Goal: Task Accomplishment & Management: Manage account settings

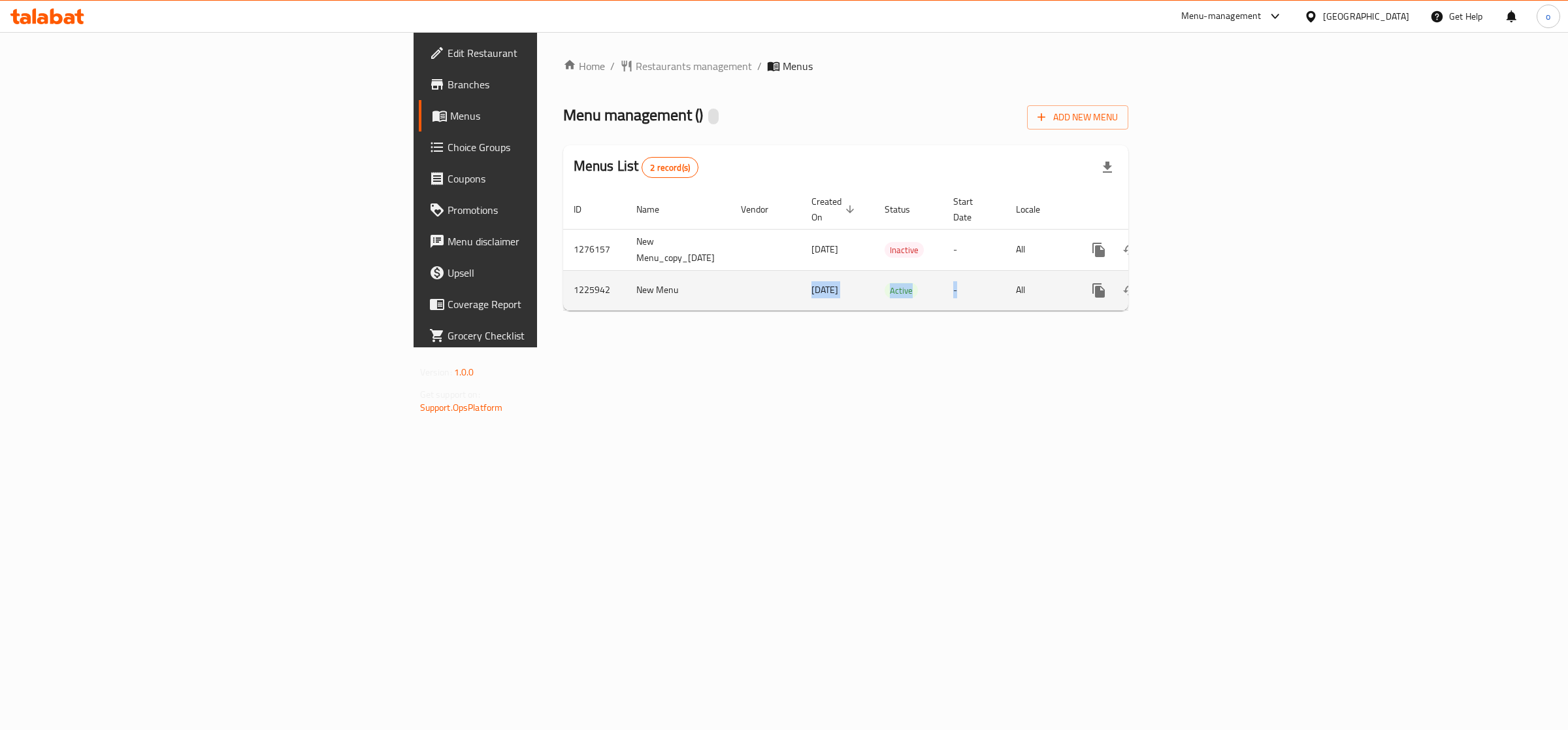
drag, startPoint x: 498, startPoint y: 286, endPoint x: 1356, endPoint y: 283, distance: 858.0
click at [1171, 288] on tr "1225942 New Menu 11/03/2024 Active - All" at bounding box center [891, 290] width 656 height 40
click at [1209, 275] on link "enhanced table" at bounding box center [1193, 290] width 31 height 31
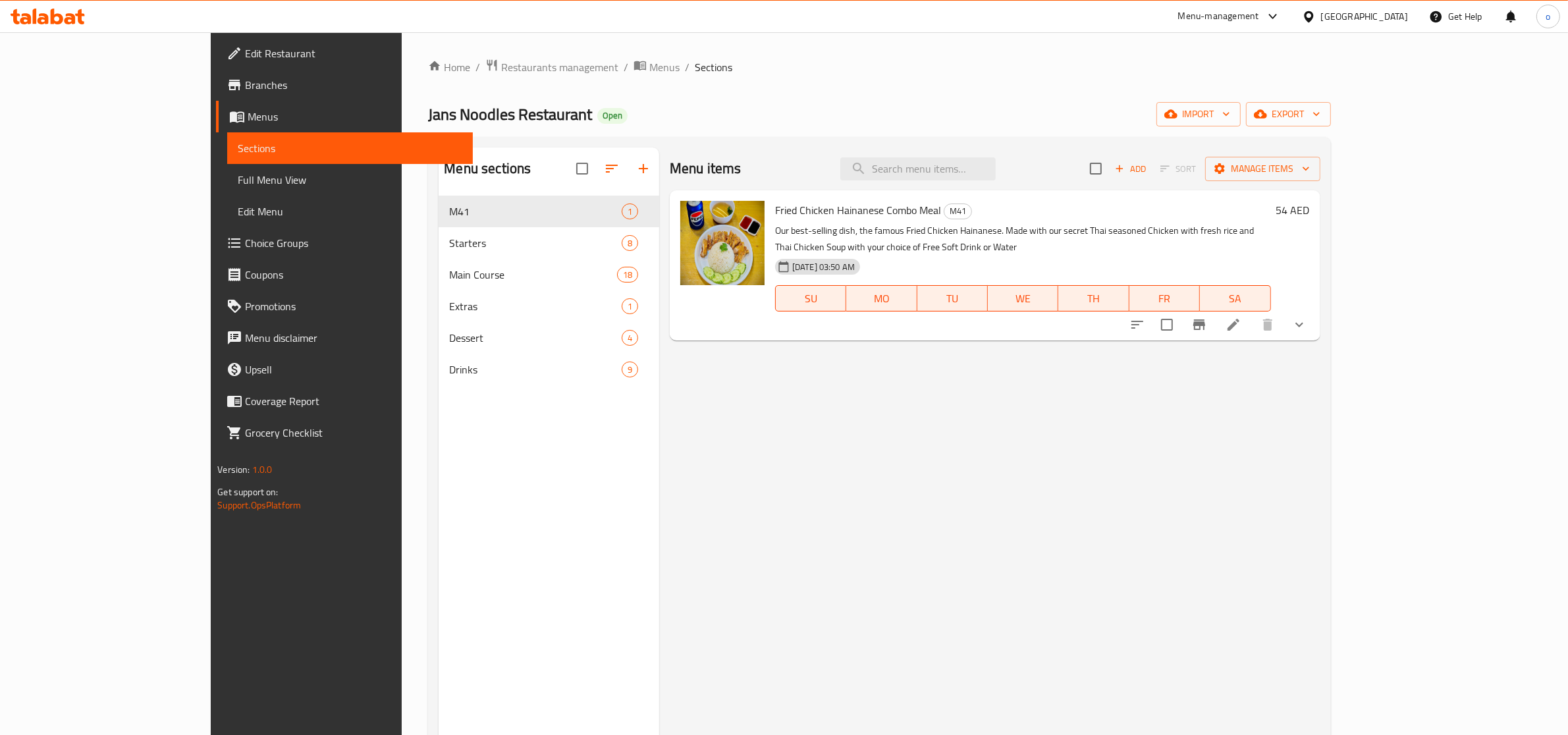
click at [760, 390] on div "Menu items Add Sort Manage items Fried Chicken Hainanese Combo Meal M41 Our bes…" at bounding box center [990, 514] width 661 height 735
click at [245, 79] on span "Branches" at bounding box center [353, 85] width 217 height 15
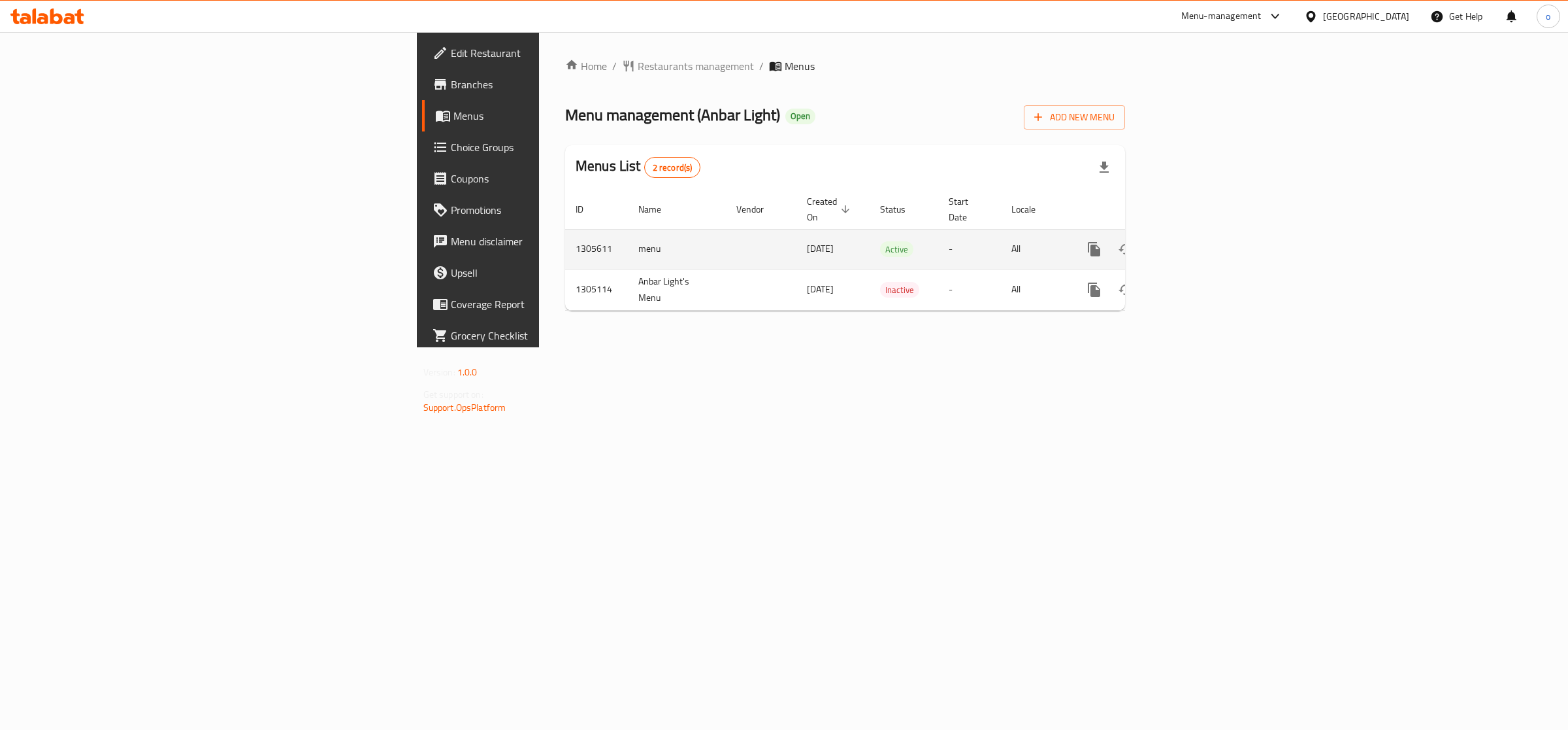
click at [1196, 241] on icon "enhanced table" at bounding box center [1188, 248] width 15 height 15
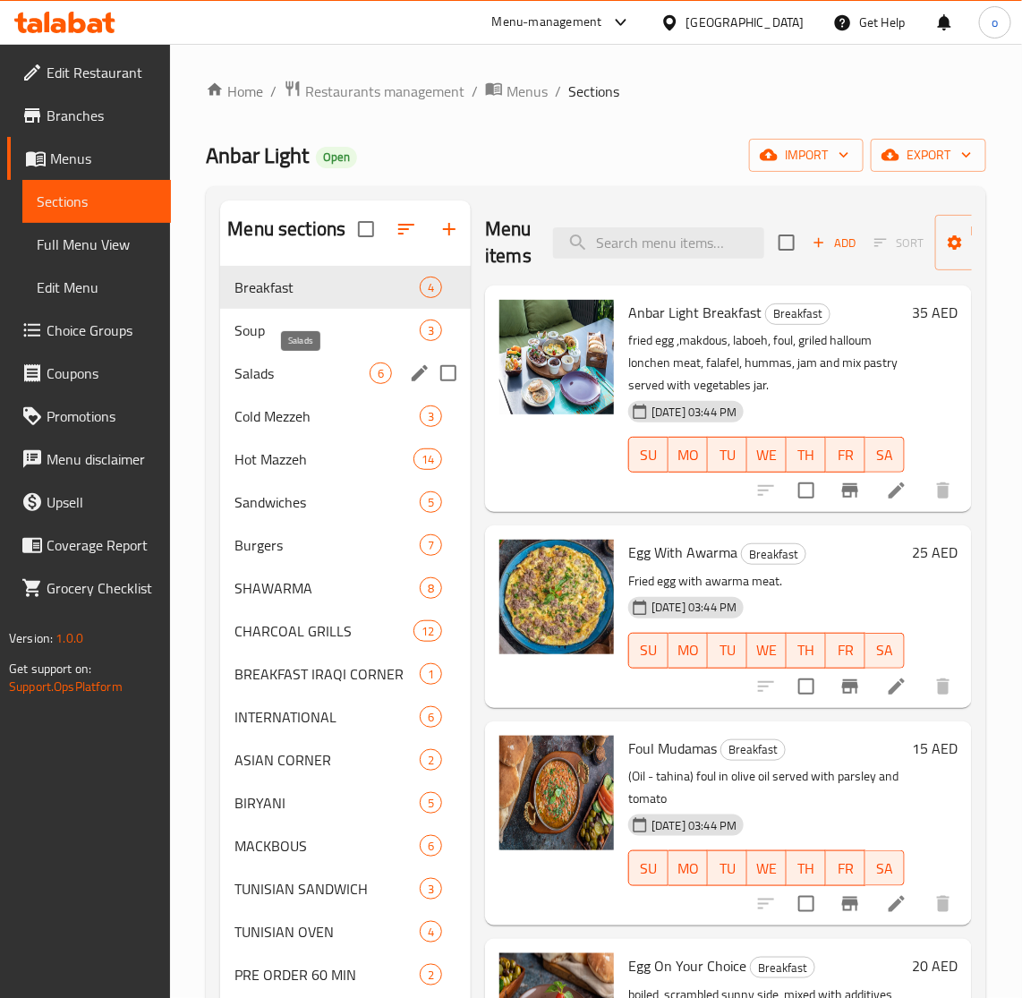
click at [265, 378] on span "Salads" at bounding box center [301, 372] width 135 height 21
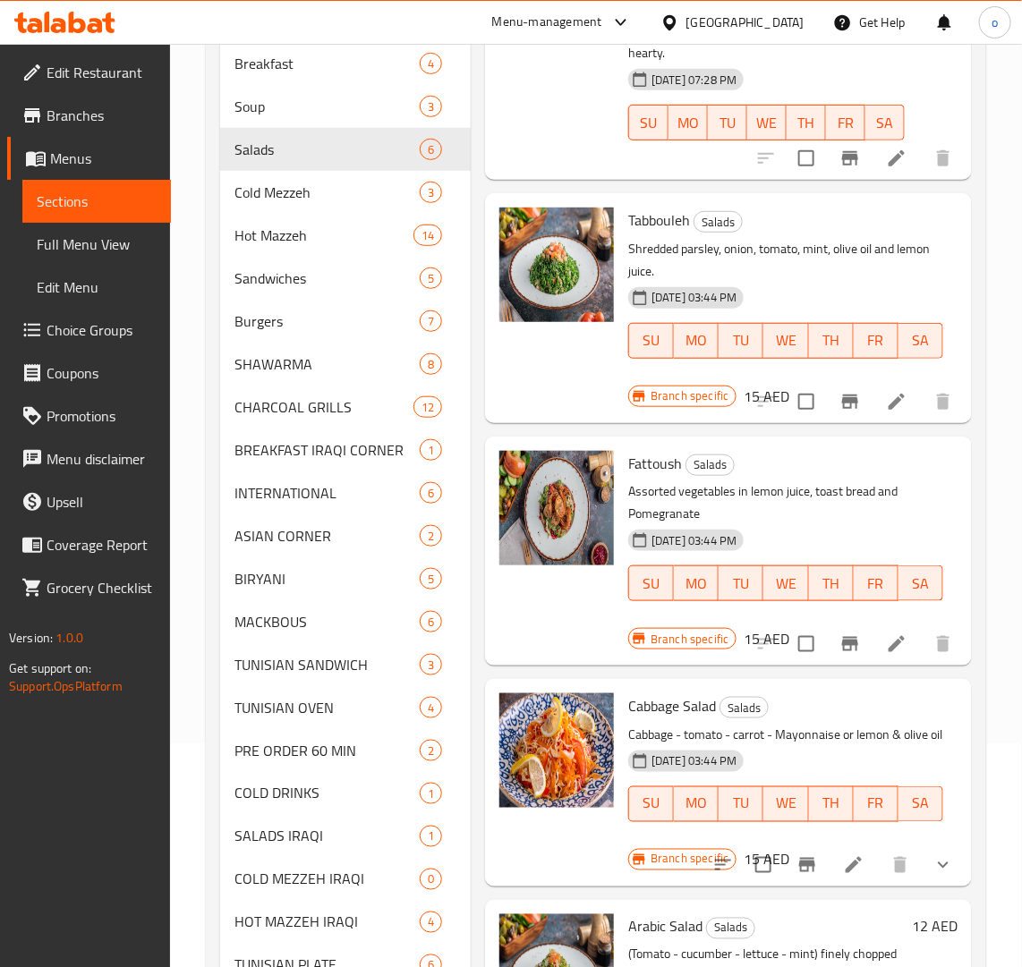
scroll to position [207, 0]
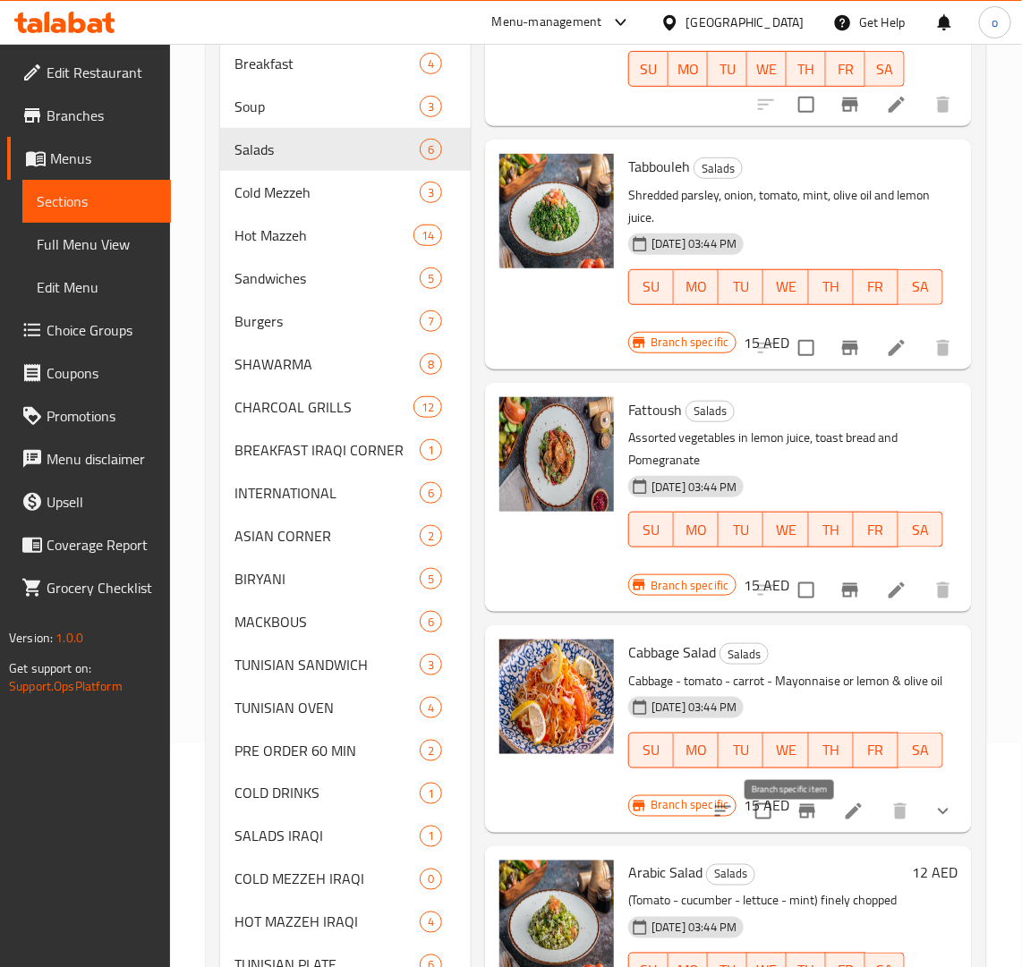
click at [799, 819] on icon "Branch-specific-item" at bounding box center [807, 811] width 16 height 14
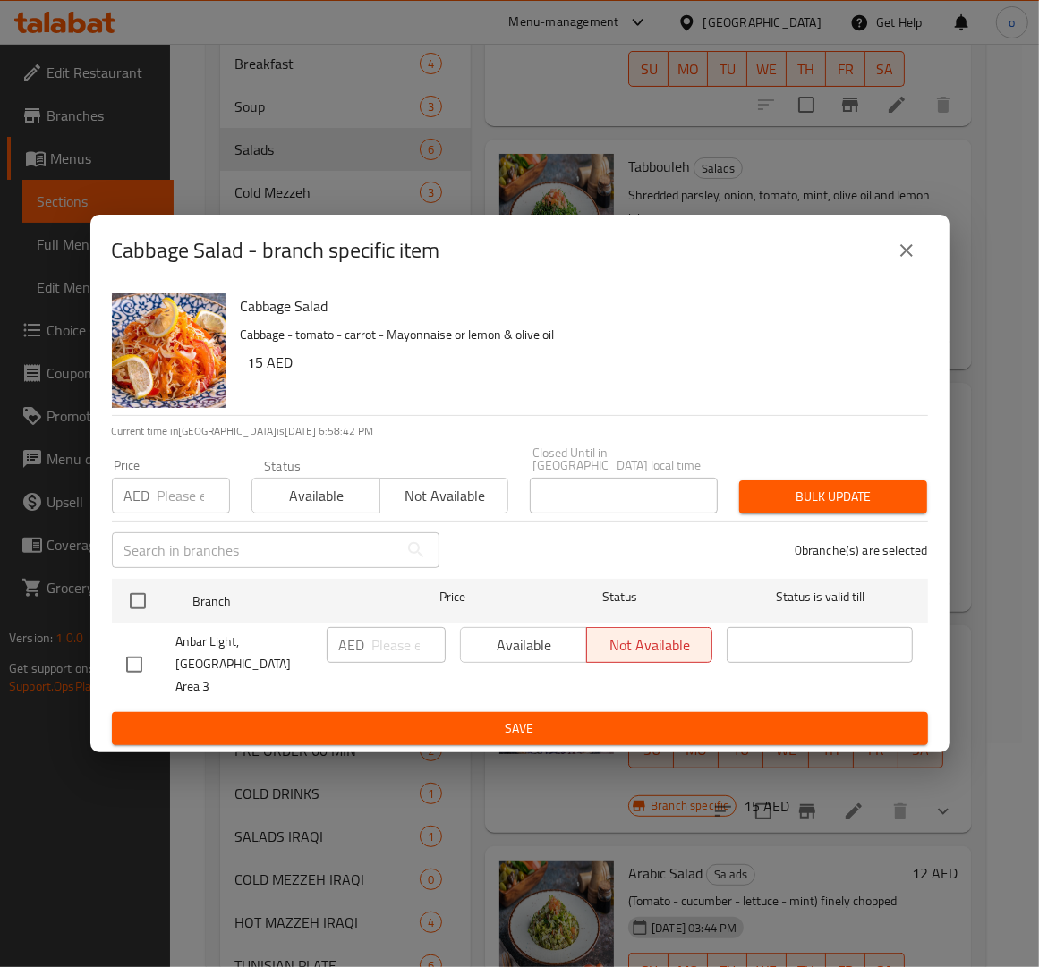
click at [899, 261] on icon "close" at bounding box center [906, 250] width 21 height 21
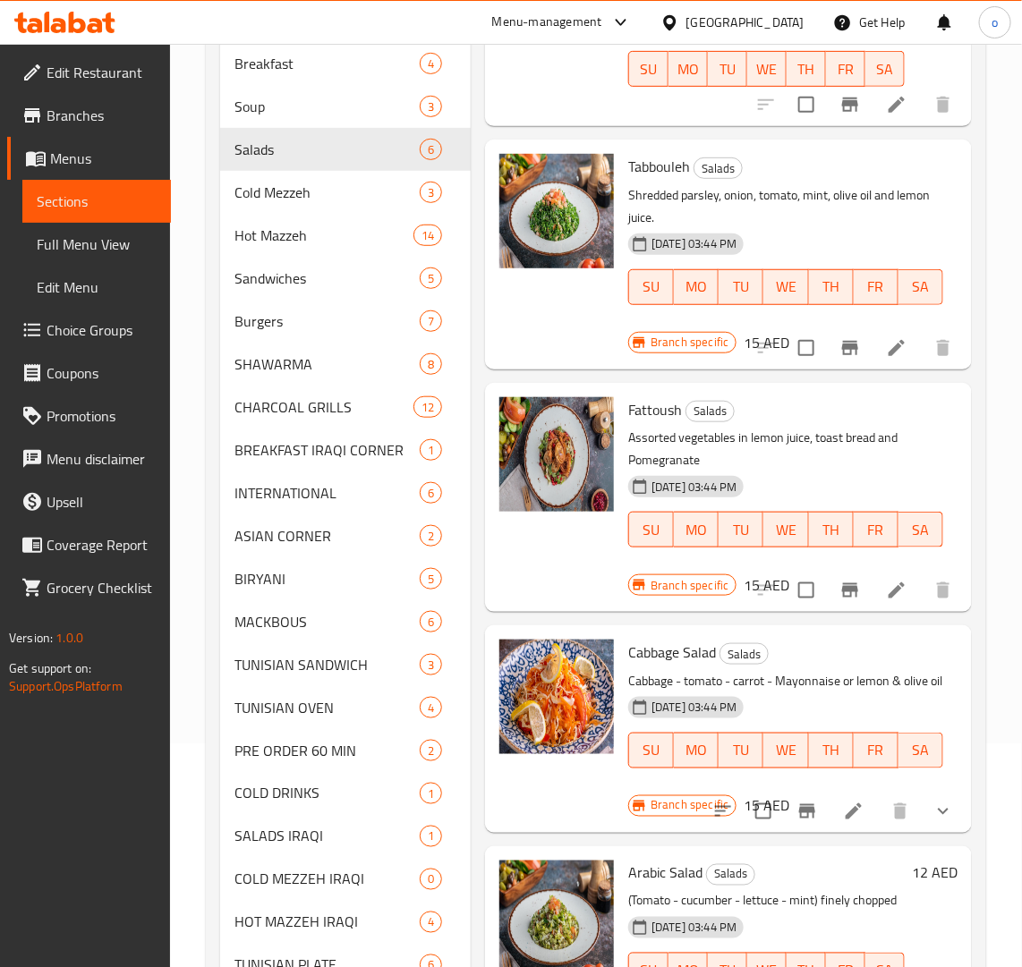
click at [938, 814] on icon "show more" at bounding box center [943, 811] width 11 height 6
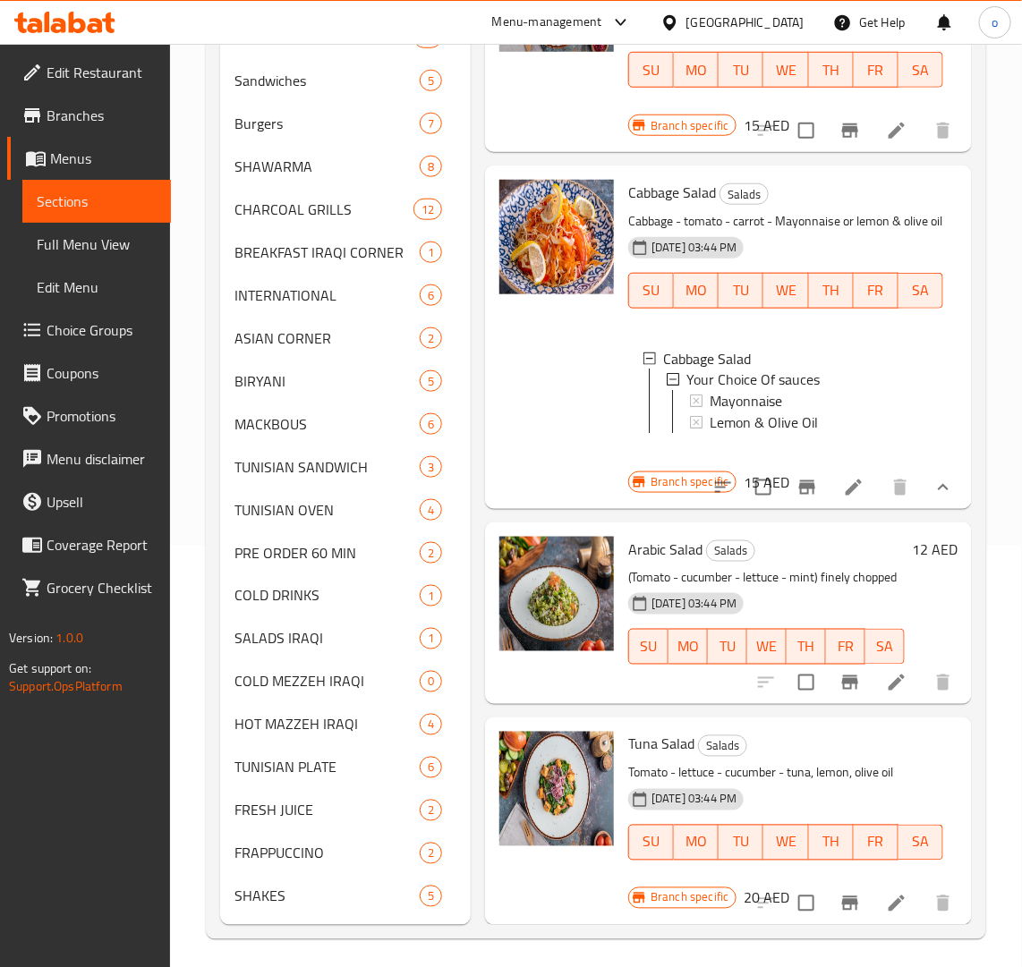
scroll to position [428, 0]
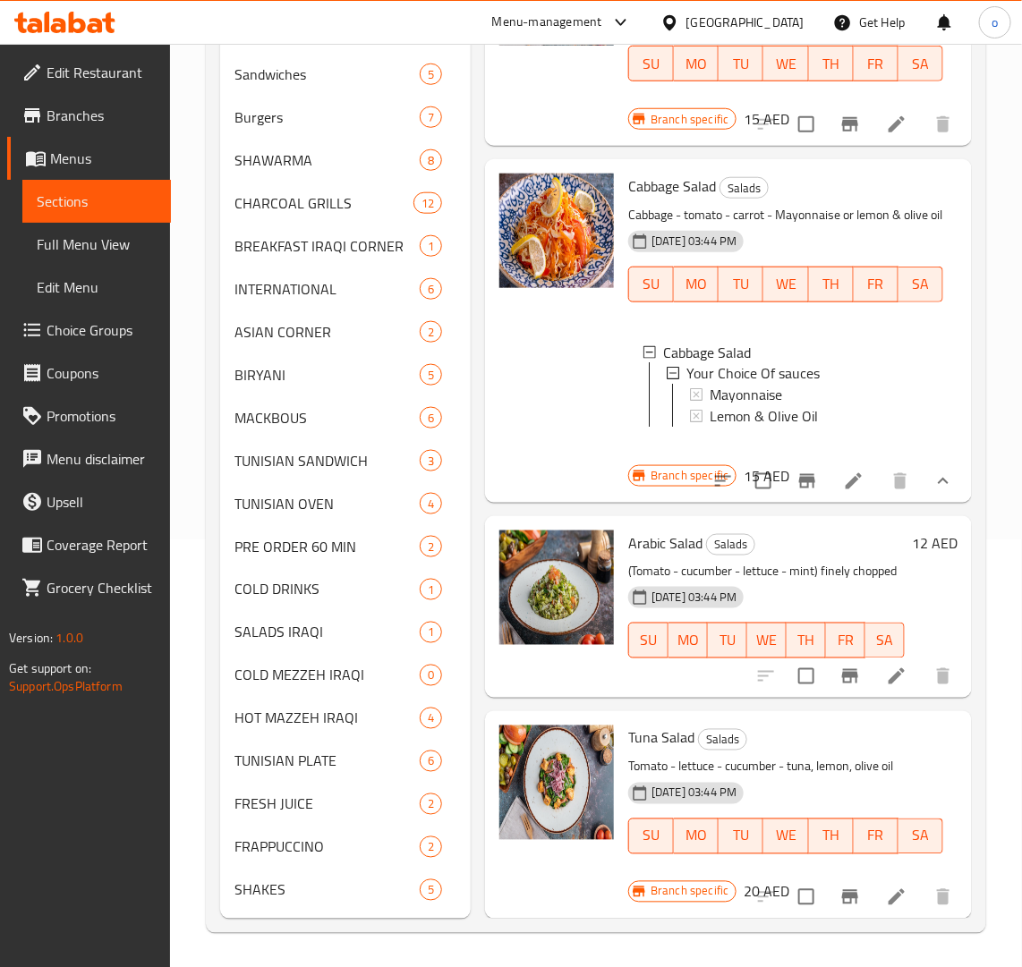
click at [839, 666] on icon "Branch-specific-item" at bounding box center [849, 676] width 21 height 21
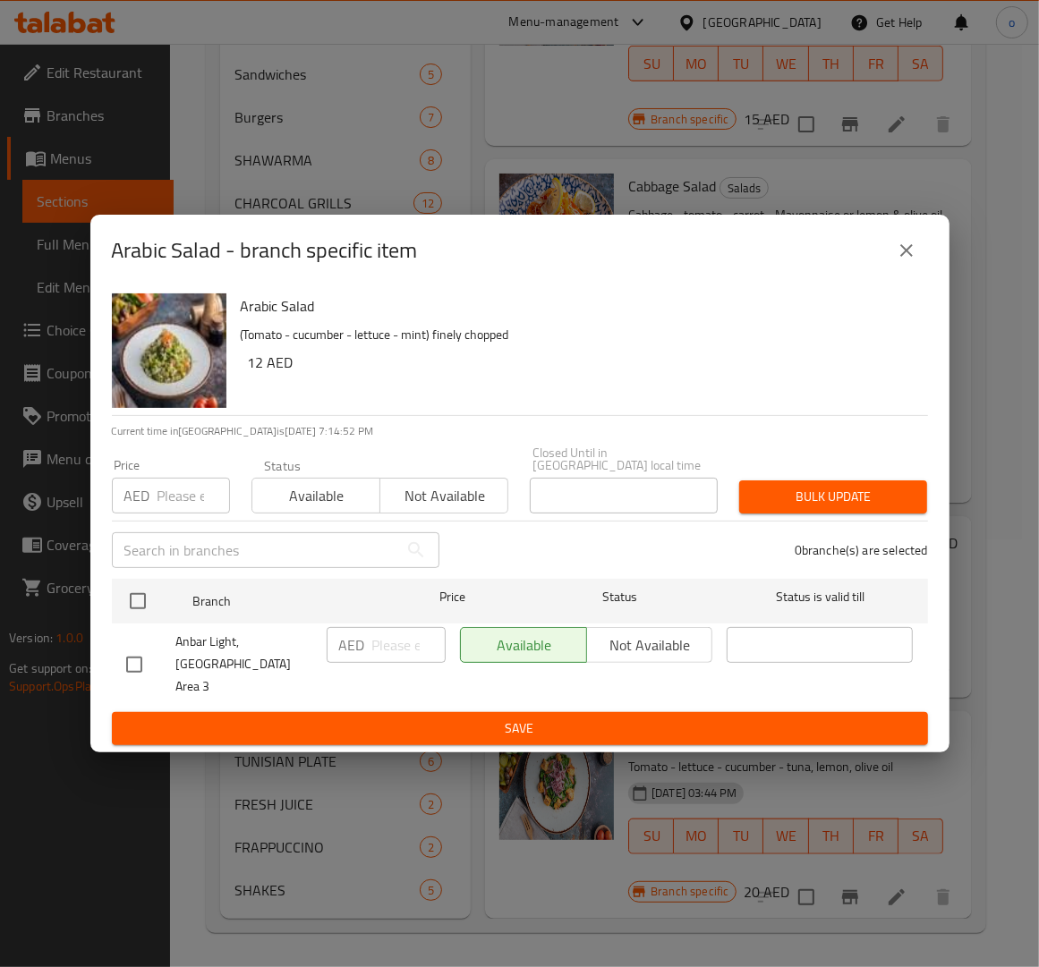
click at [889, 271] on button "close" at bounding box center [906, 250] width 43 height 43
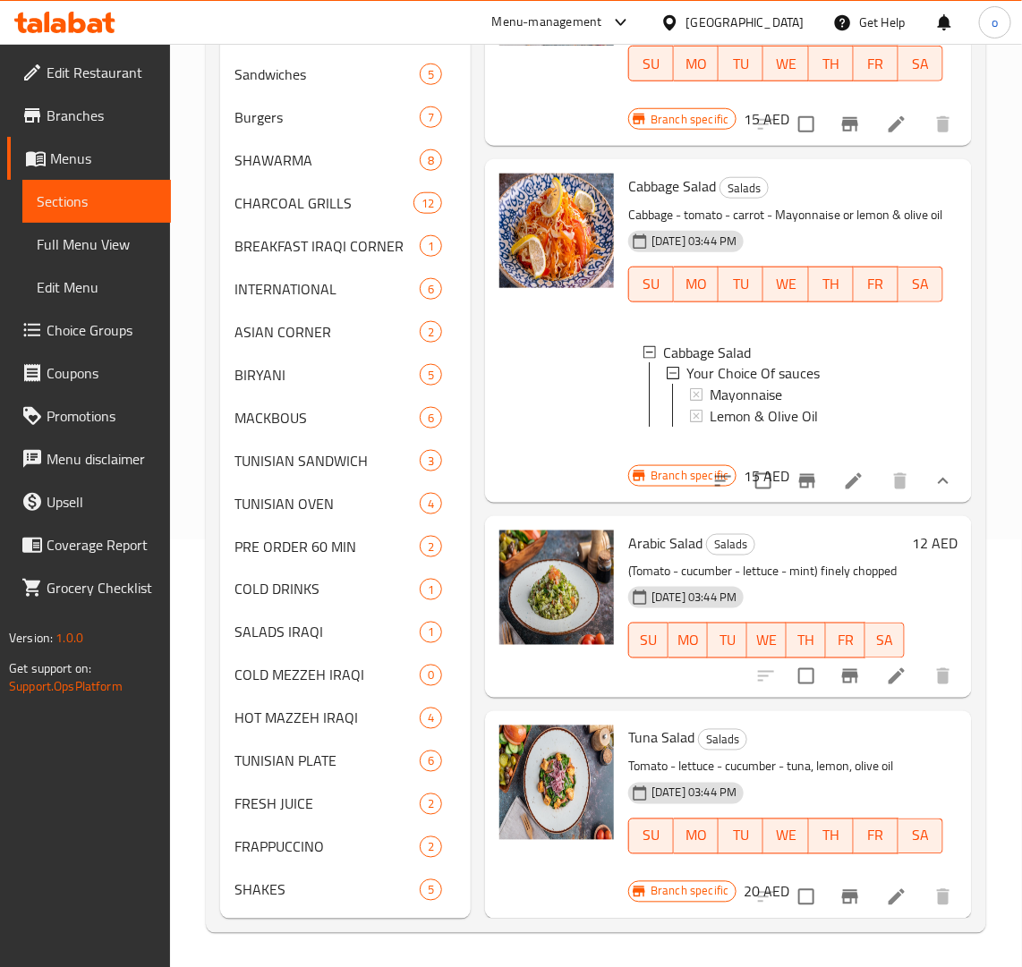
scroll to position [2, 0]
click at [829, 886] on button "Branch-specific-item" at bounding box center [850, 897] width 43 height 43
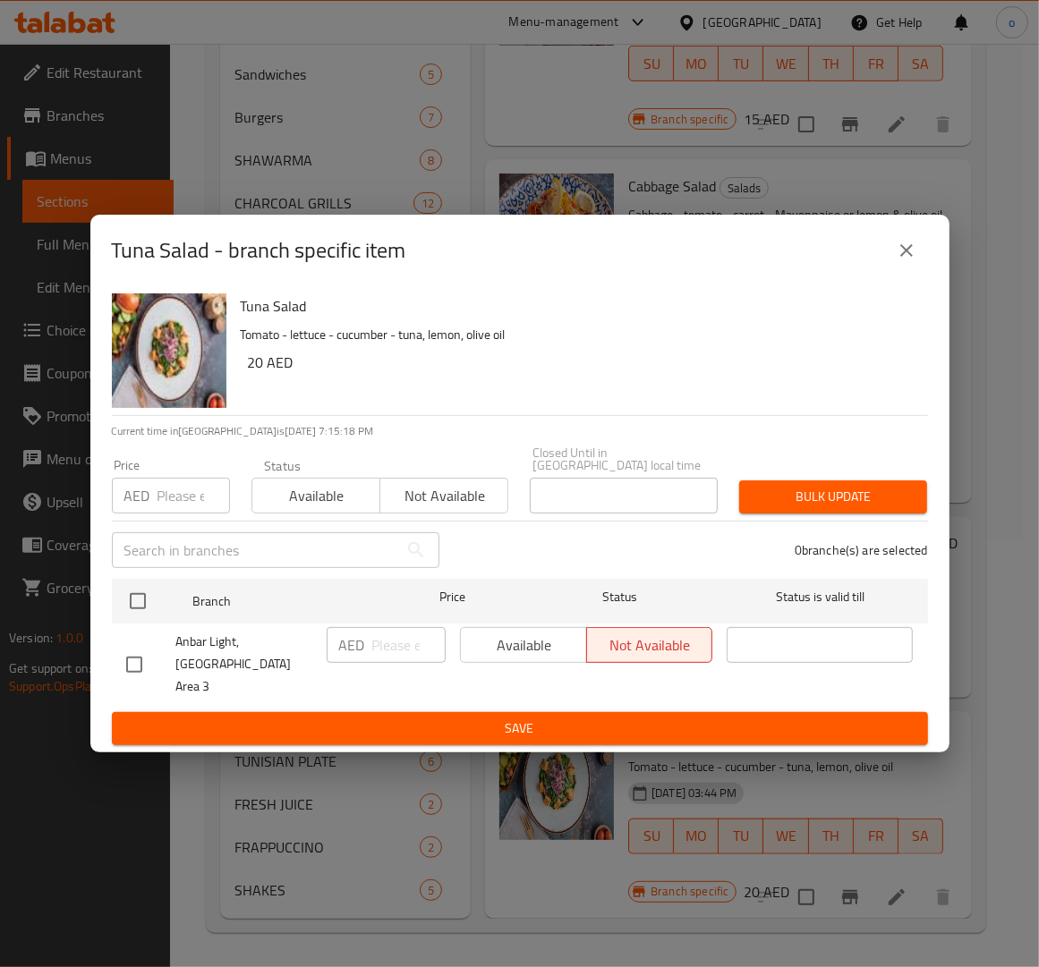
click at [924, 272] on div "Tuna Salad - branch specific item" at bounding box center [520, 250] width 816 height 43
click at [914, 272] on button "close" at bounding box center [906, 250] width 43 height 43
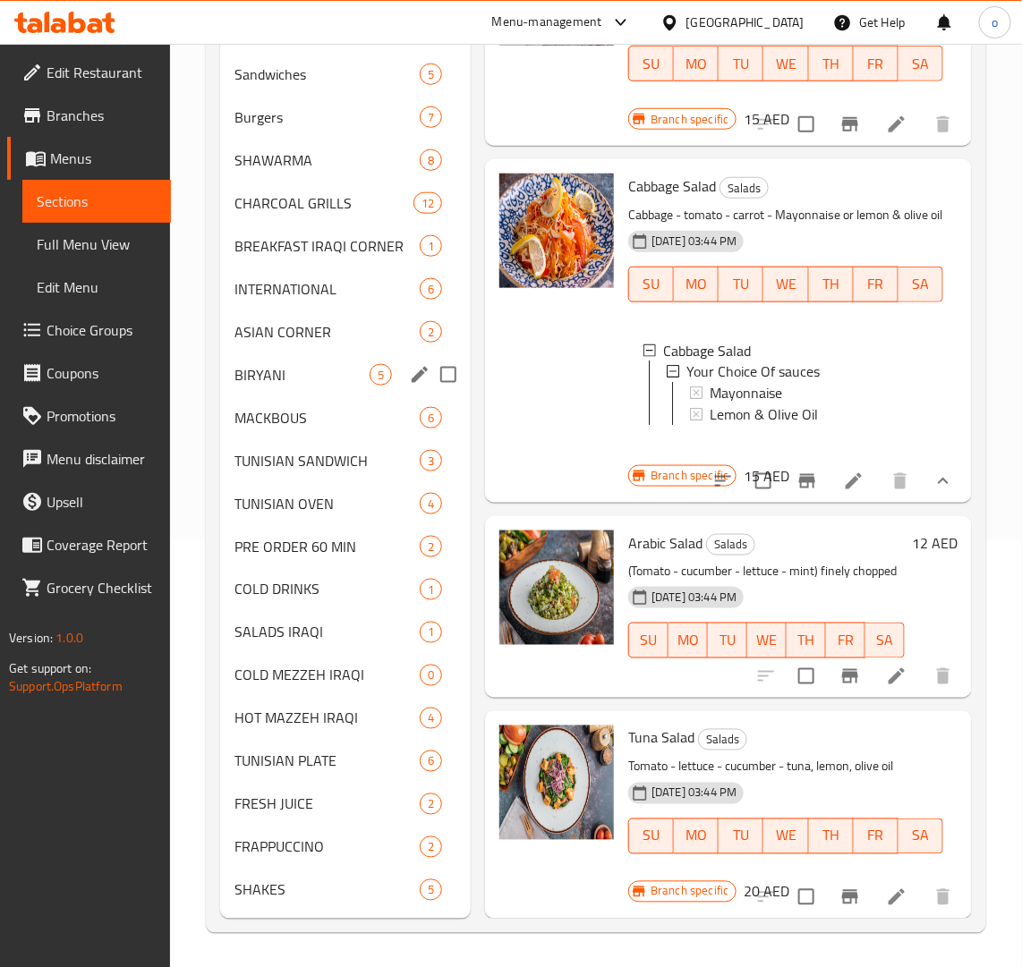
click at [313, 347] on div "ASIAN CORNER 2" at bounding box center [345, 331] width 251 height 43
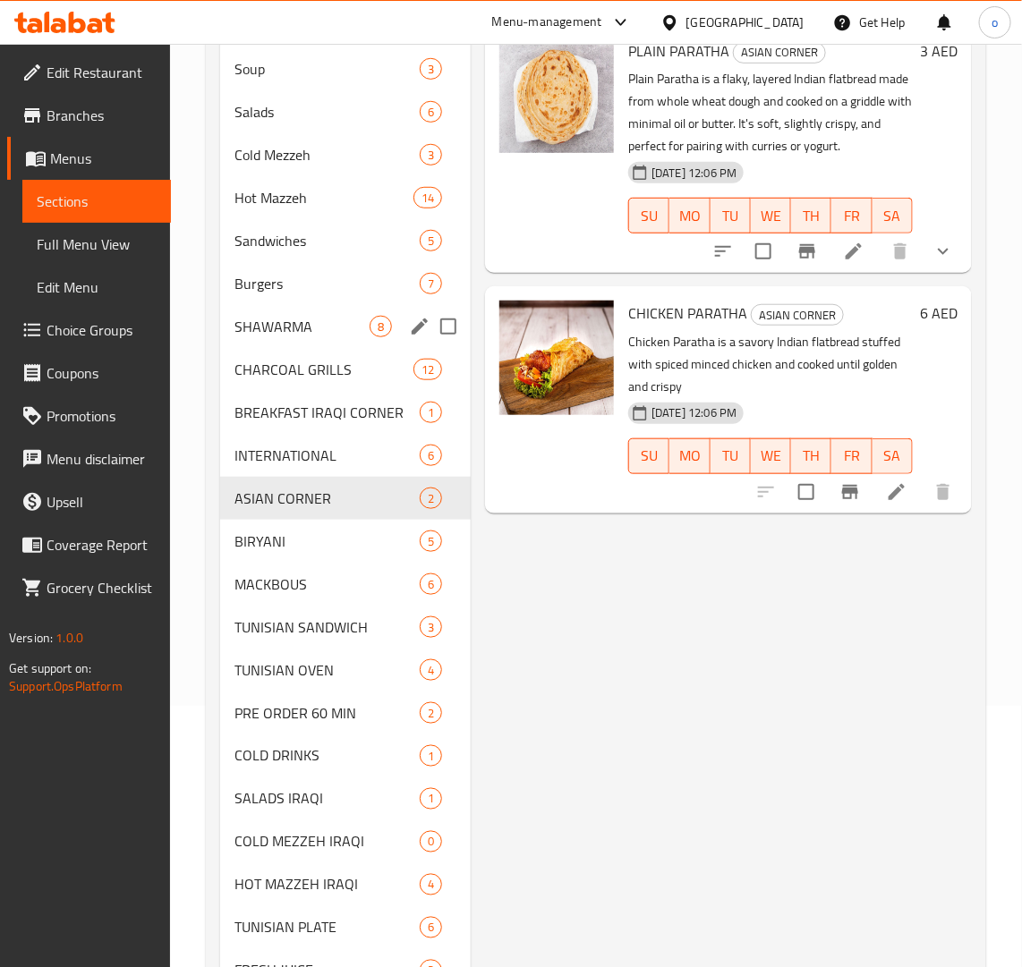
scroll to position [92, 0]
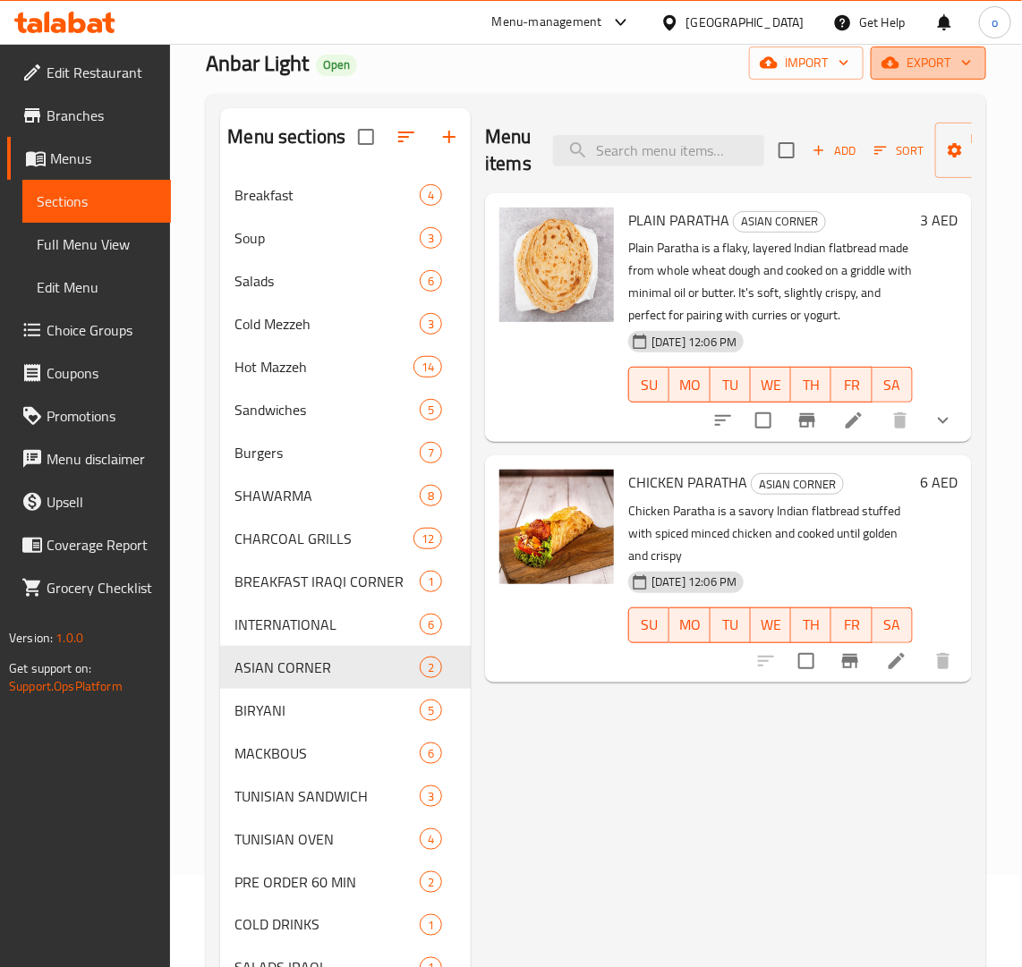
click at [884, 61] on icon "button" at bounding box center [890, 63] width 18 height 12
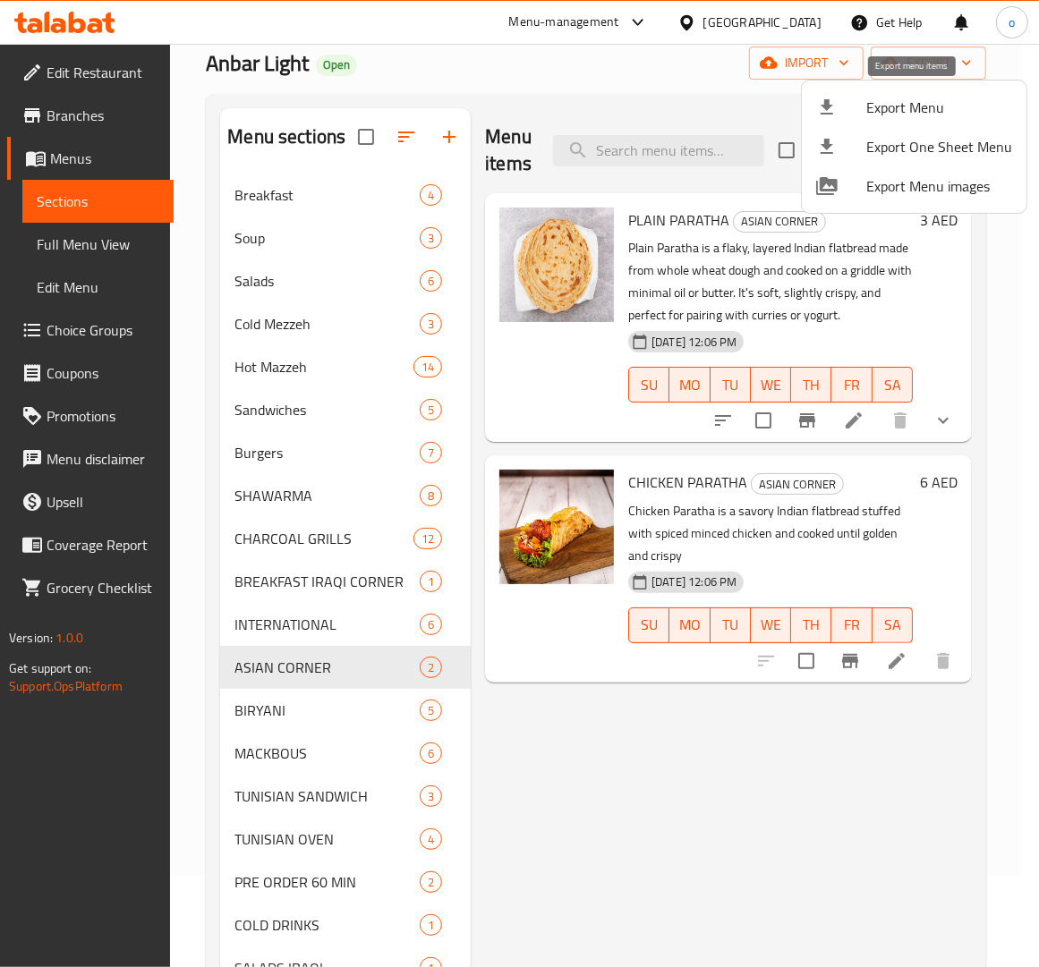
click at [893, 106] on span "Export Menu" at bounding box center [939, 107] width 146 height 21
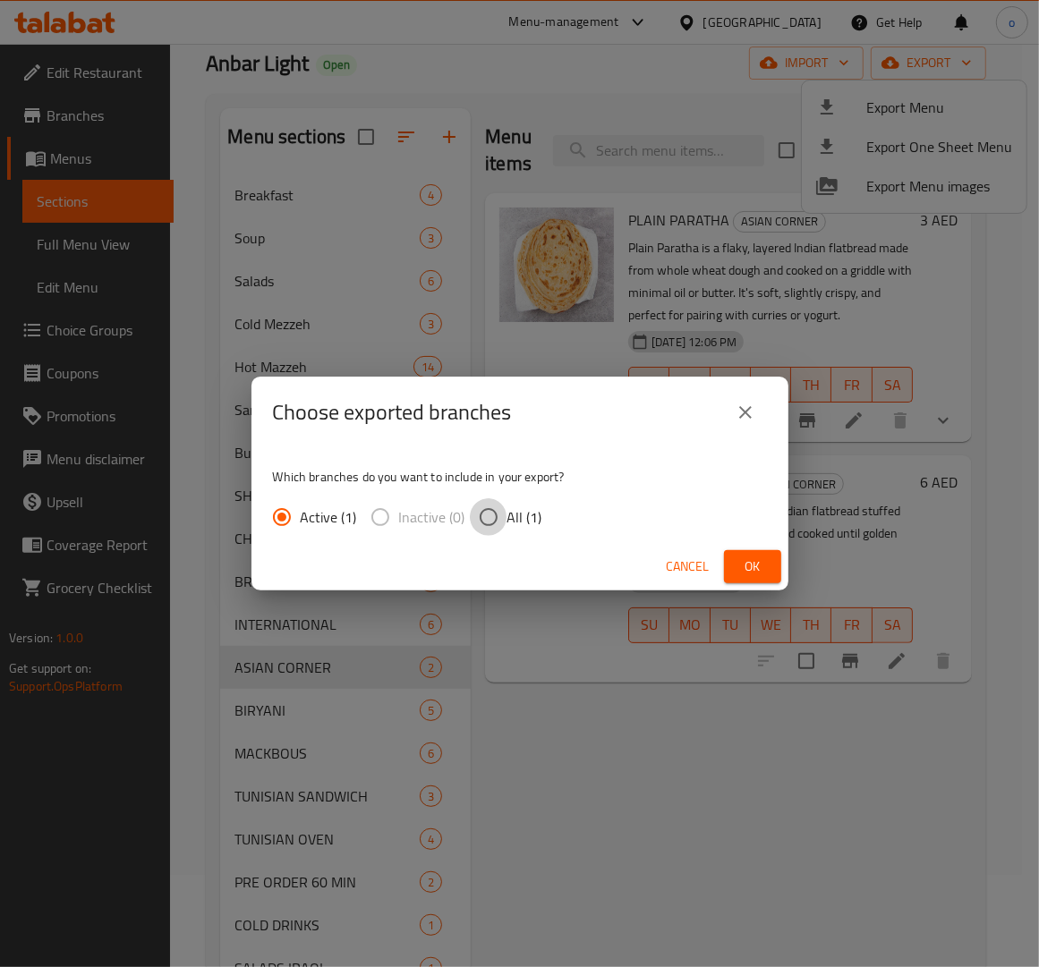
click at [489, 517] on input "All (1)" at bounding box center [489, 517] width 38 height 38
radio input "true"
click at [753, 550] on button "Ok" at bounding box center [752, 566] width 57 height 33
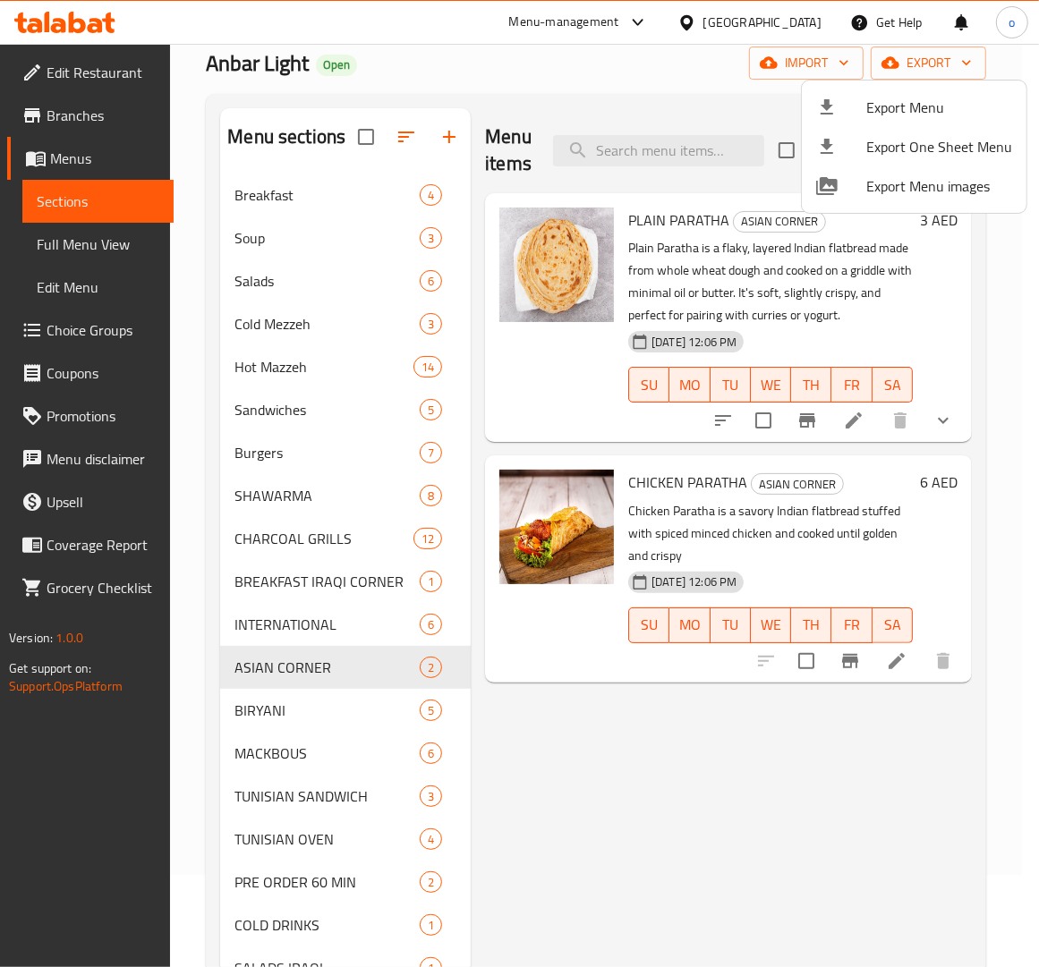
click at [266, 310] on div at bounding box center [519, 483] width 1039 height 967
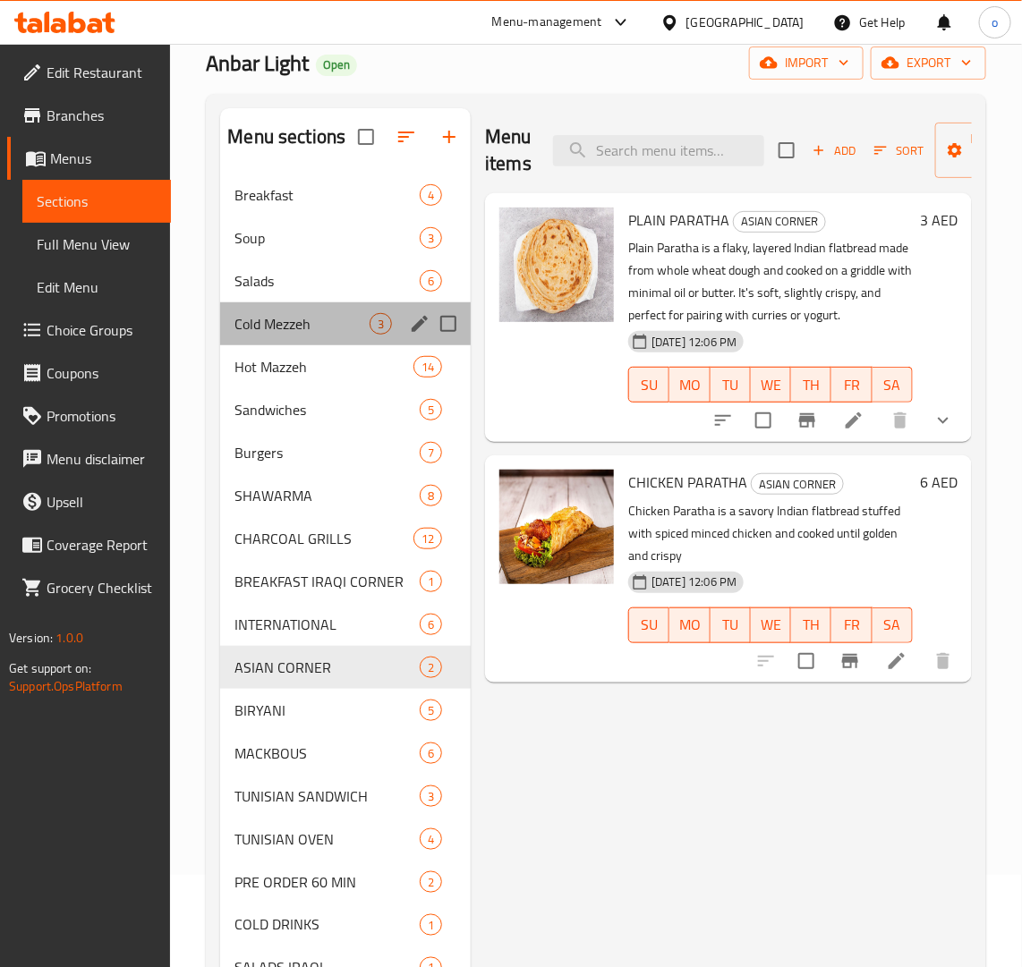
click at [296, 307] on div "Cold Mezzeh 3" at bounding box center [345, 323] width 251 height 43
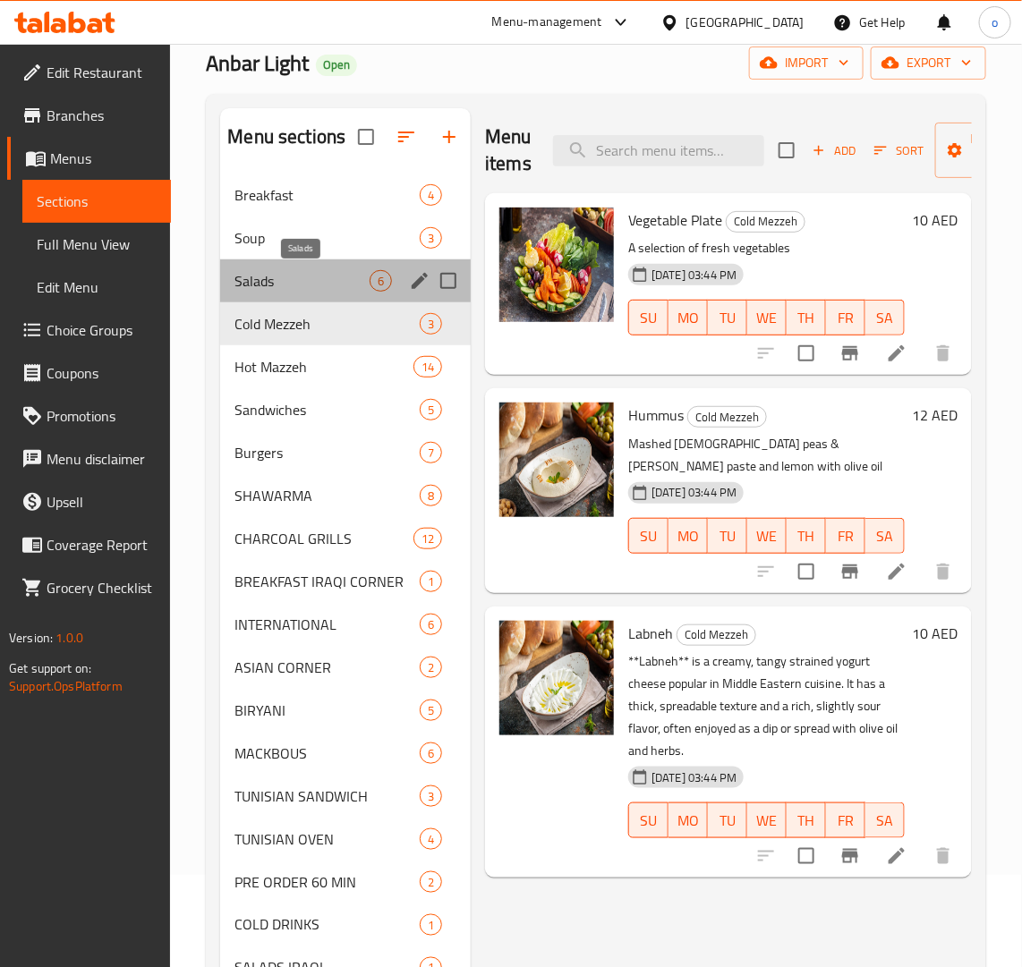
click at [293, 276] on span "Salads" at bounding box center [301, 280] width 135 height 21
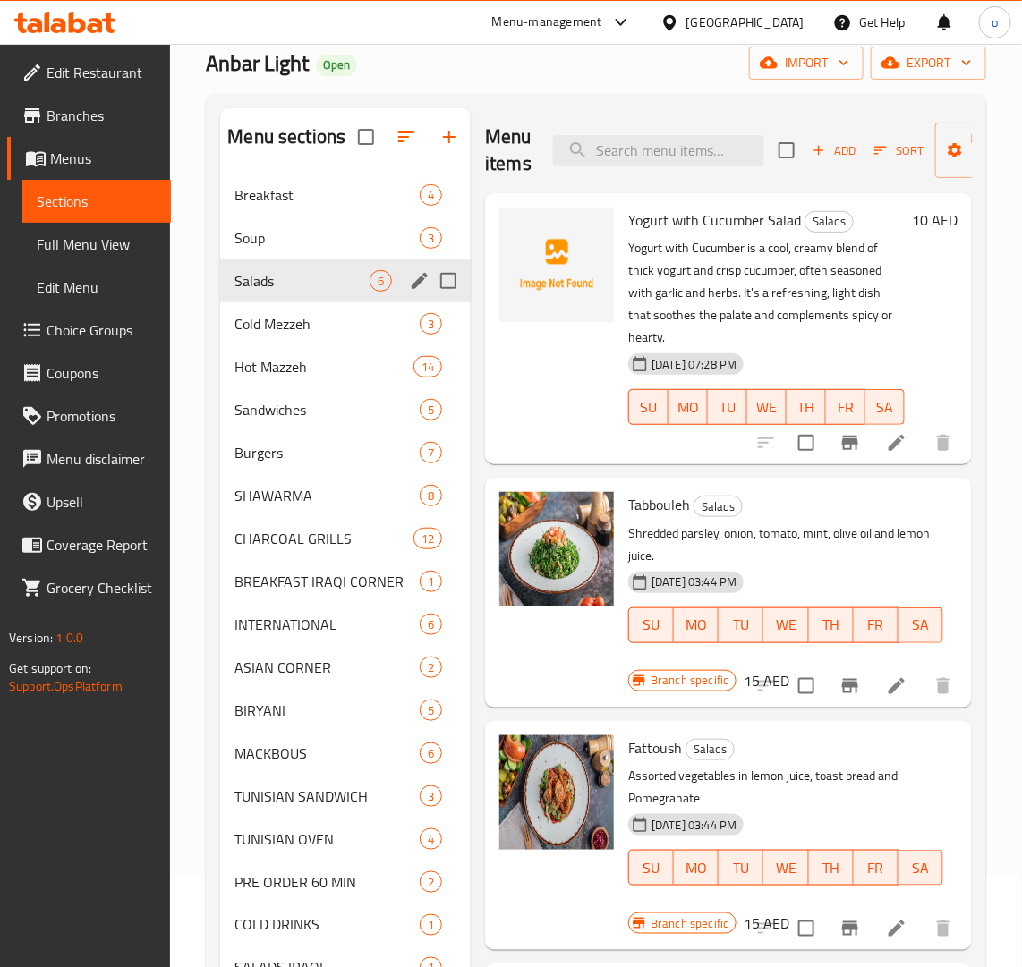
click at [314, 292] on div "Salads 6" at bounding box center [345, 280] width 251 height 43
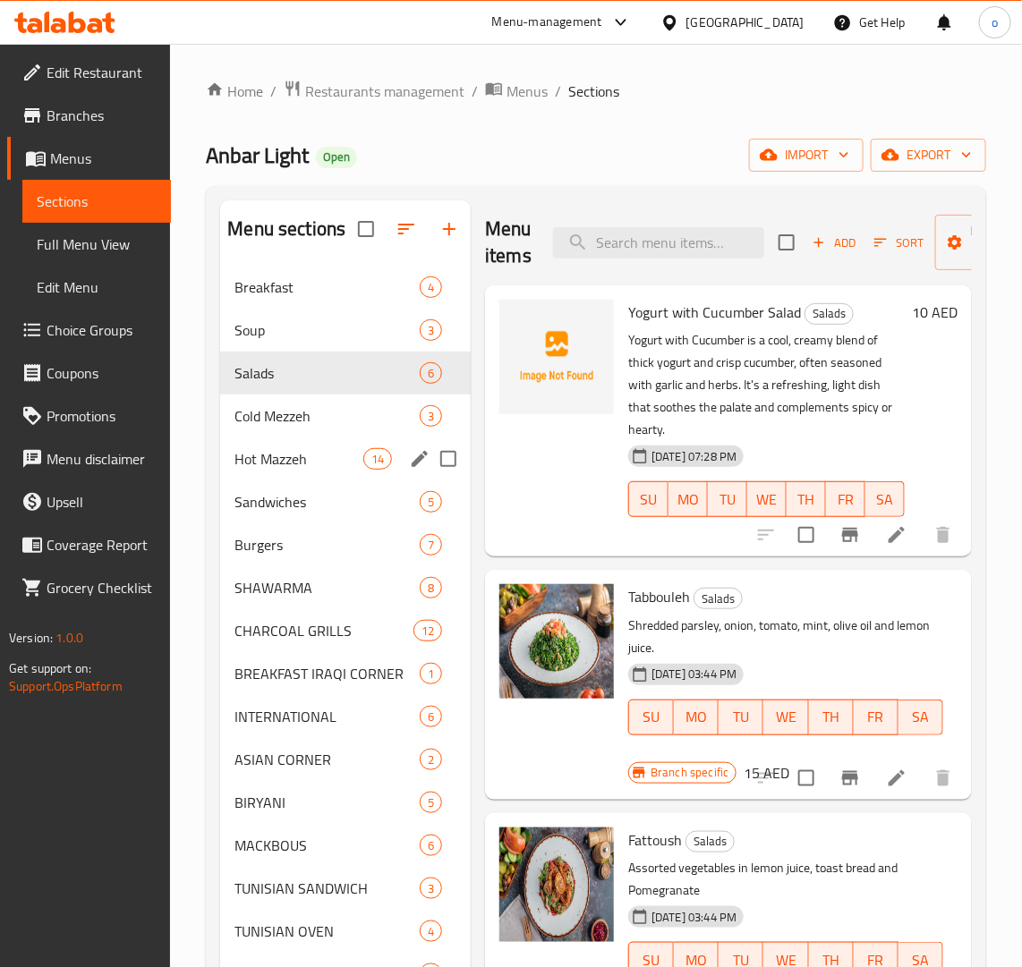
click at [396, 434] on div "Cold Mezzeh 3" at bounding box center [345, 416] width 251 height 43
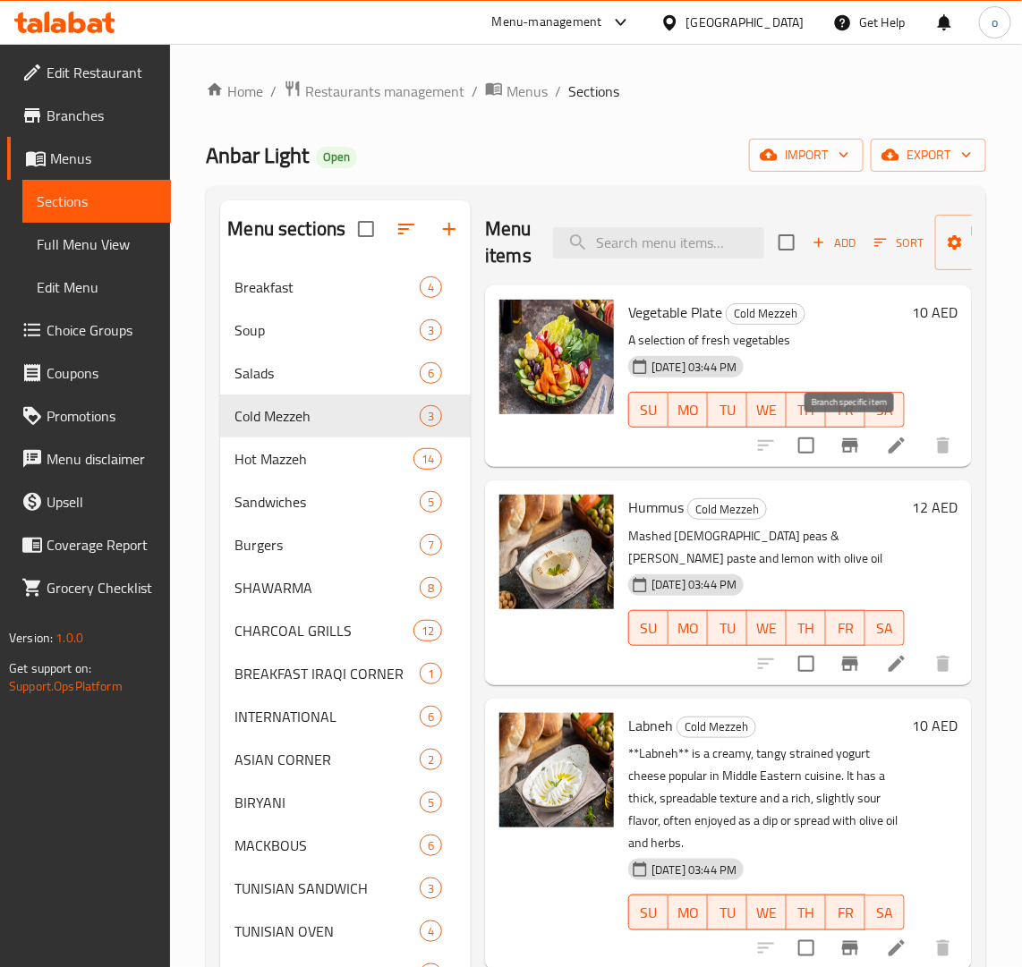
click at [855, 447] on icon "Branch-specific-item" at bounding box center [850, 445] width 16 height 14
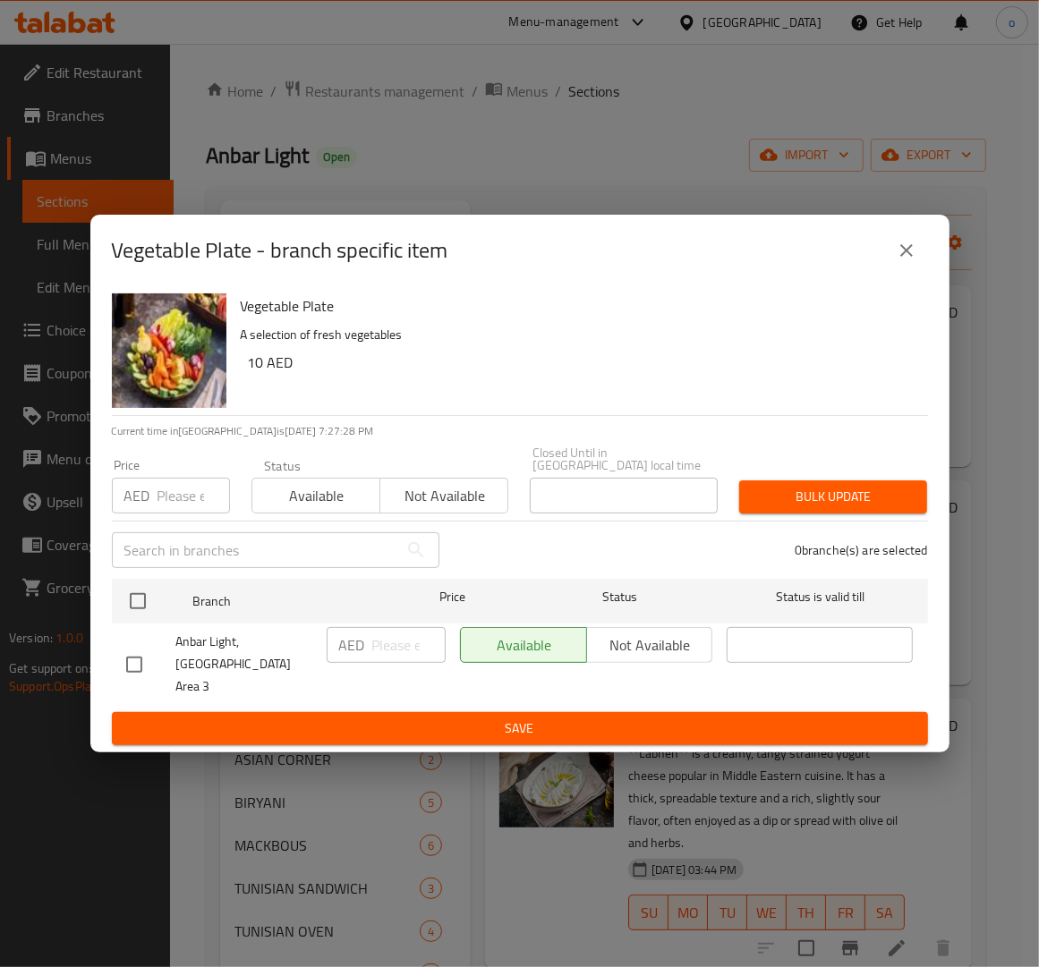
click at [909, 261] on icon "close" at bounding box center [906, 250] width 21 height 21
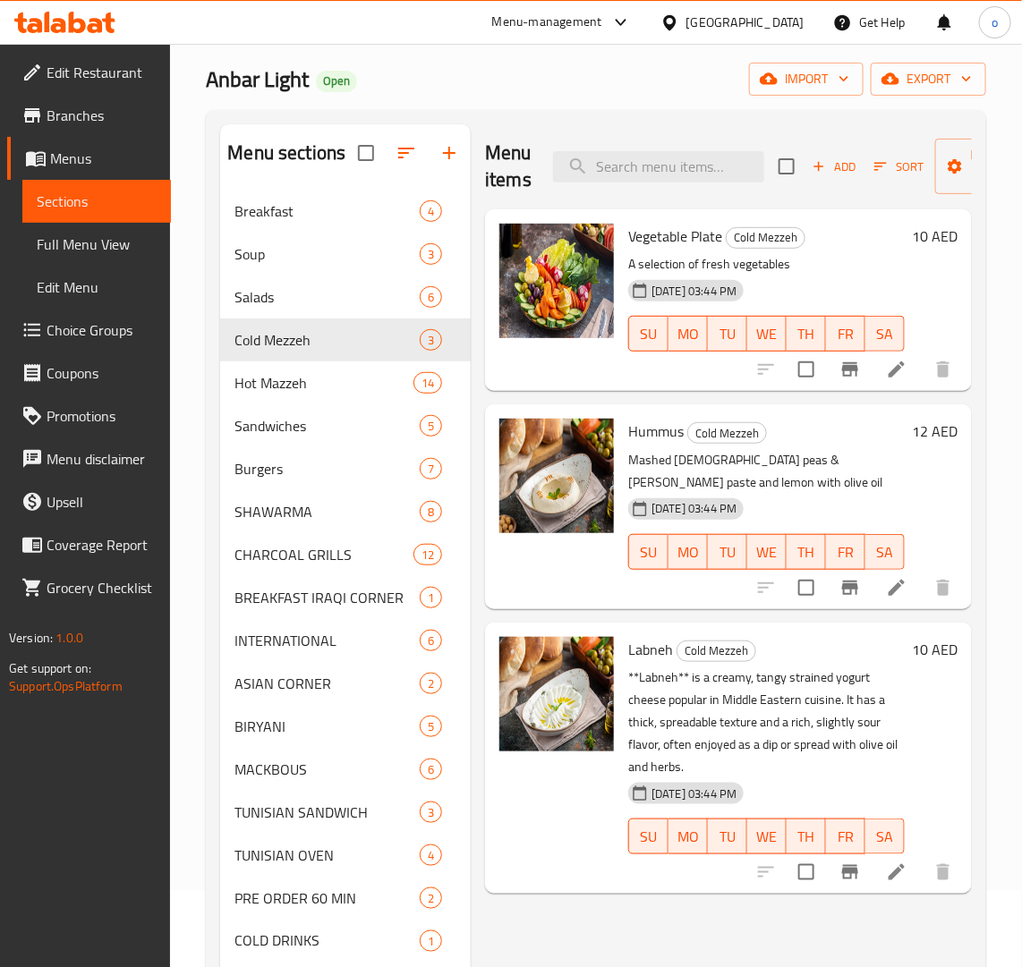
scroll to position [112, 0]
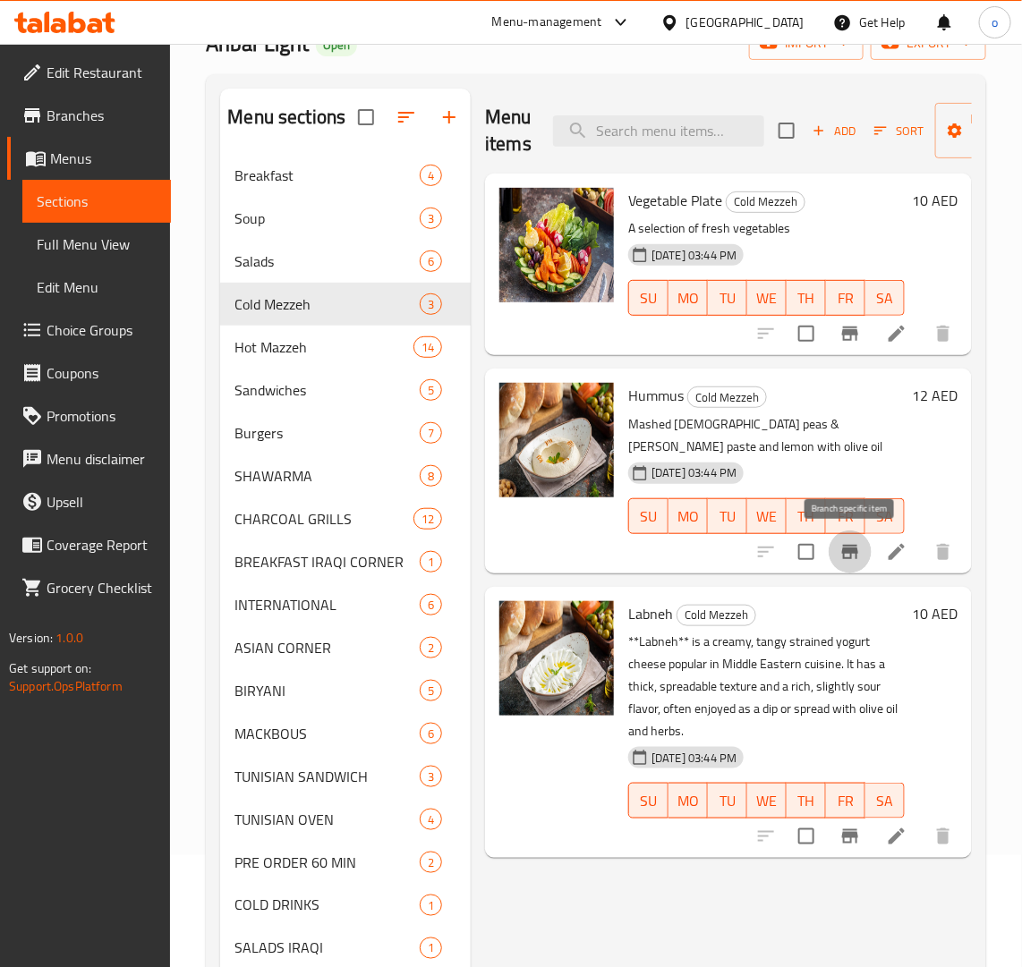
click at [853, 547] on icon "Branch-specific-item" at bounding box center [850, 552] width 16 height 14
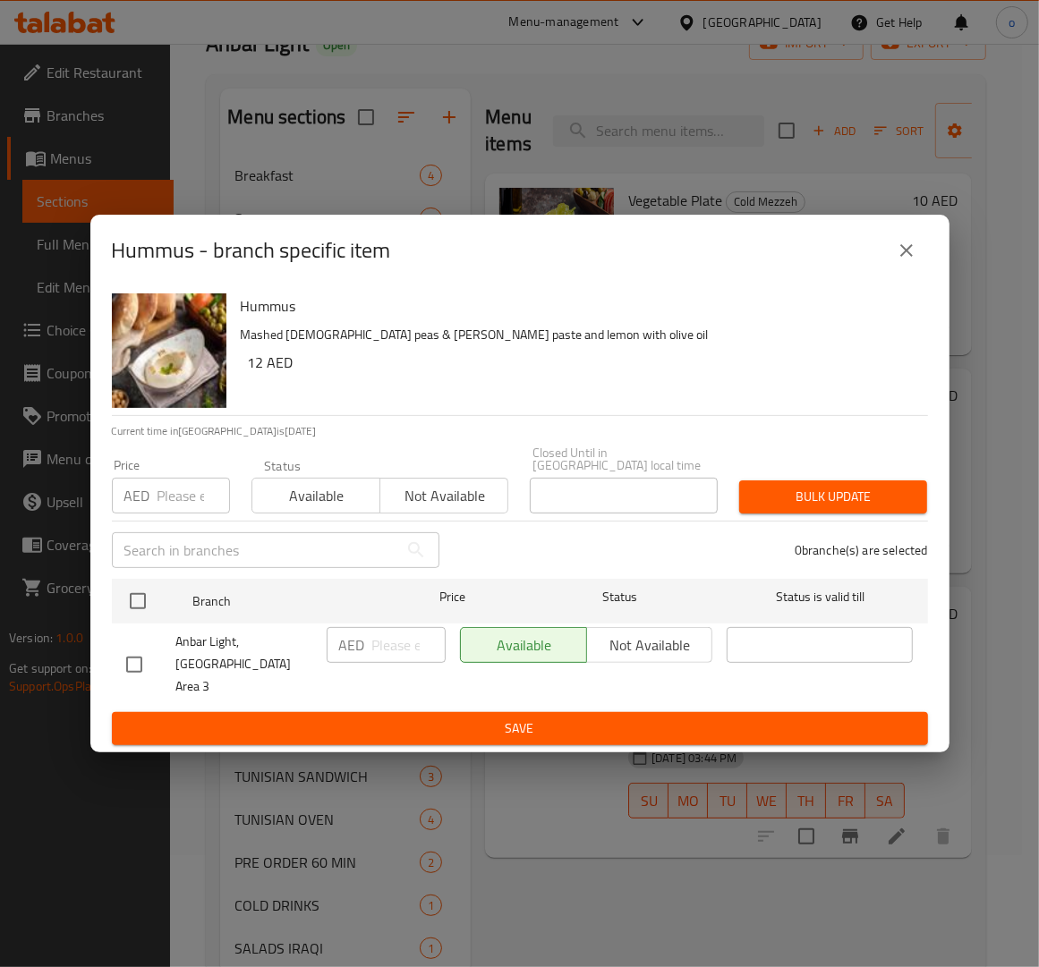
click at [931, 247] on div "Hummus - branch specific item" at bounding box center [519, 251] width 859 height 72
click at [908, 256] on icon "close" at bounding box center [906, 250] width 21 height 21
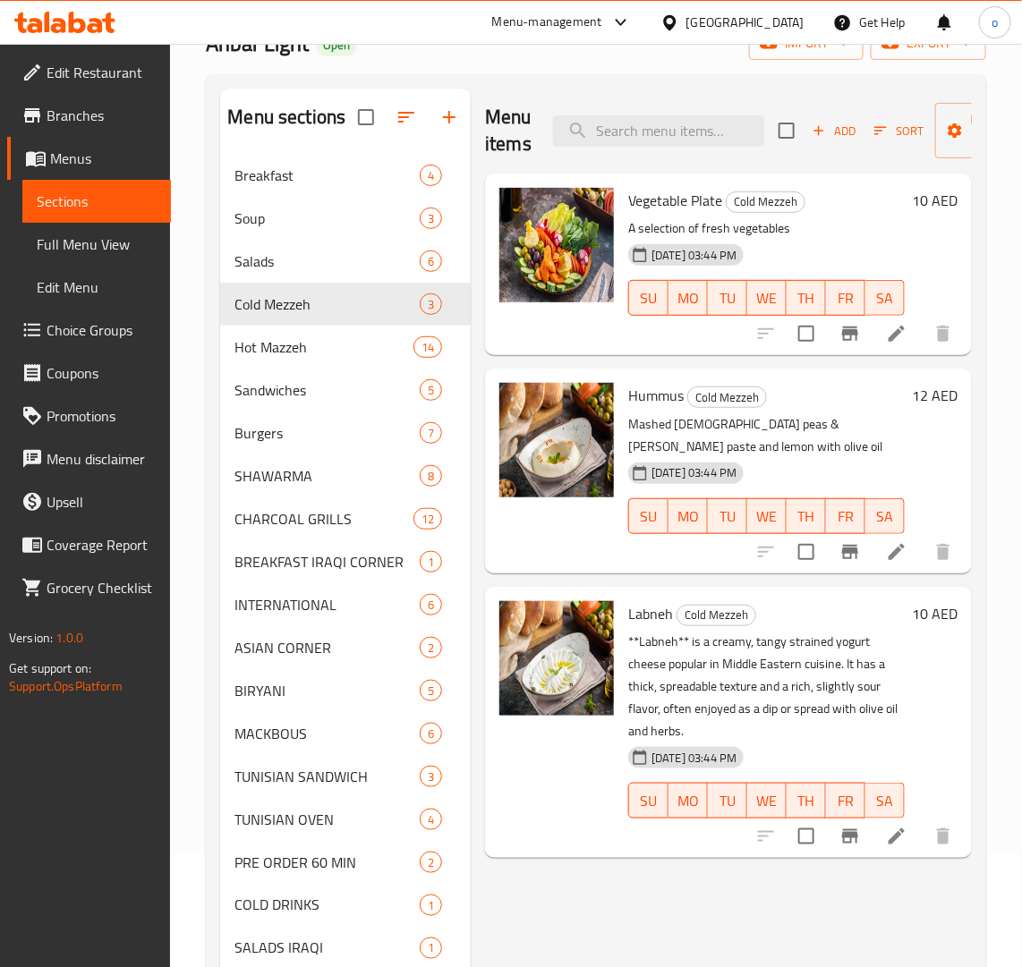
drag, startPoint x: 699, startPoint y: 636, endPoint x: 761, endPoint y: 636, distance: 62.6
click at [699, 636] on p "**Labneh** is a creamy, tangy strained yogurt cheese popular in Middle Eastern …" at bounding box center [766, 687] width 276 height 112
click at [274, 345] on span "Hot Mazzeh" at bounding box center [298, 346] width 129 height 21
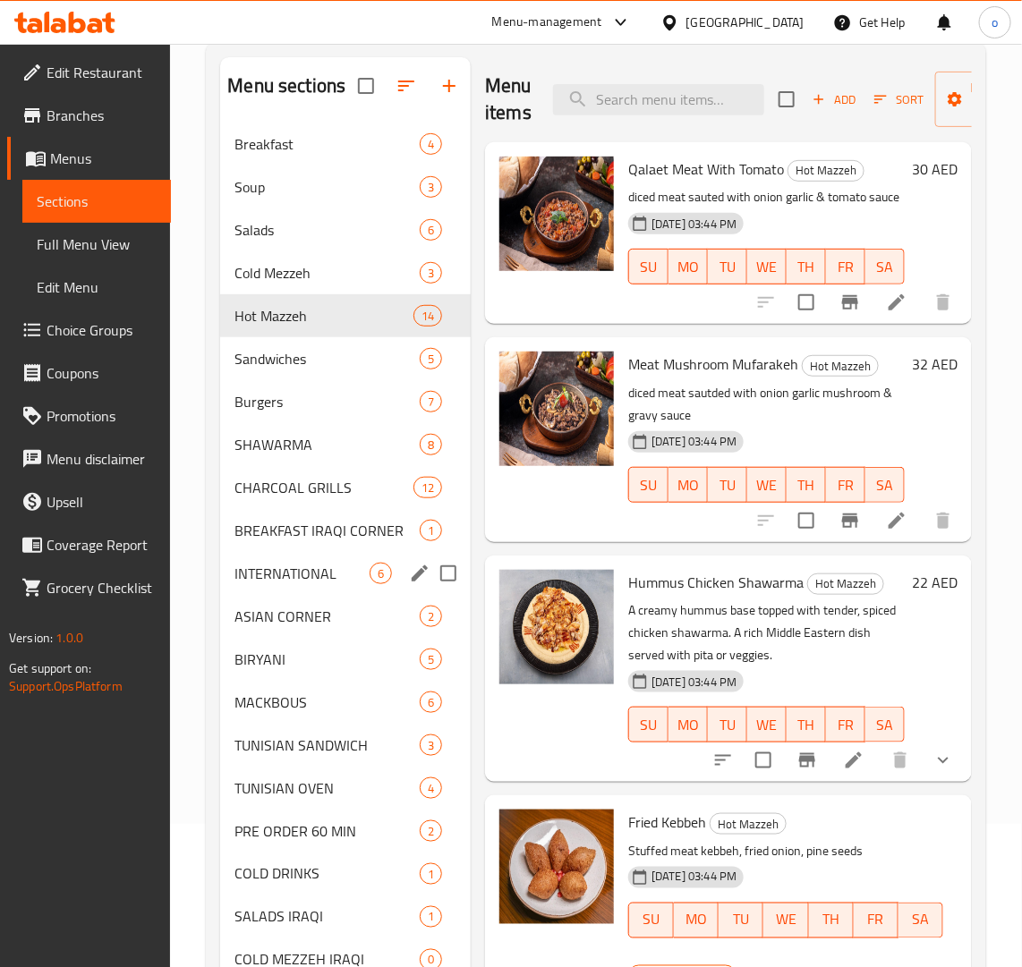
scroll to position [92, 0]
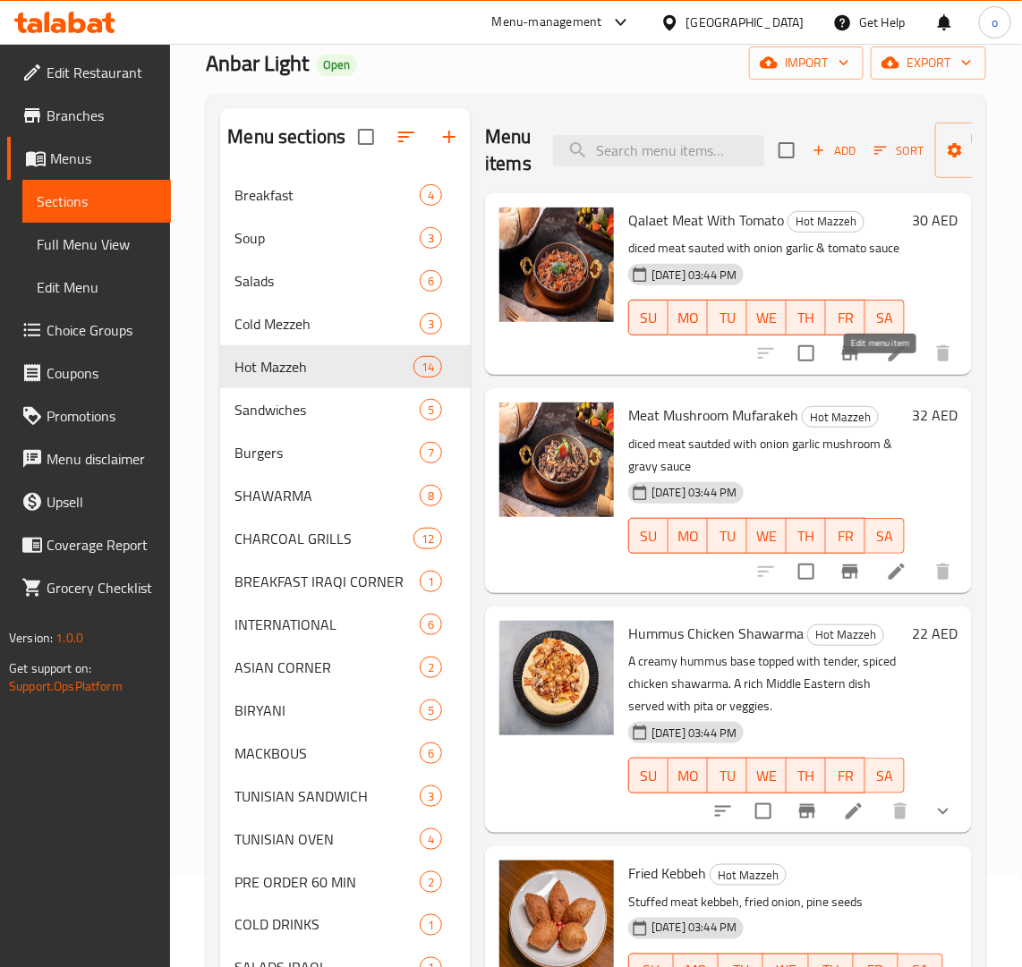
click at [886, 364] on icon at bounding box center [896, 353] width 21 height 21
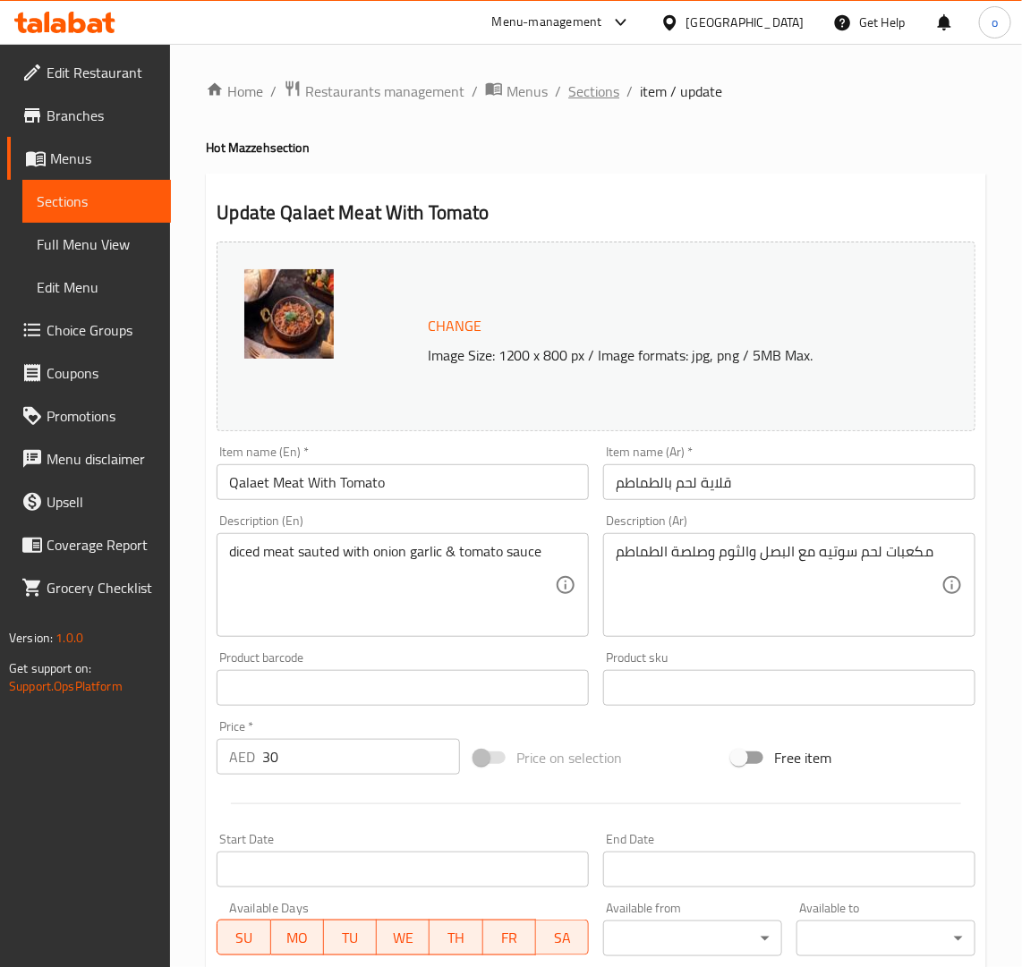
click at [596, 96] on span "Sections" at bounding box center [593, 91] width 51 height 21
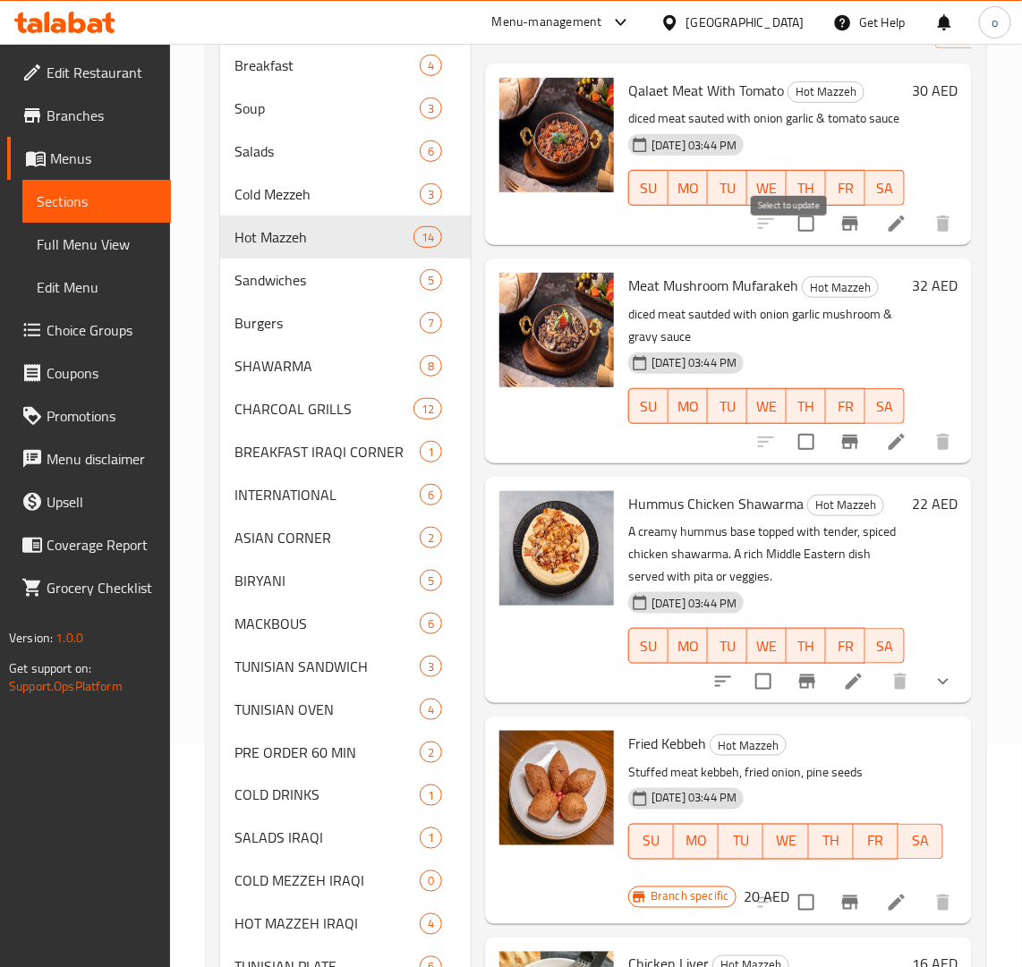
scroll to position [224, 0]
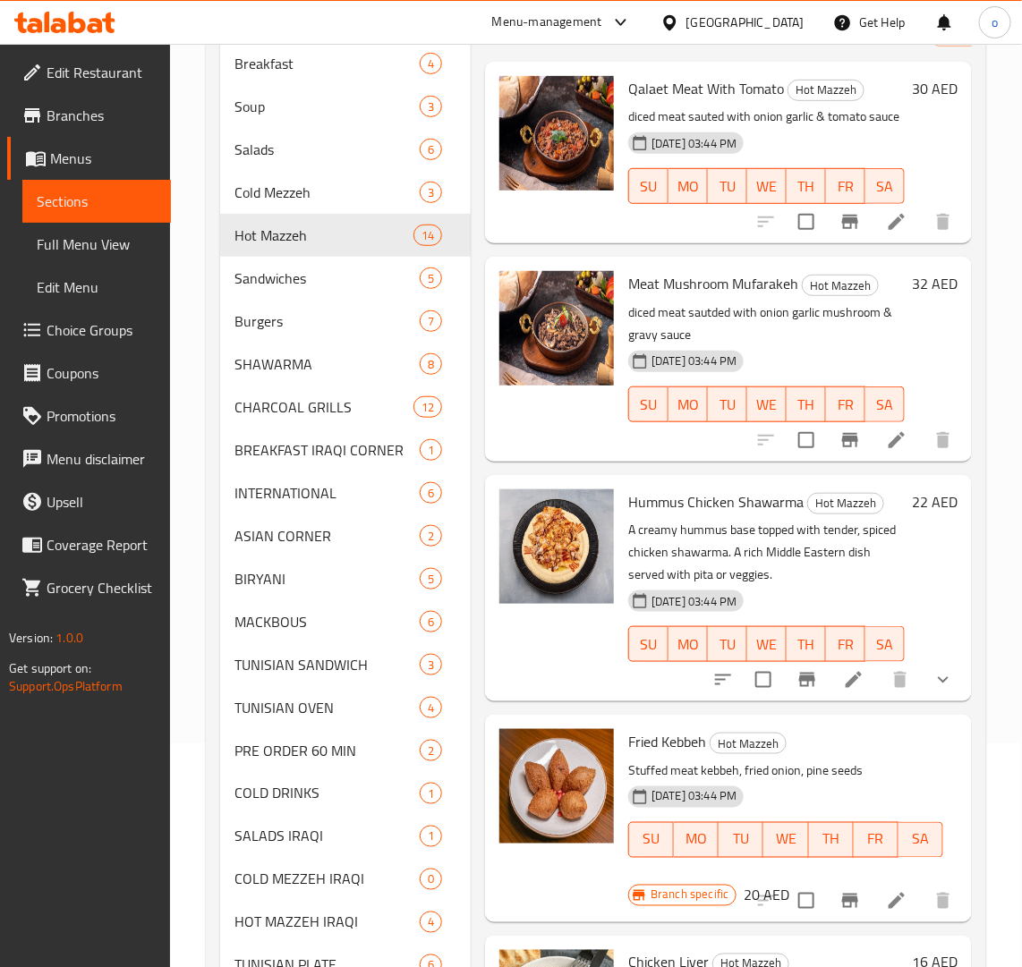
click at [872, 456] on li at bounding box center [897, 440] width 50 height 32
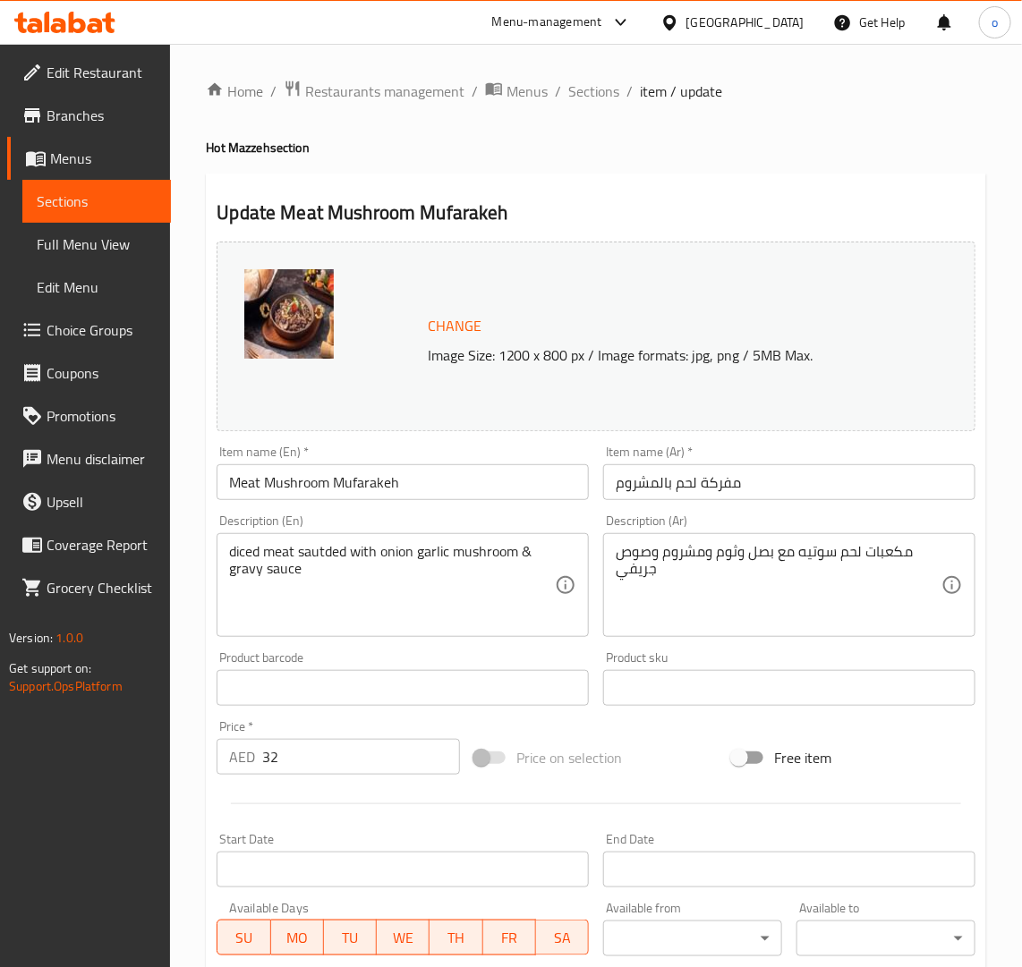
drag, startPoint x: 593, startPoint y: 94, endPoint x: 748, endPoint y: 179, distance: 176.6
click at [593, 94] on span "Sections" at bounding box center [593, 91] width 51 height 21
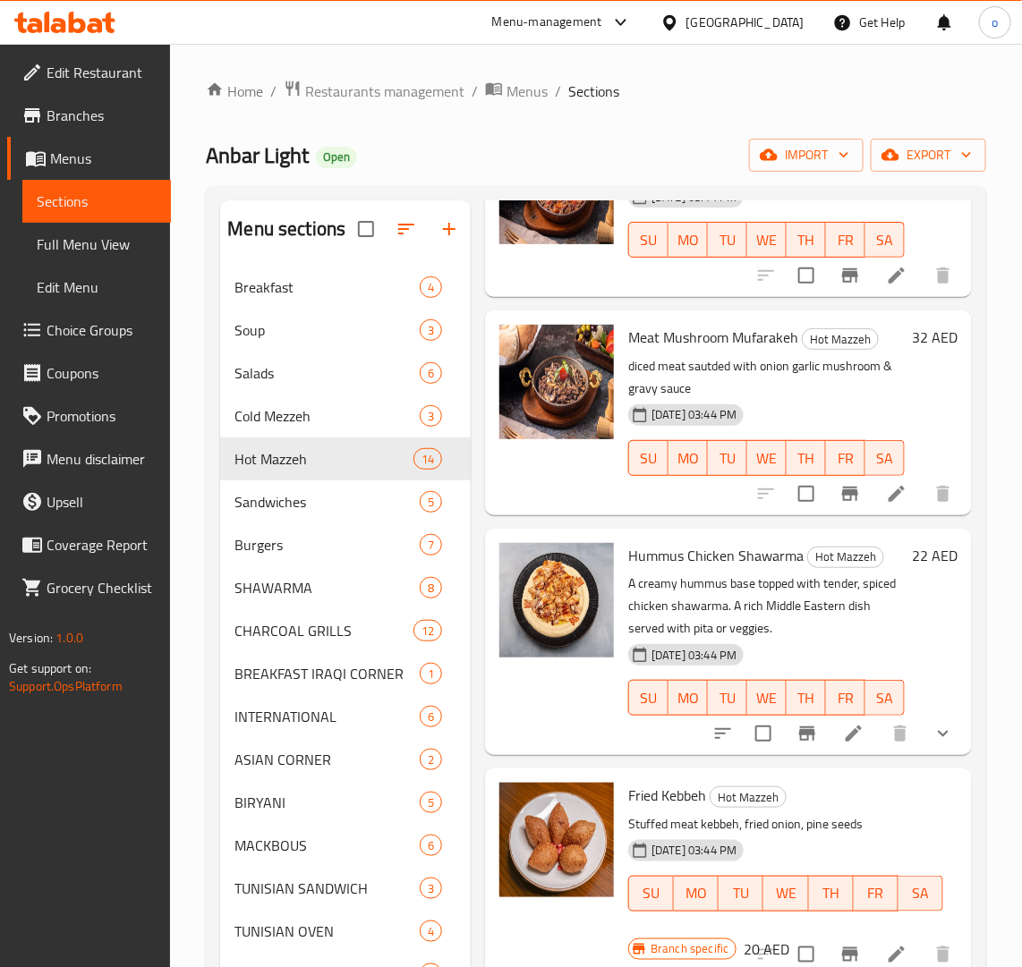
scroll to position [336, 0]
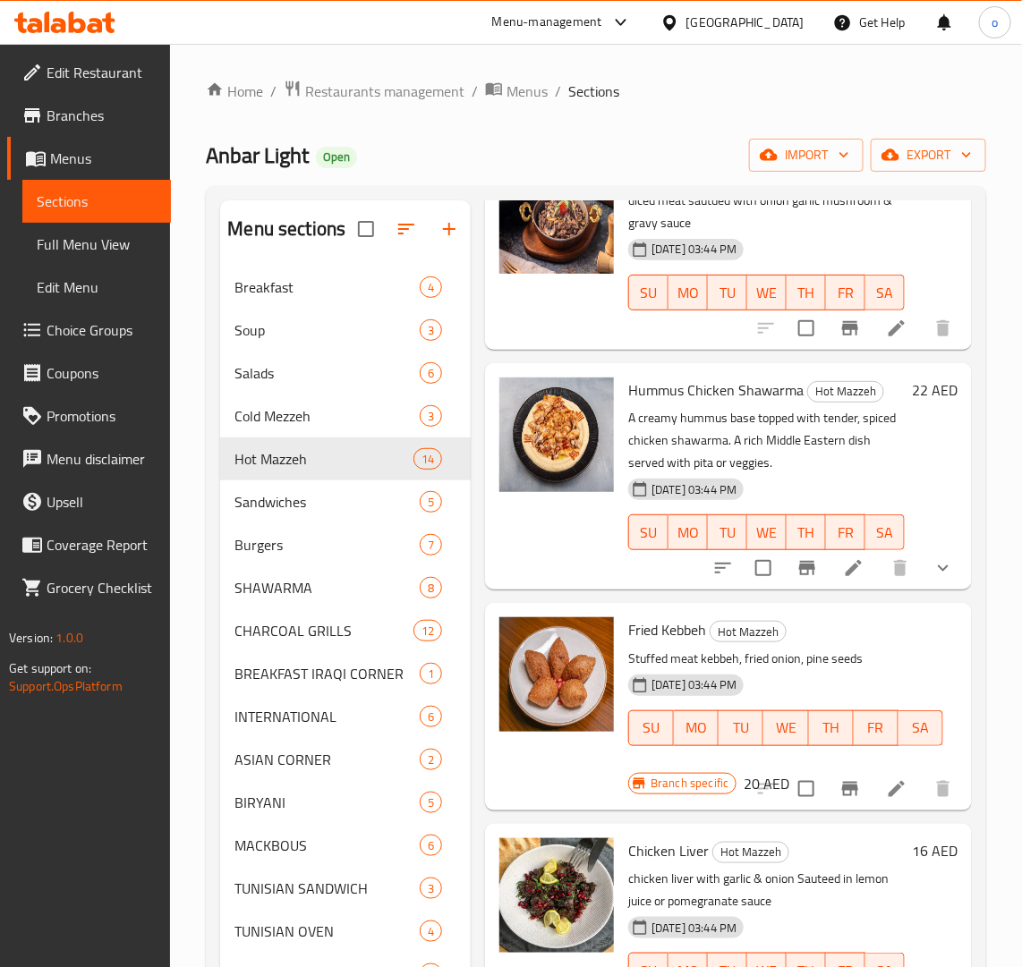
click at [940, 588] on button "show more" at bounding box center [943, 568] width 43 height 43
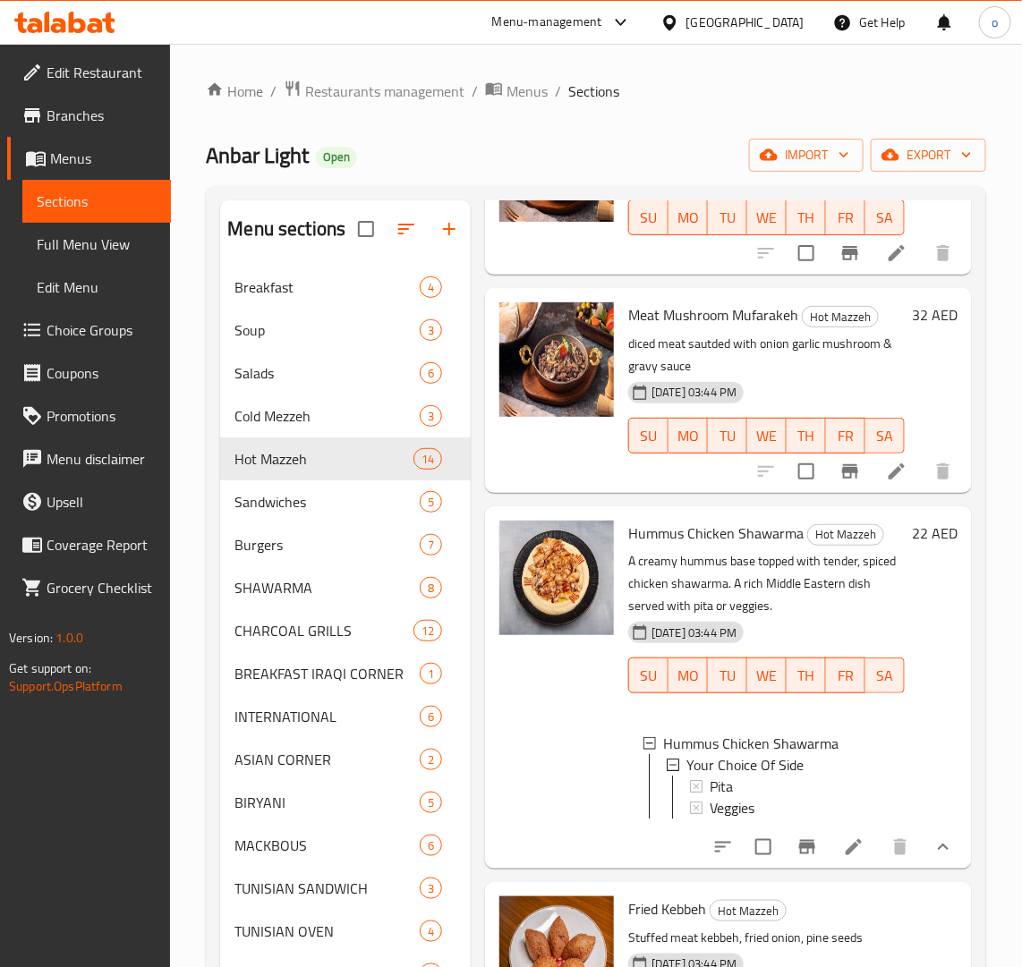
scroll to position [0, 0]
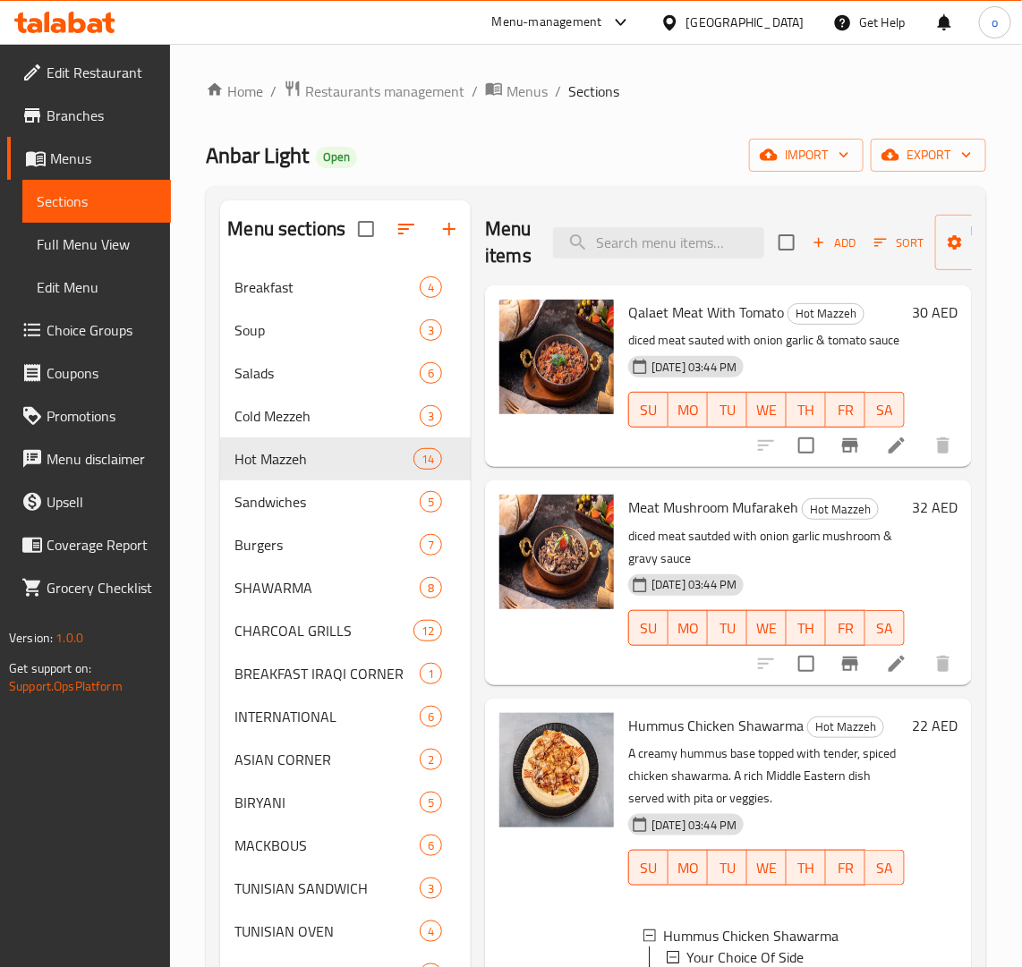
click at [646, 220] on div "Menu items Add Sort Manage items" at bounding box center [728, 242] width 487 height 85
click at [646, 229] on input "search" at bounding box center [658, 242] width 211 height 31
paste input "HUMMUS SHAWARMA MEAT"
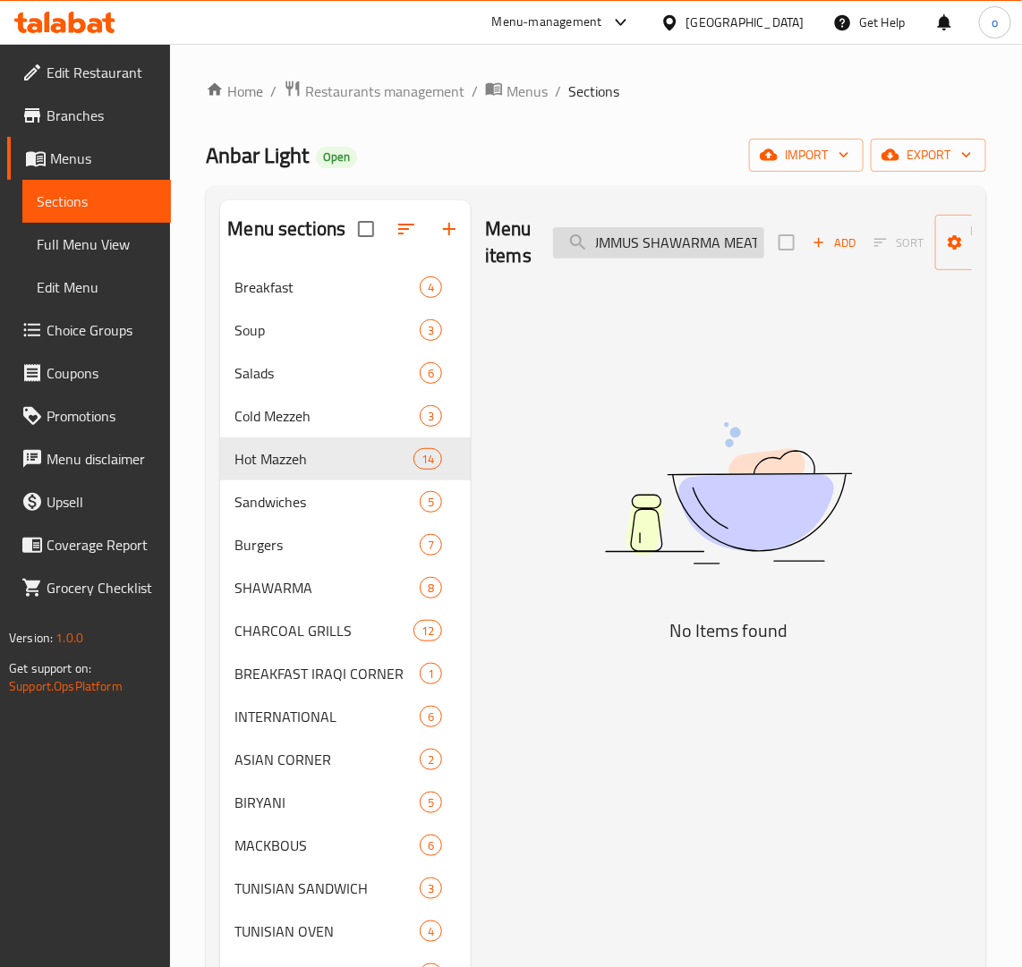
click at [645, 247] on input "HUMMUS SHAWARMA MEAT" at bounding box center [658, 242] width 211 height 31
type input "="
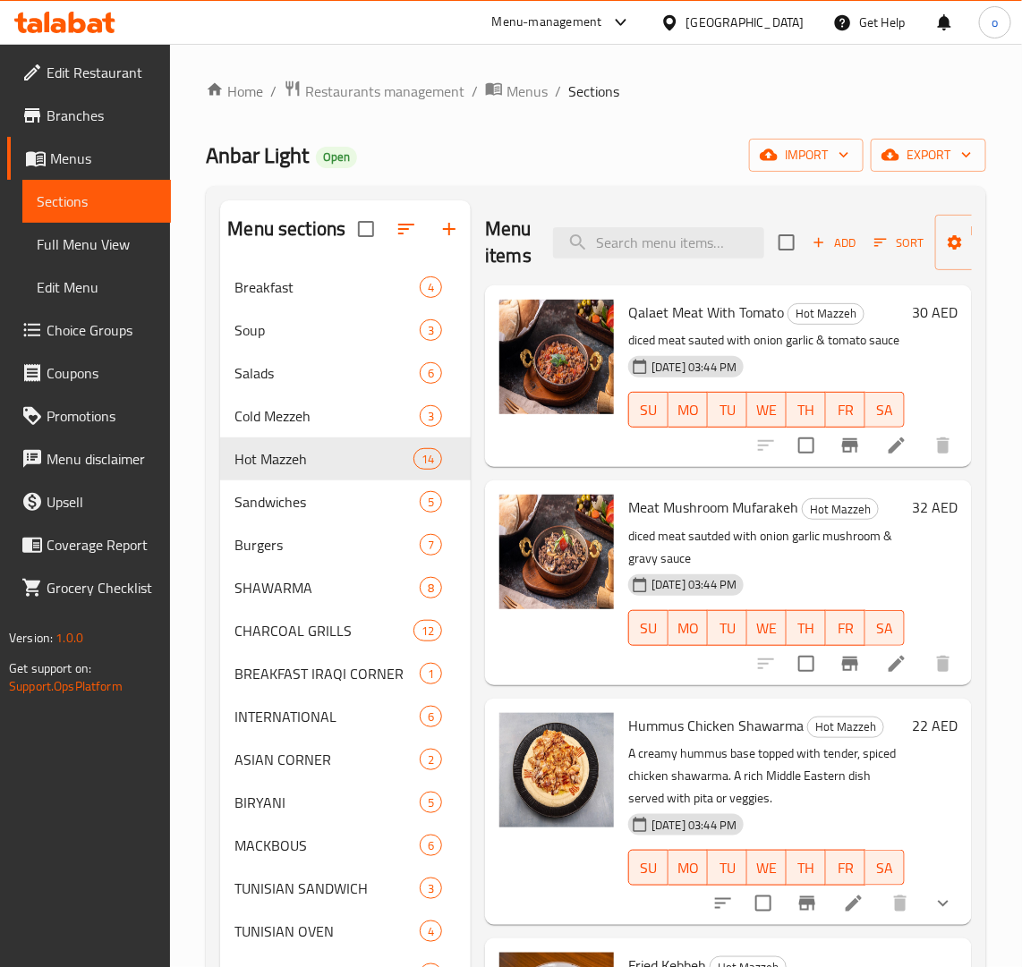
click at [843, 240] on span "Add" at bounding box center [834, 243] width 48 height 21
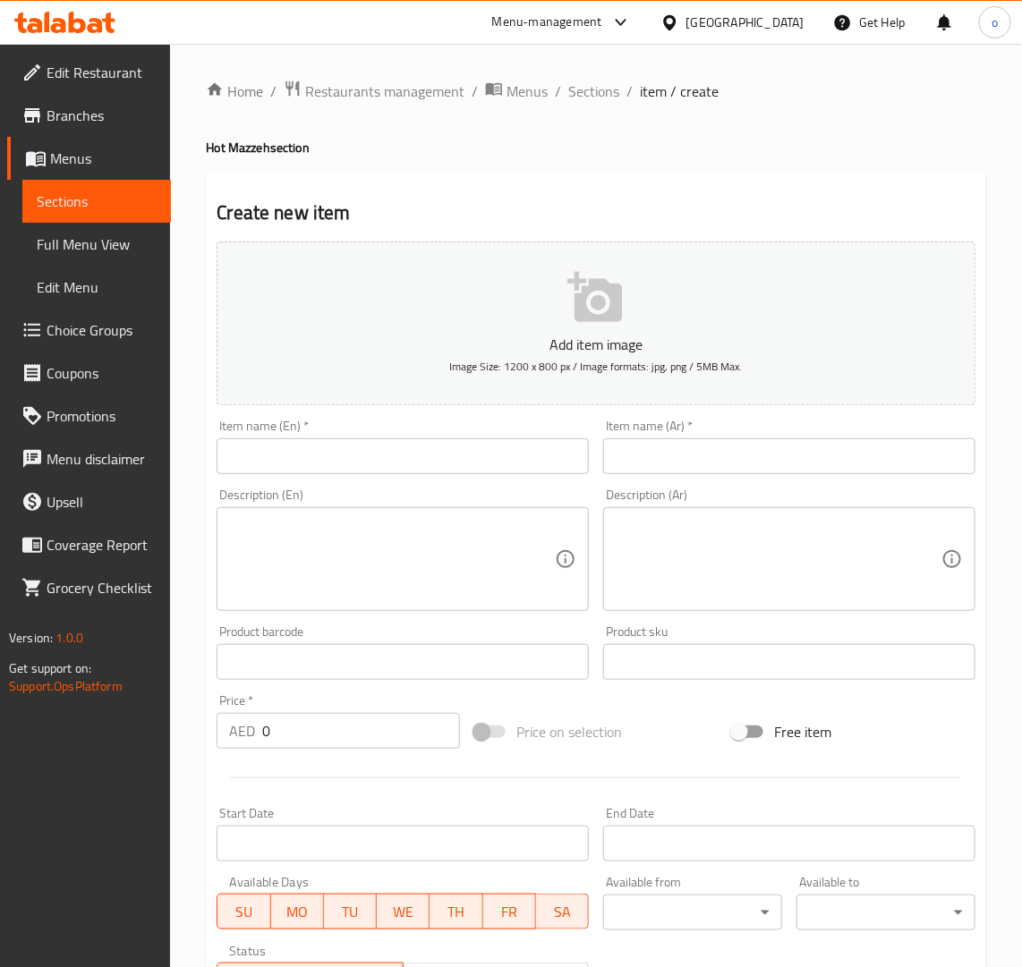
click at [493, 476] on div "Item name (En)   * Item name (En) *" at bounding box center [402, 446] width 387 height 69
click at [492, 474] on input "text" at bounding box center [403, 456] width 372 height 36
paste input "HUMMUS SHAWARMA MEAT"
drag, startPoint x: 476, startPoint y: 470, endPoint x: 177, endPoint y: 448, distance: 299.6
click at [177, 448] on div "Home / Restaurants management / Menus / Sections / item / create Hot Mazzeh sec…" at bounding box center [596, 654] width 852 height 1220
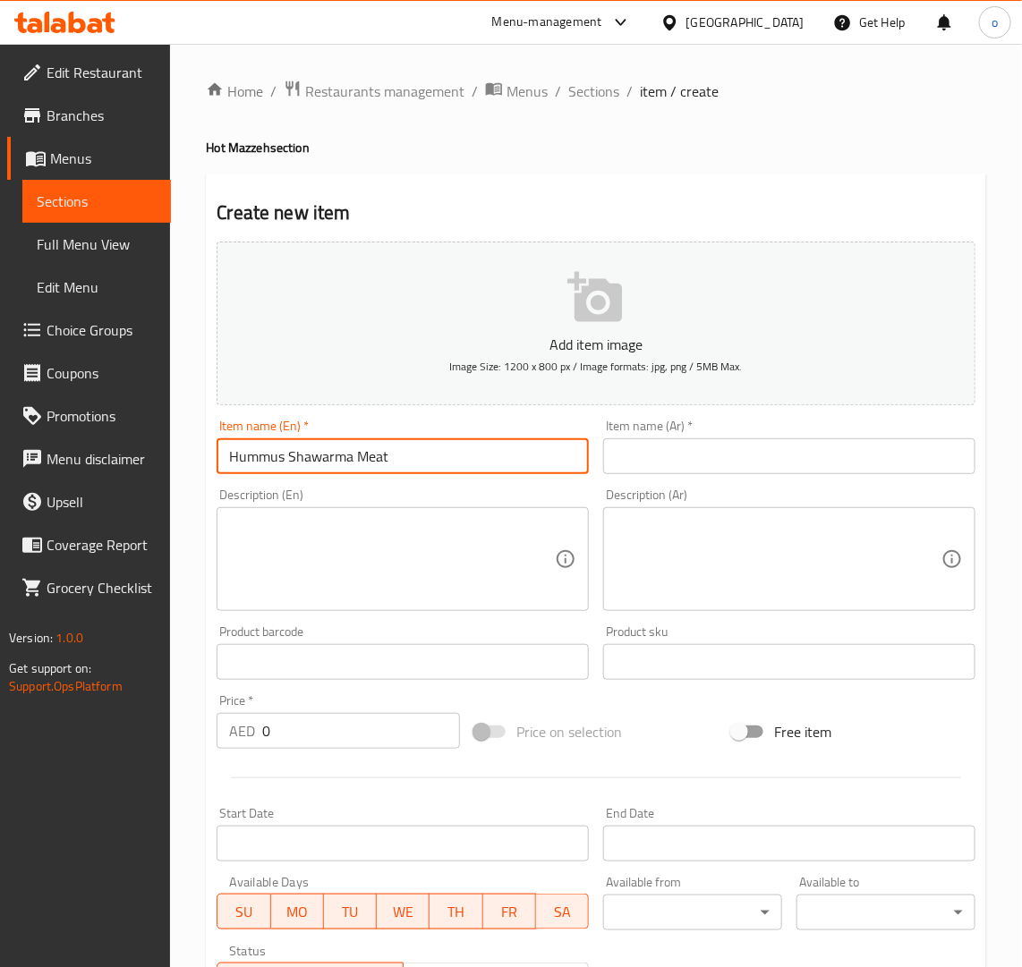
click at [264, 454] on input "Hummus Shawarma Meat" at bounding box center [403, 456] width 372 height 36
click at [363, 463] on input "Hummus Shawarma Meat" at bounding box center [403, 456] width 372 height 36
drag, startPoint x: 353, startPoint y: 457, endPoint x: 181, endPoint y: 452, distance: 172.8
click at [181, 452] on div "Home / Restaurants management / Menus / Sections / item / create Hot Mazzeh sec…" at bounding box center [596, 654] width 852 height 1220
type input "Hummus Shawarma Meat"
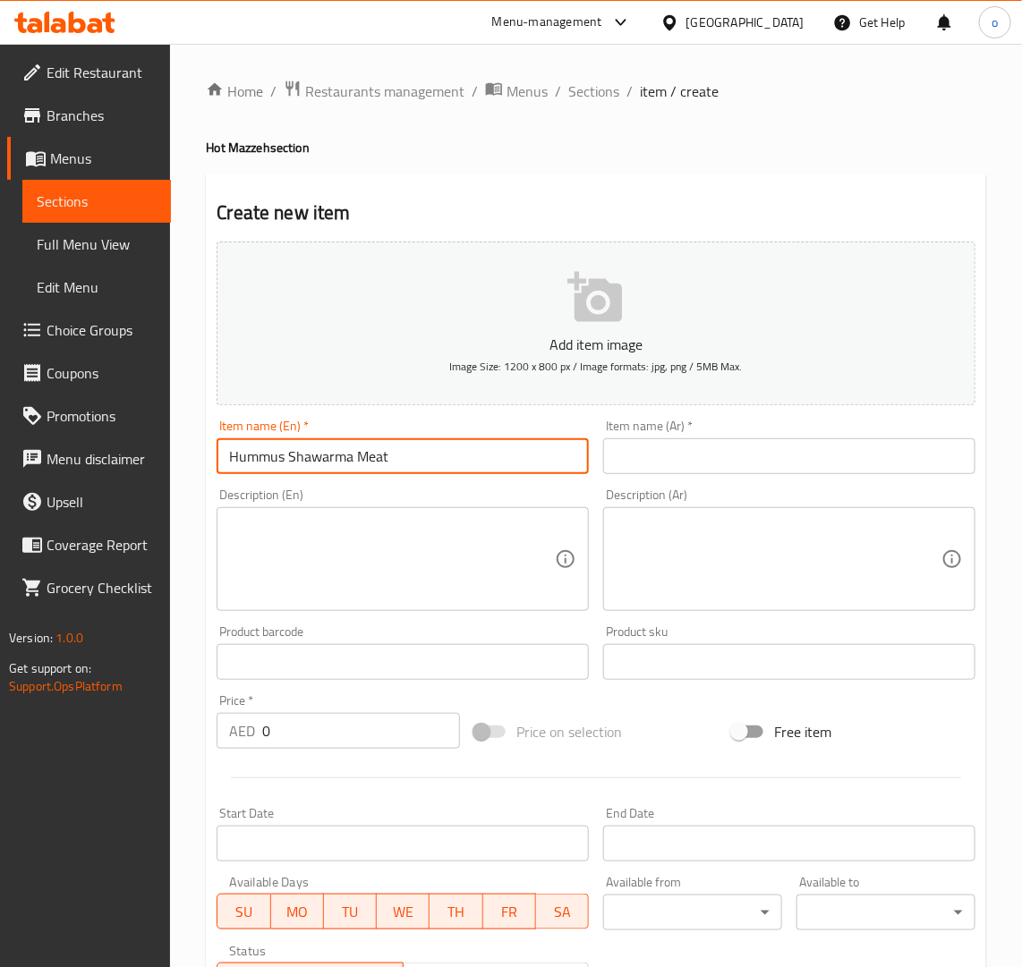
click at [671, 468] on input "text" at bounding box center [789, 456] width 372 height 36
paste input "حمص شاورما لحم"
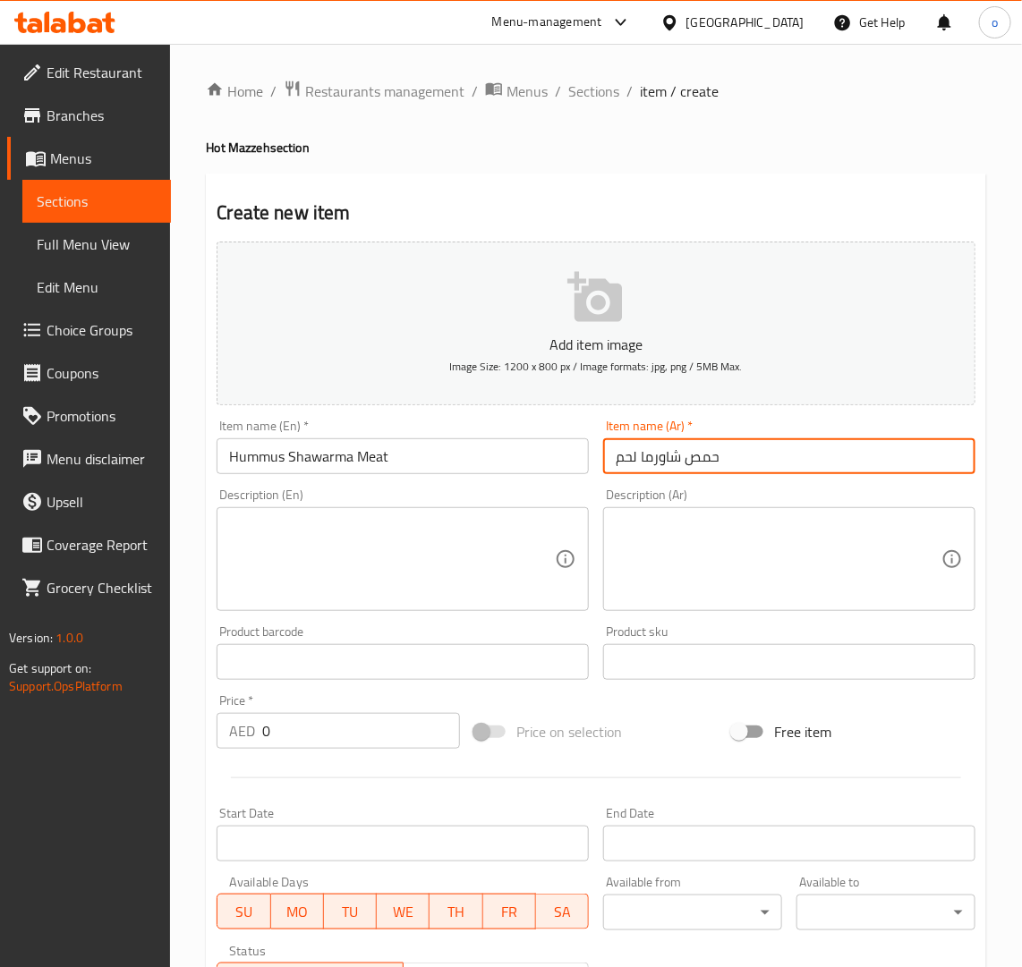
type input "حمص شاورما لحم"
click at [627, 492] on div "Description (Ar) Description (Ar)" at bounding box center [789, 550] width 372 height 123
drag, startPoint x: 292, startPoint y: 735, endPoint x: 18, endPoint y: 721, distance: 274.1
click at [16, 722] on div "Edit Restaurant Branches Menus Sections Full Menu View Edit Menu Choice Groups …" at bounding box center [511, 654] width 1022 height 1220
paste input "28"
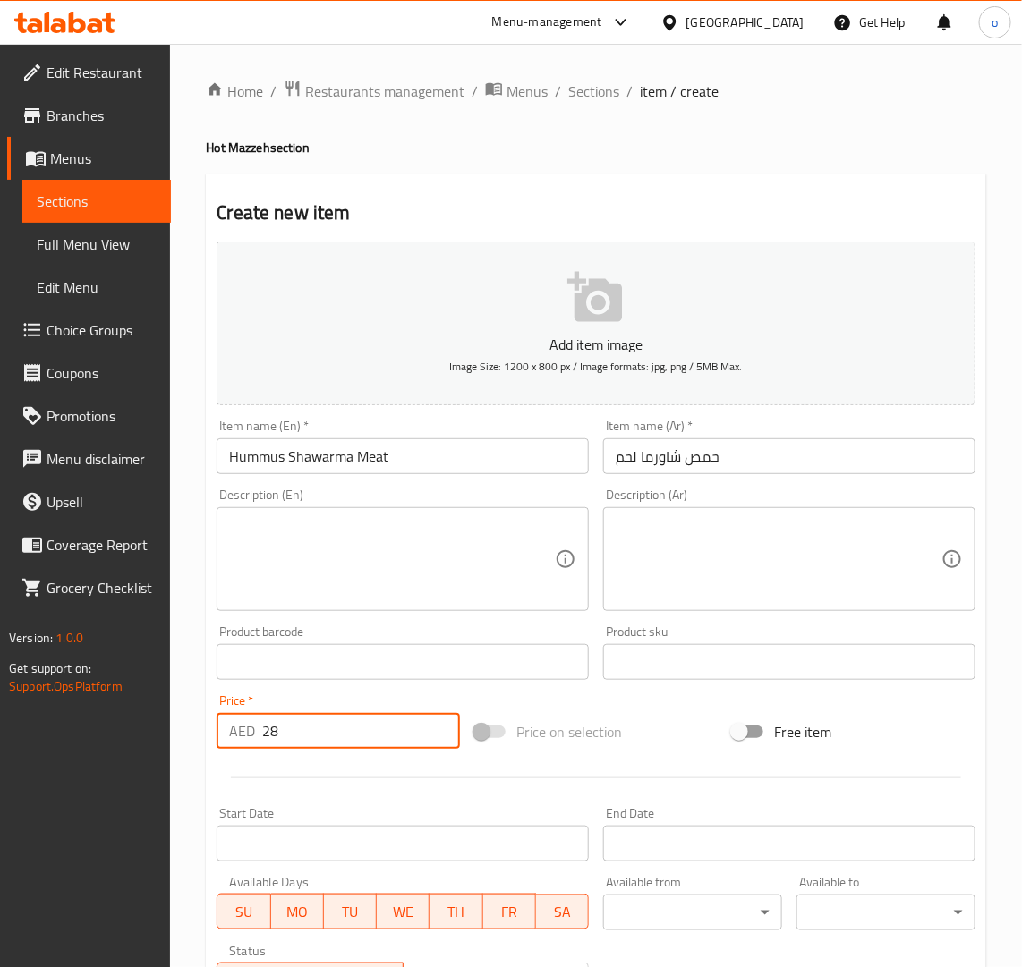
type input "28"
click at [338, 542] on textarea at bounding box center [392, 559] width 326 height 85
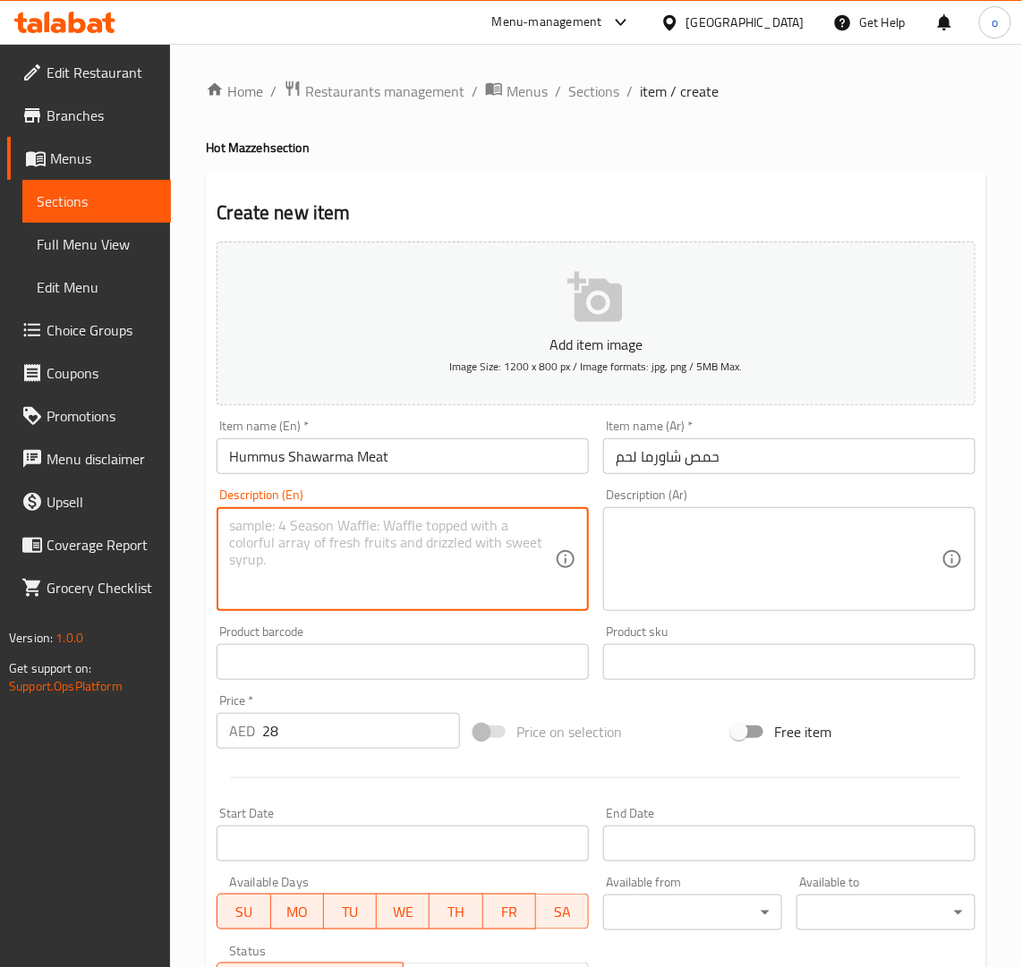
paste textarea "Hummus Shawarma Meat is thin, spiced slices of marinated chicken, beef, or lamb…"
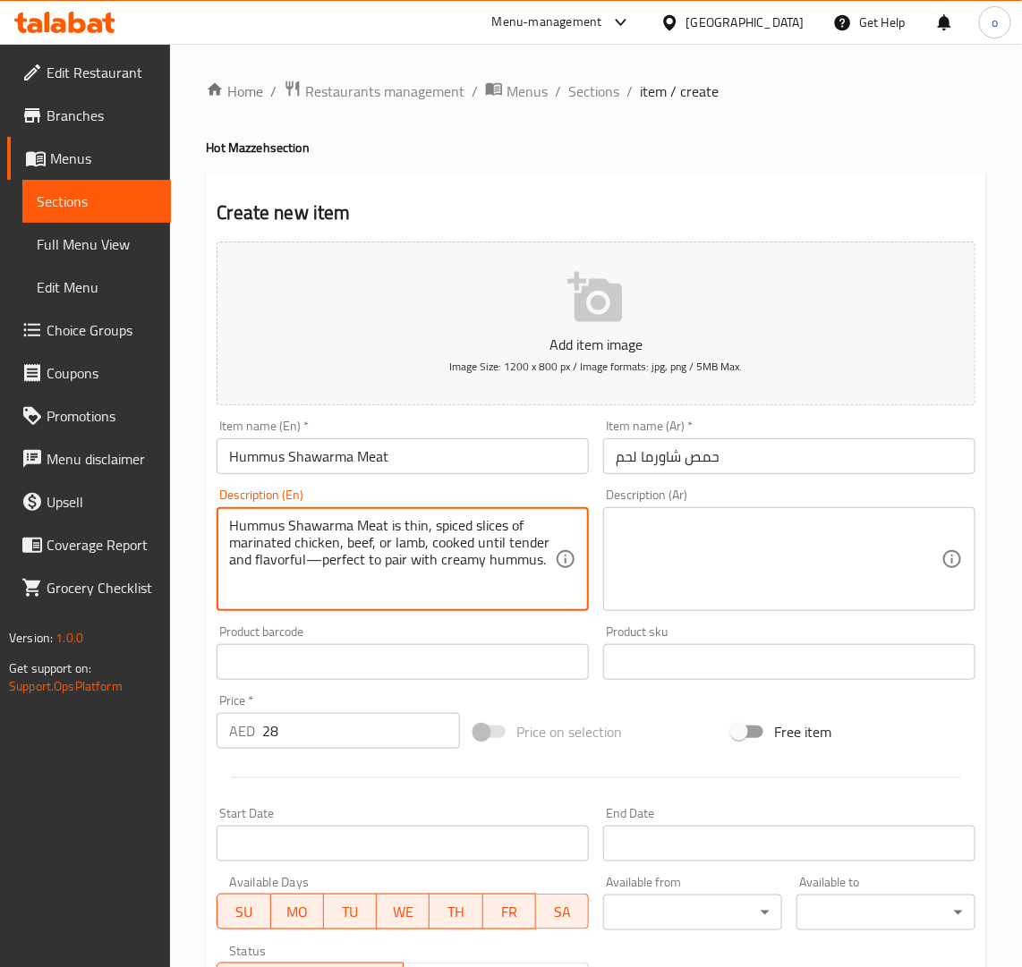
click at [416, 552] on textarea "Hummus Shawarma Meat is thin, spiced slices of marinated chicken, beef, or lamb…" at bounding box center [392, 559] width 326 height 85
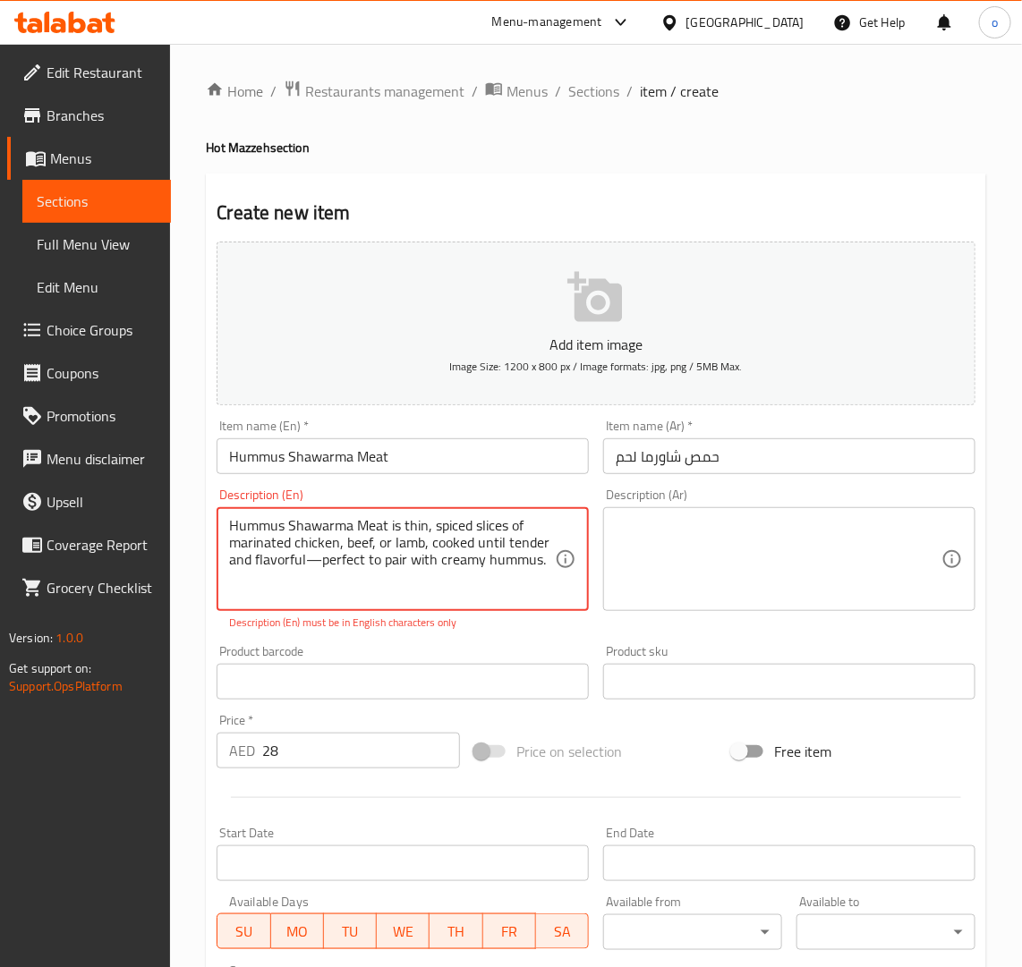
click at [284, 548] on textarea "Hummus Shawarma Meat is thin, spiced slices of marinated chicken, beef, or lamb…" at bounding box center [392, 559] width 326 height 85
click at [320, 559] on textarea "Hummus Shawarma Meat is thin, spiced slices of marinated chicken, beef, or lamb…" at bounding box center [392, 559] width 326 height 85
click at [355, 583] on textarea "Hummus Shawarma Meat is thin, spiced slices of marinated chicken, beef, or lamb…" at bounding box center [392, 559] width 326 height 85
type textarea "Hummus Shawarma Meat is thin, spiced slices of marinated chicken, beef, or lamb…"
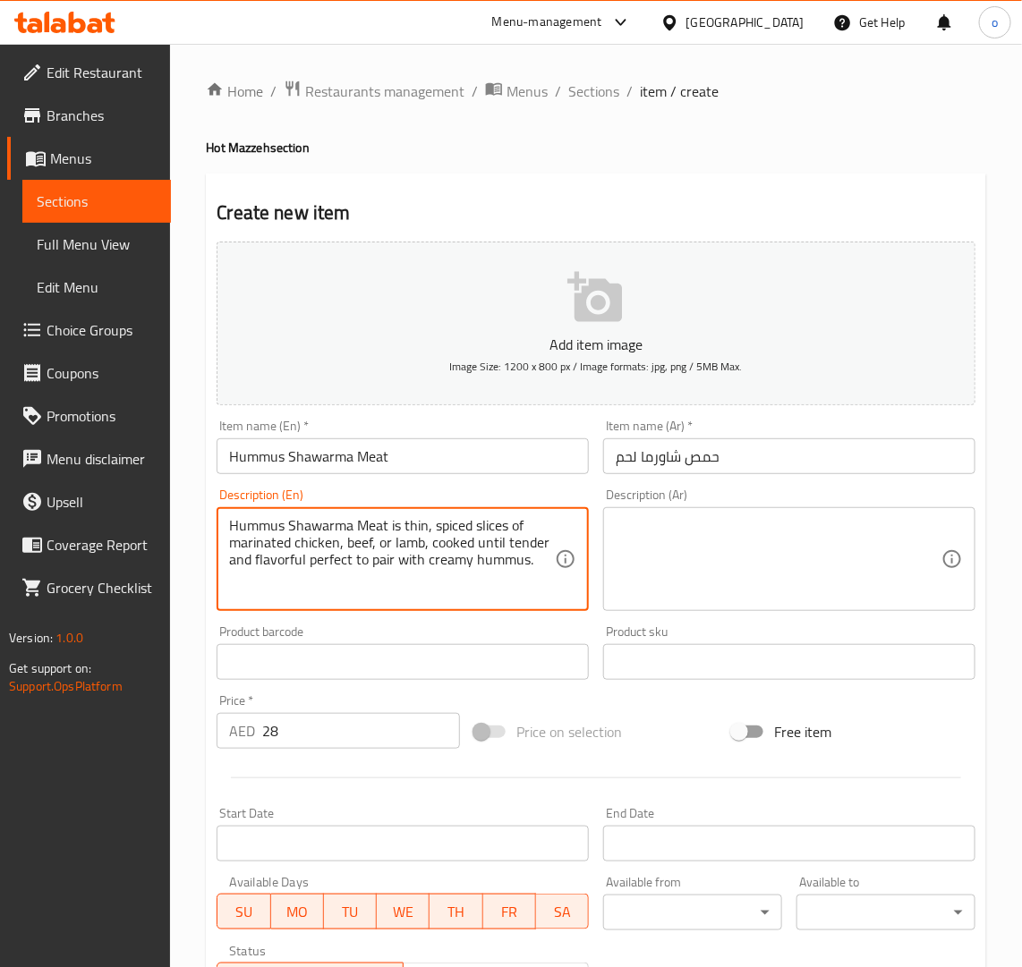
click at [421, 559] on textarea "Hummus Shawarma Meat is thin, spiced slices of marinated chicken, beef, or lamb…" at bounding box center [392, 559] width 326 height 85
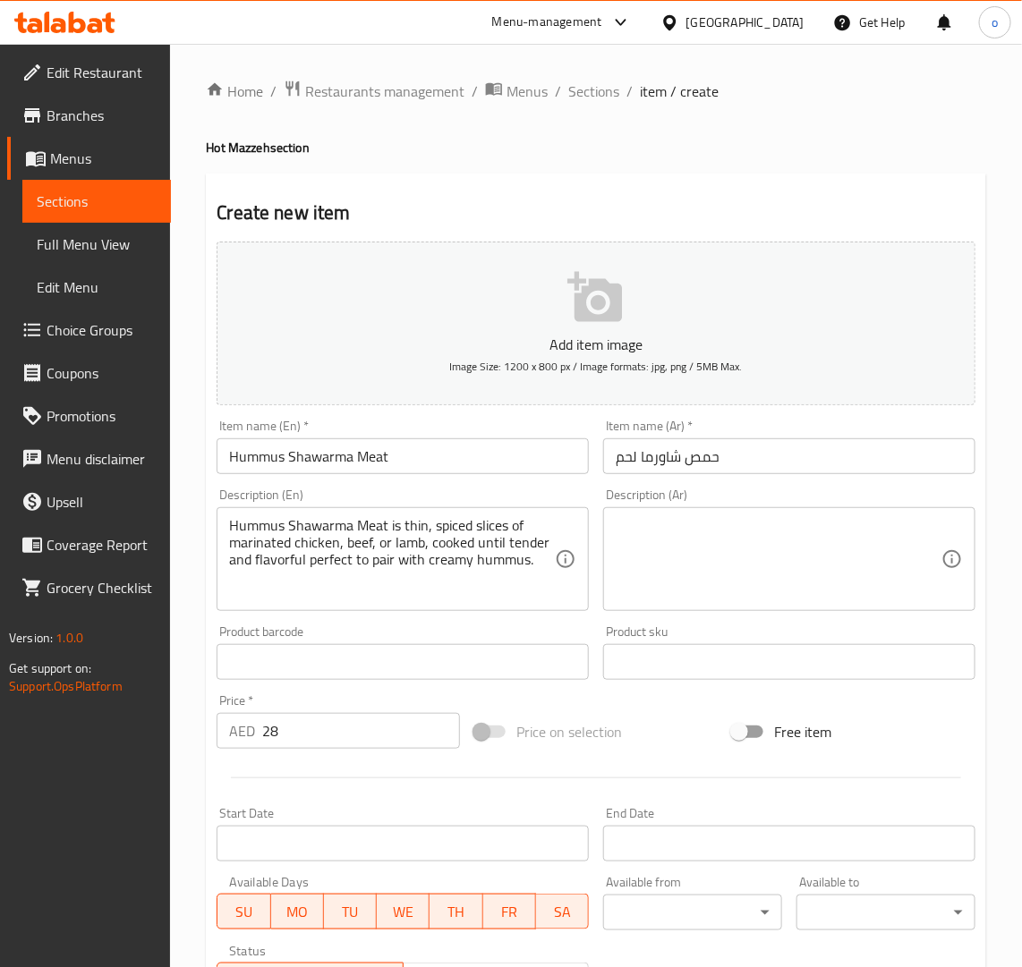
click at [725, 516] on div "Description (Ar)" at bounding box center [789, 559] width 372 height 104
paste textarea "شاورما الحمص هي شرائح رقيقة متبلة من الدجاج أو اللحم البقري أو لحم الضأن، مطبوخ…"
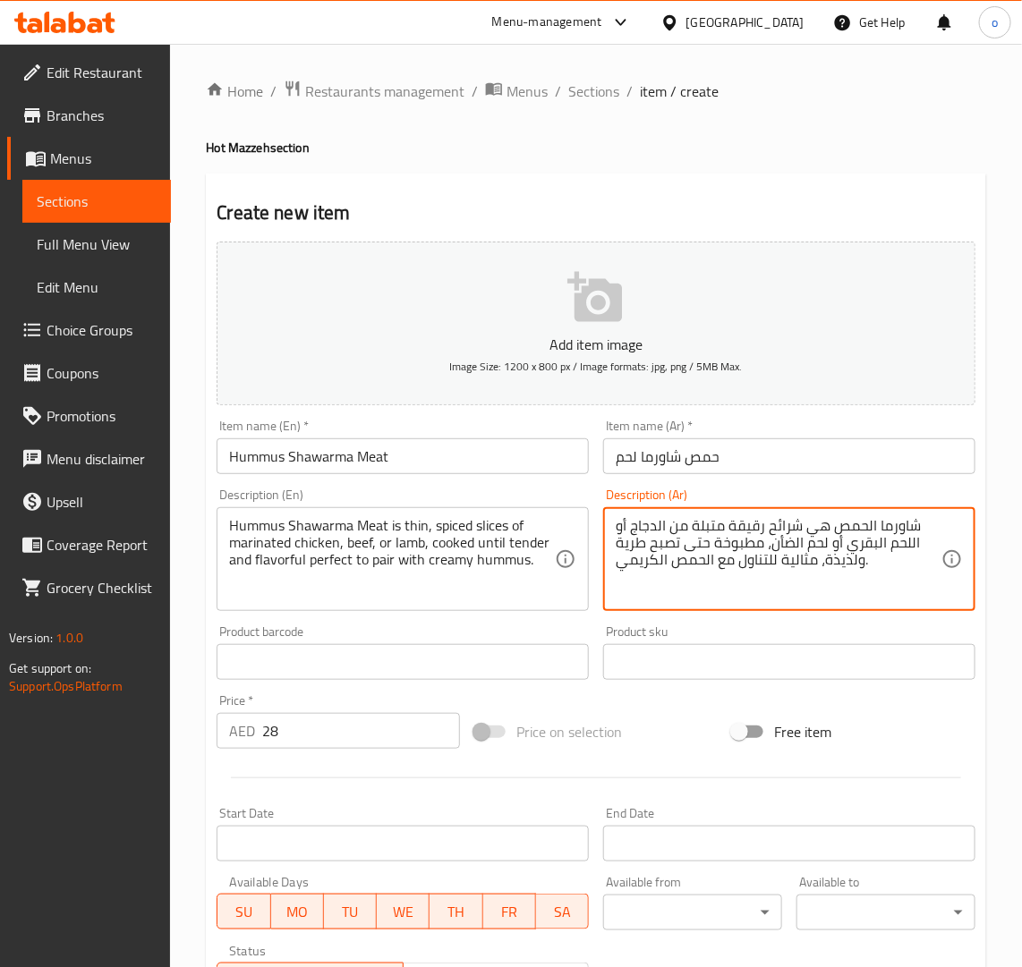
type textarea "شاورما الحمص هي شرائح رقيقة متبلة من الدجاج أو اللحم البقري أو لحم الضأن، مطبوخ…"
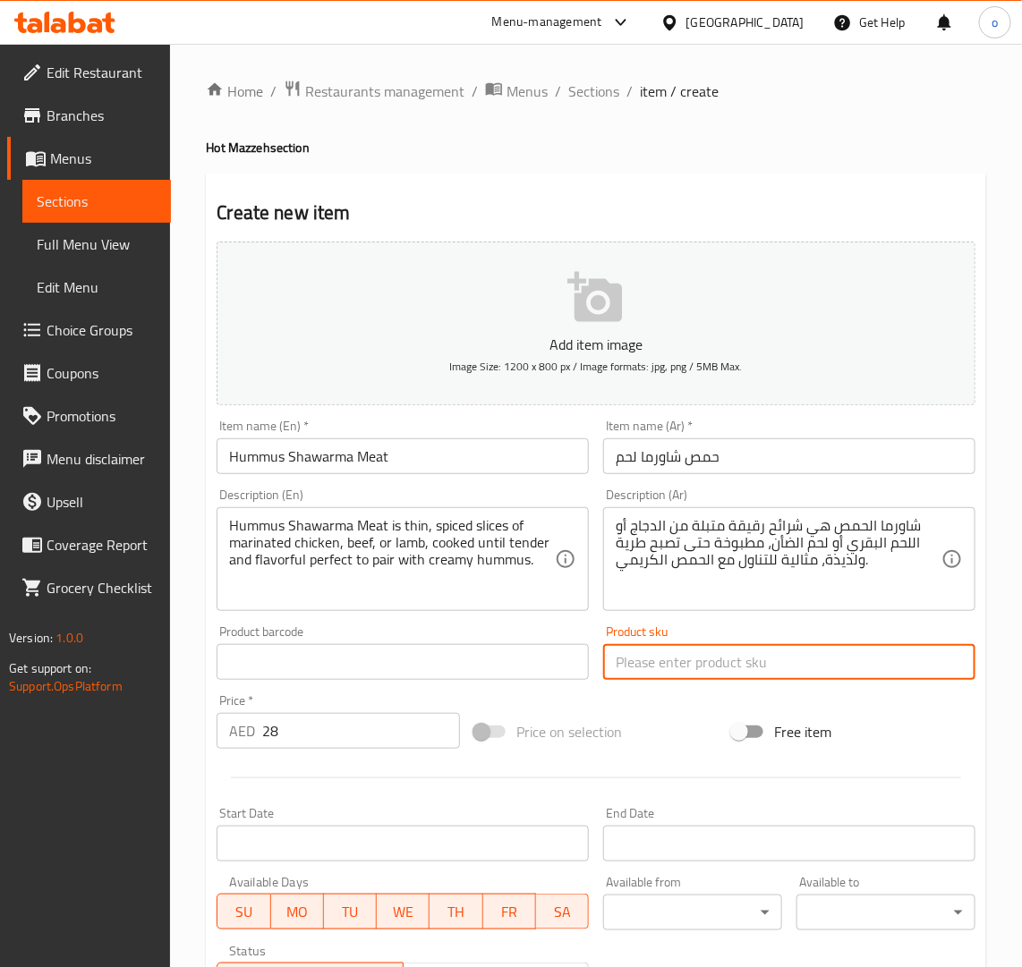
click at [761, 650] on input "text" at bounding box center [789, 662] width 372 height 36
click at [738, 633] on div "Product sku Product sku" at bounding box center [789, 652] width 372 height 55
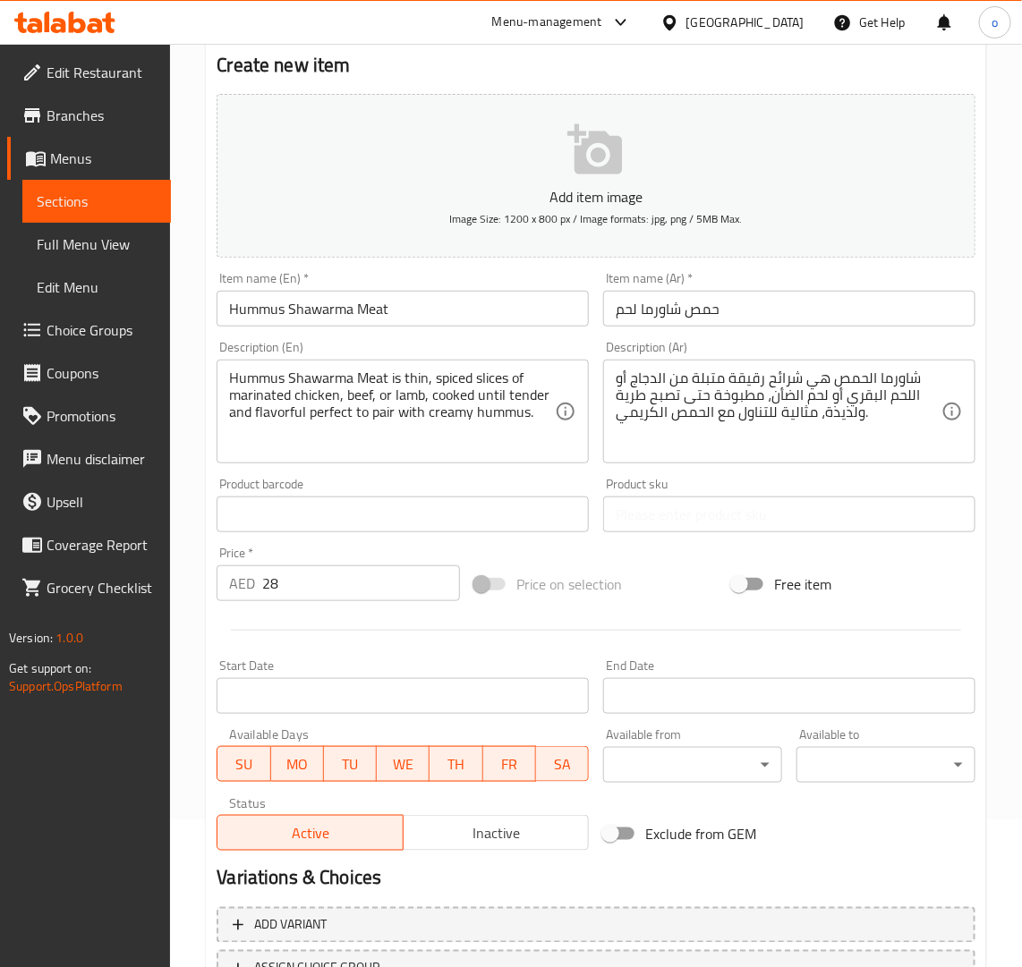
scroll to position [293, 0]
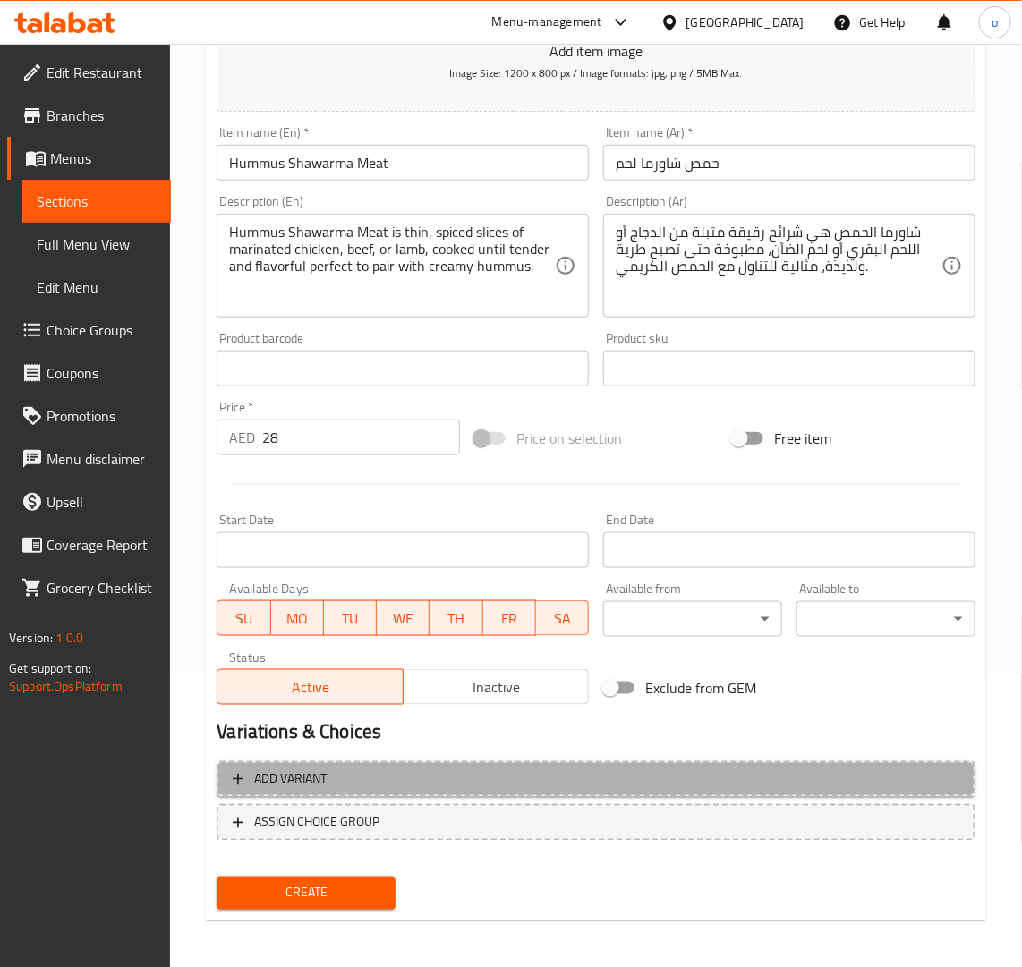
click at [389, 769] on span "Add variant" at bounding box center [596, 780] width 727 height 22
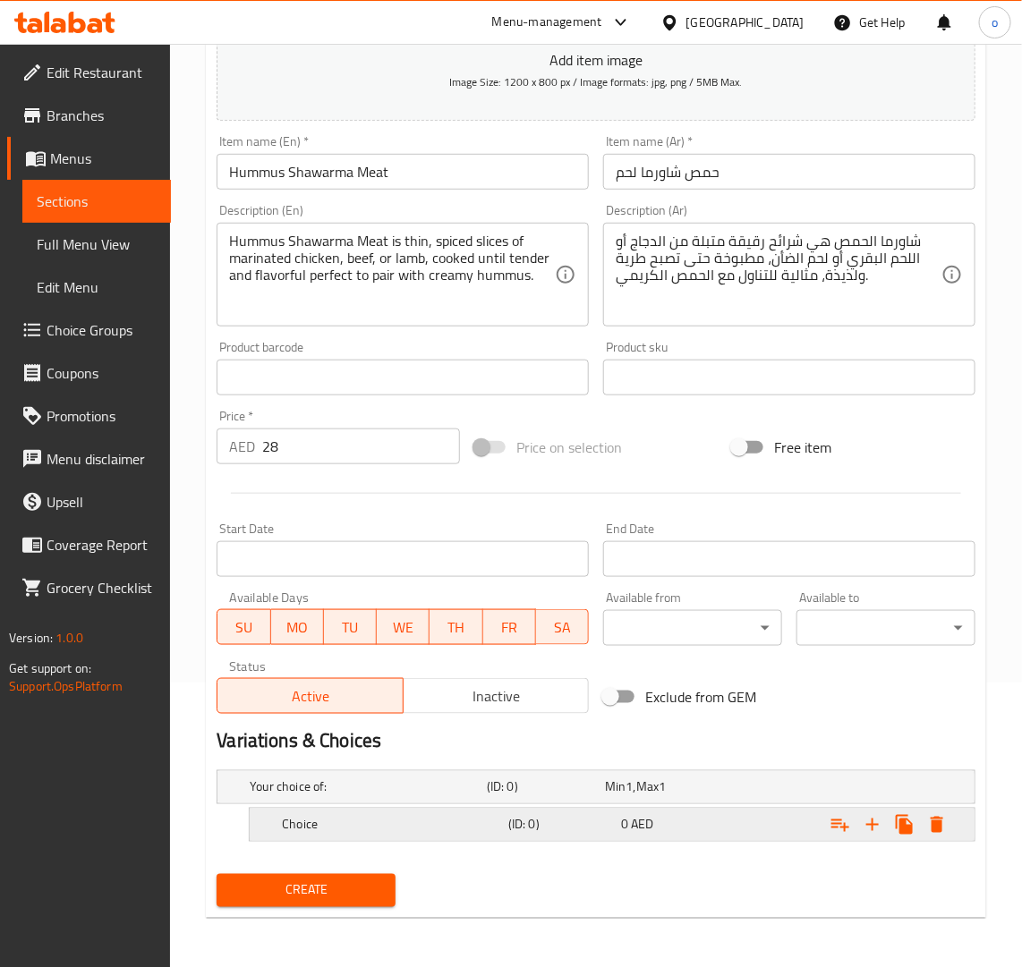
click at [410, 816] on h5 "Choice" at bounding box center [391, 825] width 219 height 18
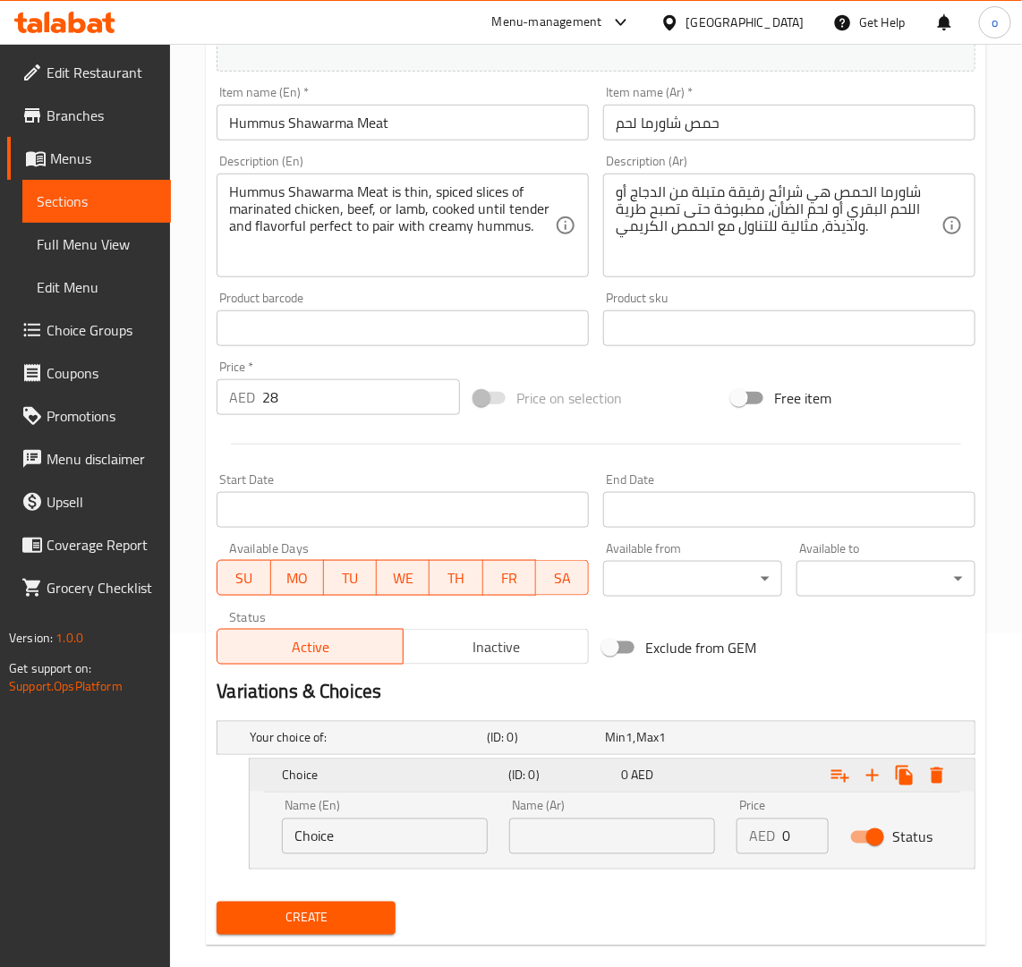
scroll to position [362, 0]
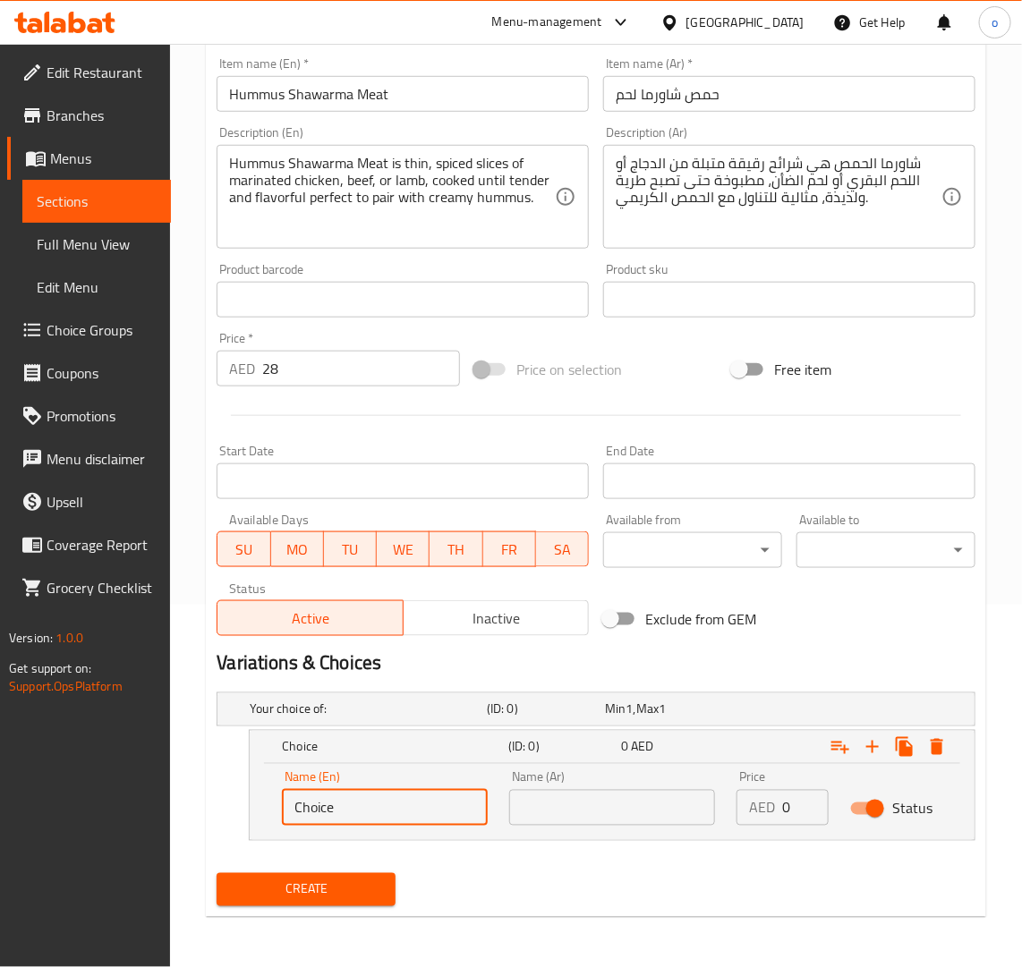
drag, startPoint x: 368, startPoint y: 806, endPoint x: 248, endPoint y: 802, distance: 120.0
click at [249, 802] on div "Choice (ID: 0) 0 AED Name (En) Choice Name (En) Name (Ar) Name (Ar) Price AED 0…" at bounding box center [612, 785] width 727 height 111
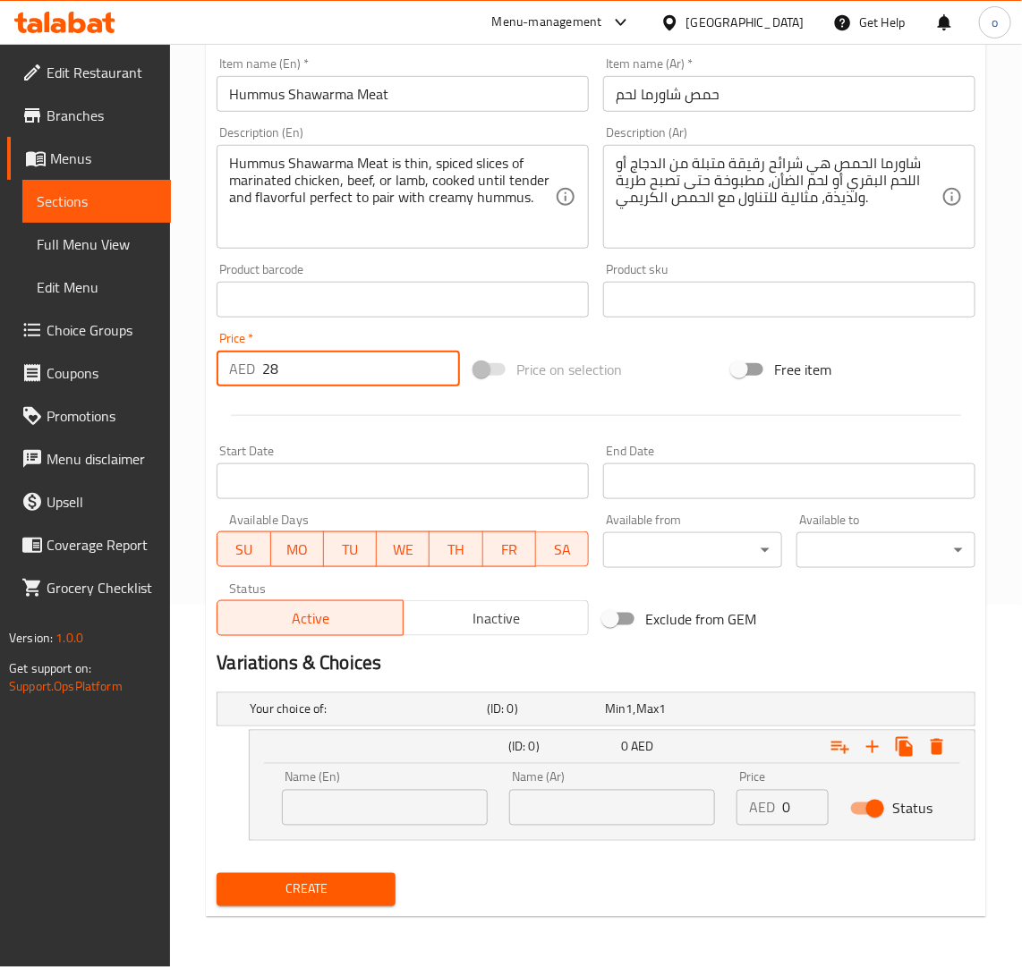
drag, startPoint x: 318, startPoint y: 362, endPoint x: 179, endPoint y: 363, distance: 138.7
click at [179, 363] on div "Home / Restaurants management / Menus / Sections / item / create Hot Mazzeh sec…" at bounding box center [596, 324] width 852 height 1286
drag, startPoint x: 808, startPoint y: 812, endPoint x: 754, endPoint y: 805, distance: 54.2
click at [782, 805] on input "3" at bounding box center [805, 808] width 47 height 36
click at [787, 805] on input "3" at bounding box center [805, 808] width 47 height 36
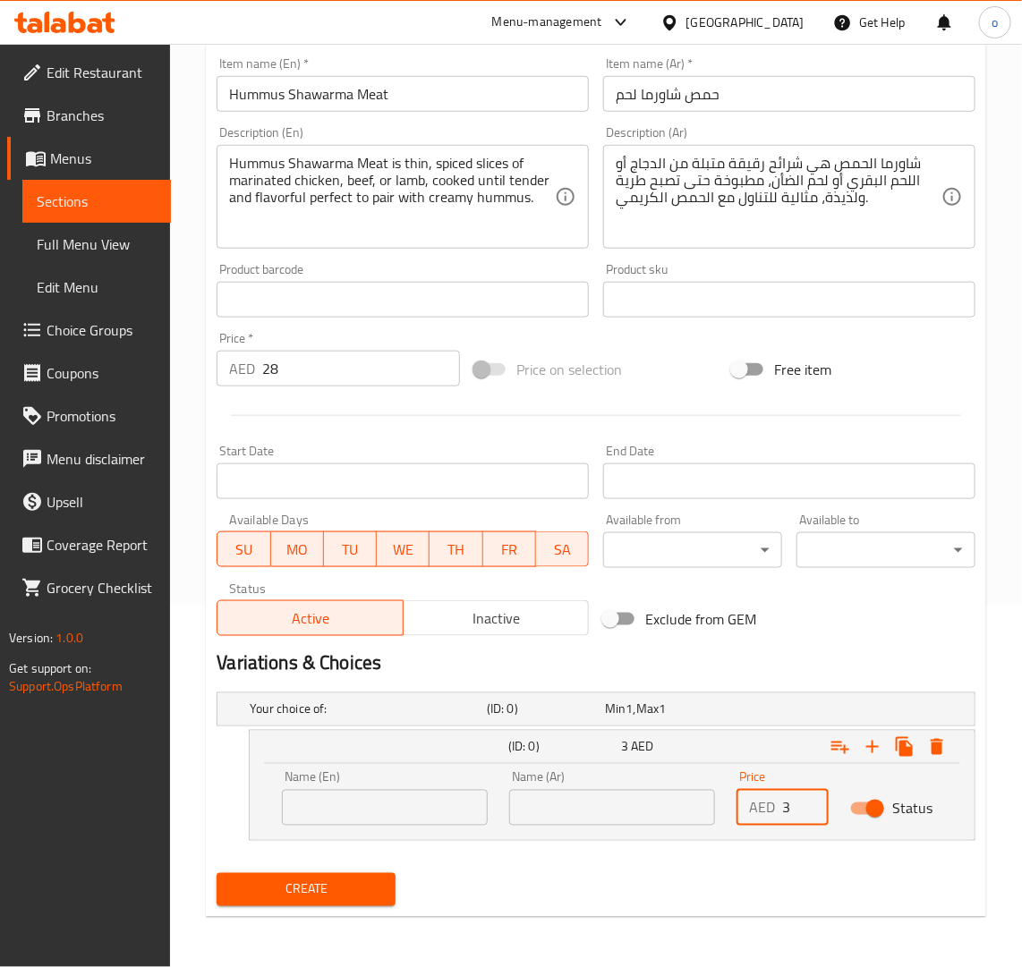
click at [787, 805] on input "3" at bounding box center [805, 808] width 47 height 36
click at [795, 814] on input "3" at bounding box center [805, 808] width 47 height 36
drag, startPoint x: 792, startPoint y: 812, endPoint x: 759, endPoint y: 812, distance: 33.1
click at [759, 812] on div "AED 3 Price" at bounding box center [782, 808] width 92 height 36
paste input "28"
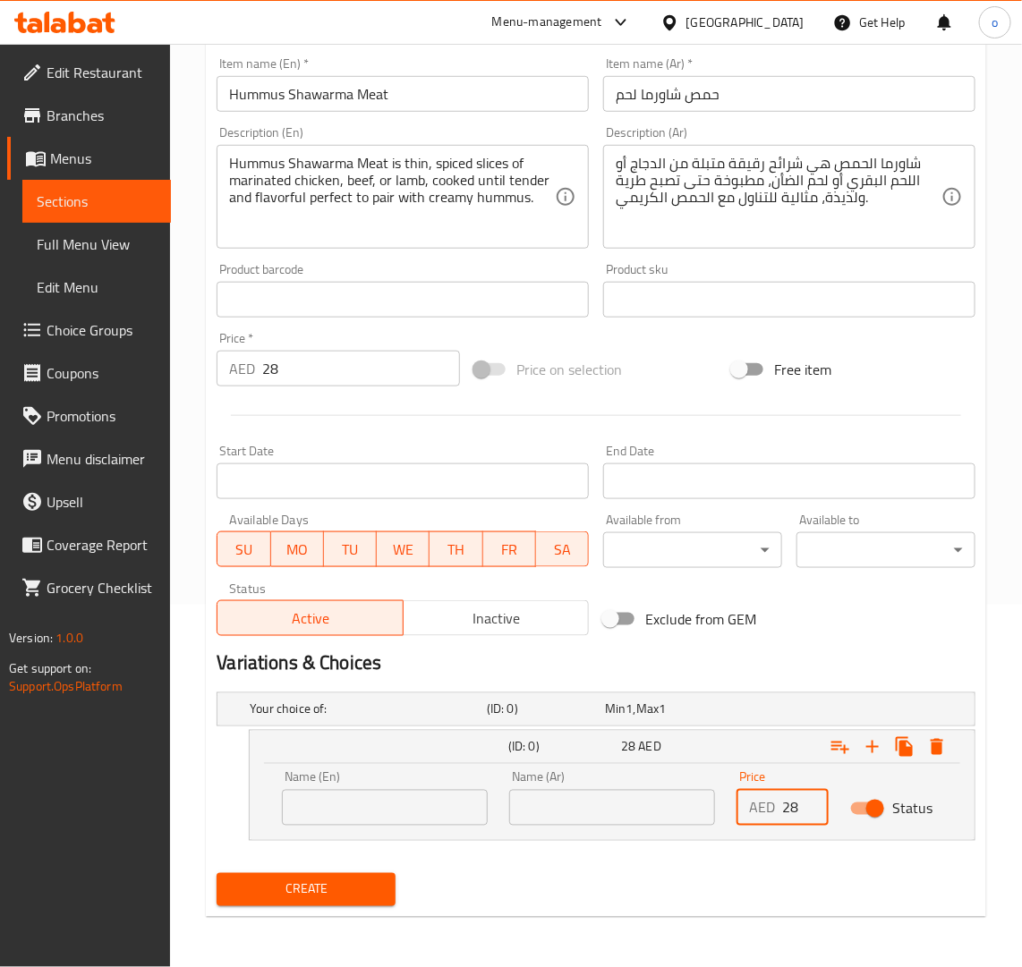
type input "28"
click at [359, 806] on input "text" at bounding box center [385, 808] width 206 height 36
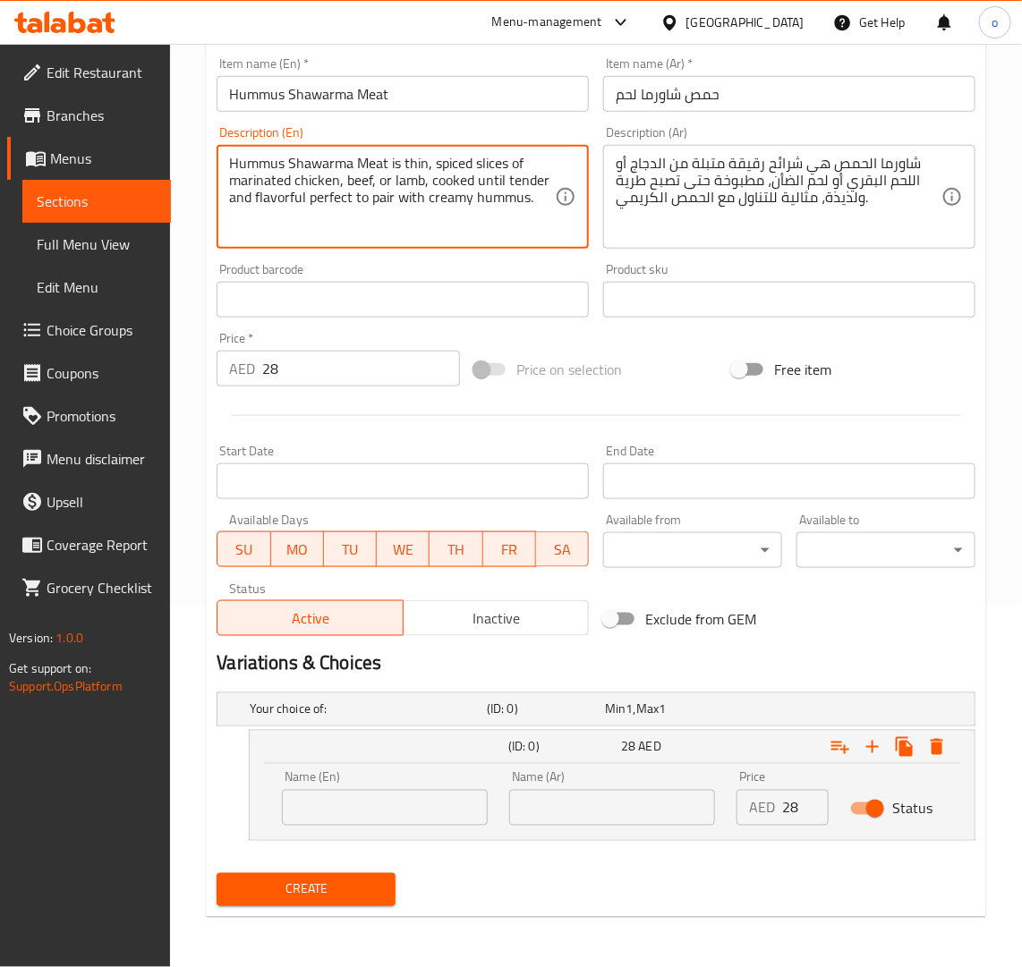
click at [323, 177] on textarea "Hummus Shawarma Meat is thin, spiced slices of marinated chicken, beef, or lamb…" at bounding box center [392, 197] width 326 height 85
click at [325, 793] on input "text" at bounding box center [385, 808] width 206 height 36
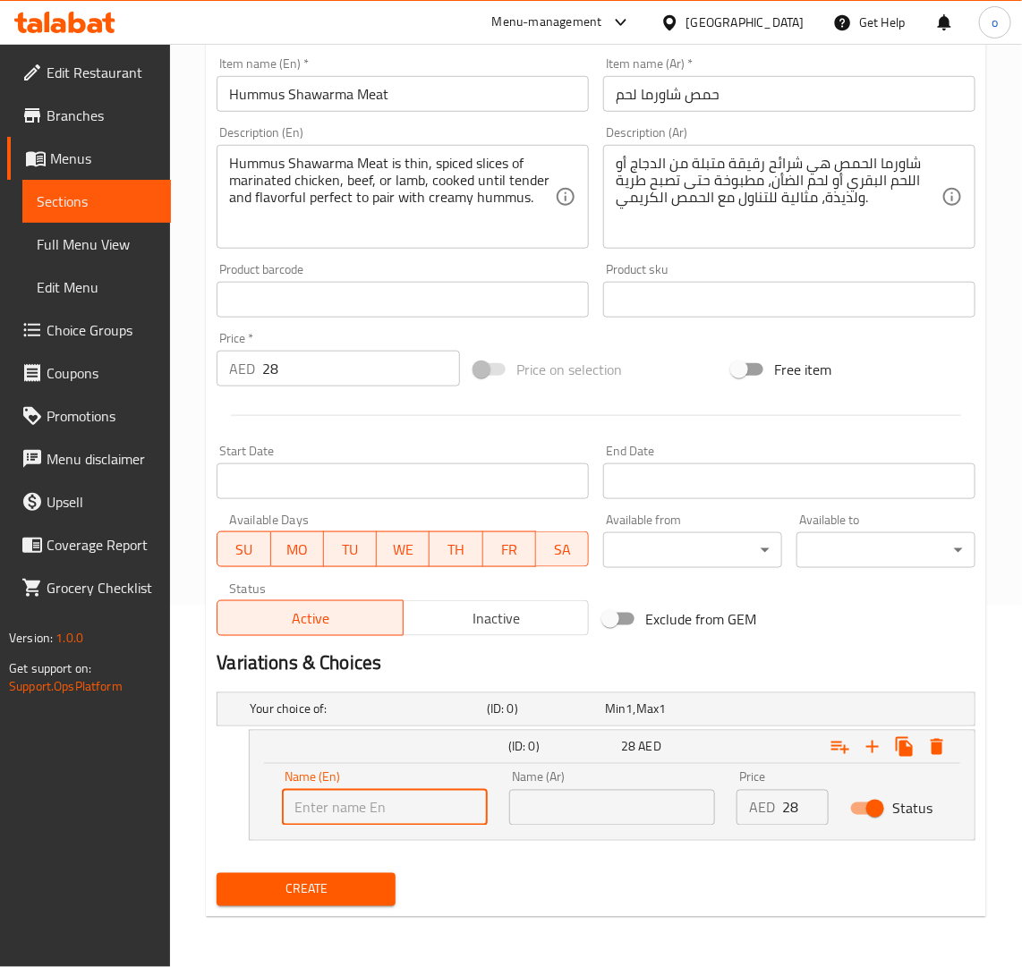
paste input "chicken"
type input "chicken"
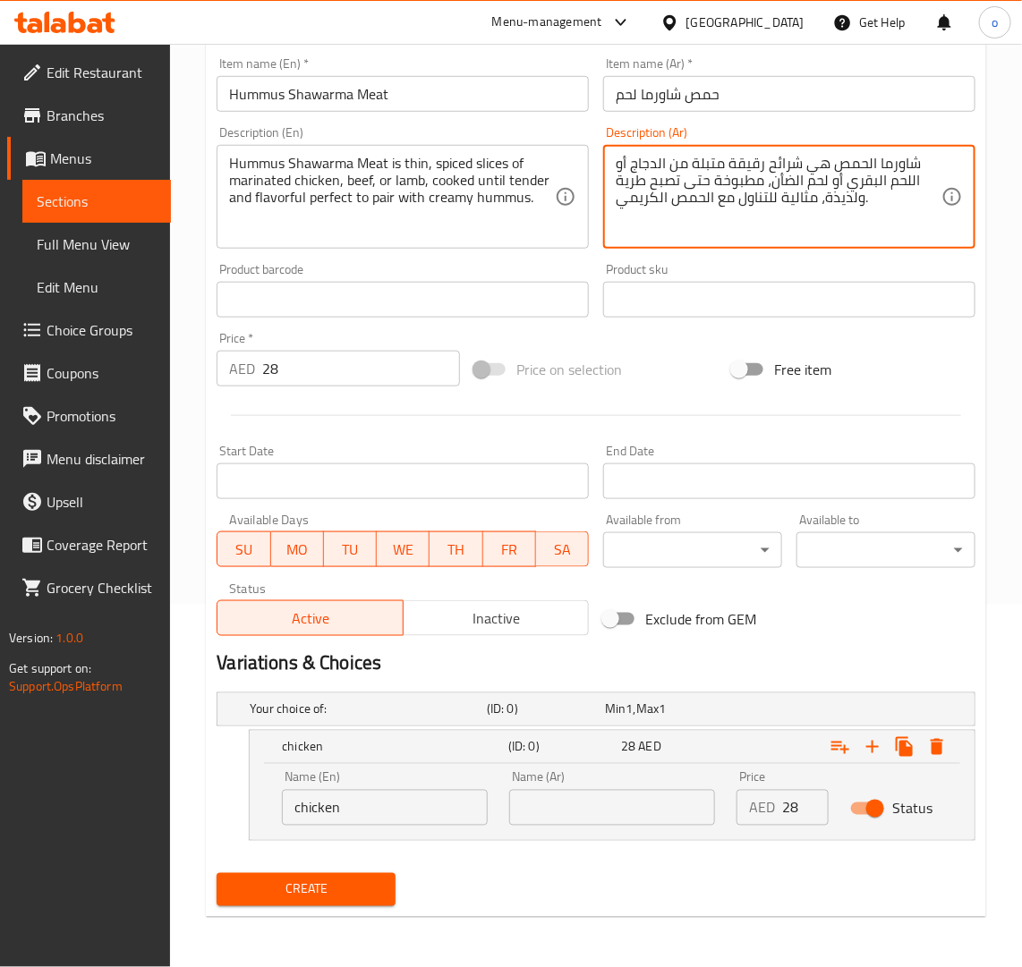
click at [647, 166] on textarea "شاورما الحمص هي شرائح رقيقة متبلة من الدجاج أو اللحم البقري أو لحم الضأن، مطبوخ…" at bounding box center [779, 197] width 326 height 85
click at [614, 784] on div "Name (Ar) Name (Ar)" at bounding box center [612, 798] width 206 height 55
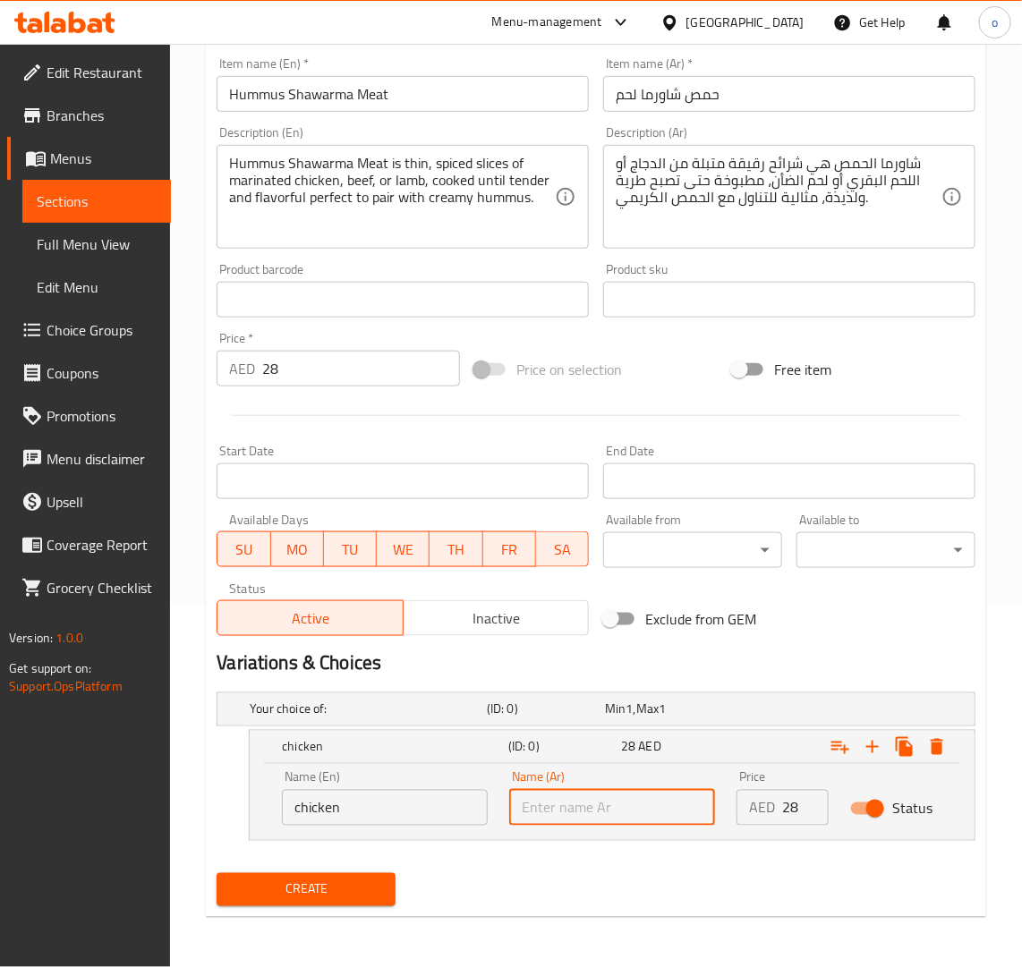
click at [614, 790] on input "text" at bounding box center [612, 808] width 206 height 36
paste input "الدجاج"
type input "الدجاج"
click at [868, 744] on icon "Expand" at bounding box center [872, 746] width 21 height 21
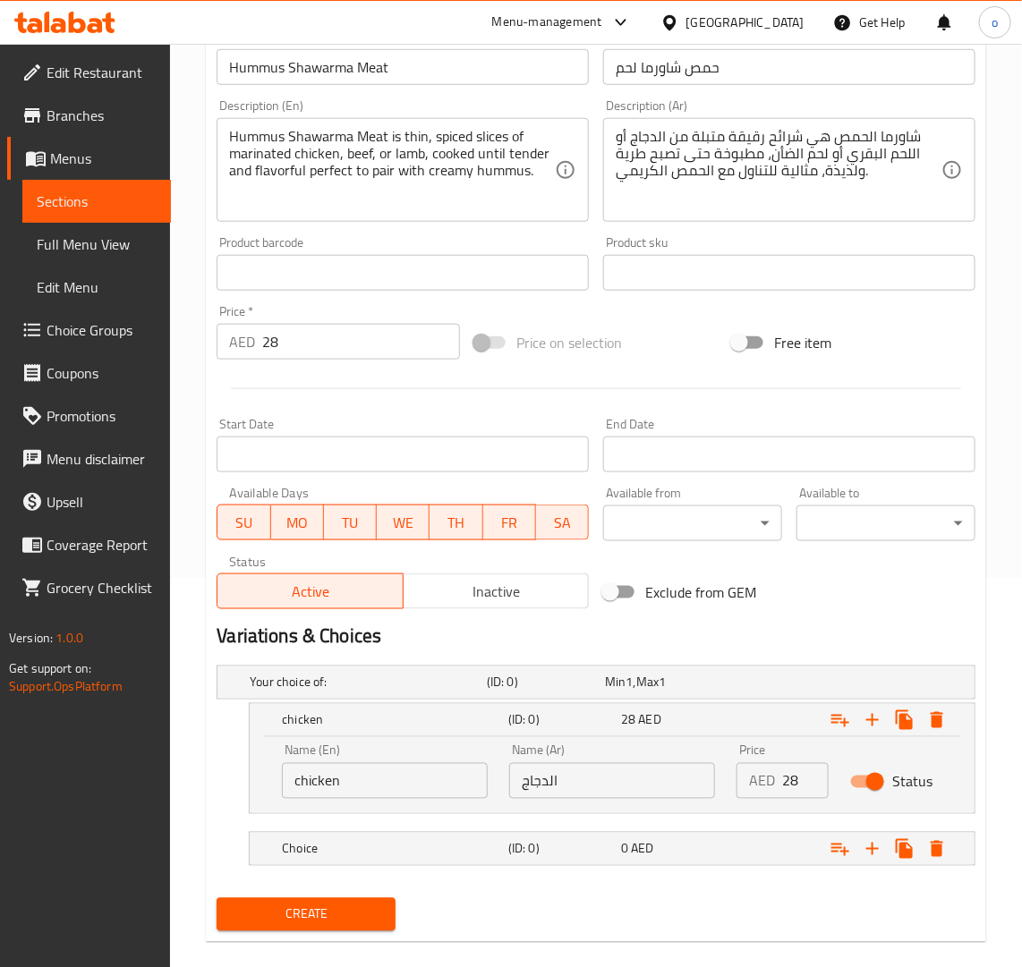
scroll to position [414, 0]
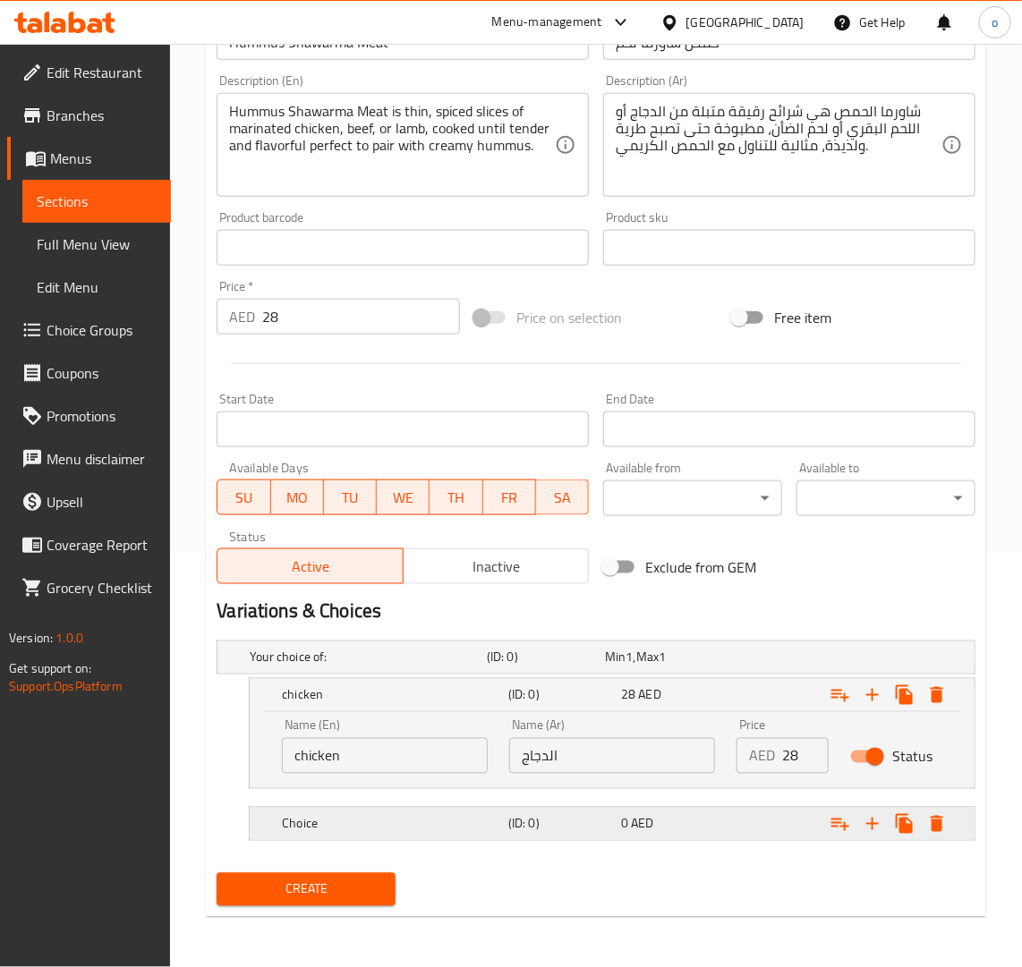
click at [428, 833] on div "Choice" at bounding box center [391, 824] width 226 height 25
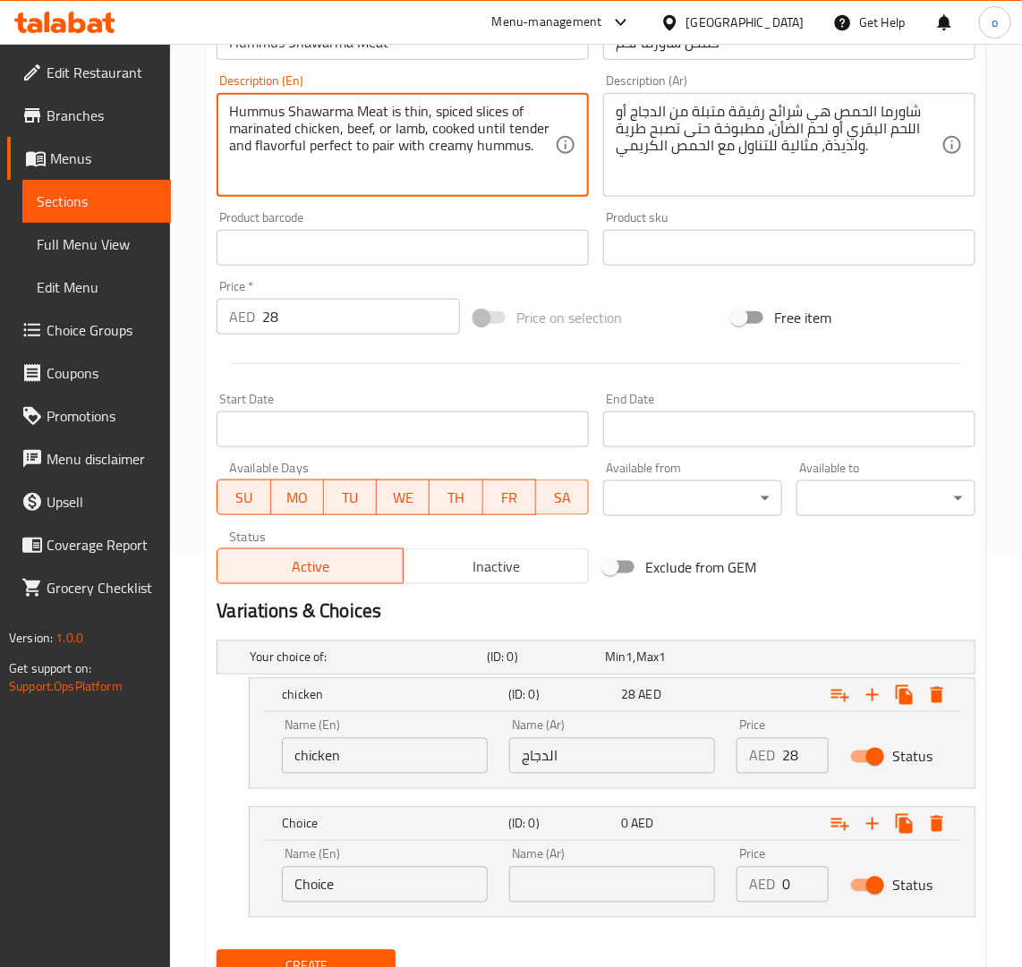
click at [351, 126] on textarea "Hummus Shawarma Meat is thin, spiced slices of marinated chicken, beef, or lamb…" at bounding box center [392, 145] width 326 height 85
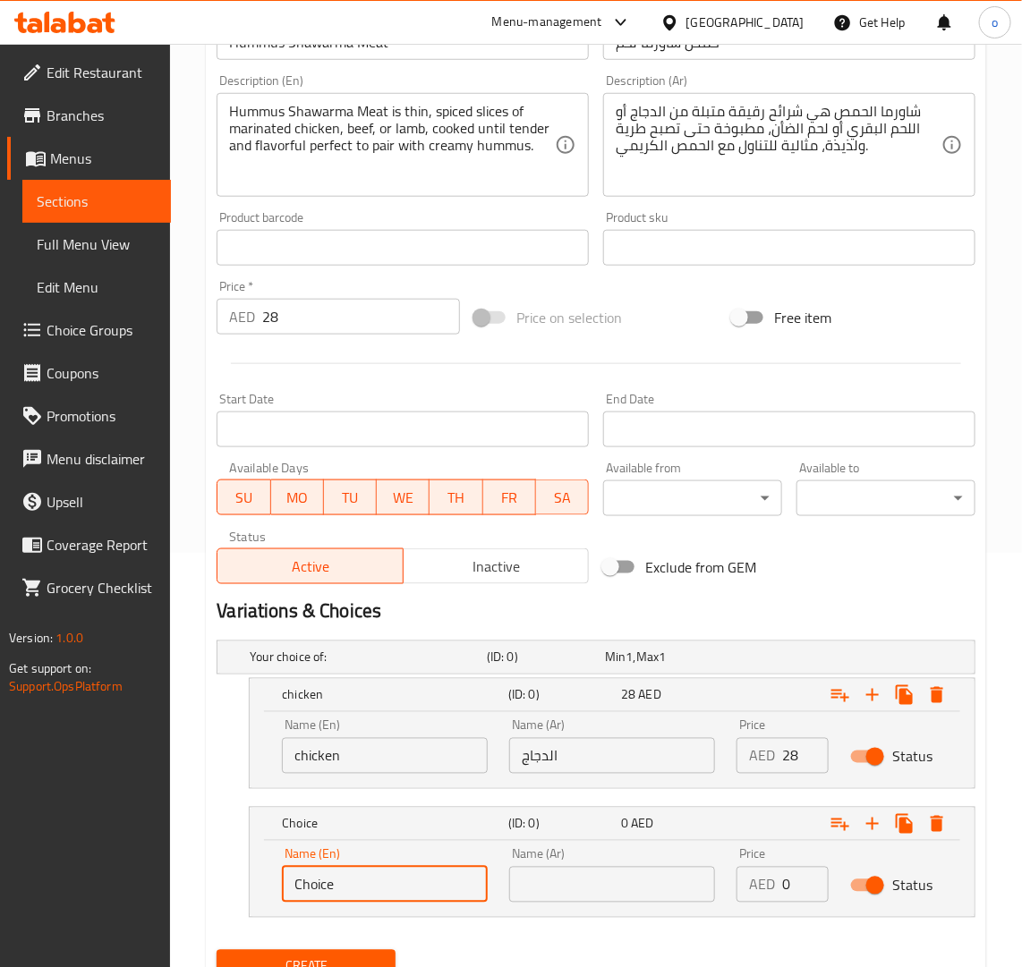
drag, startPoint x: 361, startPoint y: 899, endPoint x: 262, endPoint y: 881, distance: 100.0
click at [262, 881] on div "Name (En) Choice Name (En) Name (Ar) Name (Ar) Price AED 0 Price Status" at bounding box center [612, 879] width 725 height 76
paste input "beef"
type input "beef"
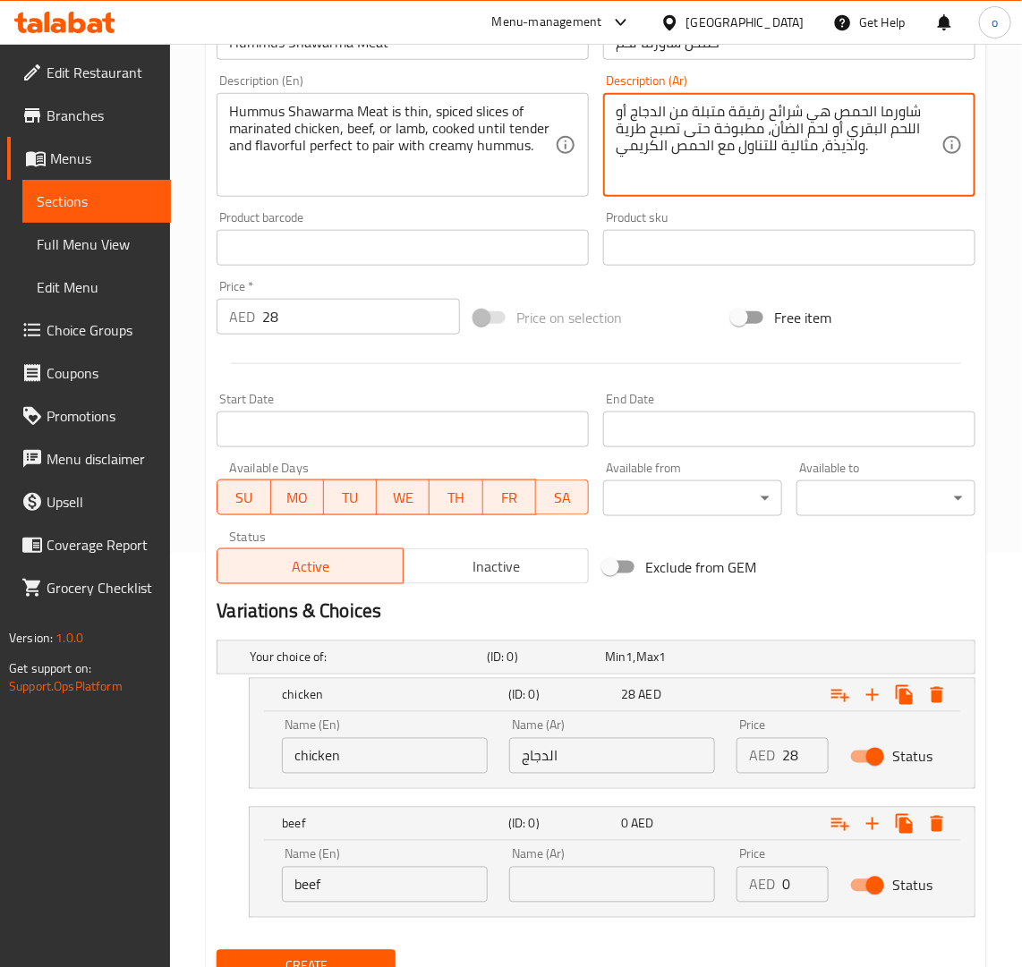
drag, startPoint x: 846, startPoint y: 132, endPoint x: 915, endPoint y: 125, distance: 70.1
click at [609, 875] on input "text" at bounding box center [612, 885] width 206 height 36
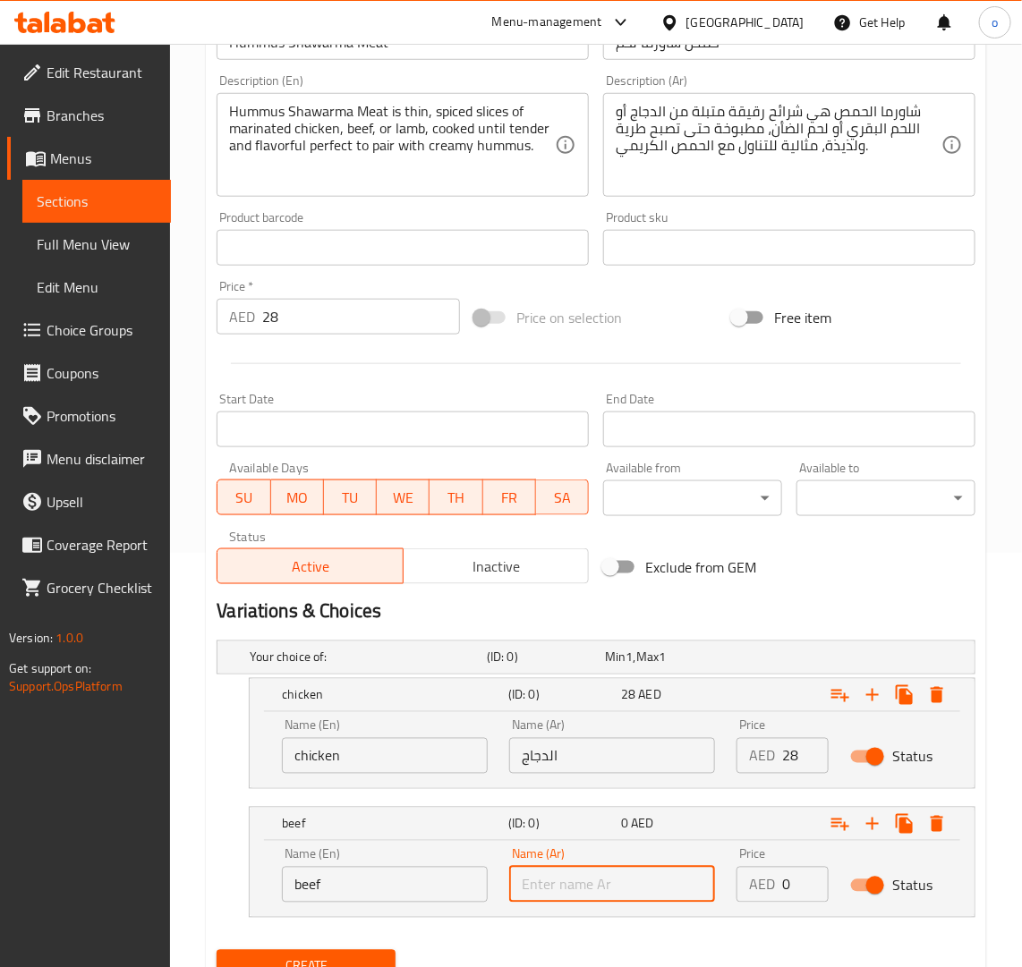
paste input "اللحم البقري"
type input "اللحم البقري"
drag, startPoint x: 786, startPoint y: 754, endPoint x: 826, endPoint y: 765, distance: 41.7
click at [823, 758] on input "28" at bounding box center [805, 756] width 47 height 36
paste input "28"
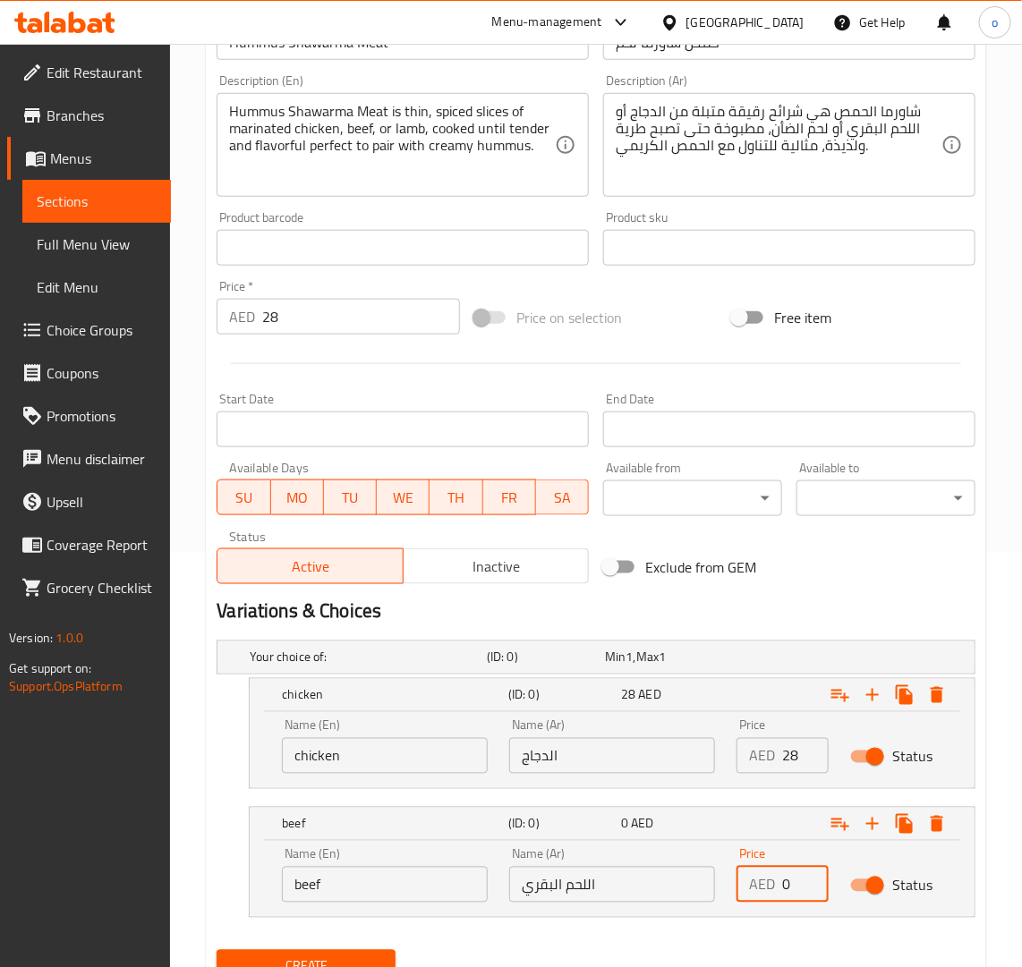
drag, startPoint x: 798, startPoint y: 877, endPoint x: 759, endPoint y: 875, distance: 39.4
click at [759, 875] on div "AED 0 Price" at bounding box center [782, 885] width 92 height 36
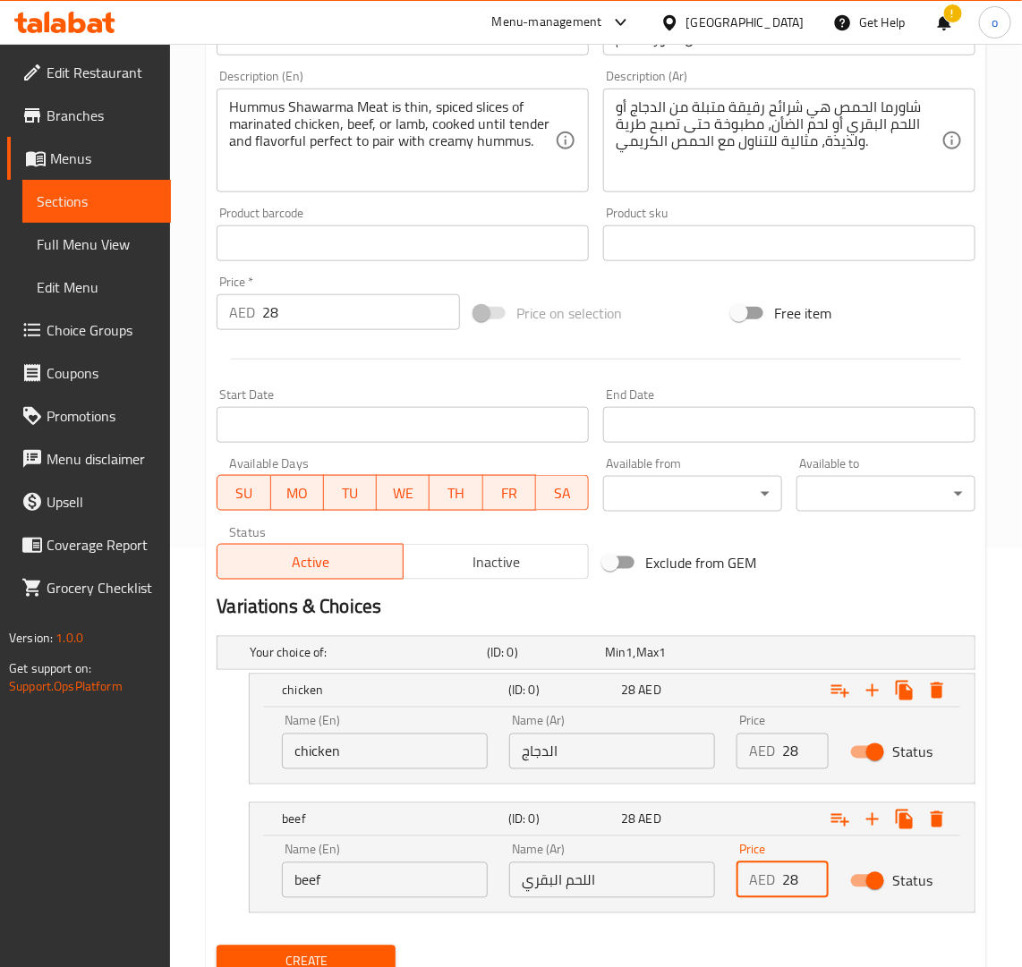
scroll to position [490, 0]
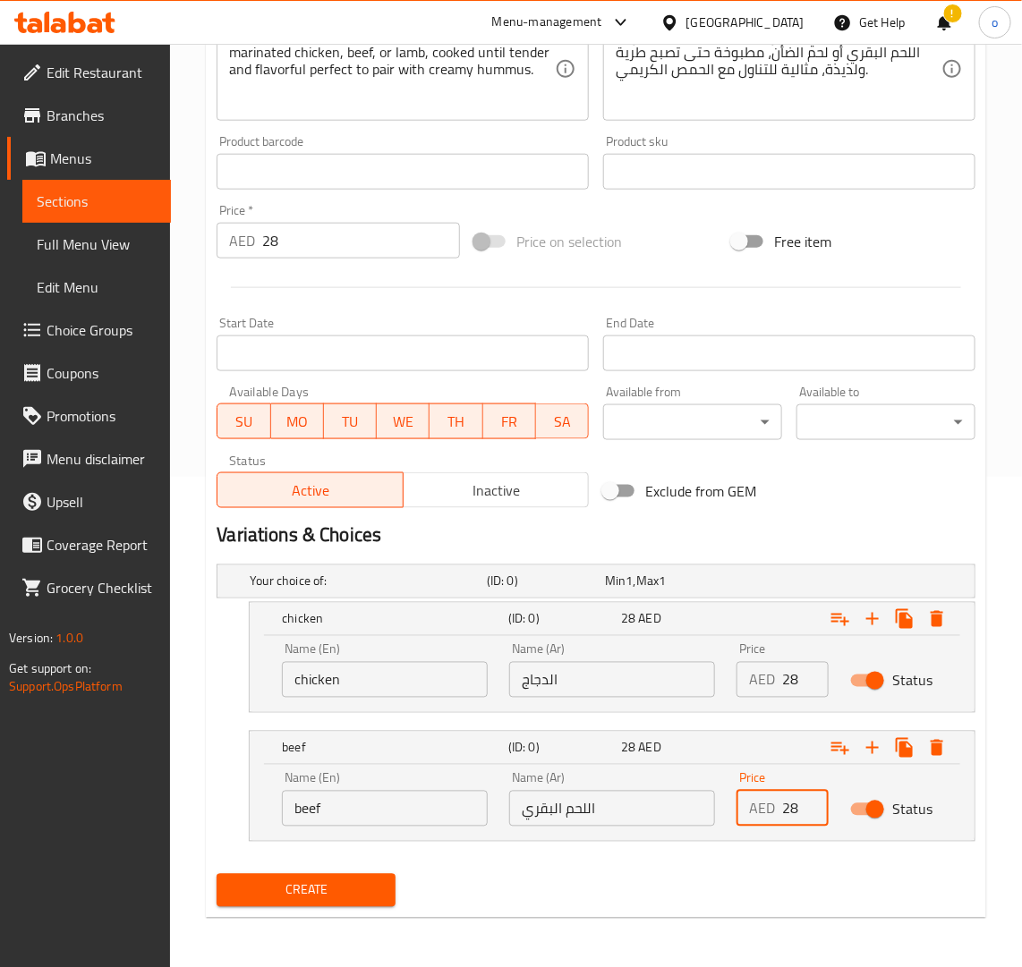
type input "28"
click at [770, 852] on nav at bounding box center [596, 853] width 759 height 14
click at [879, 761] on button "Expand" at bounding box center [872, 748] width 32 height 32
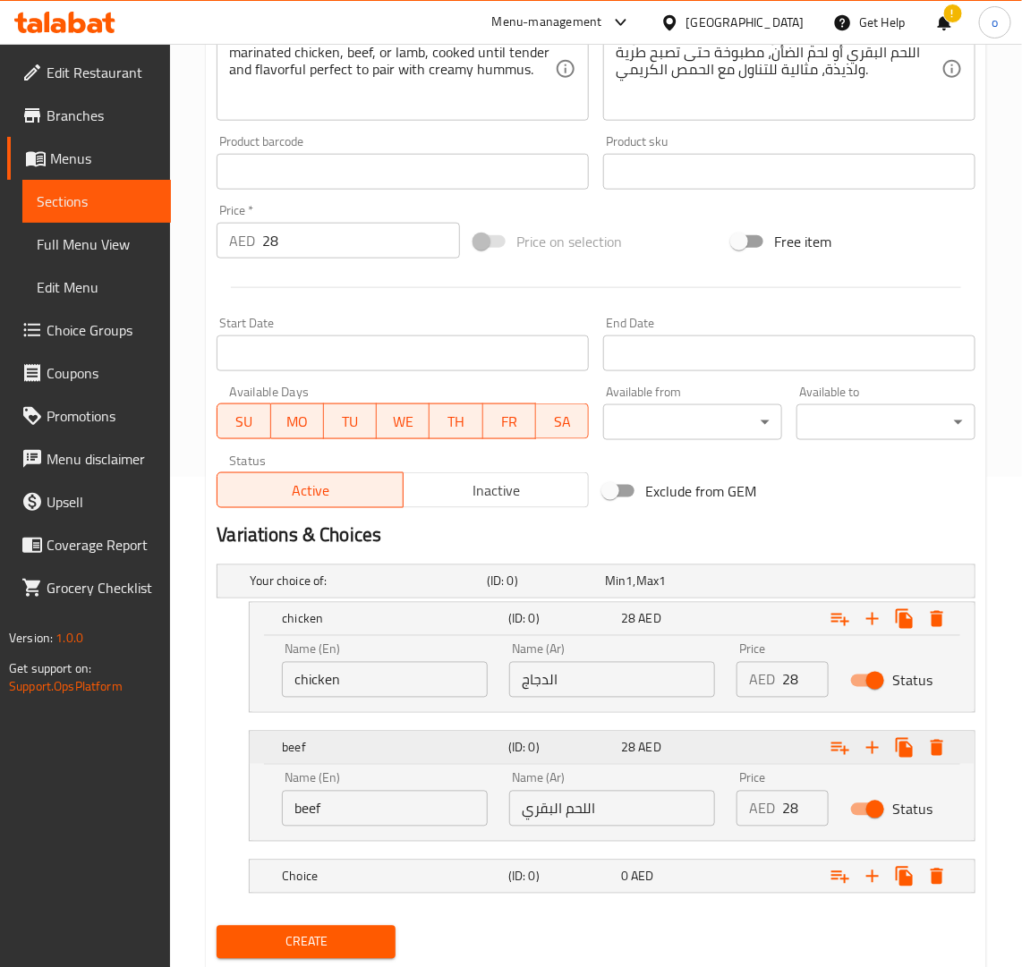
scroll to position [543, 0]
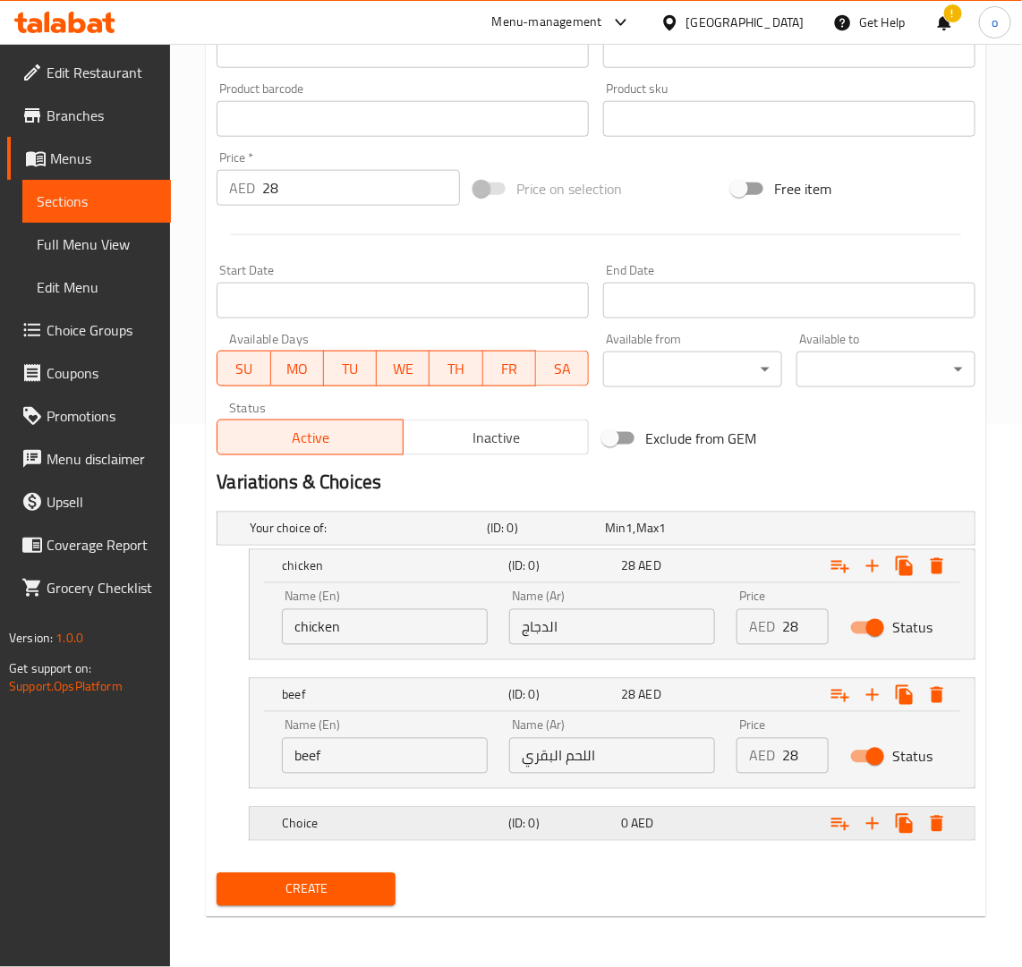
click at [435, 833] on h5 "Choice" at bounding box center [391, 824] width 219 height 18
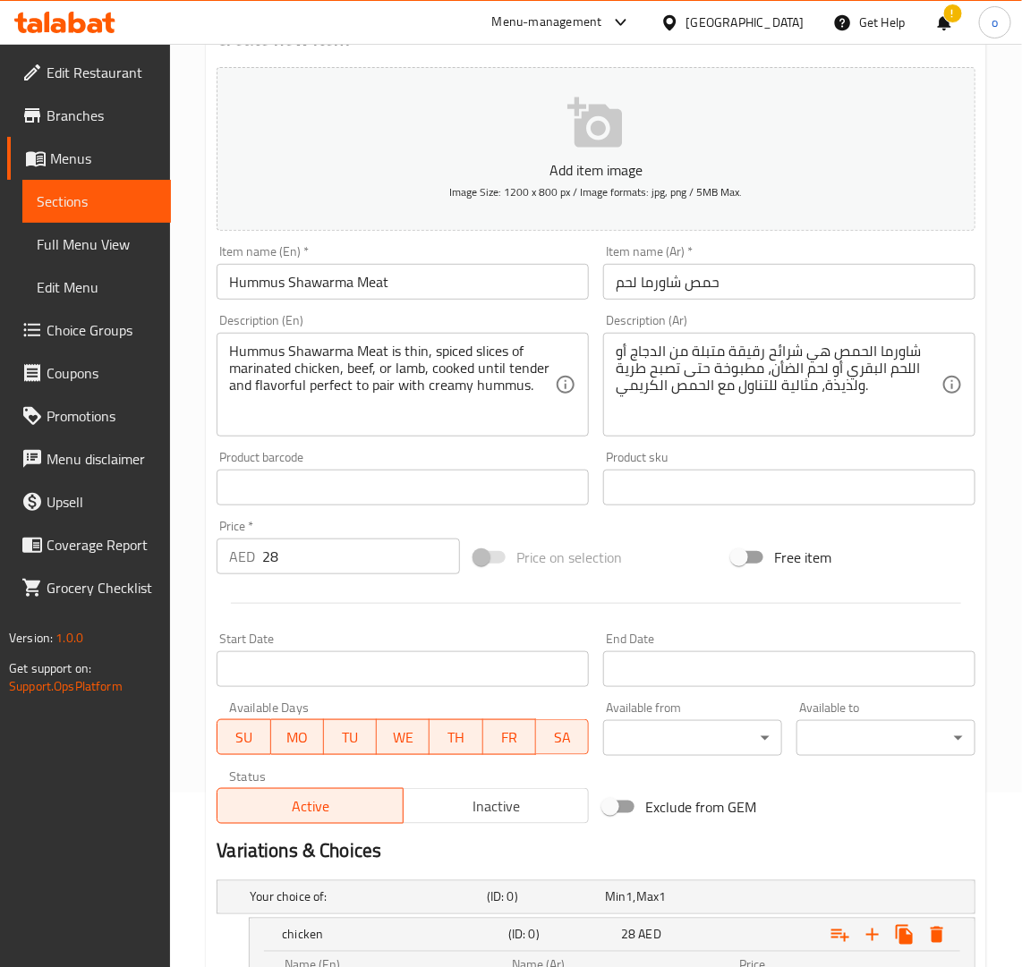
scroll to position [173, 0]
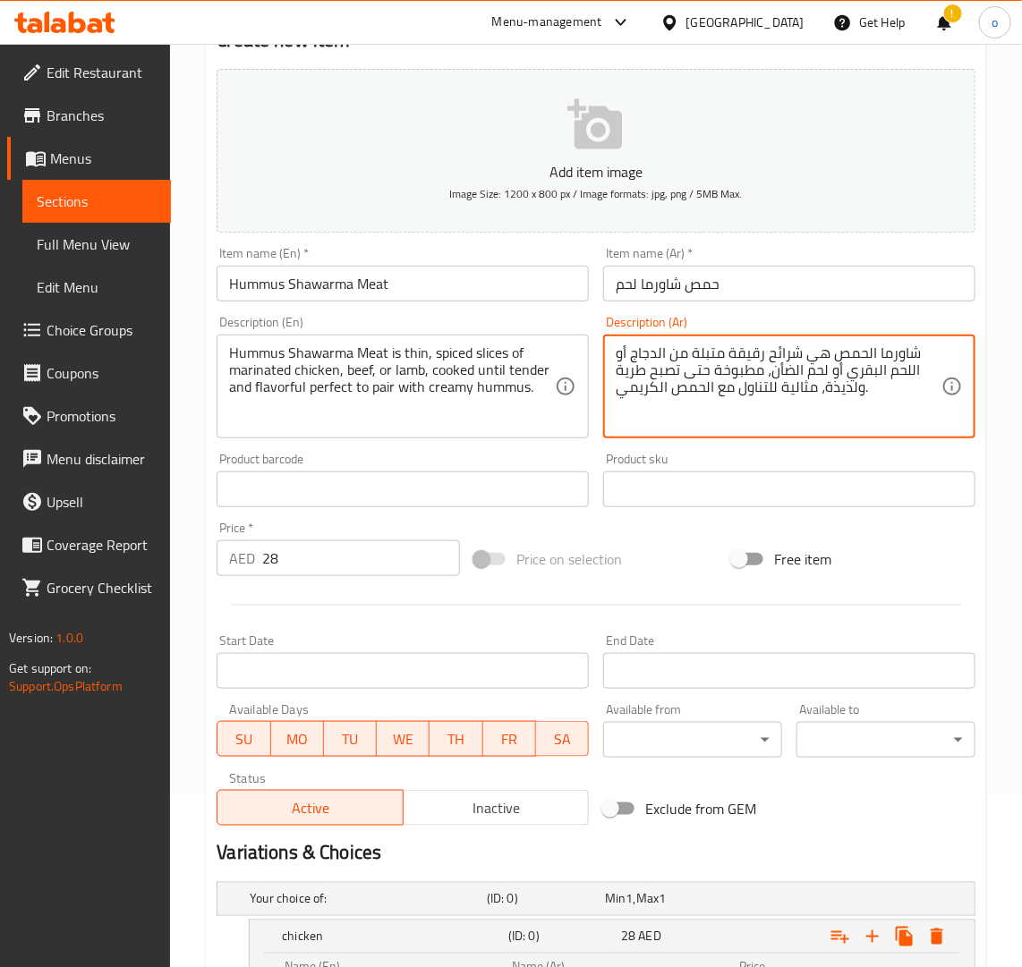
drag, startPoint x: 825, startPoint y: 371, endPoint x: 771, endPoint y: 371, distance: 53.7
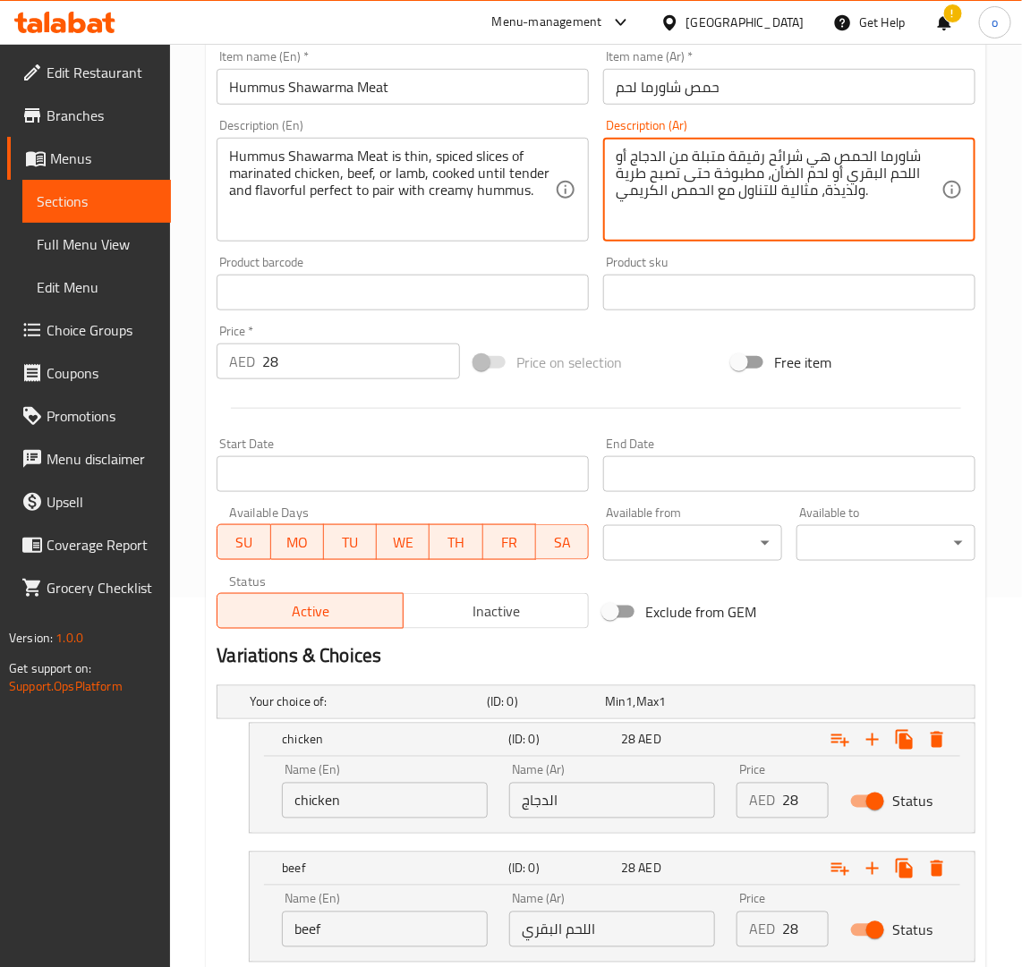
scroll to position [620, 0]
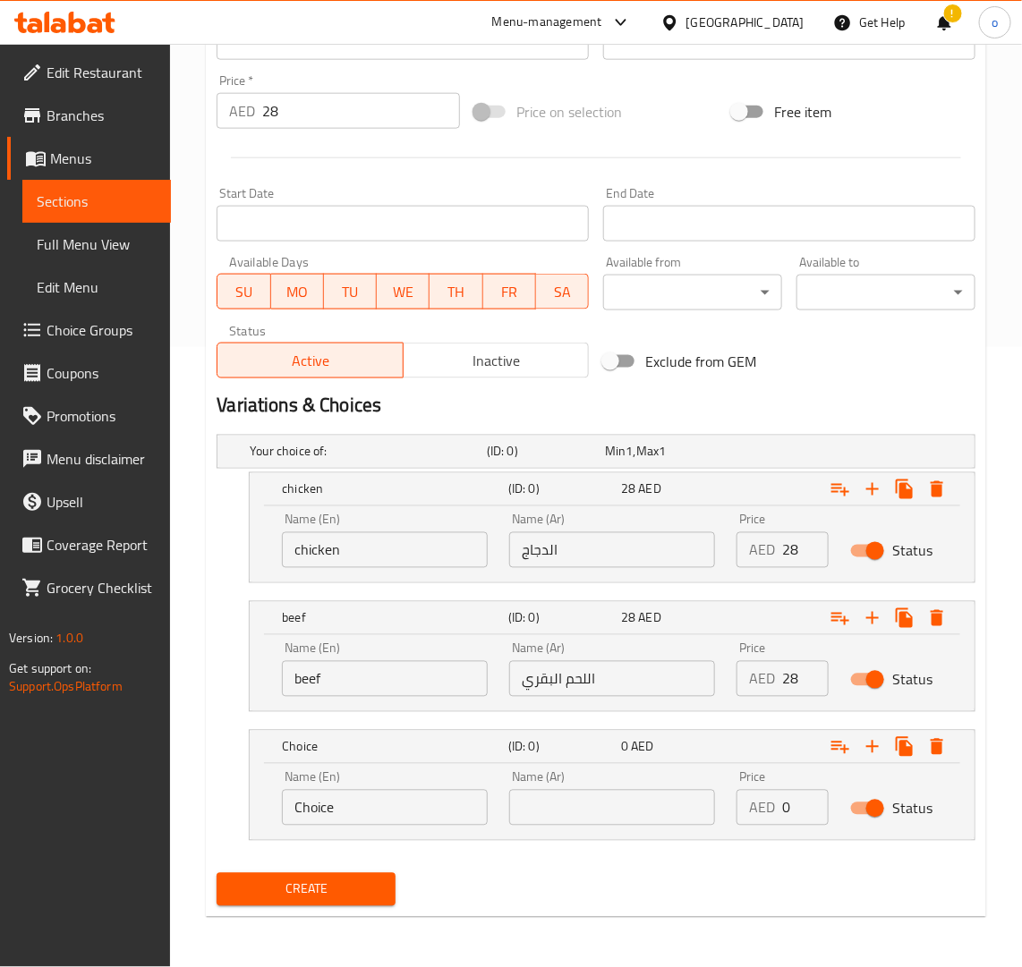
click at [658, 793] on input "text" at bounding box center [612, 808] width 206 height 36
paste input "لحم الضأن"
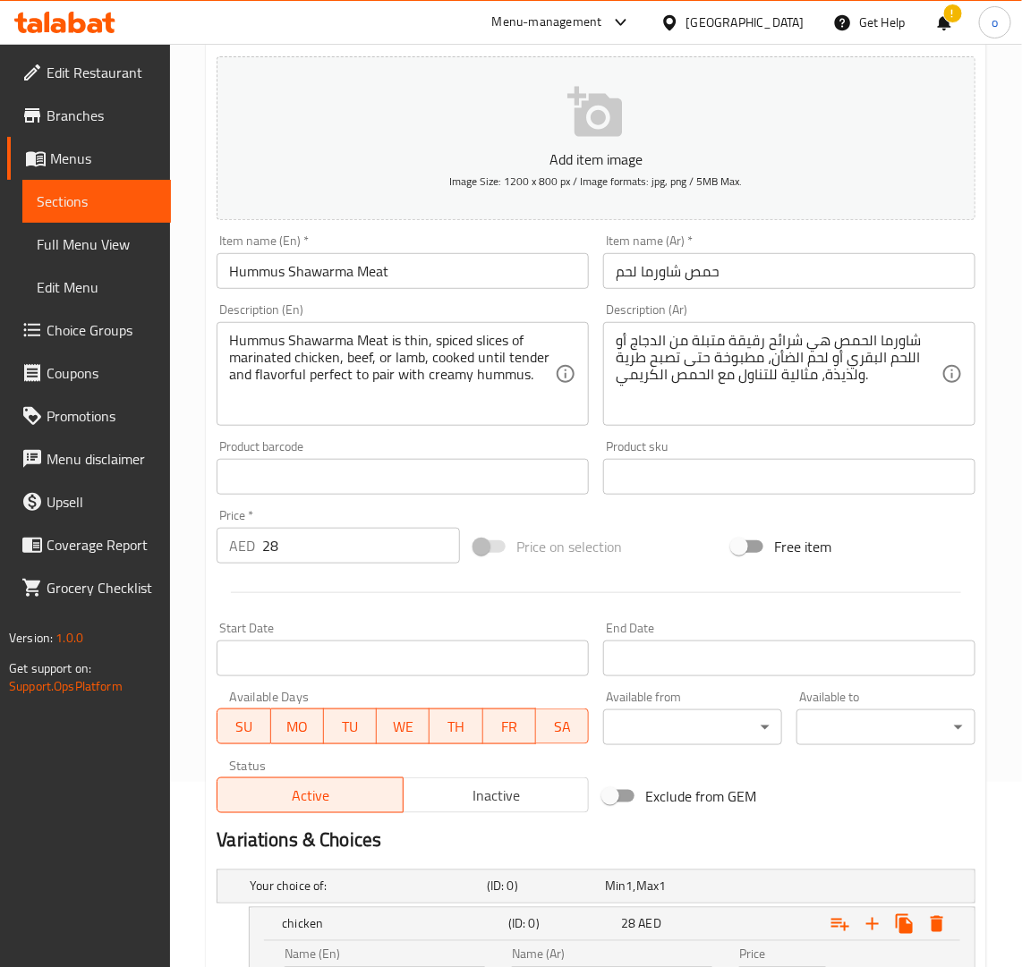
scroll to position [173, 0]
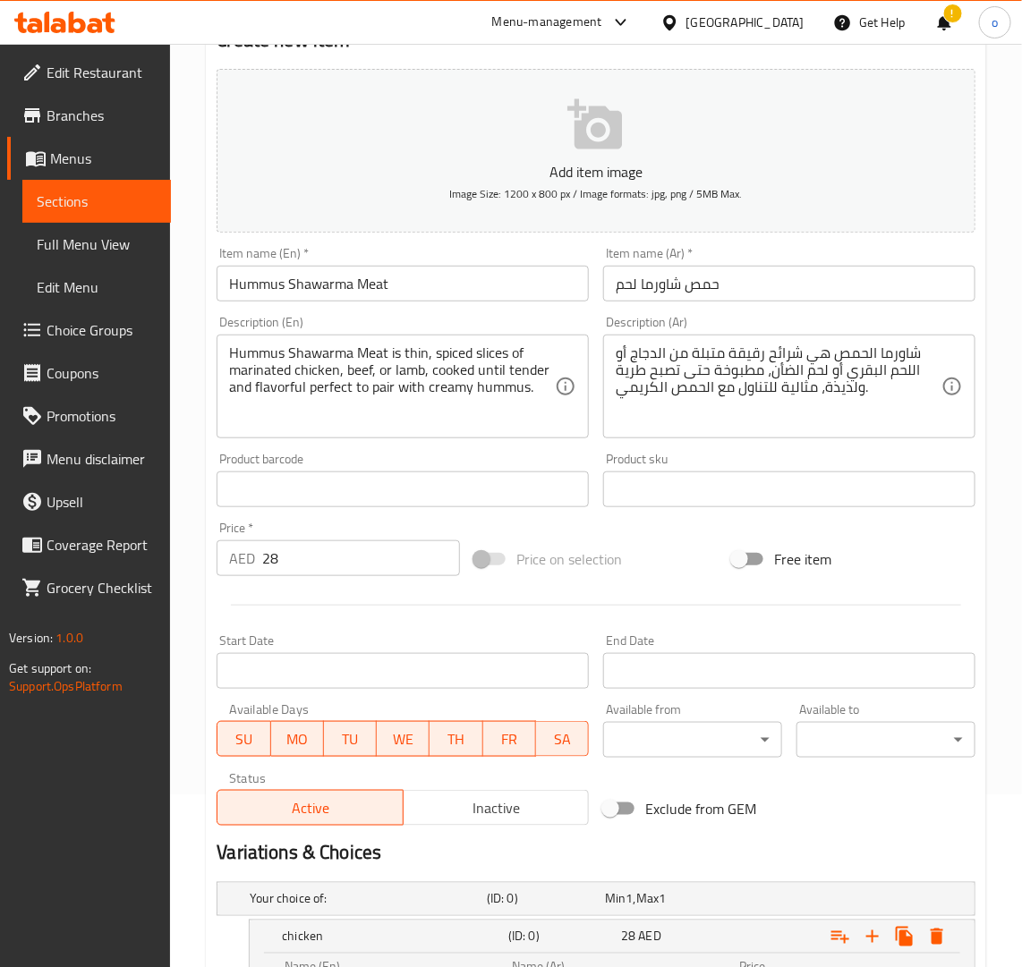
type input "لحم الضأن"
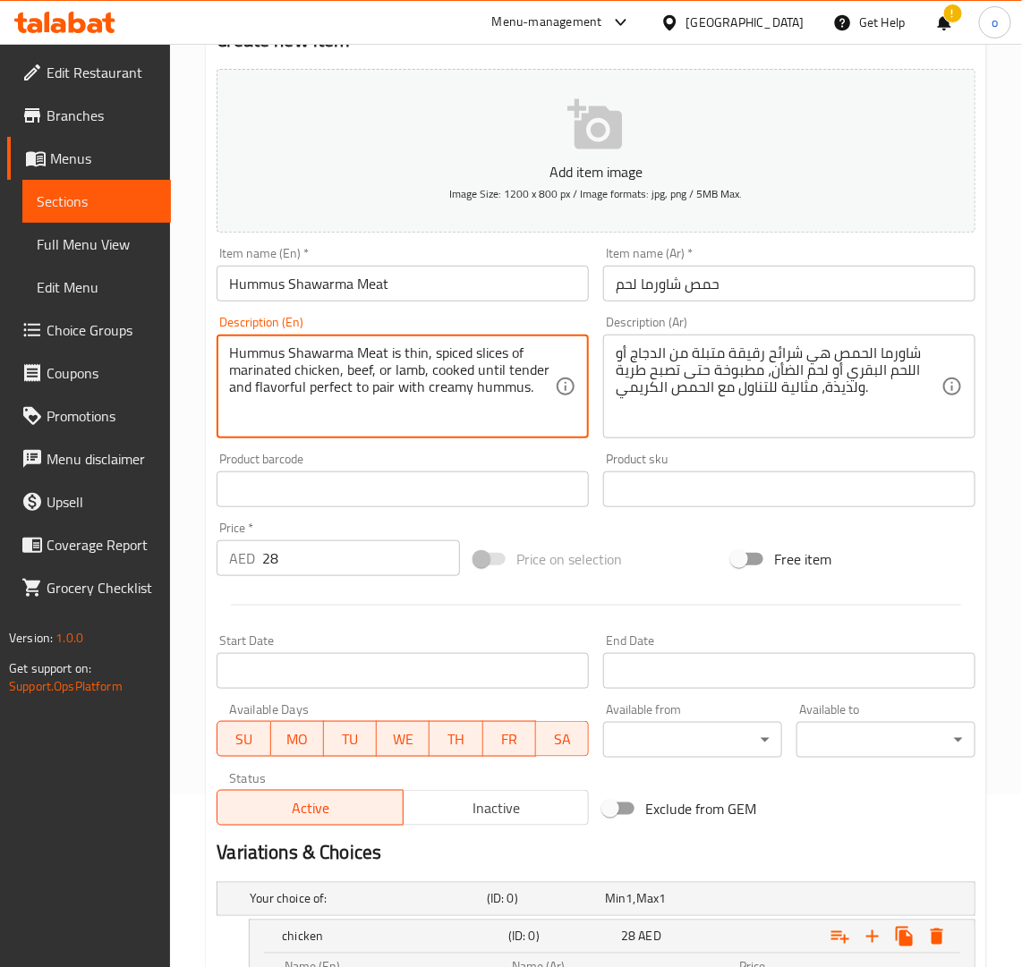
drag, startPoint x: 391, startPoint y: 369, endPoint x: 421, endPoint y: 369, distance: 29.5
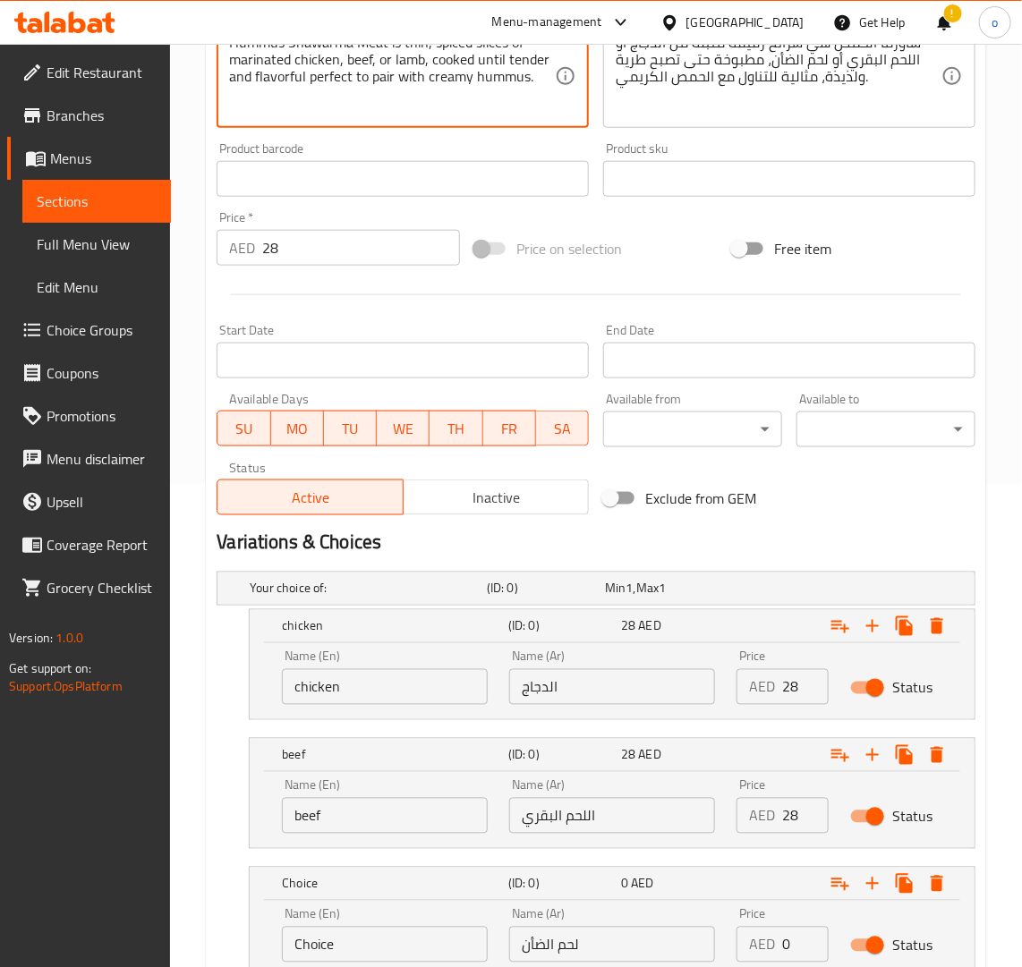
scroll to position [508, 0]
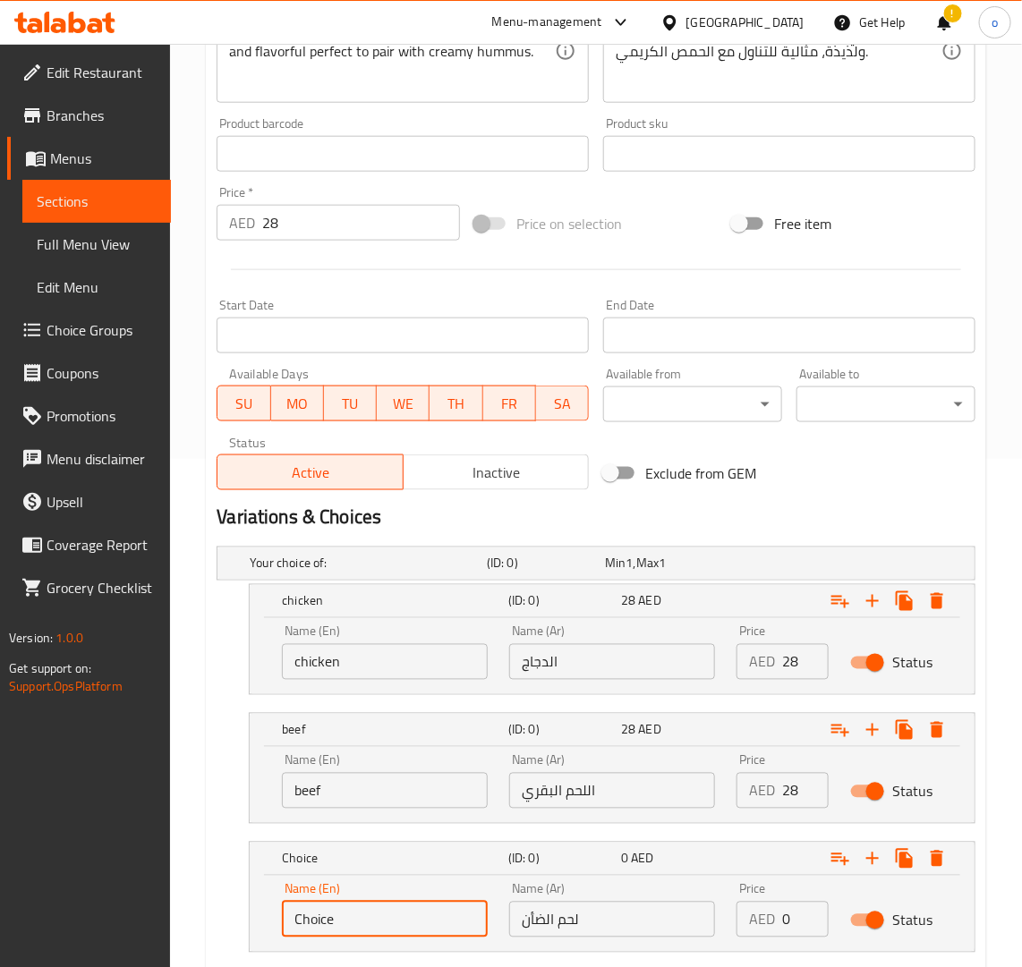
drag, startPoint x: 367, startPoint y: 905, endPoint x: 295, endPoint y: 902, distance: 71.6
click at [295, 902] on input "Choice" at bounding box center [385, 920] width 206 height 36
paste input "lamb"
type input "lamb"
drag, startPoint x: 799, startPoint y: 792, endPoint x: 754, endPoint y: 794, distance: 44.8
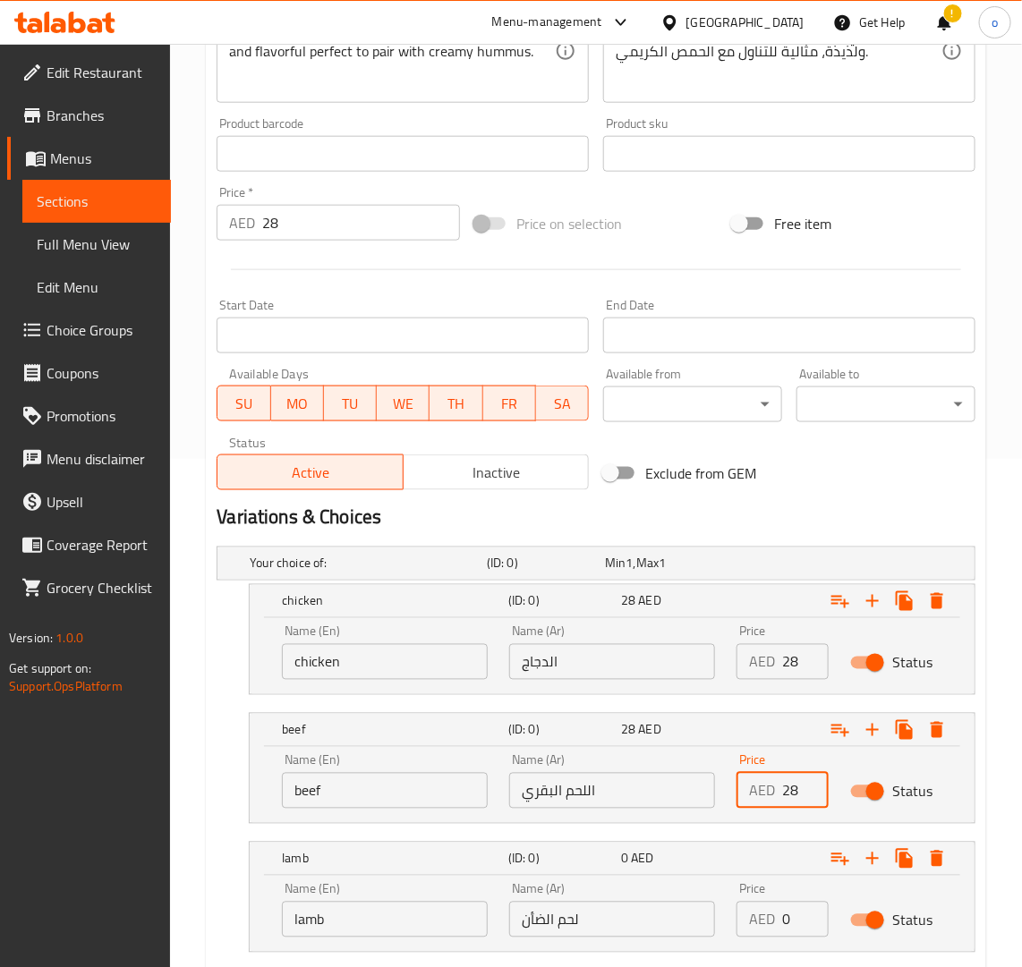
click at [754, 794] on div "AED 28 Price" at bounding box center [782, 791] width 92 height 36
paste input "28"
drag, startPoint x: 767, startPoint y: 919, endPoint x: 758, endPoint y: 918, distance: 9.0
click at [758, 918] on div "AED 28 Price" at bounding box center [782, 920] width 92 height 36
type input "28"
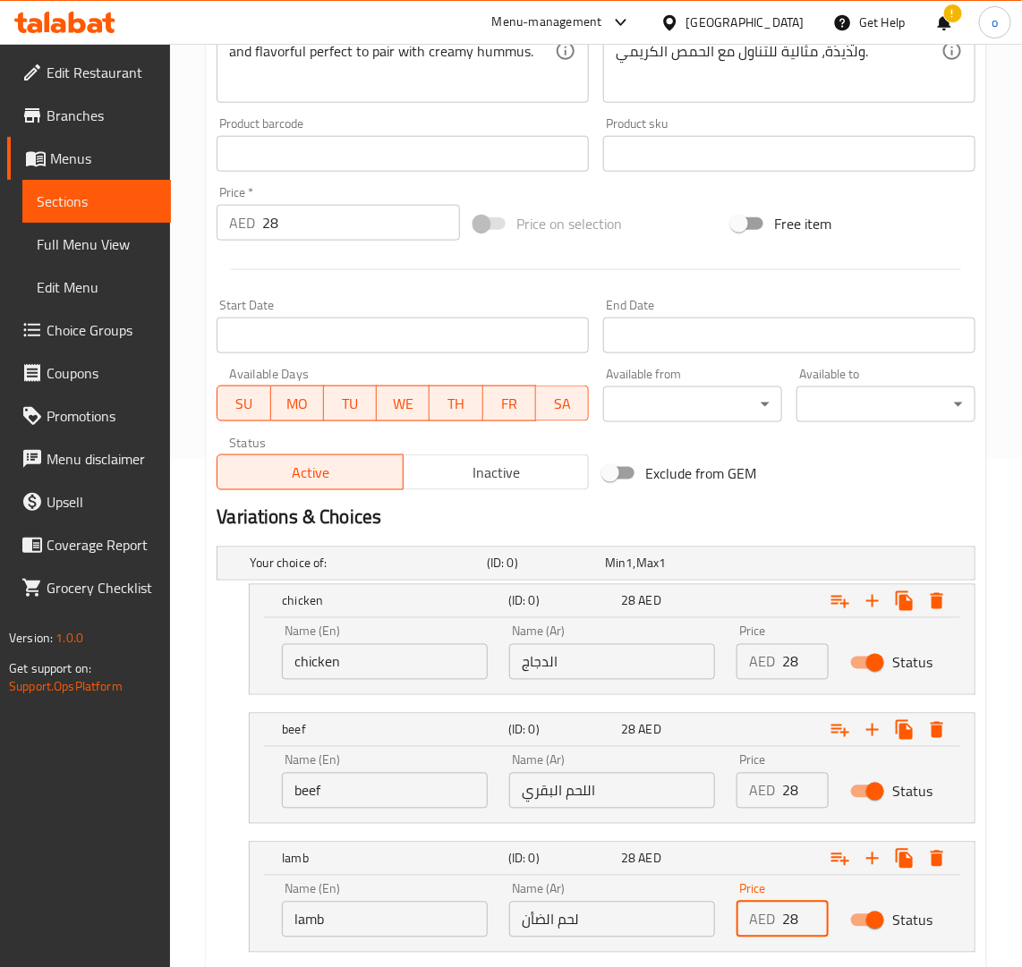
click at [310, 924] on input "lamb" at bounding box center [385, 920] width 206 height 36
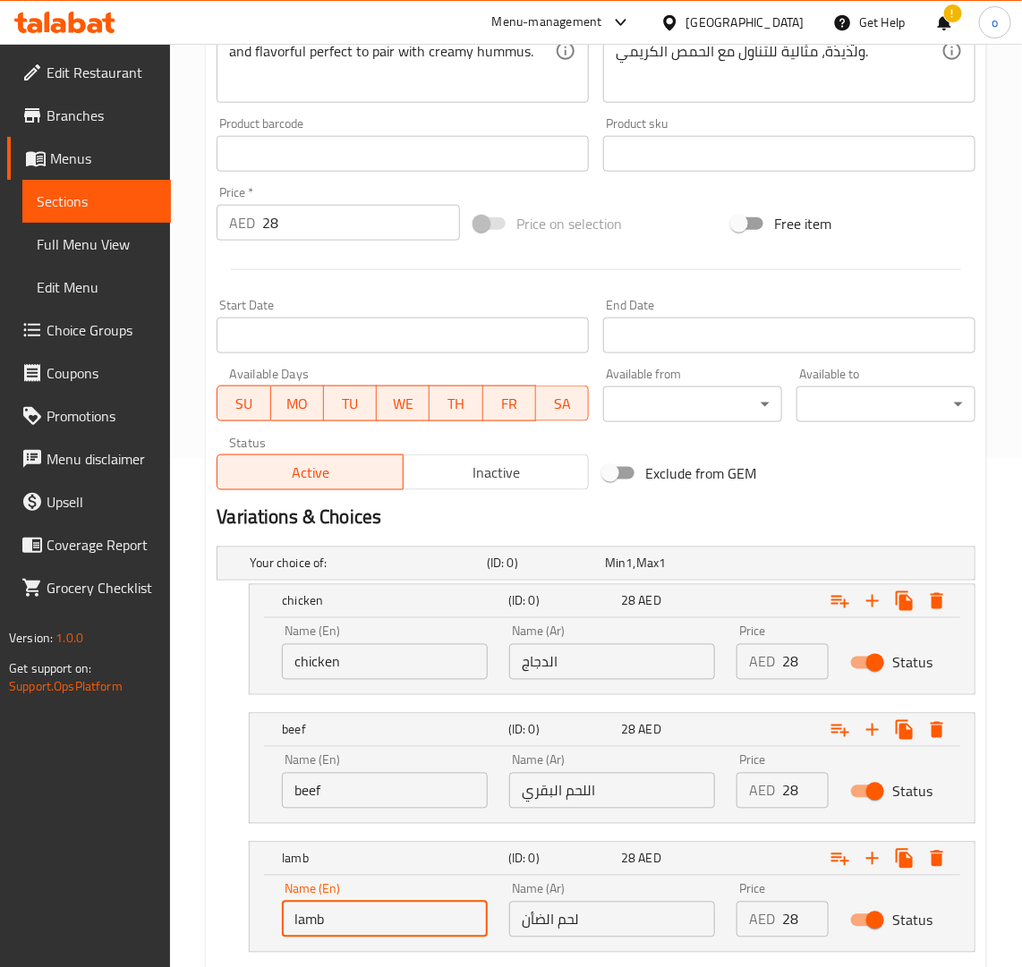
click at [310, 922] on input "lamb" at bounding box center [385, 920] width 206 height 36
click at [319, 920] on input "lamb" at bounding box center [385, 920] width 206 height 36
click at [766, 495] on div "Exclude from GEM" at bounding box center [725, 473] width 258 height 48
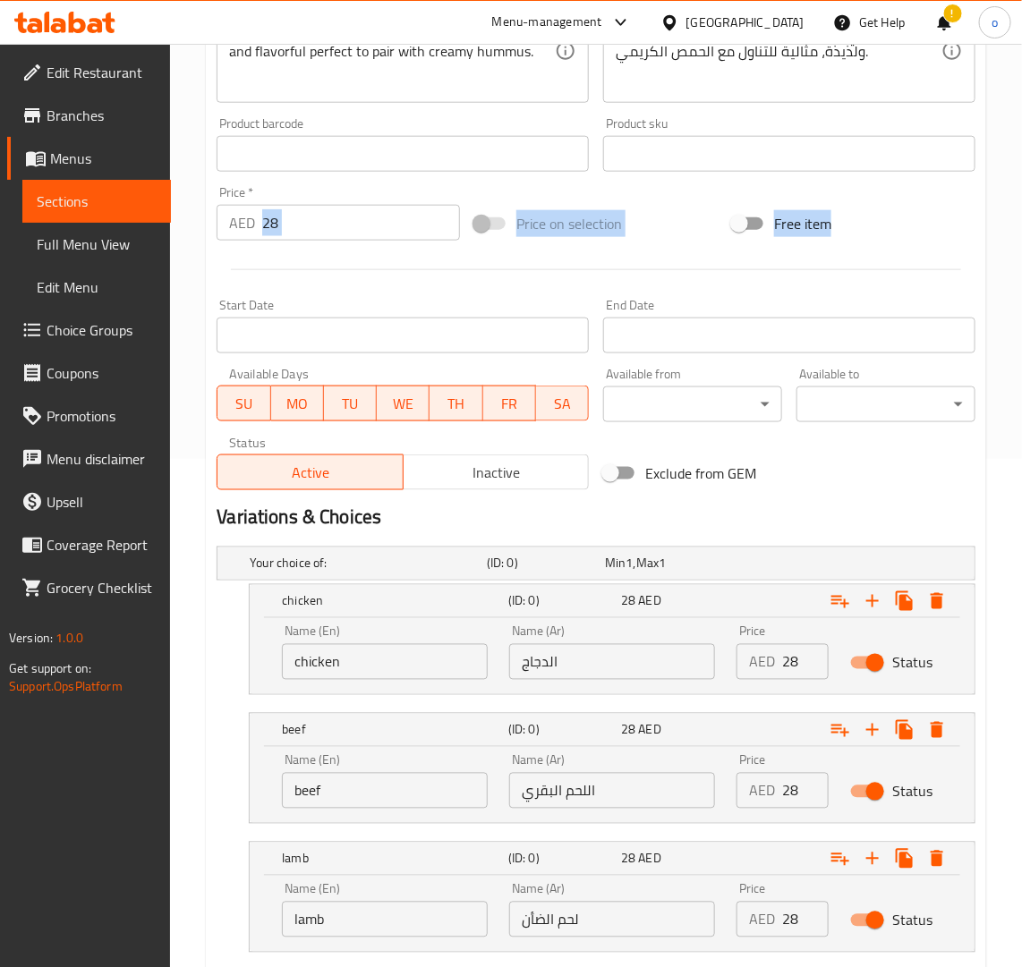
drag, startPoint x: 313, startPoint y: 249, endPoint x: 258, endPoint y: 243, distance: 55.7
click at [258, 243] on div "Add item image Image Size: 1200 x 800 px / Image formats: jpg, png / 5MB Max. I…" at bounding box center [595, 111] width 773 height 771
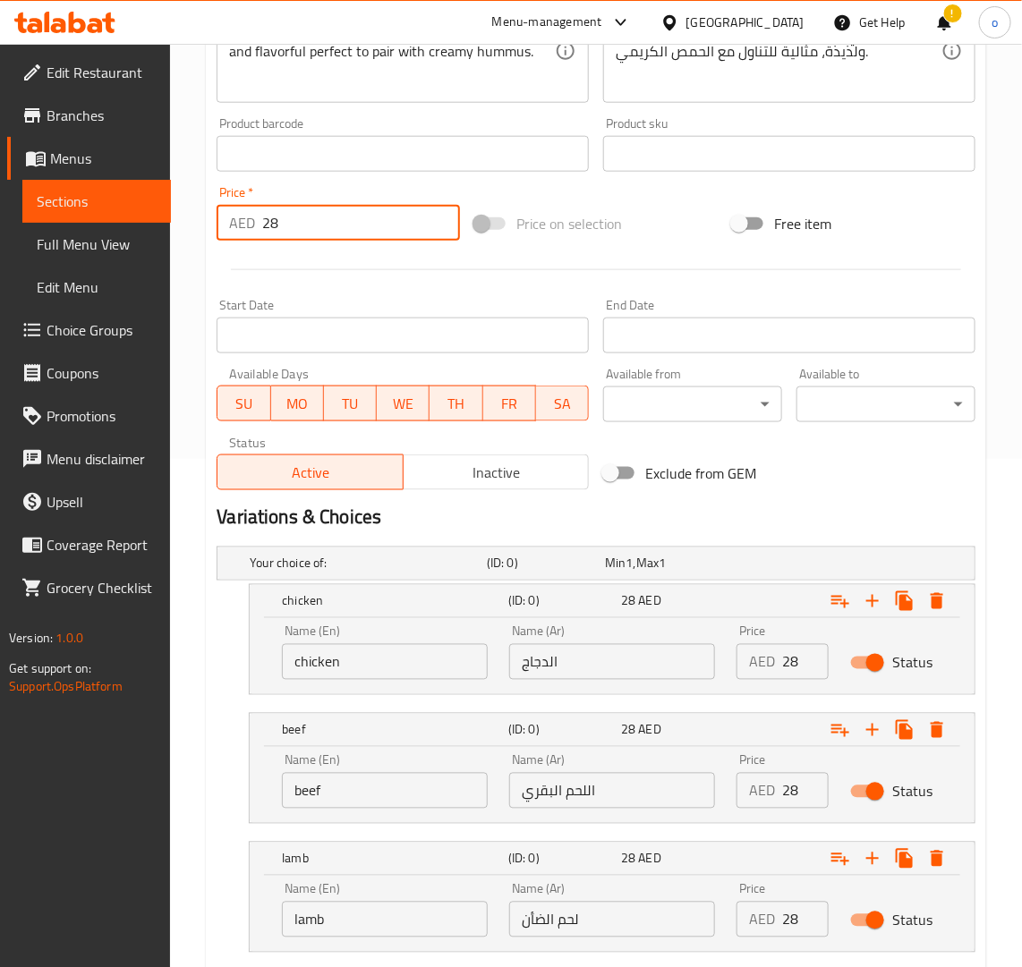
drag, startPoint x: 293, startPoint y: 230, endPoint x: 217, endPoint y: 221, distance: 76.6
click at [217, 221] on div "AED 28 Price *" at bounding box center [338, 223] width 243 height 36
type input "0"
click at [320, 257] on div at bounding box center [595, 270] width 773 height 44
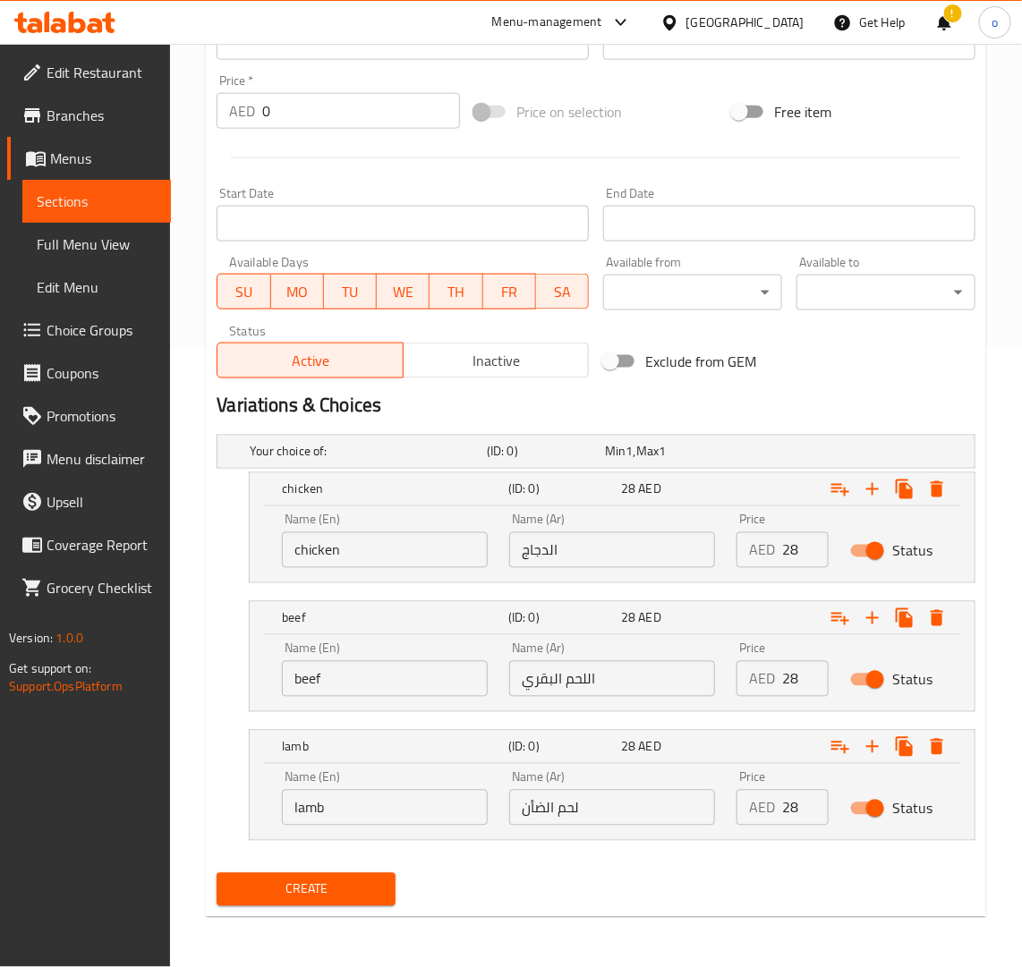
click at [360, 887] on span "Create" at bounding box center [306, 890] width 150 height 22
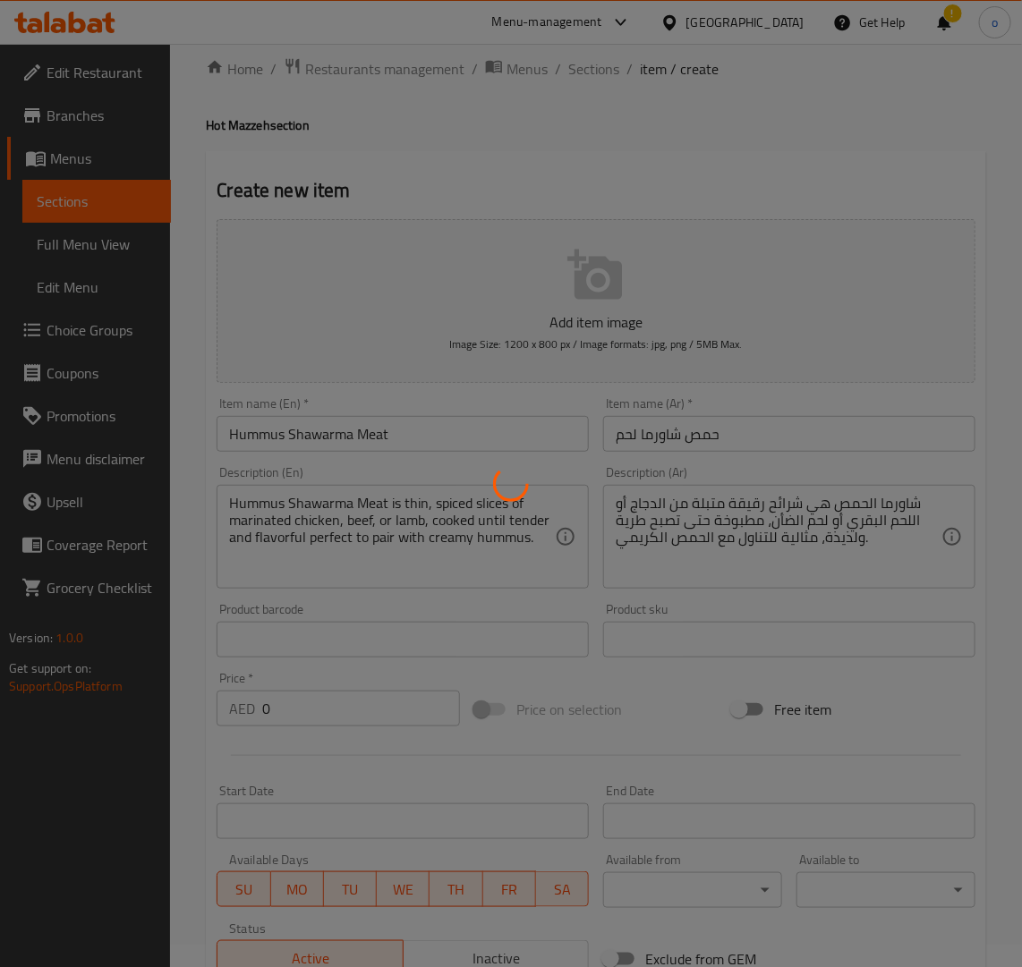
scroll to position [0, 0]
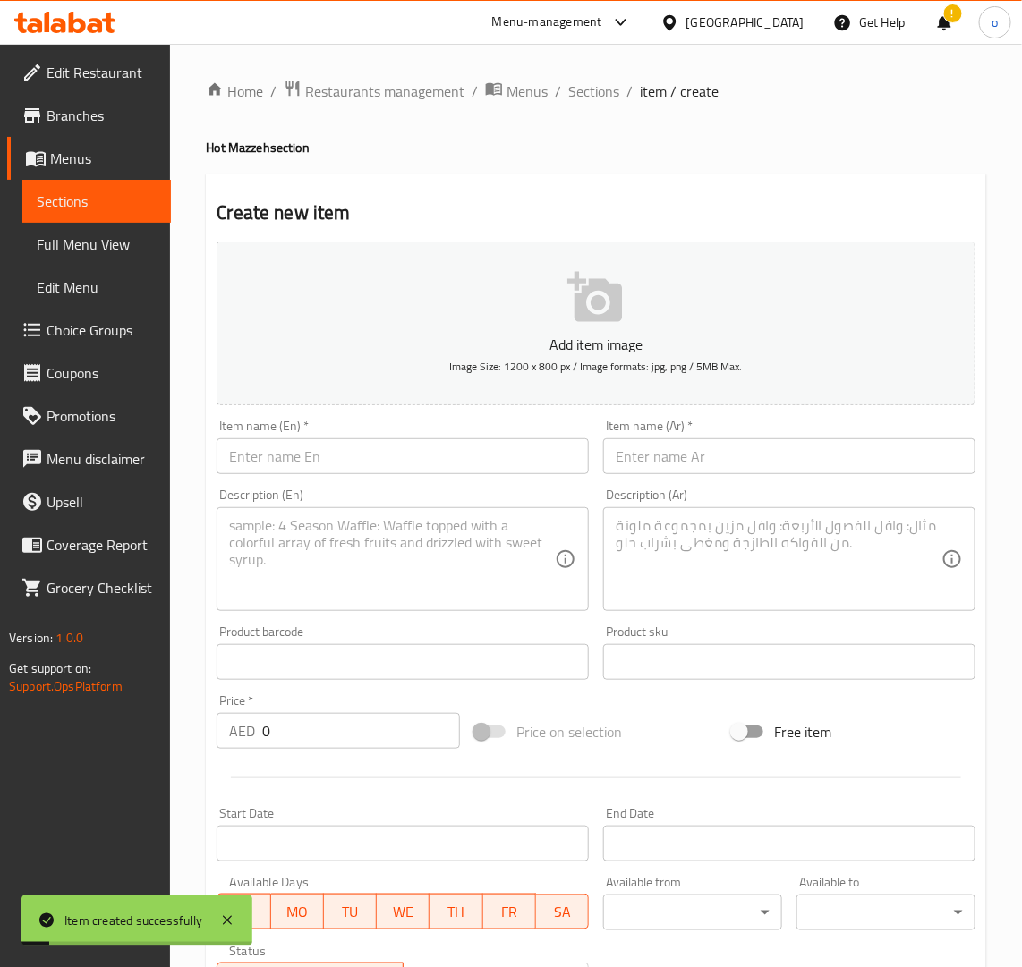
click at [597, 127] on div "Home / Restaurants management / Menus / Sections / item / create Hot Mazzeh sec…" at bounding box center [596, 816] width 780 height 1472
click at [583, 95] on span "Sections" at bounding box center [593, 91] width 51 height 21
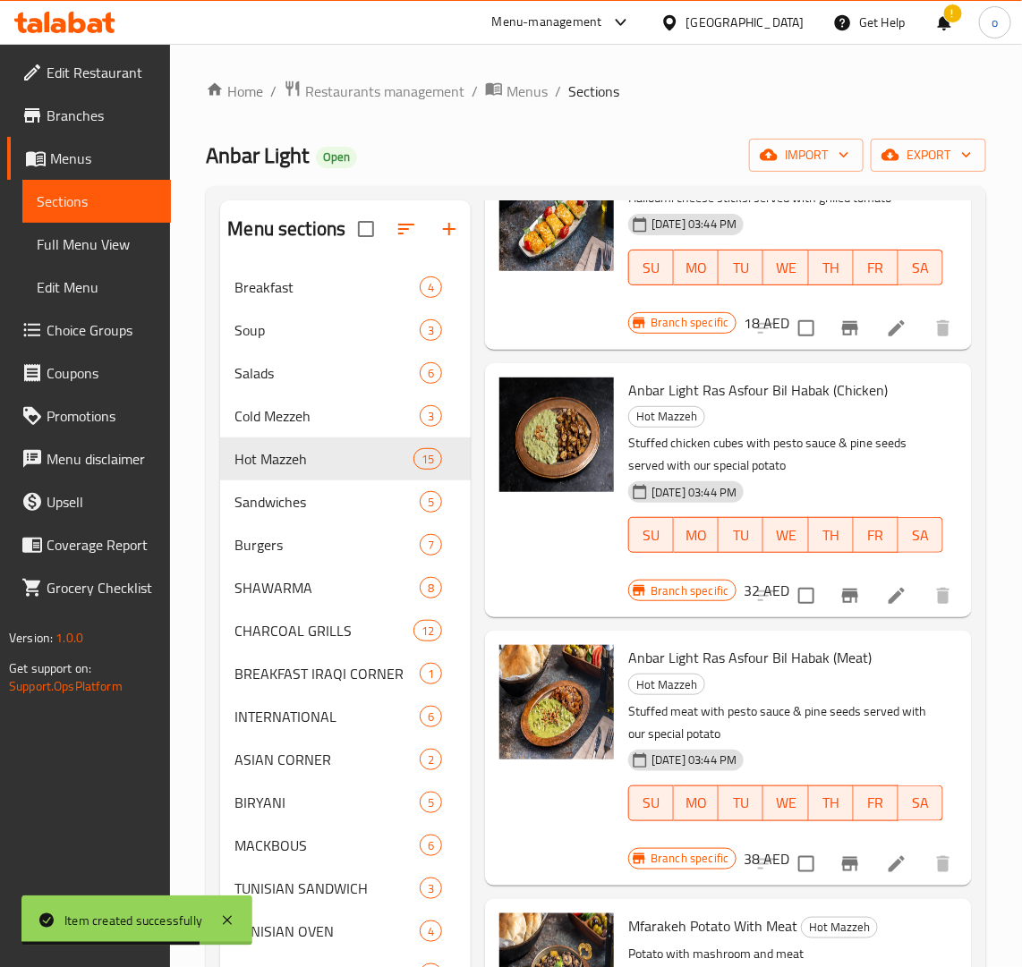
scroll to position [428, 0]
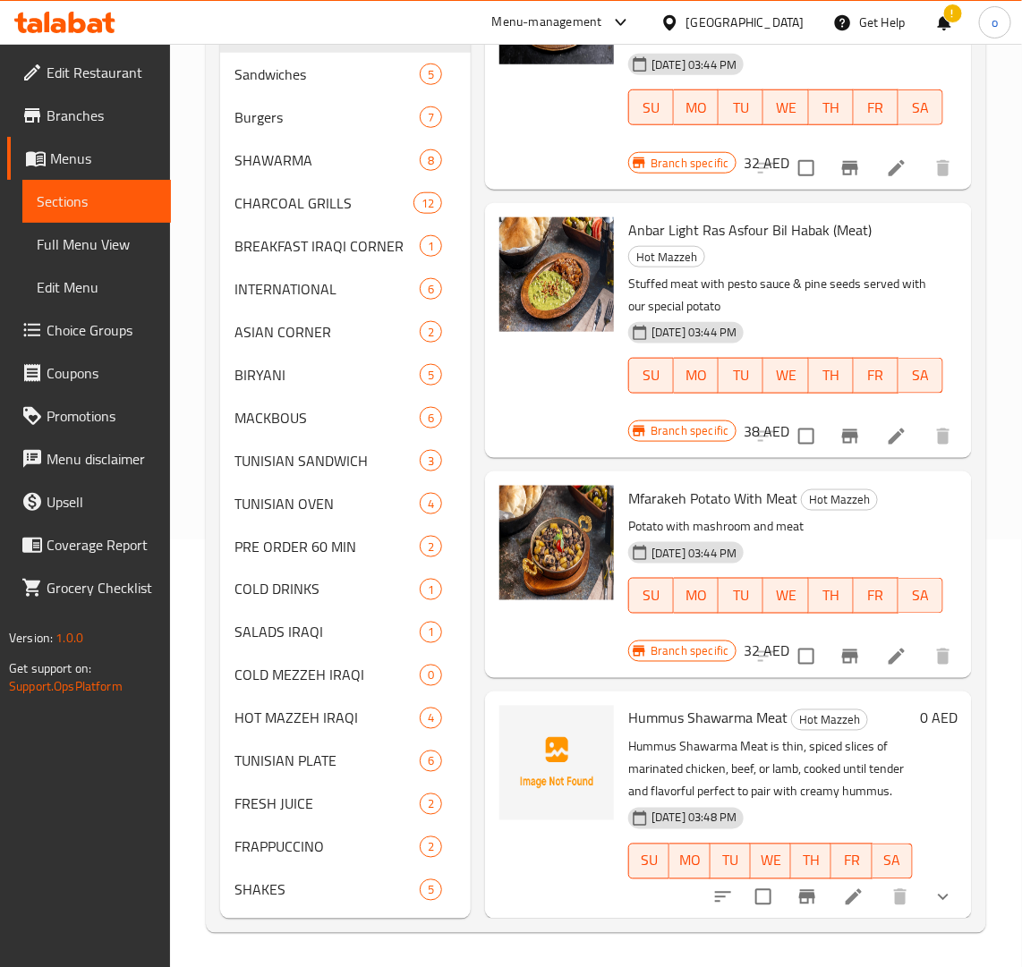
drag, startPoint x: 711, startPoint y: 864, endPoint x: 703, endPoint y: 710, distance: 155.0
click at [703, 710] on div "Hummus Shawarma Meat Hot Mazzeh Hummus Shawarma Meat is thin, spiced slices of …" at bounding box center [770, 805] width 299 height 212
click at [714, 887] on icon "sort-choices" at bounding box center [722, 897] width 21 height 21
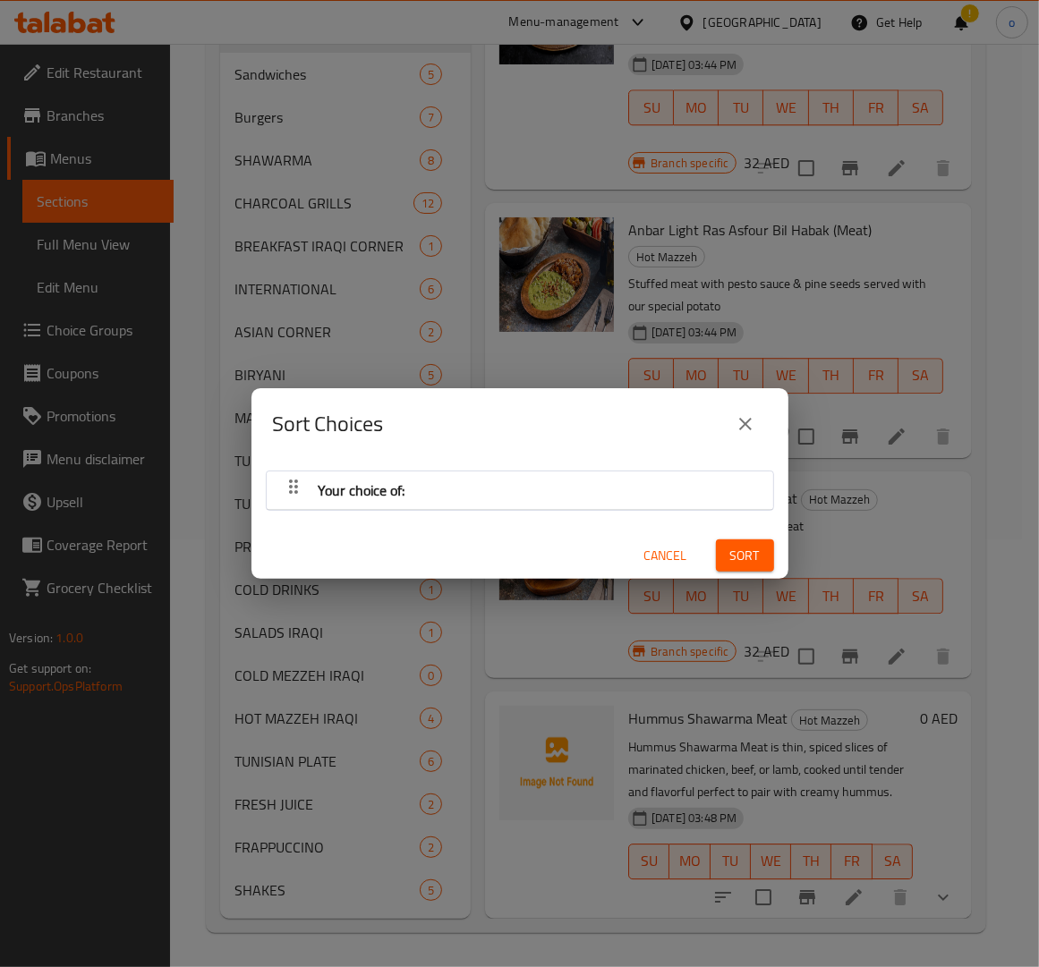
click at [633, 502] on div "Your choice of:" at bounding box center [520, 490] width 489 height 43
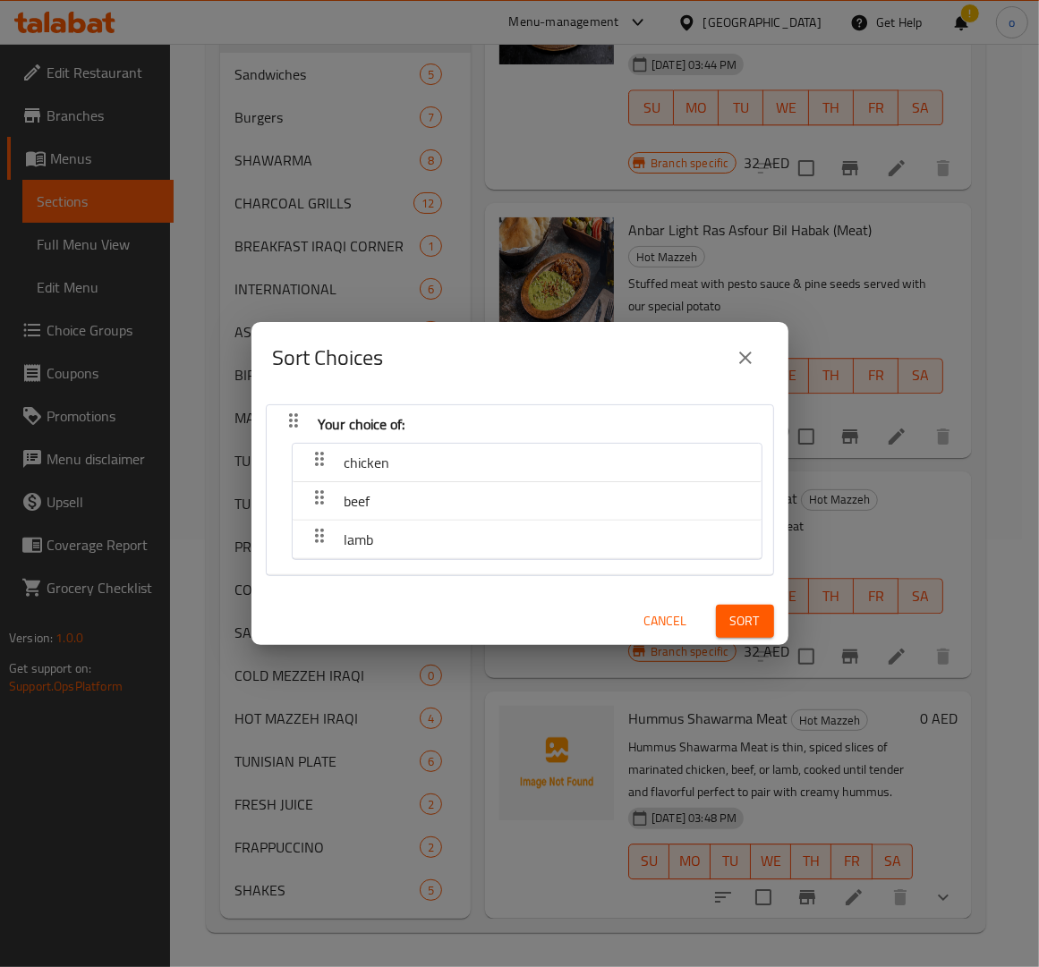
click at [617, 494] on div "beef" at bounding box center [527, 501] width 451 height 43
click at [754, 355] on icon "close" at bounding box center [745, 357] width 21 height 21
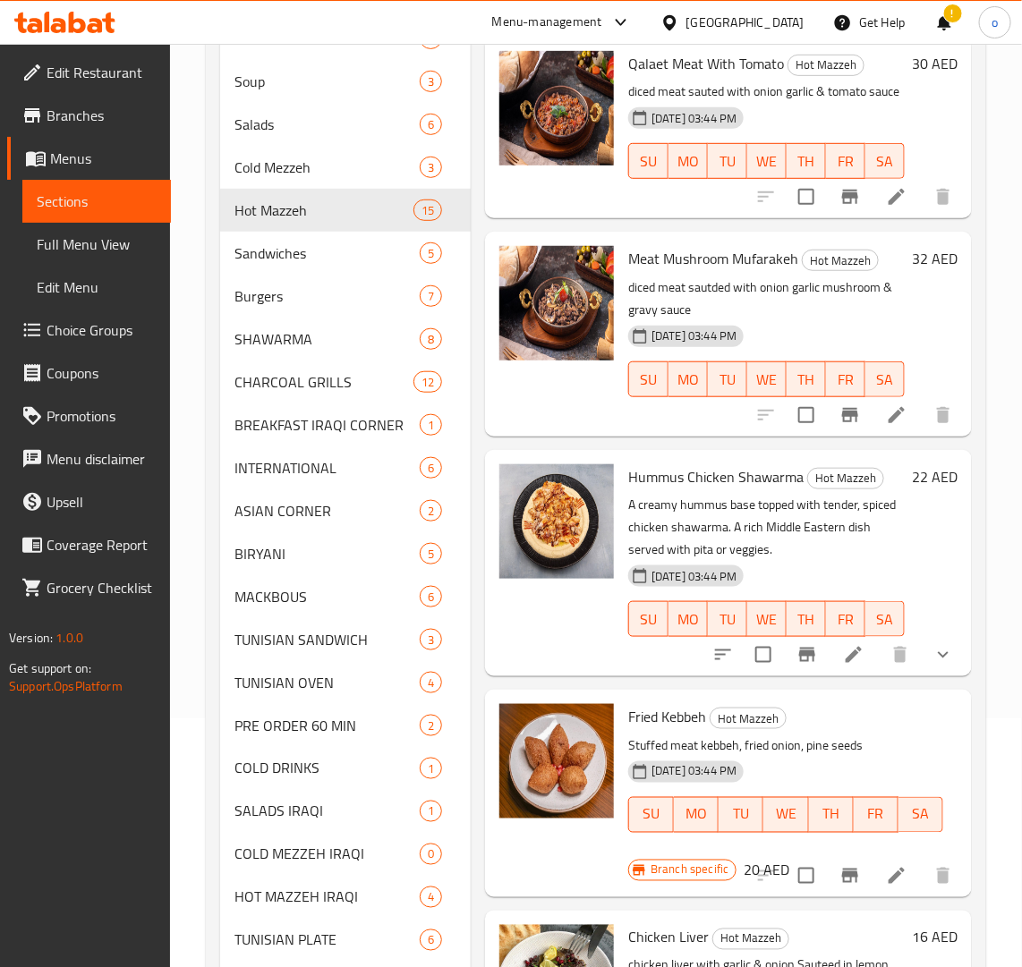
scroll to position [0, 0]
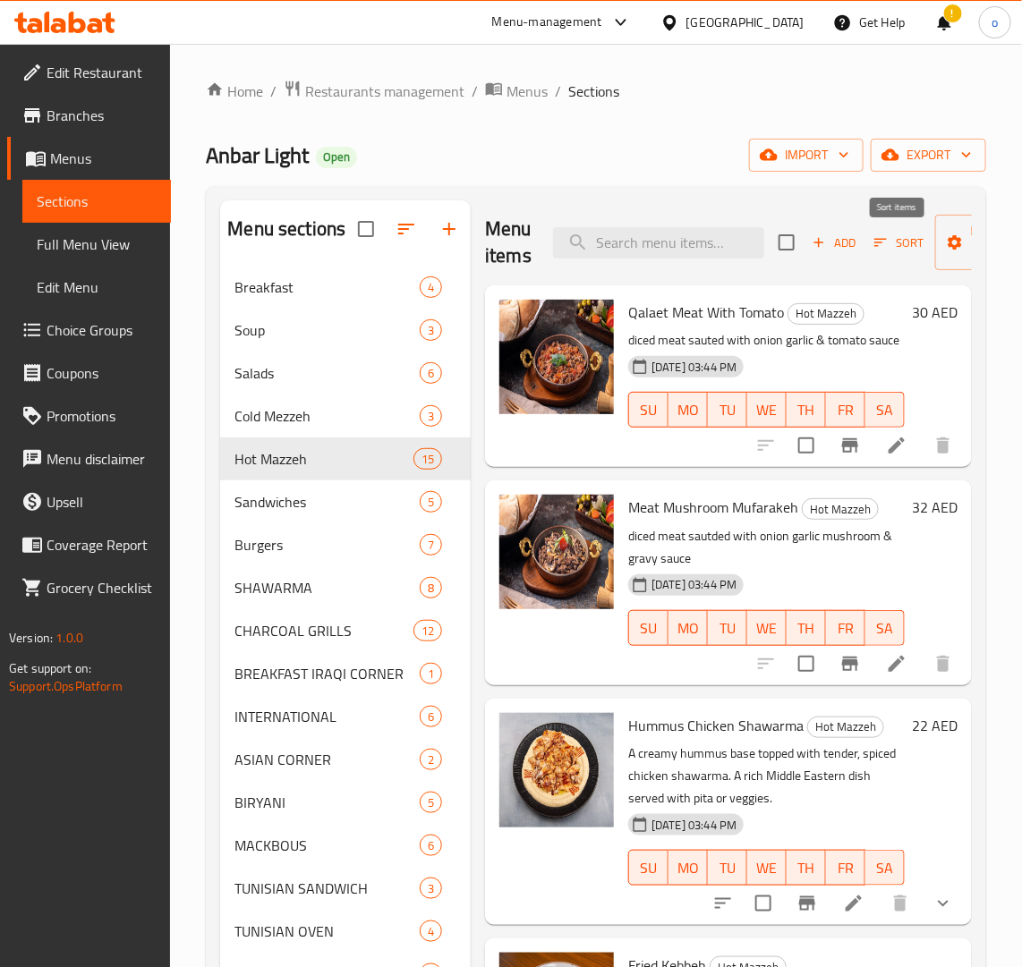
click at [888, 251] on span "Sort" at bounding box center [898, 243] width 49 height 21
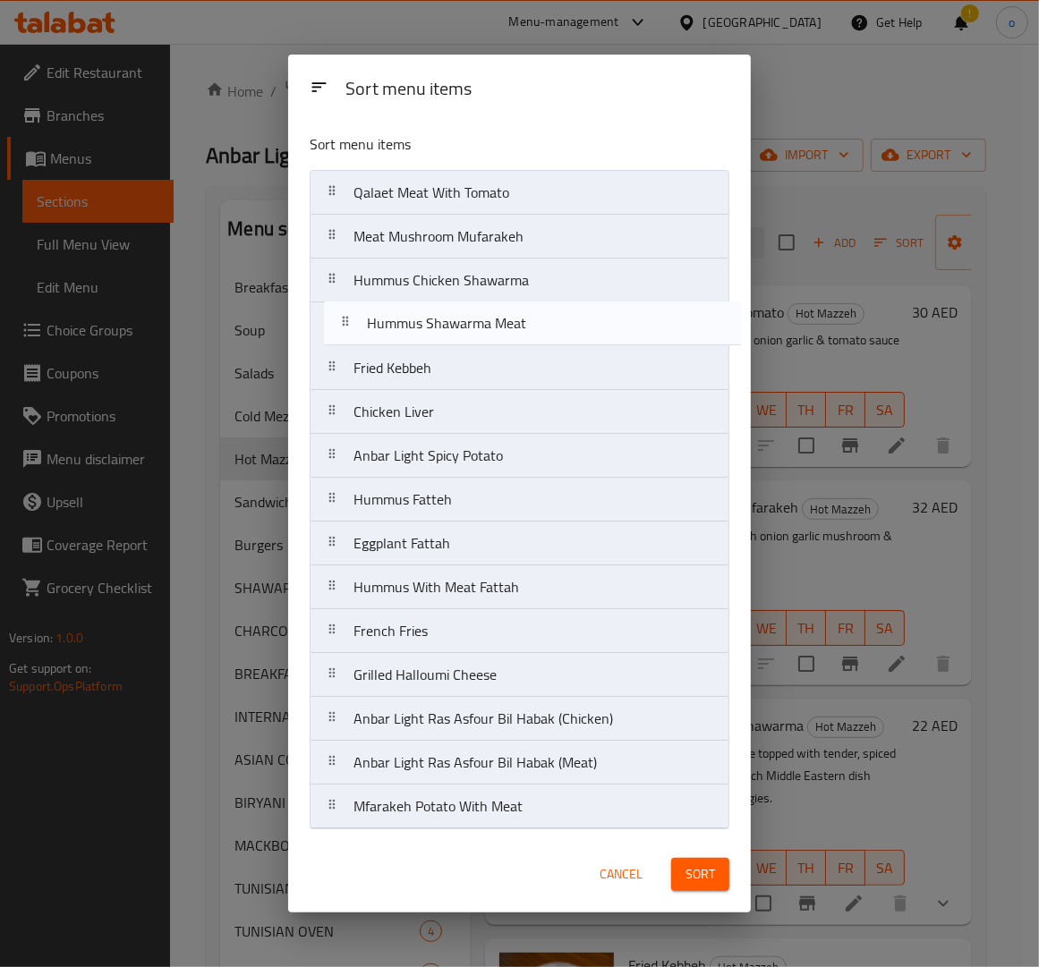
drag, startPoint x: 319, startPoint y: 807, endPoint x: 323, endPoint y: 310, distance: 496.6
click at [323, 310] on nav "Qalaet Meat With Tomato Meat Mushroom Mufarakeh Hummus Chicken Shawarma Fried K…" at bounding box center [520, 499] width 420 height 659
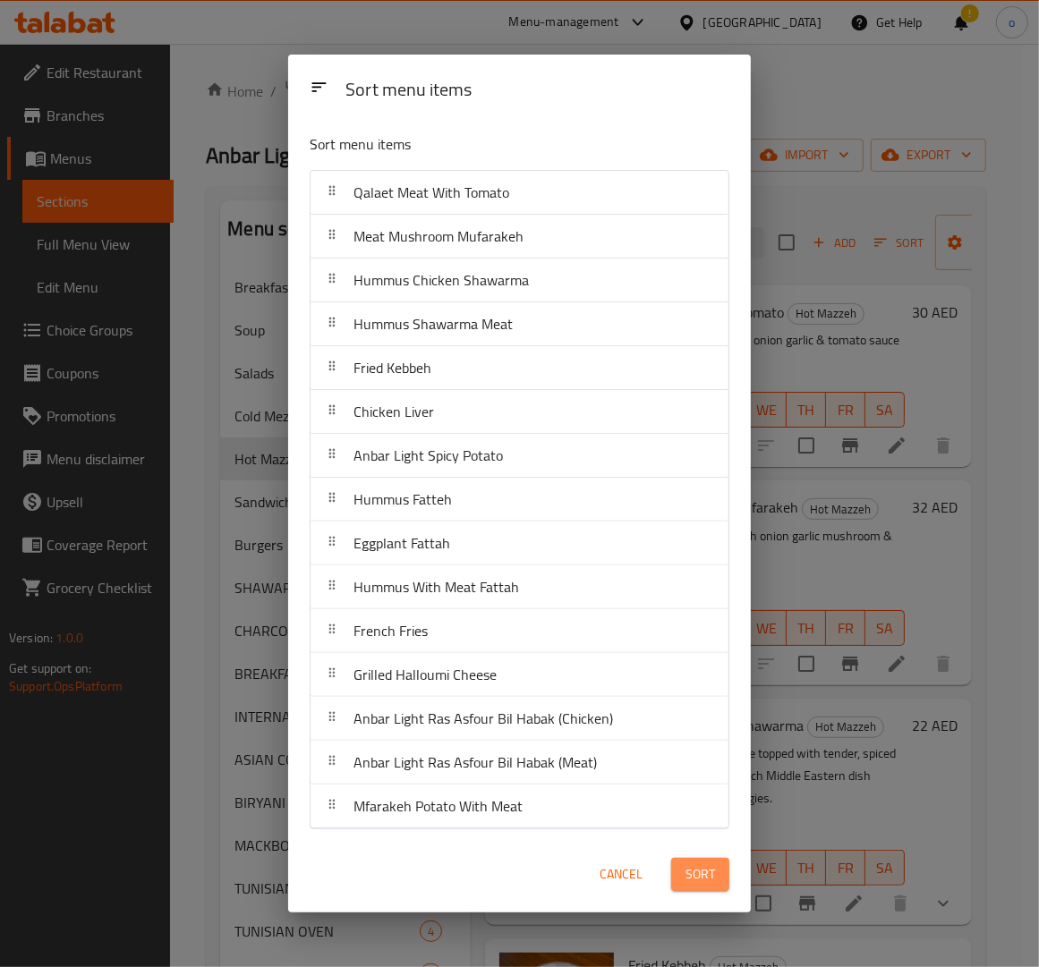
click at [716, 868] on button "Sort" at bounding box center [700, 874] width 58 height 33
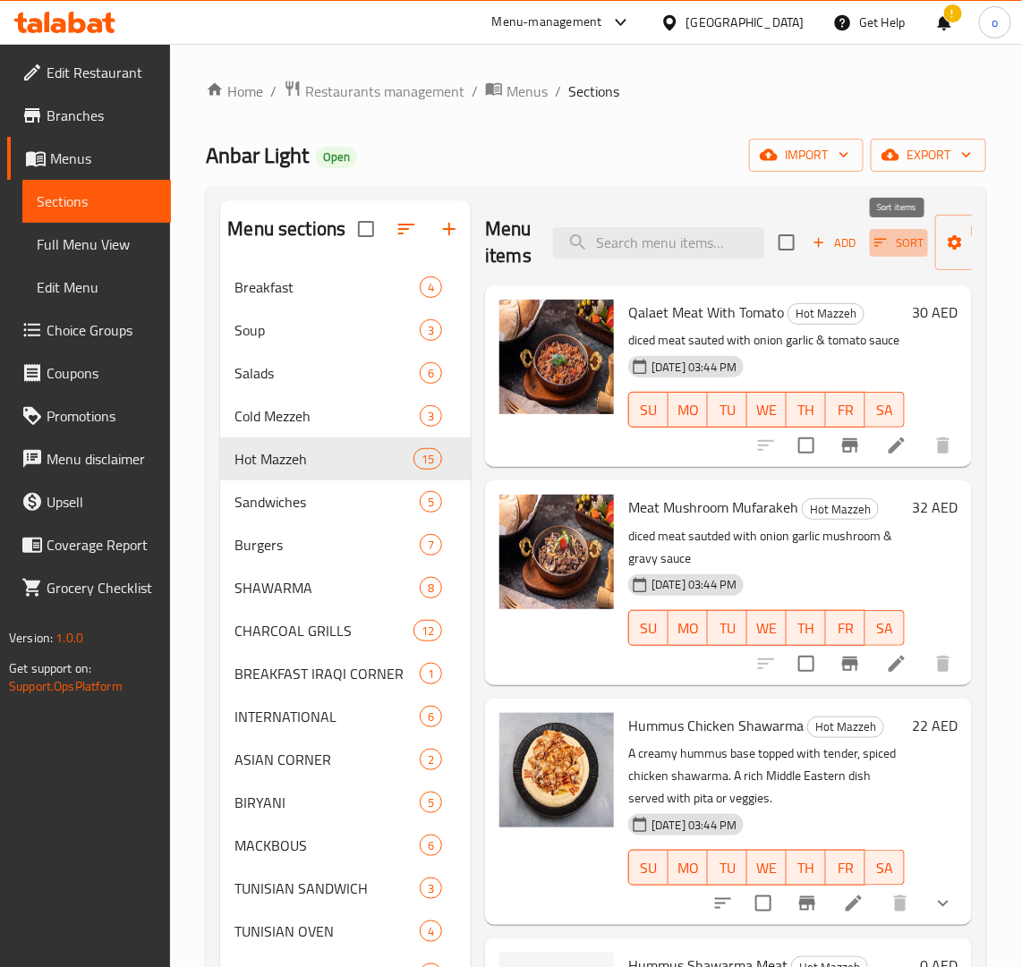
click at [879, 244] on icon "button" at bounding box center [880, 242] width 16 height 16
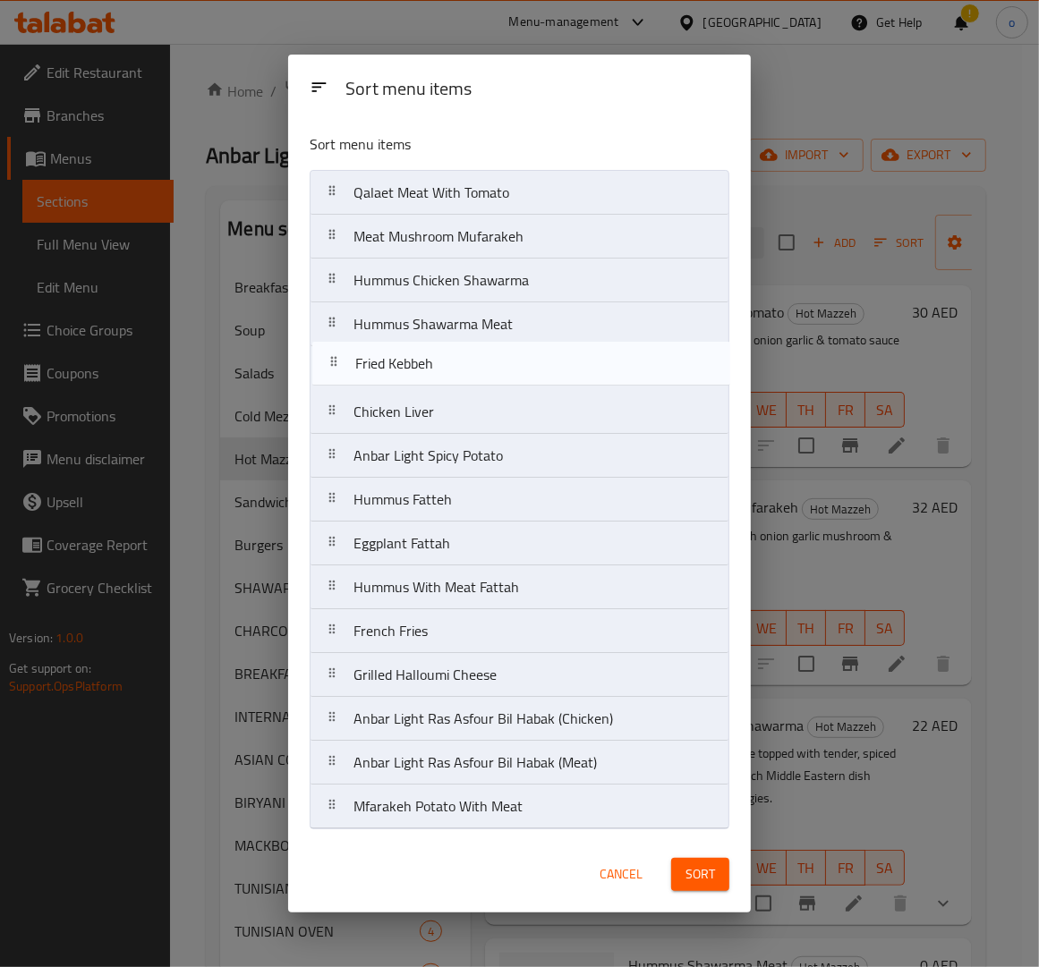
click at [334, 376] on nav "Qalaet Meat With Tomato Meat Mushroom Mufarakeh Hummus Chicken Shawarma Hummus …" at bounding box center [520, 499] width 420 height 659
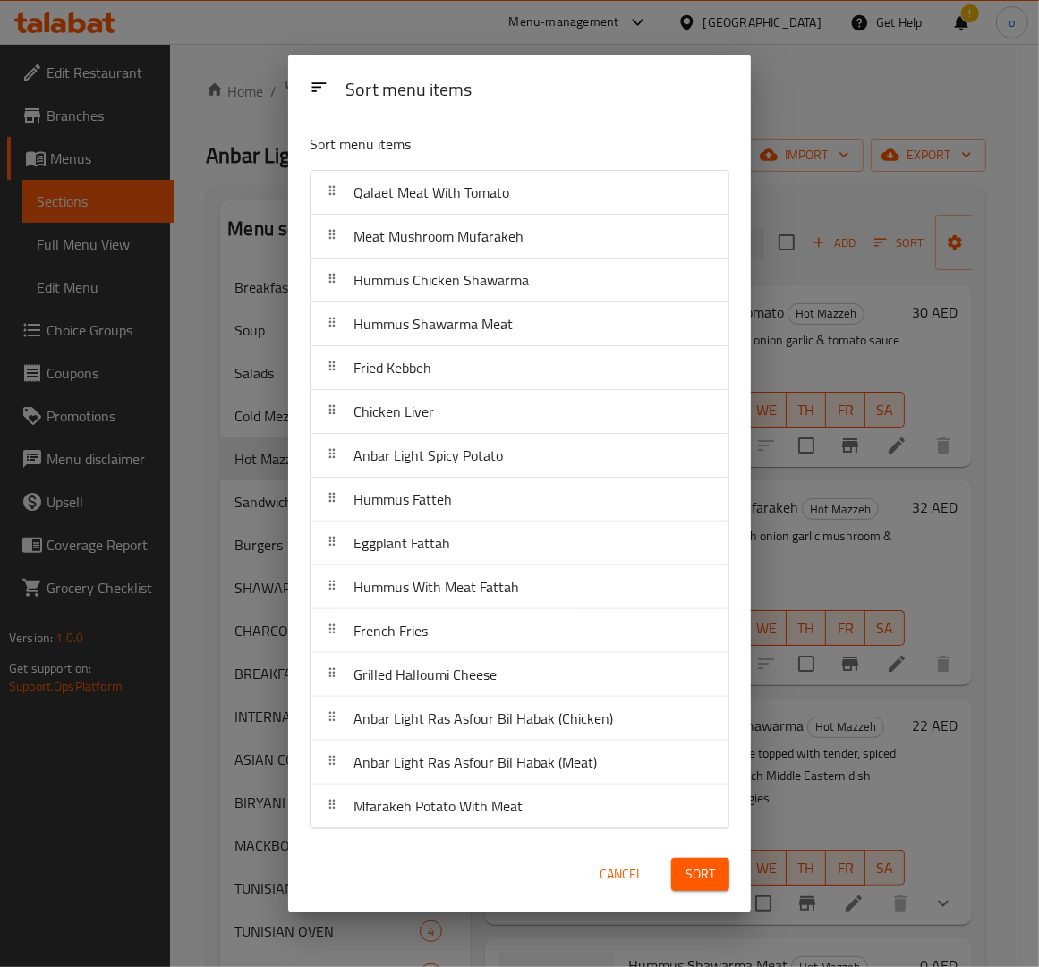
click at [708, 884] on span "Sort" at bounding box center [700, 874] width 30 height 22
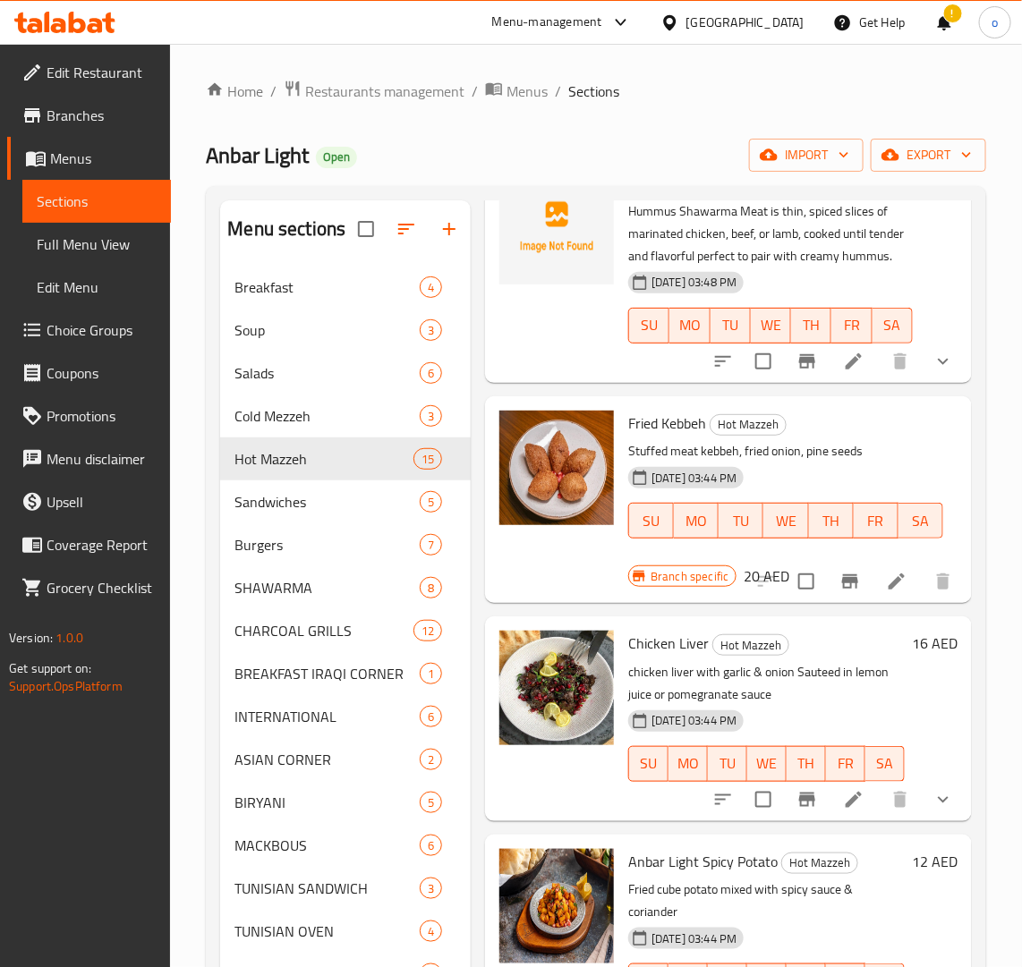
scroll to position [895, 0]
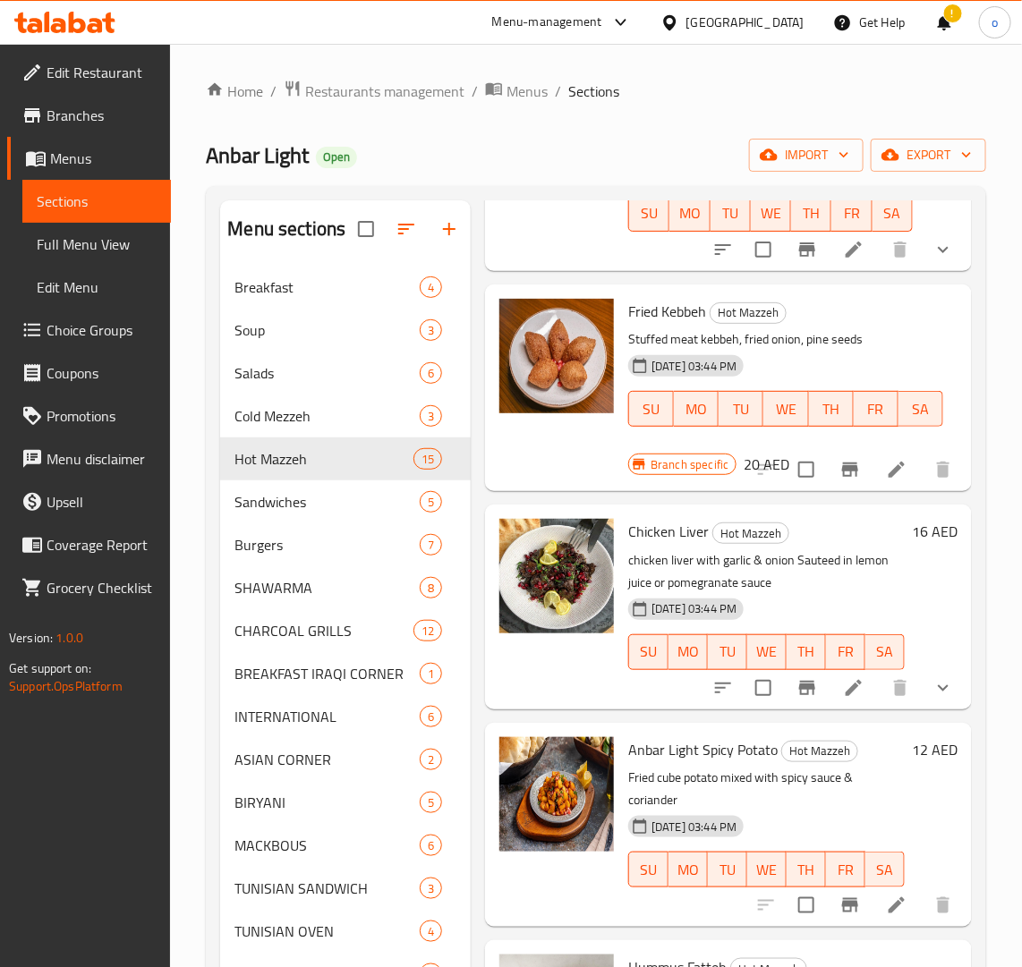
click at [935, 699] on icon "show more" at bounding box center [942, 687] width 21 height 21
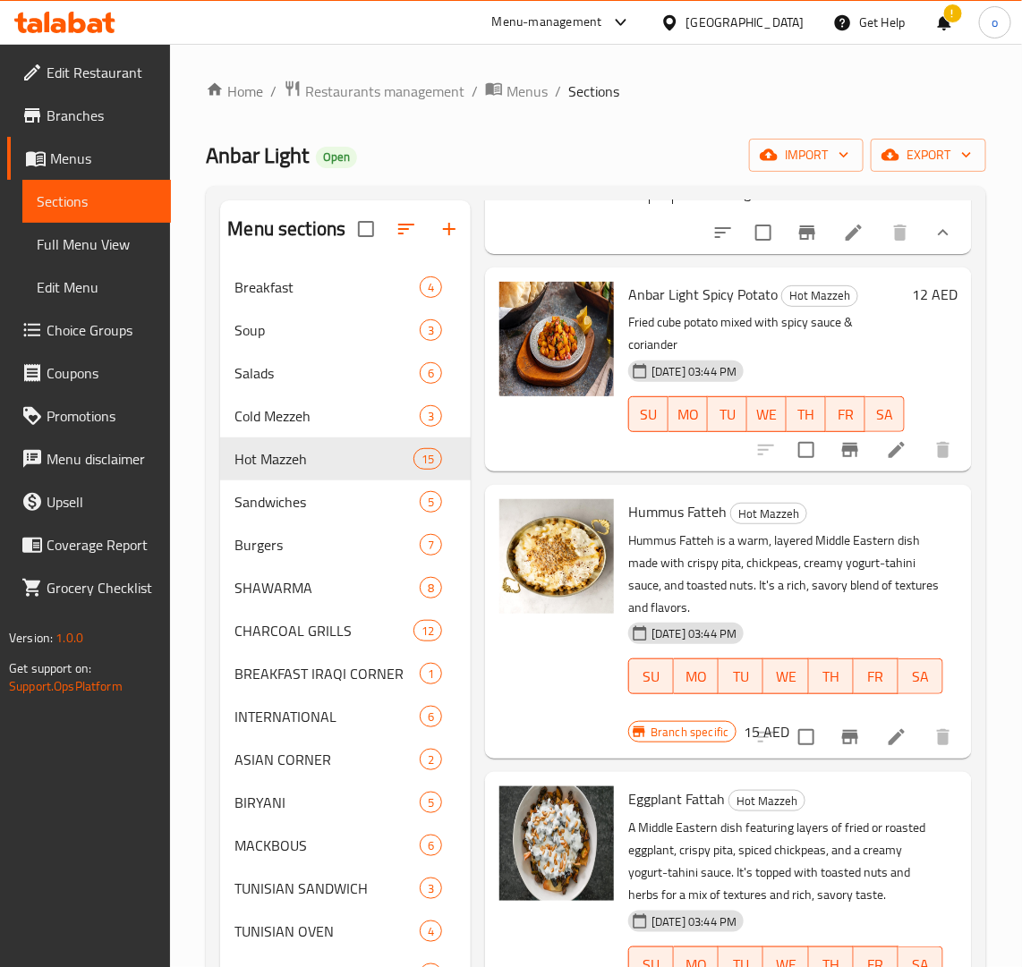
scroll to position [1566, 0]
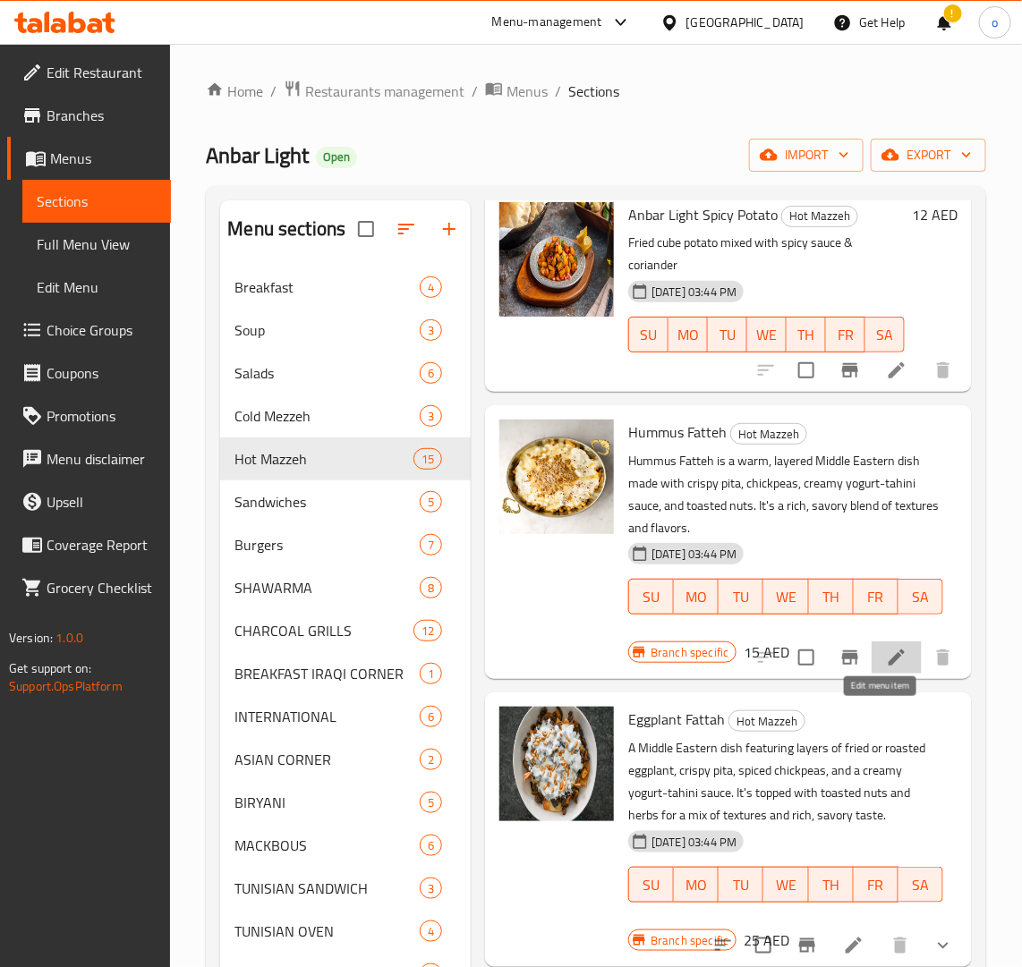
click at [886, 668] on icon at bounding box center [896, 657] width 21 height 21
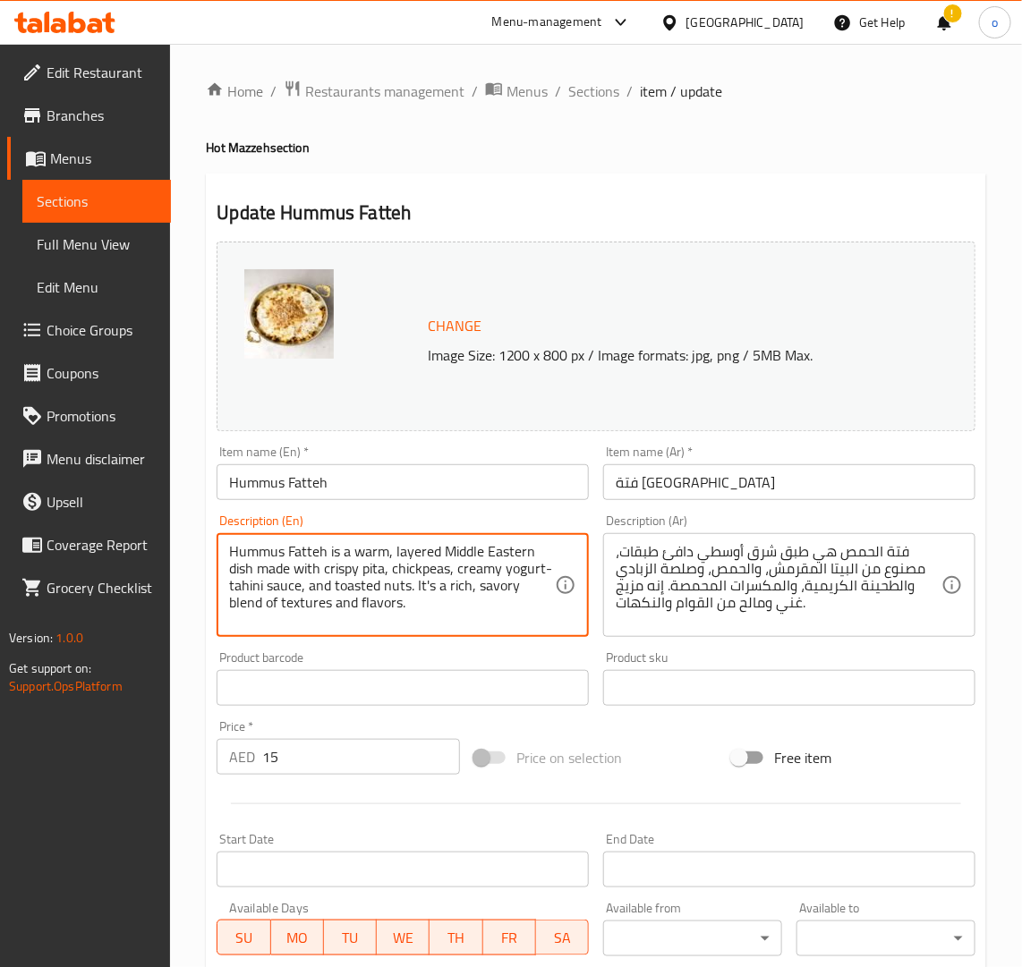
drag, startPoint x: 405, startPoint y: 602, endPoint x: 105, endPoint y: 512, distance: 313.9
click at [105, 512] on div "Edit Restaurant Branches Menus Sections Full Menu View Edit Menu Choice Groups …" at bounding box center [511, 667] width 1022 height 1246
paste textarea ", perfect for breakfast or as a comforting appetizer."
drag, startPoint x: 341, startPoint y: 548, endPoint x: 112, endPoint y: 546, distance: 229.1
click at [112, 546] on div "Edit Restaurant Branches Menus Sections Full Menu View Edit Menu Choice Groups …" at bounding box center [511, 667] width 1022 height 1246
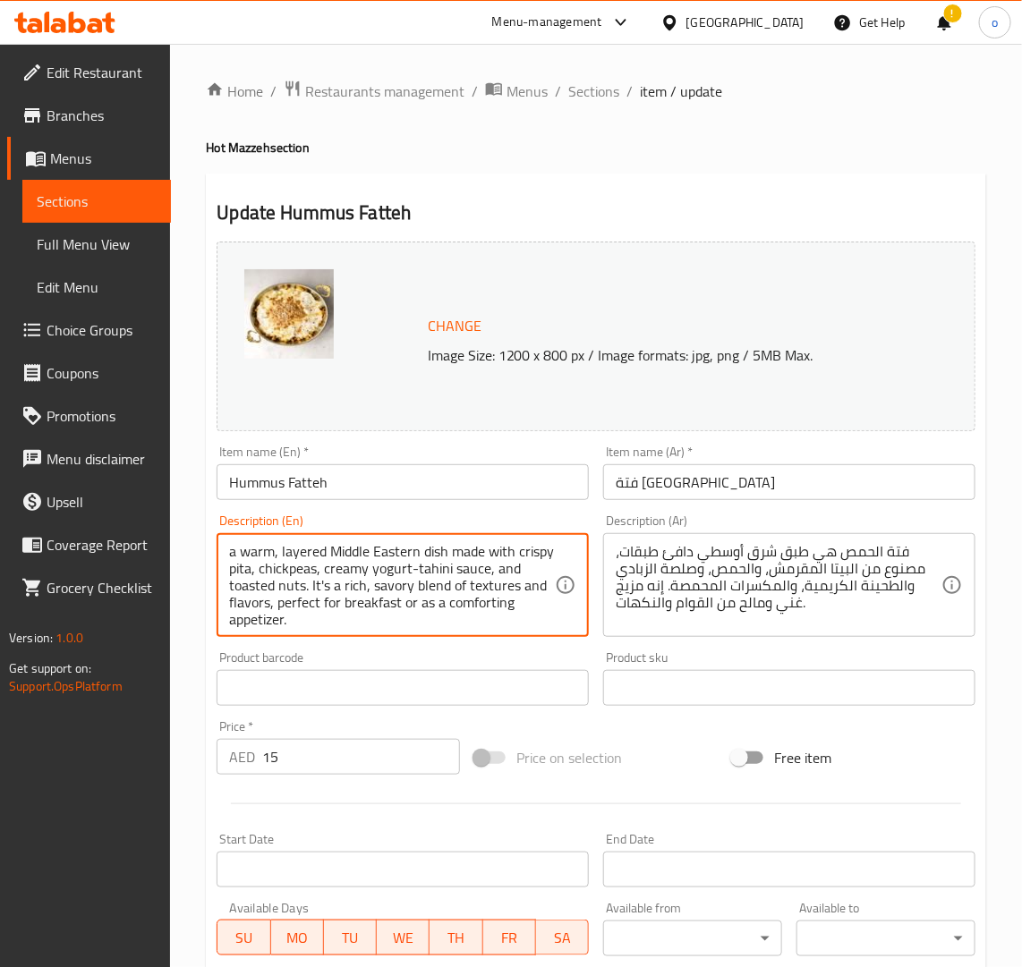
drag, startPoint x: 386, startPoint y: 617, endPoint x: 154, endPoint y: 538, distance: 245.0
click at [154, 538] on div "Edit Restaurant Branches Menus Sections Full Menu View Edit Menu Choice Groups …" at bounding box center [511, 667] width 1022 height 1246
type textarea "a warm, layered Middle Eastern dish made with crispy pita, chickpeas, creamy yo…"
drag, startPoint x: 787, startPoint y: 636, endPoint x: 803, endPoint y: 608, distance: 31.6
click at [788, 635] on div "فتة الحمص هي طبق شرق أوسطي دافئ طبقات، مصنوع من البيتا المقرمش، والحمص، وصلصة ا…" at bounding box center [789, 585] width 372 height 104
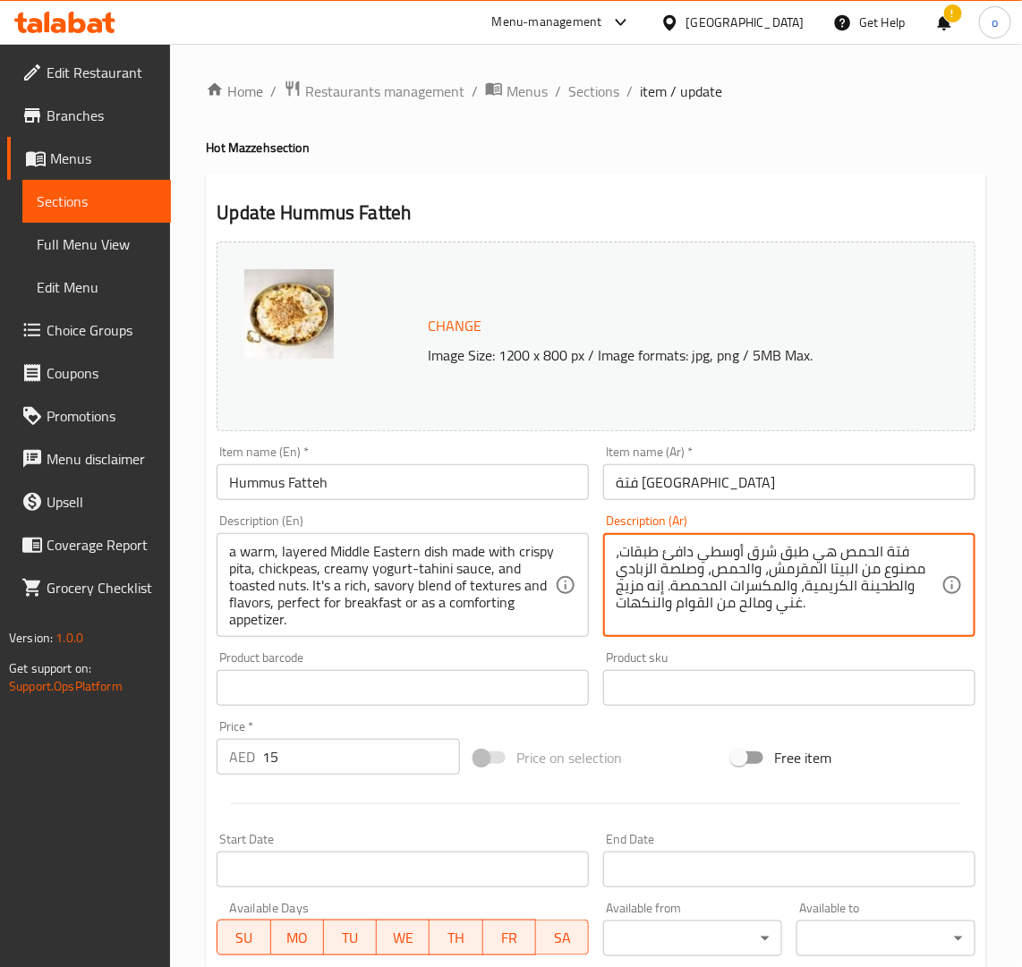
drag, startPoint x: 835, startPoint y: 616, endPoint x: 662, endPoint y: 548, distance: 185.3
click at [633, 533] on div "فتة الحمص هي طبق شرق أوسطي دافئ طبقات، مصنوع من البيتا المقرمش، والحمص، وصلصة ا…" at bounding box center [789, 585] width 372 height 104
click at [702, 571] on textarea "فتة الحمص هي طبق شرق أوسطي دافئ طبقات، مصنوع من البيتا المقرمش، والحمص، وصلصة ا…" at bounding box center [779, 585] width 326 height 85
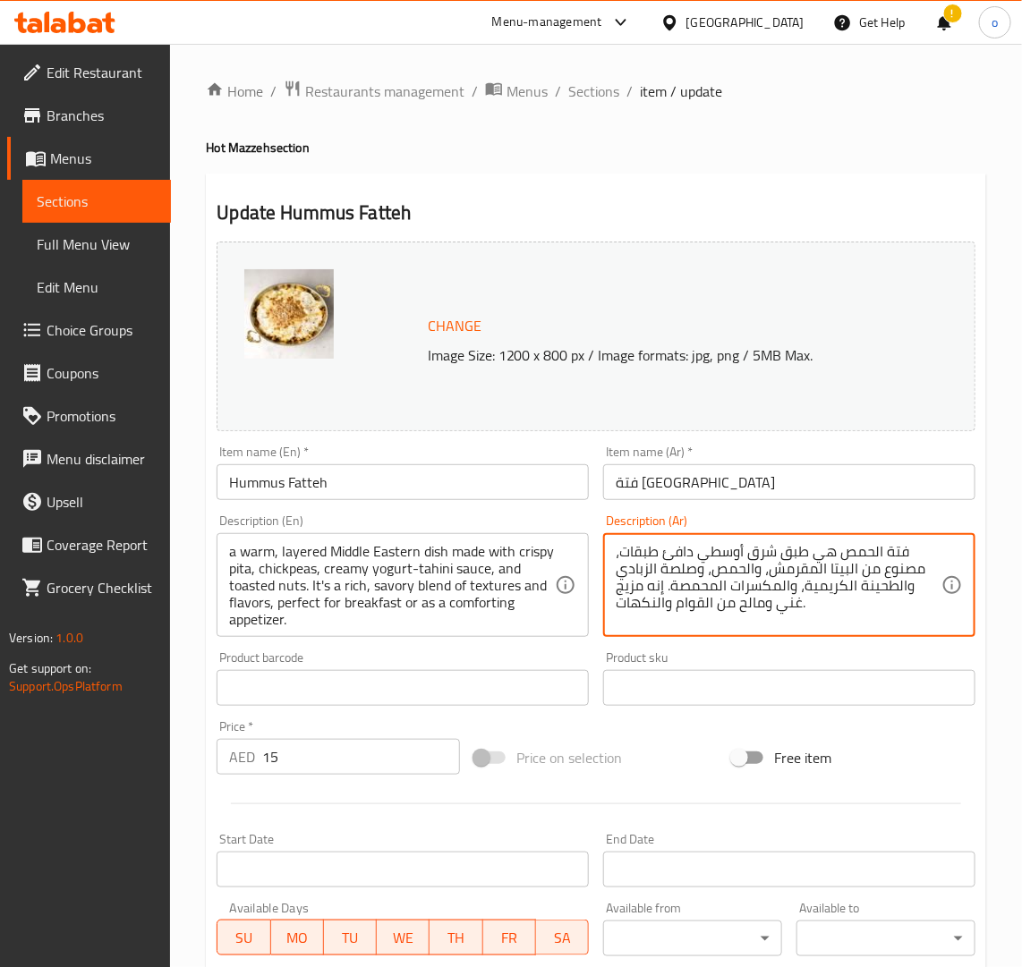
paste textarea "طبق شرق أوسطي دافئ، غنيّ بالطبقات، مصنوع من خبز البيتا المقرمش، والحمص، وصلصة ا…"
click at [837, 555] on textarea "طبق شرق أوسطي دافئ، غنيّ بالطبقات، مصنوع من خبز البيتا المقرمش، والحمص، وصلصة ا…" at bounding box center [779, 585] width 326 height 85
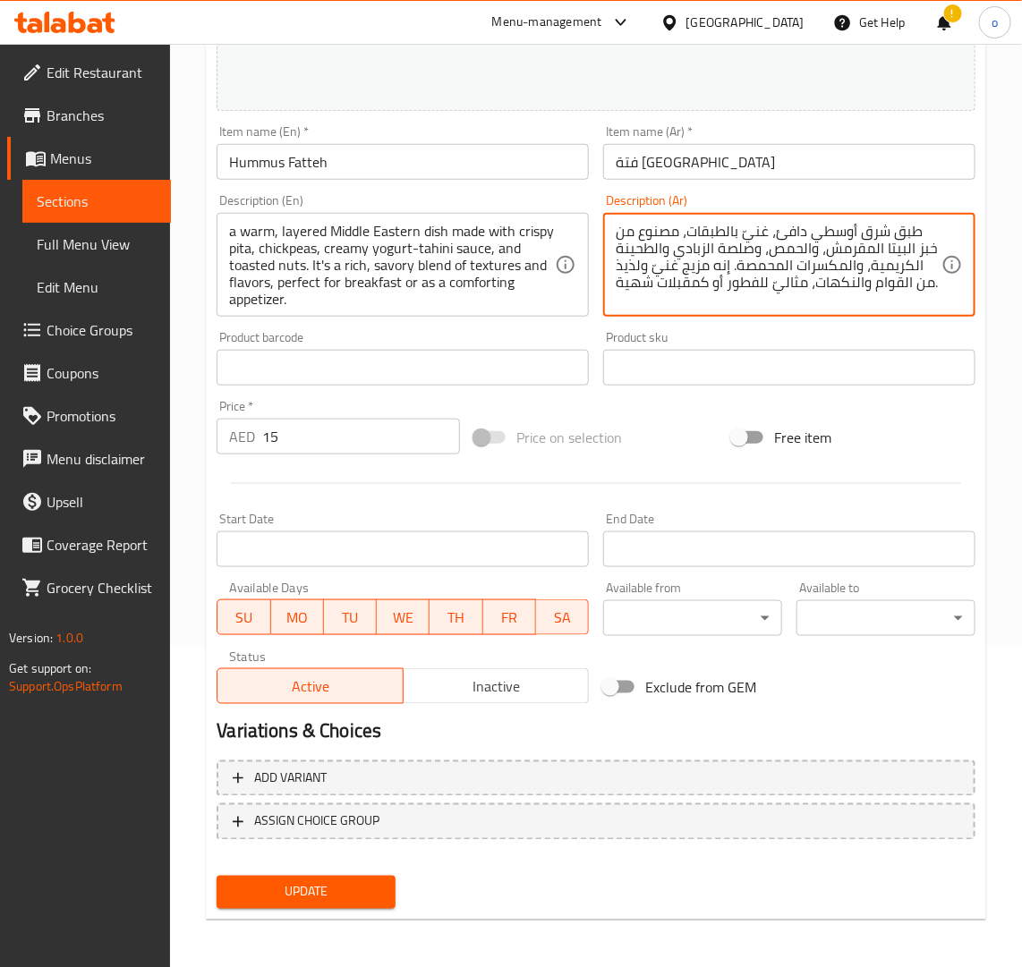
type textarea "طبق شرق أوسطي دافئ، غنيّ بالطبقات، مصنوع من خبز البيتا المقرمش، والحمص، وصلصة ا…"
click at [316, 876] on button "Update" at bounding box center [306, 892] width 179 height 33
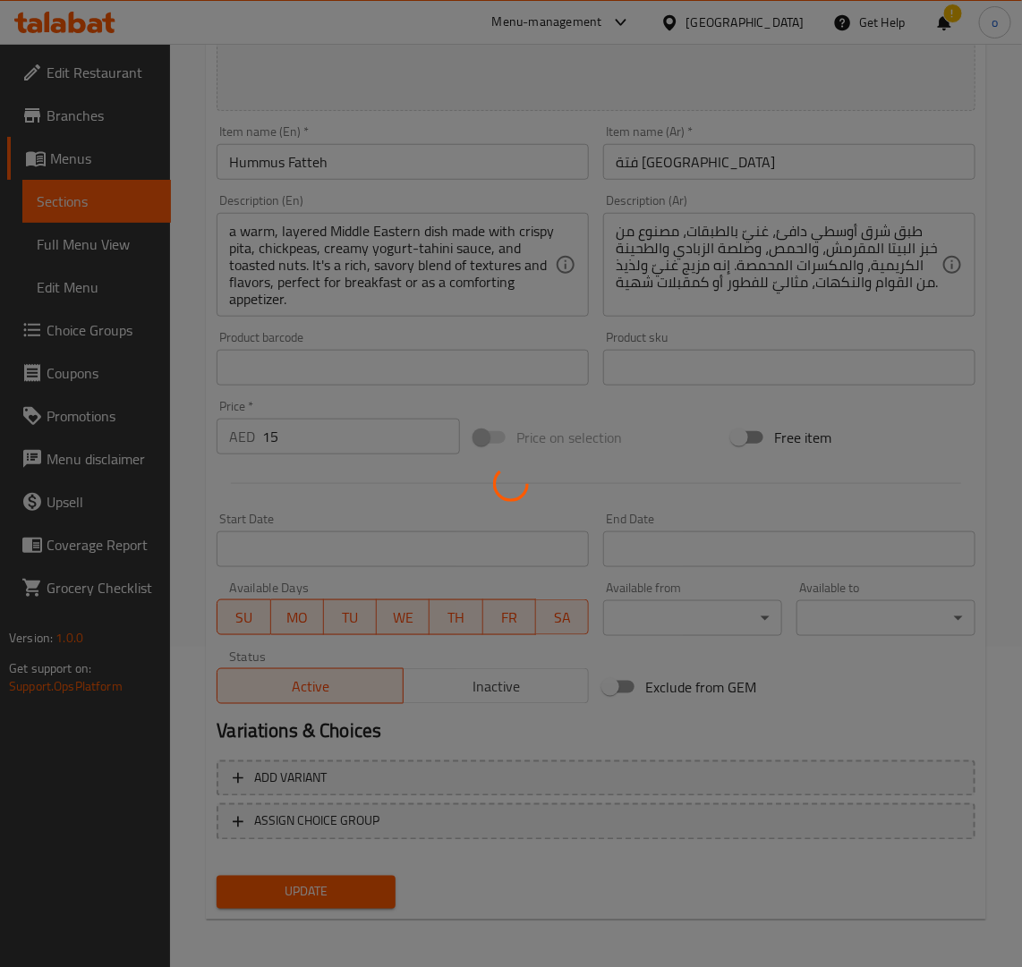
scroll to position [0, 0]
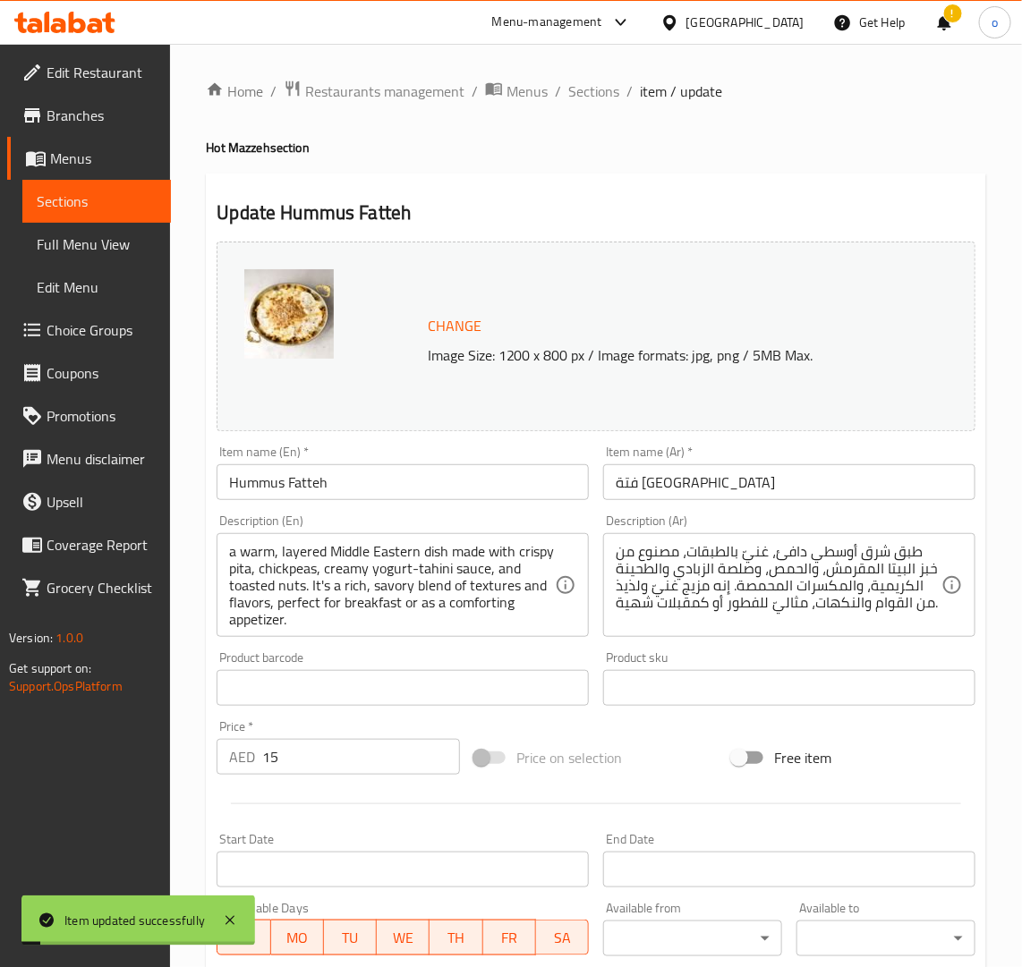
click at [602, 189] on div "Update Hummus Fatteh Change Image Size: 1200 x 800 px / Image formats: jpg, png…" at bounding box center [596, 707] width 780 height 1067
click at [588, 73] on div "Home / Restaurants management / Menus / Sections / item / update Hot Mazzeh sec…" at bounding box center [596, 667] width 852 height 1246
click at [589, 89] on span "Sections" at bounding box center [593, 91] width 51 height 21
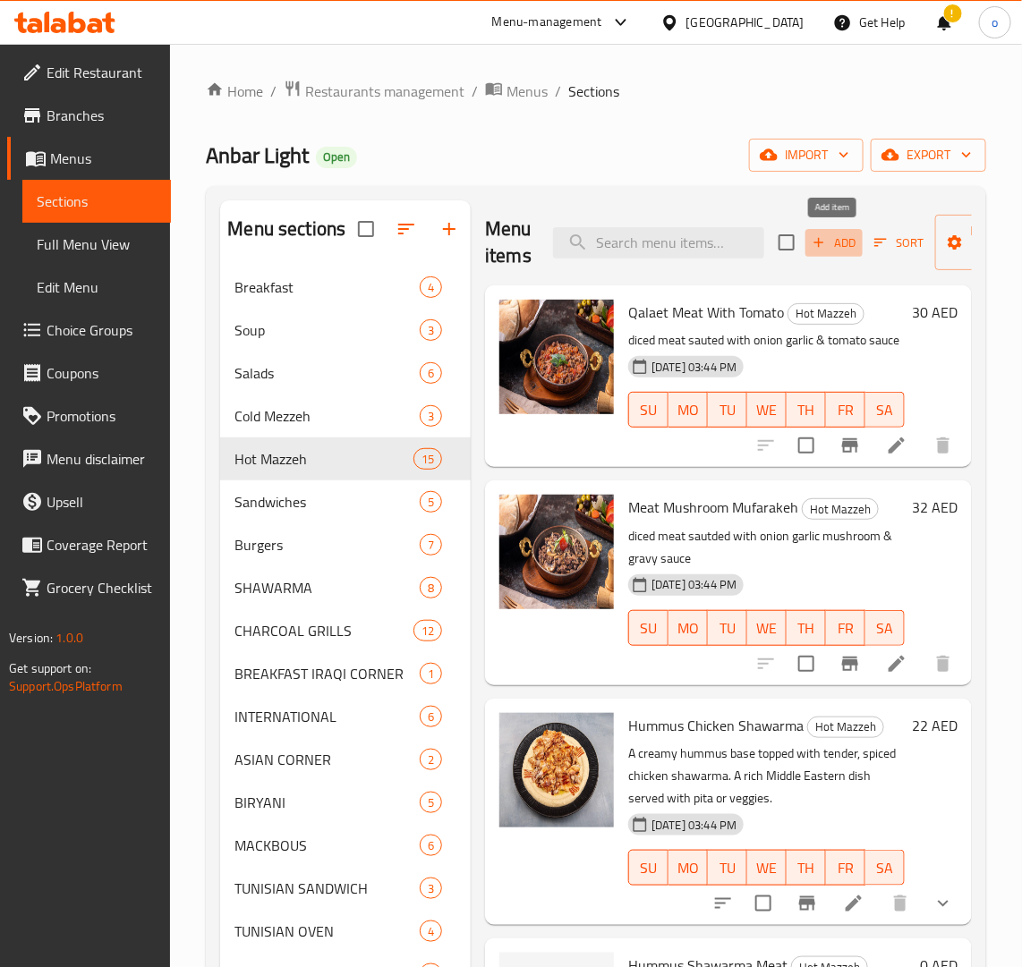
click at [835, 238] on span "Add" at bounding box center [834, 243] width 48 height 21
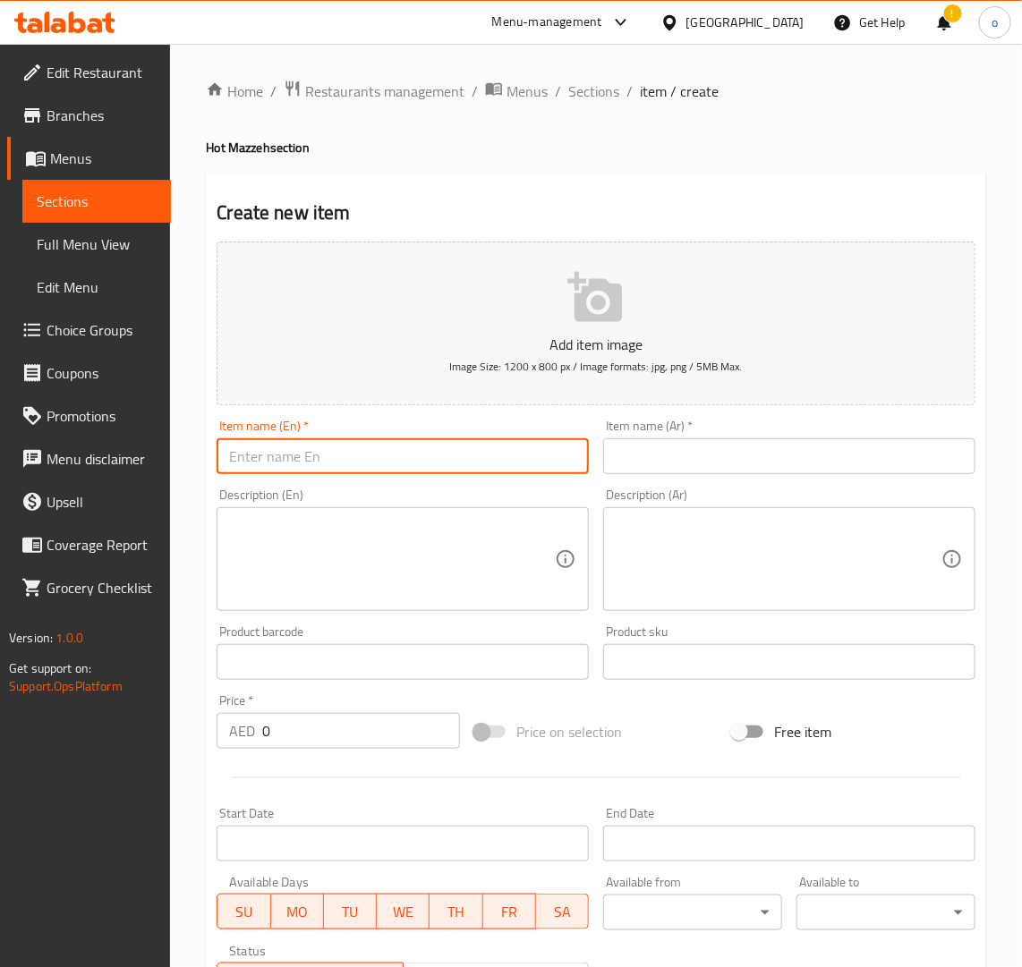
click at [380, 454] on input "text" at bounding box center [403, 456] width 372 height 36
paste input "HUMMUS WITH MEAT FATTAH"
click at [302, 467] on input "HUMMUS WITH MEAT FATTAH" at bounding box center [403, 456] width 372 height 36
drag, startPoint x: 419, startPoint y: 461, endPoint x: 64, endPoint y: 452, distance: 354.4
click at [64, 452] on div "Edit Restaurant Branches Menus Sections Full Menu View Edit Menu Choice Groups …" at bounding box center [511, 654] width 1022 height 1220
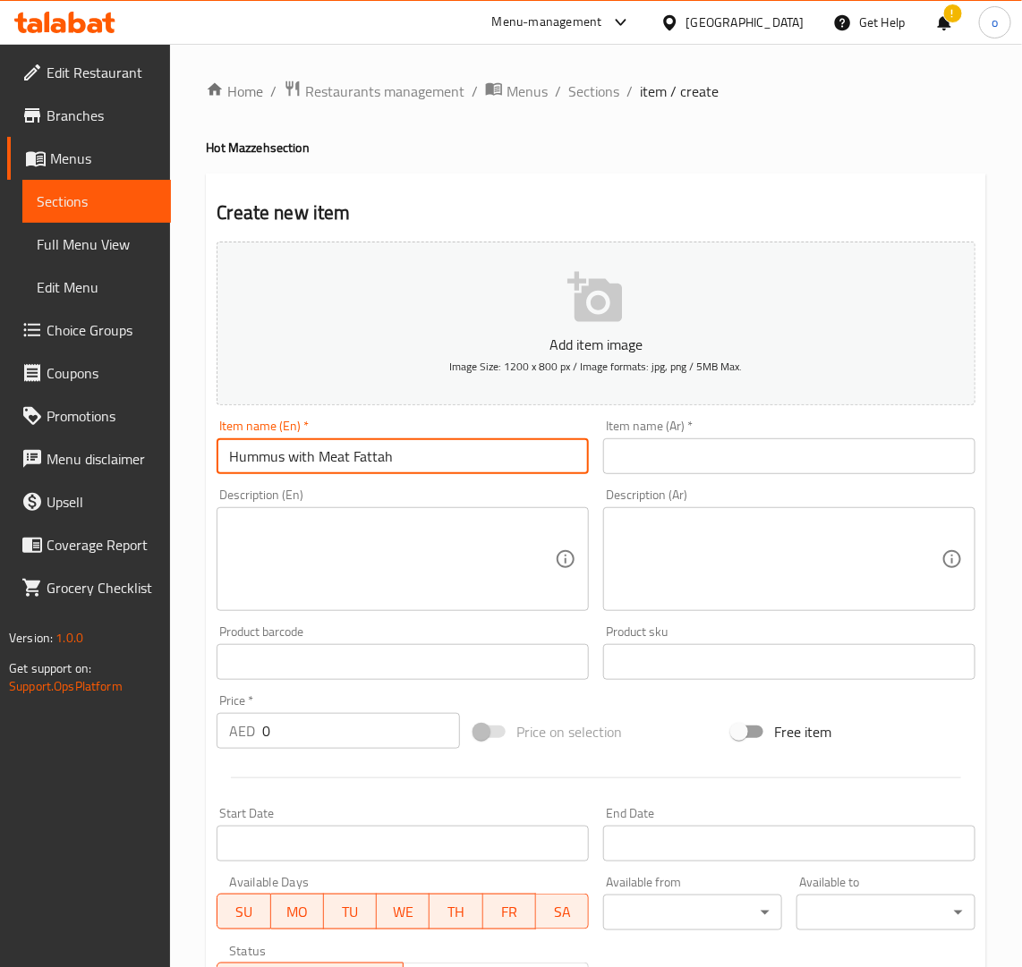
click at [246, 463] on input "Hummus with Meat Fattah" at bounding box center [403, 456] width 372 height 36
click at [291, 463] on input "Hummus with Meat Fattah" at bounding box center [403, 456] width 372 height 36
drag, startPoint x: 435, startPoint y: 465, endPoint x: 206, endPoint y: 453, distance: 229.4
click at [206, 453] on div "Create new item Add item image Image Size: 1200 x 800 px / Image formats: jpg, …" at bounding box center [596, 695] width 780 height 1042
type input "Hummus with Meat Fattah"
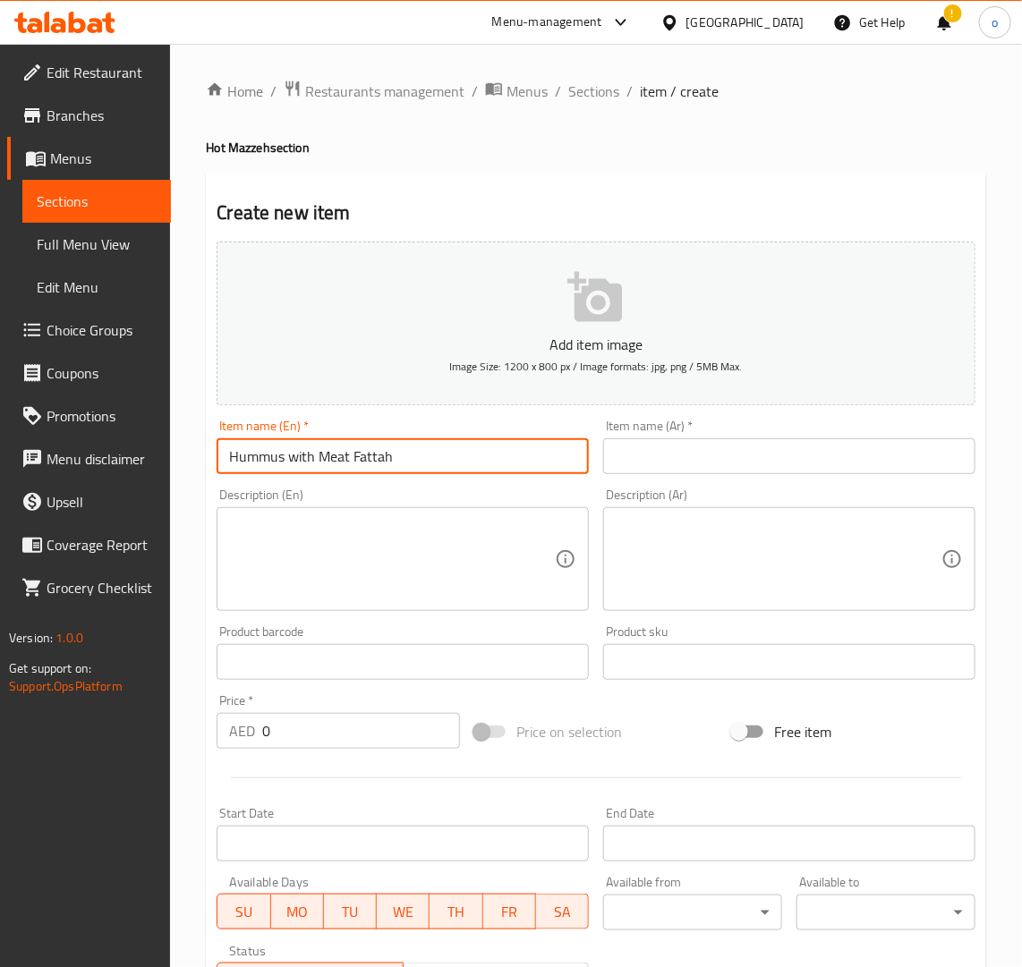
click at [753, 461] on input "text" at bounding box center [789, 456] width 372 height 36
paste input "فتة حمص باللحم"
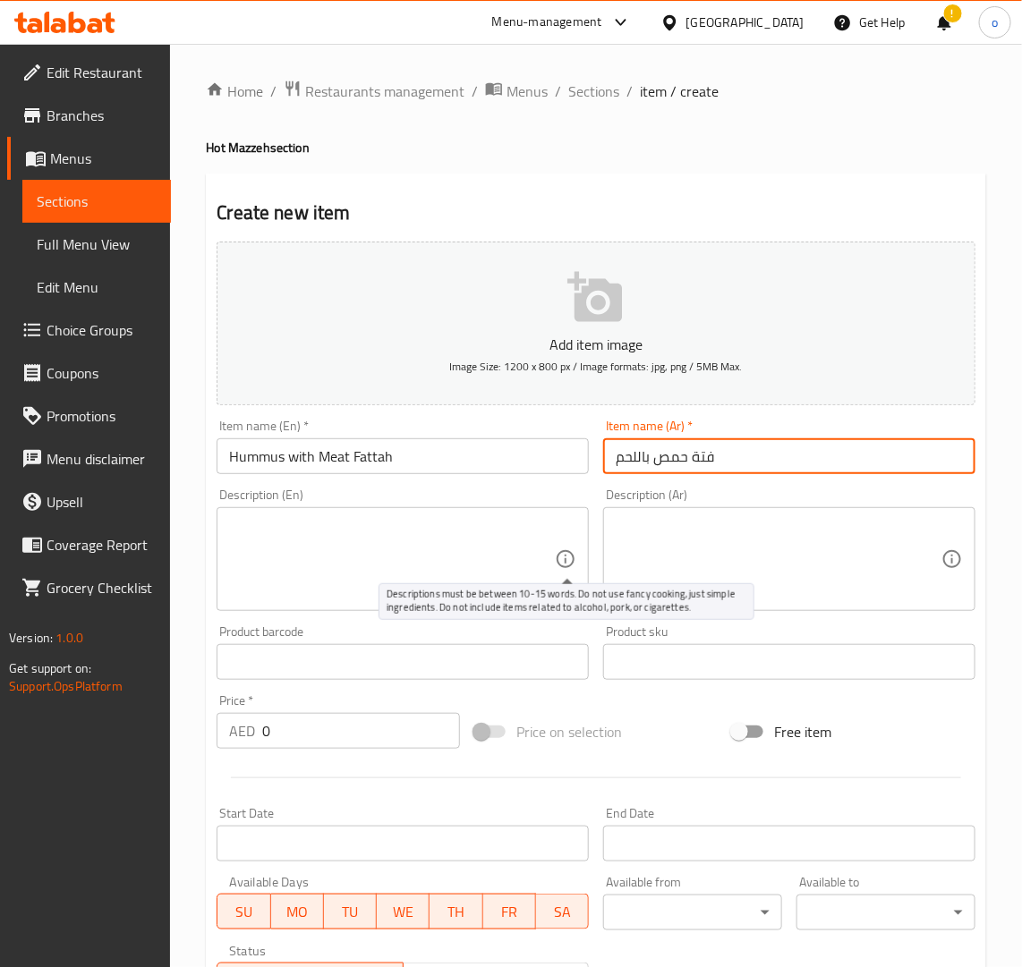
type input "فتة حمص باللحم"
click at [547, 557] on textarea at bounding box center [392, 559] width 326 height 85
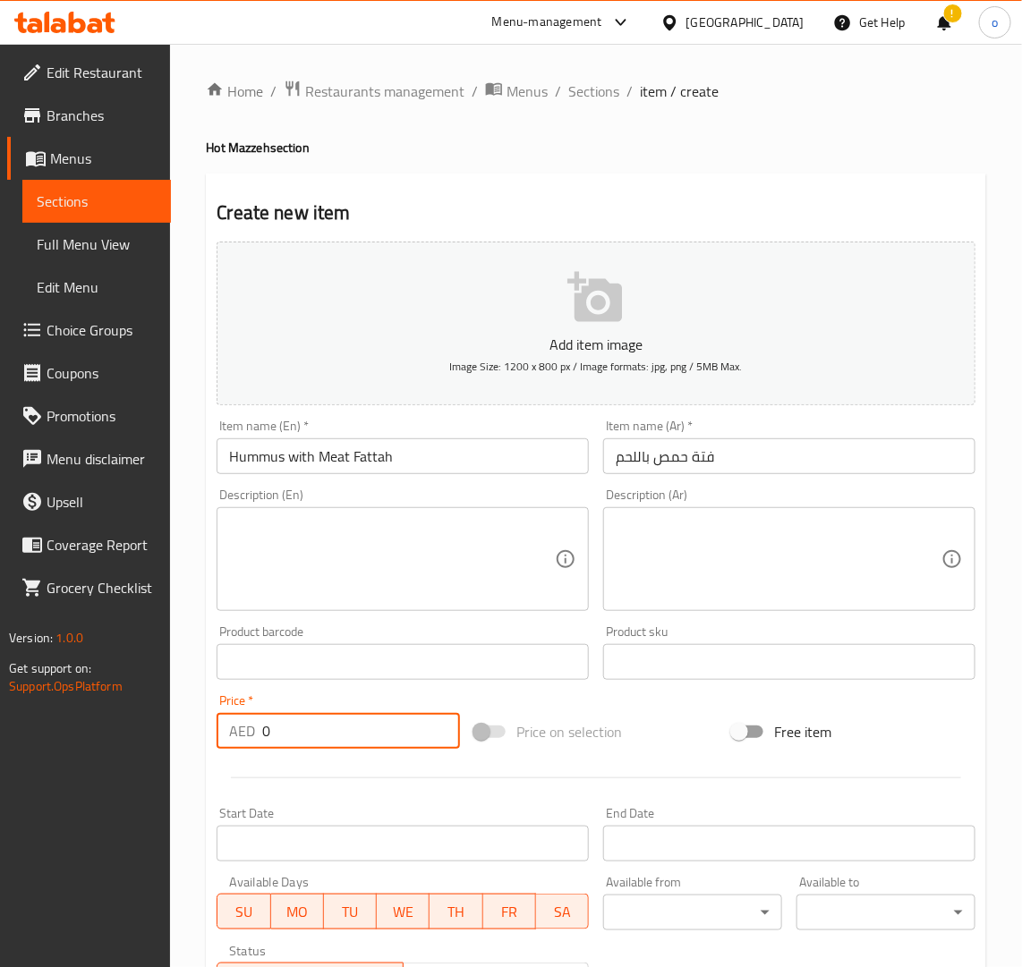
paste input "28"
drag, startPoint x: 199, startPoint y: 736, endPoint x: 149, endPoint y: 735, distance: 50.1
click at [149, 735] on div "Edit Restaurant Branches Menus Sections Full Menu View Edit Menu Choice Groups …" at bounding box center [511, 654] width 1022 height 1220
type input "28"
click at [385, 557] on textarea at bounding box center [392, 559] width 326 height 85
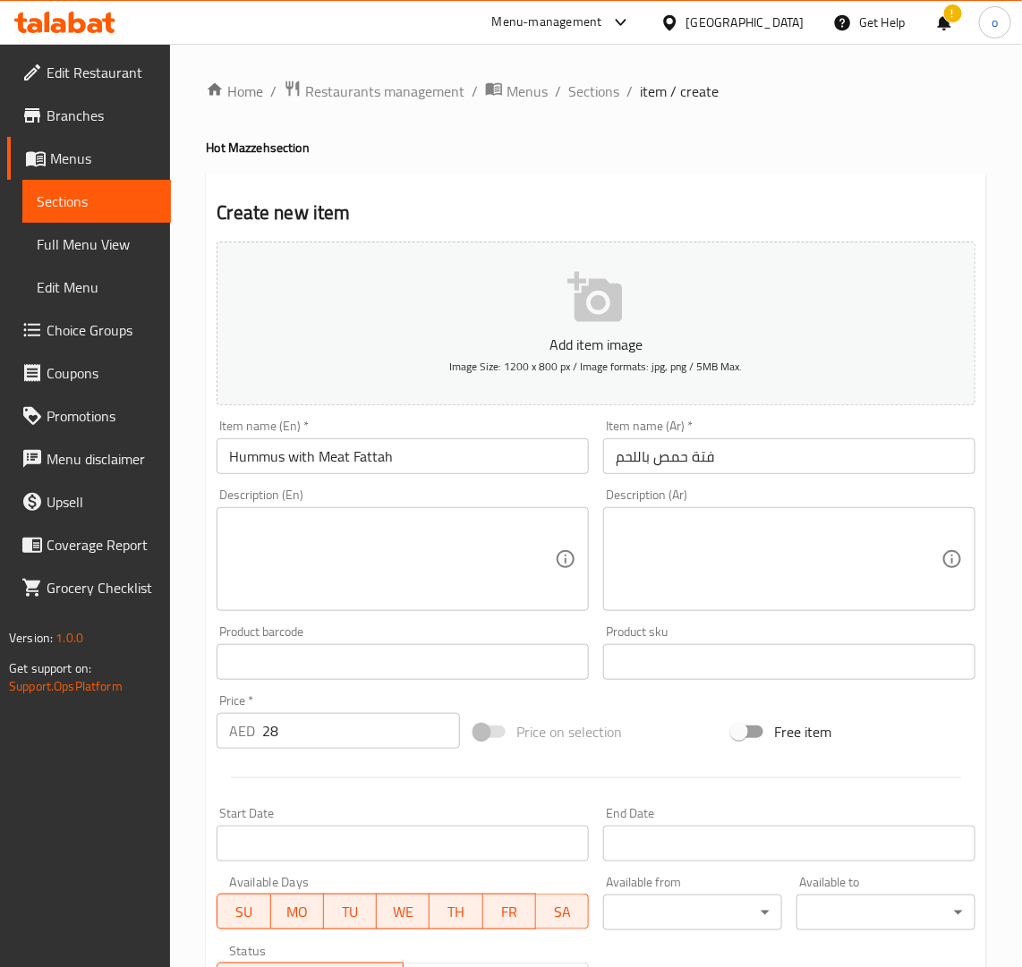
paste textarea "Hummus with Meat Fatteh is a hearty Middle Eastern dish combining creamy hummus…"
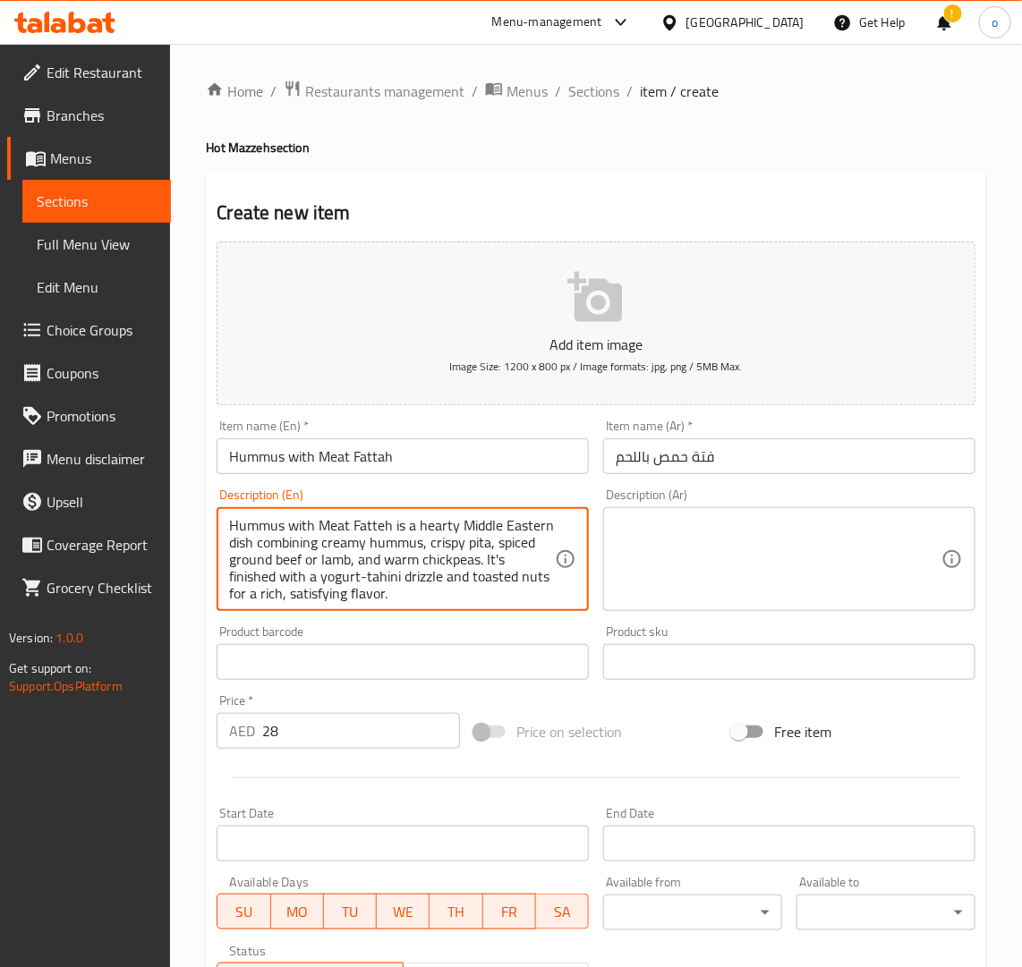
drag, startPoint x: 502, startPoint y: 588, endPoint x: 23, endPoint y: 480, distance: 490.8
click at [23, 480] on div "Edit Restaurant Branches Menus Sections Full Menu View Edit Menu Choice Groups …" at bounding box center [511, 654] width 1022 height 1220
type textarea "Hummus with Meat Fatteh is a hearty Middle Eastern dish combining creamy hummus…"
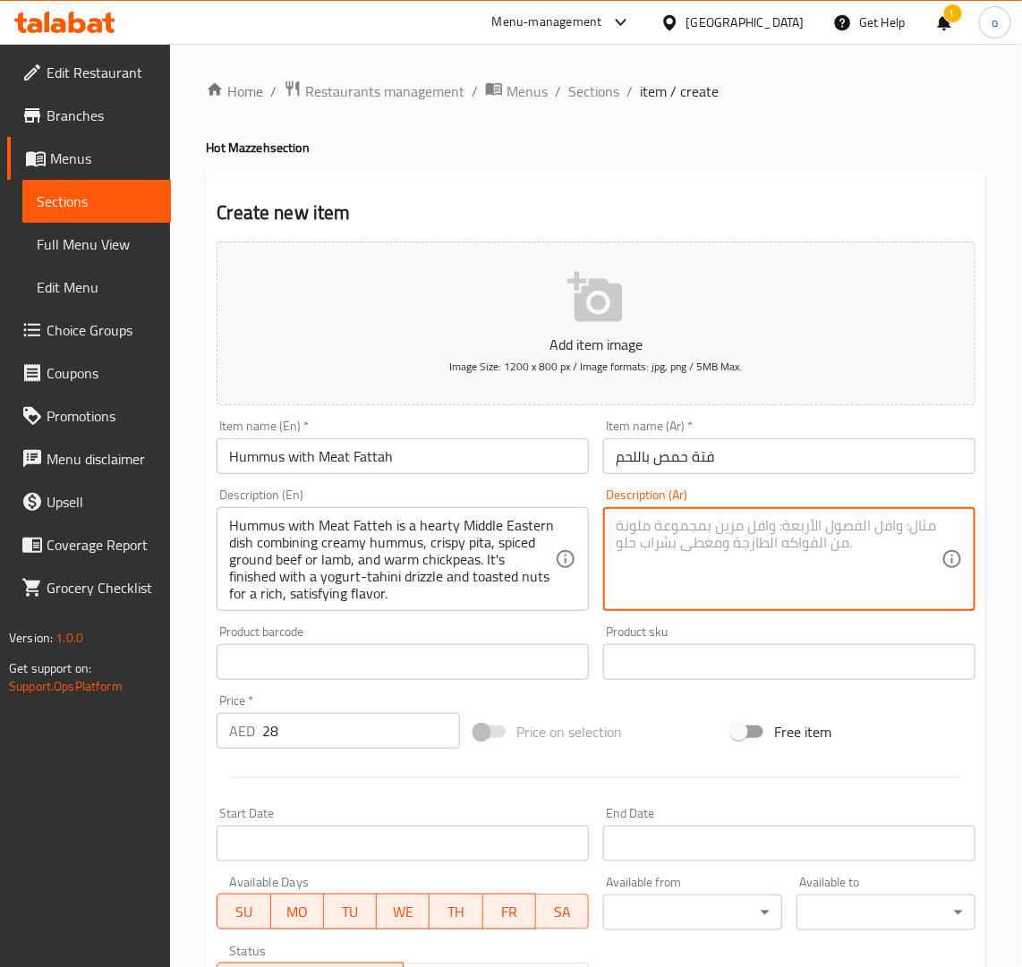
click at [741, 541] on textarea at bounding box center [779, 559] width 326 height 85
paste textarea "فتة الحمص باللحم طبق شرق أوسطي شهي يجمع بين الحمص الكريمي، وخبز البيتا المقرمش،…"
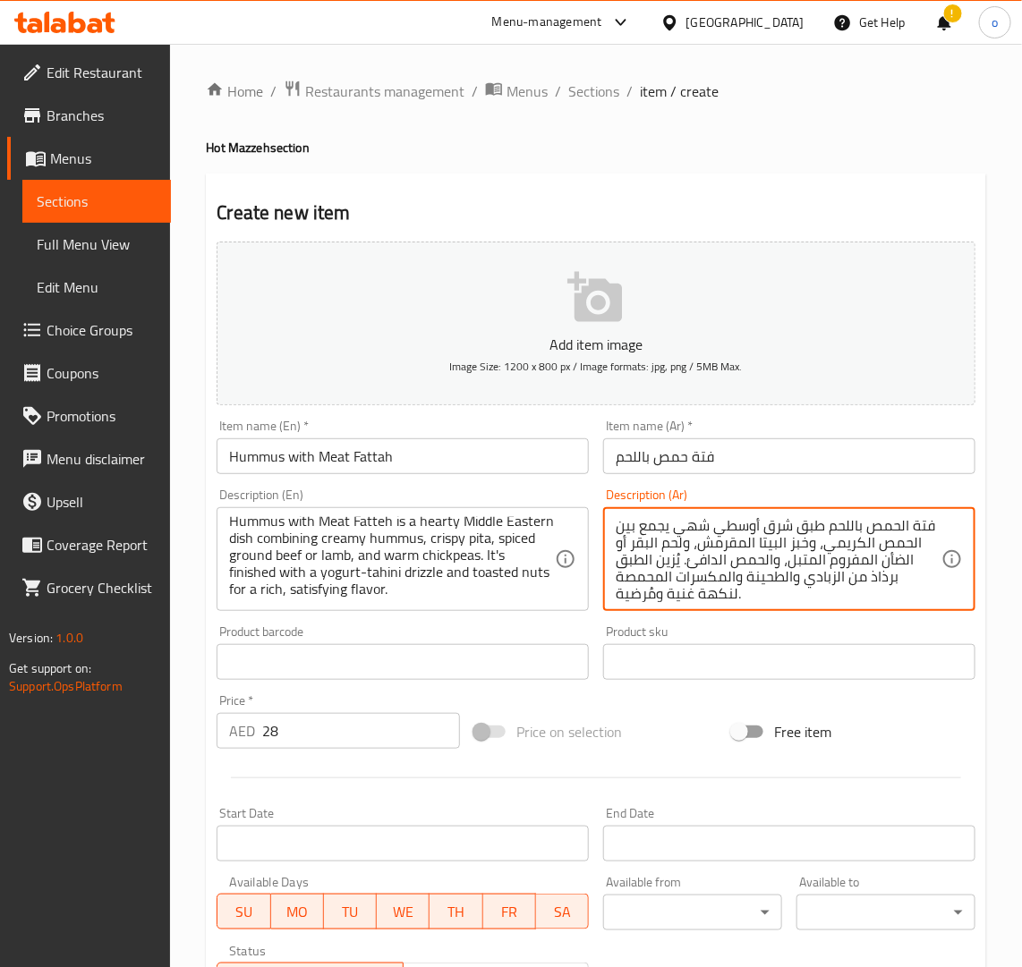
type textarea "فتة الحمص باللحم طبق شرق أوسطي شهي يجمع بين الحمص الكريمي، وخبز البيتا المقرمش،…"
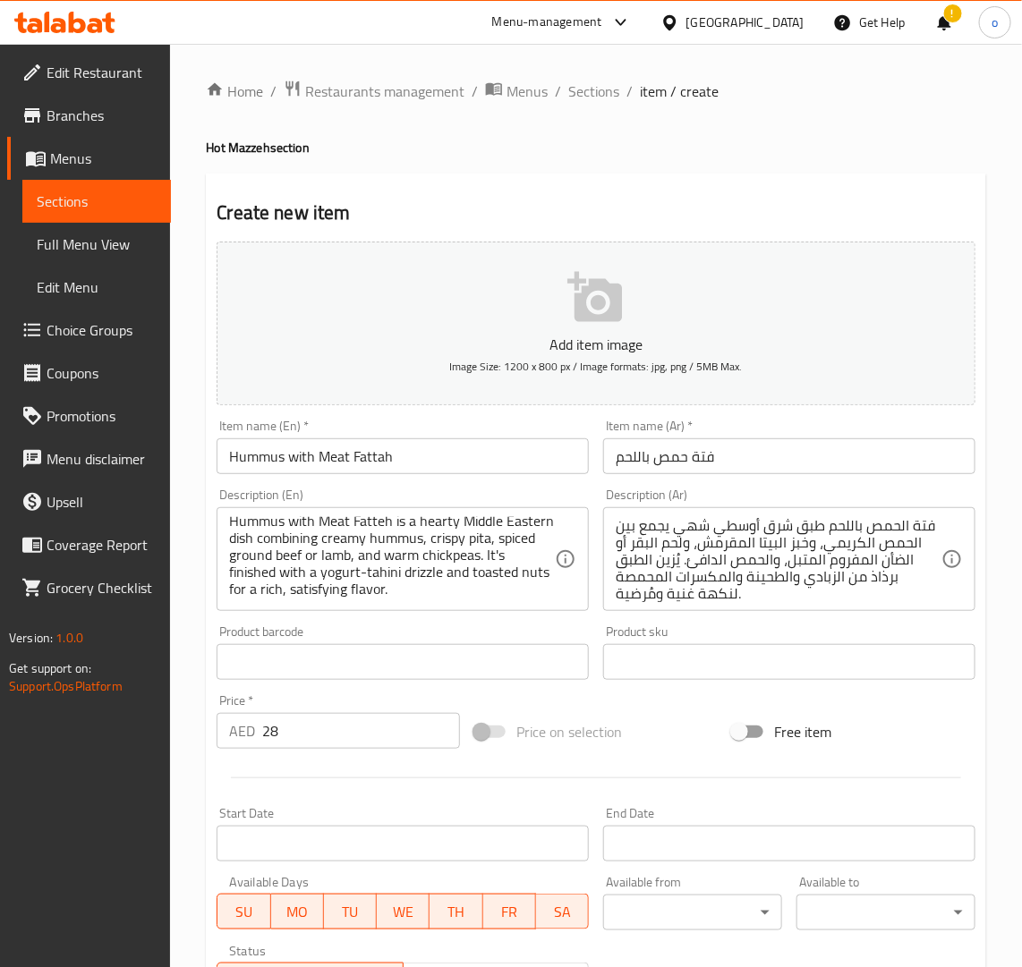
drag, startPoint x: 472, startPoint y: 208, endPoint x: 395, endPoint y: 248, distance: 87.2
drag, startPoint x: 395, startPoint y: 248, endPoint x: 548, endPoint y: 150, distance: 181.4
click at [548, 150] on h4 "Hot Mazzeh section" at bounding box center [596, 148] width 780 height 18
drag, startPoint x: 378, startPoint y: 459, endPoint x: 189, endPoint y: 448, distance: 189.1
click at [189, 448] on div "Home / Restaurants management / Menus / Sections / item / create Hot Mazzeh sec…" at bounding box center [596, 654] width 852 height 1220
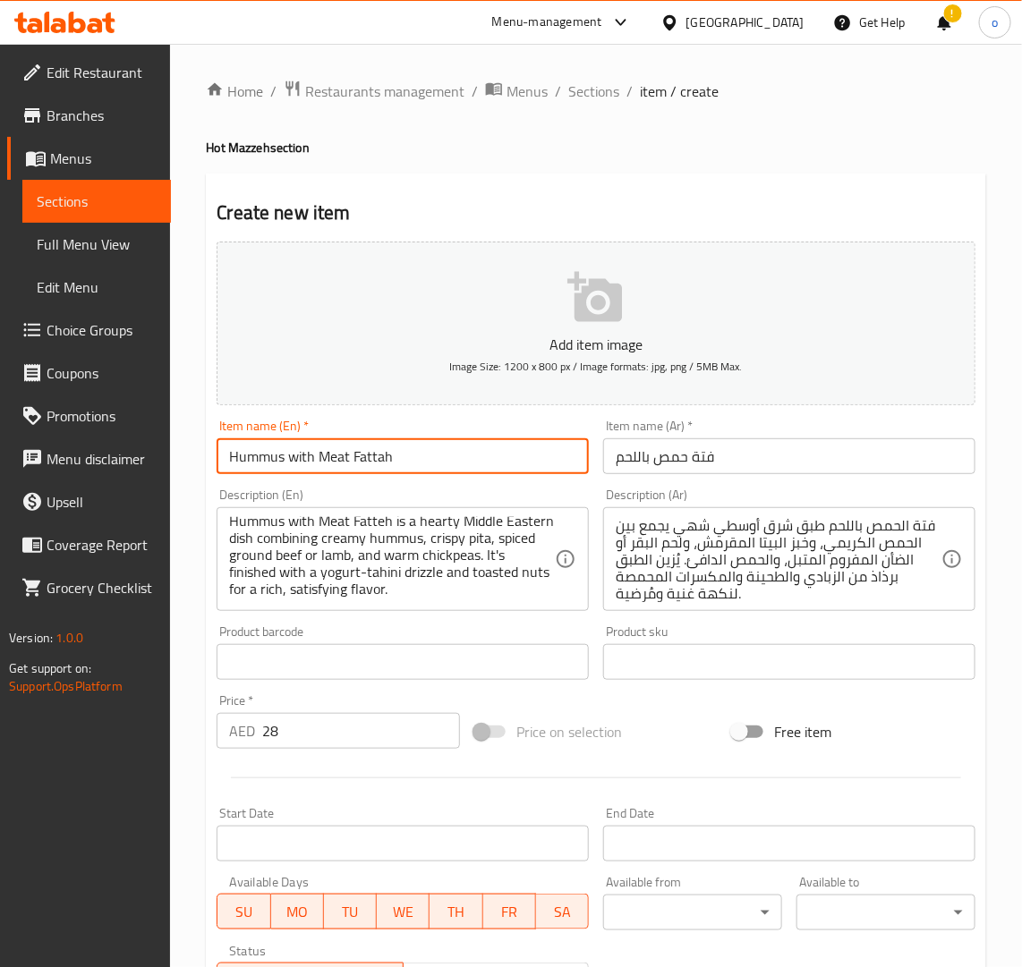
click at [579, 126] on div "Home / Restaurants management / Menus / Sections / item / create Hot Mazzeh sec…" at bounding box center [596, 654] width 780 height 1149
click at [597, 81] on span "Sections" at bounding box center [593, 91] width 51 height 21
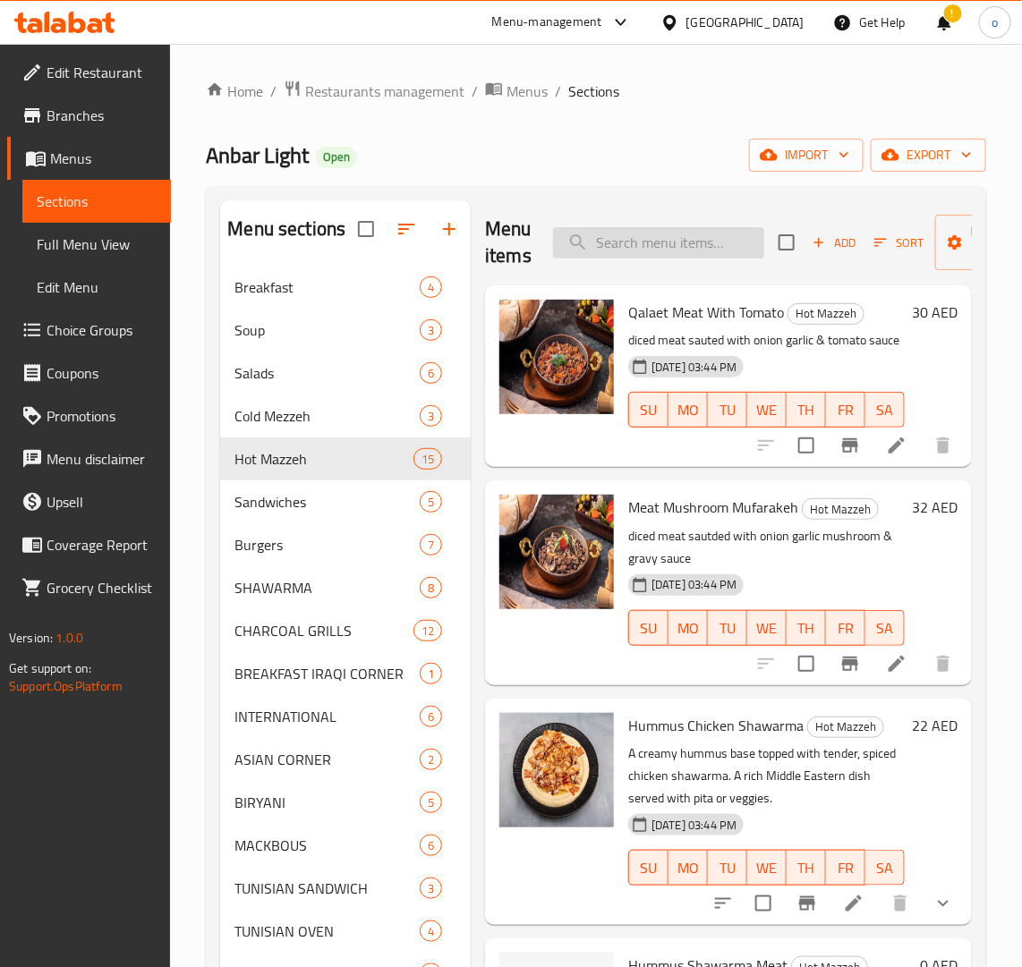
click at [663, 230] on input "search" at bounding box center [658, 242] width 211 height 31
paste input "HUMMUS WITH MEAT FATTAH"
type input "HUMMUS WITH MEAT FATTAH"
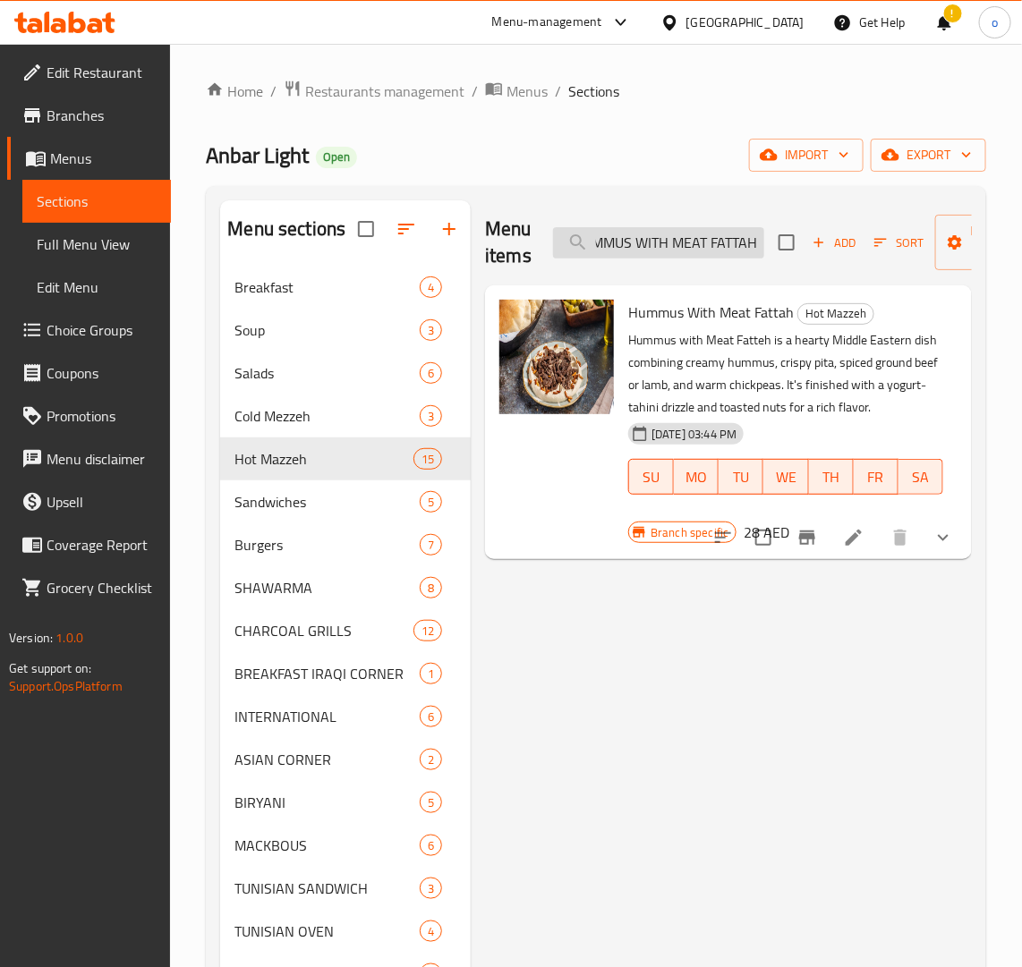
click at [735, 246] on input "HUMMUS WITH MEAT FATTAH" at bounding box center [658, 242] width 211 height 31
click at [734, 246] on input "HUMMUS WITH MEAT FATTAH" at bounding box center [658, 242] width 211 height 31
click at [732, 246] on input "HUMMUS WITH MEAT FATTAH" at bounding box center [658, 242] width 211 height 31
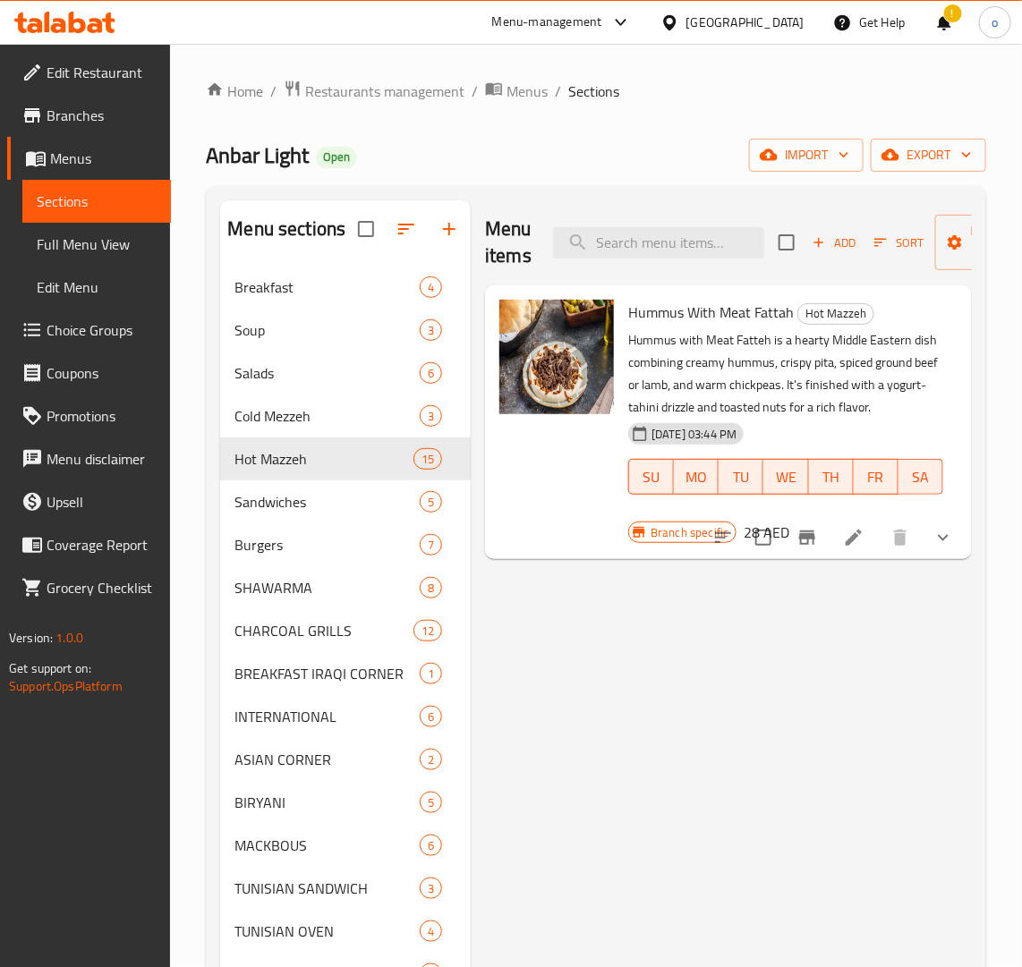
scroll to position [0, 0]
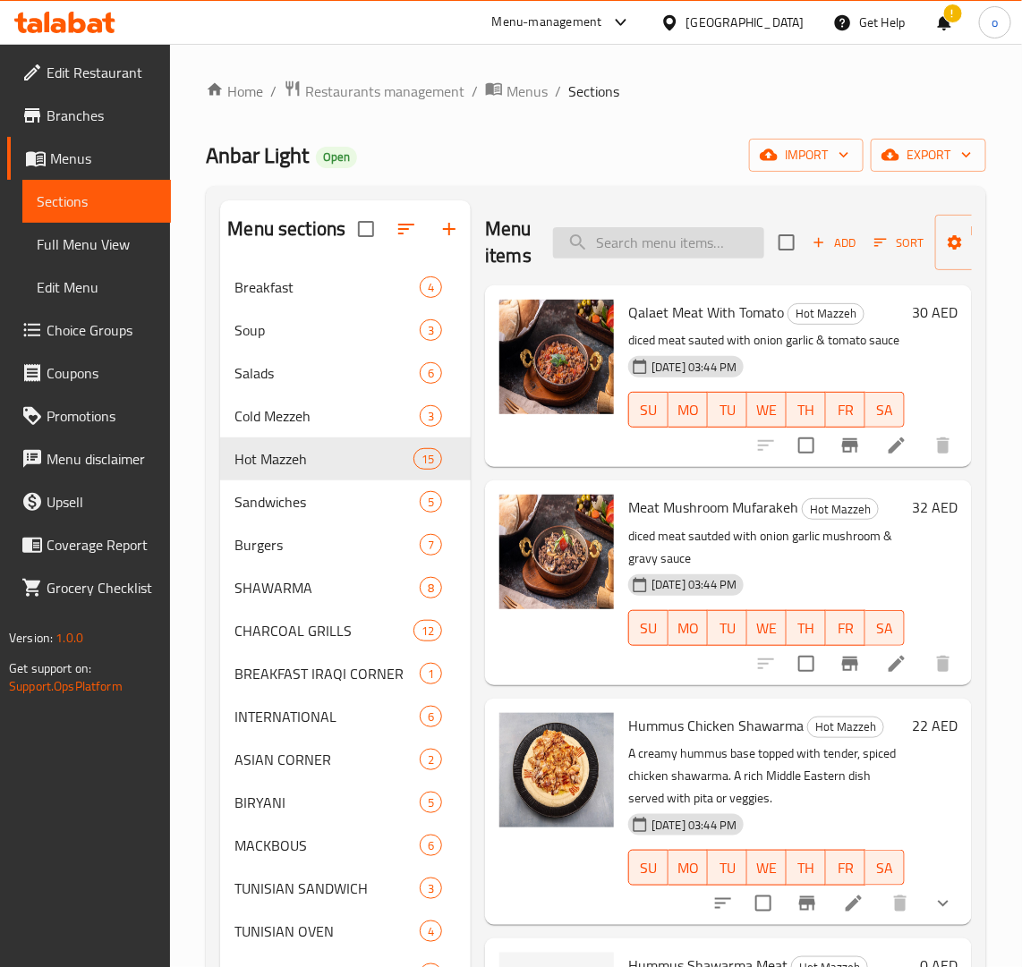
click at [654, 253] on div "Menu items Add Sort Manage items" at bounding box center [728, 242] width 487 height 85
click at [656, 248] on input "search" at bounding box center [658, 242] width 211 height 31
paste input "HUMMUS WITH MEAT"
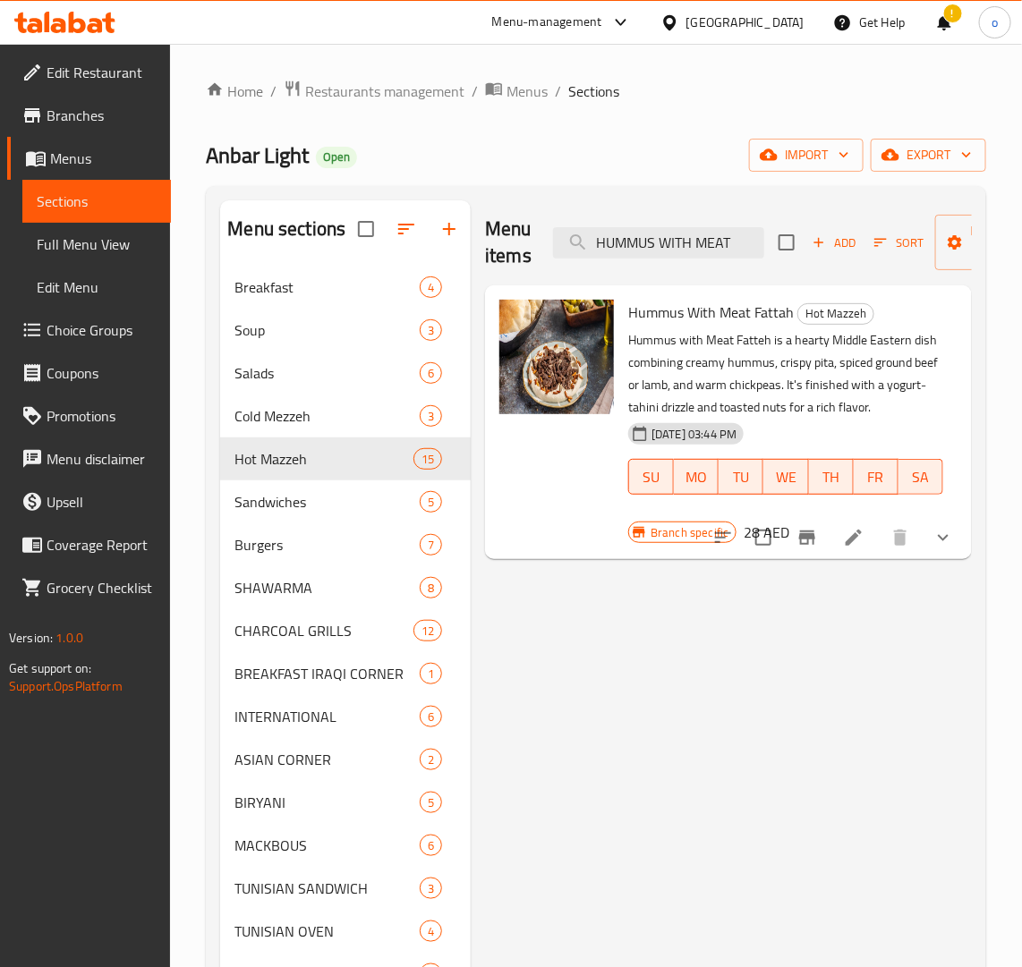
type input "HUMMUS WITH MEAT"
click at [703, 242] on input "HUMMUS WITH MEAT" at bounding box center [658, 242] width 211 height 31
click at [702, 242] on input "HUMMUS WITH MEAT" at bounding box center [658, 242] width 211 height 31
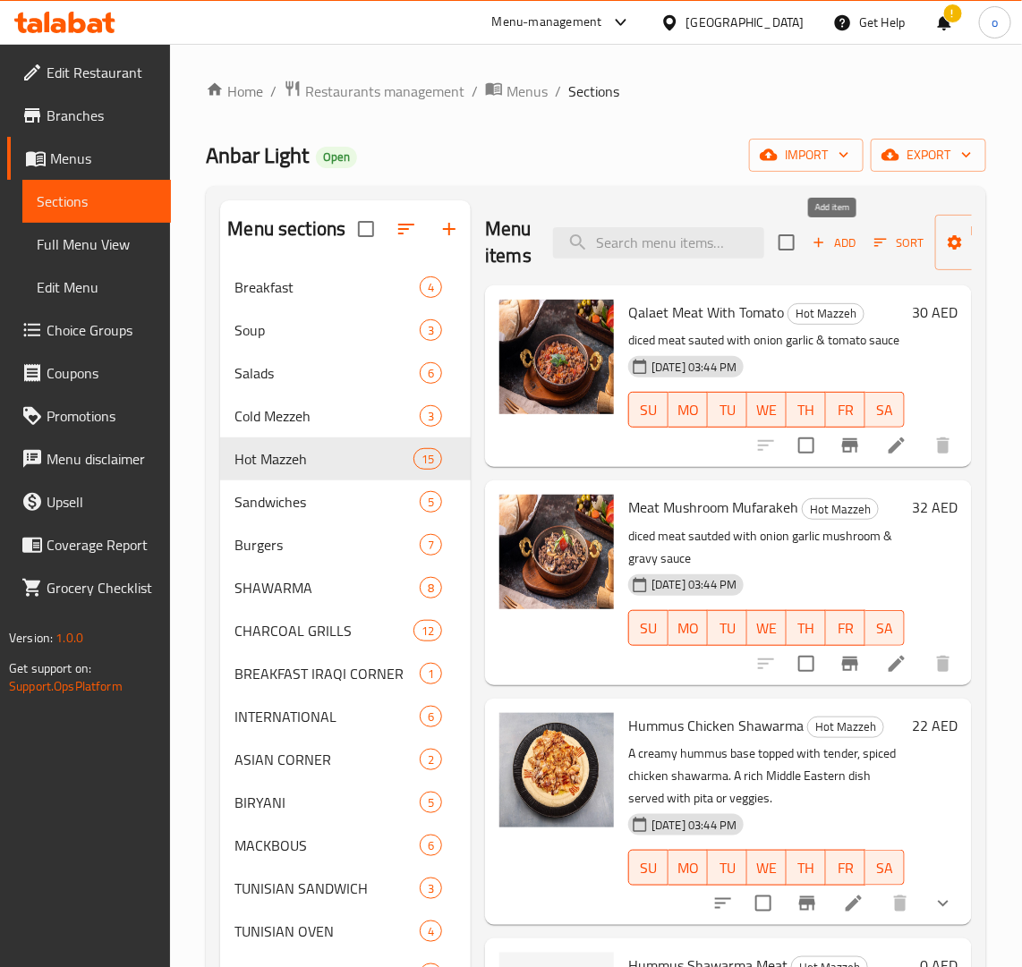
click at [841, 243] on span "Add" at bounding box center [834, 243] width 48 height 21
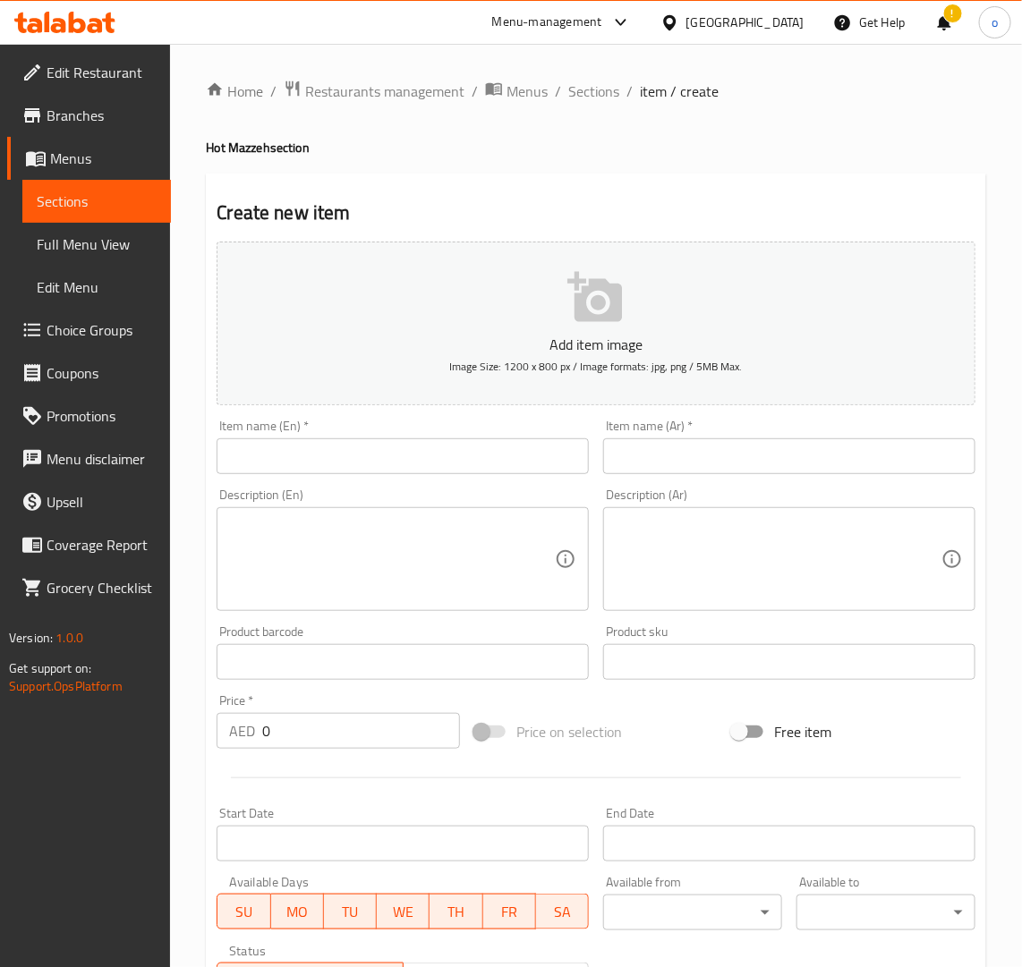
click at [510, 452] on input "text" at bounding box center [403, 456] width 372 height 36
paste input "HUMMUS WITH MEAT"
drag, startPoint x: 370, startPoint y: 457, endPoint x: 175, endPoint y: 440, distance: 194.9
click at [175, 440] on div "Home / Restaurants management / Menus / Sections / item / create Hot Mazzeh sec…" at bounding box center [596, 654] width 852 height 1220
type input "Hummus with Meat"
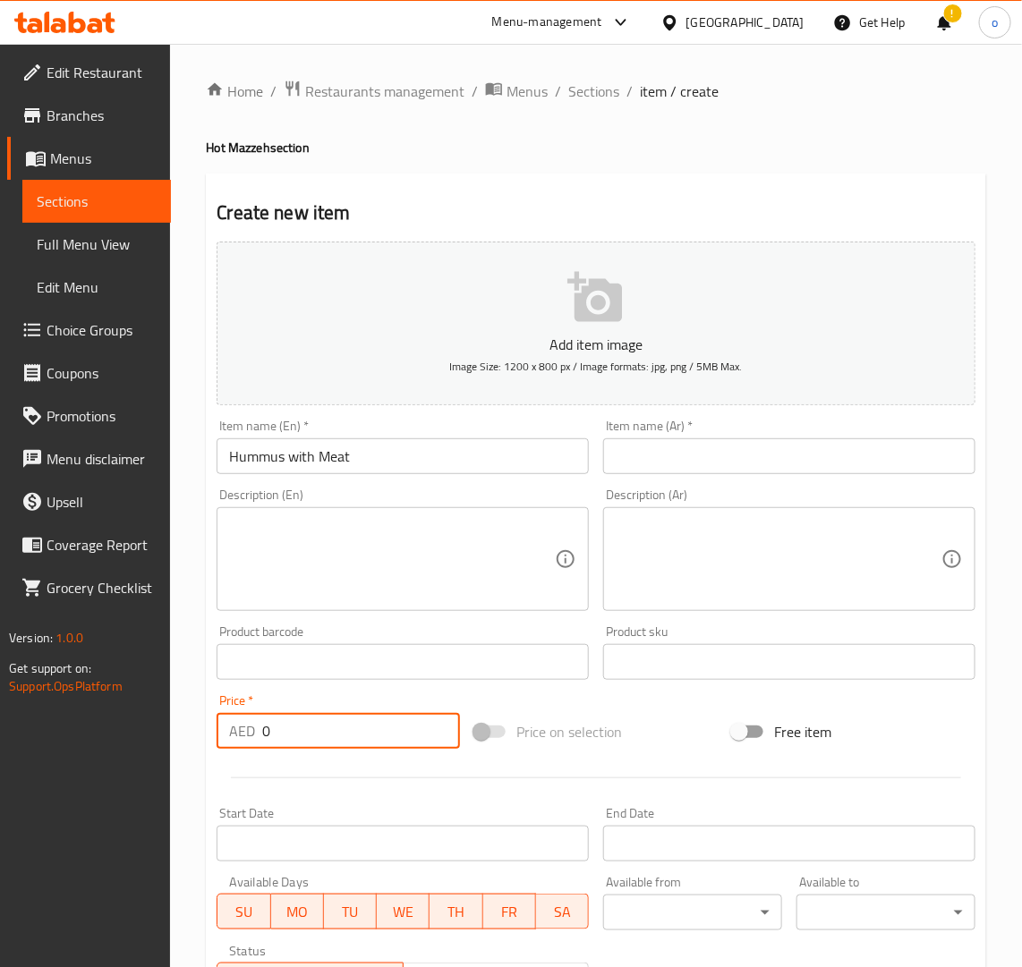
paste input "22"
drag, startPoint x: 316, startPoint y: 739, endPoint x: 215, endPoint y: 738, distance: 101.1
click at [215, 736] on div "Price   * AED 0 Price *" at bounding box center [338, 721] width 258 height 69
type input "22"
click at [483, 540] on textarea at bounding box center [392, 559] width 326 height 85
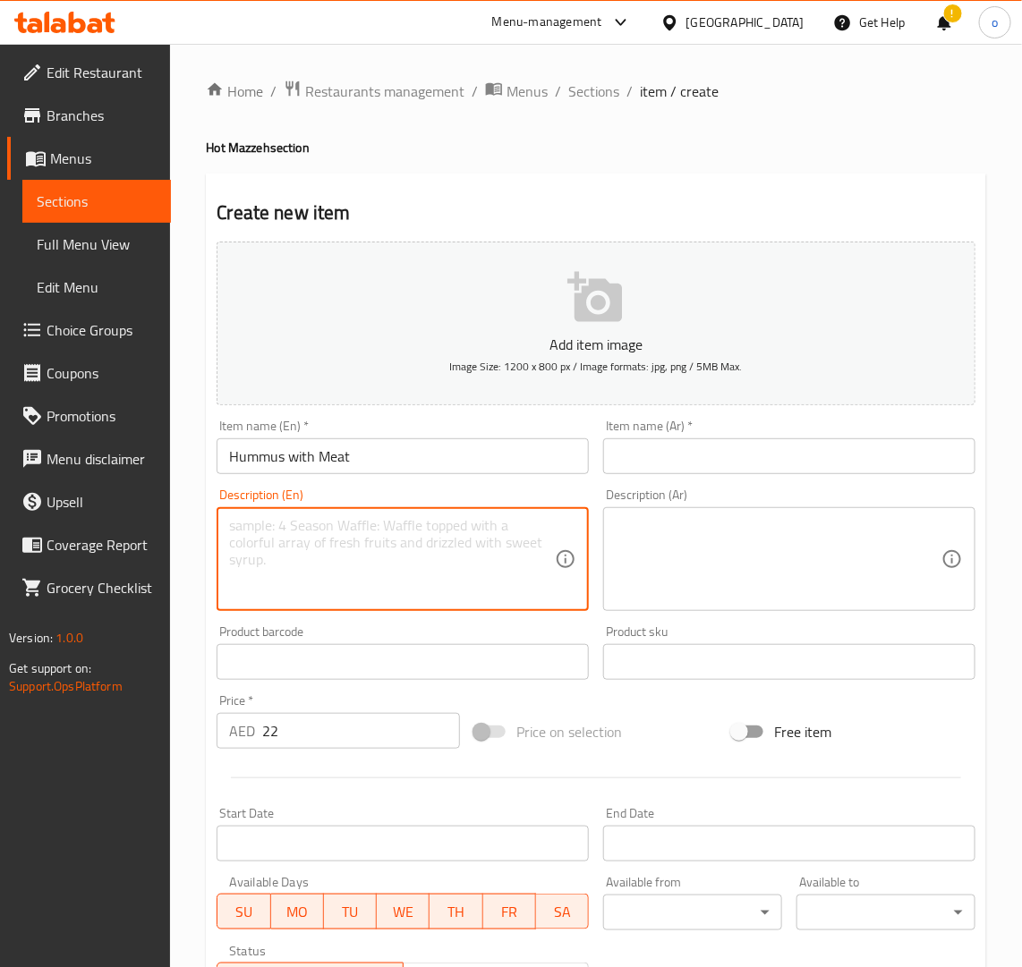
paste textarea "Hummus with Meat is a rich and savory Middle Eastern dish featuring creamy humm…"
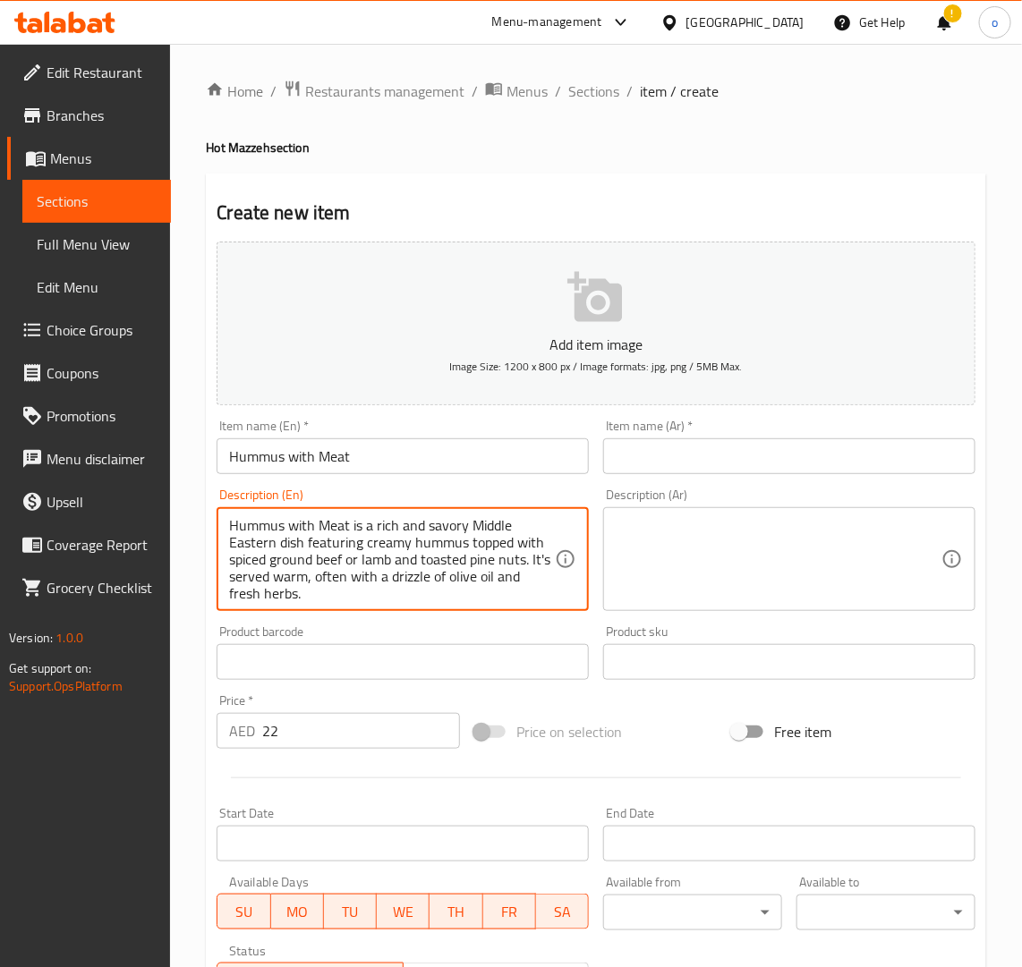
scroll to position [16, 0]
type textarea "Hummus with Meat is a rich and savory Middle Eastern dish featuring creamy humm…"
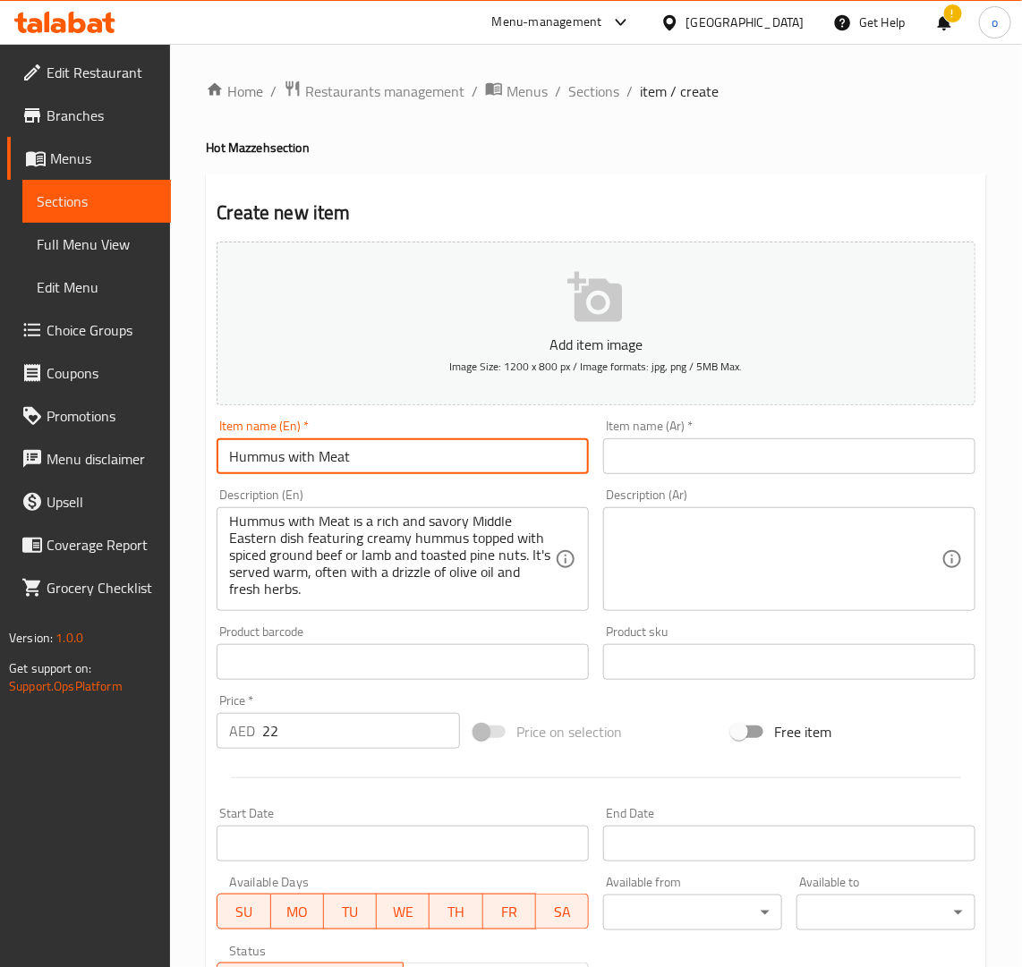
click at [347, 456] on input "Hummus with Meat" at bounding box center [403, 456] width 372 height 36
drag, startPoint x: 251, startPoint y: 445, endPoint x: 108, endPoint y: 429, distance: 143.1
click at [108, 429] on div "Edit Restaurant Branches Menus Sections Full Menu View Edit Menu Choice Groups …" at bounding box center [511, 654] width 1022 height 1220
click at [669, 445] on input "text" at bounding box center [789, 456] width 372 height 36
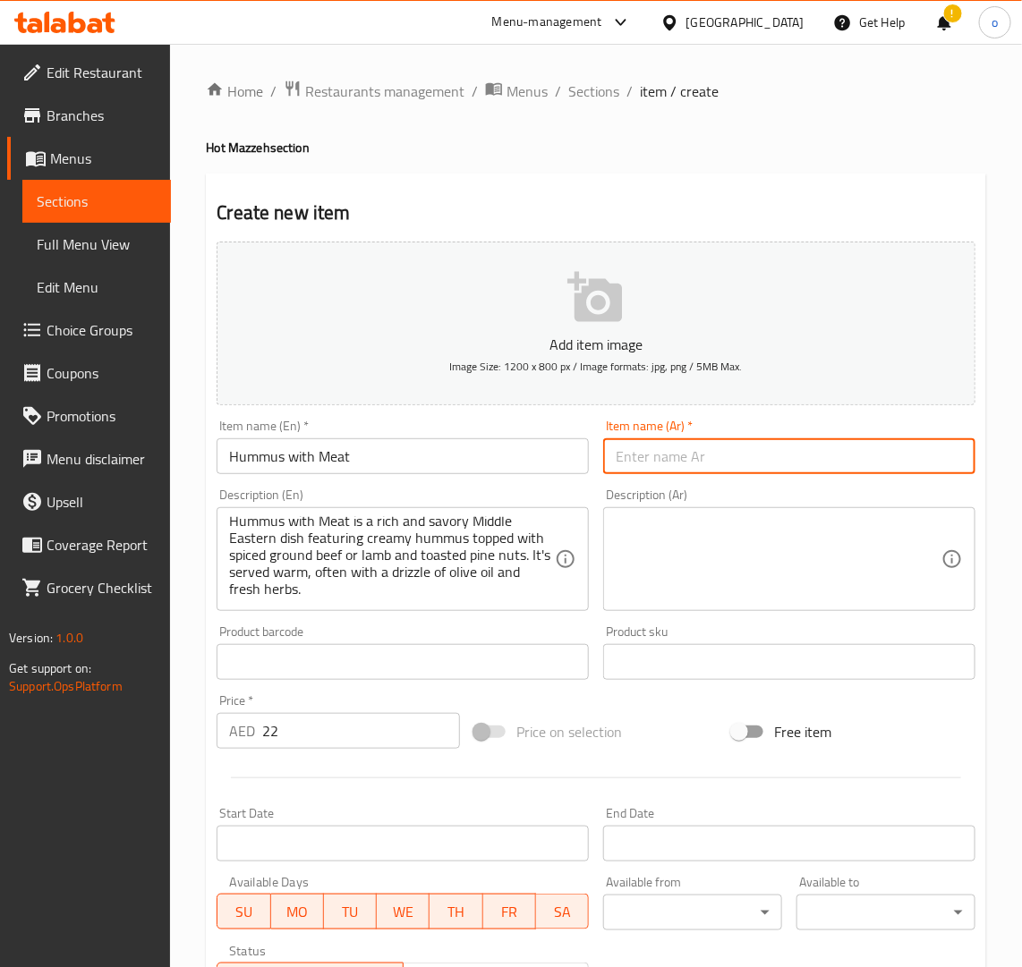
paste input "حمص باللحم"
type input "حمص باللحم"
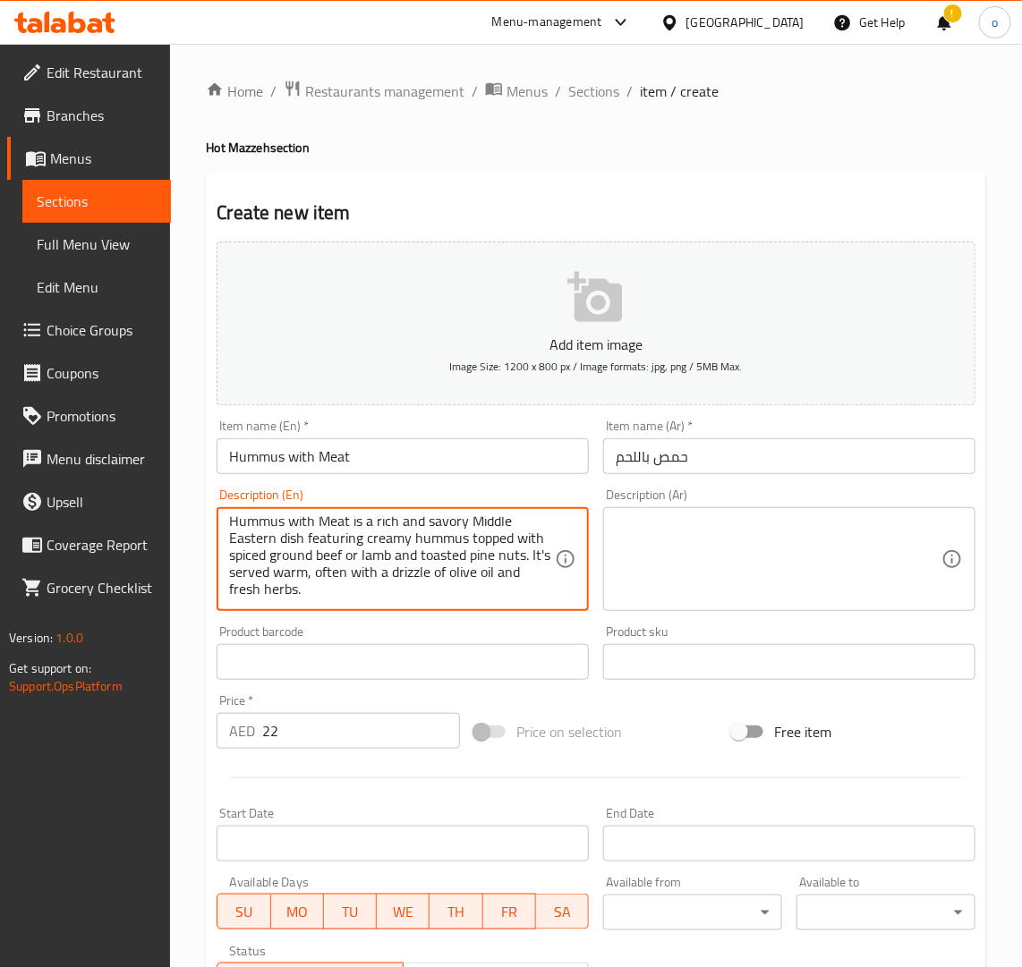
click at [347, 591] on textarea "Hummus with Meat is a rich and savory Middle Eastern dish featuring creamy humm…" at bounding box center [392, 559] width 326 height 85
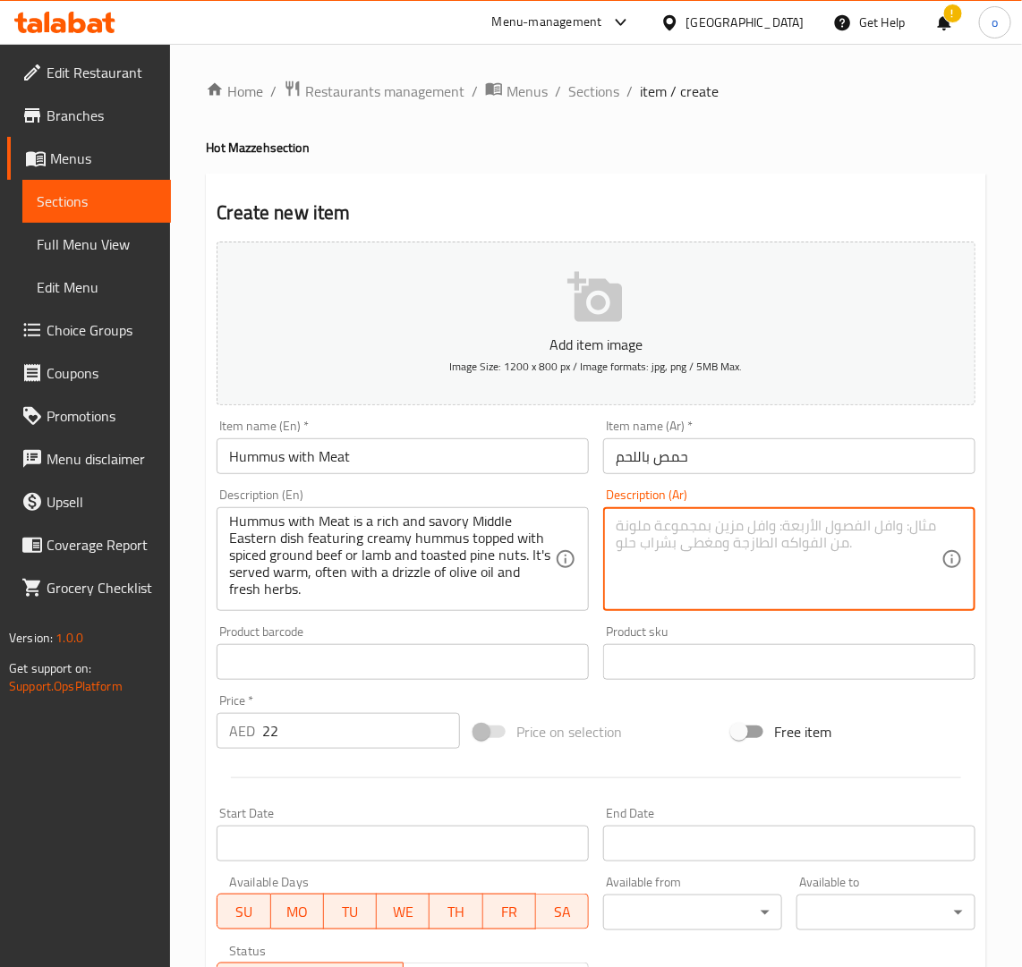
click at [719, 550] on textarea at bounding box center [779, 559] width 326 height 85
paste textarea "الحمص باللحم طبق شرق أوسطي غني ولذيذ، يتكون من حمص كريمي مغطى بلحم بقري أو لحم …"
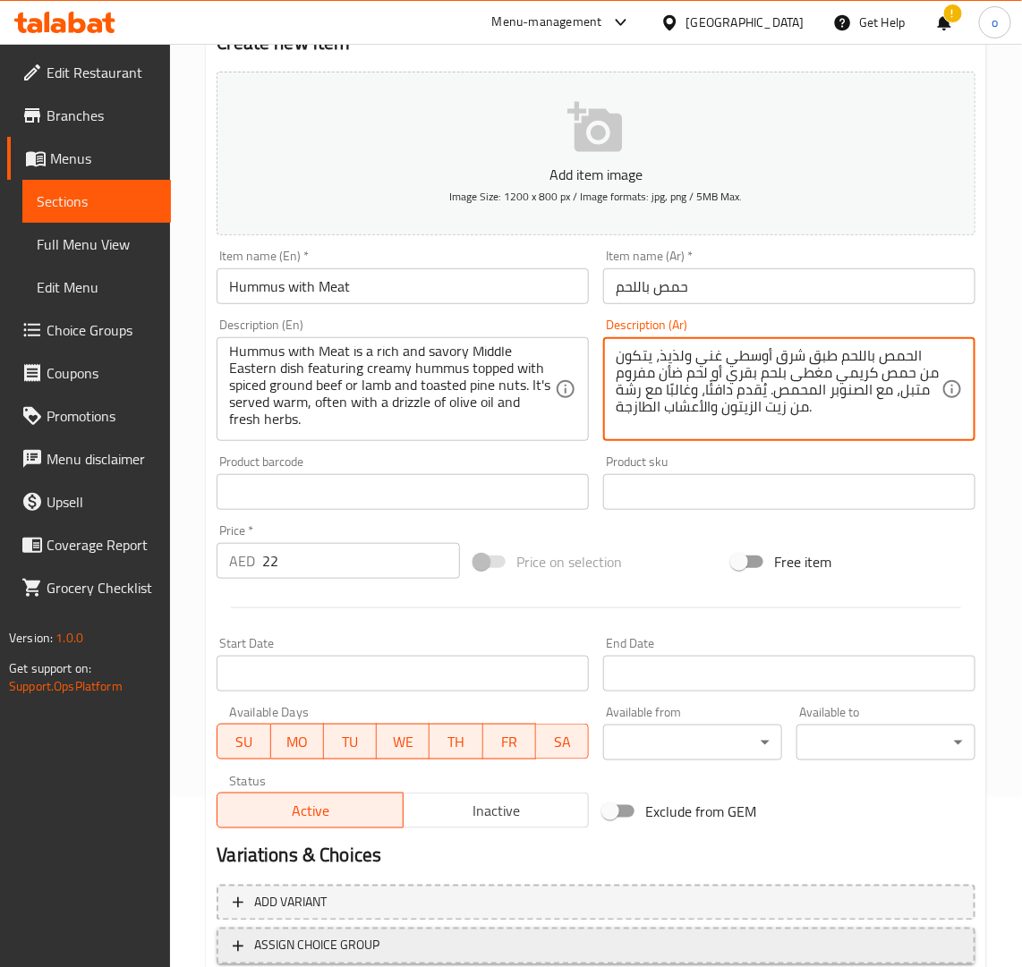
scroll to position [293, 0]
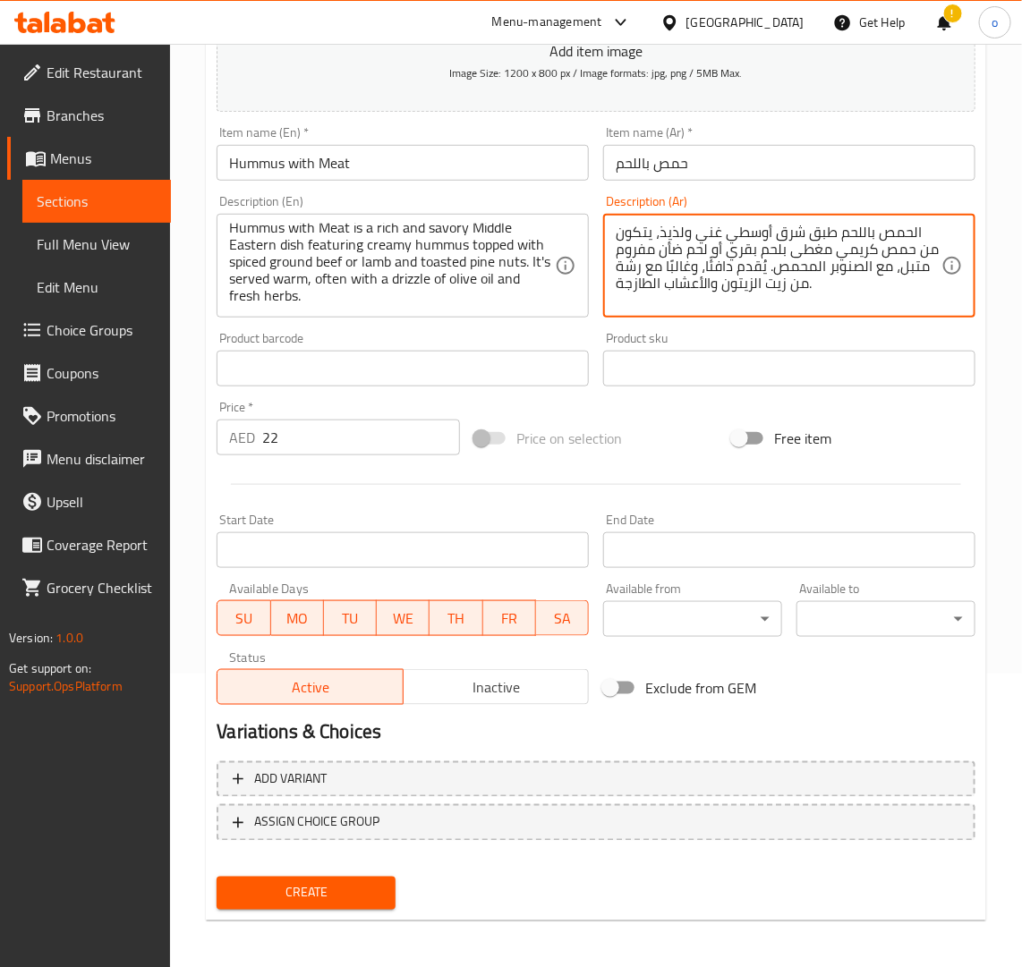
type textarea "الحمص باللحم طبق شرق أوسطي غني ولذيذ، يتكون من حمص كريمي مغطى بلحم بقري أو لحم …"
click at [291, 893] on span "Create" at bounding box center [306, 893] width 150 height 22
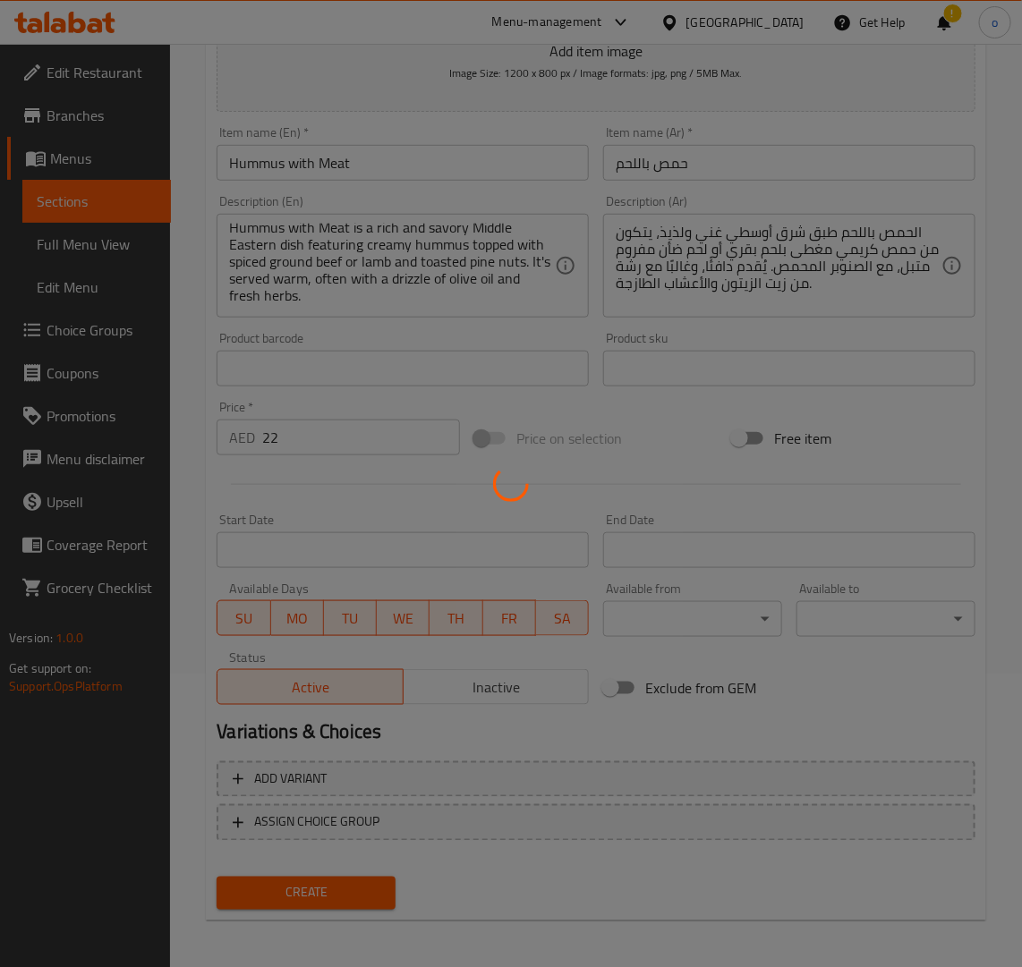
type input "0"
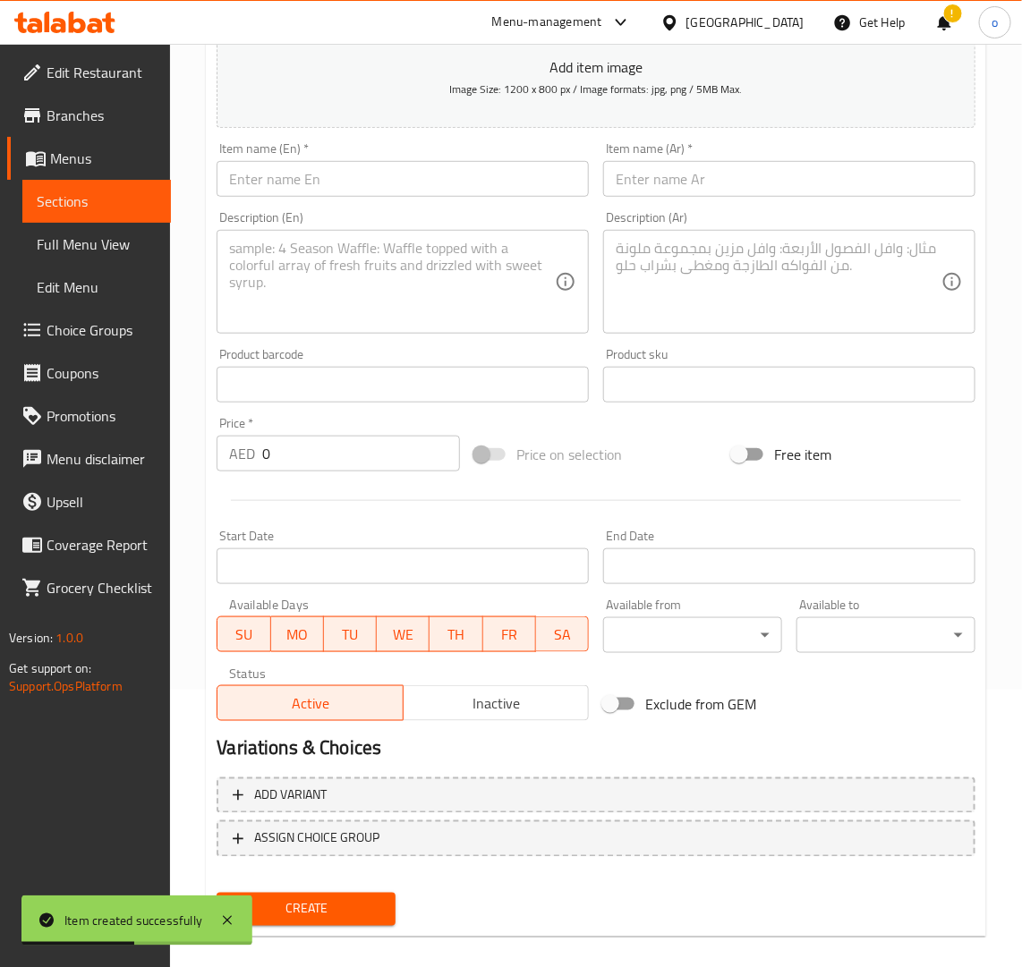
scroll to position [0, 0]
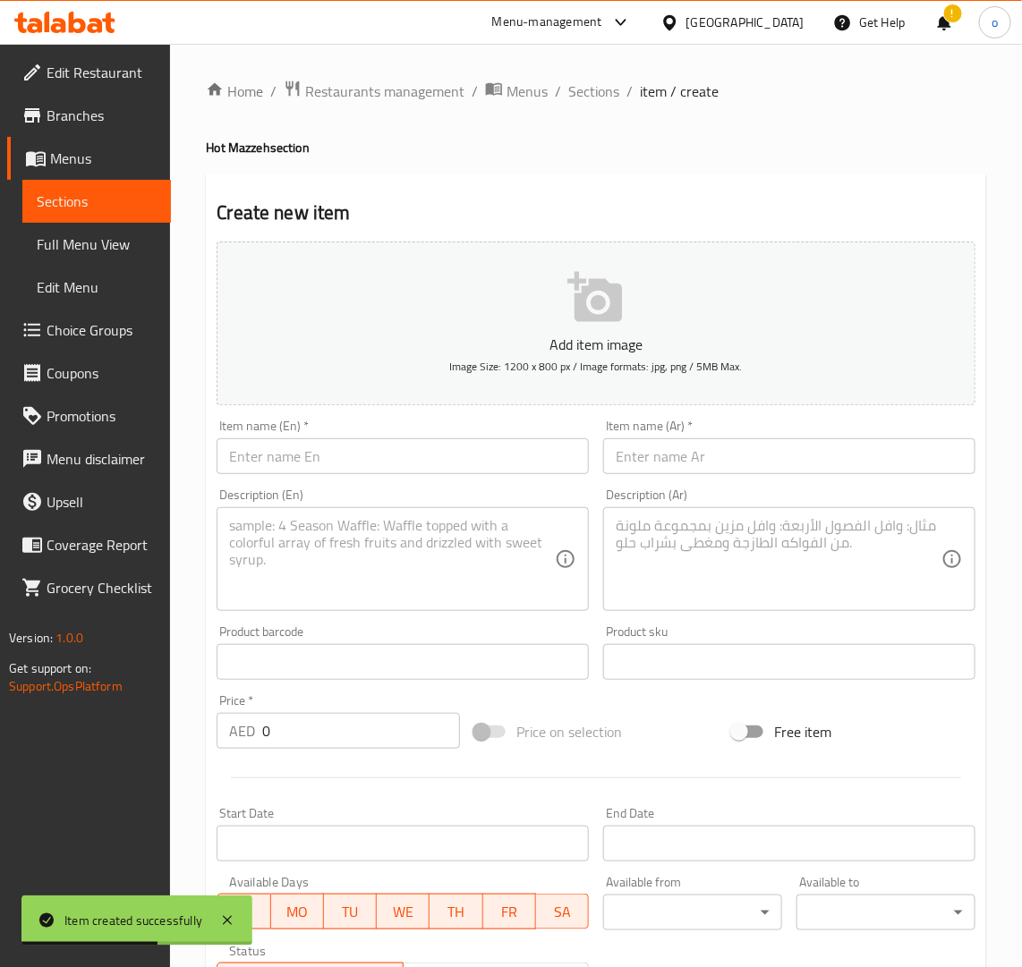
click at [582, 104] on div "Home / Restaurants management / Menus / Sections / item / create Hot Mazzeh sec…" at bounding box center [596, 654] width 780 height 1149
click at [582, 95] on span "Sections" at bounding box center [593, 91] width 51 height 21
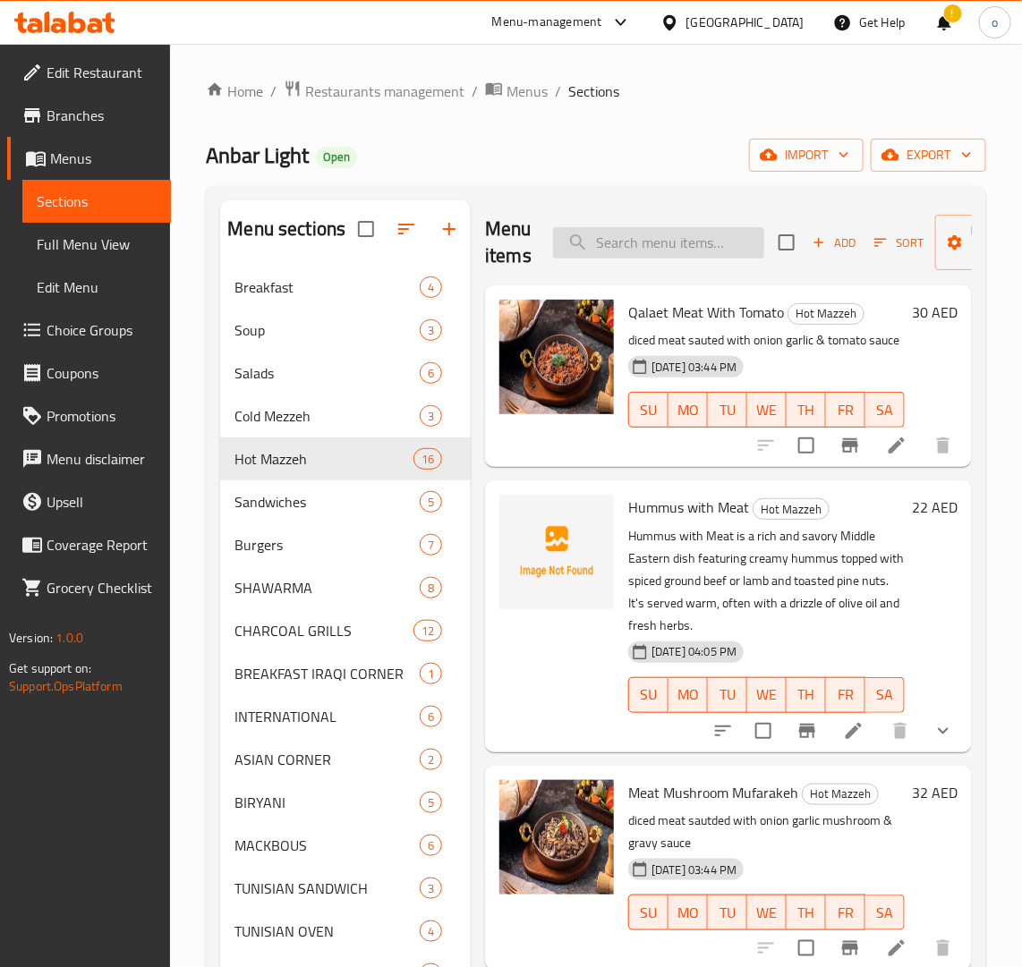
click at [626, 242] on input "search" at bounding box center [658, 242] width 211 height 31
paste input "FRENCH FRIES"
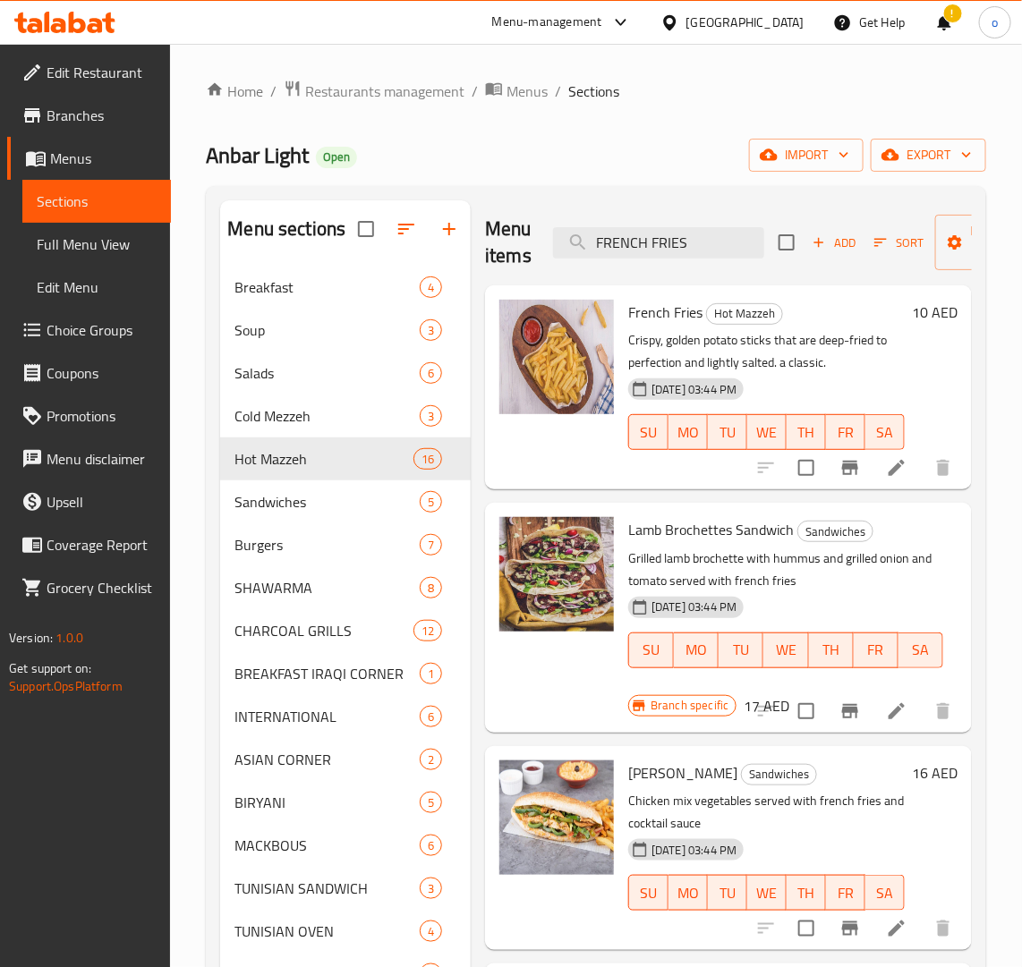
type input "FRENCH FRIES"
click at [886, 476] on icon at bounding box center [896, 467] width 21 height 21
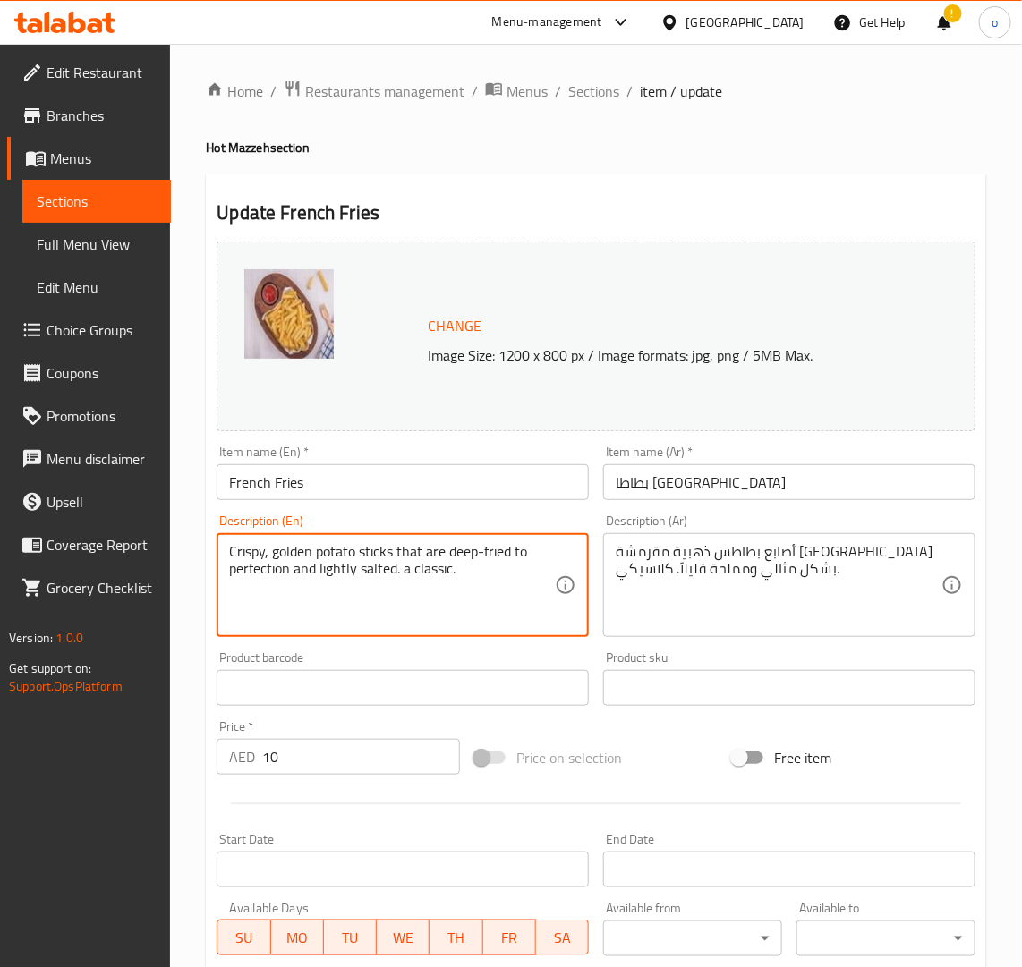
drag, startPoint x: 252, startPoint y: 532, endPoint x: 113, endPoint y: 507, distance: 141.8
paste textarea "French Fries are crispy, golden potato sticks that are deep-fried to perfection…"
click at [307, 579] on textarea "French Fries are crispy, golden potato sticks that are deep-fried to perfection…" at bounding box center [392, 585] width 326 height 85
drag, startPoint x: 234, startPoint y: 568, endPoint x: 208, endPoint y: 552, distance: 30.5
click at [209, 552] on div "Description (En) French Fries are crispy, golden potato sticks that are deep-fr…" at bounding box center [402, 575] width 387 height 137
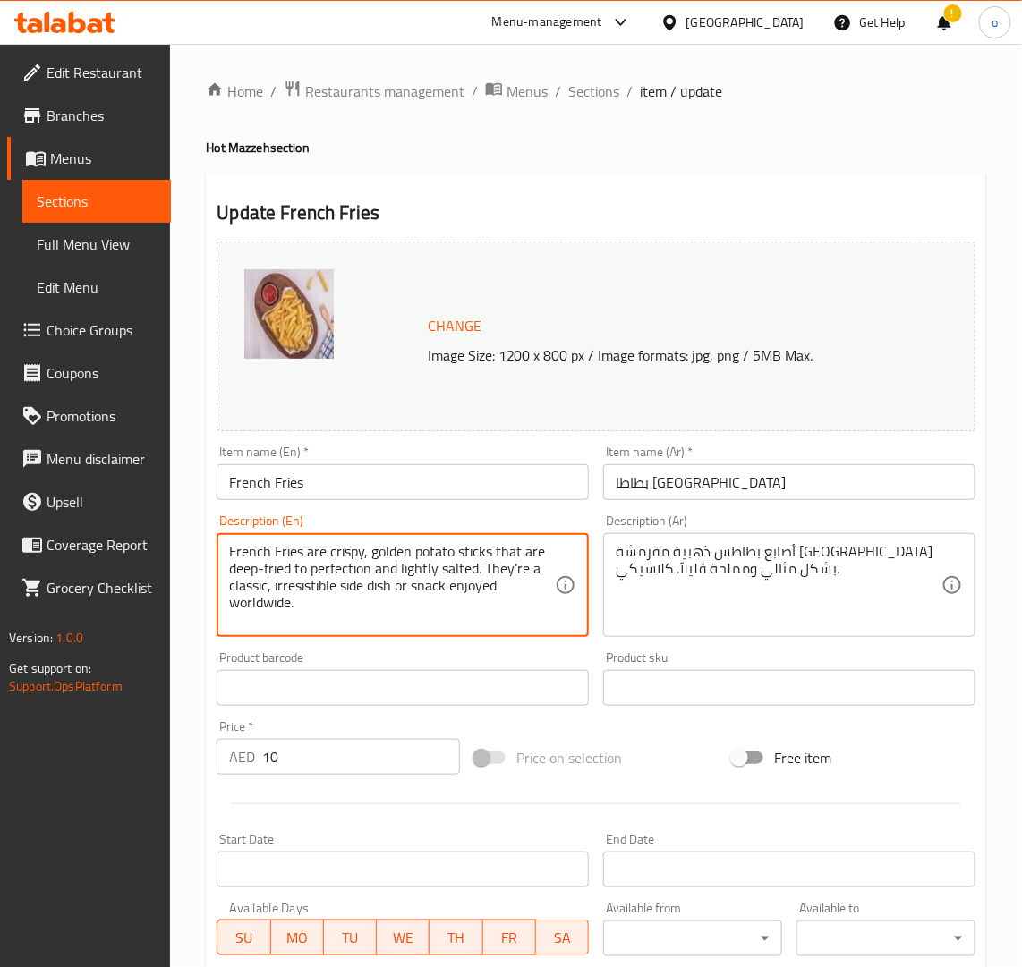
type textarea "French Fries are crispy, golden potato sticks that are deep-fried to perfection…"
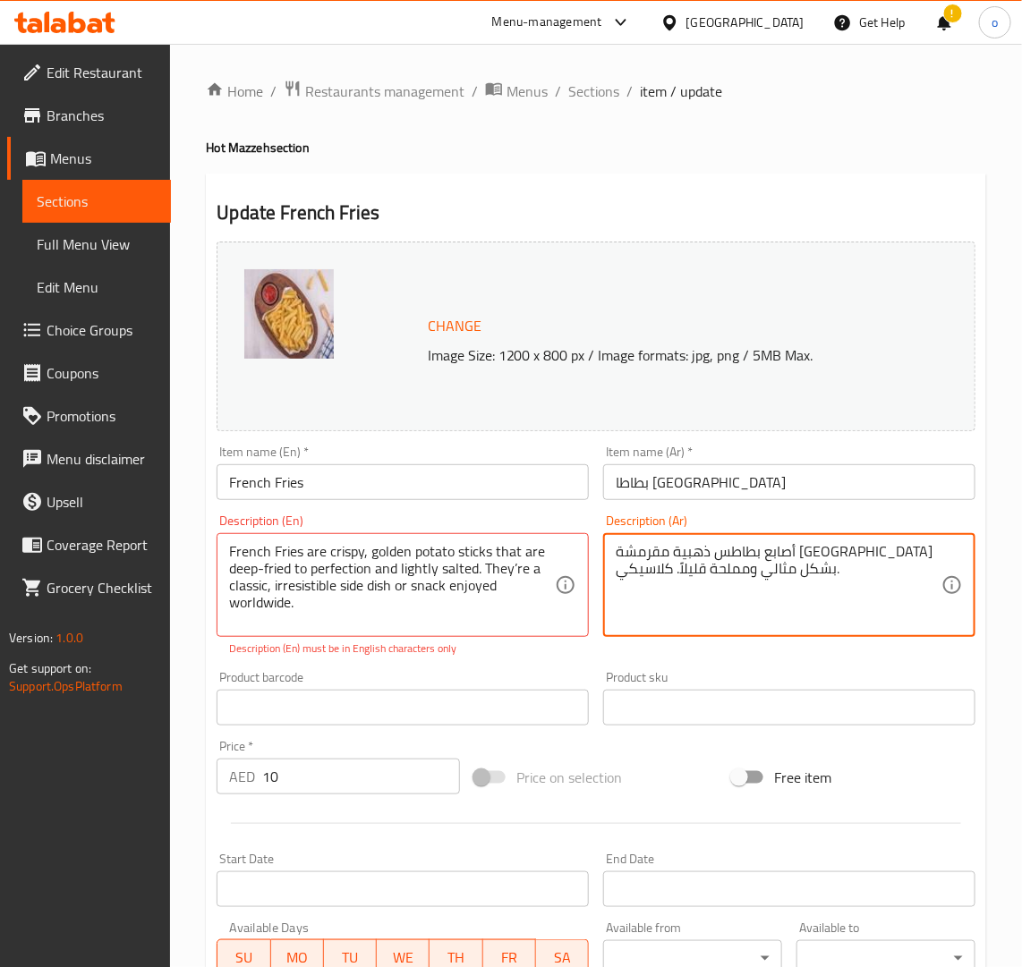
click at [727, 569] on textarea "أصابع بطاطس ذهبية مقرمشة مقلية بشكل مثالي ومملحة قليلاً. كلاسيكي." at bounding box center [779, 585] width 326 height 85
paste textarea "لبطاطس المقلية أصابع بطاطس مقرمشة ذهبية اللون، مقلية بإتقان ومملحة قليلاً. إنها…"
type textarea "البطاطس المقلية أصابع بطاطس مقرمشة ذهبية اللون، مقلية بإتقان ومملحة قليلاً. إنه…"
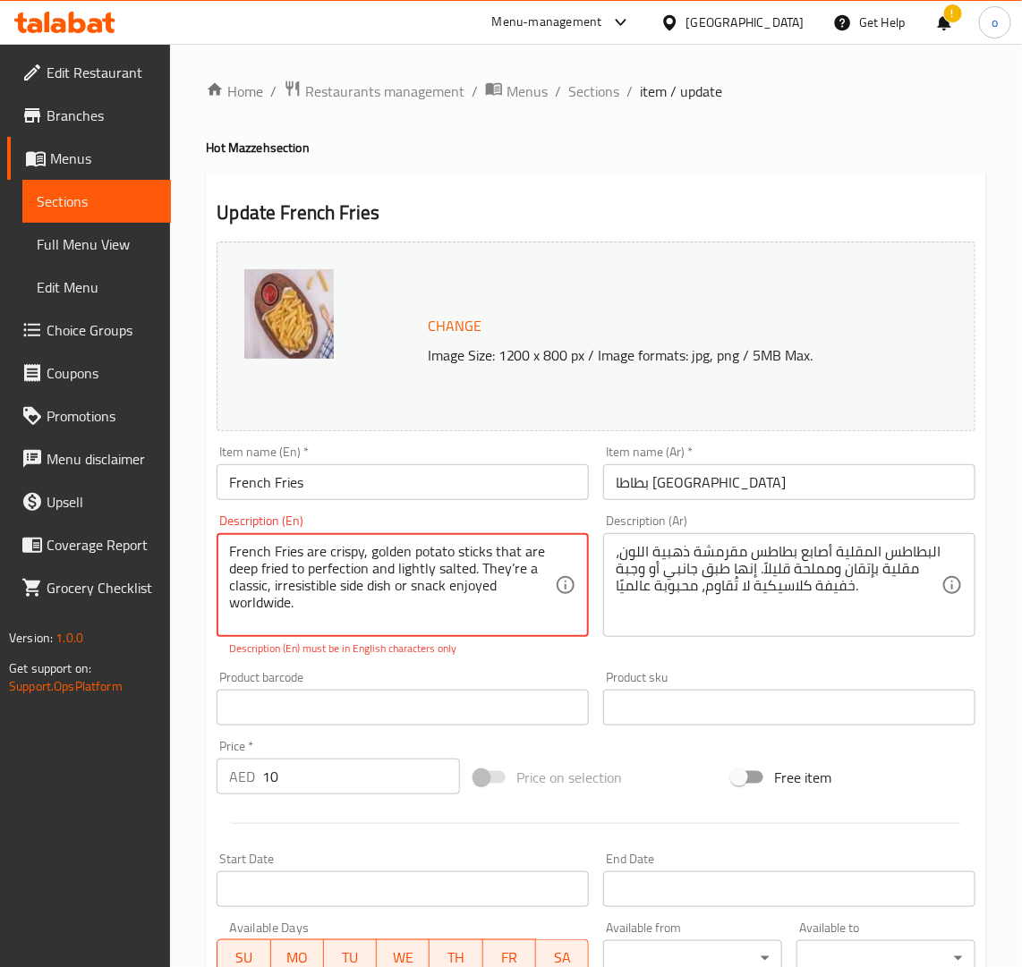
click at [523, 660] on div "Description (En) French Fries are crispy, golden potato sticks that are deep fr…" at bounding box center [402, 585] width 387 height 157
type textarea "French Fries are crispy, golden potato sticks that are deep fried to perfection…"
click at [475, 659] on div "Change Image Size: 1200 x 800 px / Image formats: jpg, png / 5MB Max. Item name…" at bounding box center [595, 642] width 773 height 817
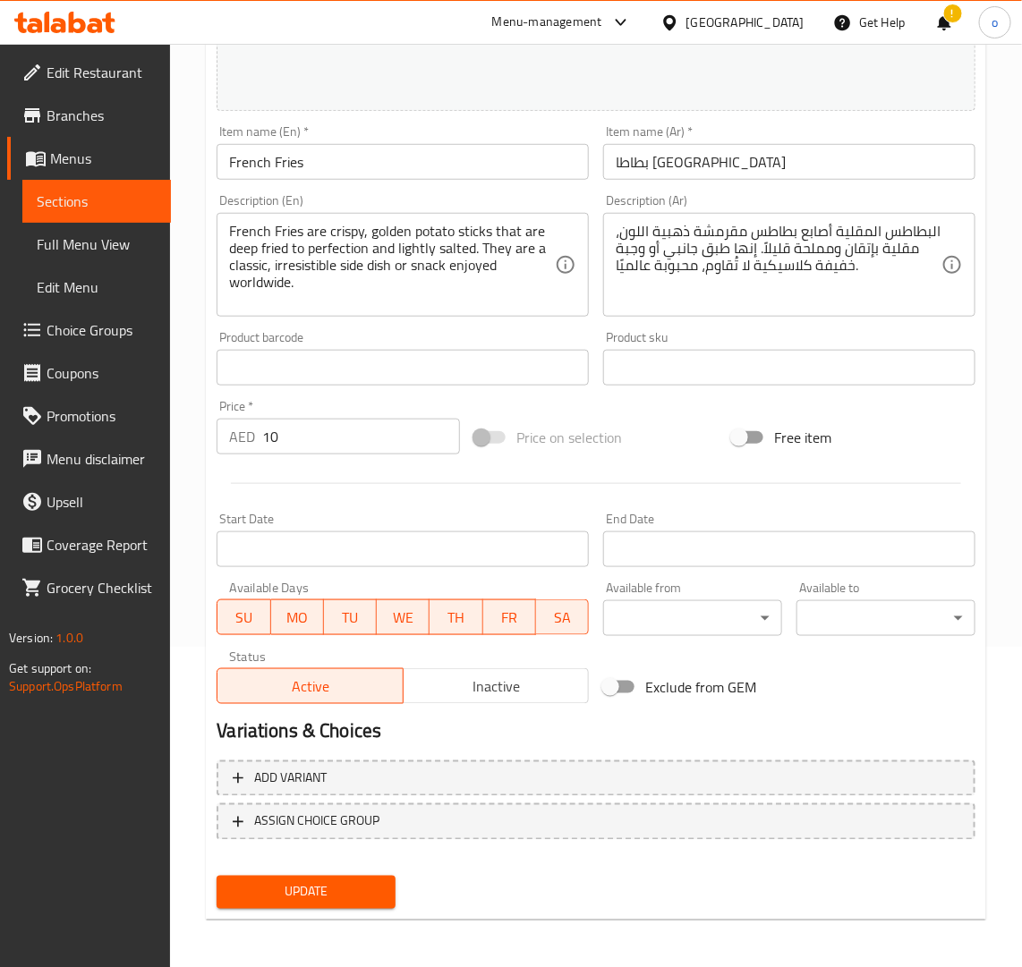
click at [371, 888] on span "Update" at bounding box center [306, 892] width 150 height 22
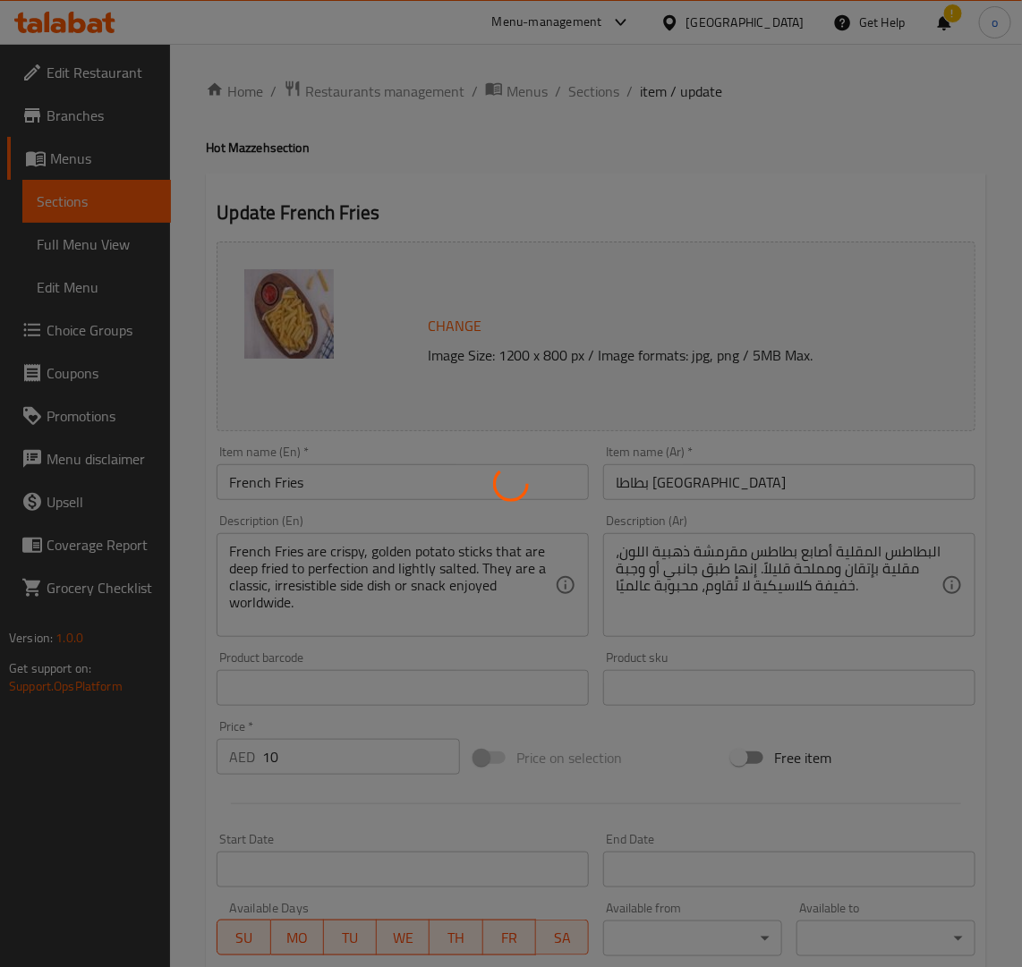
click at [570, 153] on div at bounding box center [511, 483] width 1022 height 967
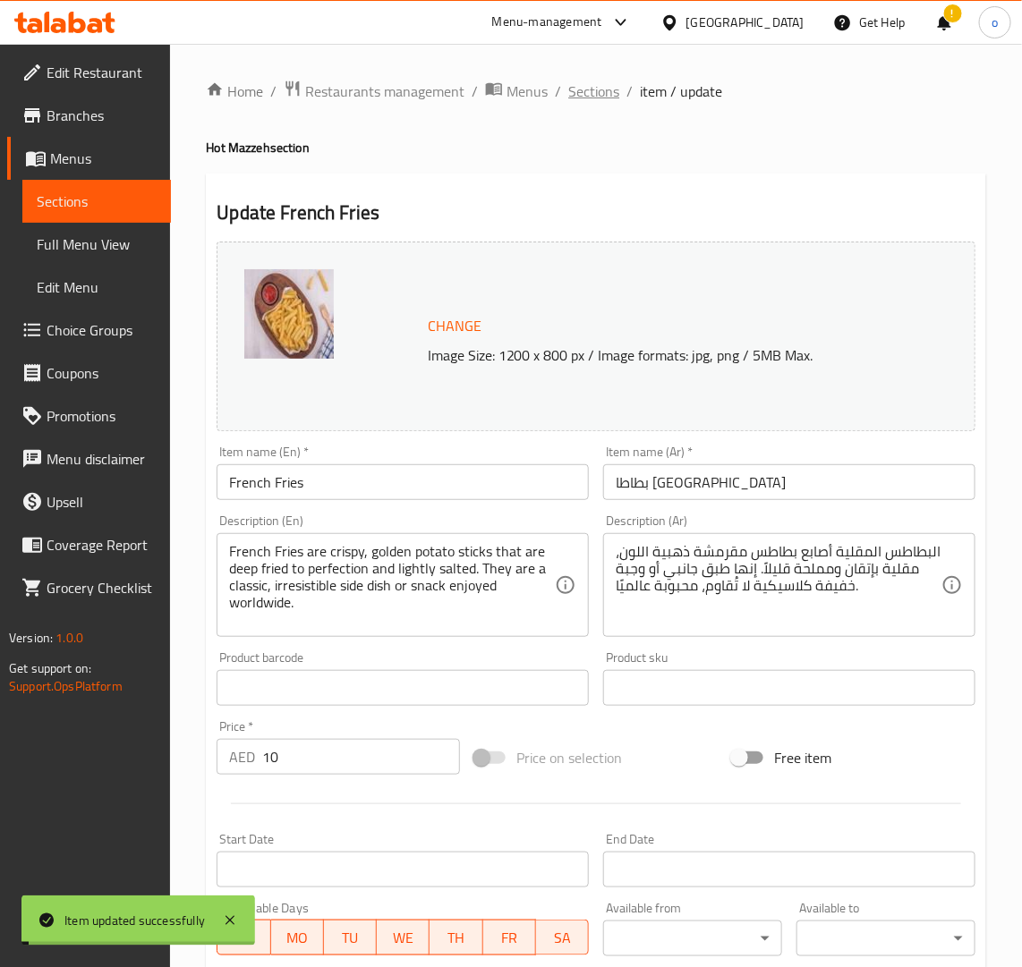
click at [600, 91] on span "Sections" at bounding box center [593, 91] width 51 height 21
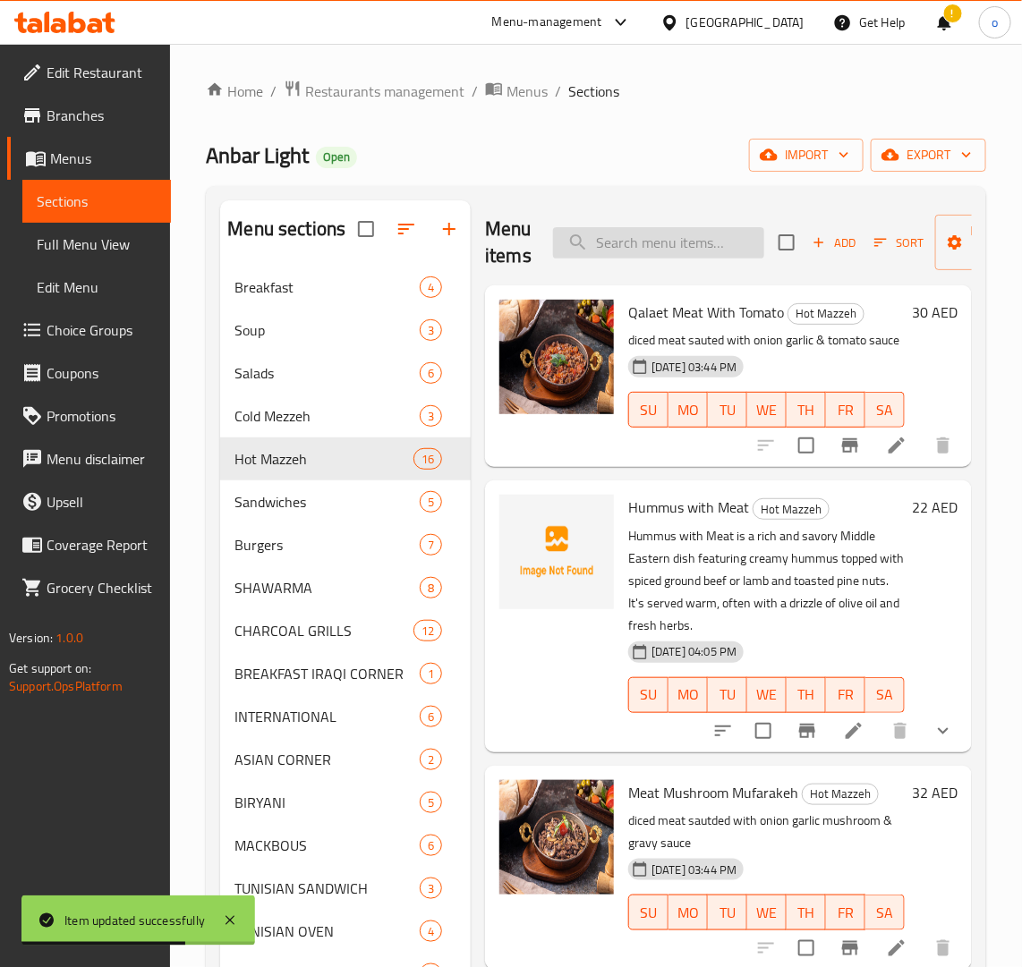
click at [660, 240] on input "search" at bounding box center [658, 242] width 211 height 31
paste input "GRILLED HALLOUMI CHEESE"
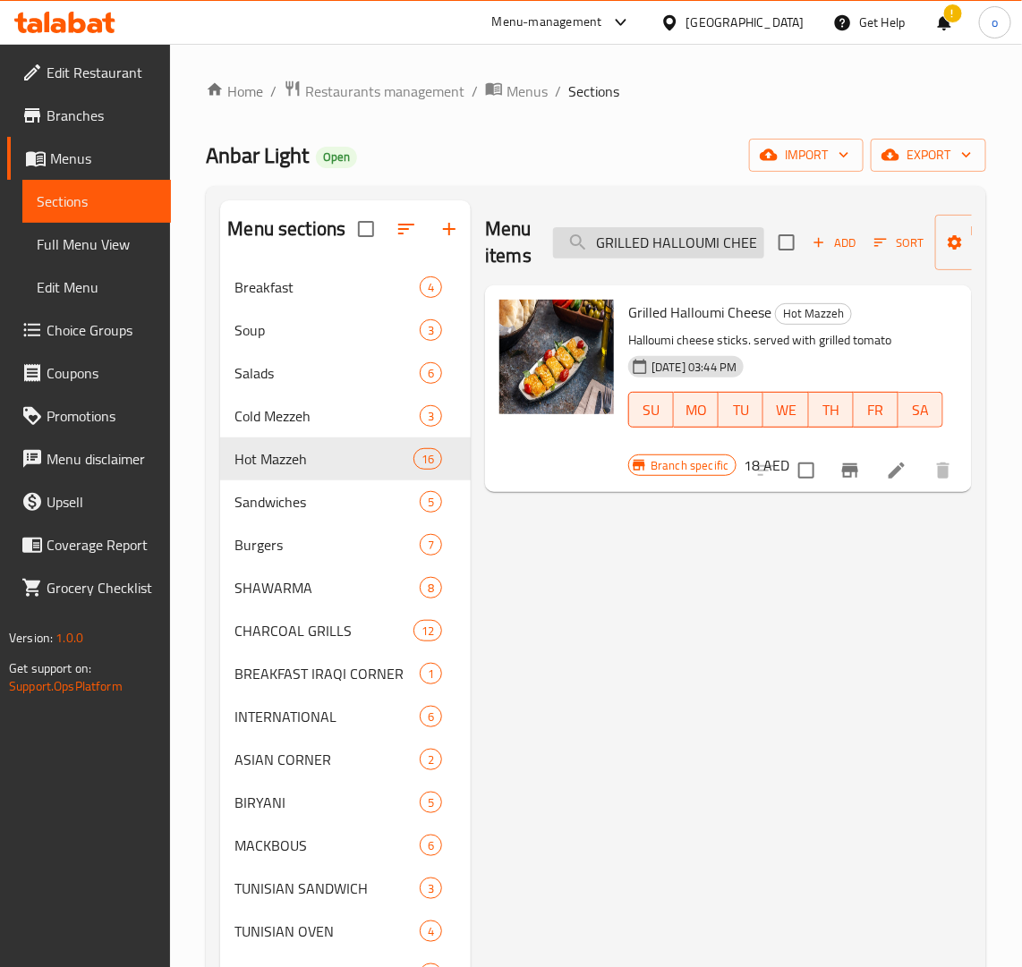
click at [699, 234] on input "GRILLED HALLOUMI CHEESE" at bounding box center [658, 242] width 211 height 31
paste input "ANBAR LIGHT RAS ASFOUR BIL HABAK (CHICKEN)"
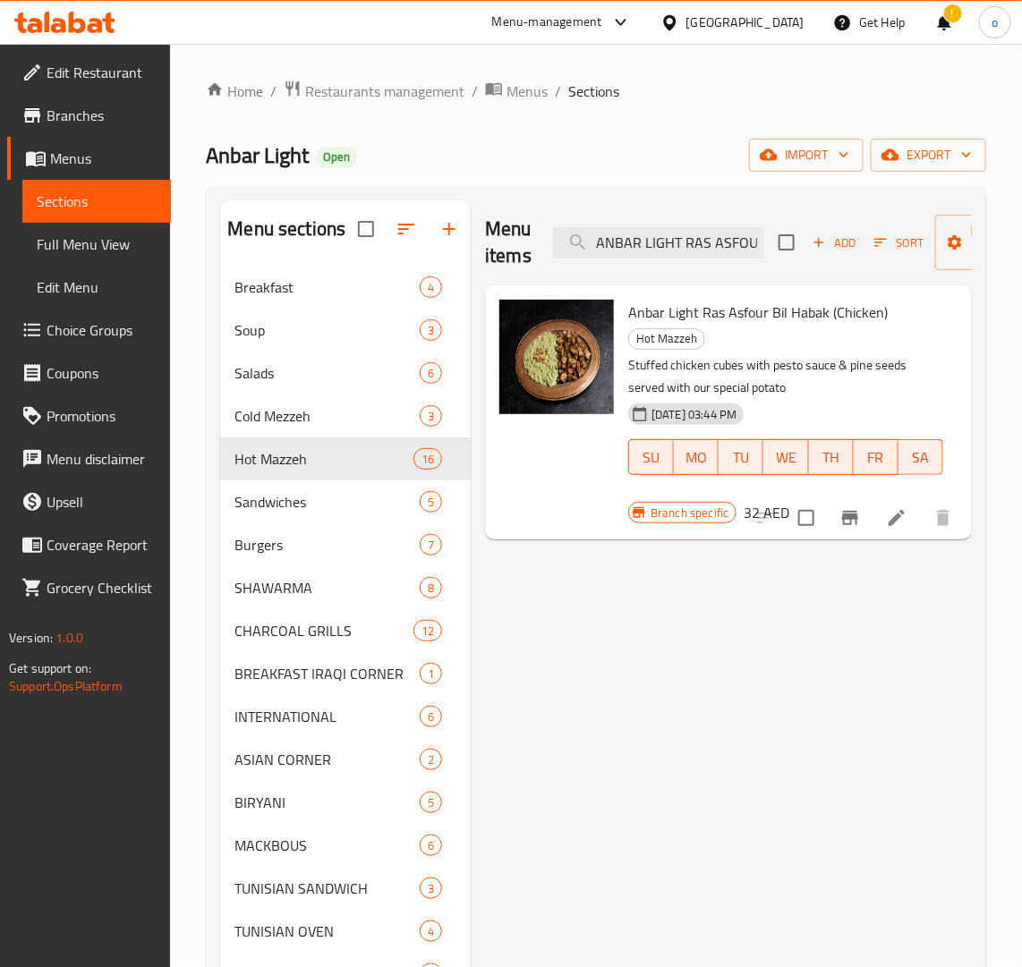
click at [880, 635] on div "Menu items ANBAR LIGHT RAS ASFOUR BIL HABAK (CHICKEN) Add Sort Manage items Anb…" at bounding box center [721, 773] width 501 height 1146
click at [641, 234] on input "ANBAR LIGHT RAS ASFOUR BIL HABAK (CHICKEN)" at bounding box center [658, 242] width 211 height 31
paste input "MEAT"
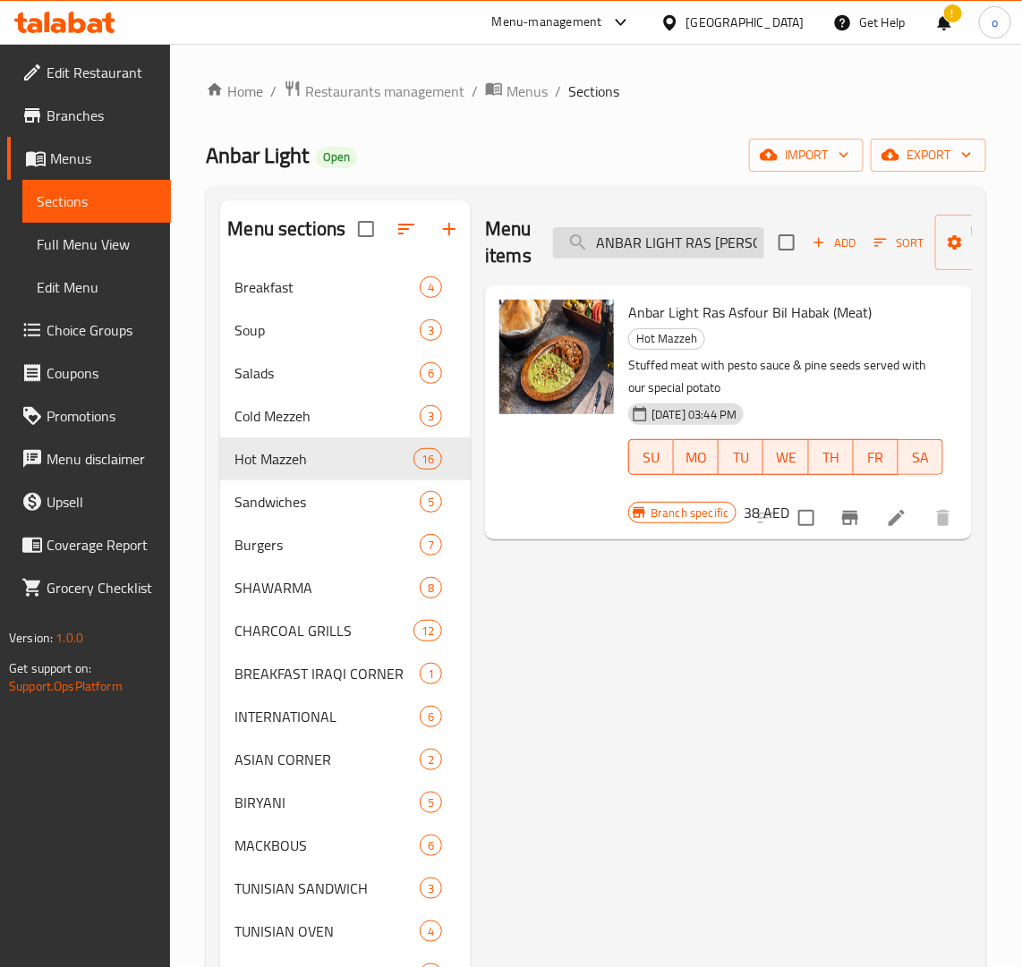
click at [616, 248] on input "ANBAR LIGHT RAS ASFOUR BIL HABAK (MEAT)" at bounding box center [658, 242] width 211 height 31
paste input "MUFAEAKEH POTATO WITH MEAT"
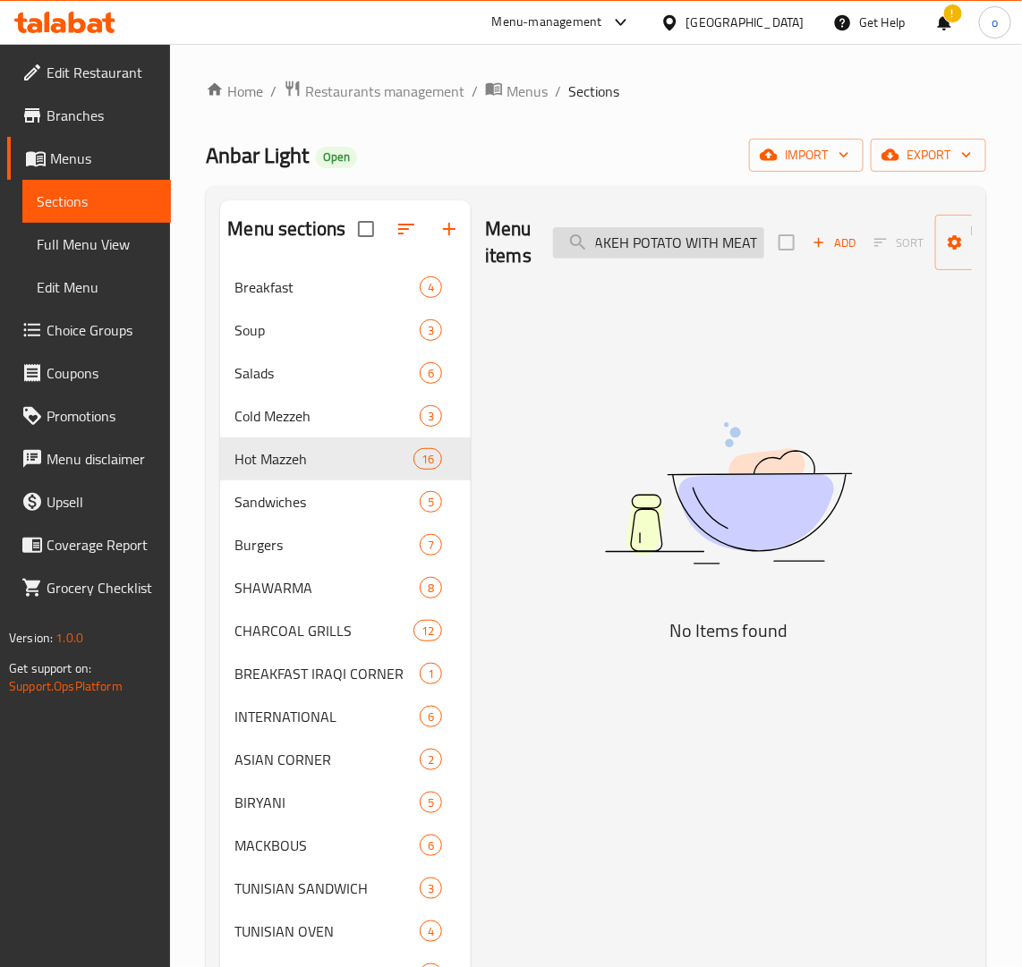
type input "MUFAEAKEH POTATO WITH MEA"
click at [689, 253] on input "MUFAEAKEH POTATO WITH MEA" at bounding box center [658, 242] width 211 height 31
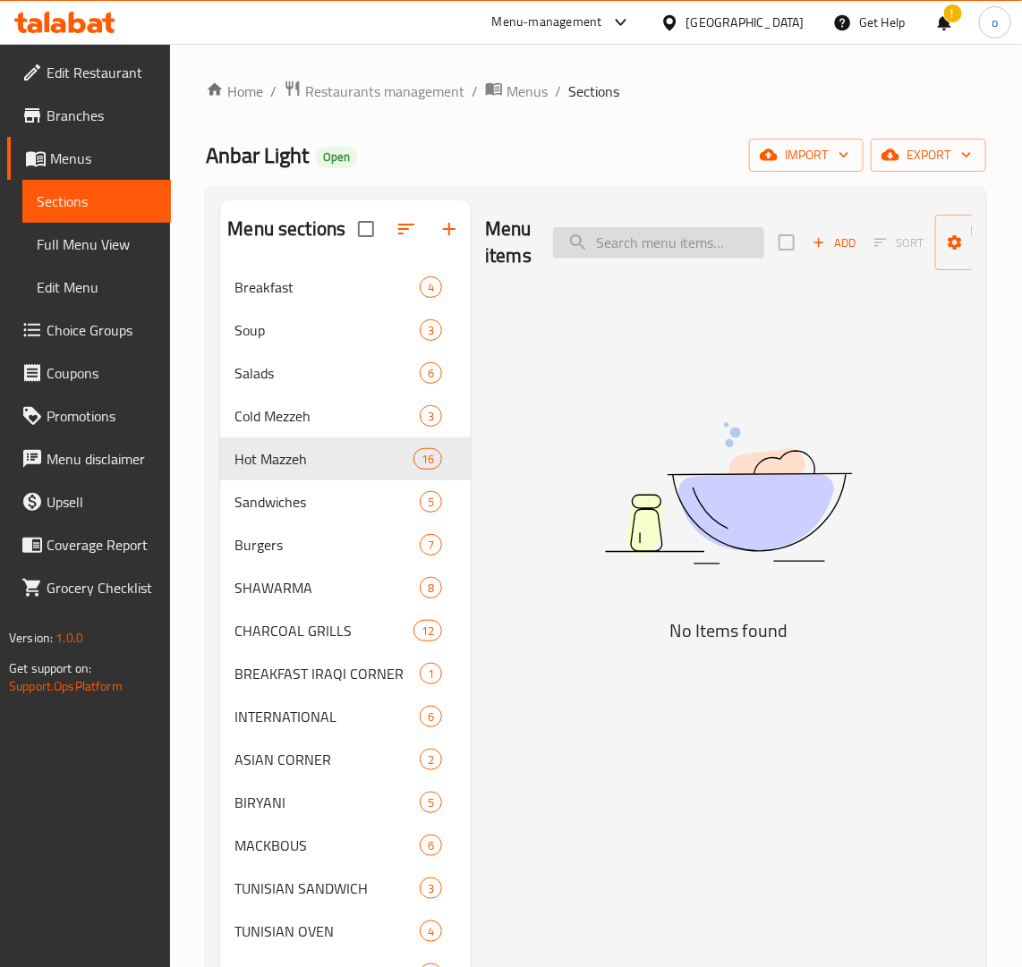
scroll to position [0, 0]
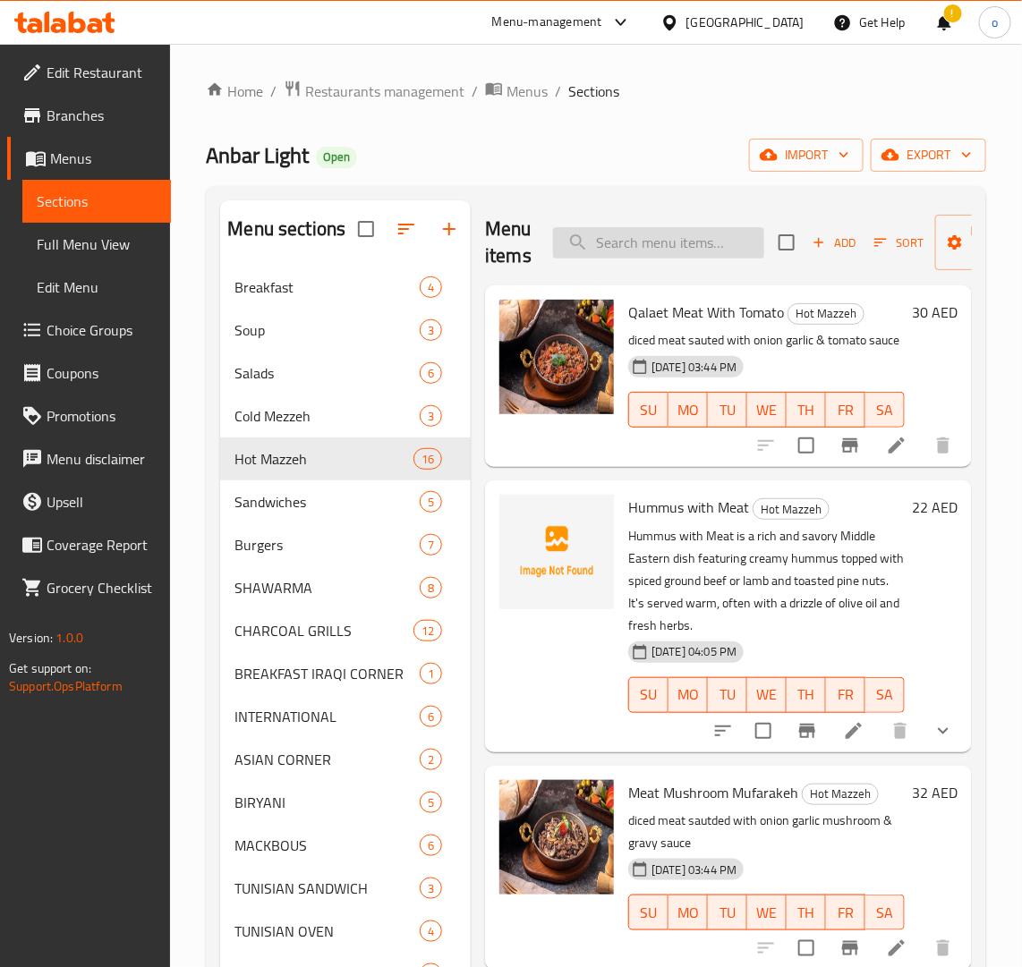
paste input "MUFAEAKEH POTATO WITH MEAT"
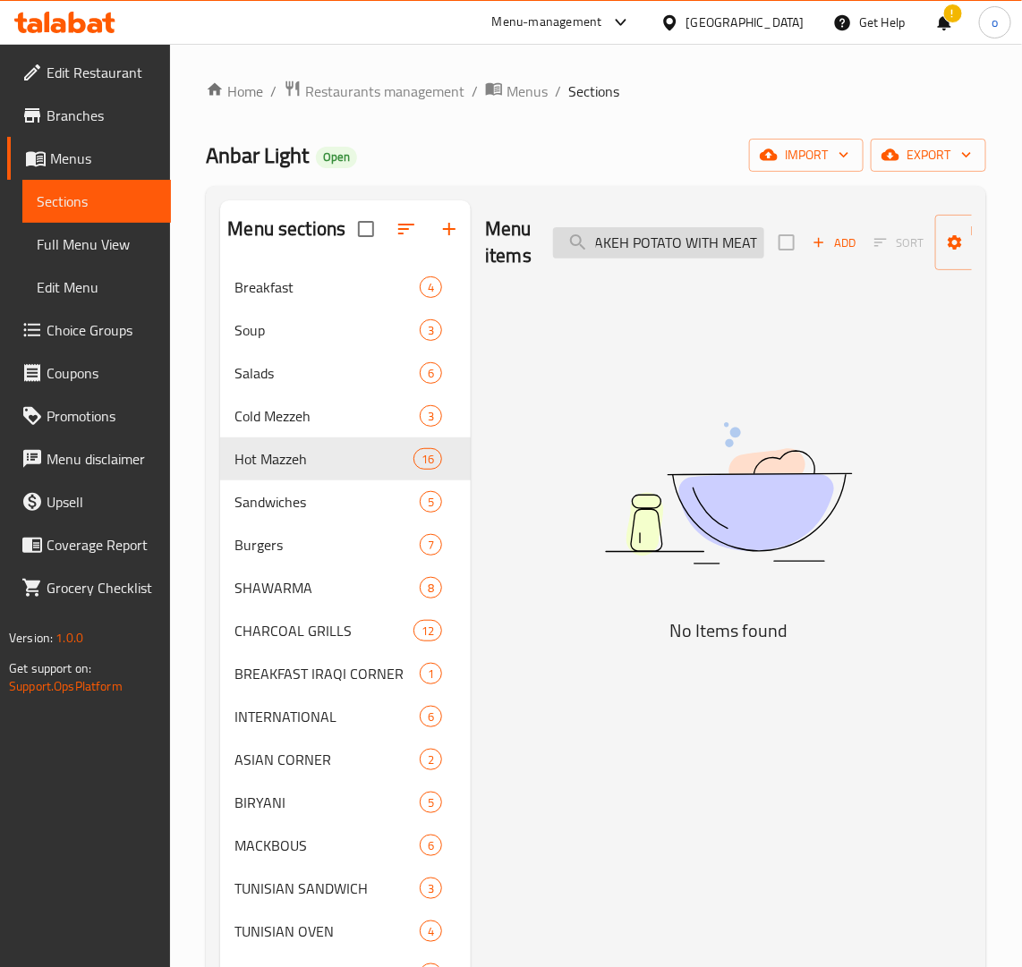
click at [600, 251] on input "MUFAEAKEH POTATO WITH MEAT" at bounding box center [658, 242] width 211 height 31
click at [595, 251] on input "MUFAEAKEH POTATO WITH MEAT" at bounding box center [658, 242] width 211 height 31
click at [596, 247] on input "MUAKEH POTATO WITH MEAT" at bounding box center [658, 242] width 211 height 31
click at [595, 239] on input "MUAKEH POTATO WITH MEAT" at bounding box center [658, 242] width 211 height 31
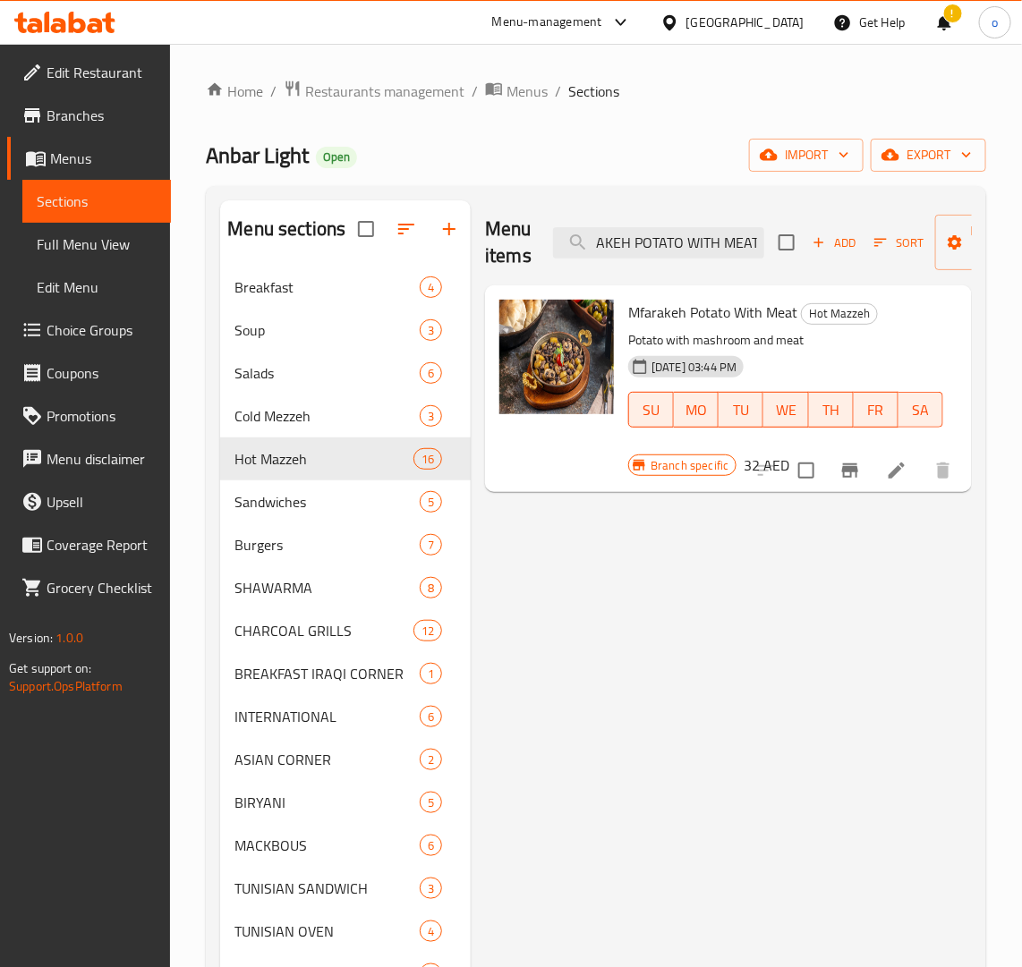
type input "AKEH POTATO WITH MEAT"
click at [259, 454] on span "Hot Mazzeh" at bounding box center [298, 458] width 129 height 21
click at [607, 262] on div "Menu items AKEH POTATO WITH MEAT Add Sort Manage items" at bounding box center [728, 242] width 487 height 85
click at [617, 257] on input "AKEH POTATO WITH MEAT" at bounding box center [658, 242] width 211 height 31
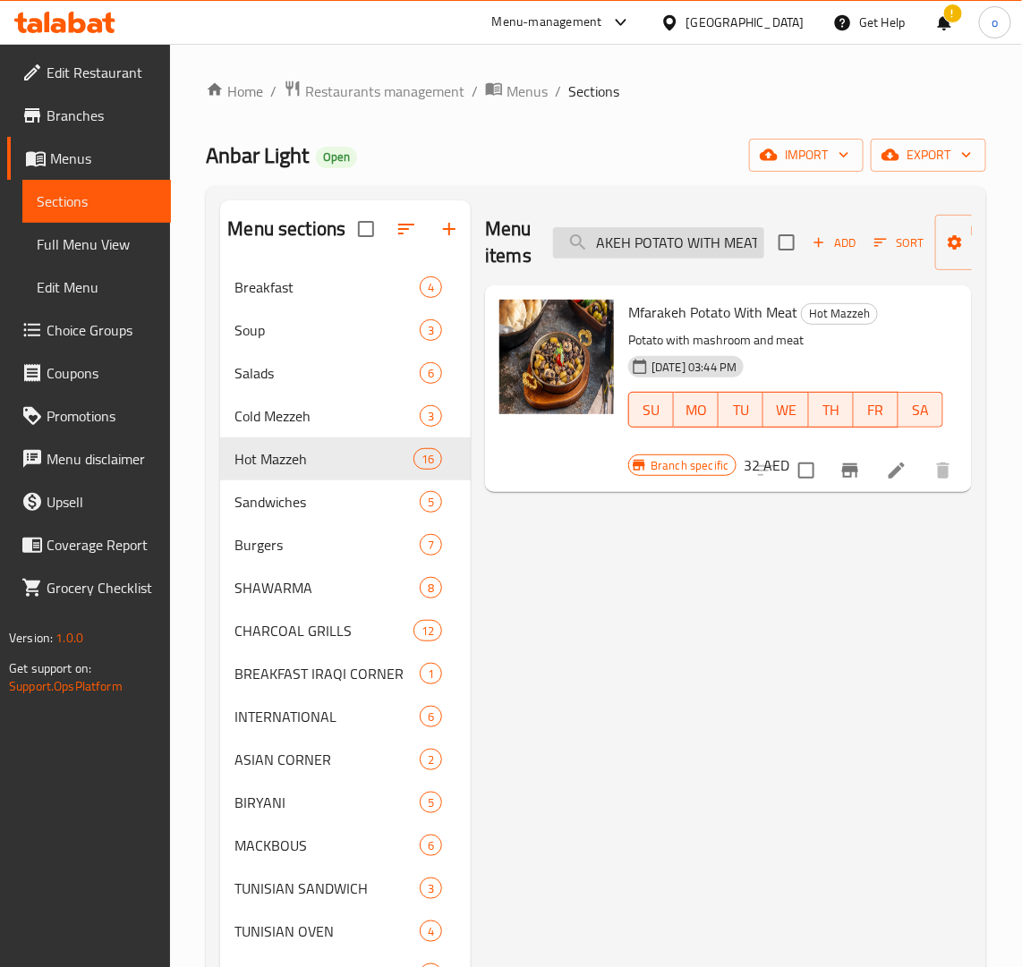
click at [617, 257] on input "AKEH POTATO WITH MEAT" at bounding box center [658, 242] width 211 height 31
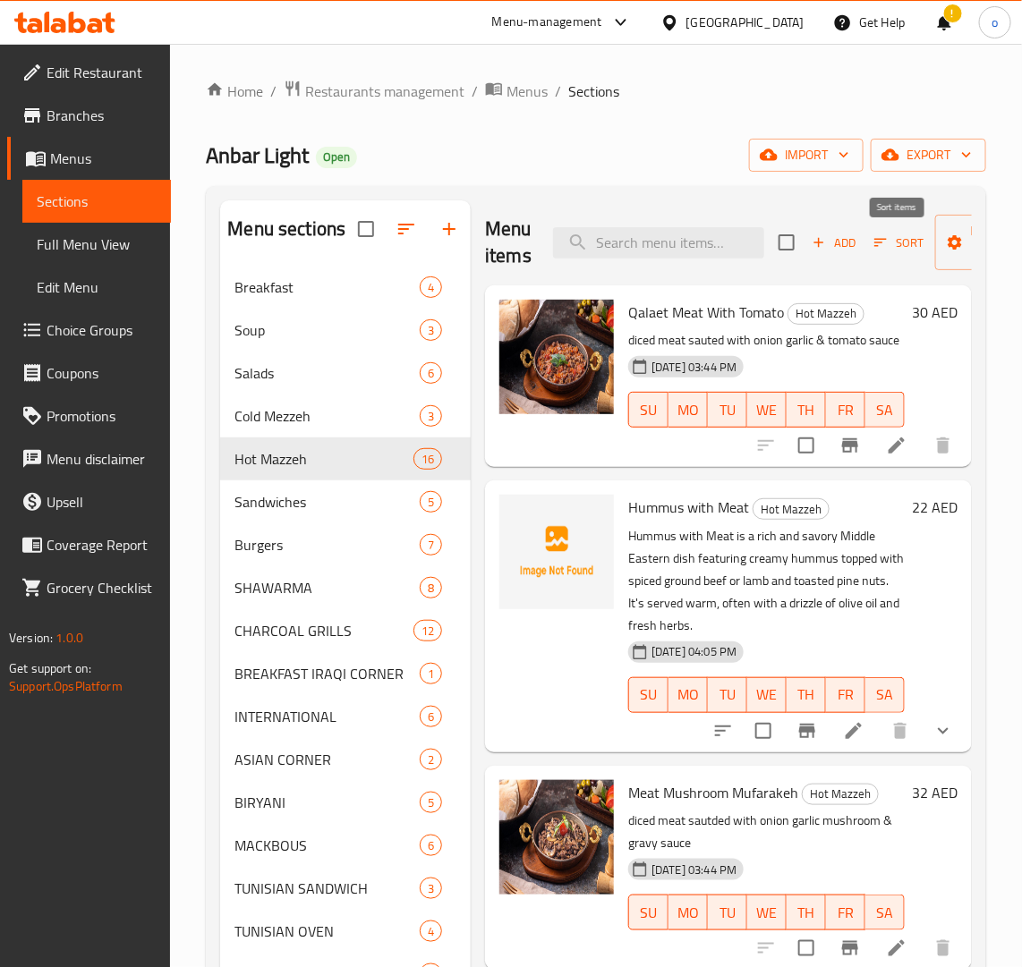
click at [892, 248] on span "Sort" at bounding box center [898, 243] width 49 height 21
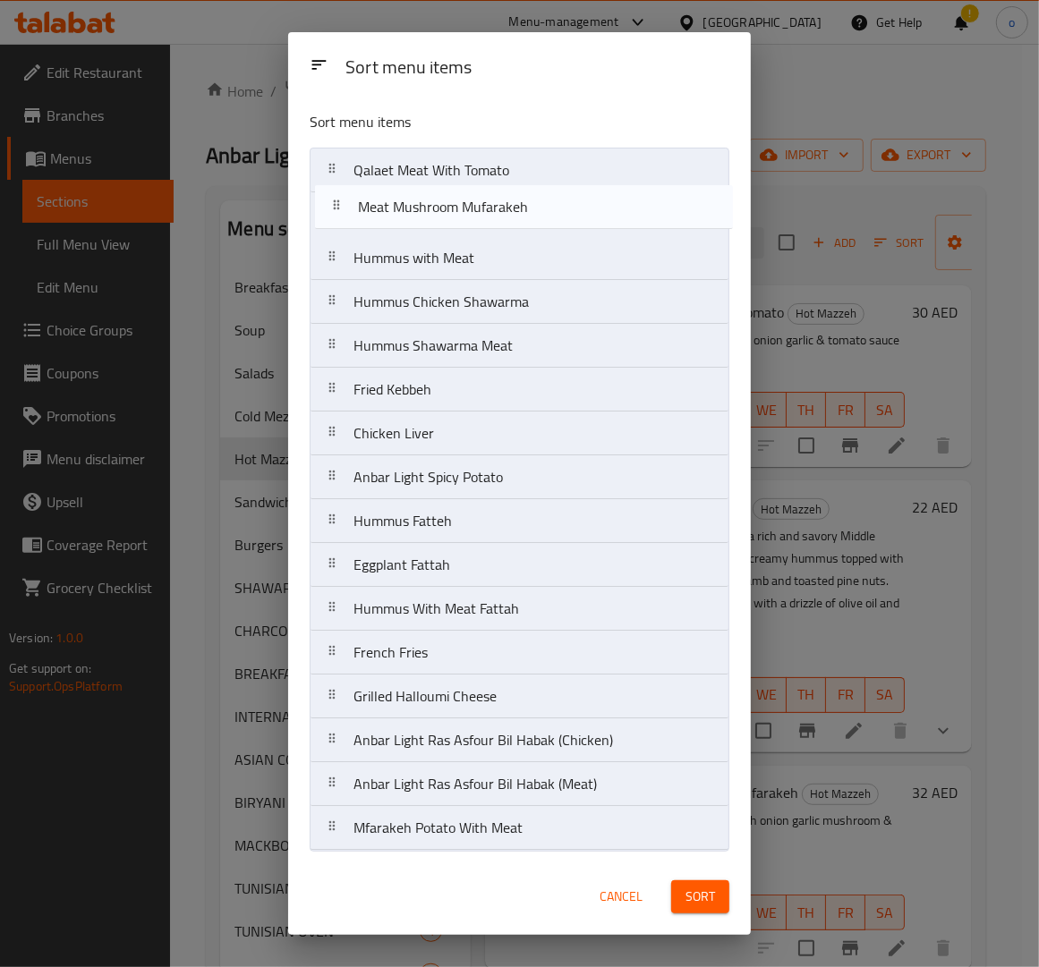
drag, startPoint x: 336, startPoint y: 273, endPoint x: 342, endPoint y: 213, distance: 60.2
click at [342, 213] on nav "Qalaet Meat With Tomato Hummus with Meat Meat Mushroom Mufarakeh Hummus Chicken…" at bounding box center [520, 499] width 420 height 703
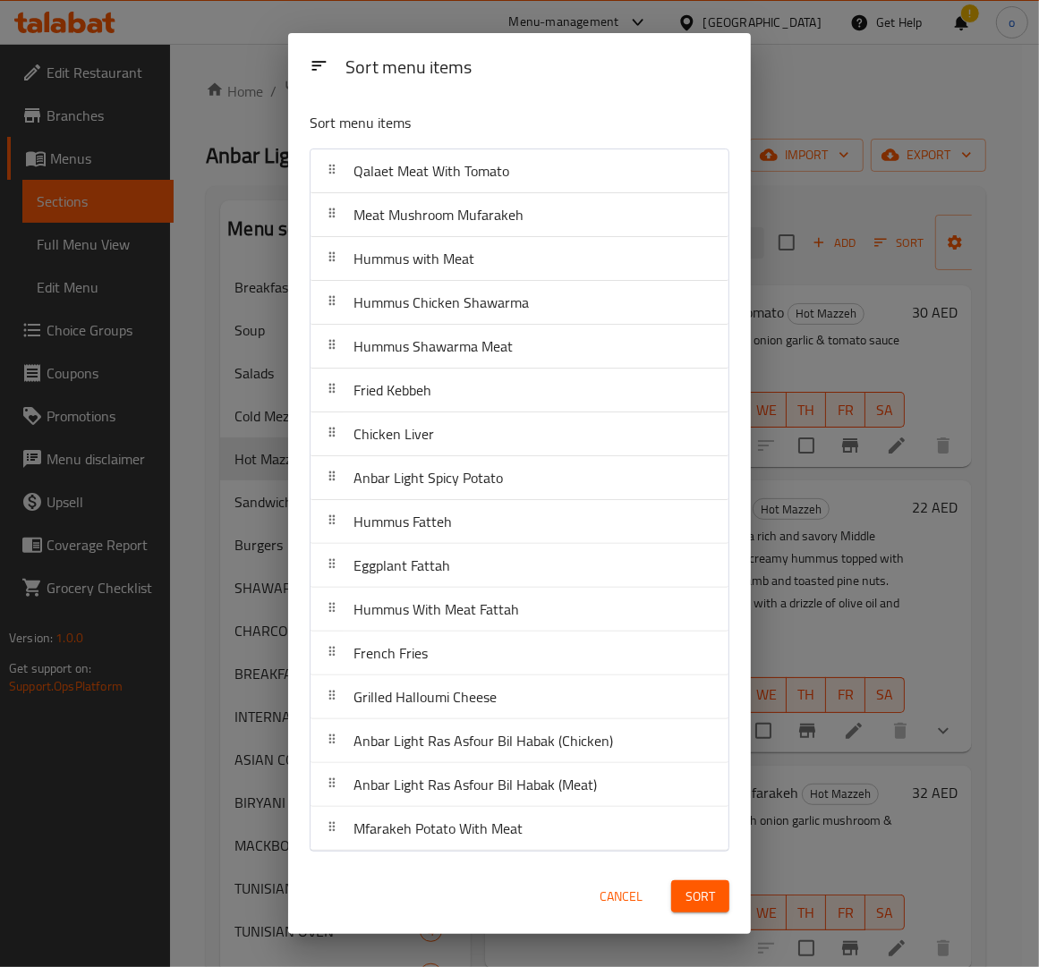
click at [712, 891] on span "Sort" at bounding box center [700, 897] width 30 height 22
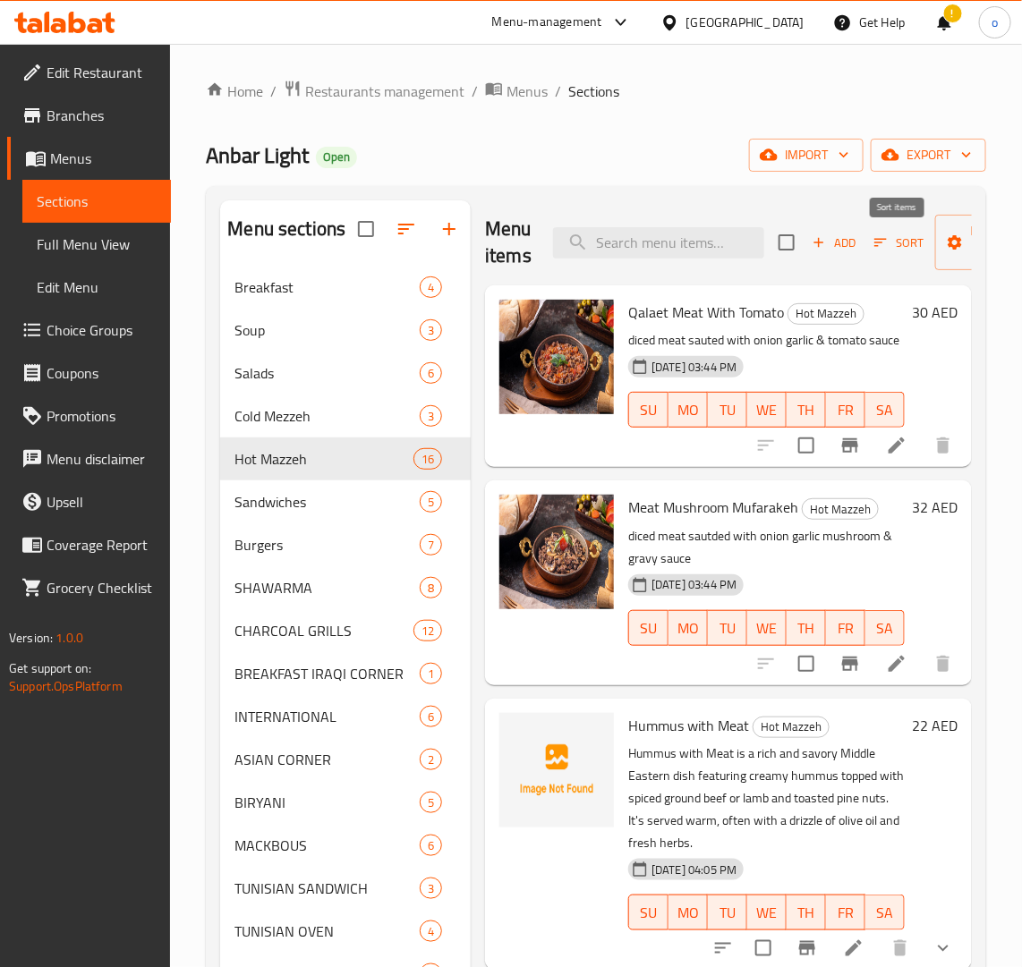
click at [915, 248] on span "Sort" at bounding box center [898, 243] width 49 height 21
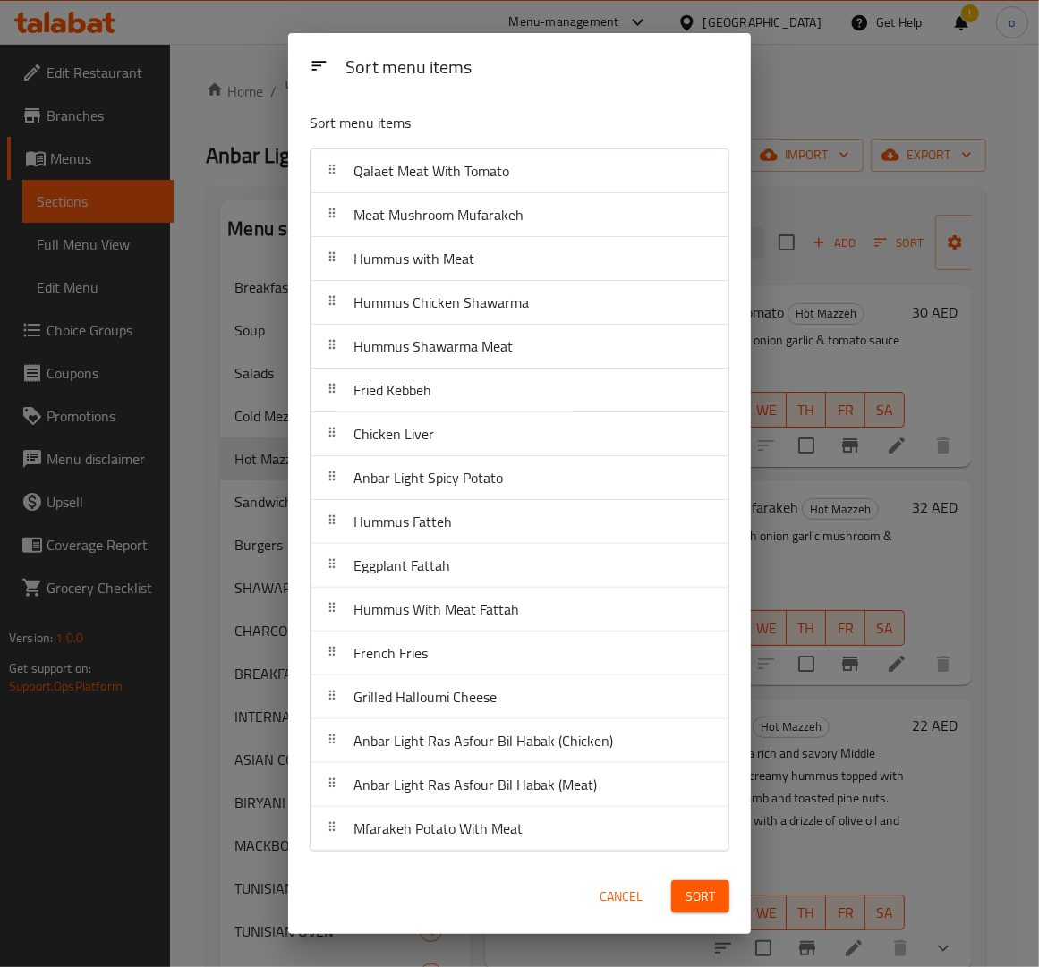
click at [699, 110] on div "Sort menu items" at bounding box center [519, 127] width 434 height 58
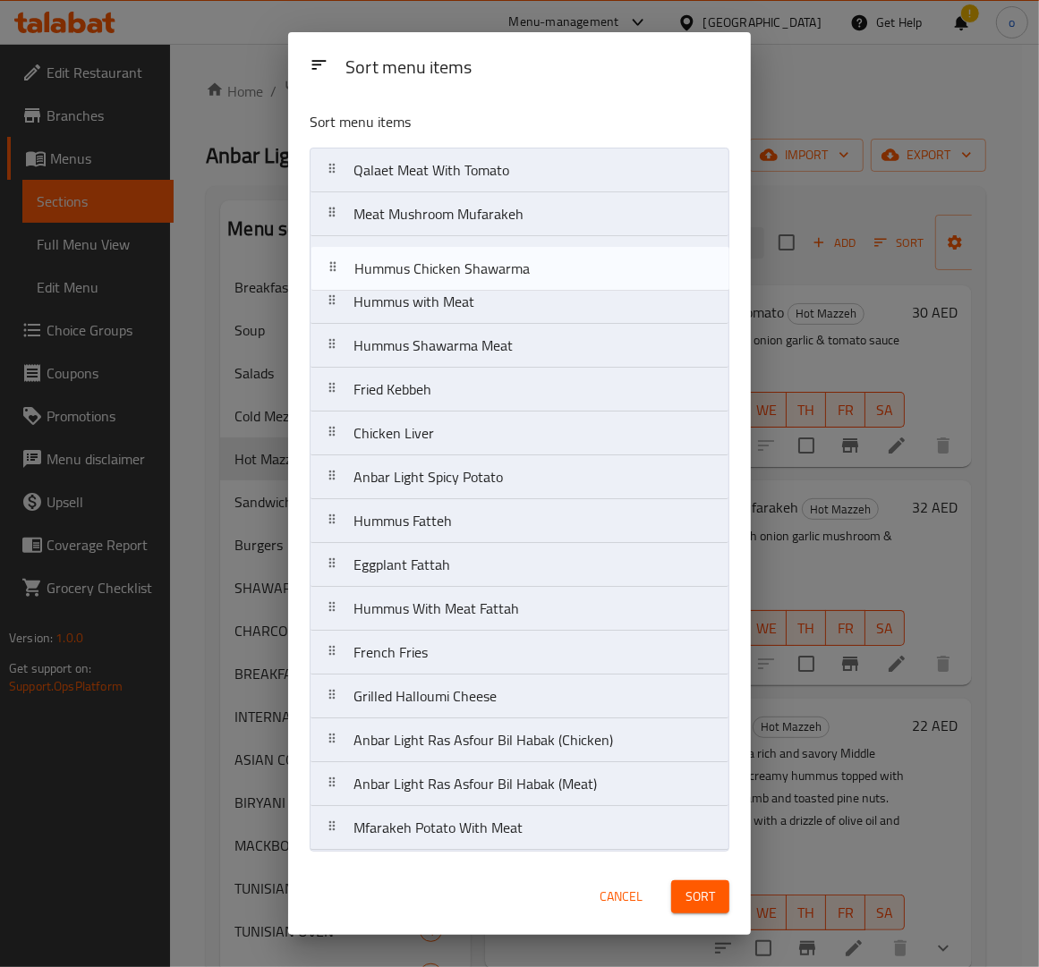
drag, startPoint x: 336, startPoint y: 310, endPoint x: 337, endPoint y: 269, distance: 41.2
click at [337, 269] on nav "Qalaet Meat With Tomato Meat Mushroom Mufarakeh Hummus with Meat Hummus Chicken…" at bounding box center [520, 499] width 420 height 703
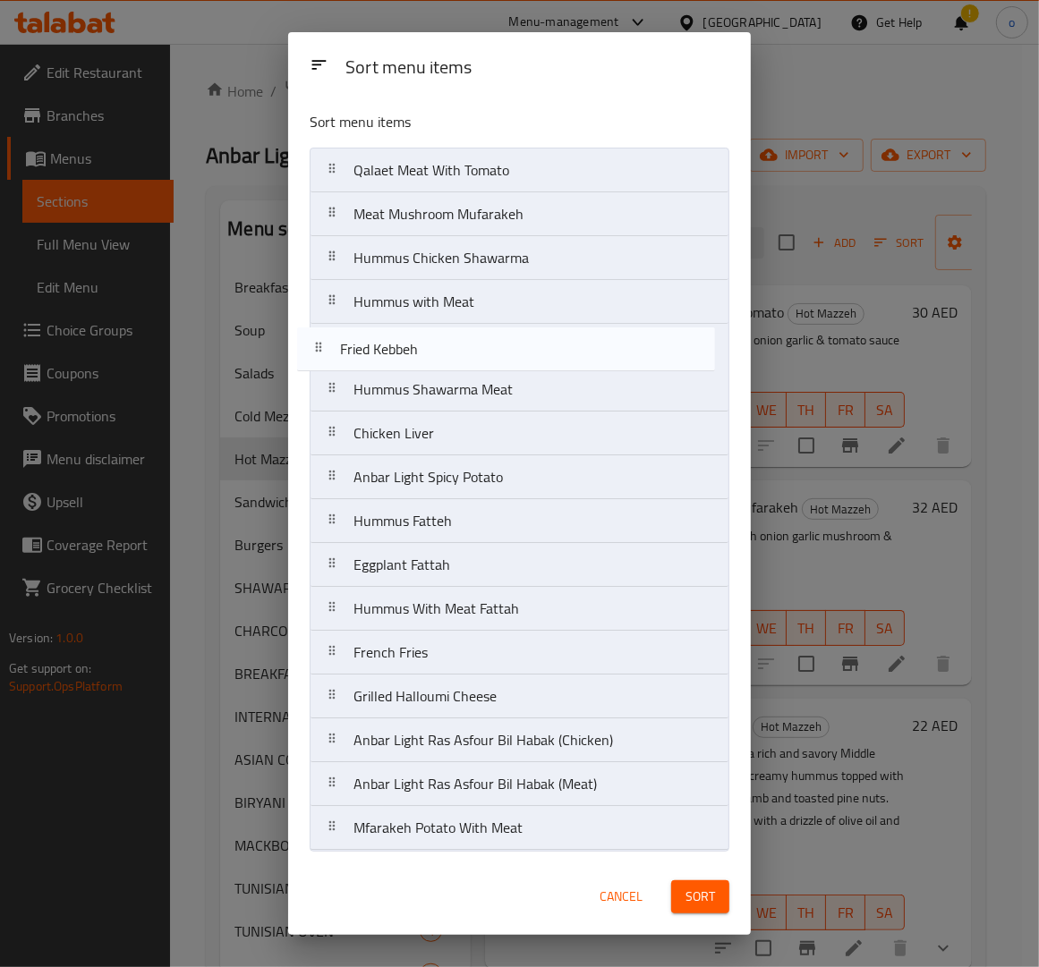
drag, startPoint x: 329, startPoint y: 405, endPoint x: 314, endPoint y: 362, distance: 45.6
click at [314, 362] on nav "Qalaet Meat With Tomato Meat Mushroom Mufarakeh Hummus Chicken Shawarma Hummus …" at bounding box center [520, 499] width 420 height 703
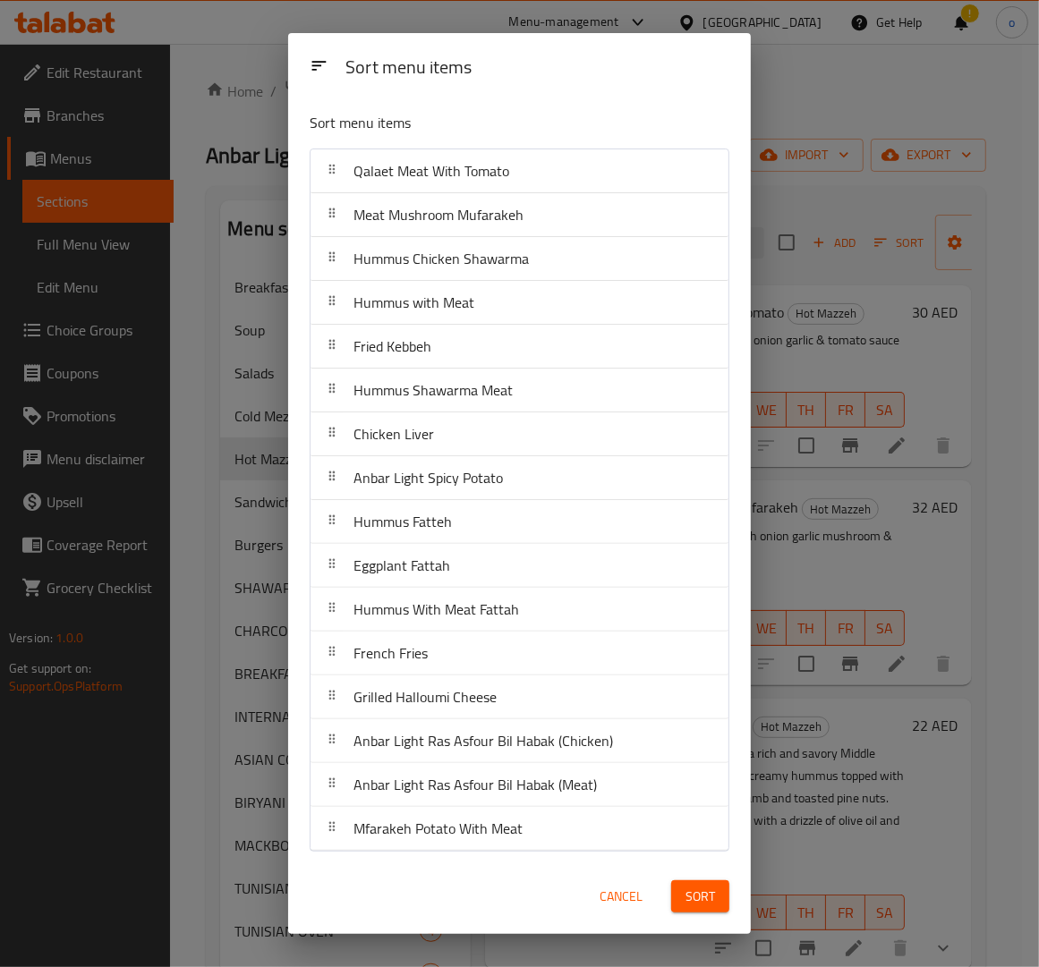
click at [313, 365] on nav "Qalaet Meat With Tomato Meat Mushroom Mufarakeh Hummus Chicken Shawarma Hummus …" at bounding box center [520, 500] width 420 height 703
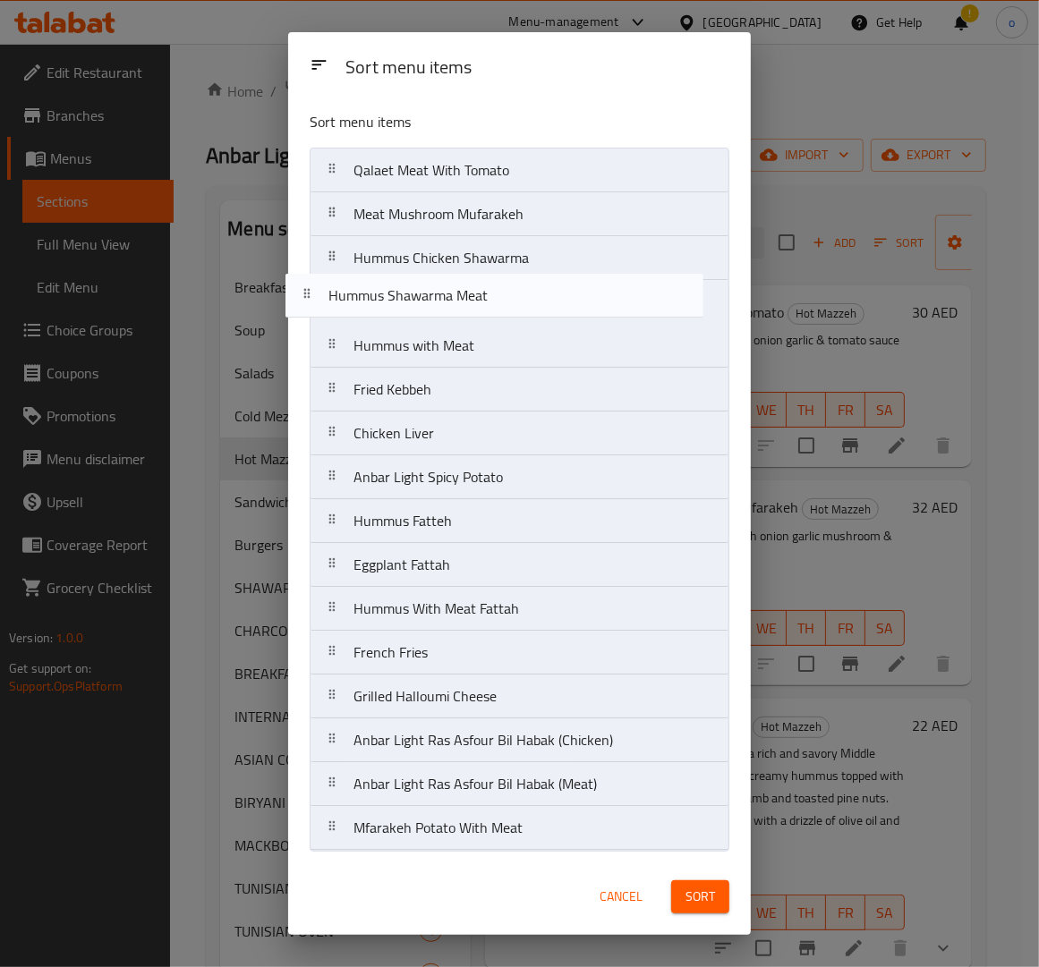
drag, startPoint x: 341, startPoint y: 396, endPoint x: 316, endPoint y: 298, distance: 101.6
click at [316, 298] on nav "Qalaet Meat With Tomato Meat Mushroom Mufarakeh Hummus Chicken Shawarma Hummus …" at bounding box center [520, 499] width 420 height 703
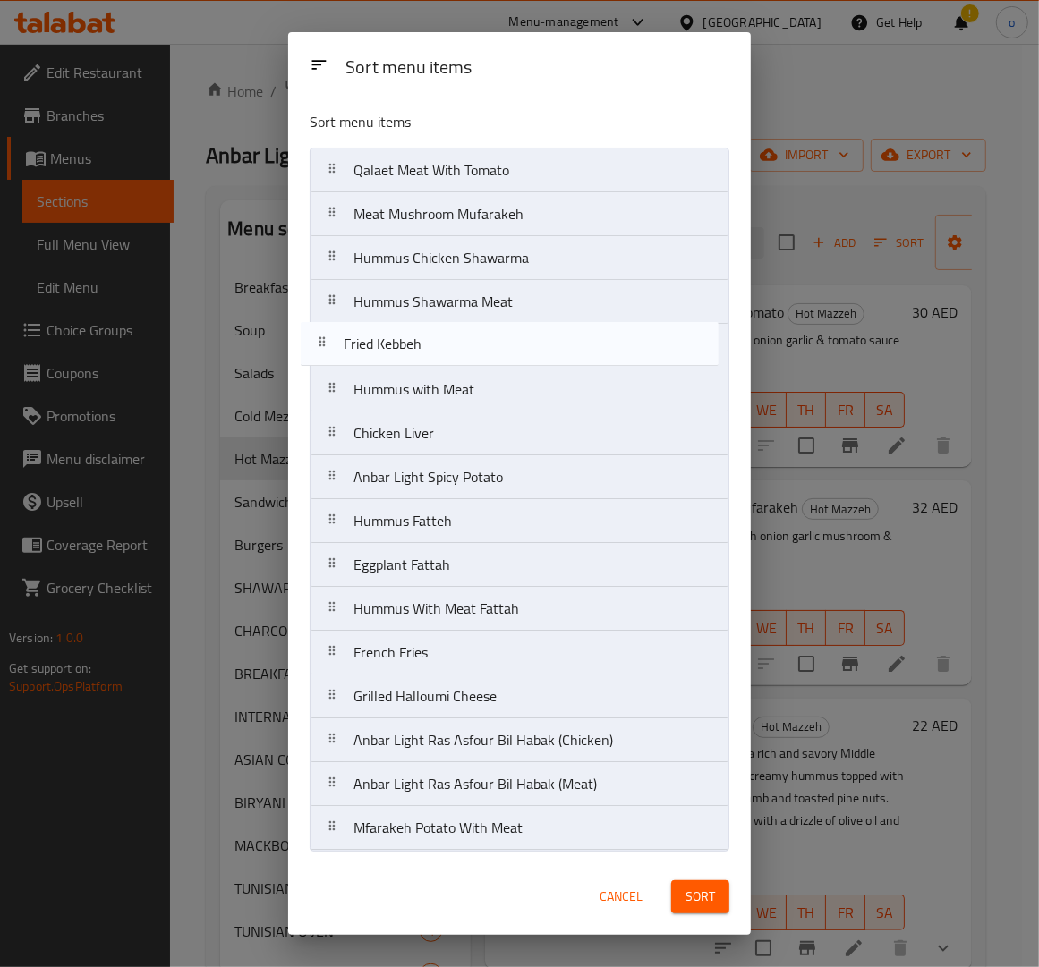
drag, startPoint x: 350, startPoint y: 400, endPoint x: 336, endPoint y: 349, distance: 52.7
click at [336, 349] on nav "Qalaet Meat With Tomato Meat Mushroom Mufarakeh Hummus Chicken Shawarma Hummus …" at bounding box center [520, 499] width 420 height 703
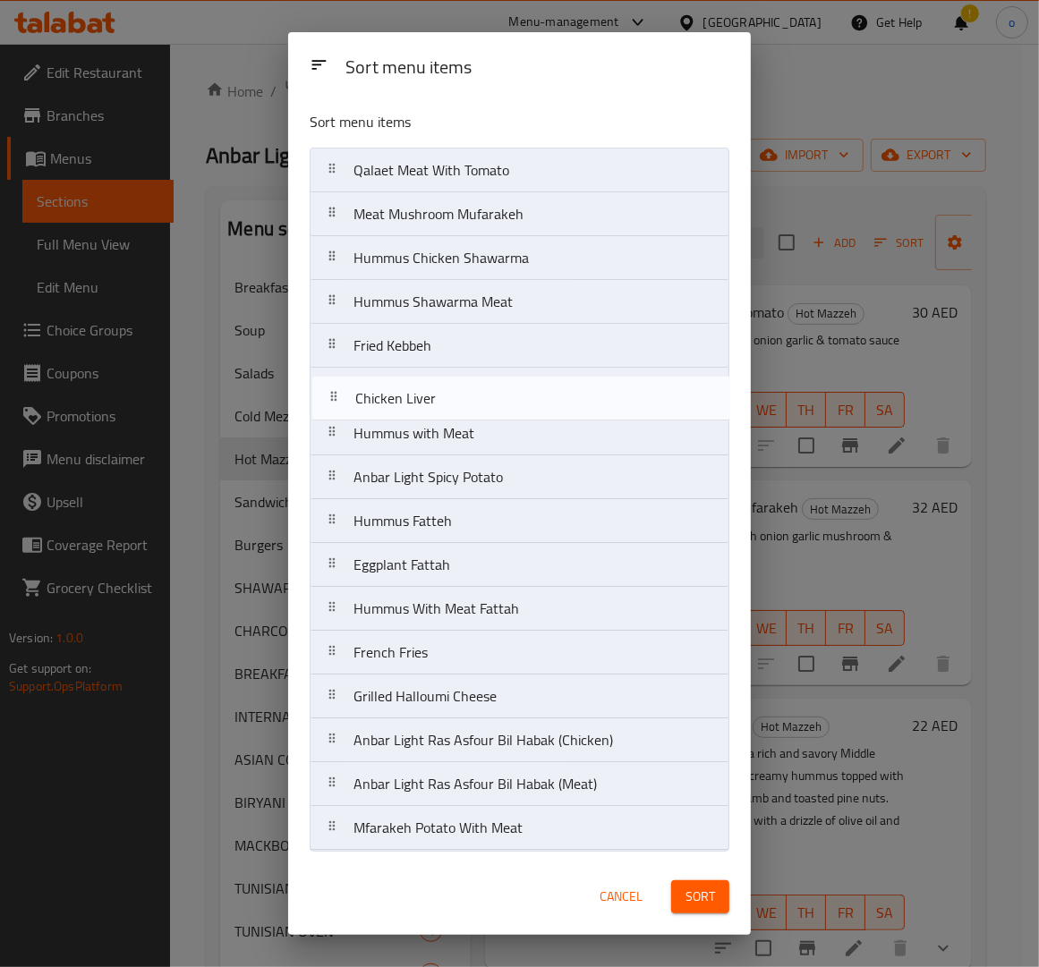
drag, startPoint x: 331, startPoint y: 436, endPoint x: 333, endPoint y: 395, distance: 40.3
click at [333, 395] on nav "Qalaet Meat With Tomato Meat Mushroom Mufarakeh Hummus Chicken Shawarma Hummus …" at bounding box center [520, 499] width 420 height 703
drag, startPoint x: 333, startPoint y: 490, endPoint x: 327, endPoint y: 395, distance: 95.9
click at [327, 395] on nav "Qalaet Meat With Tomato Meat Mushroom Mufarakeh Hummus Chicken Shawarma Hummus …" at bounding box center [520, 499] width 420 height 703
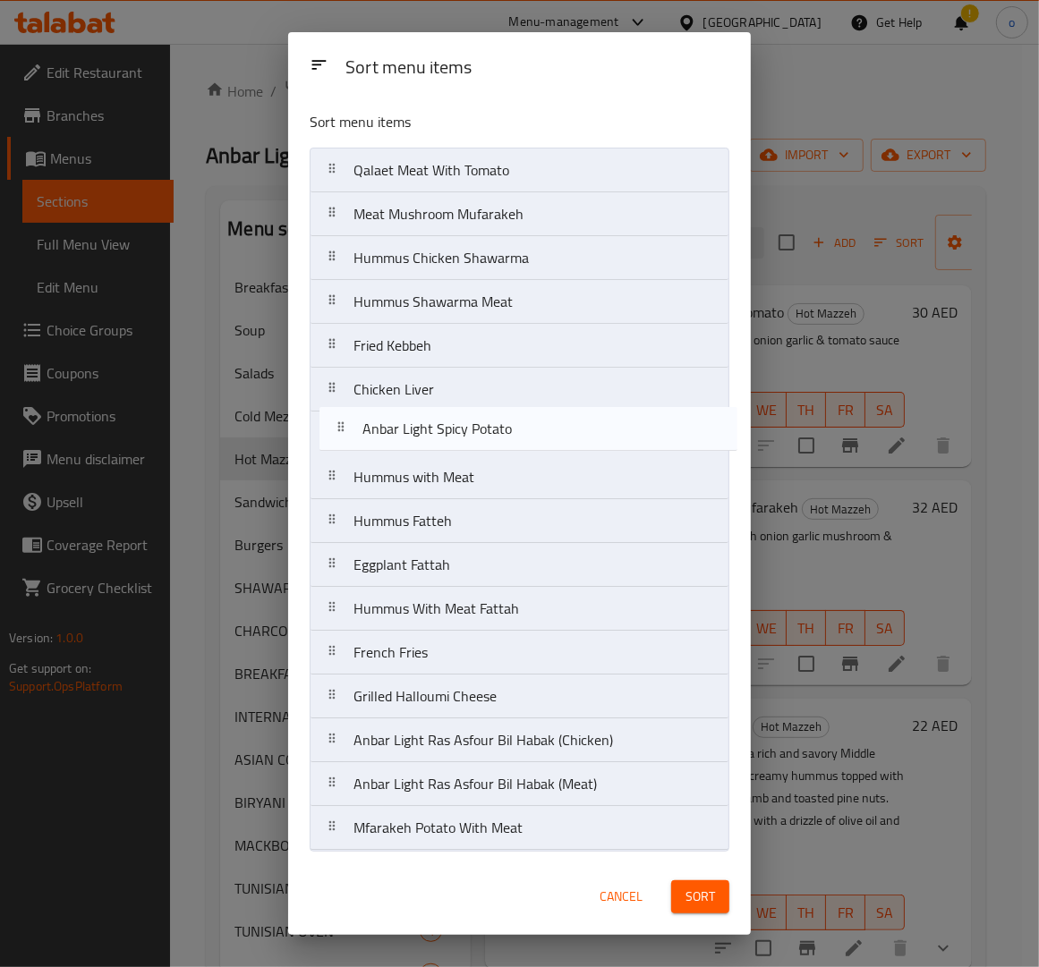
drag, startPoint x: 336, startPoint y: 392, endPoint x: 346, endPoint y: 436, distance: 44.9
click at [346, 436] on nav "Qalaet Meat With Tomato Meat Mushroom Mufarakeh Hummus Chicken Shawarma Hummus …" at bounding box center [520, 499] width 420 height 703
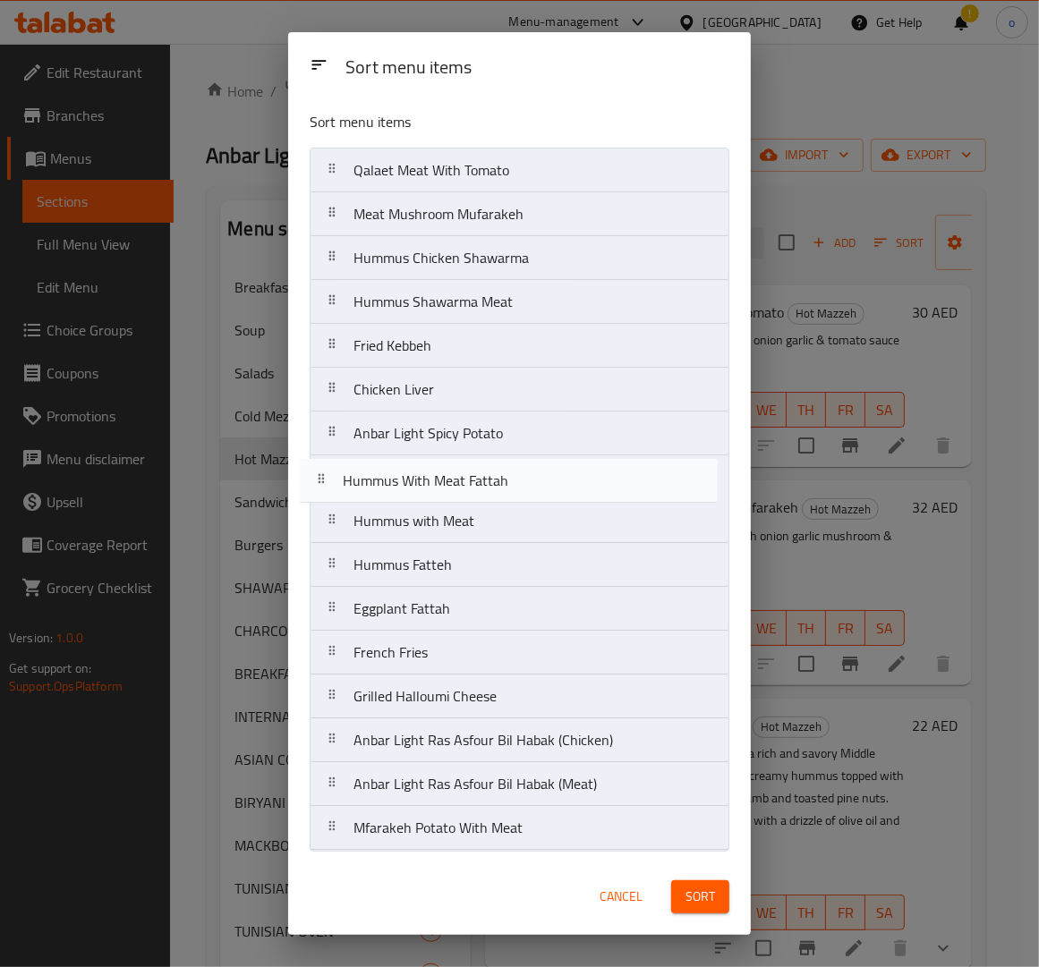
drag, startPoint x: 331, startPoint y: 617, endPoint x: 320, endPoint y: 484, distance: 133.8
click at [320, 484] on nav "Qalaet Meat With Tomato Meat Mushroom Mufarakeh Hummus Chicken Shawarma Hummus …" at bounding box center [520, 499] width 420 height 703
drag, startPoint x: 336, startPoint y: 565, endPoint x: 342, endPoint y: 470, distance: 95.0
click at [342, 470] on nav "Qalaet Meat With Tomato Meat Mushroom Mufarakeh Hummus Chicken Shawarma Hummus …" at bounding box center [520, 499] width 420 height 703
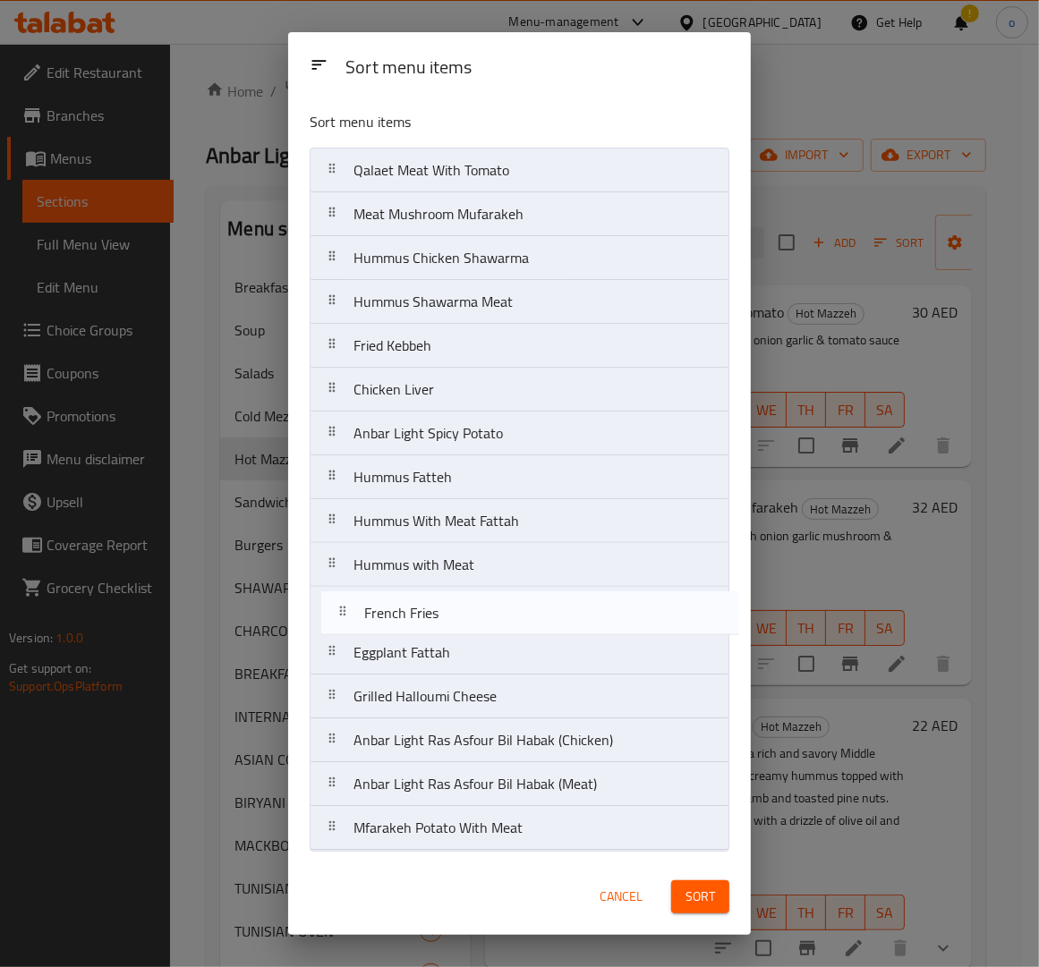
drag, startPoint x: 334, startPoint y: 663, endPoint x: 344, endPoint y: 618, distance: 46.0
click at [344, 618] on nav "Qalaet Meat With Tomato Meat Mushroom Mufarakeh Hummus Chicken Shawarma Hummus …" at bounding box center [520, 499] width 420 height 703
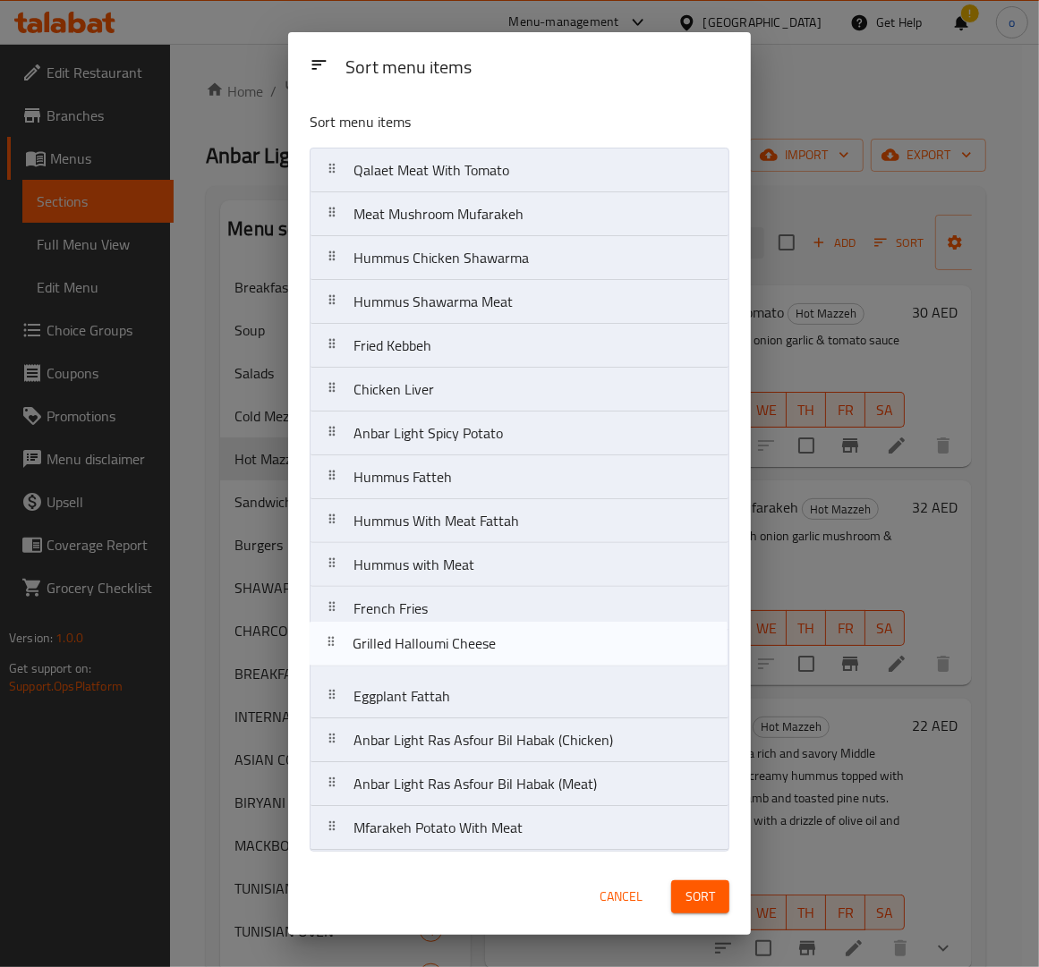
drag, startPoint x: 332, startPoint y: 702, endPoint x: 331, endPoint y: 649, distance: 53.7
click at [331, 649] on nav "Qalaet Meat With Tomato Meat Mushroom Mufarakeh Hummus Chicken Shawarma Hummus …" at bounding box center [520, 499] width 420 height 703
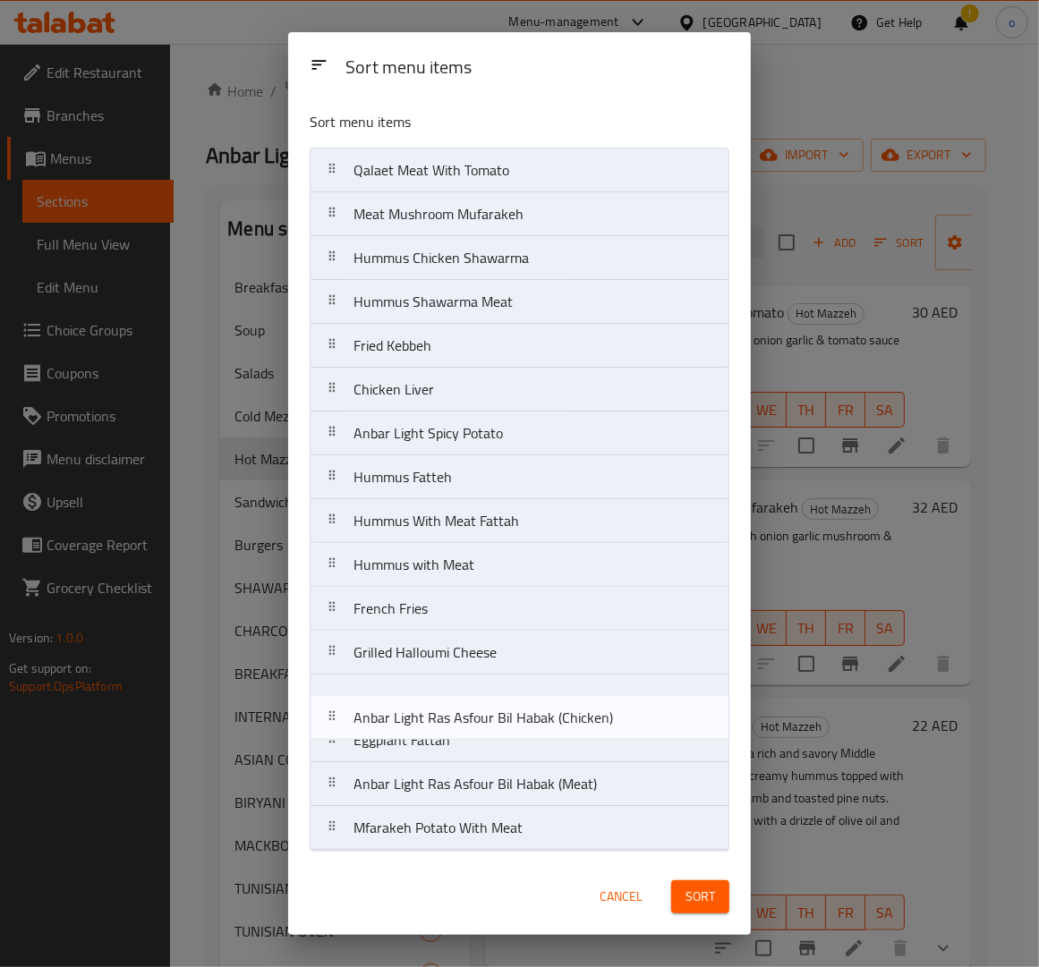
drag, startPoint x: 336, startPoint y: 736, endPoint x: 337, endPoint y: 702, distance: 33.2
click at [336, 702] on nav "Qalaet Meat With Tomato Meat Mushroom Mufarakeh Hummus Chicken Shawarma Hummus …" at bounding box center [520, 499] width 420 height 703
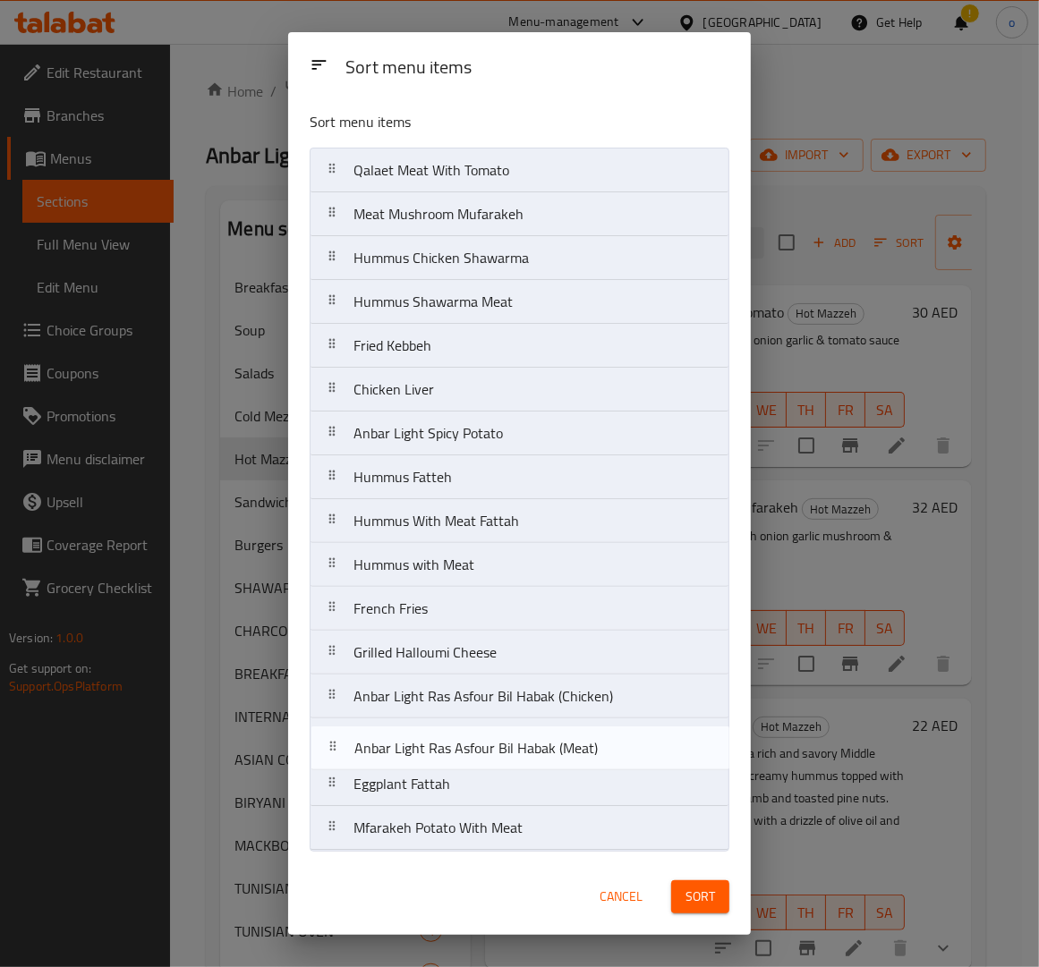
drag, startPoint x: 337, startPoint y: 794, endPoint x: 336, endPoint y: 739, distance: 54.6
click at [336, 739] on nav "Qalaet Meat With Tomato Meat Mushroom Mufarakeh Hummus Chicken Shawarma Hummus …" at bounding box center [520, 499] width 420 height 703
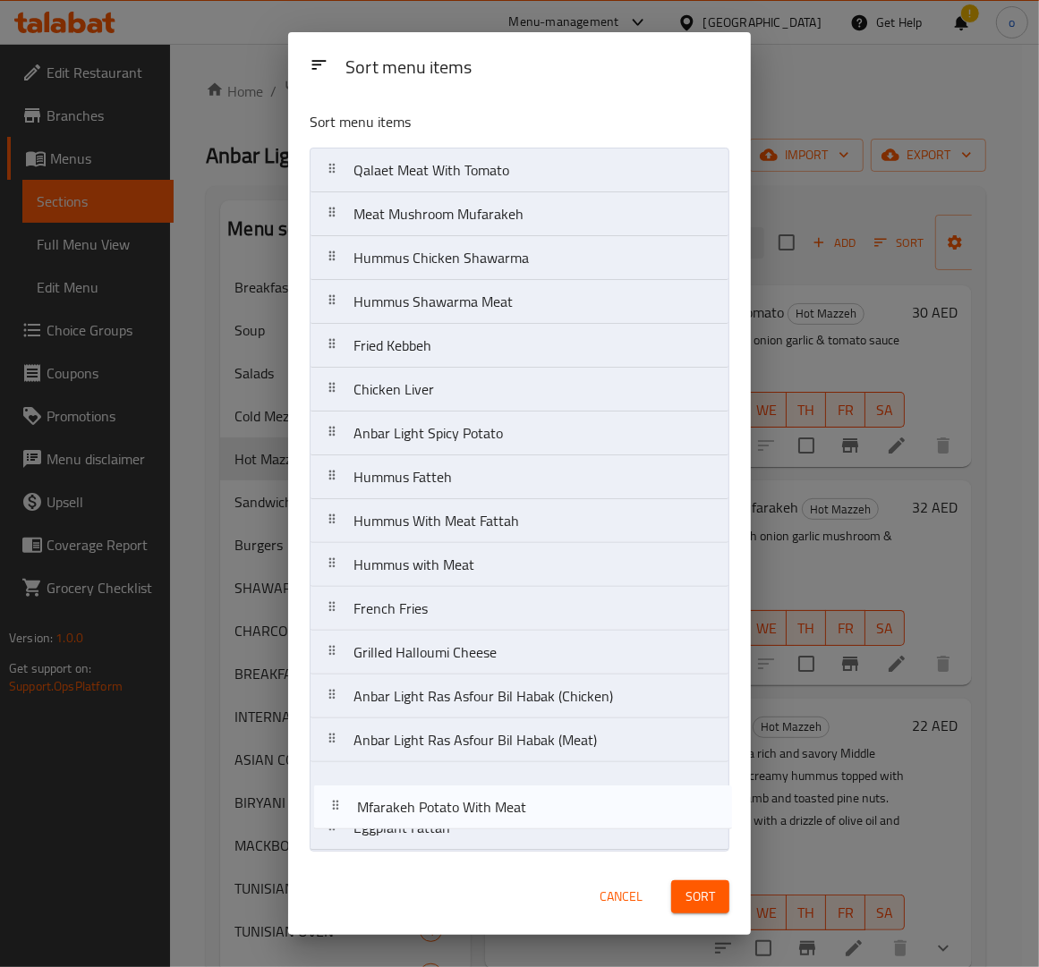
drag, startPoint x: 338, startPoint y: 834, endPoint x: 342, endPoint y: 794, distance: 40.4
click at [342, 794] on nav "Qalaet Meat With Tomato Meat Mushroom Mufarakeh Hummus Chicken Shawarma Hummus …" at bounding box center [520, 499] width 420 height 703
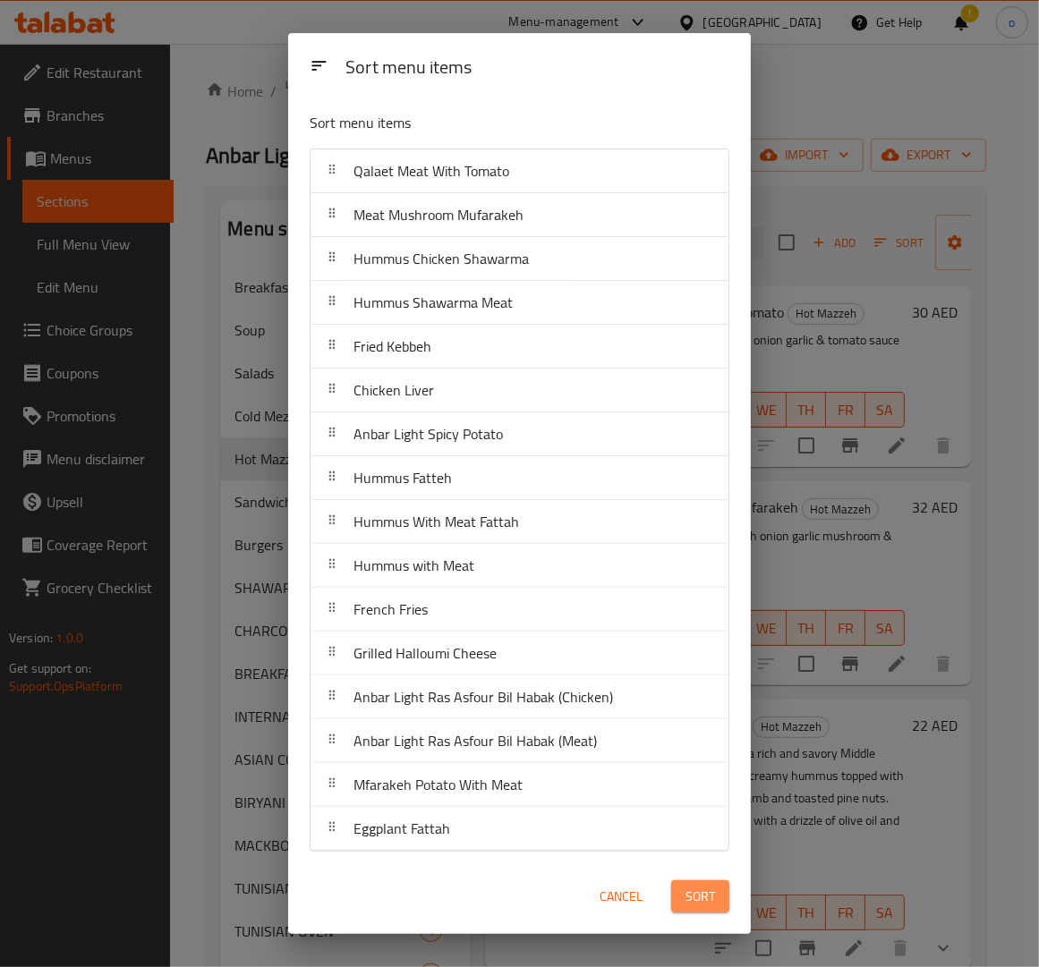
click at [701, 900] on span "Sort" at bounding box center [700, 897] width 30 height 22
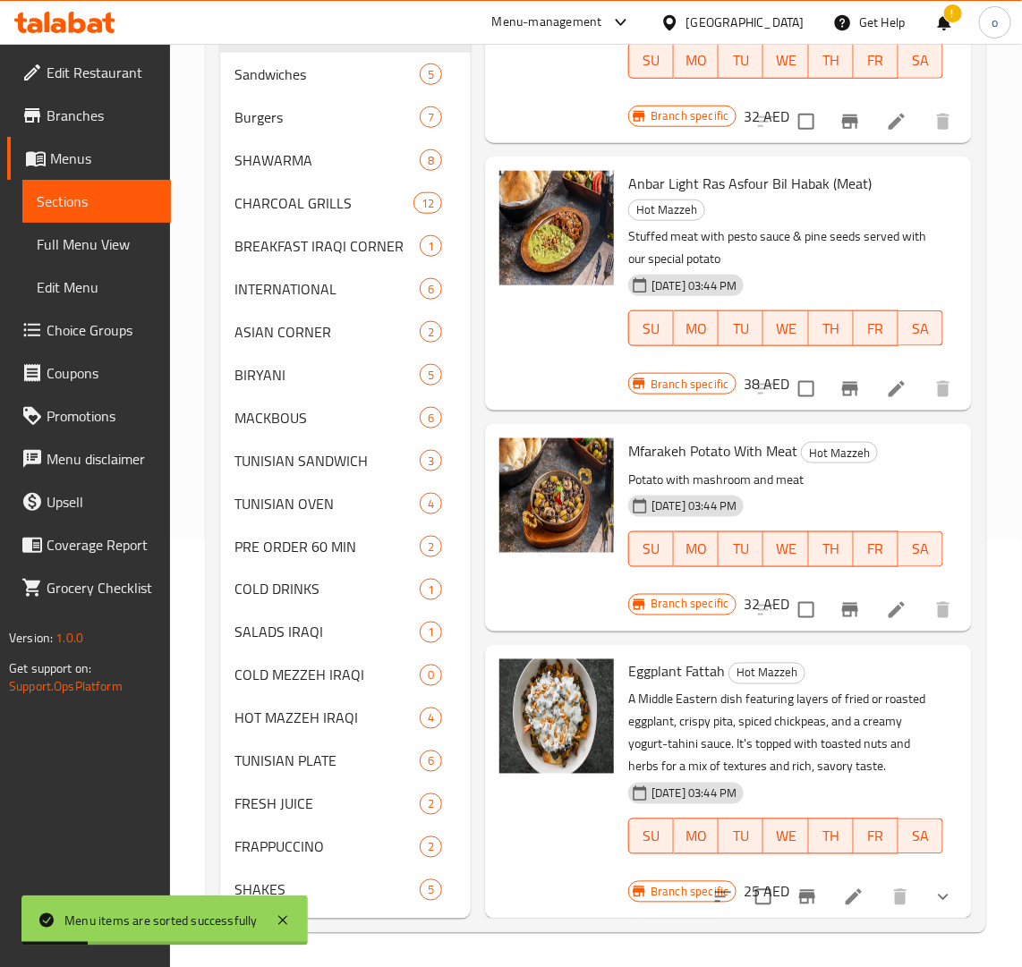
scroll to position [2658, 0]
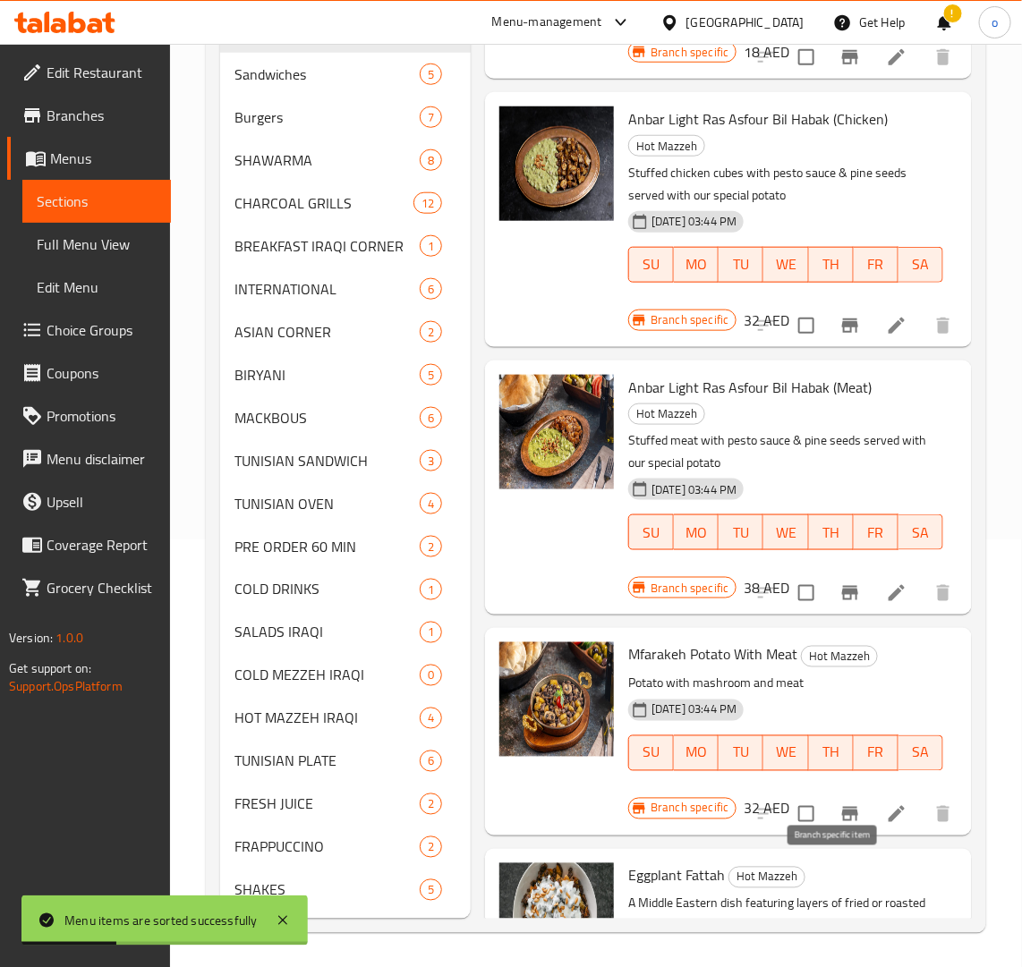
click at [842, 821] on icon "Branch-specific-item" at bounding box center [850, 814] width 16 height 14
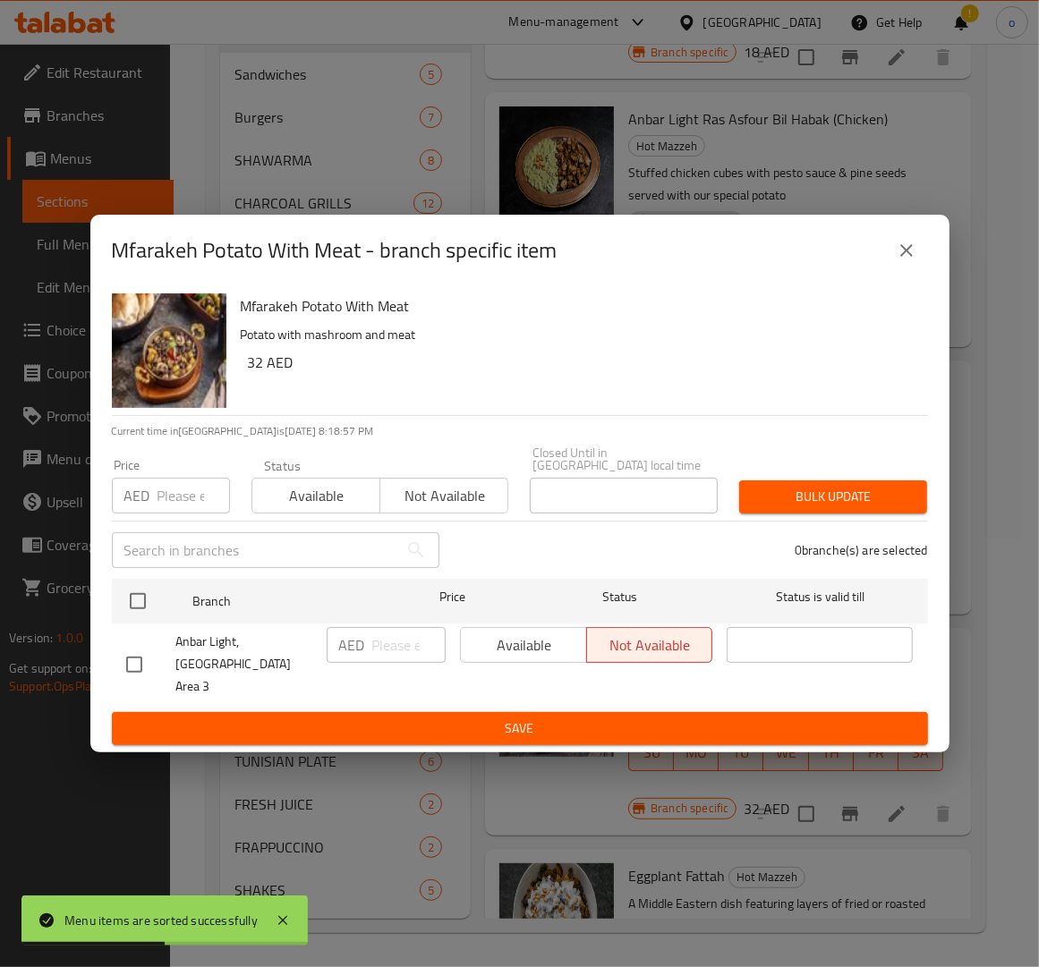
click at [880, 239] on div "Mfarakeh Potato With Meat - branch specific item" at bounding box center [519, 251] width 859 height 72
click at [899, 259] on icon "close" at bounding box center [906, 250] width 21 height 21
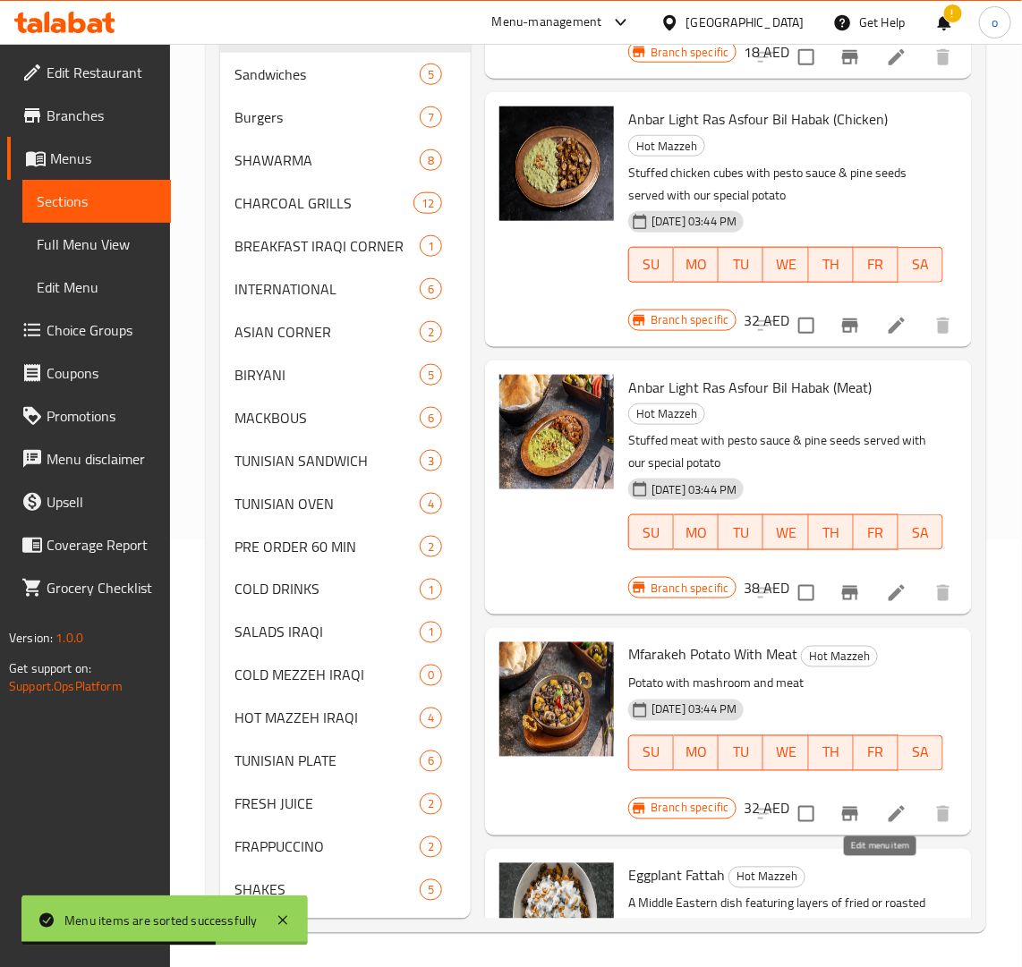
click at [886, 825] on icon at bounding box center [896, 814] width 21 height 21
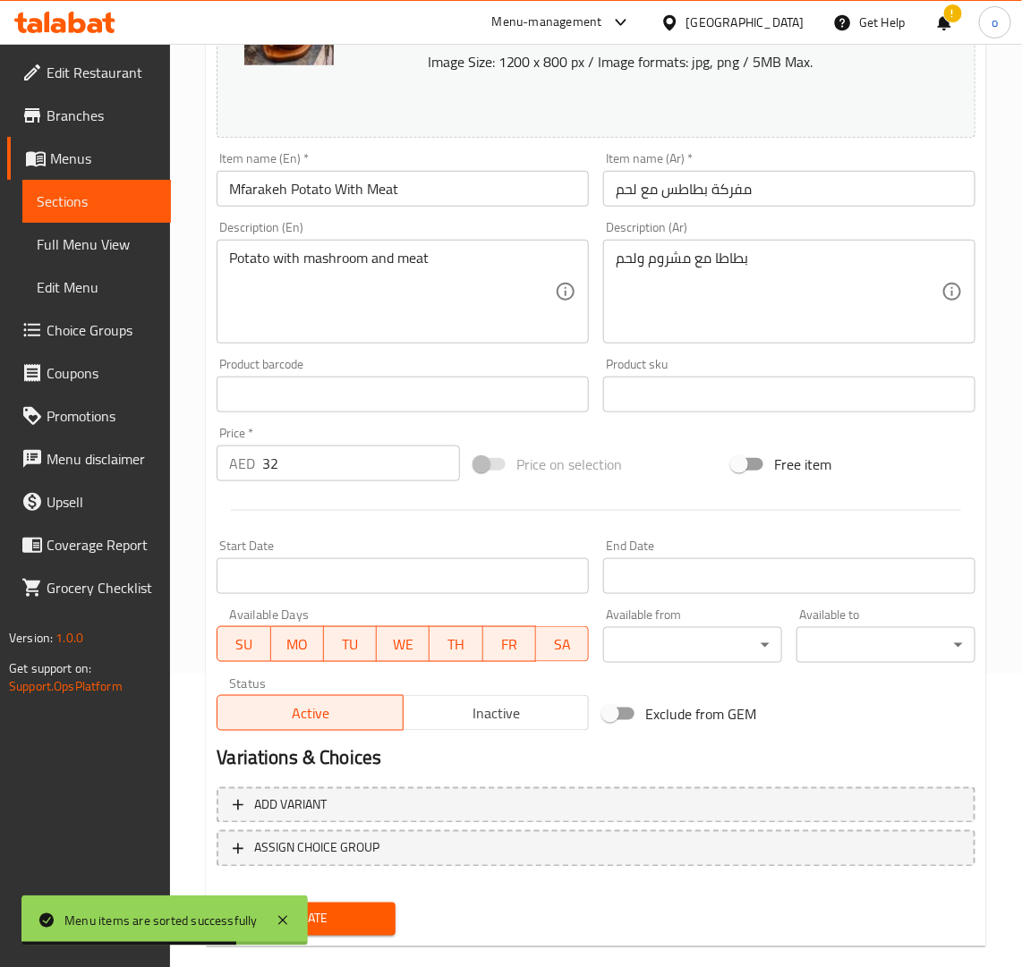
scroll to position [320, 0]
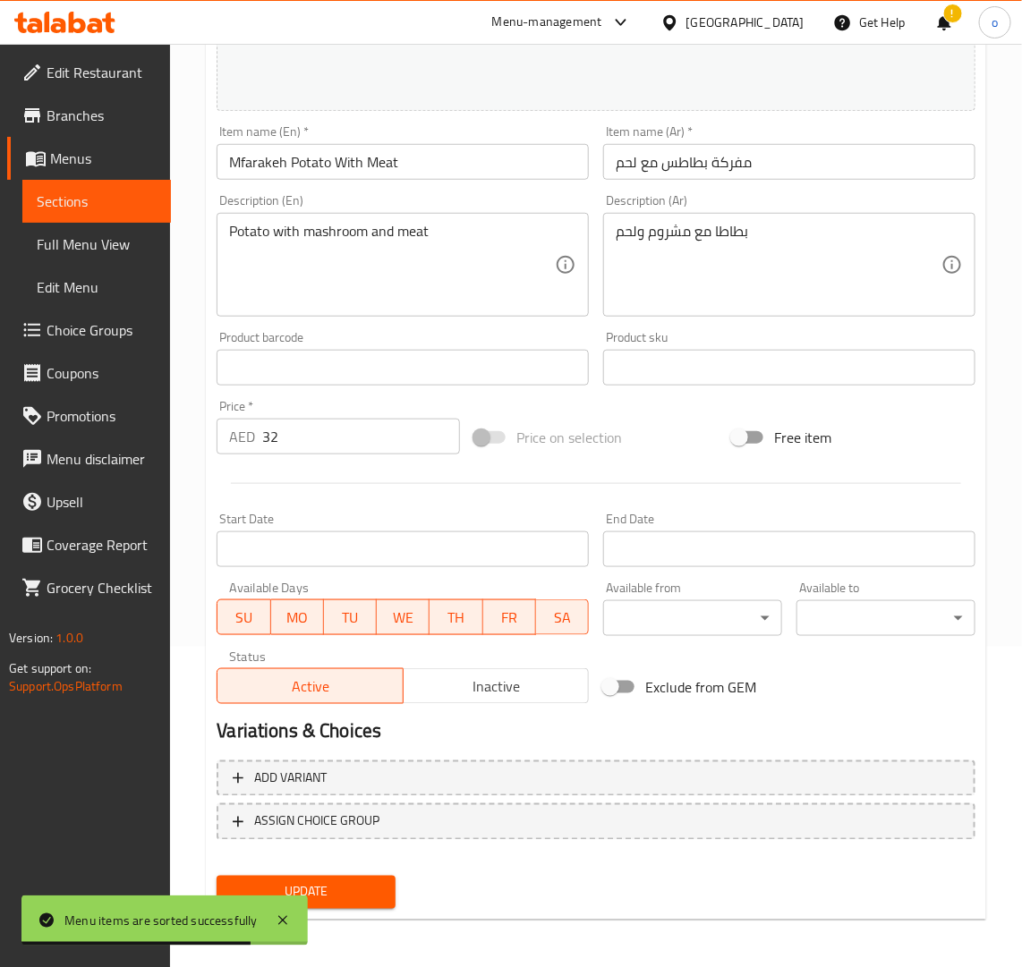
click at [435, 705] on div "Status Active Inactive" at bounding box center [402, 677] width 387 height 68
click at [453, 703] on button "Inactive" at bounding box center [496, 686] width 186 height 36
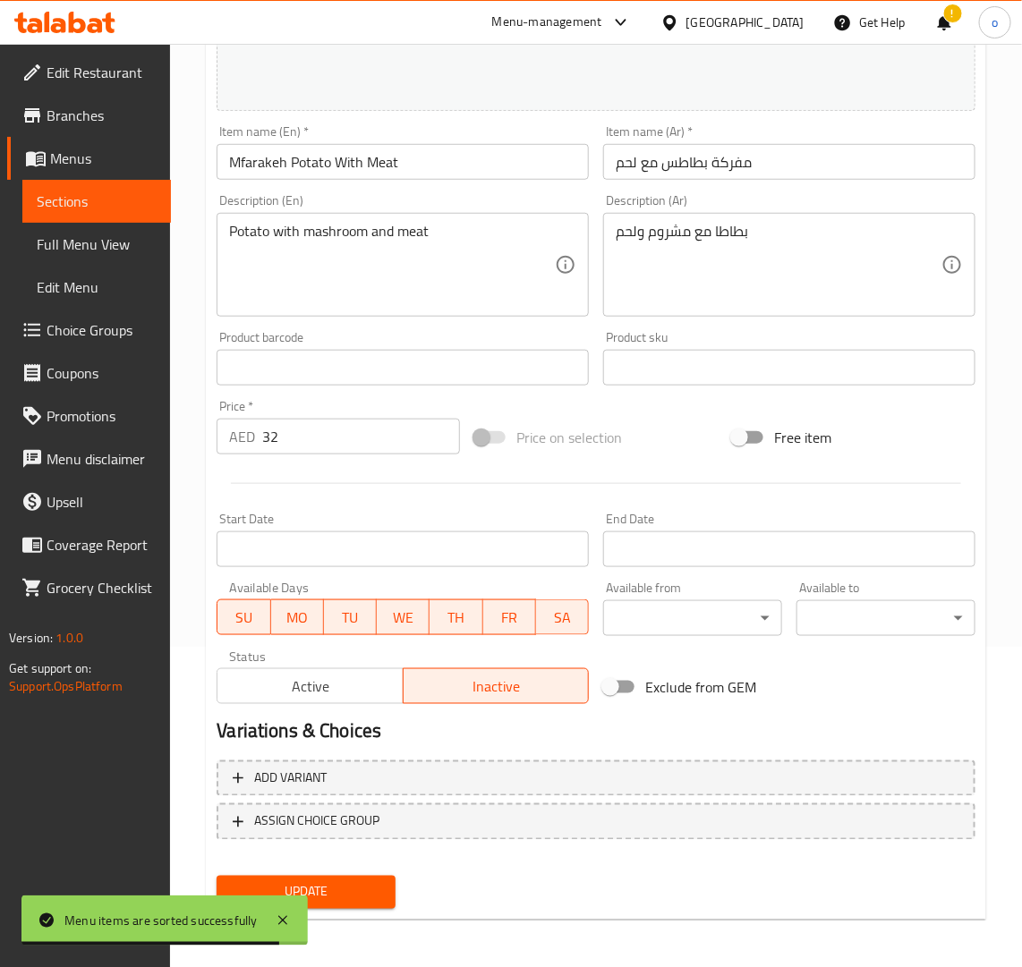
click at [361, 881] on span "Update" at bounding box center [306, 892] width 150 height 22
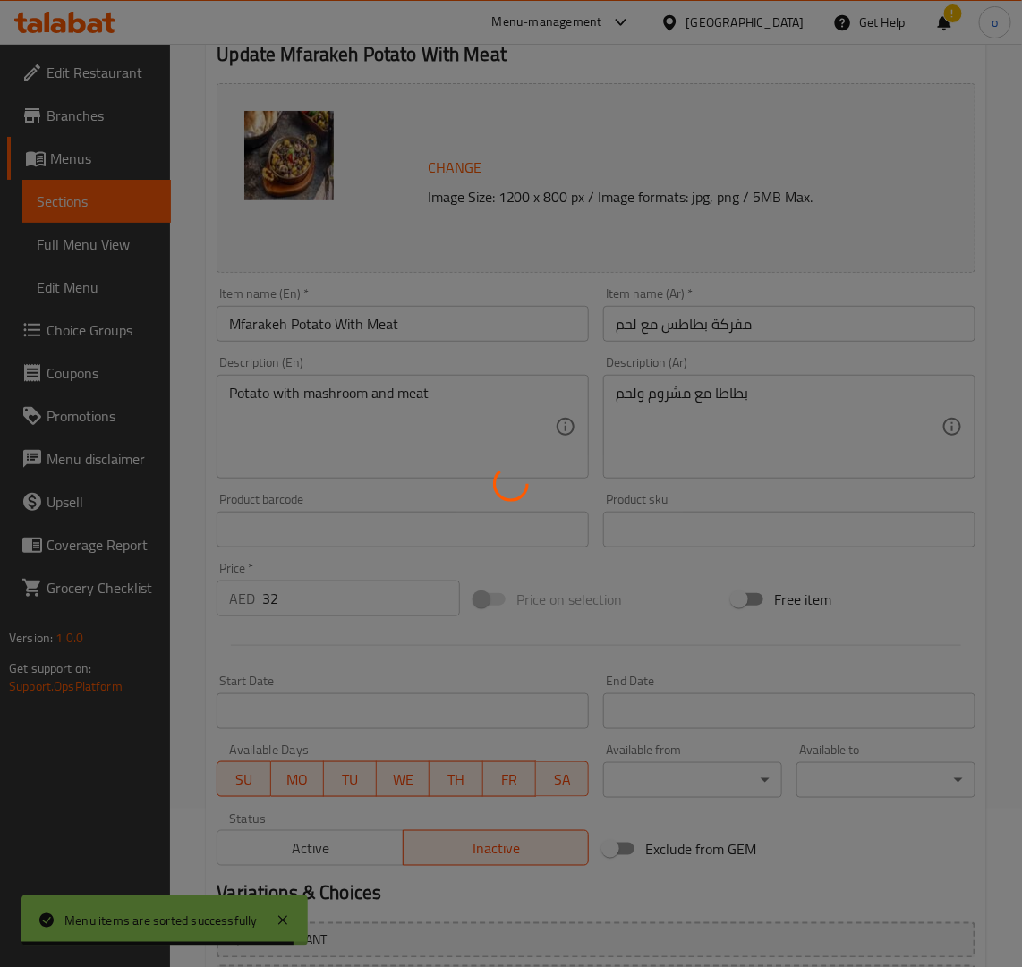
scroll to position [0, 0]
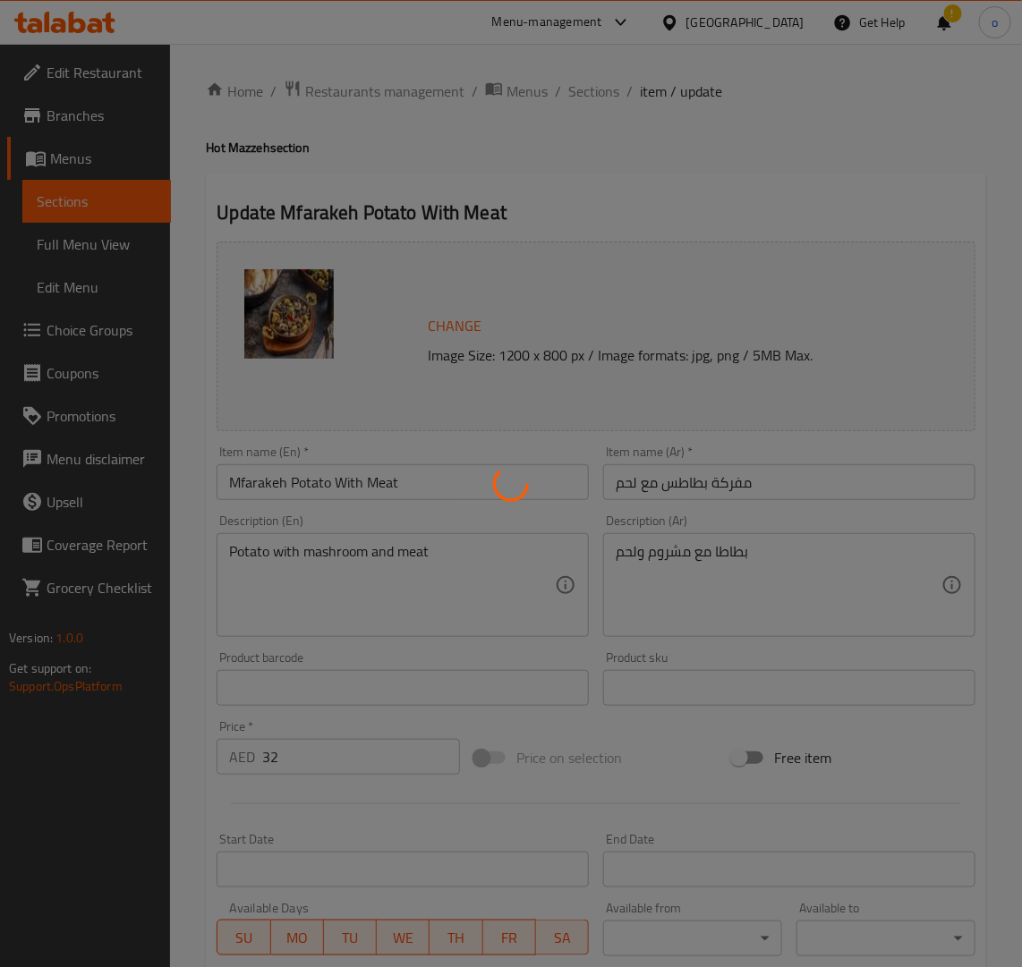
click at [569, 140] on div at bounding box center [511, 483] width 1022 height 967
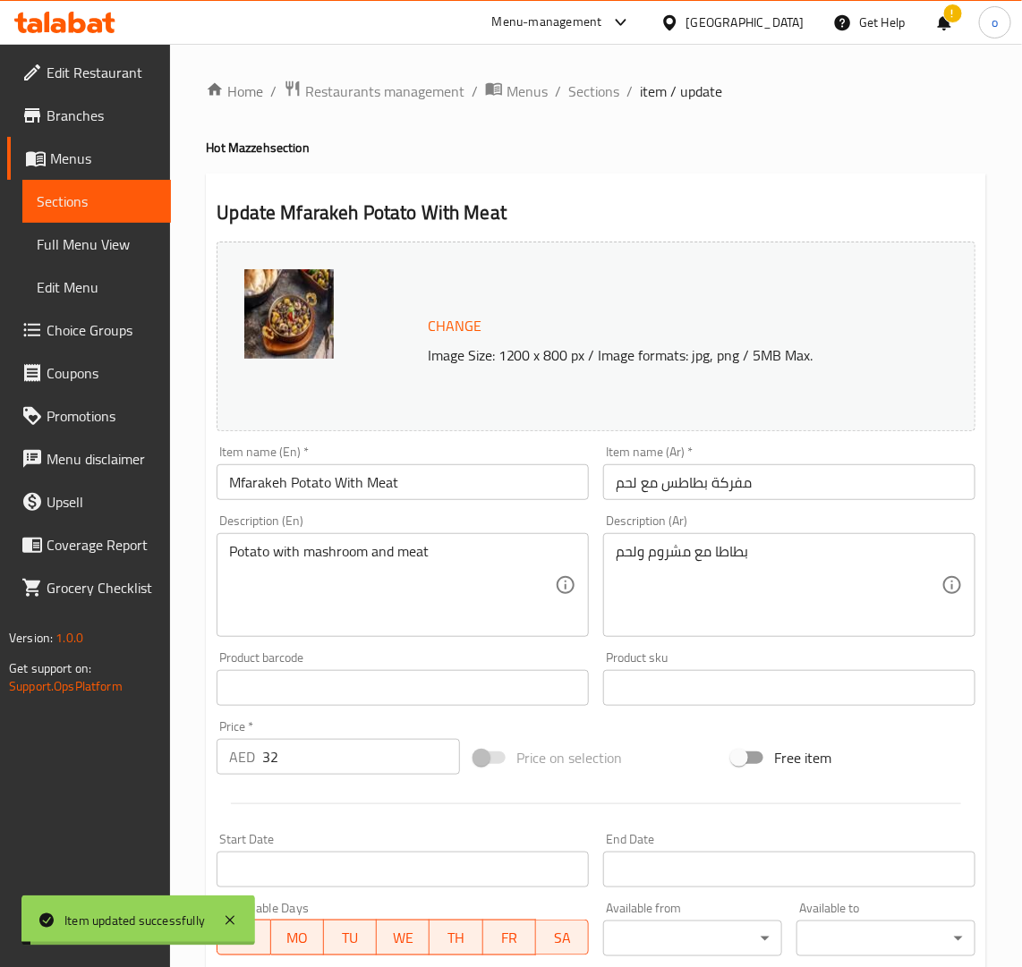
click at [583, 97] on span "Sections" at bounding box center [593, 91] width 51 height 21
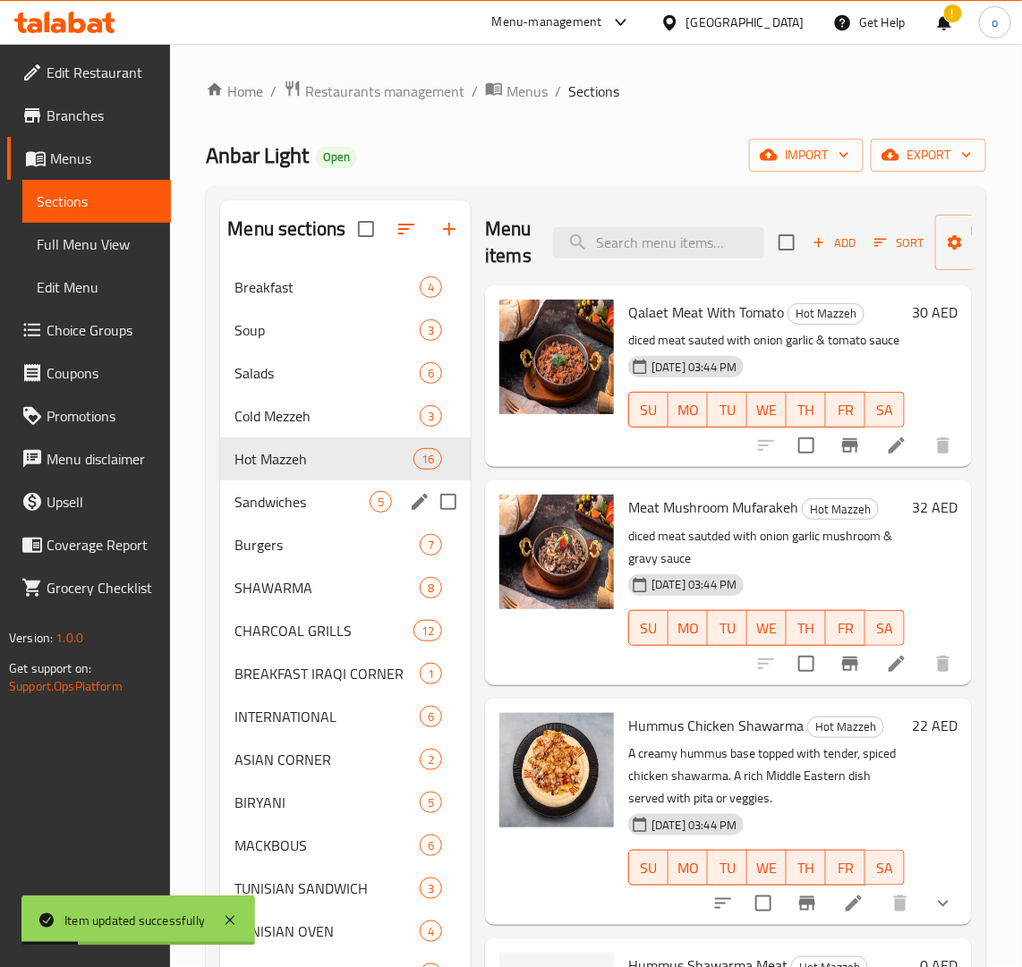
click at [373, 485] on div "Sandwiches 5" at bounding box center [345, 501] width 251 height 43
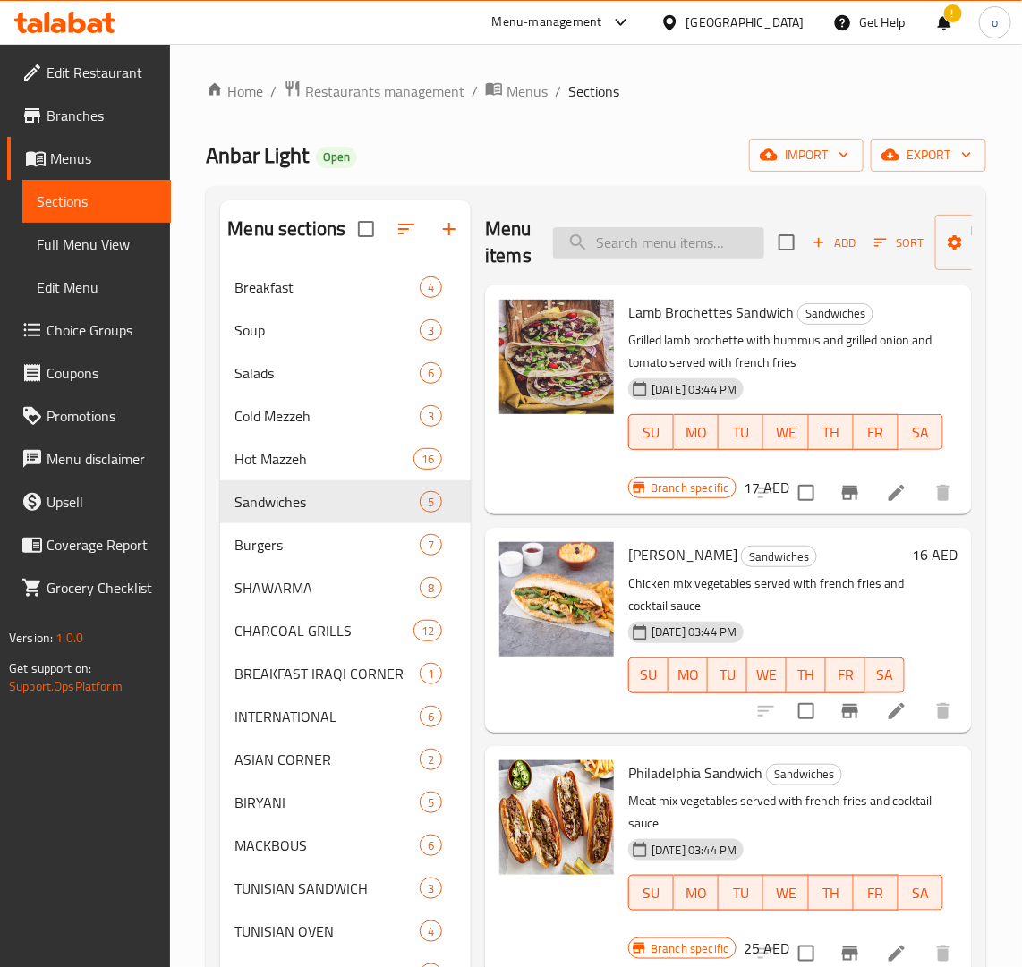
click at [649, 251] on input "search" at bounding box center [658, 242] width 211 height 31
paste input "TWOOK SANDWICH"
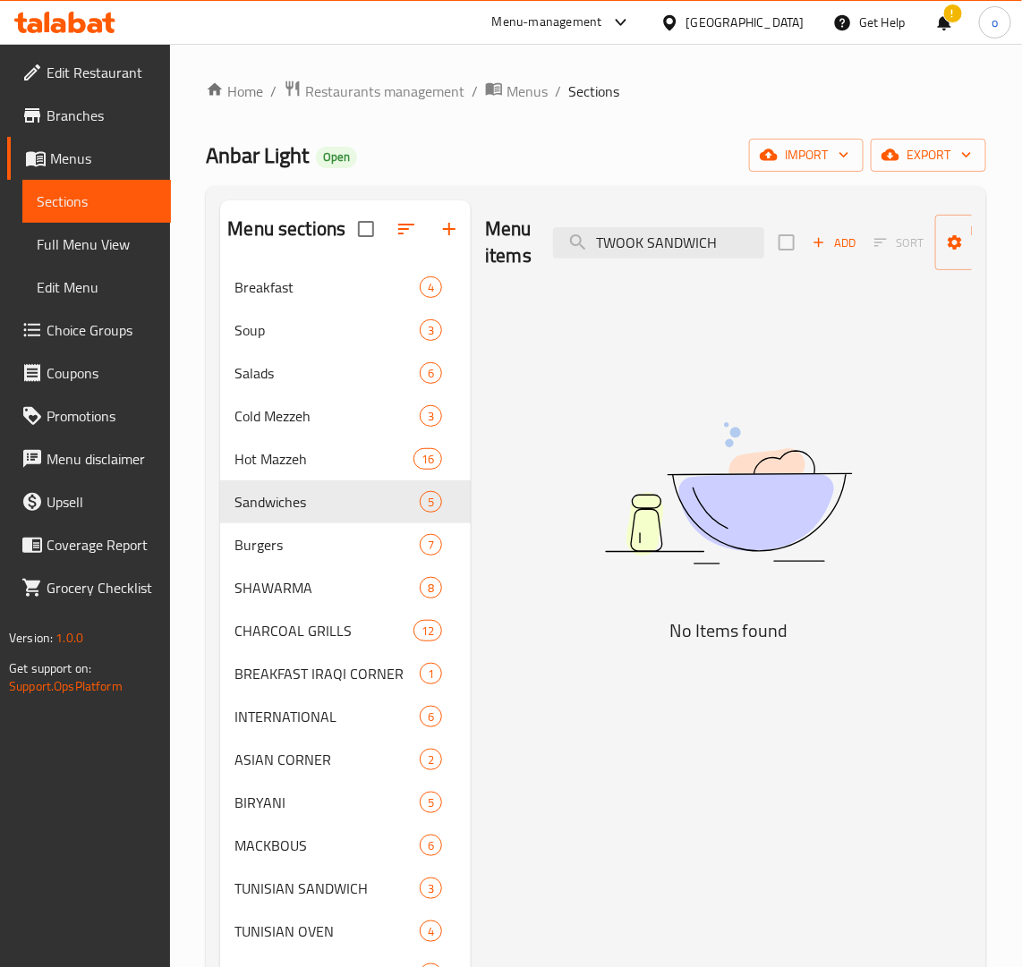
type input "TWOOK SANDWICH"
click at [830, 240] on span "Add" at bounding box center [834, 243] width 48 height 21
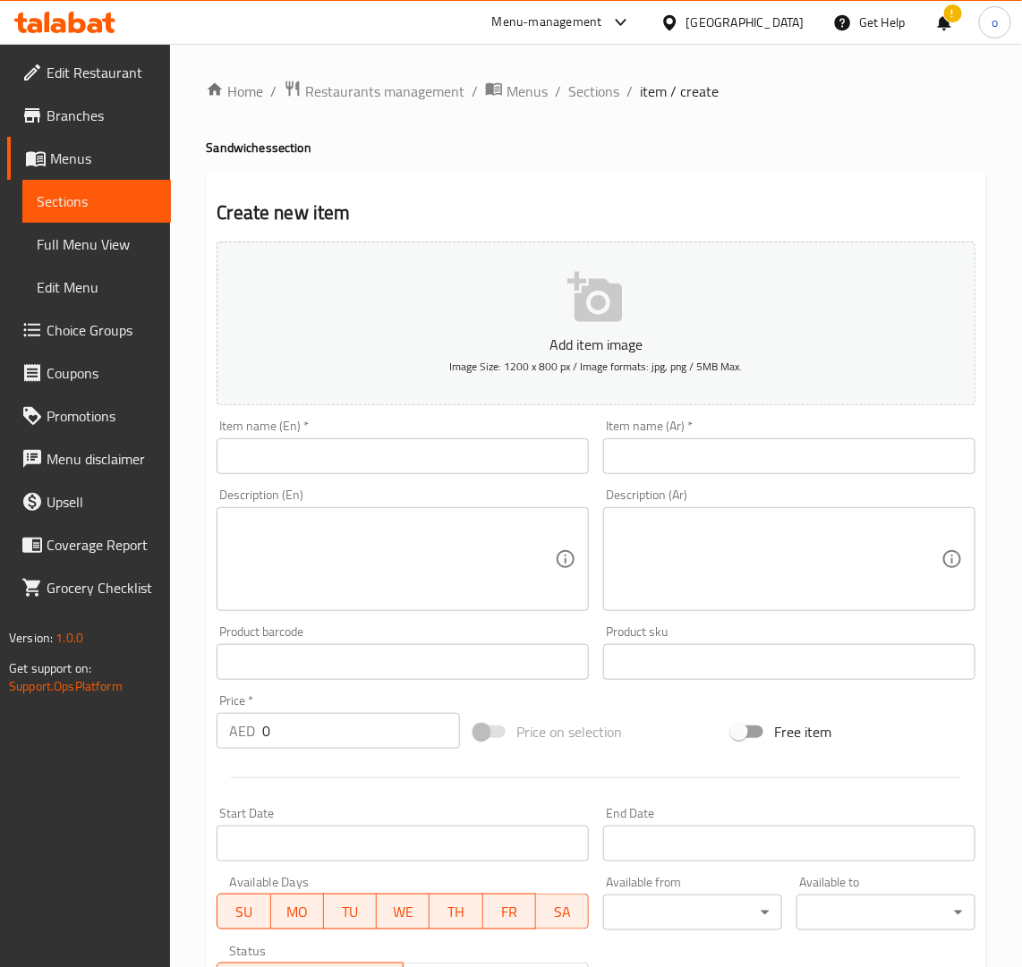
click at [506, 421] on div "Item name (En)   * Item name (En) *" at bounding box center [403, 447] width 372 height 55
click at [468, 423] on div "Item name (En)   * Item name (En) *" at bounding box center [403, 447] width 372 height 55
click at [470, 428] on div "Item name (En)   * Item name (En) *" at bounding box center [403, 447] width 372 height 55
click at [474, 427] on div "Item name (En)   * Item name (En) *" at bounding box center [403, 447] width 372 height 55
click at [376, 429] on div "Item name (En)   * Item name (En) *" at bounding box center [403, 447] width 372 height 55
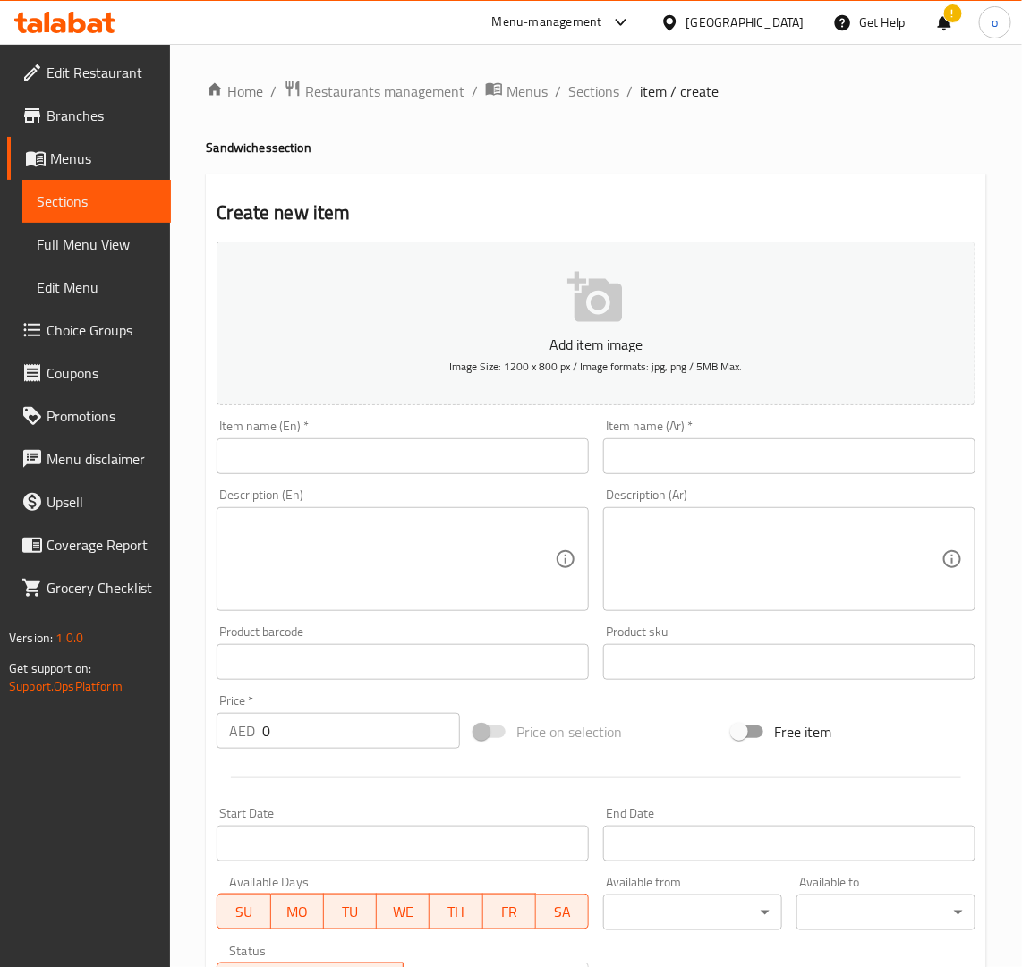
click at [369, 475] on div "Item name (En)   * Item name (En) *" at bounding box center [402, 446] width 387 height 69
click at [362, 456] on input "text" at bounding box center [403, 456] width 372 height 36
paste input "TWOOK SANDWICH"
drag, startPoint x: 362, startPoint y: 461, endPoint x: 154, endPoint y: 450, distance: 208.8
click at [154, 450] on div "Edit Restaurant Branches Menus Sections Full Menu View Edit Menu Choice Groups …" at bounding box center [511, 654] width 1022 height 1220
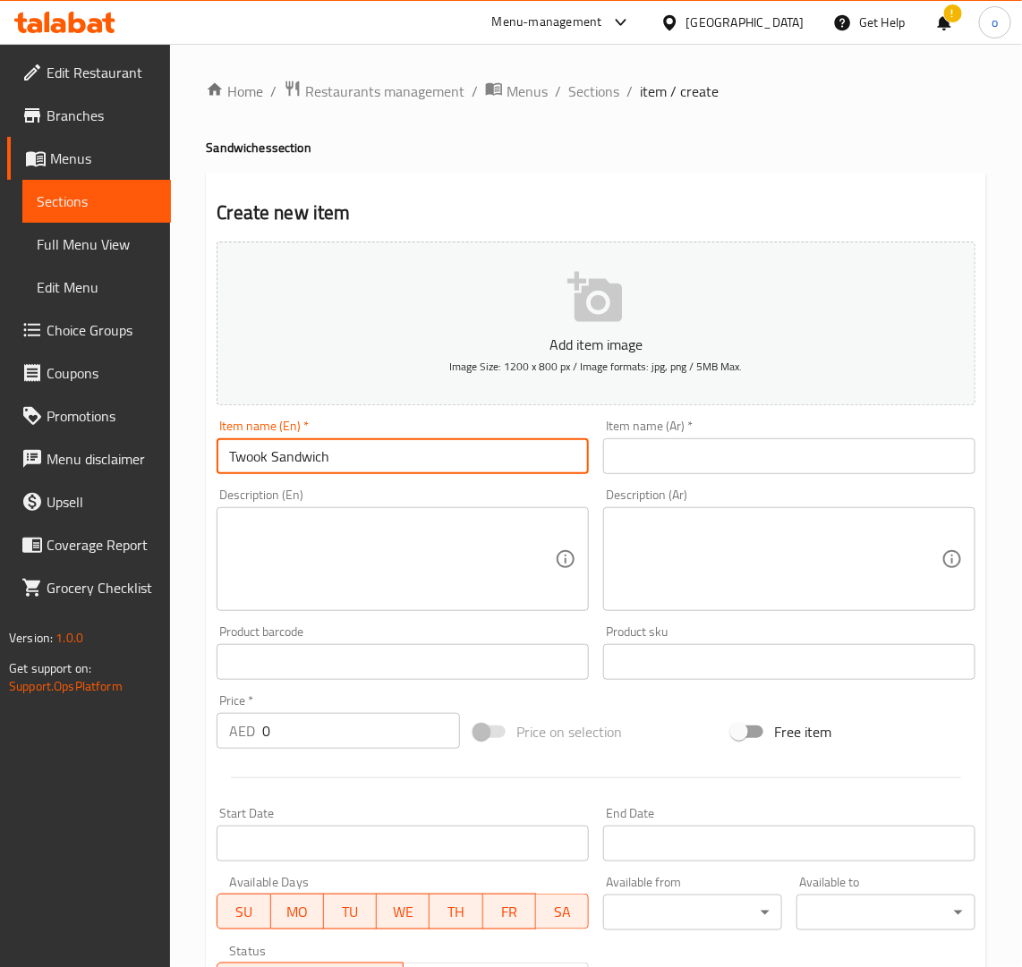
click at [293, 474] on input "Twook Sandwich" at bounding box center [403, 456] width 372 height 36
click at [324, 466] on input "Twook Sandwich" at bounding box center [403, 456] width 372 height 36
drag, startPoint x: 343, startPoint y: 465, endPoint x: 189, endPoint y: 468, distance: 153.9
click at [189, 468] on div "Home / Restaurants management / Menus / Sections / item / create Sandwiches sec…" at bounding box center [596, 654] width 852 height 1220
click at [392, 441] on input "Twook Sandwich" at bounding box center [403, 456] width 372 height 36
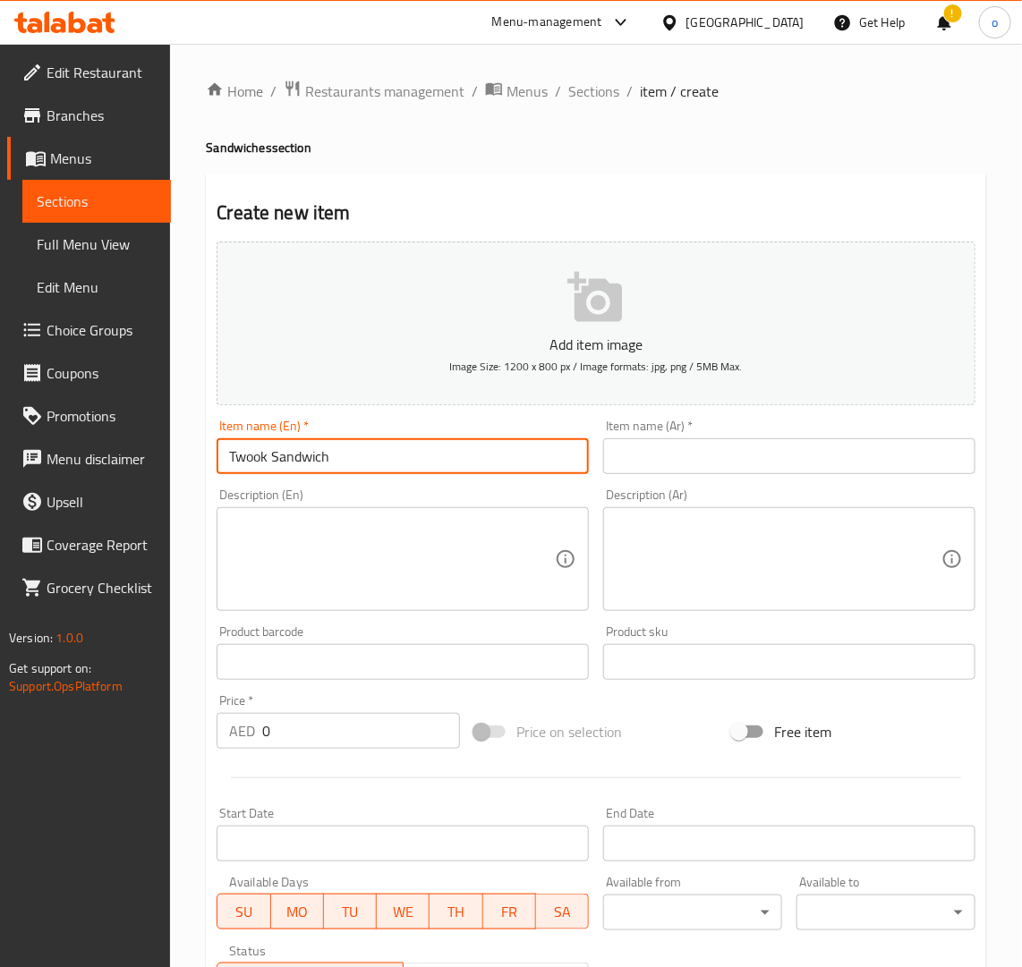
click at [352, 445] on input "Twook Sandwich" at bounding box center [403, 456] width 372 height 36
drag, startPoint x: 407, startPoint y: 456, endPoint x: 137, endPoint y: 457, distance: 270.2
click at [137, 457] on div "Edit Restaurant Branches Menus Sections Full Menu View Edit Menu Choice Groups …" at bounding box center [511, 654] width 1022 height 1220
paste input "WOOK SANDWICH"
click at [261, 474] on input "TWOOK SANDWICH" at bounding box center [403, 456] width 372 height 36
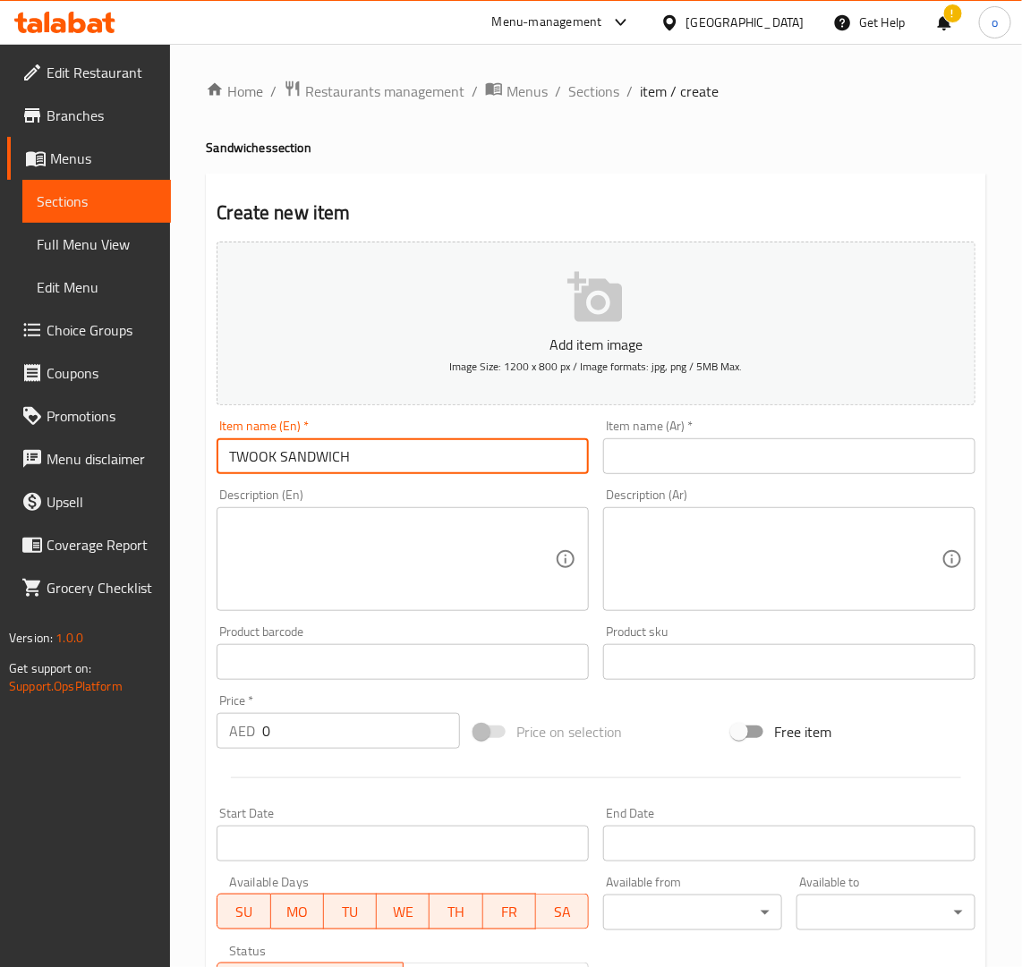
drag, startPoint x: 410, startPoint y: 465, endPoint x: 96, endPoint y: 436, distance: 315.5
click at [98, 435] on div "Edit Restaurant Branches Menus Sections Full Menu View Edit Menu Choice Groups …" at bounding box center [511, 654] width 1022 height 1220
type input "Twook Sandwich"
drag, startPoint x: 247, startPoint y: 493, endPoint x: 293, endPoint y: 499, distance: 46.9
click at [247, 493] on div "Description (En) Description (En)" at bounding box center [403, 550] width 372 height 123
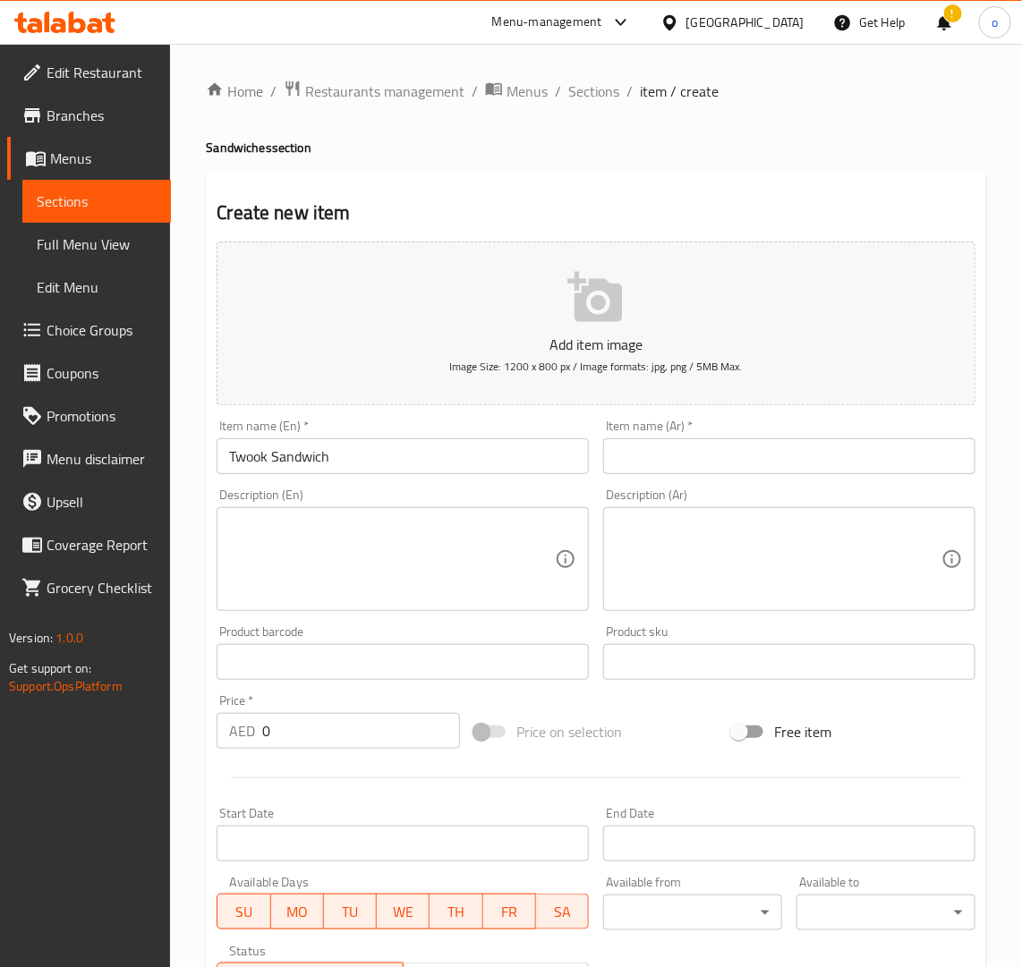
click at [296, 499] on div "Description (En) Description (En)" at bounding box center [403, 550] width 372 height 123
drag, startPoint x: 338, startPoint y: 457, endPoint x: 183, endPoint y: 444, distance: 155.4
click at [183, 444] on div "Home / Restaurants management / Menus / Sections / item / create Sandwiches sec…" at bounding box center [596, 654] width 852 height 1220
click at [642, 439] on input "text" at bounding box center [789, 456] width 372 height 36
paste input "ساندويتش تووك"
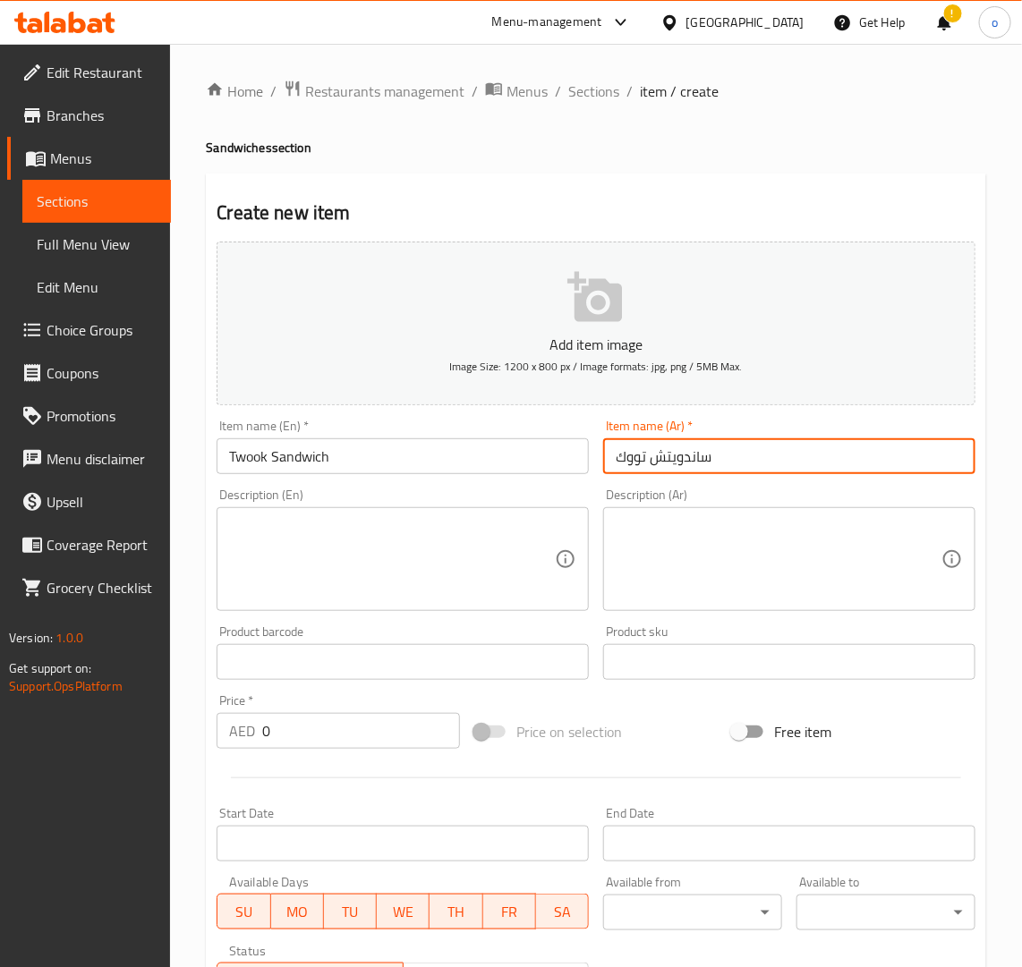
type input "ساندويتش تووك"
drag, startPoint x: 410, startPoint y: 450, endPoint x: 252, endPoint y: 463, distance: 158.1
click at [407, 455] on input "Twook Sandwich" at bounding box center [403, 456] width 372 height 36
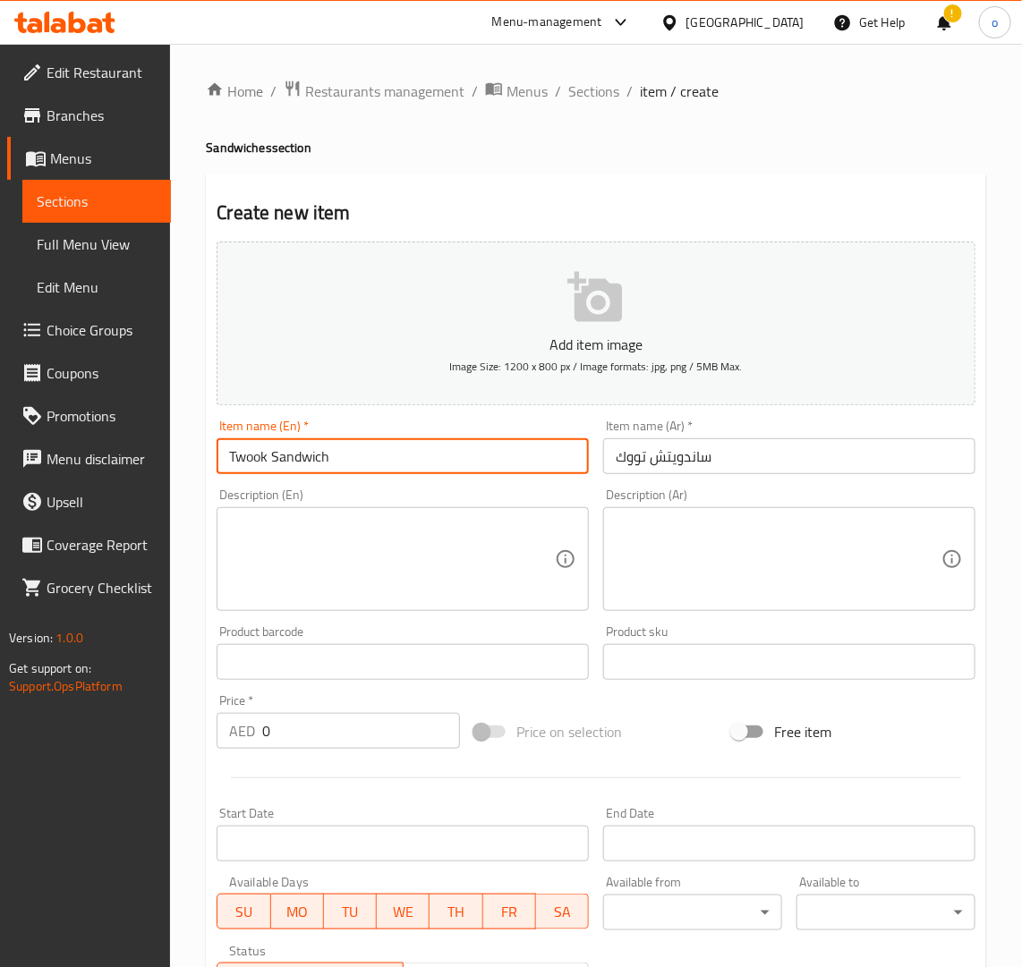
click at [242, 459] on input "Twook Sandwich" at bounding box center [403, 456] width 372 height 36
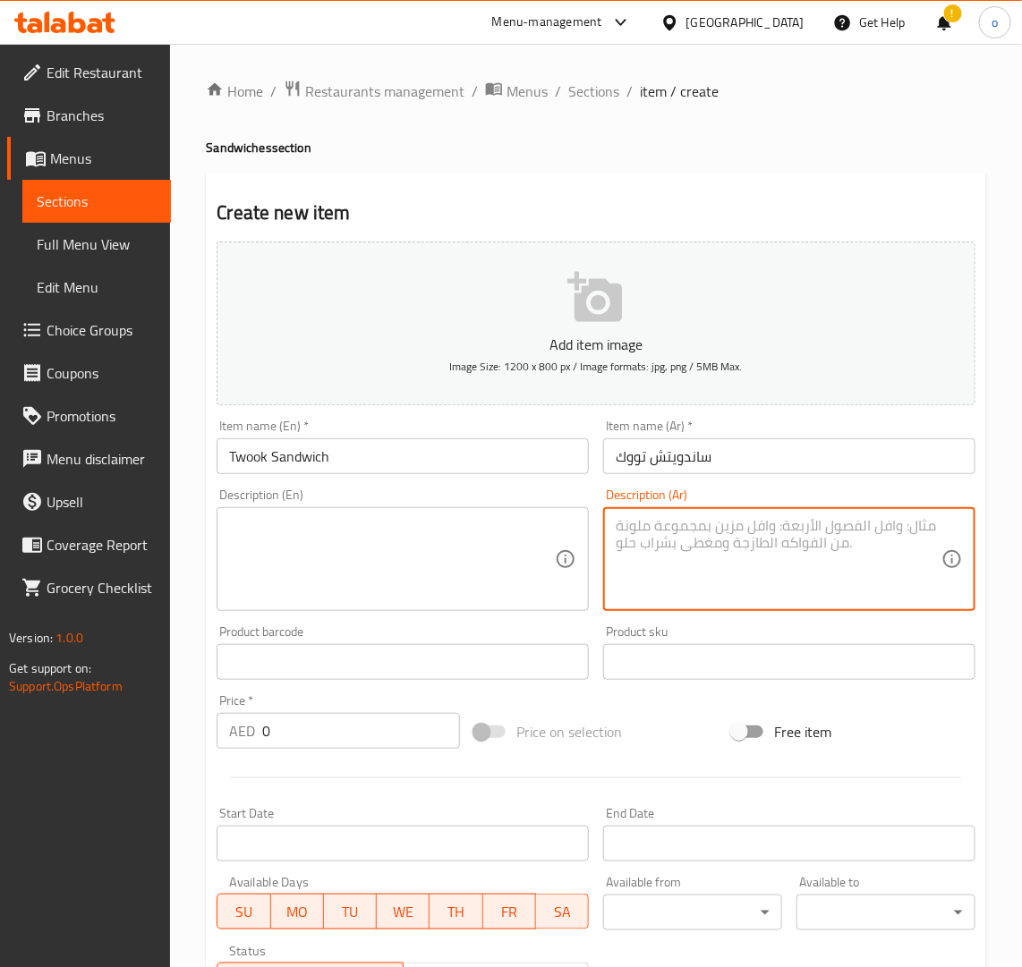
click at [692, 542] on textarea at bounding box center [779, 559] width 326 height 85
click at [398, 547] on textarea at bounding box center [392, 559] width 326 height 85
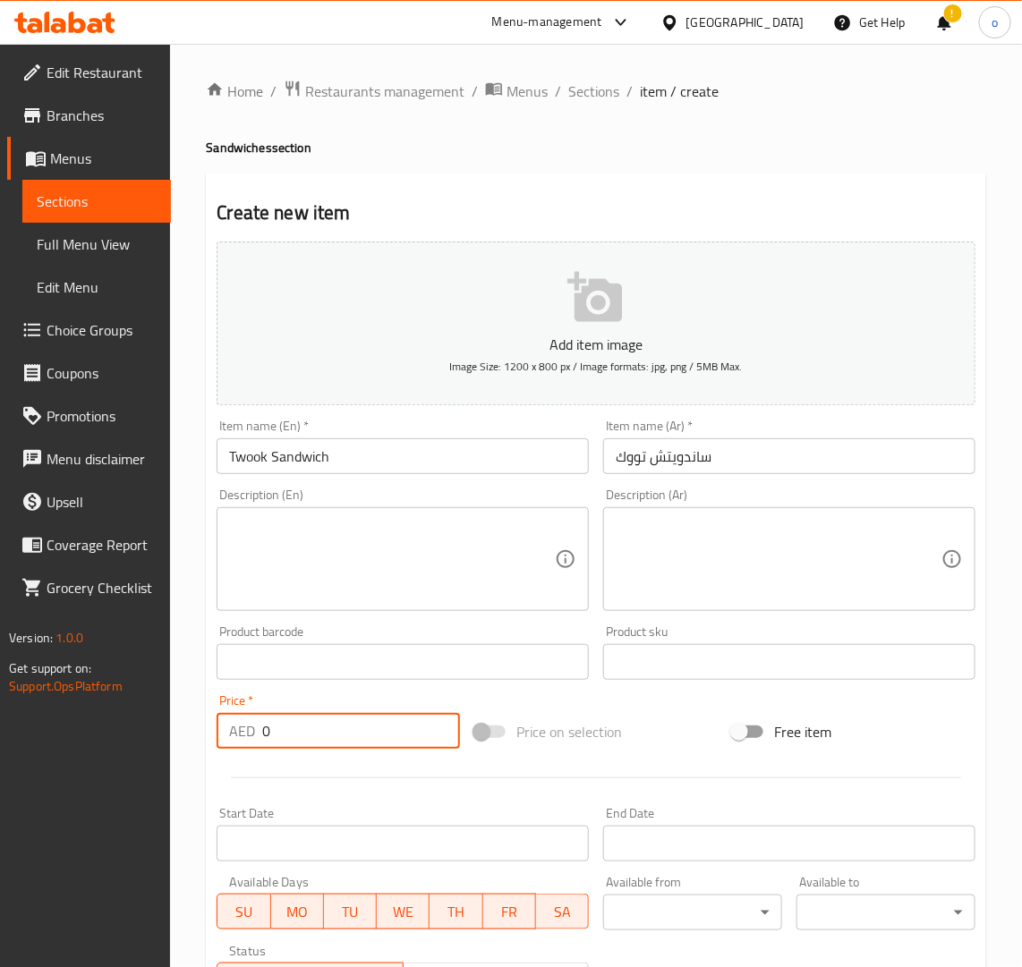
drag, startPoint x: 259, startPoint y: 738, endPoint x: 126, endPoint y: 718, distance: 134.9
click at [126, 718] on div "Edit Restaurant Branches Menus Sections Full Menu View Edit Menu Choice Groups …" at bounding box center [511, 654] width 1022 height 1220
paste input "15"
type input "15"
click at [358, 759] on div at bounding box center [595, 778] width 773 height 44
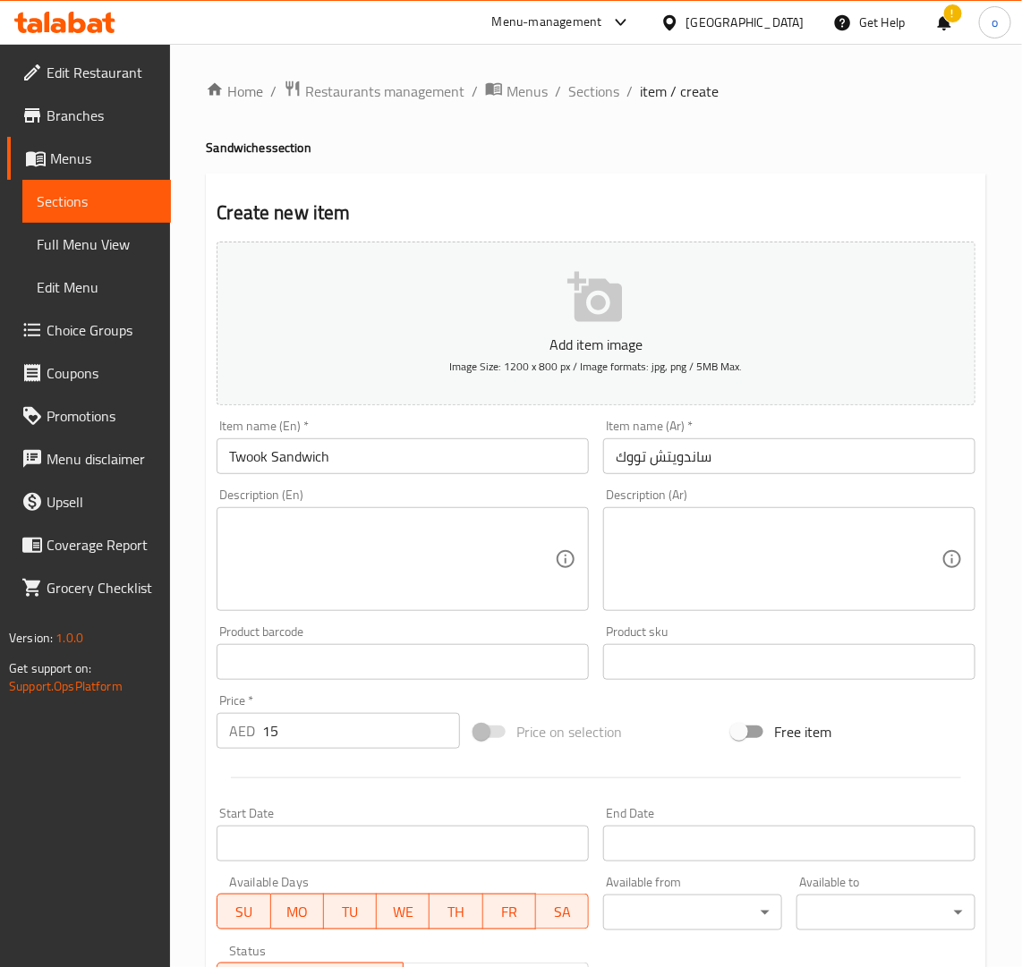
click at [341, 588] on textarea at bounding box center [392, 559] width 326 height 85
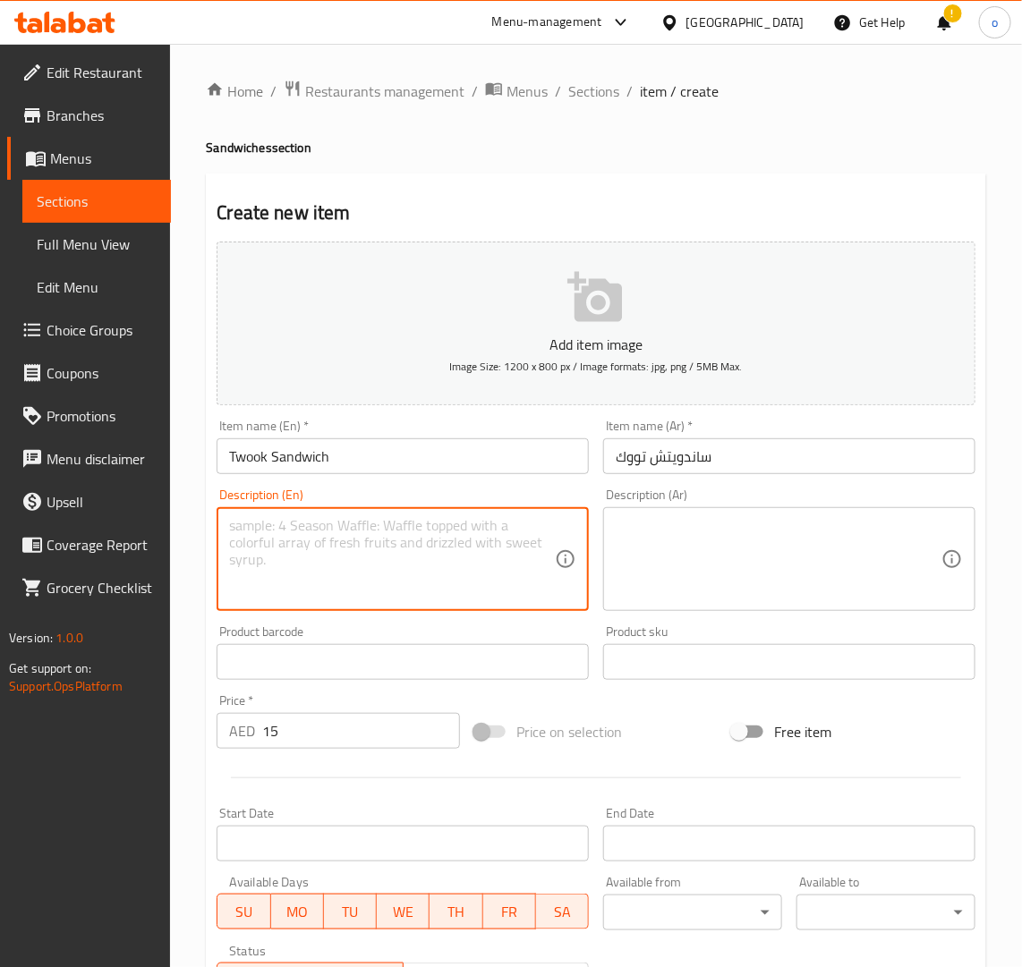
paste textarea "Twook Sandwich features grilled, spiced chicken taouk skewers served in warm br…"
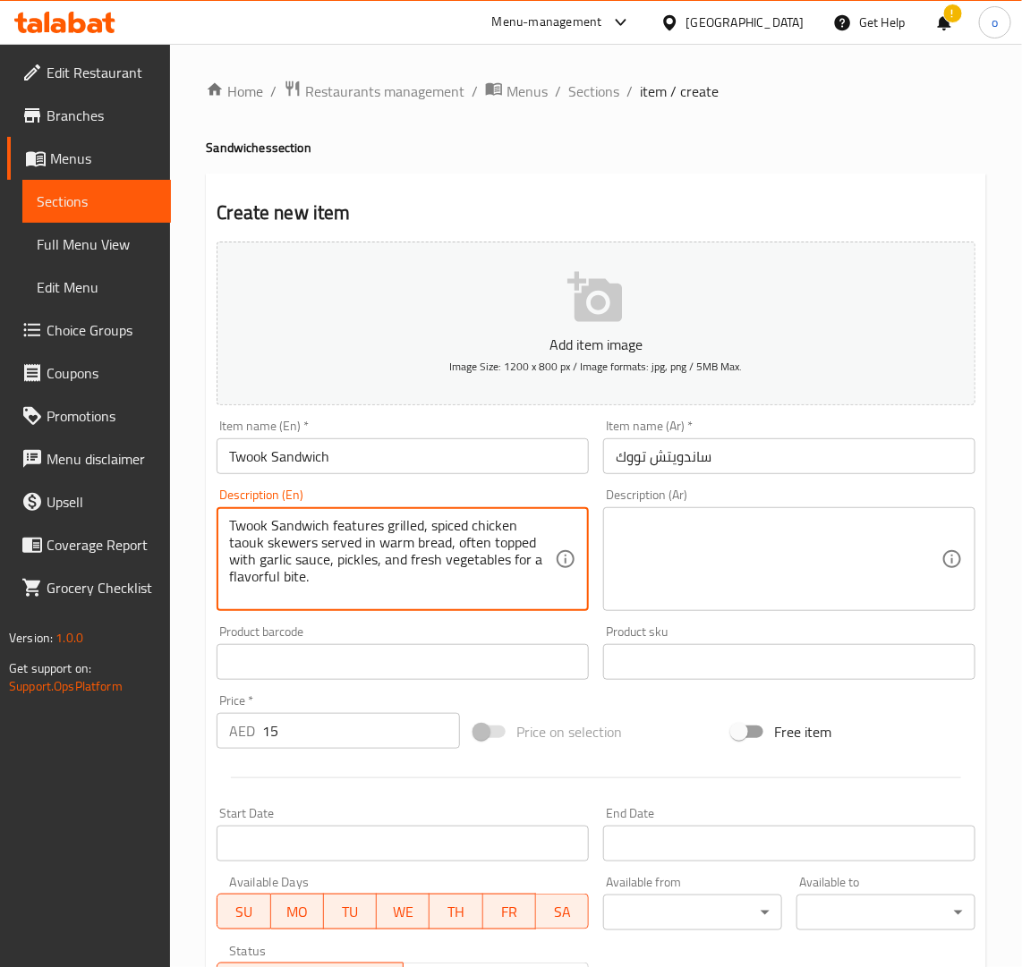
click at [370, 538] on textarea "Twook Sandwich features grilled, spiced chicken taouk skewers served in warm br…" at bounding box center [392, 559] width 326 height 85
drag, startPoint x: 350, startPoint y: 583, endPoint x: 158, endPoint y: 488, distance: 214.1
click at [158, 488] on div "Edit Restaurant Branches Menus Sections Full Menu View Edit Menu Choice Groups …" at bounding box center [511, 654] width 1022 height 1220
type textarea "Twook Sandwich features grilled, spiced chicken taouk skewers served in warm br…"
click at [720, 547] on textarea at bounding box center [779, 559] width 326 height 85
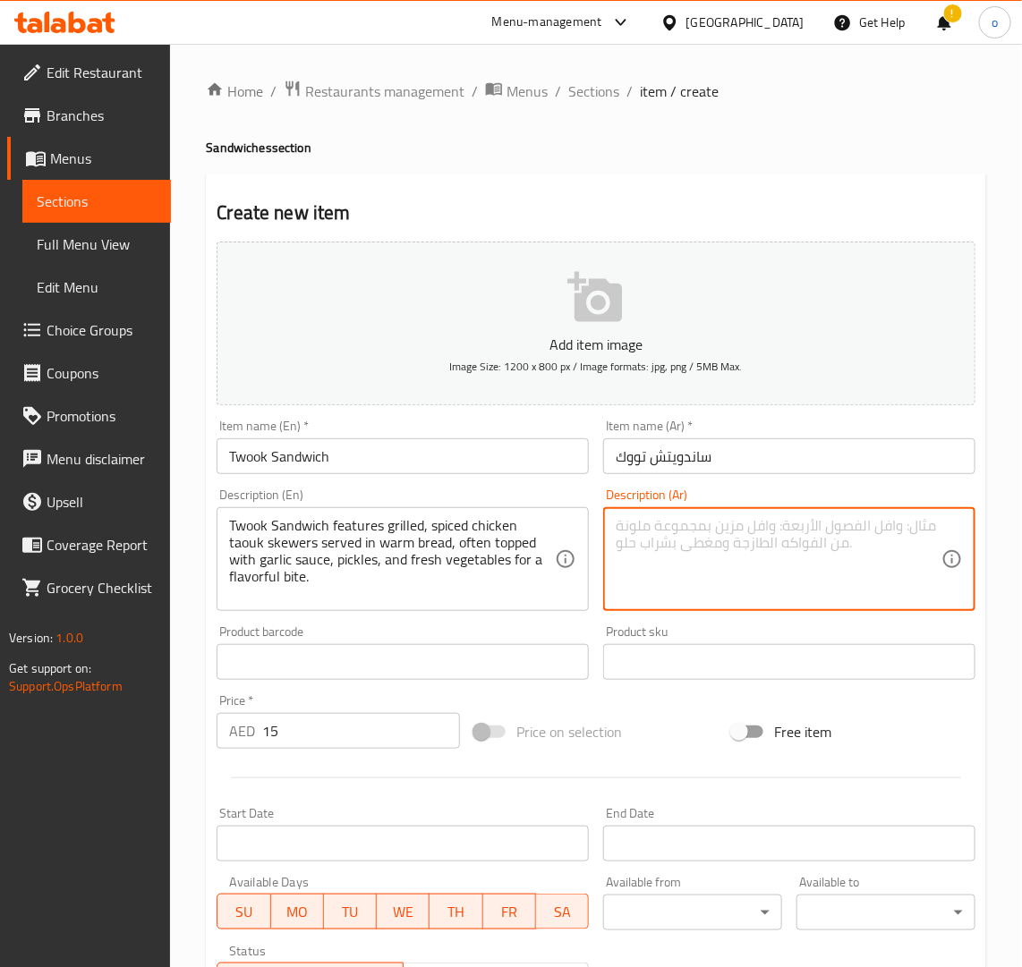
paste textarea "يتميز ساندويتش تووك بأسياخ دجاج طاووق مشوية ومتبلة تقدم في خبز دافئ، وغالبًا ما…"
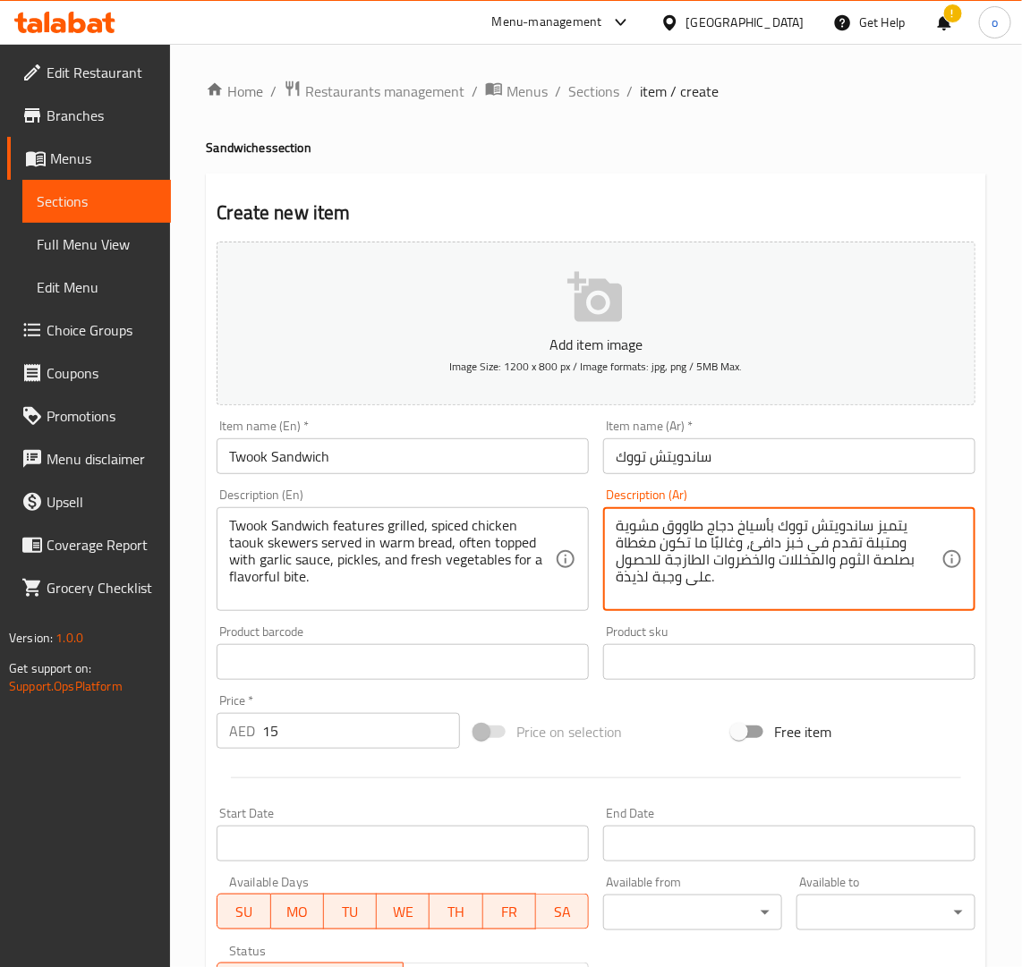
type textarea "يتميز ساندويتش تووك بأسياخ دجاج طاووق مشوية ومتبلة تقدم في خبز دافئ، وغالبًا ما…"
drag, startPoint x: 669, startPoint y: 602, endPoint x: 672, endPoint y: 628, distance: 26.1
click at [669, 605] on div "يتميز ساندويتش تووك بأسياخ دجاج طاووق مشوية ومتبلة تقدم في خبز دافئ، وغالبًا ما…" at bounding box center [789, 559] width 372 height 104
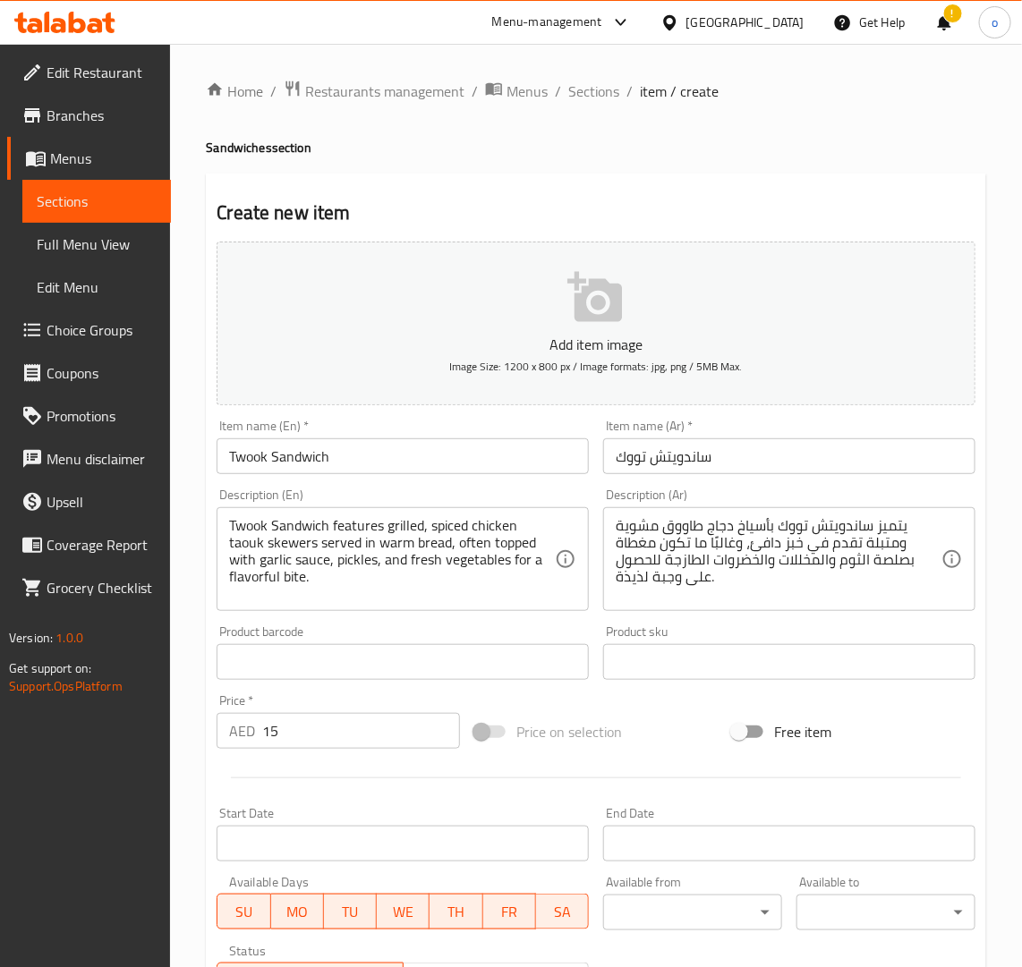
click at [673, 632] on div "Product sku Product sku" at bounding box center [789, 652] width 372 height 55
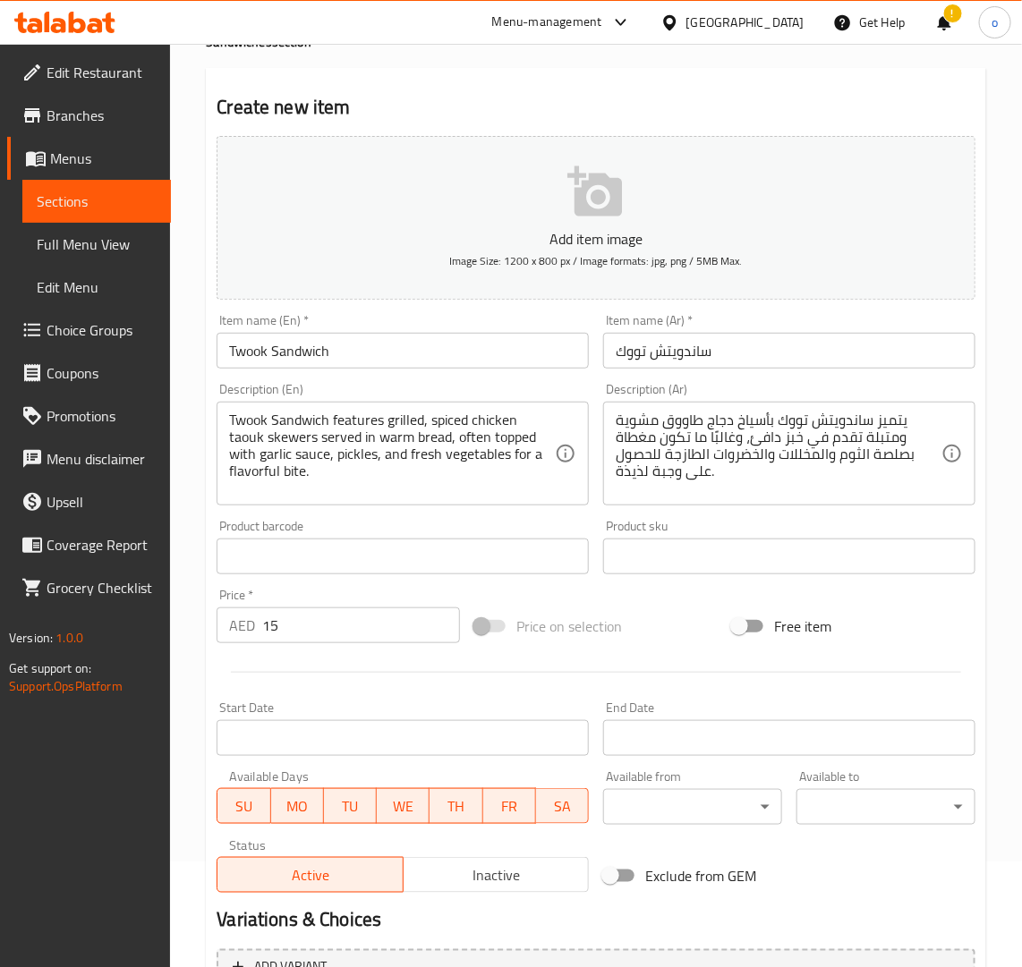
scroll to position [293, 0]
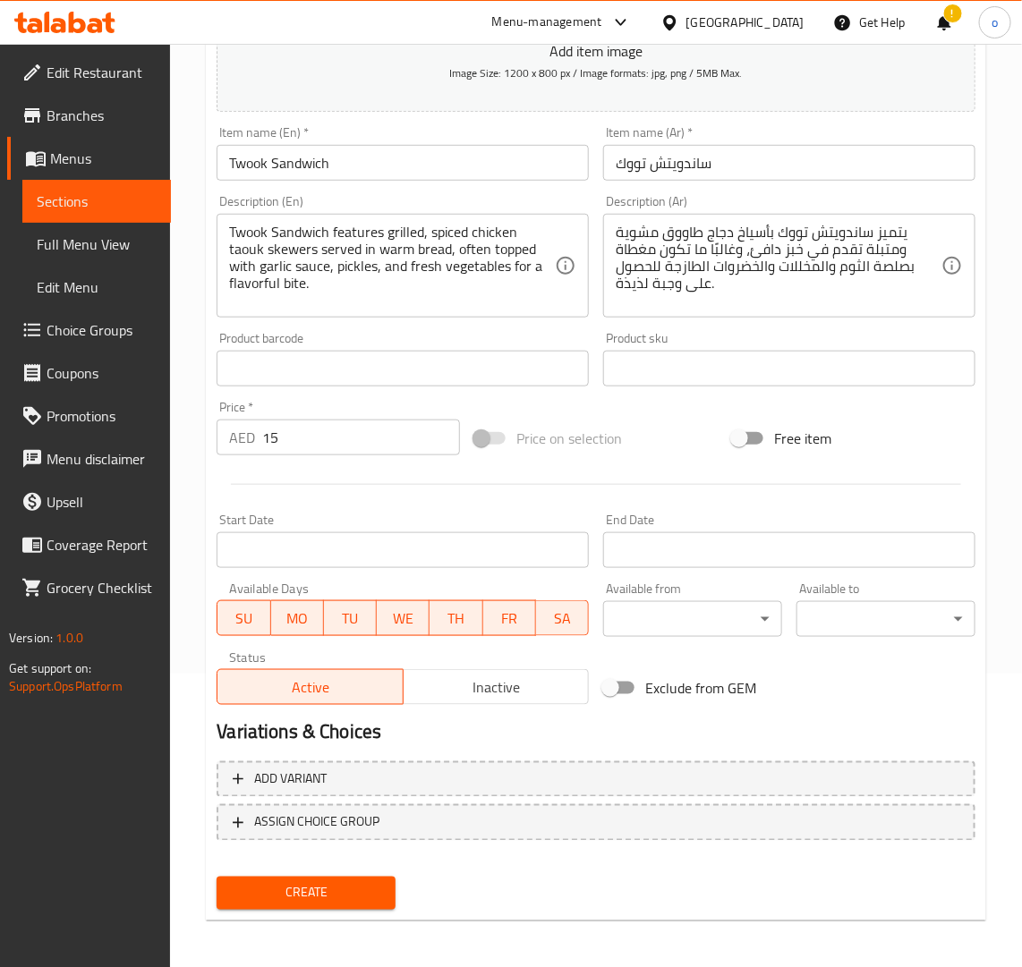
click at [319, 848] on nav at bounding box center [596, 855] width 759 height 14
click at [327, 882] on span "Create" at bounding box center [306, 893] width 150 height 22
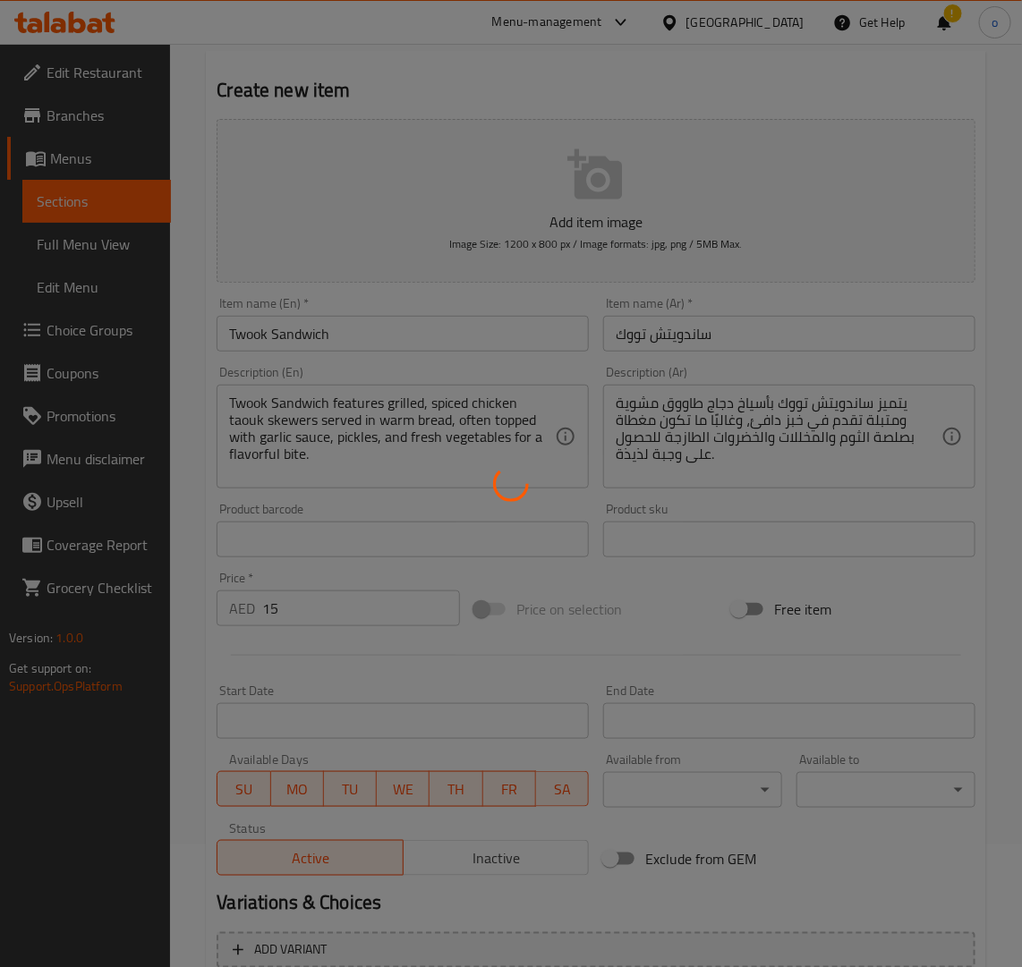
scroll to position [0, 0]
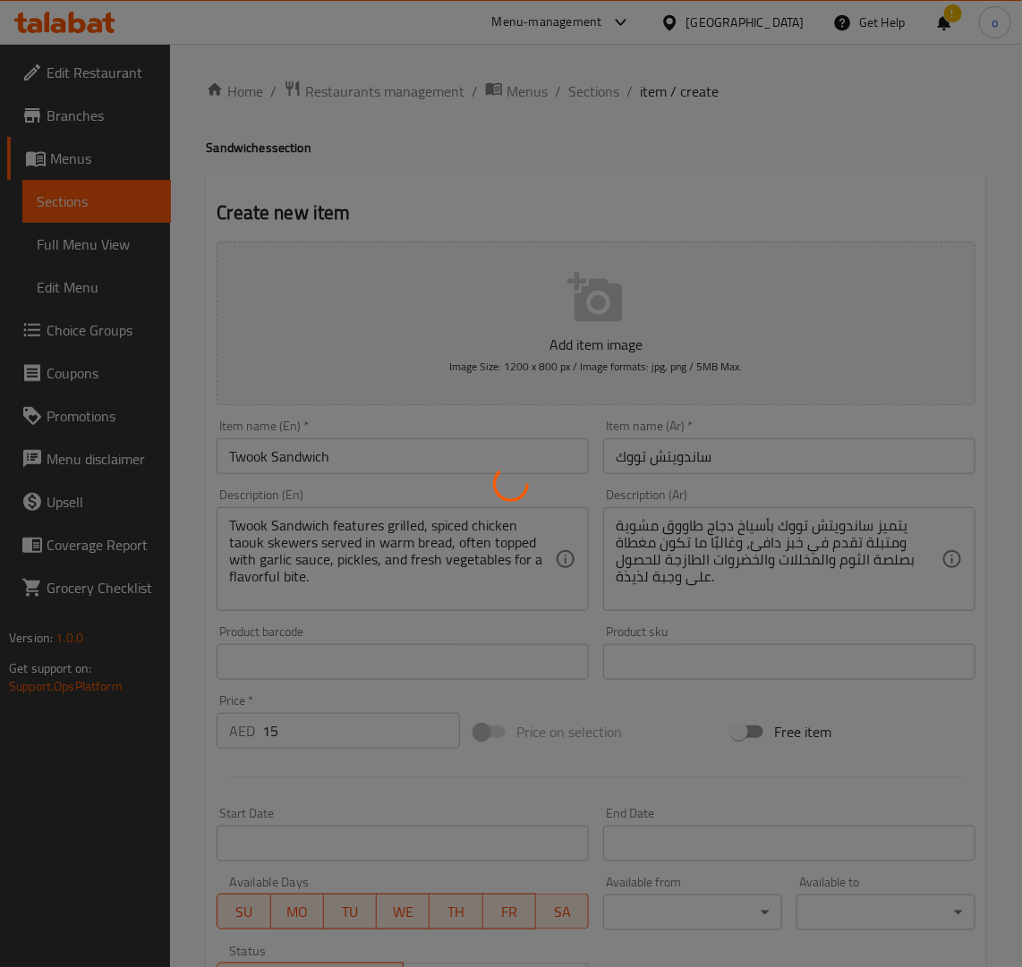
type input "0"
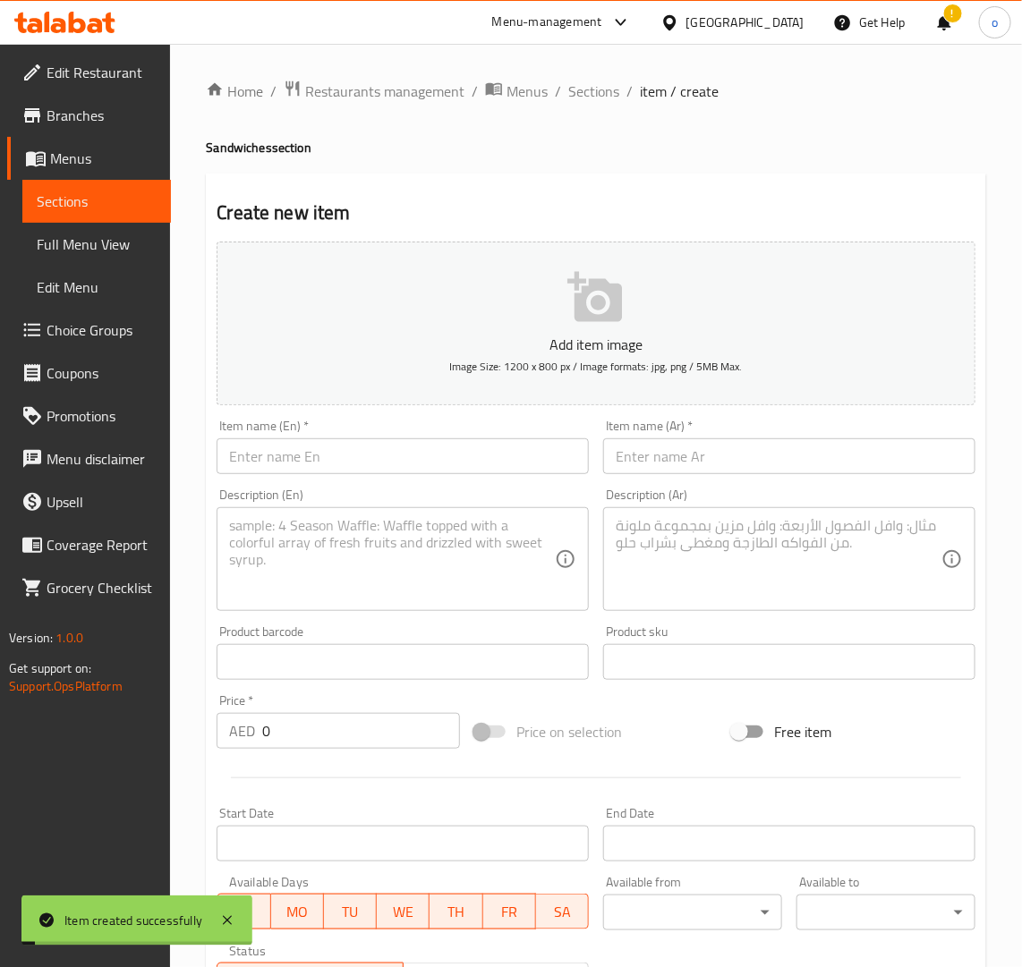
click at [604, 123] on div "Home / Restaurants management / Menus / Sections / item / create Sandwiches sec…" at bounding box center [596, 654] width 780 height 1149
click at [404, 467] on input "text" at bounding box center [403, 456] width 372 height 36
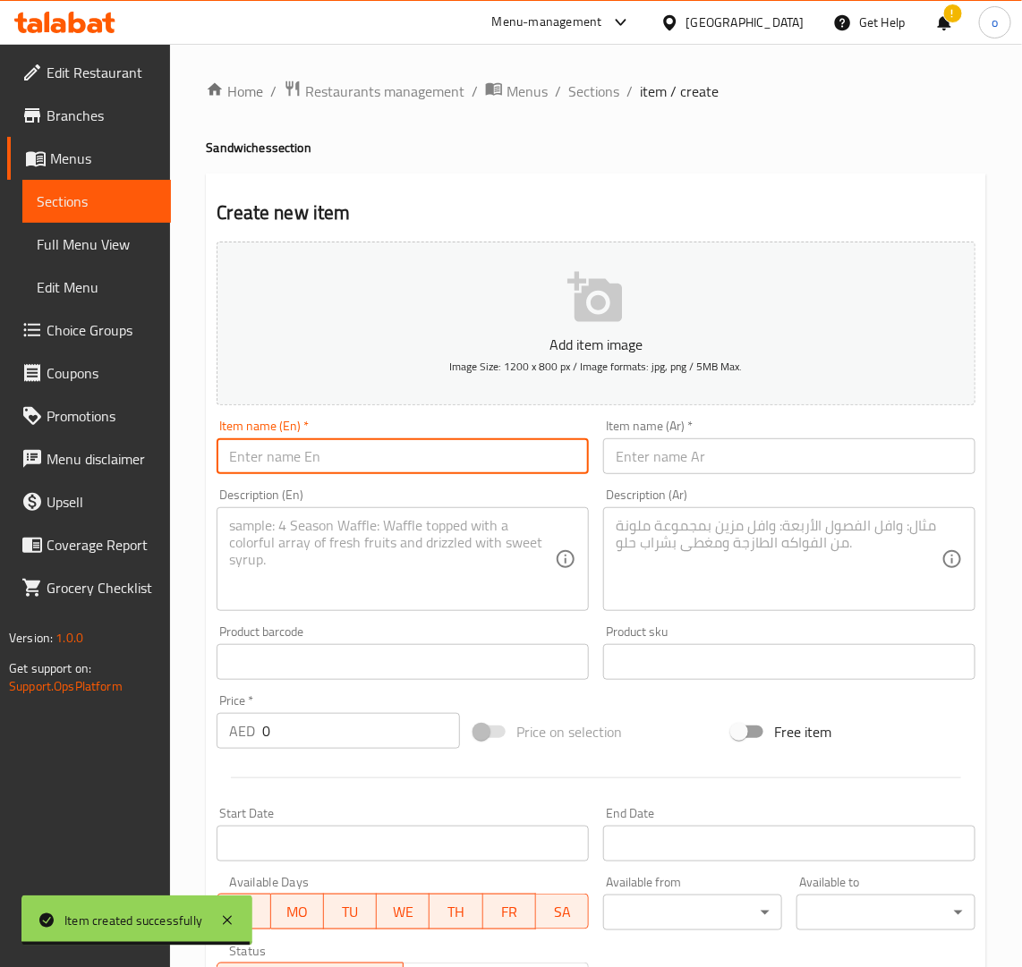
paste input "KABAB CHICKEN"
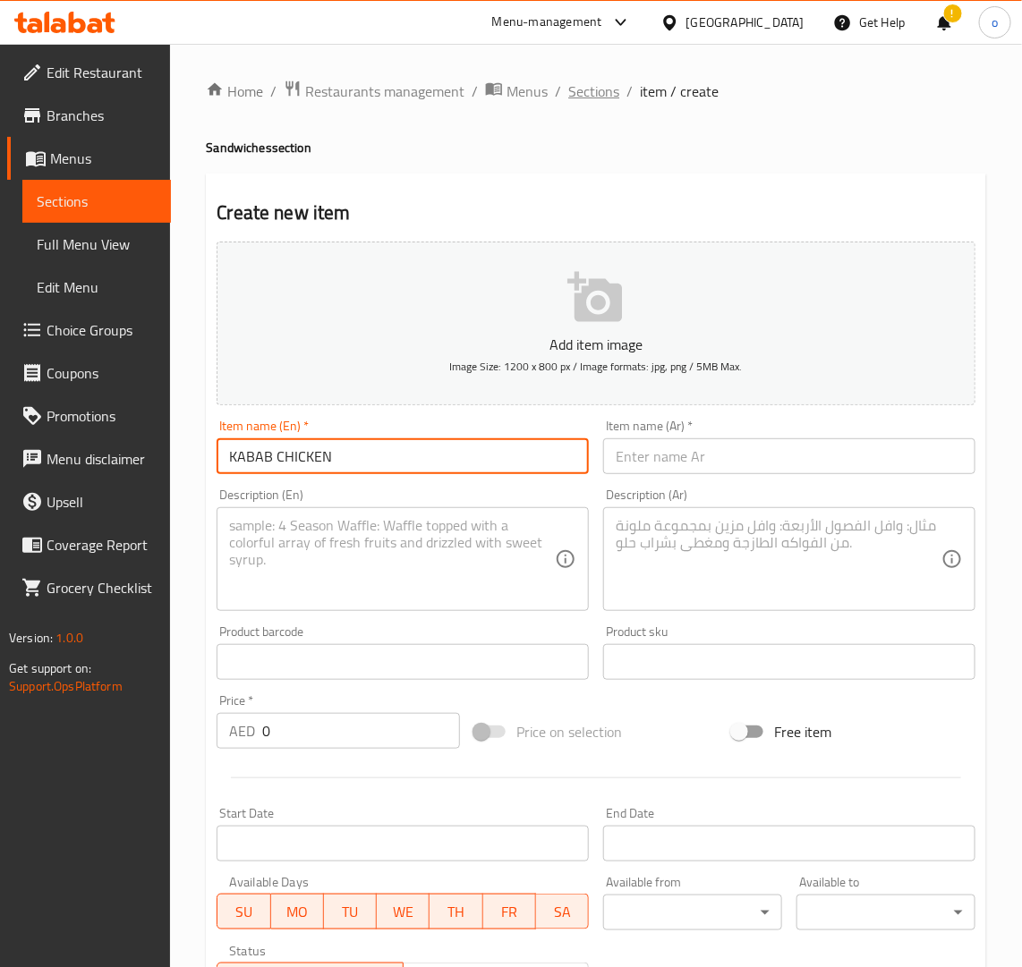
type input "KABAB CHICKEN"
click at [588, 85] on span "Sections" at bounding box center [593, 91] width 51 height 21
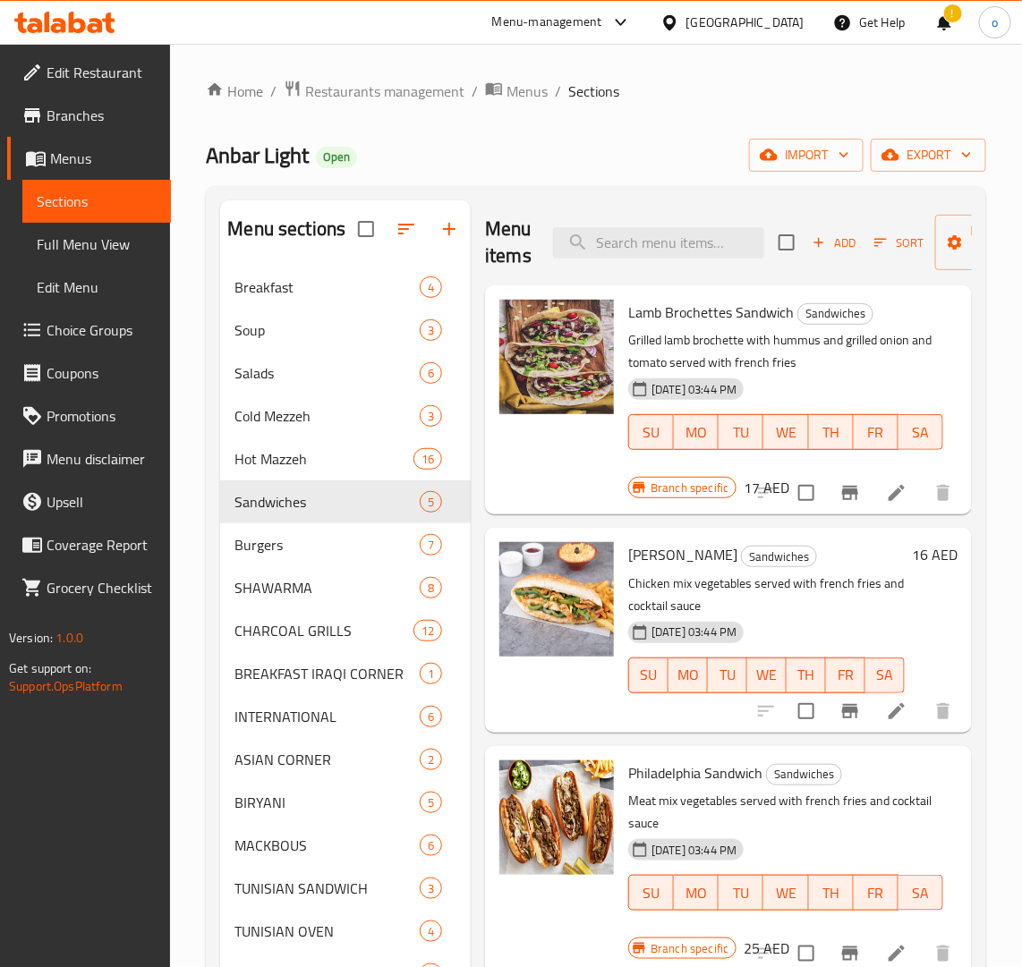
click at [655, 266] on div "Menu items Add Sort Manage items" at bounding box center [728, 242] width 487 height 85
click at [649, 242] on input "search" at bounding box center [658, 242] width 211 height 31
paste input "KABAB CHICKEN"
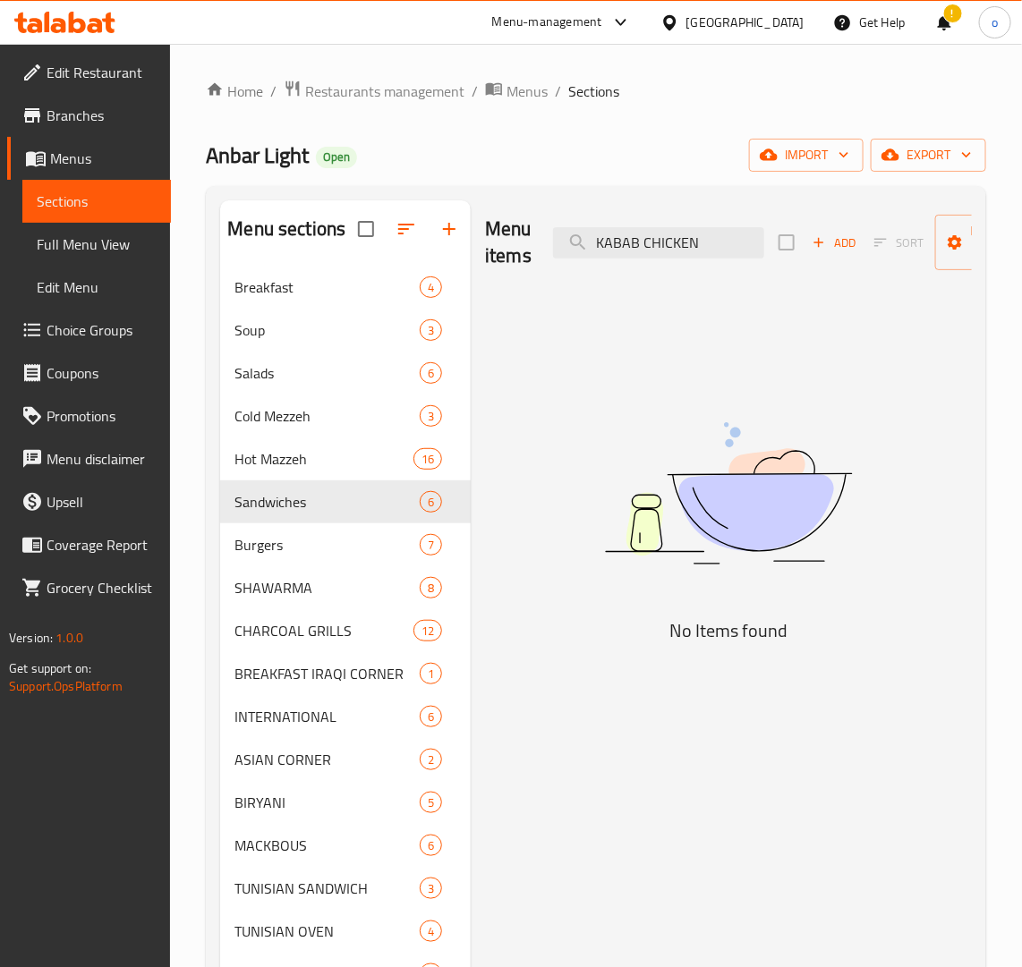
type input "KABAB CHICKEN"
click at [838, 246] on span "Add" at bounding box center [834, 243] width 48 height 21
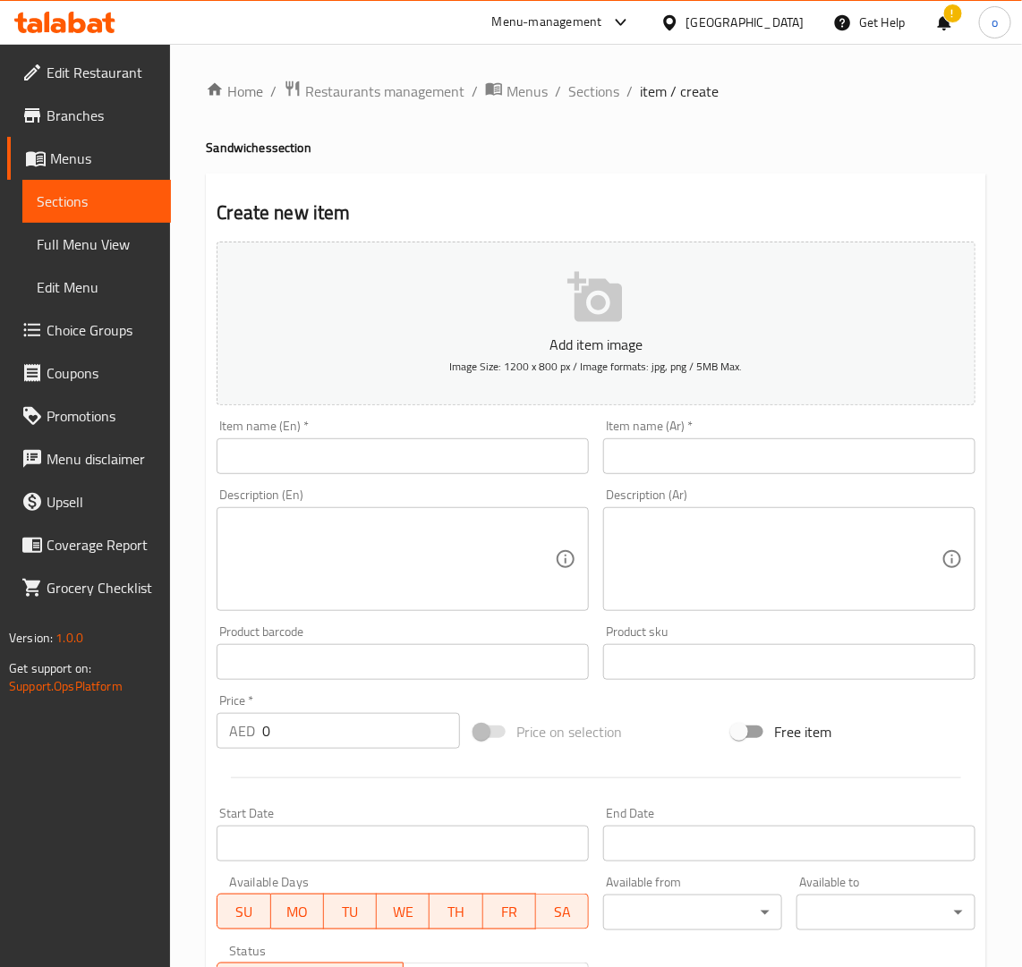
click at [310, 470] on div "Item name (En)   * Item name (En) *" at bounding box center [402, 446] width 387 height 69
click at [310, 470] on input "text" at bounding box center [403, 456] width 372 height 36
paste input "KABAB CHICKEN"
drag, startPoint x: 372, startPoint y: 470, endPoint x: 125, endPoint y: 459, distance: 247.2
click at [125, 459] on div "Edit Restaurant Branches Menus Sections Full Menu View Edit Menu Choice Groups …" at bounding box center [511, 654] width 1022 height 1220
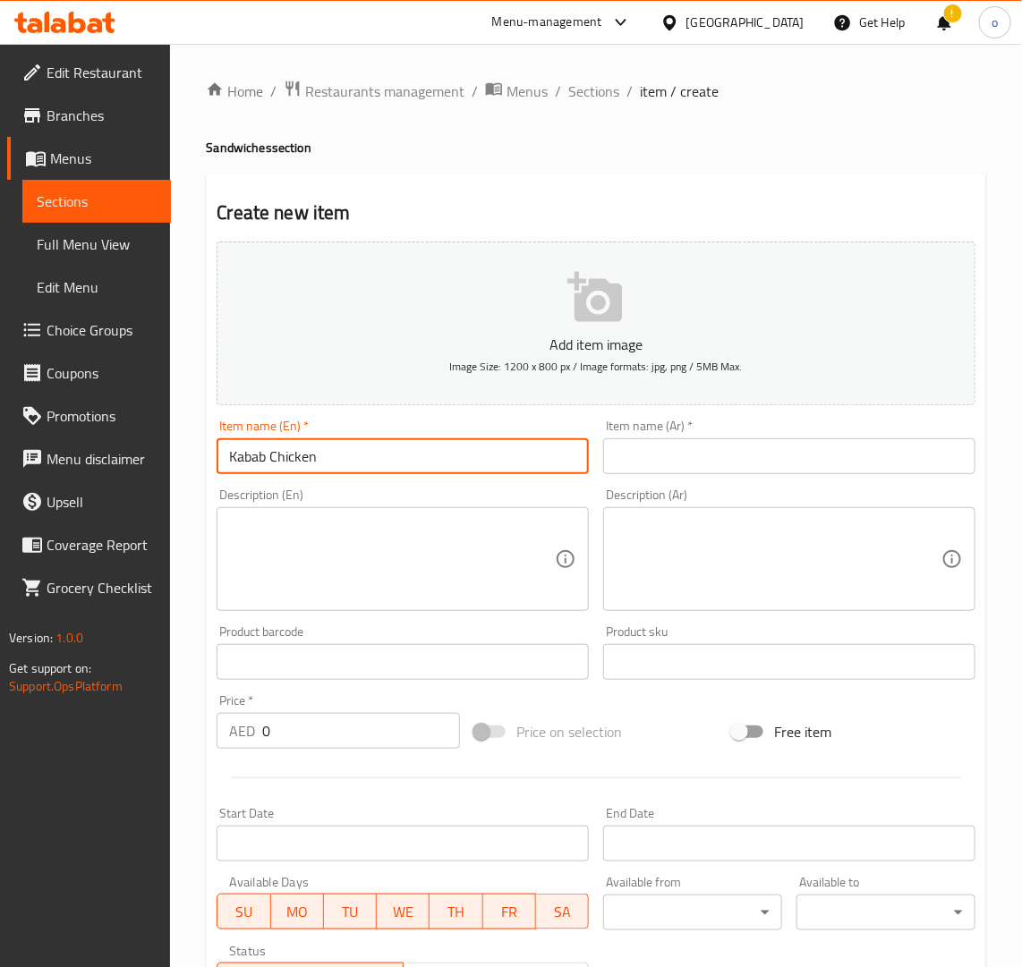
type input "Kabab Chicken"
drag, startPoint x: 320, startPoint y: 475, endPoint x: 319, endPoint y: 462, distance: 13.5
click at [320, 475] on div "Item name (En)   * Kabab Chicken Item name (En) *" at bounding box center [402, 446] width 387 height 69
click at [319, 459] on input "Kabab Chicken" at bounding box center [403, 456] width 372 height 36
click at [182, 450] on div "Home / Restaurants management / Menus / Sections / item / create Sandwiches sec…" at bounding box center [596, 654] width 852 height 1220
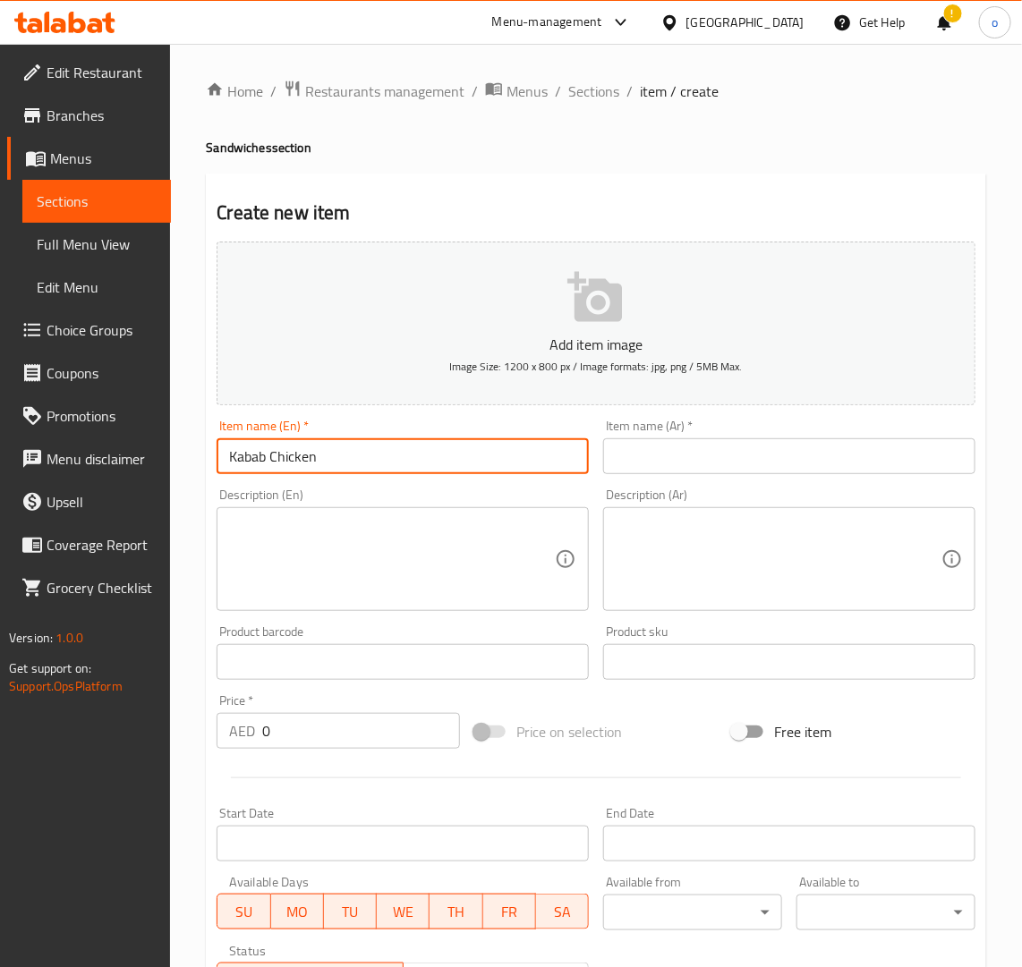
click at [327, 466] on input "Kabab Chicken" at bounding box center [403, 456] width 372 height 36
drag, startPoint x: 358, startPoint y: 463, endPoint x: 188, endPoint y: 454, distance: 170.3
click at [188, 454] on div "Home / Restaurants management / Menus / Sections / item / create Sandwiches sec…" at bounding box center [596, 654] width 852 height 1220
click at [651, 448] on input "text" at bounding box center [789, 456] width 372 height 36
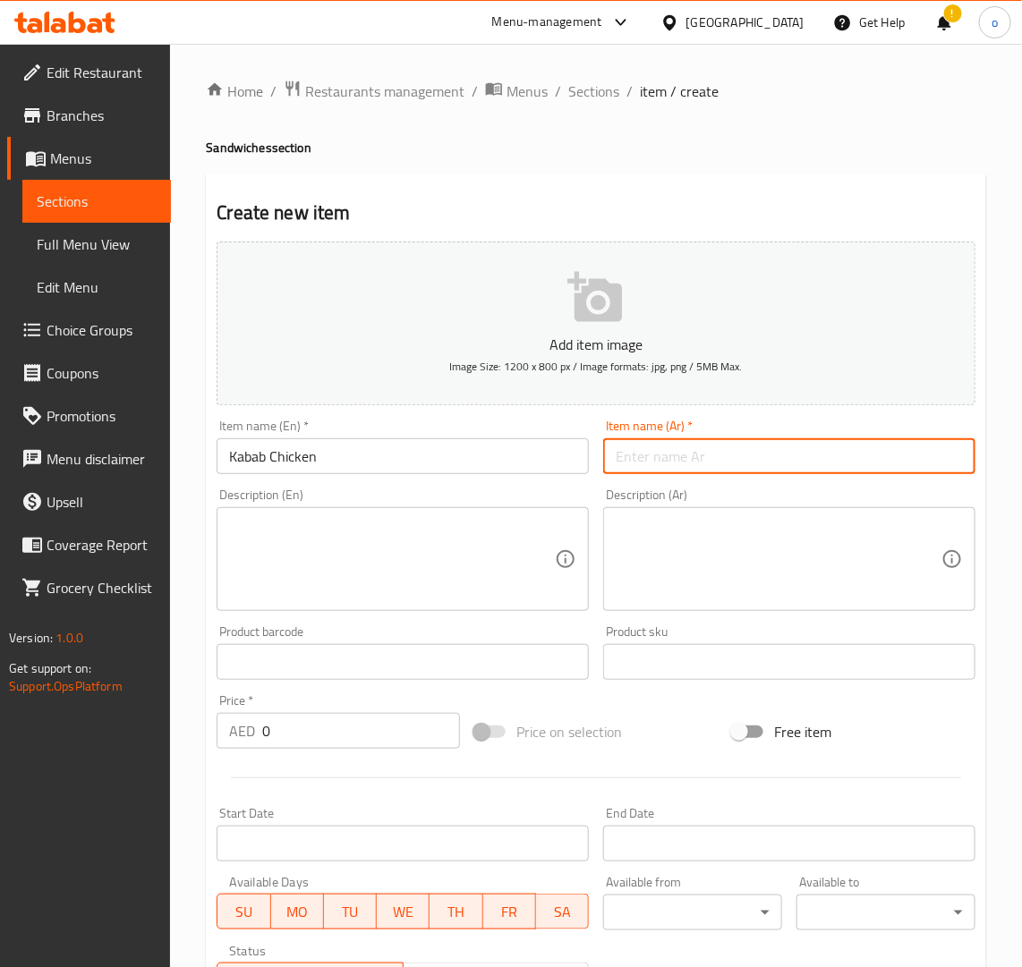
paste input "كباب دجاج"
type input "كباب دجاج"
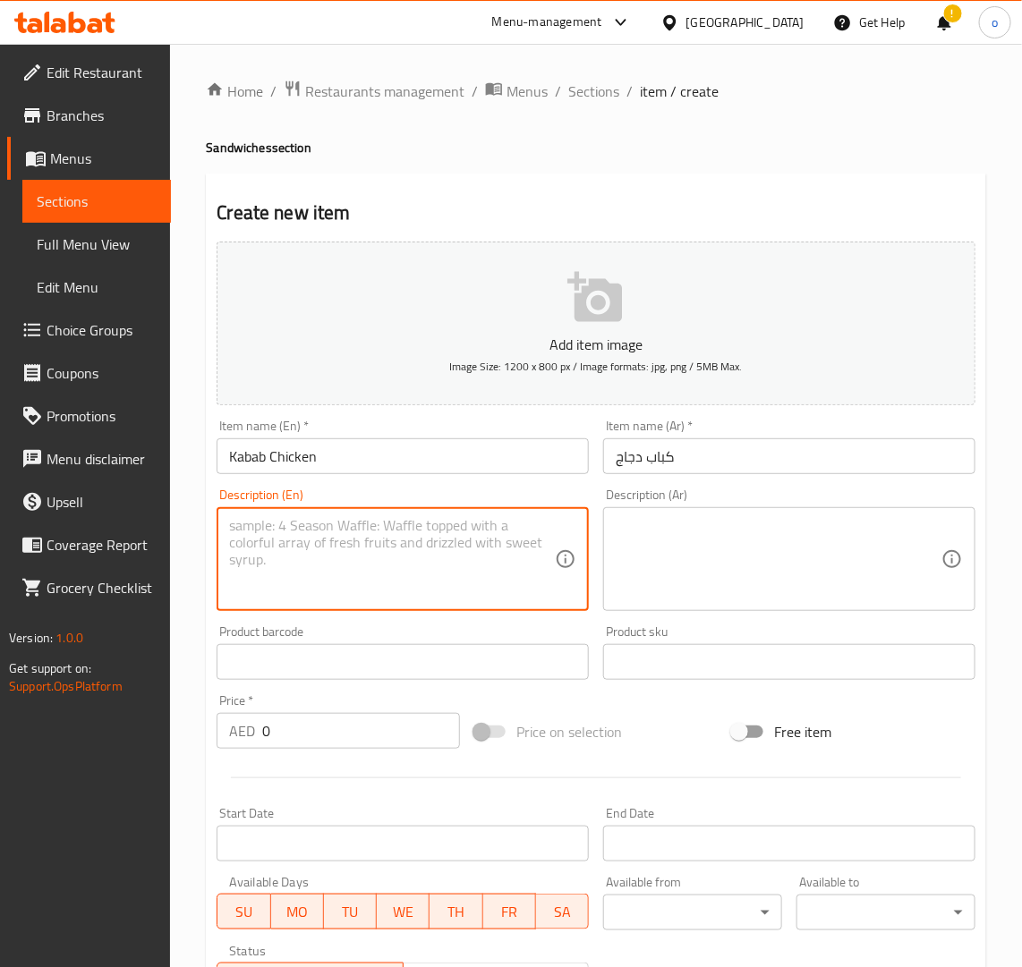
drag, startPoint x: 481, startPoint y: 578, endPoint x: 490, endPoint y: 580, distance: 9.1
click at [481, 578] on textarea at bounding box center [392, 559] width 326 height 85
drag, startPoint x: 634, startPoint y: 598, endPoint x: 748, endPoint y: 598, distance: 114.5
click at [635, 600] on textarea at bounding box center [779, 559] width 326 height 85
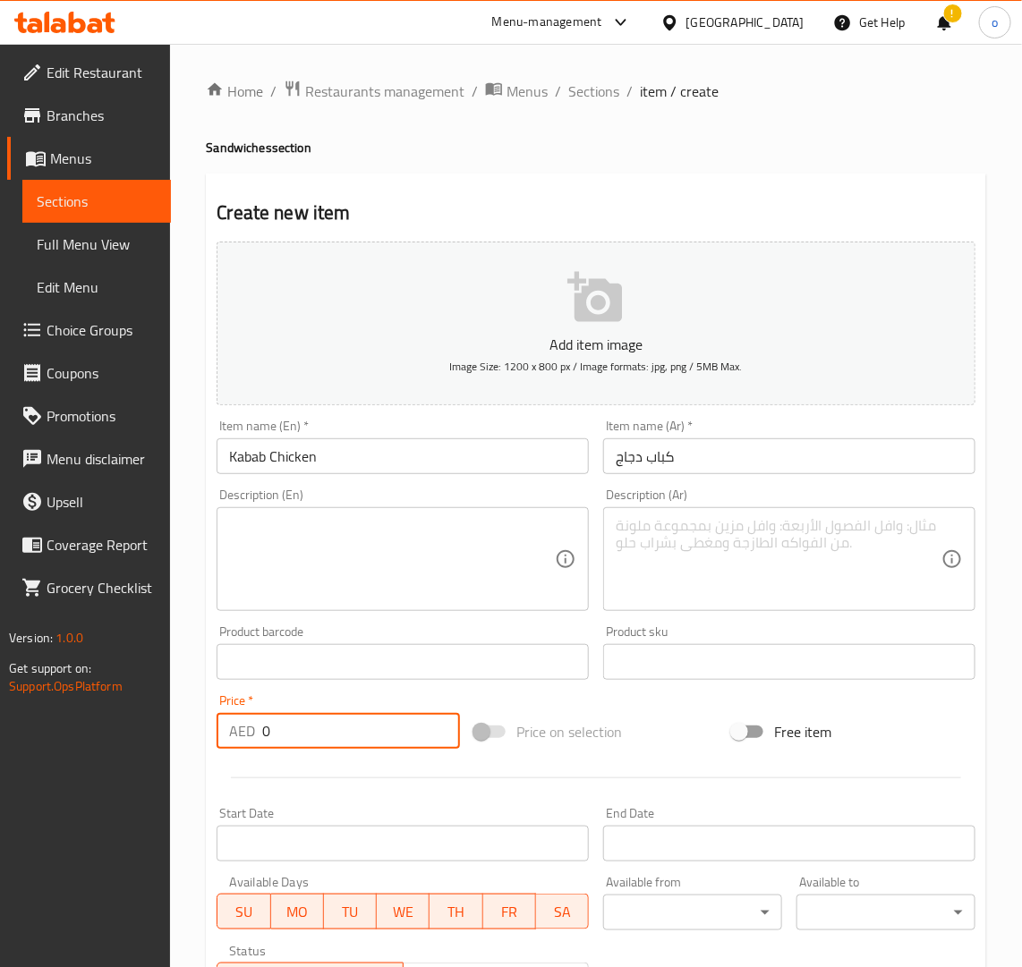
paste input "15"
drag, startPoint x: 304, startPoint y: 748, endPoint x: 255, endPoint y: 744, distance: 49.4
click at [249, 741] on div "AED 15 Price *" at bounding box center [338, 731] width 243 height 36
type input "15"
click at [354, 557] on textarea at bounding box center [392, 559] width 326 height 85
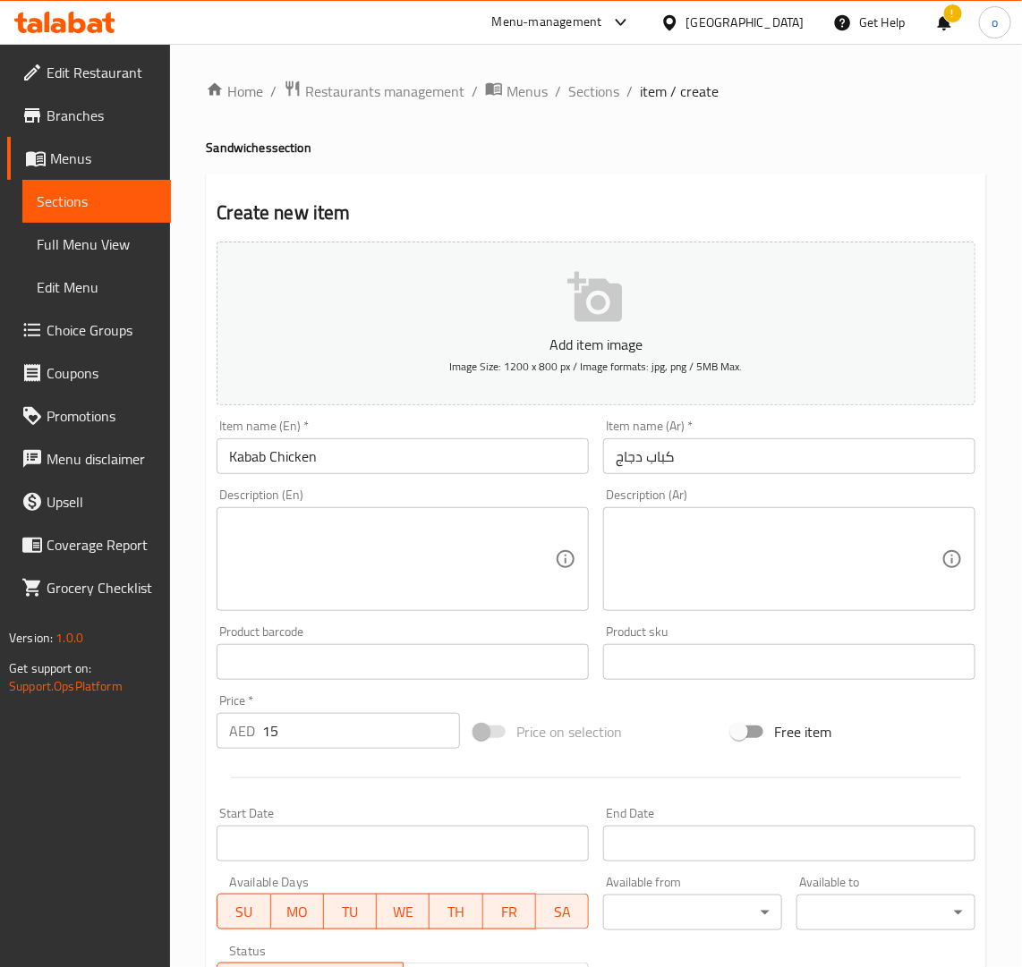
paste textarea "Kabab Chicken is a skewered, marinated chicken grilled to perfection, often ser…"
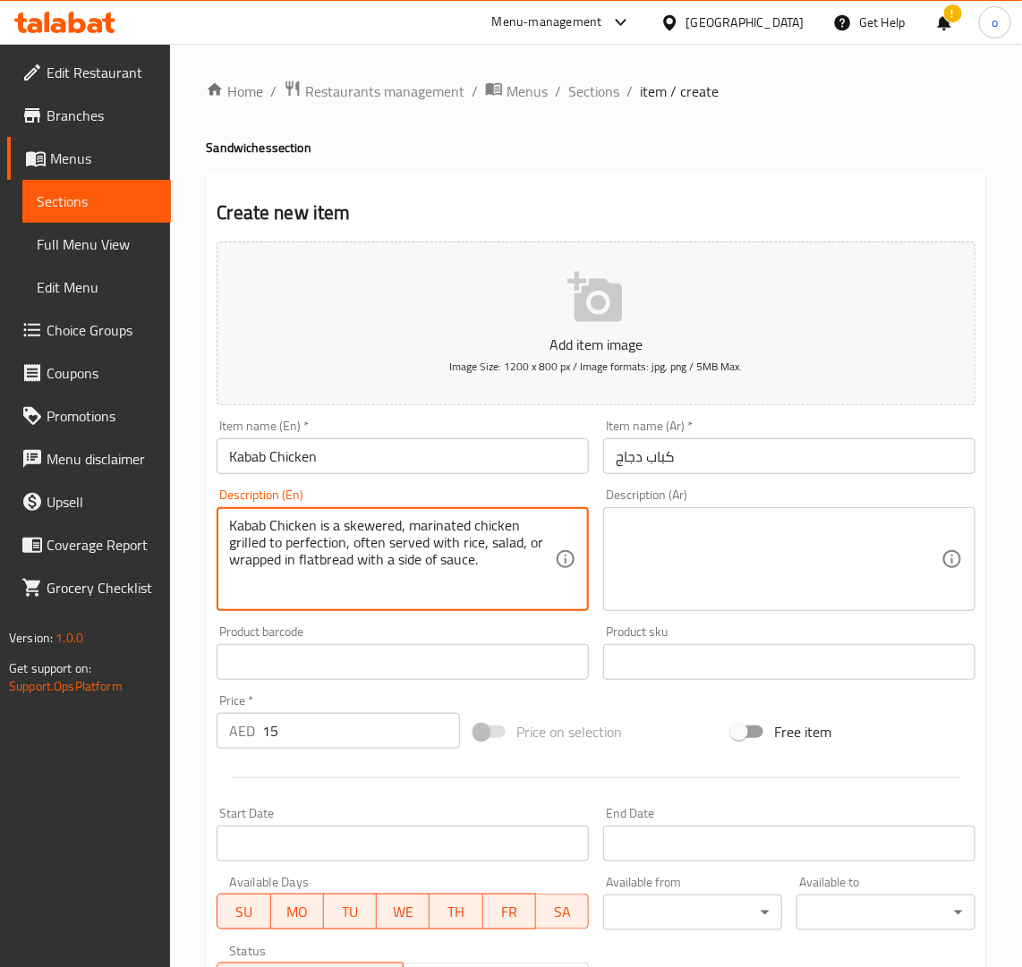
click at [324, 559] on textarea "Kabab Chicken is a skewered, marinated chicken grilled to perfection, often ser…" at bounding box center [392, 559] width 326 height 85
drag, startPoint x: 489, startPoint y: 566, endPoint x: 132, endPoint y: 502, distance: 363.7
click at [132, 502] on div "Edit Restaurant Branches Menus Sections Full Menu View Edit Menu Choice Groups …" at bounding box center [511, 654] width 1022 height 1220
type textarea "Kabab Chicken is a skewered, marinated chicken grilled to perfection, often ser…"
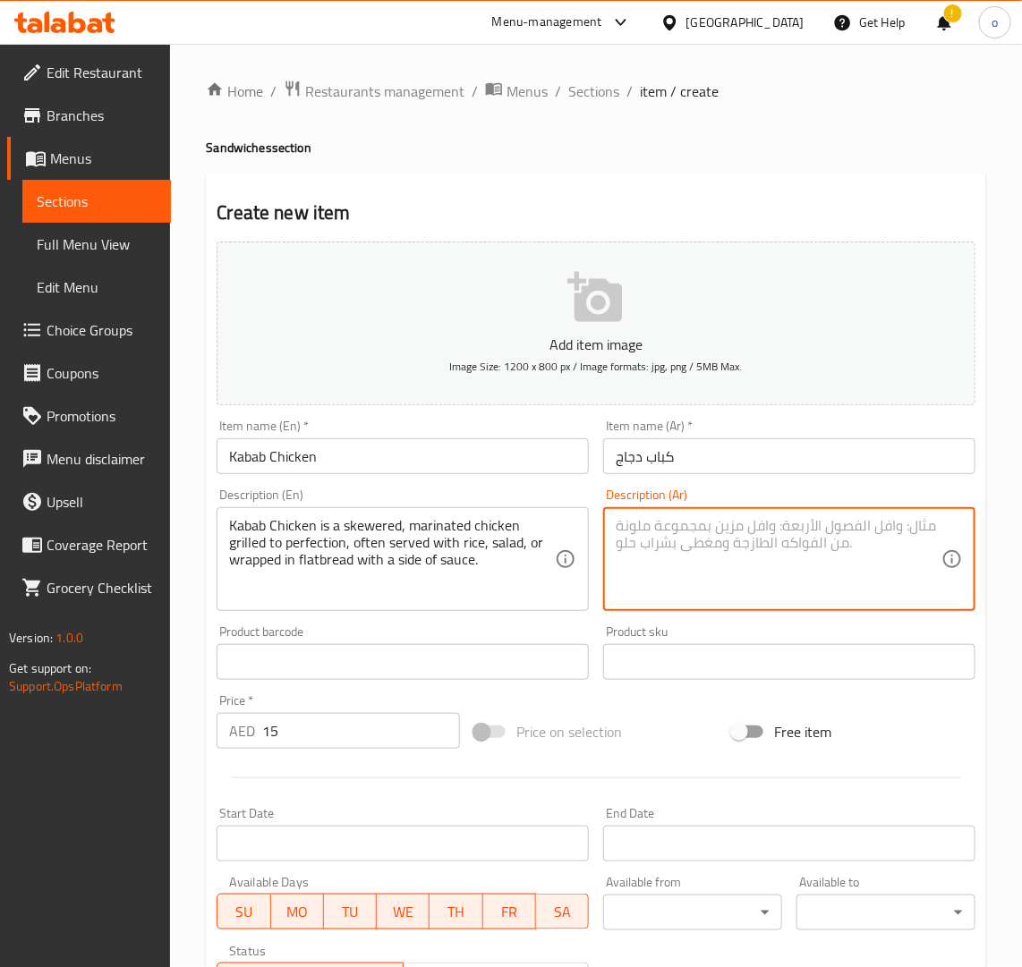
drag, startPoint x: 680, startPoint y: 561, endPoint x: 647, endPoint y: 606, distance: 55.7
click at [677, 566] on textarea at bounding box center [779, 559] width 326 height 85
paste textarea "كباب الدجاج هو عبارة عن دجاج مشوي متبل على أسياخ حتى ينضج، ويقدم عادة مع الأرز …"
type textarea "كباب الدجاج هو عبارة عن دجاج مشوي متبل على أسياخ حتى ينضج، ويقدم عادة مع الأرز …"
click at [600, 716] on label "Price on selection" at bounding box center [542, 732] width 157 height 34
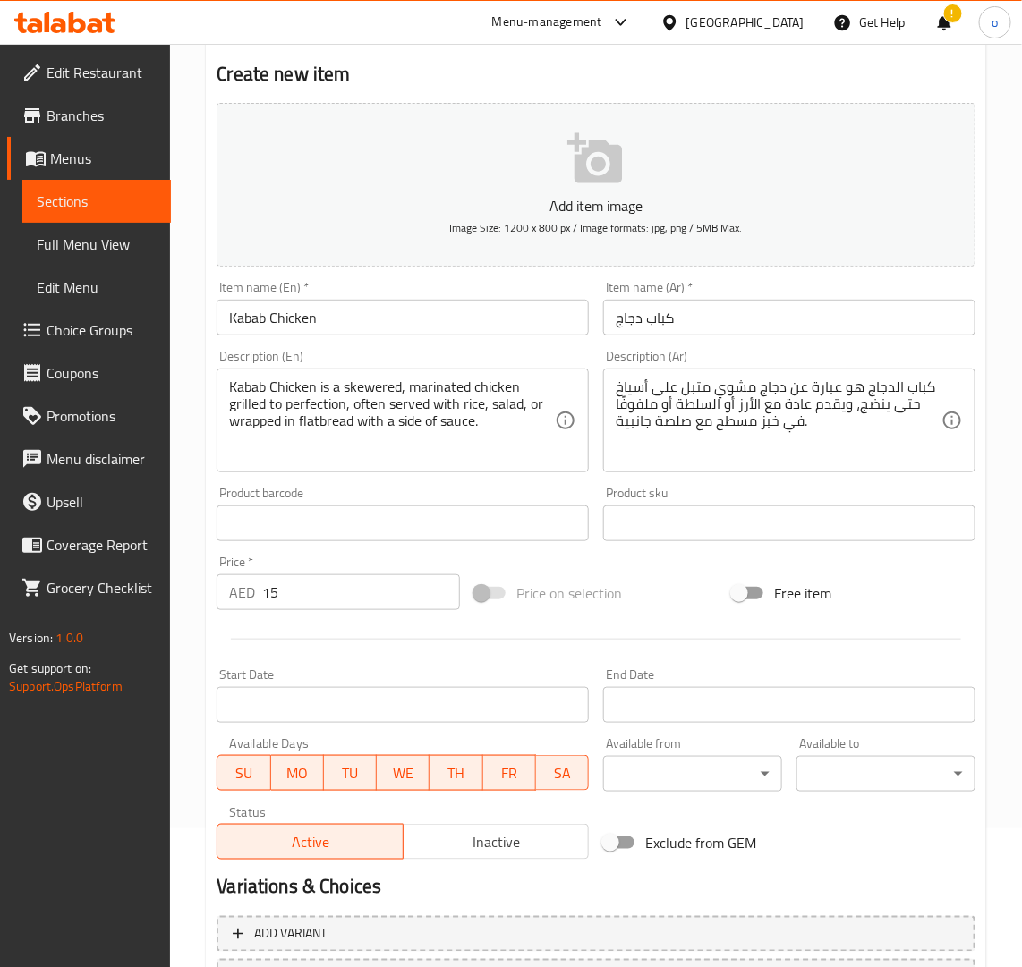
scroll to position [293, 0]
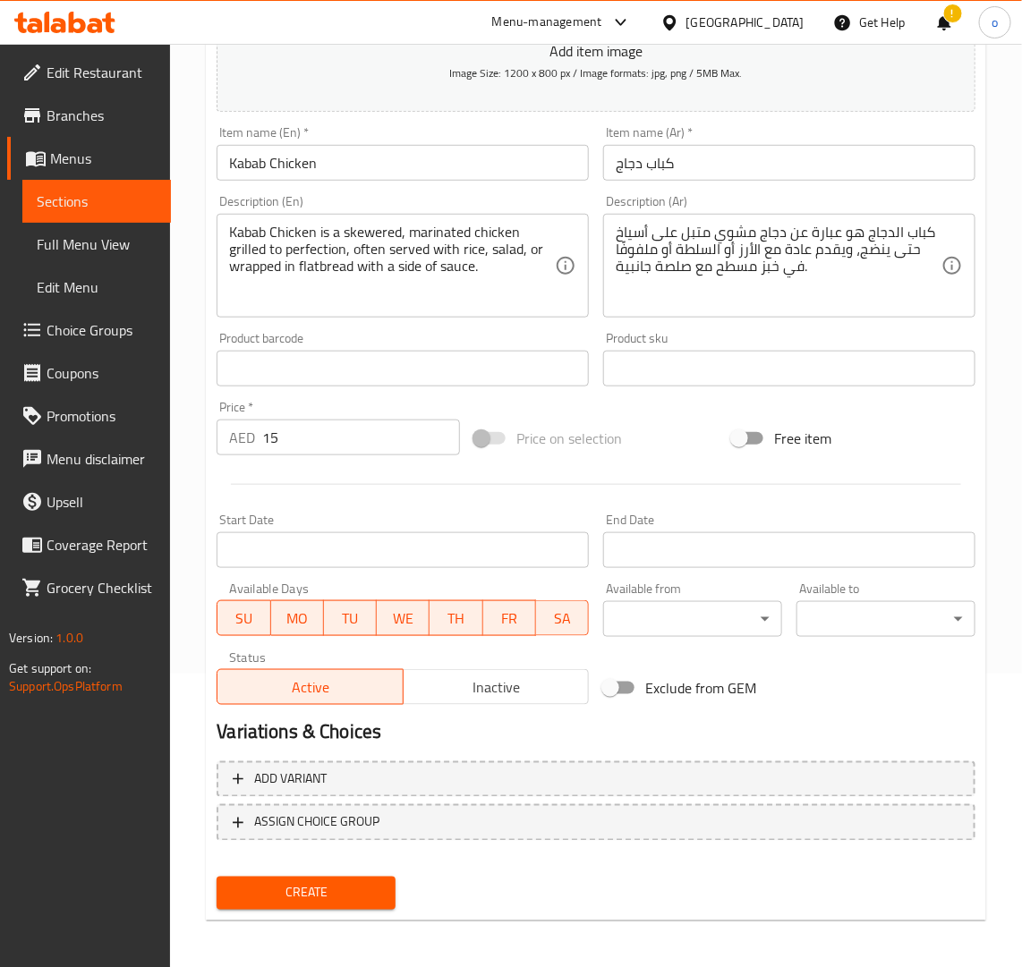
drag, startPoint x: 302, startPoint y: 906, endPoint x: 541, endPoint y: 843, distance: 248.1
click at [541, 843] on div "Add item image Image Size: 1200 x 800 px / Image formats: jpg, png / 5MB Max. I…" at bounding box center [595, 429] width 773 height 976
click at [484, 691] on span "Inactive" at bounding box center [496, 688] width 171 height 26
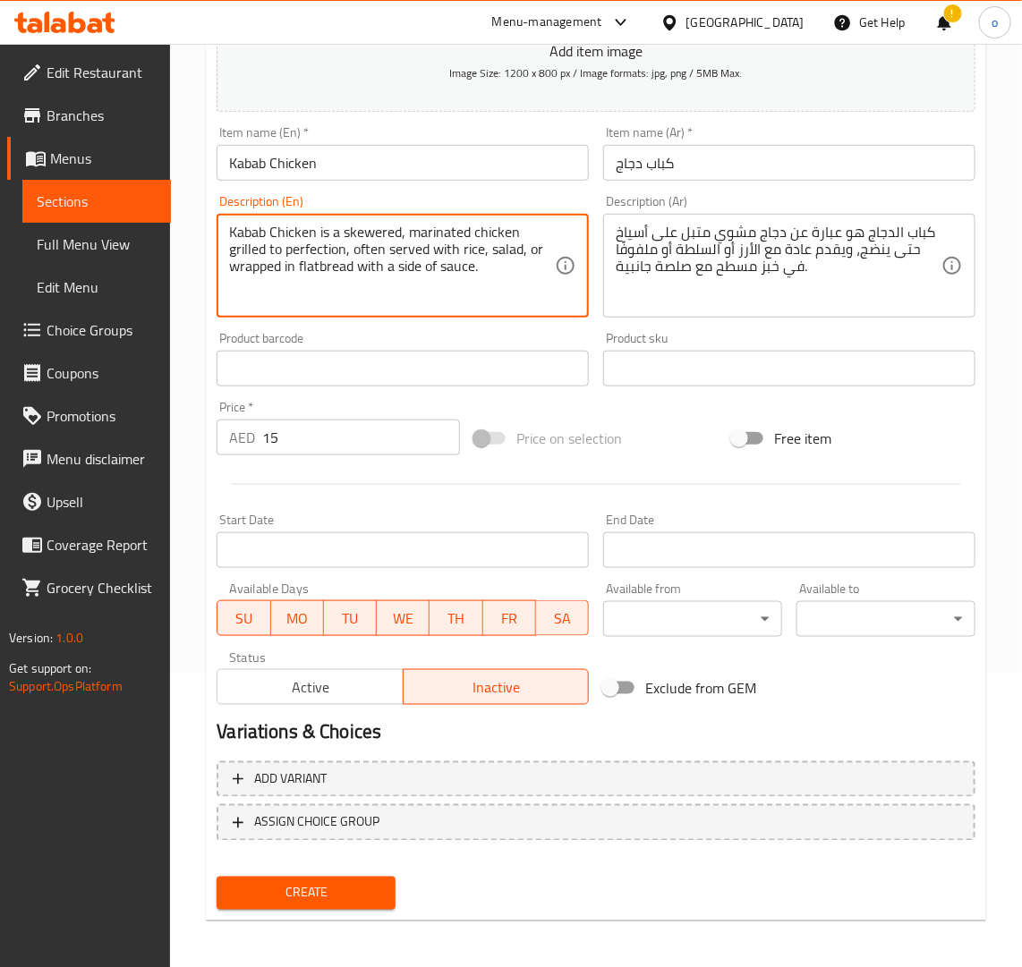
drag, startPoint x: 461, startPoint y: 248, endPoint x: 483, endPoint y: 251, distance: 22.5
drag, startPoint x: 490, startPoint y: 252, endPoint x: 519, endPoint y: 251, distance: 28.6
click at [519, 251] on textarea "Kabab Chicken is a skewered, marinated chicken grilled to perfection, often ser…" at bounding box center [392, 266] width 326 height 85
drag, startPoint x: 229, startPoint y: 267, endPoint x: 356, endPoint y: 269, distance: 127.1
click at [356, 269] on textarea "Kabab Chicken is a skewered, marinated chicken grilled to perfection, often ser…" at bounding box center [392, 266] width 326 height 85
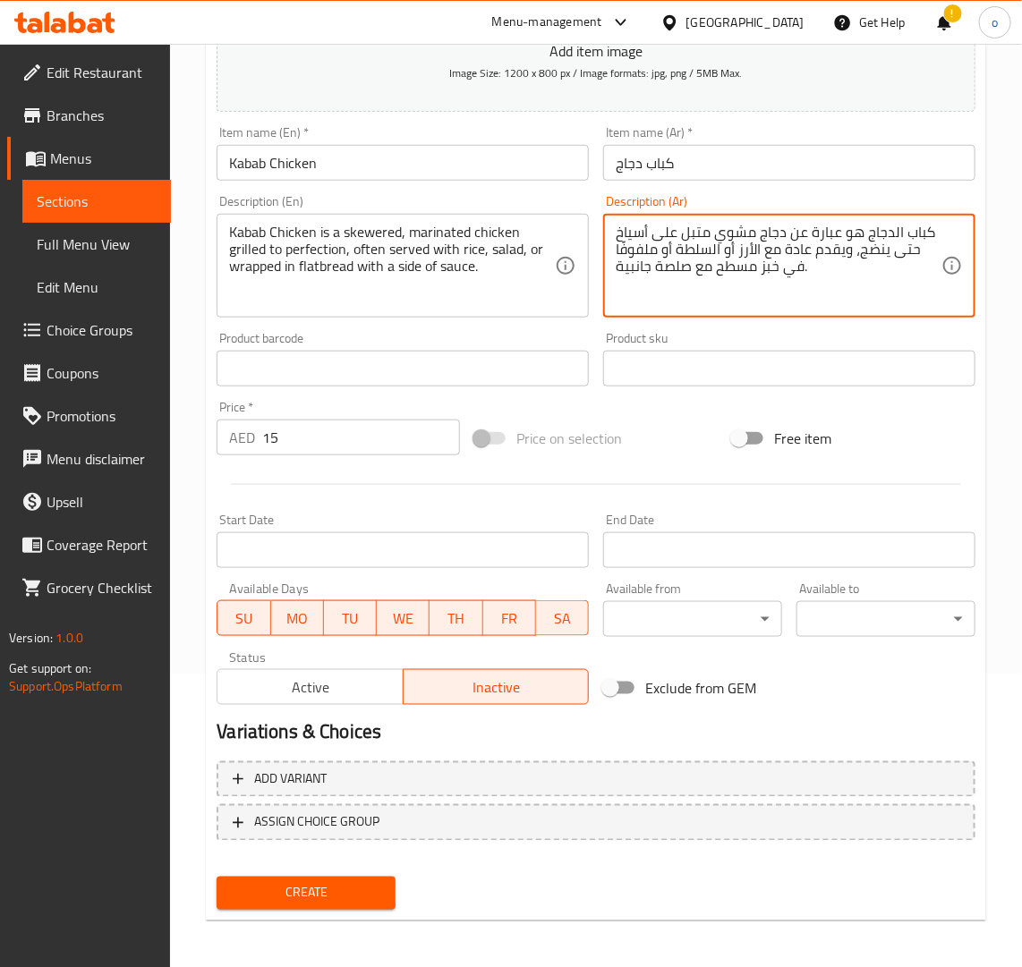
drag, startPoint x: 787, startPoint y: 269, endPoint x: 732, endPoint y: 267, distance: 55.5
click at [729, 267] on textarea "كباب الدجاج هو عبارة عن دجاج مشوي متبل على أسياخ حتى ينضج، ويقدم عادة مع الأرز …" at bounding box center [779, 266] width 326 height 85
drag, startPoint x: 683, startPoint y: 253, endPoint x: 713, endPoint y: 270, distance: 34.9
click at [713, 270] on textarea "كباب الدجاج هو عبارة عن دجاج مشوي متبل على أسياخ حتى ينضج، ويقدم عادة مع الأرز …" at bounding box center [779, 266] width 326 height 85
click at [378, 893] on span "Create" at bounding box center [306, 893] width 150 height 22
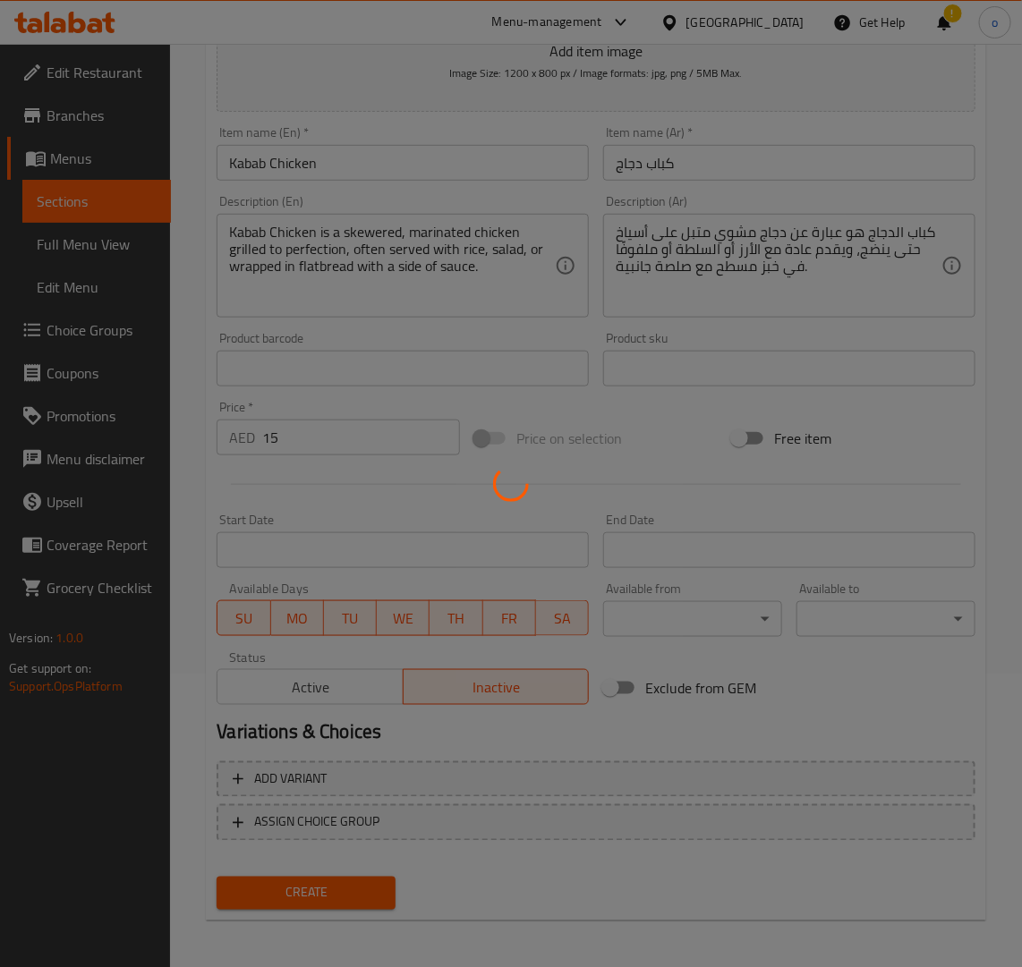
type input "0"
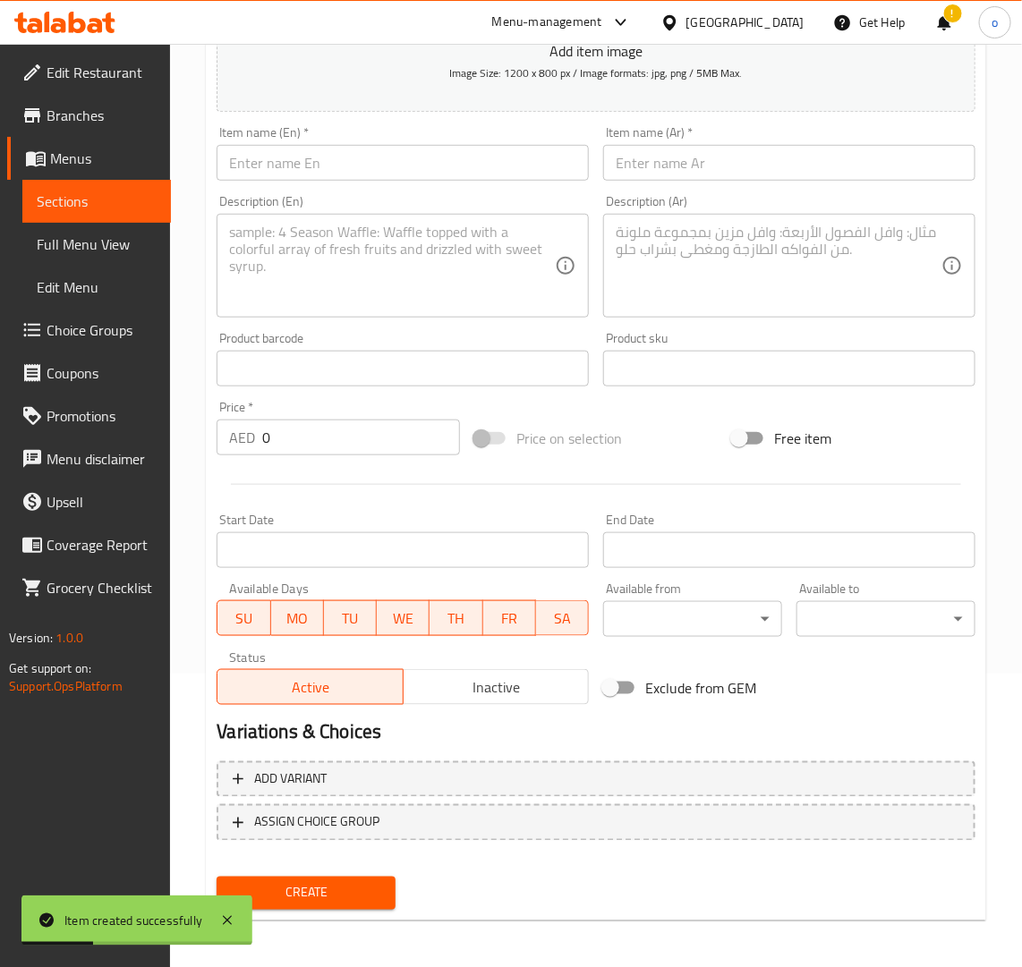
click at [497, 667] on div "Active Inactive" at bounding box center [403, 678] width 372 height 54
click at [479, 685] on span "Inactive" at bounding box center [496, 688] width 171 height 26
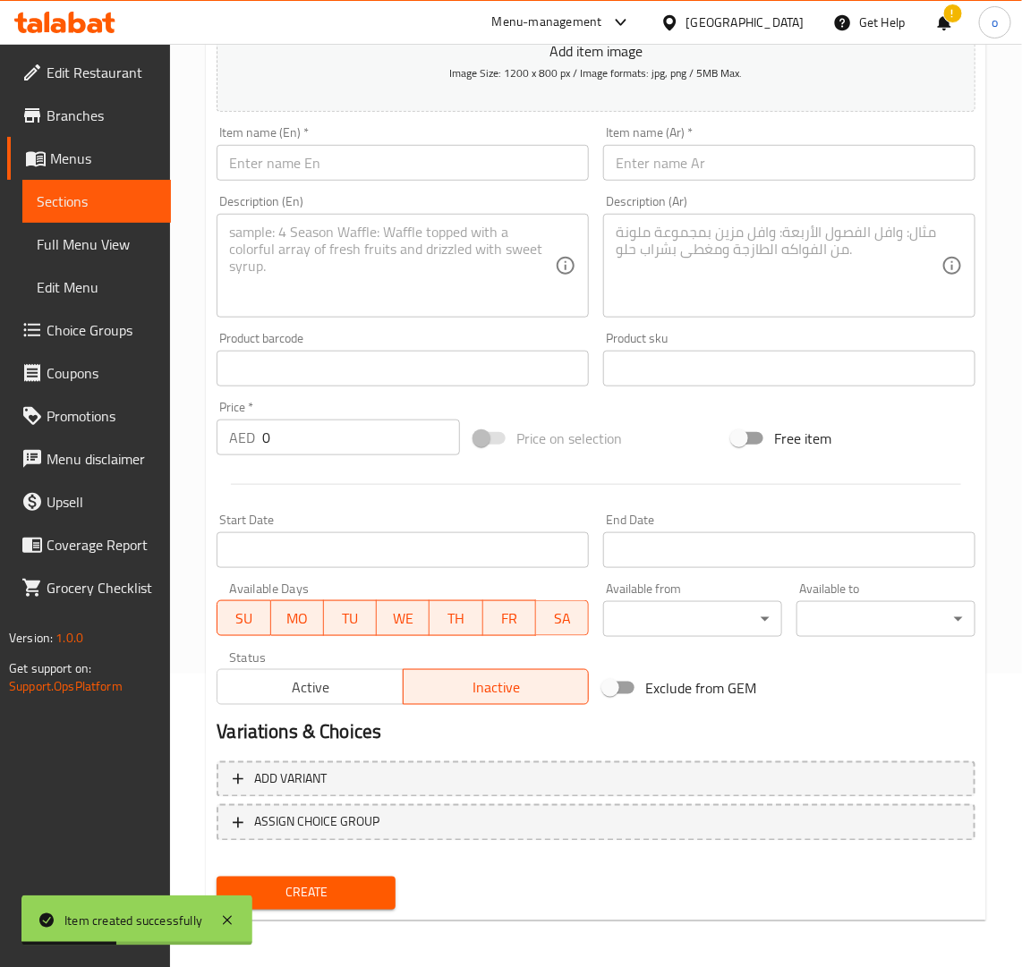
click at [347, 892] on span "Create" at bounding box center [306, 893] width 150 height 22
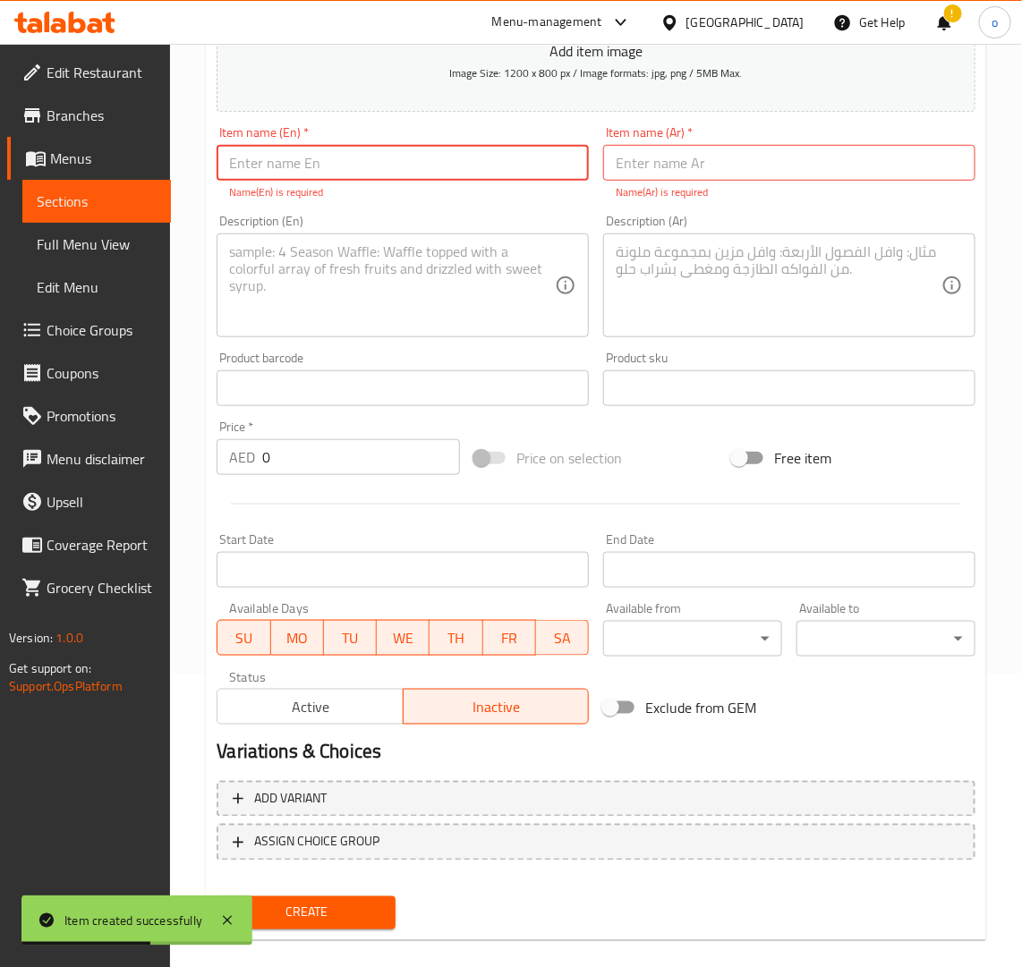
click at [374, 914] on span "Create" at bounding box center [306, 913] width 150 height 22
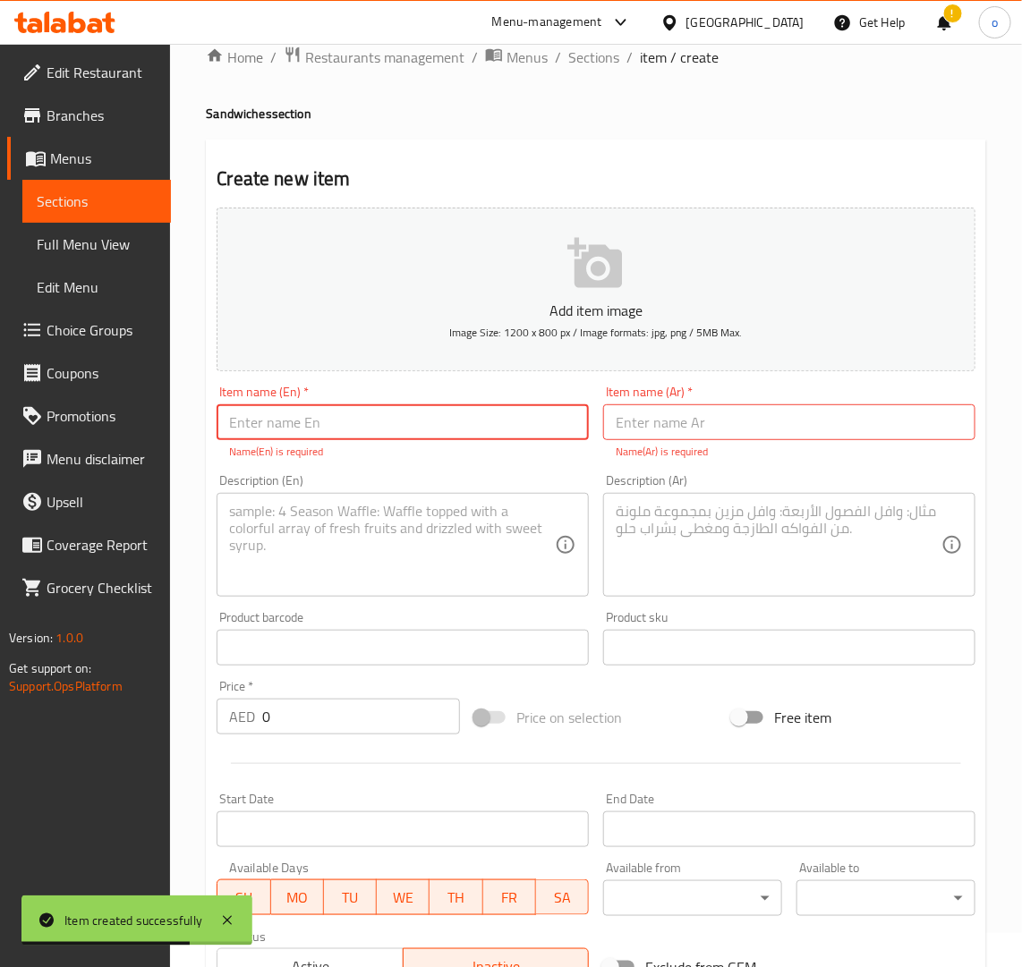
scroll to position [0, 0]
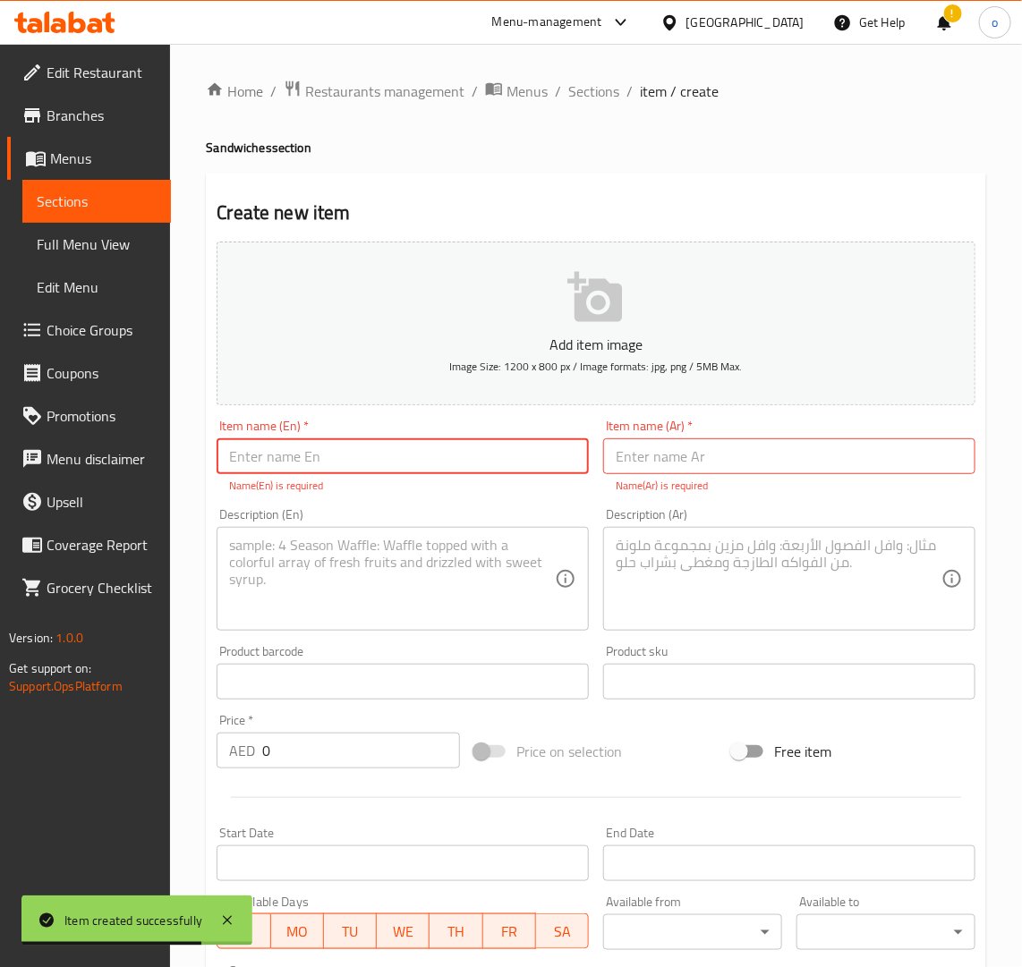
click at [562, 90] on ol "Home / Restaurants management / Menus / Sections / item / create" at bounding box center [596, 91] width 780 height 23
click at [574, 90] on span "Sections" at bounding box center [593, 91] width 51 height 21
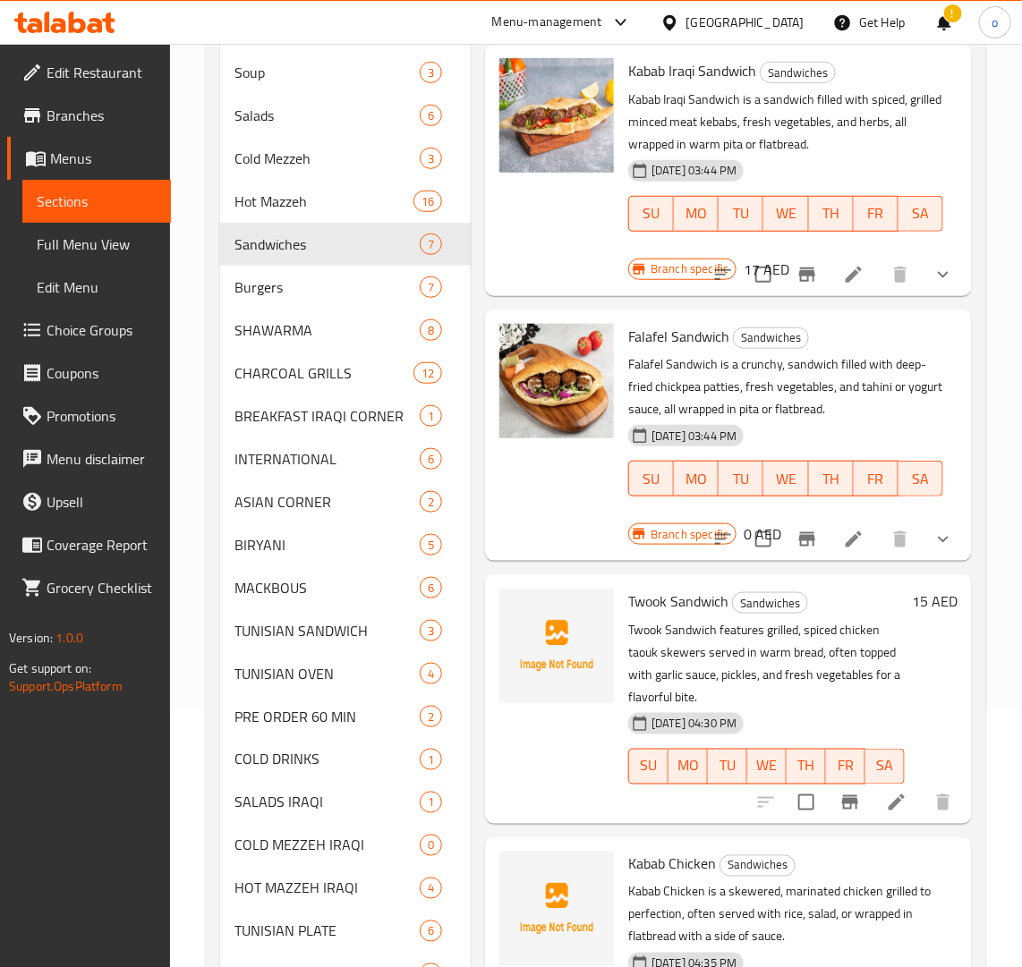
scroll to position [428, 0]
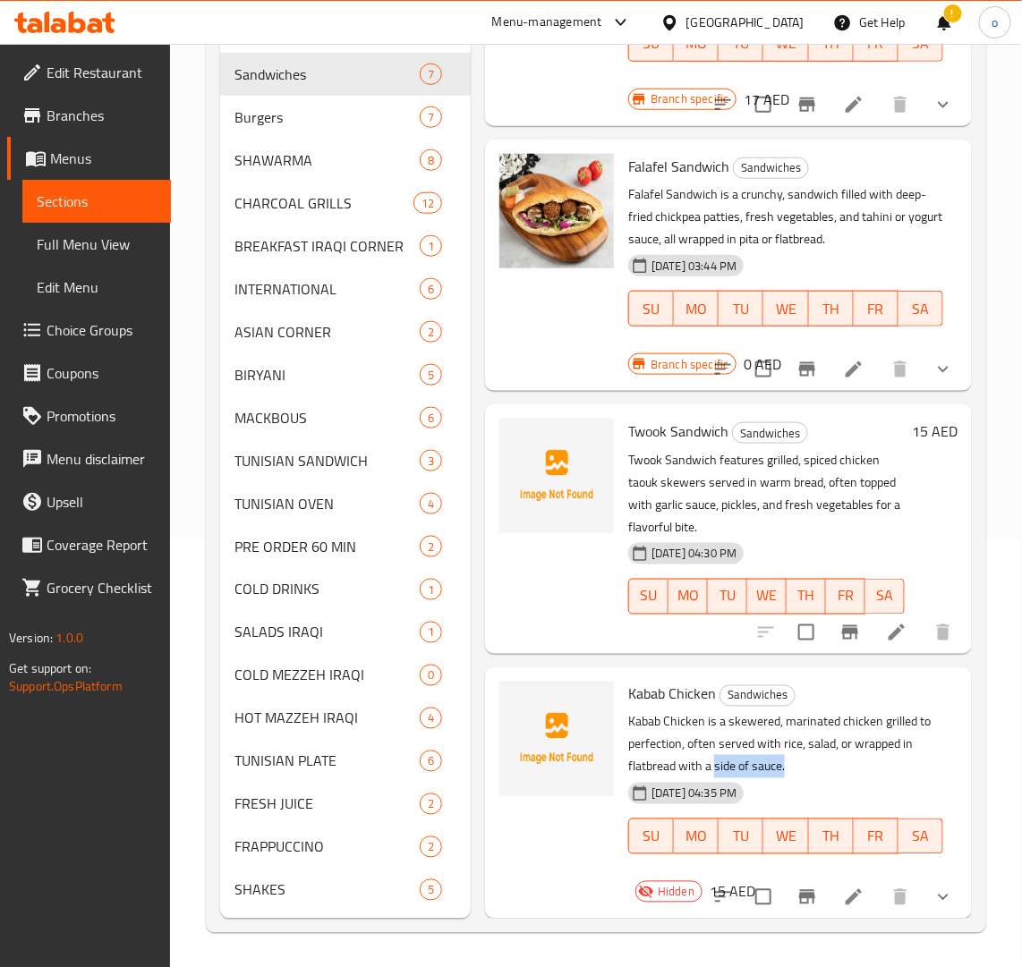
drag, startPoint x: 790, startPoint y: 753, endPoint x: 713, endPoint y: 757, distance: 77.1
click at [713, 757] on p "Kabab Chicken is a skewered, marinated chicken grilled to perfection, often ser…" at bounding box center [785, 744] width 315 height 67
copy p "side of sauce."
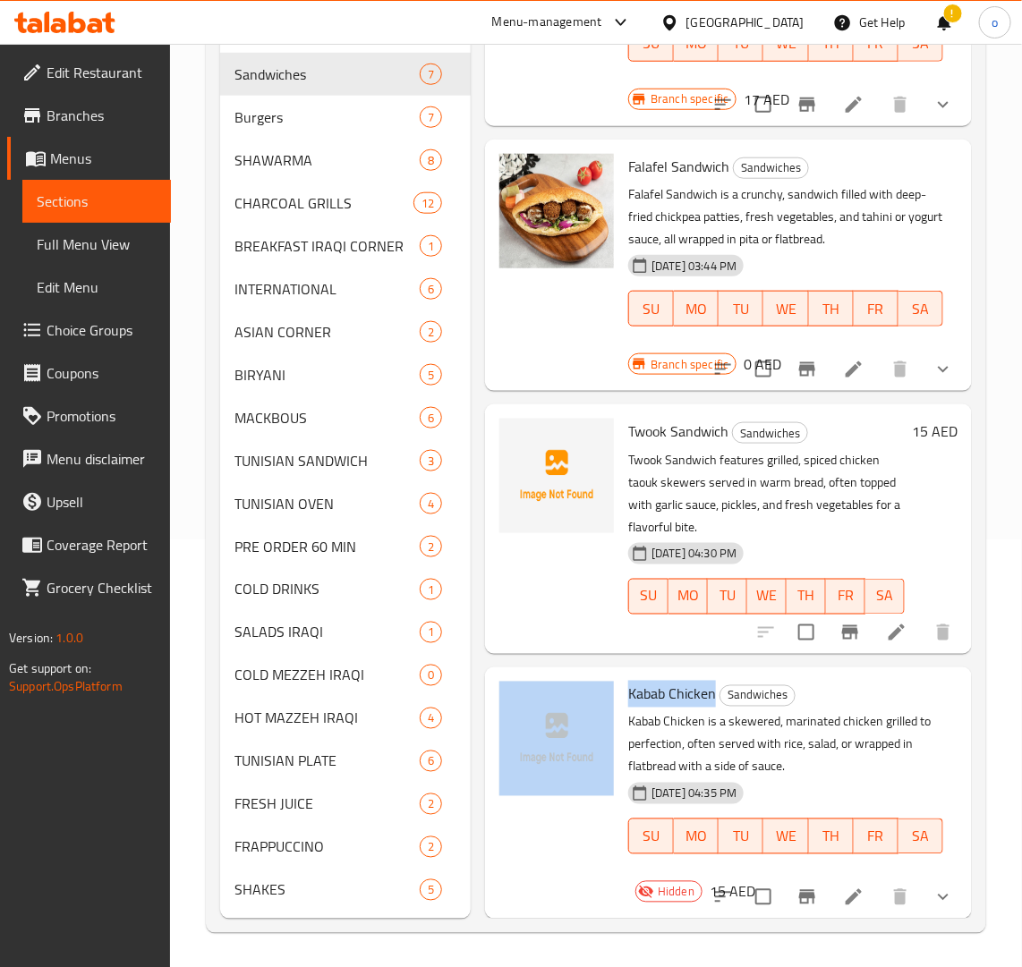
drag, startPoint x: 714, startPoint y: 668, endPoint x: 605, endPoint y: 658, distance: 109.7
click at [605, 675] on div "Kabab Chicken Sandwiches Kabab Chicken is a skewered, marinated chicken grilled…" at bounding box center [728, 793] width 472 height 237
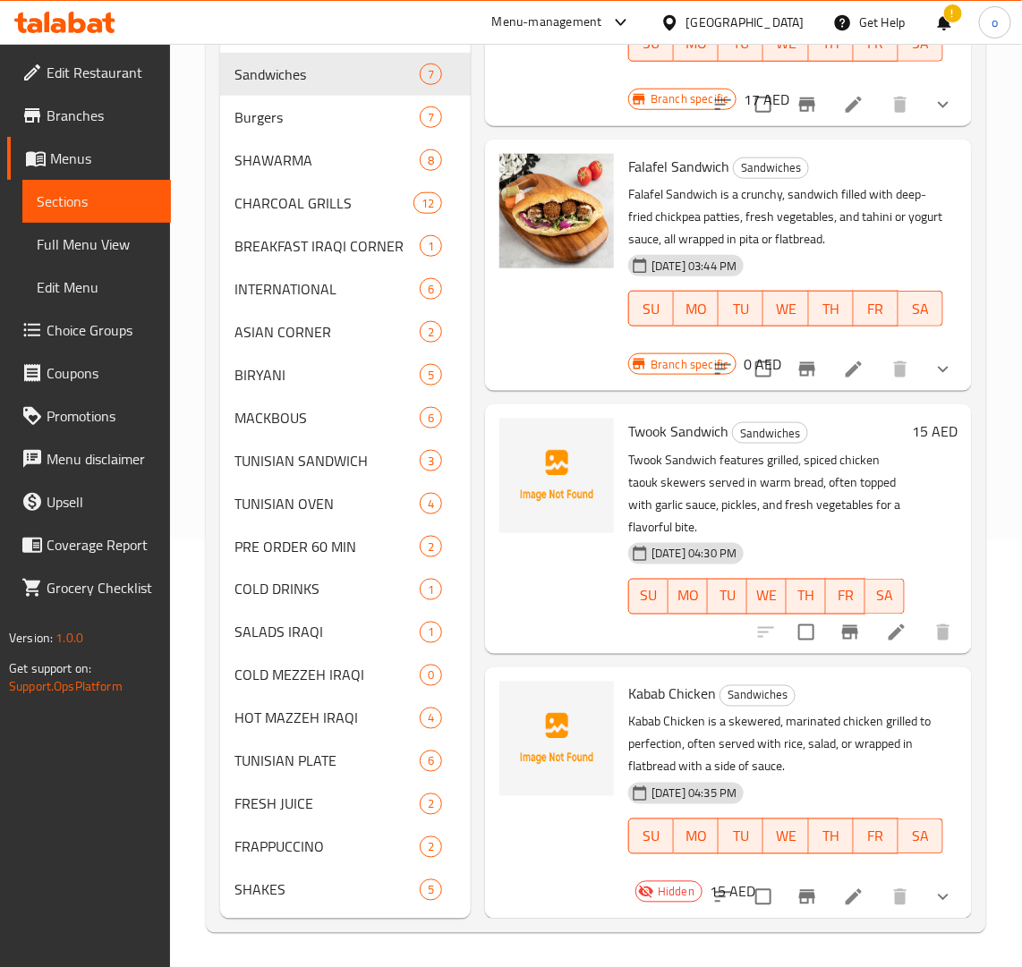
click at [687, 711] on p "Kabab Chicken is a skewered, marinated chicken grilled to perfection, often ser…" at bounding box center [785, 744] width 315 height 67
drag, startPoint x: 713, startPoint y: 673, endPoint x: 631, endPoint y: 669, distance: 82.4
click at [631, 681] on span "Kabab Chicken" at bounding box center [672, 694] width 88 height 27
copy span "Kabab Chicken"
click at [803, 776] on div "11-10-2025 04:35 PM SU MO TU WE TH FR SA" at bounding box center [785, 824] width 329 height 97
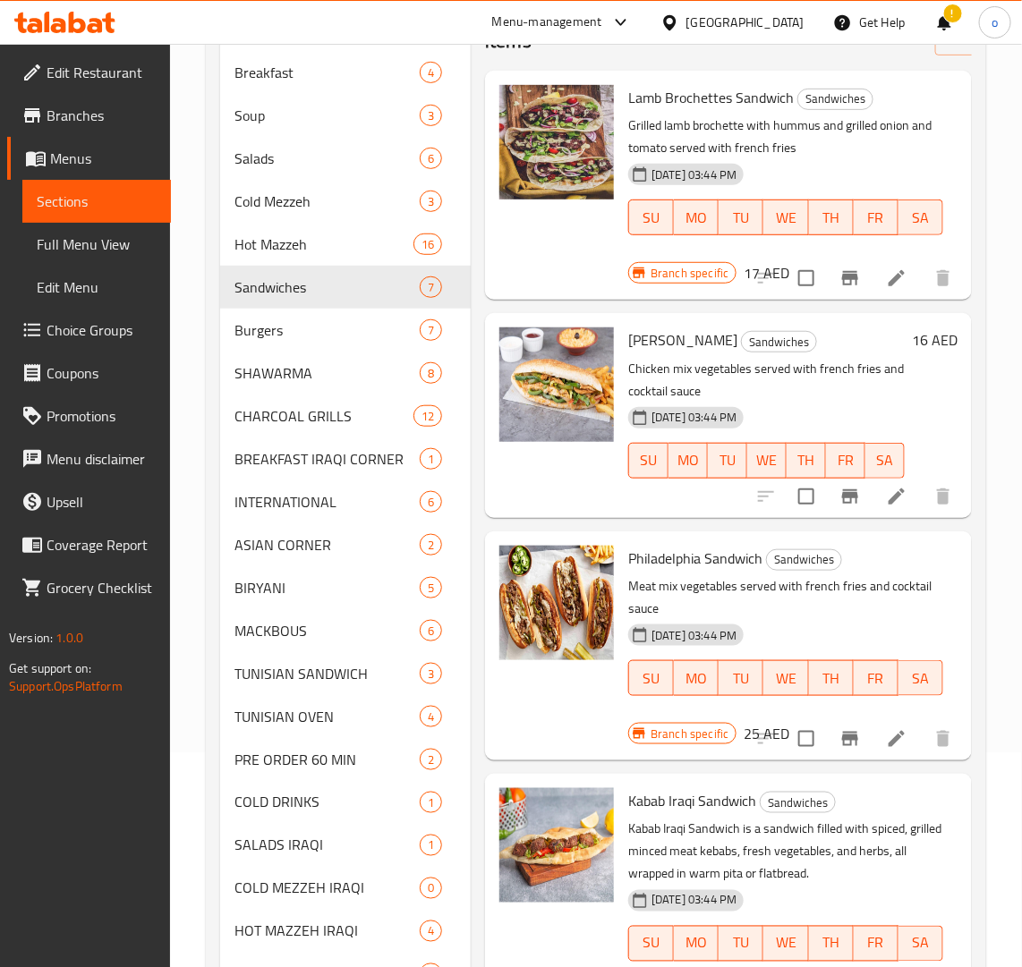
scroll to position [0, 0]
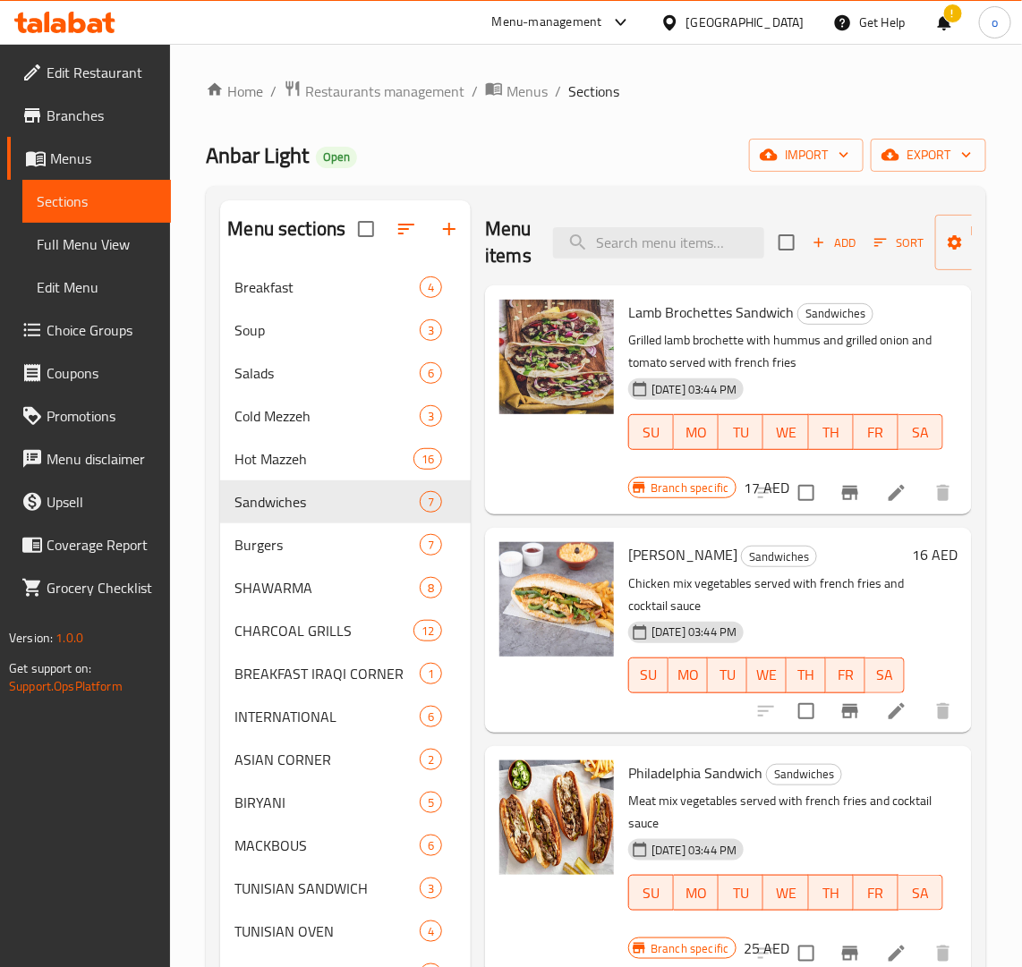
click at [705, 267] on div "Menu items Add Sort Manage items" at bounding box center [728, 242] width 487 height 85
click at [693, 252] on input "search" at bounding box center [658, 242] width 211 height 31
paste input "CHICKEN FAJITA"
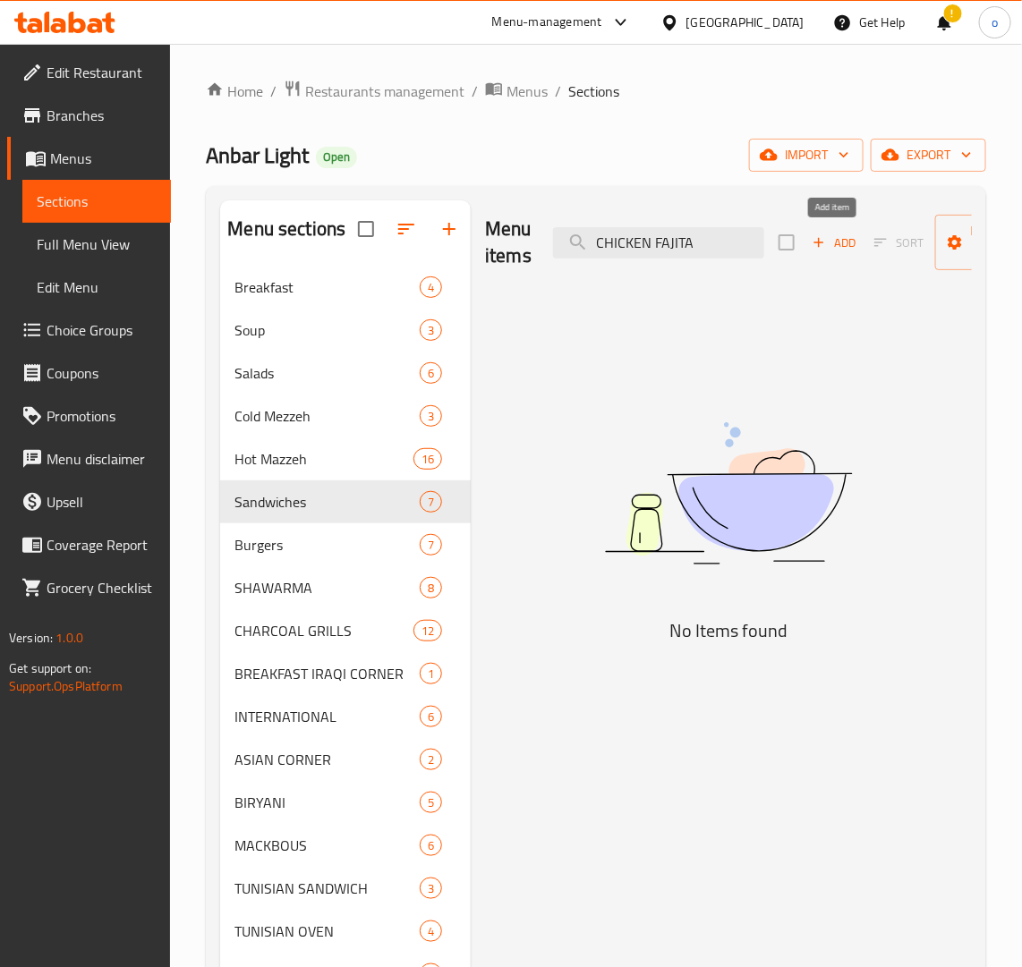
type input "CHICKEN FAJITA"
click at [842, 242] on span "Add" at bounding box center [834, 243] width 48 height 21
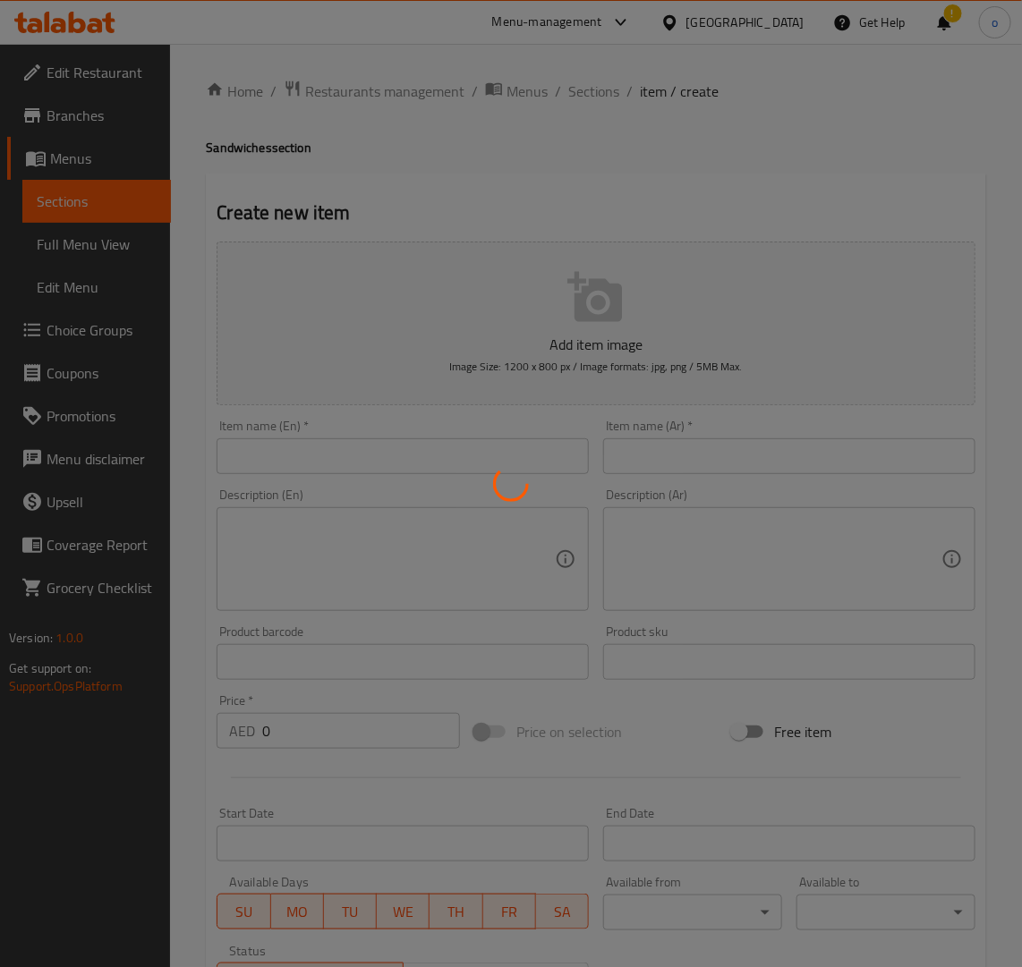
click at [394, 412] on div at bounding box center [511, 483] width 1022 height 967
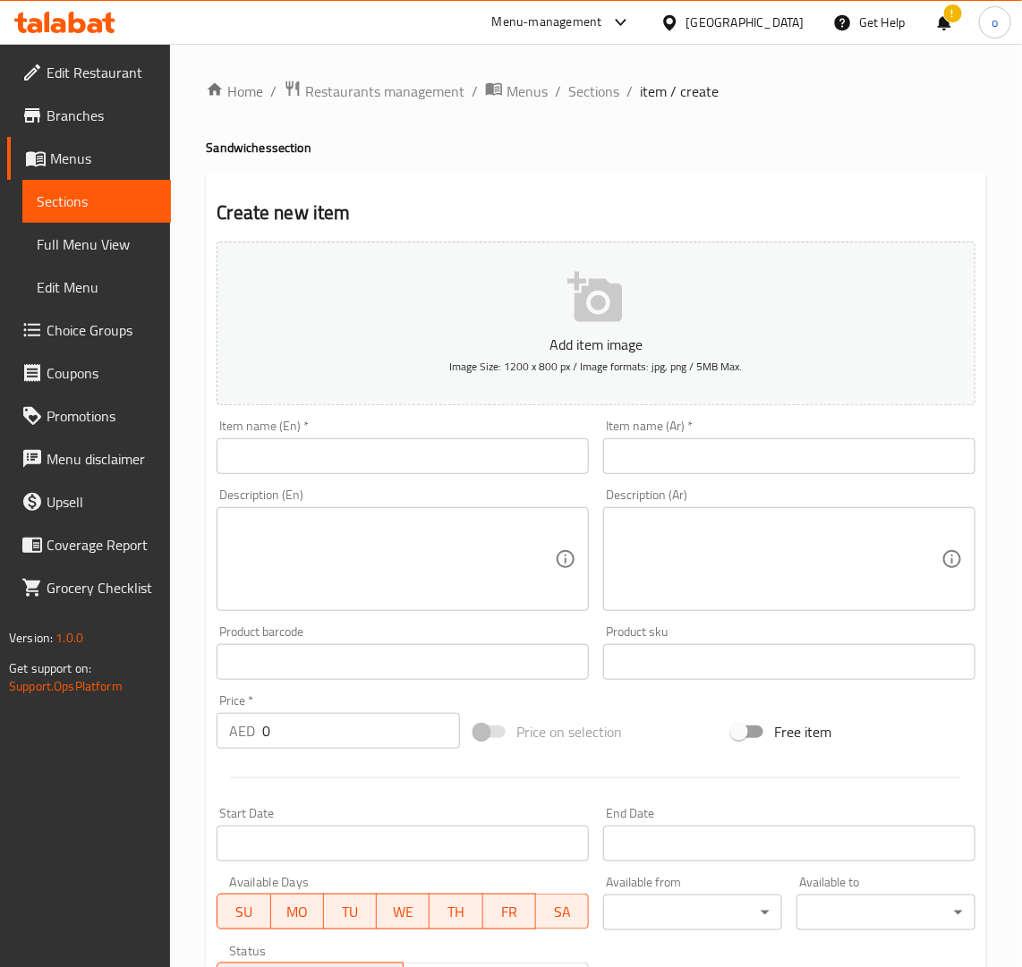
click at [359, 443] on input "text" at bounding box center [403, 456] width 372 height 36
paste input "CHICKEN FAJITA"
click at [359, 468] on input "CHICKEN FAJITA" at bounding box center [403, 456] width 372 height 36
drag, startPoint x: 355, startPoint y: 465, endPoint x: 132, endPoint y: 467, distance: 223.7
click at [132, 467] on div "Edit Restaurant Branches Menus Sections Full Menu View Edit Menu Choice Groups …" at bounding box center [511, 654] width 1022 height 1220
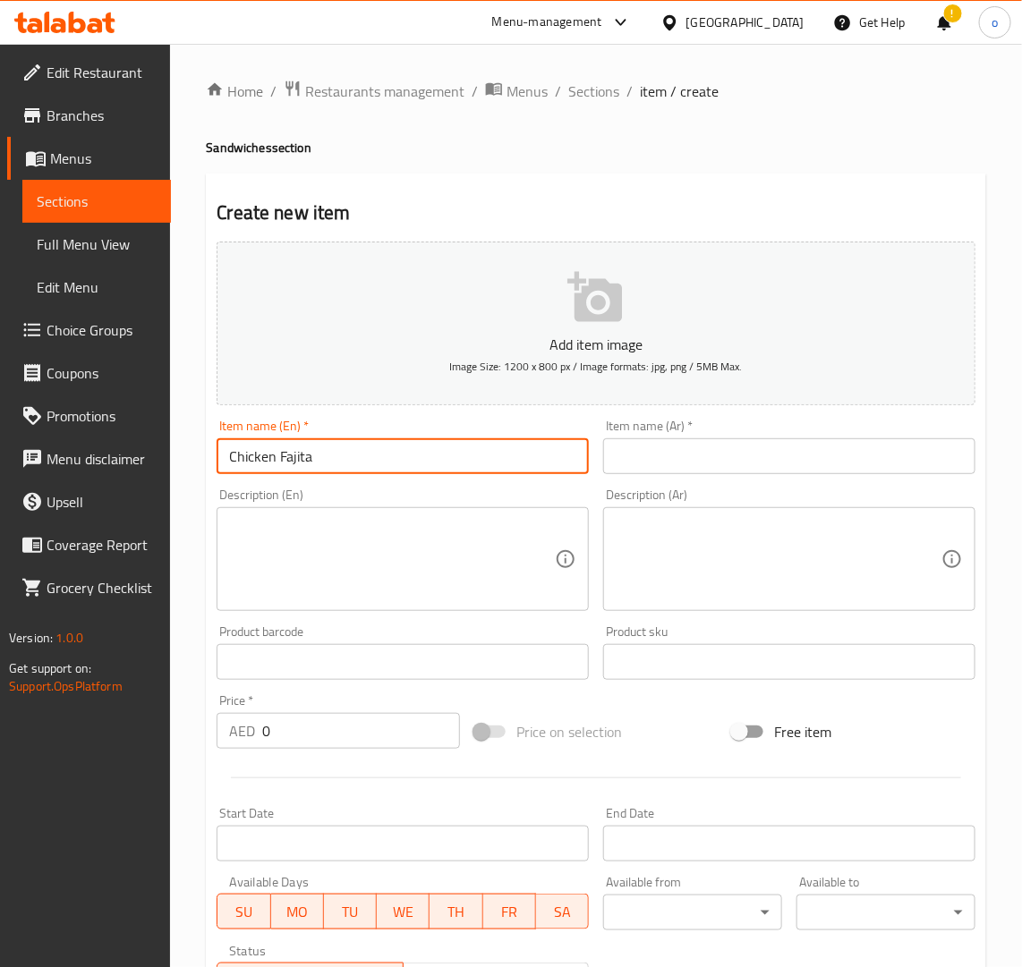
click at [278, 466] on input "Chicken Fajita" at bounding box center [403, 456] width 372 height 36
click at [305, 458] on input "Chicken Fajita" at bounding box center [403, 456] width 372 height 36
drag, startPoint x: 207, startPoint y: 445, endPoint x: 184, endPoint y: 445, distance: 22.4
click at [184, 445] on div "Home / Restaurants management / Menus / Sections / item / create Sandwiches sec…" at bounding box center [596, 654] width 852 height 1220
type input "Chicken Fajita"
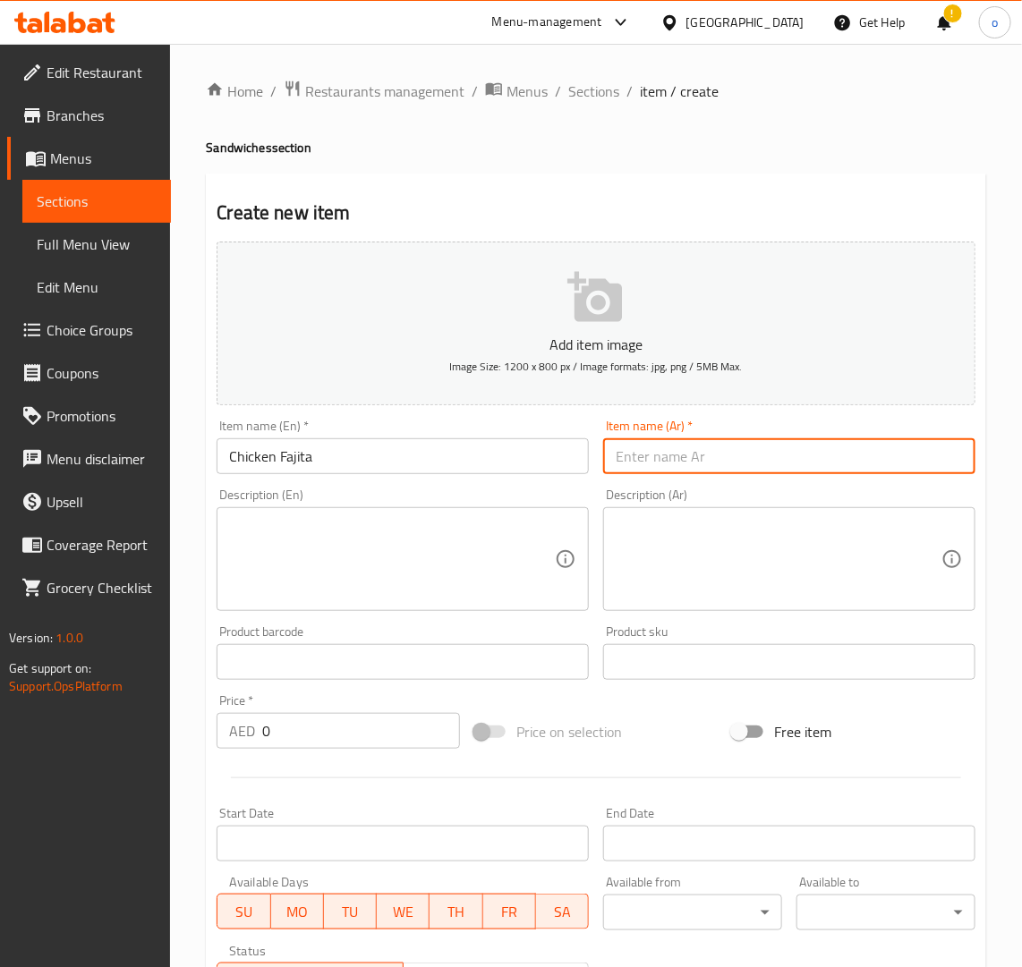
click at [671, 456] on input "text" at bounding box center [789, 456] width 372 height 36
paste input "فاهيتا الدجاج"
type input "فاهيتا الدجاج"
paste input "19"
drag, startPoint x: 311, startPoint y: 720, endPoint x: 221, endPoint y: 720, distance: 90.4
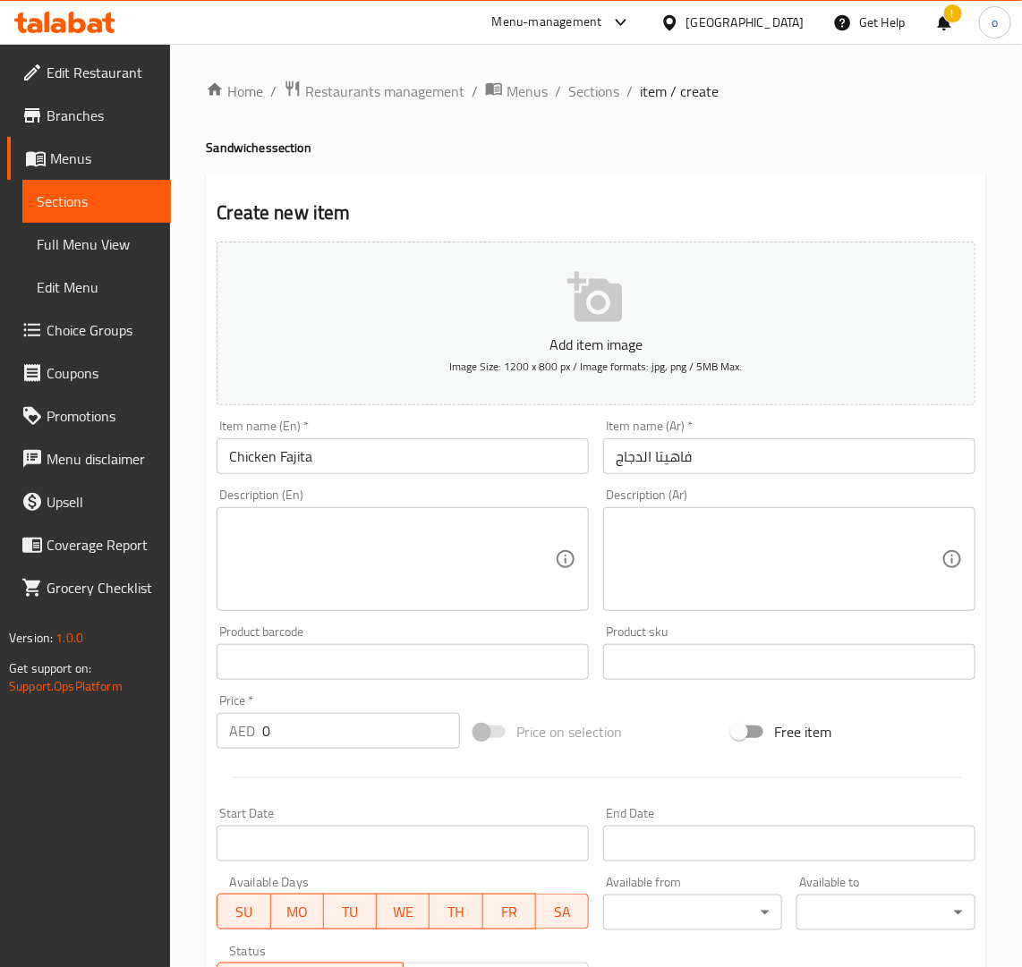
click at [221, 720] on div "AED 0 Price *" at bounding box center [338, 731] width 243 height 36
type input "19"
click at [302, 772] on div at bounding box center [595, 778] width 773 height 44
click at [302, 568] on textarea at bounding box center [392, 559] width 326 height 85
paste textarea "Chicken Fajita is a sizzling dish of marinated chicken strips cooked with bell …"
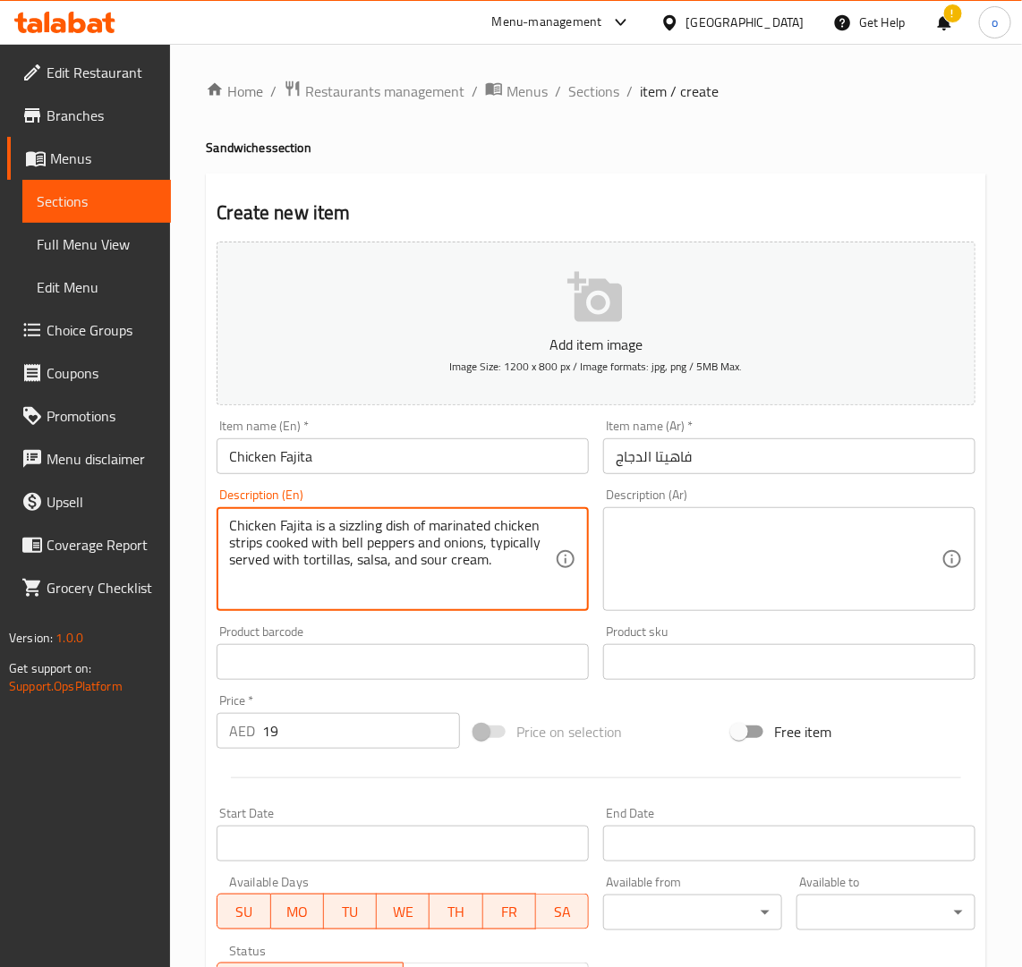
click at [360, 560] on textarea "Chicken Fajita is a sizzling dish of marinated chicken strips cooked with bell …" at bounding box center [392, 559] width 326 height 85
drag, startPoint x: 498, startPoint y: 569, endPoint x: 157, endPoint y: 508, distance: 347.2
click at [157, 508] on div "Edit Restaurant Branches Menus Sections Full Menu View Edit Menu Choice Groups …" at bounding box center [511, 654] width 1022 height 1220
type textarea "Chicken Fajita is a sizzling dish of marinated chicken strips cooked with bell …"
click at [672, 557] on textarea at bounding box center [779, 559] width 326 height 85
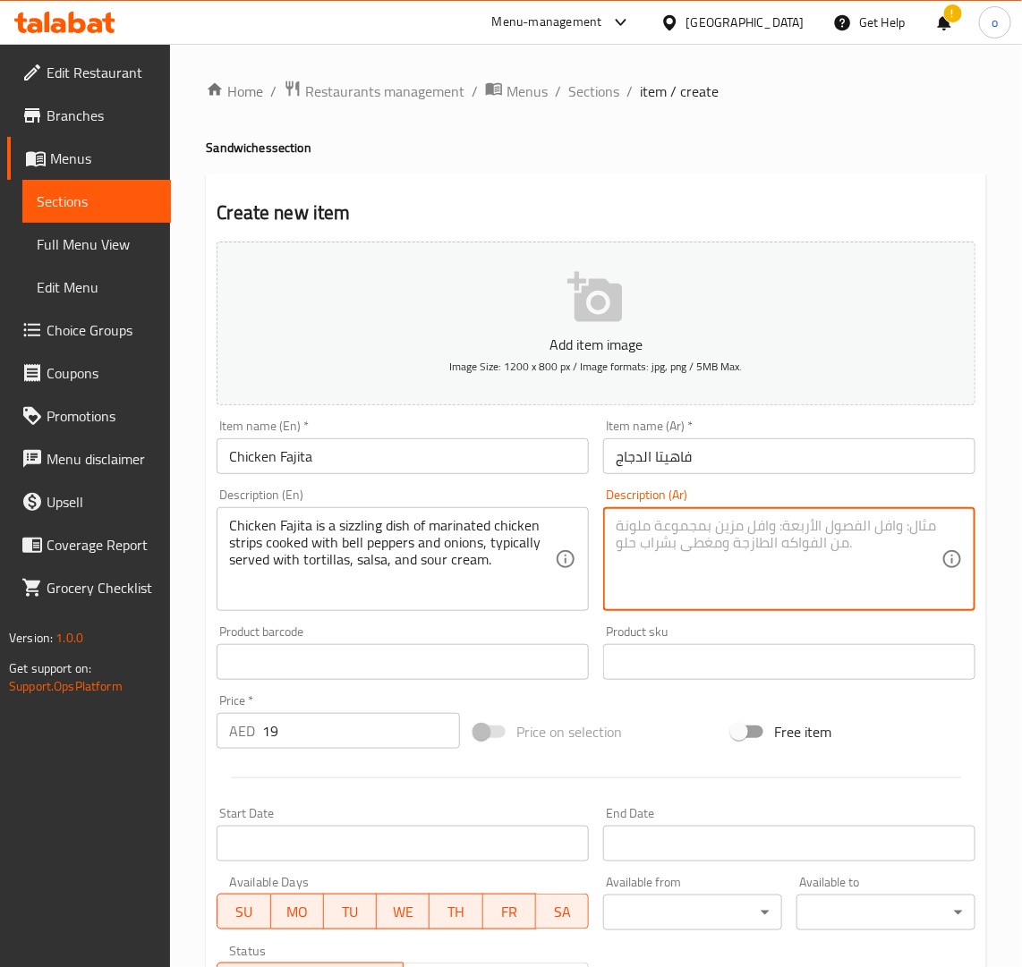
paste textarea "فاهيتا الدجاج هو طبق ساخن من شرائح الدجاج المتبلة المطبوخة مع الفلفل الحلو والب…"
type textarea "فاهيتا الدجاج هو طبق ساخن من شرائح الدجاج المتبلة المطبوخة مع الفلفل الحلو والب…"
click at [703, 723] on div "Price on selection" at bounding box center [596, 732] width 258 height 48
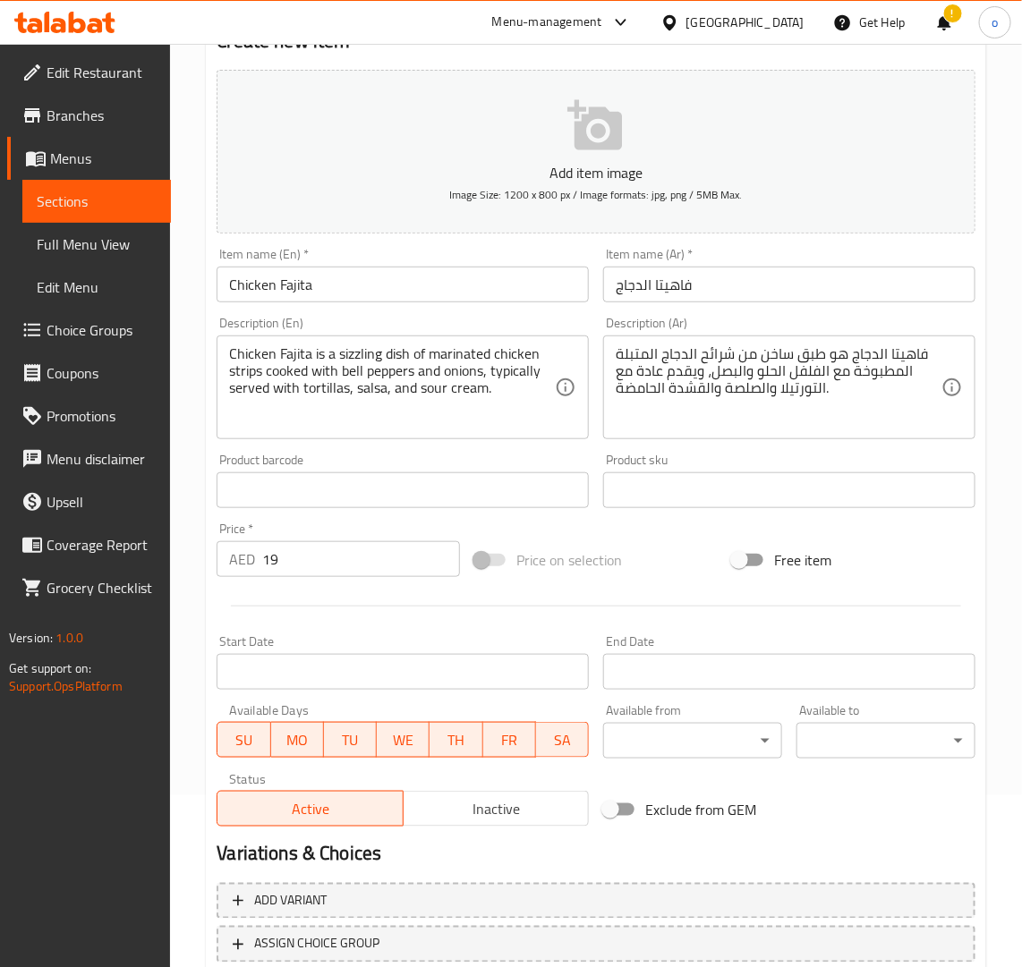
scroll to position [293, 0]
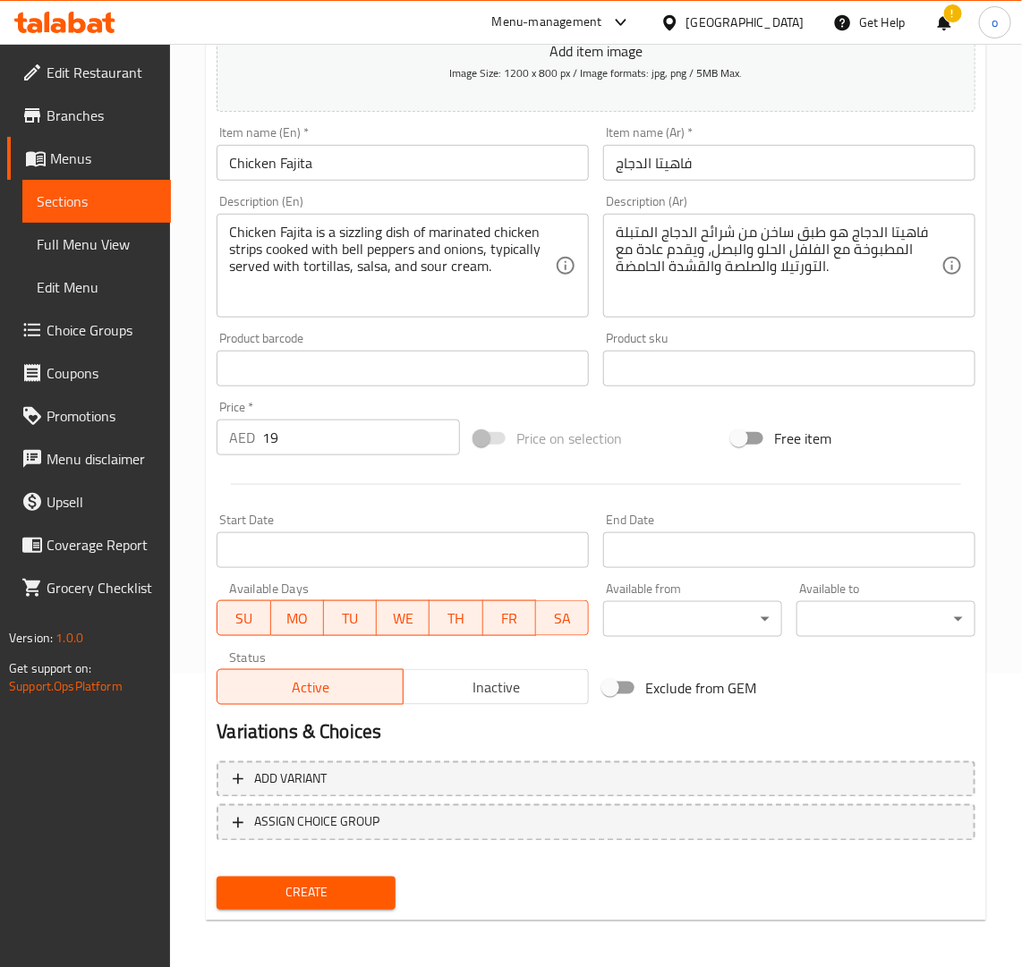
click at [319, 906] on button "Create" at bounding box center [306, 893] width 179 height 33
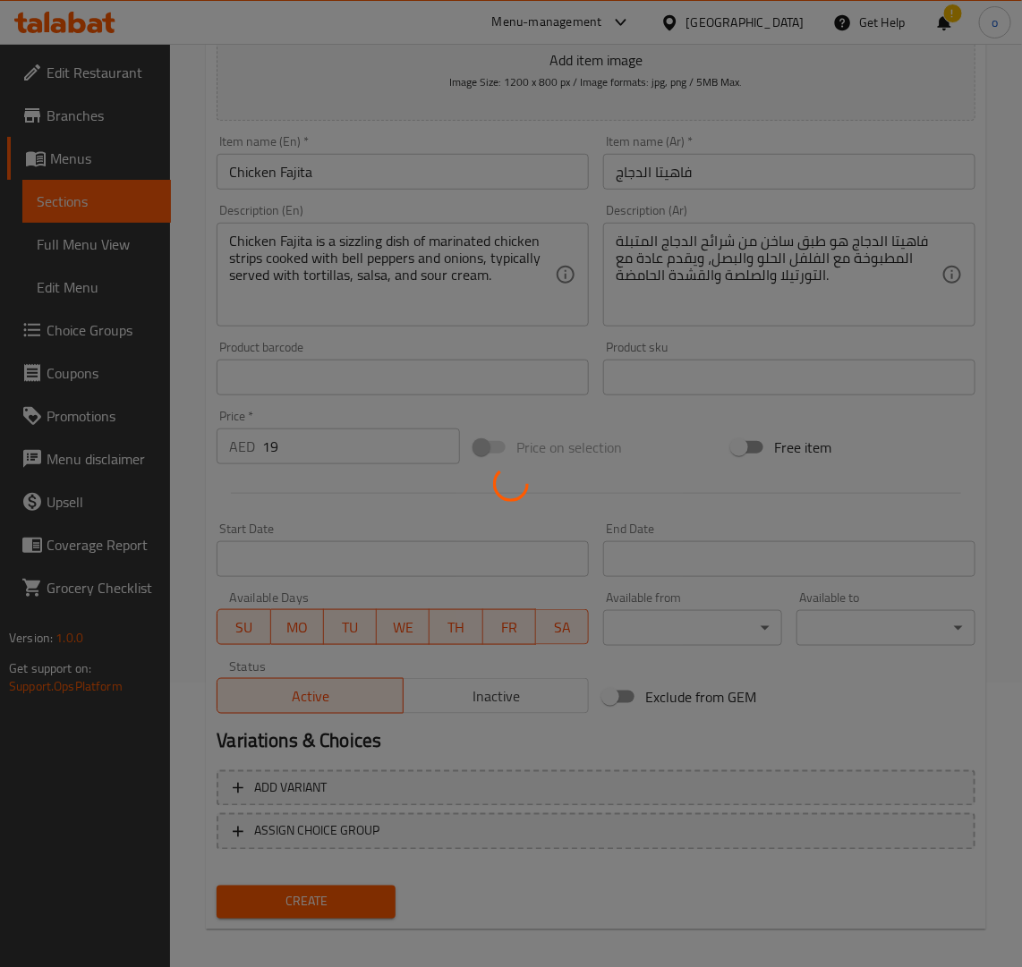
scroll to position [0, 0]
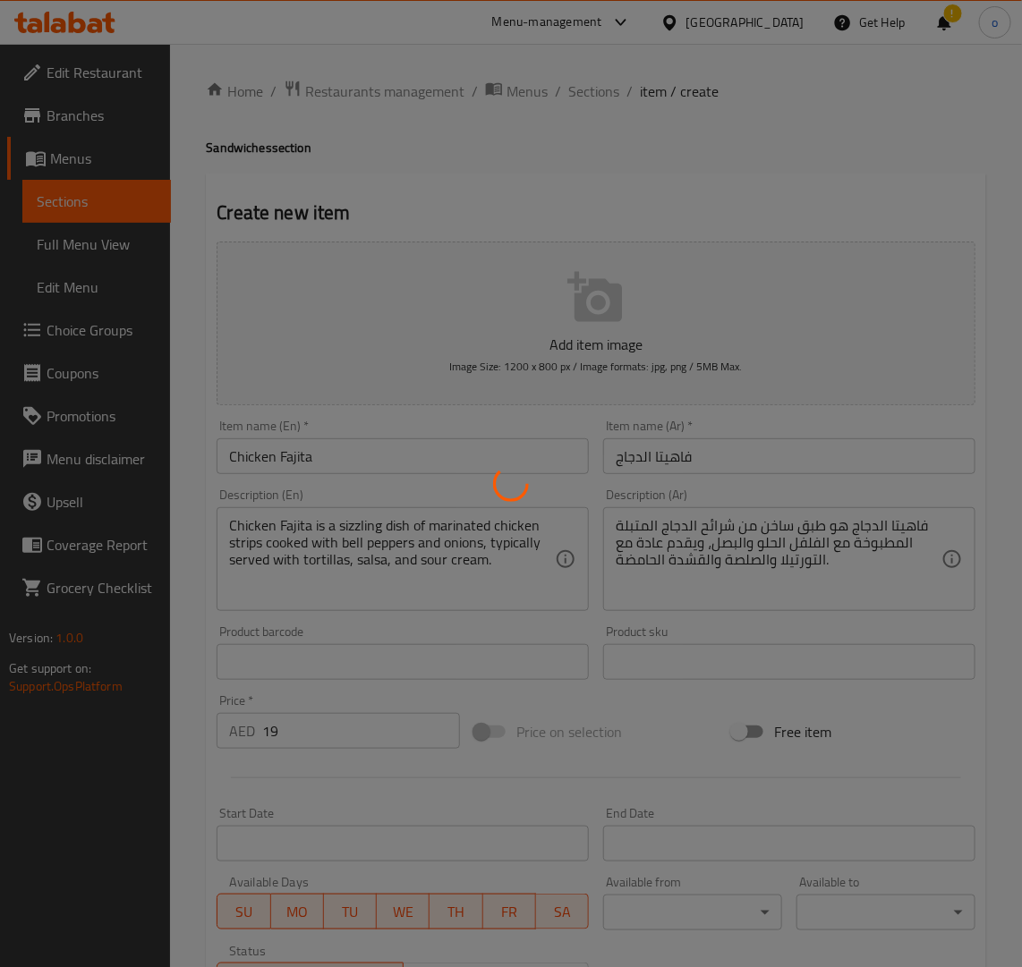
type input "0"
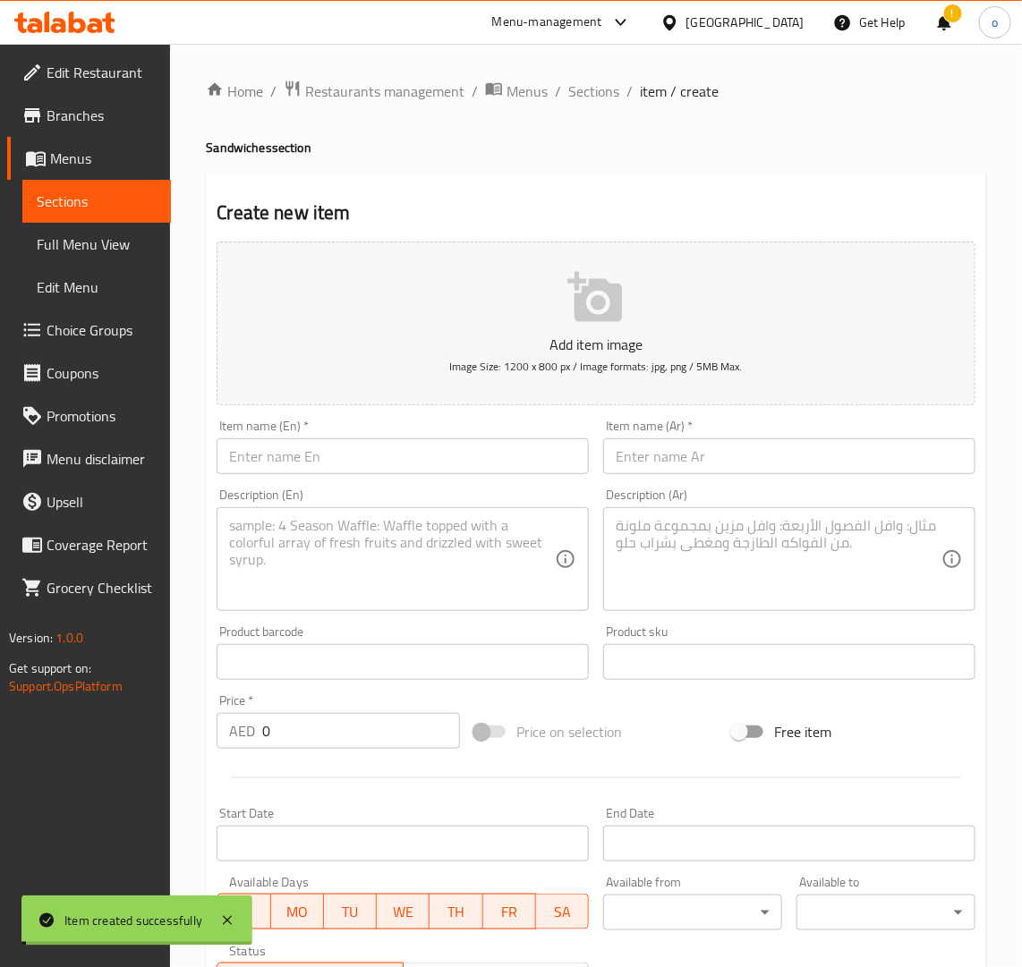
click at [647, 155] on div "Home / Restaurants management / Menus / Sections / item / create Sandwiches sec…" at bounding box center [596, 654] width 780 height 1149
click at [586, 97] on span "Sections" at bounding box center [593, 91] width 51 height 21
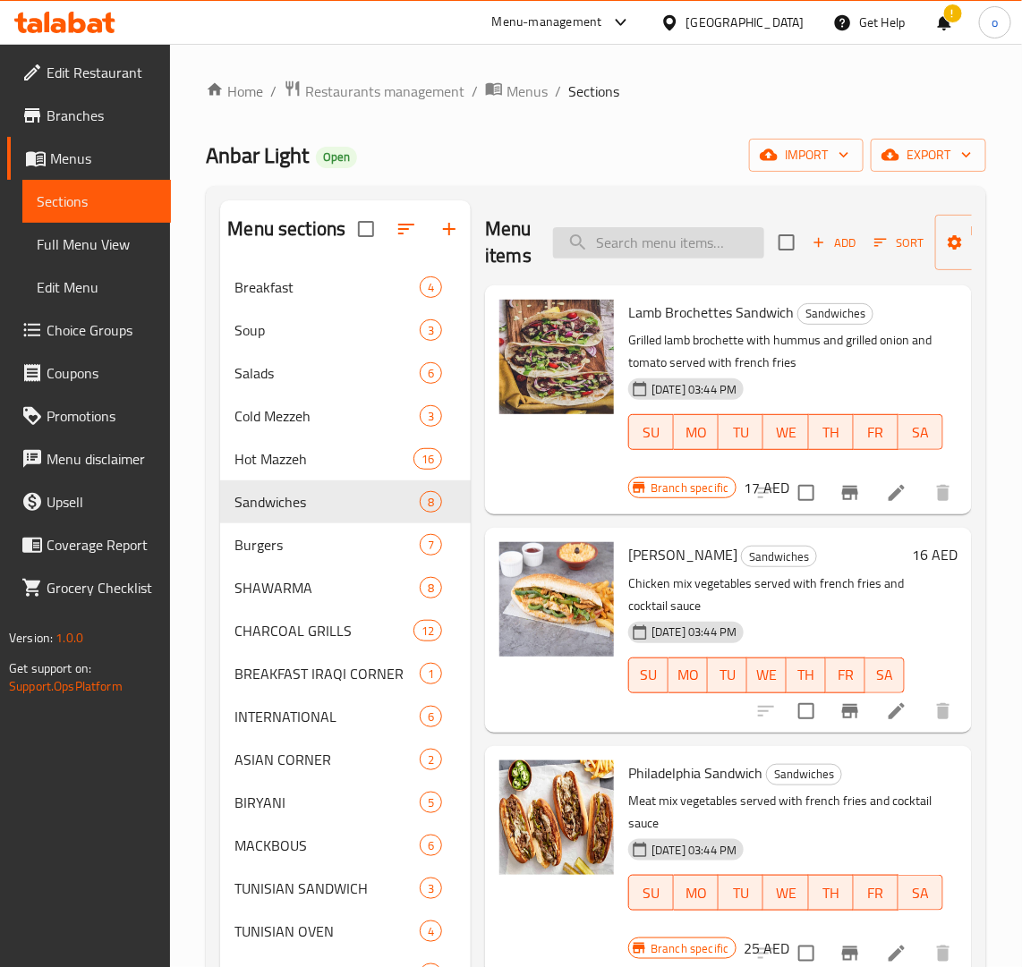
click at [642, 230] on div "Menu items Add Sort Manage items" at bounding box center [728, 242] width 487 height 85
click at [659, 248] on input "search" at bounding box center [658, 242] width 211 height 31
paste input "ESCALOPE SANDWICH"
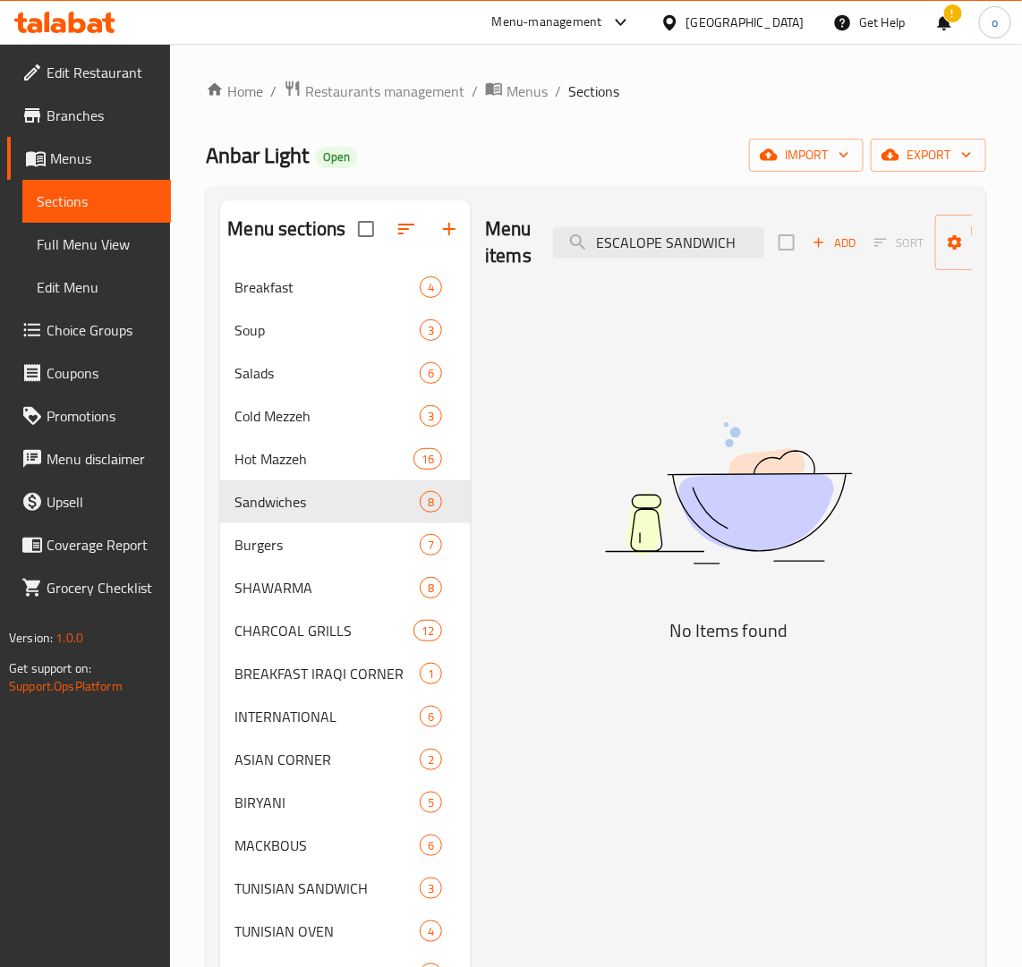
type input "ESCALOPE SANDWICH"
click at [726, 271] on div "Menu items ESCALOPE SANDWICH Add Sort Manage items" at bounding box center [728, 242] width 487 height 85
click at [802, 247] on div "Add Sort Manage items" at bounding box center [916, 242] width 276 height 55
click at [811, 246] on icon "button" at bounding box center [819, 242] width 16 height 16
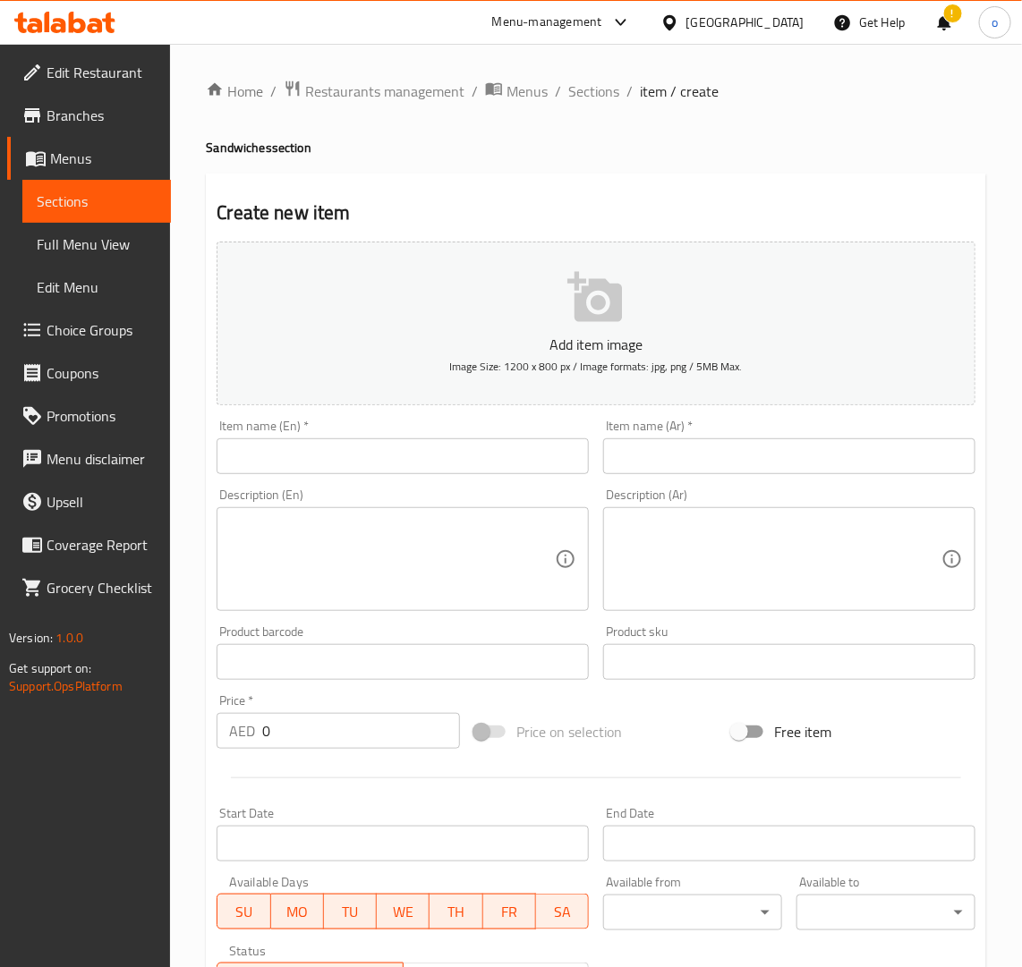
click at [346, 459] on input "text" at bounding box center [403, 456] width 372 height 36
paste input "ESCALOPE SANDWICH"
click at [346, 463] on input "ESCALOPE SANDWICH" at bounding box center [403, 456] width 372 height 36
drag, startPoint x: 445, startPoint y: 455, endPoint x: 166, endPoint y: 463, distance: 278.4
click at [166, 463] on div "Edit Restaurant Branches Menus Sections Full Menu View Edit Menu Choice Groups …" at bounding box center [511, 654] width 1022 height 1220
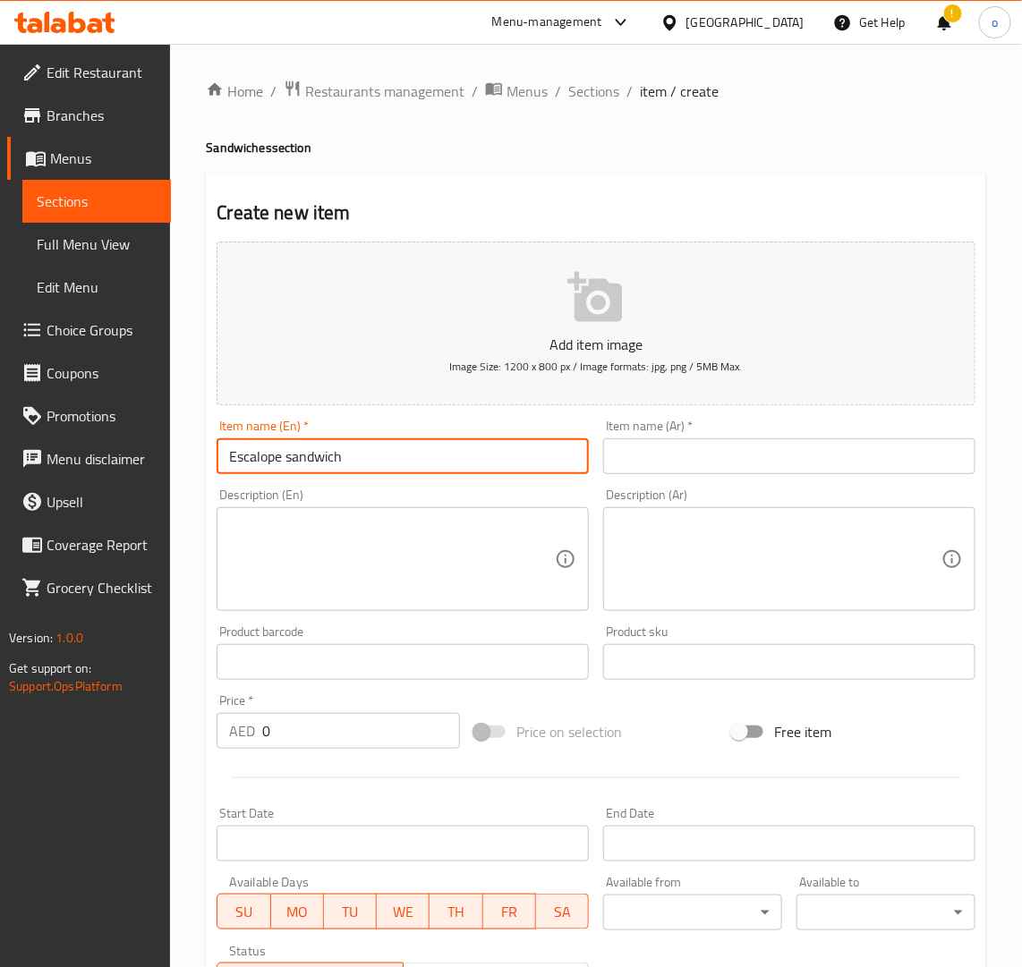
click at [276, 459] on input "Escalope sandwich" at bounding box center [403, 456] width 372 height 36
click at [324, 470] on input "Escalope sandwich" at bounding box center [403, 456] width 372 height 36
type input "Escalope sandwich"
click at [340, 481] on div "Description (En) Description (En)" at bounding box center [402, 549] width 387 height 137
drag, startPoint x: 310, startPoint y: 461, endPoint x: 210, endPoint y: 457, distance: 99.4
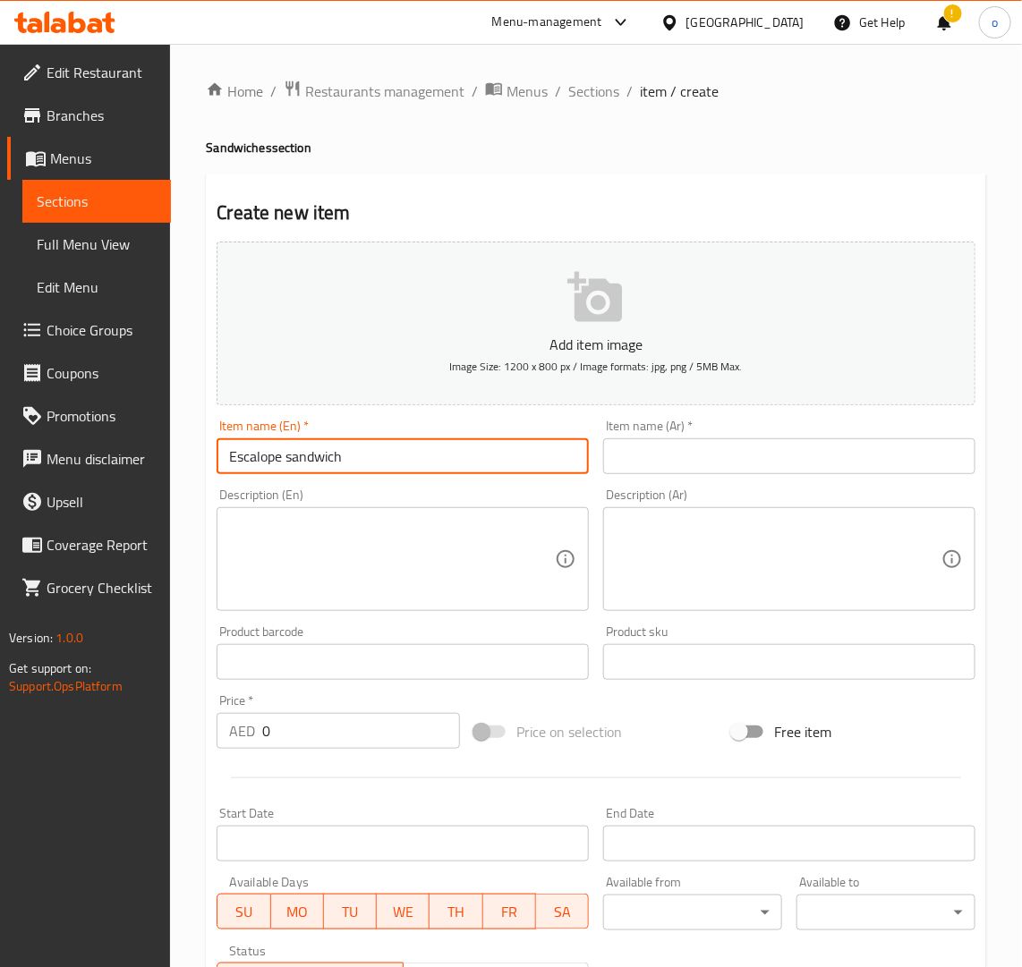
click at [210, 457] on div "Item name (En)   * Escalope sandwich Item name (En) *" at bounding box center [402, 446] width 387 height 69
click at [761, 471] on input "text" at bounding box center [789, 456] width 372 height 36
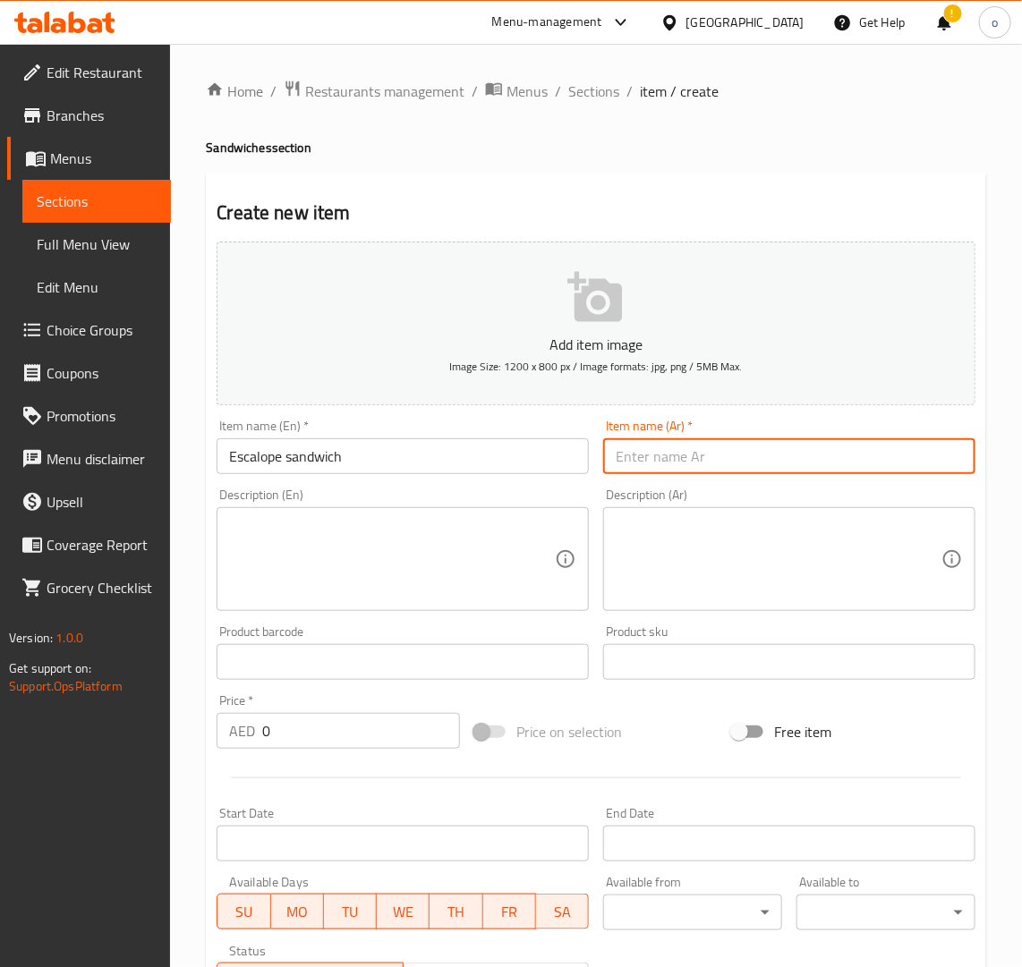
paste input "ساندويتش إسكالوب"
type input "ساندويتش إسكالوب"
click at [444, 557] on textarea at bounding box center [392, 559] width 326 height 85
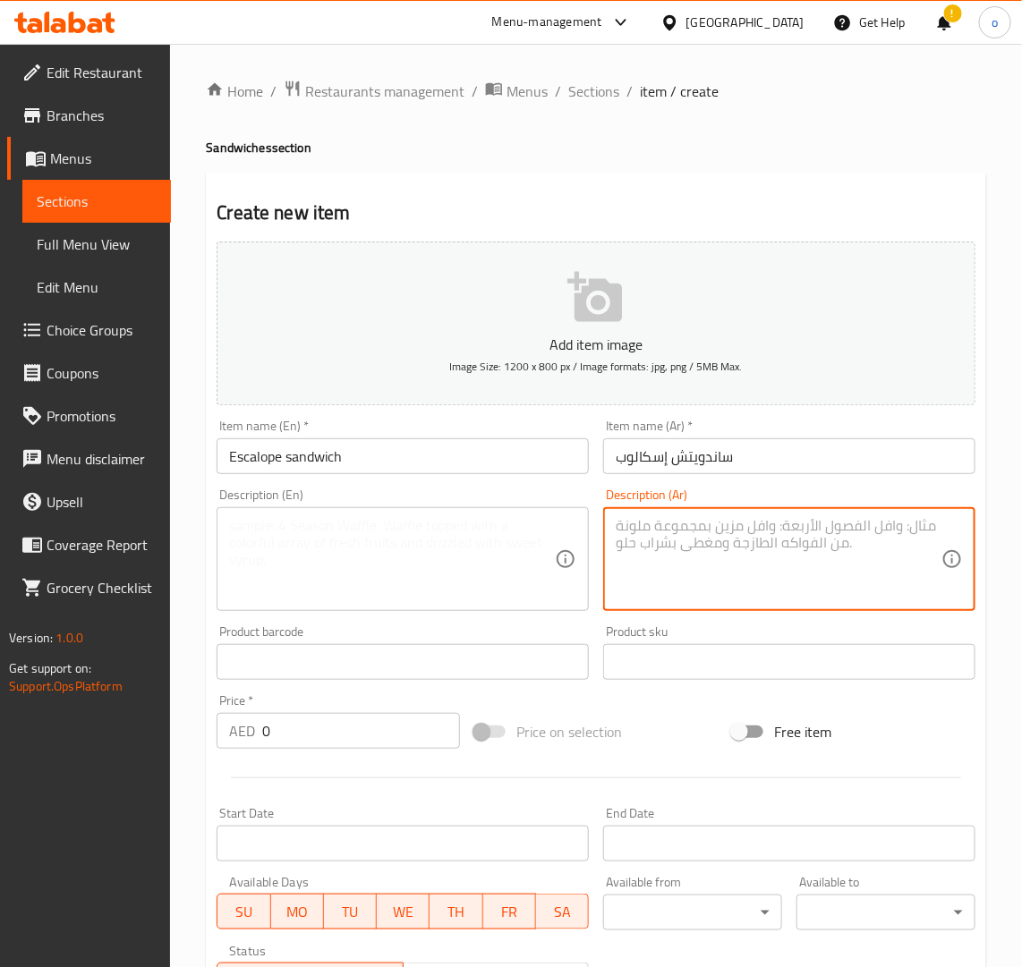
click at [677, 566] on textarea at bounding box center [779, 559] width 326 height 85
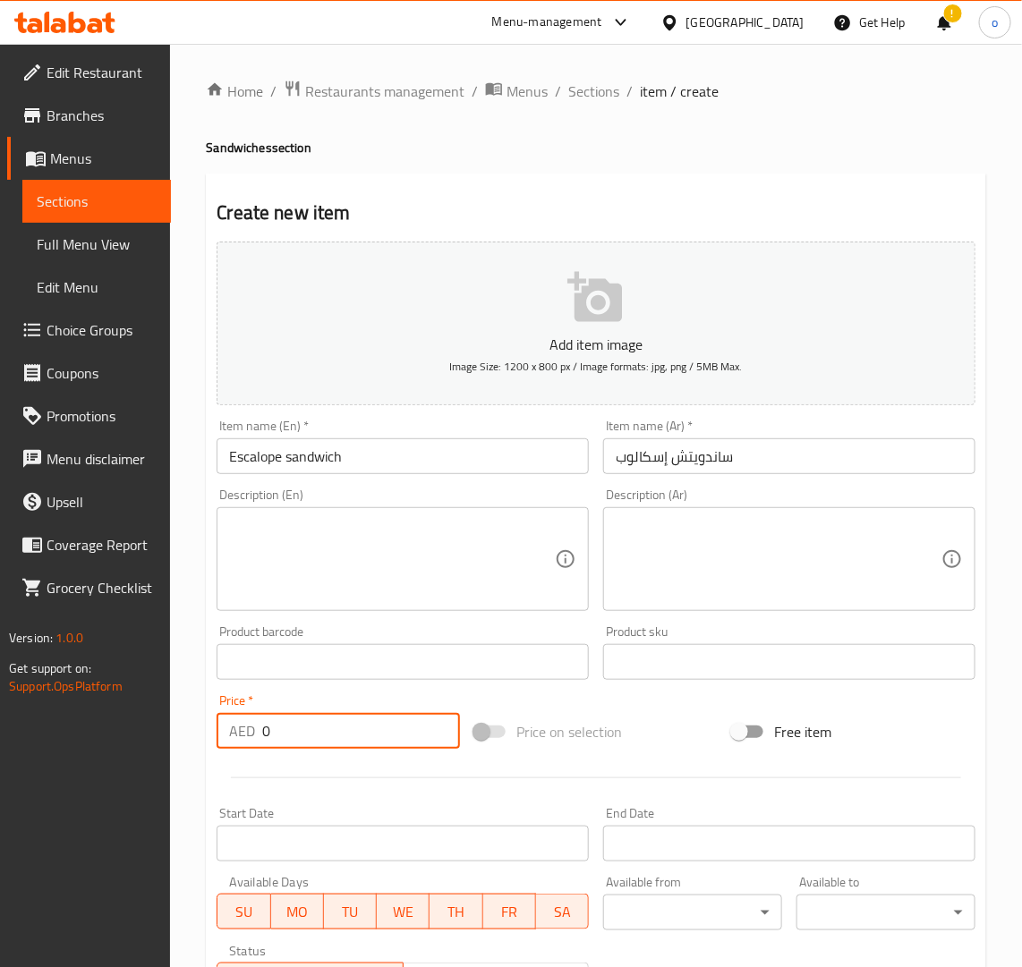
paste input "19"
drag, startPoint x: 295, startPoint y: 736, endPoint x: 237, endPoint y: 750, distance: 59.9
click at [203, 747] on div "Home / Restaurants management / Menus / Sections / item / create Sandwiches sec…" at bounding box center [596, 654] width 852 height 1220
type input "19"
click at [399, 534] on textarea at bounding box center [392, 559] width 326 height 85
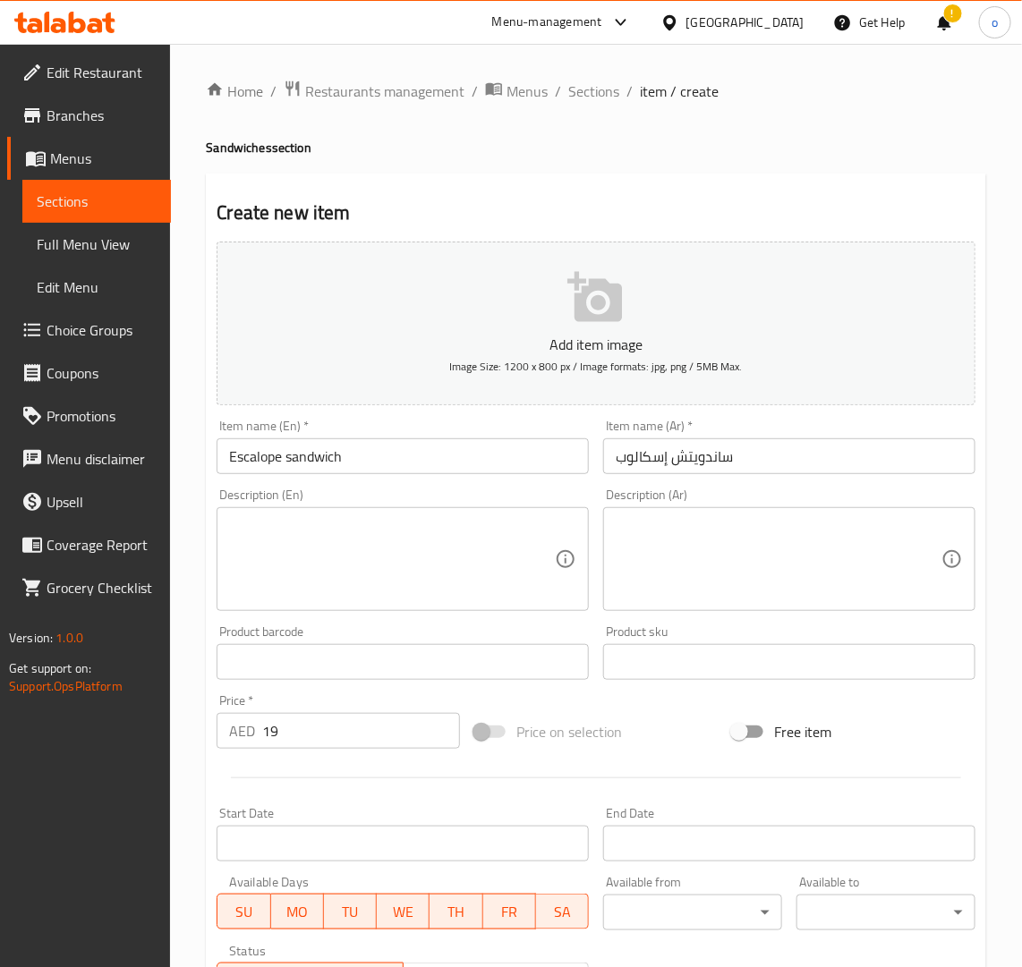
paste textarea "Escalope Sandwich features a crispy, breaded chicken or veal escalope served in…"
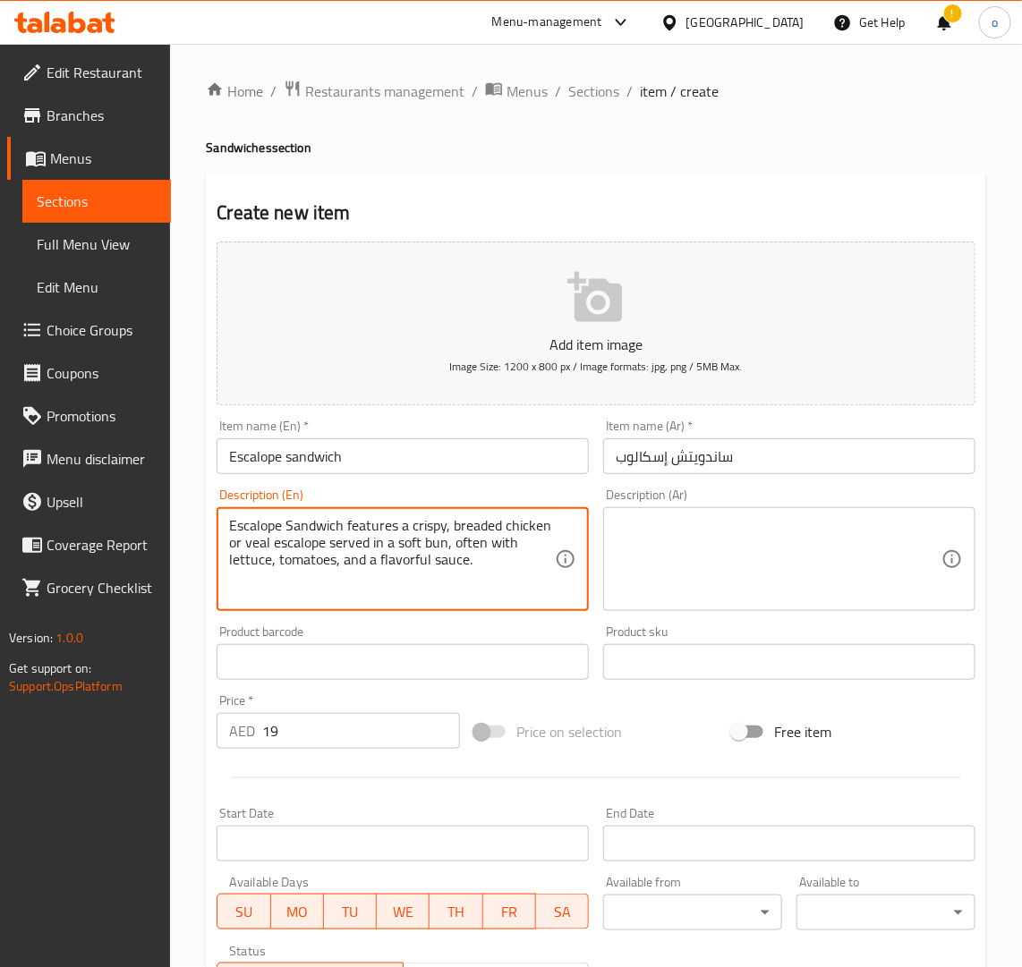
drag, startPoint x: 480, startPoint y: 565, endPoint x: 100, endPoint y: 479, distance: 389.0
click at [100, 480] on div "Edit Restaurant Branches Menus Sections Full Menu View Edit Menu Choice Groups …" at bounding box center [511, 654] width 1022 height 1220
type textarea "Escalope Sandwich features a crispy, breaded chicken or veal escalope served in…"
click at [685, 580] on textarea at bounding box center [779, 559] width 326 height 85
paste textarea "ساندويتش الإسكالوب هو عبارة عن إسكالوب دجاج أو لحم عجل مقرمش ومغطى بالبقسماط وي…"
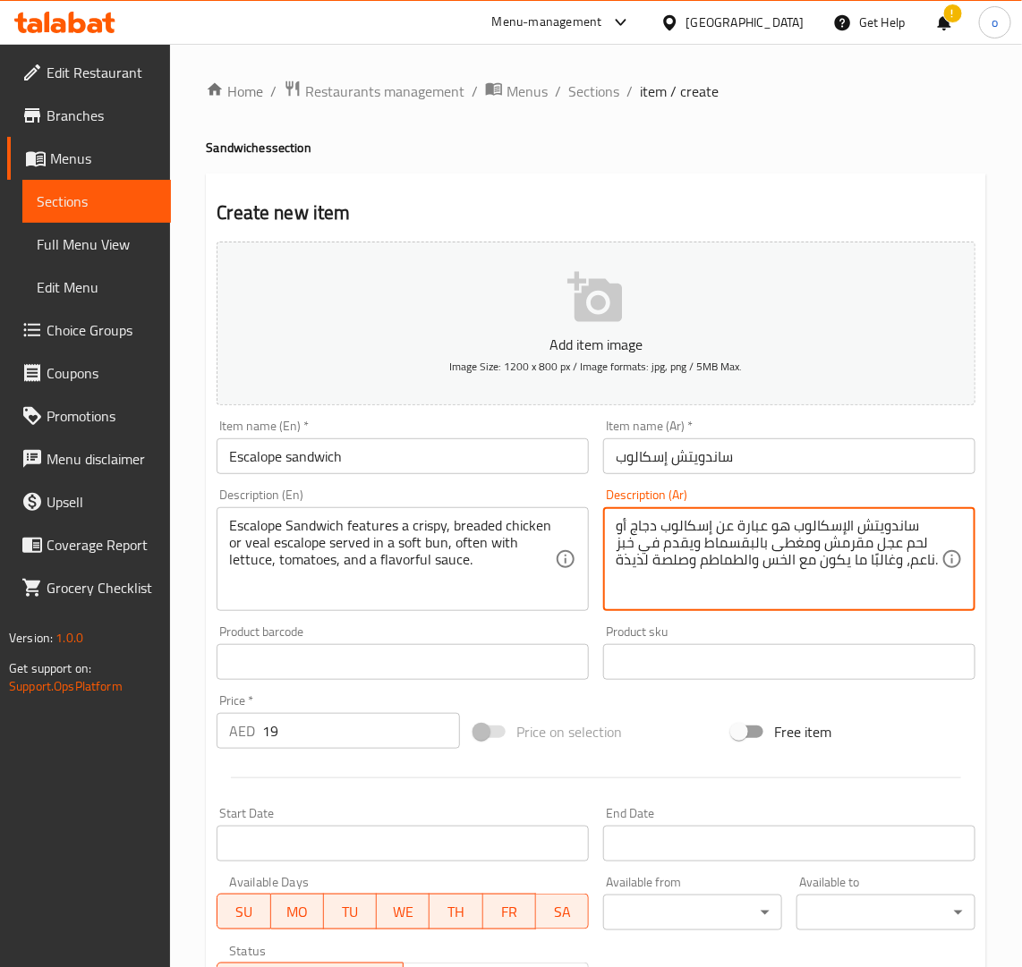
type textarea "ساندويتش الإسكالوب هو عبارة عن إسكالوب دجاج أو لحم عجل مقرمش ومغطى بالبقسماط وي…"
click at [676, 718] on div "Price on selection" at bounding box center [596, 732] width 258 height 48
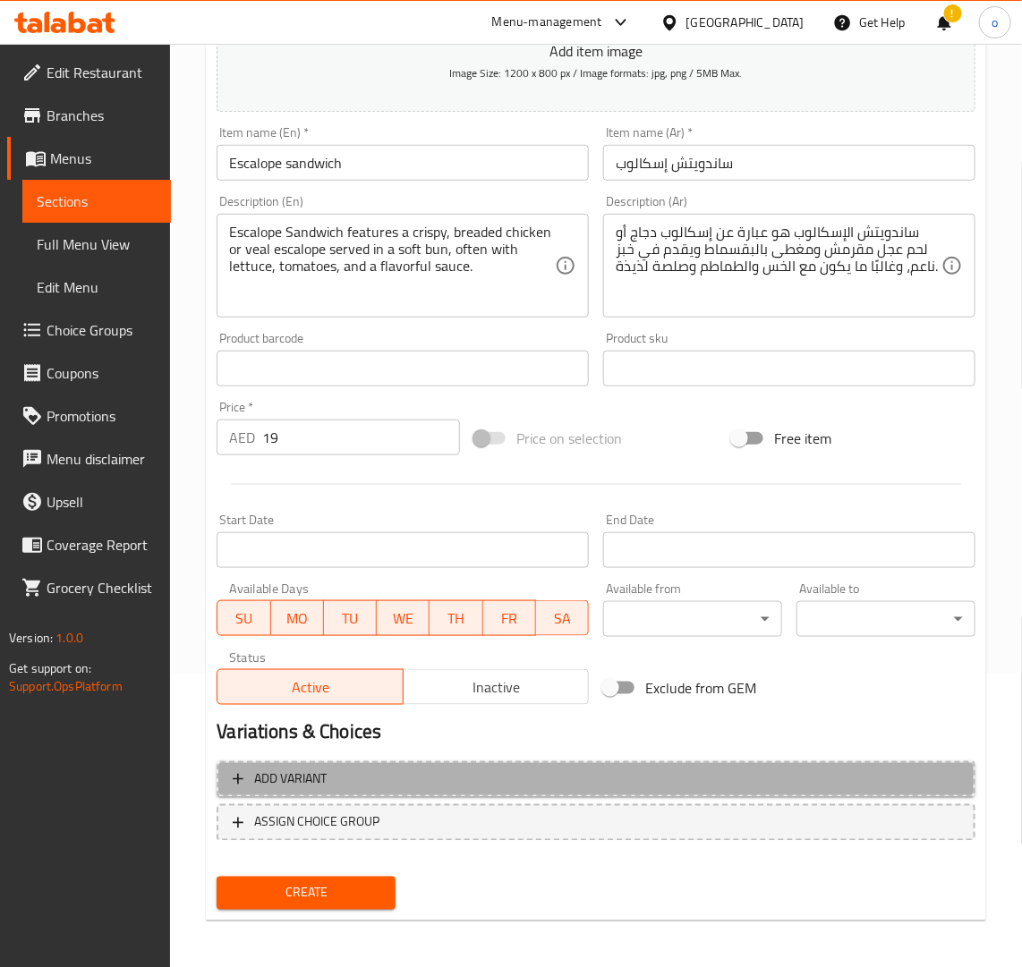
click at [396, 789] on button "Add variant" at bounding box center [596, 779] width 759 height 37
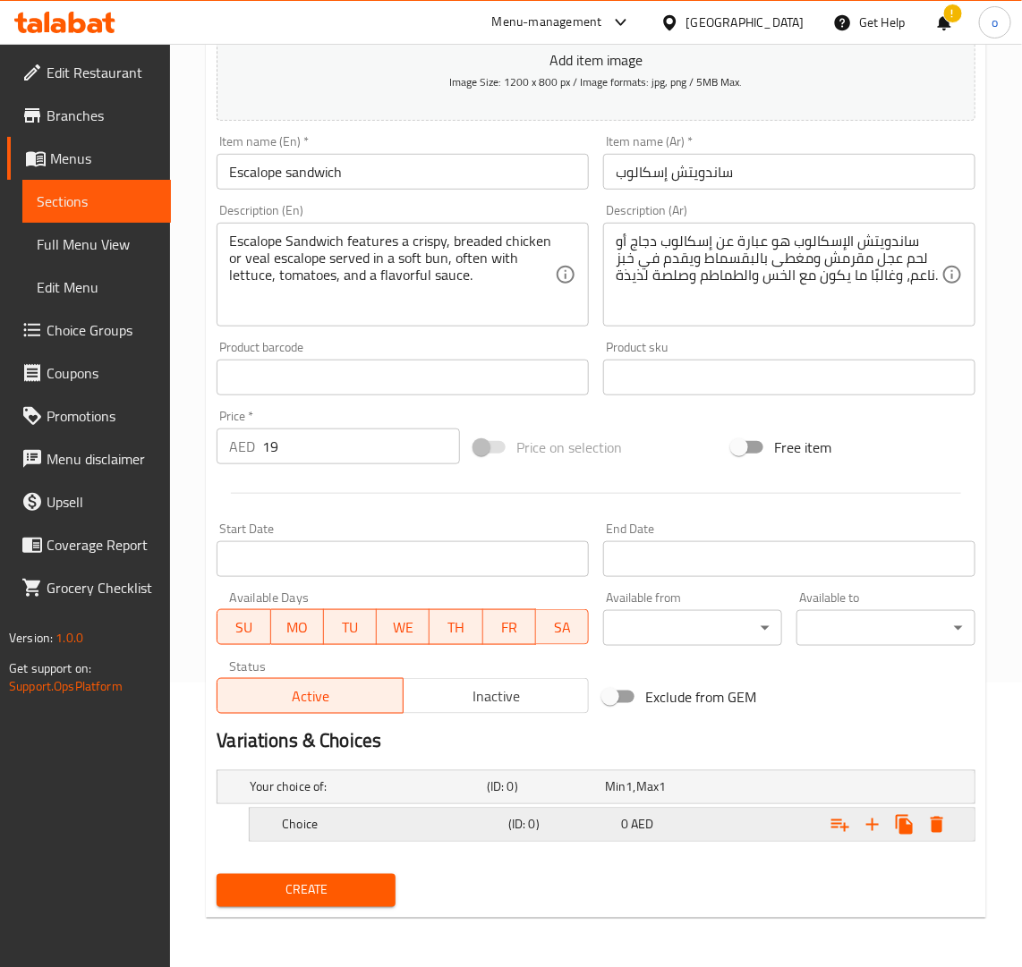
click at [382, 829] on h5 "Choice" at bounding box center [391, 825] width 219 height 18
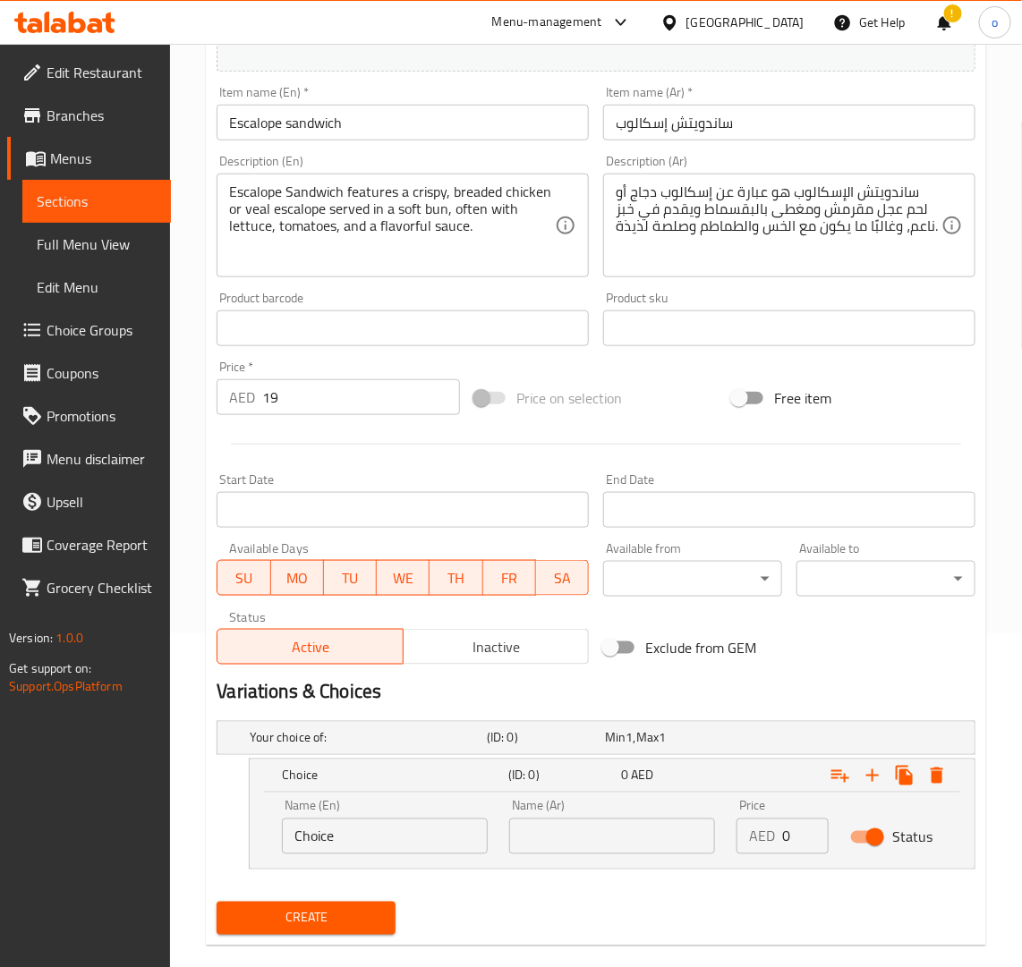
scroll to position [362, 0]
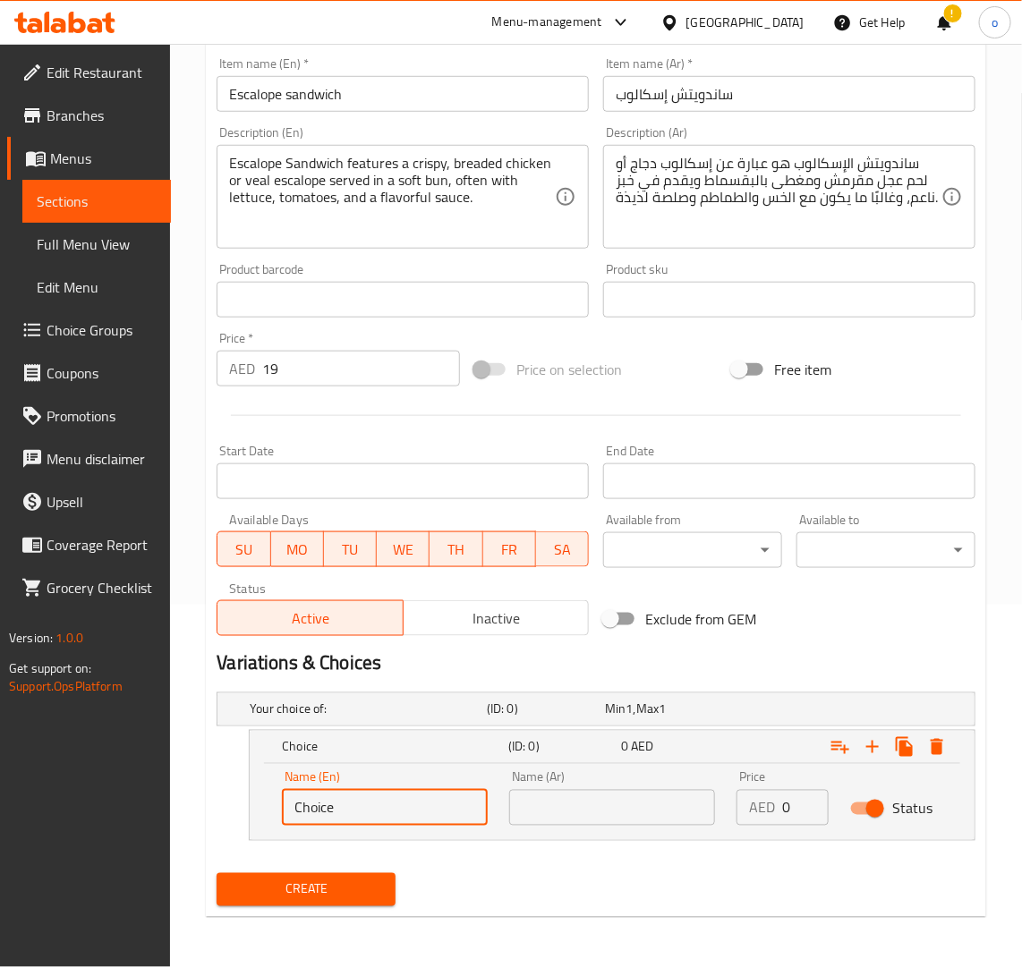
drag, startPoint x: 361, startPoint y: 795, endPoint x: 229, endPoint y: 807, distance: 132.1
click at [229, 807] on div "Choice (ID: 0) 0 AED Name (En) Choice Name (En) Name (Ar) Name (Ar) Price AED 0…" at bounding box center [596, 785] width 759 height 111
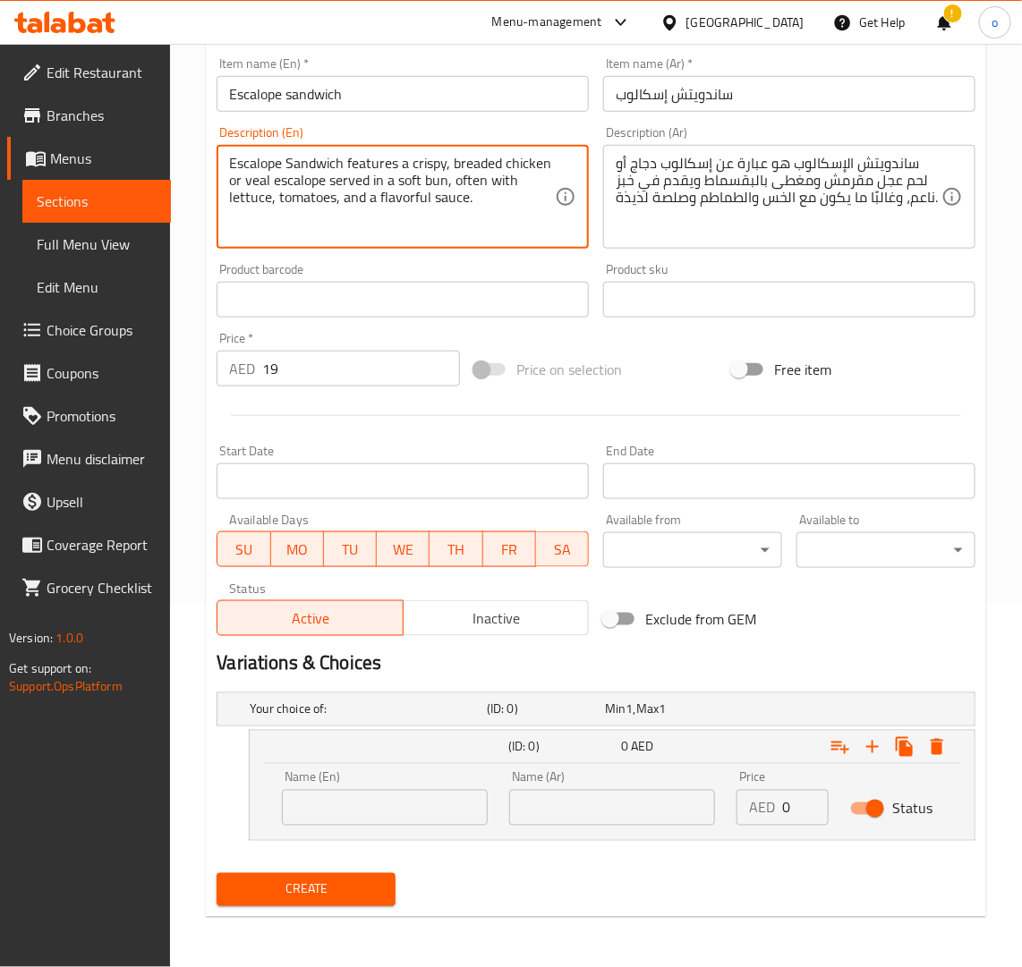
click at [524, 164] on textarea "Escalope Sandwich features a crispy, breaded chicken or veal escalope served in…" at bounding box center [392, 197] width 326 height 85
click at [389, 821] on input "text" at bounding box center [385, 808] width 206 height 36
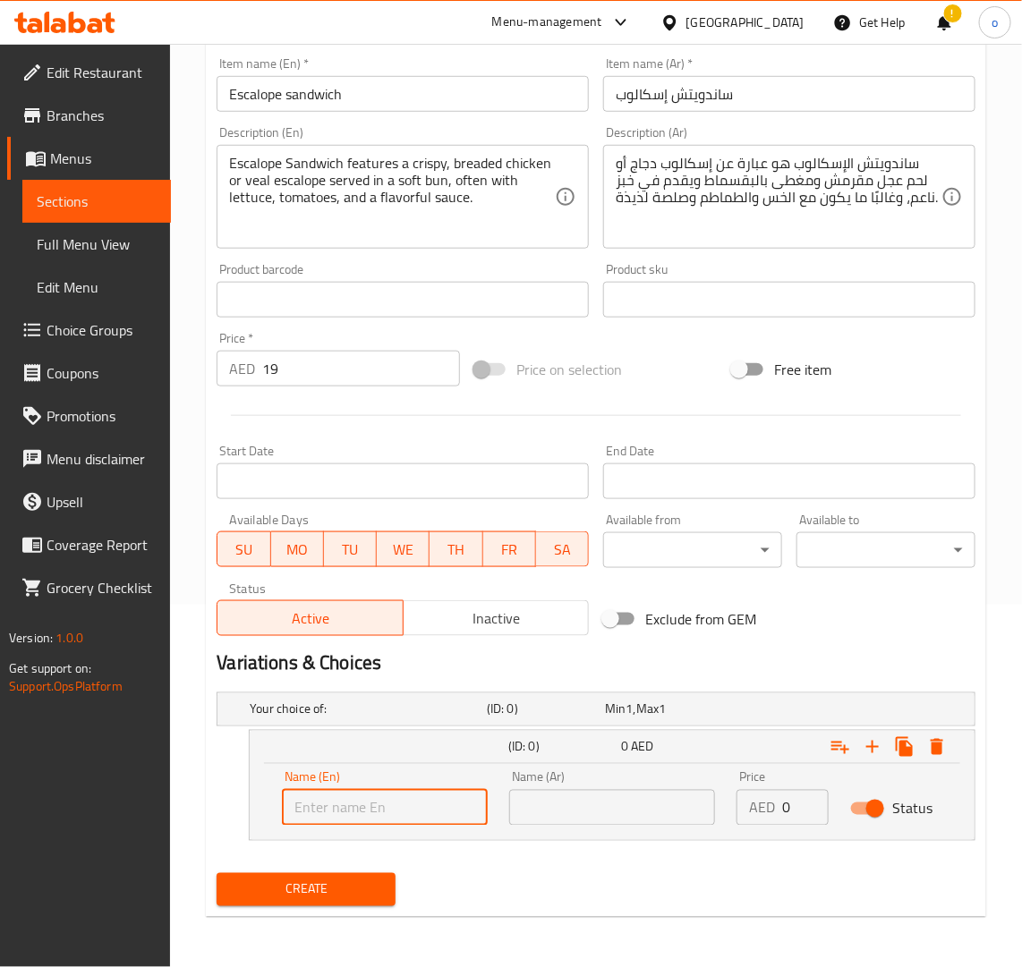
paste input "chicken"
type input "chicken"
click at [556, 801] on input "text" at bounding box center [612, 808] width 206 height 36
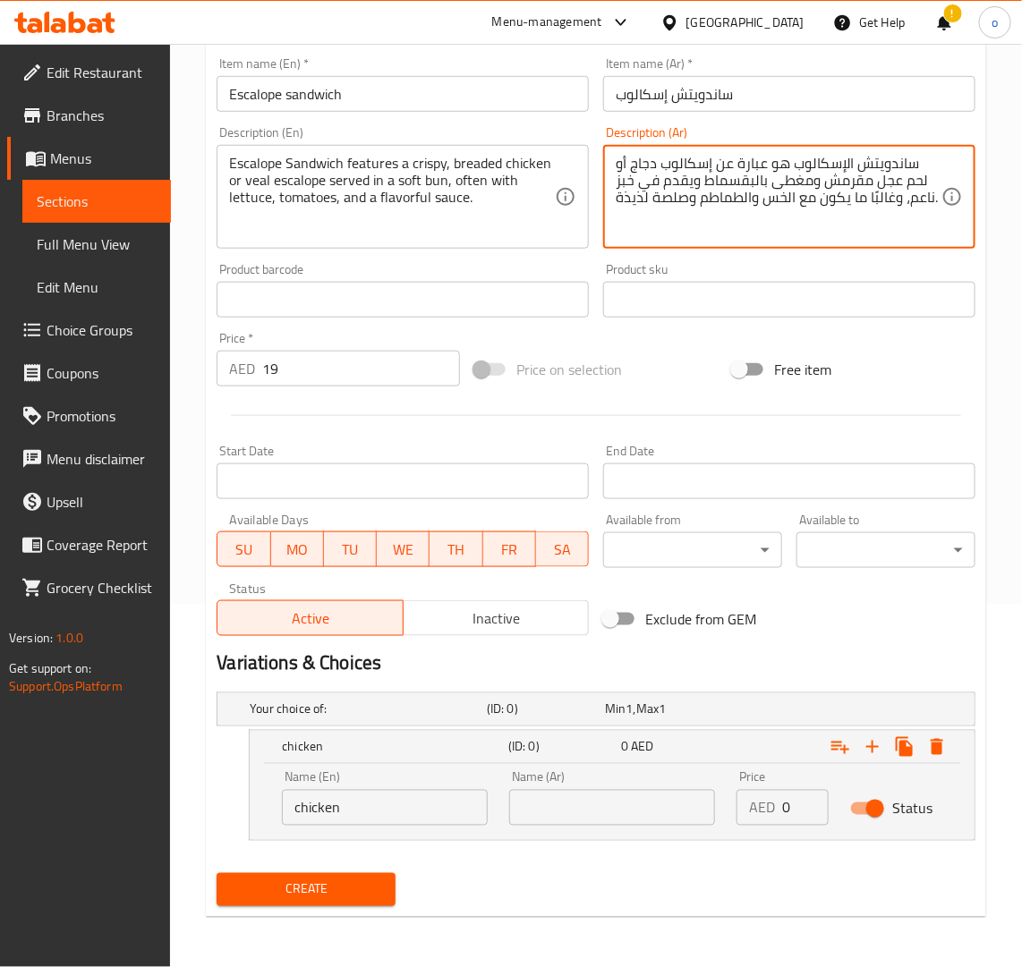
click at [667, 162] on textarea "ساندويتش الإسكالوب هو عبارة عن إسكالوب دجاج أو لحم عجل مقرمش ومغطى بالبقسماط وي…" at bounding box center [779, 197] width 326 height 85
drag, startPoint x: 625, startPoint y: 810, endPoint x: 635, endPoint y: 811, distance: 10.8
click at [625, 810] on input "text" at bounding box center [612, 808] width 206 height 36
paste input "دجاج"
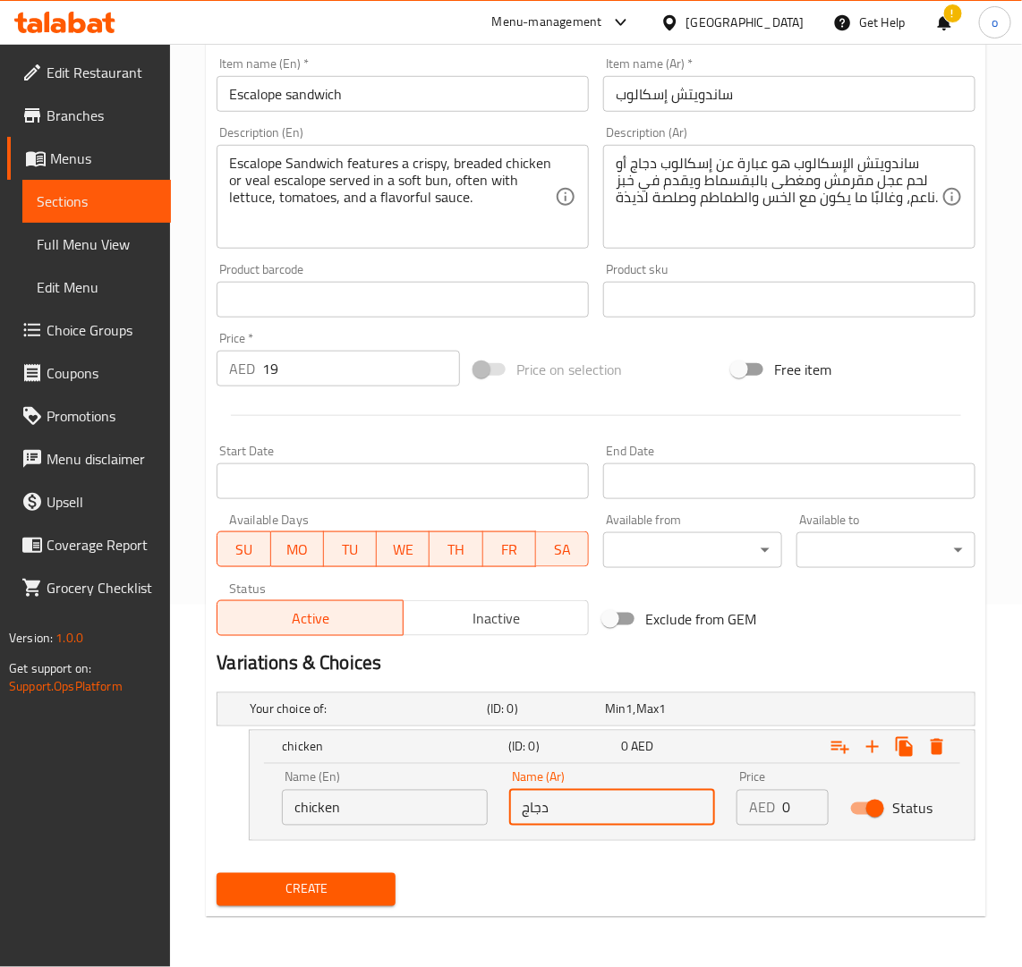
type input "دجاج"
drag, startPoint x: 222, startPoint y: 359, endPoint x: 201, endPoint y: 359, distance: 20.6
click at [201, 359] on div "Home / Restaurants management / Menus / Sections / item / create Sandwiches sec…" at bounding box center [596, 324] width 852 height 1286
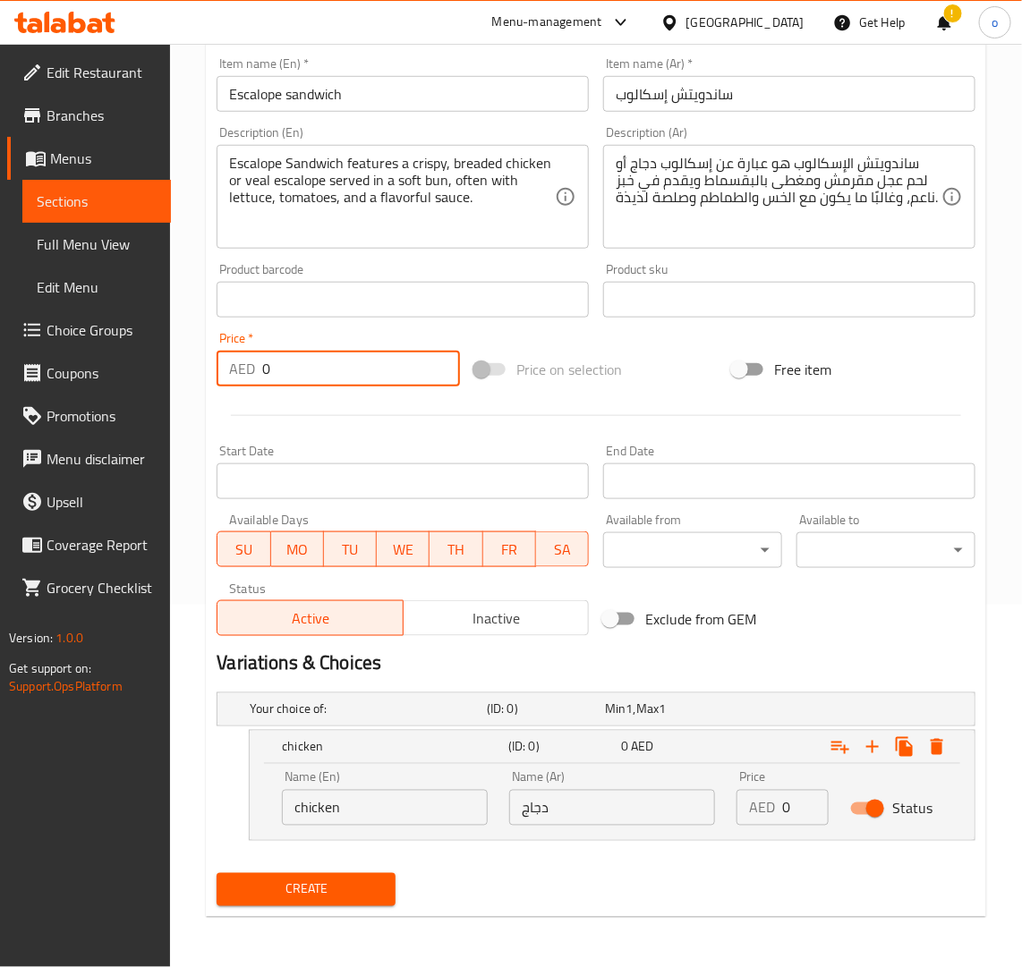
type input "0"
drag, startPoint x: 786, startPoint y: 801, endPoint x: 722, endPoint y: 794, distance: 63.9
click at [722, 794] on div "Name (En) chicken Name (En) Name (Ar) دجاج Name (Ar) Price AED 0 Price Status" at bounding box center [612, 799] width 682 height 76
paste input "19"
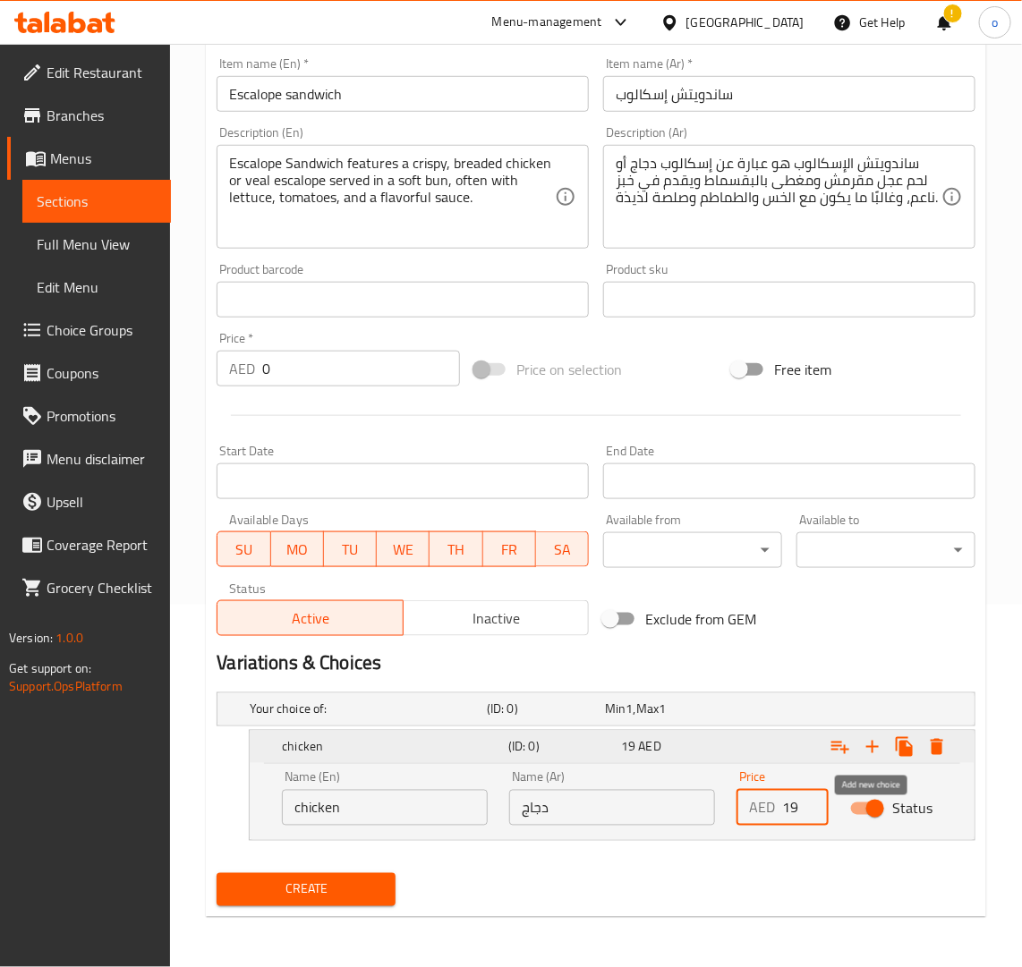
type input "19"
click at [877, 750] on icon "Expand" at bounding box center [872, 746] width 21 height 21
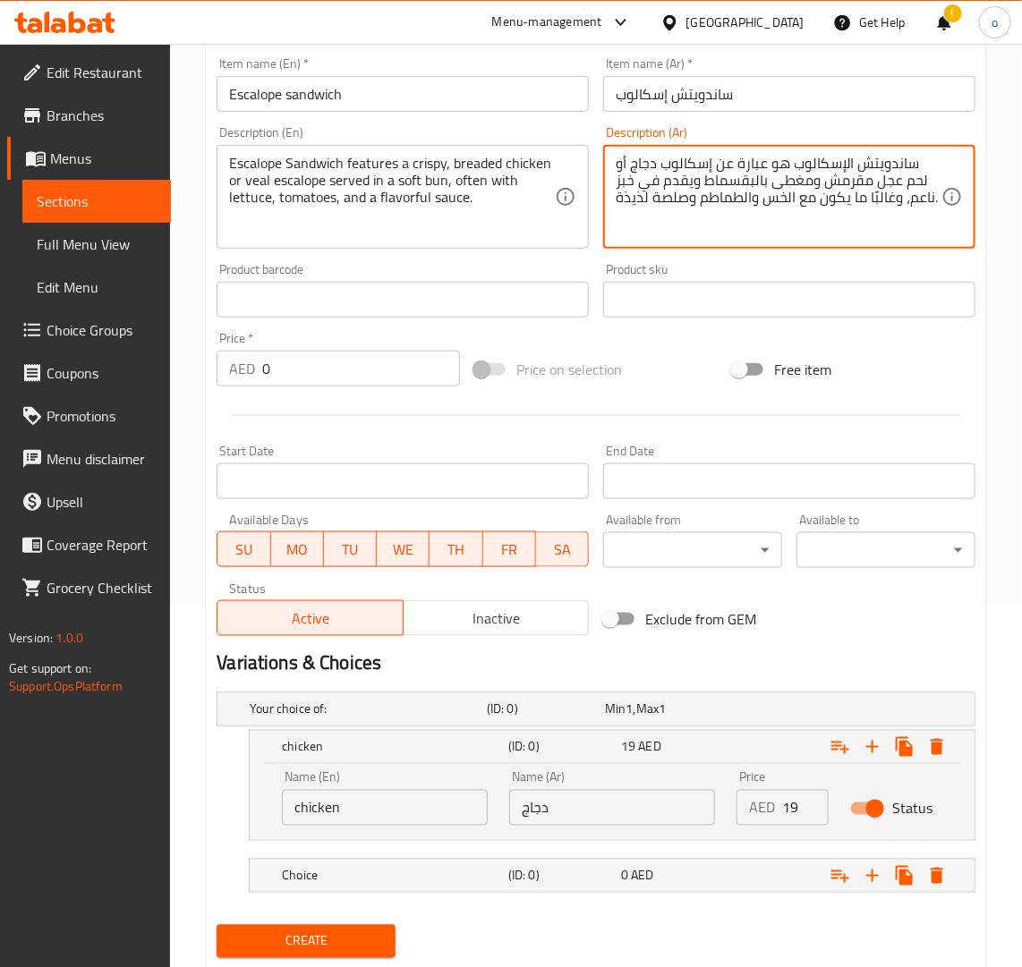
drag, startPoint x: 634, startPoint y: 159, endPoint x: 642, endPoint y: 167, distance: 11.4
click at [644, 161] on textarea "ساندويتش الإسكالوب هو عبارة عن إسكالوب دجاج أو لحم عجل مقرمش ومغطى بالبقسماط وي…" at bounding box center [779, 197] width 326 height 85
drag, startPoint x: 644, startPoint y: 159, endPoint x: 906, endPoint y: 190, distance: 263.9
click at [906, 190] on textarea "ساندويتش الإسكالوب هو عبارة عن إسكالوب دجاج أو لحم عجل مقرمش ومغطى بالبقسماط وي…" at bounding box center [779, 197] width 326 height 85
click at [635, 872] on span "AED" at bounding box center [642, 875] width 22 height 23
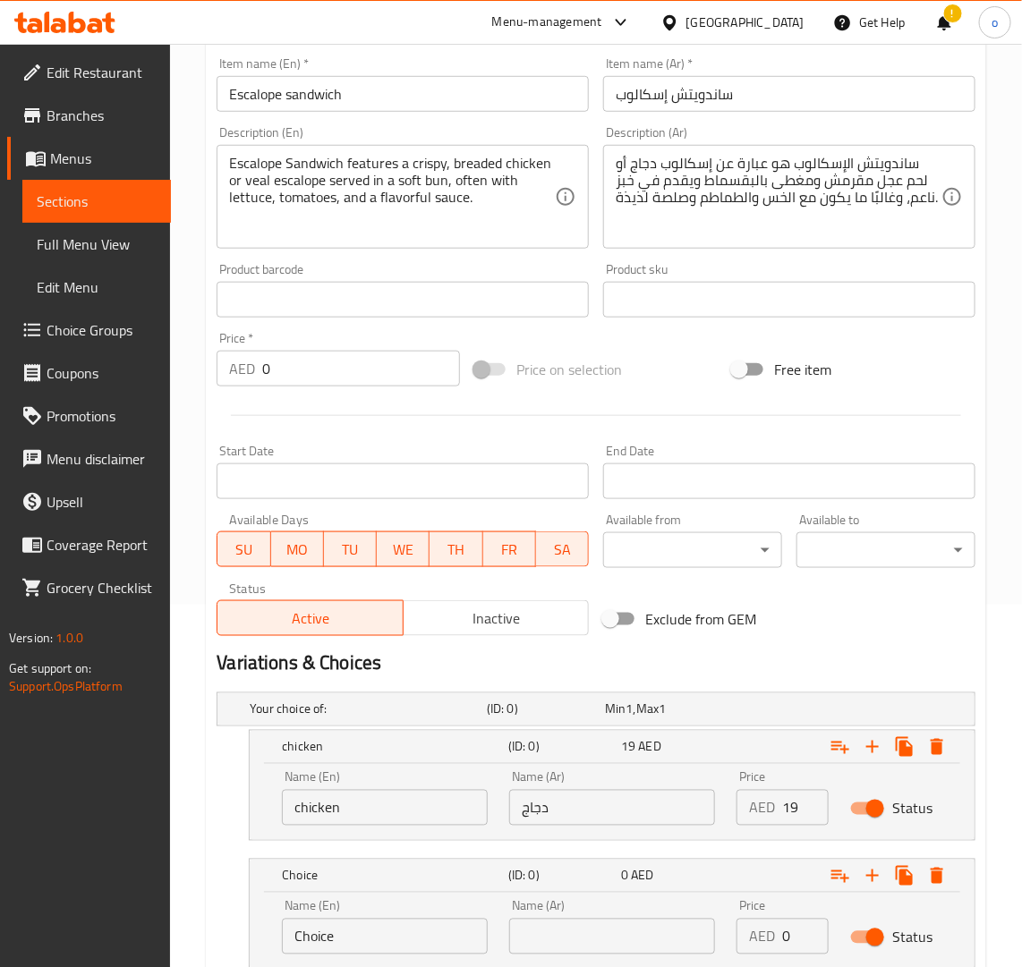
click at [595, 927] on input "text" at bounding box center [612, 937] width 206 height 36
paste input "لحم عجل"
type input "لحم عجل"
drag, startPoint x: 356, startPoint y: 940, endPoint x: 377, endPoint y: 481, distance: 458.6
click at [240, 929] on div "Choice (ID: 0) 0 AED Name (En) Choice Name (En) Name (Ar) لحم عجل Name (Ar) Pri…" at bounding box center [596, 914] width 759 height 111
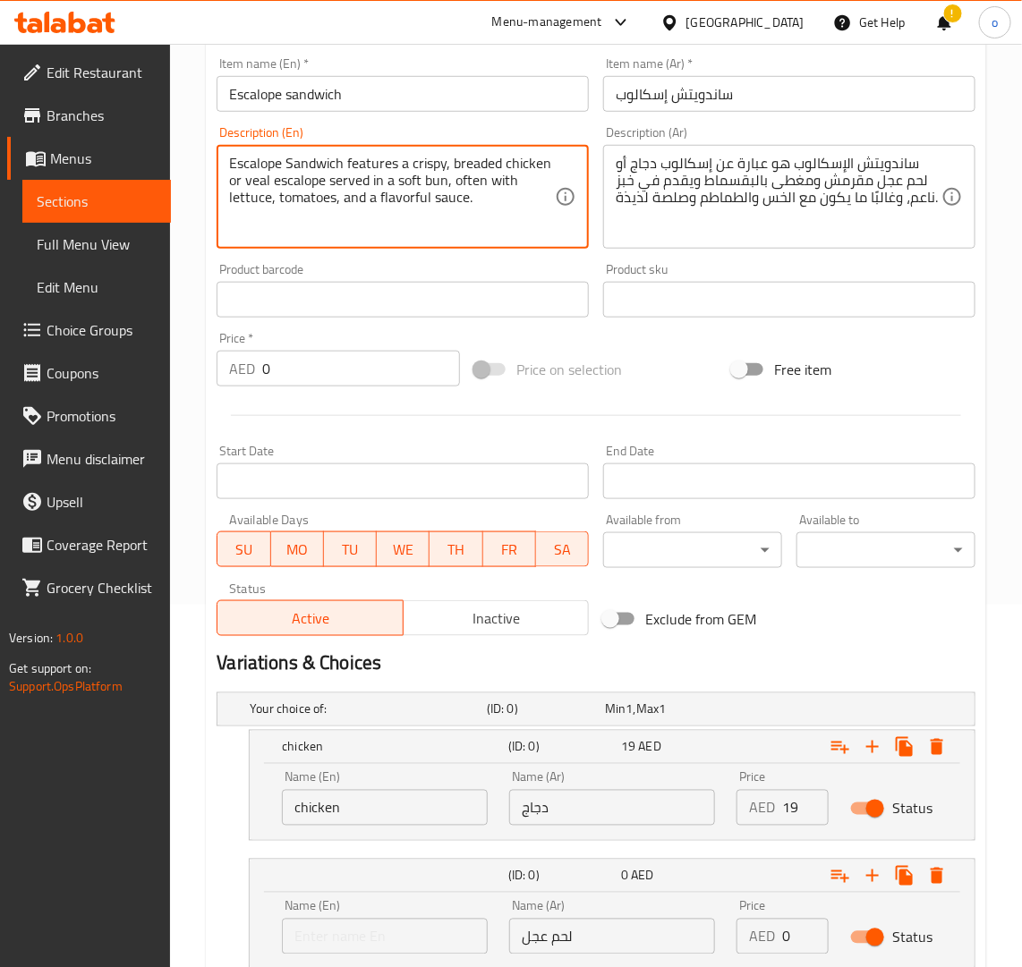
click at [261, 182] on textarea "Escalope Sandwich features a crispy, breaded chicken or veal escalope served in…" at bounding box center [392, 197] width 326 height 85
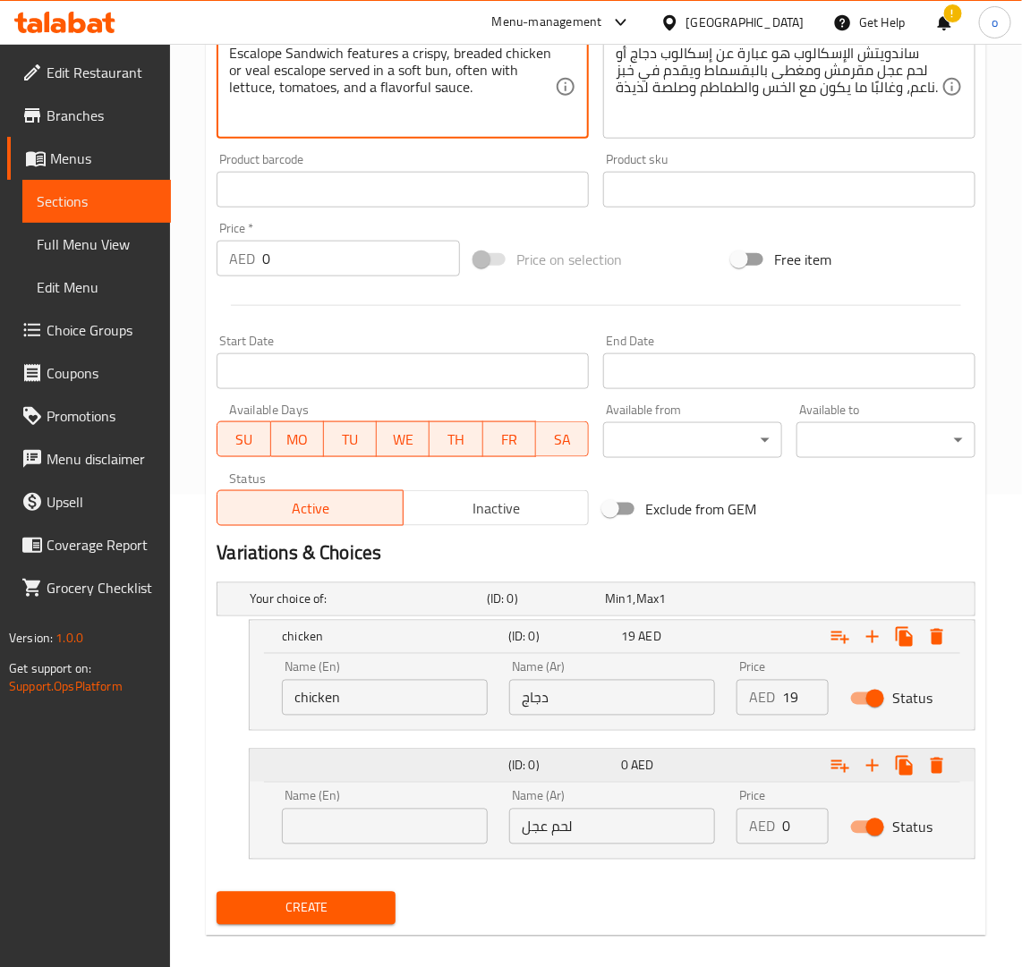
scroll to position [474, 0]
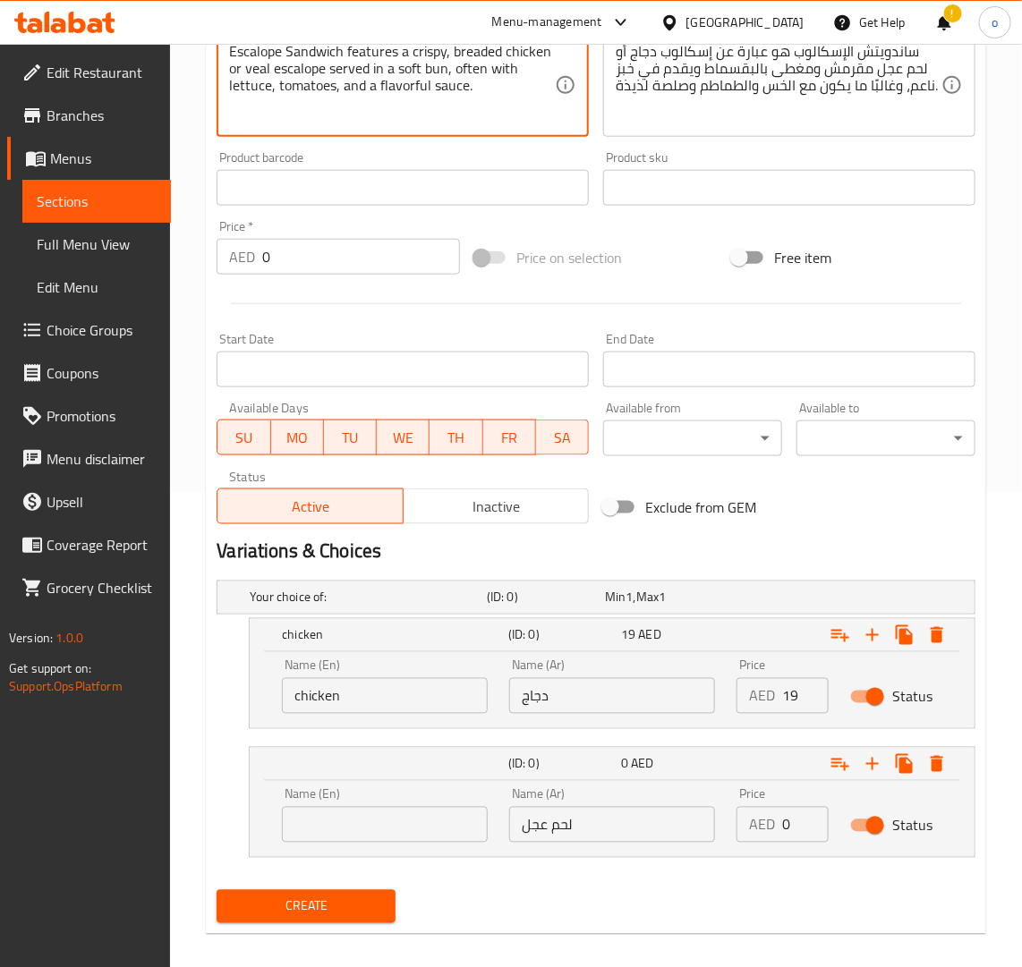
click at [345, 816] on input "text" at bounding box center [385, 825] width 206 height 36
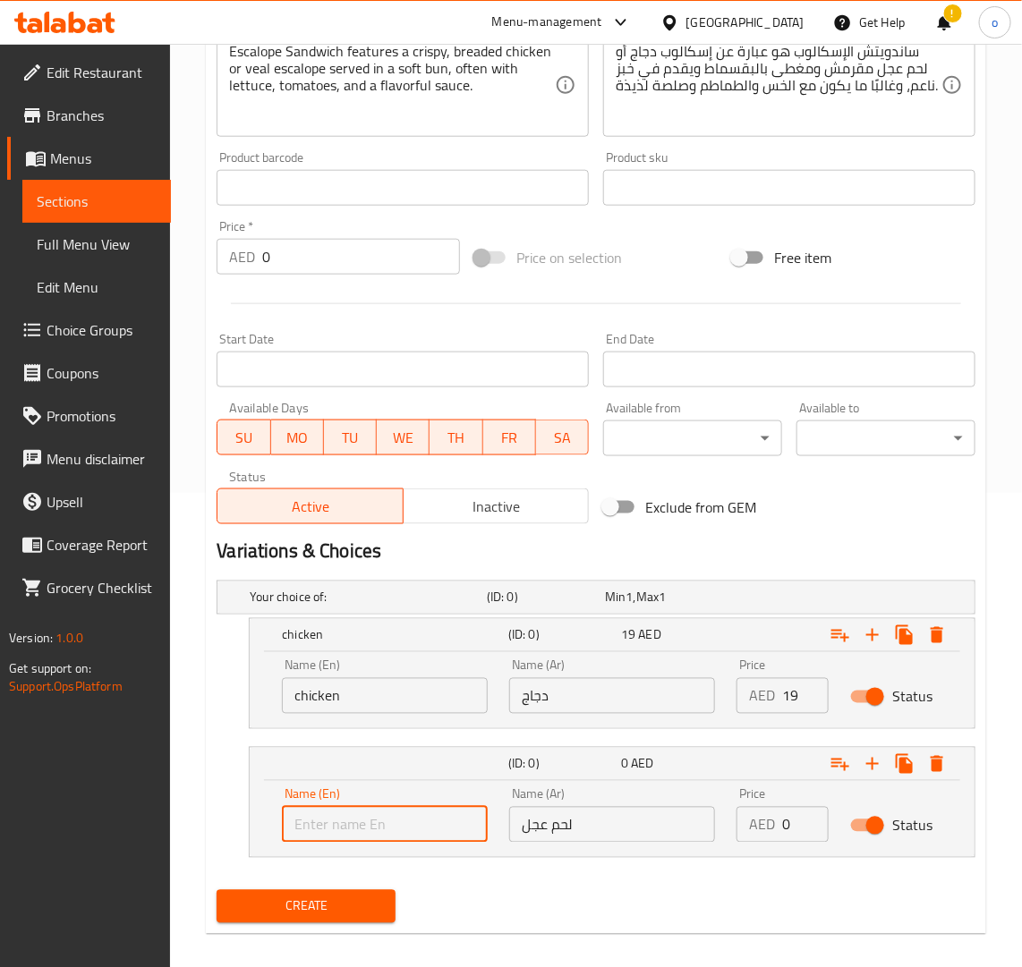
paste input "veal"
type input "veal"
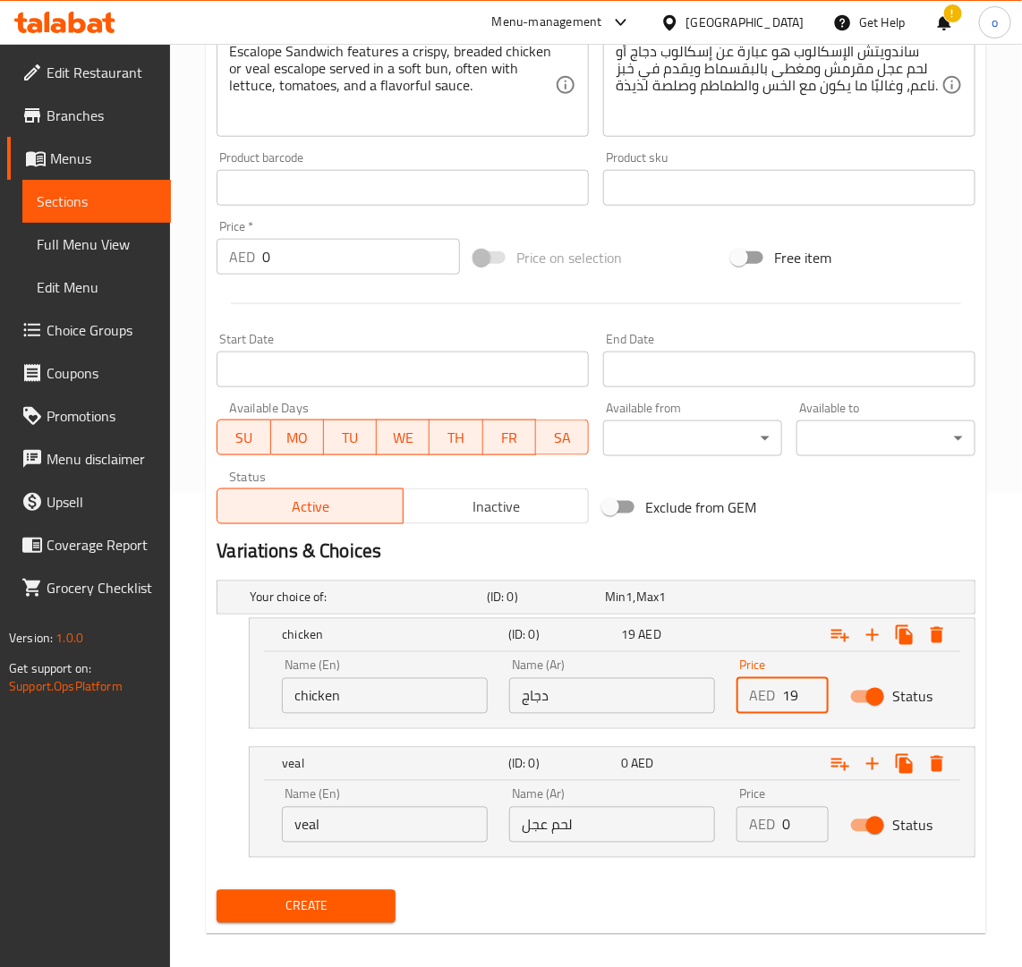
drag, startPoint x: 801, startPoint y: 693, endPoint x: 754, endPoint y: 693, distance: 46.5
click at [754, 693] on div "AED 19 Price" at bounding box center [782, 696] width 92 height 36
drag, startPoint x: 775, startPoint y: 830, endPoint x: 793, endPoint y: 821, distance: 20.0
click at [793, 821] on div "AED 0 Price" at bounding box center [782, 825] width 92 height 36
click at [790, 821] on input "0" at bounding box center [805, 825] width 47 height 36
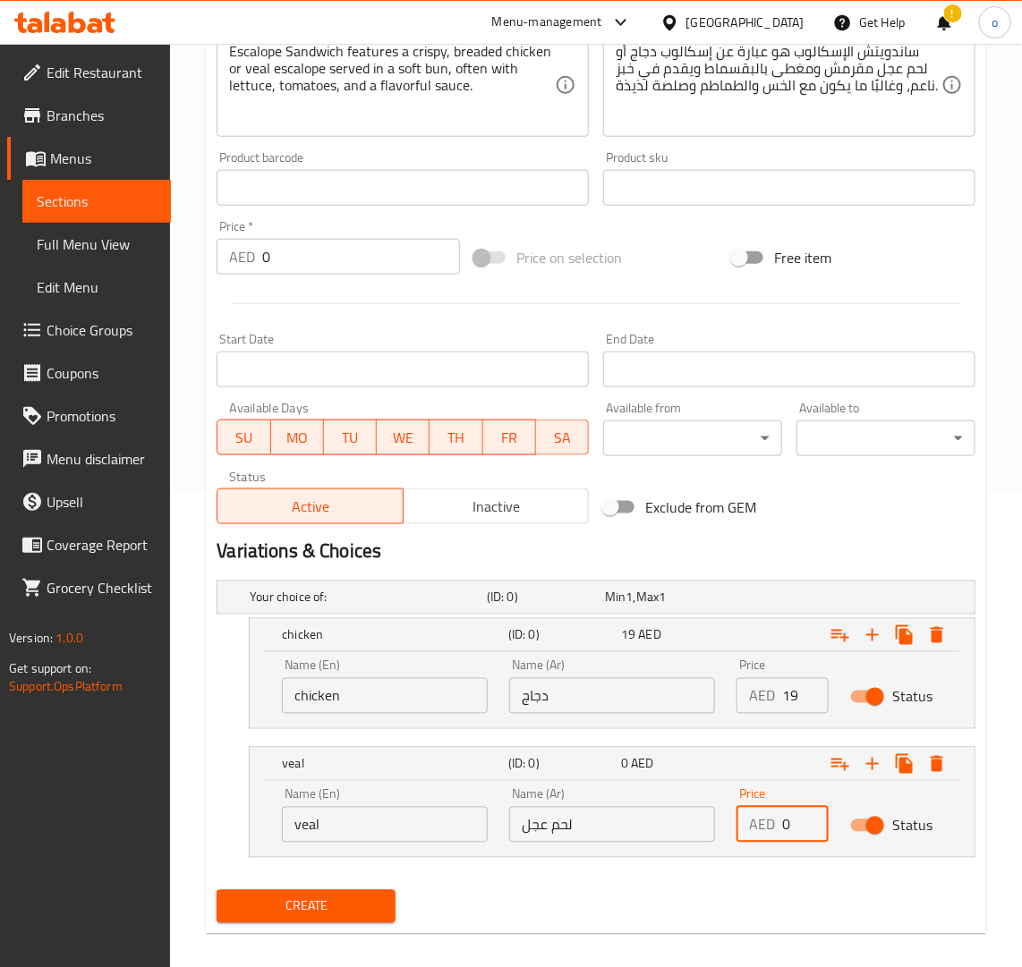
click at [790, 821] on input "0" at bounding box center [805, 825] width 47 height 36
paste input "19"
drag, startPoint x: 790, startPoint y: 821, endPoint x: 762, endPoint y: 829, distance: 28.6
click at [762, 829] on div "AED 19 Price" at bounding box center [782, 825] width 92 height 36
type input "19"
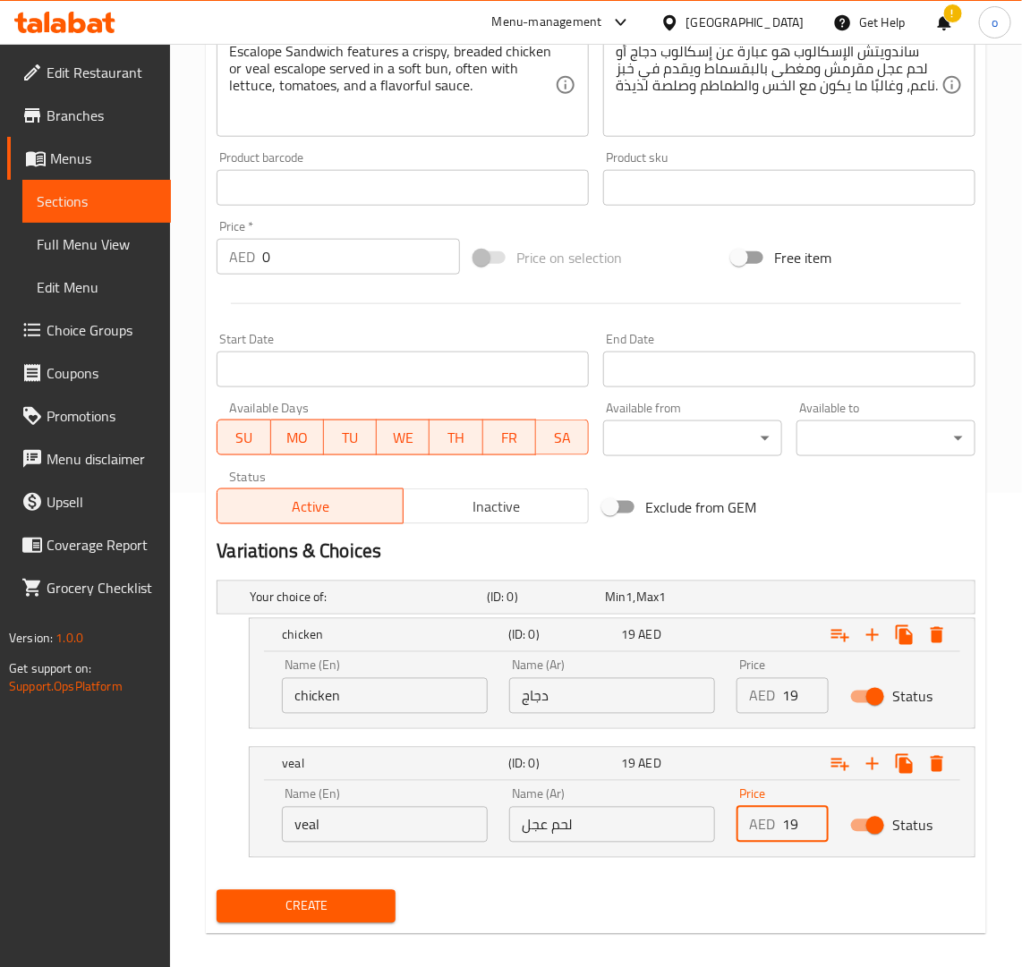
click at [750, 852] on div "Price AED 19 Price" at bounding box center [783, 816] width 114 height 76
click at [378, 891] on button "Create" at bounding box center [306, 906] width 179 height 33
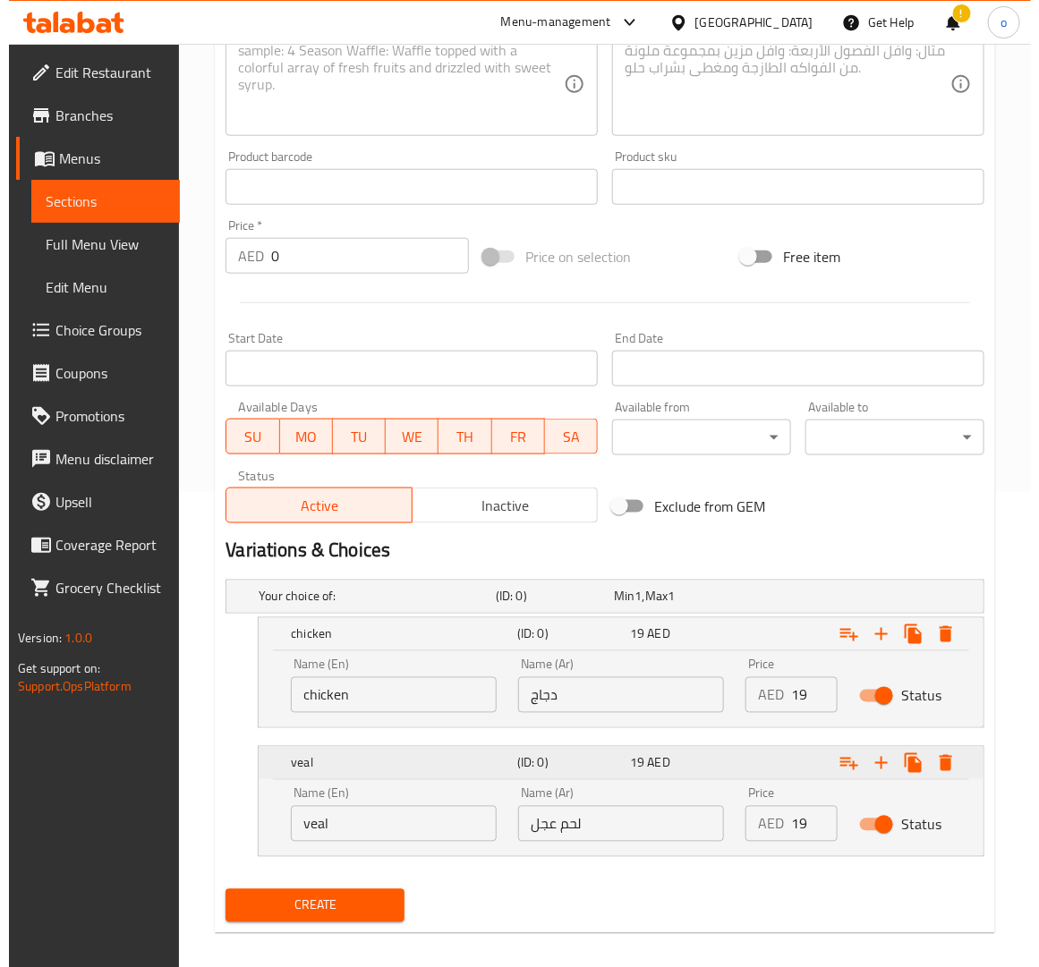
scroll to position [490, 0]
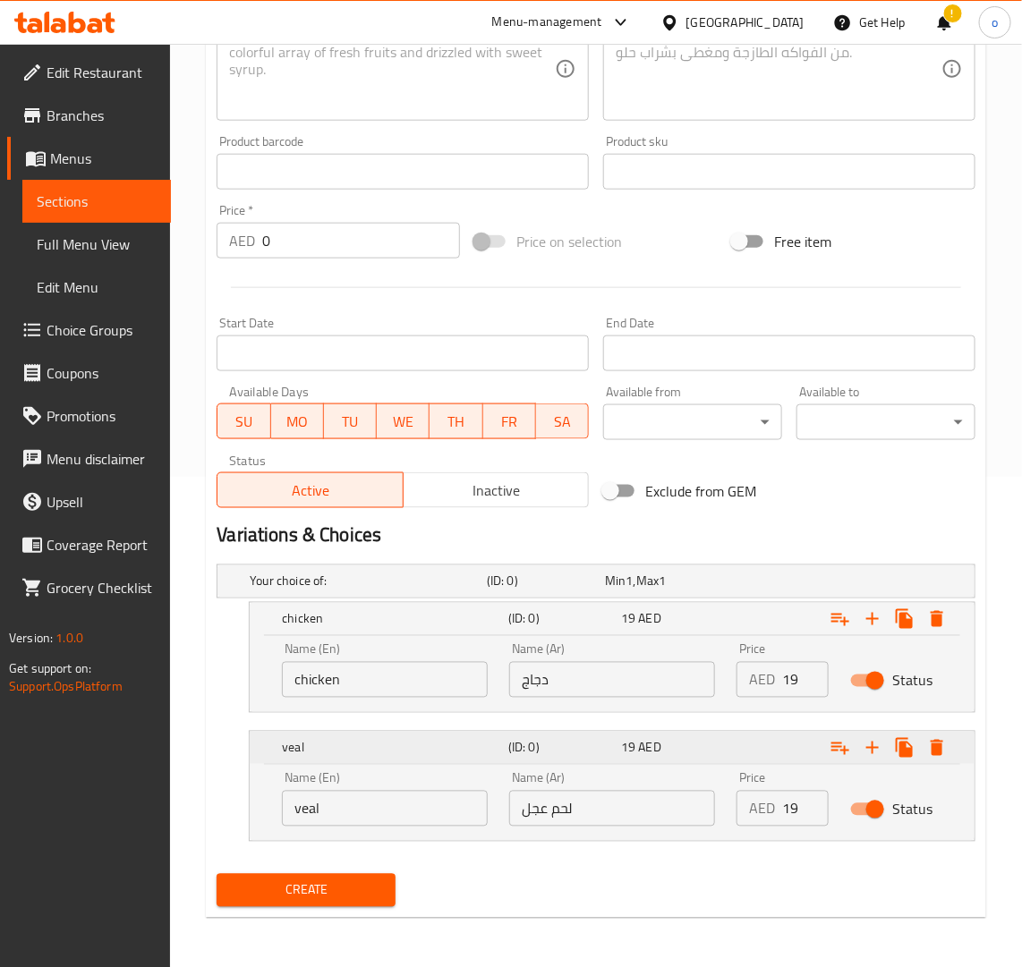
click at [948, 762] on div "Expand" at bounding box center [888, 748] width 129 height 32
click at [937, 740] on icon "Expand" at bounding box center [937, 748] width 13 height 16
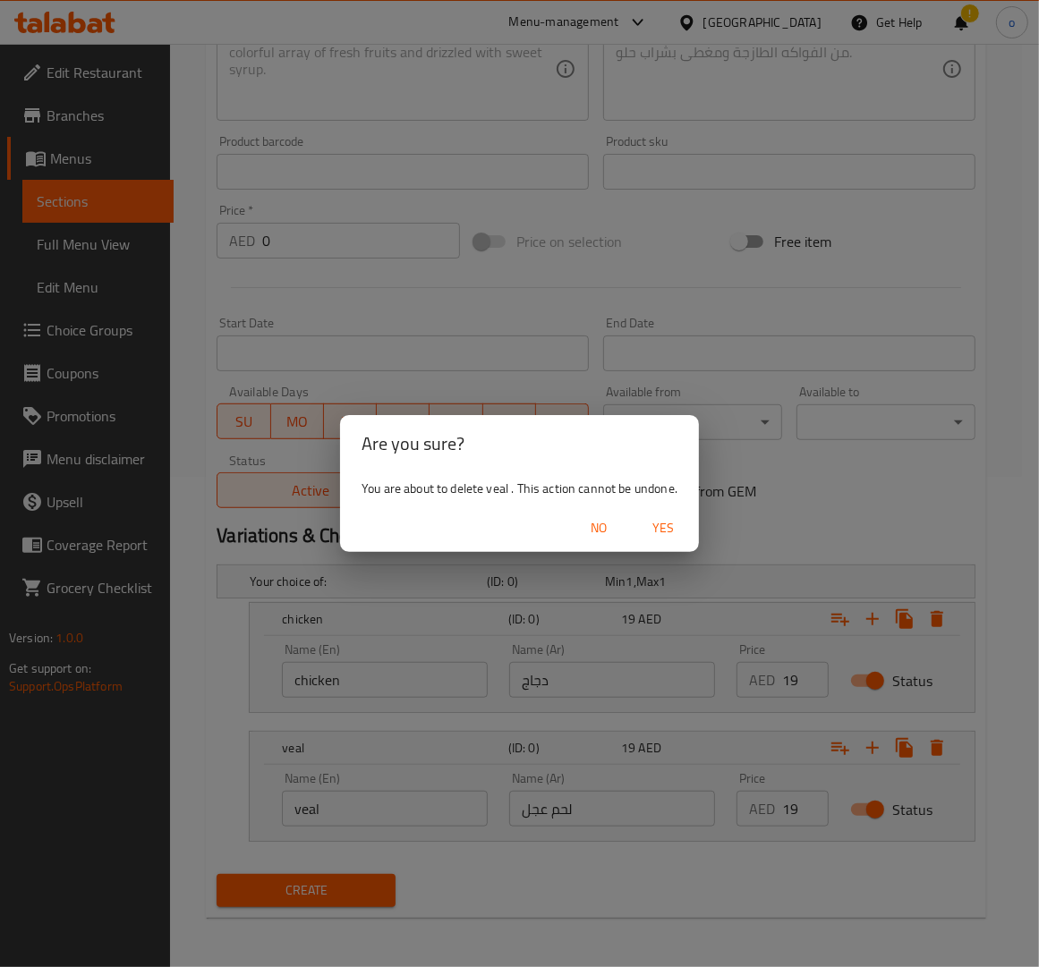
click at [680, 523] on span "Yes" at bounding box center [663, 528] width 43 height 22
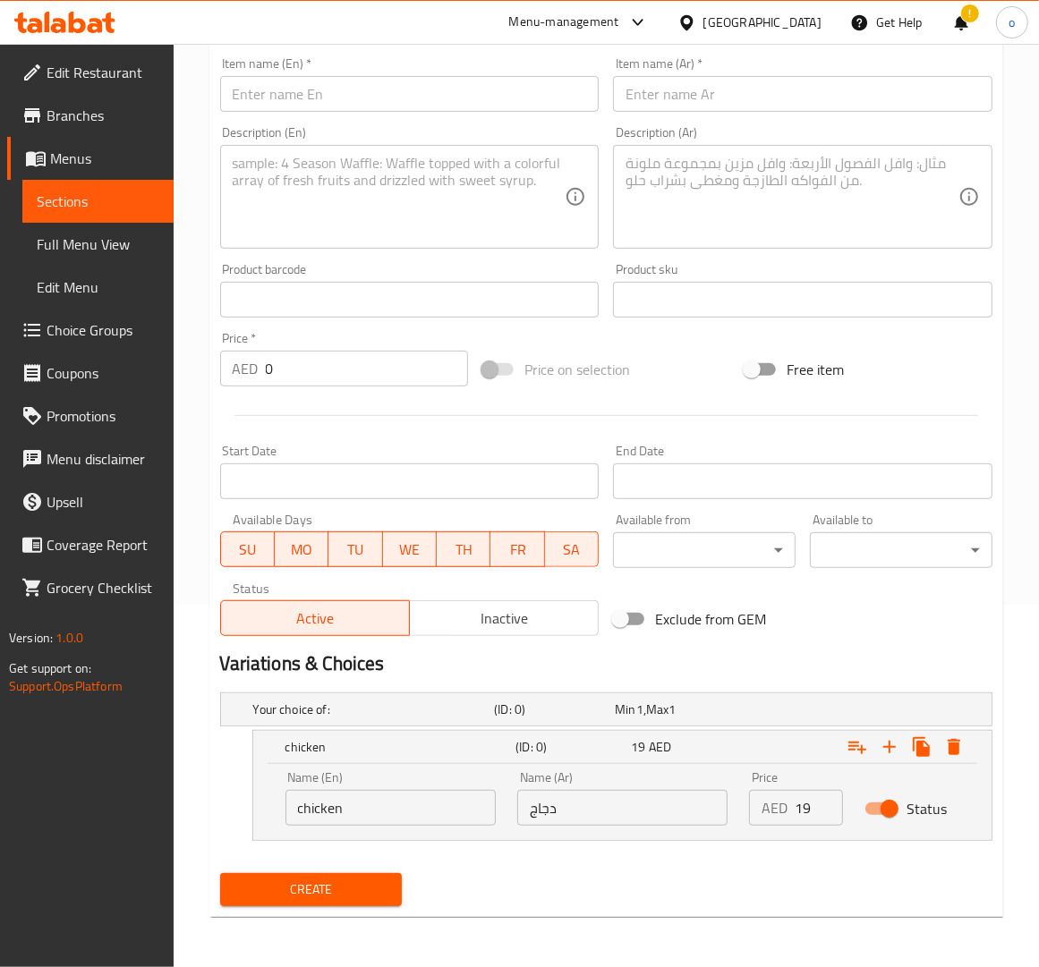
scroll to position [362, 0]
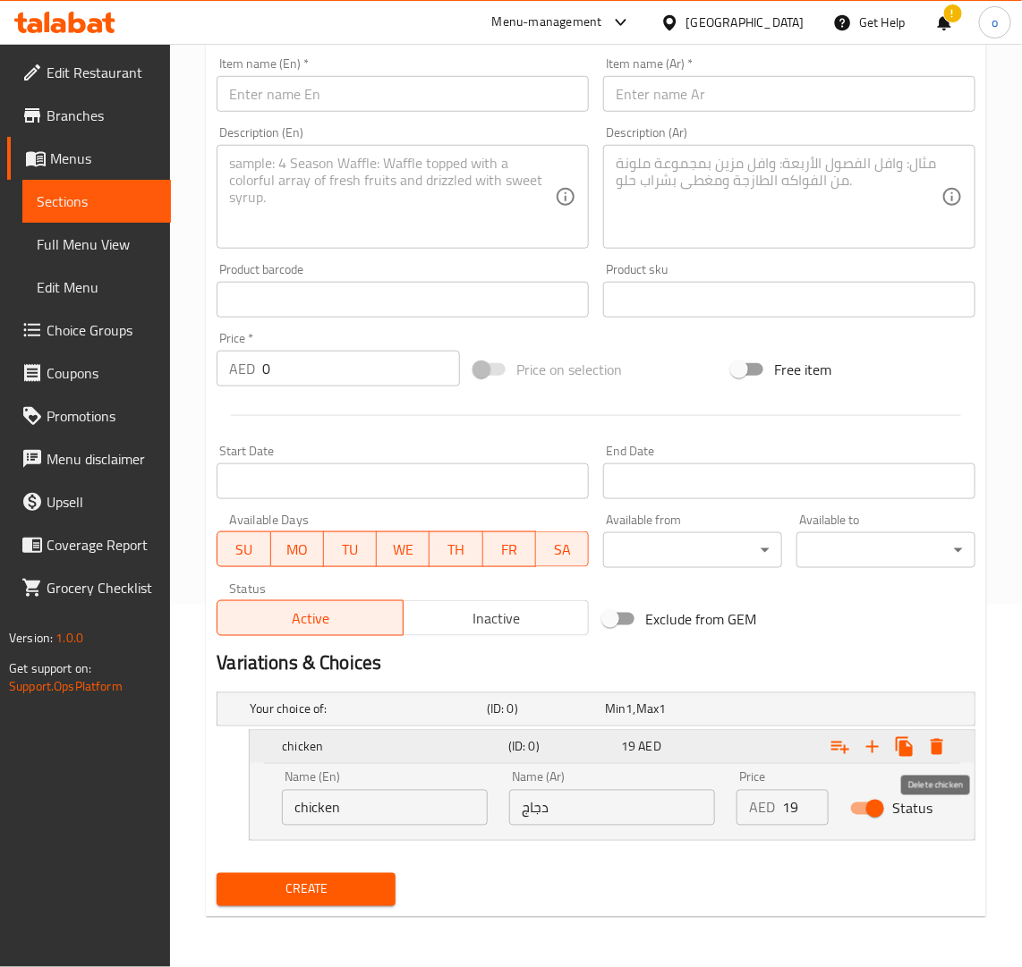
click at [947, 749] on icon "Expand" at bounding box center [936, 746] width 21 height 21
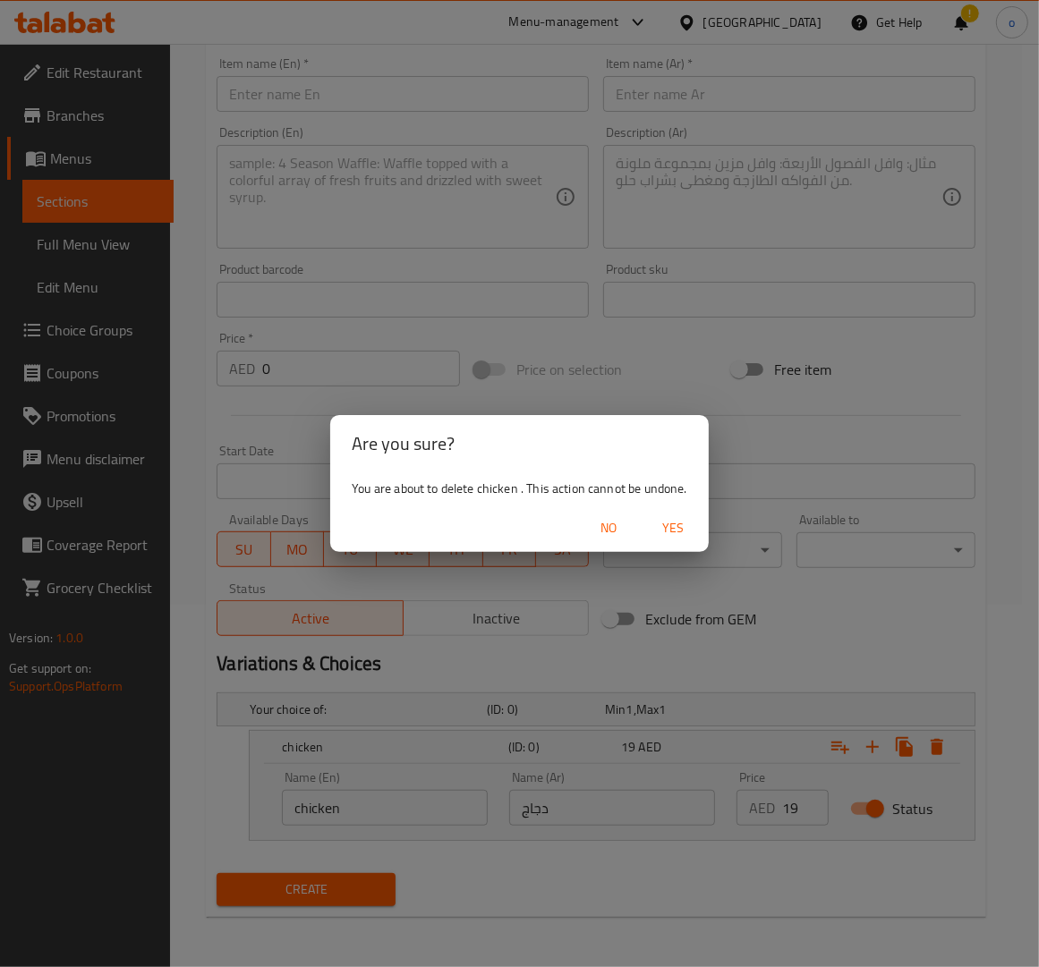
click at [676, 528] on span "Yes" at bounding box center [672, 528] width 43 height 22
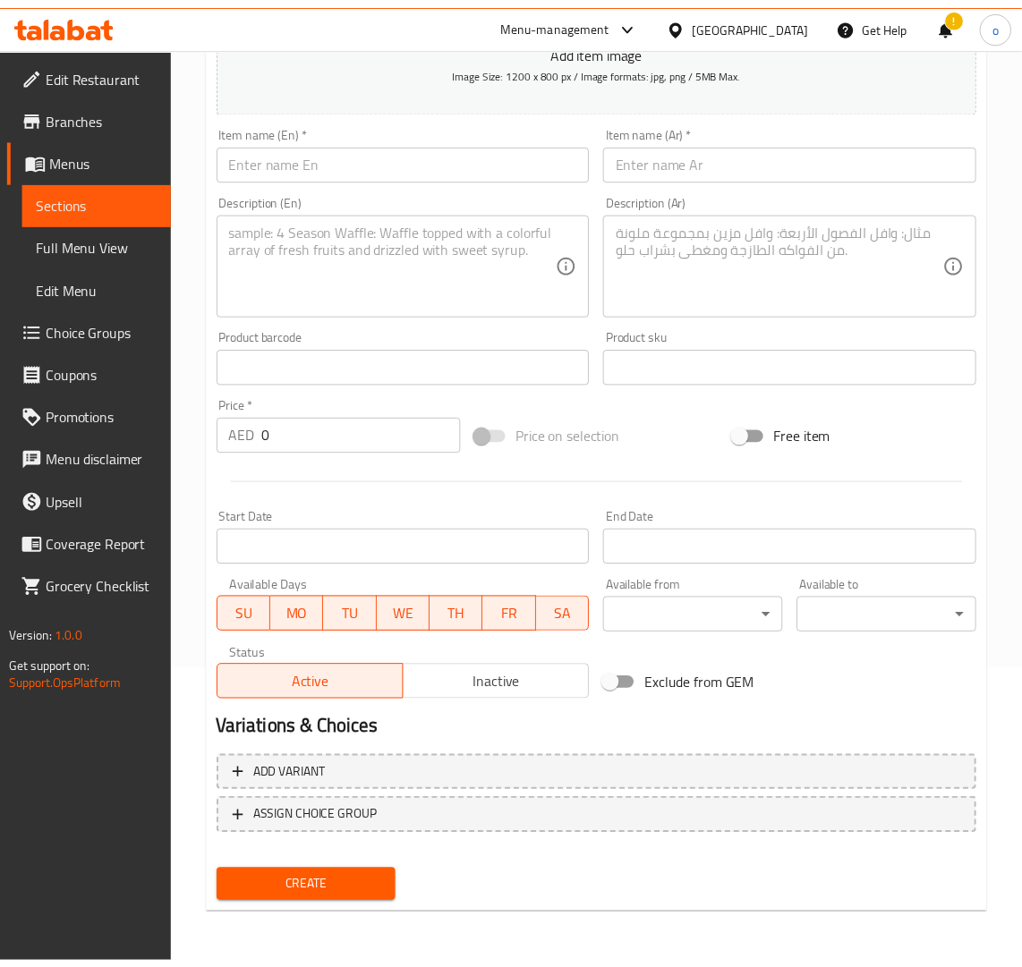
scroll to position [293, 0]
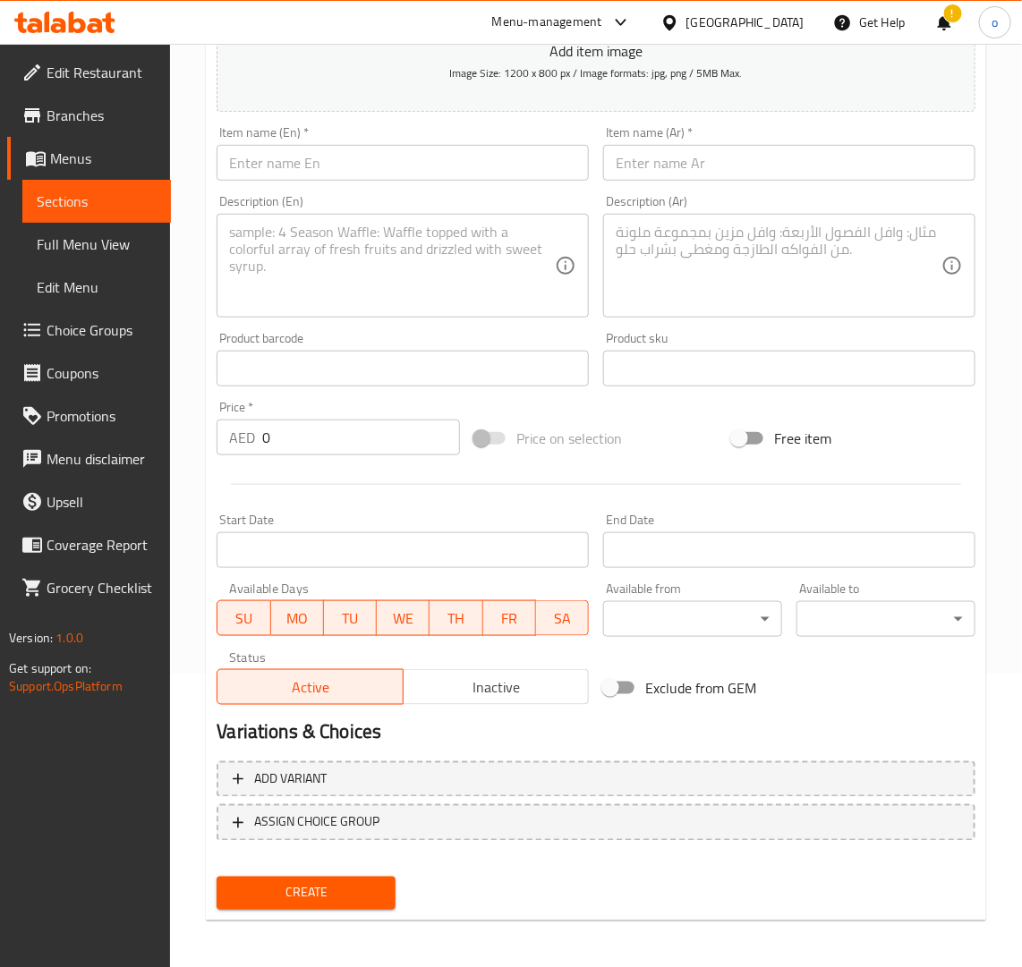
click at [296, 173] on input "text" at bounding box center [403, 163] width 372 height 36
paste input "FRANCESSCO SANDWICH"
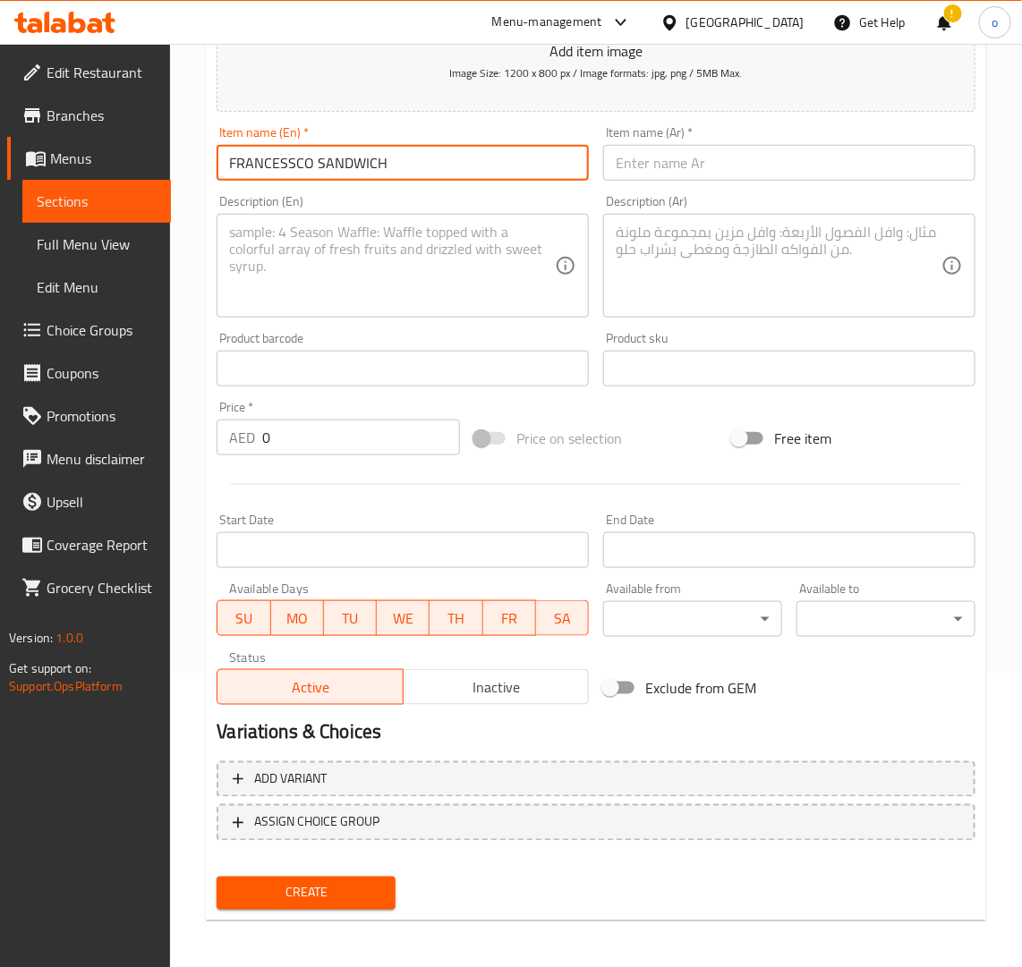
drag, startPoint x: 378, startPoint y: 172, endPoint x: 176, endPoint y: 164, distance: 202.4
click at [176, 164] on div "Home / Restaurants management / Menus / Sections / item / create Sandwiches sec…" at bounding box center [596, 360] width 852 height 1220
type input "Francessco sandwich"
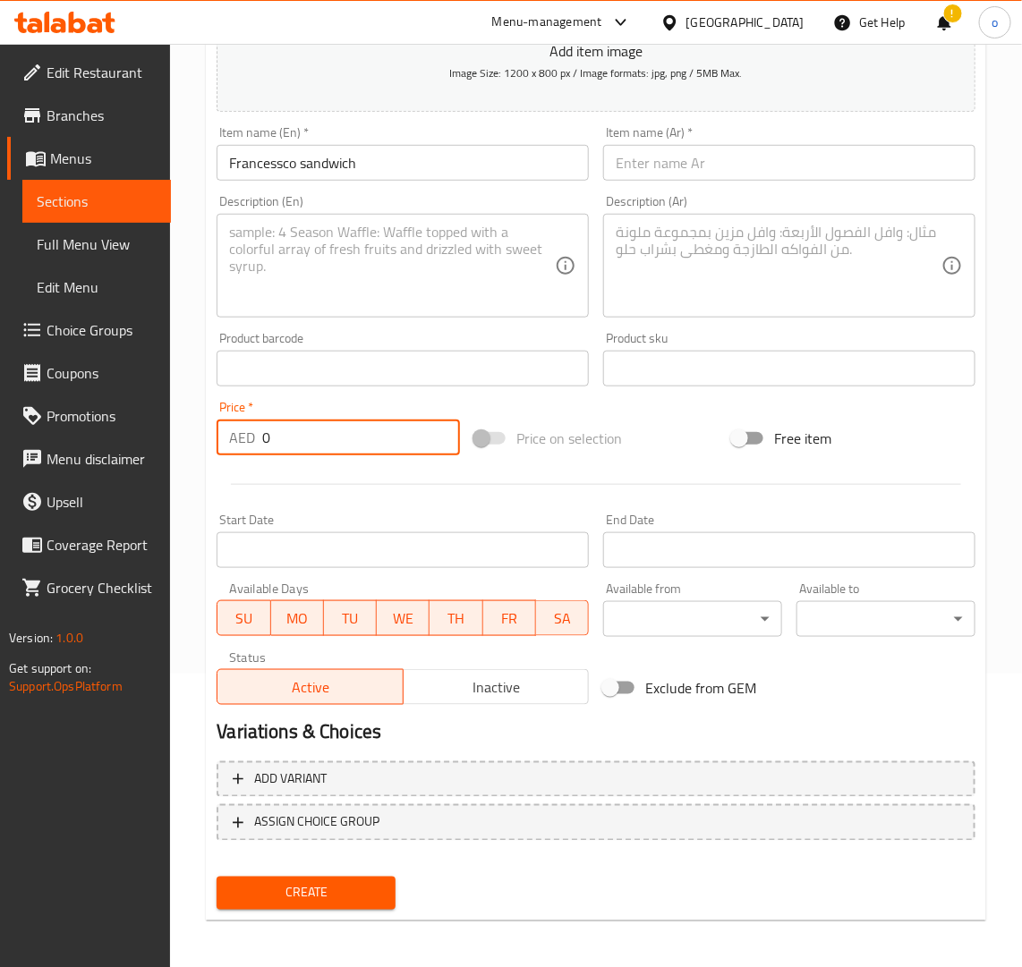
drag, startPoint x: 283, startPoint y: 444, endPoint x: 212, endPoint y: 447, distance: 70.8
click at [203, 441] on div "Home / Restaurants management / Menus / Sections / item / create Sandwiches sec…" at bounding box center [596, 360] width 852 height 1220
paste input "2"
type input "20"
click at [295, 268] on textarea at bounding box center [392, 266] width 326 height 85
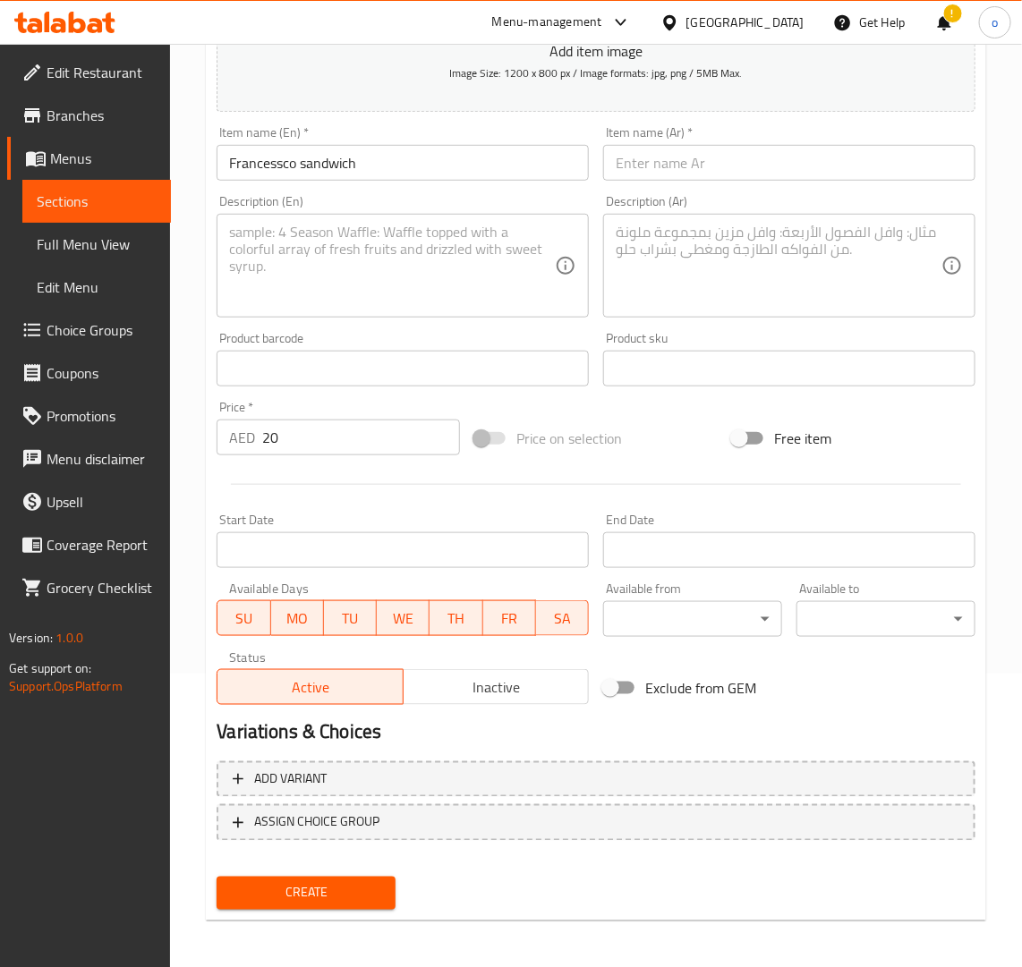
paste textarea "Francessco Sandwich is a hearty Italian-inspired sandwich typically filled with…"
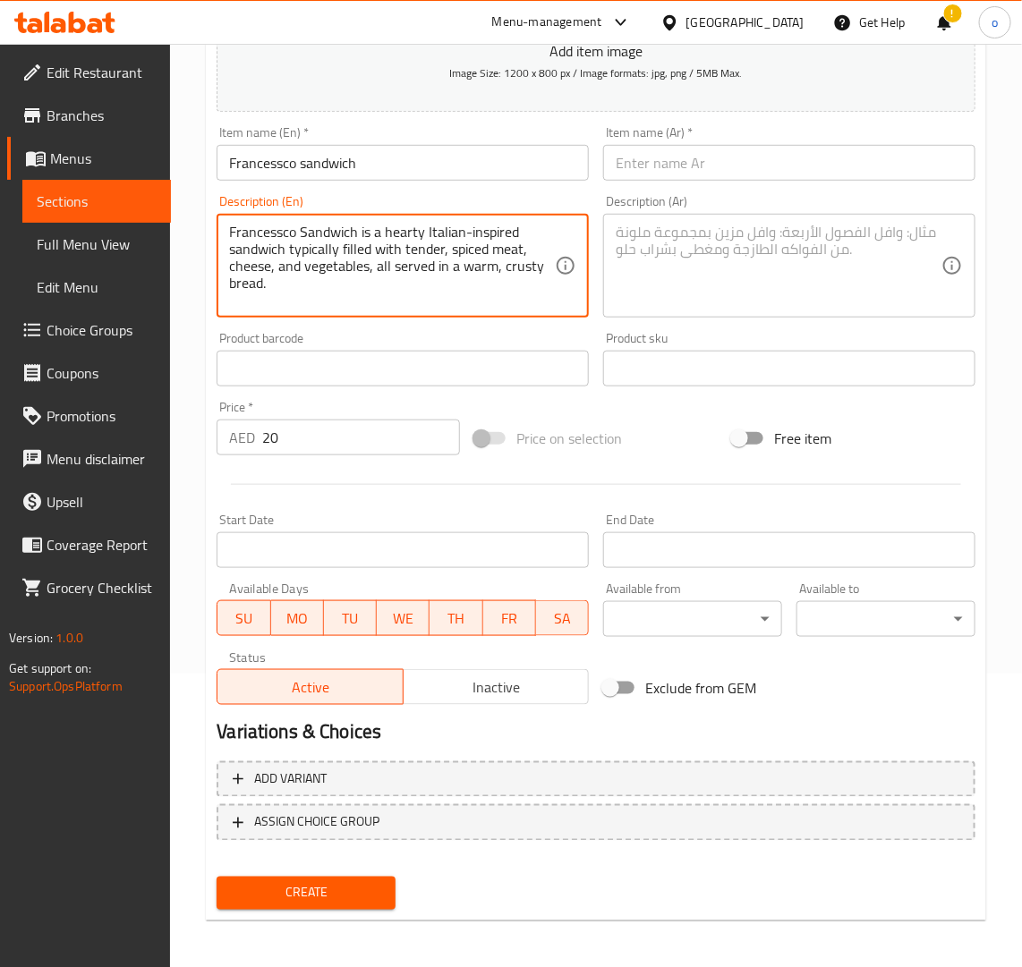
drag, startPoint x: 345, startPoint y: 284, endPoint x: 194, endPoint y: 211, distance: 167.7
click at [194, 211] on div "Home / Restaurants management / Menus / Sections / item / create Sandwiches sec…" at bounding box center [596, 360] width 852 height 1220
type textarea "Francessco Sandwich is a hearty Italian-inspired sandwich typically filled with…"
click at [766, 309] on div "Description (Ar)" at bounding box center [789, 266] width 372 height 104
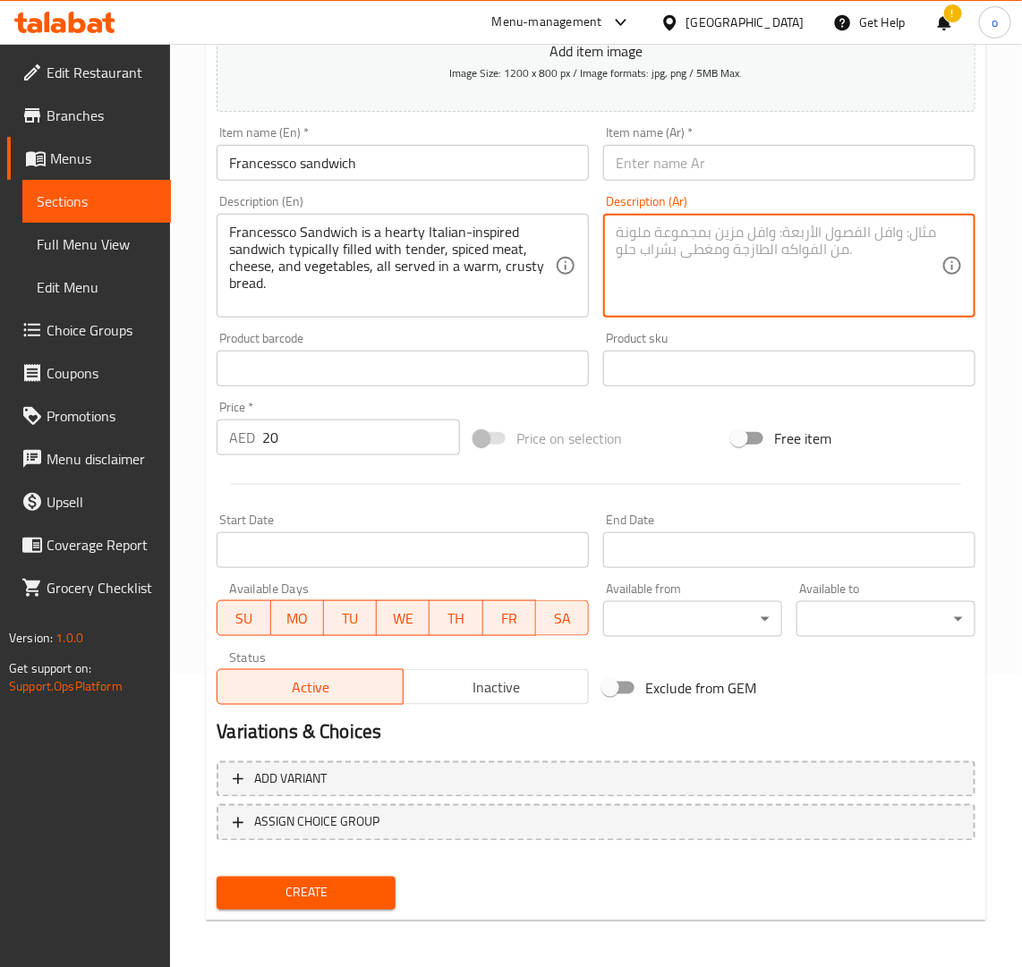
paste textarea "ساندويتش فرانشيسكو هو ساندويتش شهي مستوحى من المطبخ الإيطالي، وعادة ما يكون محش…"
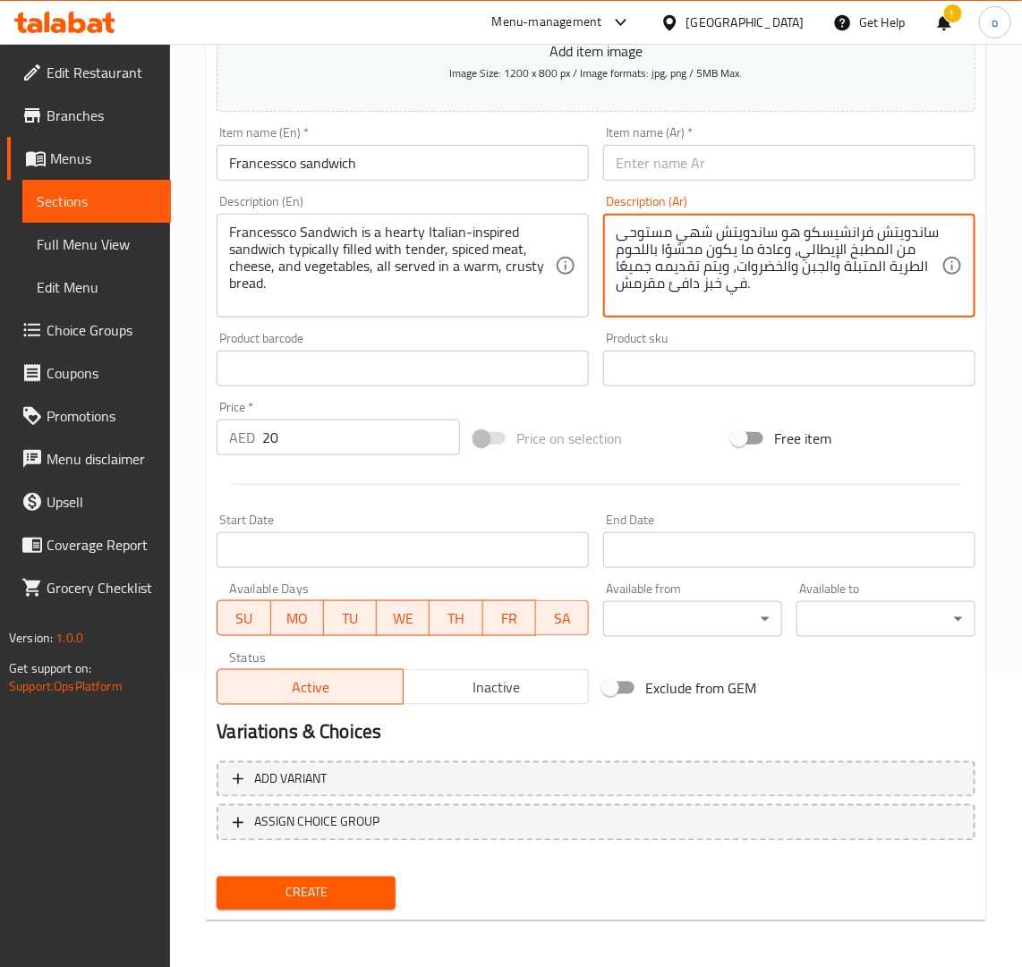
type textarea "ساندويتش فرانشيسكو هو ساندويتش شهي مستوحى من المطبخ الإيطالي، وعادة ما يكون محش…"
click at [669, 400] on div "Add item image Image Size: 1200 x 800 px / Image formats: jpg, png / 5MB Max. I…" at bounding box center [595, 326] width 773 height 771
drag, startPoint x: 300, startPoint y: 871, endPoint x: 301, endPoint y: 883, distance: 12.6
click at [300, 871] on div "Create" at bounding box center [305, 893] width 193 height 47
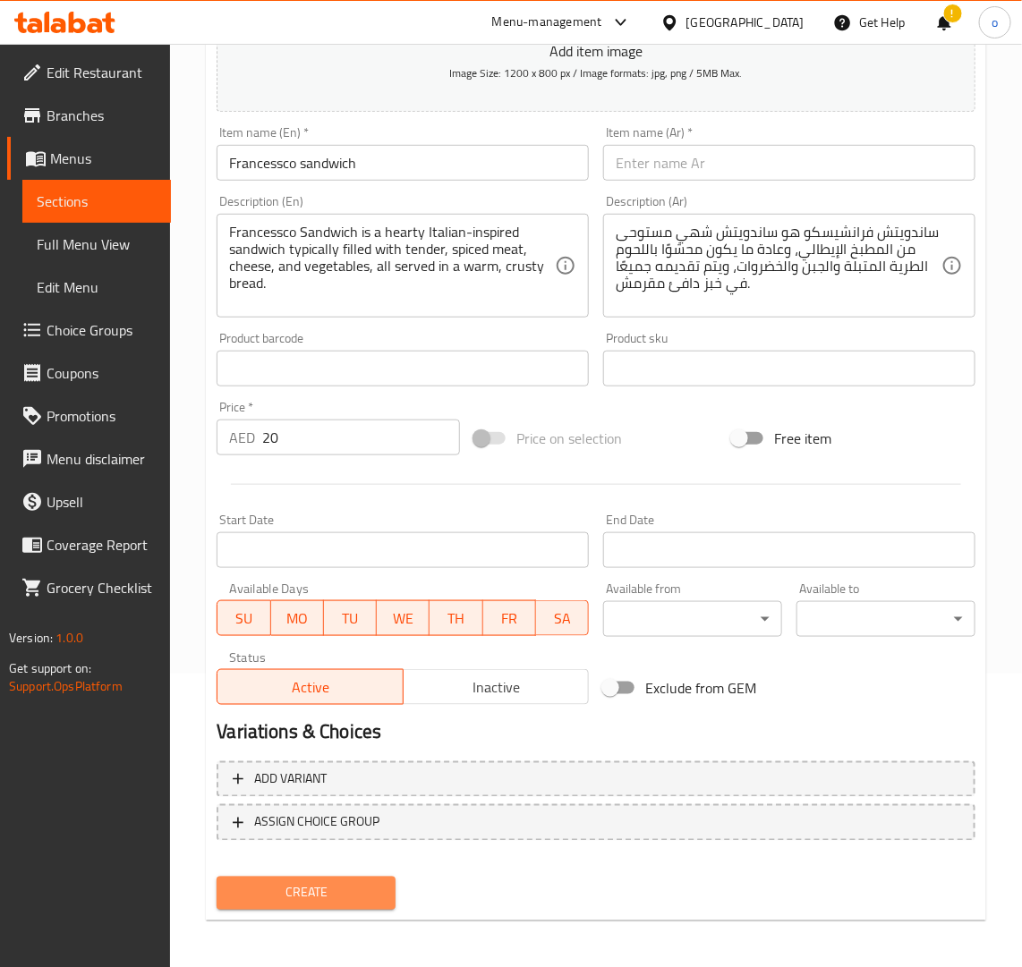
click at [302, 888] on span "Create" at bounding box center [306, 893] width 150 height 22
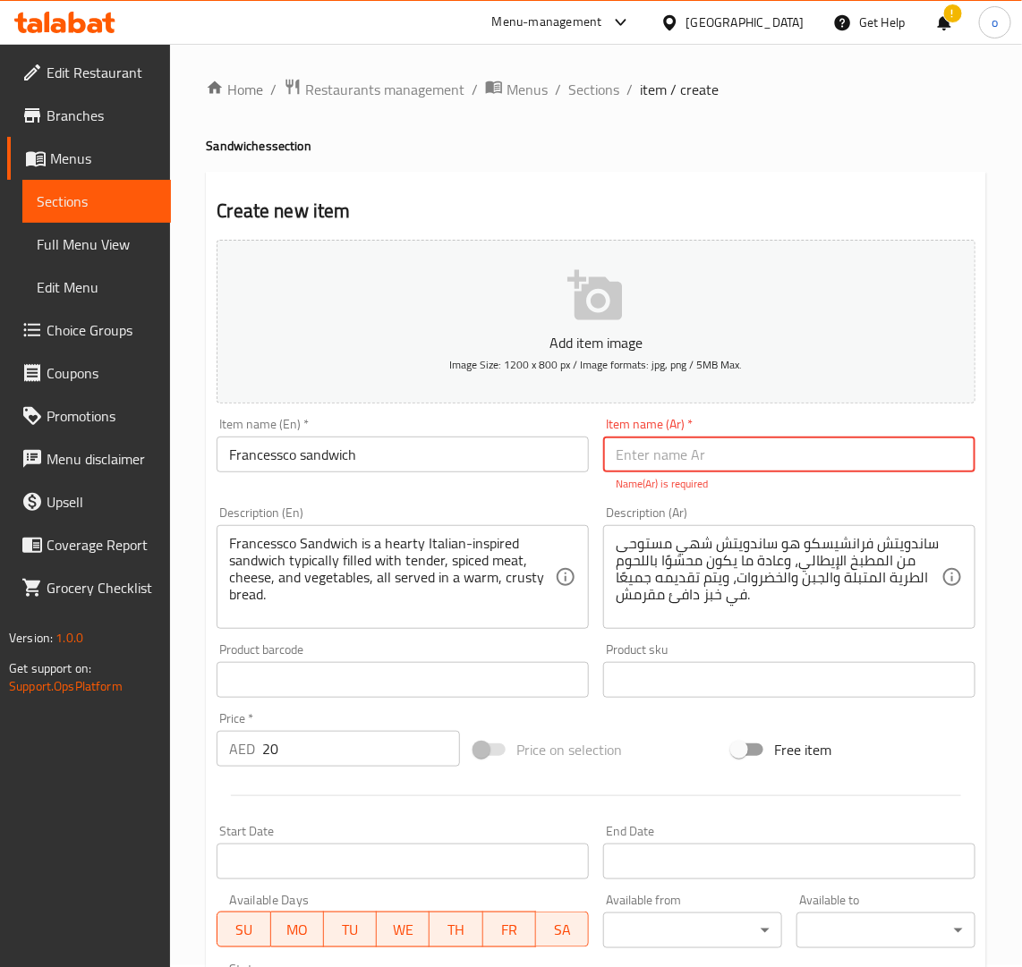
scroll to position [0, 0]
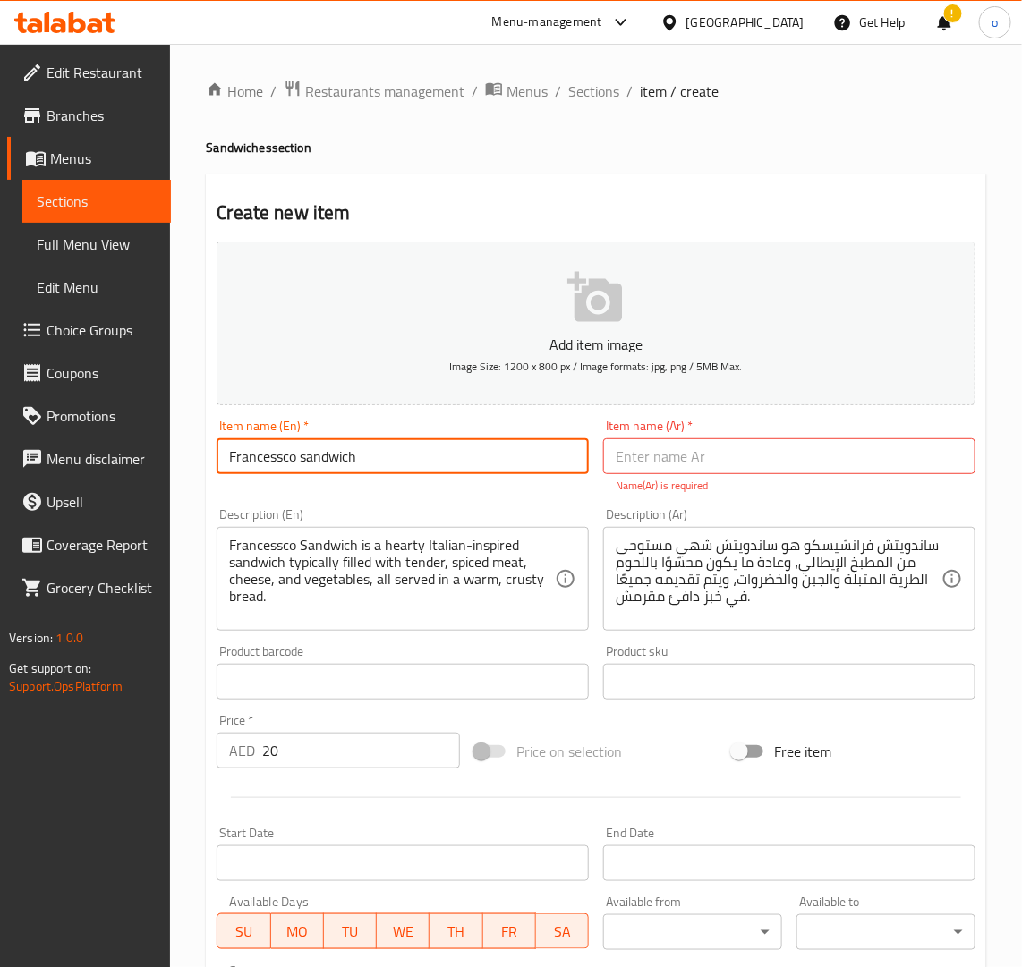
drag, startPoint x: 408, startPoint y: 445, endPoint x: 134, endPoint y: 438, distance: 273.9
click at [134, 438] on div "Edit Restaurant Branches Menus Sections Full Menu View Edit Menu Choice Groups …" at bounding box center [511, 664] width 1022 height 1240
click at [731, 461] on input "text" at bounding box center [789, 456] width 372 height 36
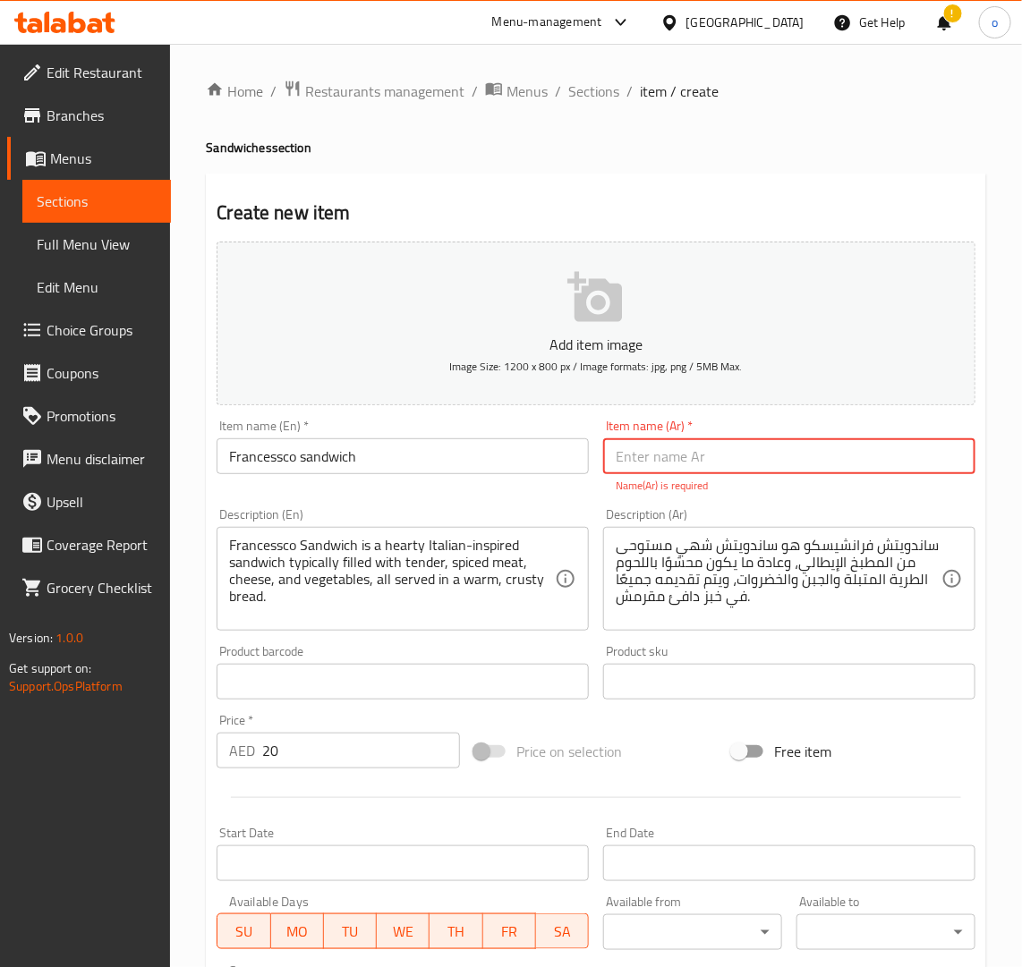
paste input "ساندويتش فرانشيسكو"
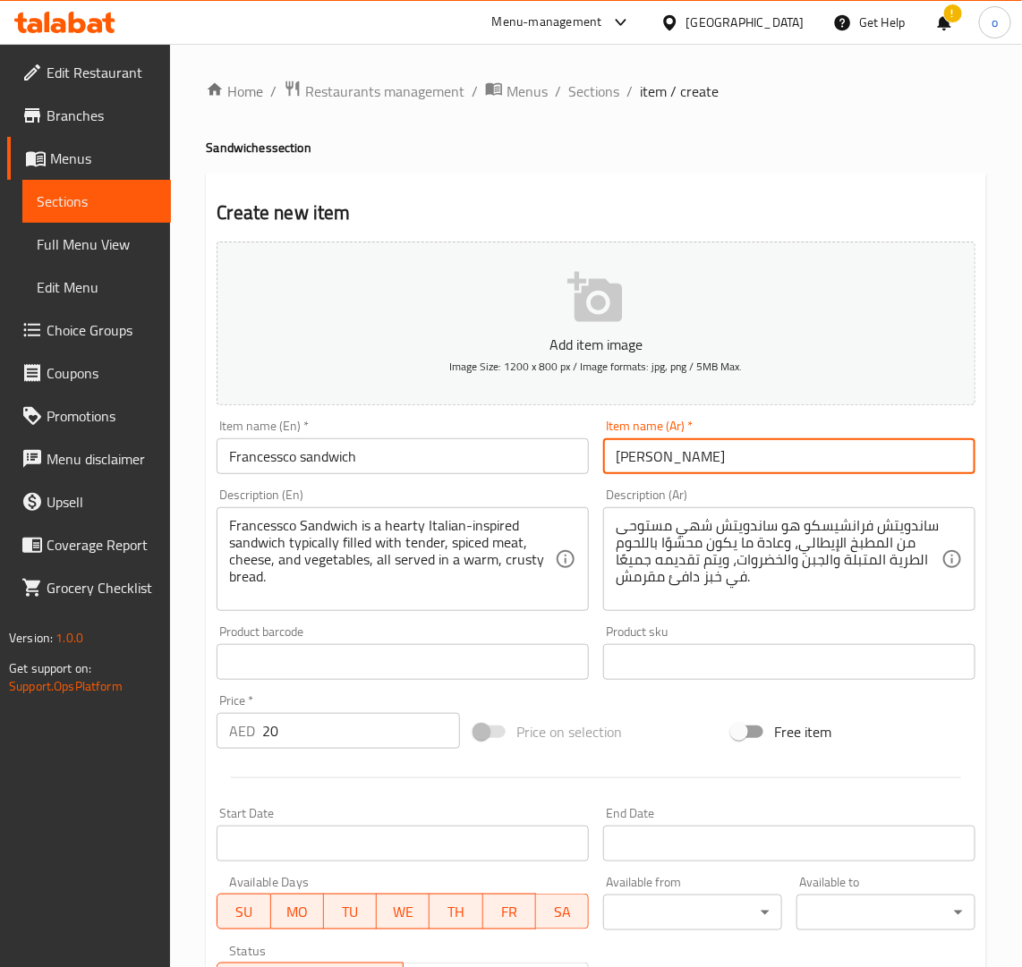
type input "ساندويتش فرانشيسكو"
click at [701, 779] on div at bounding box center [595, 778] width 773 height 44
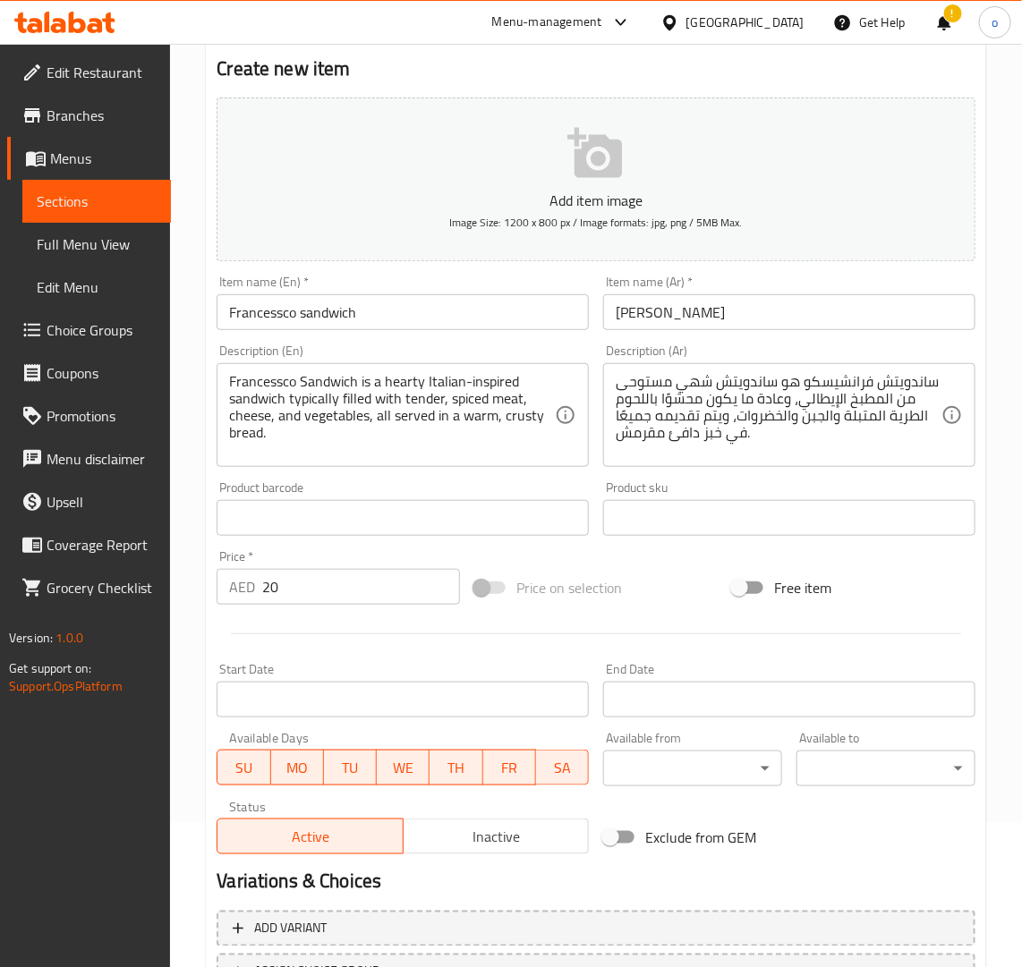
scroll to position [293, 0]
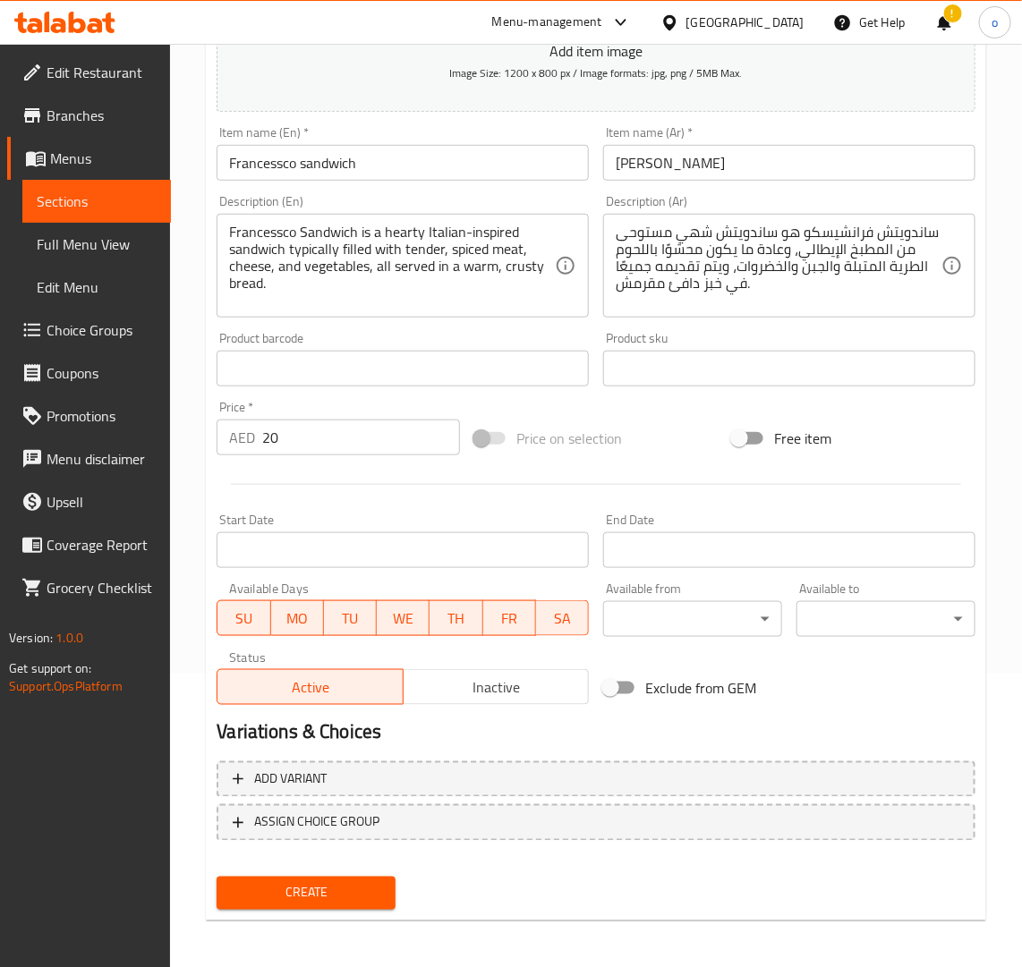
click at [278, 872] on div "Create" at bounding box center [305, 893] width 193 height 47
click at [282, 882] on span "Create" at bounding box center [306, 893] width 150 height 22
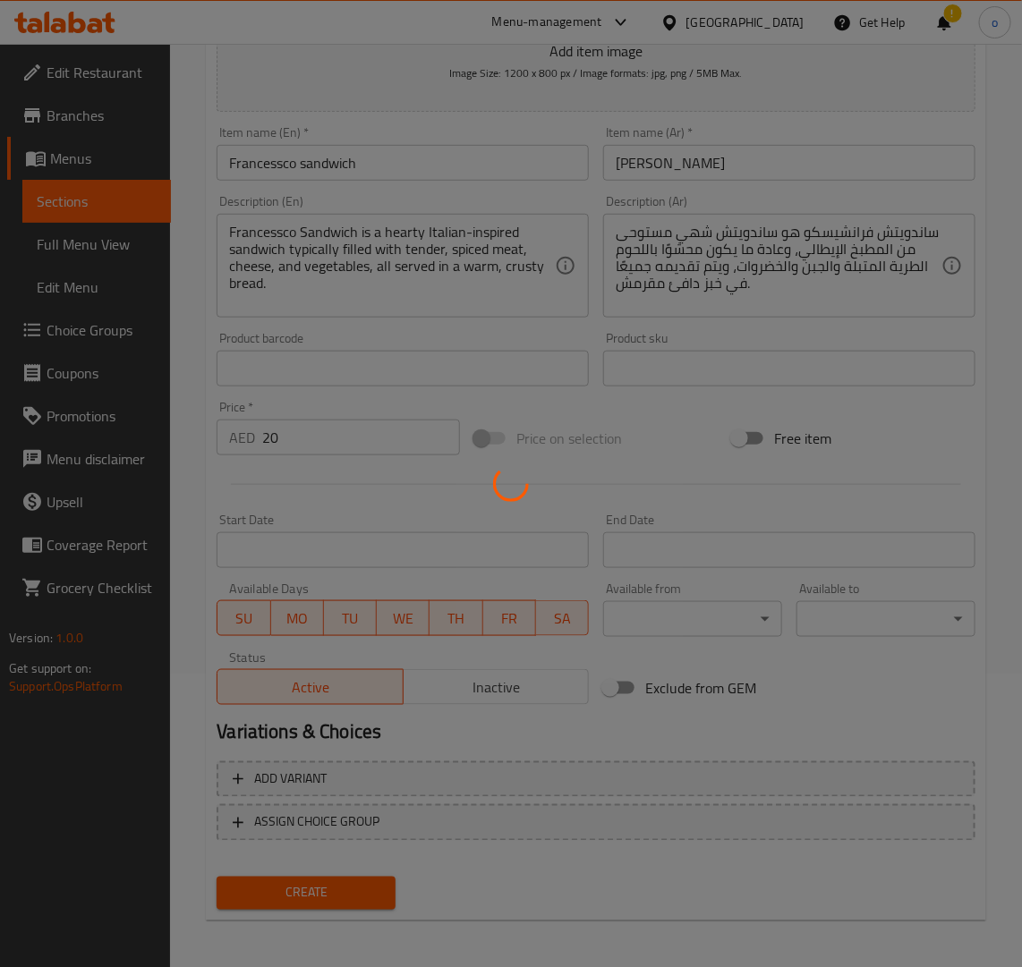
type input "0"
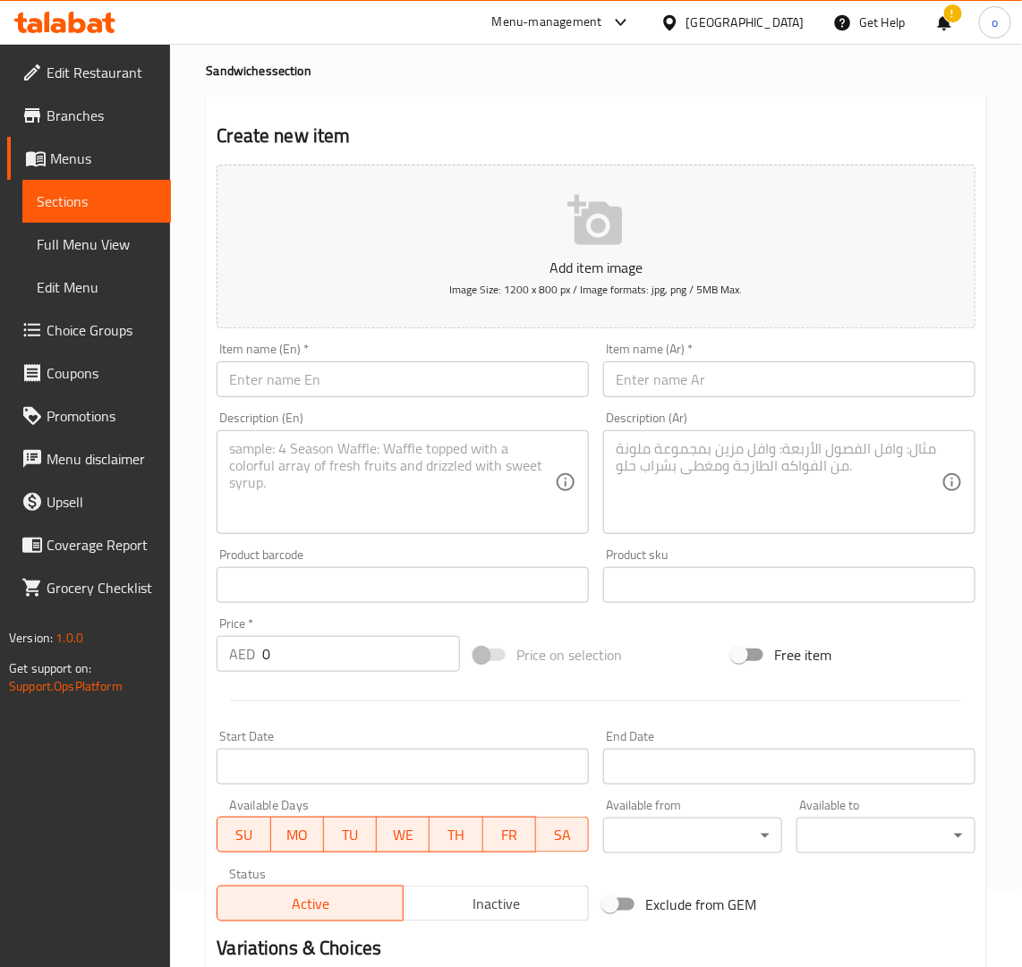
scroll to position [0, 0]
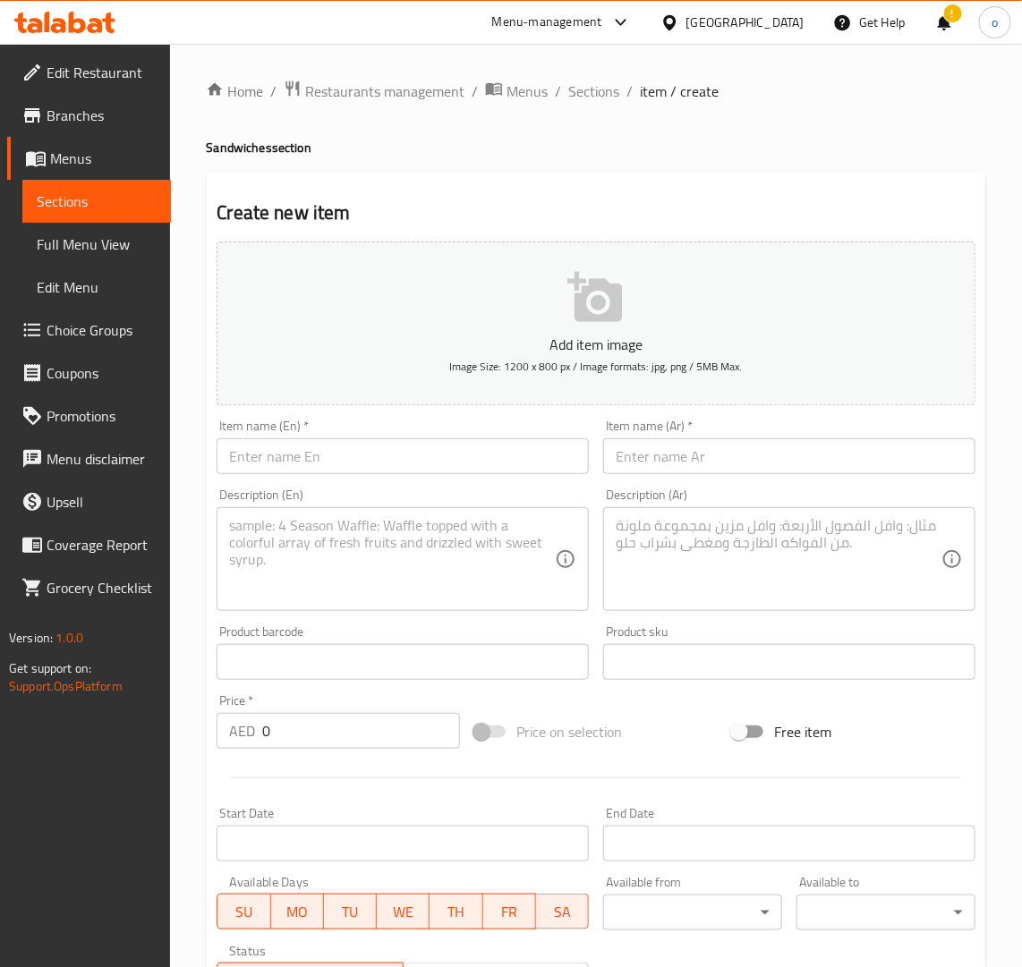
click at [600, 139] on h4 "Sandwiches section" at bounding box center [596, 148] width 780 height 18
click at [588, 98] on span "Sections" at bounding box center [593, 91] width 51 height 21
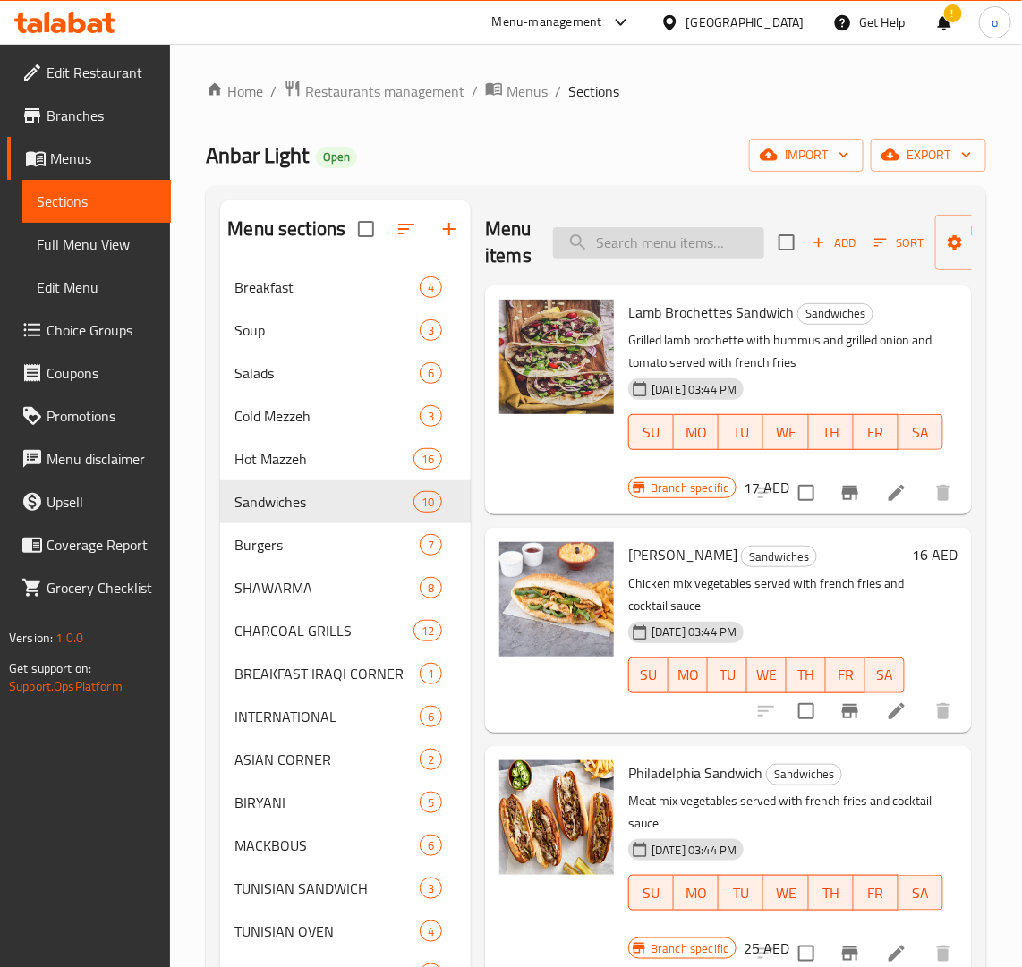
click at [692, 251] on input "search" at bounding box center [658, 242] width 211 height 31
paste input "ZINGER SANDWICH"
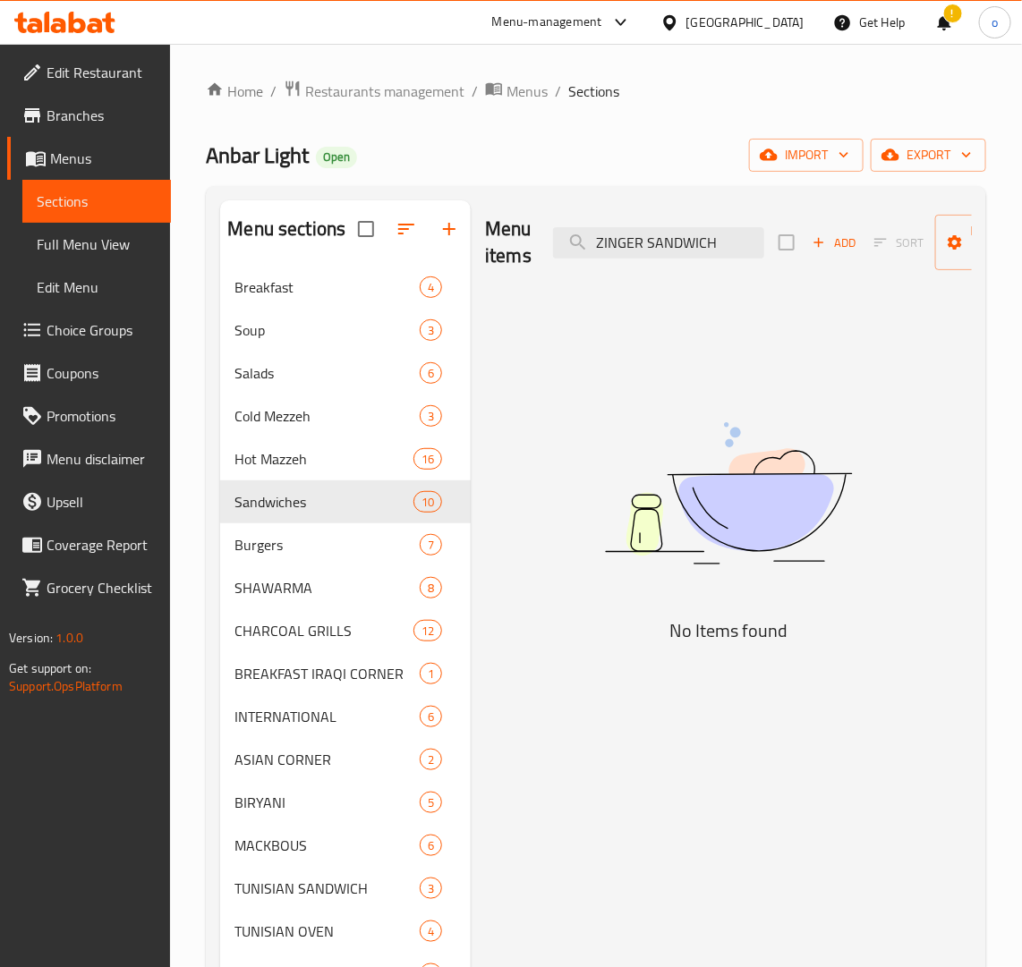
type input "ZINGER SANDWICH"
drag, startPoint x: 797, startPoint y: 262, endPoint x: 812, endPoint y: 255, distance: 16.8
click at [799, 261] on div "Add Sort Manage items" at bounding box center [916, 242] width 276 height 55
click at [842, 238] on span "Add" at bounding box center [834, 243] width 48 height 21
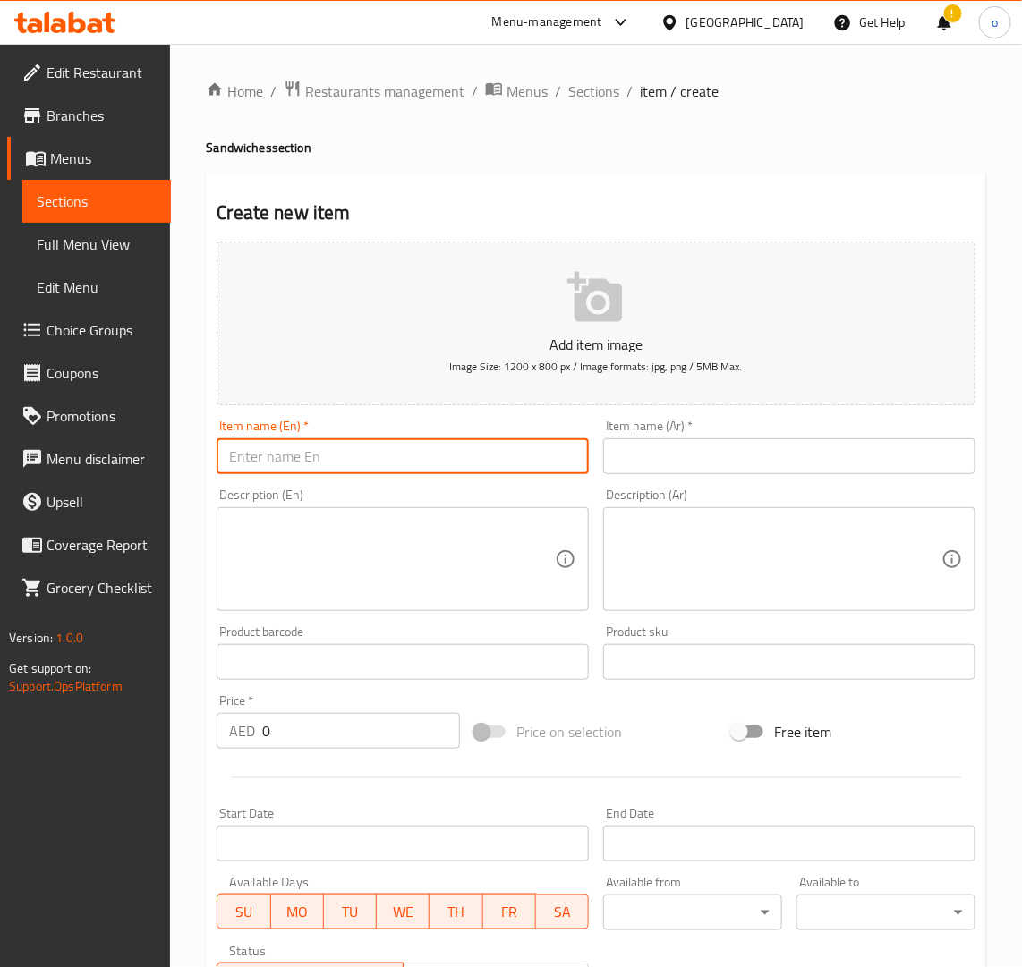
click at [390, 468] on input "text" at bounding box center [403, 456] width 372 height 36
paste input "ZINGER SANDWICH"
drag, startPoint x: 412, startPoint y: 436, endPoint x: 300, endPoint y: 459, distance: 114.2
click at [190, 454] on div "Home / Restaurants management / Menus / Sections / item / create Sandwiches sec…" at bounding box center [596, 654] width 852 height 1220
drag, startPoint x: 302, startPoint y: 459, endPoint x: 332, endPoint y: 459, distance: 29.5
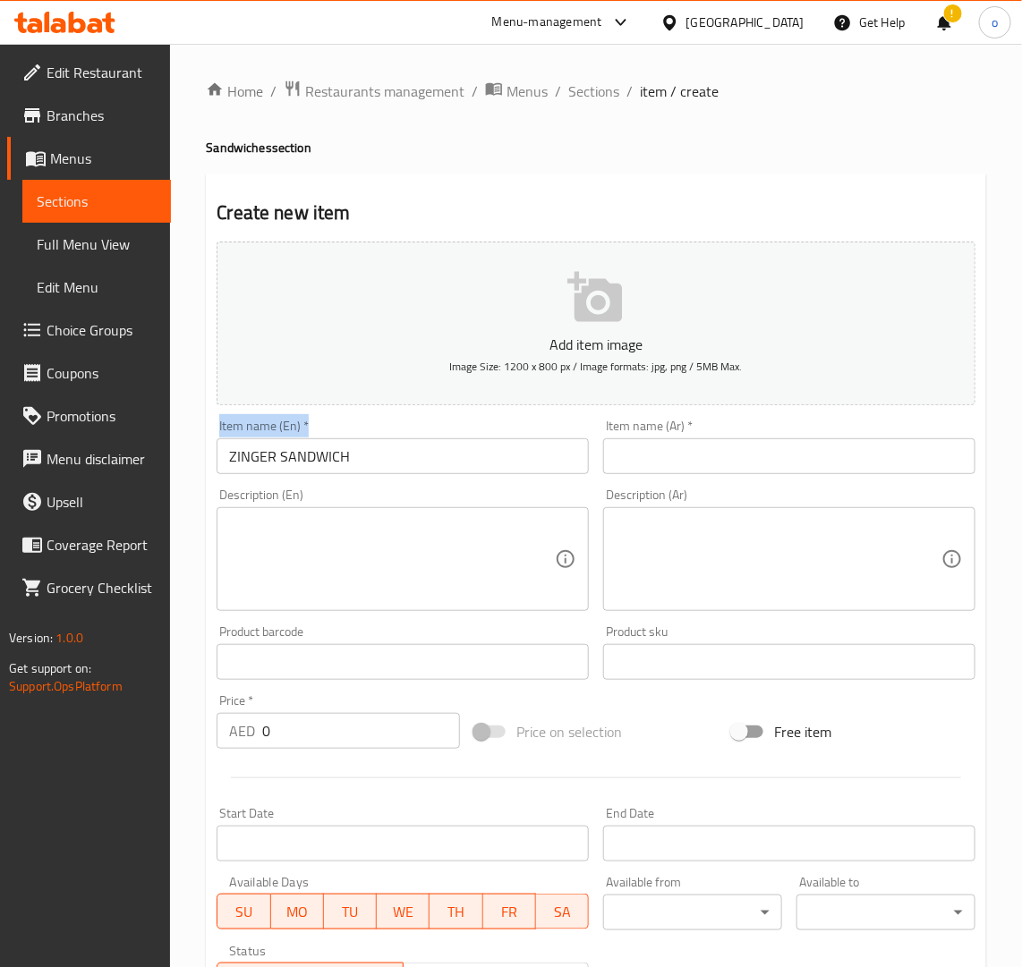
click at [302, 459] on input "ZINGER SANDWICH" at bounding box center [403, 456] width 372 height 36
drag, startPoint x: 407, startPoint y: 453, endPoint x: 141, endPoint y: 456, distance: 265.8
click at [141, 456] on div "Edit Restaurant Branches Menus Sections Full Menu View Edit Menu Choice Groups …" at bounding box center [511, 654] width 1022 height 1220
type input "Zinger sandwich"
drag, startPoint x: 307, startPoint y: 484, endPoint x: 310, endPoint y: 470, distance: 14.8
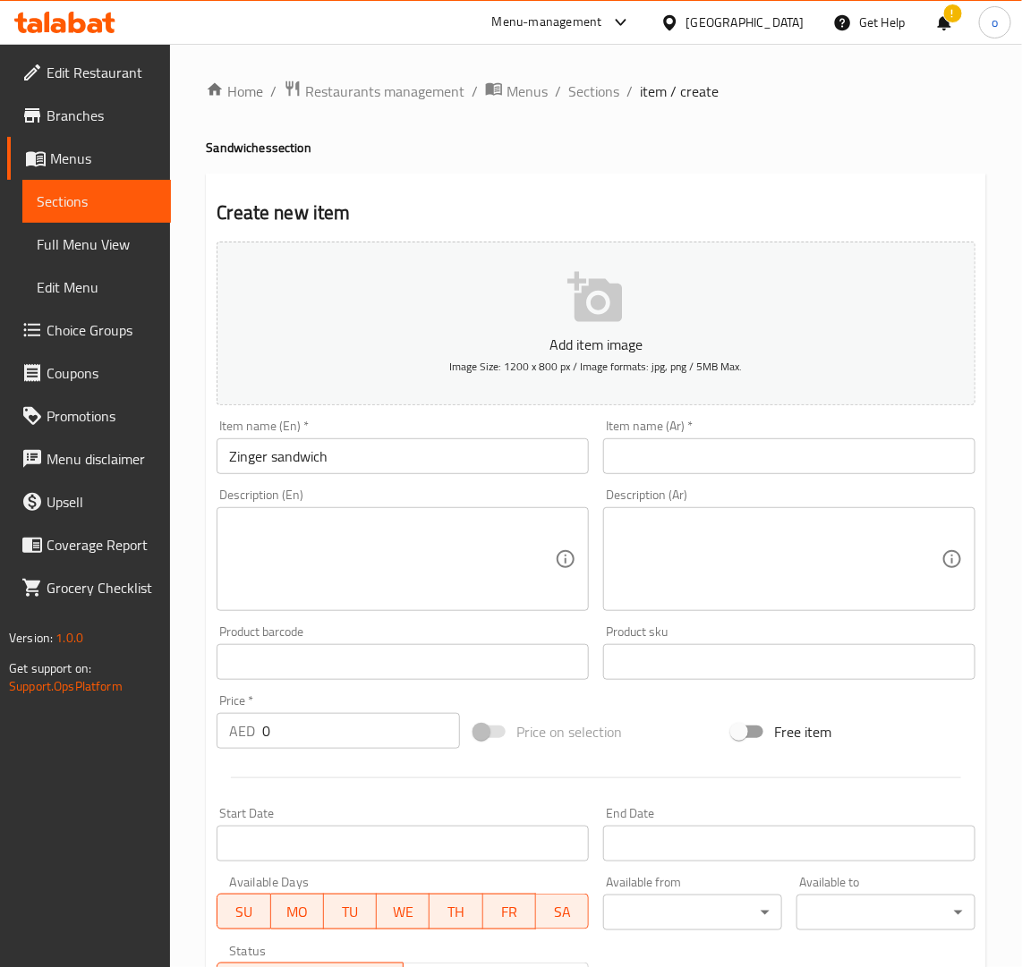
click at [307, 484] on div "Description (En) Description (En)" at bounding box center [402, 549] width 387 height 137
drag, startPoint x: 310, startPoint y: 457, endPoint x: 345, endPoint y: 457, distance: 34.9
click at [310, 457] on input "Zinger sandwich" at bounding box center [403, 456] width 372 height 36
drag, startPoint x: 350, startPoint y: 455, endPoint x: 82, endPoint y: 444, distance: 267.8
click at [82, 446] on div "Edit Restaurant Branches Menus Sections Full Menu View Edit Menu Choice Groups …" at bounding box center [511, 654] width 1022 height 1220
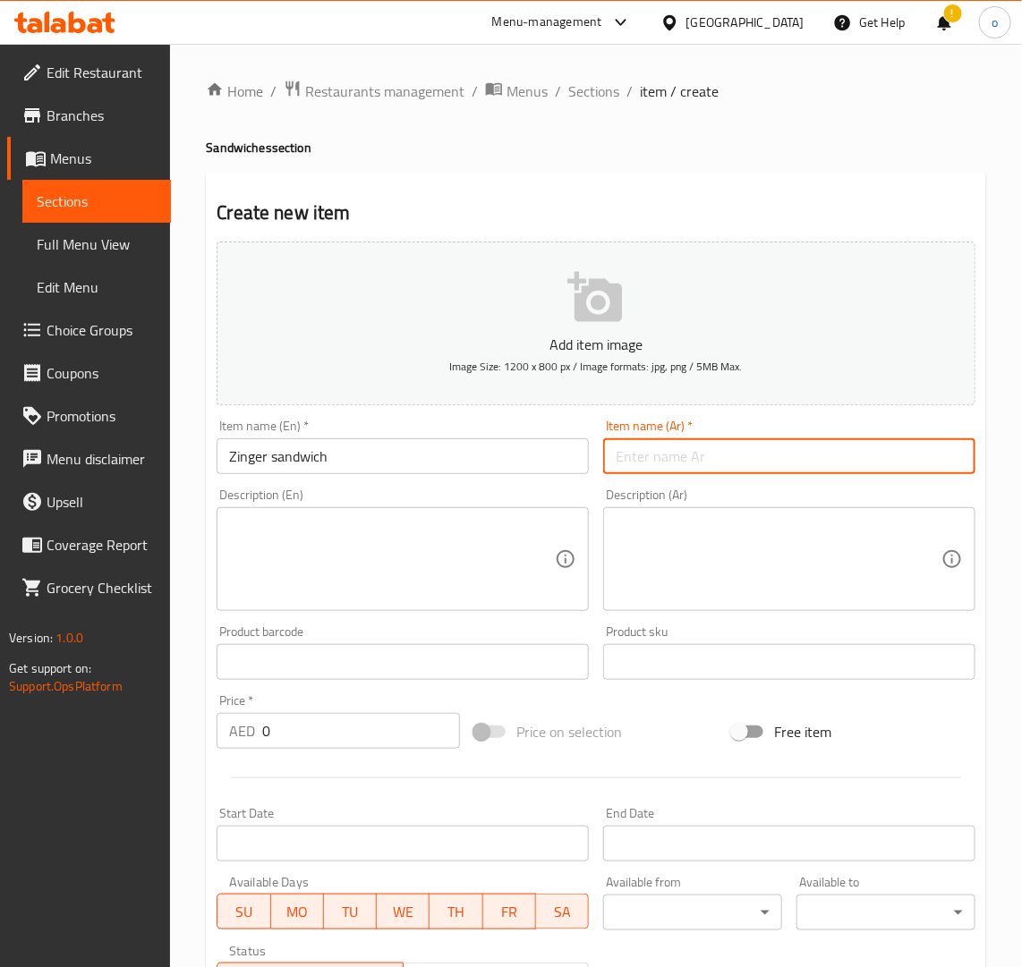
click at [736, 454] on input "text" at bounding box center [789, 456] width 372 height 36
paste input "ساندويتش زنجر"
type input "ساندويتش زنجر"
click at [484, 548] on textarea at bounding box center [392, 559] width 326 height 85
paste input "2"
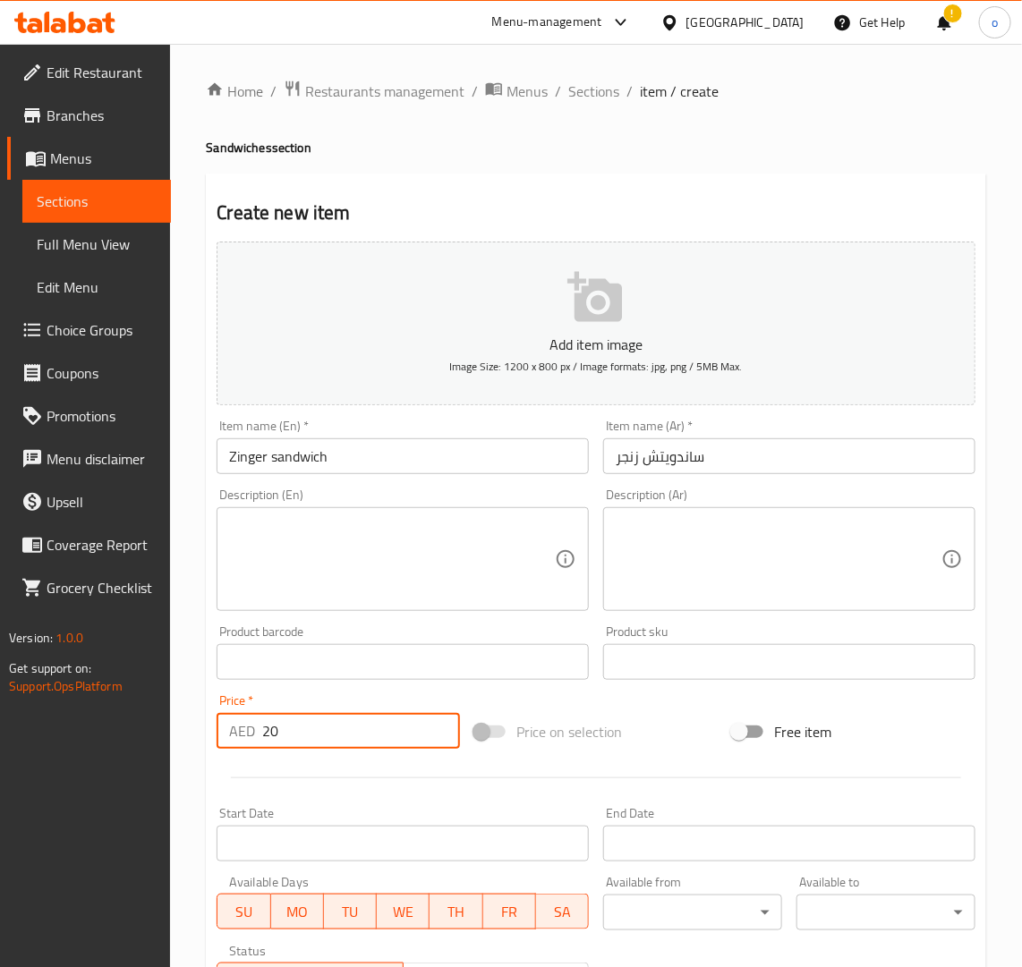
drag, startPoint x: 216, startPoint y: 719, endPoint x: 206, endPoint y: 719, distance: 9.8
click at [206, 719] on div "Create new item Add item image Image Size: 1200 x 800 px / Image formats: jpg, …" at bounding box center [596, 695] width 780 height 1042
type input "20"
click at [472, 570] on textarea at bounding box center [392, 559] width 326 height 85
paste textarea "Zinger Sandwich features a crispy, spicy fried chicken fillet served in a bun w…"
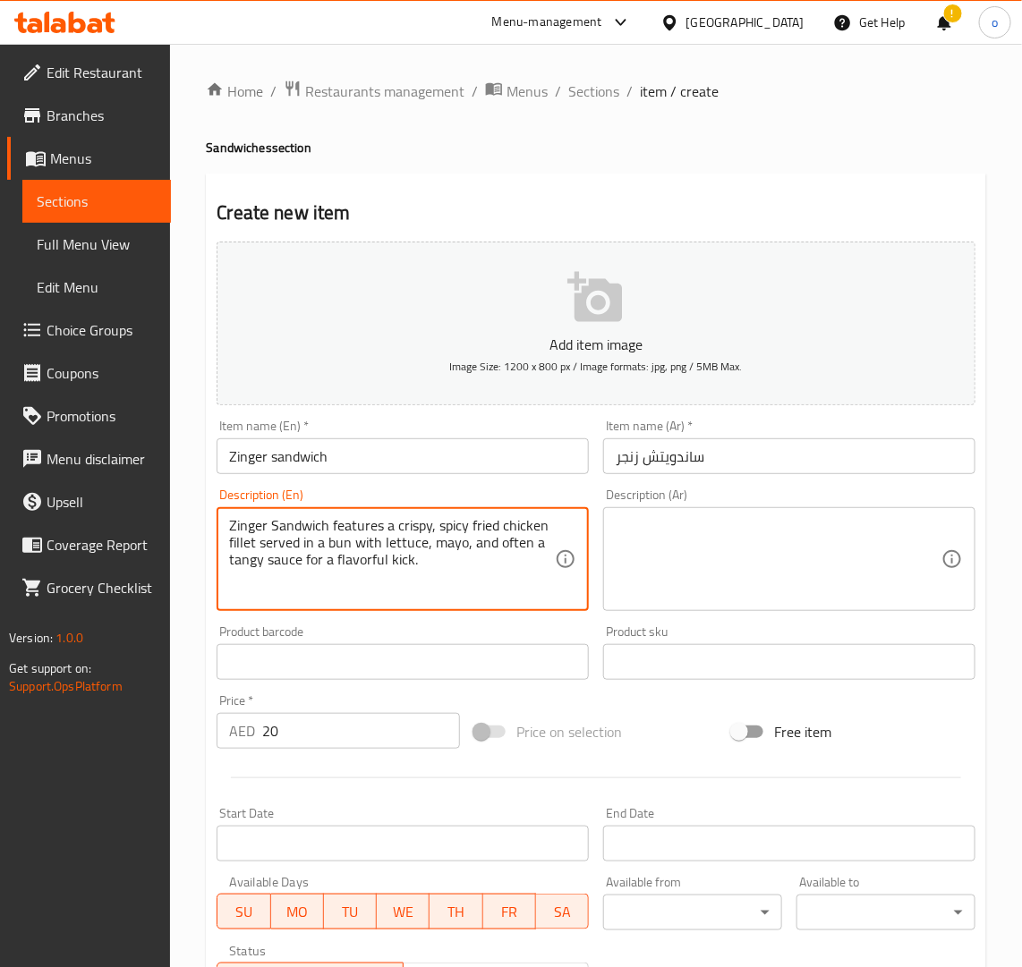
type textarea "Zinger Sandwich features a crispy, spicy fried chicken fillet served in a bun w…"
paste textarea "تتميز ساندويتش زينجر بقطعة دجاج مقلية مقرمشة وحارة تقدم في خبز مع الخس والمايون…"
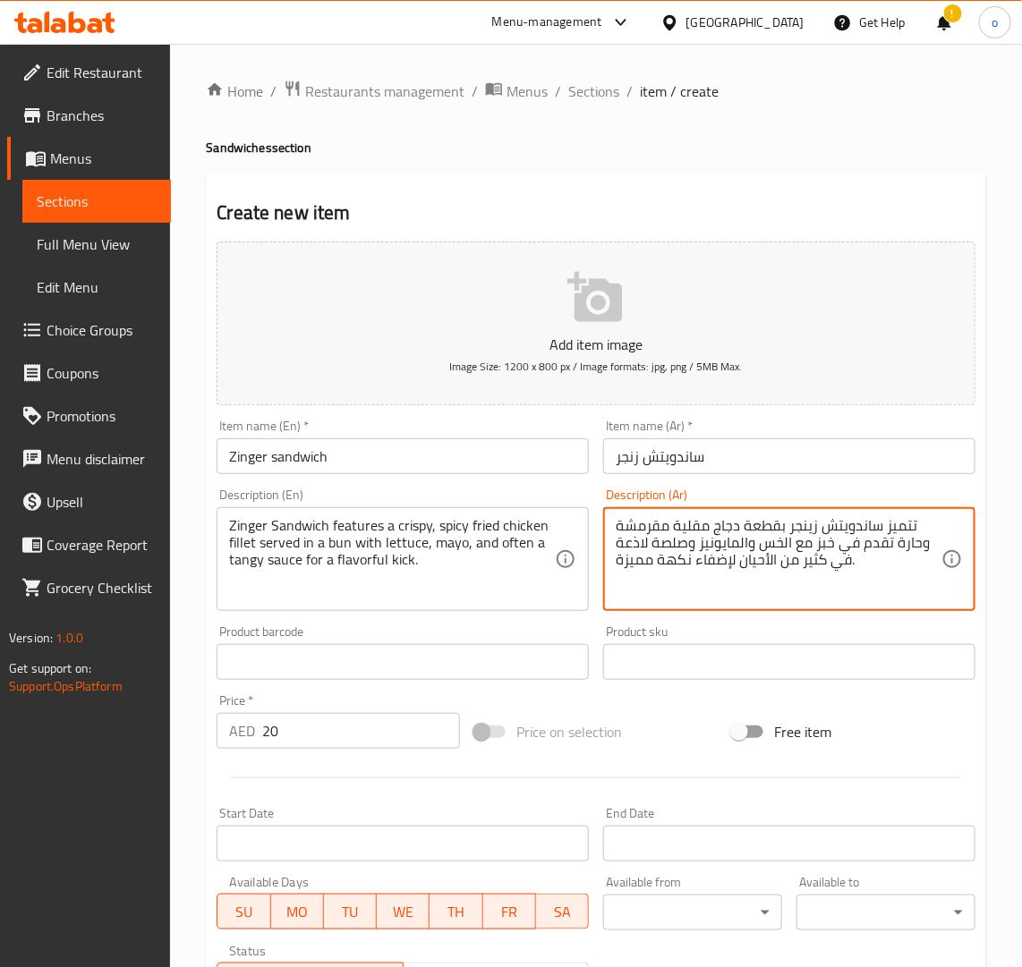
type textarea "تتميز ساندويتش زينجر بقطعة دجاج مقلية مقرمشة وحارة تقدم في خبز مع الخس والمايون…"
click at [610, 717] on label "Price on selection" at bounding box center [542, 732] width 157 height 34
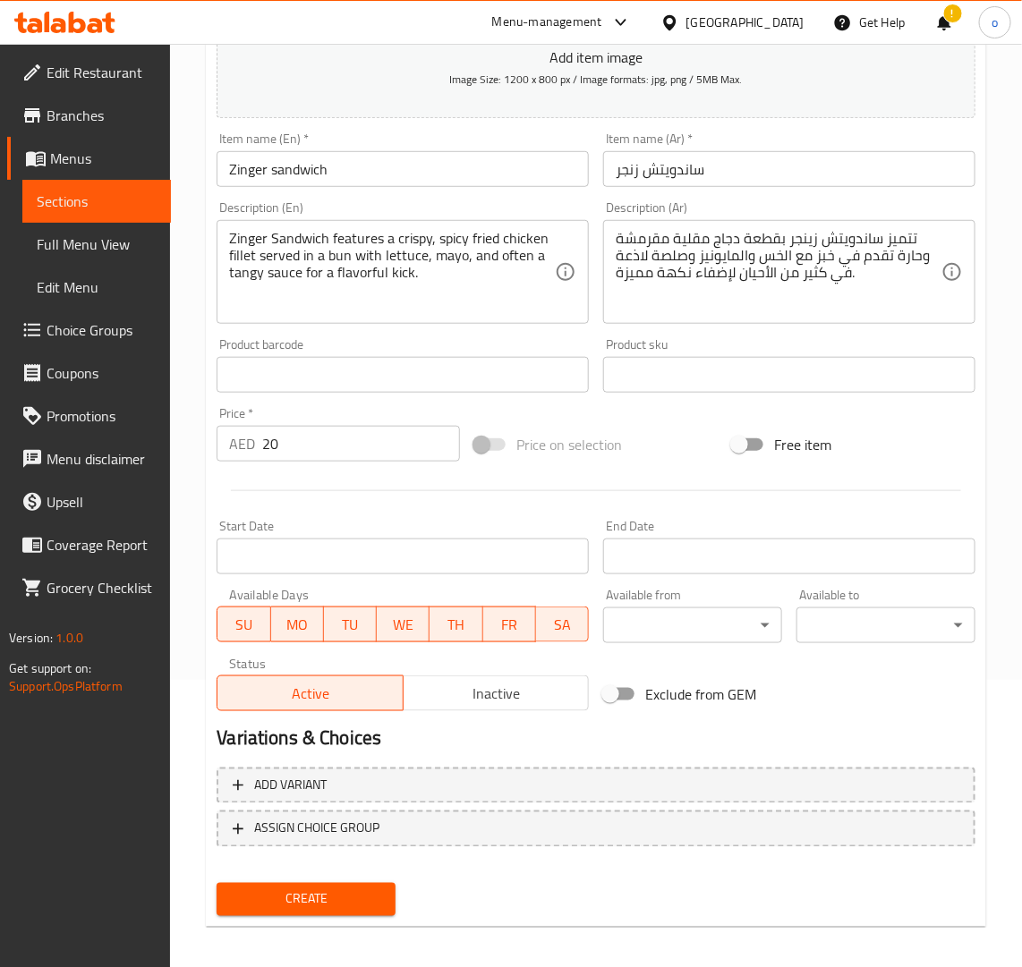
scroll to position [293, 0]
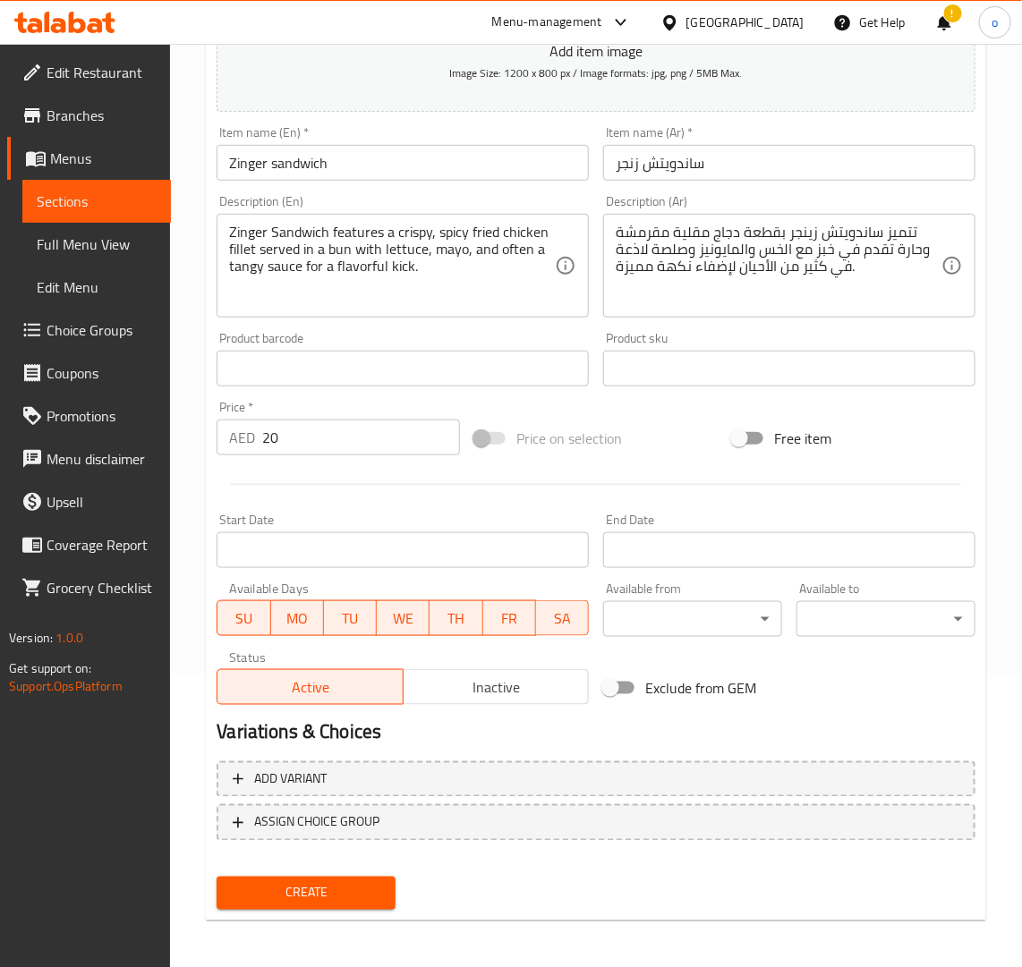
click at [364, 904] on button "Create" at bounding box center [306, 893] width 179 height 33
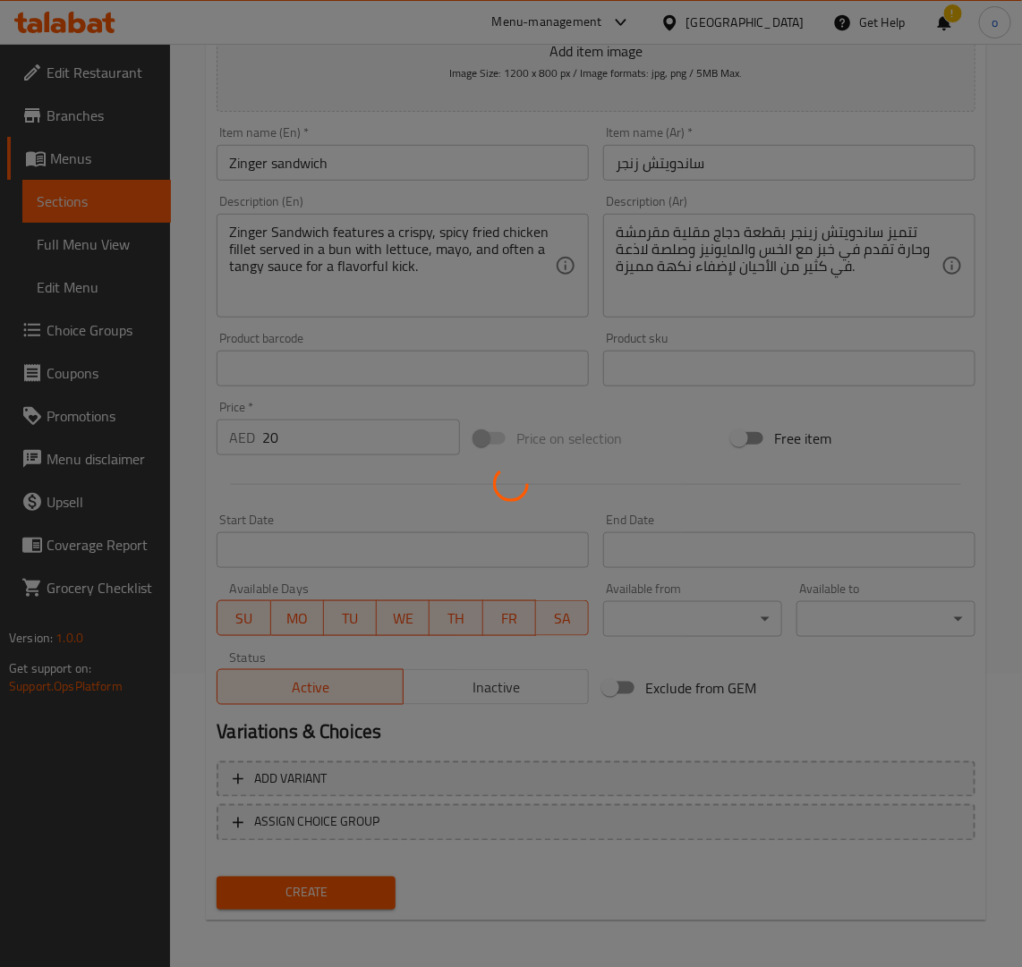
type input "0"
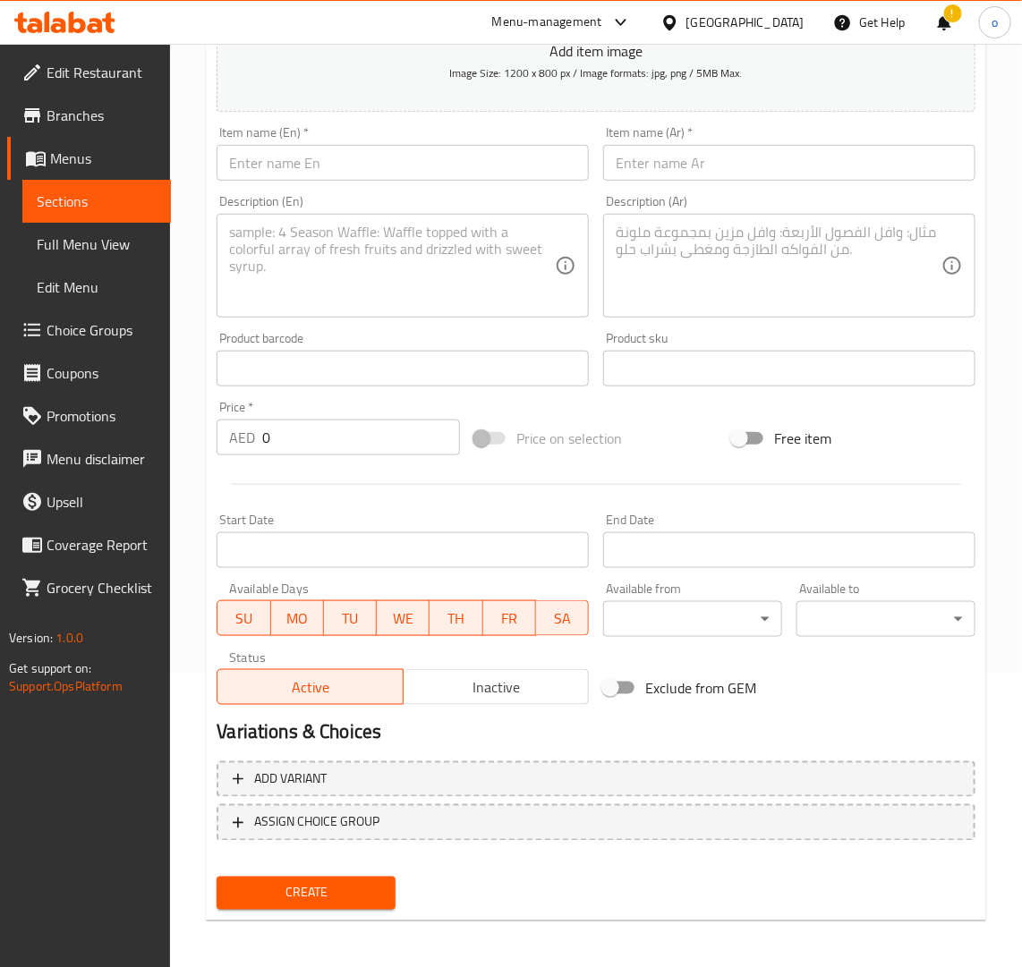
click at [368, 168] on input "text" at bounding box center [403, 163] width 372 height 36
paste input "CHICKEN LIVER SANDWICH"
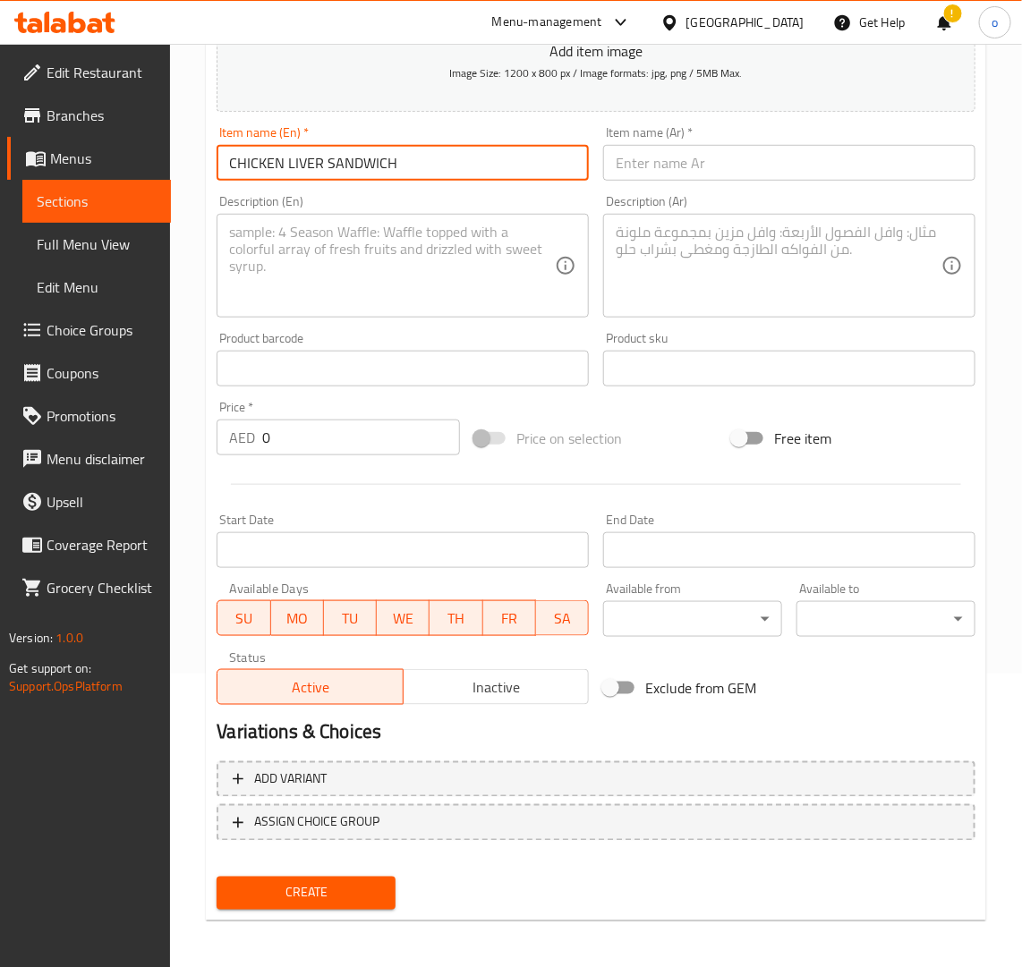
drag, startPoint x: 447, startPoint y: 150, endPoint x: 192, endPoint y: 148, distance: 255.0
click at [192, 148] on div "Home / Restaurants management / Menus / Sections / item / create Sandwiches sec…" at bounding box center [596, 360] width 852 height 1220
type input "Chicken Liver Sandwich"
click at [667, 195] on div "Description (Ar) Description (Ar)" at bounding box center [789, 256] width 372 height 123
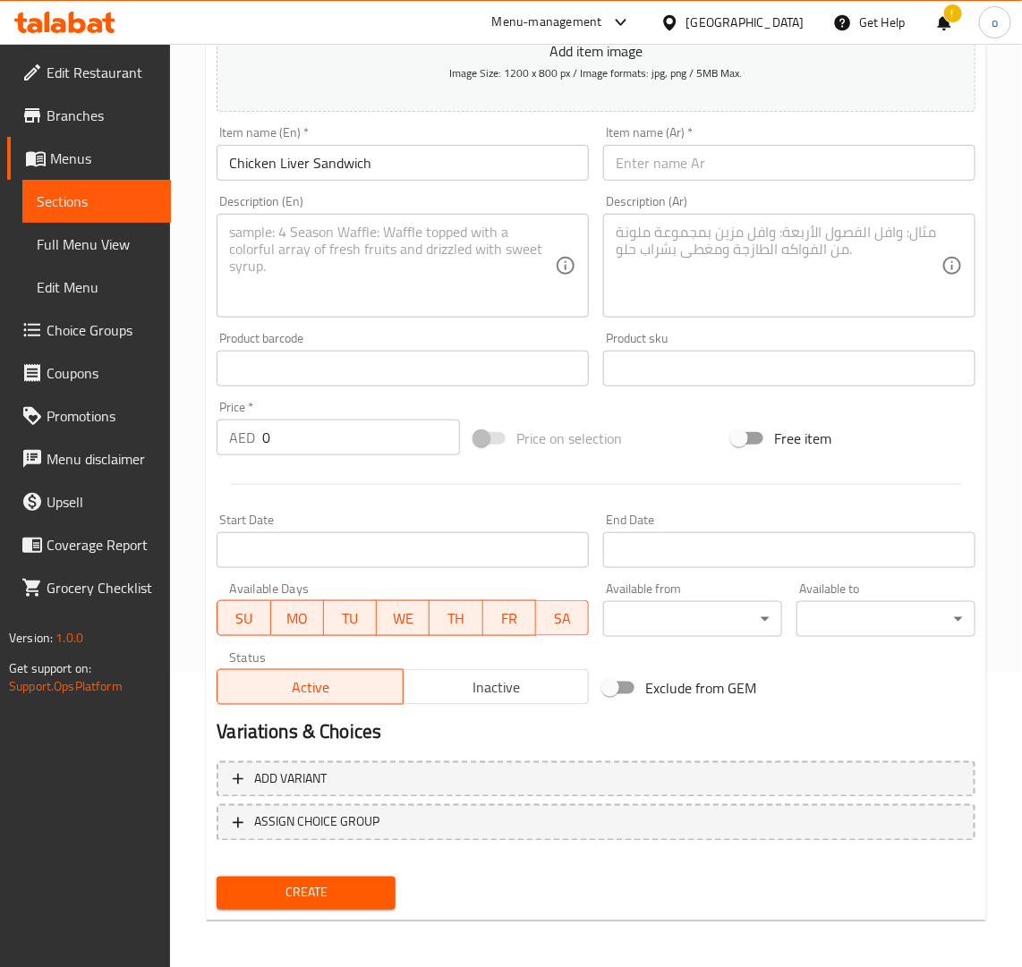
click at [685, 161] on input "text" at bounding box center [789, 163] width 372 height 36
paste input "ساندويتش كبد الدجاج"
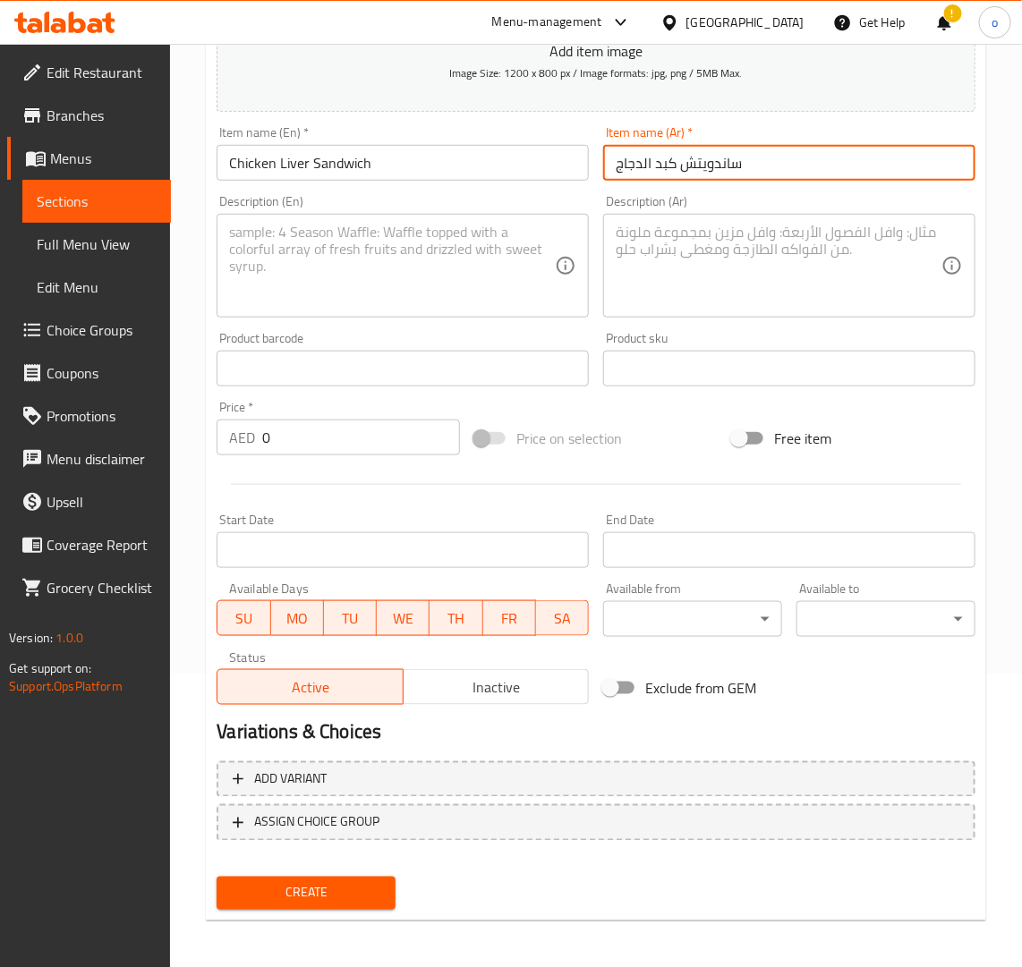
click at [650, 174] on input "ساندويتش كبد الدجاج" at bounding box center [789, 163] width 372 height 36
click at [653, 166] on input "ساندويتش كبد الدجاج" at bounding box center [789, 163] width 372 height 36
type input "ساندويتش كبده الدجاج"
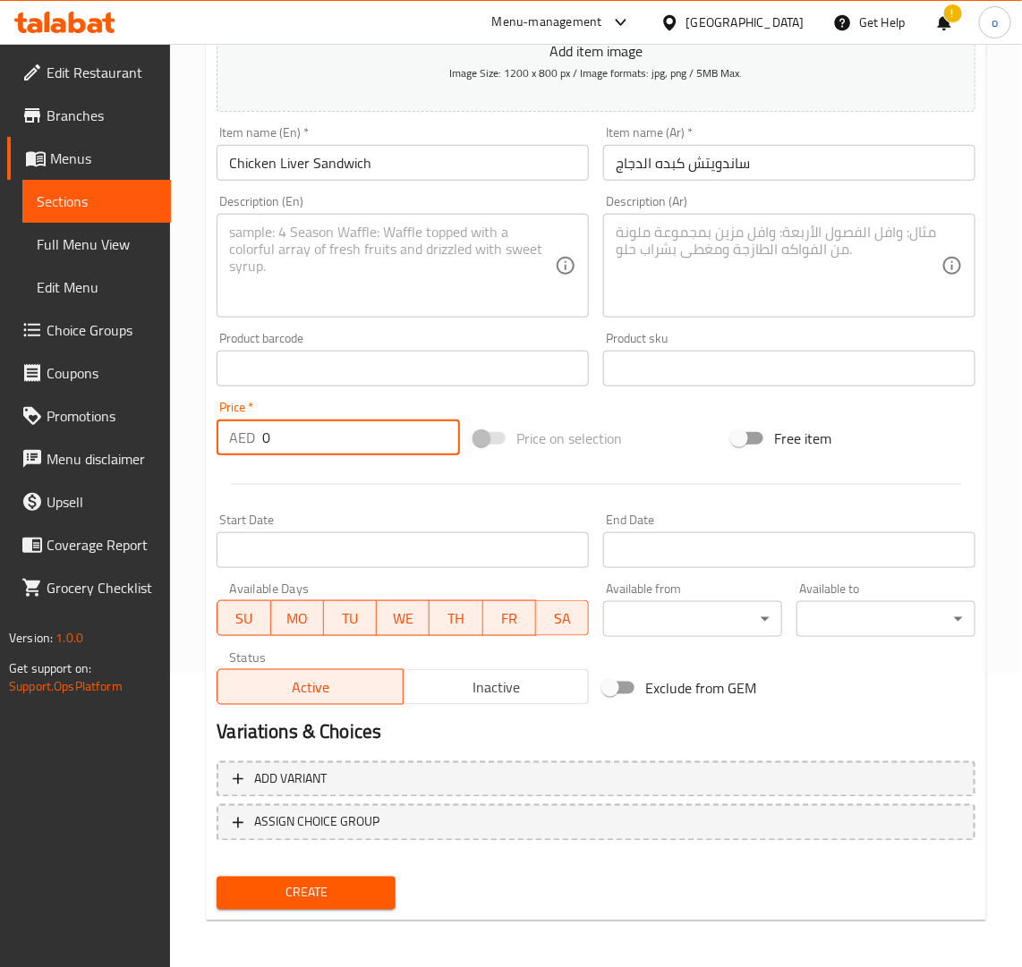
paste input "16"
click at [234, 444] on div "AED 0 Price *" at bounding box center [338, 438] width 243 height 36
type input "16"
click at [309, 476] on div at bounding box center [595, 485] width 773 height 44
drag, startPoint x: 403, startPoint y: 324, endPoint x: 399, endPoint y: 311, distance: 13.0
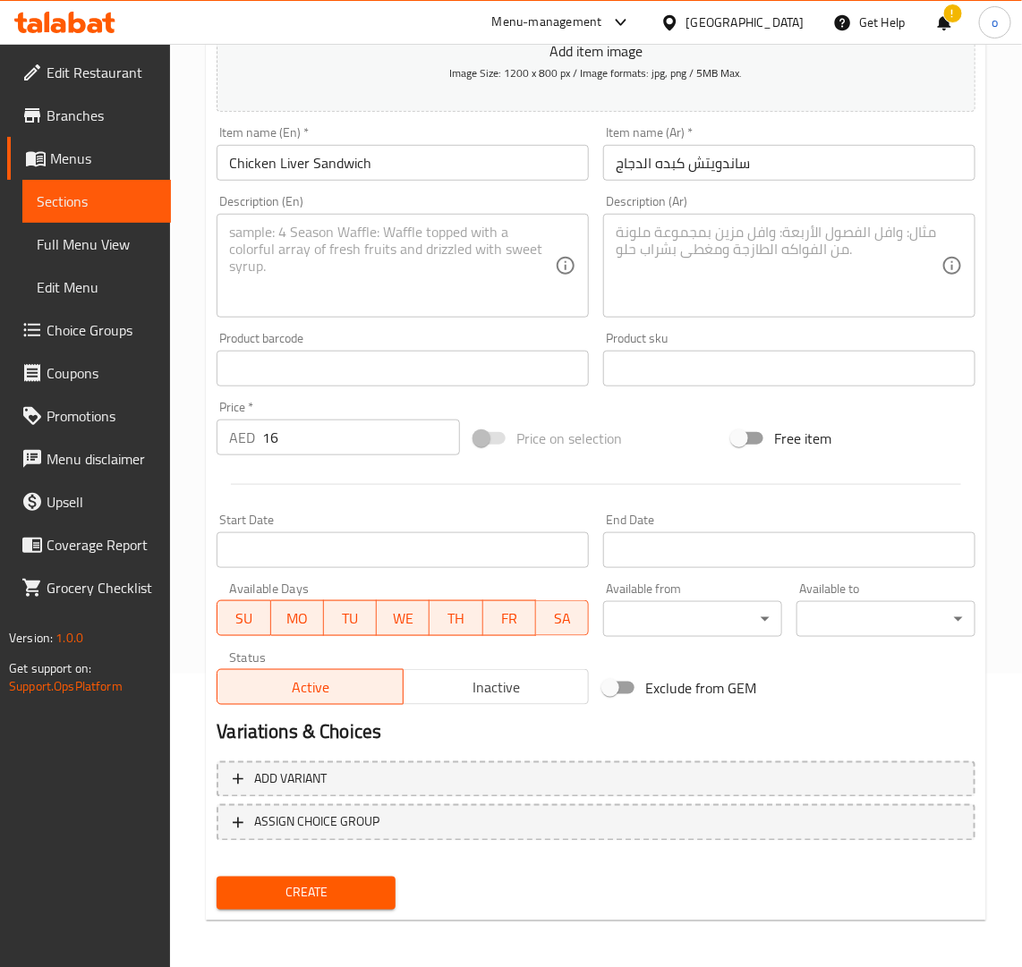
click at [403, 325] on div "Product barcode Product barcode" at bounding box center [402, 359] width 387 height 69
click at [399, 306] on textarea at bounding box center [392, 266] width 326 height 85
paste textarea "Chicken Liver Sandwich is a savory sandwich made with sautéed chicken livers, o…"
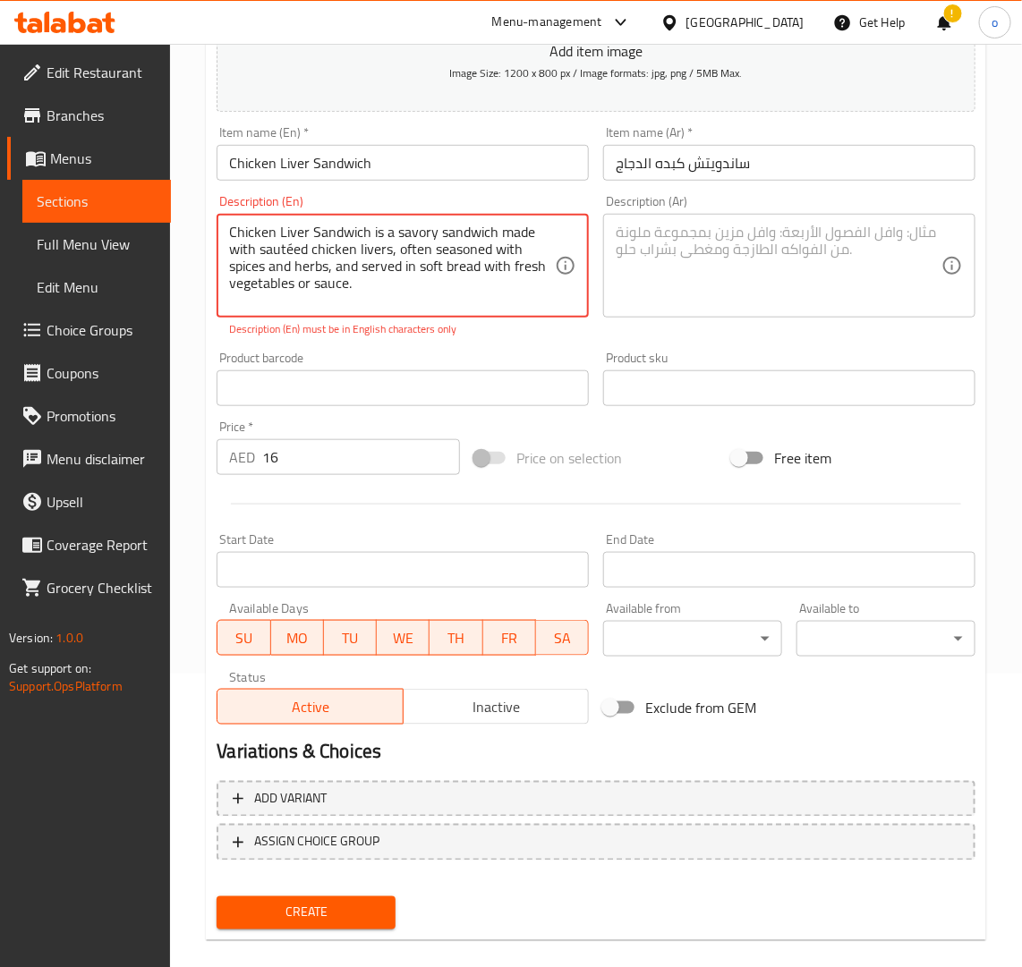
click at [332, 327] on p "Description (En) must be in English characters only" at bounding box center [402, 329] width 347 height 16
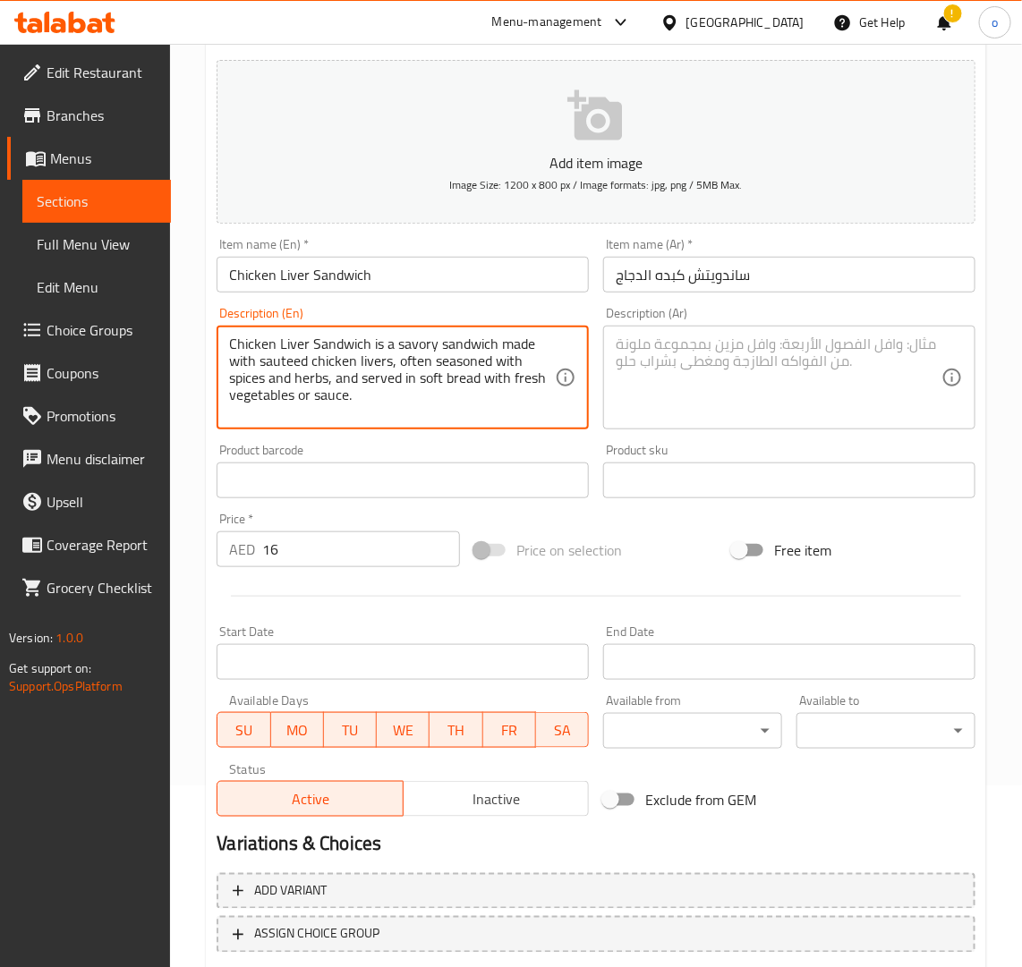
type textarea "Chicken Liver Sandwich is a savory sandwich made with sauteed chicken livers, o…"
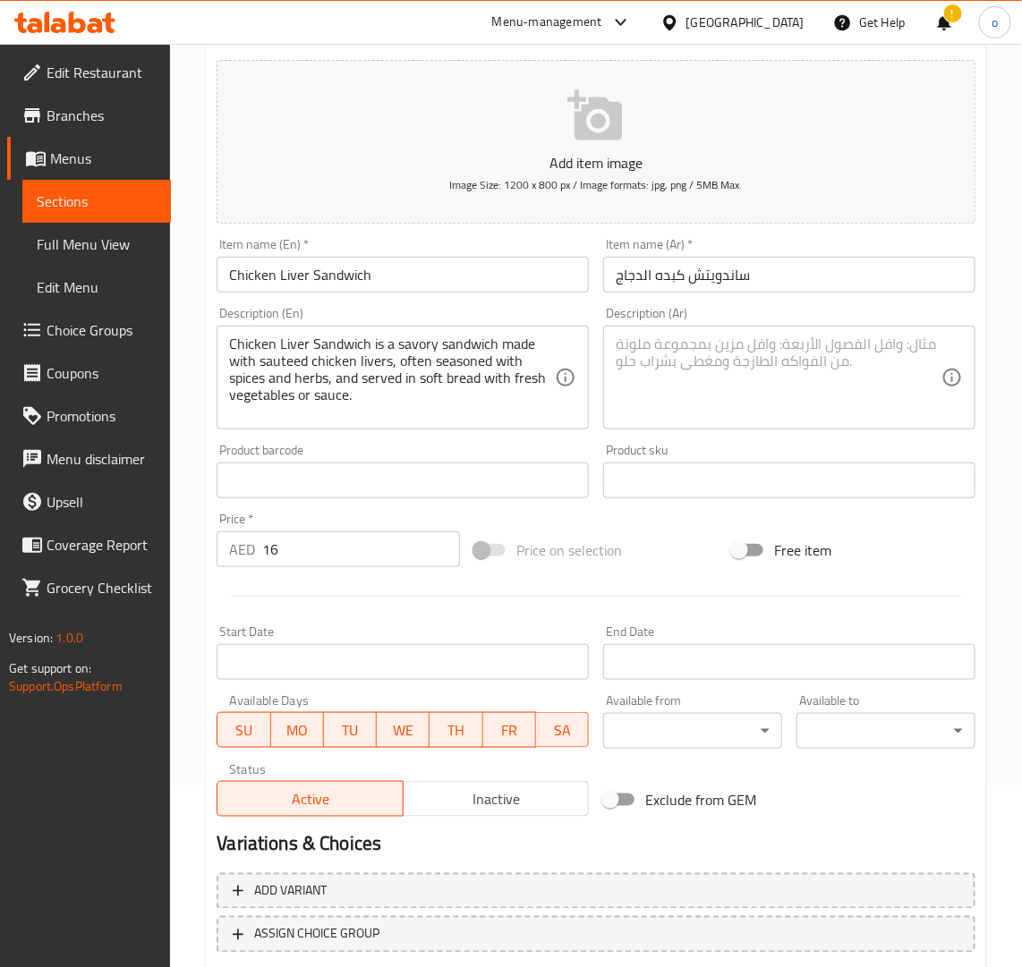
click at [342, 431] on div "Description (En) Chicken Liver Sandwich is a savory sandwich made with sauteed …" at bounding box center [402, 368] width 387 height 137
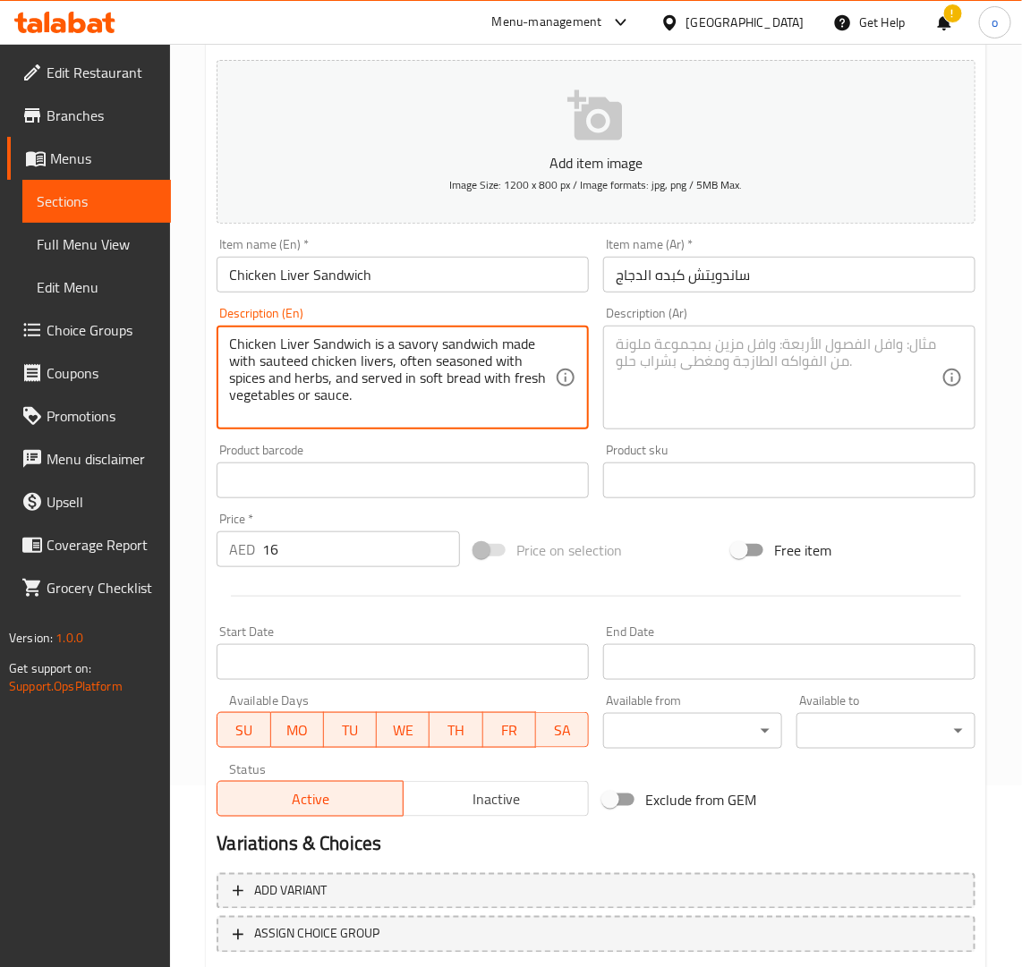
drag, startPoint x: 368, startPoint y: 396, endPoint x: 172, endPoint y: 345, distance: 202.5
click at [634, 373] on textarea at bounding box center [779, 378] width 326 height 85
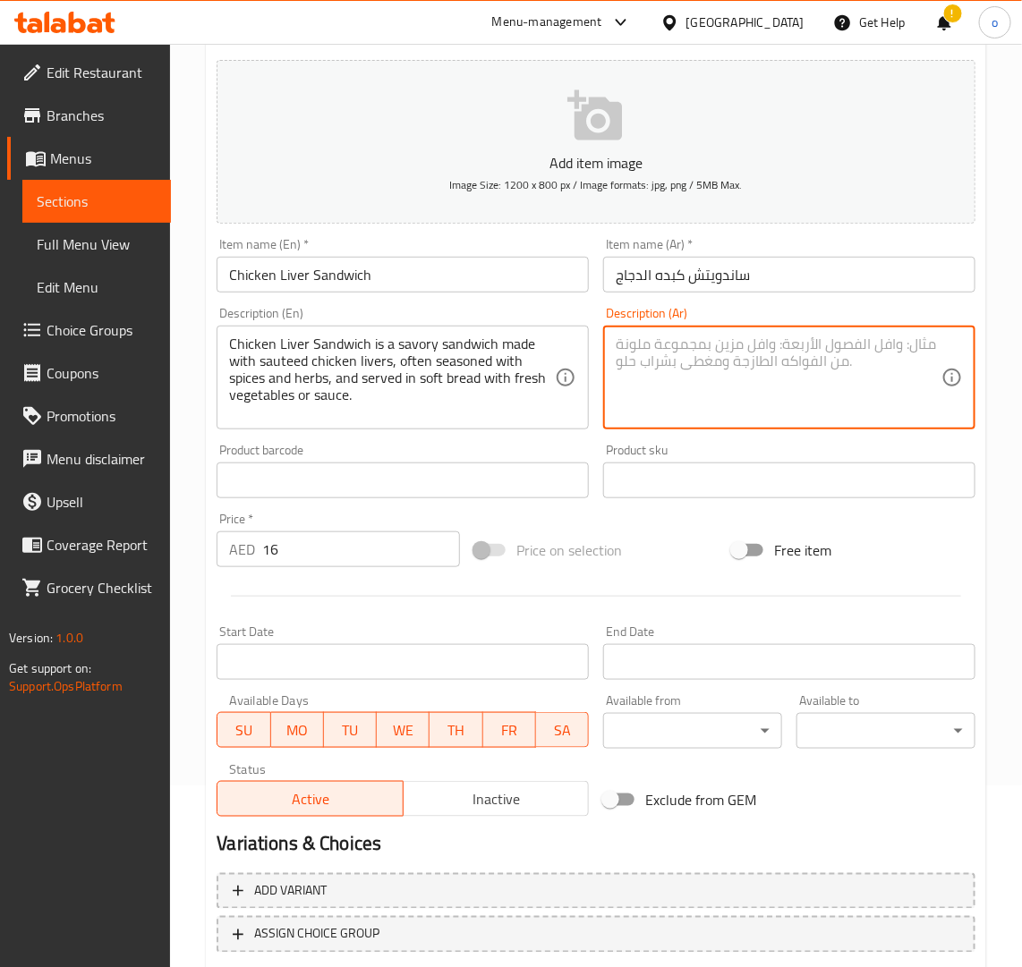
paste textarea "ساندويتش كبد الدجاج هو ساندويتش لذيذ مصنوع من أكباد الدجاج المقلية، وعادة ما يت…"
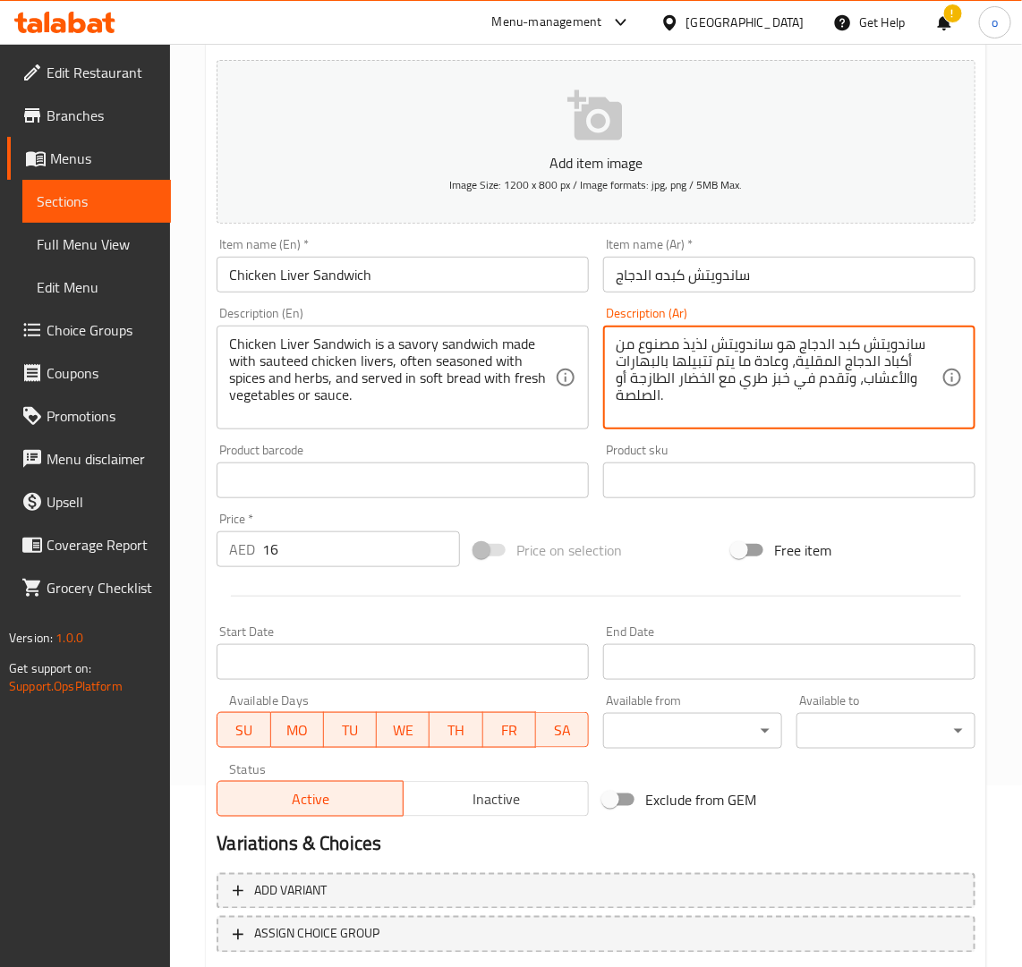
type textarea "ساندويتش كبد الدجاج هو ساندويتش لذيذ مصنوع من أكباد الدجاج المقلية، وعادة ما يت…"
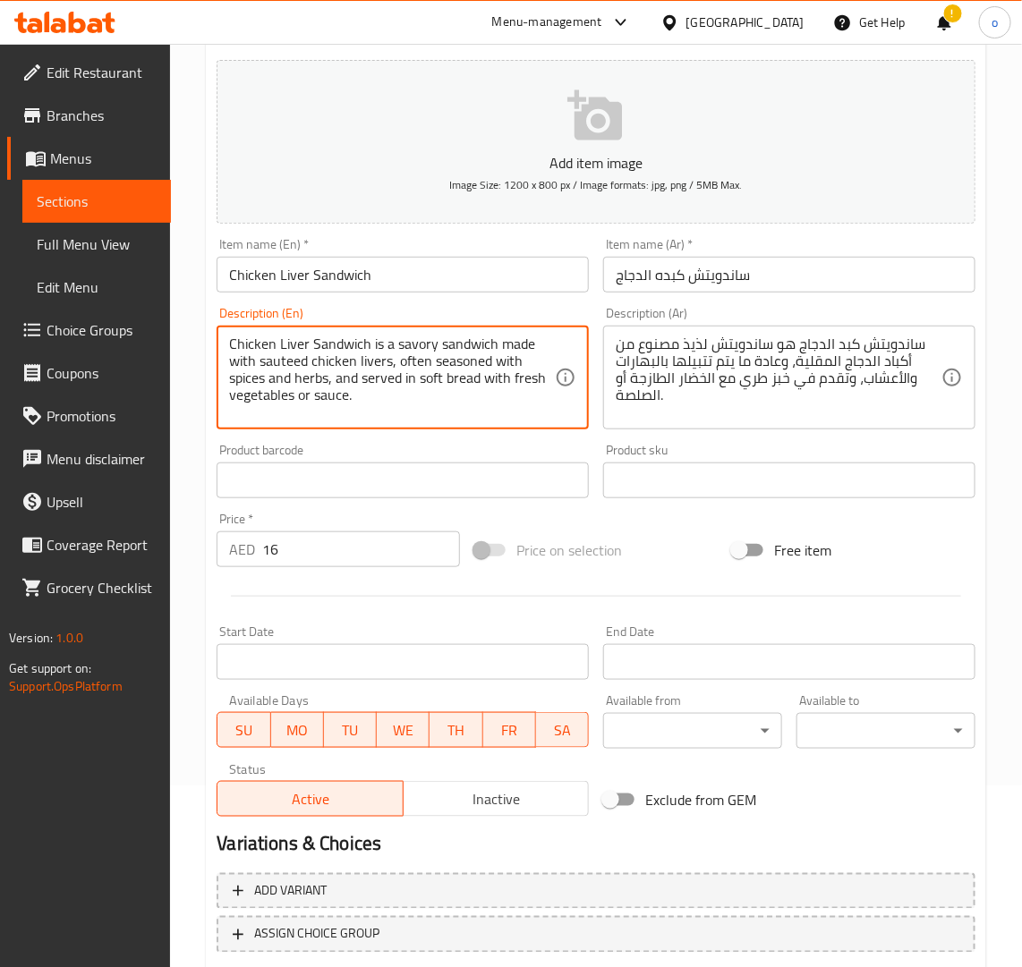
drag, startPoint x: 360, startPoint y: 382, endPoint x: 368, endPoint y: 404, distance: 22.9
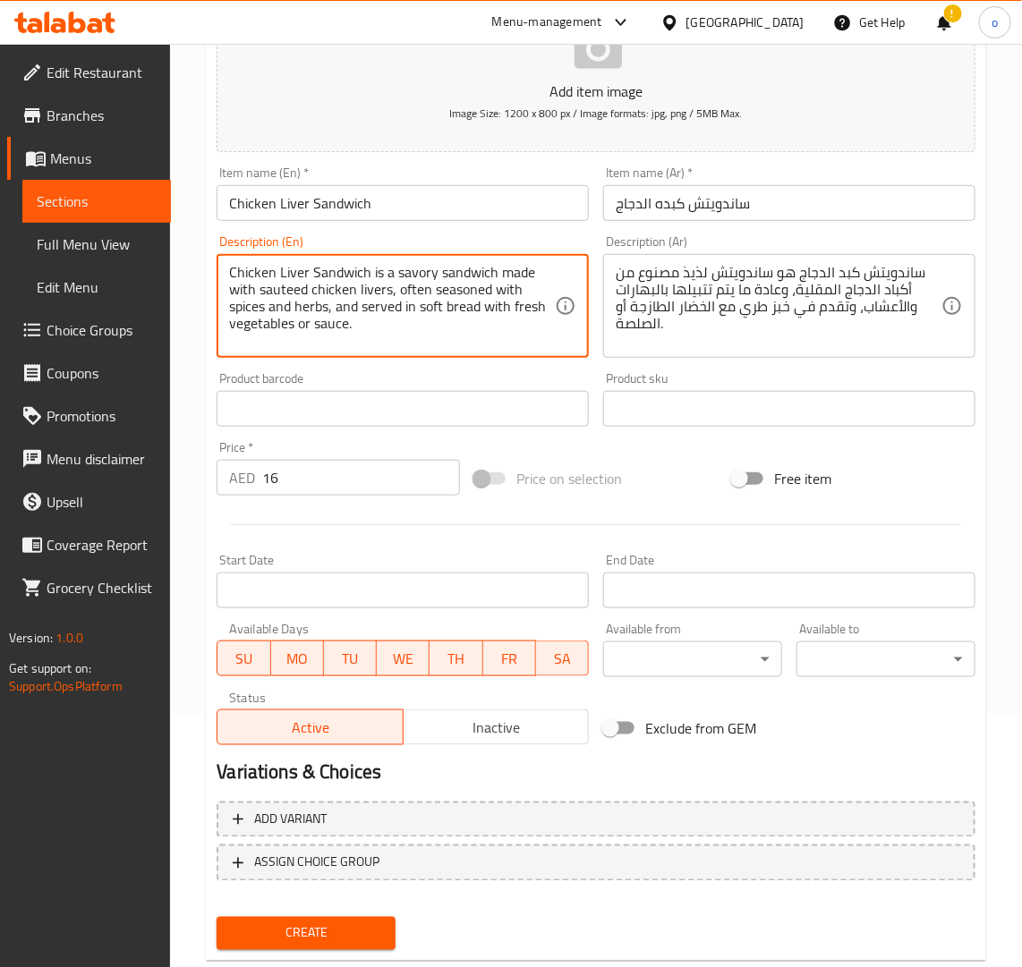
scroll to position [293, 0]
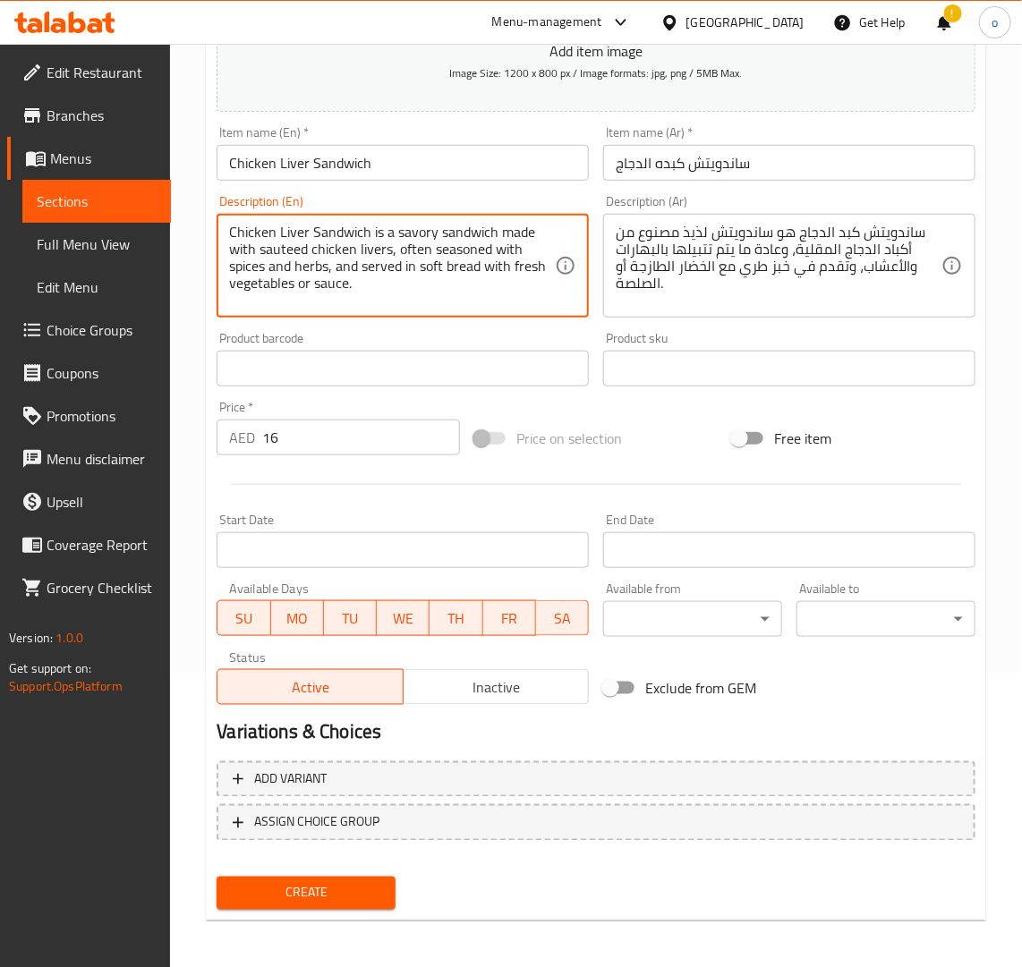
click at [494, 707] on div "Status Active Inactive" at bounding box center [402, 678] width 387 height 68
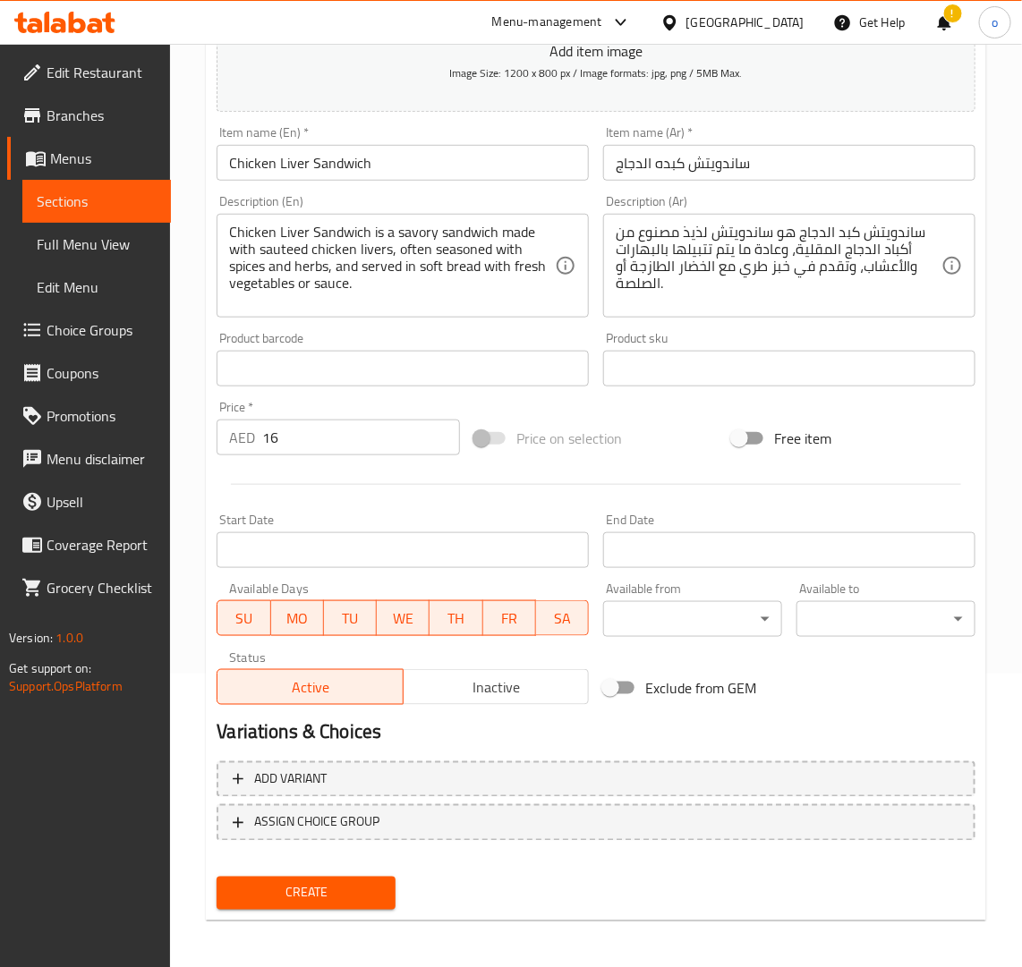
click at [489, 701] on button "Inactive" at bounding box center [496, 687] width 186 height 36
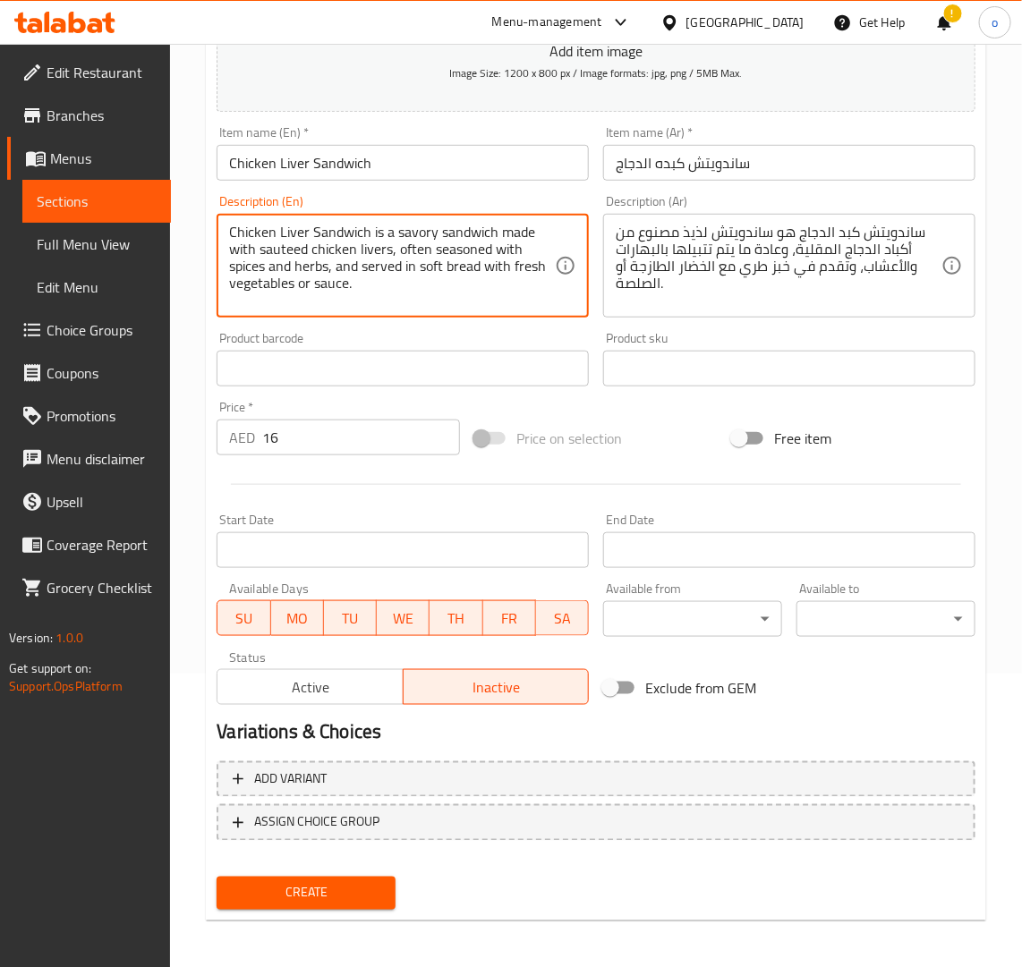
drag, startPoint x: 362, startPoint y: 285, endPoint x: 311, endPoint y: 293, distance: 51.8
click at [336, 877] on button "Create" at bounding box center [306, 893] width 179 height 33
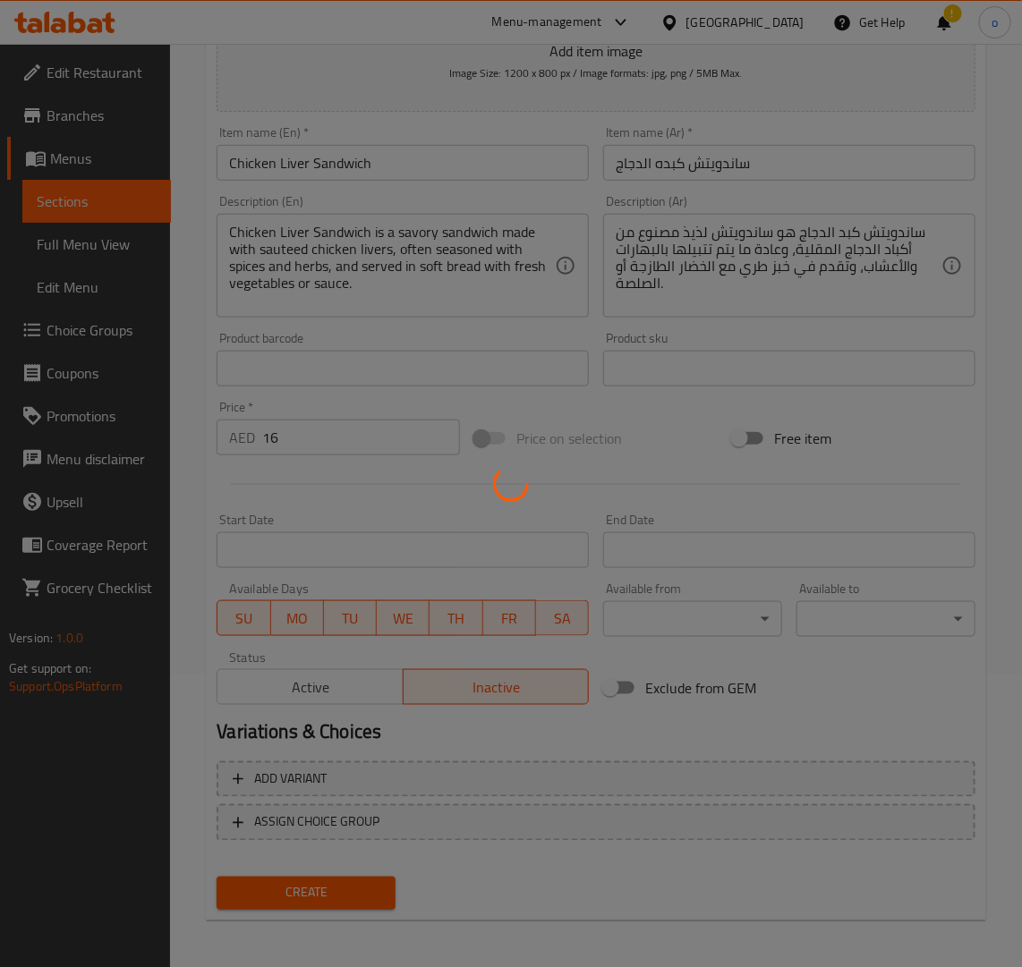
type input "0"
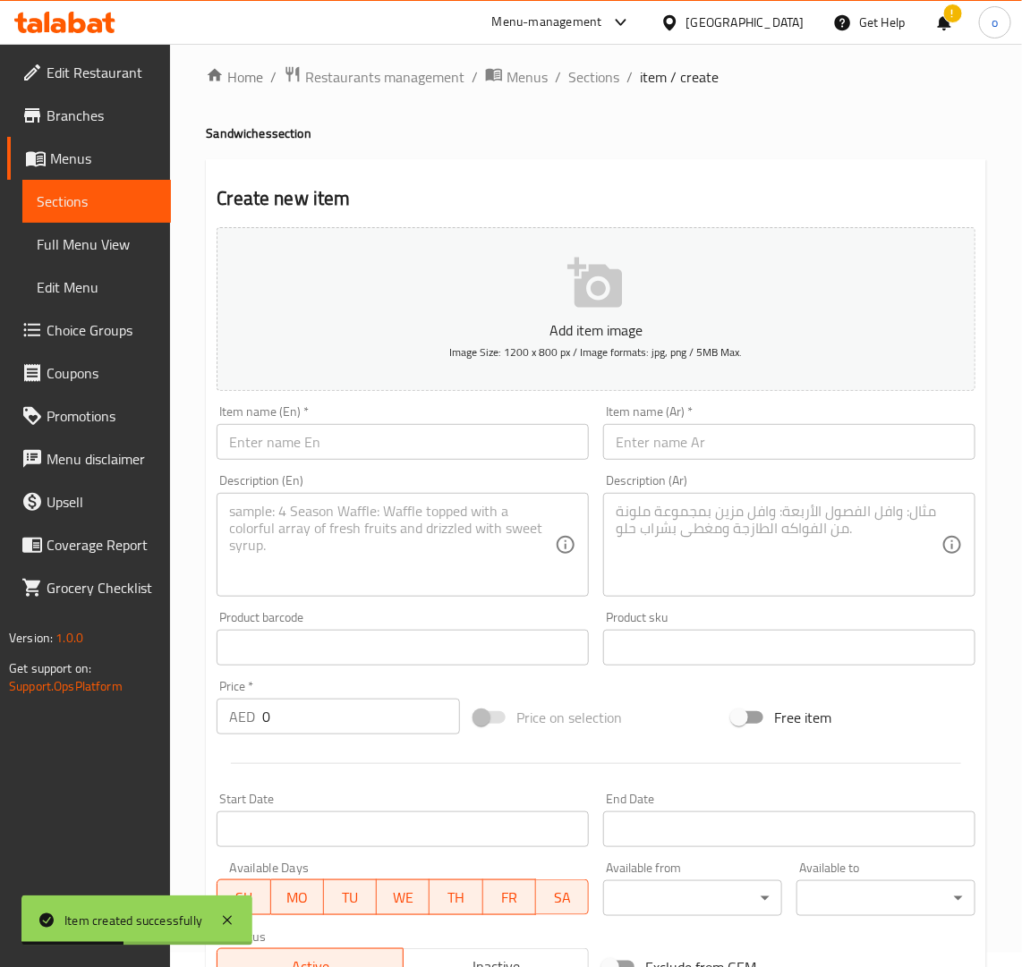
scroll to position [0, 0]
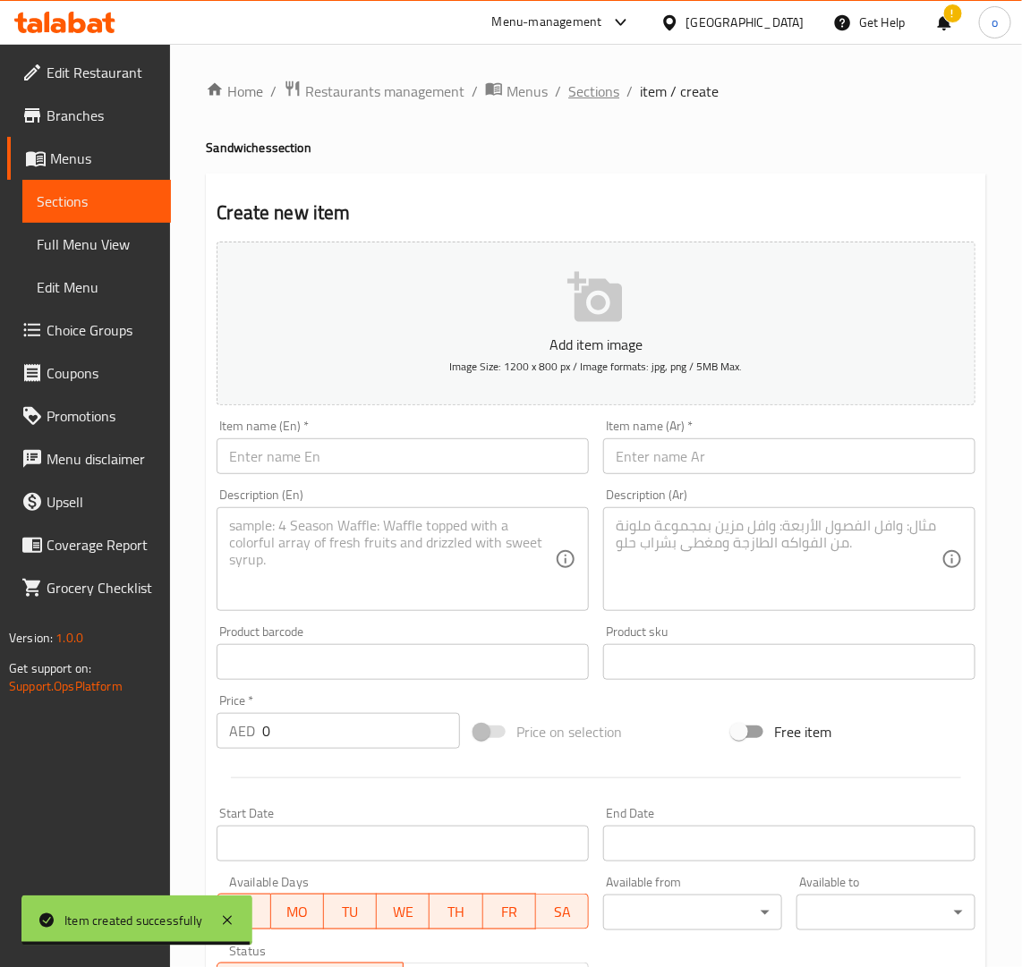
click at [608, 101] on span "Sections" at bounding box center [593, 91] width 51 height 21
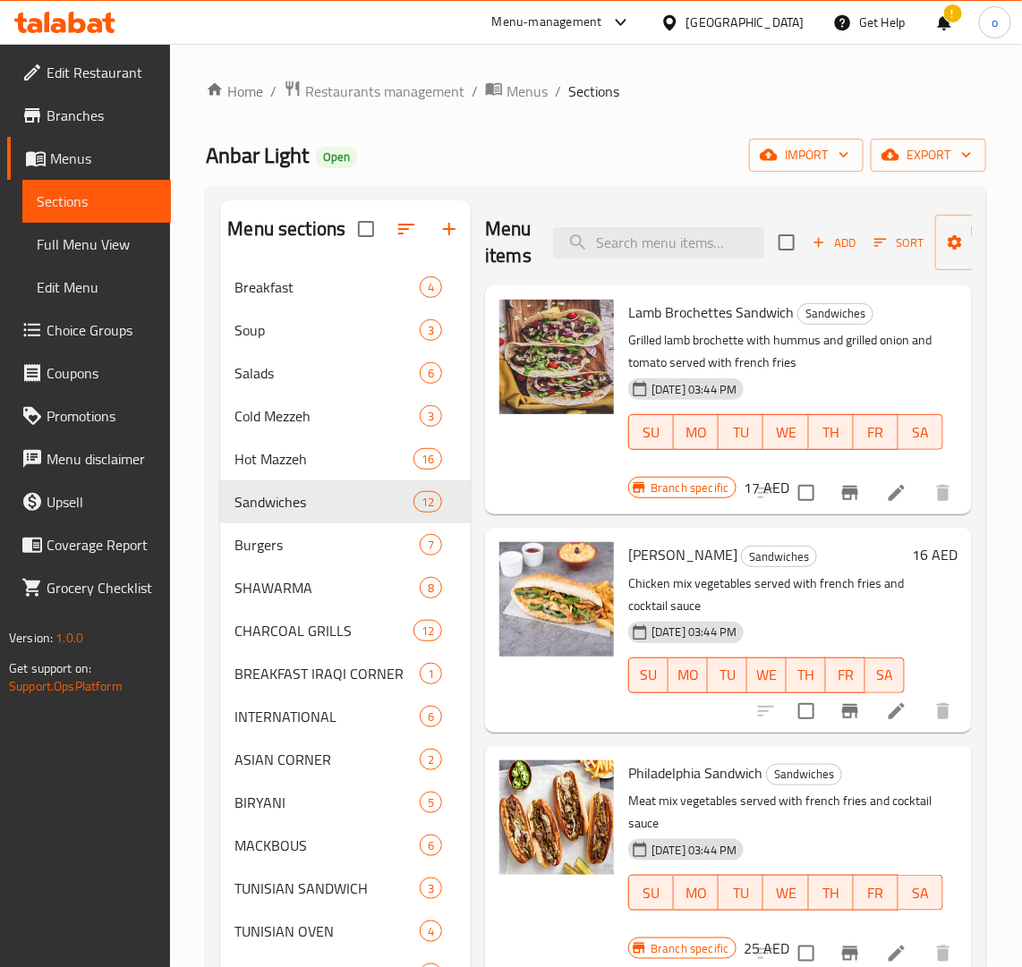
click at [832, 246] on span "Add" at bounding box center [834, 243] width 48 height 21
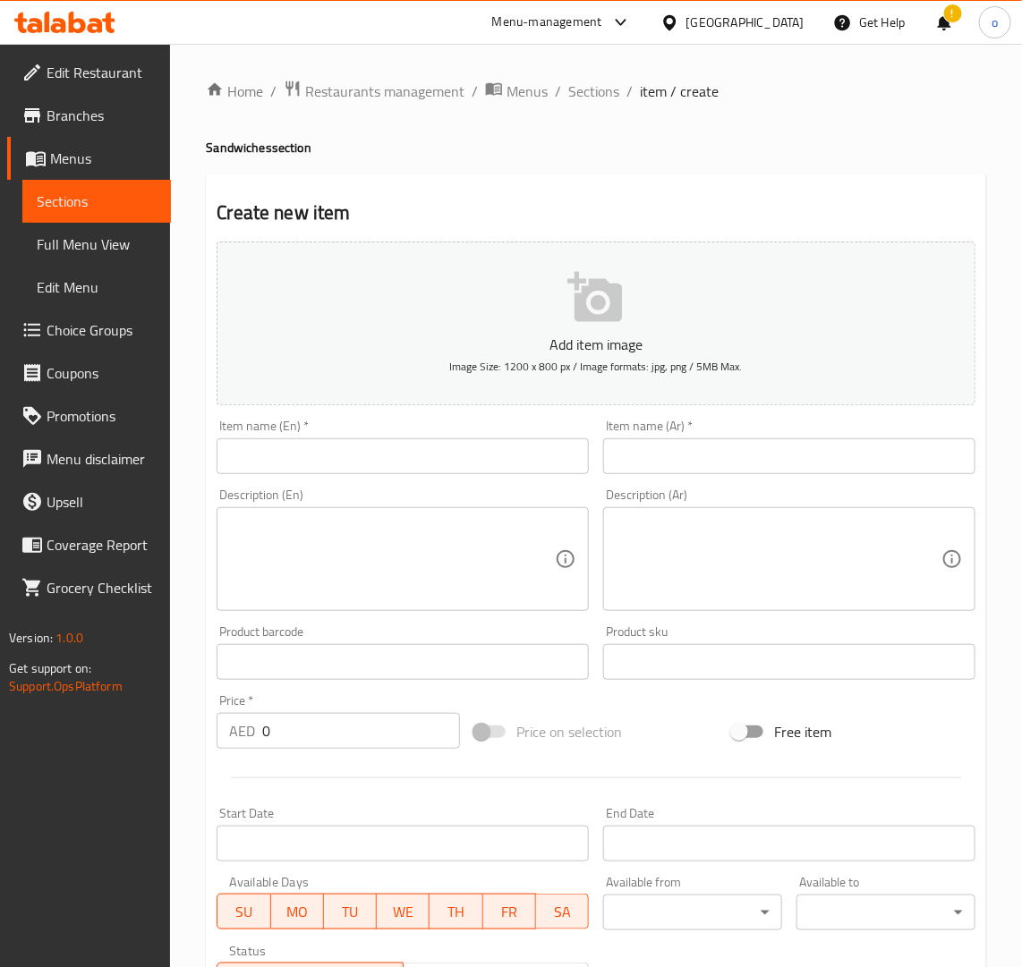
click at [528, 455] on input "text" at bounding box center [403, 456] width 372 height 36
paste input "ZINGER SANDWICH"
drag, startPoint x: 319, startPoint y: 474, endPoint x: 332, endPoint y: 474, distance: 12.5
click at [319, 474] on input "ZINGER SANDWICH" at bounding box center [403, 456] width 372 height 36
drag, startPoint x: 360, startPoint y: 465, endPoint x: 226, endPoint y: 468, distance: 133.3
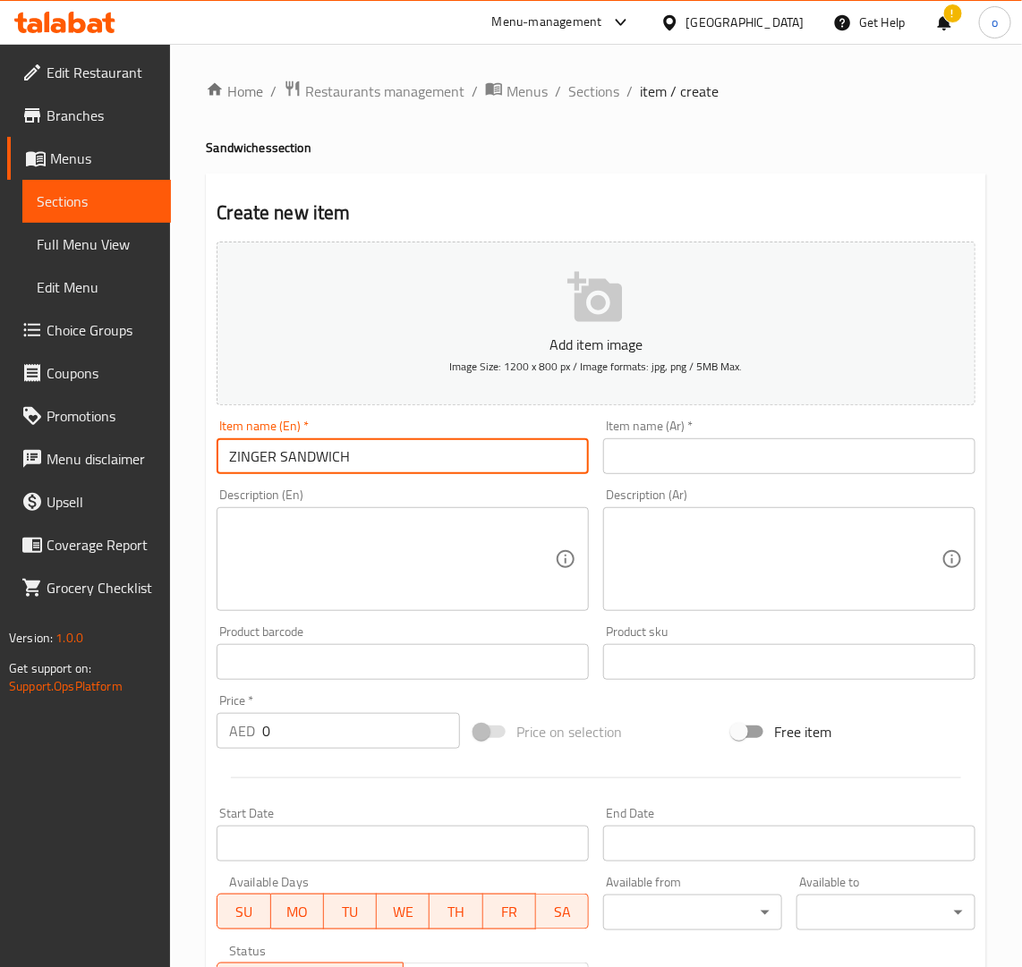
click at [226, 468] on input "ZINGER SANDWICH" at bounding box center [403, 456] width 372 height 36
type input "Zinger Sandwich"
click at [284, 483] on div "Description (En) Description (En)" at bounding box center [402, 549] width 387 height 137
drag, startPoint x: 352, startPoint y: 457, endPoint x: 172, endPoint y: 463, distance: 180.0
click at [172, 463] on div "Home / Restaurants management / Menus / Sections / item / create Sandwiches sec…" at bounding box center [596, 654] width 852 height 1220
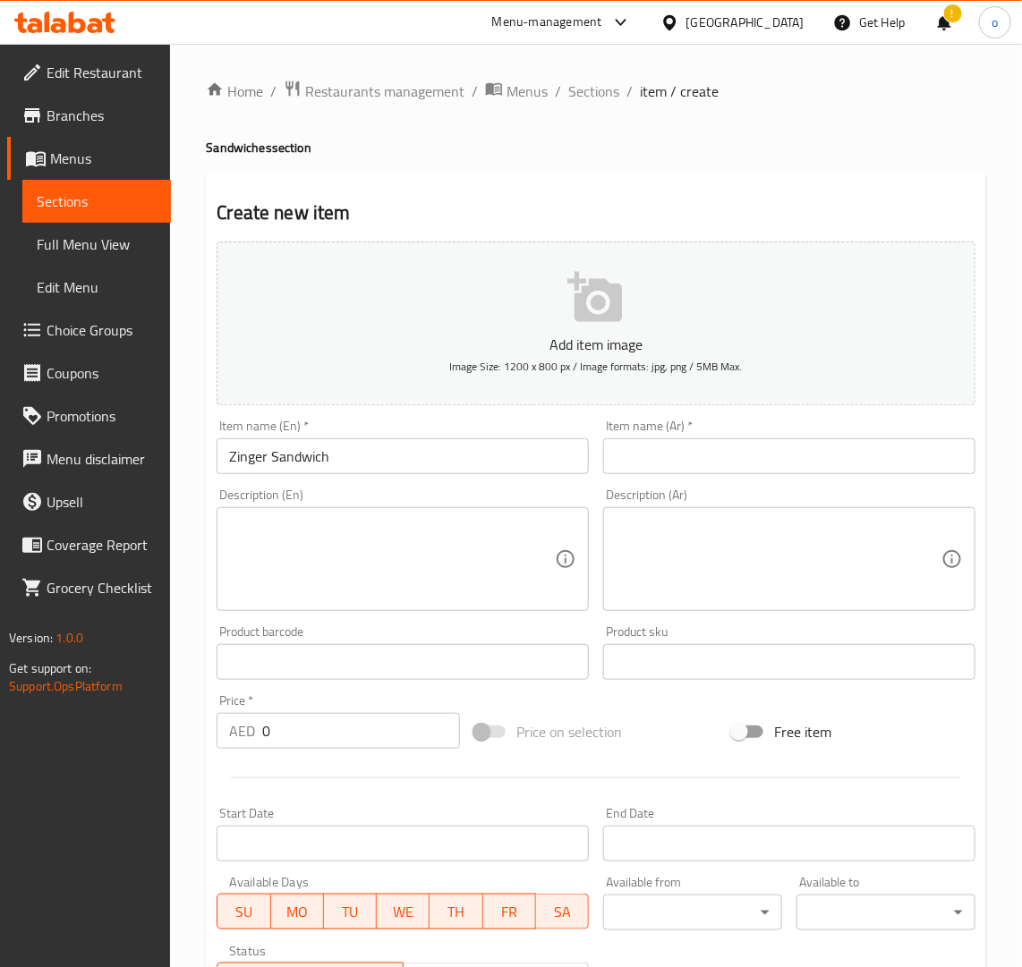
click at [683, 435] on div "Item name (Ar)   * Item name (Ar) *" at bounding box center [789, 447] width 372 height 55
click at [677, 461] on input "text" at bounding box center [789, 456] width 372 height 36
paste input "ساندويتش زنجر"
type input "ساندويتش زنجر"
click at [642, 483] on div "Description (Ar) Description (Ar)" at bounding box center [789, 549] width 387 height 137
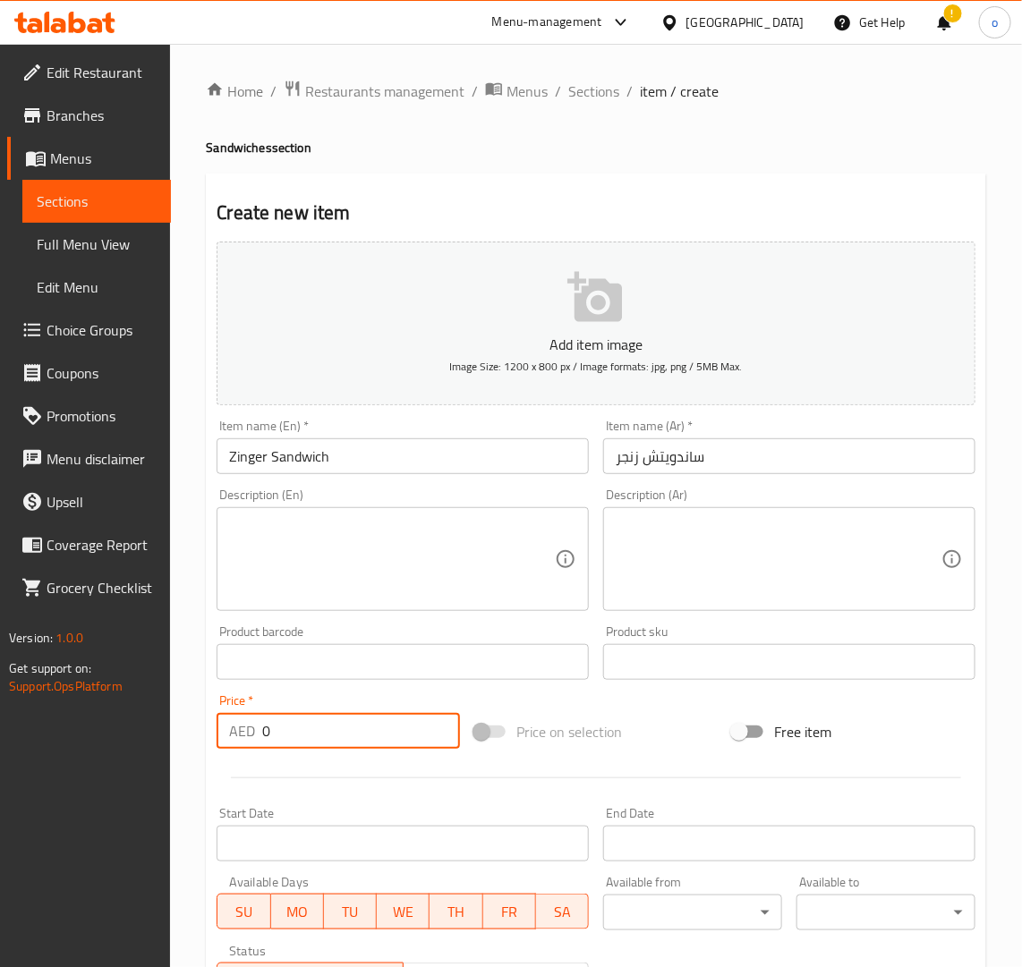
drag, startPoint x: 234, startPoint y: 712, endPoint x: 239, endPoint y: 723, distance: 12.0
click at [222, 716] on div "AED 0 Price *" at bounding box center [338, 731] width 243 height 36
click at [336, 771] on div at bounding box center [595, 778] width 773 height 44
paste input "2"
drag, startPoint x: 229, startPoint y: 744, endPoint x: 185, endPoint y: 747, distance: 43.9
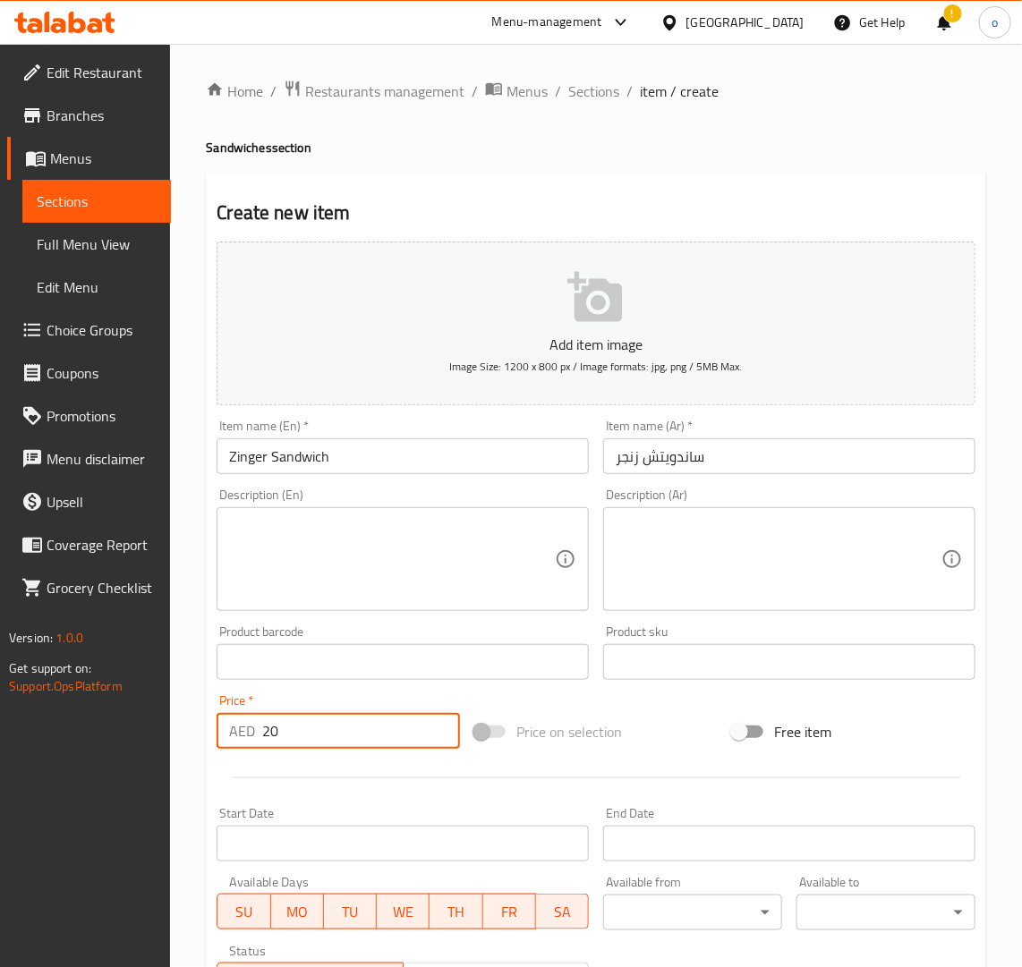
click at [185, 747] on div "Home / Restaurants management / Menus / Sections / item / create Sandwiches sec…" at bounding box center [596, 654] width 852 height 1220
type input "20"
click at [337, 780] on div at bounding box center [595, 778] width 773 height 44
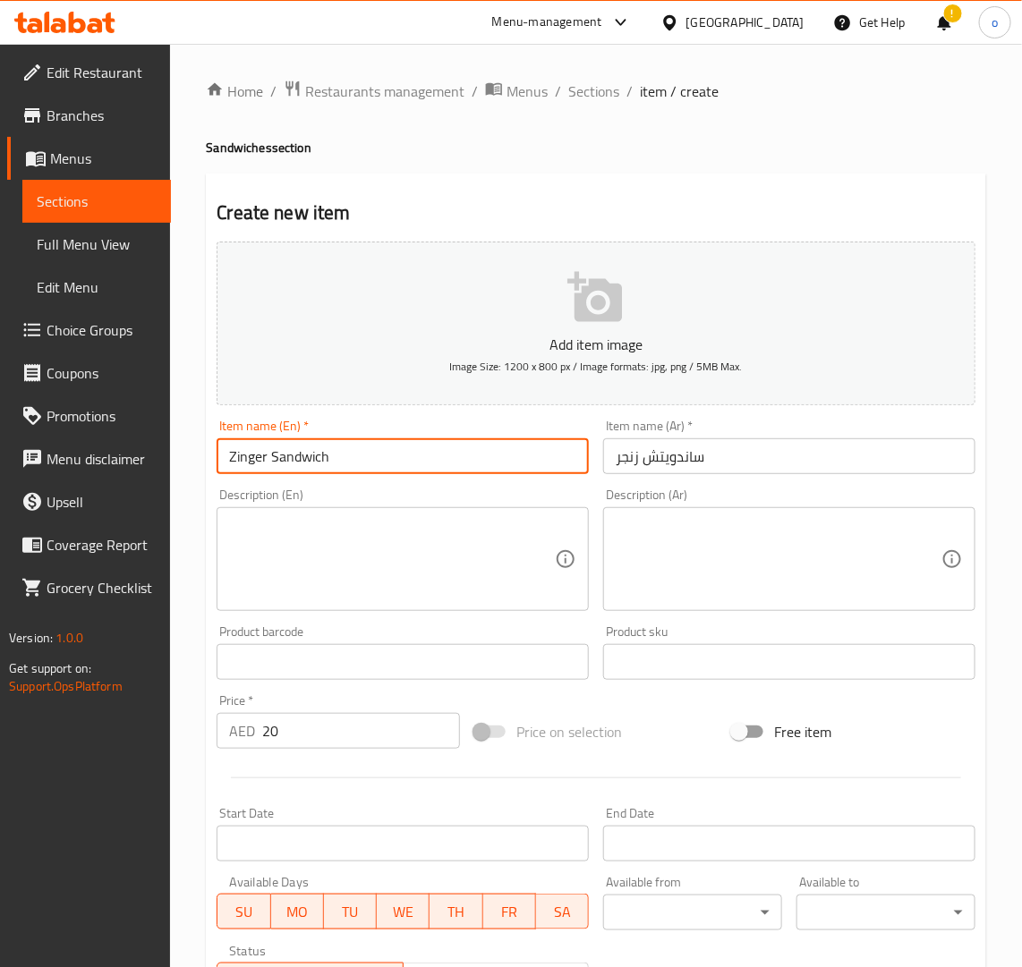
drag, startPoint x: 154, startPoint y: 455, endPoint x: 385, endPoint y: 468, distance: 231.2
click at [128, 459] on div "Edit Restaurant Branches Menus Sections Full Menu View Edit Menu Choice Groups …" at bounding box center [511, 654] width 1022 height 1220
click at [680, 470] on input "ساندويتش زنجر" at bounding box center [789, 456] width 372 height 36
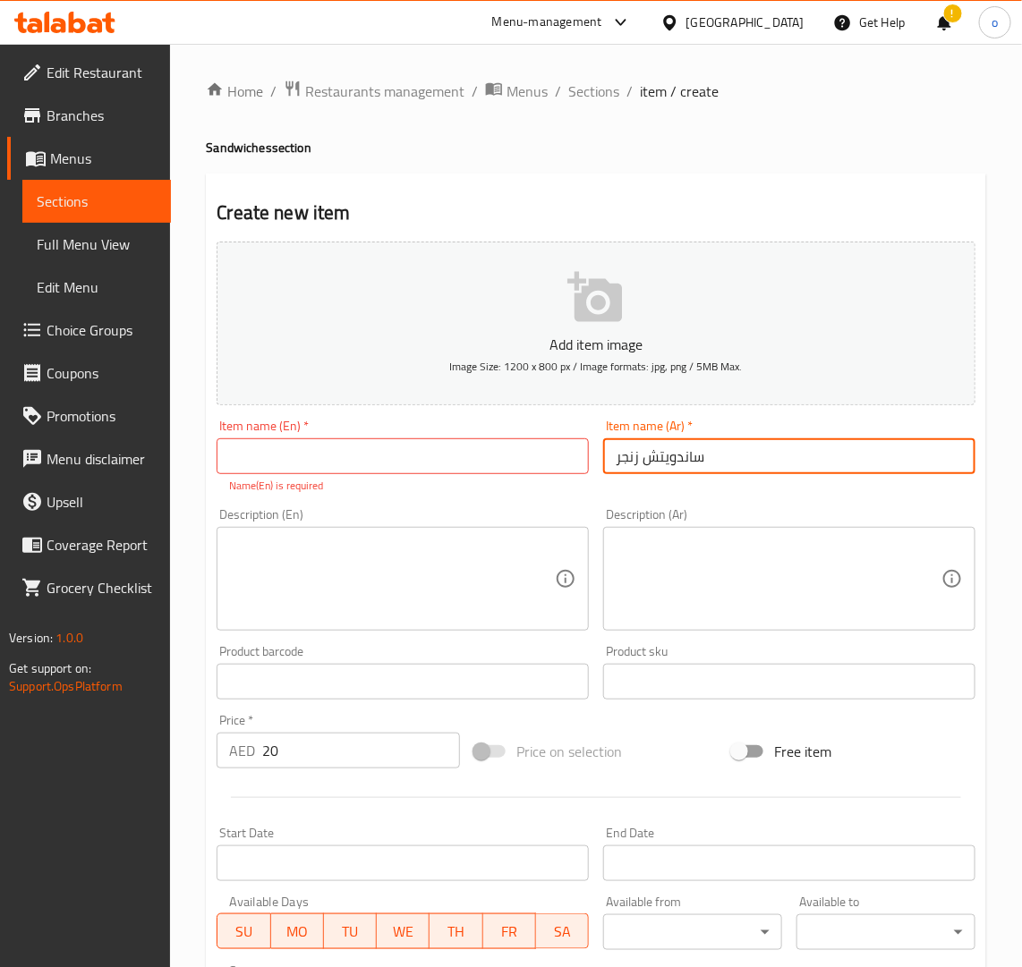
click at [680, 470] on input "ساندويتش زنجر" at bounding box center [789, 456] width 372 height 36
click at [574, 109] on div "Home / Restaurants management / Menus / Sections / item / create Sandwiches sec…" at bounding box center [596, 664] width 780 height 1169
click at [579, 107] on div "Home / Restaurants management / Menus / Sections / item / create Sandwiches sec…" at bounding box center [596, 664] width 780 height 1169
click at [579, 102] on span "Sections" at bounding box center [593, 91] width 51 height 21
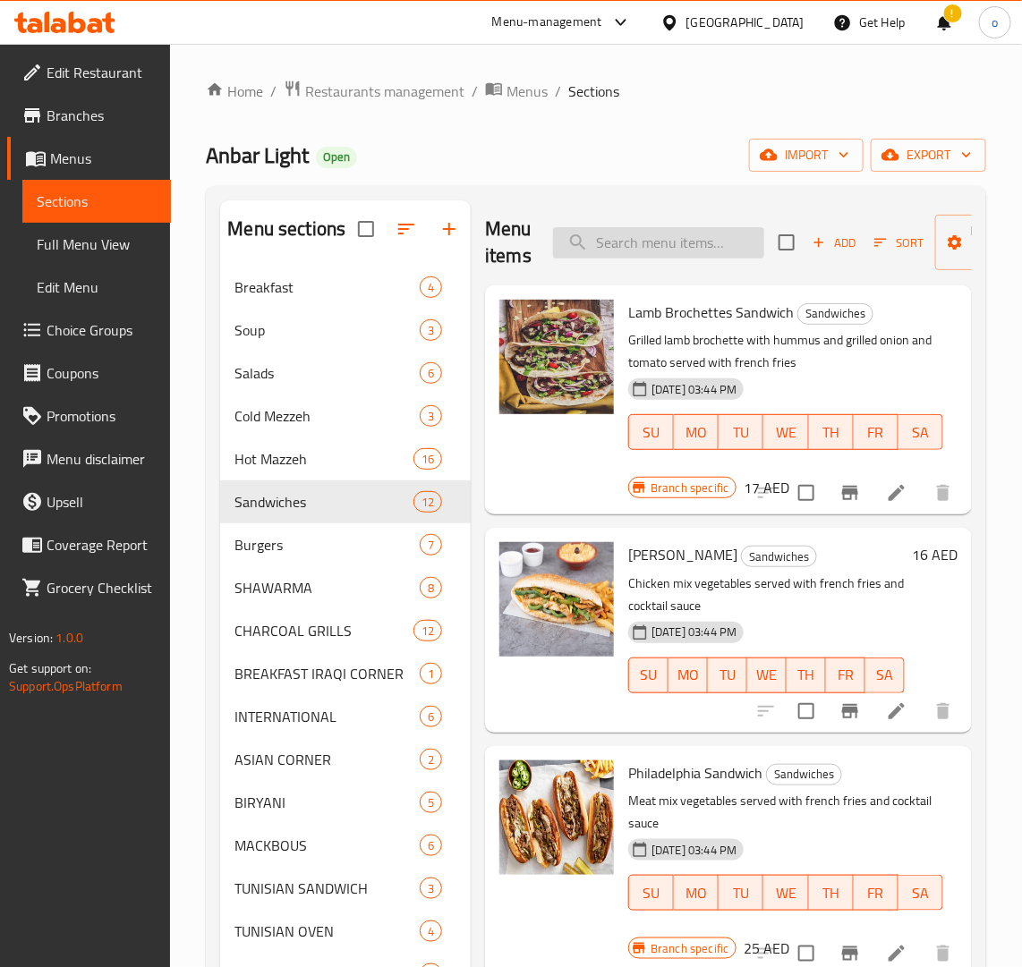
click at [690, 243] on input "search" at bounding box center [658, 242] width 211 height 31
paste input "ZINGER SANDWICH"
type input "ZINGER SANDWICH"
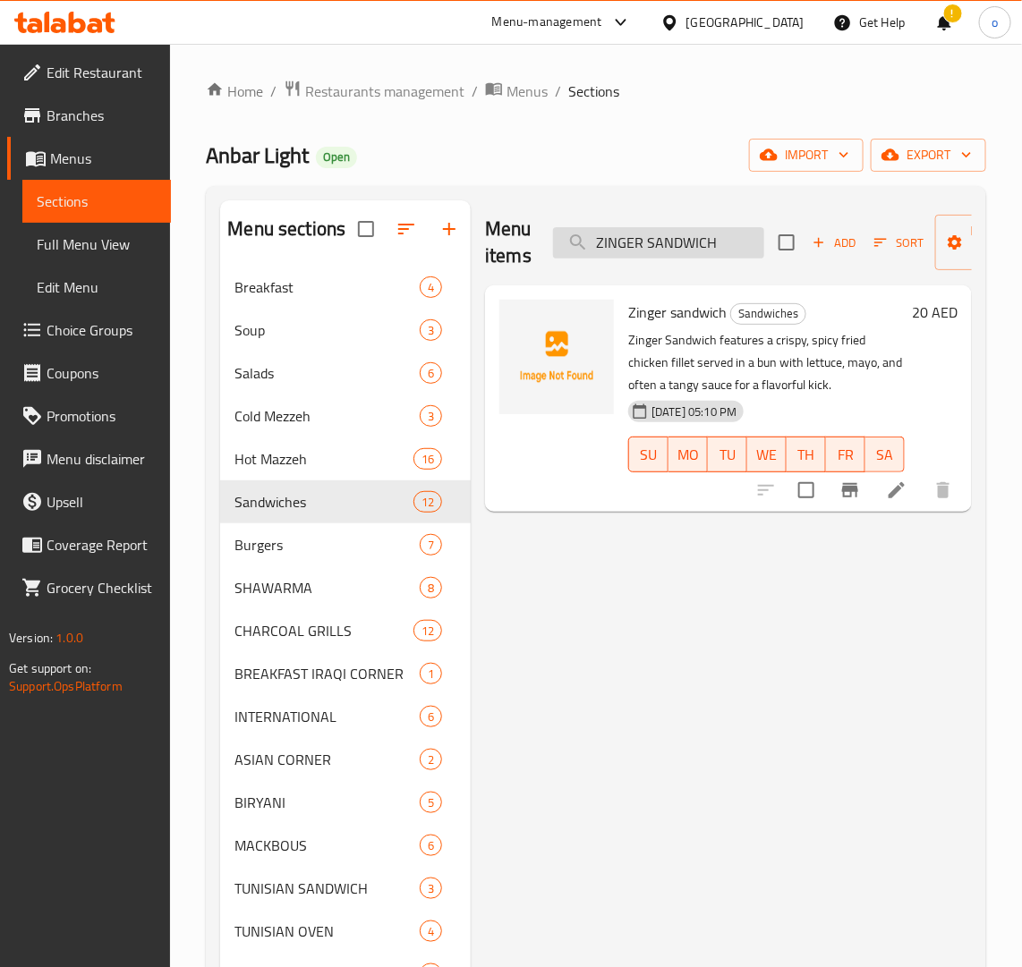
click at [689, 240] on input "ZINGER SANDWICH" at bounding box center [658, 242] width 211 height 31
drag, startPoint x: 734, startPoint y: 234, endPoint x: 472, endPoint y: 234, distance: 262.2
click at [472, 234] on div "Menu items ZINGER SANDWICH Add Sort Manage items Zinger sandwich Sandwiches Zin…" at bounding box center [721, 773] width 501 height 1146
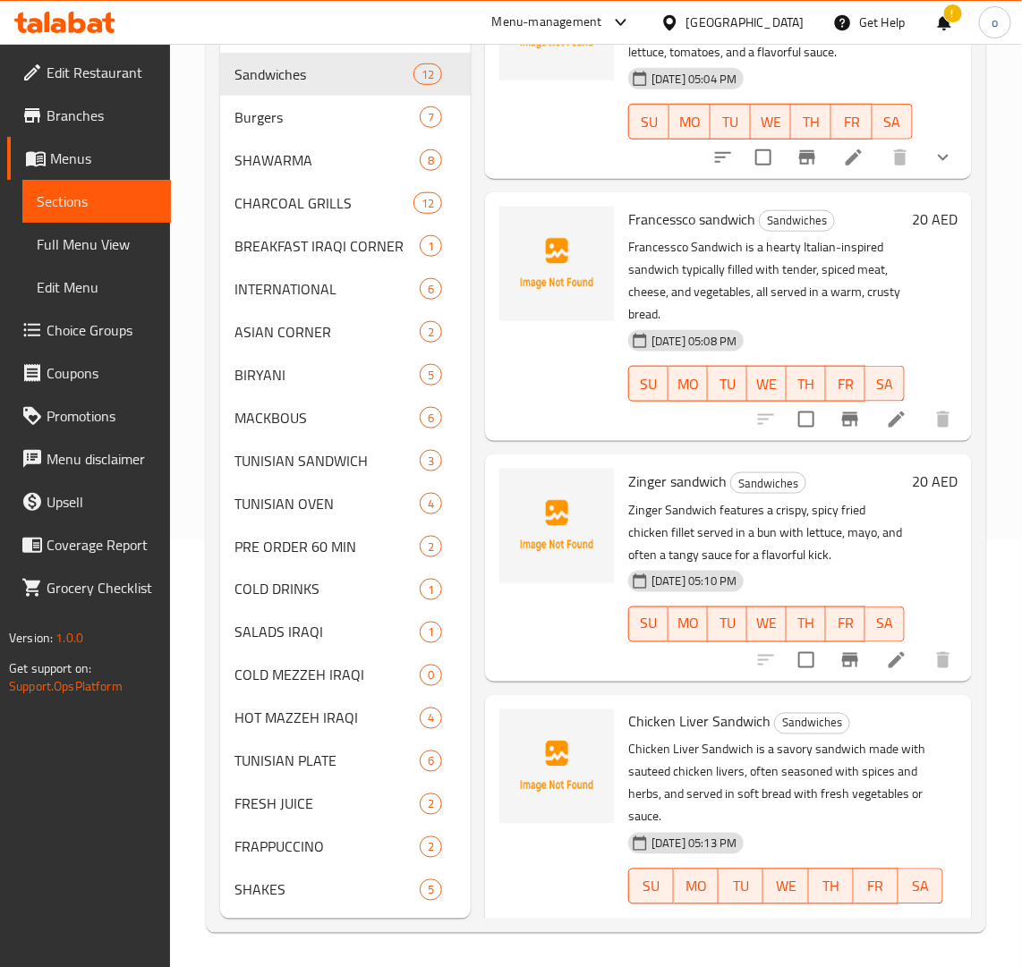
scroll to position [1997, 0]
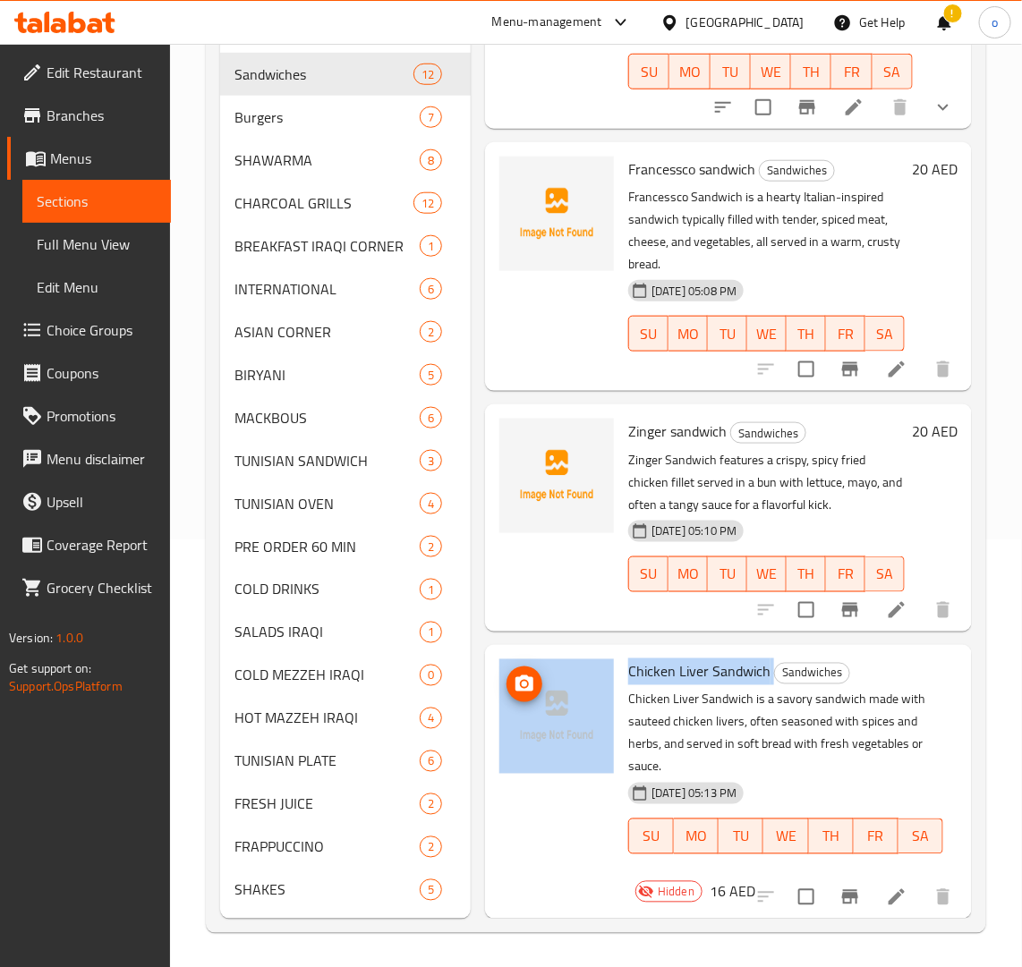
drag, startPoint x: 770, startPoint y: 649, endPoint x: 557, endPoint y: 650, distance: 213.0
click at [557, 652] on div "Chicken Liver Sandwich Sandwiches Chicken Liver Sandwich is a savory sandwich m…" at bounding box center [728, 781] width 472 height 259
copy div "Chicken Liver Sandwich"
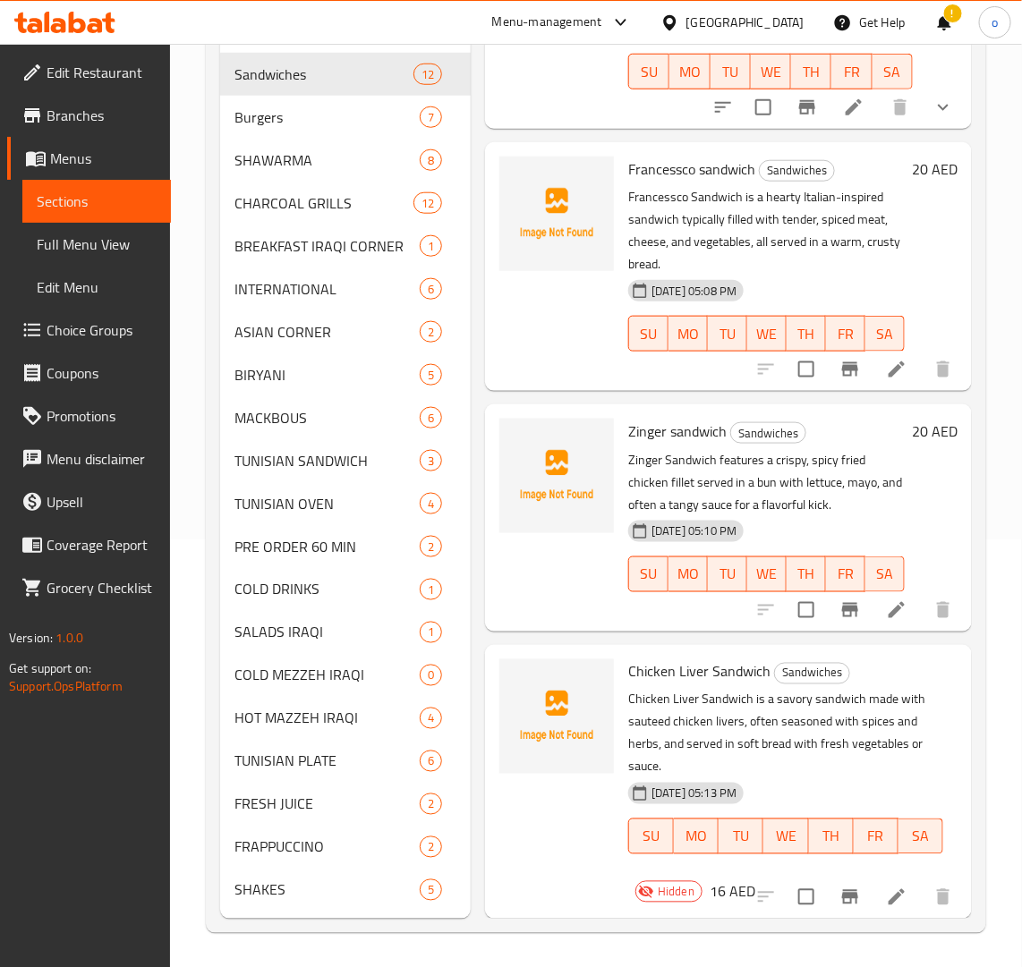
click at [607, 788] on div at bounding box center [556, 781] width 129 height 259
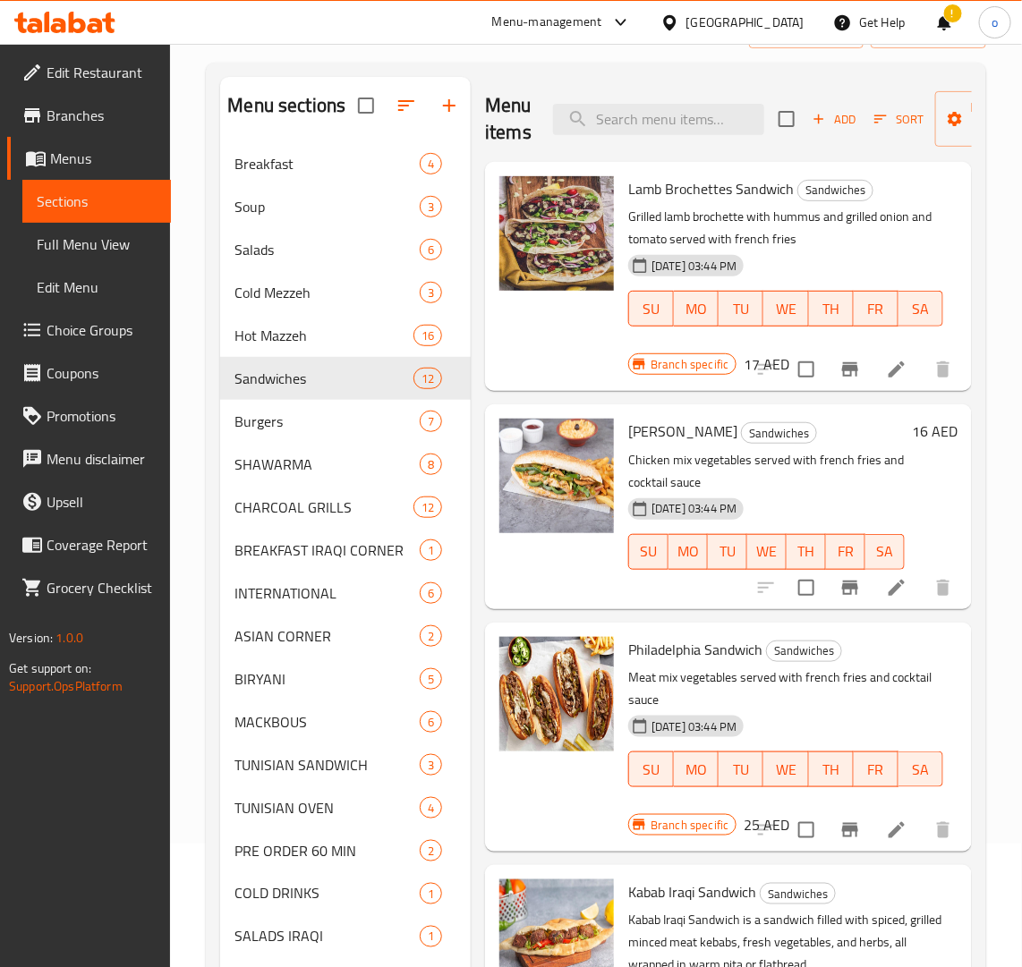
scroll to position [0, 0]
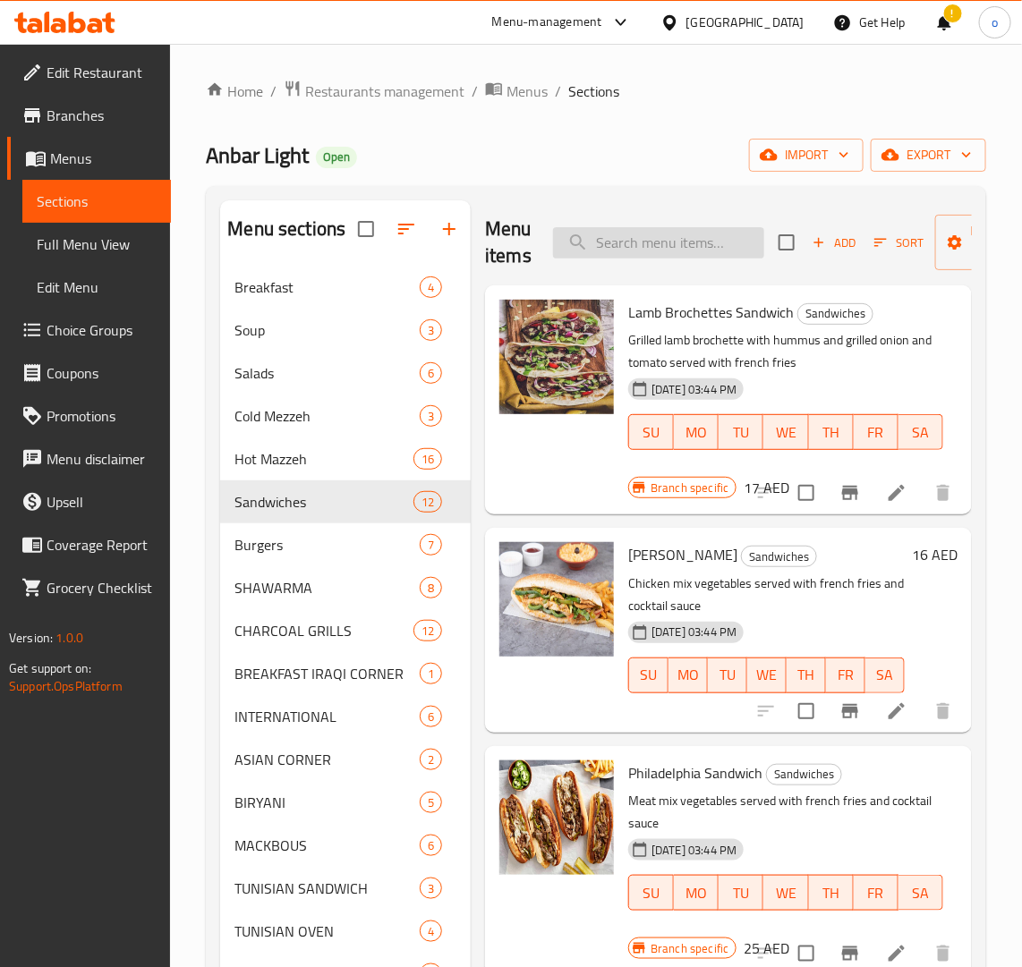
click at [659, 251] on input "search" at bounding box center [658, 242] width 211 height 31
paste input "FALAFEL SANDWICH"
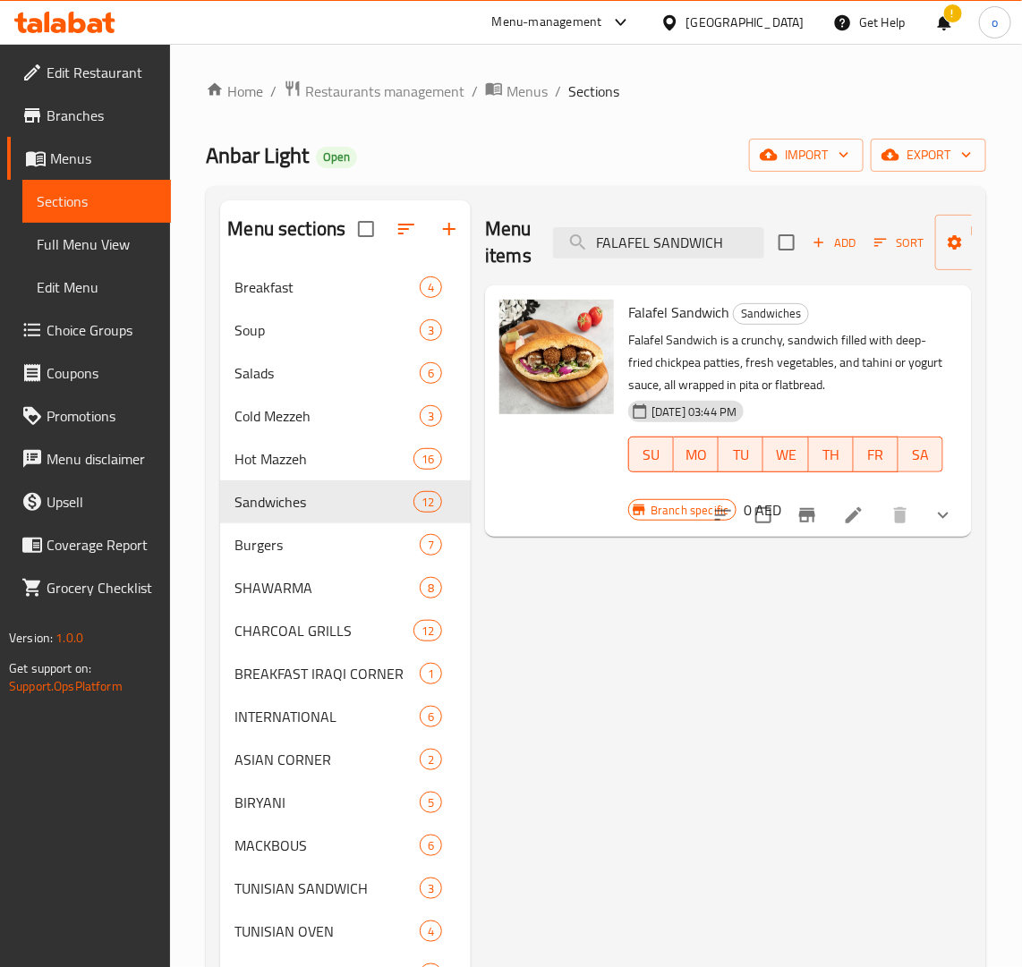
type input "FALAFEL SANDWICH"
click at [954, 514] on icon "show more" at bounding box center [942, 515] width 21 height 21
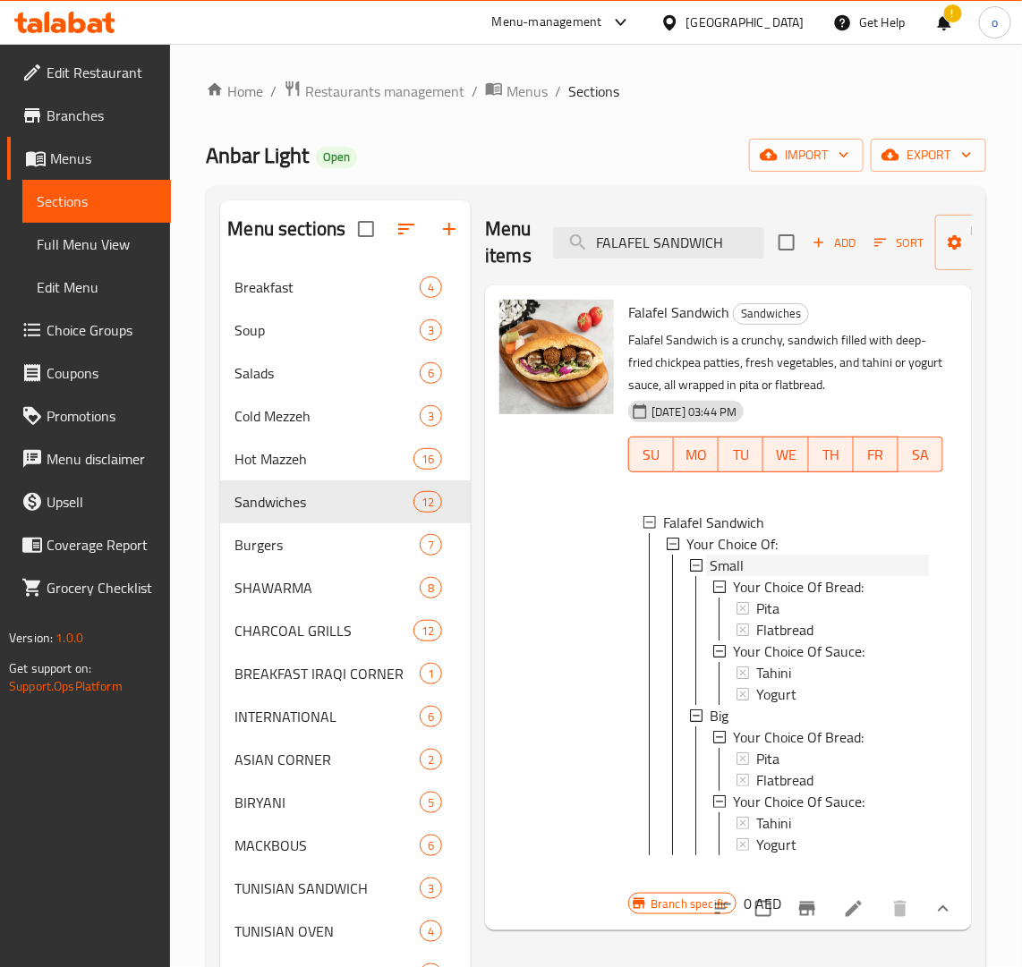
click at [754, 561] on div "Small" at bounding box center [819, 565] width 219 height 21
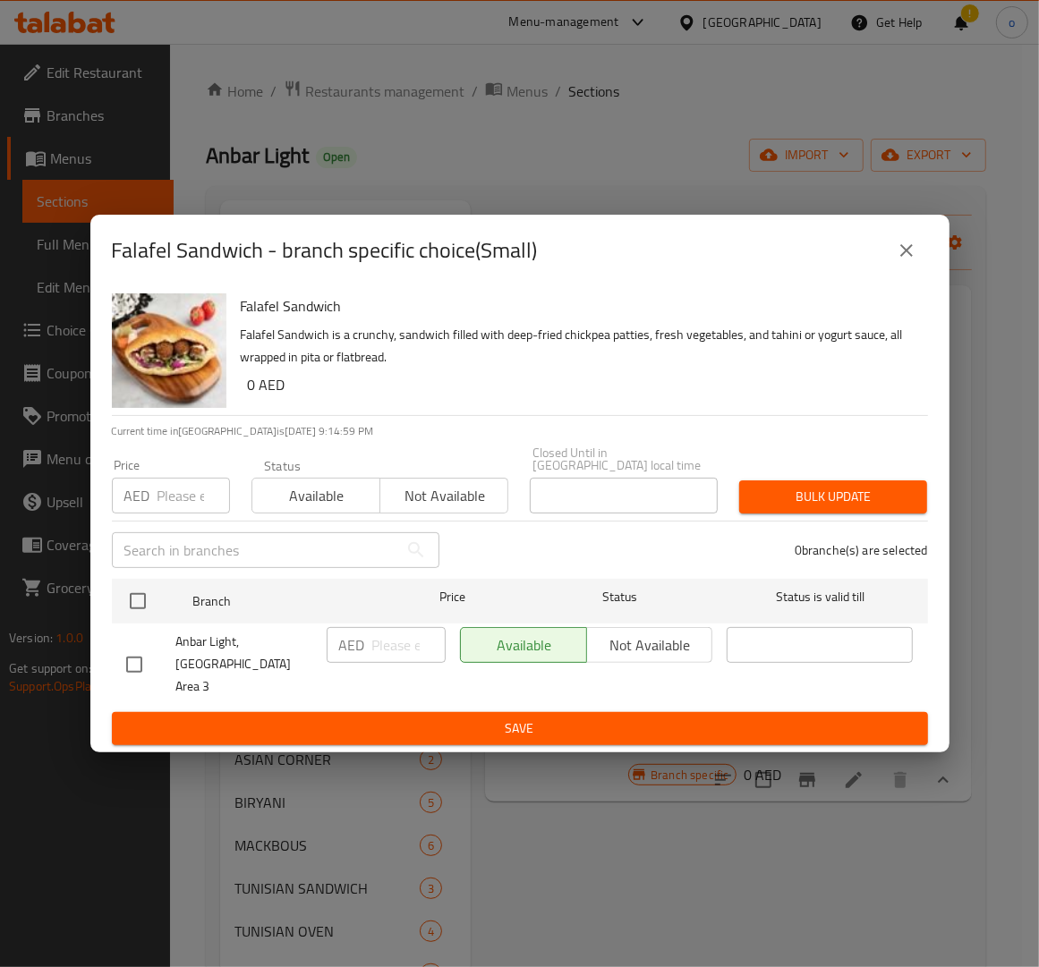
click at [900, 261] on icon "close" at bounding box center [906, 250] width 21 height 21
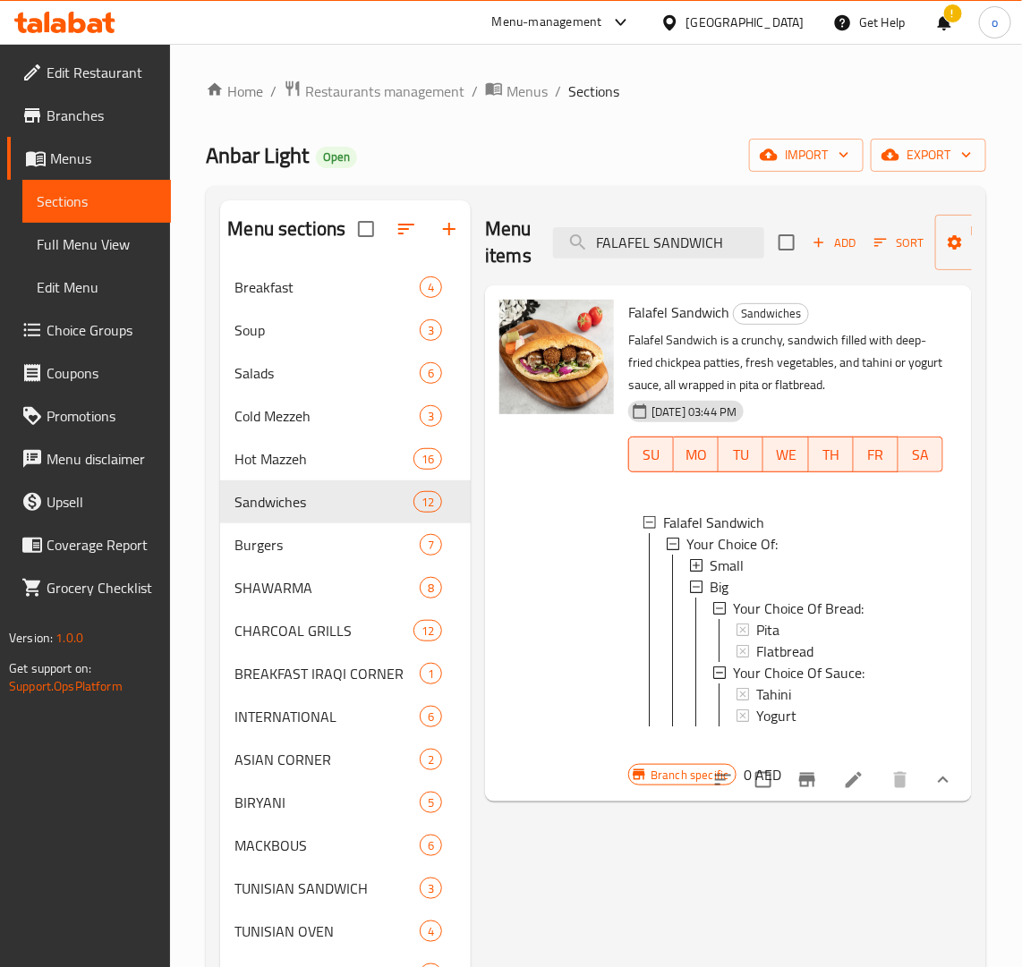
click at [749, 568] on div "Small" at bounding box center [819, 565] width 219 height 21
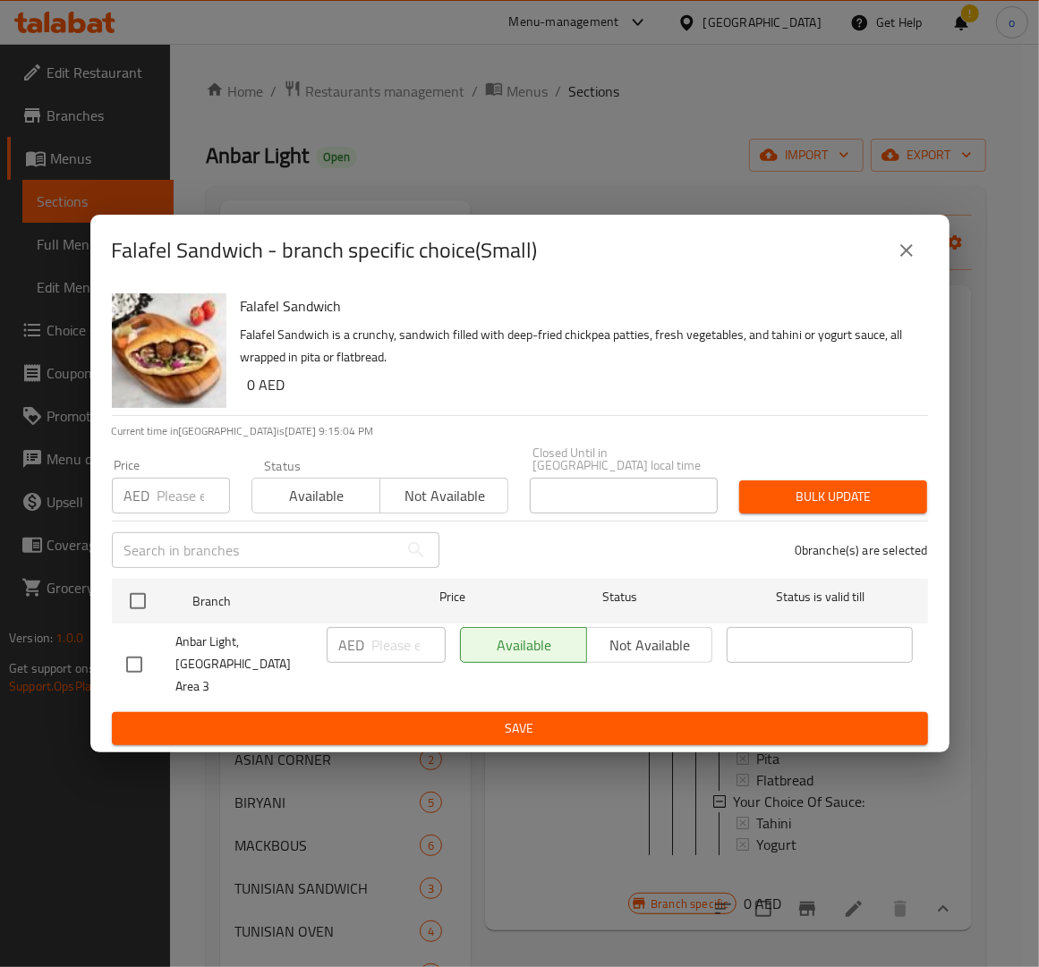
click at [902, 253] on icon "close" at bounding box center [906, 250] width 21 height 21
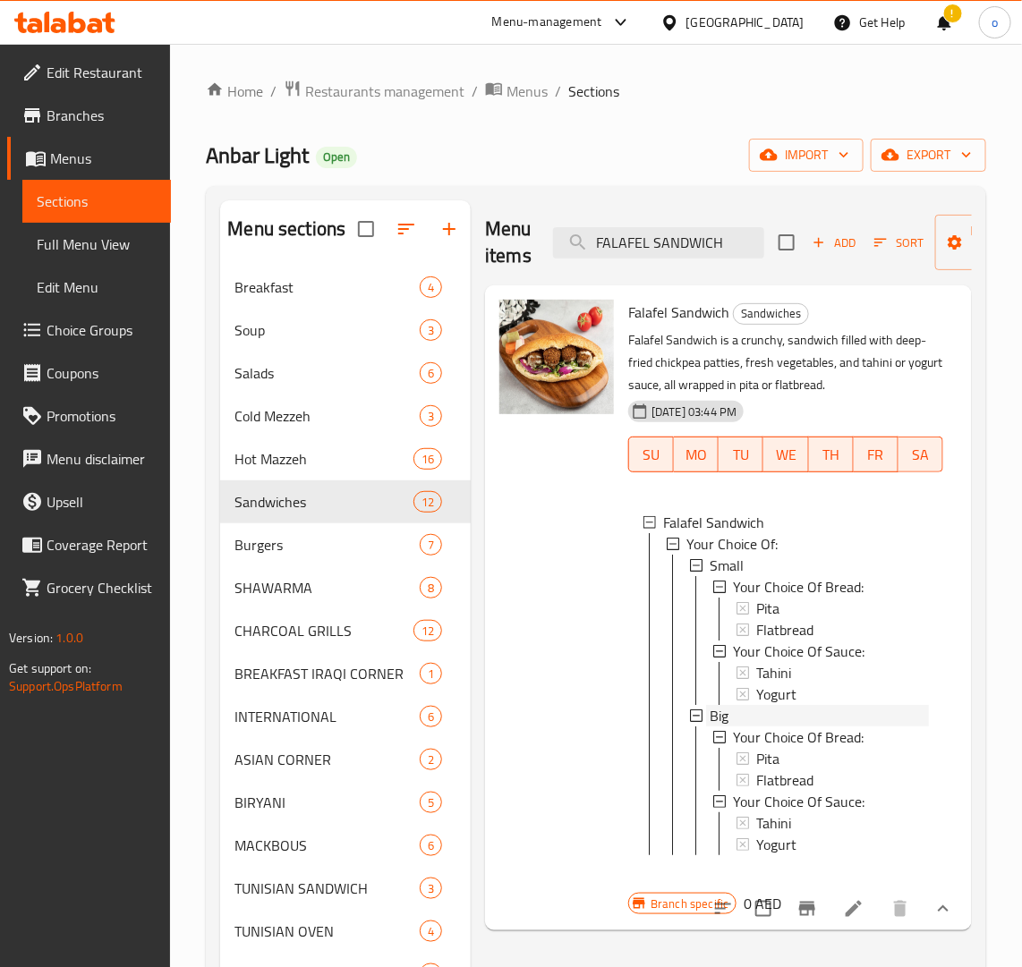
click at [774, 717] on div "Big" at bounding box center [819, 715] width 219 height 21
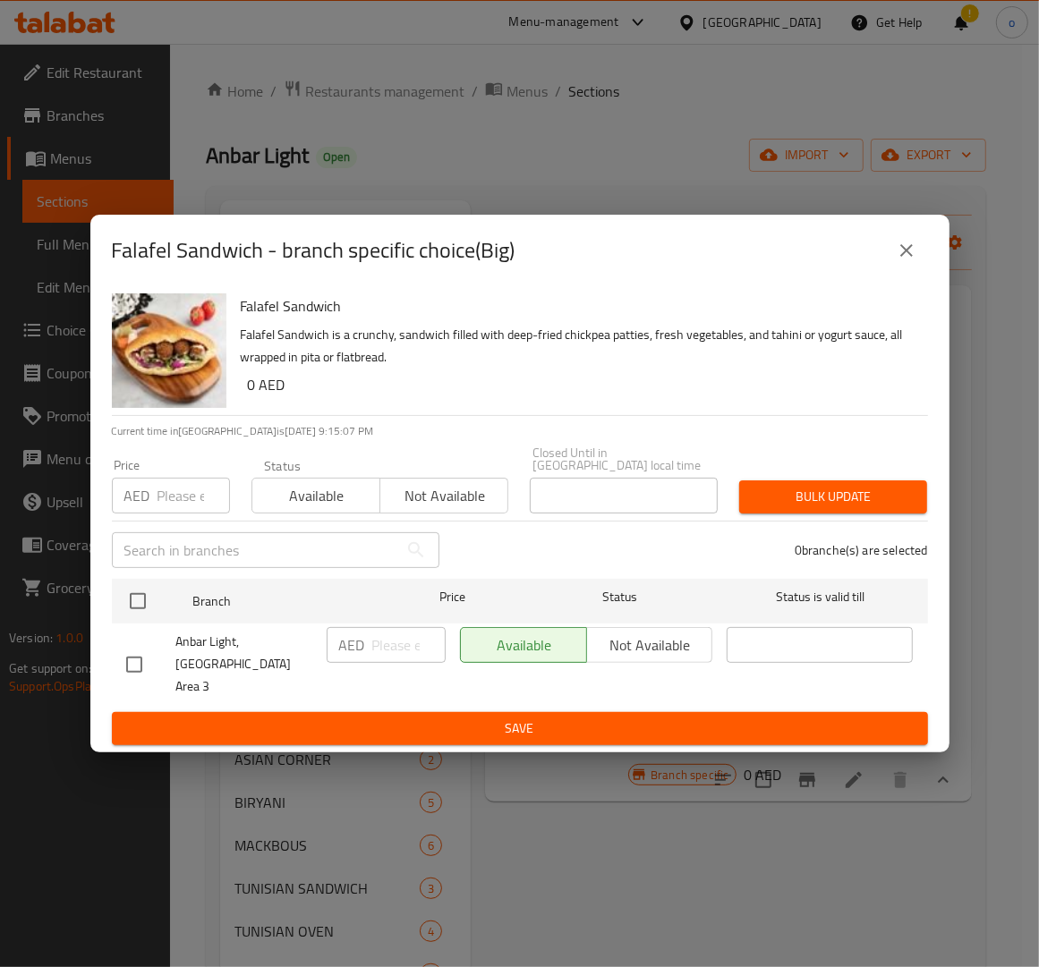
click at [914, 253] on icon "close" at bounding box center [906, 250] width 21 height 21
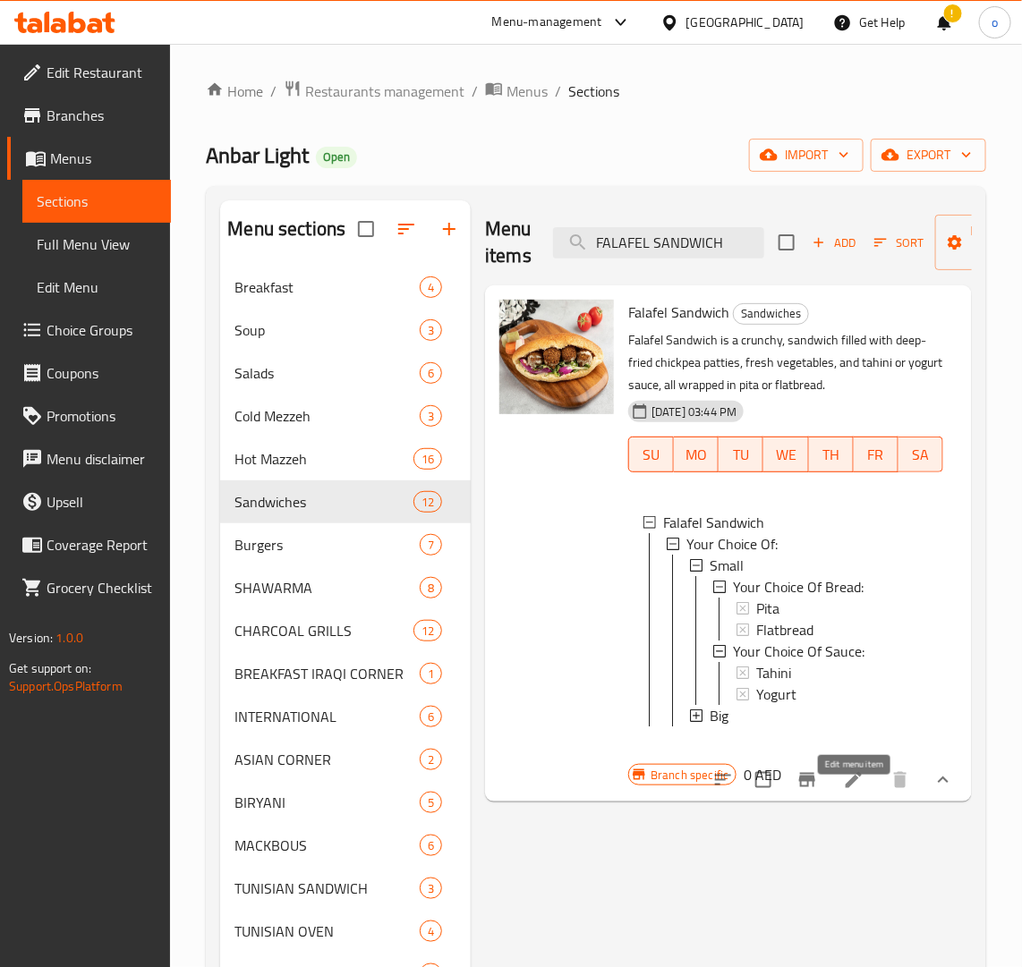
click at [852, 791] on icon at bounding box center [853, 780] width 21 height 21
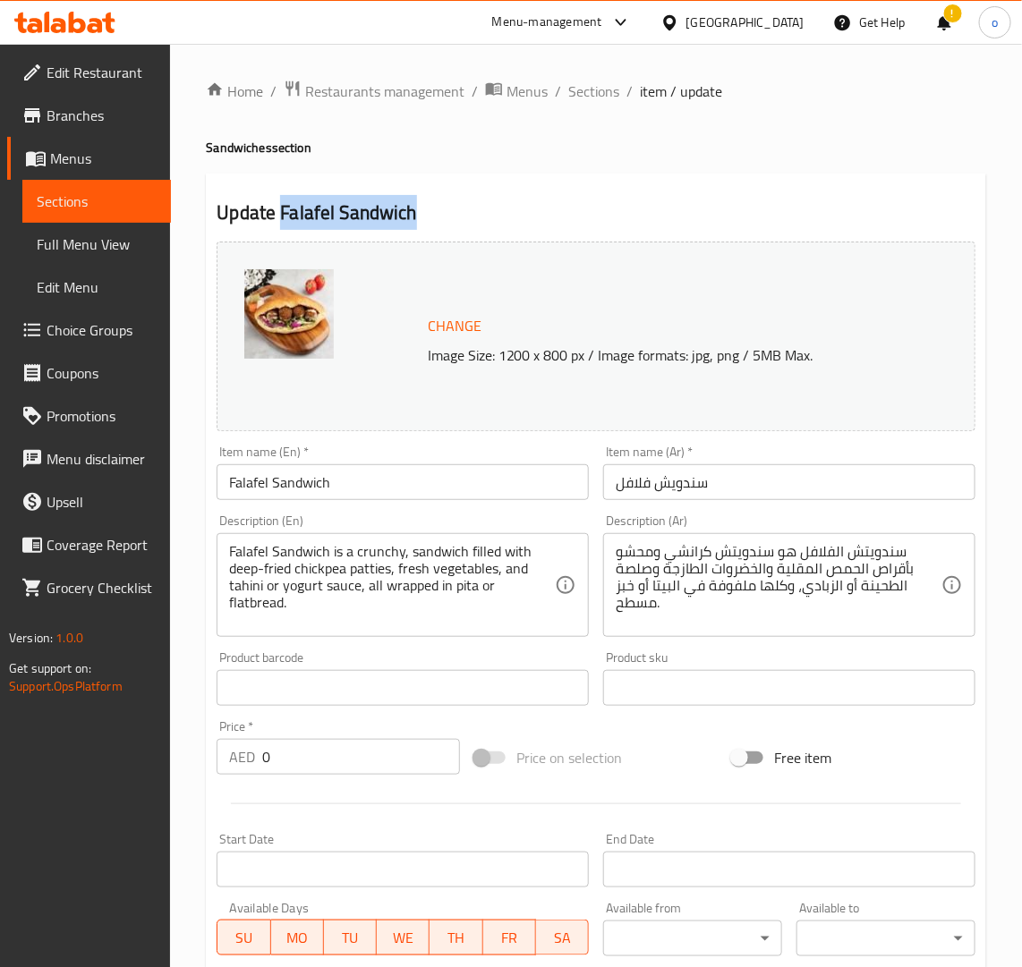
drag, startPoint x: 378, startPoint y: 208, endPoint x: 277, endPoint y: 210, distance: 101.1
click at [277, 210] on h2 "Update Falafel Sandwich" at bounding box center [596, 213] width 759 height 27
copy h2 "Falafel Sandwich"
drag, startPoint x: 600, startPoint y: 82, endPoint x: 606, endPoint y: 132, distance: 50.4
click at [600, 82] on span "Sections" at bounding box center [593, 91] width 51 height 21
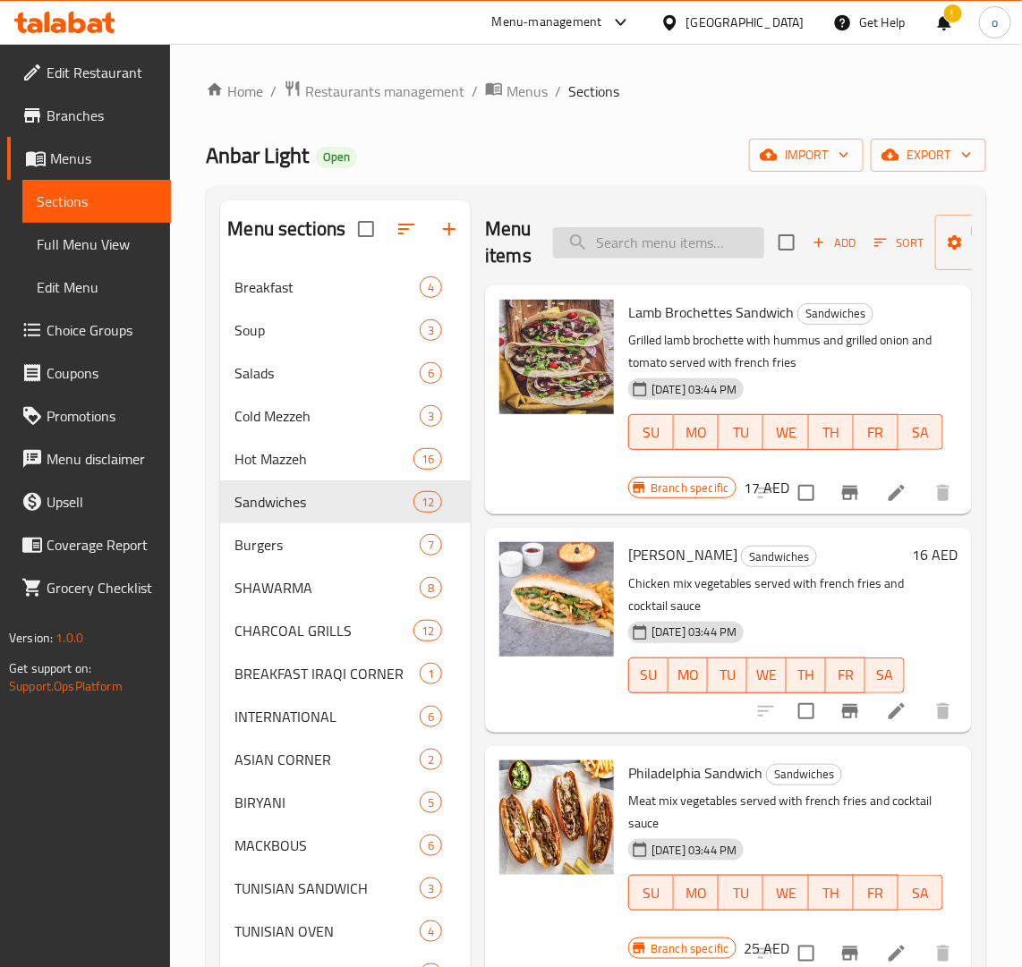
click at [668, 238] on input "search" at bounding box center [658, 242] width 211 height 31
paste input "IRAQI BURGER"
type input "IRAQI BURGER"
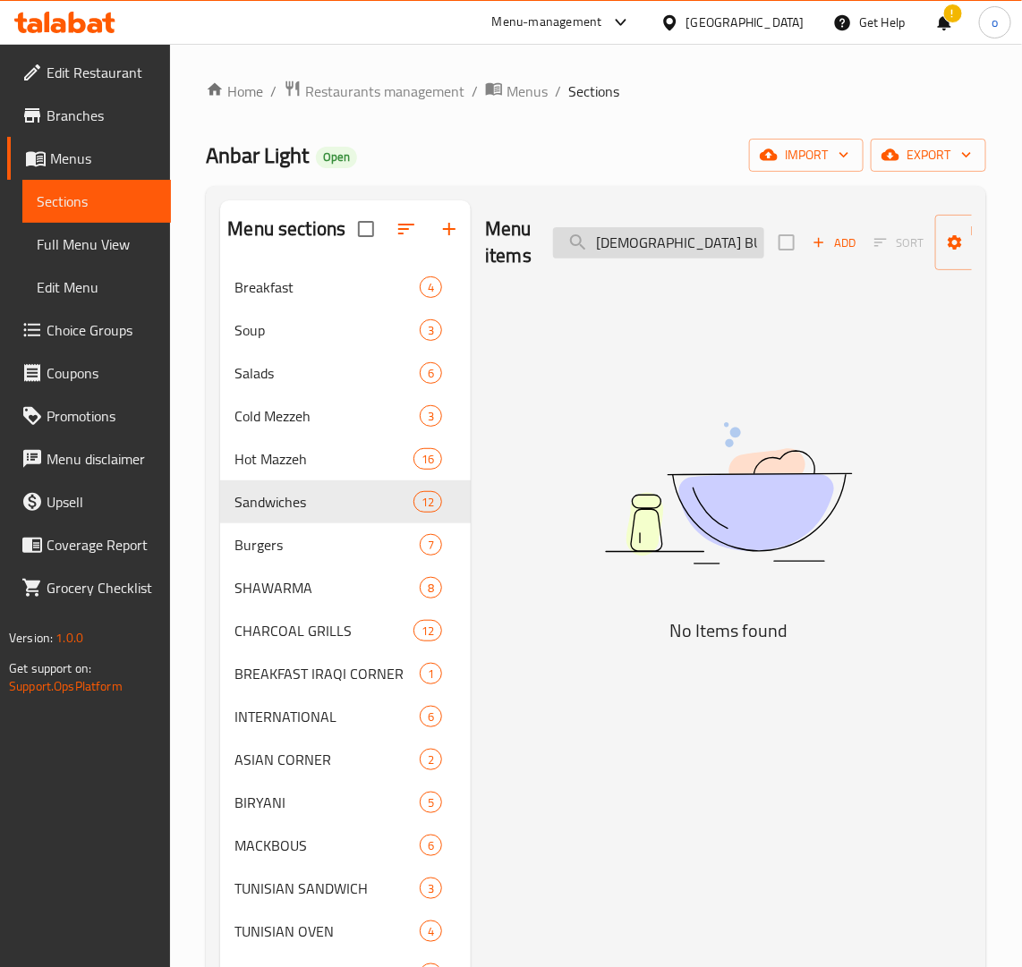
click at [682, 242] on input "IRAQI BURGER" at bounding box center [658, 242] width 211 height 31
drag, startPoint x: 713, startPoint y: 242, endPoint x: 708, endPoint y: 295, distance: 53.1
click at [516, 239] on div "Menu items IRAQI BURGER Add Sort Manage items" at bounding box center [728, 242] width 487 height 85
click at [691, 234] on input "search" at bounding box center [658, 242] width 211 height 31
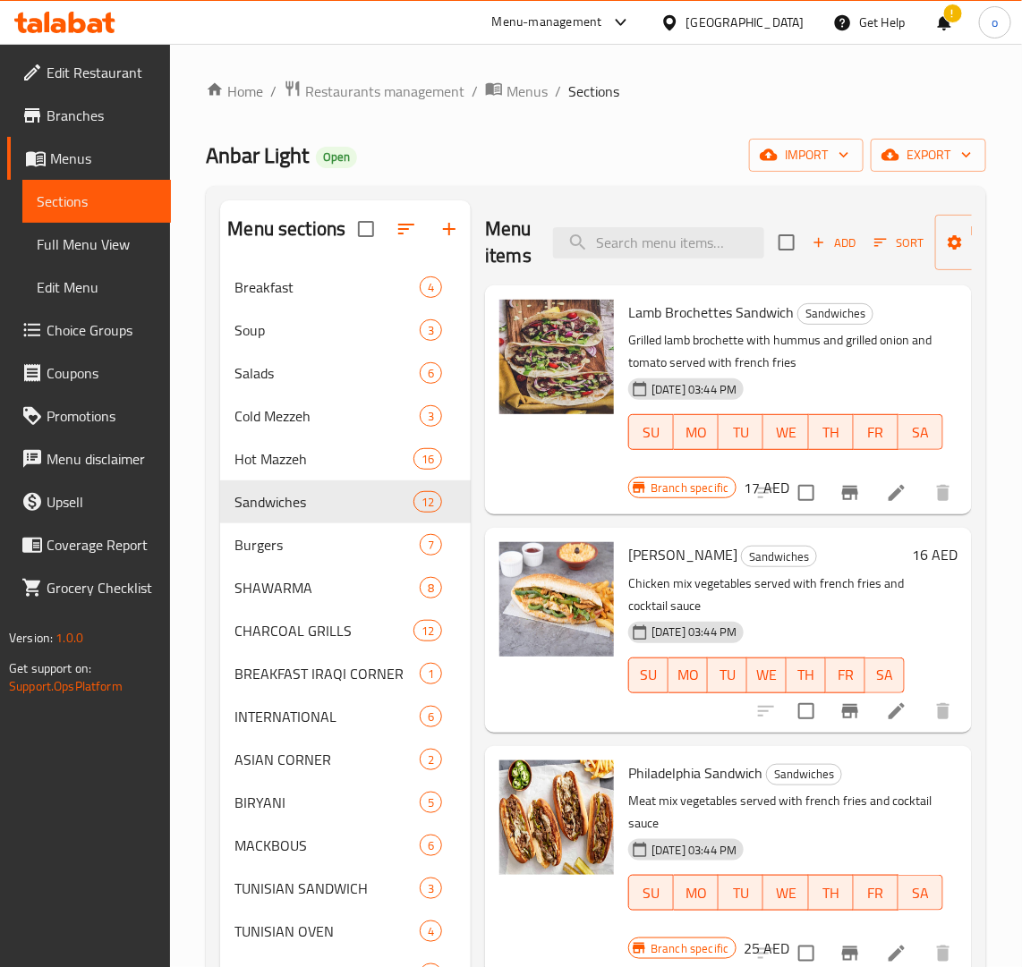
paste input "IRAQI BURGER"
type input "IRAQI BURGER"
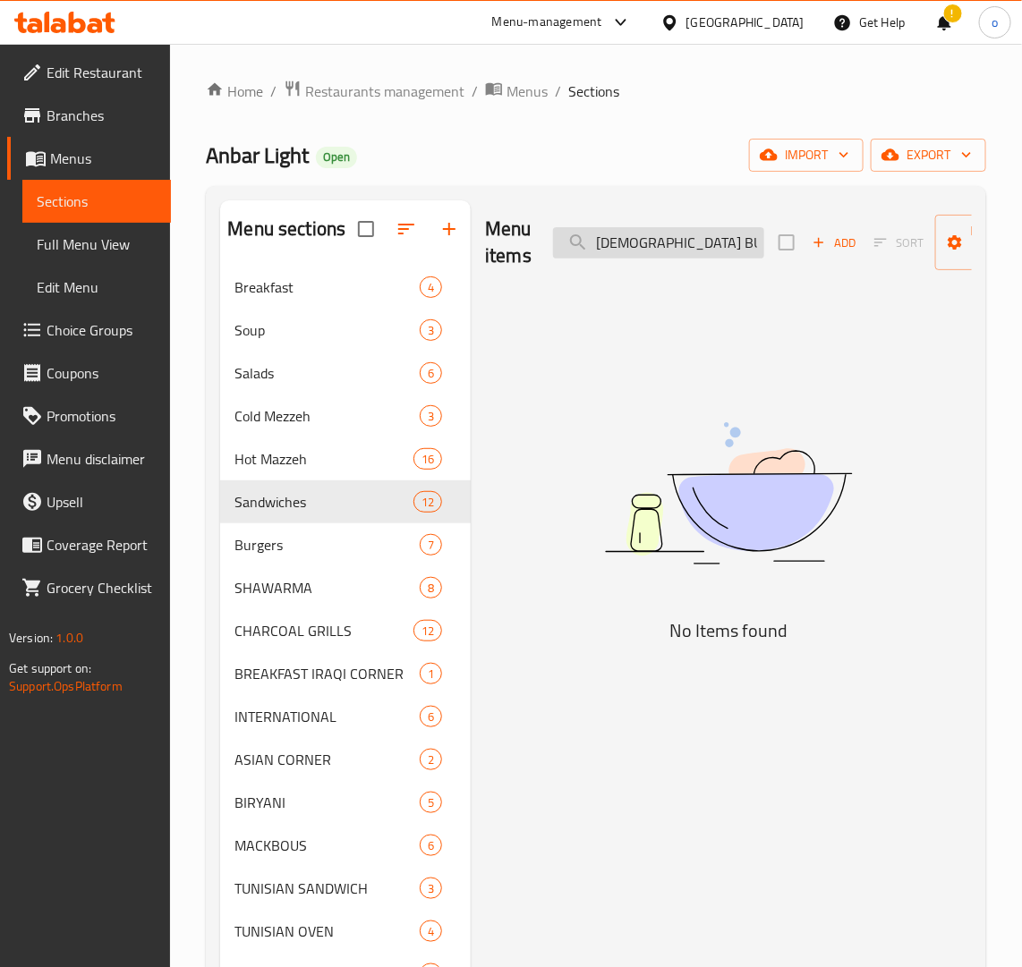
click at [601, 251] on input "IRAQI BURGER" at bounding box center [658, 242] width 211 height 31
click at [596, 251] on input "IRAQI BURGER" at bounding box center [658, 242] width 211 height 31
click at [668, 238] on input "IRAQI BURGER" at bounding box center [658, 242] width 211 height 31
drag, startPoint x: 719, startPoint y: 237, endPoint x: 510, endPoint y: 234, distance: 208.5
click at [510, 234] on div "Menu items IRAQI BURGER Add Sort Manage items" at bounding box center [728, 242] width 487 height 85
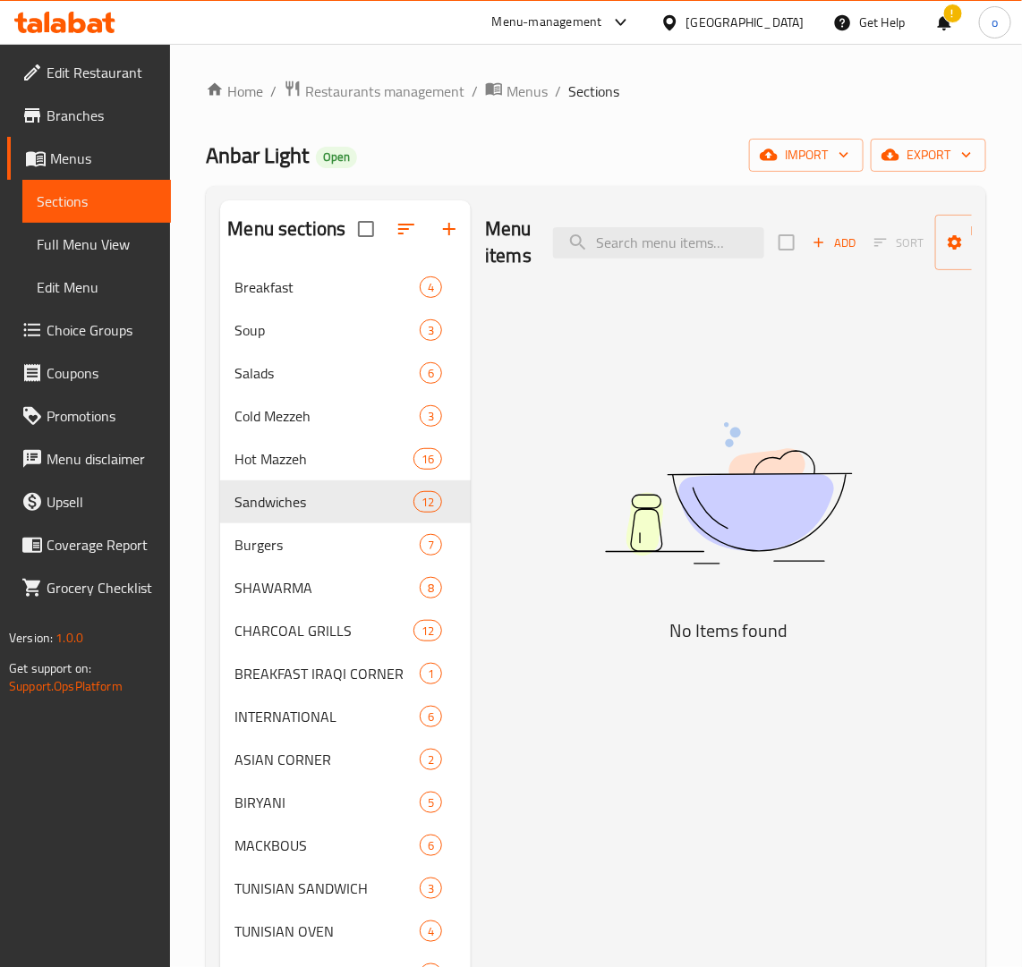
click at [663, 307] on div "Menu items Add Sort Manage items No Items found" at bounding box center [721, 773] width 501 height 1146
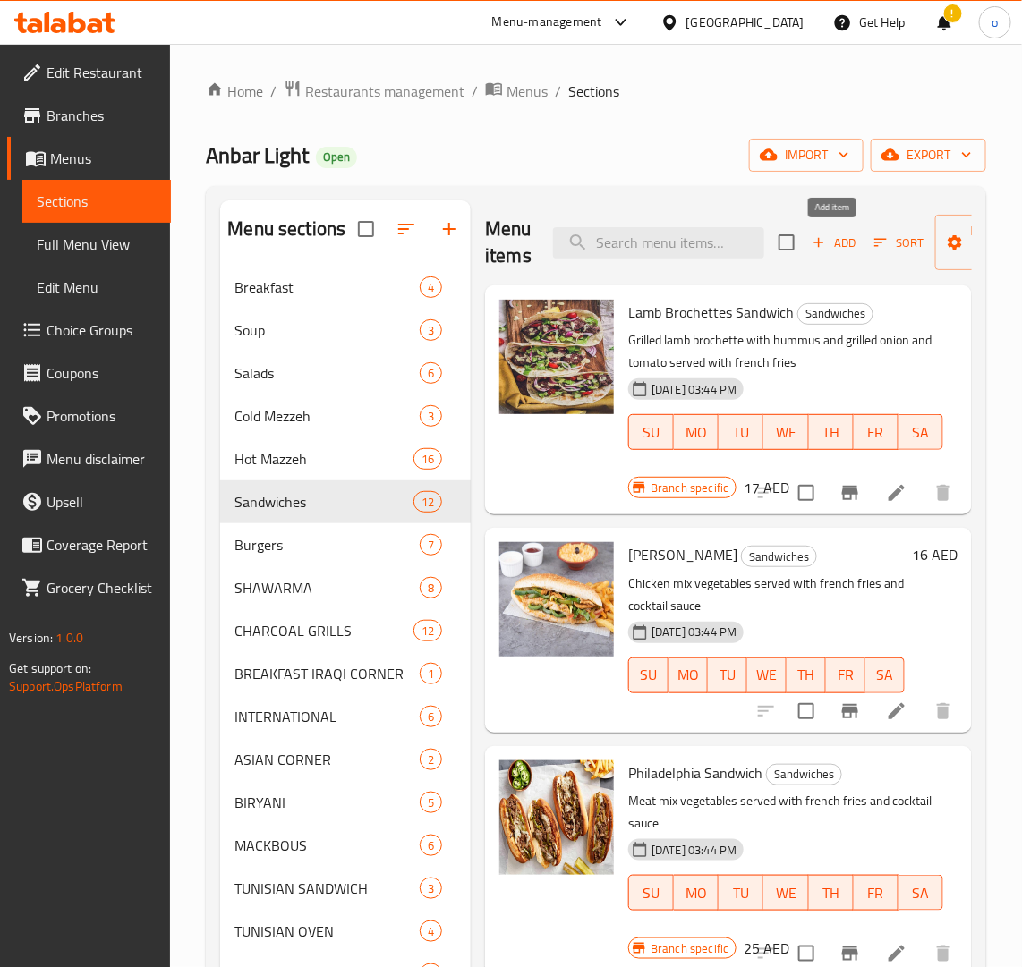
click at [855, 239] on span "Add" at bounding box center [834, 243] width 48 height 21
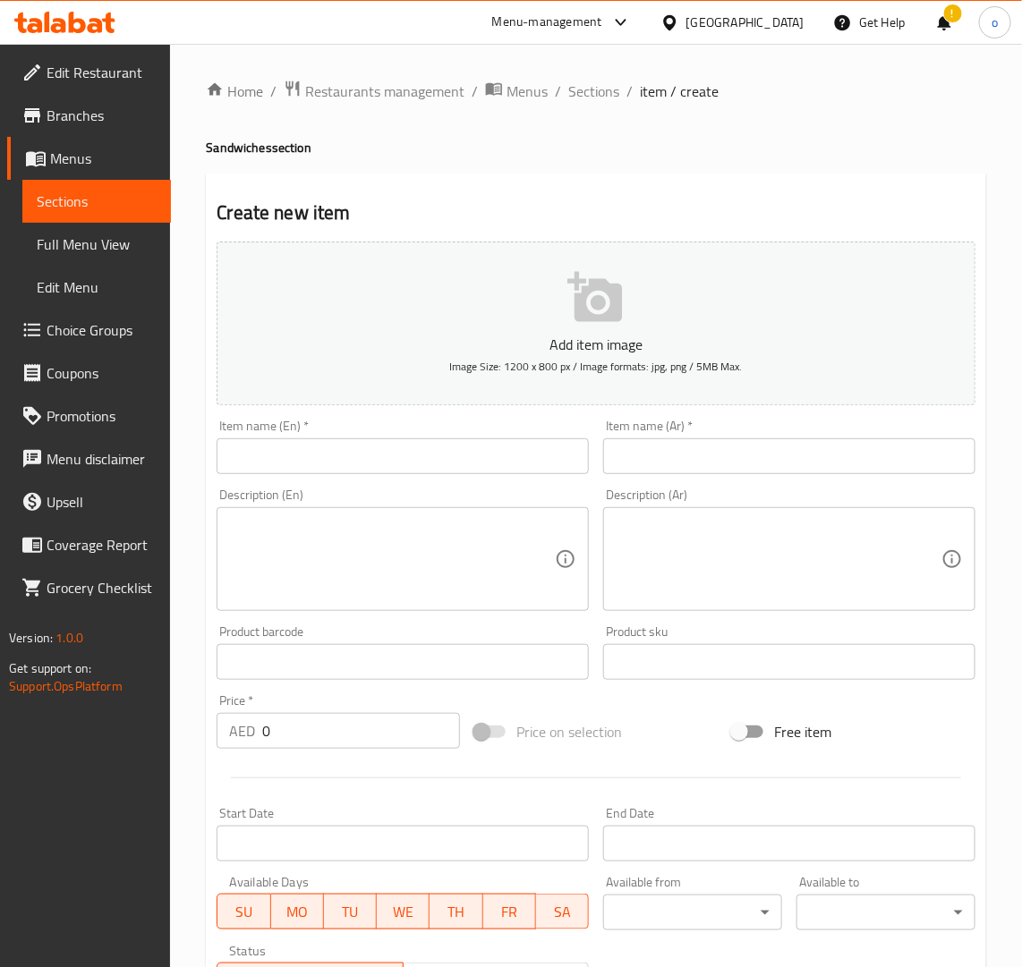
click at [541, 455] on input "text" at bounding box center [403, 456] width 372 height 36
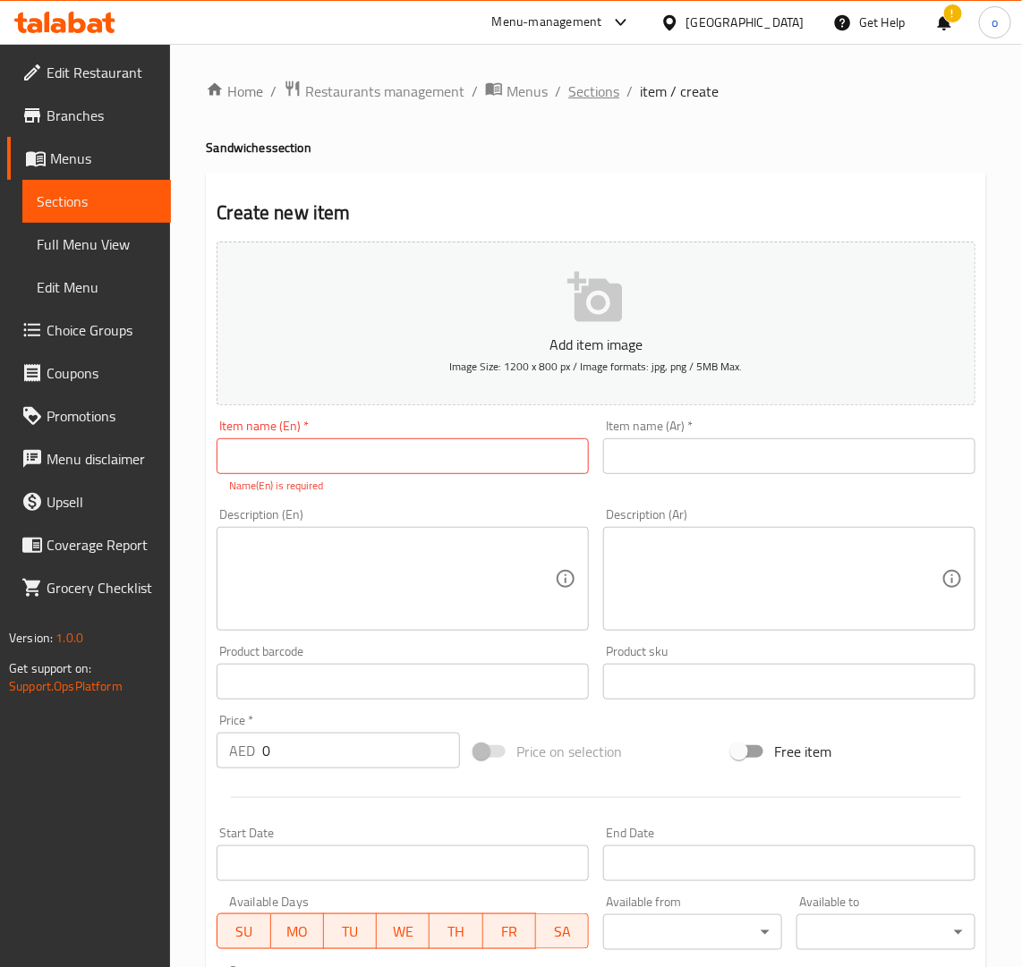
click at [600, 82] on span "Sections" at bounding box center [593, 91] width 51 height 21
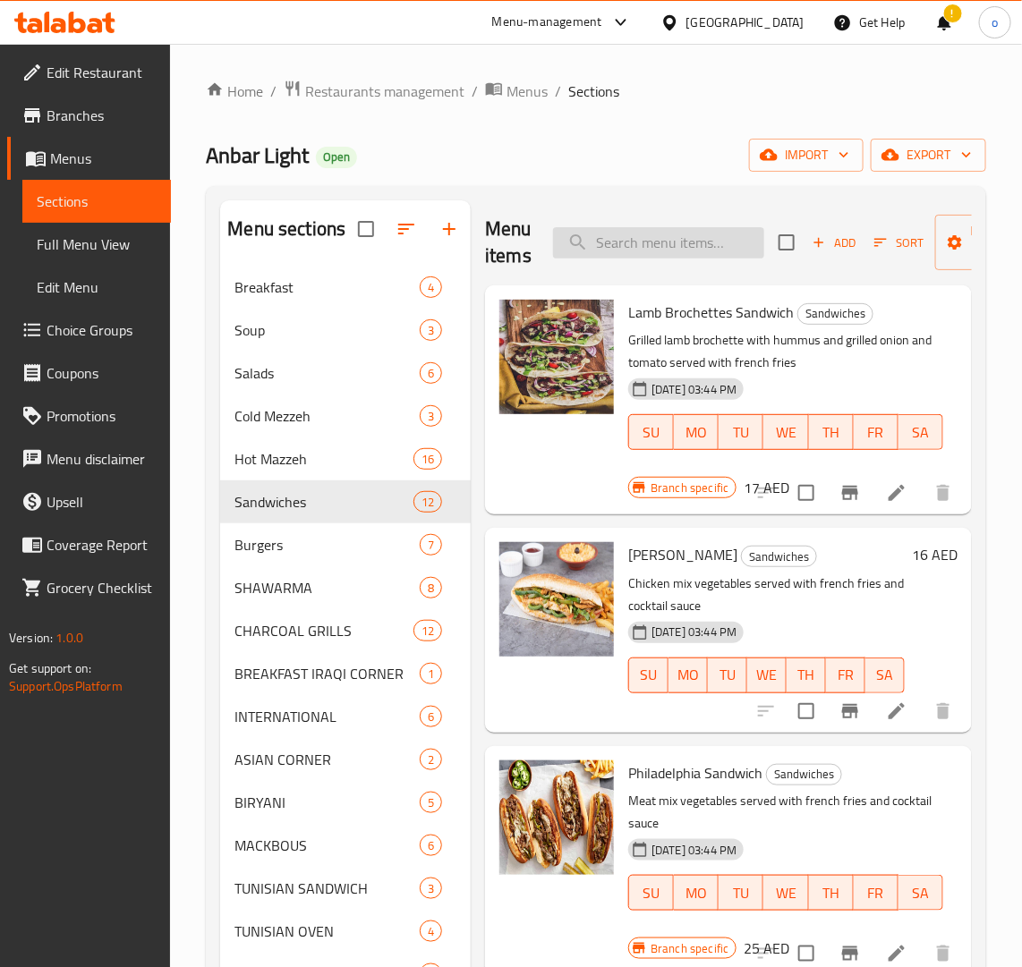
click at [627, 237] on input "search" at bounding box center [658, 242] width 211 height 31
paste input "KABAB AROUK SANDWICH"
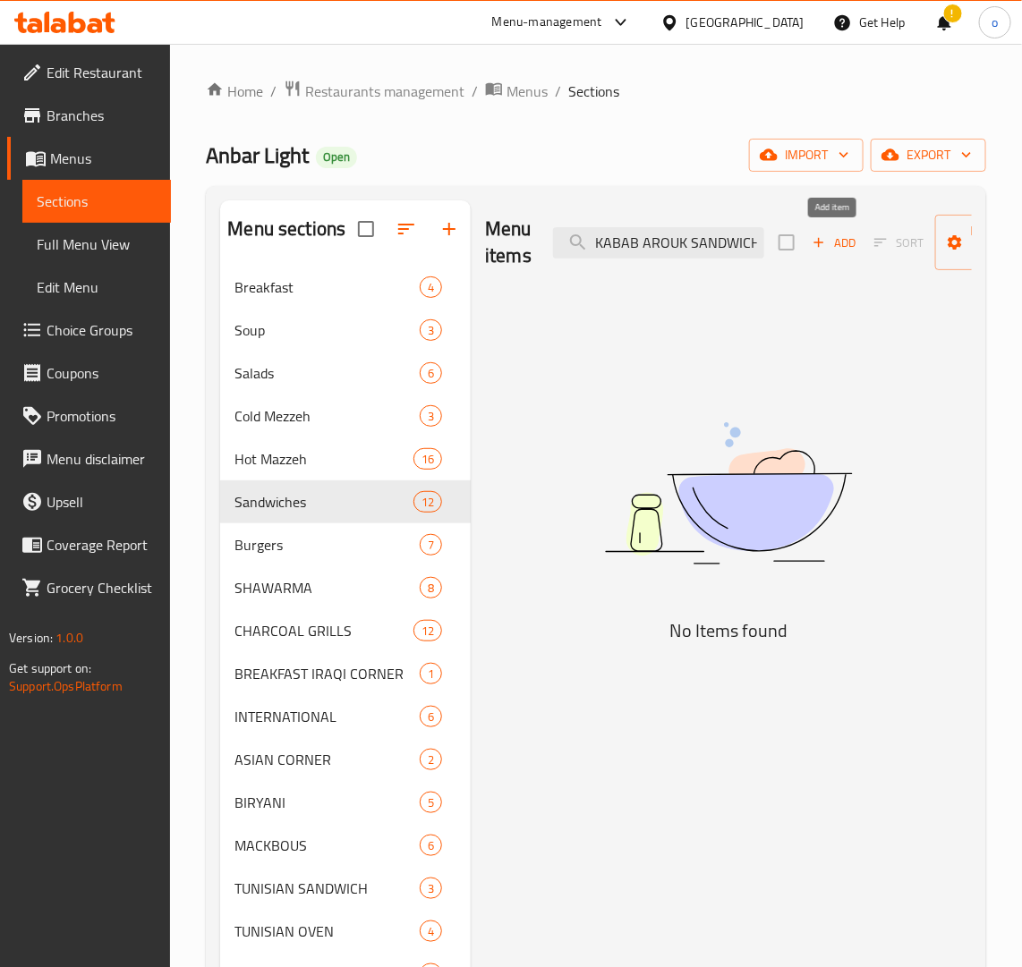
type input "KABAB AROUK SANDWICH"
click at [824, 244] on span "Add" at bounding box center [834, 243] width 48 height 21
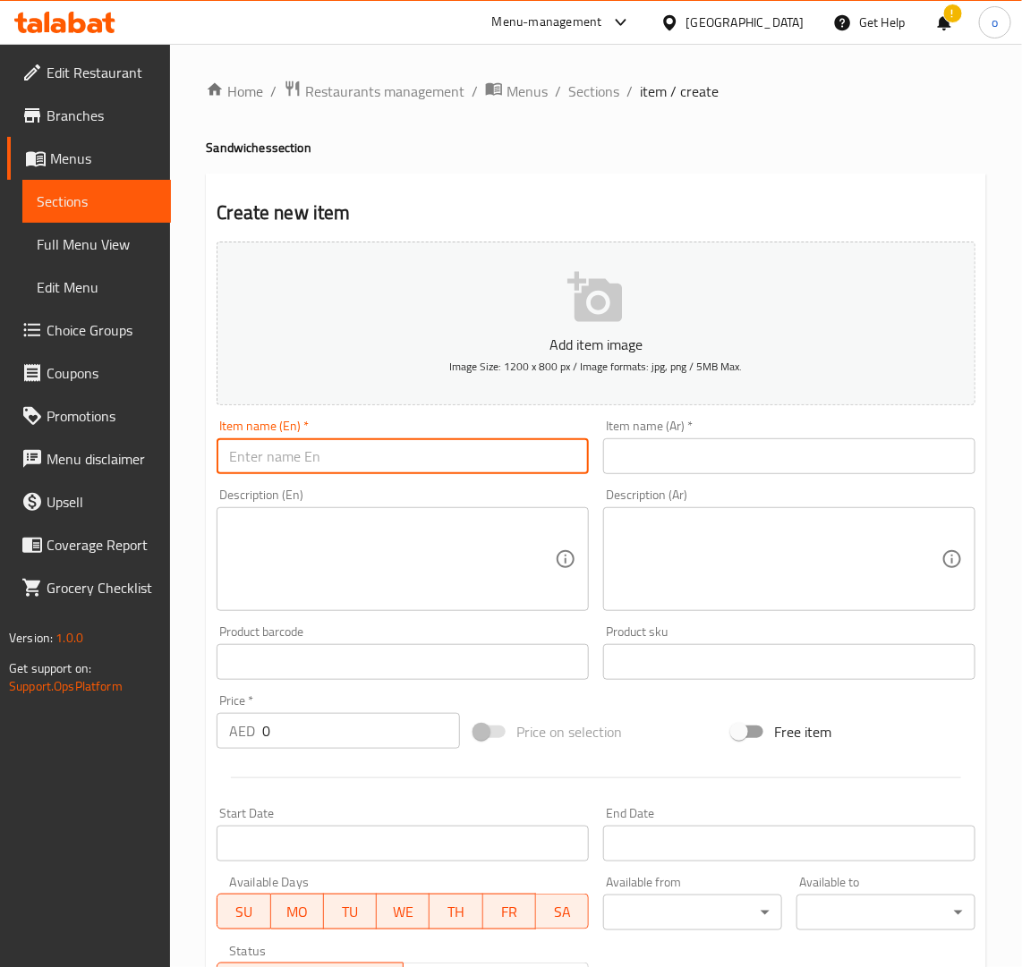
click at [501, 452] on input "text" at bounding box center [403, 456] width 372 height 36
paste input "KABAB AROUK SANDWICH"
drag, startPoint x: 336, startPoint y: 443, endPoint x: 141, endPoint y: 431, distance: 194.5
click at [141, 431] on div "Edit Restaurant Branches Menus Sections Full Menu View Edit Menu Choice Groups …" at bounding box center [511, 654] width 1022 height 1220
type input "Kabab Arouk Sandwich"
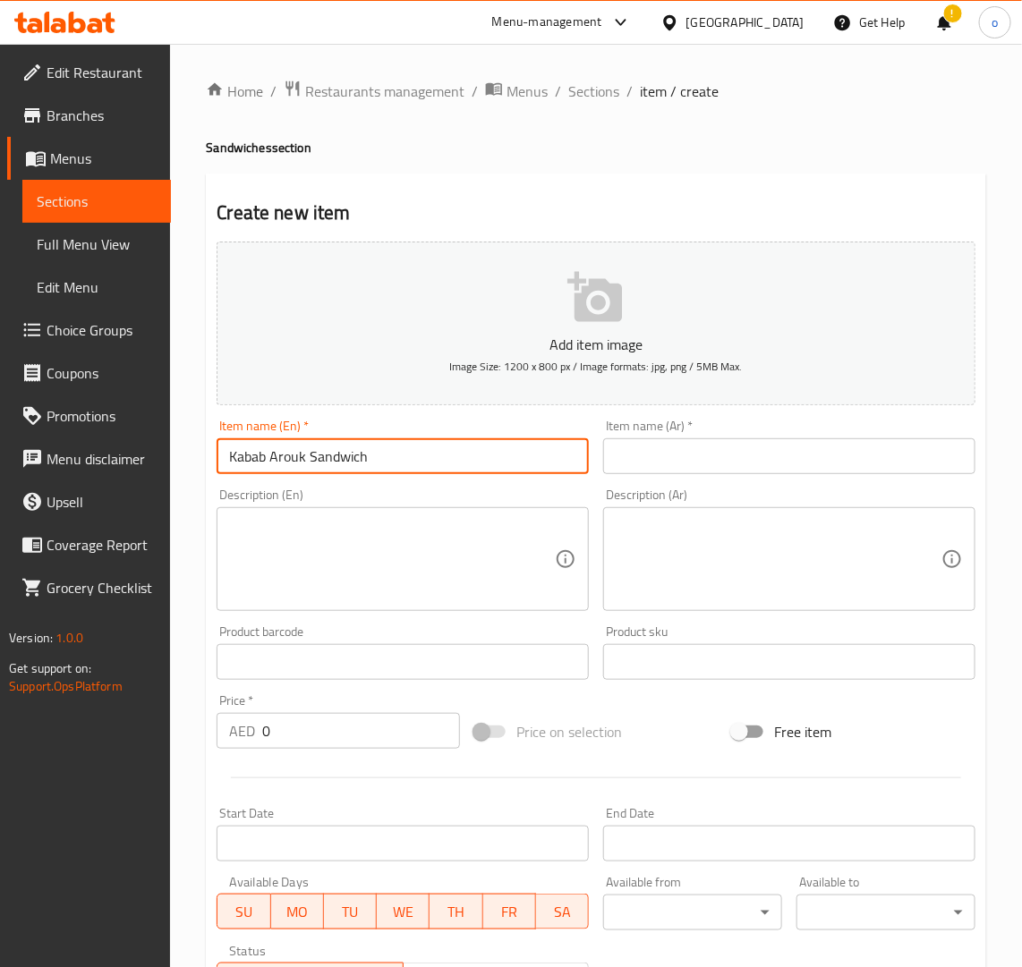
click at [372, 484] on div "Description (En) Description (En)" at bounding box center [402, 549] width 387 height 137
click at [651, 465] on input "text" at bounding box center [789, 456] width 372 height 36
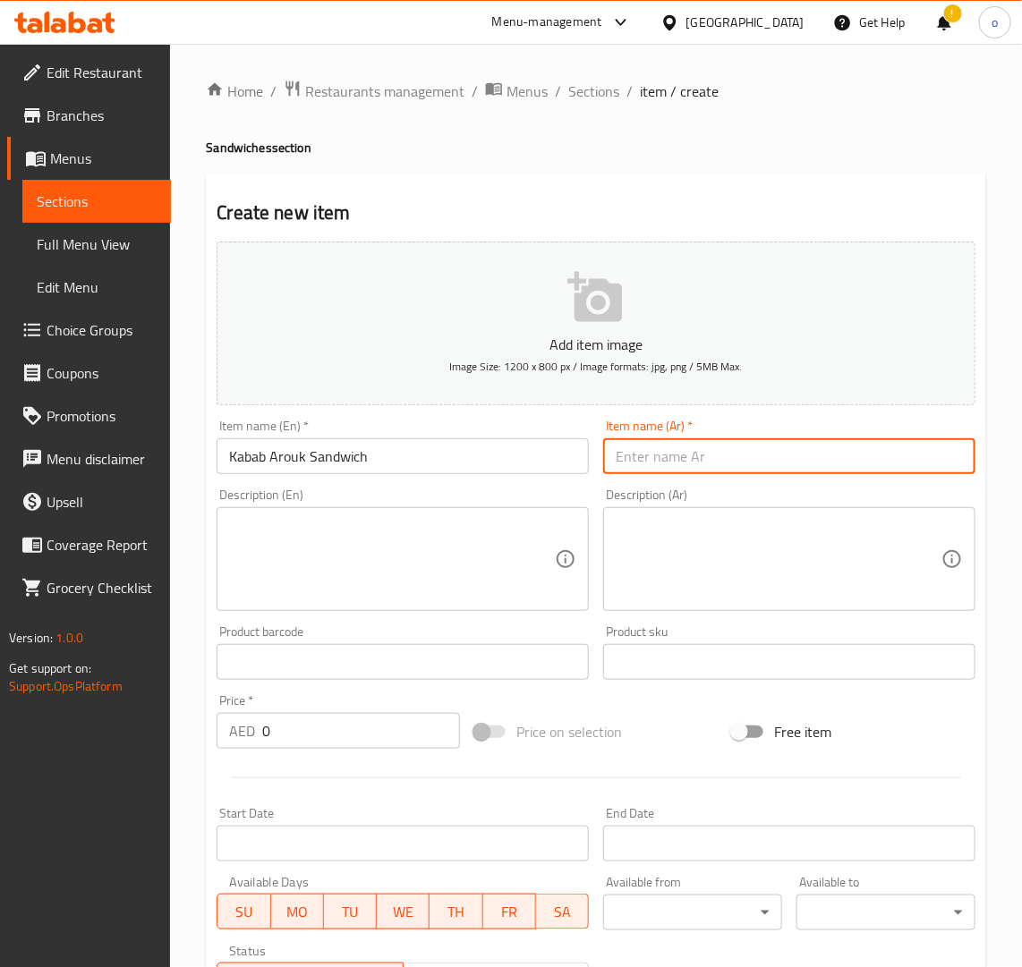
paste input "ساندويتش كباب عروك"
type input "ساندويتش كباب عروك"
click at [472, 589] on textarea at bounding box center [392, 559] width 326 height 85
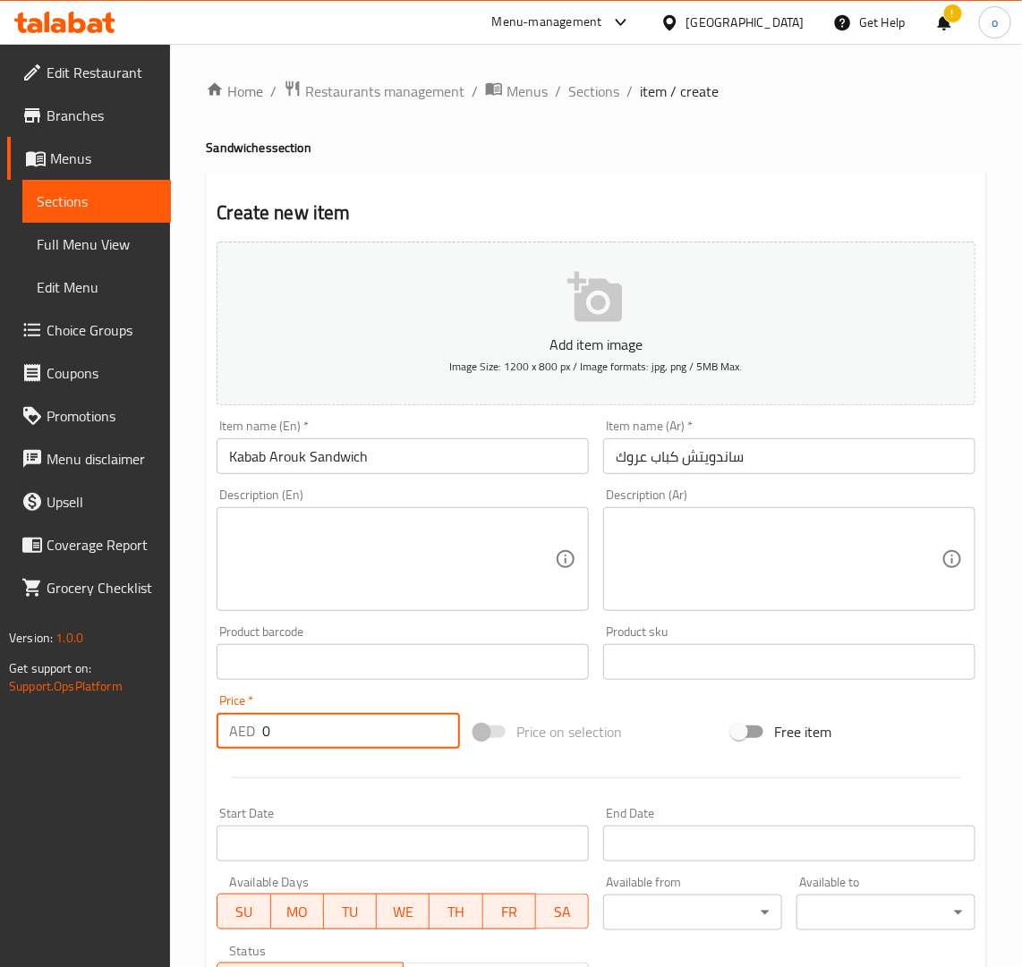
paste input "2"
drag, startPoint x: 315, startPoint y: 741, endPoint x: 144, endPoint y: 705, distance: 174.6
click at [144, 705] on div "Edit Restaurant Branches Menus Sections Full Menu View Edit Menu Choice Groups …" at bounding box center [511, 654] width 1022 height 1220
type input "20"
click at [327, 778] on hr at bounding box center [596, 778] width 730 height 1
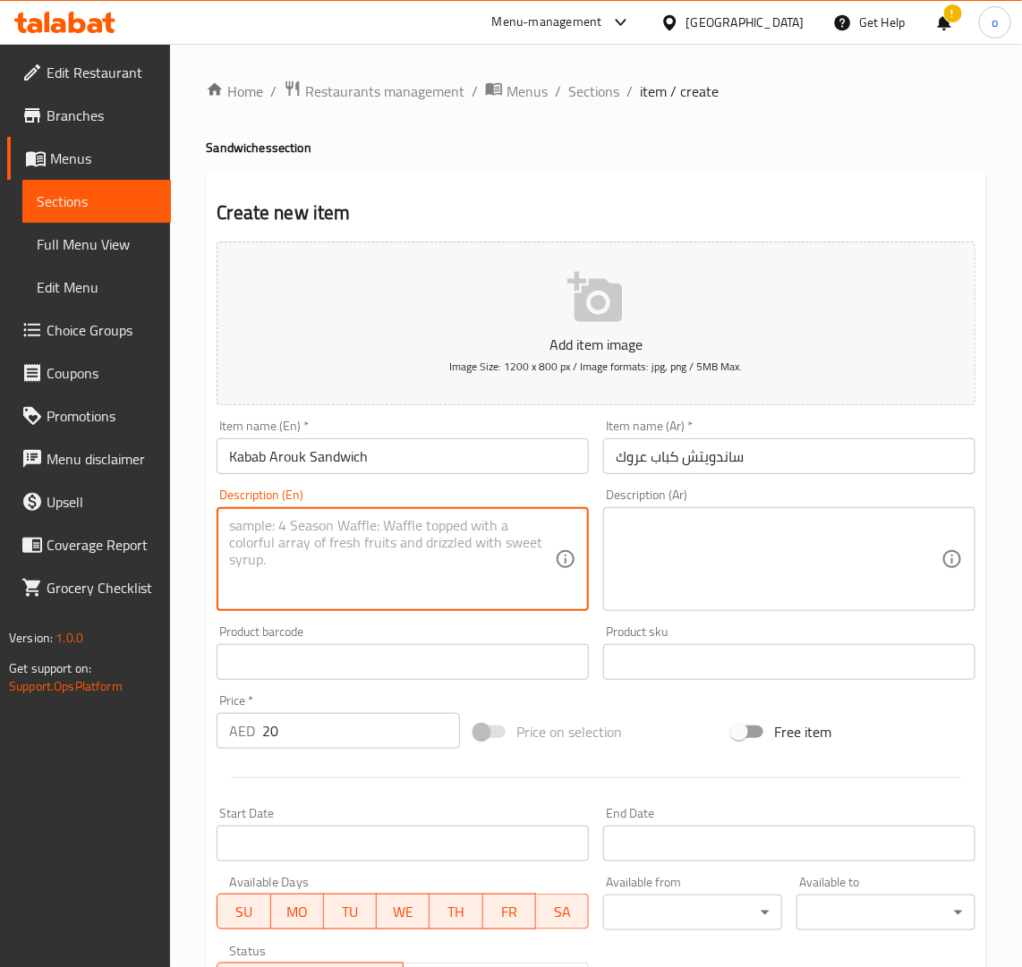
click at [395, 547] on textarea at bounding box center [392, 559] width 326 height 85
paste textarea "Kabab Arouk Sandwich features spiced, grilled minced meat skewers served in war…"
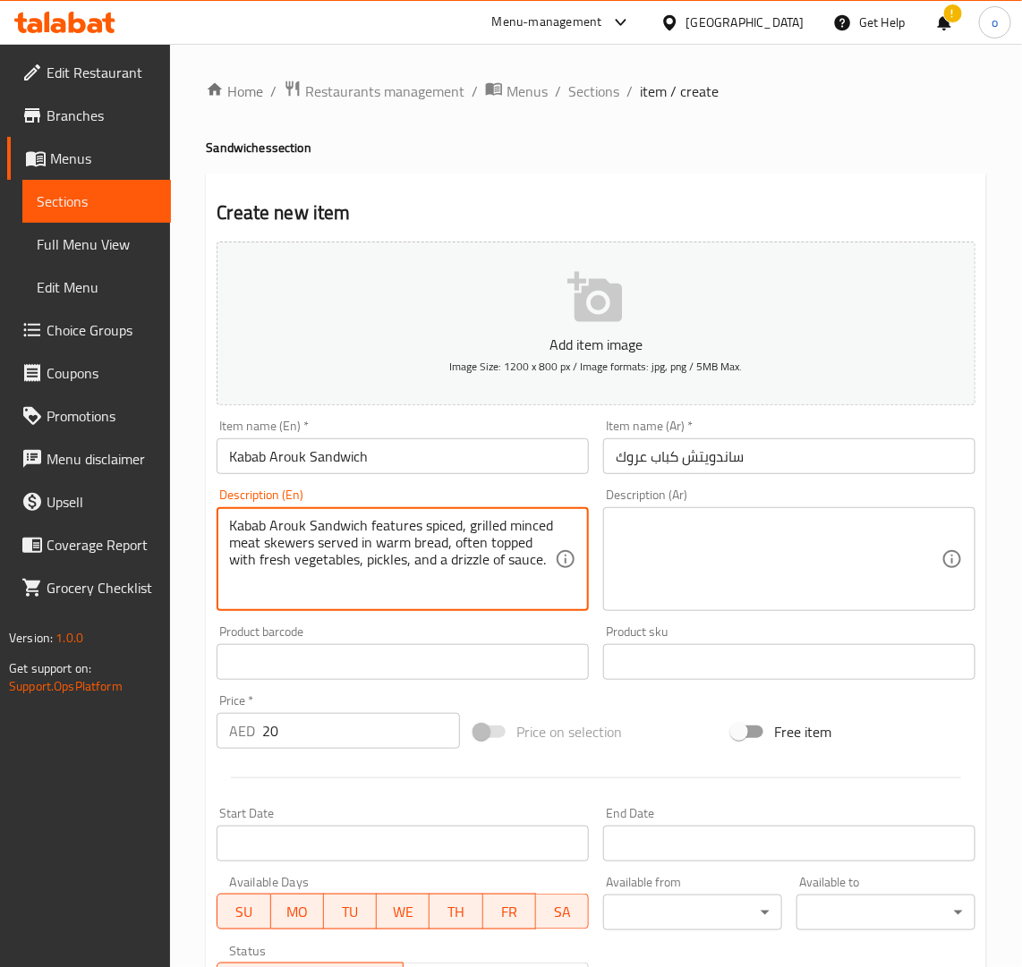
click at [354, 546] on textarea "Kabab Arouk Sandwich features spiced, grilled minced meat skewers served in war…" at bounding box center [392, 559] width 326 height 85
drag, startPoint x: 543, startPoint y: 565, endPoint x: 181, endPoint y: 489, distance: 370.3
click at [181, 489] on div "Home / Restaurants management / Menus / Sections / item / create Sandwiches sec…" at bounding box center [596, 654] width 852 height 1220
type textarea "Kabab Arouk Sandwich features spiced, grilled minced meat skewers served in war…"
drag, startPoint x: 682, startPoint y: 544, endPoint x: 674, endPoint y: 555, distance: 13.4
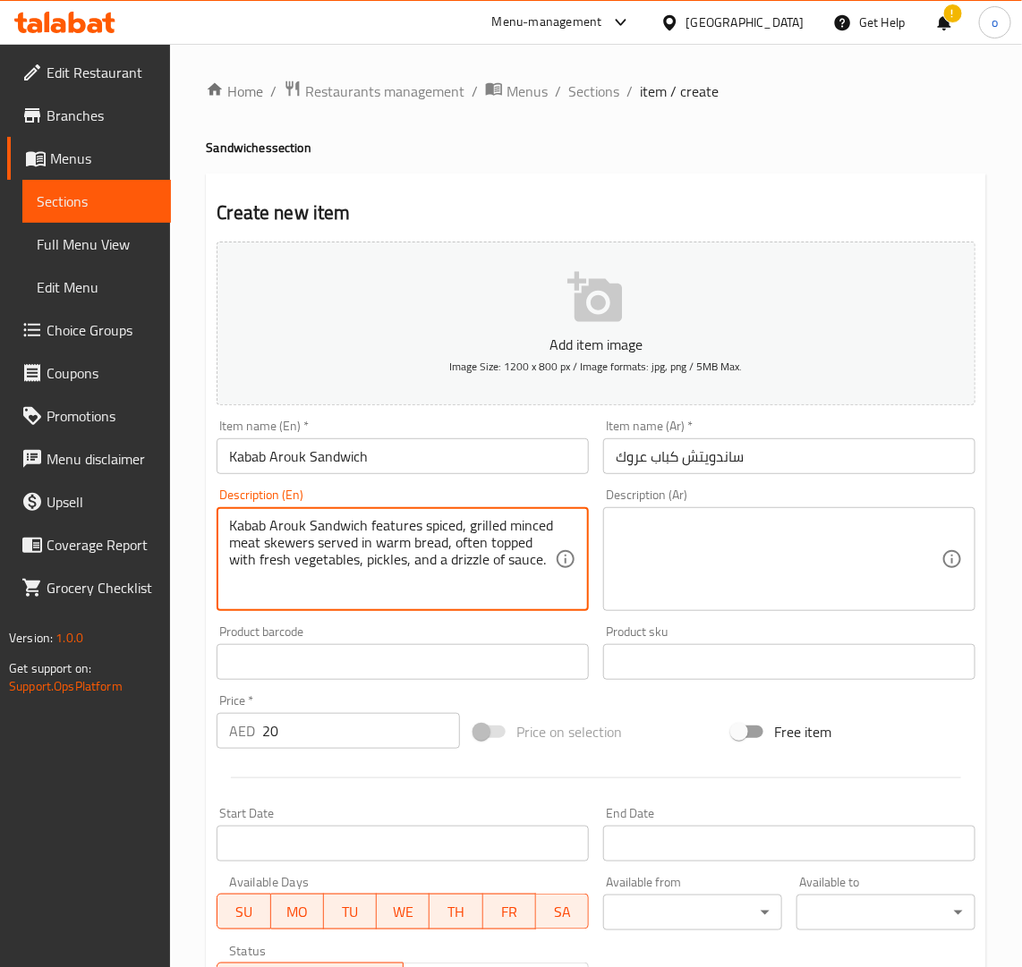
click at [682, 551] on textarea at bounding box center [779, 559] width 326 height 85
paste textarea "ساندويتش كباب عروك يتميز بأسياخ اللحم المفروم المشوي المتبل، والذي يتم تقديمه ف…"
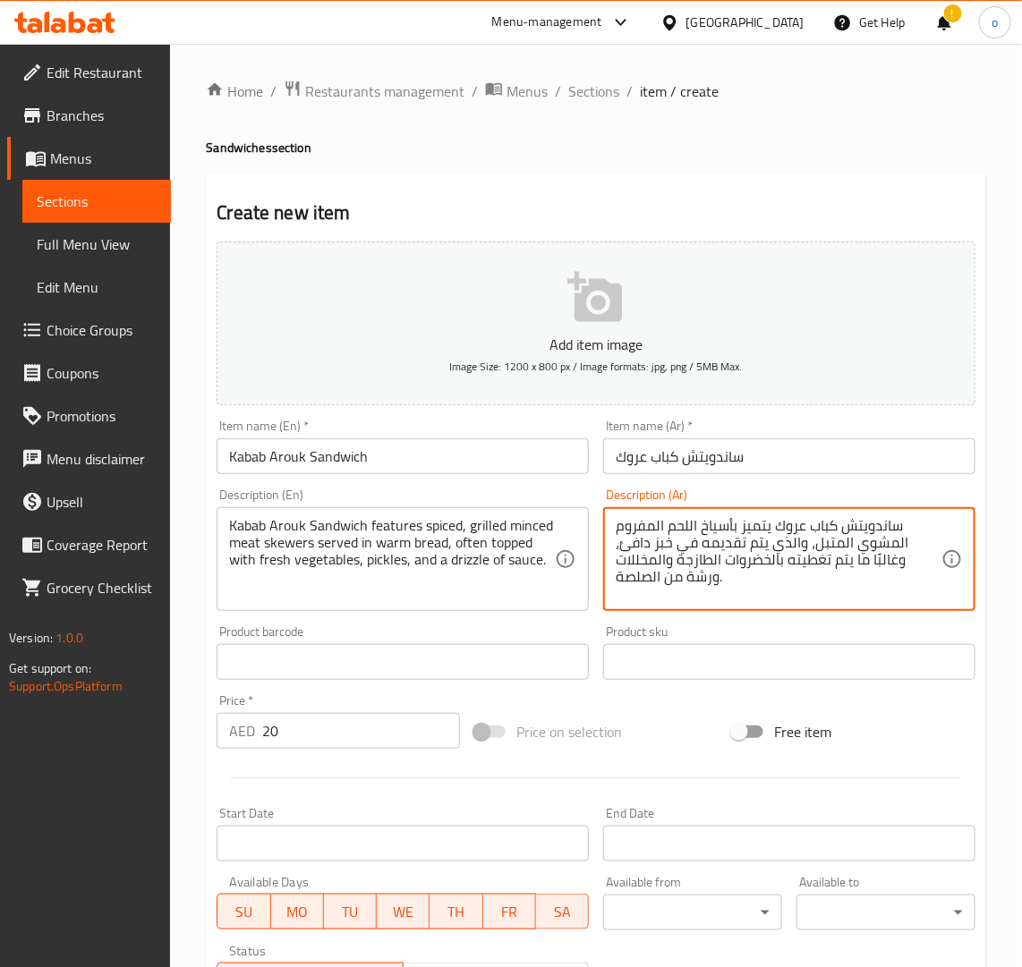
type textarea "ساندويتش كباب عروك يتميز بأسياخ اللحم المفروم المشوي المتبل، والذي يتم تقديمه ف…"
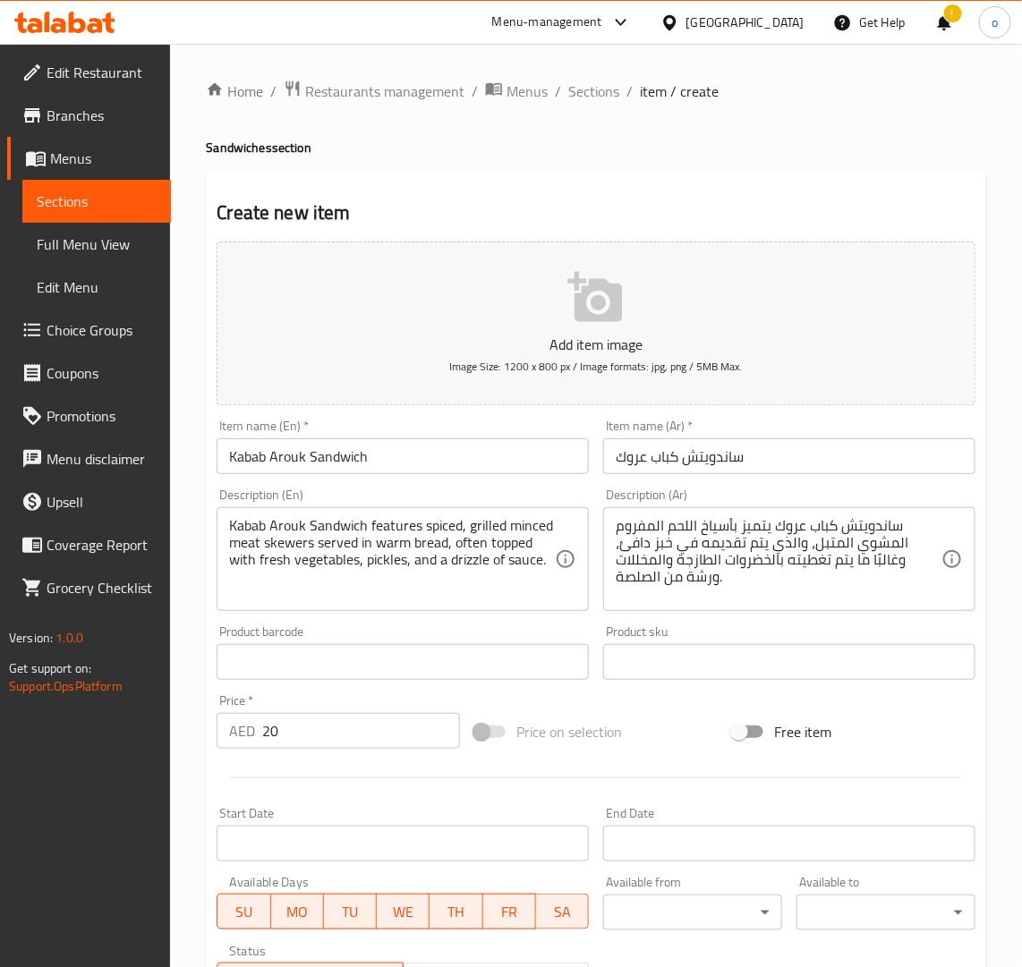
click at [659, 714] on div "Price on selection" at bounding box center [596, 732] width 258 height 48
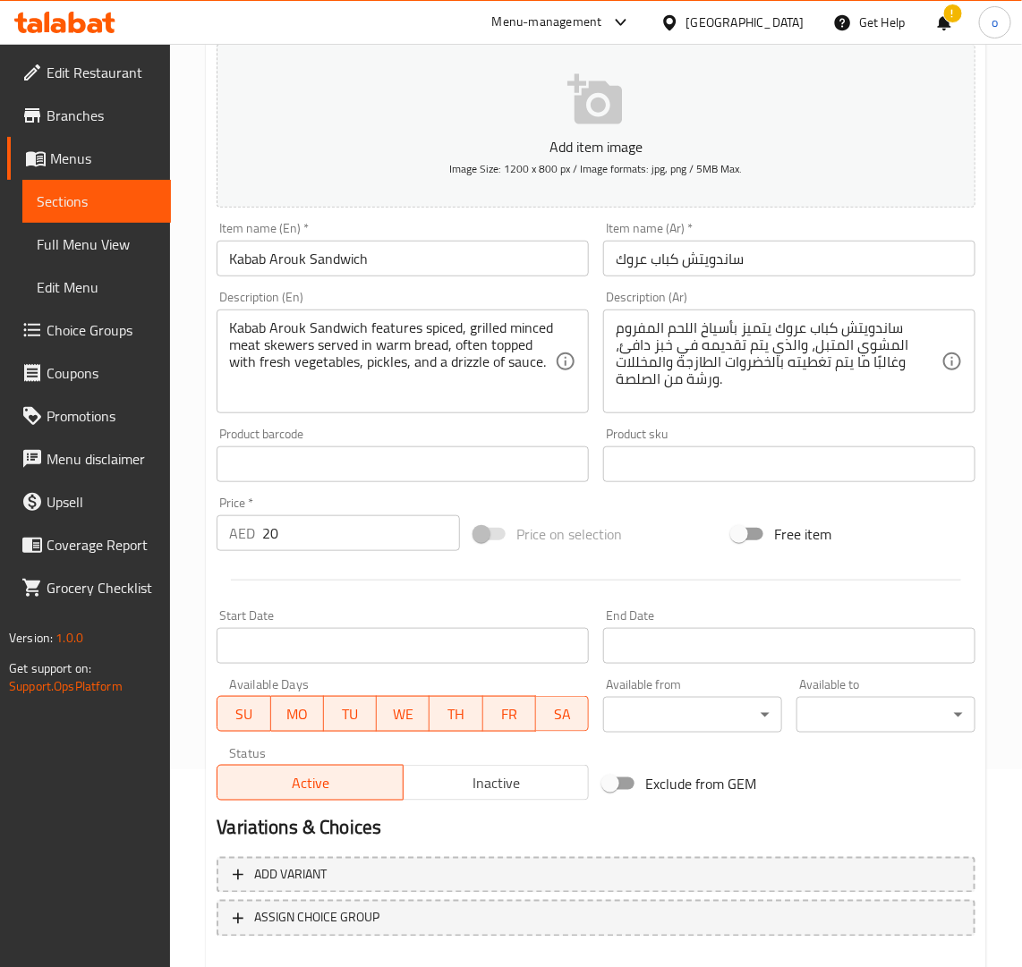
scroll to position [293, 0]
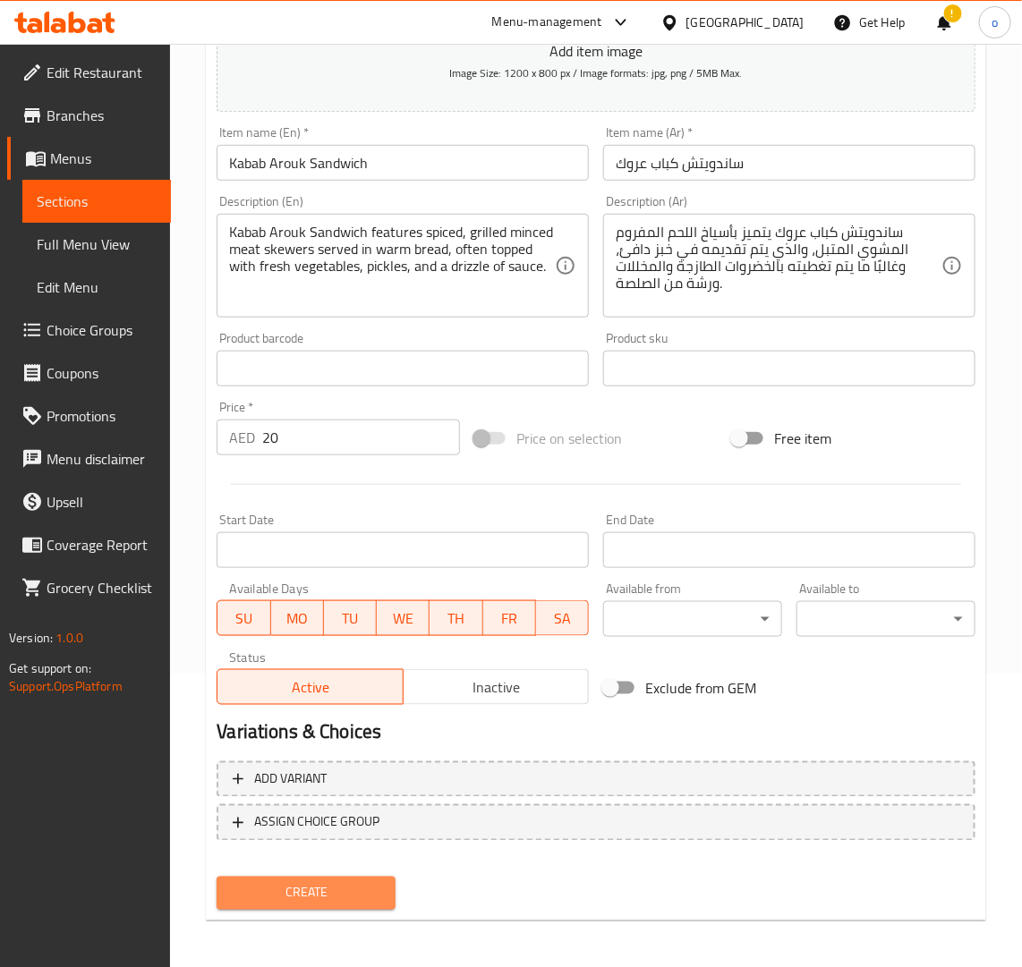
click at [302, 901] on button "Create" at bounding box center [306, 893] width 179 height 33
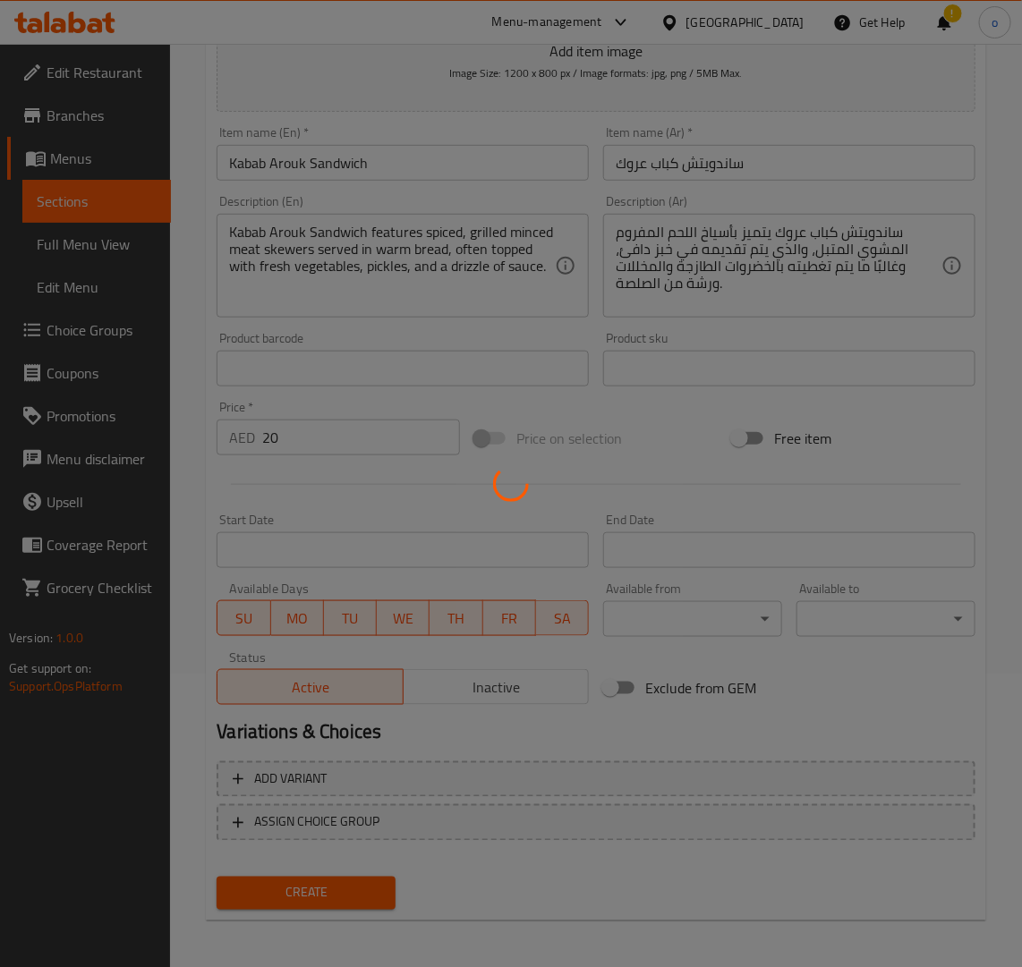
type input "0"
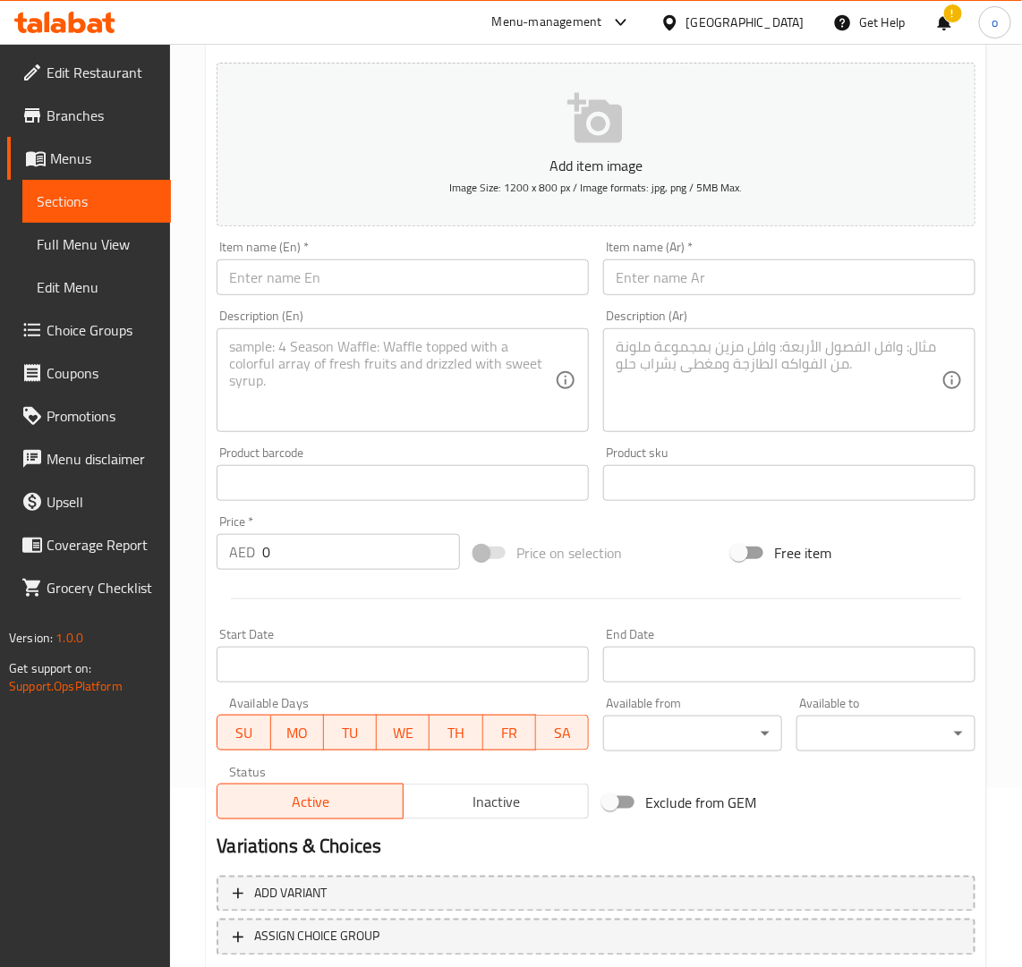
scroll to position [0, 0]
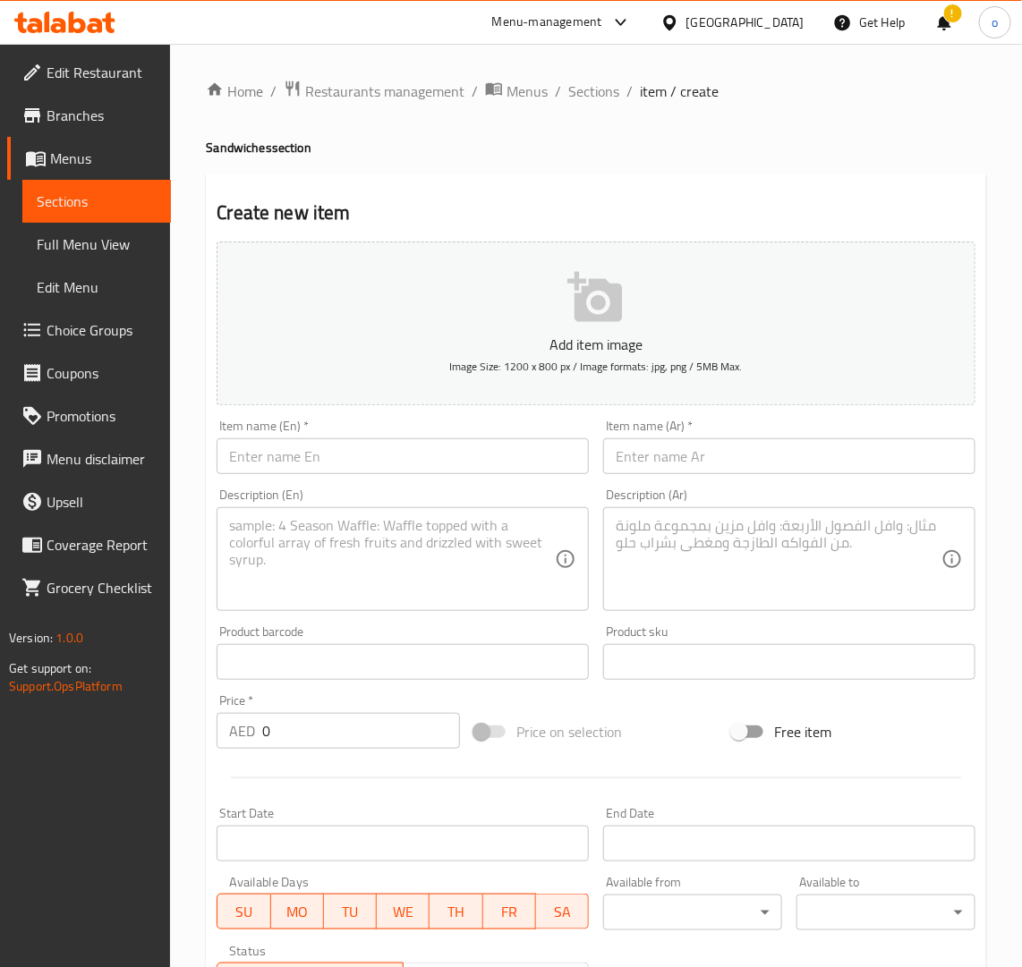
click at [580, 106] on div "Home / Restaurants management / Menus / Sections / item / create Sandwiches sec…" at bounding box center [596, 654] width 780 height 1149
click at [580, 104] on div "Home / Restaurants management / Menus / Sections / item / create Sandwiches sec…" at bounding box center [596, 654] width 780 height 1149
click at [582, 101] on span "Sections" at bounding box center [593, 91] width 51 height 21
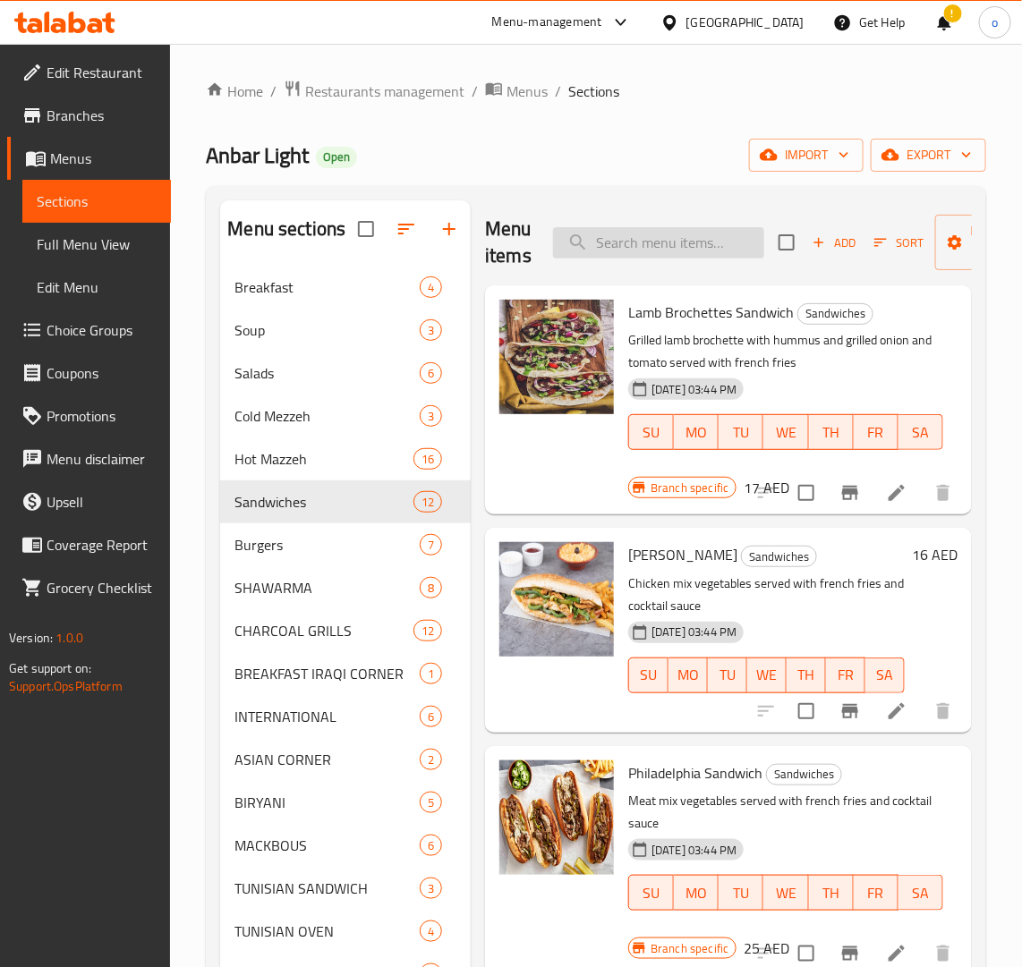
click at [667, 235] on input "search" at bounding box center [658, 242] width 211 height 31
paste input "Chicken Liver Sandwich"
type input "Chicken Liver Sandwich"
click at [717, 242] on input "Chicken Liver Sandwich" at bounding box center [658, 242] width 211 height 31
drag, startPoint x: 736, startPoint y: 240, endPoint x: 470, endPoint y: 243, distance: 266.7
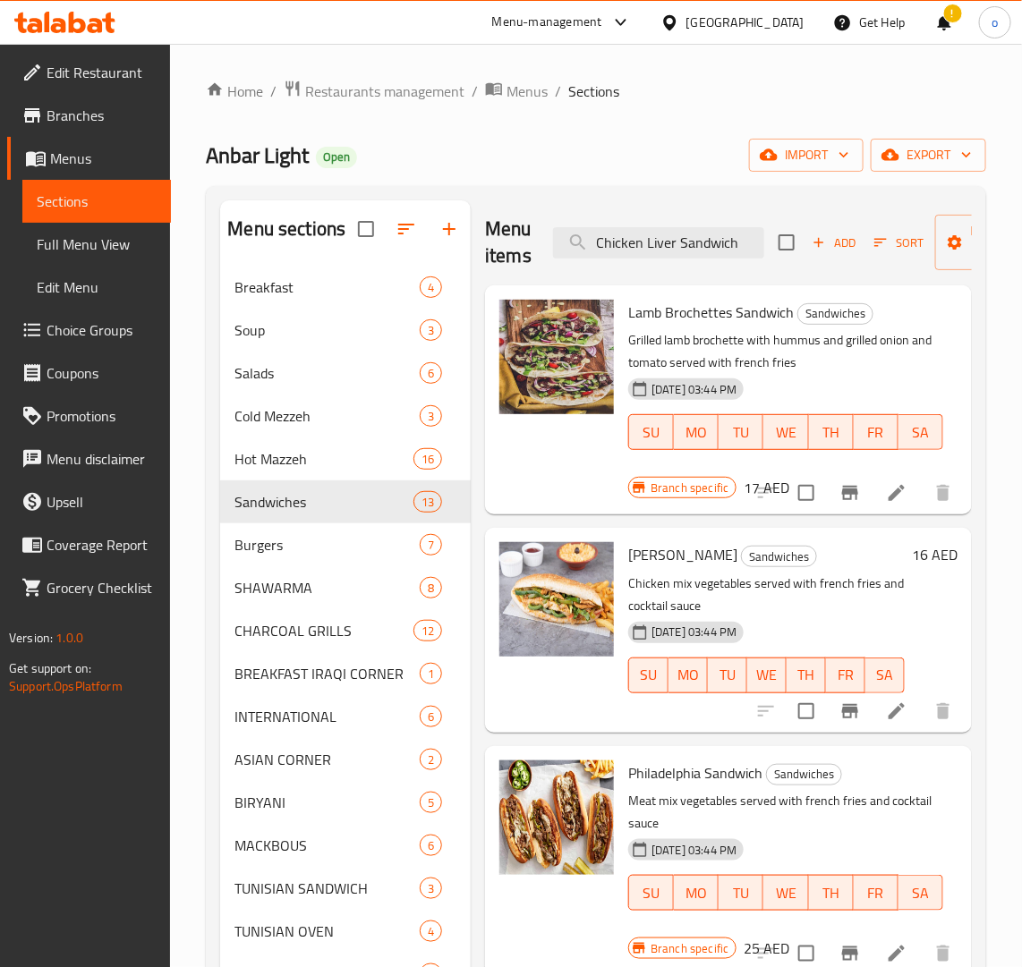
click at [470, 243] on div "Menu sections Breakfast 4 Soup 3 Salads 6 Cold Mezzeh 3 Hot Mazzeh 16 Sandwiche…" at bounding box center [596, 773] width 752 height 1146
click at [651, 251] on input "search" at bounding box center [658, 242] width 211 height 31
paste input "IRAQI BURGER"
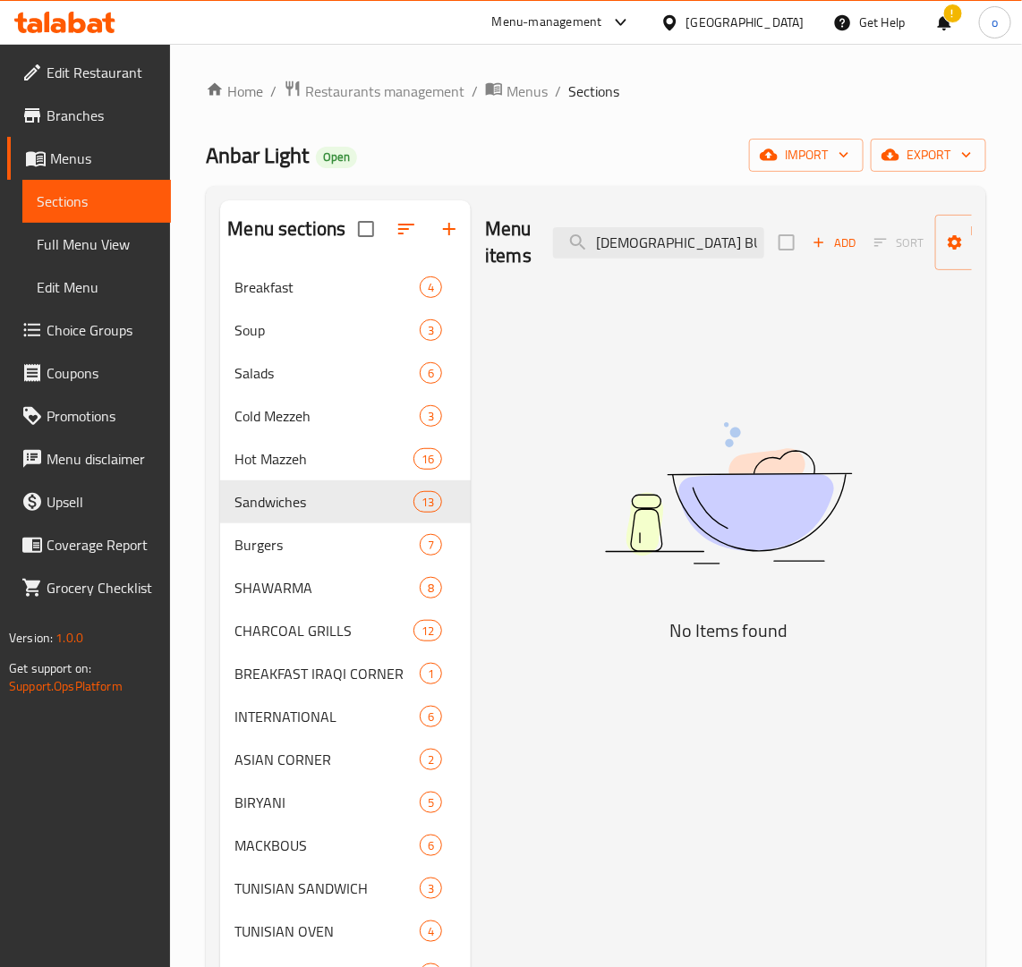
type input "IRAQI BURGER"
click at [687, 261] on div "Menu items IRAQI BURGER Add Sort Manage items" at bounding box center [728, 242] width 487 height 85
drag, startPoint x: 696, startPoint y: 243, endPoint x: 471, endPoint y: 249, distance: 225.5
click at [471, 249] on div "Menu items IRAQI BURGER Add Sort Manage items No Items found" at bounding box center [721, 773] width 501 height 1146
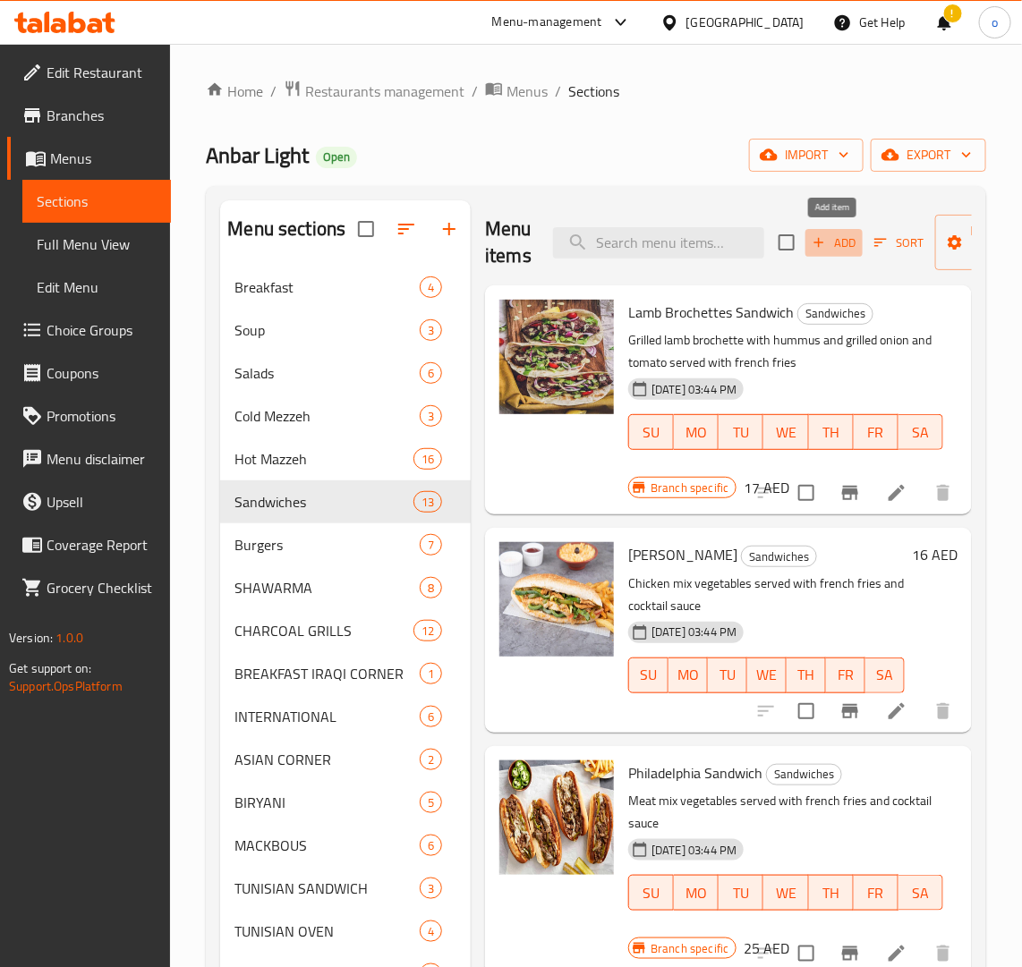
click at [844, 248] on span "Add" at bounding box center [834, 243] width 48 height 21
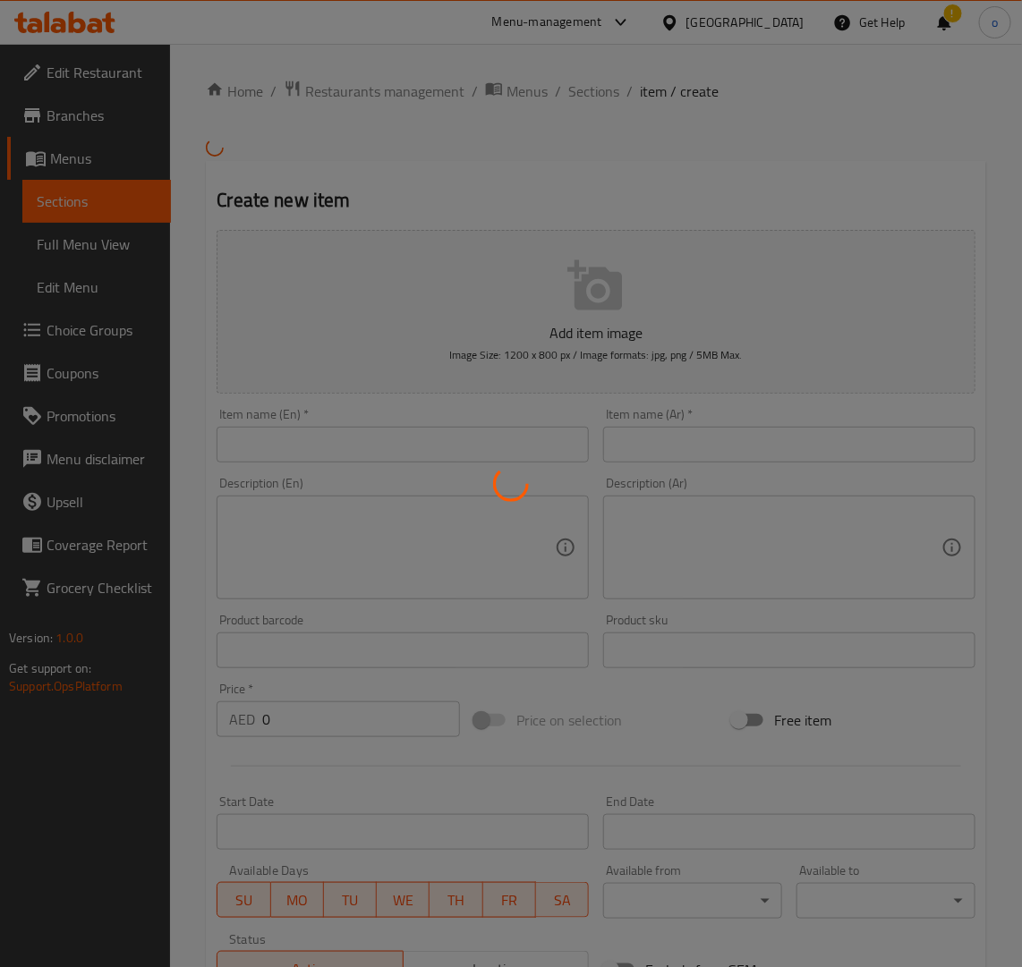
click at [781, 421] on div at bounding box center [511, 483] width 1022 height 967
click at [513, 438] on div at bounding box center [511, 483] width 1022 height 967
click at [521, 438] on div at bounding box center [511, 483] width 1022 height 967
click at [522, 439] on div at bounding box center [511, 483] width 1022 height 967
click at [523, 439] on div at bounding box center [511, 483] width 1022 height 967
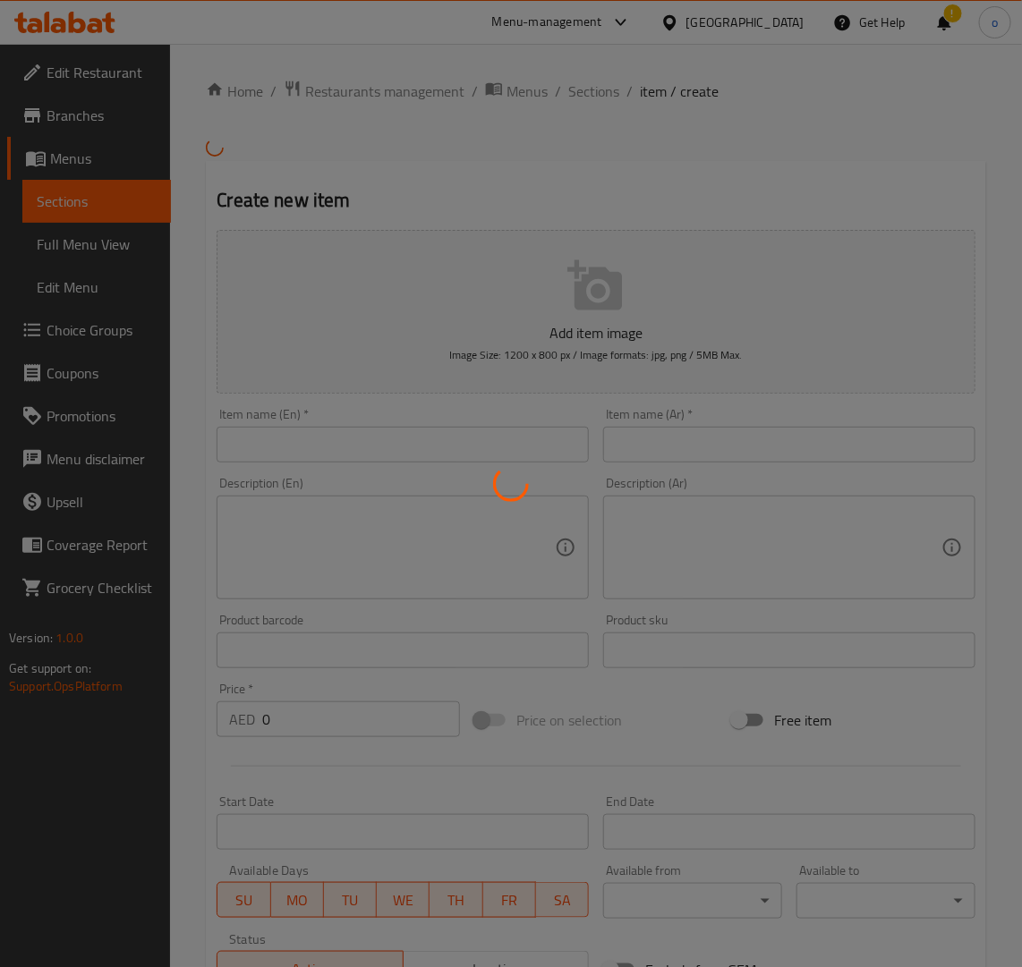
click at [523, 439] on div at bounding box center [511, 483] width 1022 height 967
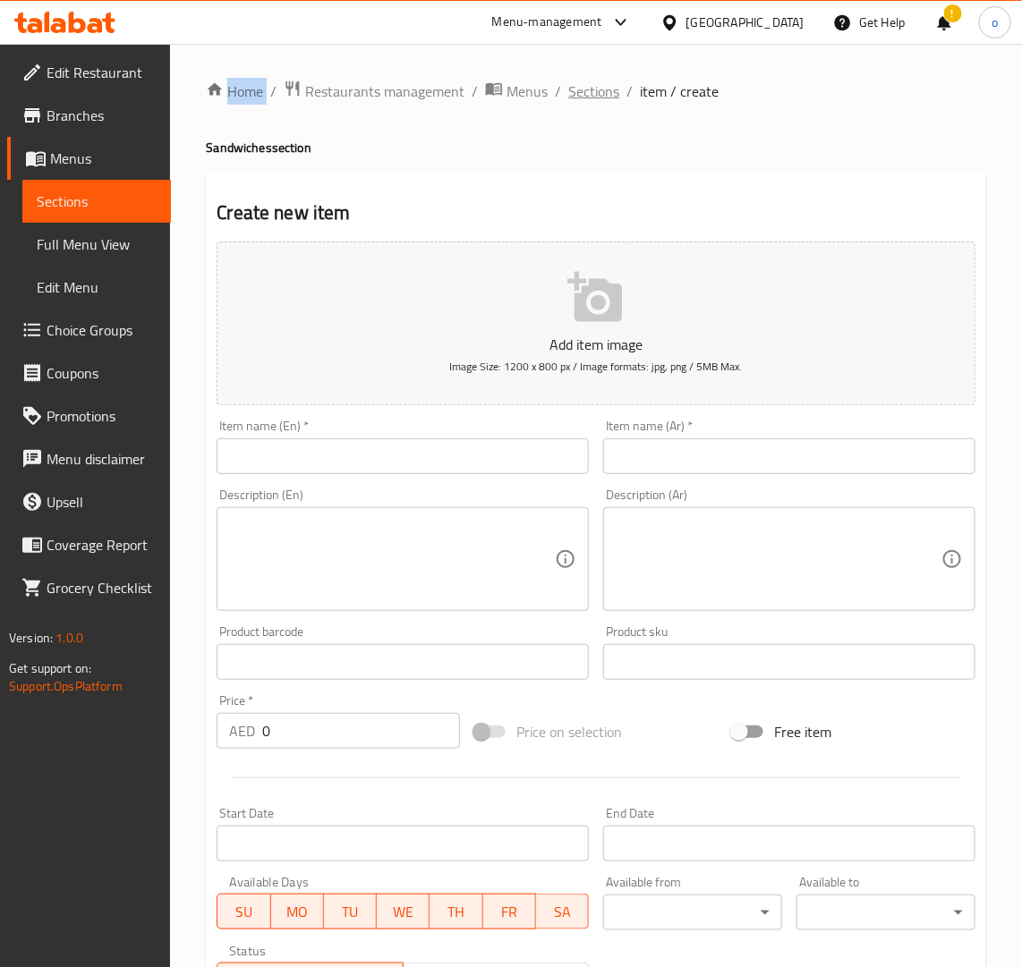
click at [568, 86] on span "Sections" at bounding box center [593, 91] width 51 height 21
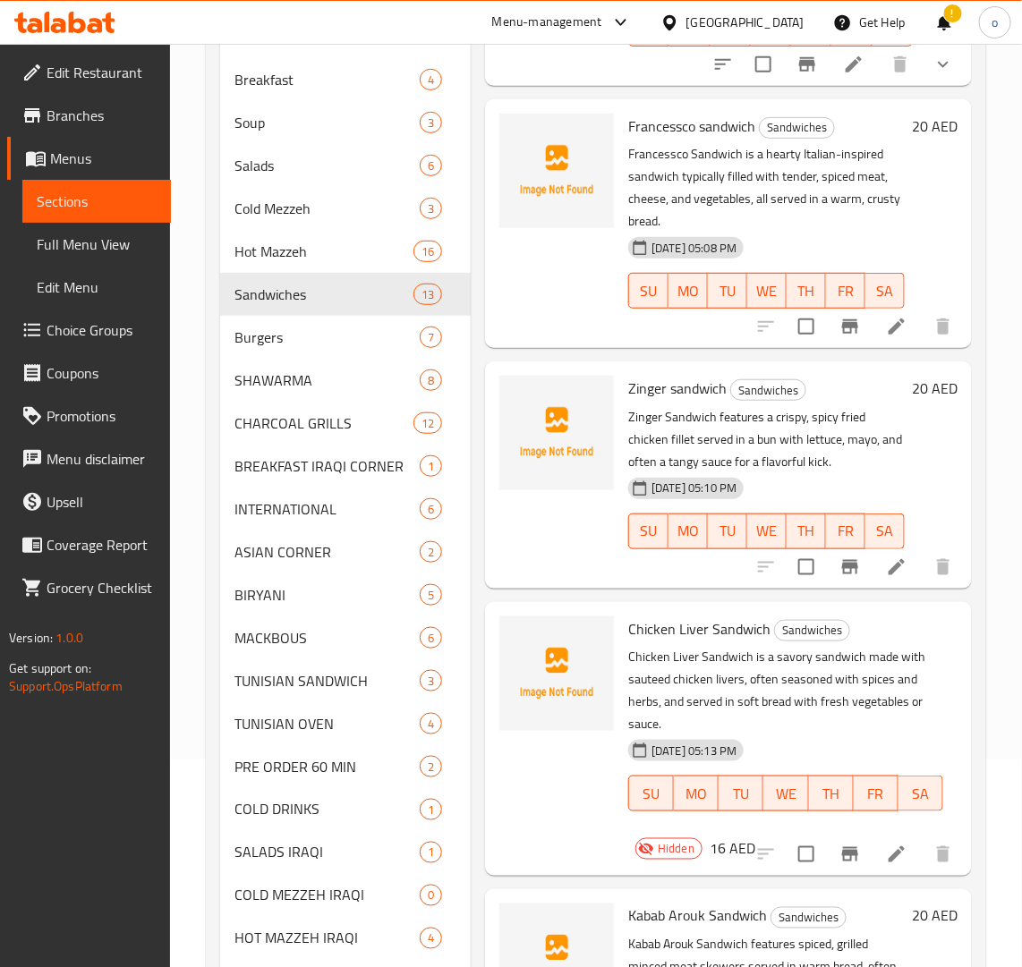
scroll to position [428, 0]
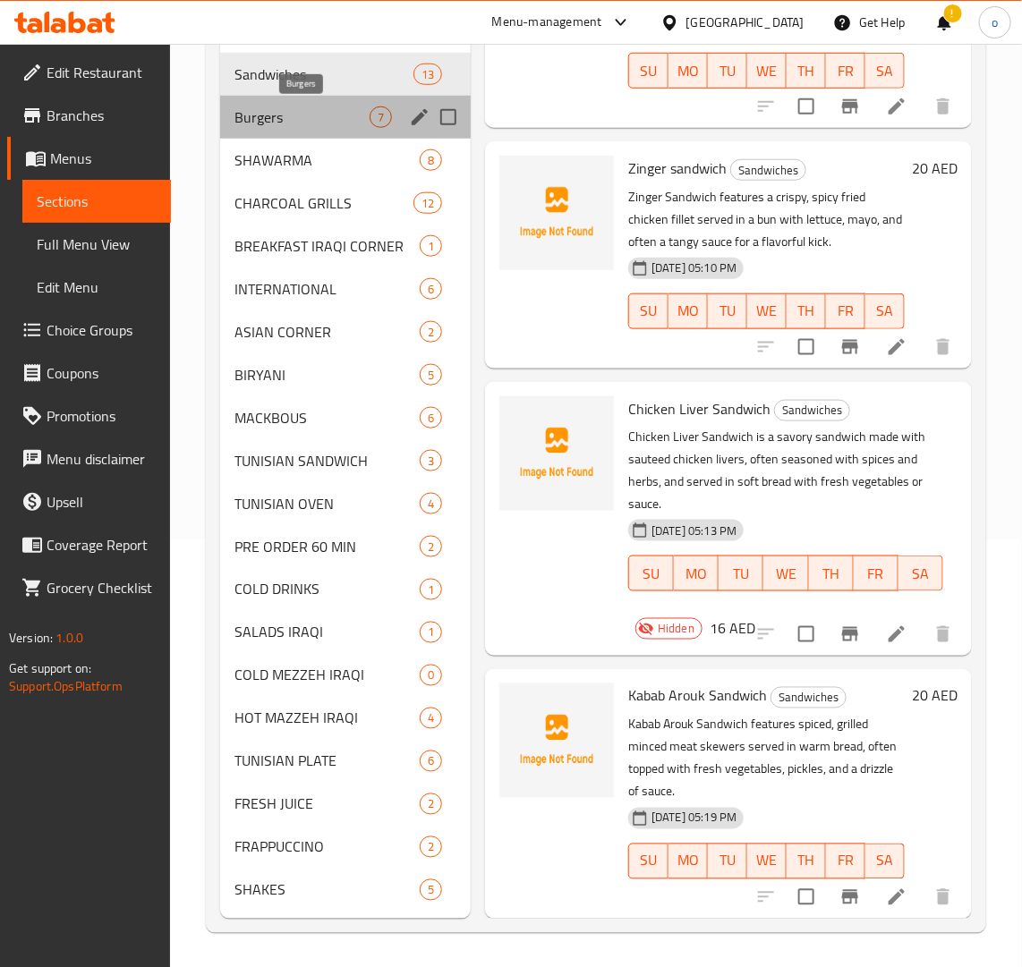
click at [279, 115] on span "Burgers" at bounding box center [301, 116] width 135 height 21
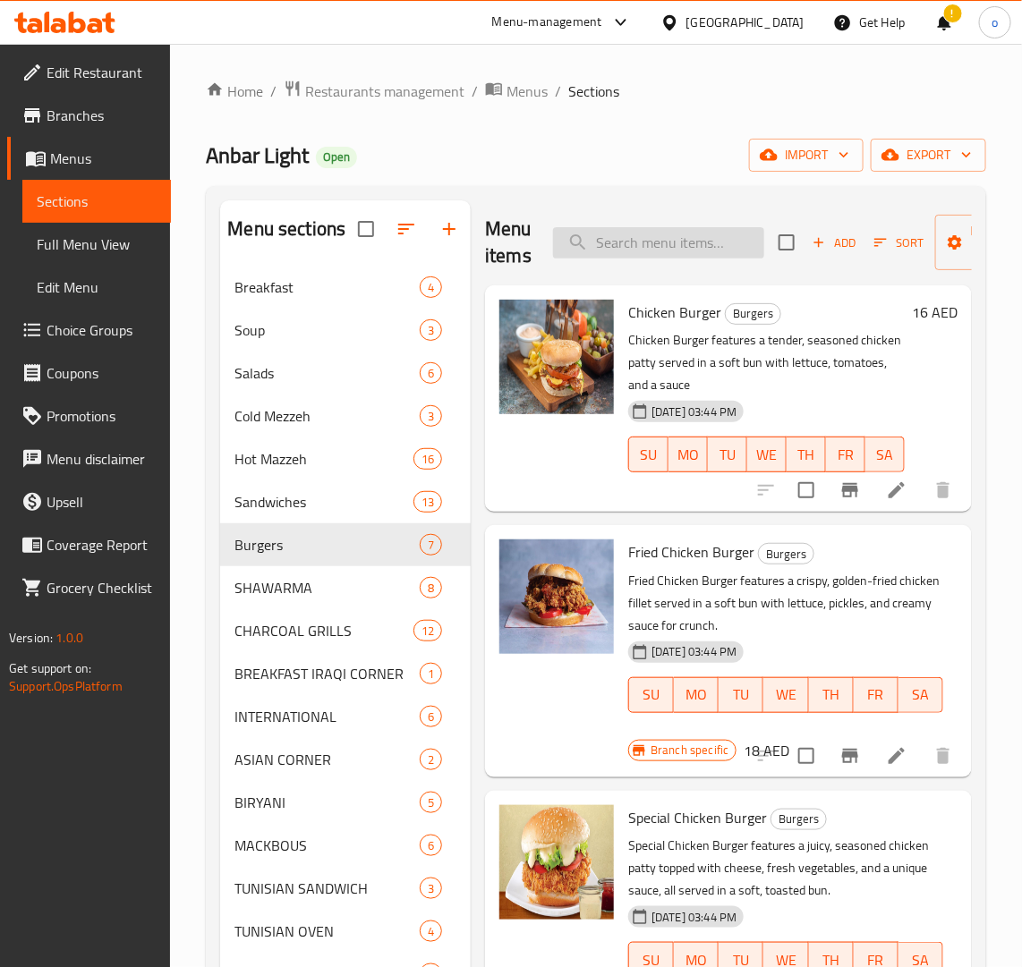
click at [659, 242] on input "search" at bounding box center [658, 242] width 211 height 31
paste
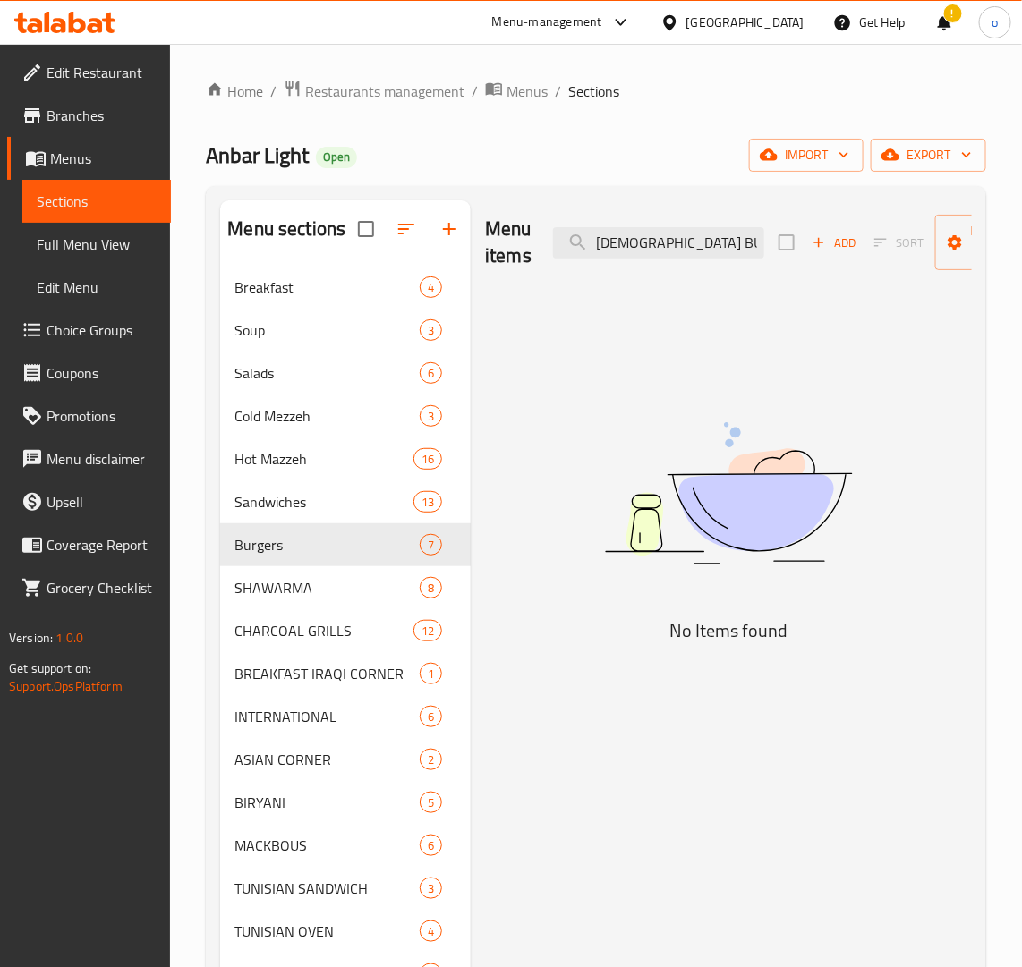
type input "IRAQI BURGER"
click at [821, 237] on icon "button" at bounding box center [819, 242] width 16 height 16
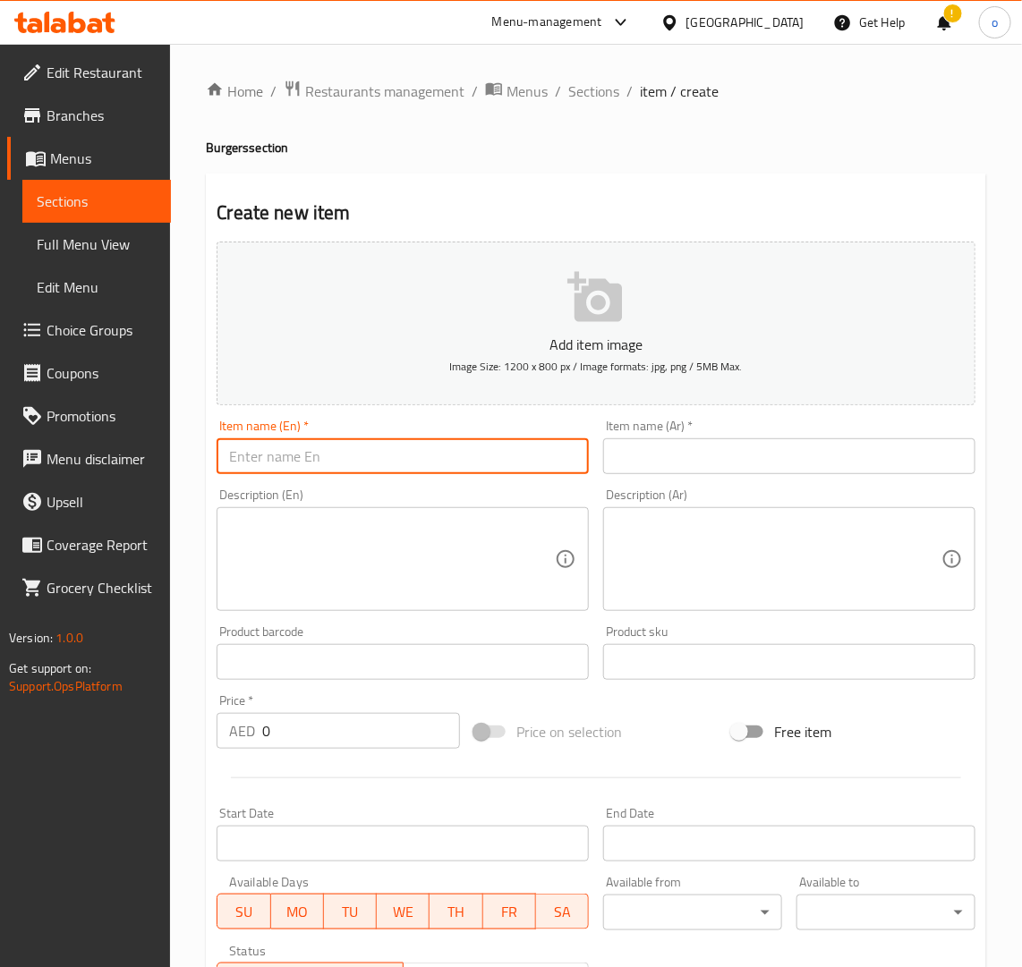
click at [430, 461] on input "text" at bounding box center [403, 456] width 372 height 36
type input "IRAQI BURGER"
click at [650, 465] on input "text" at bounding box center [789, 456] width 372 height 36
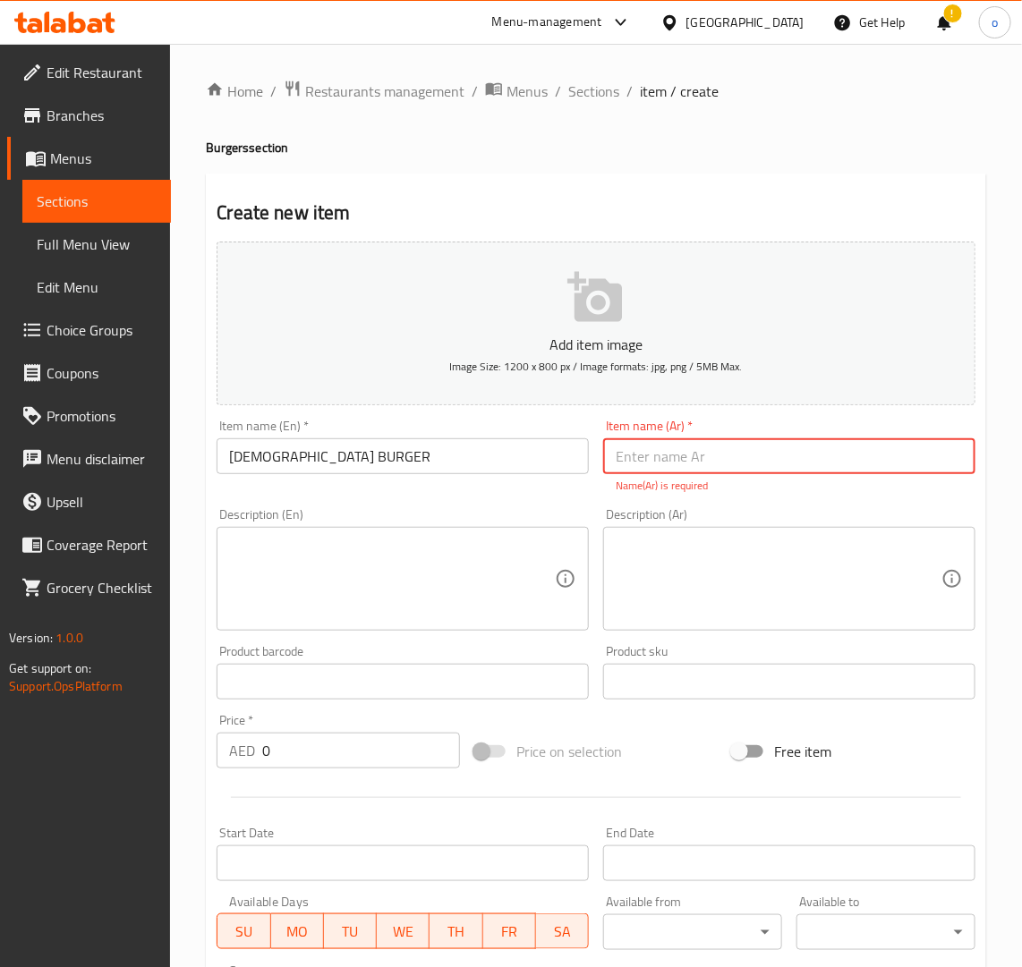
click at [710, 447] on input "text" at bounding box center [789, 456] width 372 height 36
type input "برجر عراقي"
drag, startPoint x: 669, startPoint y: 490, endPoint x: 682, endPoint y: 503, distance: 17.7
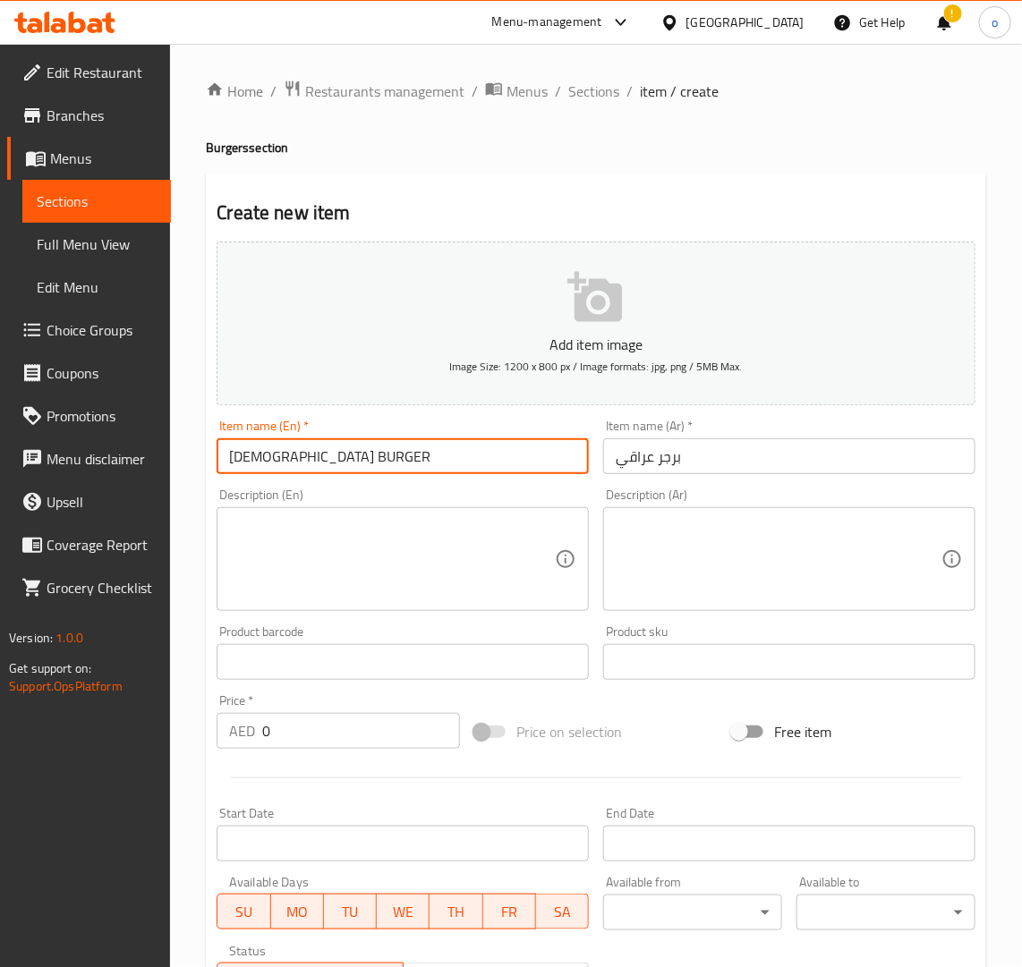
drag, startPoint x: 371, startPoint y: 457, endPoint x: 292, endPoint y: 479, distance: 82.5
click at [136, 459] on div "Edit Restaurant Branches Menus Sections Full Menu View Edit Menu Choice Groups …" at bounding box center [511, 654] width 1022 height 1220
drag, startPoint x: 636, startPoint y: 481, endPoint x: 662, endPoint y: 470, distance: 28.4
click at [637, 481] on div "Add item image Image Size: 1200 x 800 px / Image formats: jpg, png / 5MB Max. I…" at bounding box center [595, 619] width 773 height 771
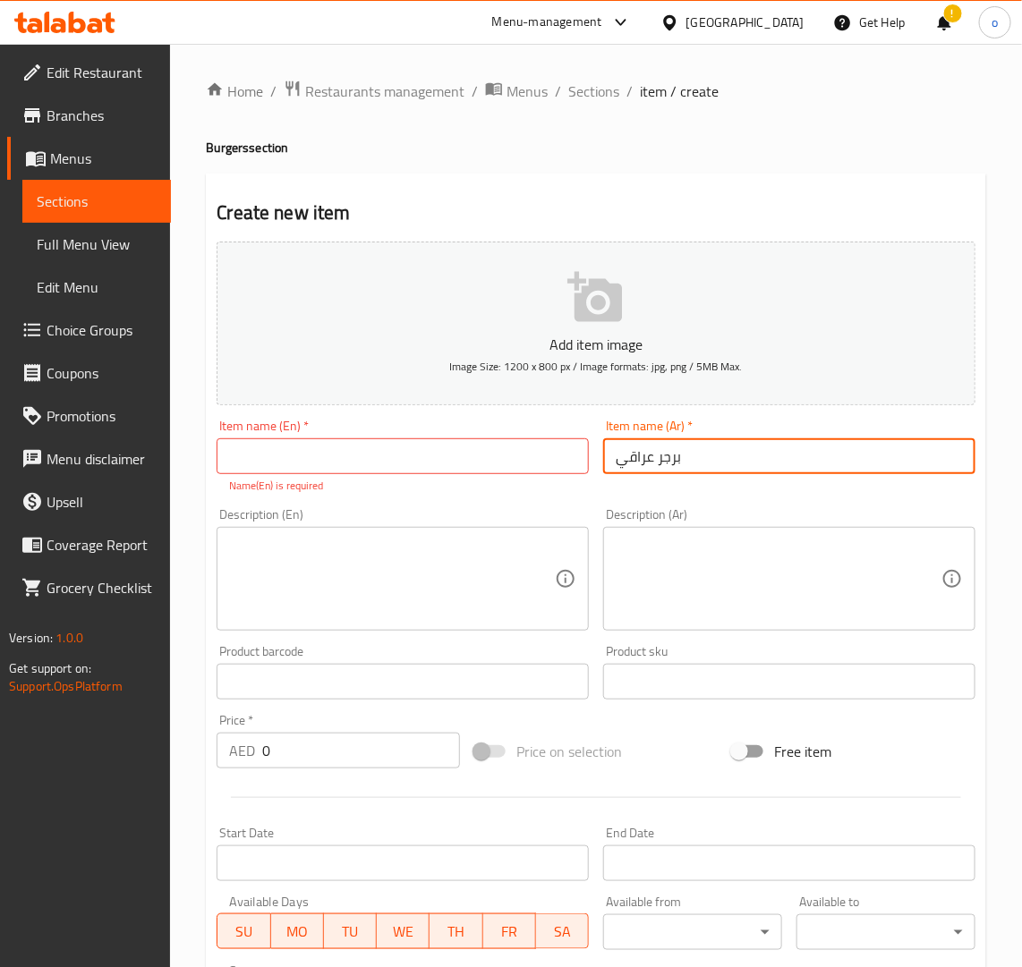
drag, startPoint x: 662, startPoint y: 470, endPoint x: 700, endPoint y: 470, distance: 37.6
click at [668, 470] on input "برجر عراقي" at bounding box center [789, 456] width 372 height 36
drag, startPoint x: 705, startPoint y: 467, endPoint x: 584, endPoint y: 468, distance: 120.8
click at [584, 468] on div "Add item image Image Size: 1200 x 800 px / Image formats: jpg, png / 5MB Max. I…" at bounding box center [595, 629] width 773 height 791
click at [634, 183] on div "Create new item Add item image Image Size: 1200 x 800 px / Image formats: jpg, …" at bounding box center [596, 704] width 780 height 1061
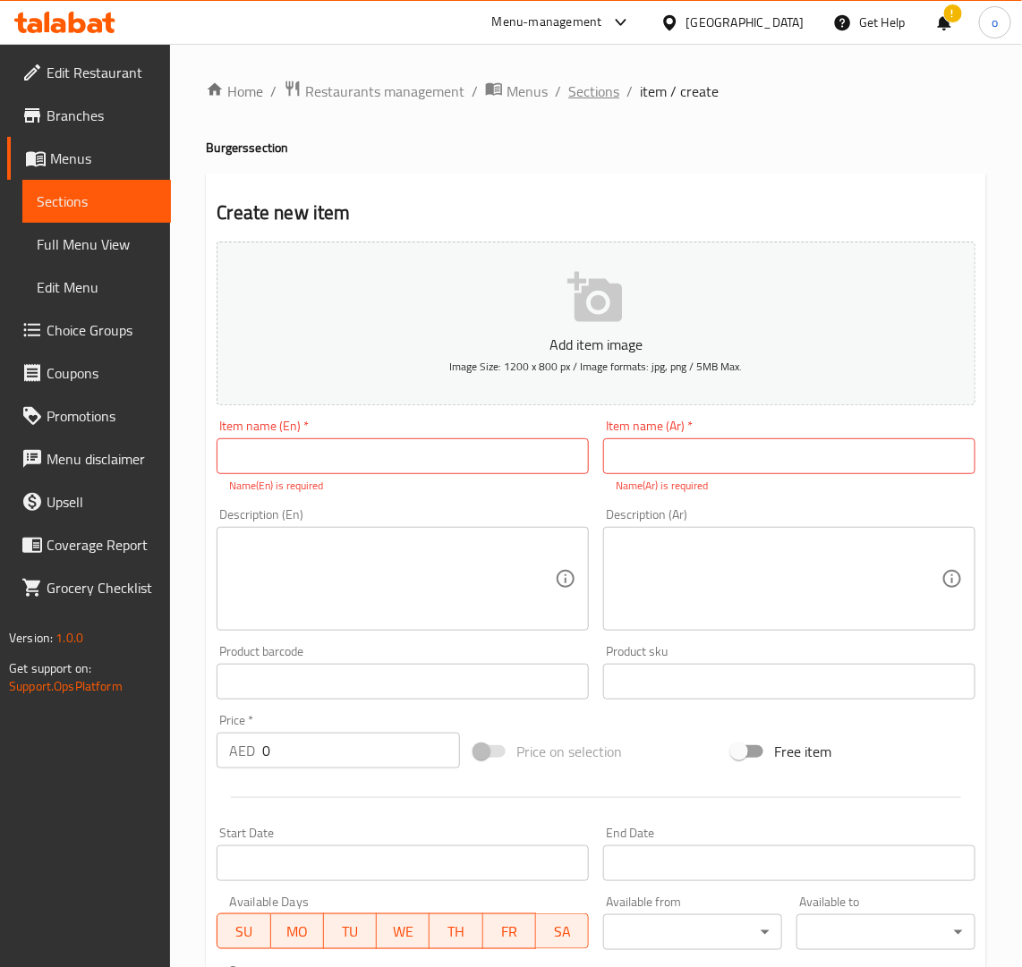
click at [605, 92] on span "Sections" at bounding box center [593, 91] width 51 height 21
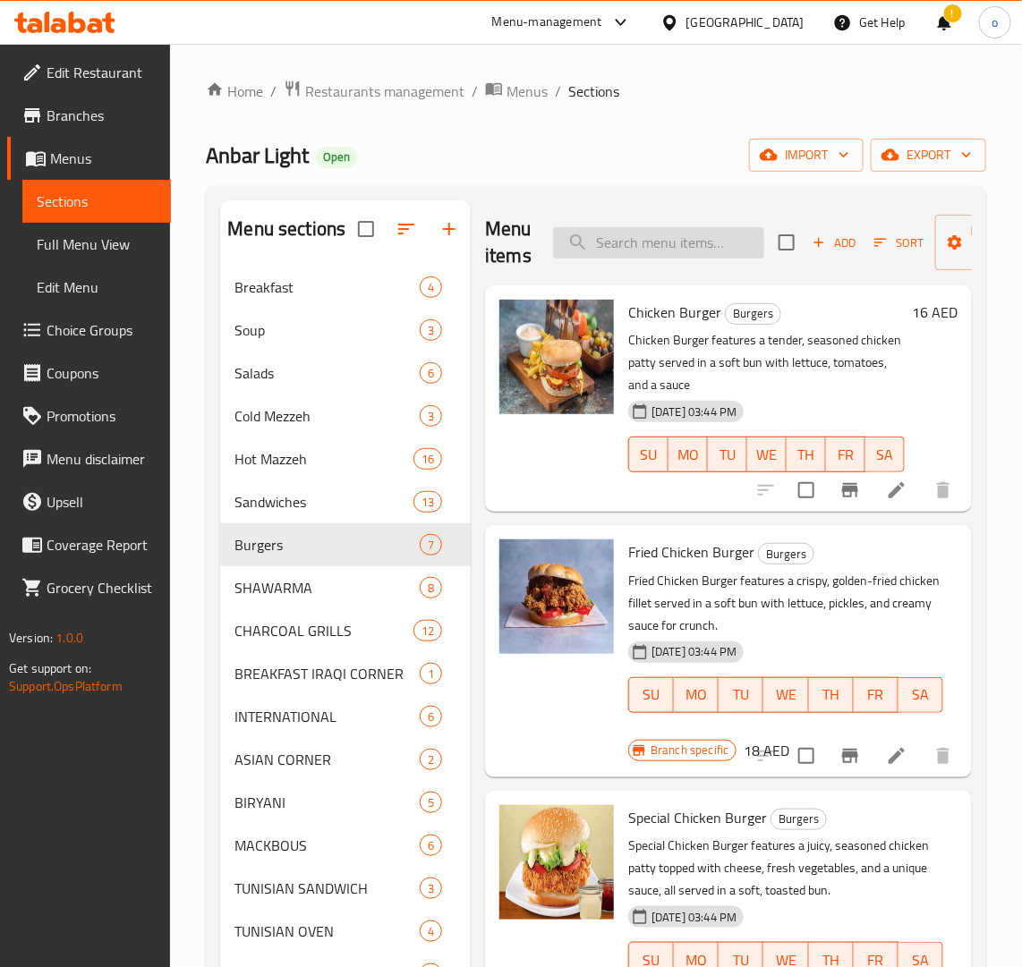
click at [609, 247] on input "search" at bounding box center [658, 242] width 211 height 31
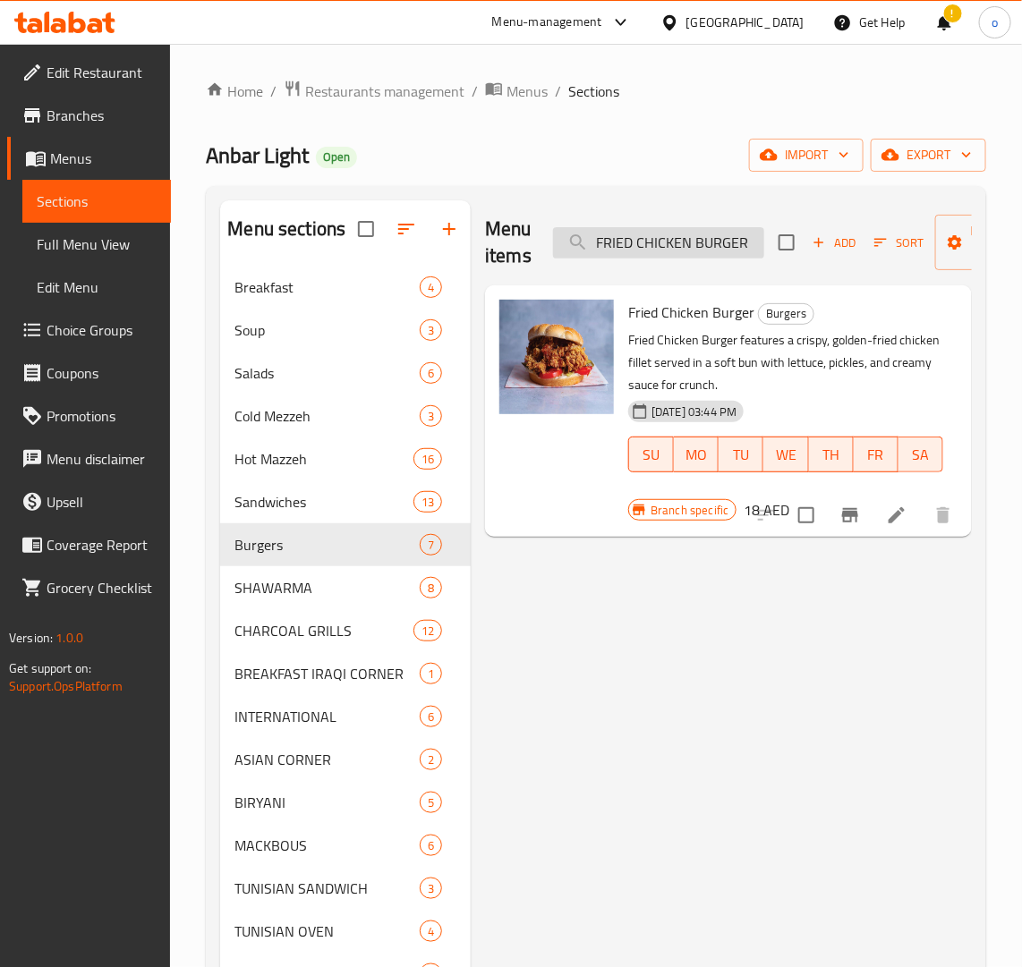
click at [623, 257] on input "FRIED CHICKEN BURGER" at bounding box center [658, 242] width 211 height 31
type input "="
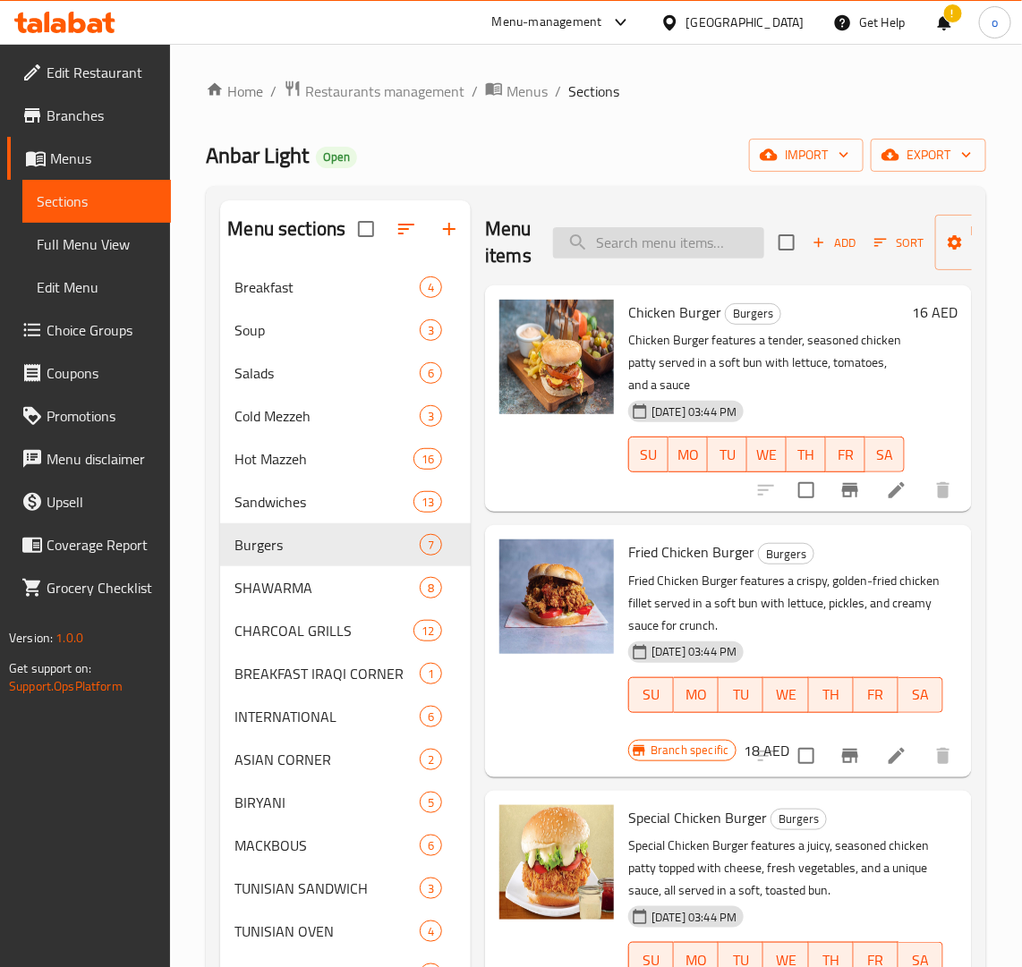
click at [614, 246] on input "search" at bounding box center [658, 242] width 211 height 31
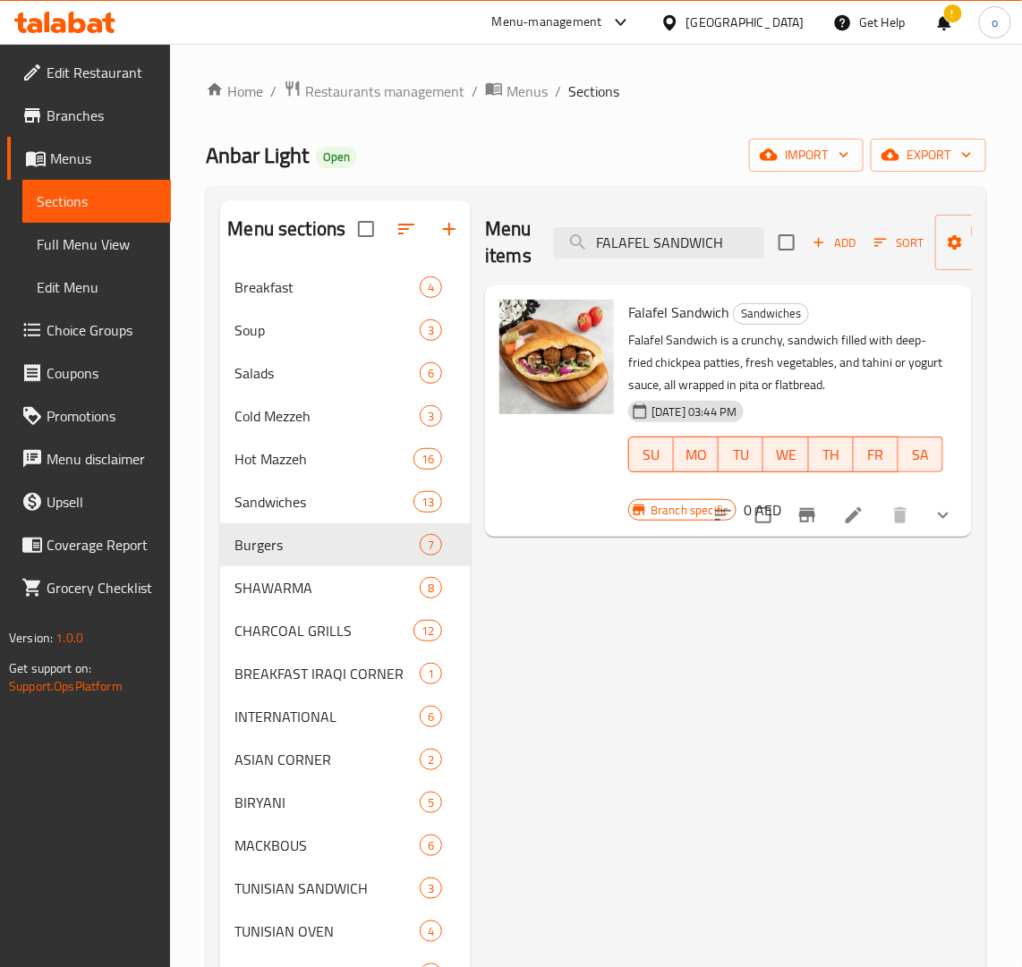
type input "FALAFEL SANDWICH"
click at [927, 501] on div at bounding box center [833, 515] width 263 height 43
click at [931, 511] on button "show more" at bounding box center [943, 515] width 43 height 43
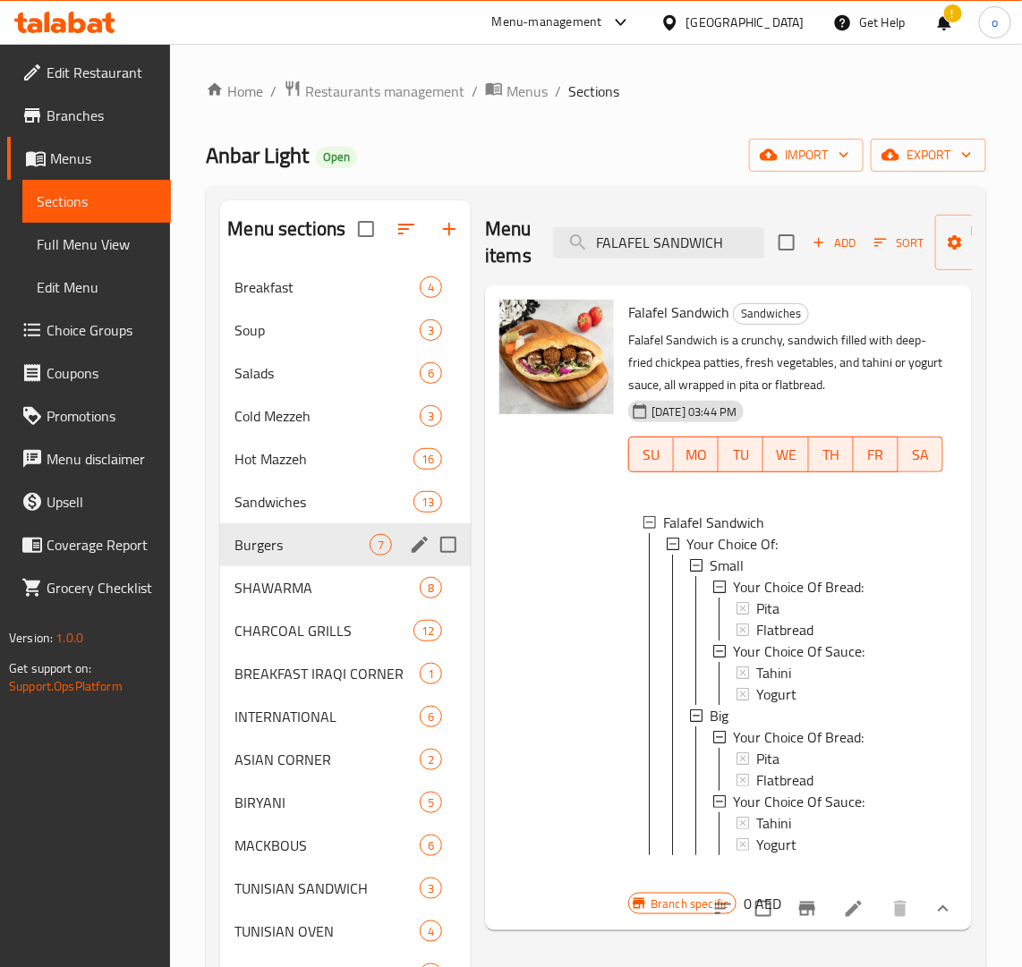
click at [327, 524] on div "Burgers 7" at bounding box center [345, 544] width 251 height 43
click at [334, 547] on span "Burgers" at bounding box center [301, 544] width 135 height 21
click at [837, 242] on span "Add" at bounding box center [834, 243] width 48 height 21
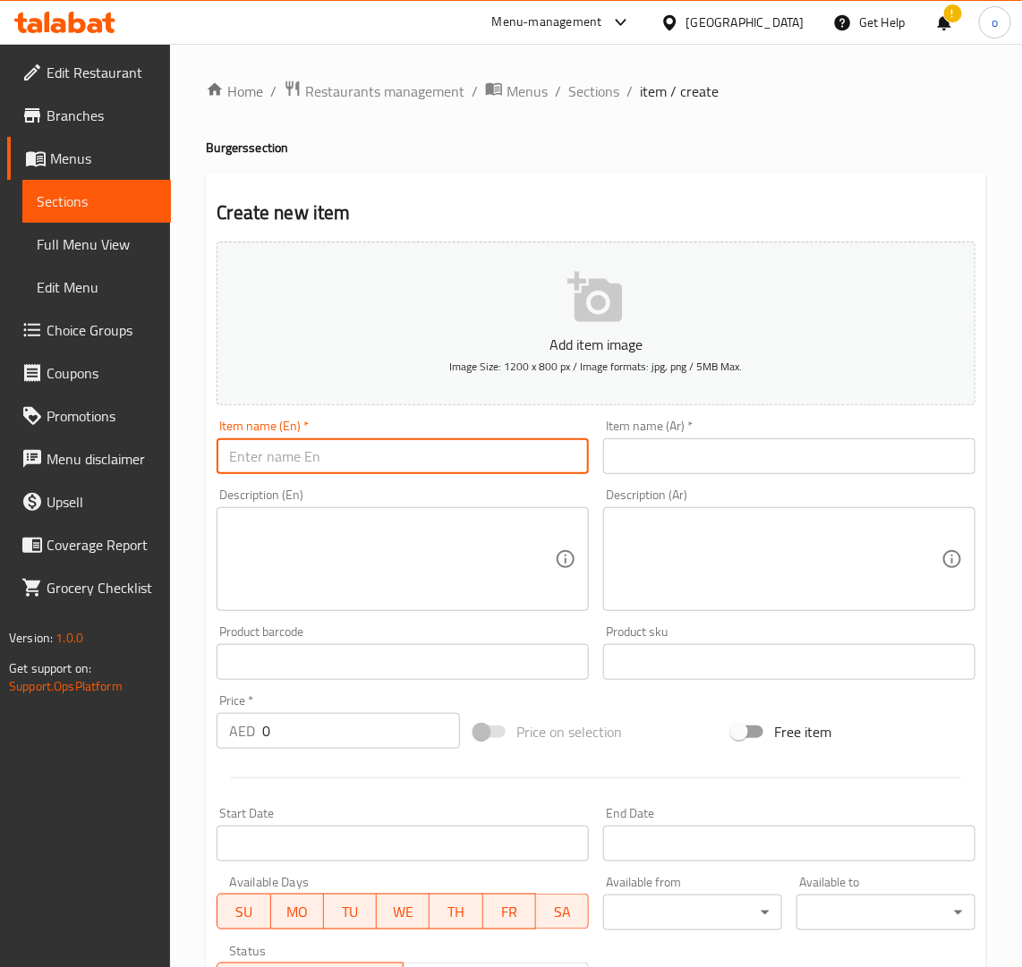
click at [515, 457] on input "text" at bounding box center [403, 456] width 372 height 36
drag, startPoint x: 470, startPoint y: 462, endPoint x: 439, endPoint y: 462, distance: 30.4
click at [470, 462] on input "IRAQI BURGER" at bounding box center [403, 456] width 372 height 36
drag, startPoint x: 371, startPoint y: 459, endPoint x: 118, endPoint y: 456, distance: 253.2
click at [118, 456] on div "Edit Restaurant Branches Menus Sections Full Menu View Edit Menu Choice Groups …" at bounding box center [511, 654] width 1022 height 1220
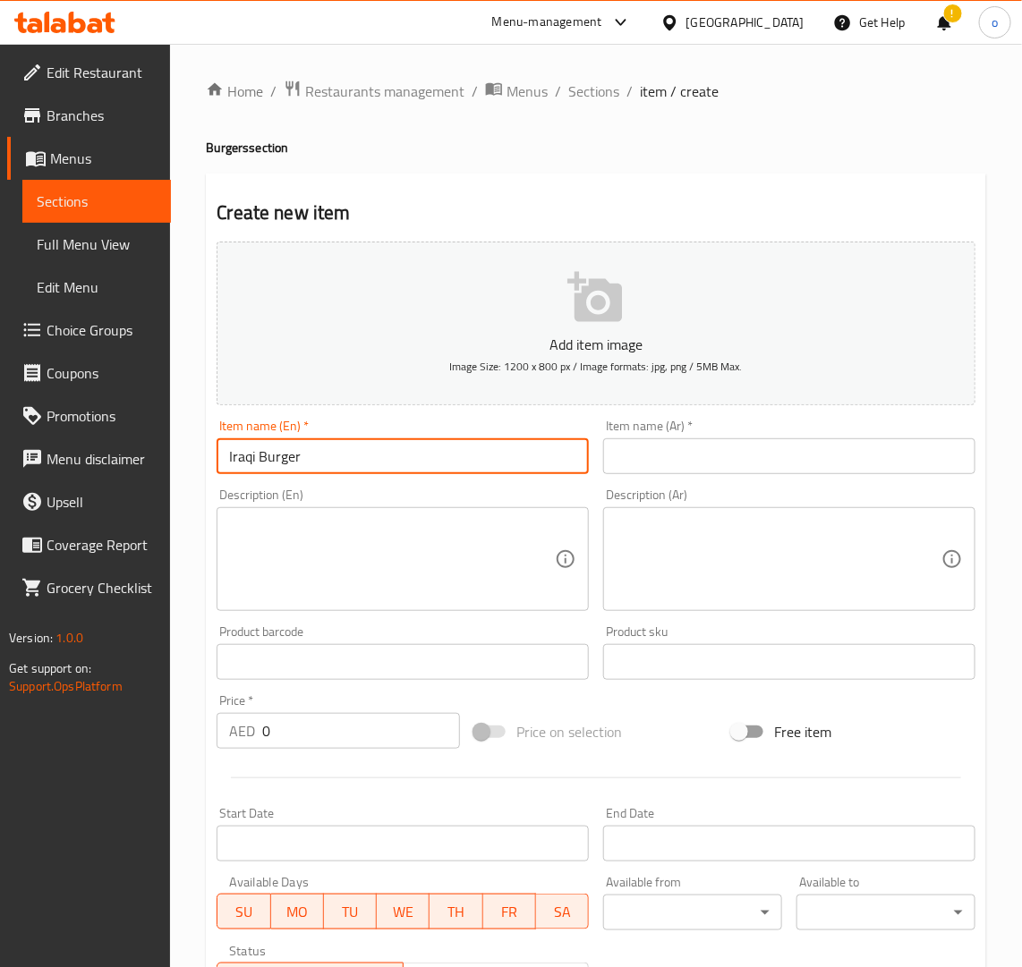
type input "Iraqi Burger"
click at [293, 497] on div "Description (En) Description (En)" at bounding box center [403, 550] width 372 height 123
drag, startPoint x: 258, startPoint y: 463, endPoint x: 173, endPoint y: 466, distance: 85.1
click at [173, 466] on div "Home / Restaurants management / Menus / Sections / item / create Burgers sectio…" at bounding box center [596, 654] width 852 height 1220
click at [667, 443] on input "text" at bounding box center [789, 456] width 372 height 36
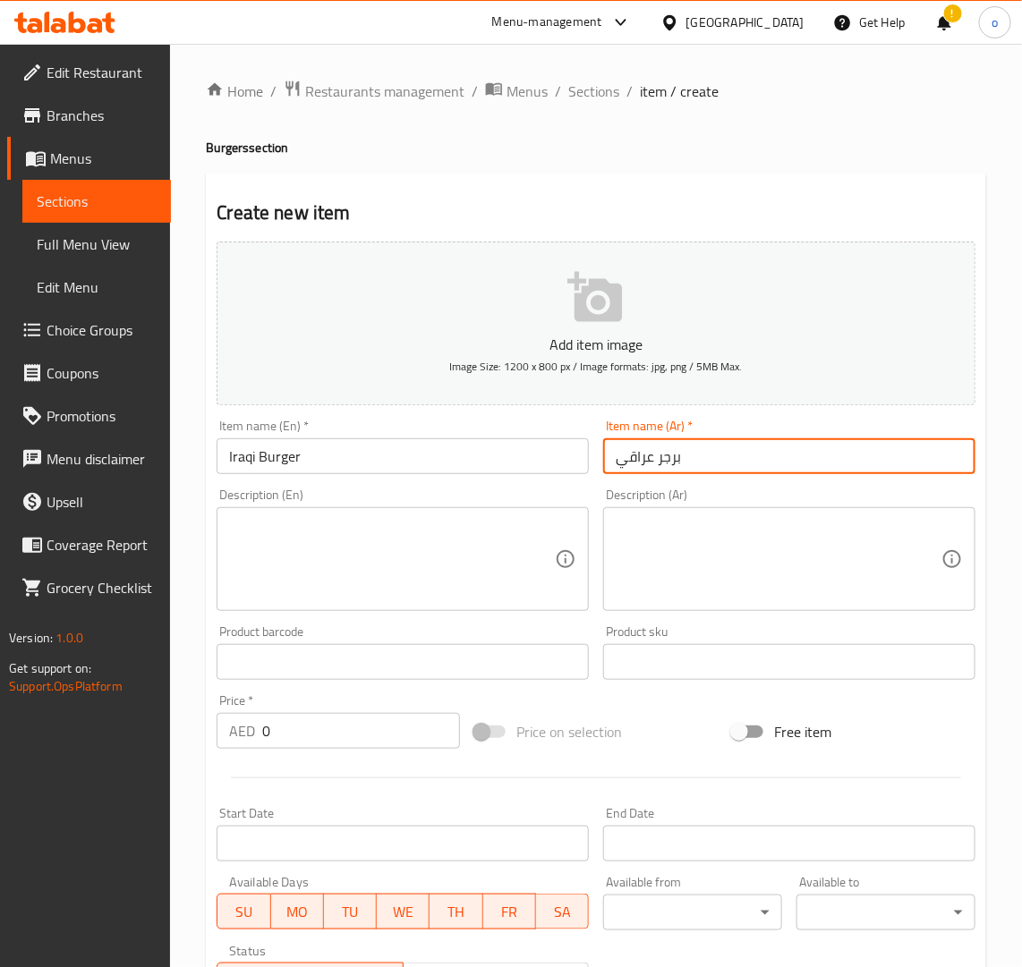
type input "برجر عراقي"
drag, startPoint x: 546, startPoint y: 521, endPoint x: 596, endPoint y: 531, distance: 51.1
click at [546, 522] on textarea at bounding box center [392, 559] width 326 height 85
click at [503, 552] on textarea at bounding box center [392, 559] width 326 height 85
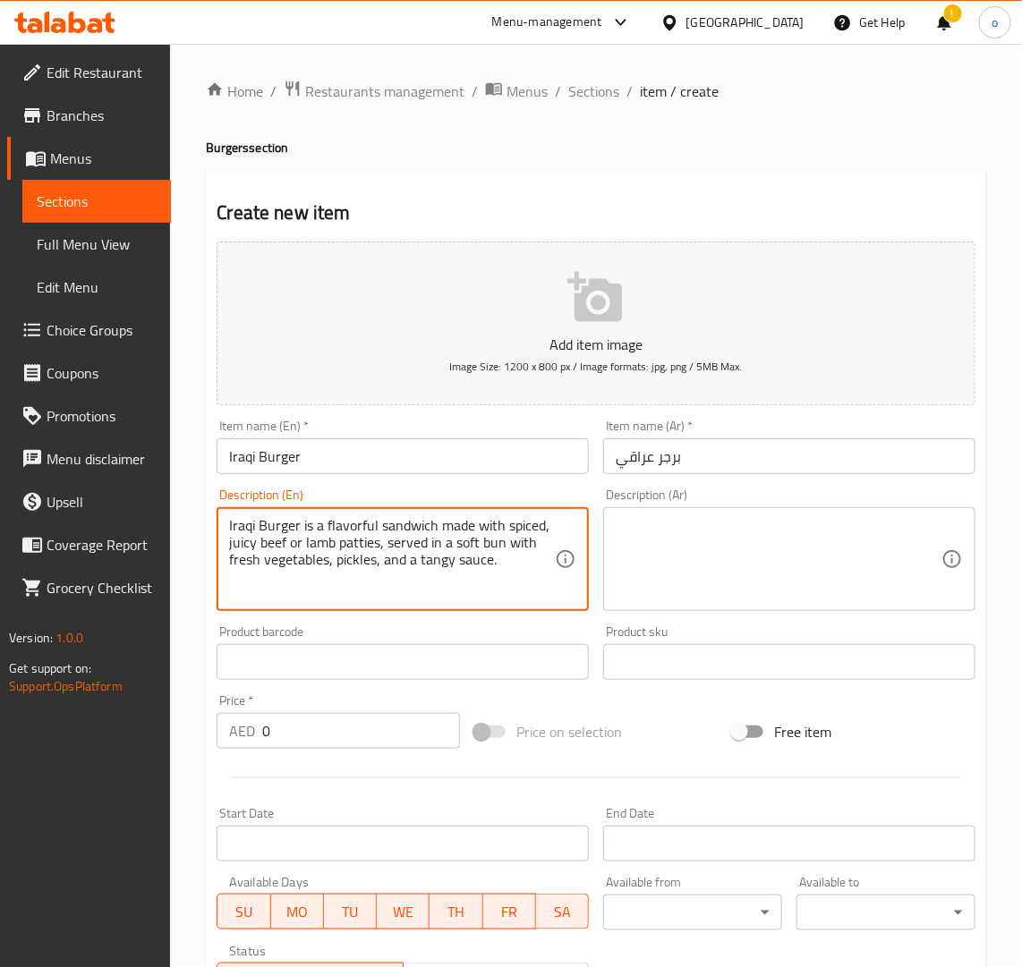
type textarea "Iraqi Burger is a flavorful sandwich made with spiced, juicy beef or lamb patti…"
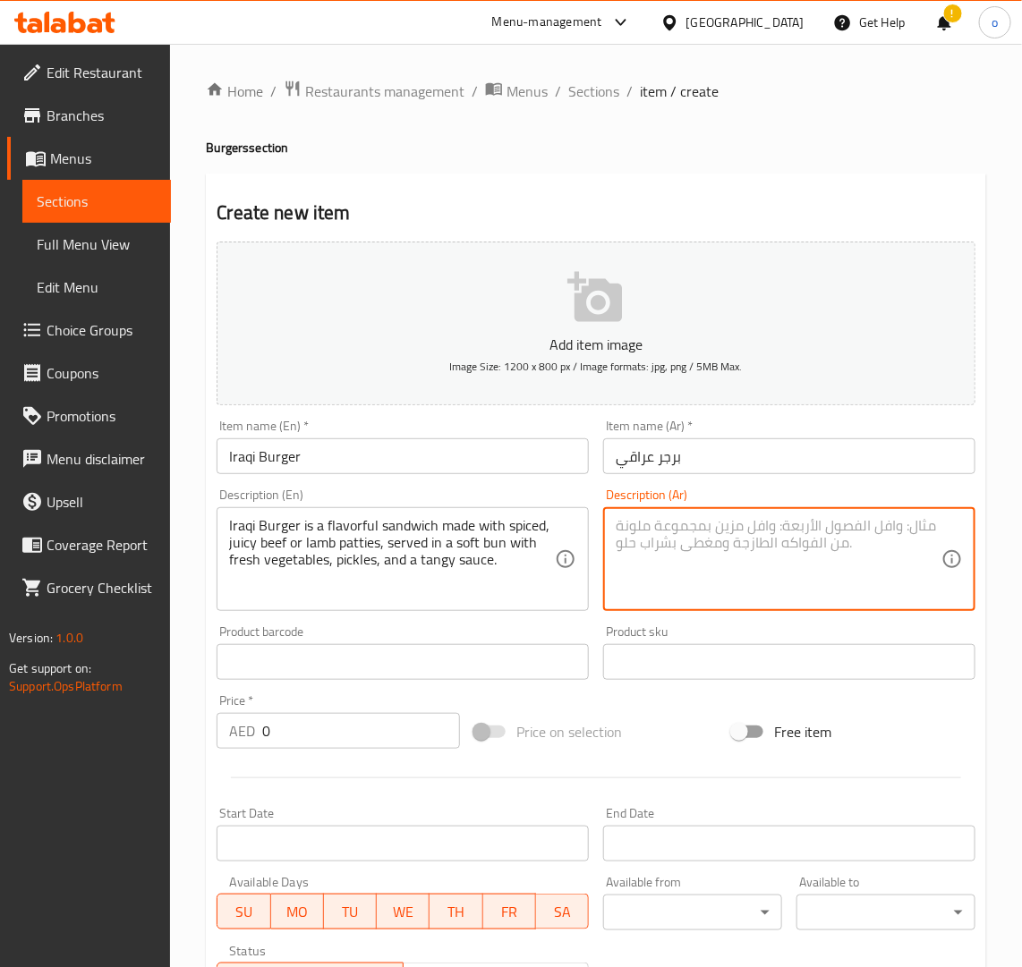
click at [674, 523] on textarea at bounding box center [779, 559] width 326 height 85
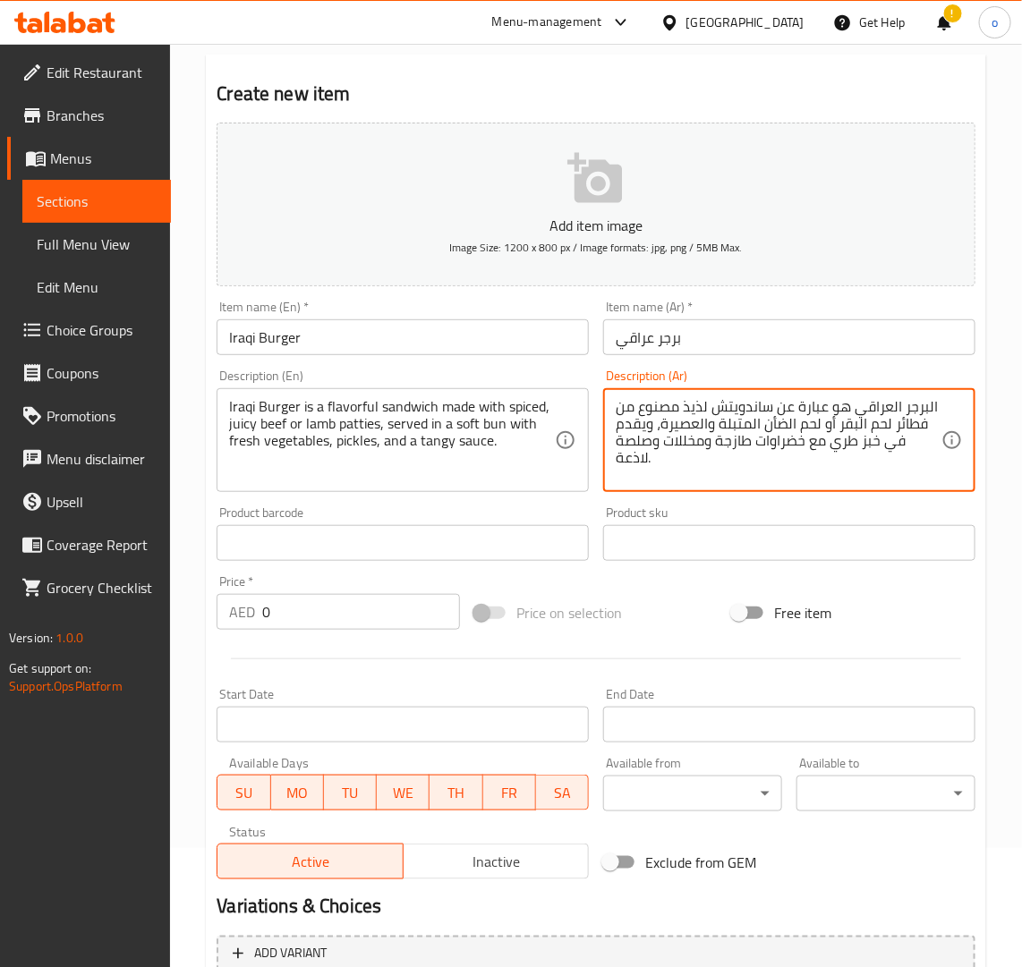
scroll to position [293, 0]
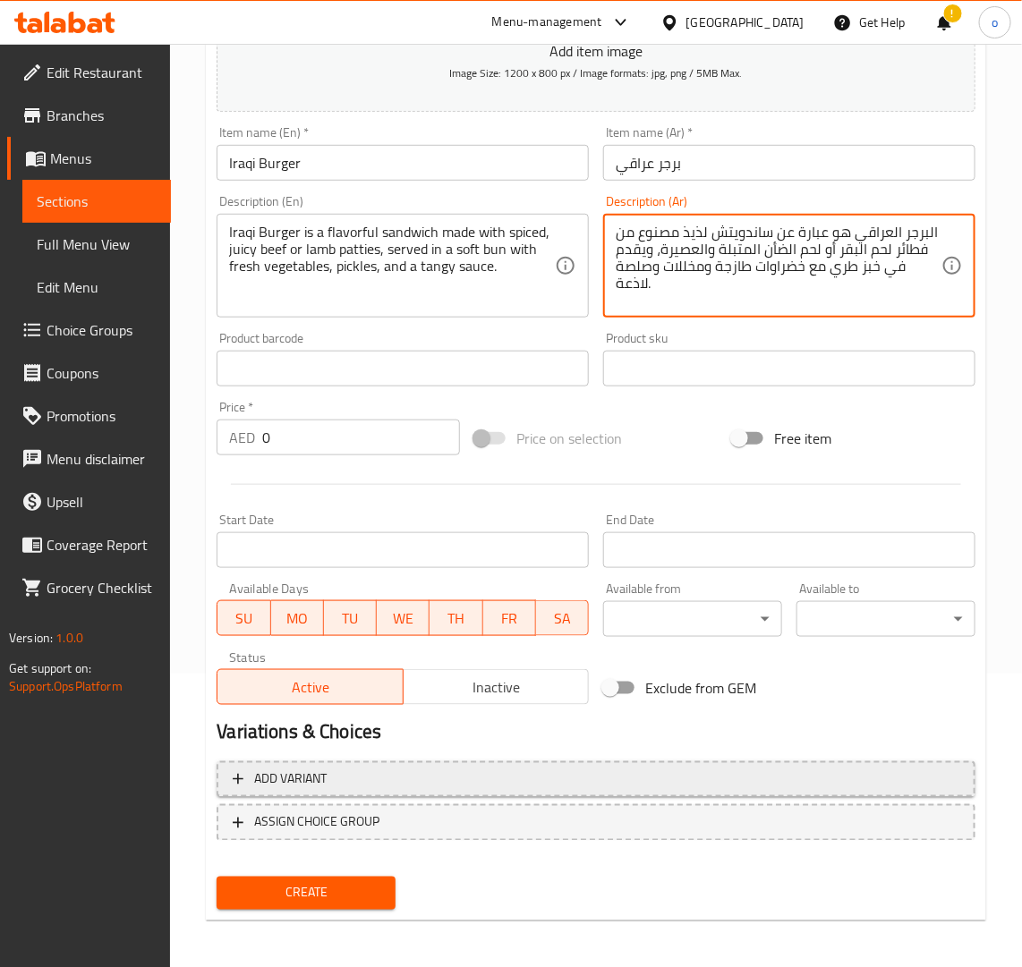
type textarea "البرجر العراقي هو عبارة عن ساندويتش لذيذ مصنوع من فطائر لحم البقر أو لحم الضأن …"
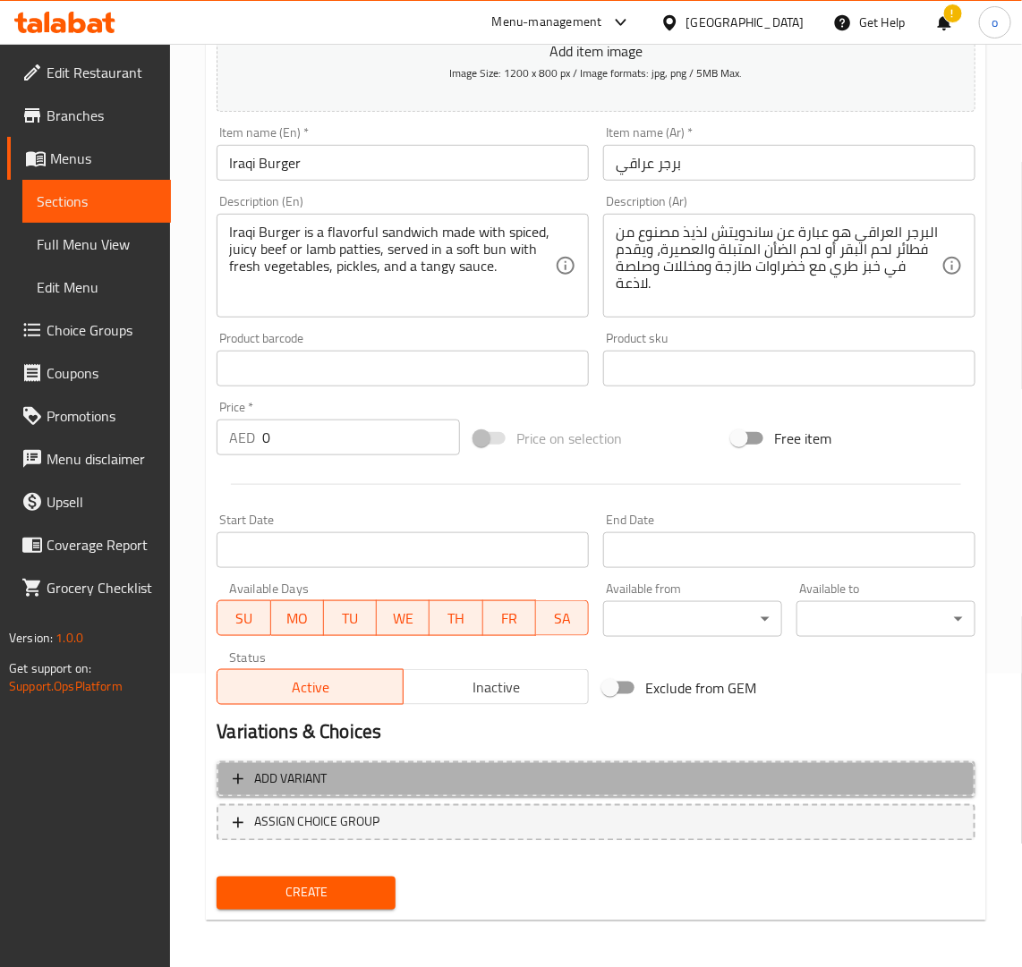
click at [533, 784] on span "Add variant" at bounding box center [596, 780] width 727 height 22
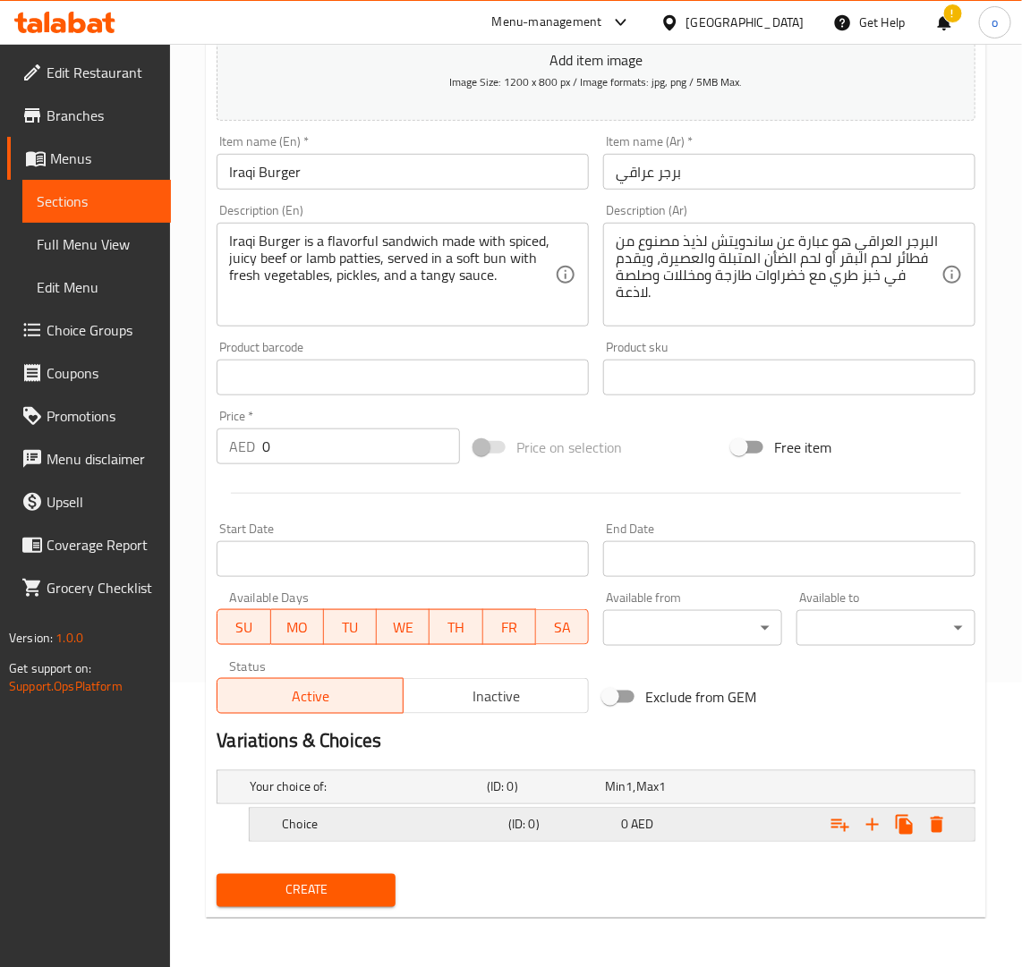
click at [495, 834] on div "Choice" at bounding box center [391, 824] width 226 height 25
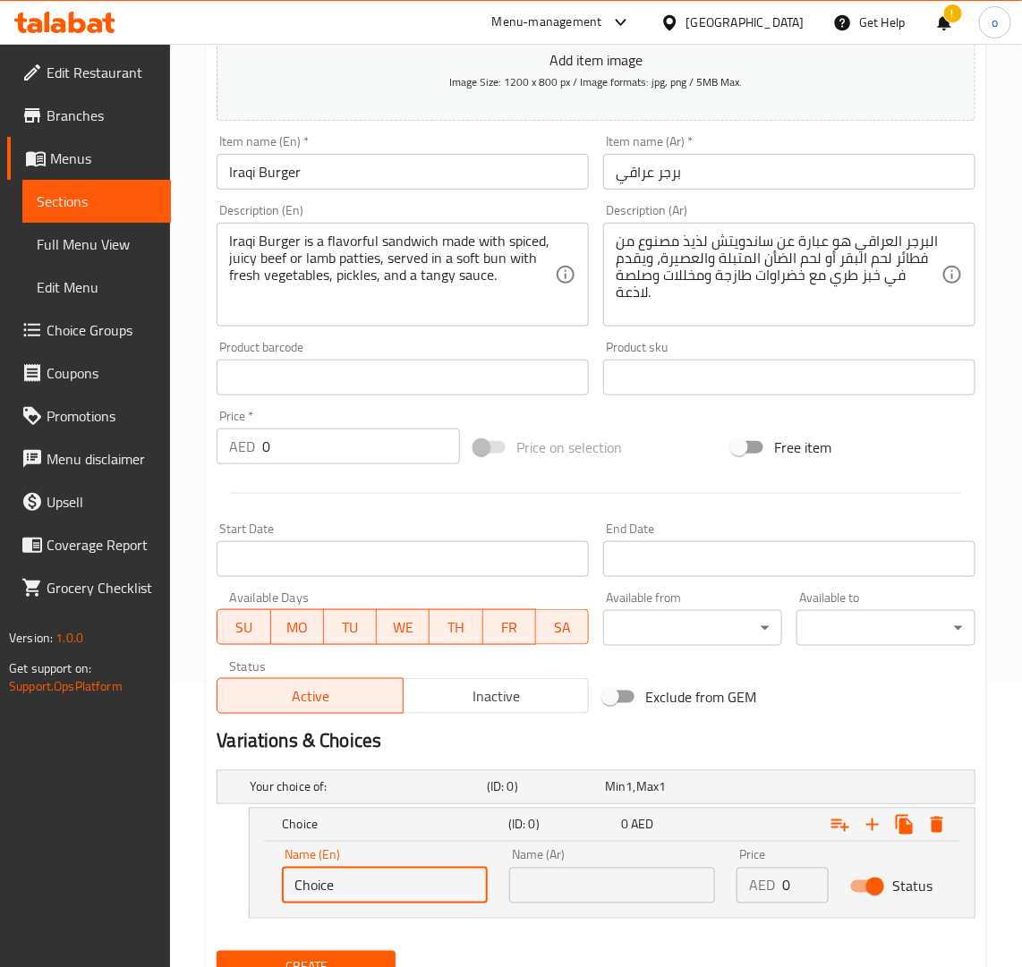
drag, startPoint x: 352, startPoint y: 897, endPoint x: 260, endPoint y: 902, distance: 91.4
click at [260, 902] on div "Name (En) Choice Name (En) Name (Ar) Name (Ar) Price AED 0 Price Status" at bounding box center [612, 880] width 725 height 76
type input "Chicken"
click at [874, 824] on icon "Expand" at bounding box center [872, 825] width 13 height 13
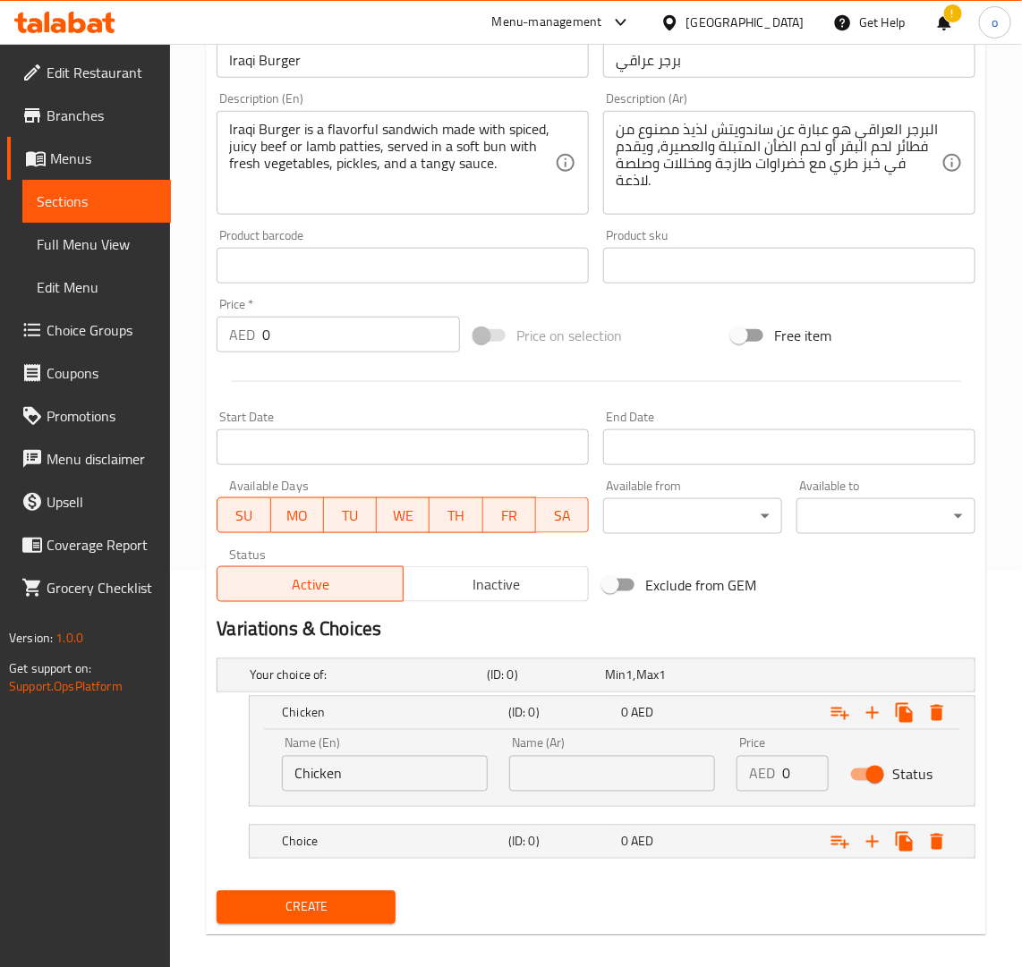
scroll to position [414, 0]
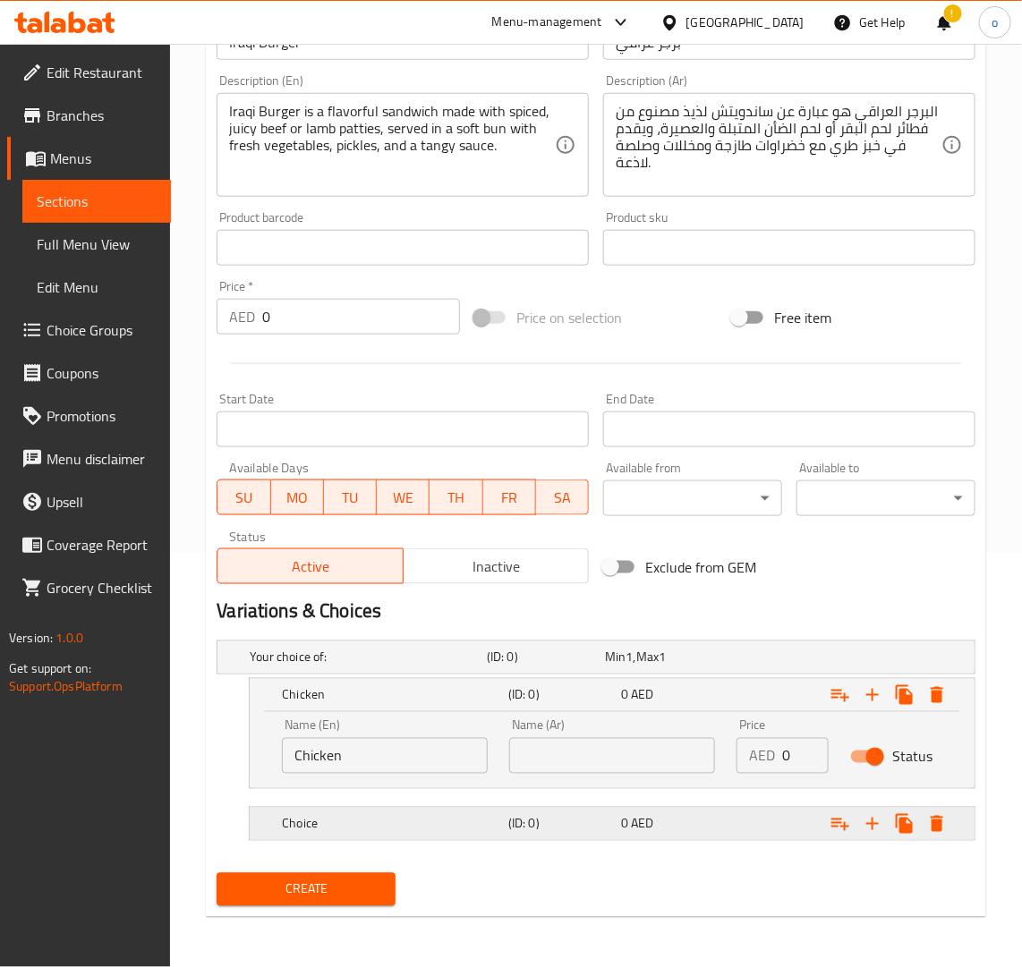
click at [399, 835] on div "Choice" at bounding box center [391, 824] width 226 height 25
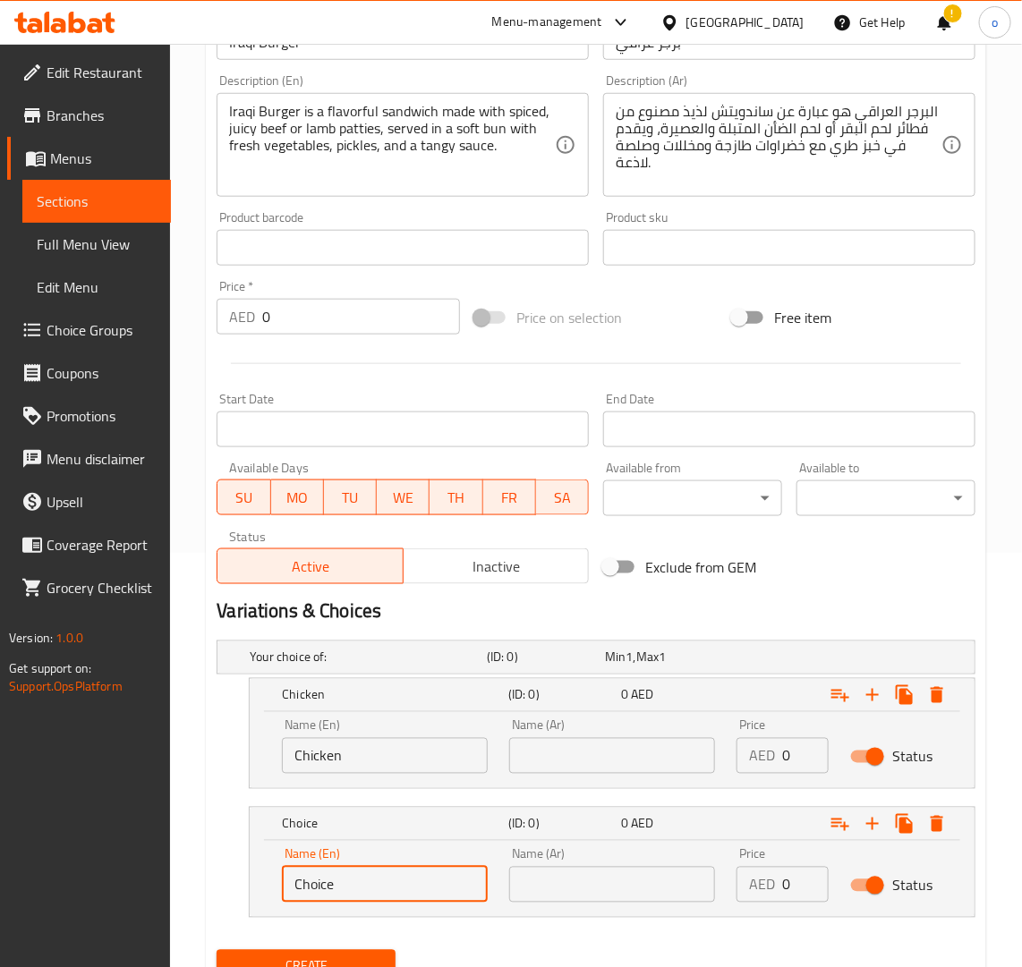
click at [266, 887] on div "Name (En) Choice Name (En) Name (Ar) Name (Ar) Price AED 0 Price Status" at bounding box center [612, 879] width 725 height 76
type input "meat"
click at [364, 807] on div "meat (ID: 0) 0 AED" at bounding box center [617, 823] width 678 height 39
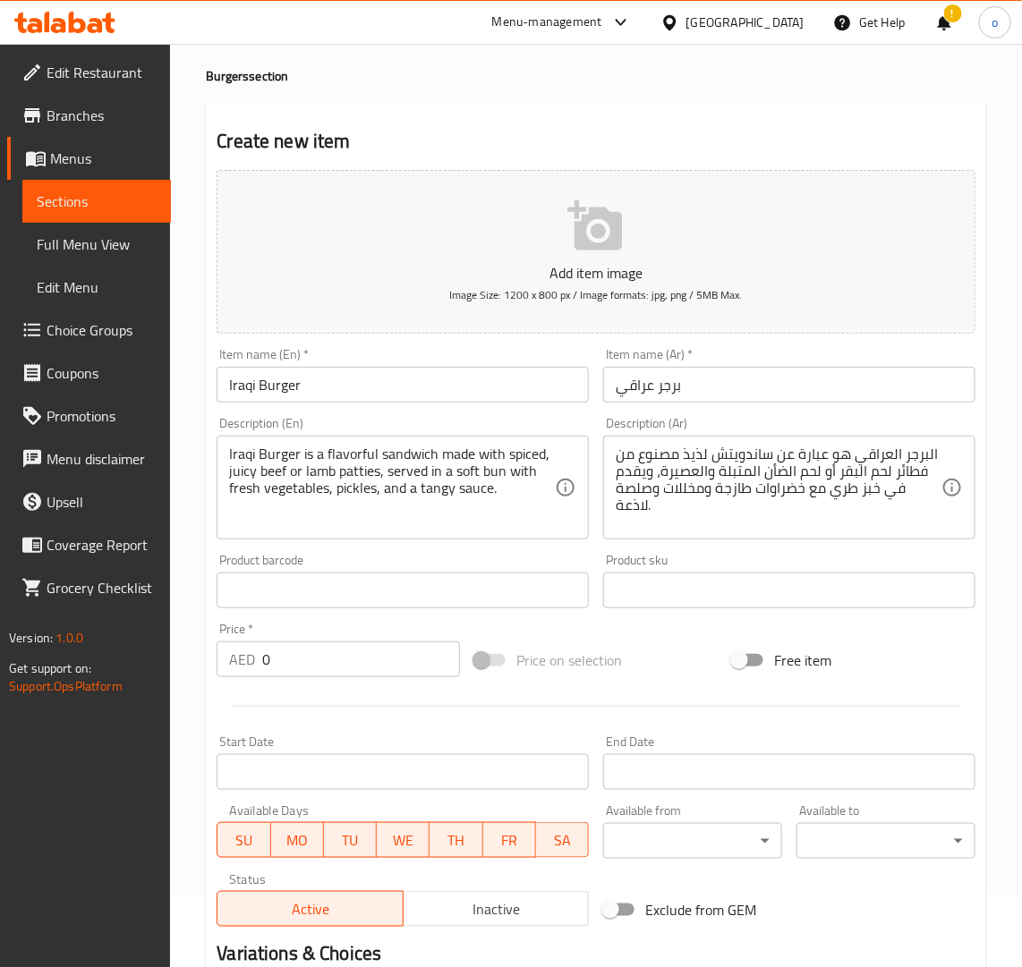
scroll to position [112, 0]
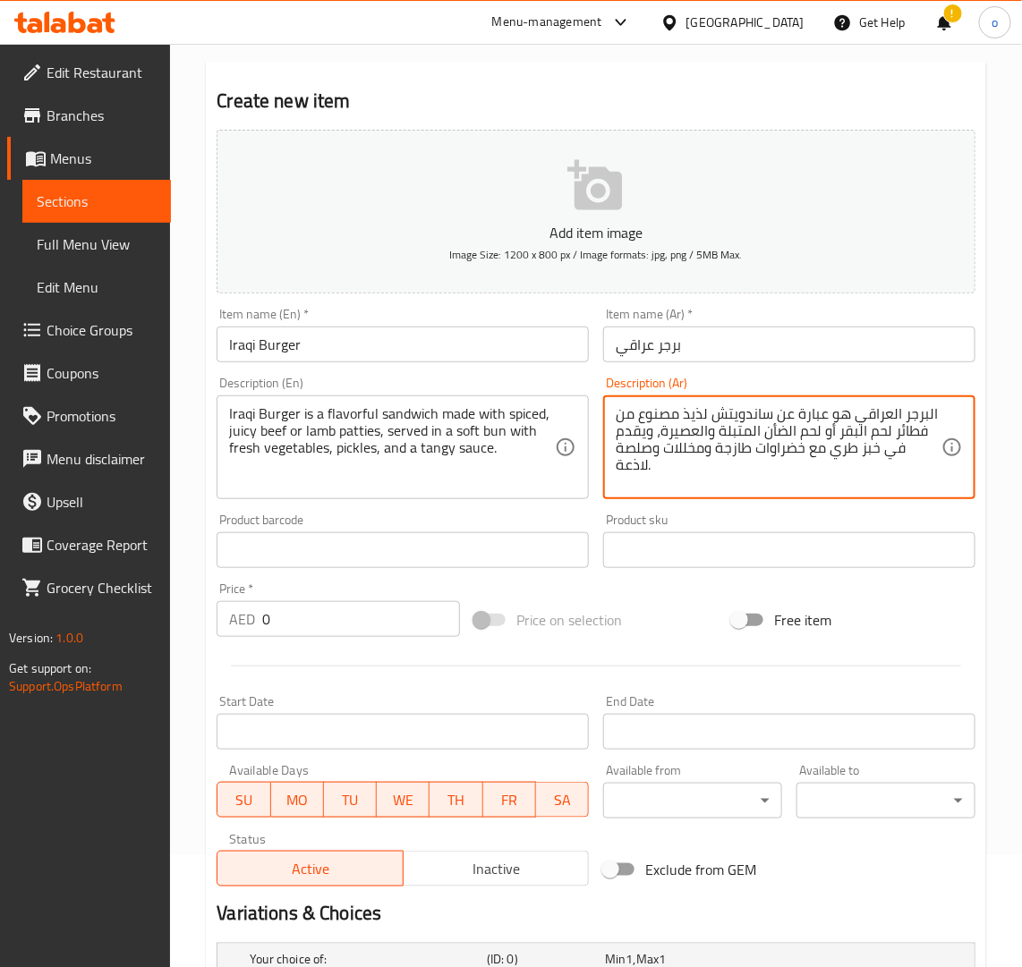
click at [878, 431] on textarea "البرجر العراقي هو عبارة عن ساندويتش لذيذ مصنوع من فطائر لحم البقر أو لحم الضأن …" at bounding box center [779, 447] width 326 height 85
click at [866, 438] on textarea "البرجر العراقي هو عبارة عن ساندويتش لذيذ مصنوع من فطائر لحم البقر أو لحم الضأن …" at bounding box center [779, 447] width 326 height 85
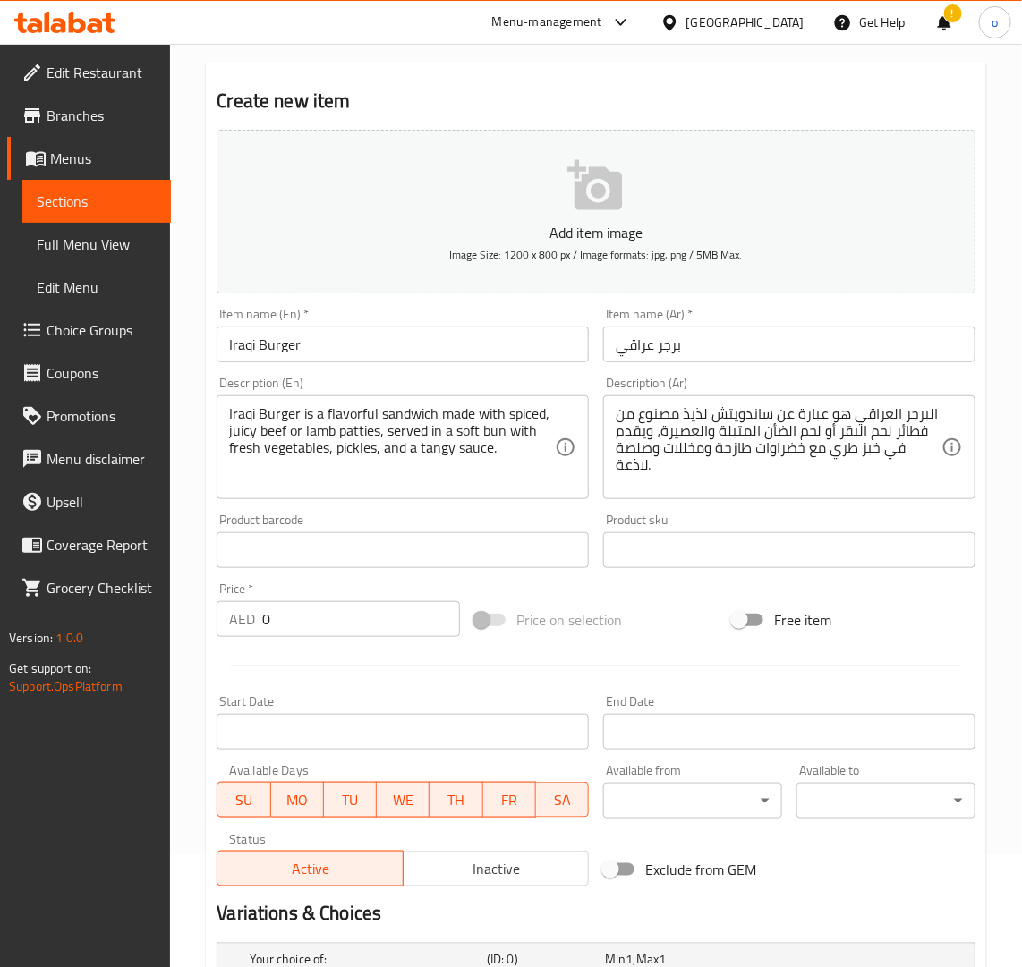
click at [814, 516] on div "Product sku Product sku" at bounding box center [789, 541] width 372 height 55
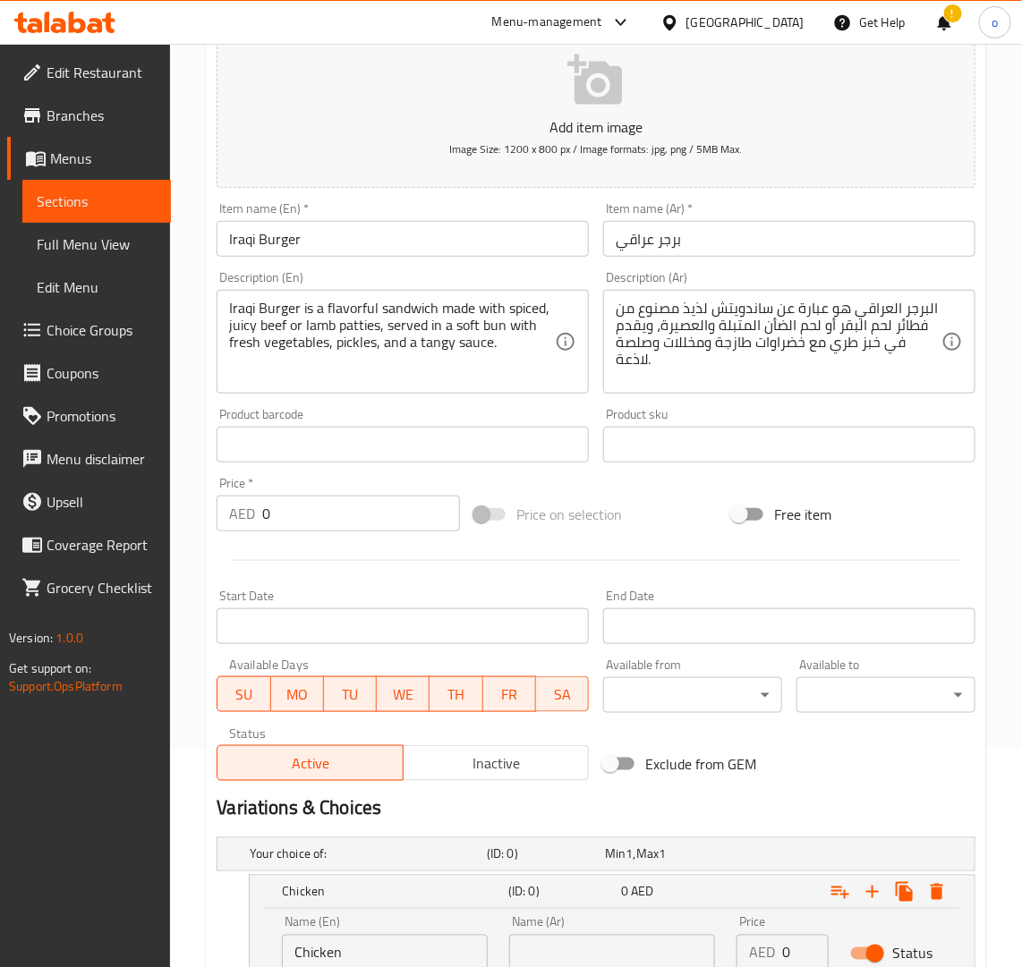
scroll to position [414, 0]
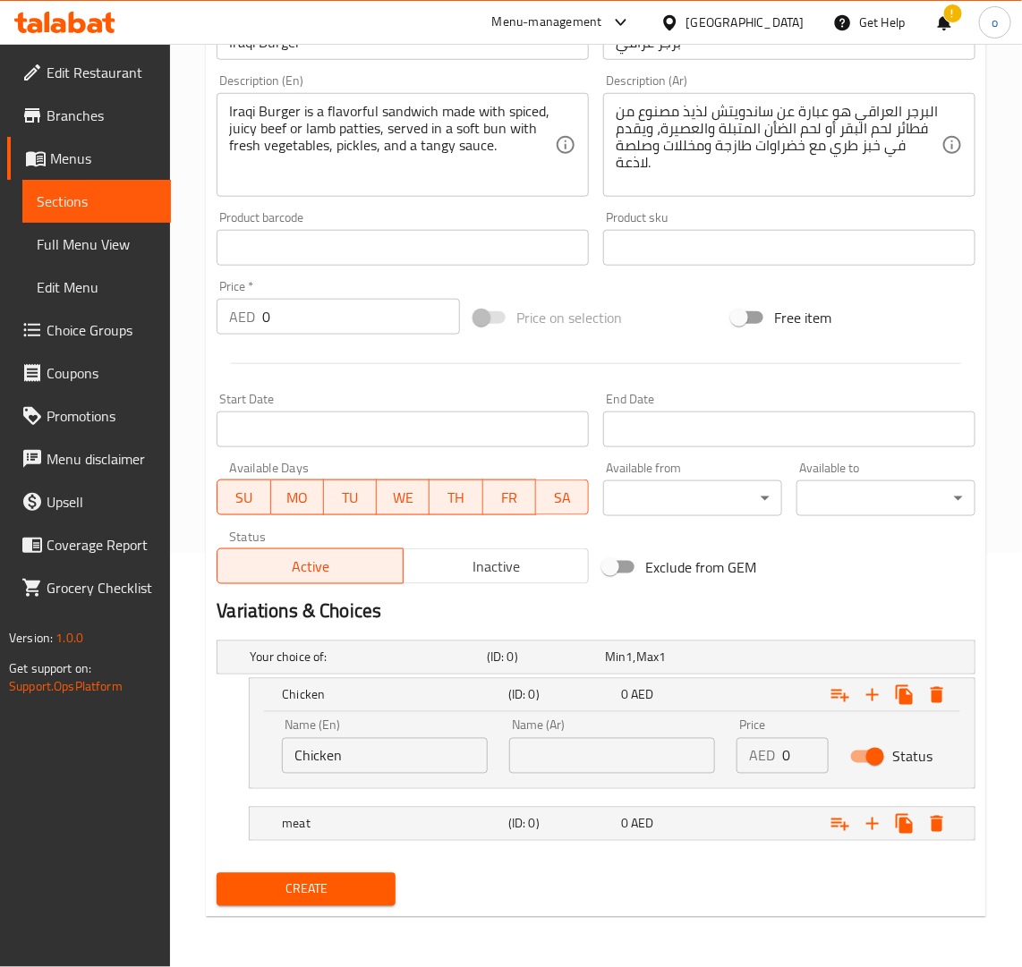
click at [561, 752] on input "text" at bounding box center [612, 756] width 206 height 36
type input "دجاج"
click at [618, 812] on div "0 AED" at bounding box center [673, 824] width 113 height 25
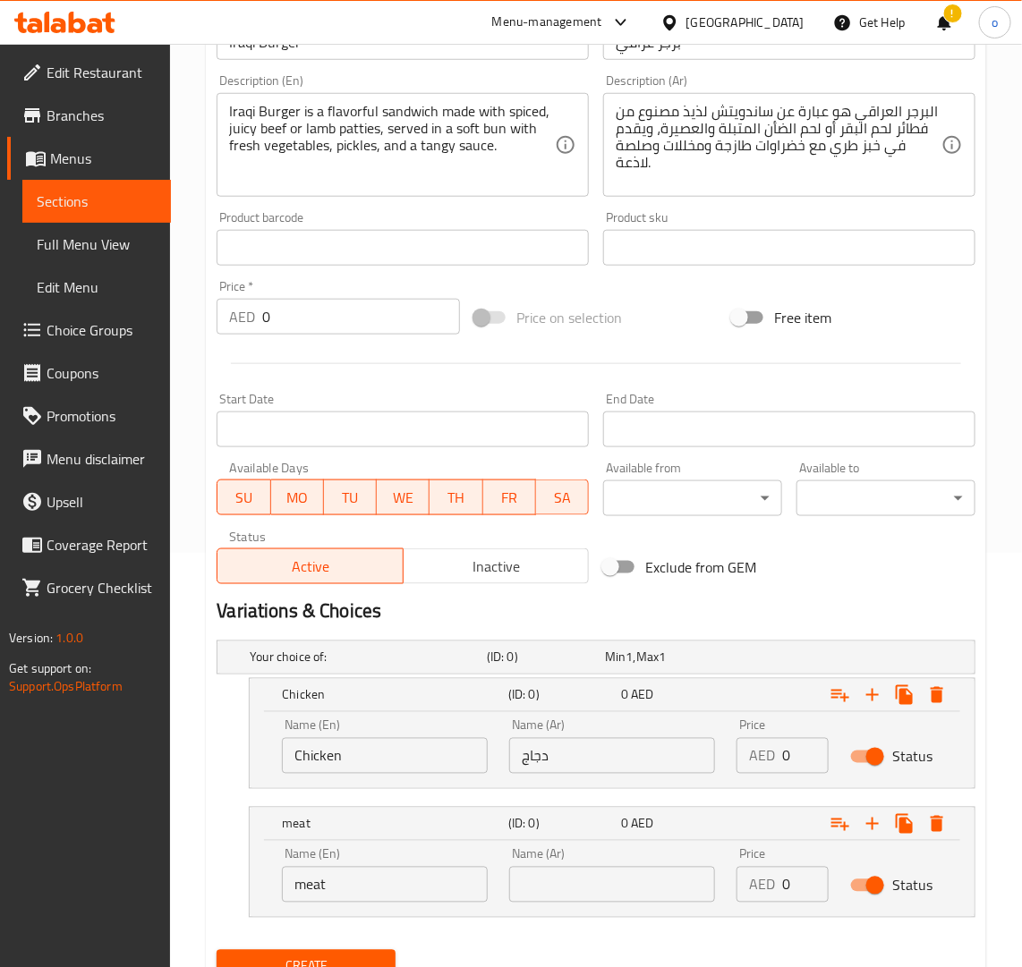
click at [560, 881] on input "text" at bounding box center [612, 885] width 206 height 36
type input "لحم"
drag, startPoint x: 798, startPoint y: 747, endPoint x: 718, endPoint y: 750, distance: 80.6
click at [718, 750] on div "Name (En) Chicken Name (En) Name (Ar) دجاج Name (Ar) Price AED 0 Price Status" at bounding box center [612, 747] width 682 height 76
type input "16"
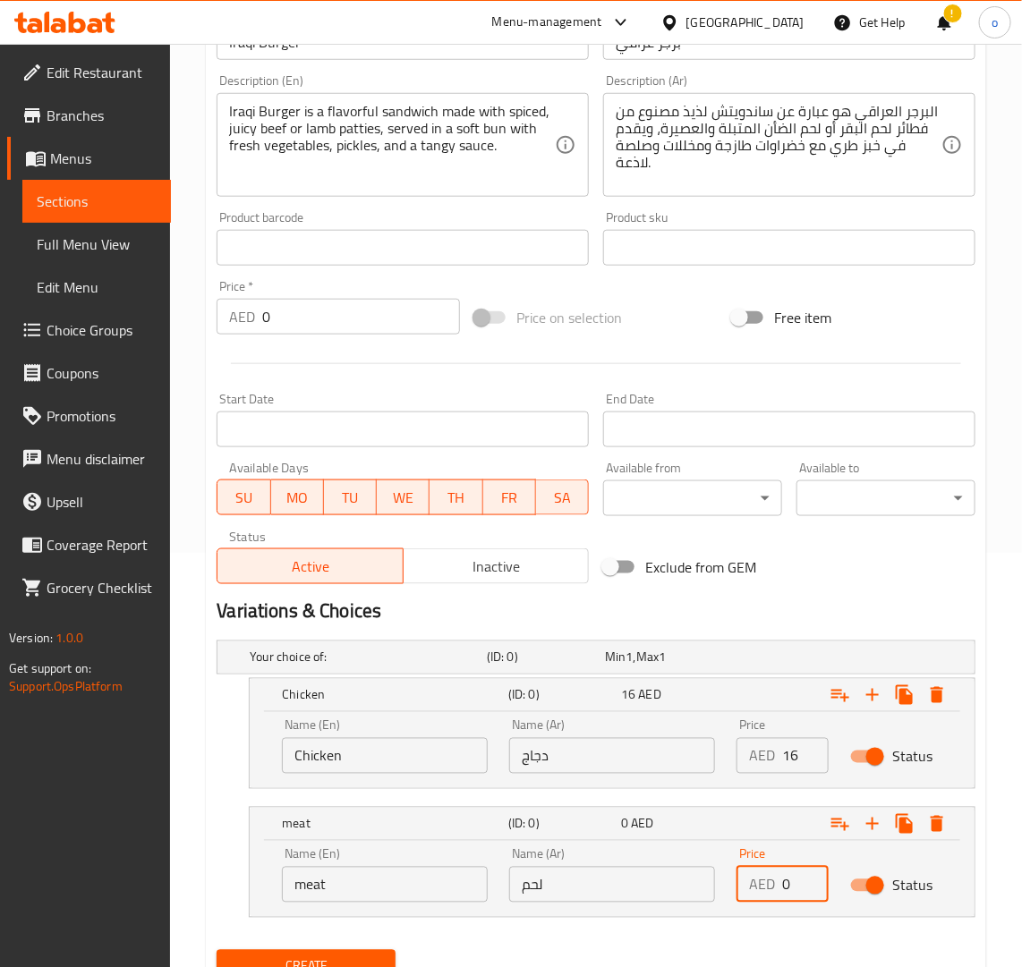
drag, startPoint x: 792, startPoint y: 895, endPoint x: 727, endPoint y: 891, distance: 65.4
click at [727, 891] on div "Price AED 0 Price" at bounding box center [783, 876] width 114 height 76
type input "25"
click at [725, 897] on div "Name (Ar) لحم Name (Ar)" at bounding box center [611, 876] width 227 height 76
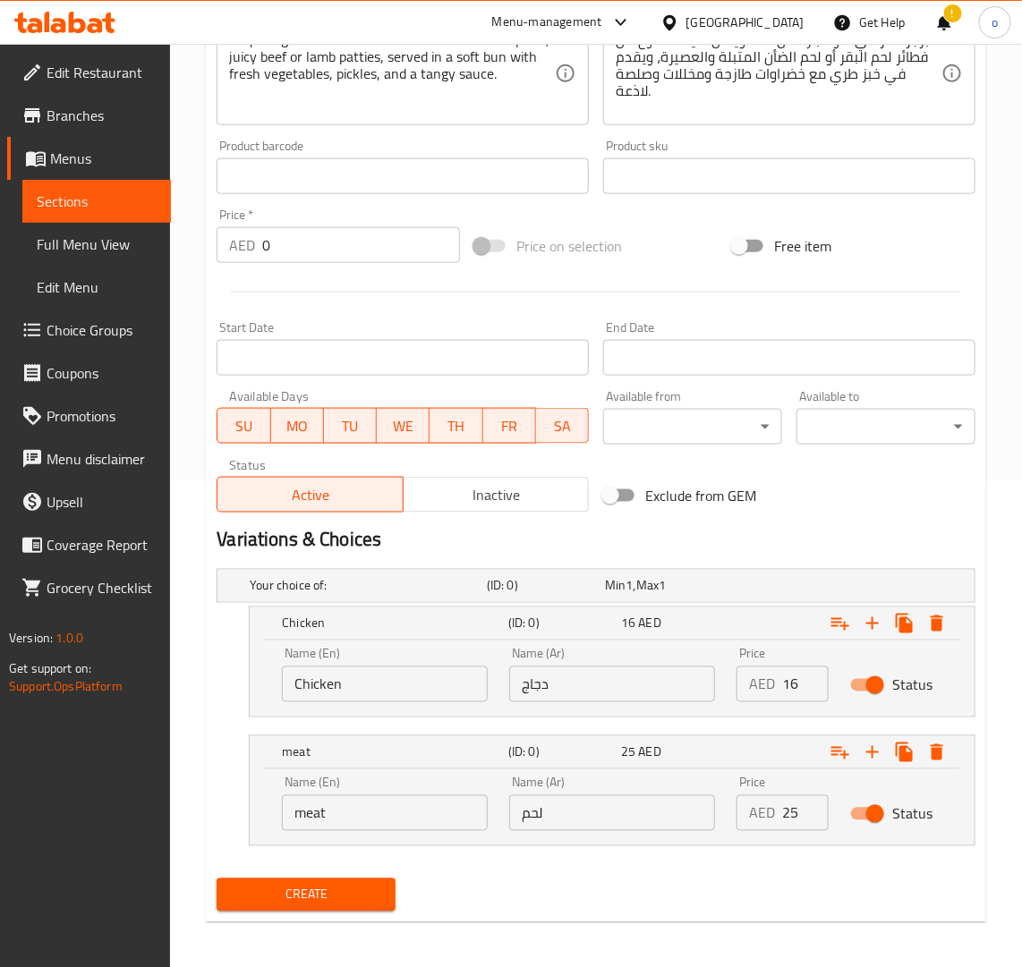
scroll to position [490, 0]
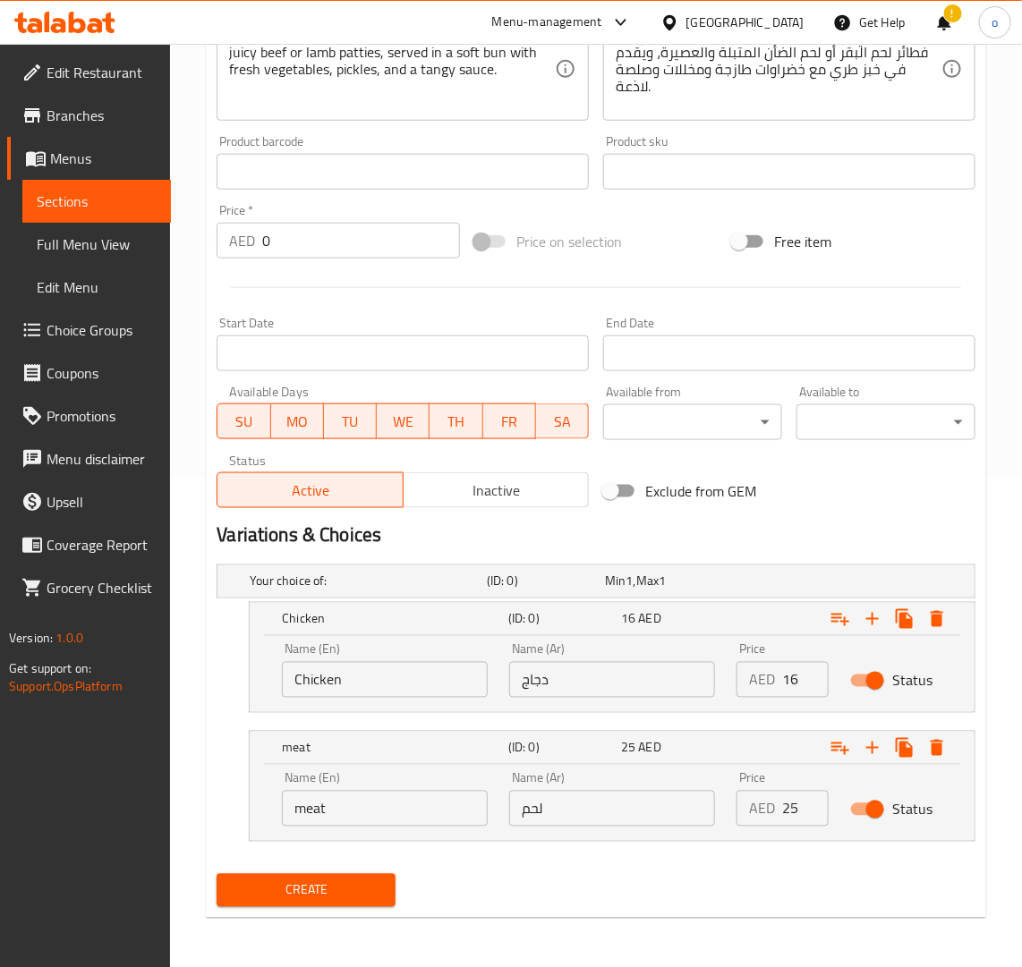
click at [313, 884] on span "Create" at bounding box center [306, 891] width 150 height 22
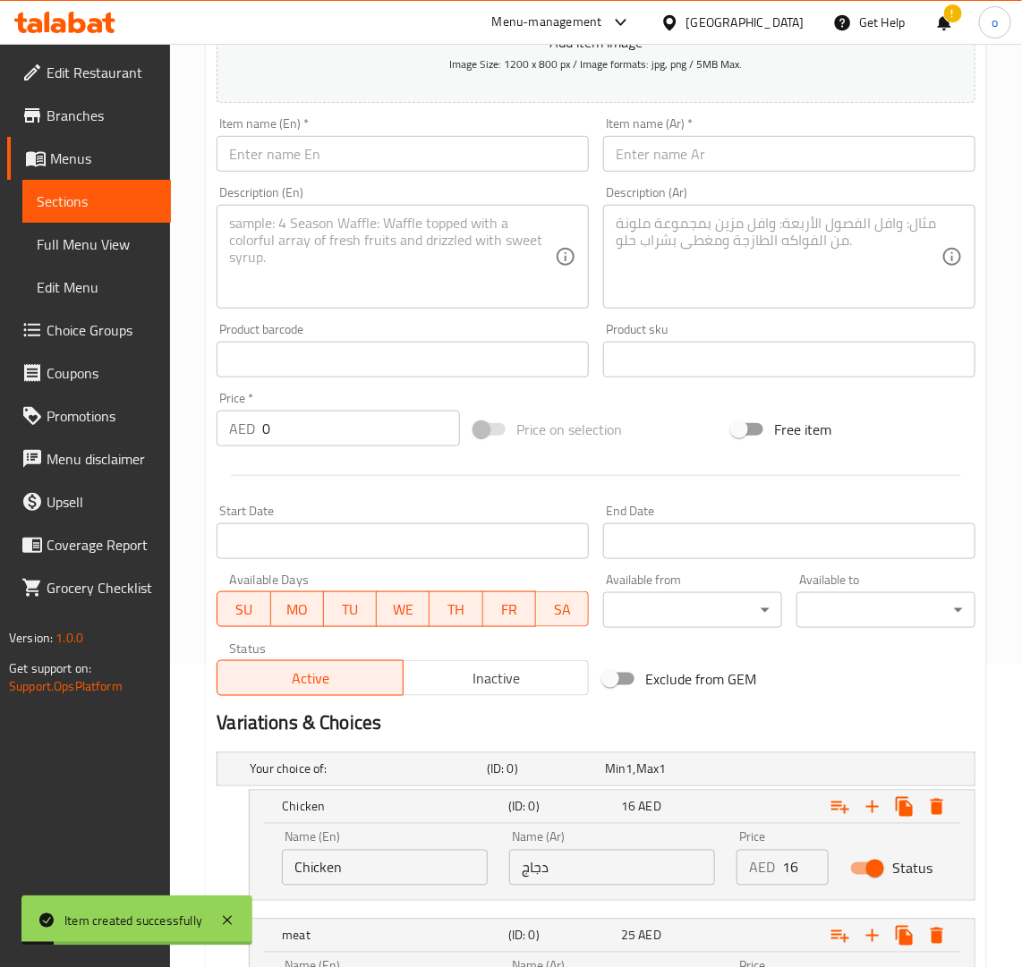
scroll to position [0, 0]
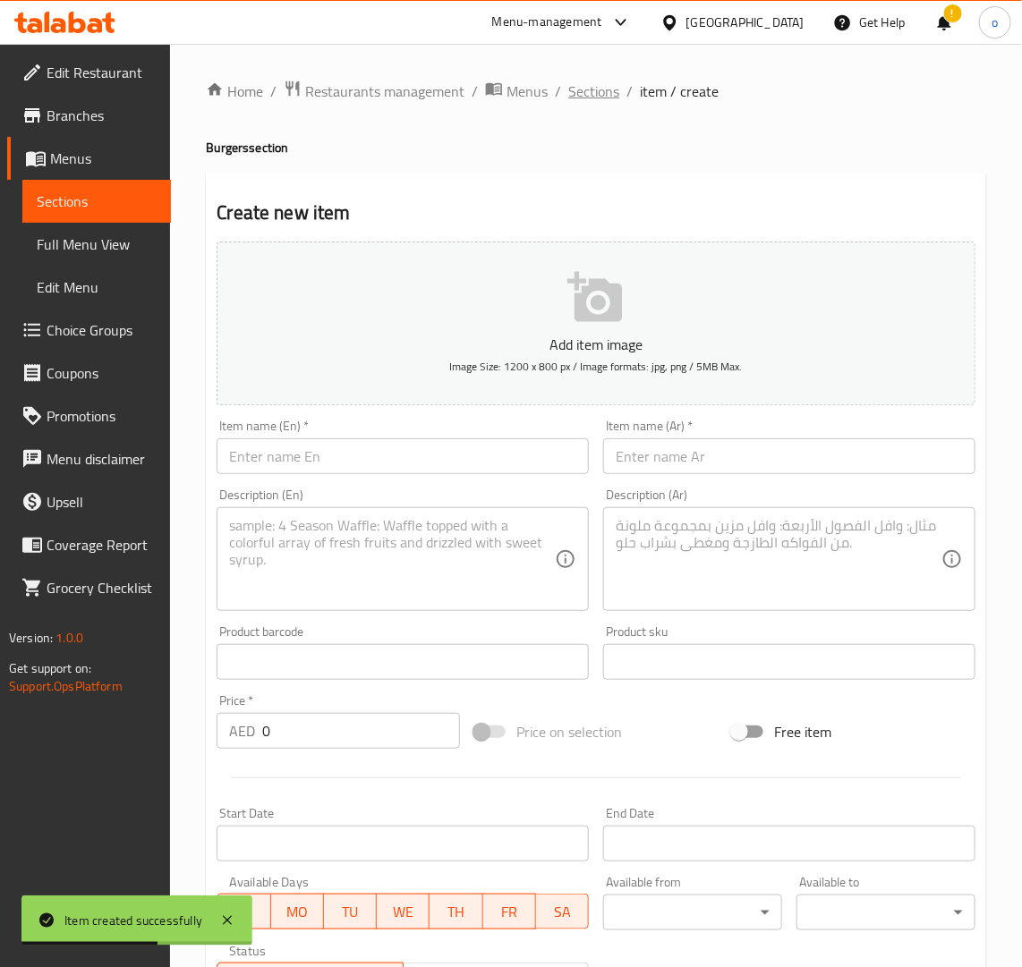
click at [593, 96] on span "Sections" at bounding box center [593, 91] width 51 height 21
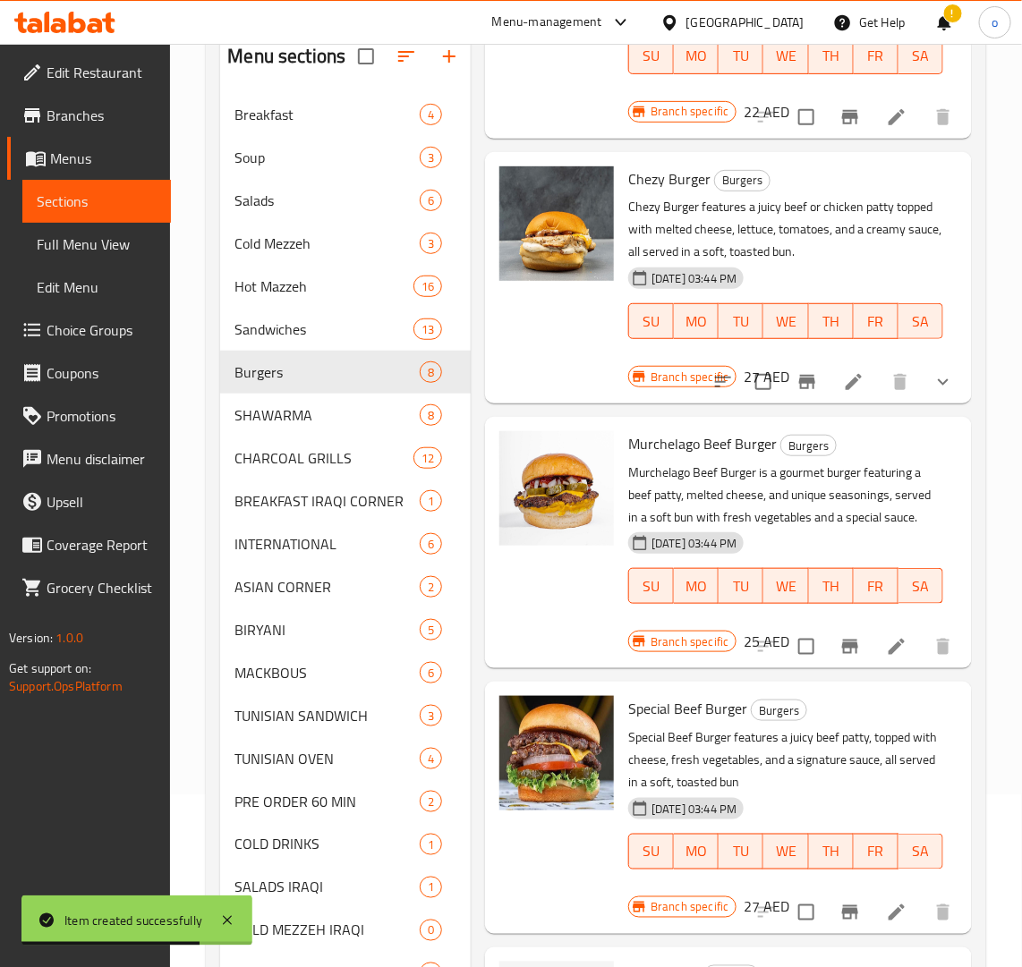
scroll to position [428, 0]
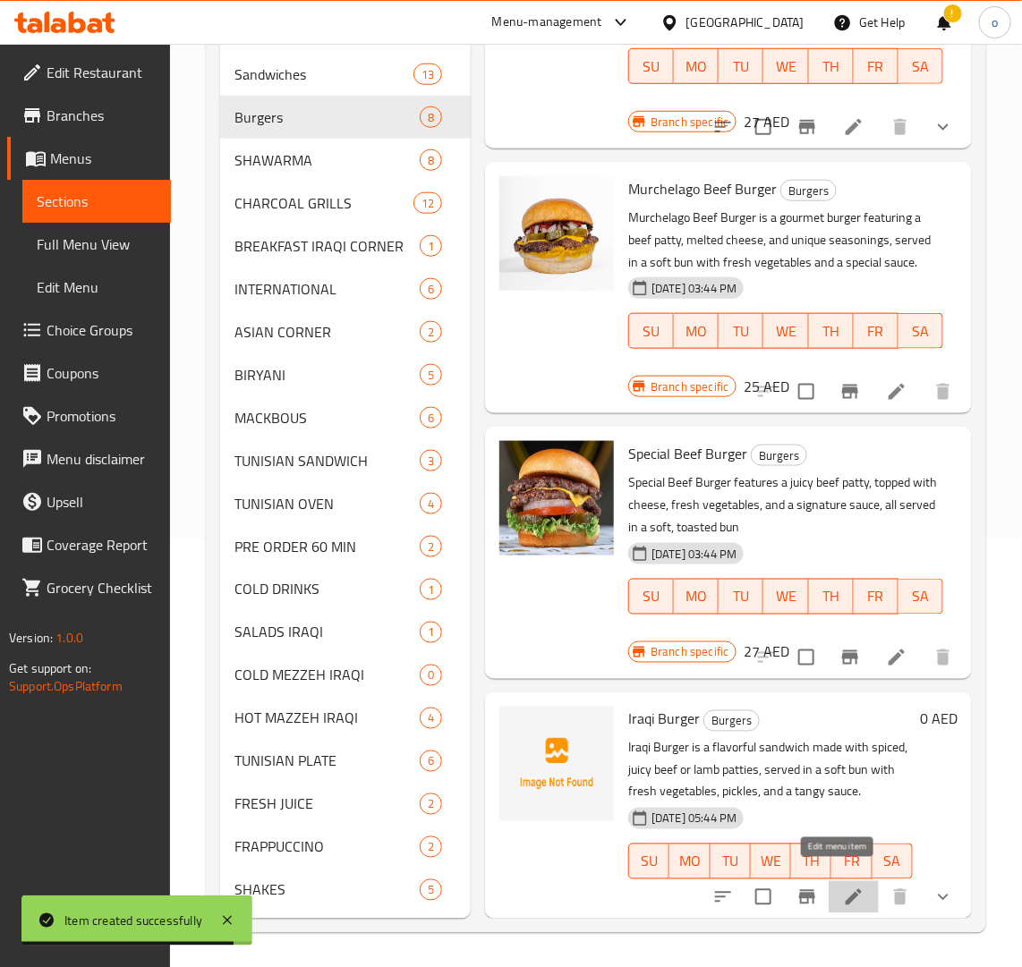
click at [846, 889] on icon at bounding box center [854, 897] width 16 height 16
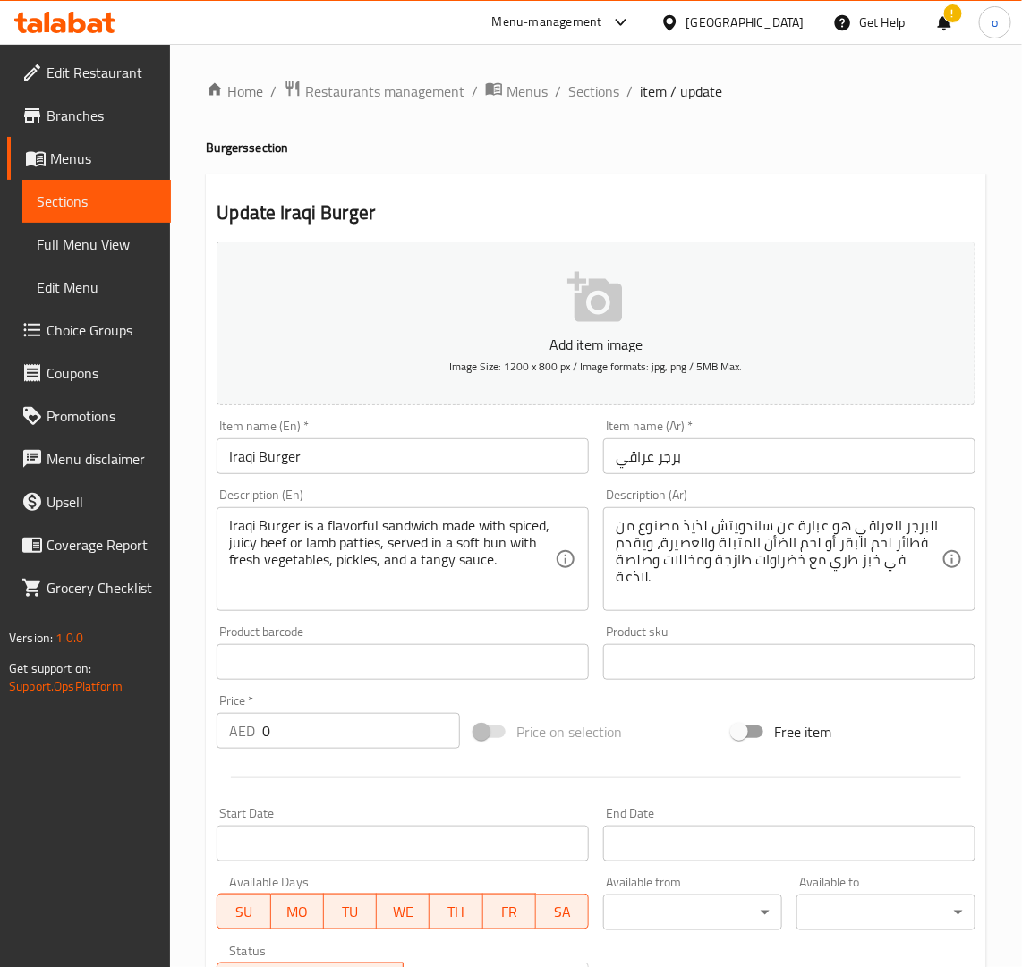
click at [557, 182] on div "Update Iraqi Burger Add item image Image Size: 1200 x 800 px / Image formats: j…" at bounding box center [596, 714] width 780 height 1081
click at [574, 81] on span "Sections" at bounding box center [593, 91] width 51 height 21
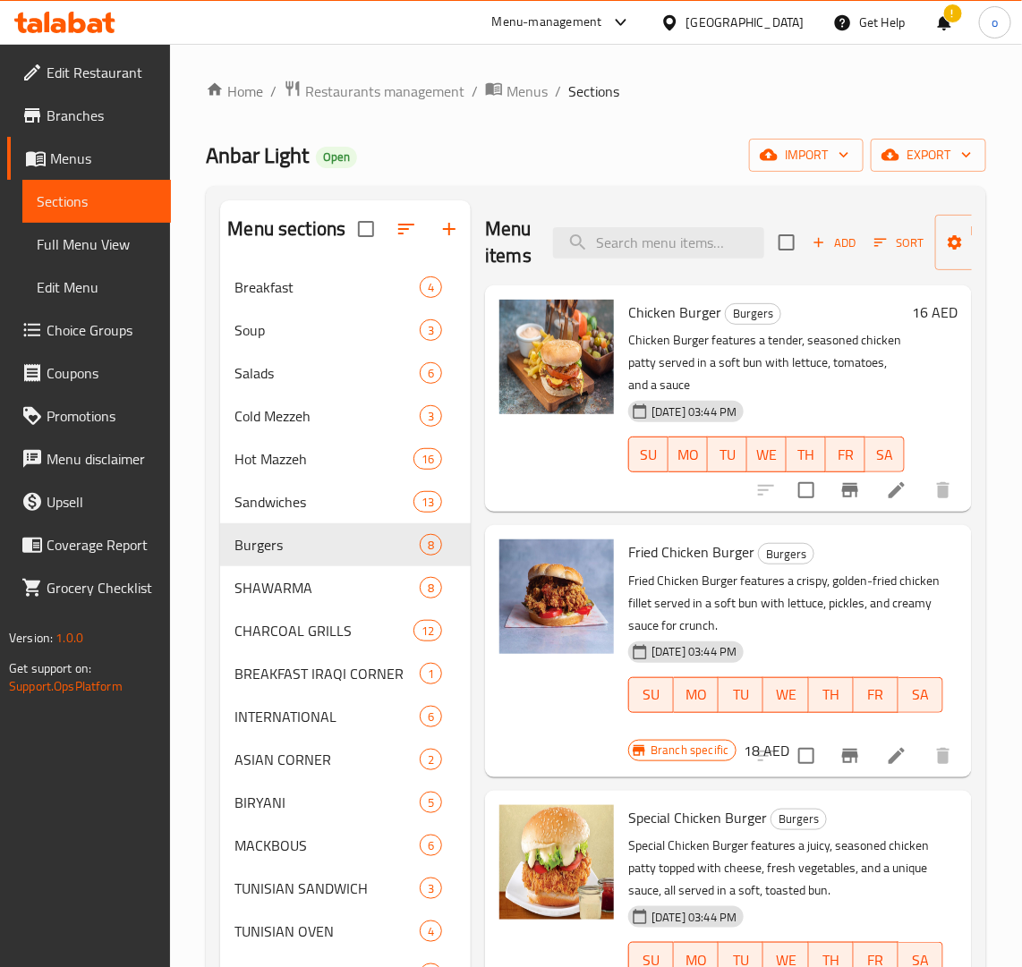
click at [793, 234] on input "checkbox" at bounding box center [787, 243] width 38 height 38
checkbox input "true"
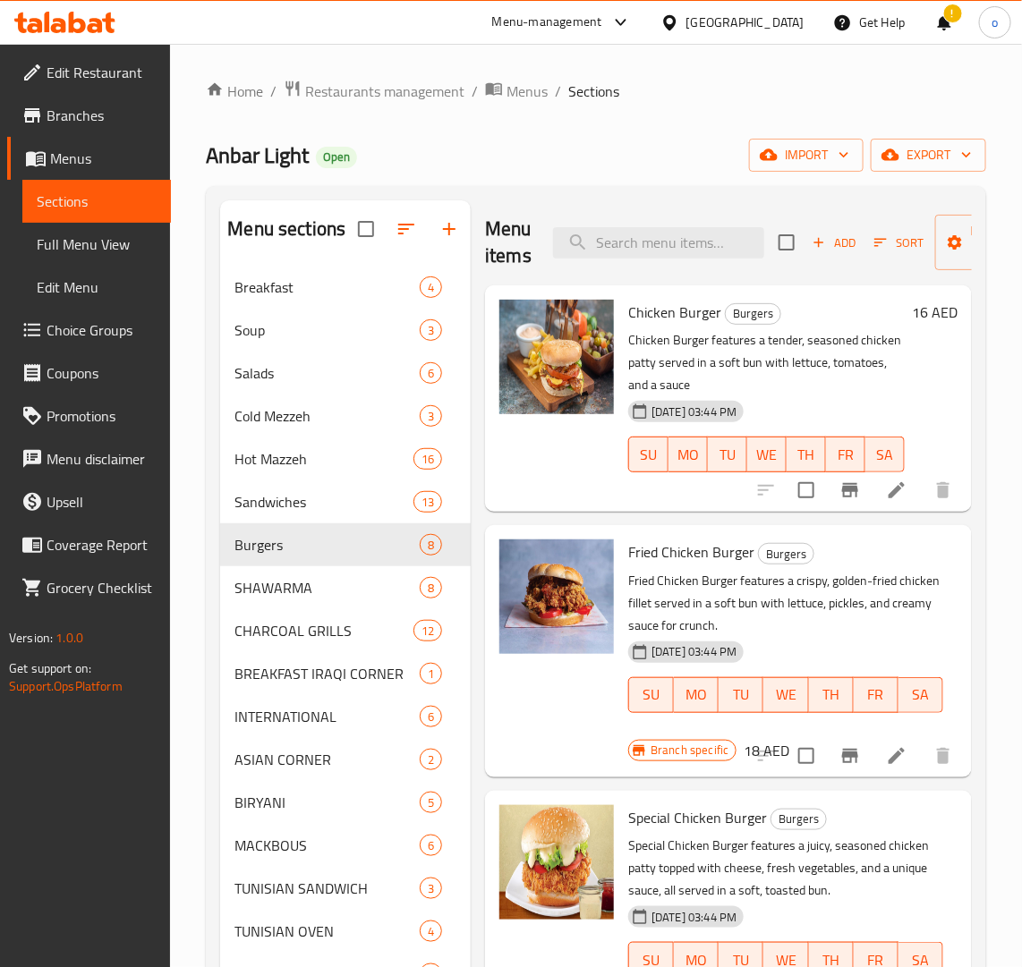
checkbox input "true"
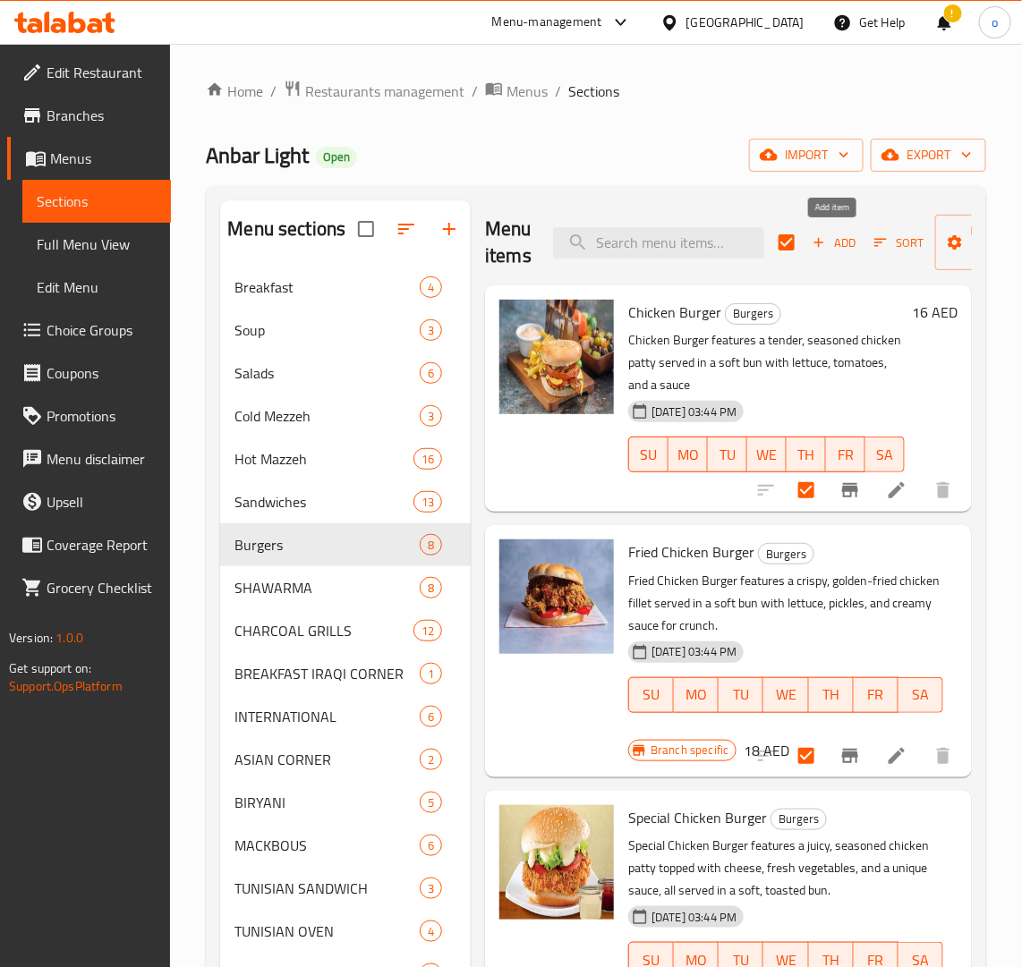
click at [826, 240] on span "Add" at bounding box center [834, 243] width 48 height 21
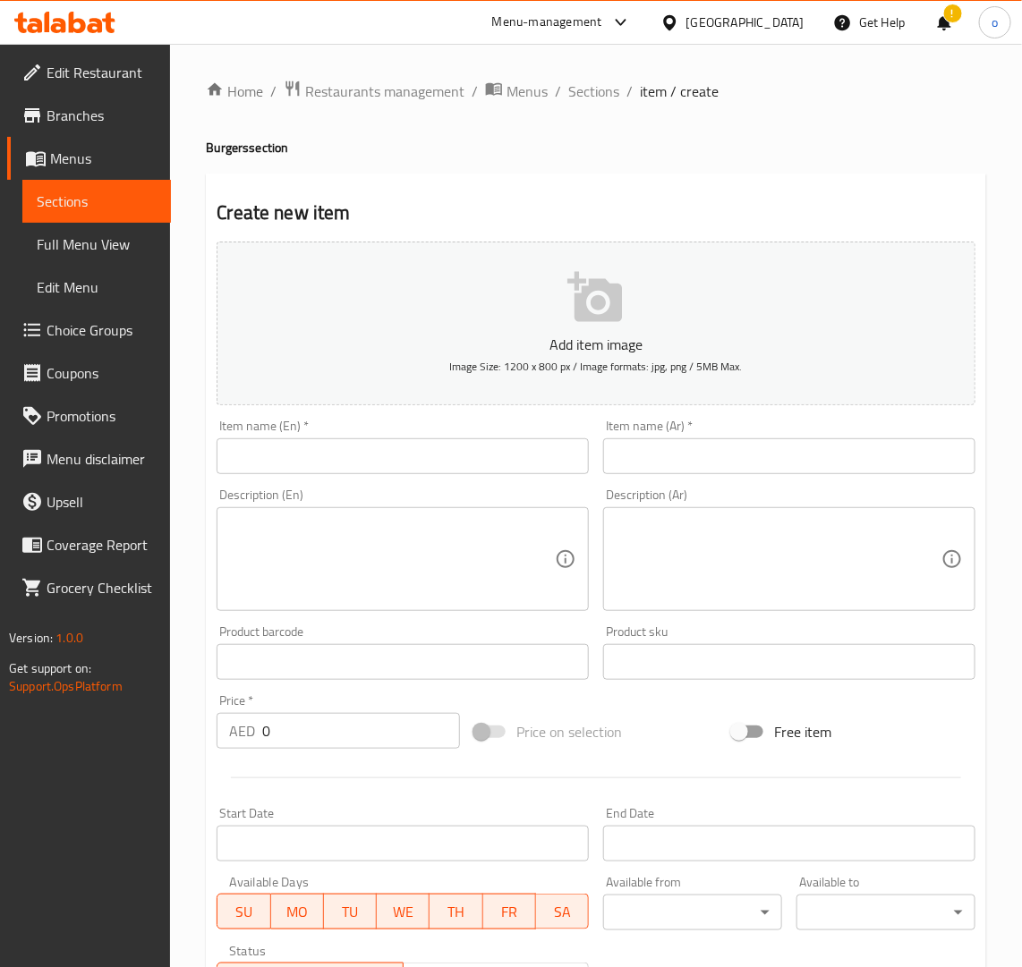
click at [617, 88] on ol "Home / Restaurants management / Menus / Sections / item / create" at bounding box center [596, 91] width 780 height 23
click at [586, 87] on span "Sections" at bounding box center [593, 91] width 51 height 21
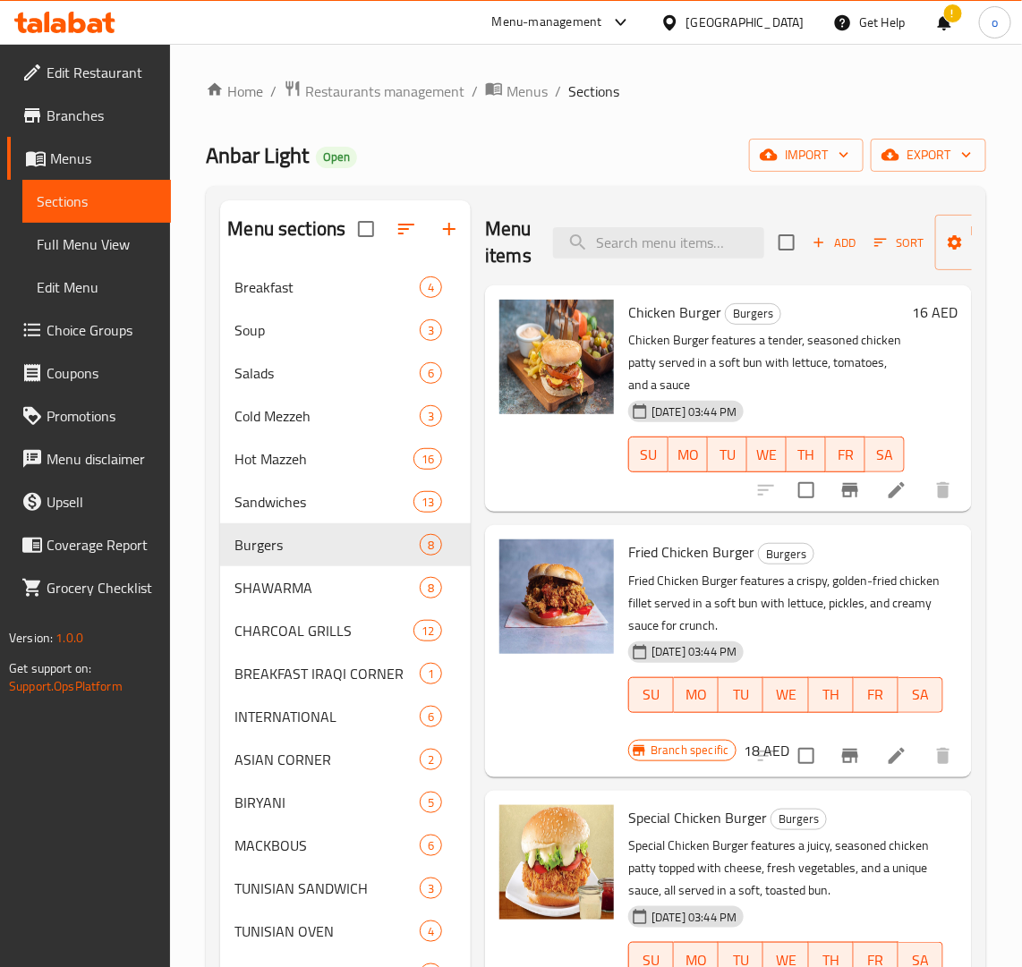
click at [882, 242] on icon "button" at bounding box center [880, 242] width 16 height 16
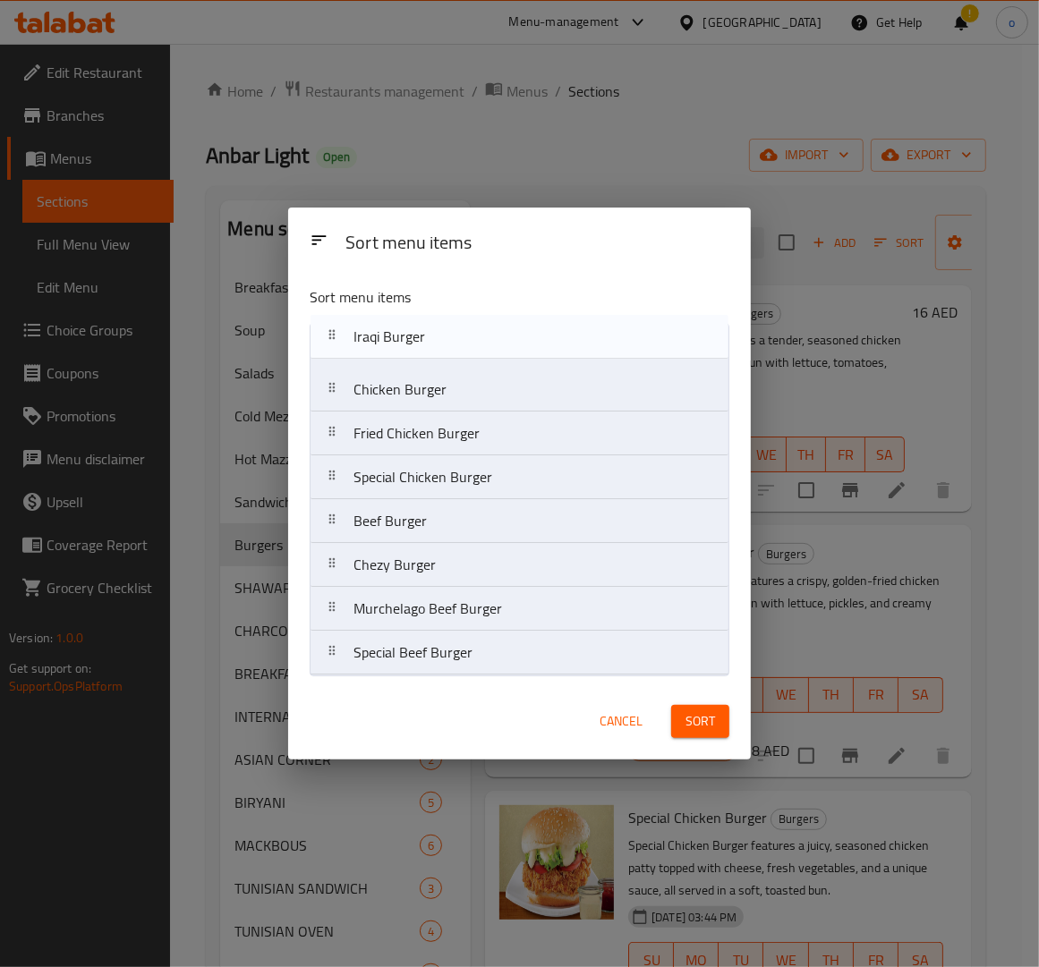
drag, startPoint x: 337, startPoint y: 663, endPoint x: 337, endPoint y: 337, distance: 325.7
click at [337, 337] on nav "Chicken Burger Fried Chicken Burger Special Chicken Burger Beef Burger Chezy Bu…" at bounding box center [520, 499] width 420 height 353
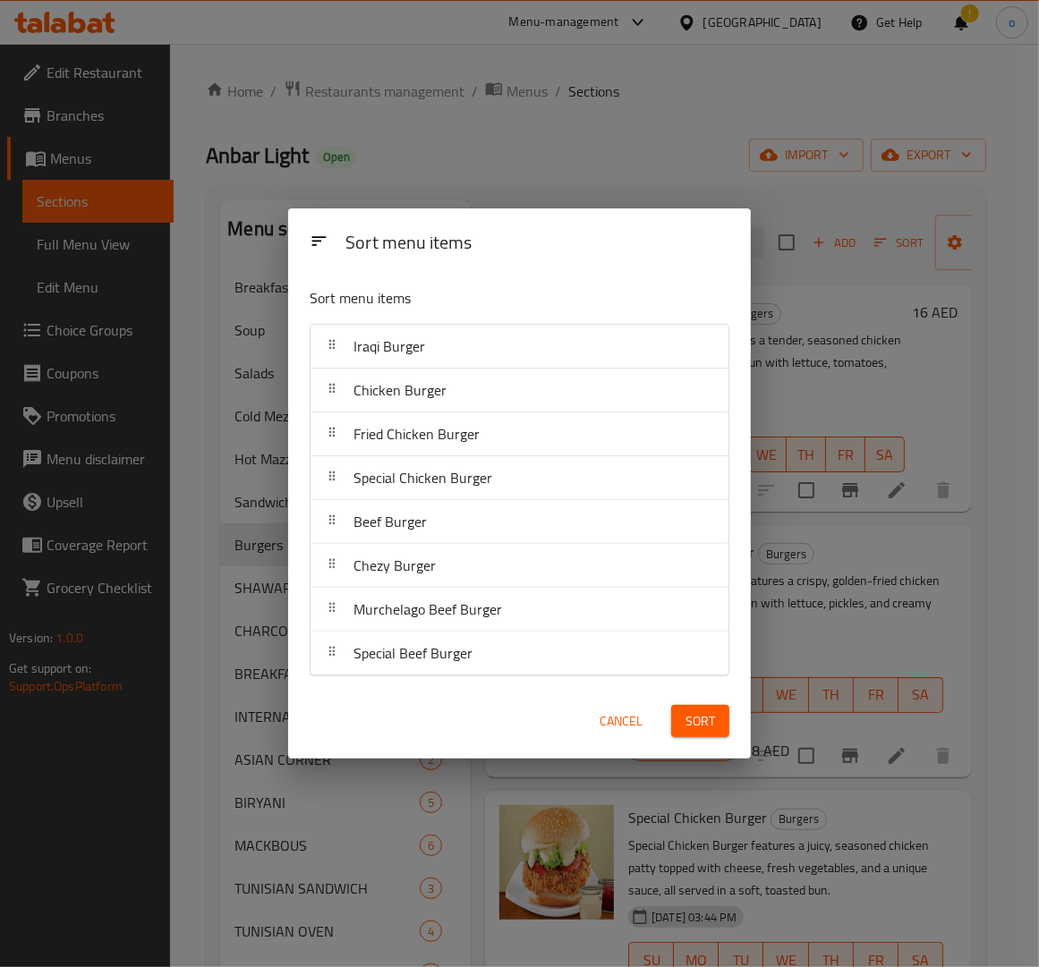
click at [689, 719] on span "Sort" at bounding box center [700, 721] width 30 height 22
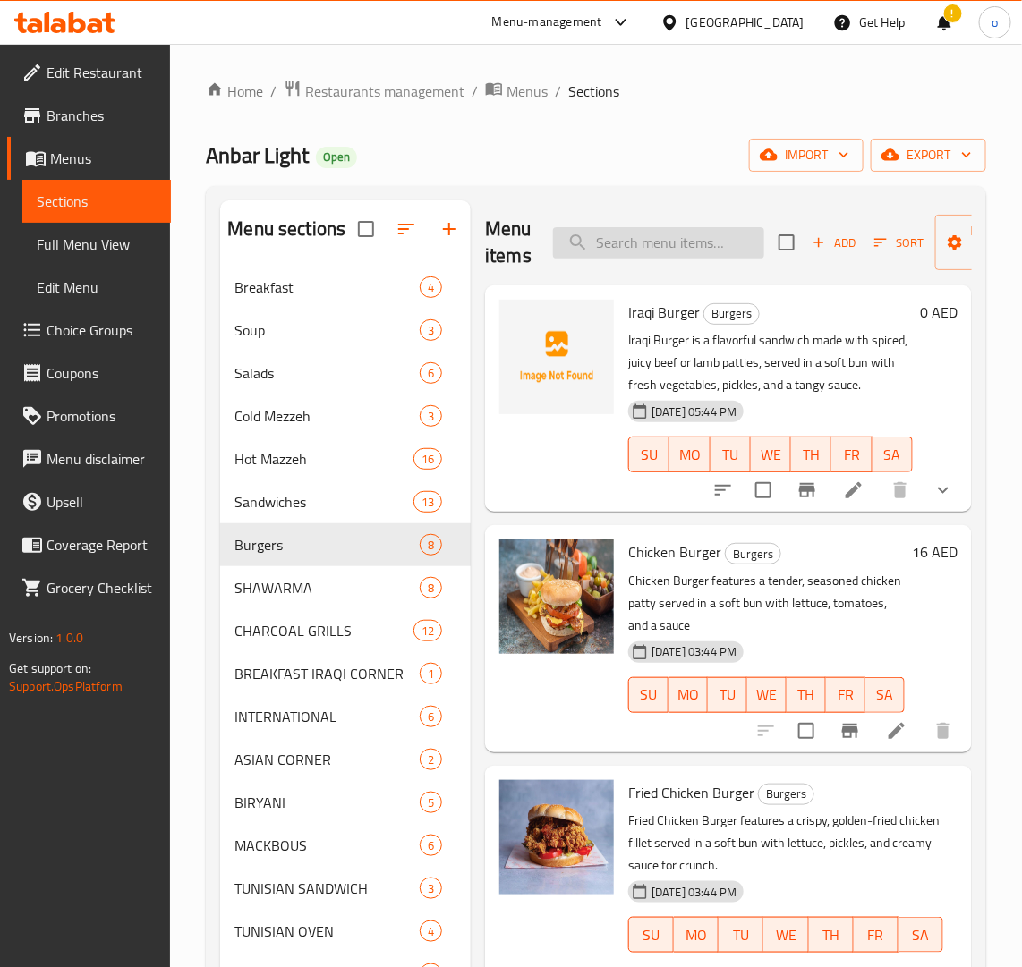
click at [667, 248] on input "search" at bounding box center [658, 242] width 211 height 31
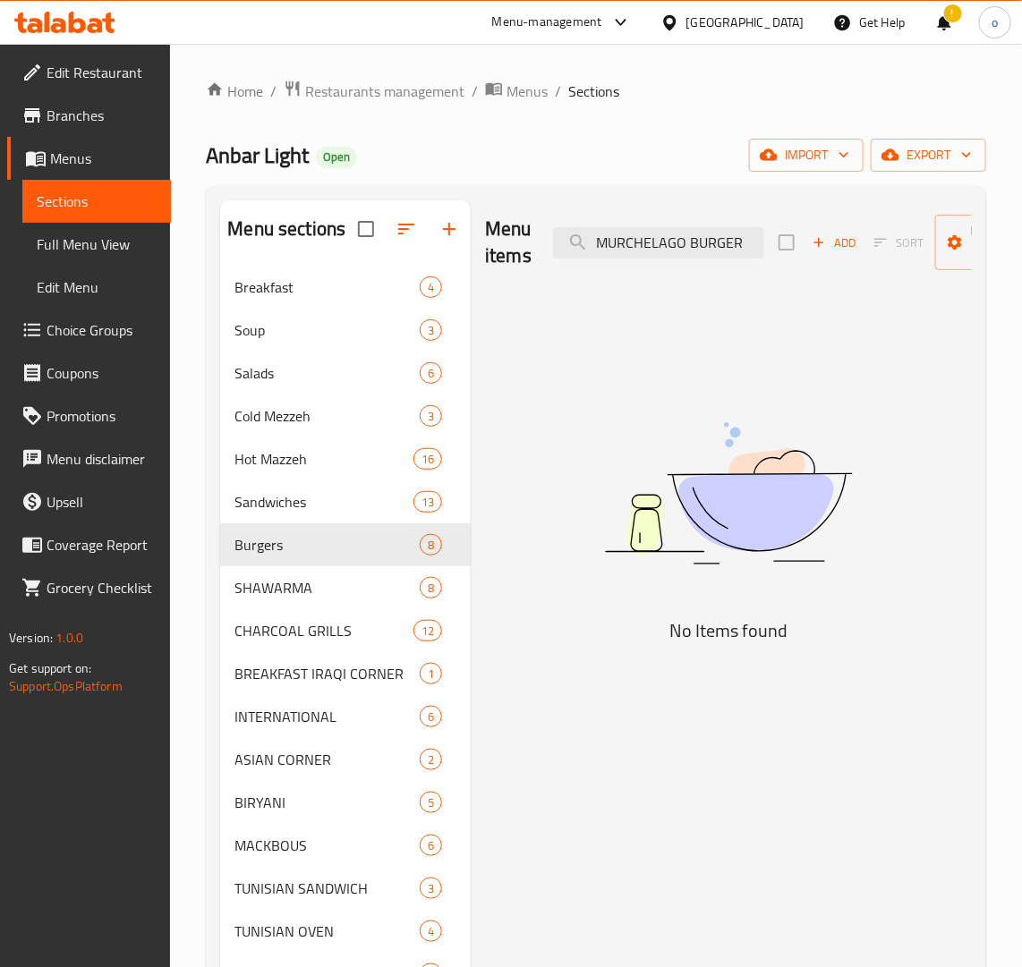
type input "MURCHELAGO BURGER"
click at [821, 249] on icon "button" at bounding box center [819, 242] width 16 height 16
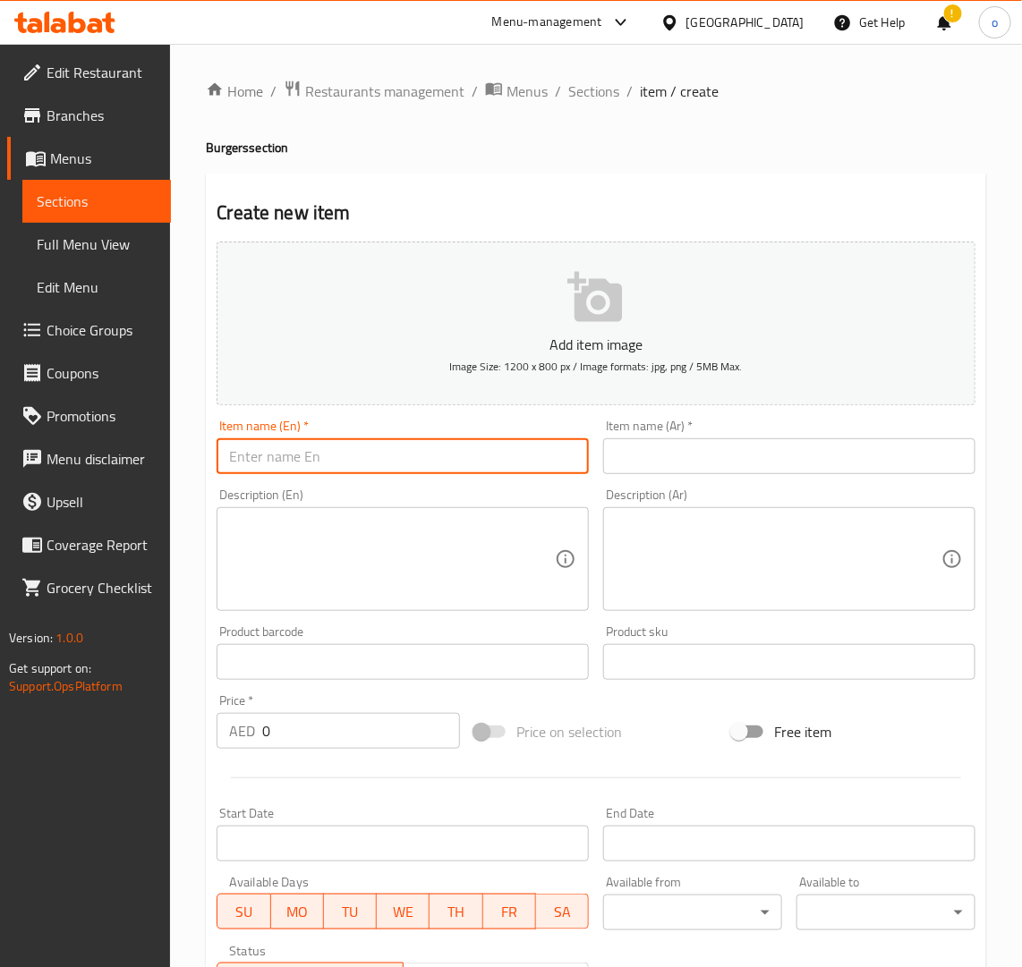
click at [390, 447] on input "text" at bounding box center [403, 456] width 372 height 36
click at [578, 468] on input "MURCHELAGO BURGER" at bounding box center [403, 456] width 372 height 36
drag, startPoint x: 325, startPoint y: 458, endPoint x: 72, endPoint y: 455, distance: 252.4
click at [72, 455] on div "Edit Restaurant Branches Menus Sections Full Menu View Edit Menu Choice Groups …" at bounding box center [511, 654] width 1022 height 1220
type input "Murchelago Burger"
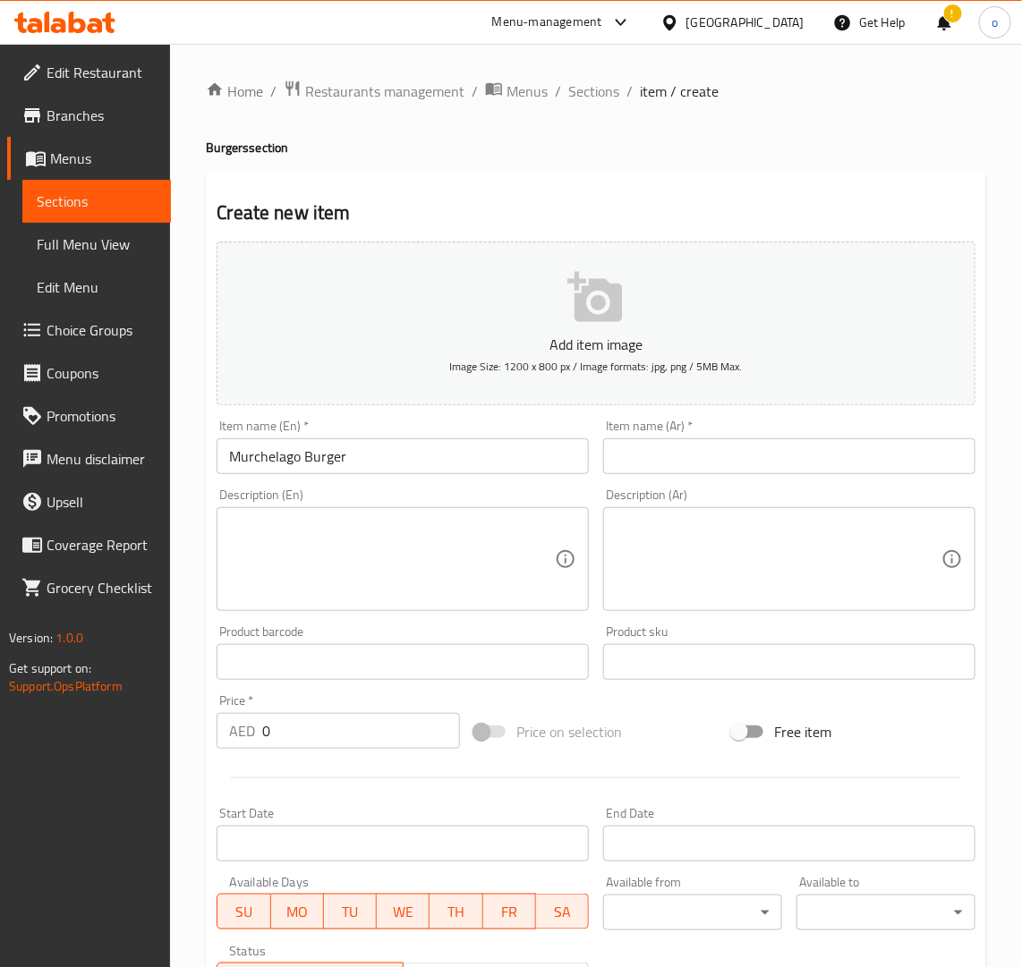
click at [257, 480] on div "Item name (En)   * Murchelago Burger Item name (En) *" at bounding box center [402, 446] width 387 height 69
drag, startPoint x: 309, startPoint y: 472, endPoint x: 351, endPoint y: 468, distance: 42.3
click at [309, 472] on input "Murchelago Burger" at bounding box center [403, 456] width 372 height 36
drag, startPoint x: 353, startPoint y: 467, endPoint x: 109, endPoint y: 468, distance: 244.3
click at [109, 468] on div "Edit Restaurant Branches Menus Sections Full Menu View Edit Menu Choice Groups …" at bounding box center [511, 654] width 1022 height 1220
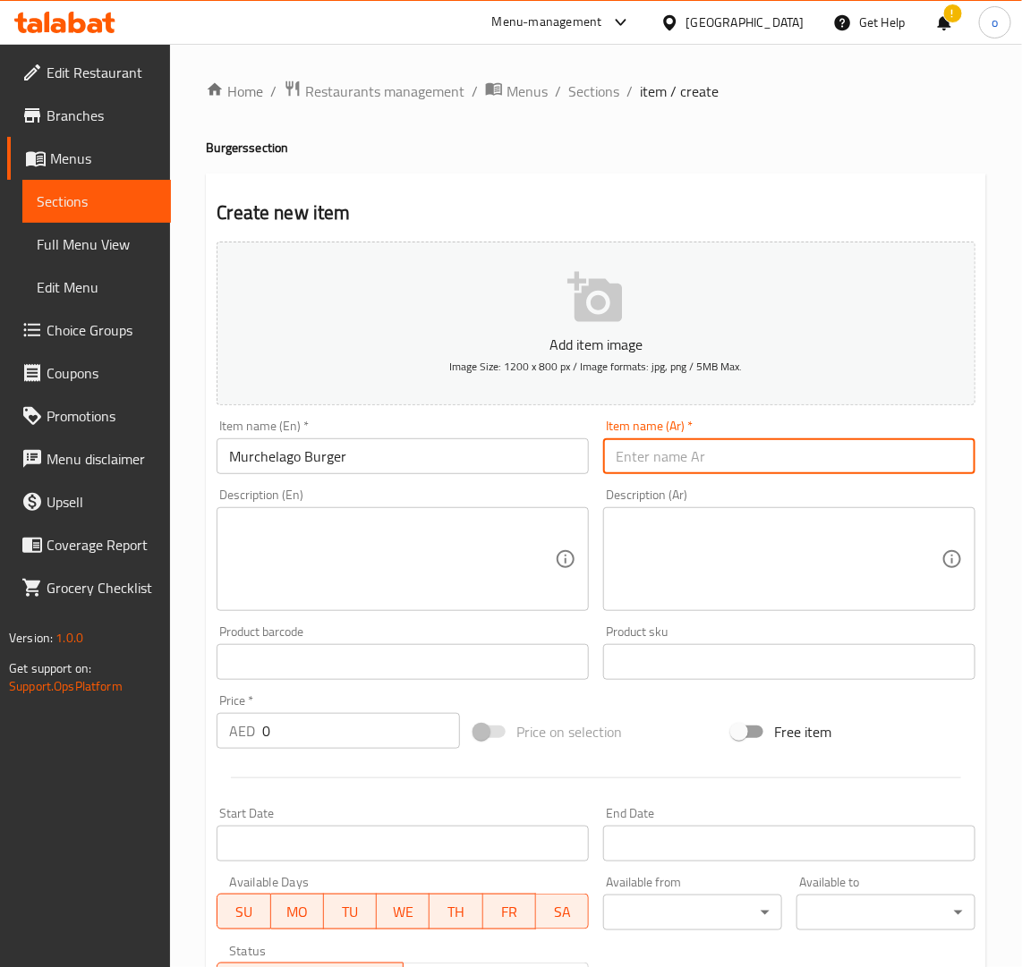
click at [646, 463] on input "text" at bounding box center [789, 456] width 372 height 36
type input "برجر مورشيلاجو"
click at [479, 519] on textarea at bounding box center [392, 559] width 326 height 85
click at [154, 745] on div "Edit Restaurant Branches Menus Sections Full Menu View Edit Menu Choice Groups …" at bounding box center [511, 654] width 1022 height 1220
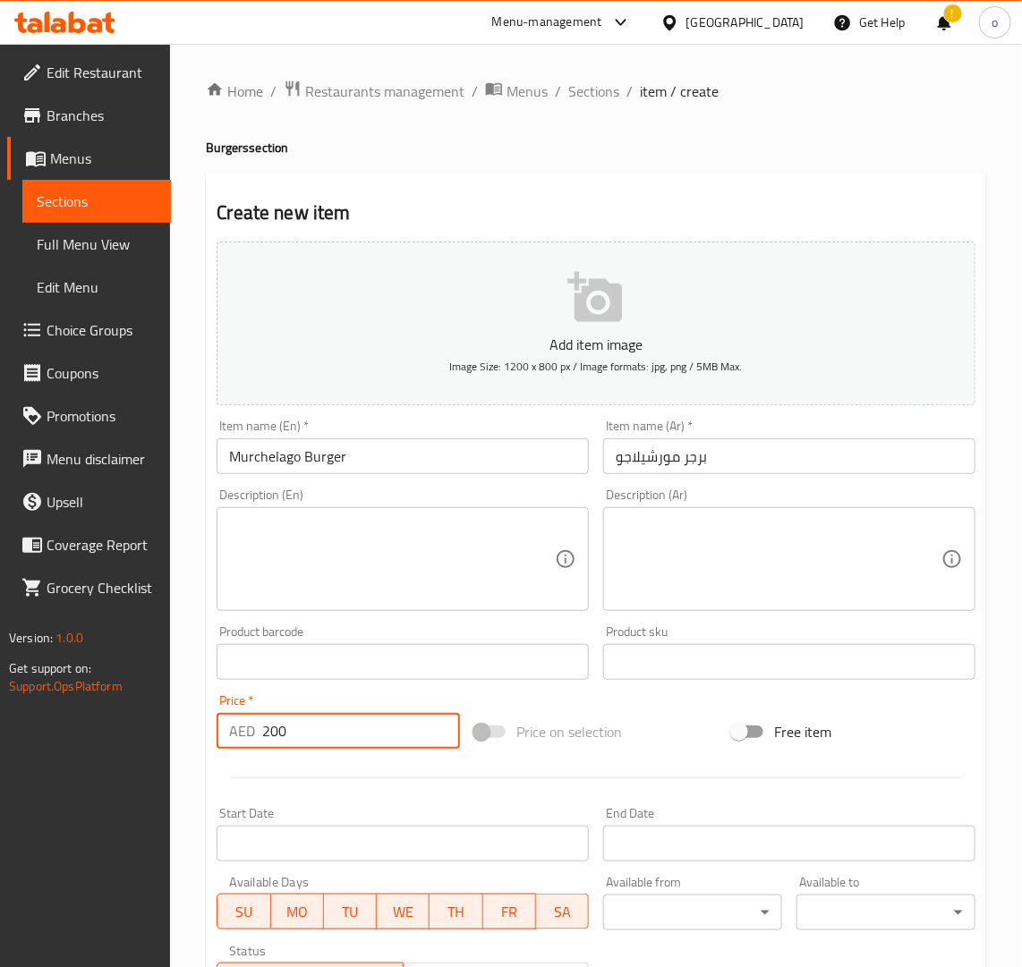
click at [327, 770] on div at bounding box center [595, 778] width 773 height 44
drag, startPoint x: 240, startPoint y: 740, endPoint x: 183, endPoint y: 738, distance: 56.4
click at [183, 738] on div "Home / Restaurants management / Menus / Sections / item / create Burgers sectio…" at bounding box center [596, 654] width 852 height 1220
type input "20"
click at [310, 756] on div at bounding box center [595, 778] width 773 height 44
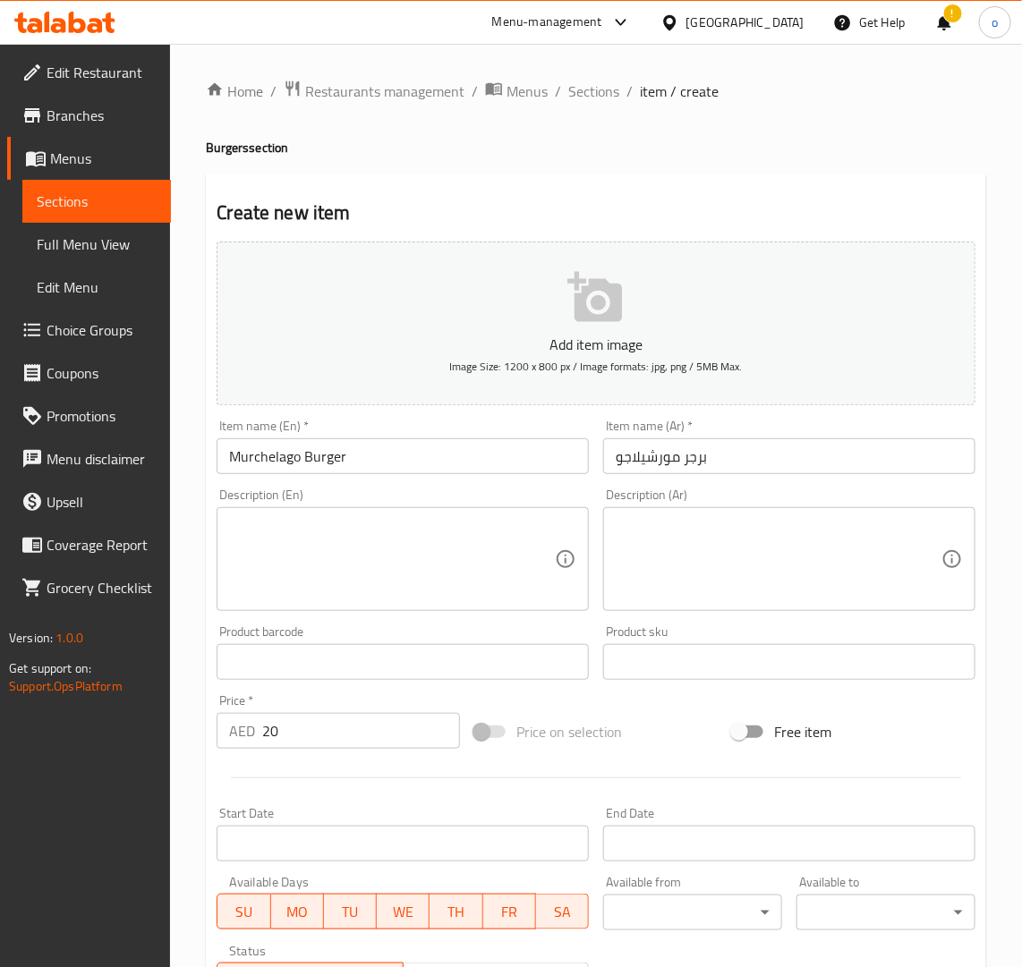
click at [378, 551] on textarea at bounding box center [392, 559] width 326 height 85
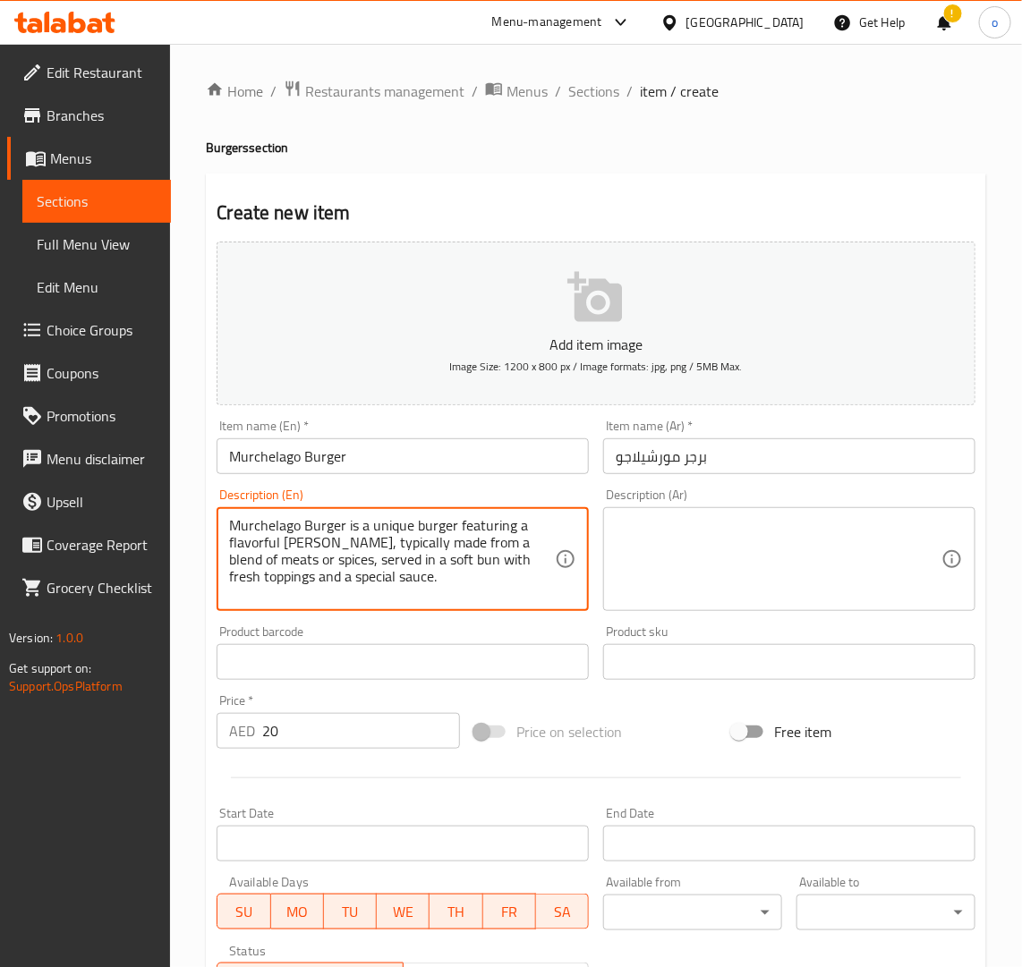
type textarea "Murchelago Burger is a unique burger featuring a flavorful patty, typically mad…"
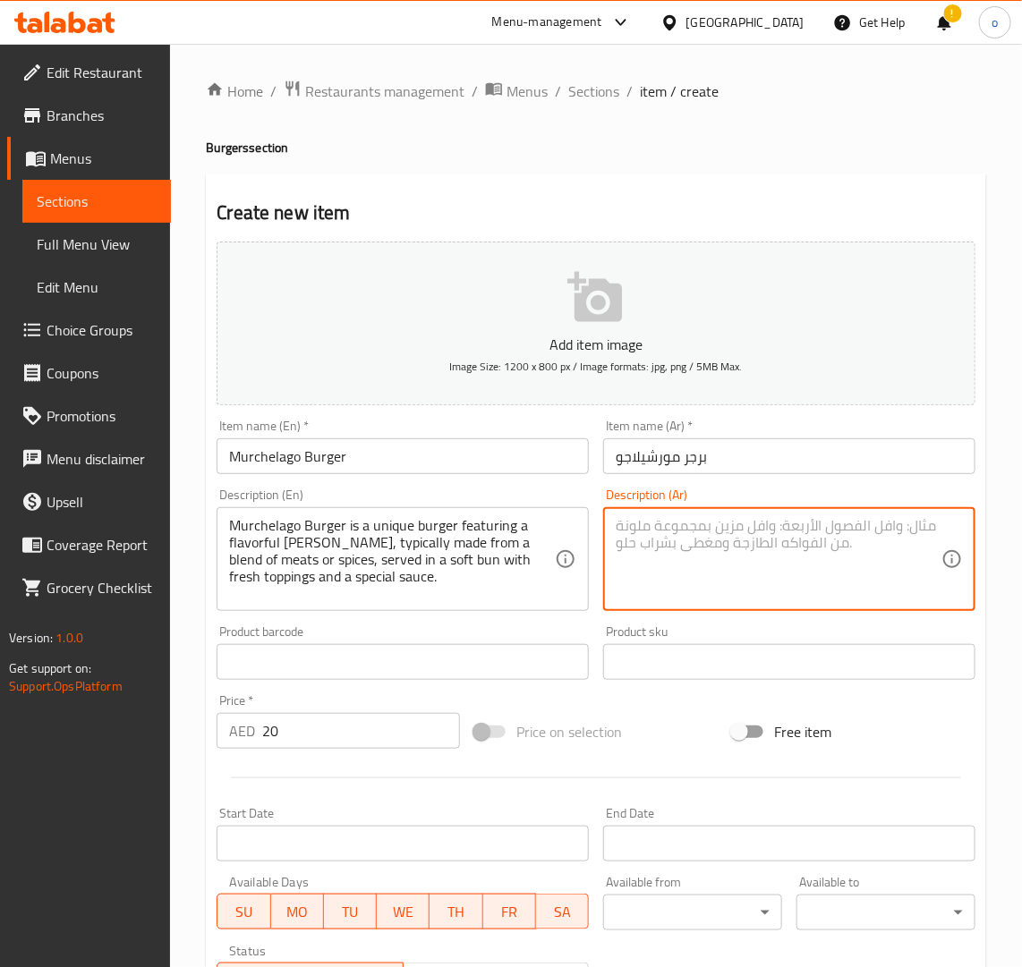
click at [689, 532] on textarea at bounding box center [779, 559] width 326 height 85
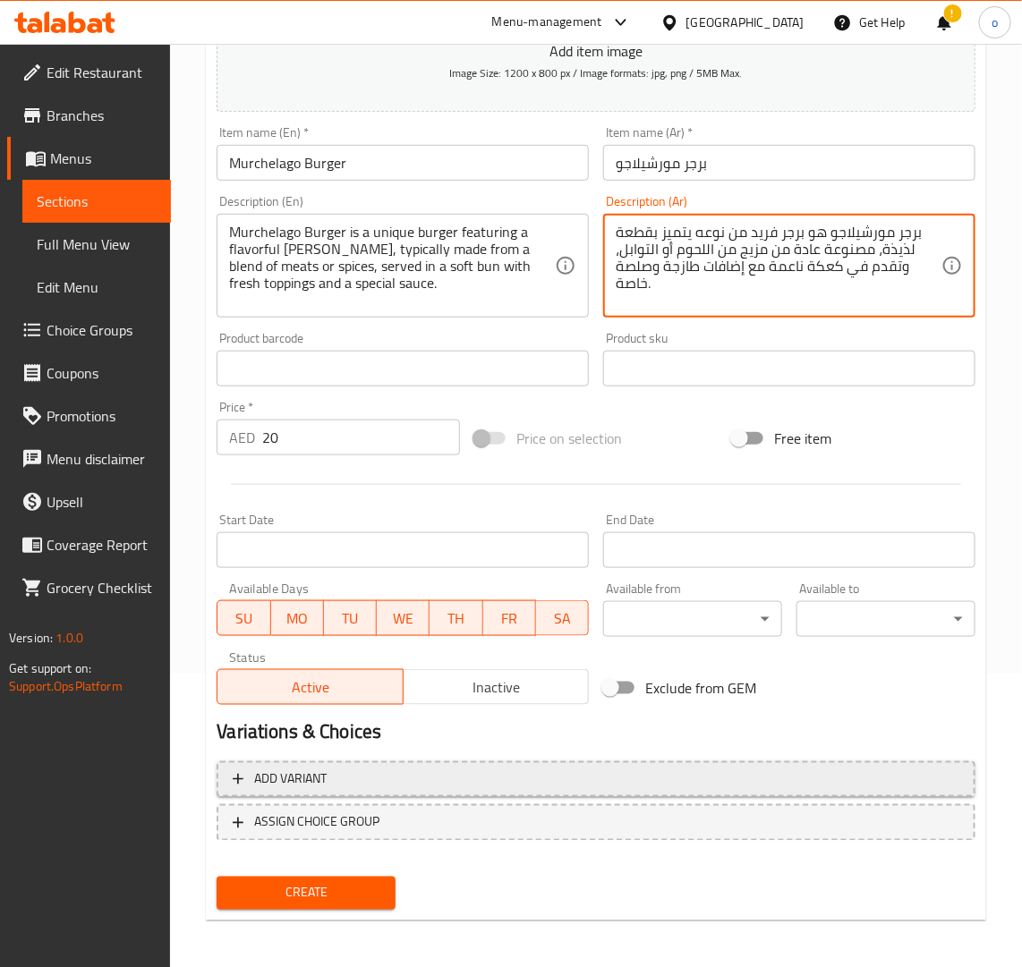
type textarea "برجر مورشيلاجو هو برجر فريد من نوعه يتميز بقطعة لذيذة، مصنوعة عادة من مزيج من ا…"
click at [468, 769] on span "Add variant" at bounding box center [596, 780] width 727 height 22
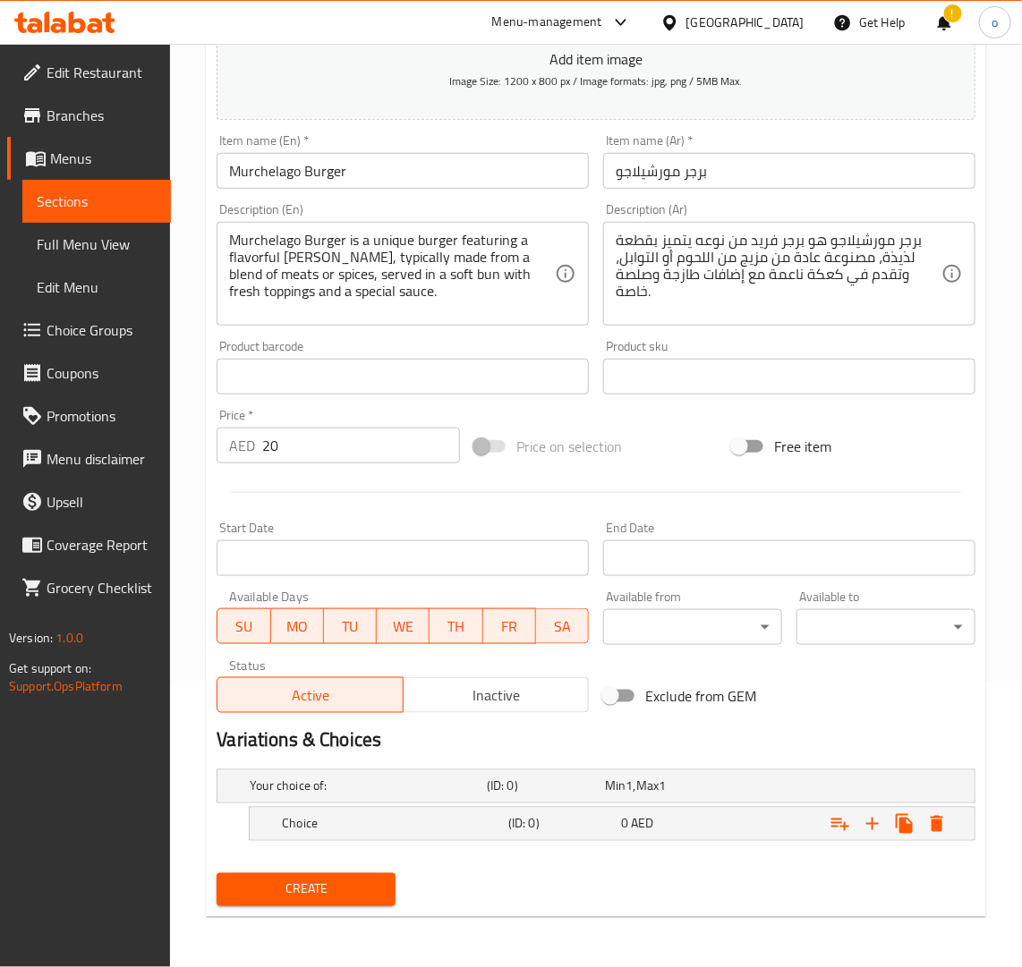
scroll to position [285, 0]
click at [421, 812] on div "Choice" at bounding box center [391, 824] width 226 height 25
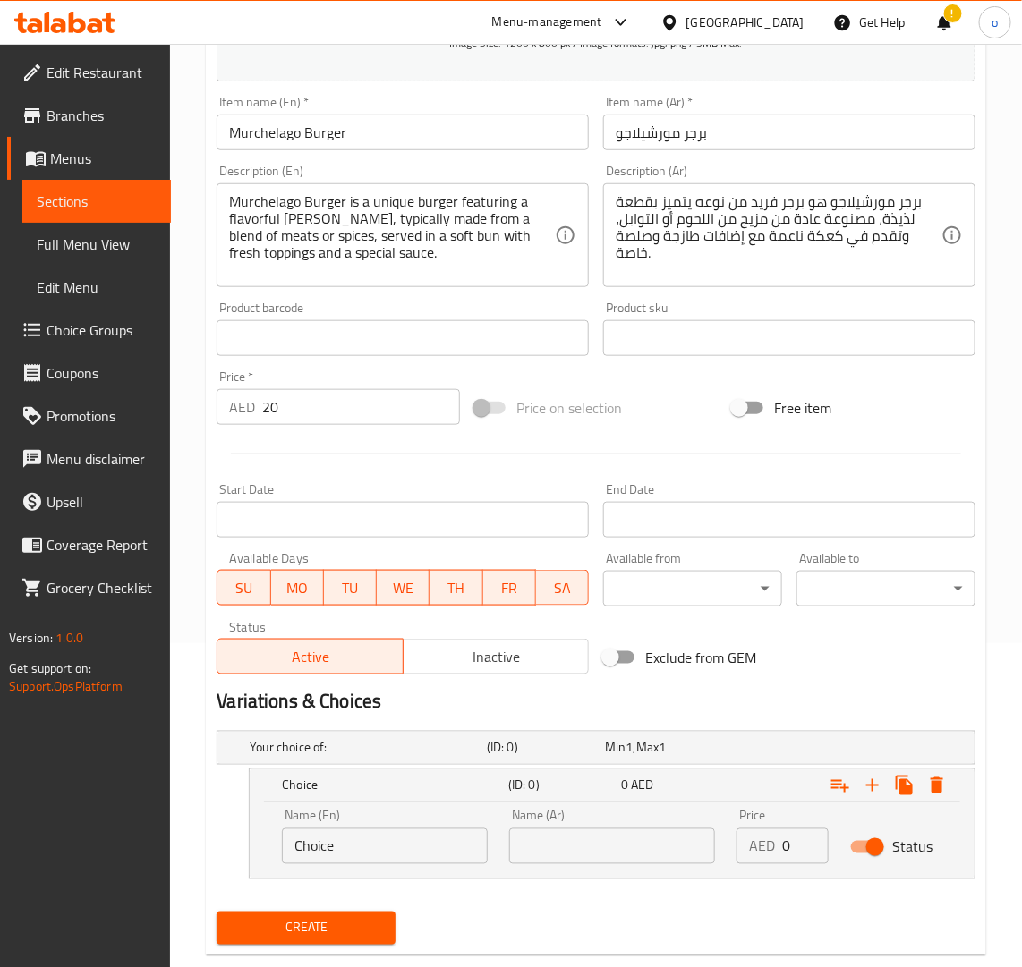
scroll to position [362, 0]
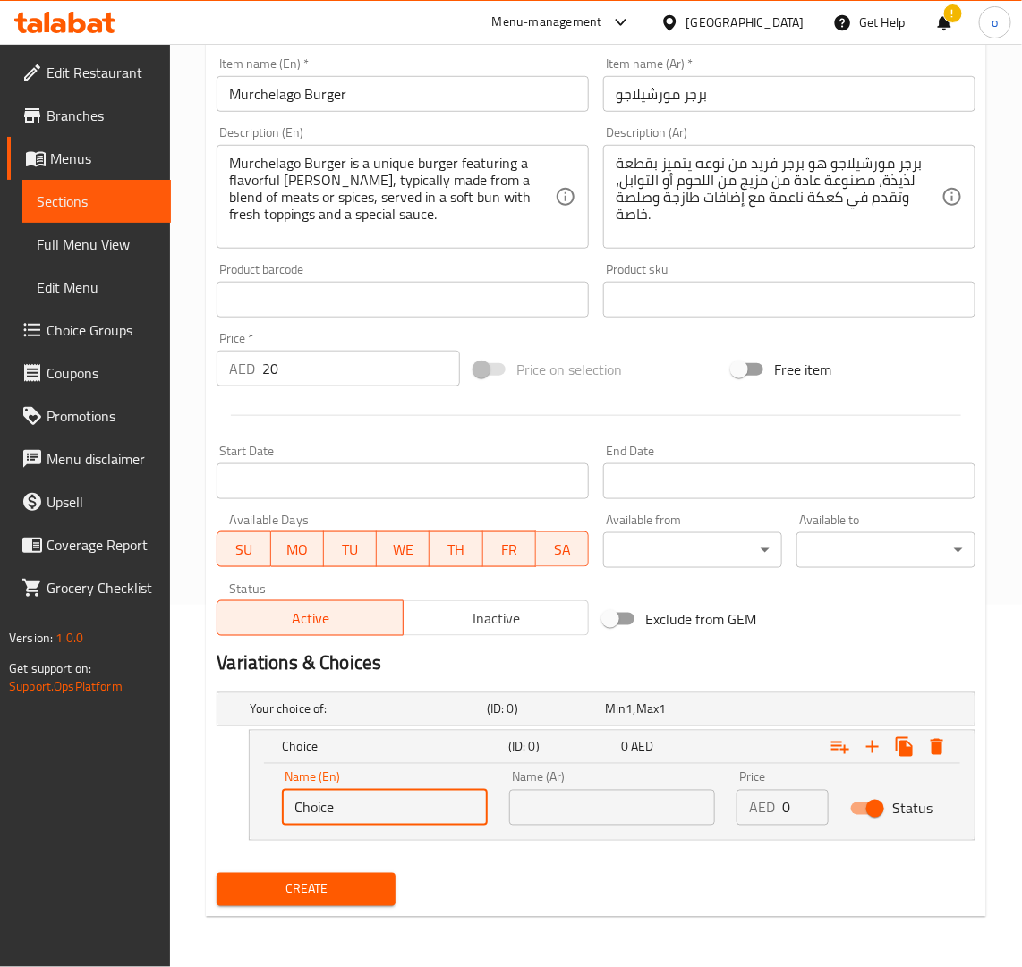
drag, startPoint x: 247, startPoint y: 795, endPoint x: 234, endPoint y: 794, distance: 12.6
click at [234, 794] on div "Choice (ID: 0) 0 AED Name (En) Choice Name (En) Name (Ar) Name (Ar) Price AED 0…" at bounding box center [596, 785] width 759 height 111
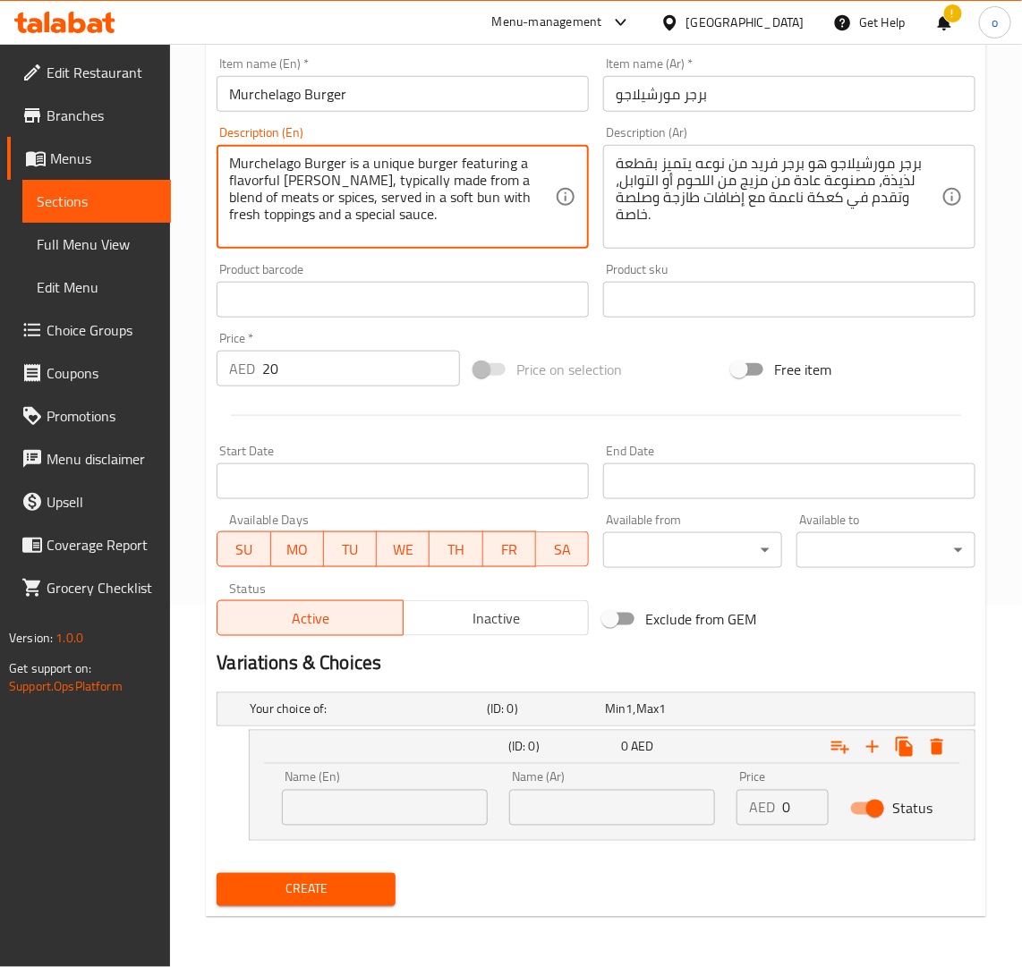
click at [522, 180] on textarea "Murchelago Burger is a unique burger featuring a flavorful patty, typically mad…" at bounding box center [392, 197] width 326 height 85
click at [338, 785] on div "Name (En) Name (En)" at bounding box center [385, 798] width 206 height 55
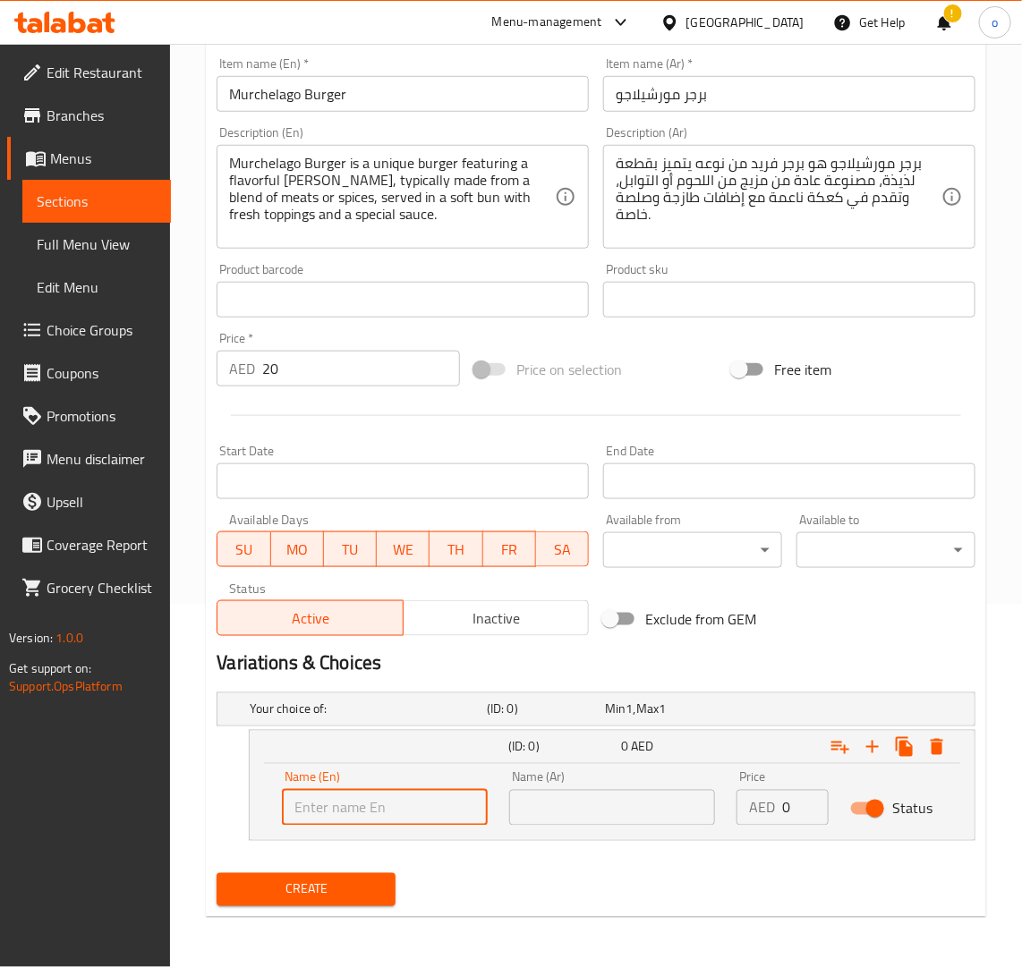
click at [338, 790] on input "text" at bounding box center [385, 808] width 206 height 36
type input "meats"
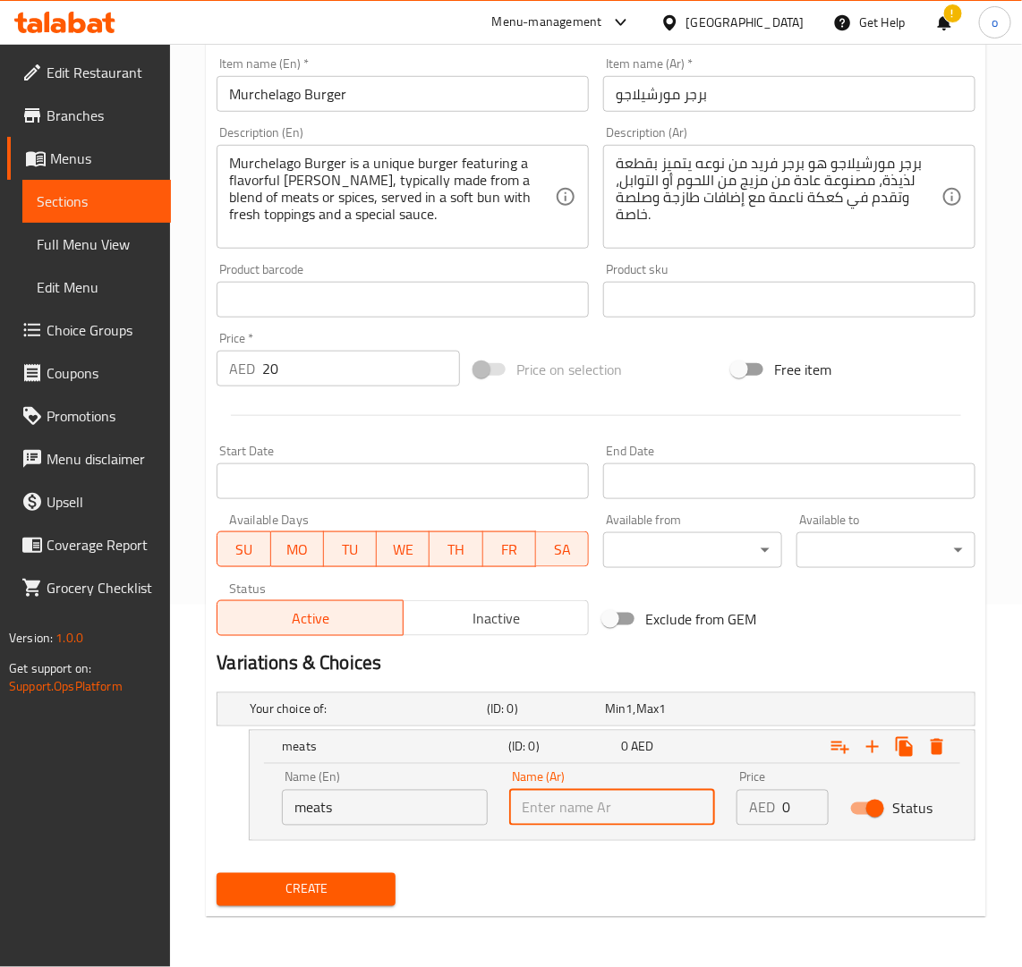
drag, startPoint x: 540, startPoint y: 816, endPoint x: 532, endPoint y: 786, distance: 31.3
click at [540, 816] on input "text" at bounding box center [612, 808] width 206 height 36
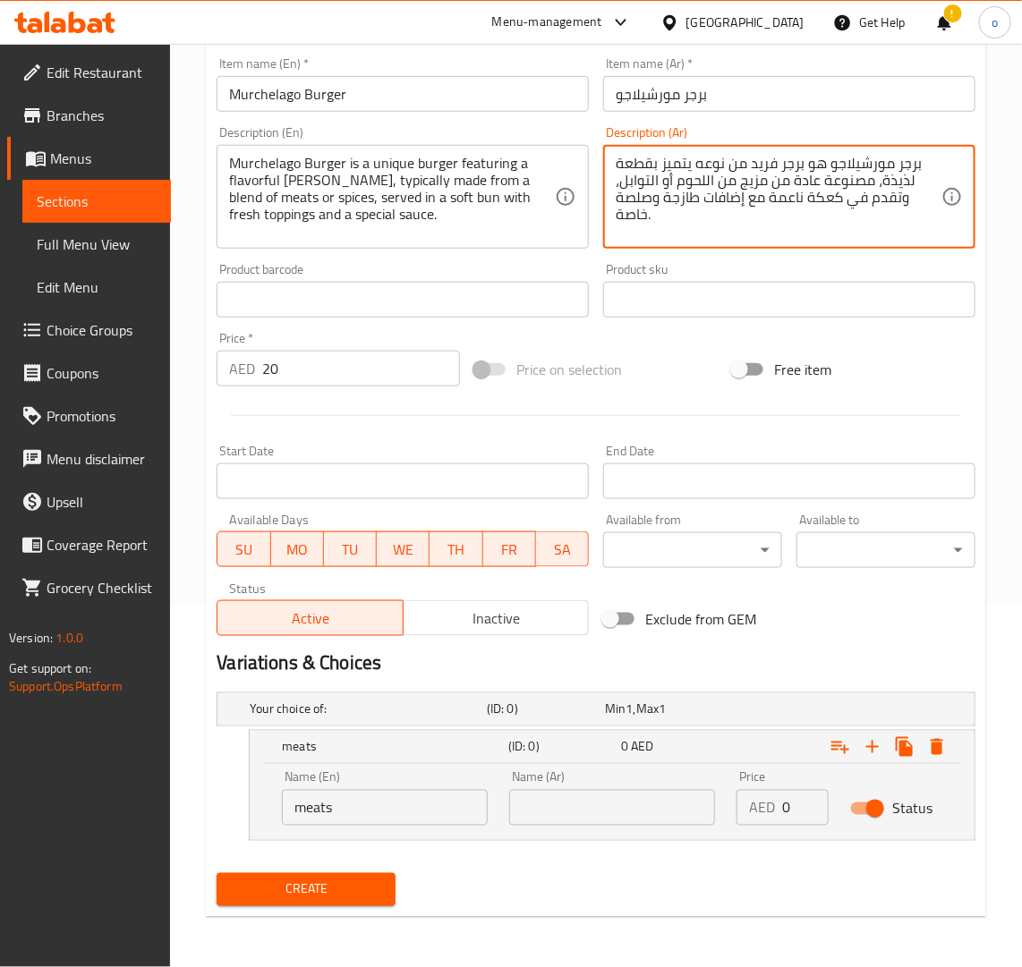
click at [698, 179] on textarea "برجر مورشيلاجو هو برجر فريد من نوعه يتميز بقطعة لذيذة، مصنوعة عادة من مزيج من ا…" at bounding box center [779, 197] width 326 height 85
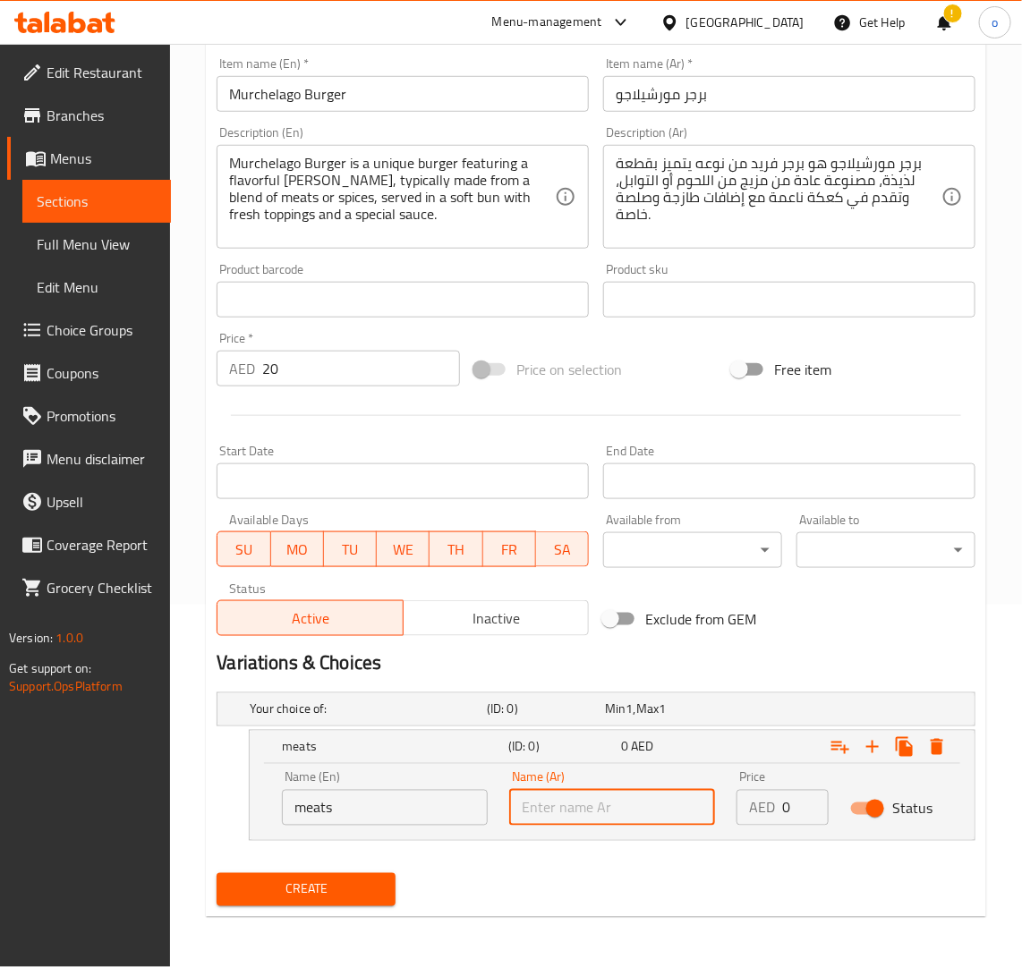
drag, startPoint x: 668, startPoint y: 792, endPoint x: 646, endPoint y: 805, distance: 26.1
click at [663, 796] on input "text" at bounding box center [612, 808] width 206 height 36
type input "اللحوم"
click at [872, 747] on icon "Expand" at bounding box center [872, 747] width 13 height 13
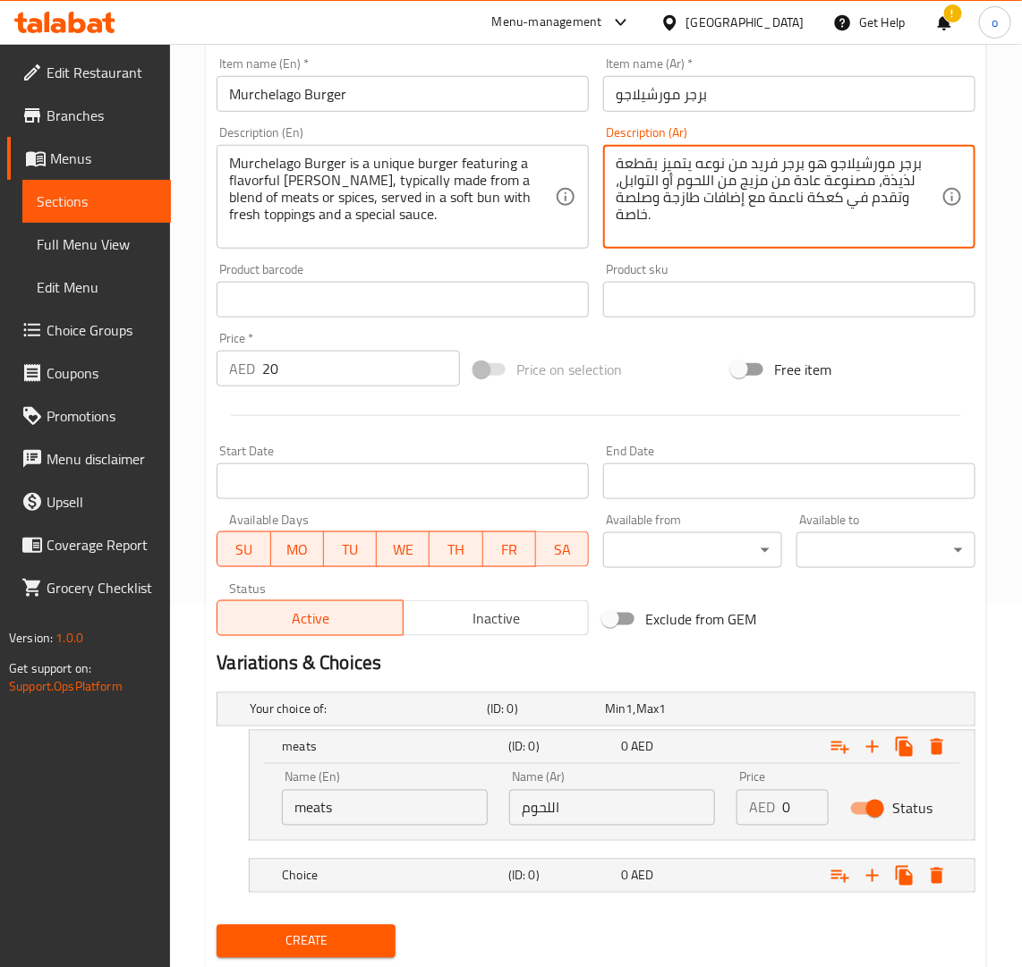
click at [626, 183] on textarea "برجر مورشيلاجو هو برجر فريد من نوعه يتميز بقطعة لذيذة، مصنوعة عادة من مزيج من ا…" at bounding box center [779, 197] width 326 height 85
click at [646, 186] on textarea "برجر مورشيلاجو هو برجر فريد من نوعه يتميز بقطعة لذيذة، مصنوعة عادة من مزيج من ا…" at bounding box center [779, 197] width 326 height 85
click at [621, 864] on span "0" at bounding box center [624, 875] width 7 height 23
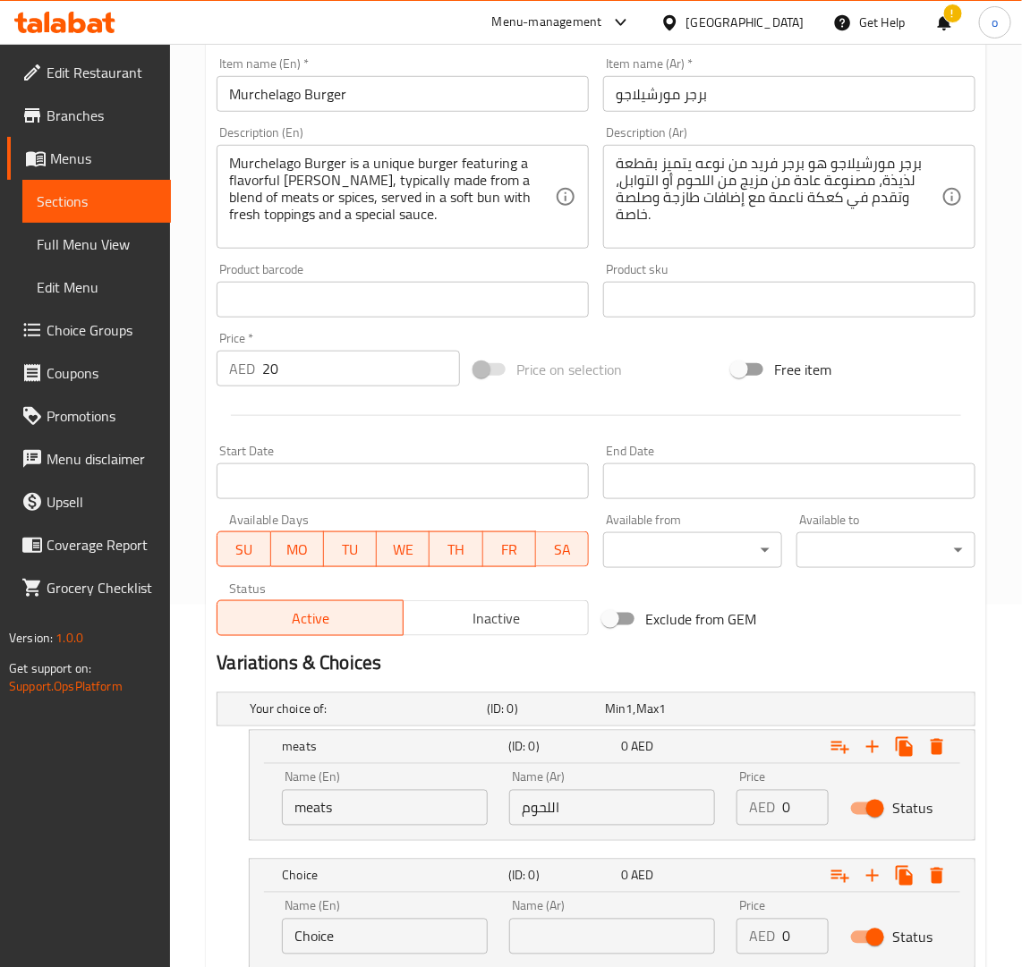
click at [605, 923] on input "text" at bounding box center [612, 937] width 206 height 36
type input "التوابل"
click at [255, 197] on textarea "Murchelago Burger is a unique burger featuring a flavorful patty, typically mad…" at bounding box center [392, 197] width 326 height 85
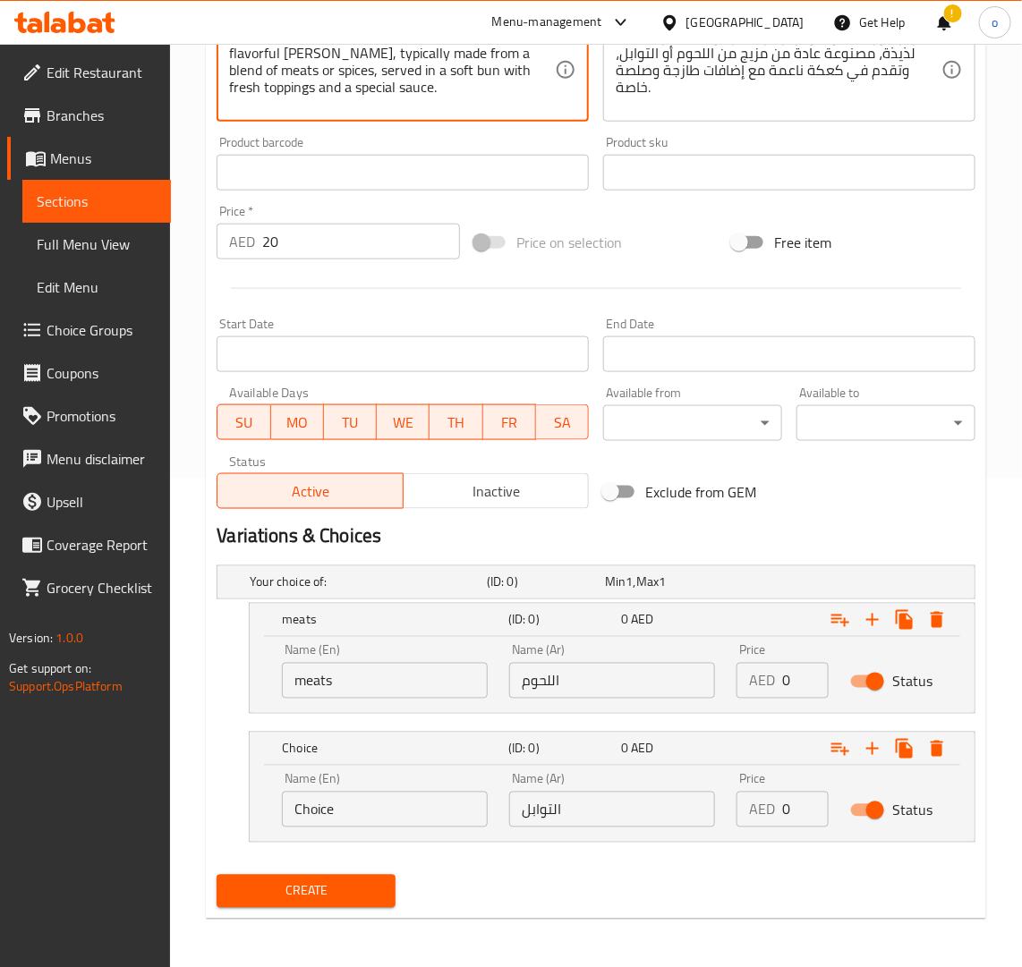
scroll to position [490, 0]
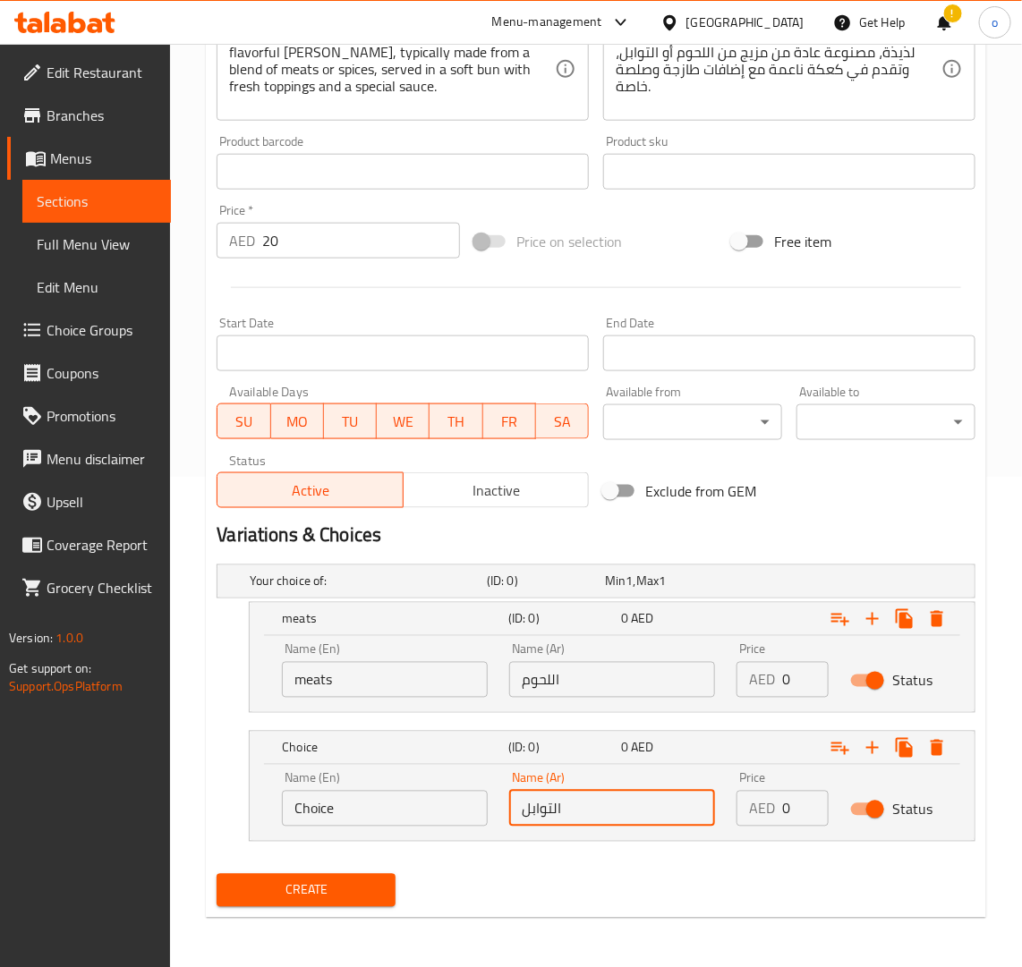
drag, startPoint x: 605, startPoint y: 795, endPoint x: 591, endPoint y: 794, distance: 13.5
click at [596, 794] on input "التوابل" at bounding box center [612, 809] width 206 height 36
drag, startPoint x: 240, startPoint y: 802, endPoint x: 219, endPoint y: 801, distance: 20.6
click at [219, 801] on div "Choice (ID: 0) 0 AED Name (En) Choice Name (En) Name (Ar) التوابل Name (Ar) Pri…" at bounding box center [596, 786] width 759 height 111
type input "spices"
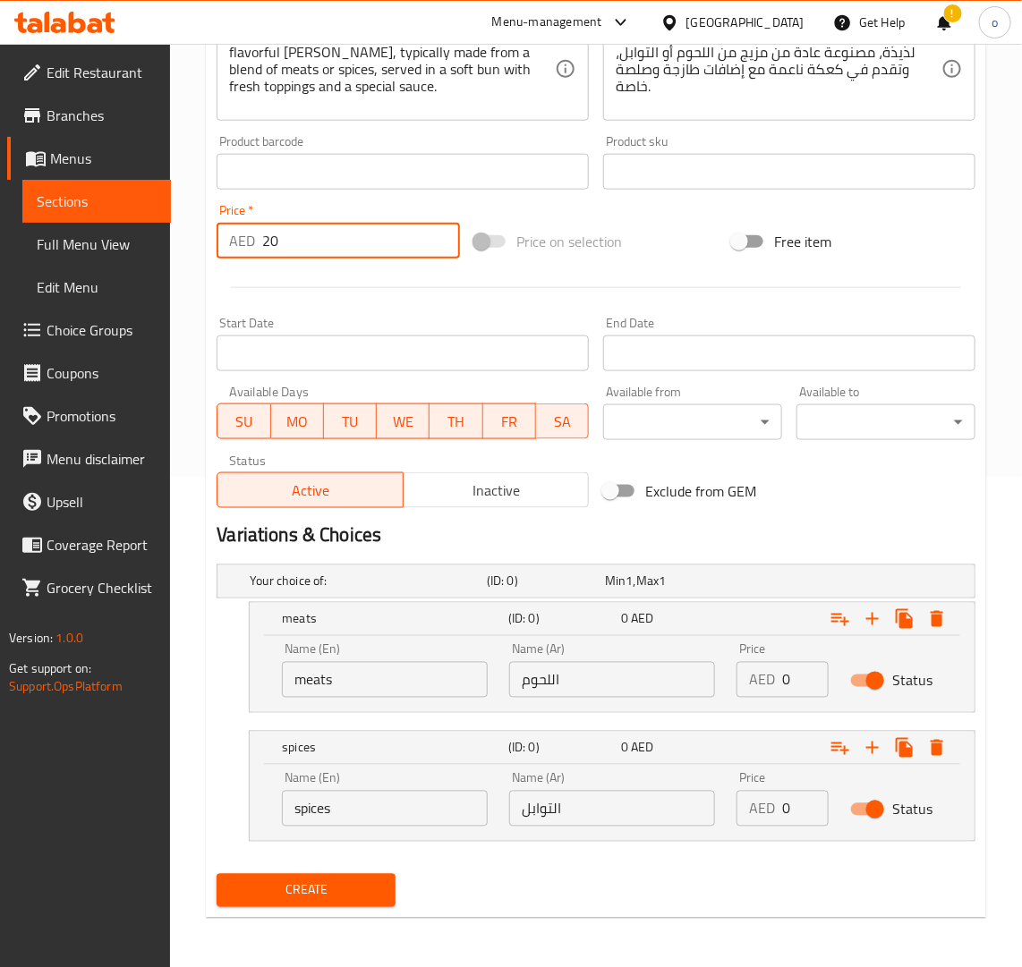
drag, startPoint x: 283, startPoint y: 255, endPoint x: 231, endPoint y: 248, distance: 52.4
click at [231, 248] on div "AED 20 Price *" at bounding box center [338, 241] width 243 height 36
type input "0"
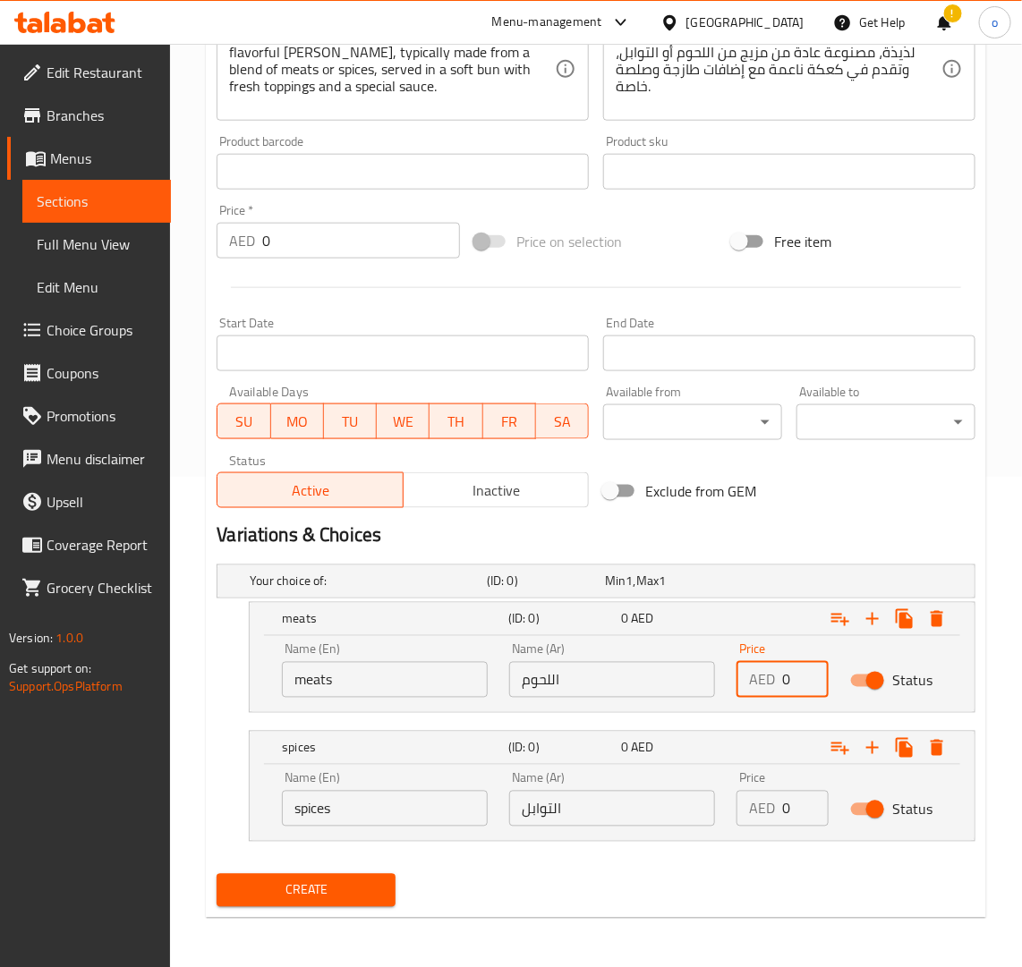
drag, startPoint x: 788, startPoint y: 680, endPoint x: 731, endPoint y: 685, distance: 57.4
click at [731, 685] on div "Price AED 0 Price" at bounding box center [783, 671] width 114 height 76
drag, startPoint x: 795, startPoint y: 812, endPoint x: 735, endPoint y: 814, distance: 60.0
click at [738, 811] on div "AED 0 Price" at bounding box center [782, 809] width 92 height 36
click at [673, 877] on div "Create" at bounding box center [595, 890] width 773 height 47
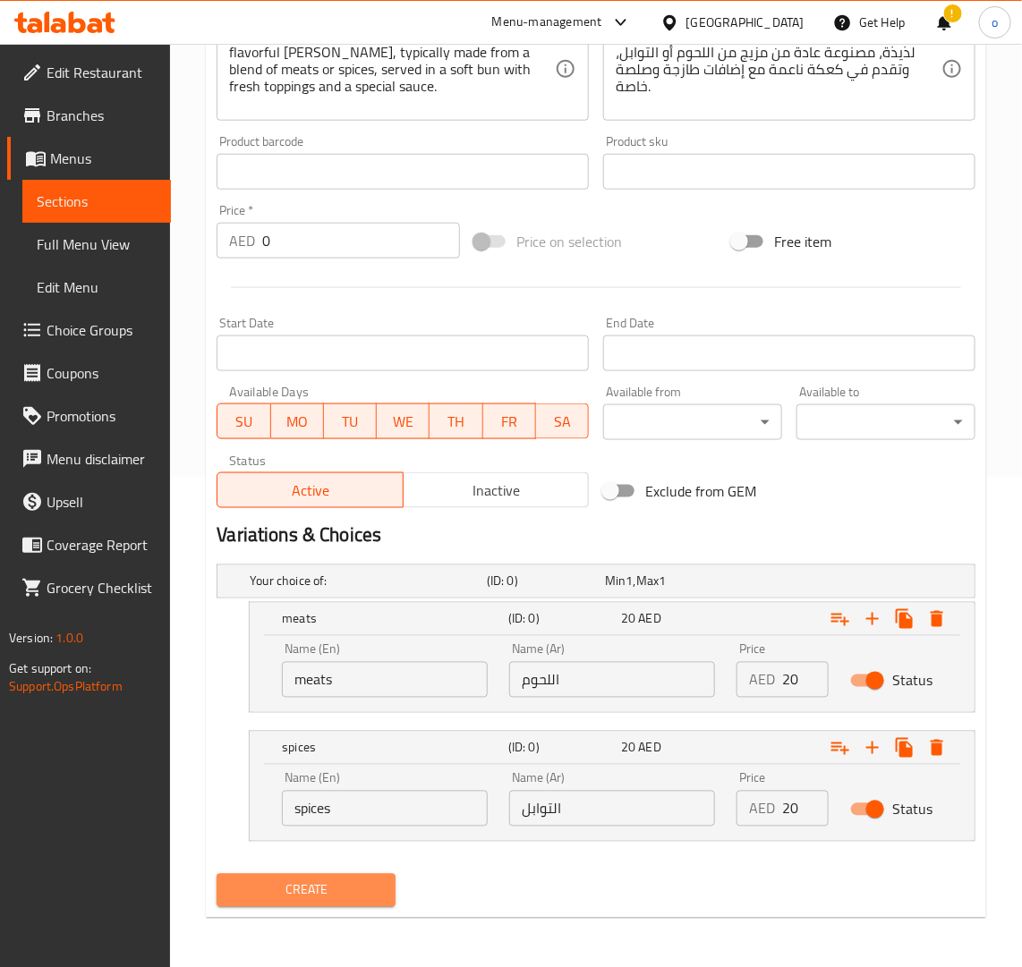
click at [382, 889] on button "Create" at bounding box center [306, 890] width 179 height 33
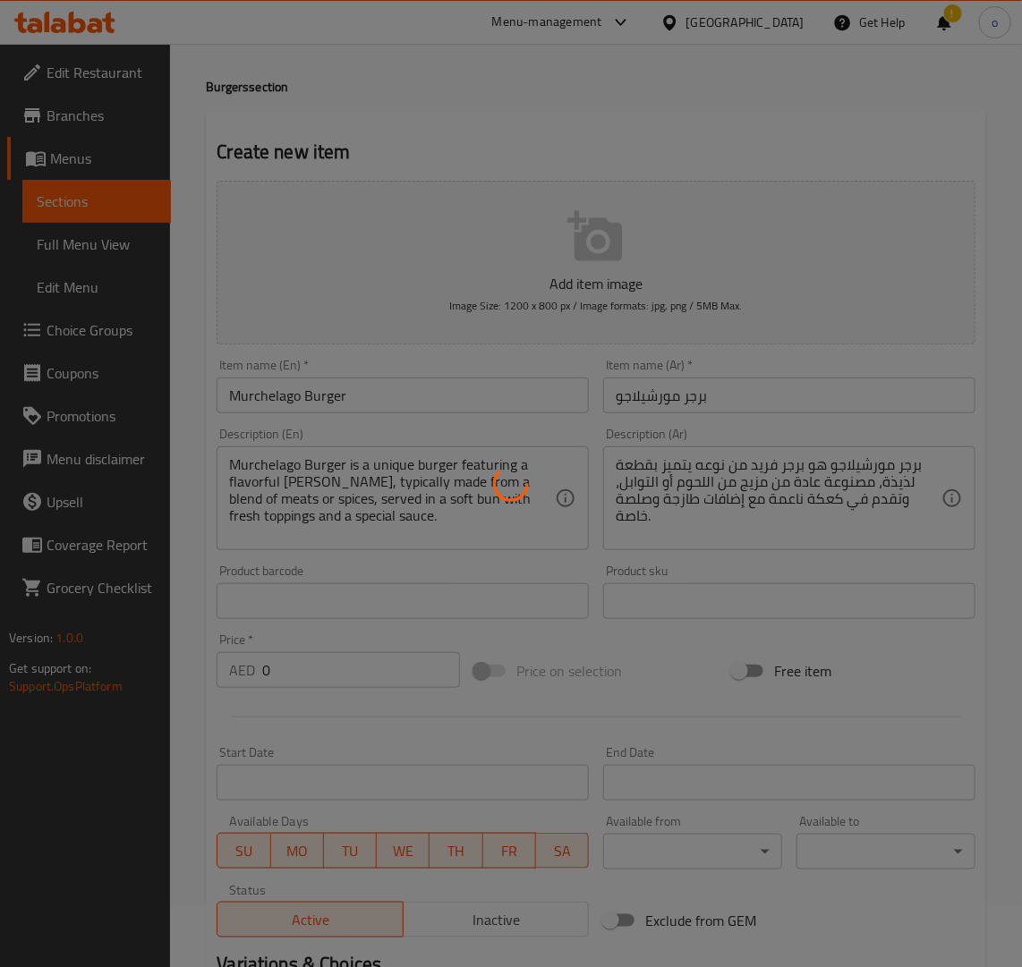
scroll to position [0, 0]
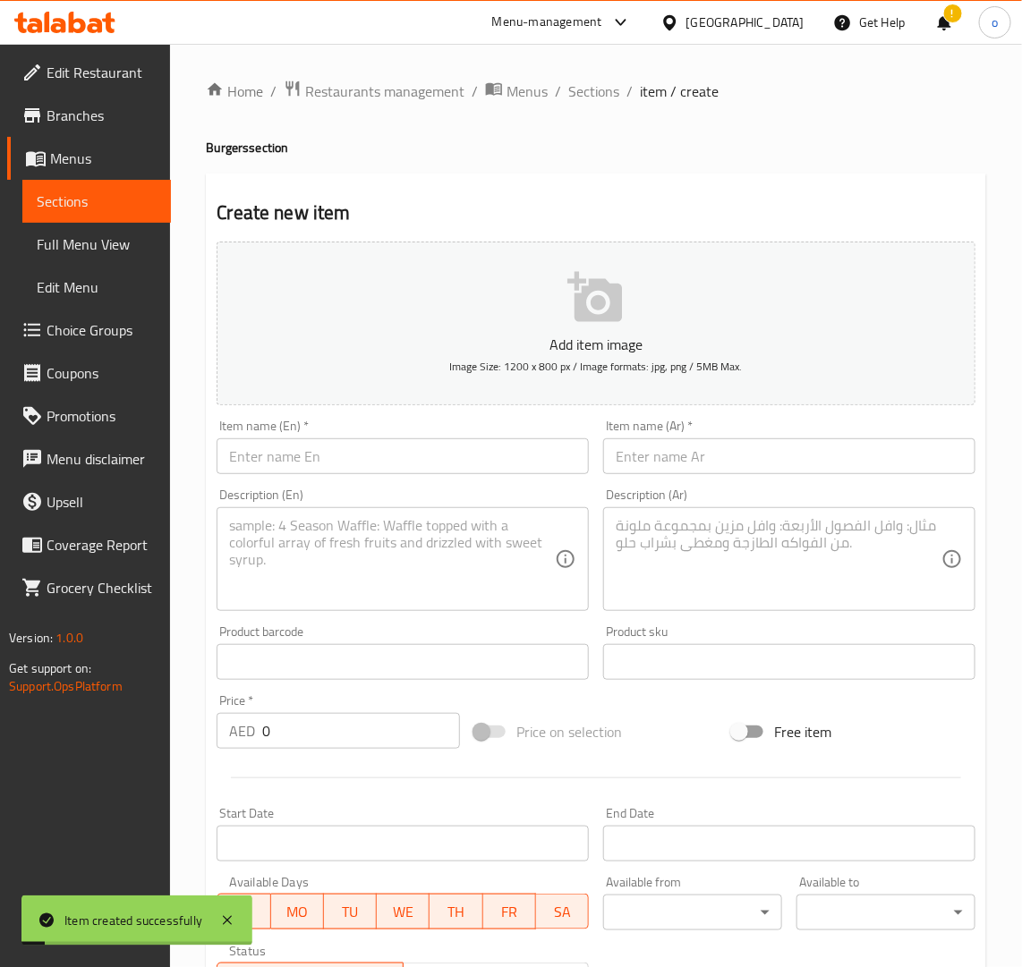
click at [617, 85] on ol "Home / Restaurants management / Menus / Sections / item / create" at bounding box center [596, 91] width 780 height 23
click at [606, 87] on span "Sections" at bounding box center [593, 91] width 51 height 21
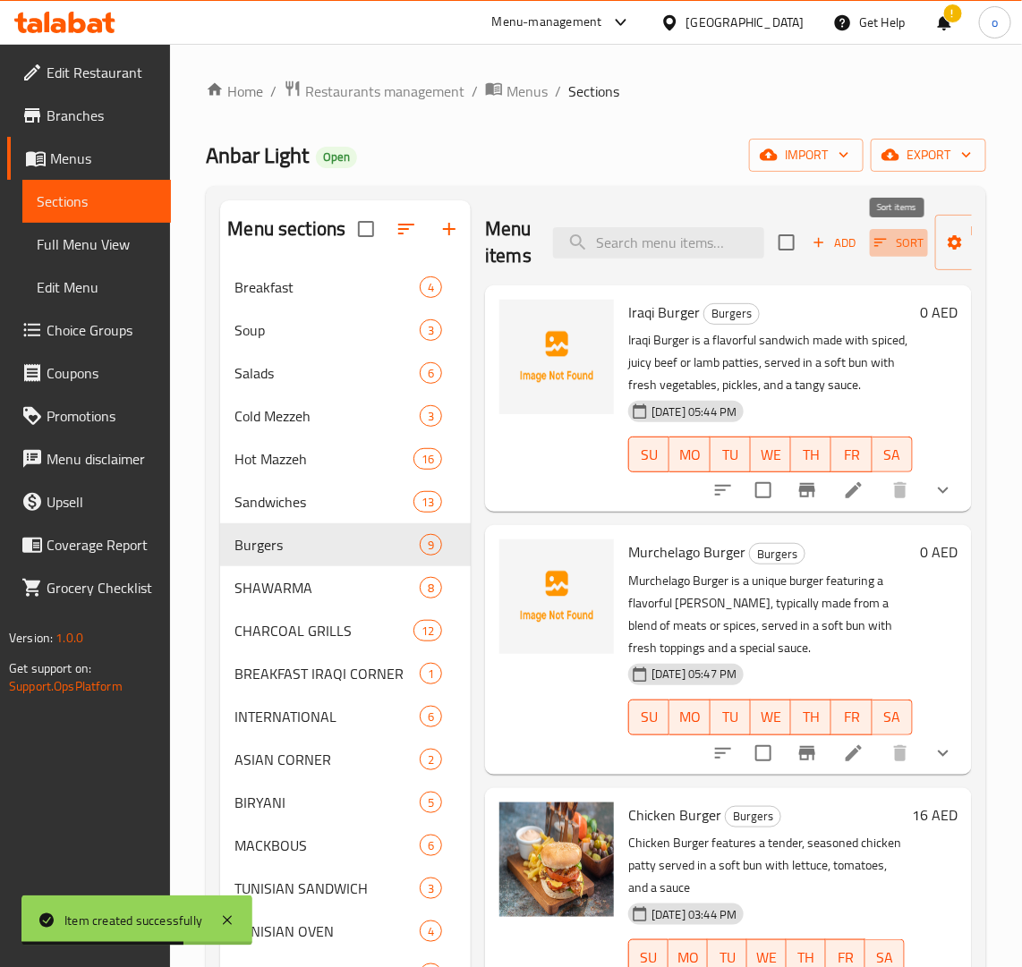
click at [906, 238] on span "Sort" at bounding box center [898, 243] width 49 height 21
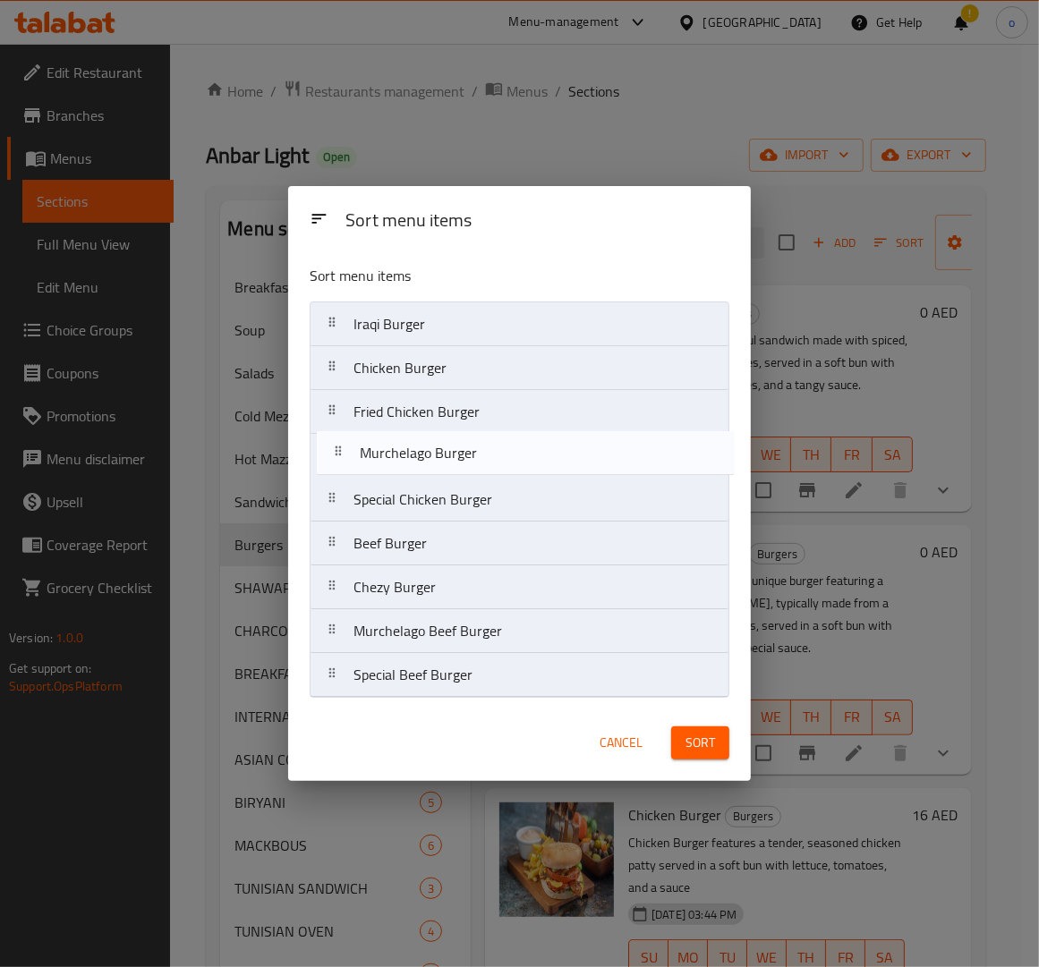
drag, startPoint x: 341, startPoint y: 377, endPoint x: 346, endPoint y: 467, distance: 90.5
click at [346, 467] on nav "Iraqi Burger Murchelago Burger Chicken Burger Fried Chicken Burger Special Chic…" at bounding box center [520, 500] width 420 height 396
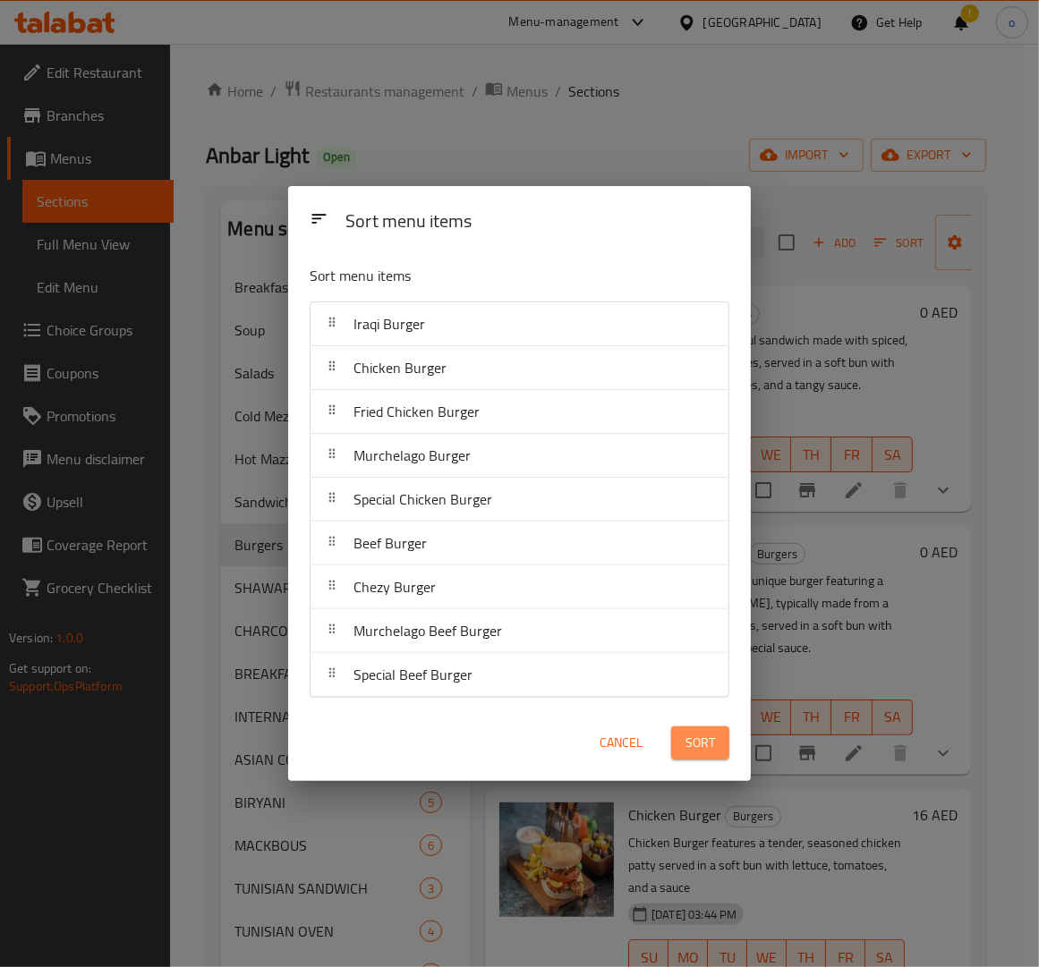
click at [714, 738] on span "Sort" at bounding box center [700, 743] width 30 height 22
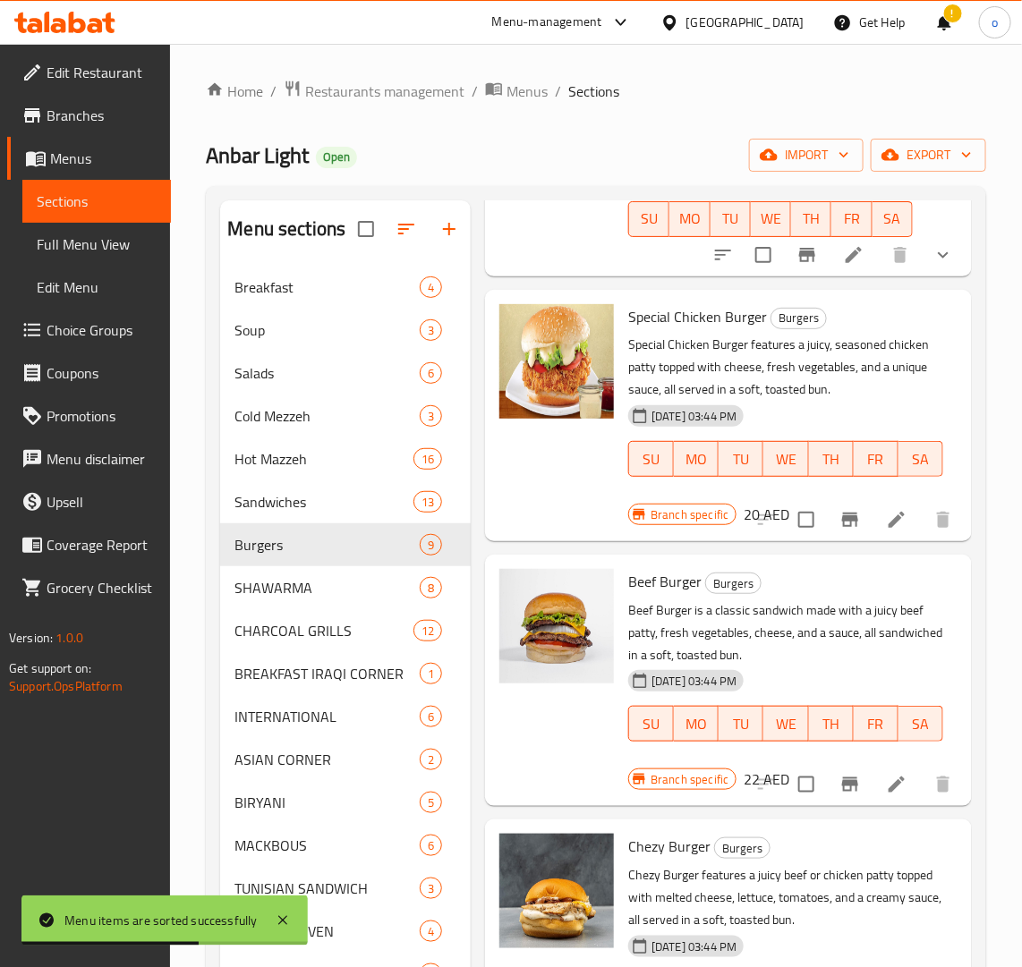
scroll to position [1007, 0]
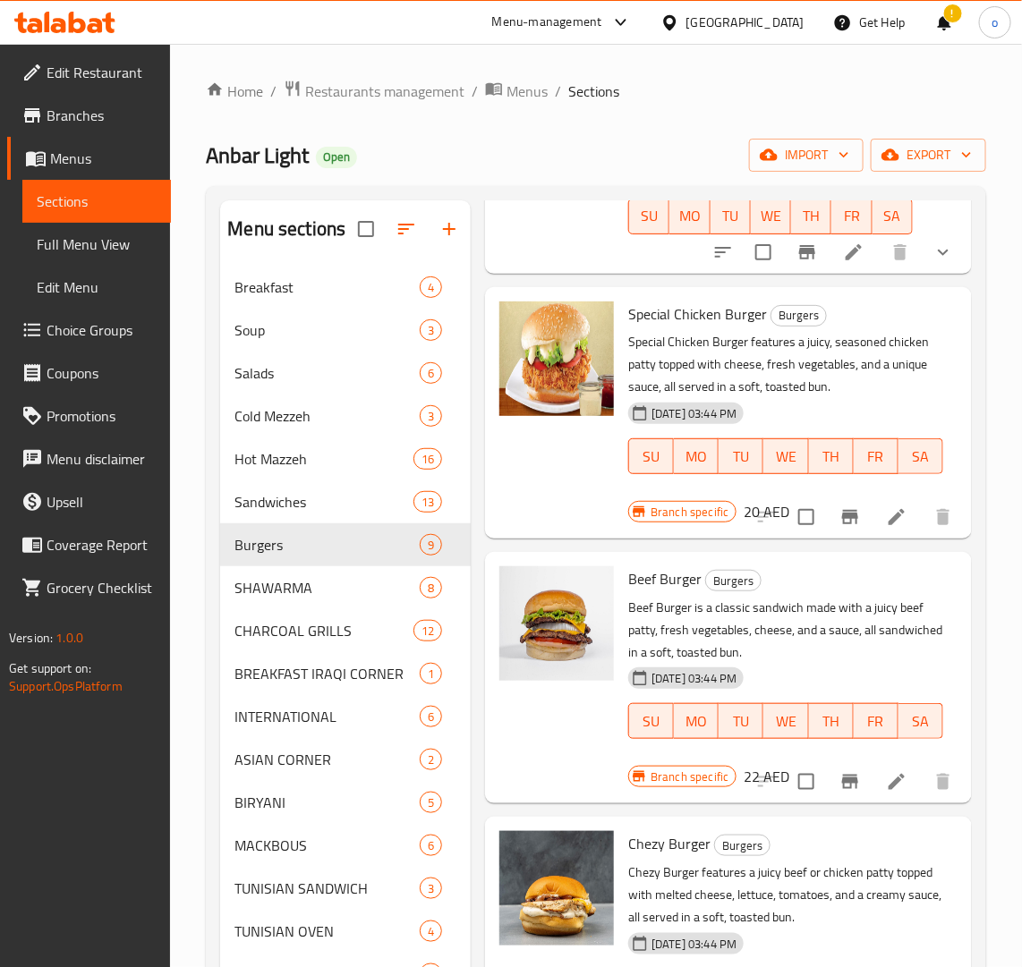
click at [850, 803] on button "Branch-specific-item" at bounding box center [850, 782] width 43 height 43
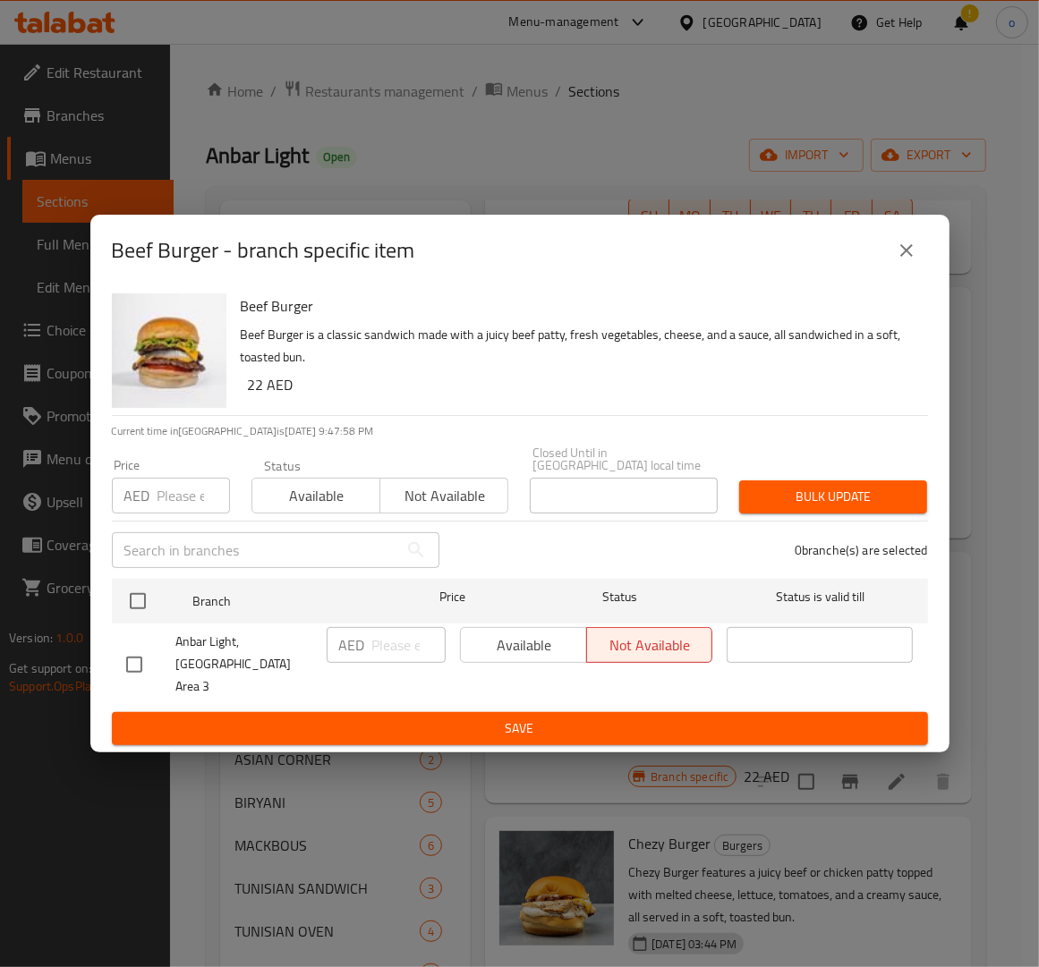
click at [906, 244] on button "close" at bounding box center [906, 250] width 43 height 43
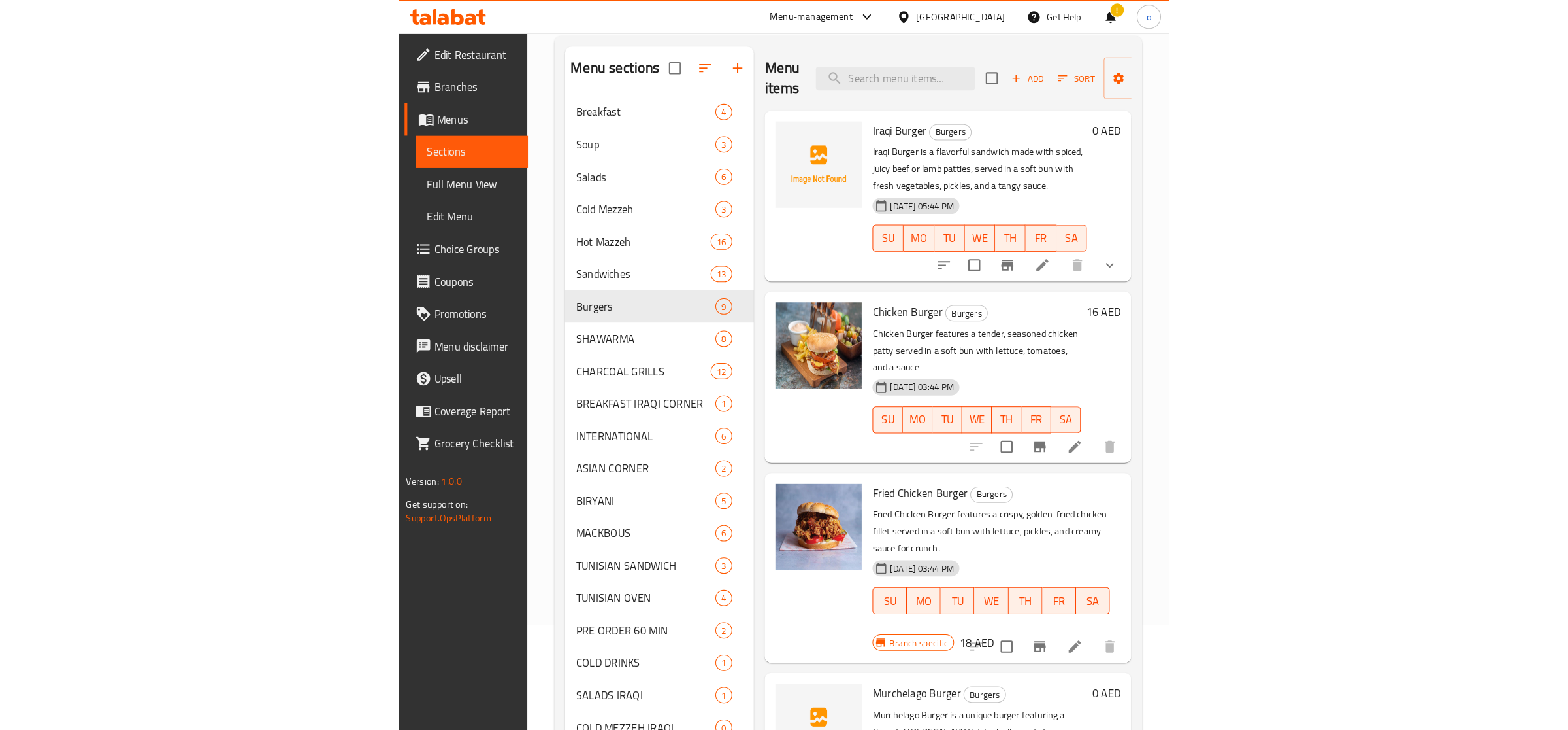
scroll to position [0, 0]
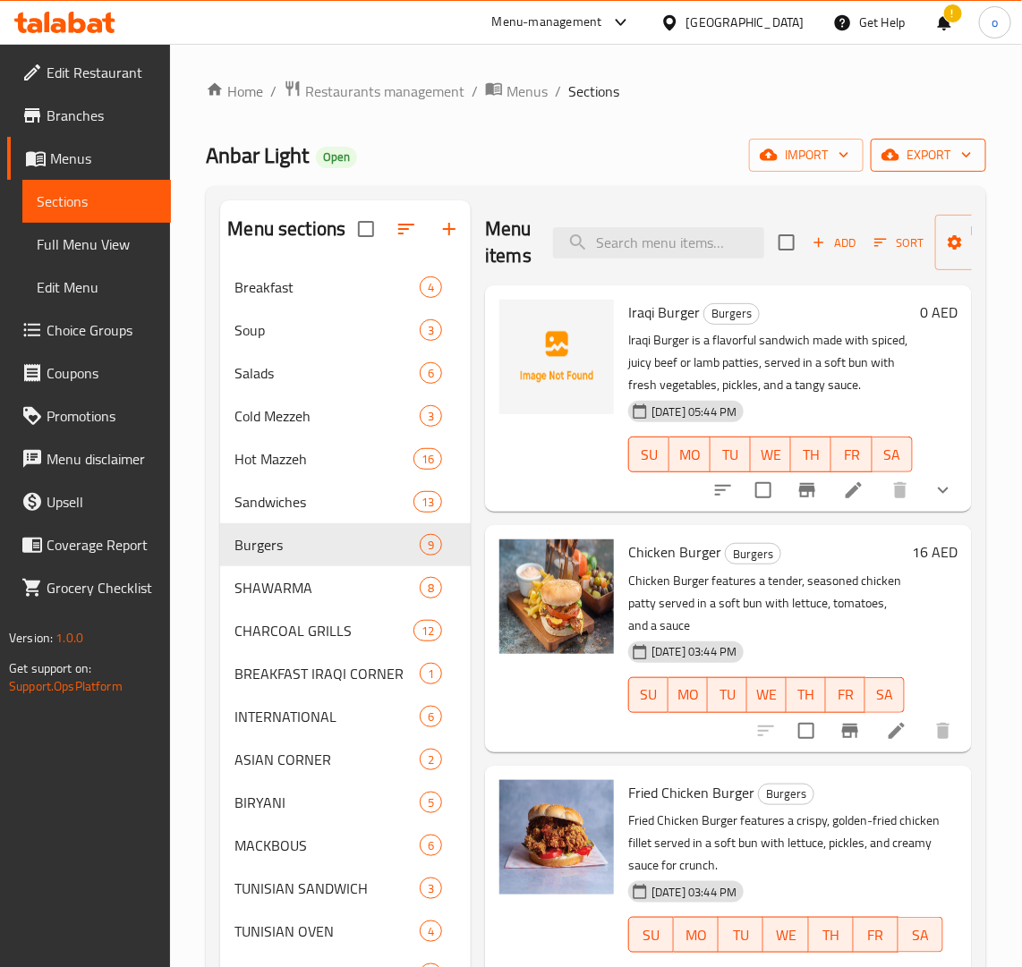
click at [936, 158] on span "export" at bounding box center [928, 155] width 87 height 22
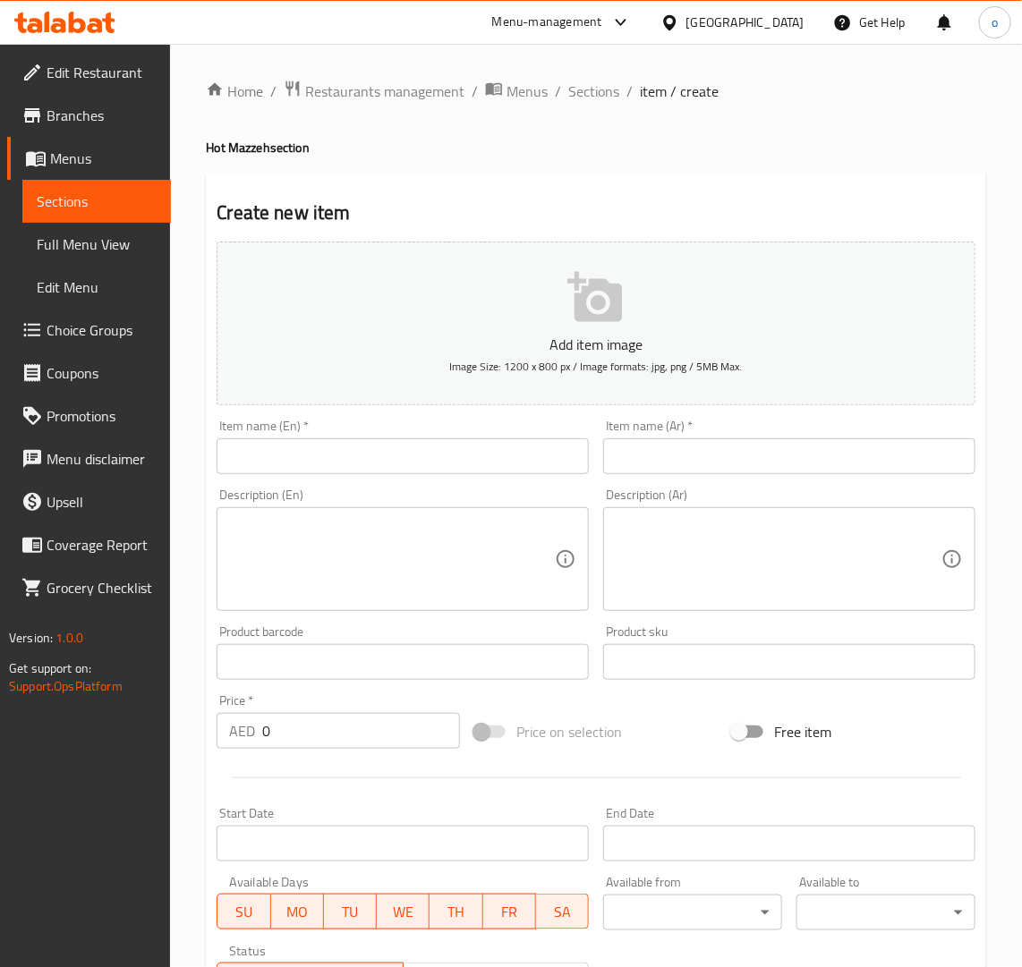
click at [77, 333] on span "Choice Groups" at bounding box center [102, 329] width 110 height 21
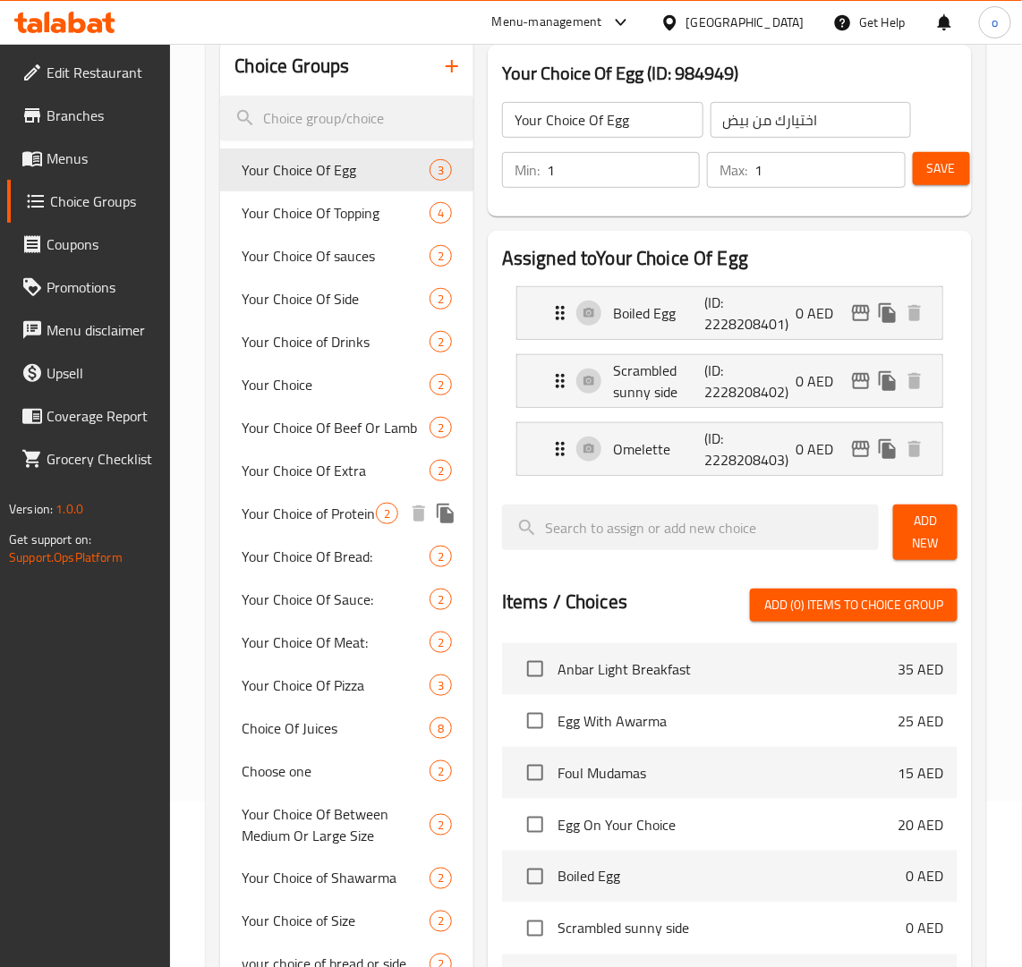
scroll to position [54, 0]
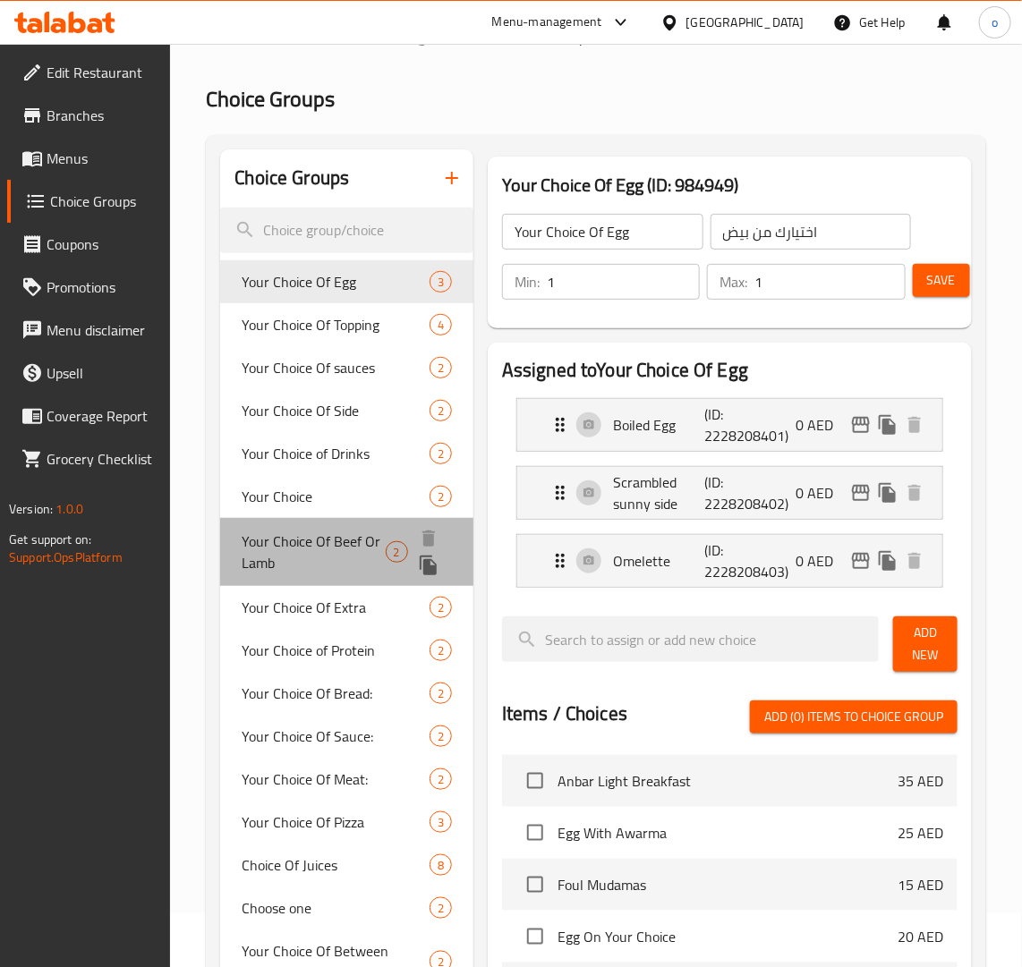
click at [354, 537] on span "Your Choice Of Beef Or Lamb" at bounding box center [313, 552] width 143 height 43
type input "Your Choice Of Beef Or Lamb"
type input "اختيارك لحم البقر أو لحم الضأن"
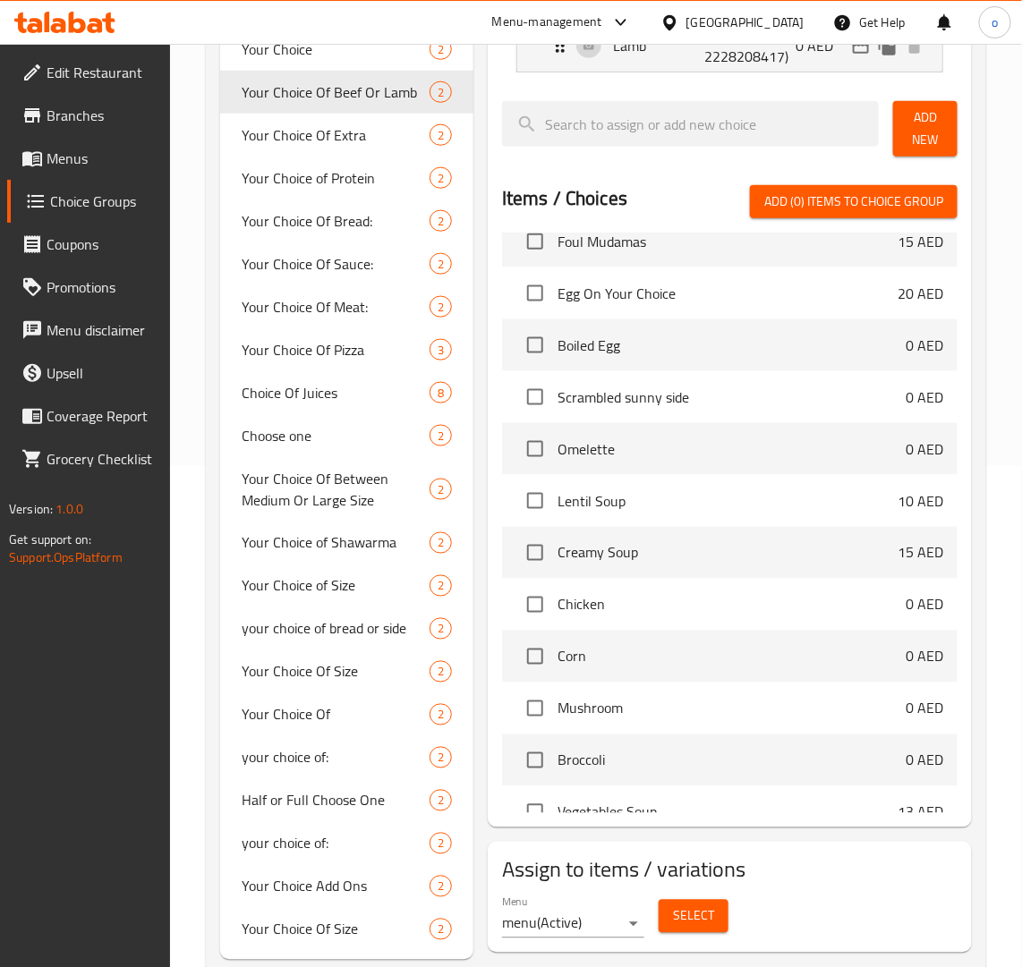
scroll to position [336, 0]
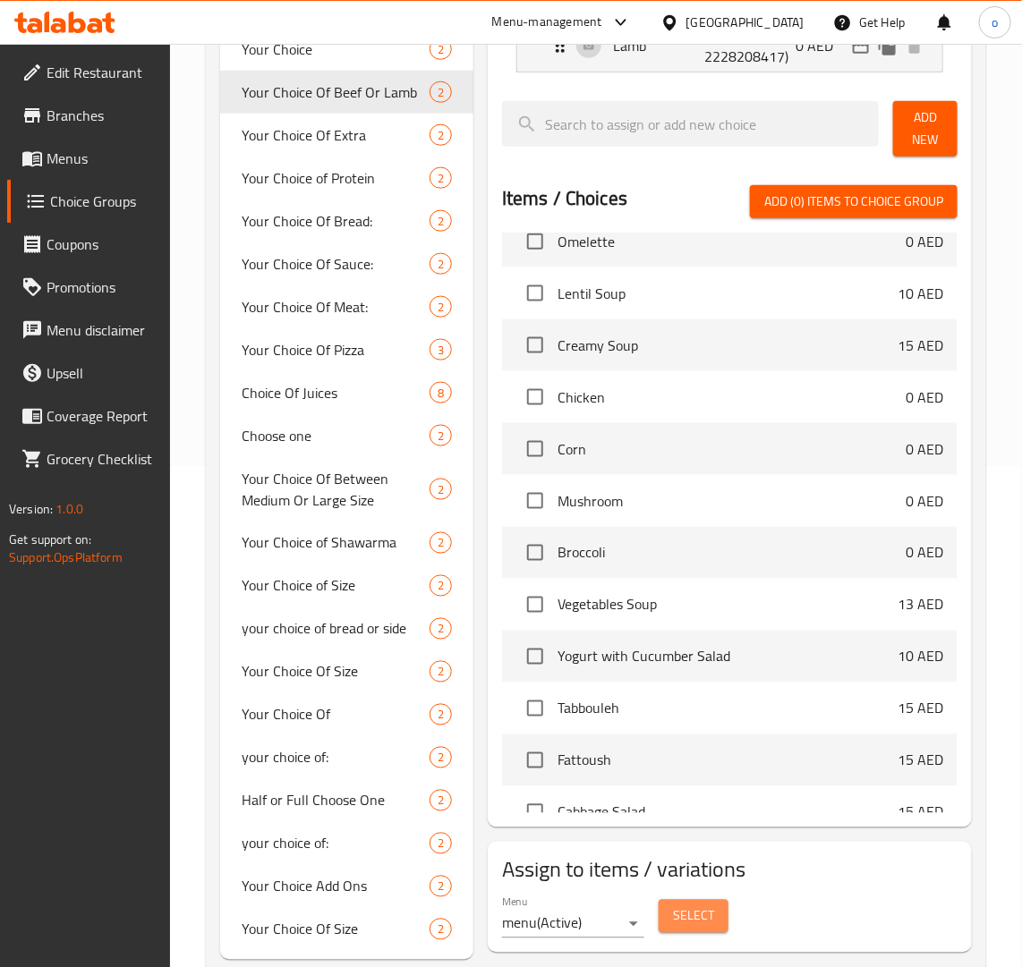
click at [685, 917] on span "Select" at bounding box center [693, 917] width 41 height 22
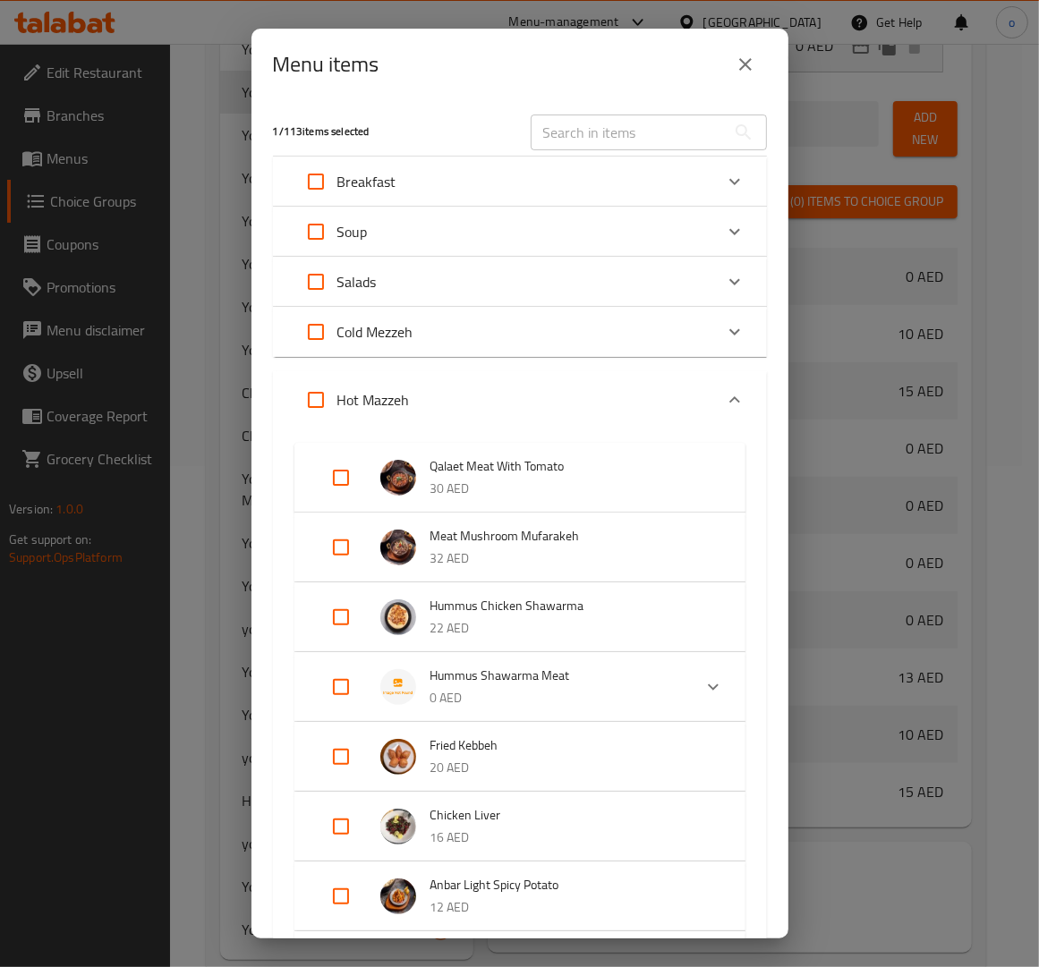
click at [578, 134] on input "text" at bounding box center [628, 133] width 195 height 36
paste input "Hummus with Meat Fattah"
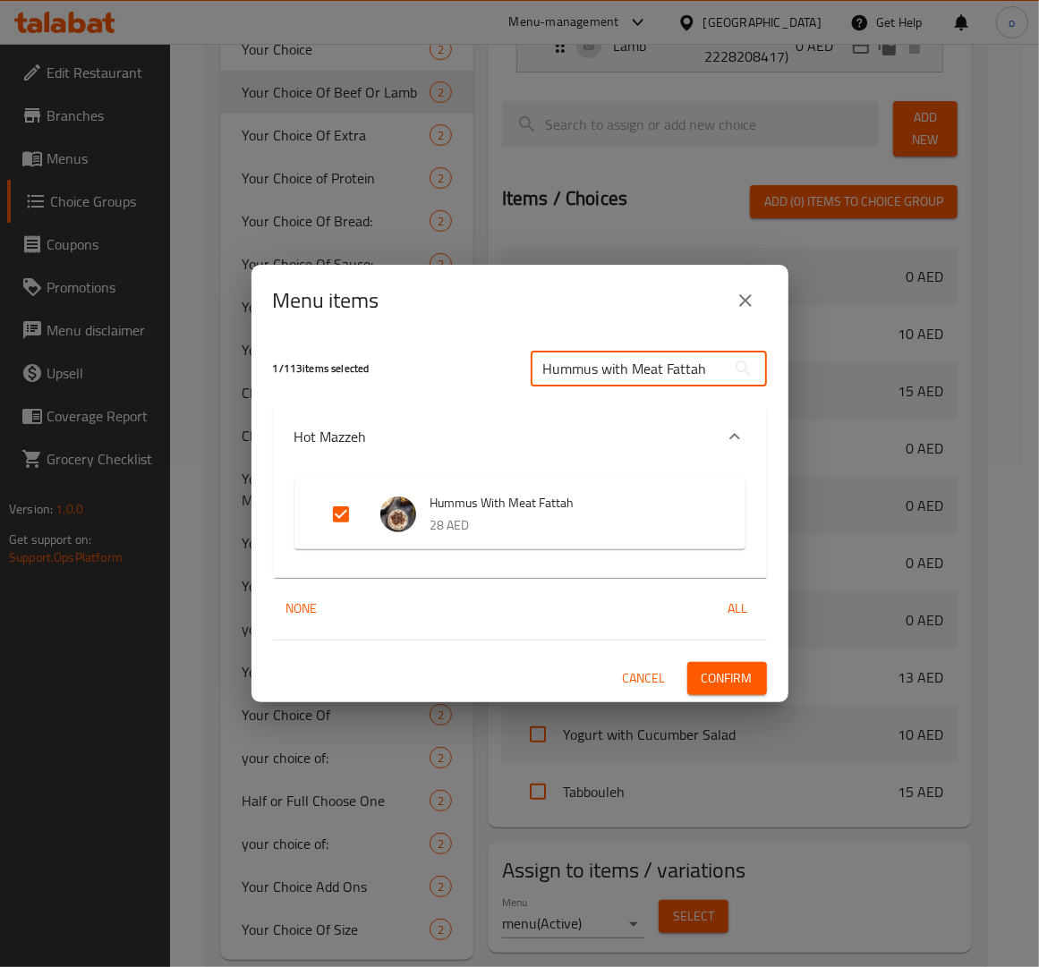
type input "Hummus with Meat Fattah"
click at [626, 677] on span "Cancel" at bounding box center [644, 679] width 43 height 22
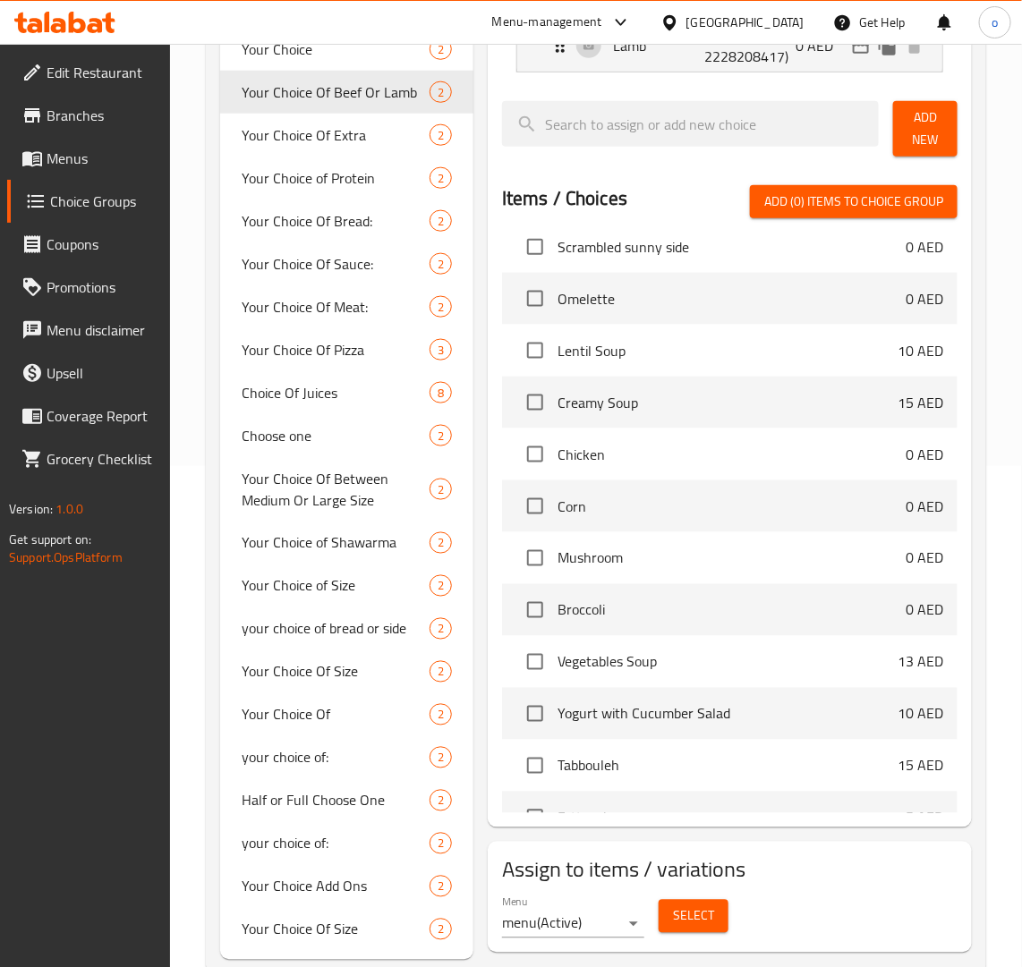
scroll to position [447, 0]
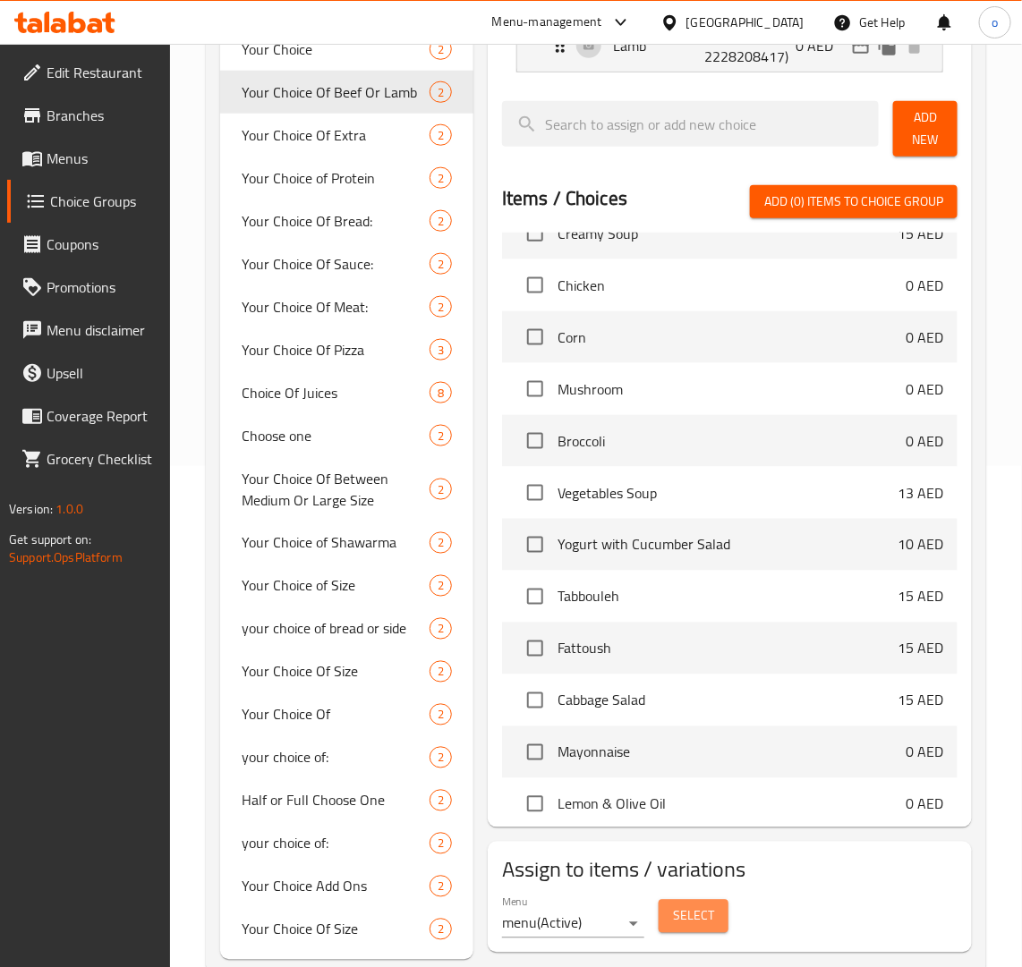
click at [712, 928] on span "Select" at bounding box center [693, 917] width 41 height 22
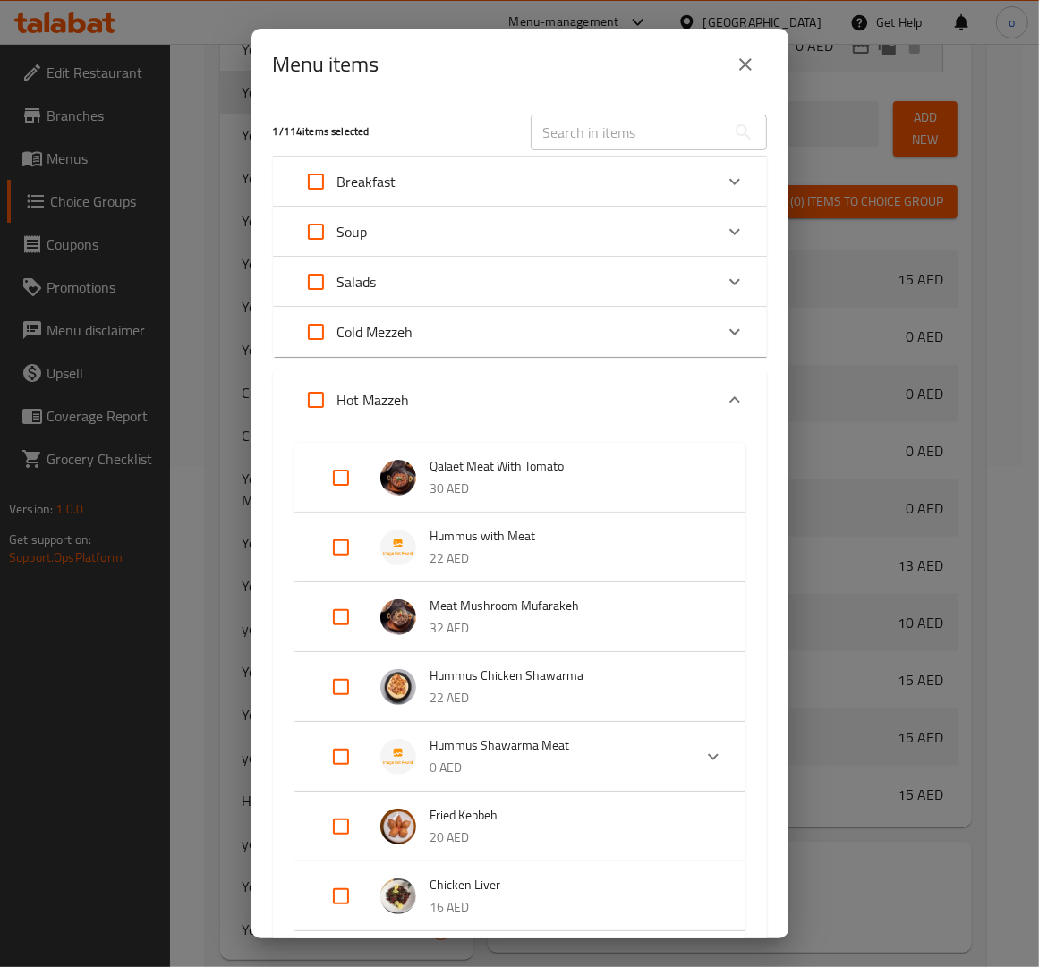
click at [642, 293] on div at bounding box center [519, 483] width 1039 height 967
click at [642, 293] on div "Salads" at bounding box center [503, 281] width 419 height 43
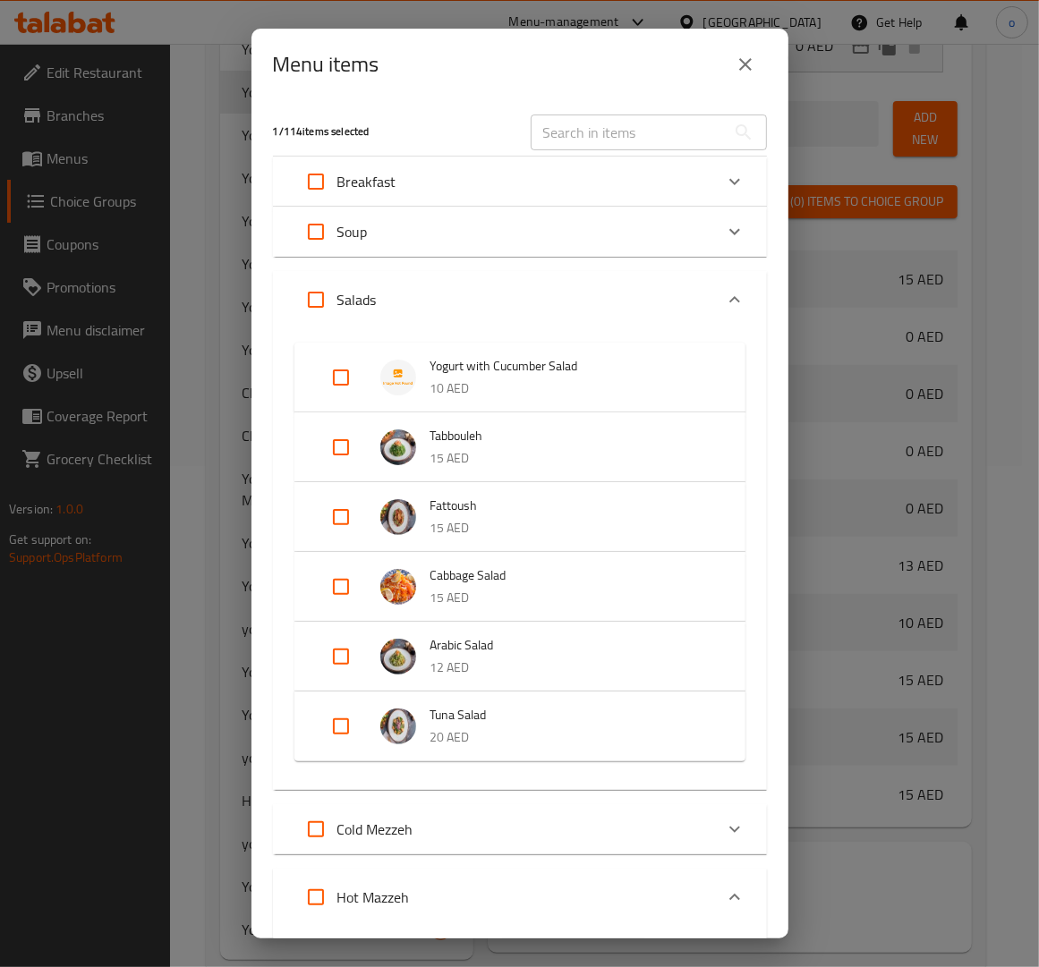
click at [625, 115] on input "text" at bounding box center [628, 133] width 195 height 36
paste input "HUMMUS WITH MEAT"
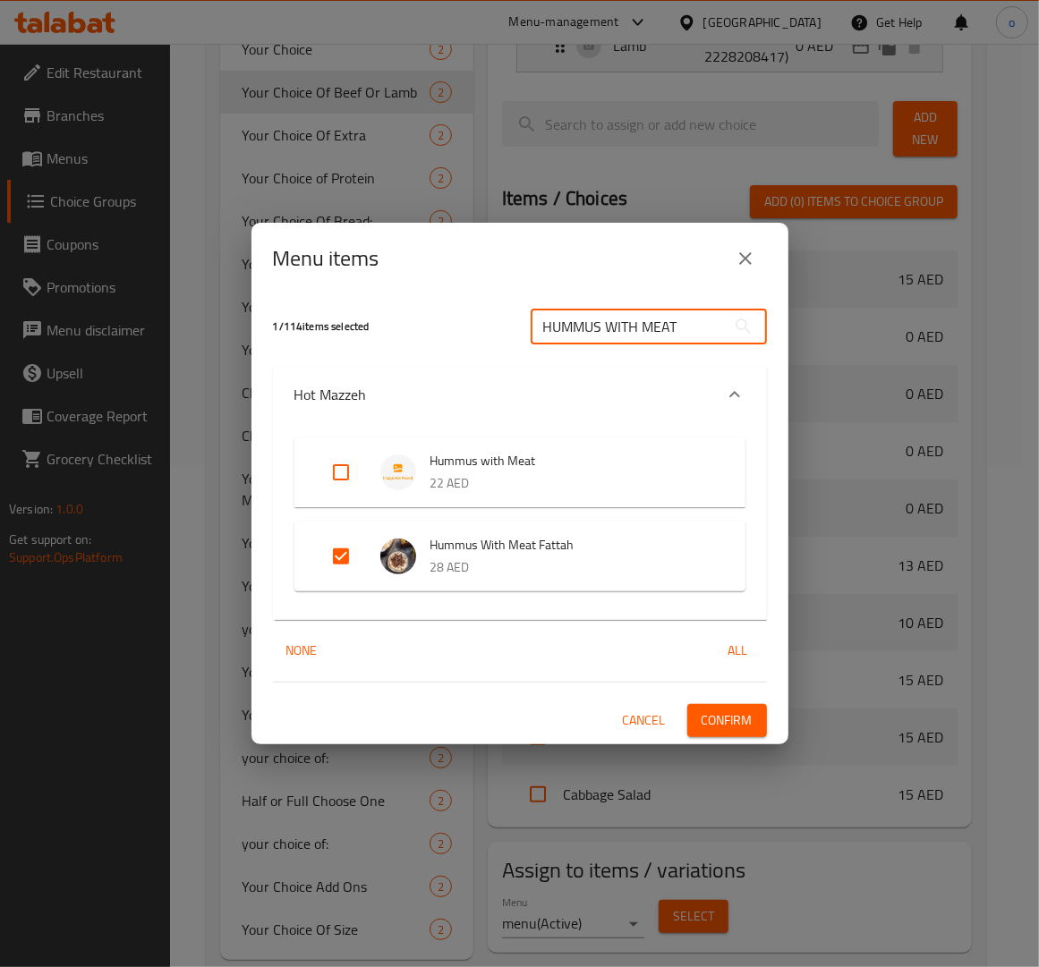
type input "HUMMUS WITH MEAT"
click at [342, 463] on input "Expand" at bounding box center [340, 472] width 43 height 43
checkbox input "true"
click at [704, 723] on span "Confirm" at bounding box center [727, 721] width 51 height 22
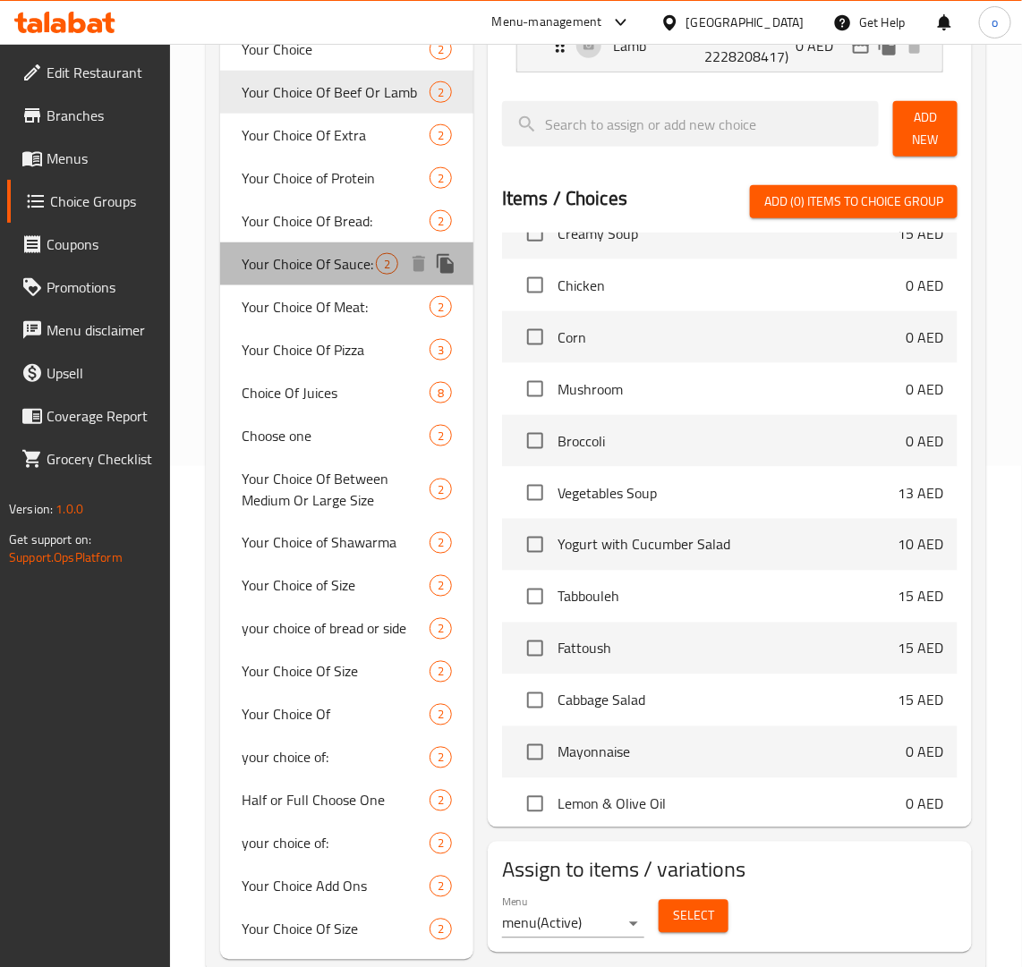
click at [323, 249] on div "Your Choice Of Sauce: 2" at bounding box center [346, 263] width 253 height 43
type input "Your Choice Of Sauce:"
type input "إختيارك من الصوص:"
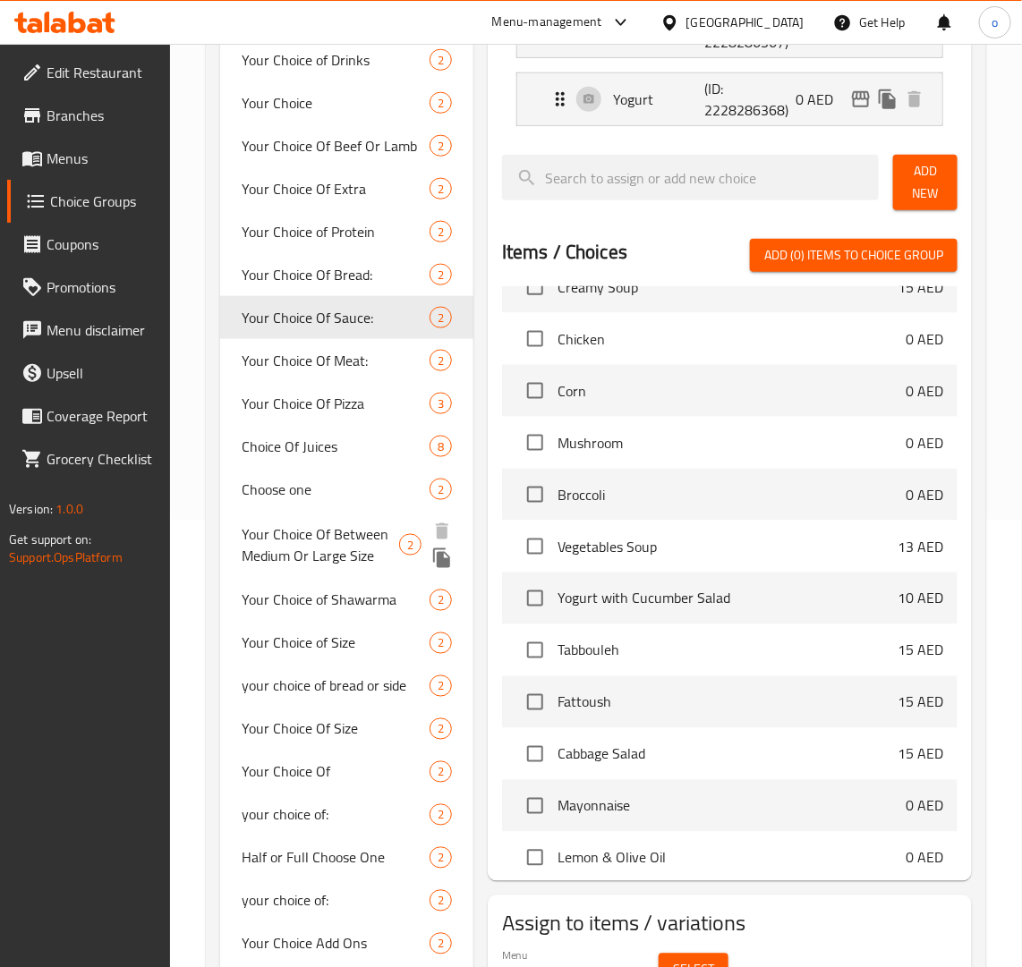
scroll to position [501, 0]
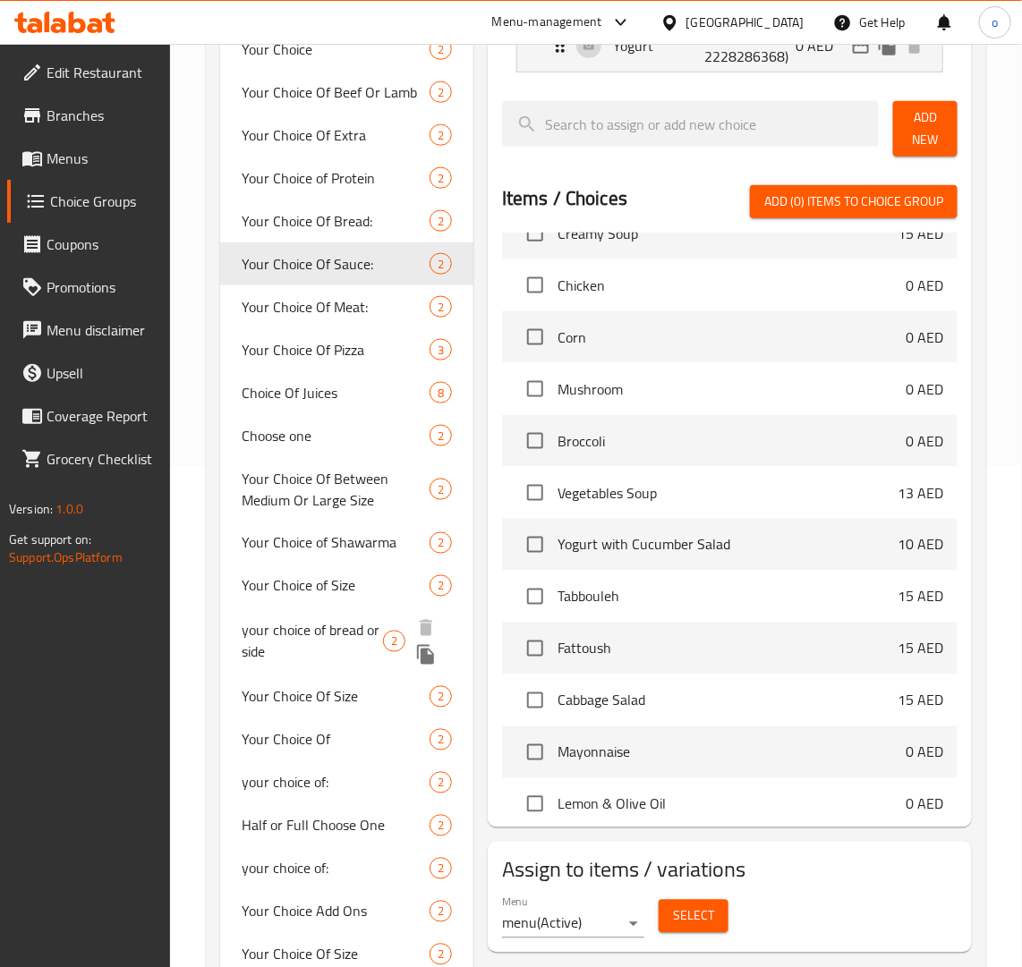
click at [362, 629] on span "your choice of bread or side" at bounding box center [312, 641] width 141 height 43
type input "your choice of bread or side"
type input "اختيارك من الخبز أو الطبق الجانبي"
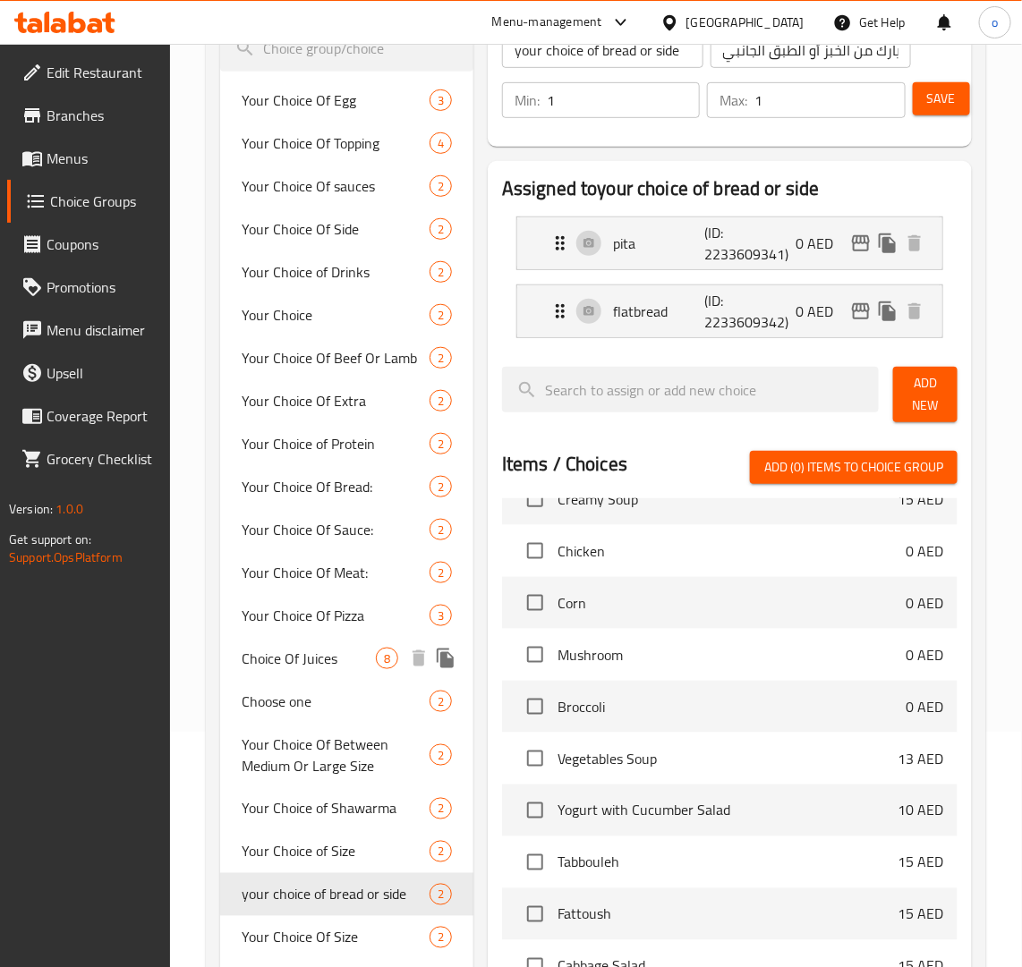
scroll to position [208, 0]
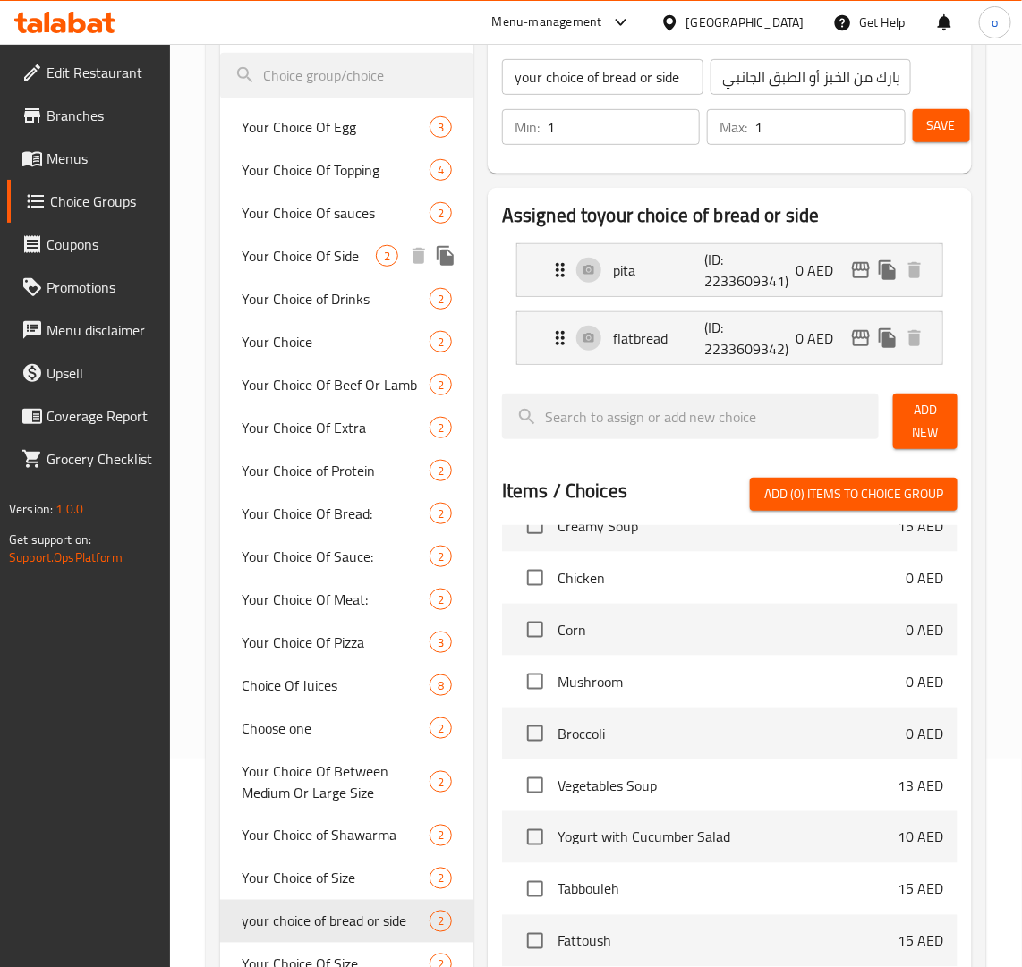
click at [350, 255] on span "Your Choice Of Side" at bounding box center [308, 255] width 133 height 21
type input "Your Choice Of Side"
type input "اختيارك للجانب"
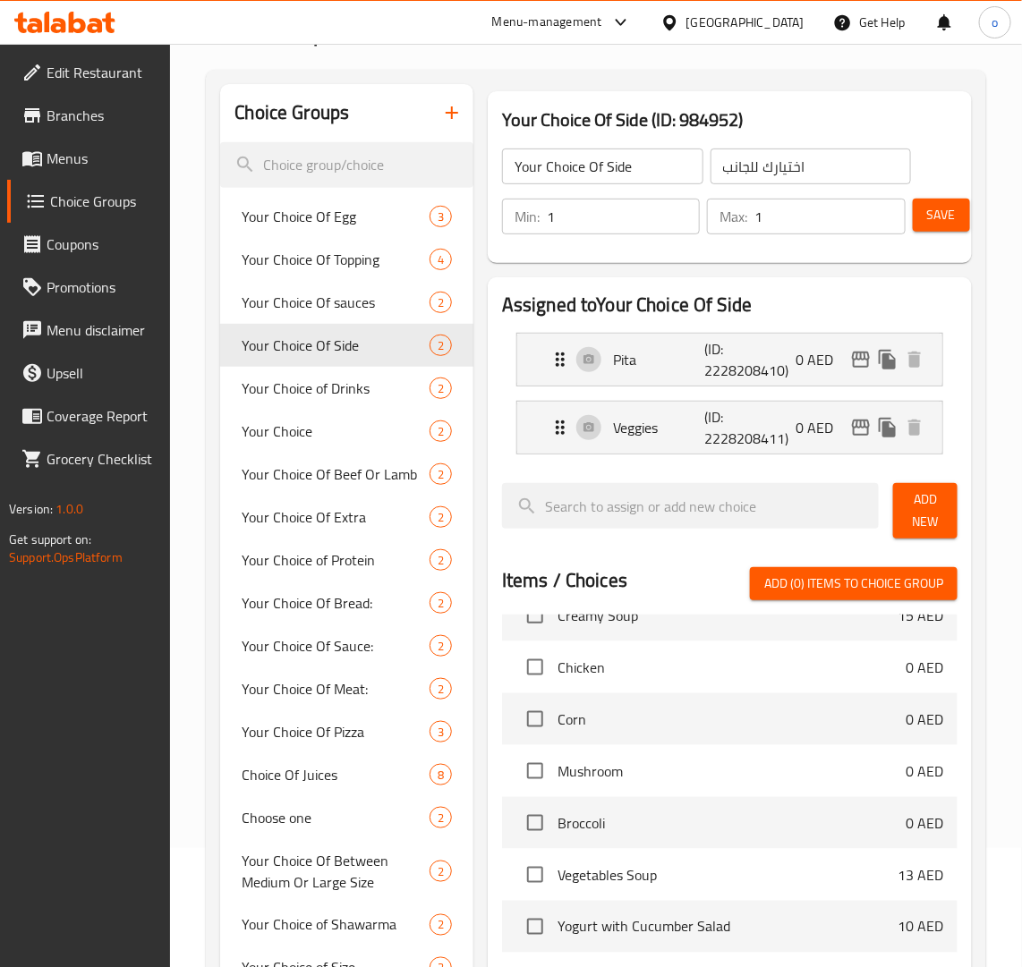
scroll to position [0, 0]
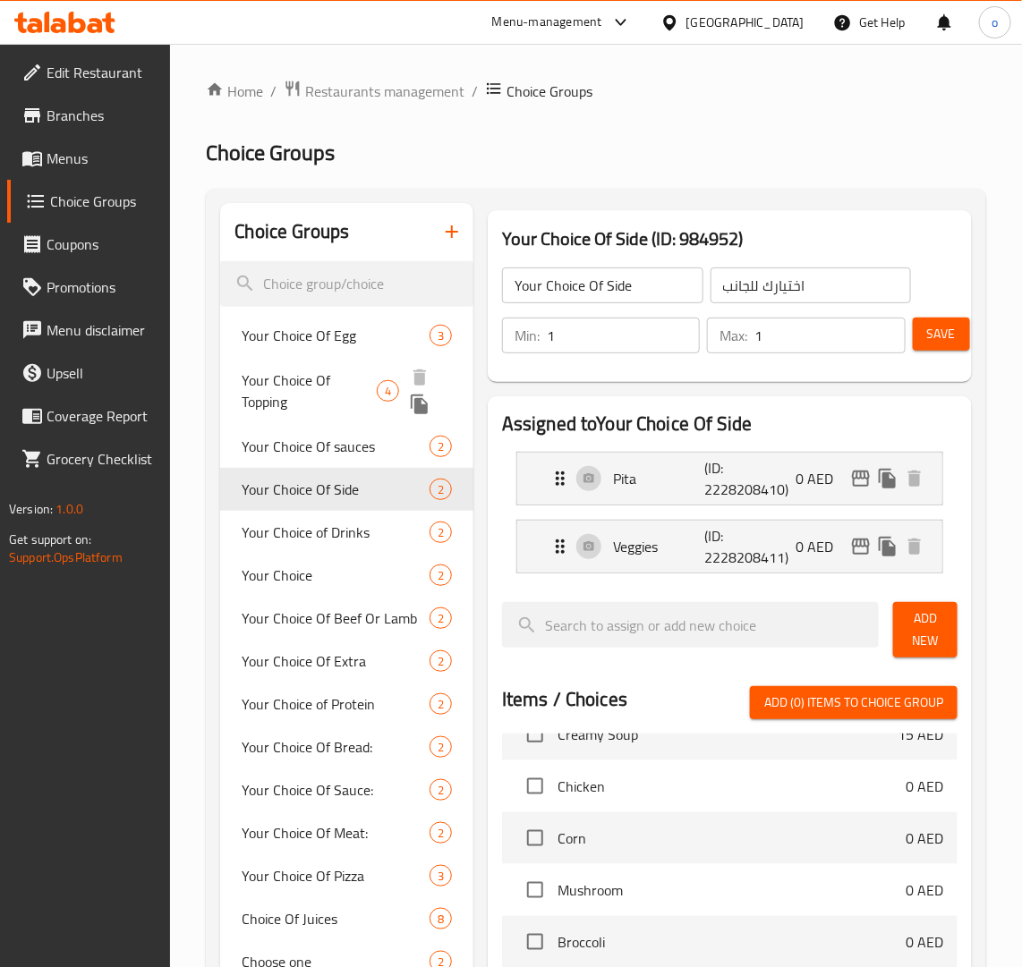
click at [318, 387] on span "Your Choice Of Topping" at bounding box center [309, 391] width 135 height 43
type input "Your Choice Of Topping"
type input "اختيارك من إضافات"
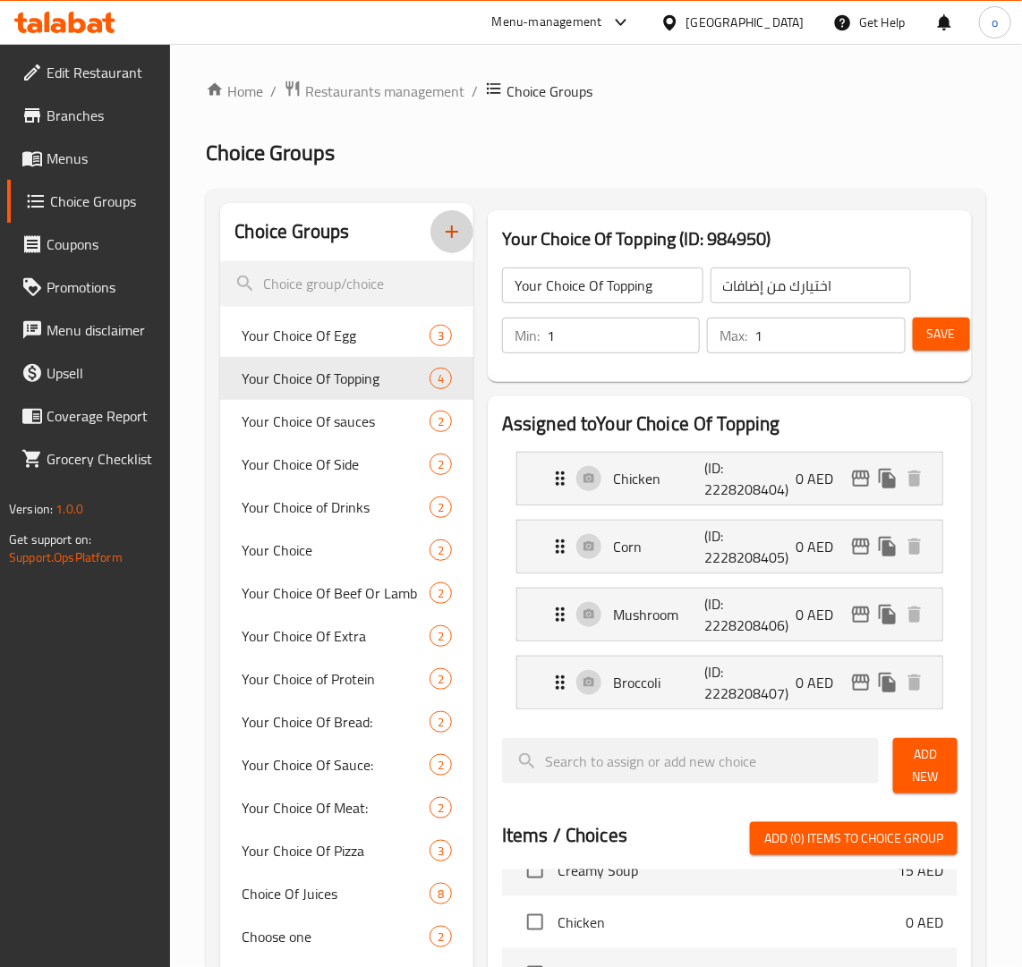
click at [439, 231] on button "button" at bounding box center [451, 231] width 43 height 43
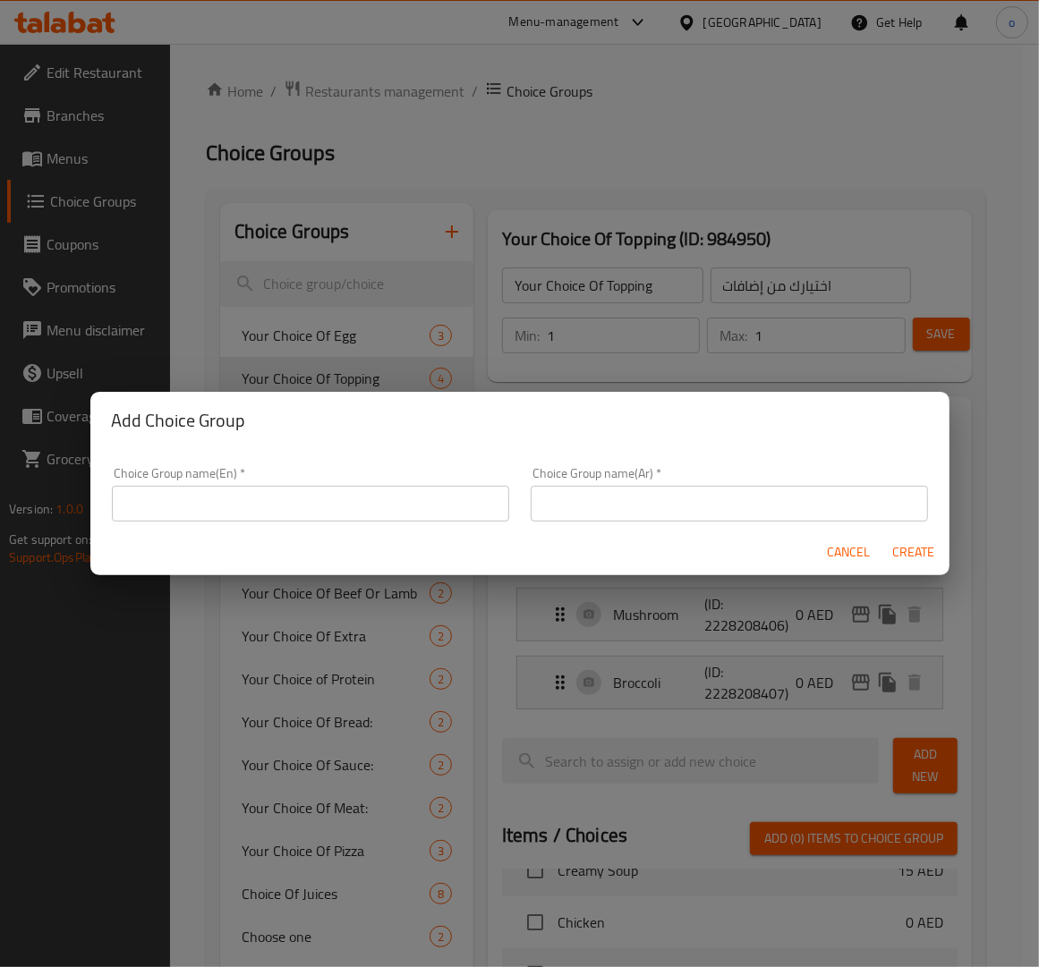
click at [374, 506] on input "text" at bounding box center [310, 504] width 397 height 36
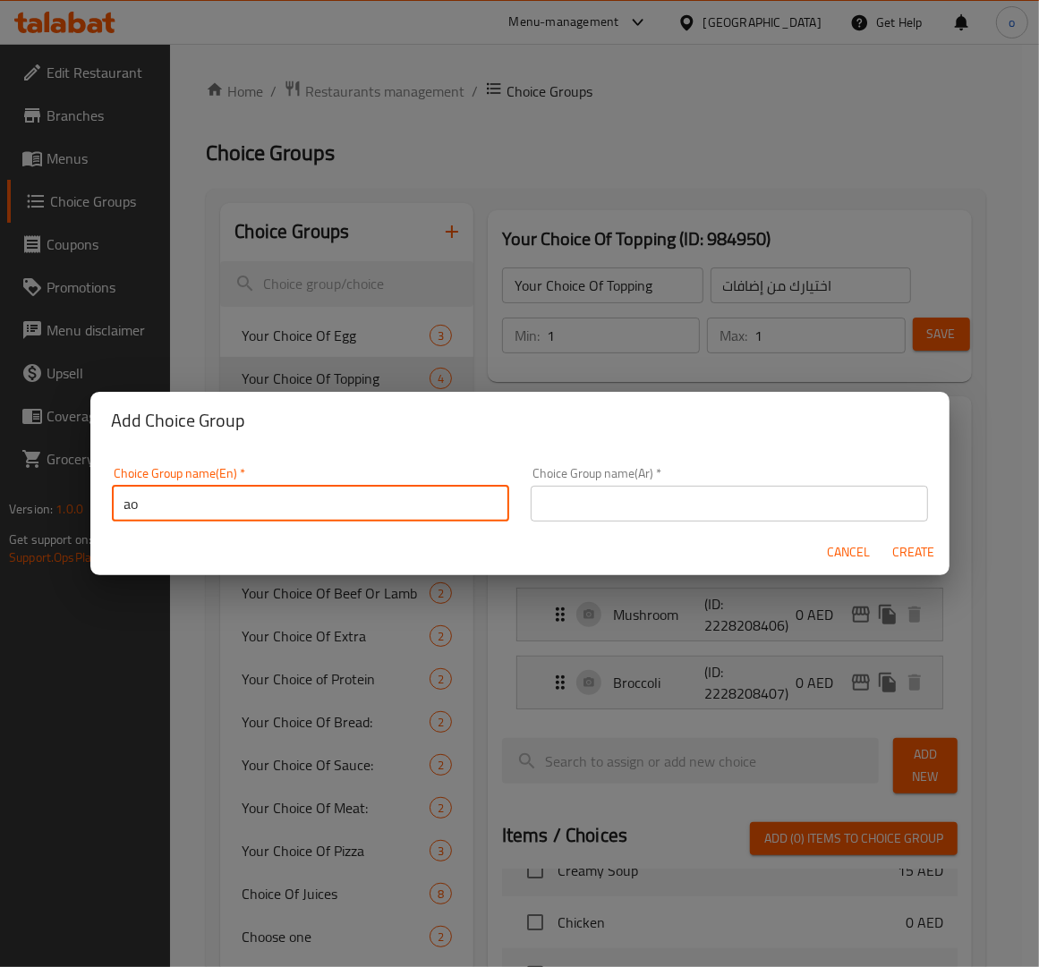
type input "a"
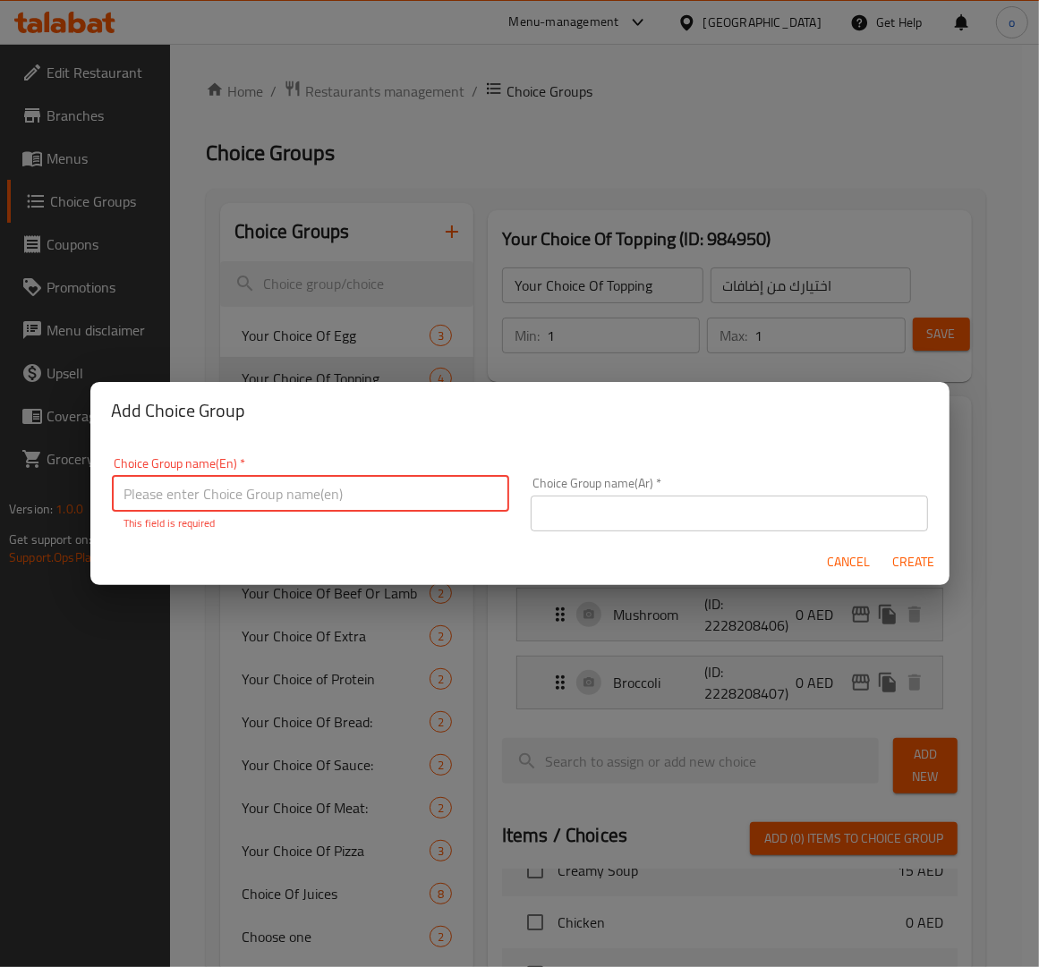
click at [295, 488] on input "text" at bounding box center [310, 494] width 397 height 36
type input "your choice of"
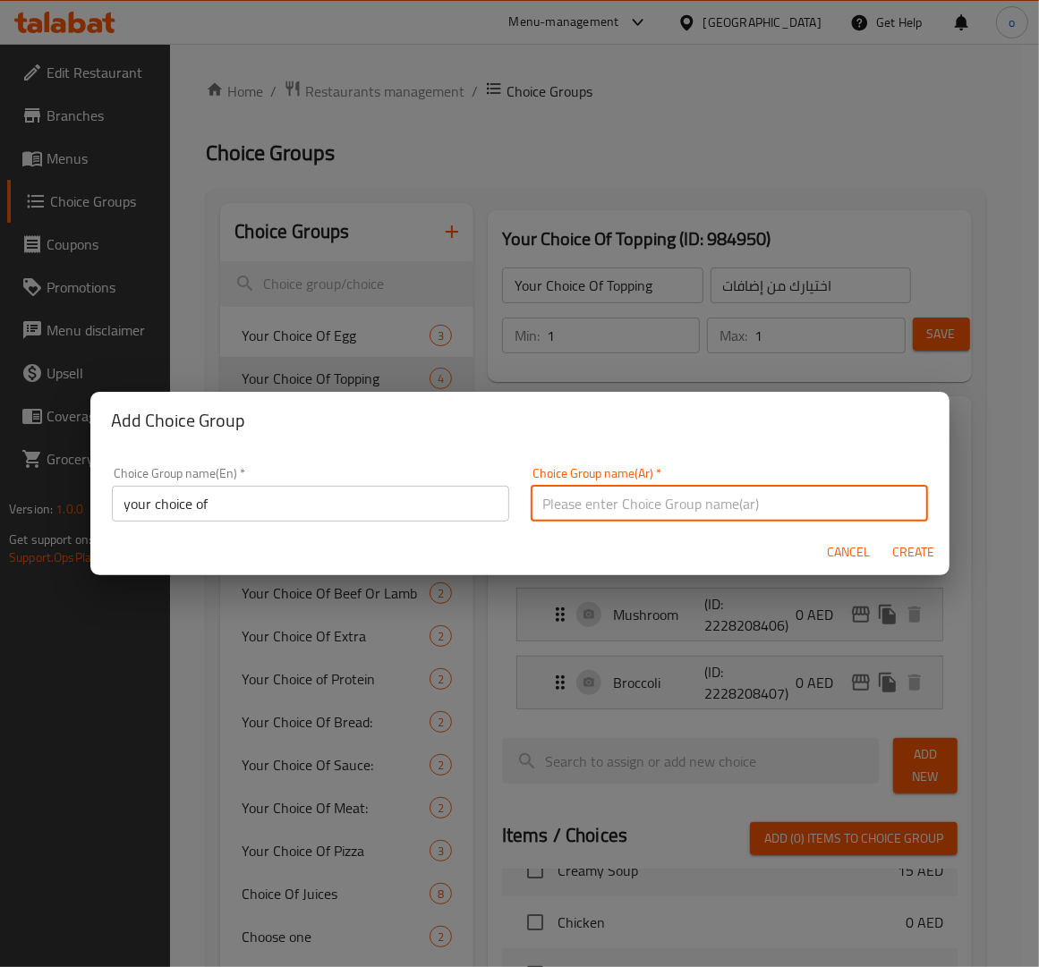
click at [615, 525] on div "Choice Group name(Ar)   * Choice Group name(Ar) *" at bounding box center [729, 494] width 419 height 76
type input "اختيارك من"
click at [914, 557] on span "Create" at bounding box center [913, 552] width 43 height 22
type input "your choice of"
type input "اختيارك من"
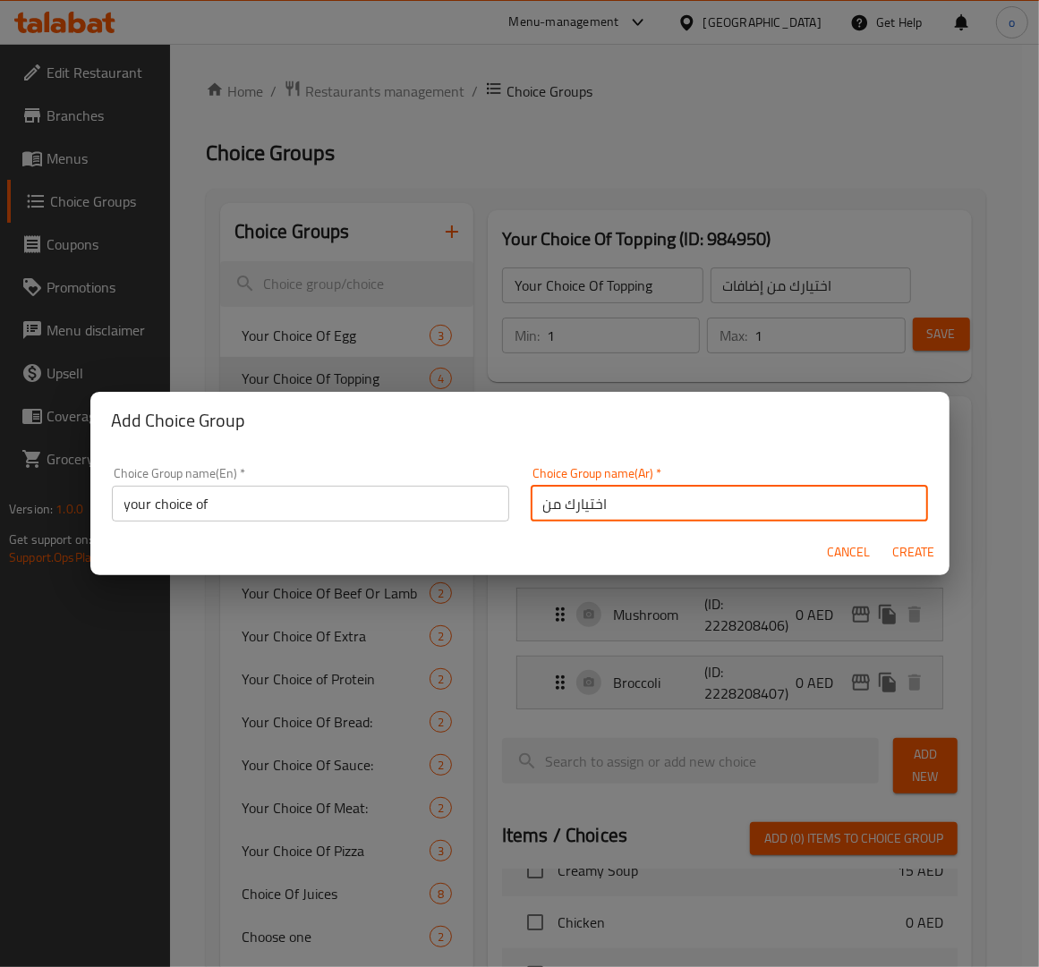
type input "0"
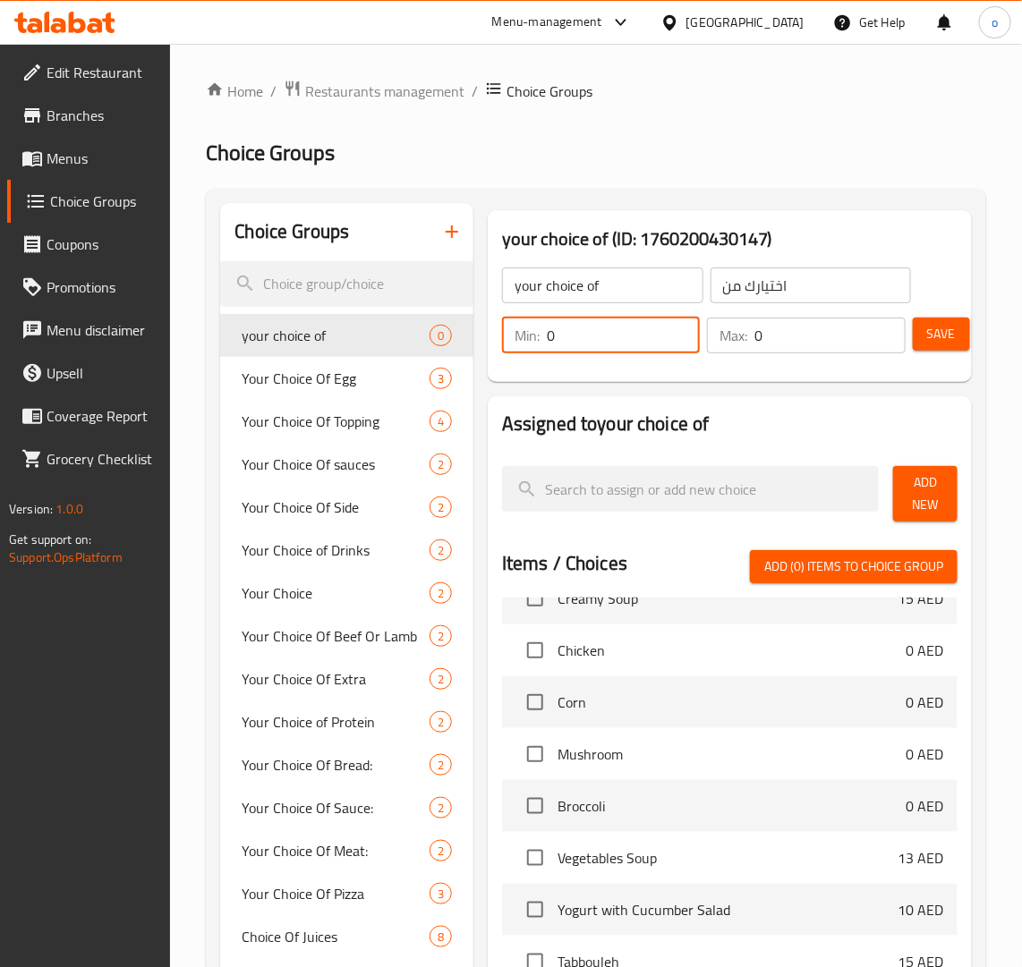
click at [692, 325] on input "0" at bounding box center [623, 336] width 153 height 36
type input "1"
click at [677, 329] on input "1" at bounding box center [623, 336] width 153 height 36
type input "1"
click at [881, 328] on input "1" at bounding box center [829, 336] width 150 height 36
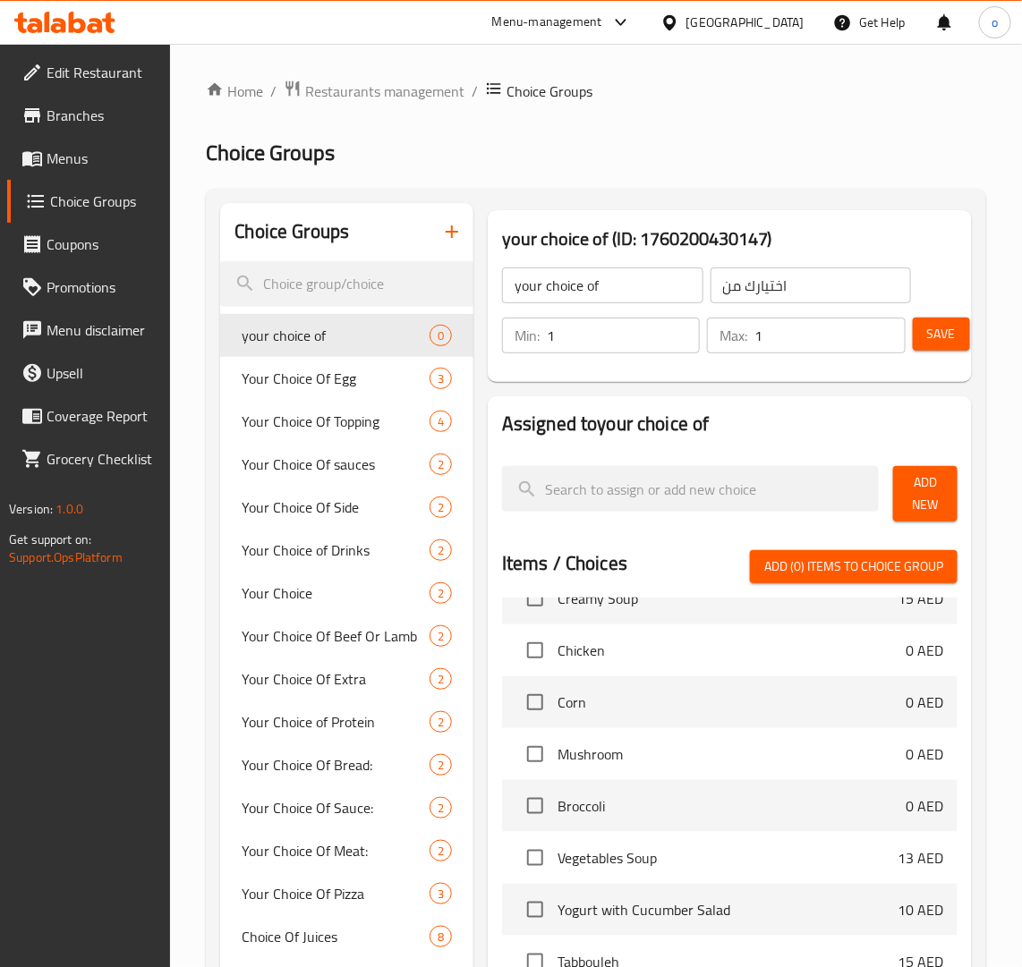
click at [882, 395] on div "Assigned to your choice of Add New Items / Choices Add (0) items to choice grou…" at bounding box center [729, 794] width 498 height 811
click at [927, 340] on span "Save" at bounding box center [941, 334] width 29 height 22
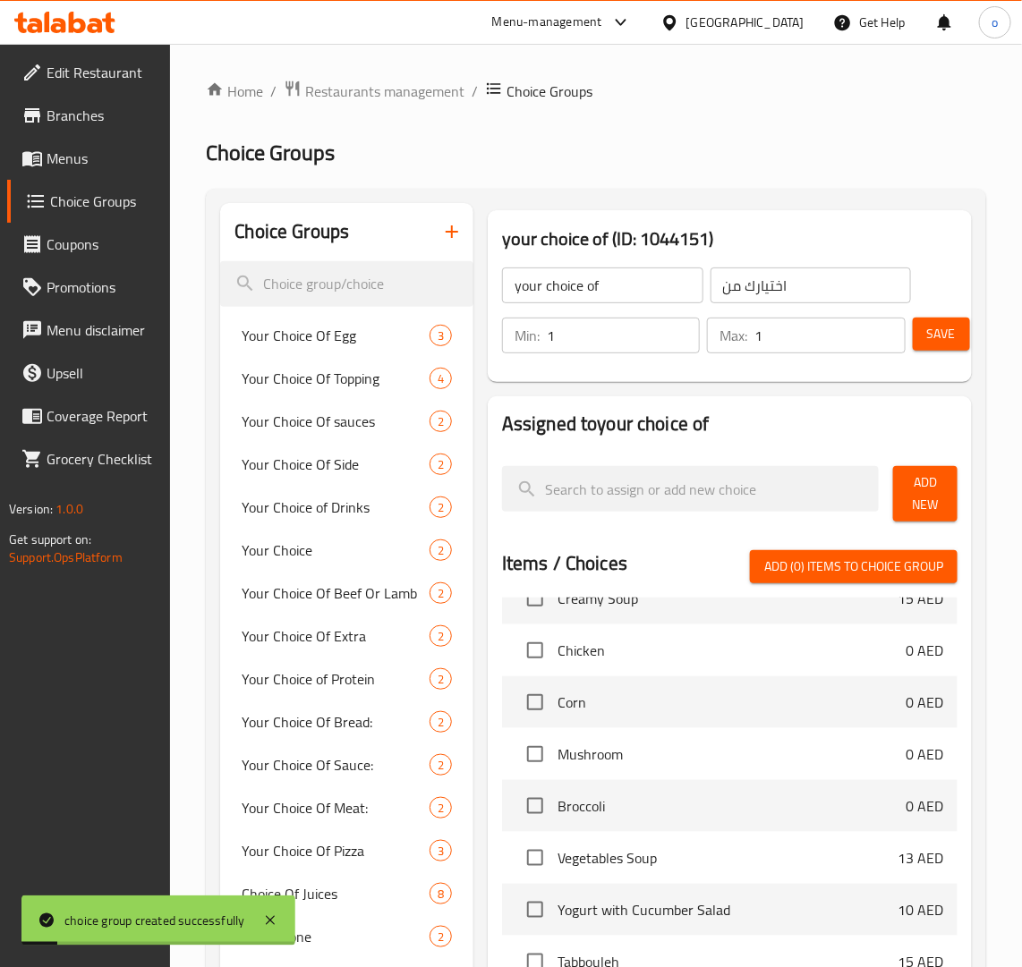
click at [917, 484] on span "Add New" at bounding box center [925, 494] width 36 height 45
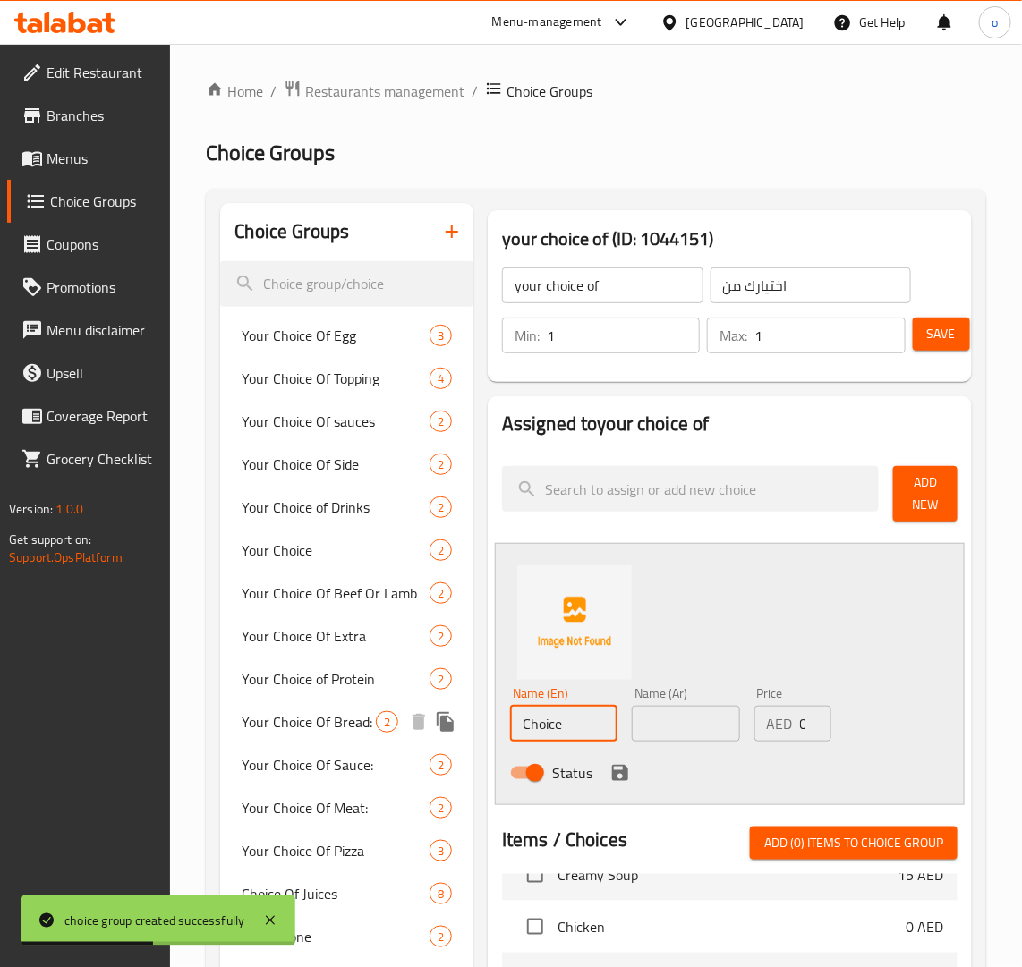
drag, startPoint x: 583, startPoint y: 727, endPoint x: 463, endPoint y: 727, distance: 119.9
click at [446, 726] on div "Choice Groups Your Choice Of Egg 3 Your Choice Of Topping 4 Your Choice Of sauc…" at bounding box center [599, 902] width 759 height 1399
paste input "r"
type input "rice"
click at [711, 718] on input "text" at bounding box center [685, 724] width 107 height 36
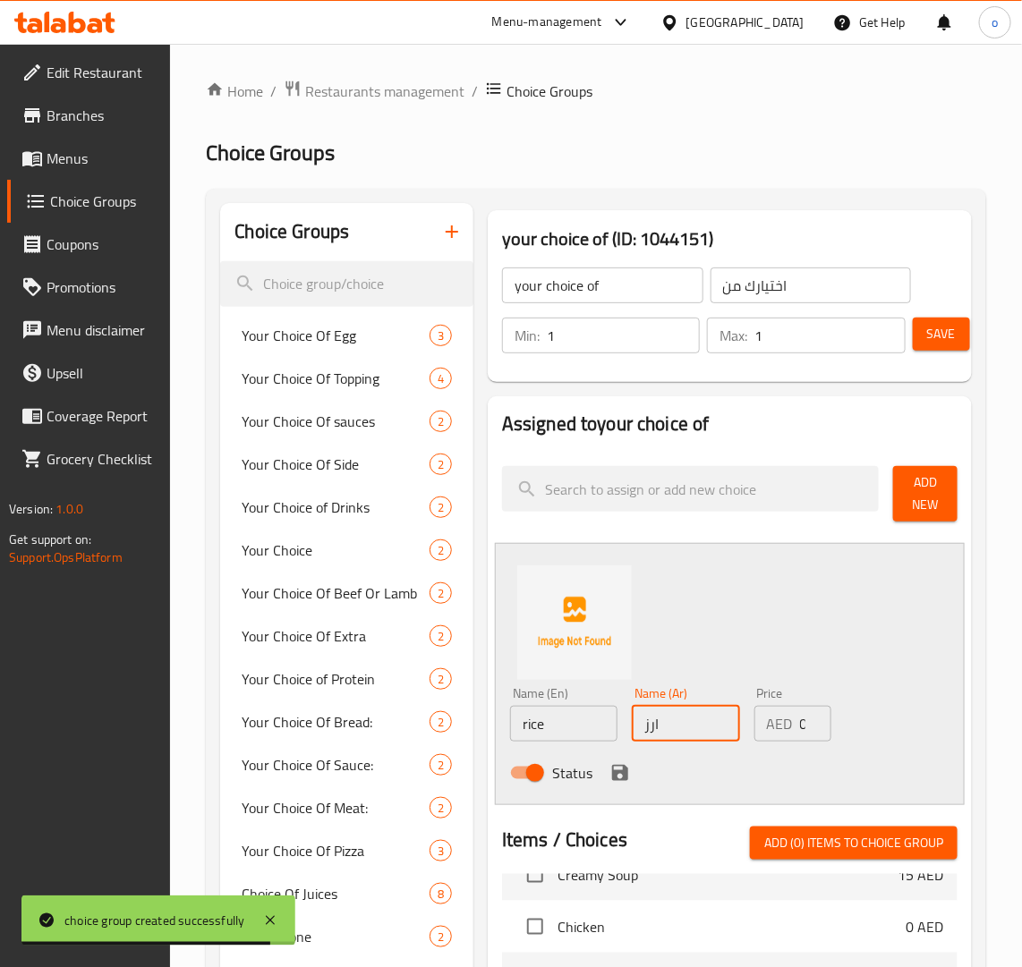
type input "ارز"
click at [620, 770] on icon "save" at bounding box center [619, 772] width 21 height 21
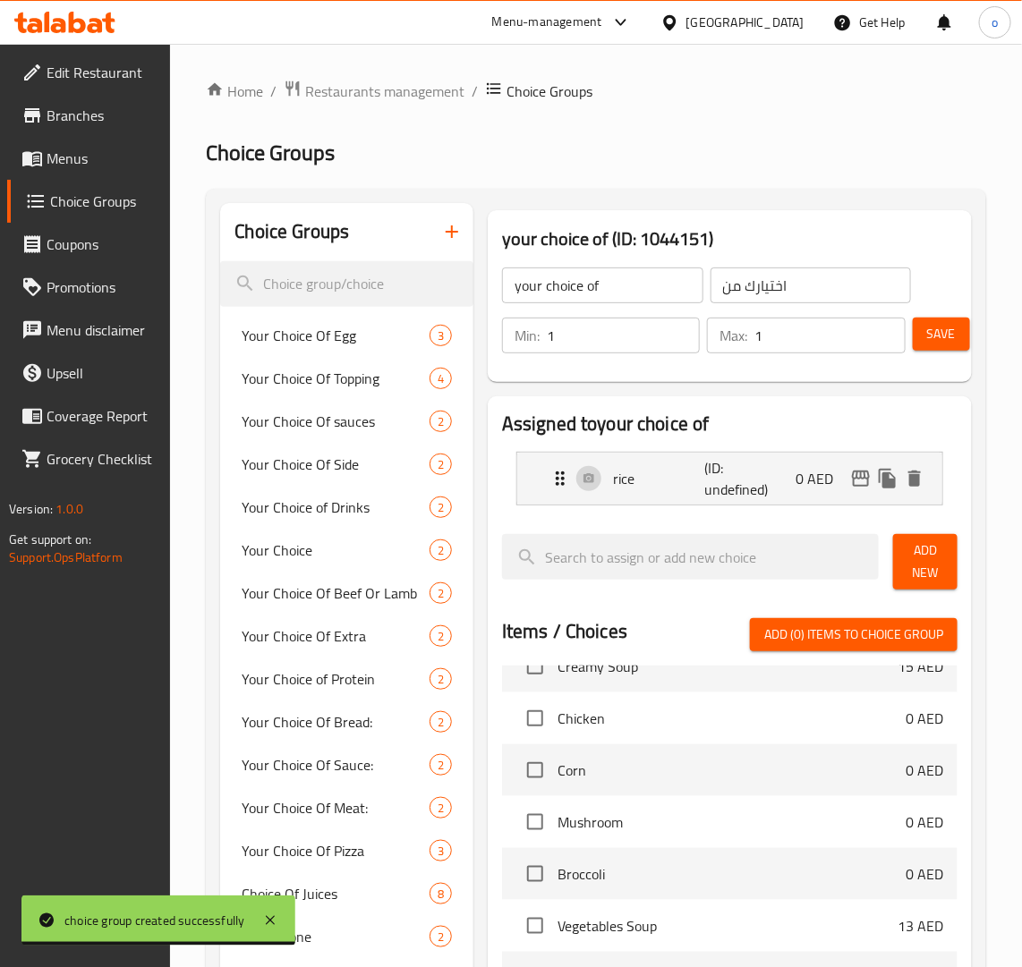
click at [935, 555] on span "Add New" at bounding box center [925, 562] width 36 height 45
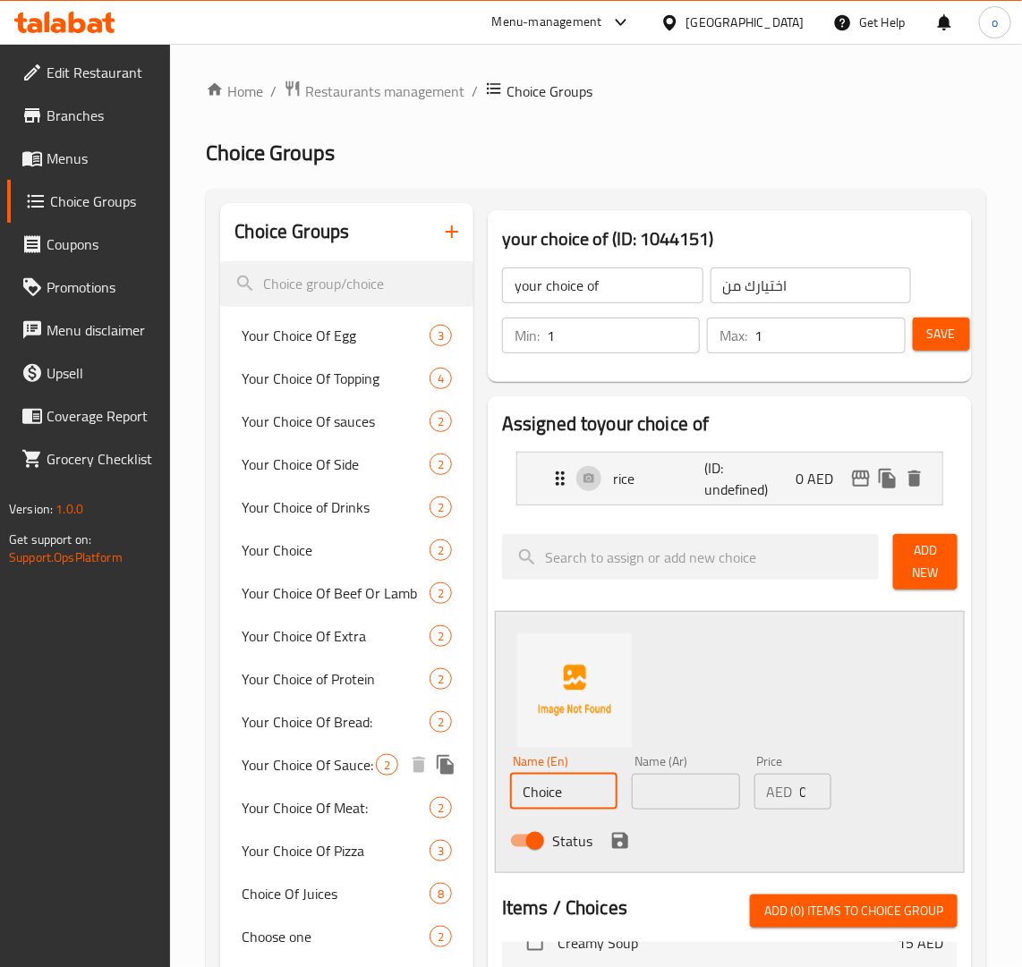
drag, startPoint x: 470, startPoint y: 781, endPoint x: 453, endPoint y: 770, distance: 20.6
click at [450, 776] on div "Choice Groups Your Choice Of Egg 3 Your Choice Of Topping 4 Your Choice Of sauc…" at bounding box center [599, 936] width 759 height 1467
paste input "salad"
type input "salad"
drag, startPoint x: 709, startPoint y: 778, endPoint x: 705, endPoint y: 789, distance: 11.3
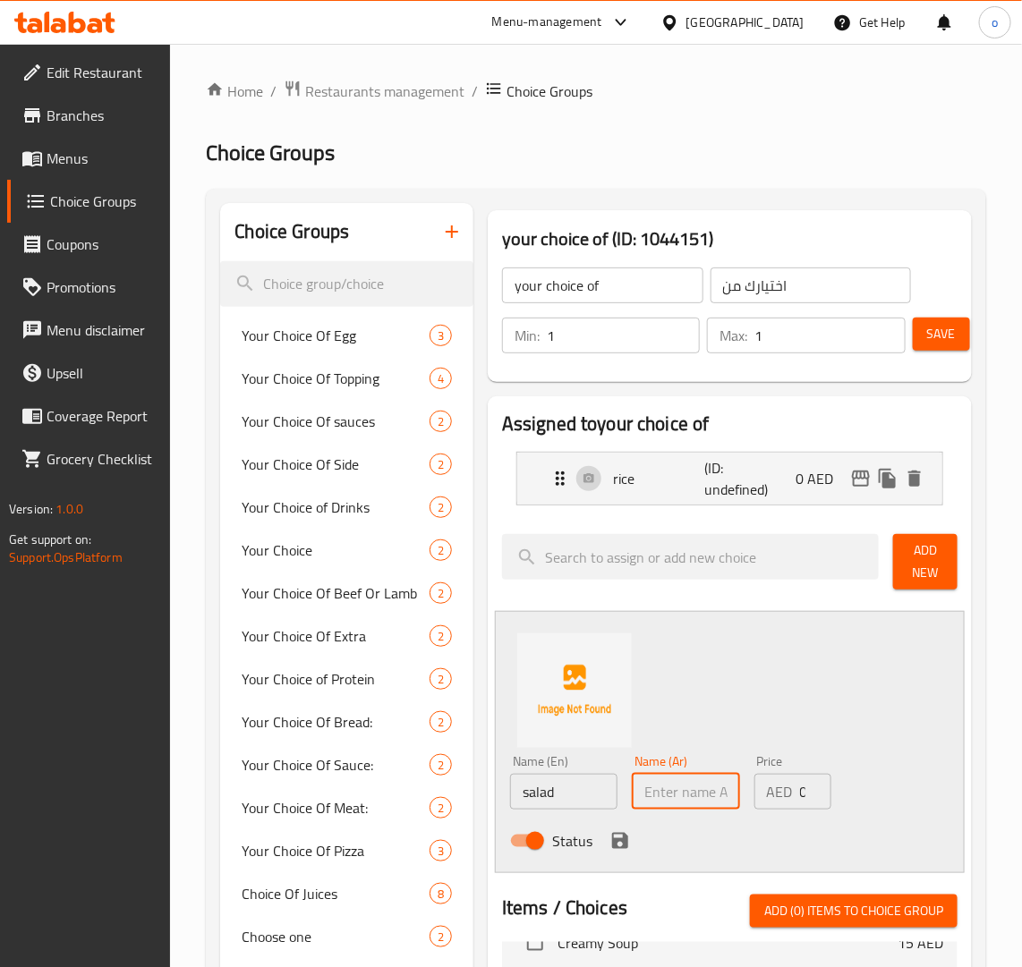
click at [709, 779] on input "text" at bounding box center [685, 792] width 107 height 36
type input "سلطة"
click at [614, 842] on icon "save" at bounding box center [620, 841] width 16 height 16
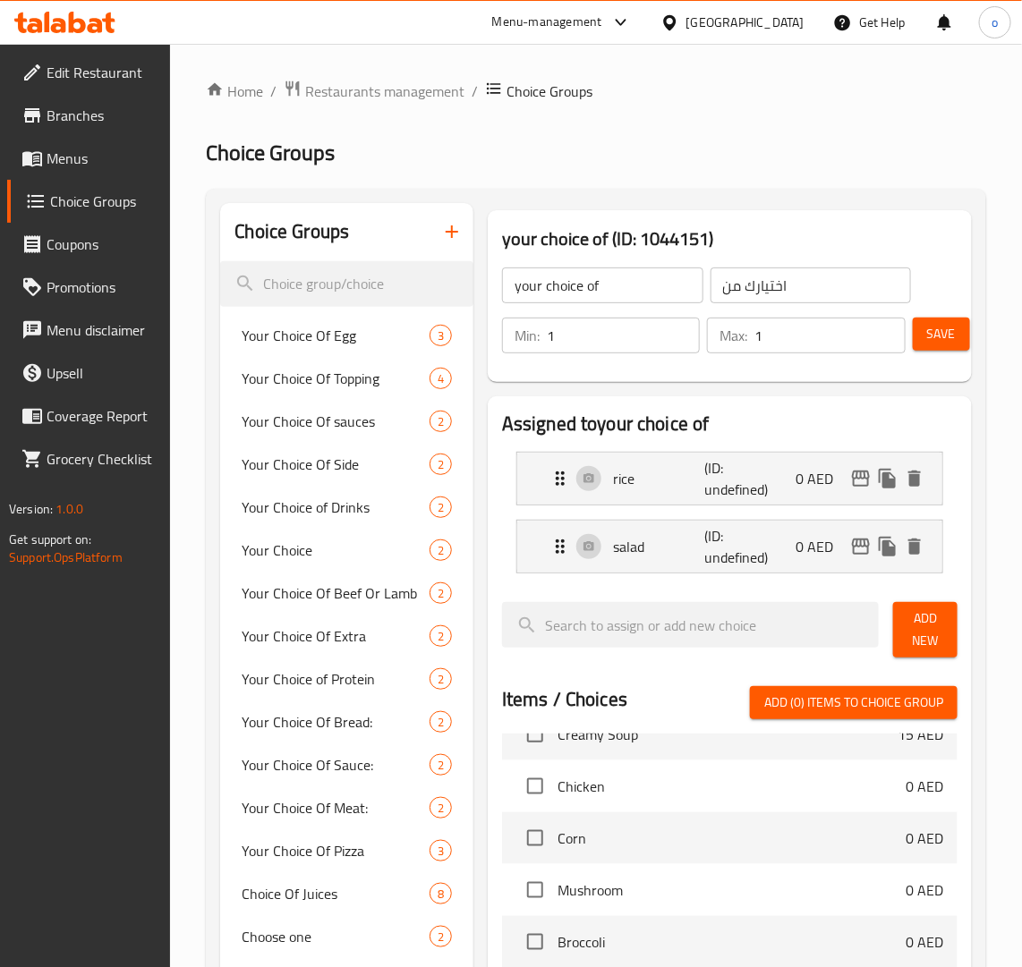
click at [909, 637] on span "Add New" at bounding box center [925, 630] width 36 height 45
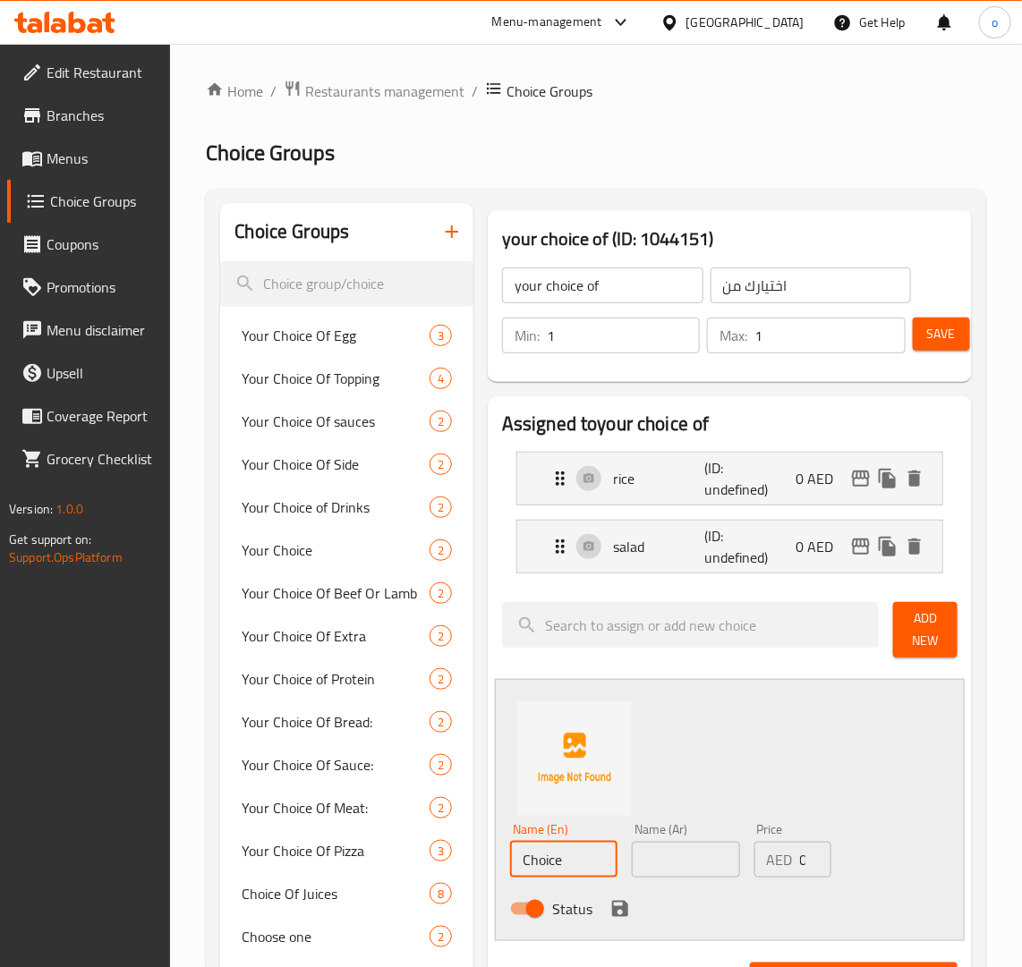
click at [440, 862] on div "Choice Groups Your Choice Of Egg 3 Your Choice Of Topping 4 Your Choice Of sauc…" at bounding box center [599, 970] width 759 height 1535
paste input "wrapped in flatbread"
type input "wrapped in flatbread"
drag, startPoint x: 687, startPoint y: 861, endPoint x: 676, endPoint y: 855, distance: 12.8
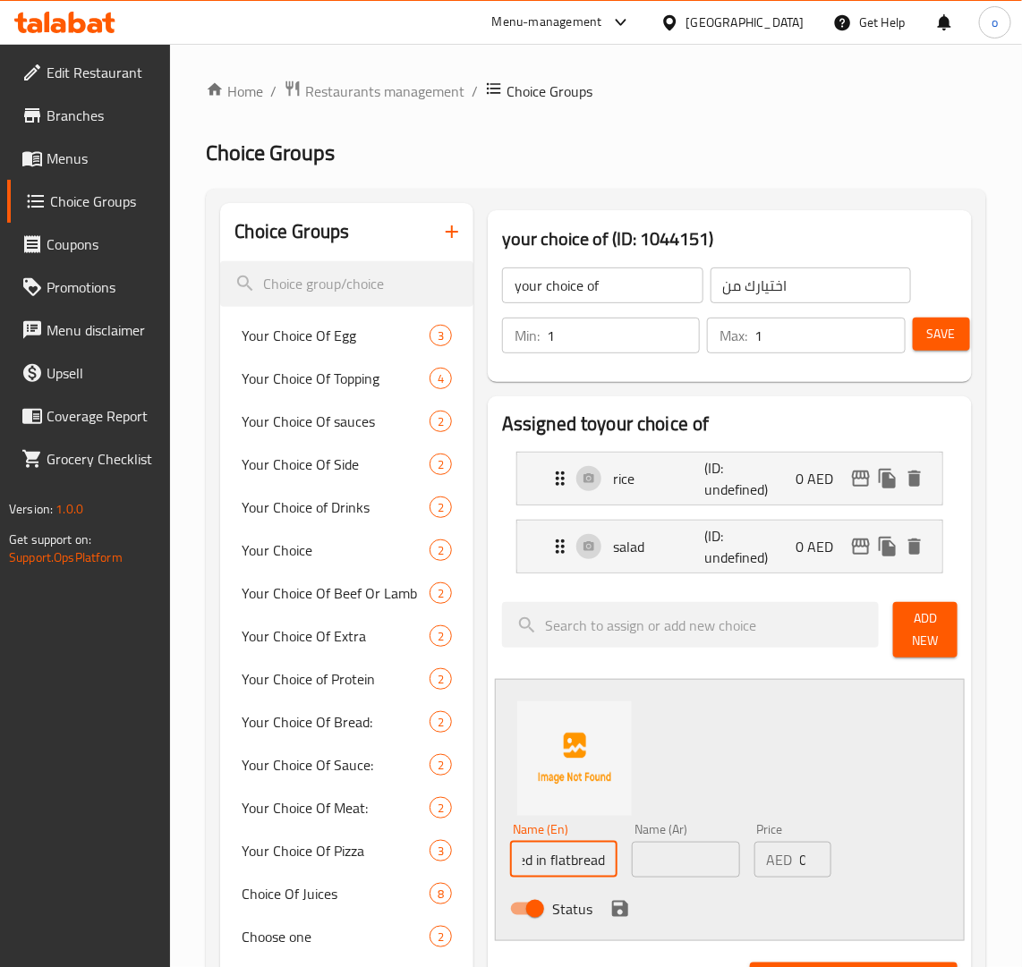
click at [687, 861] on input "text" at bounding box center [685, 860] width 107 height 36
drag, startPoint x: 660, startPoint y: 866, endPoint x: 646, endPoint y: 881, distance: 20.9
click at [660, 866] on input "text" at bounding box center [685, 860] width 107 height 36
paste input "ملفوفًا في خبز مسطح"
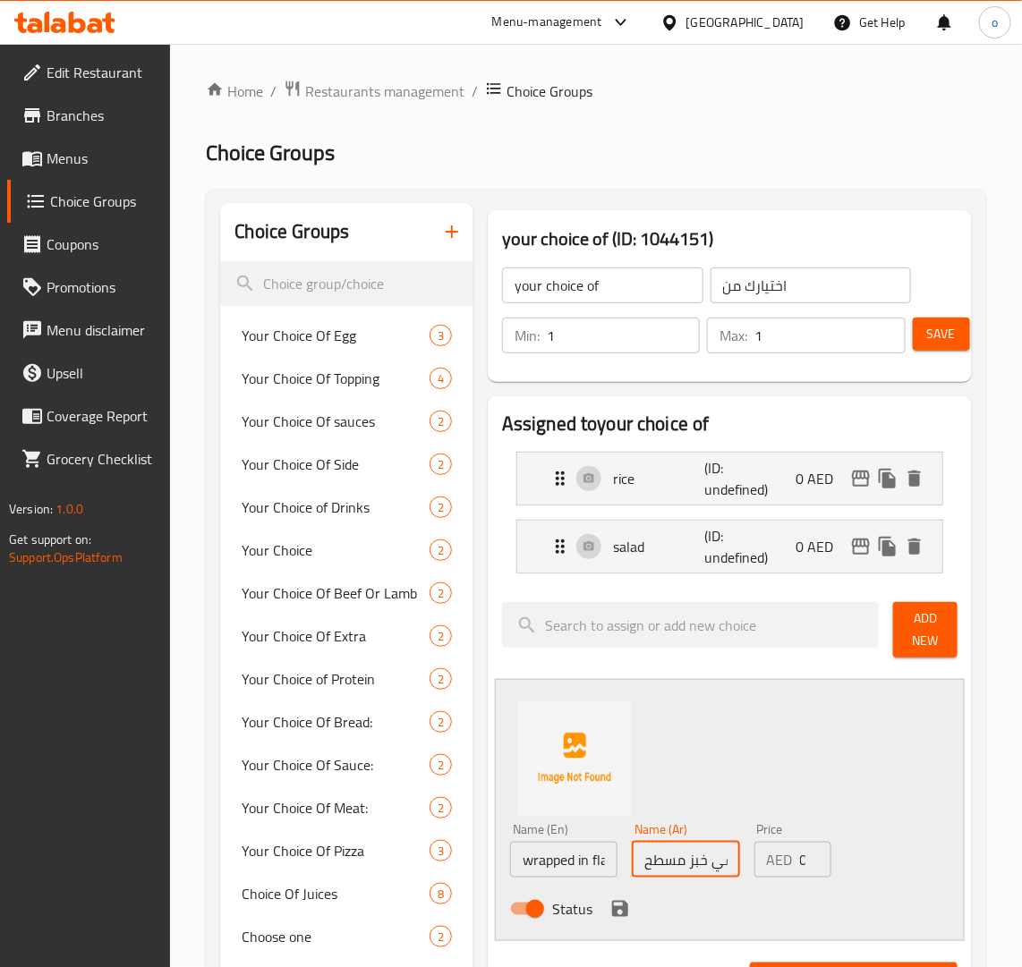
scroll to position [0, 50]
type input "ملفوفًا في خبز مسطح"
click at [619, 906] on icon "save" at bounding box center [619, 908] width 21 height 21
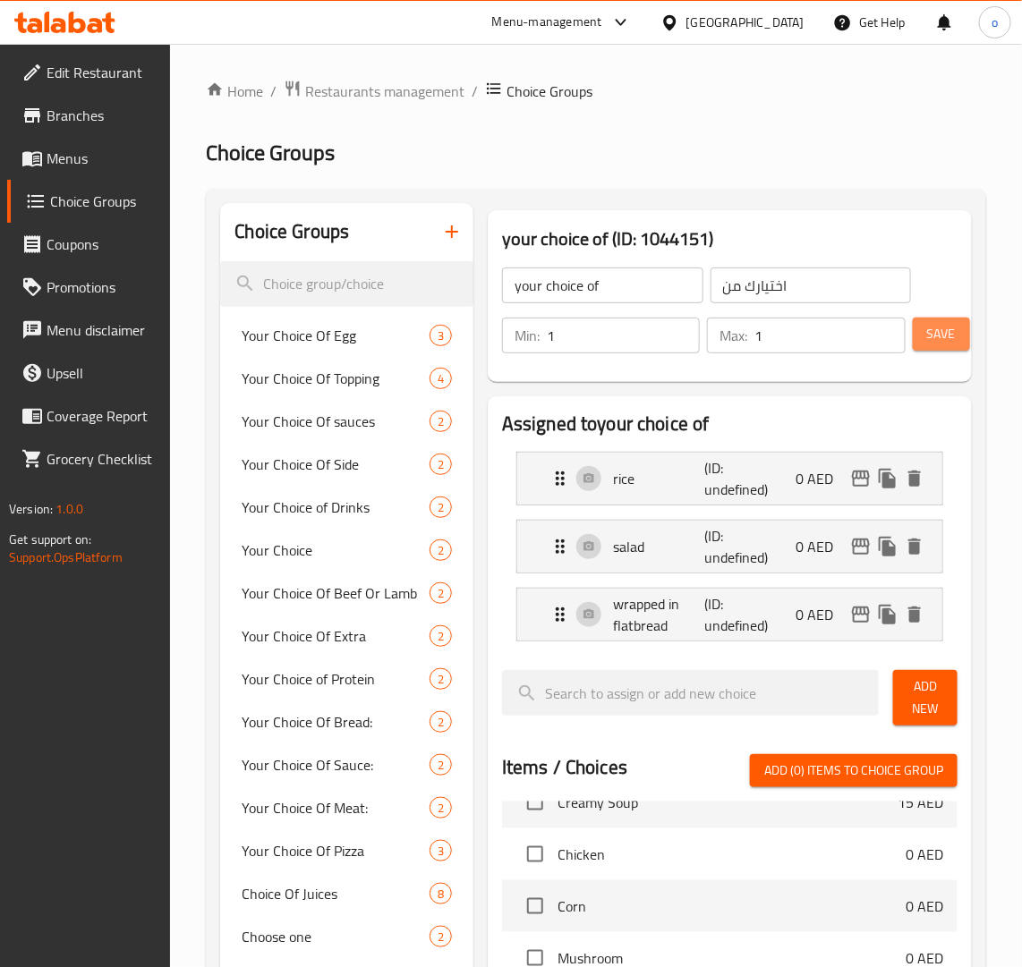
drag, startPoint x: 951, startPoint y: 329, endPoint x: 940, endPoint y: 327, distance: 10.9
click at [949, 329] on span "Save" at bounding box center [941, 334] width 29 height 22
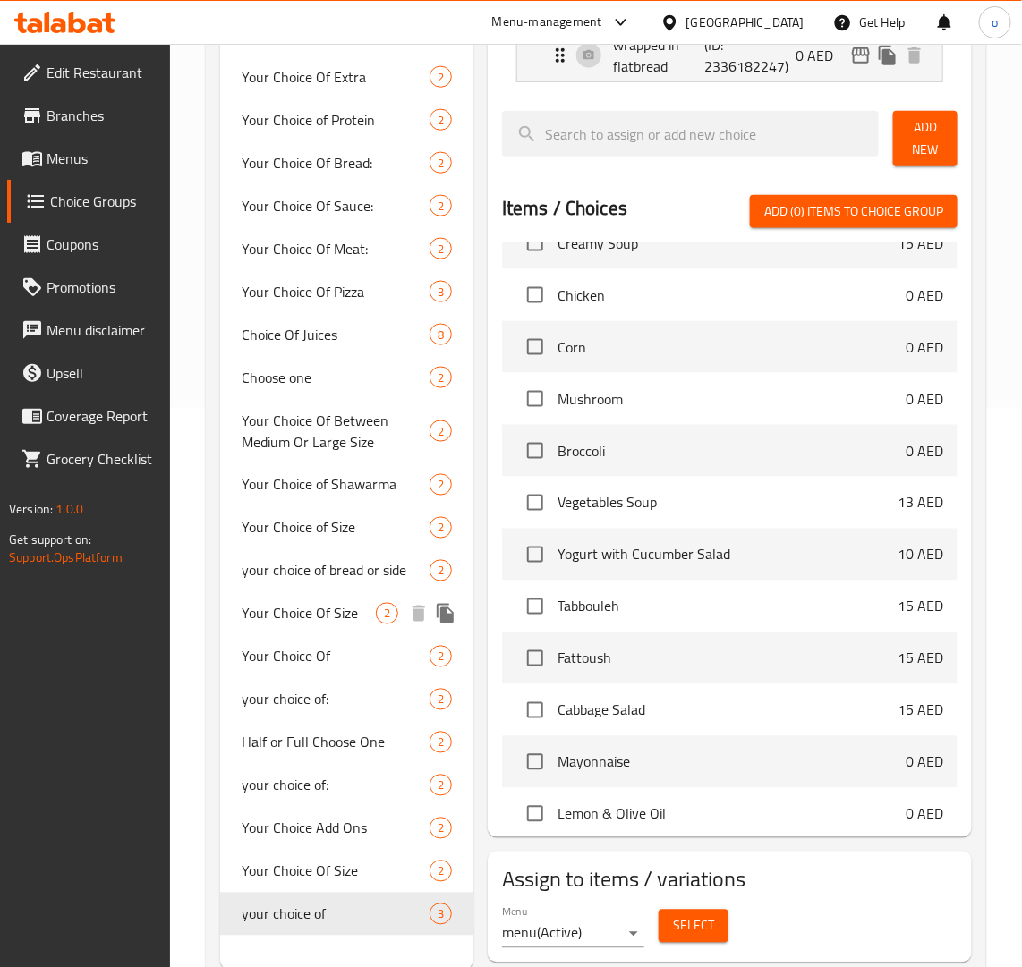
scroll to position [613, 0]
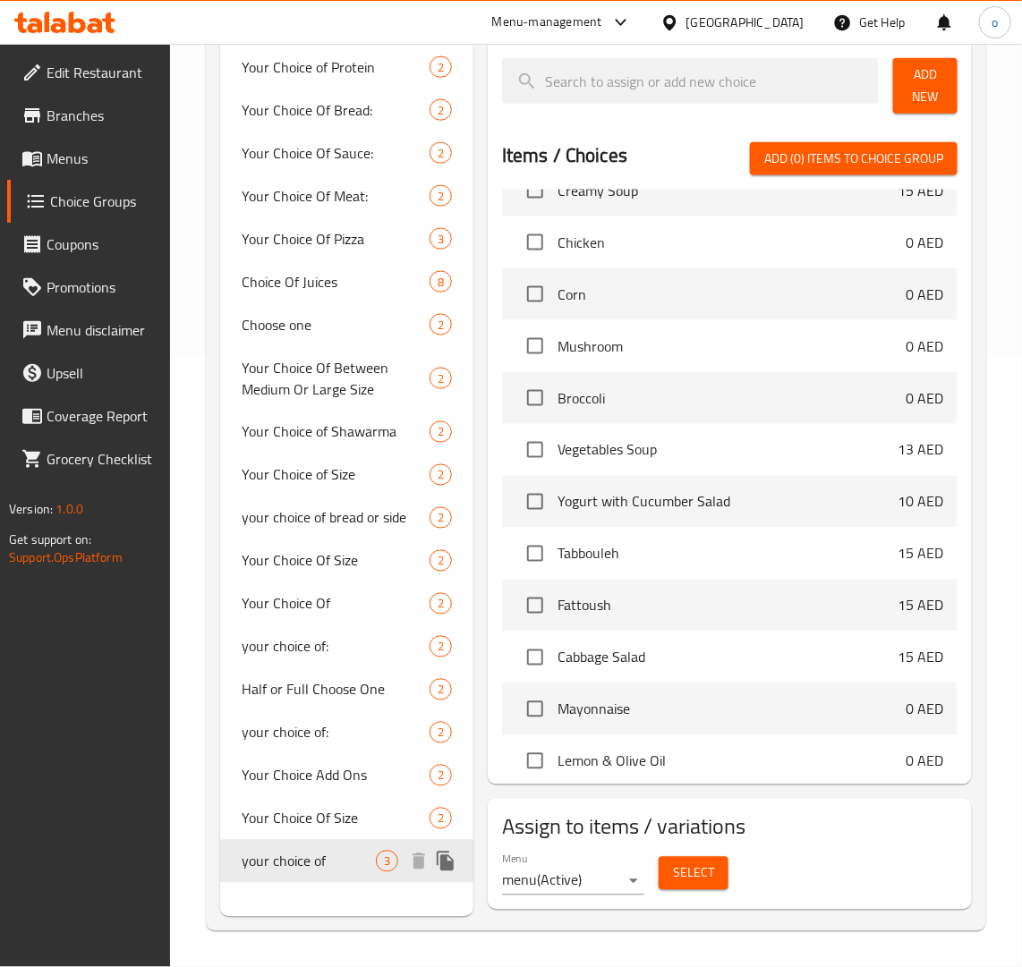
click at [319, 861] on span "your choice of" at bounding box center [308, 861] width 133 height 21
click at [720, 874] on button "Select" at bounding box center [694, 873] width 70 height 33
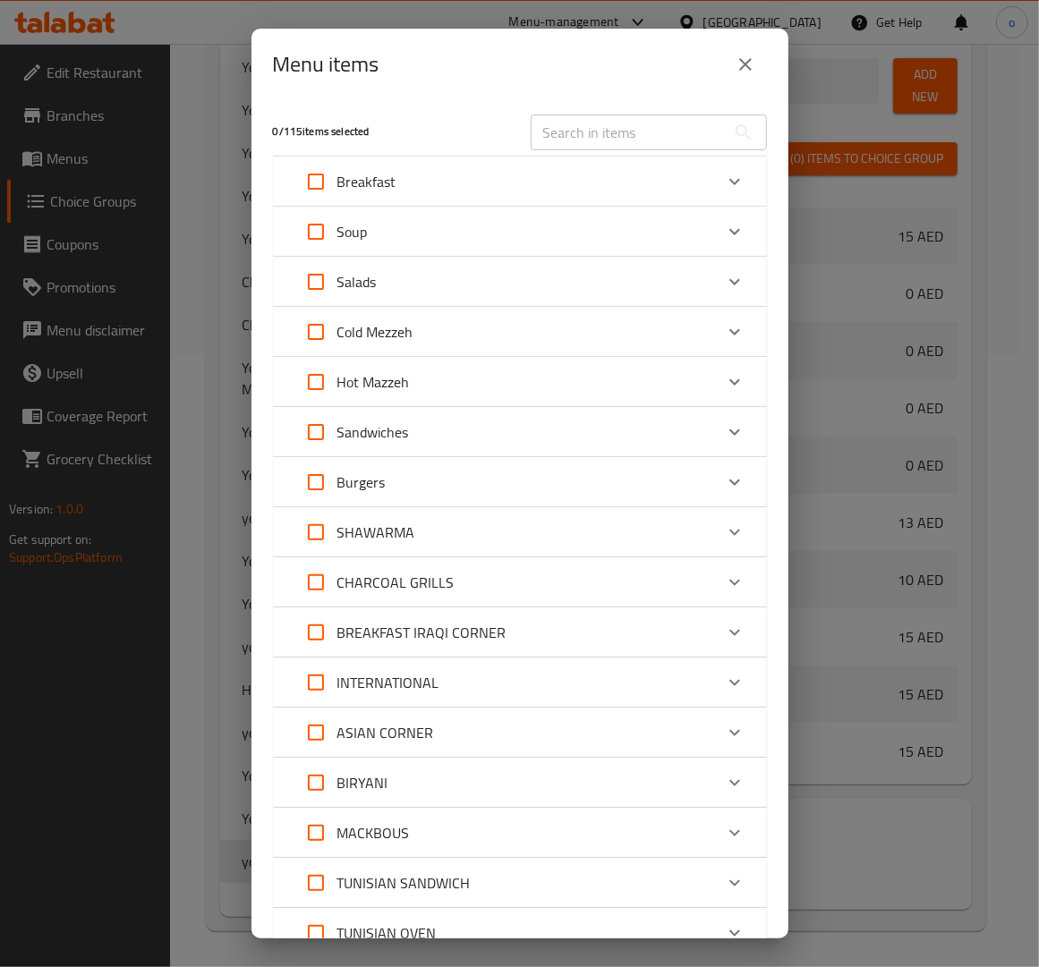
click at [592, 123] on input "text" at bounding box center [628, 133] width 195 height 36
paste input "KABAB CHICKEN"
type input "KABAB CHICKEN"
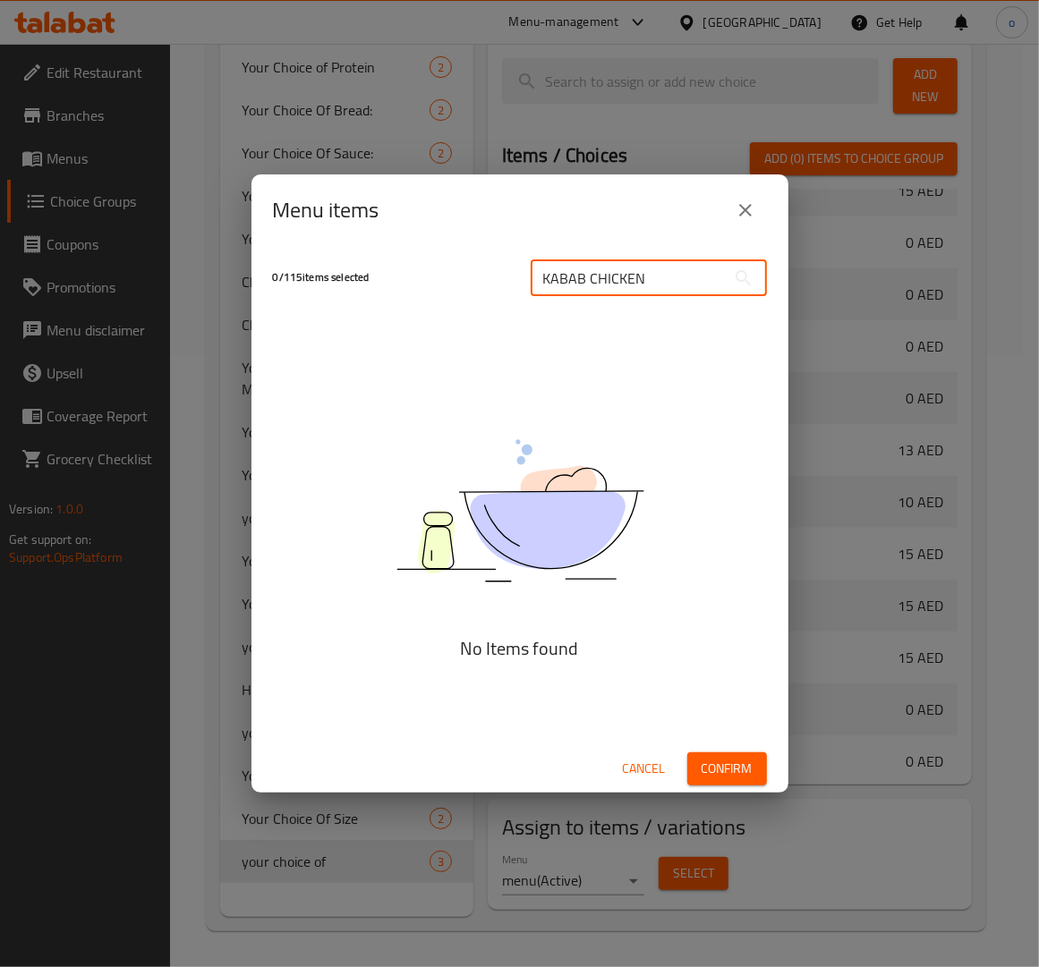
drag, startPoint x: 659, startPoint y: 268, endPoint x: 1008, endPoint y: 445, distance: 390.2
click at [458, 300] on div "0 / 115 items selected KABAB CHICKEN ​" at bounding box center [519, 277] width 515 height 71
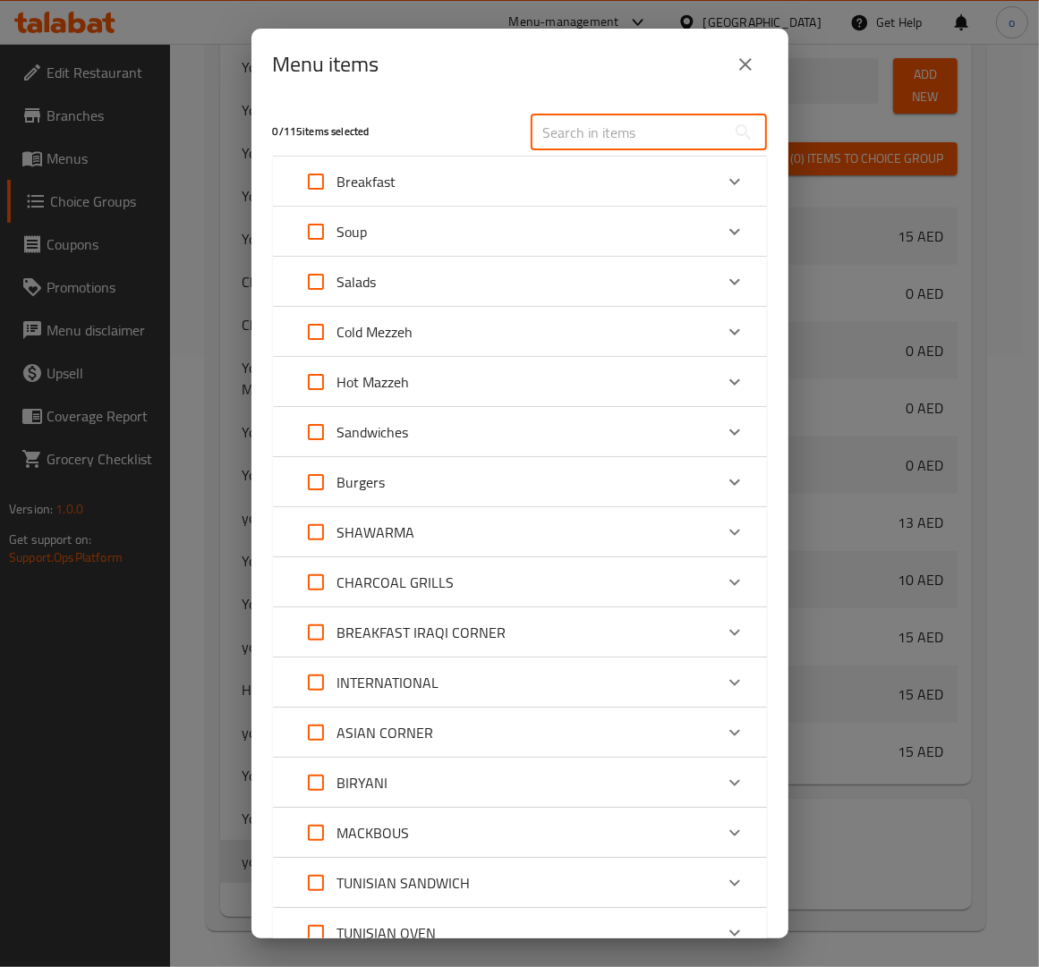
click at [583, 117] on input "text" at bounding box center [628, 133] width 195 height 36
paste input "KABAB CHICKEN"
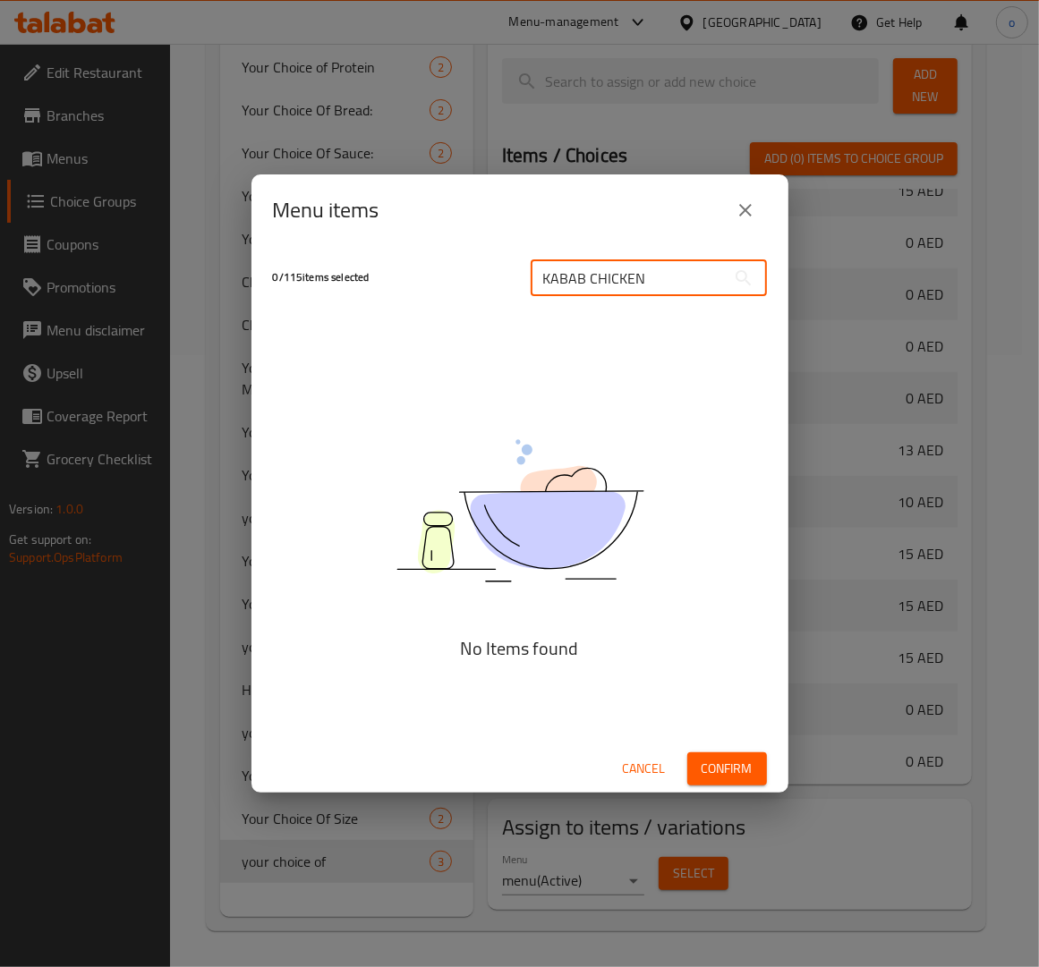
type input "KABAB CHICKEN"
click at [622, 289] on input "KABAB CHICKEN" at bounding box center [628, 278] width 195 height 36
drag, startPoint x: 664, startPoint y: 285, endPoint x: 458, endPoint y: 273, distance: 206.1
click at [458, 273] on div "0 / 115 items selected KABAB CHICKEN ​" at bounding box center [519, 277] width 515 height 71
drag, startPoint x: 771, startPoint y: 182, endPoint x: 756, endPoint y: 208, distance: 30.9
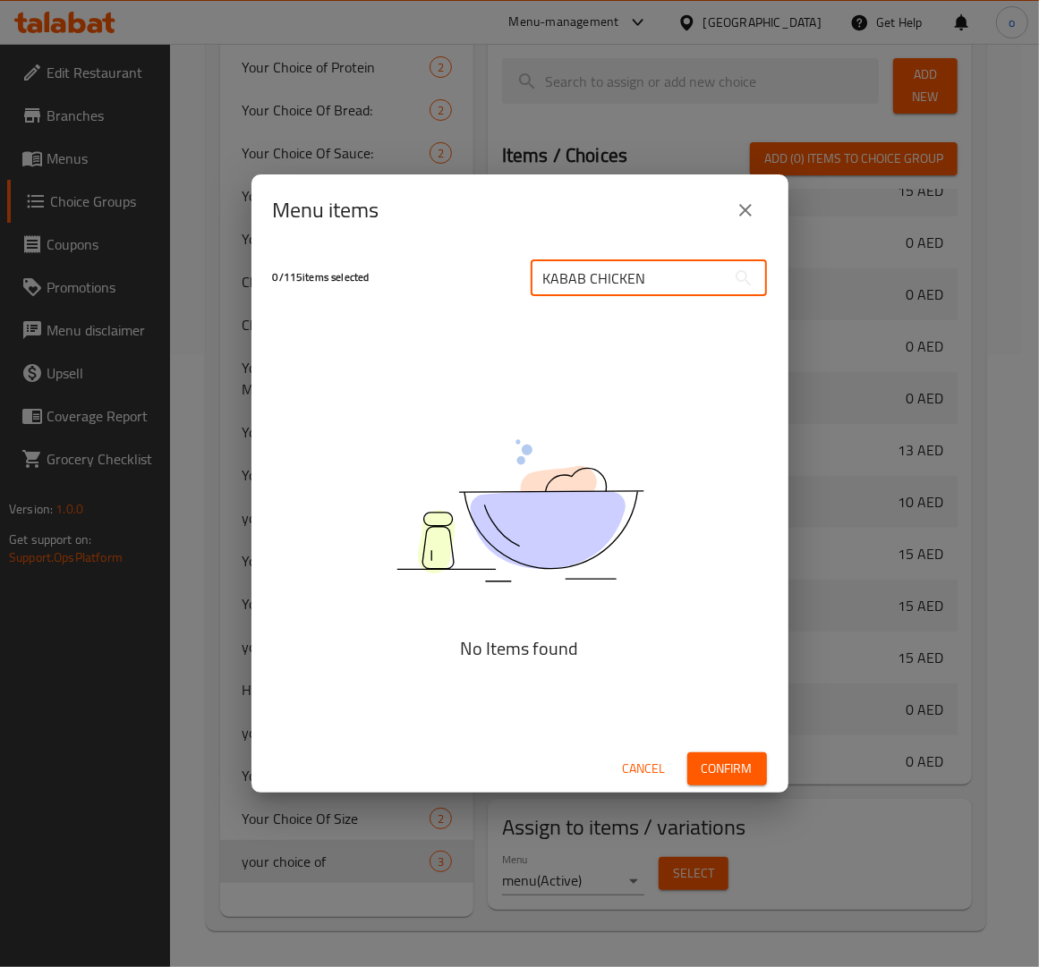
click at [771, 184] on div "Menu items" at bounding box center [519, 210] width 537 height 72
click at [756, 208] on button "close" at bounding box center [745, 210] width 43 height 43
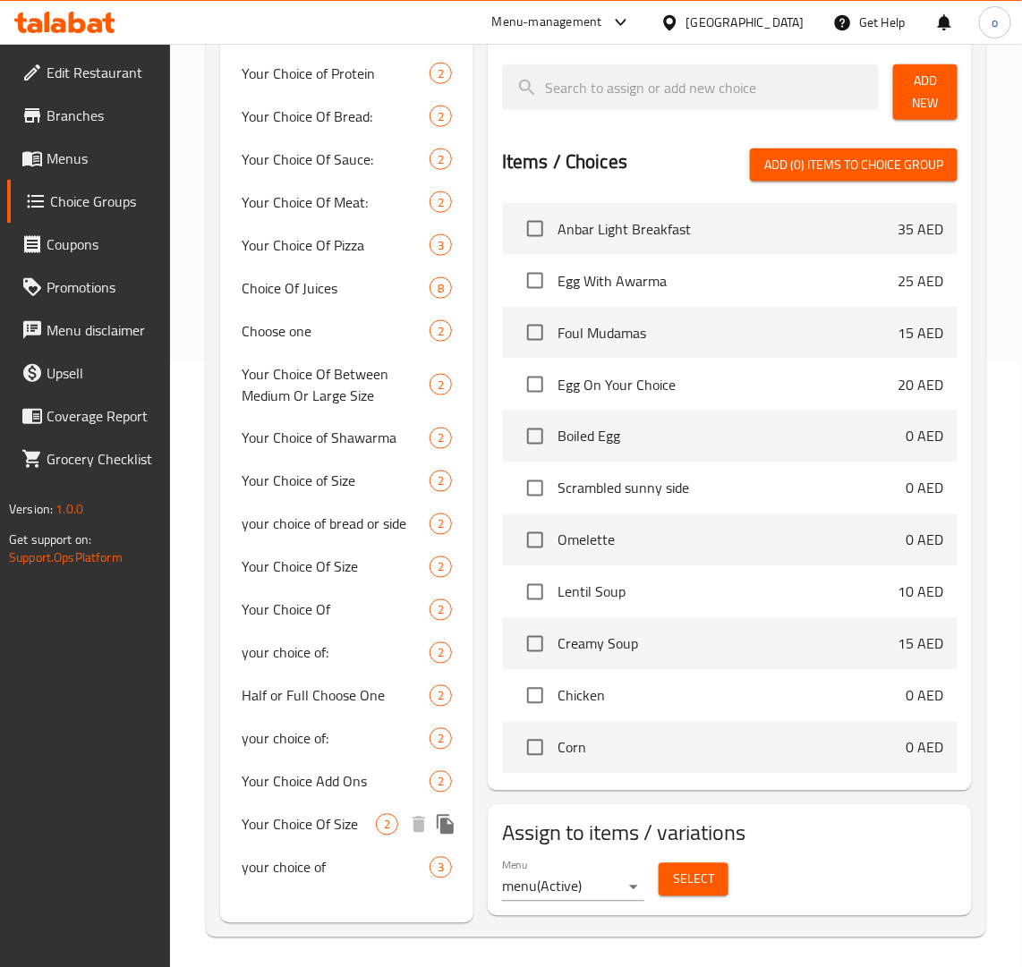
scroll to position [613, 0]
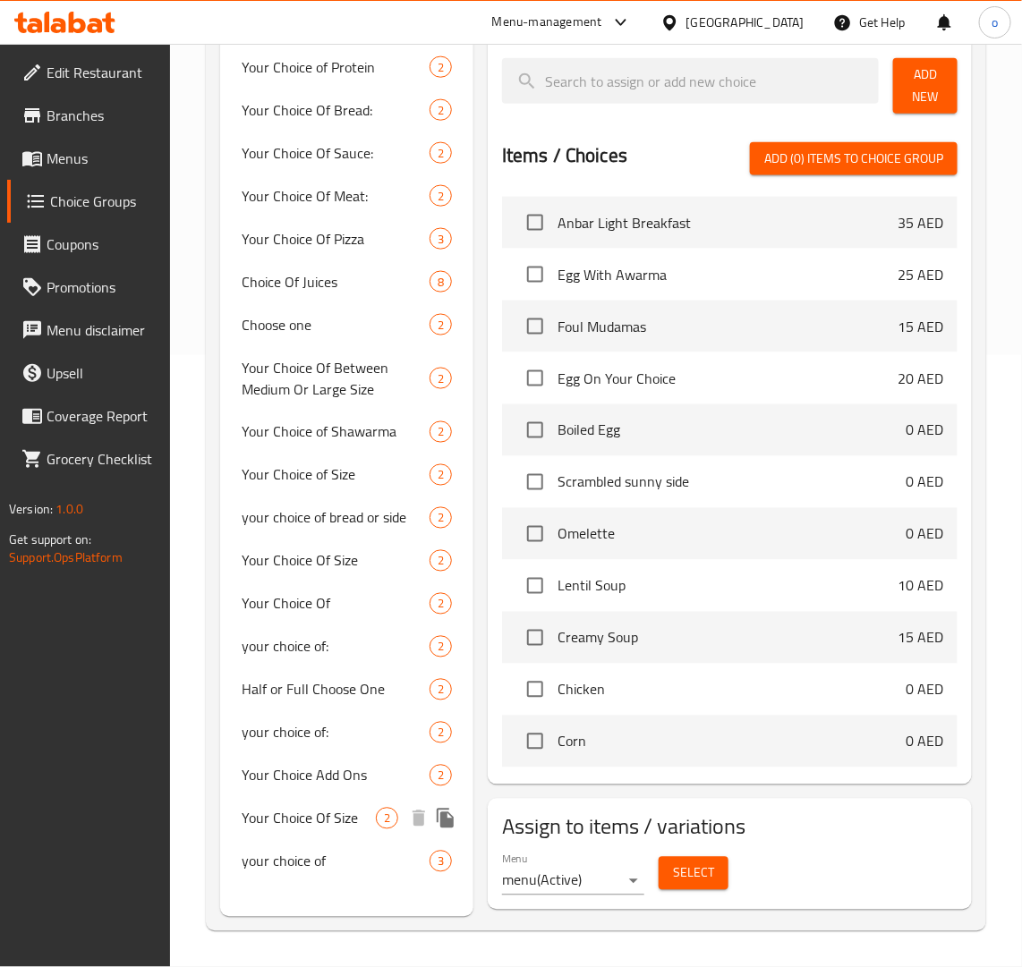
click at [318, 840] on div "your choice of 3" at bounding box center [346, 861] width 253 height 43
type input "your choice of"
type input "اختيارك من"
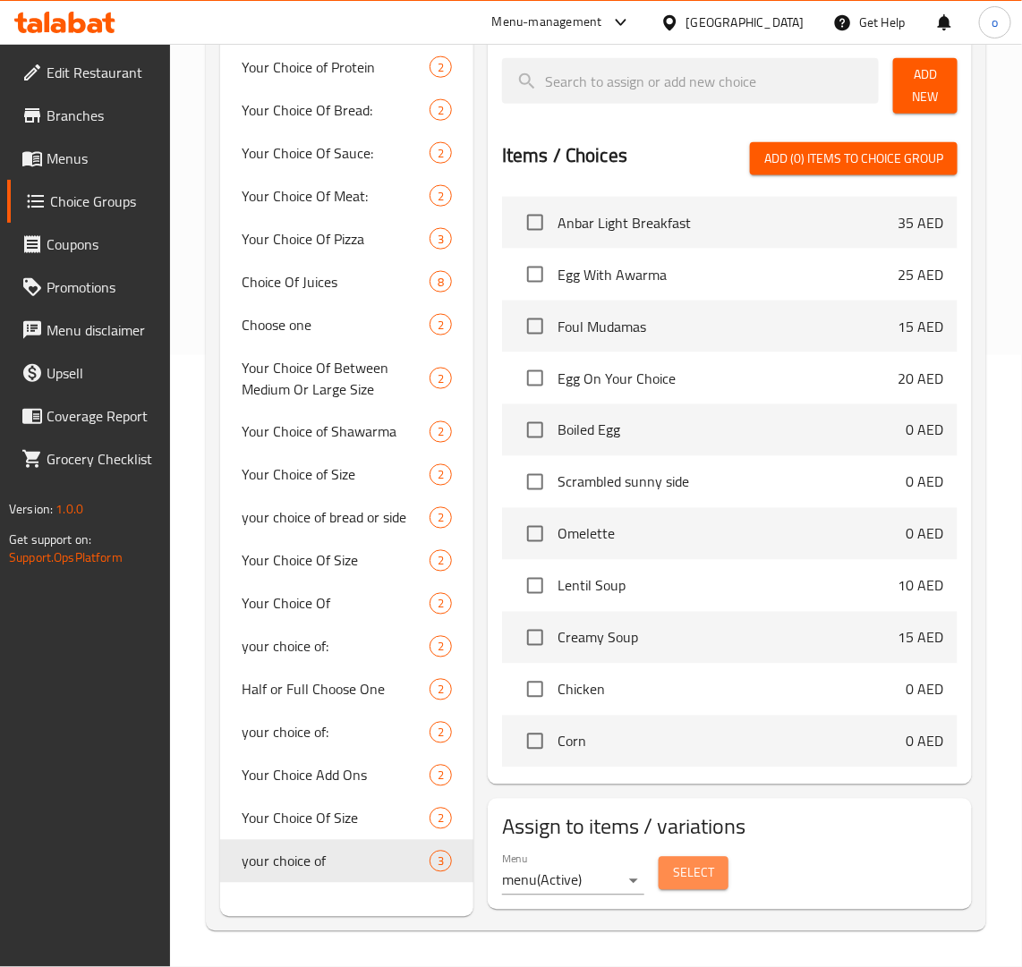
click at [704, 864] on span "Select" at bounding box center [693, 874] width 41 height 22
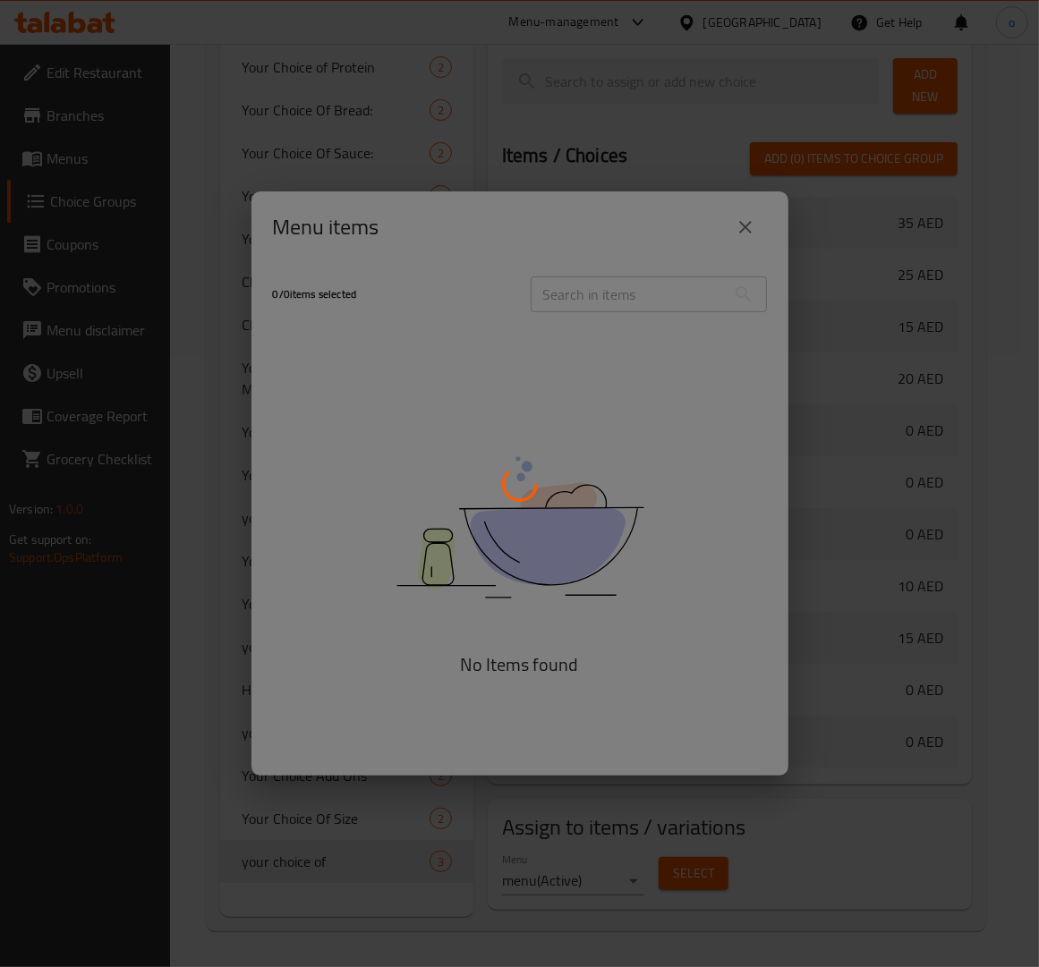
click at [622, 280] on div at bounding box center [519, 483] width 1039 height 967
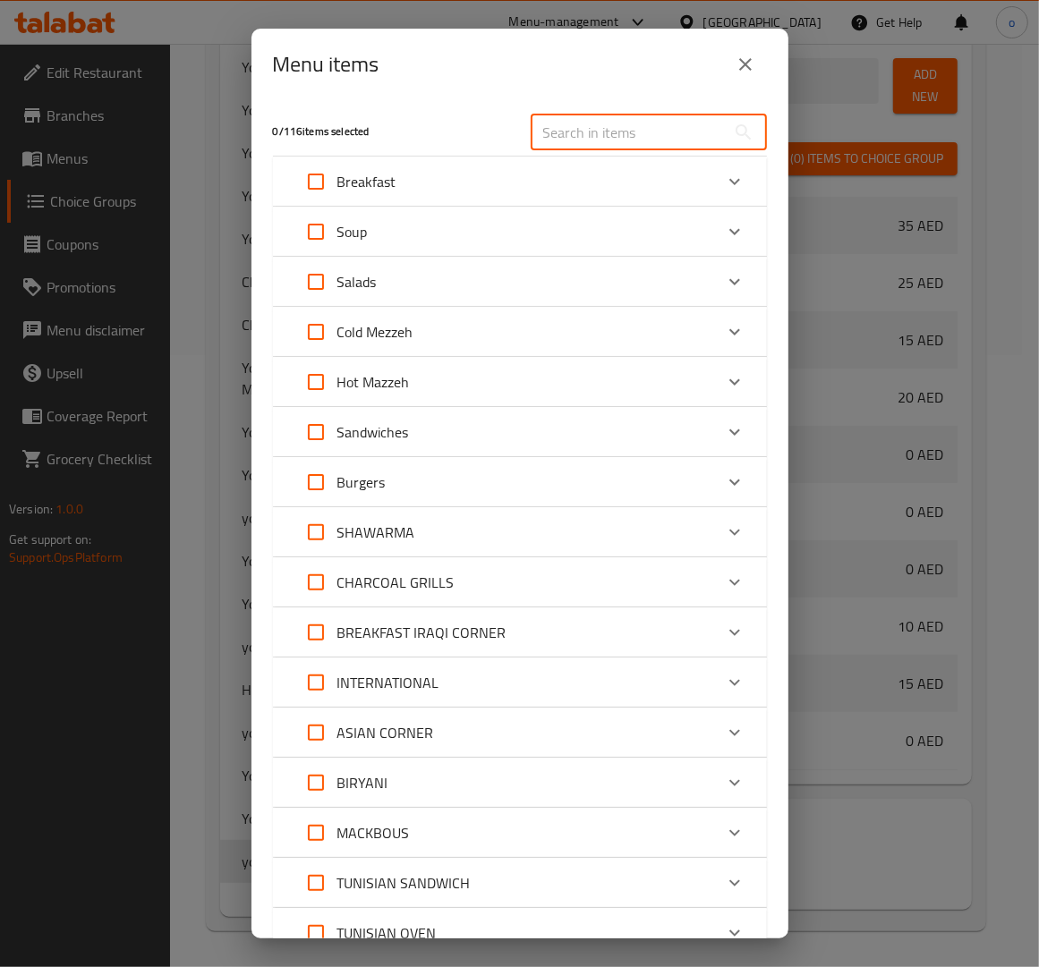
click at [627, 126] on input "text" at bounding box center [628, 133] width 195 height 36
paste input "KABAB CHICKEN"
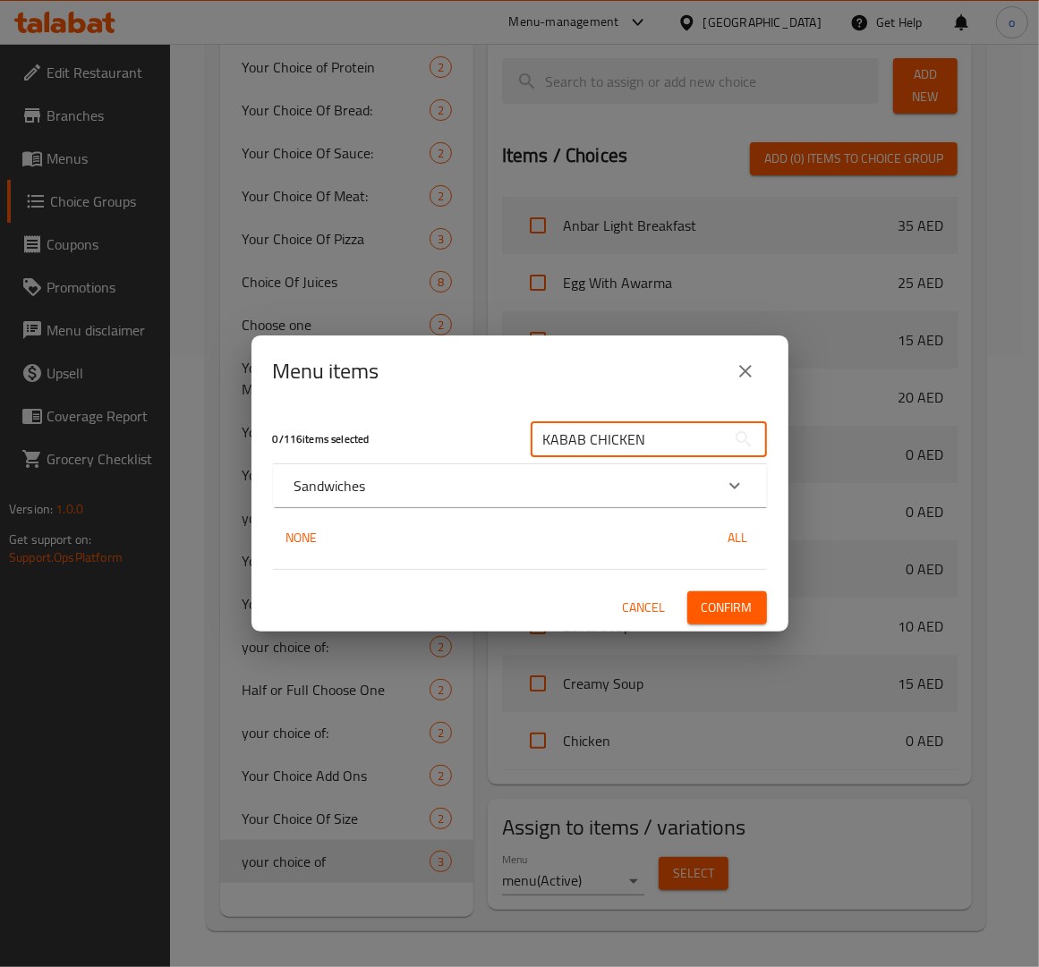
type input "KABAB CHICKEN"
click at [412, 493] on div "Sandwiches" at bounding box center [503, 485] width 419 height 21
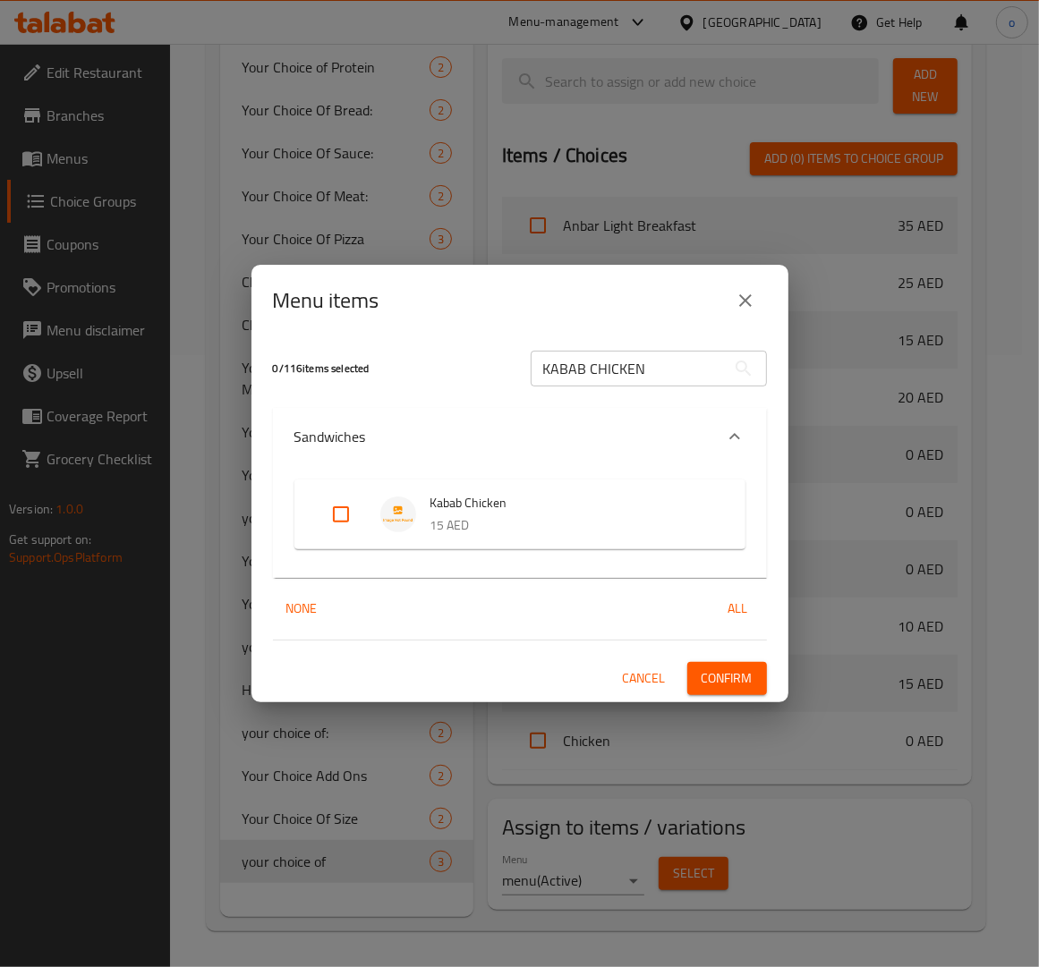
click at [344, 531] on input "Expand" at bounding box center [340, 514] width 43 height 43
checkbox input "true"
click at [714, 686] on span "Confirm" at bounding box center [727, 679] width 51 height 22
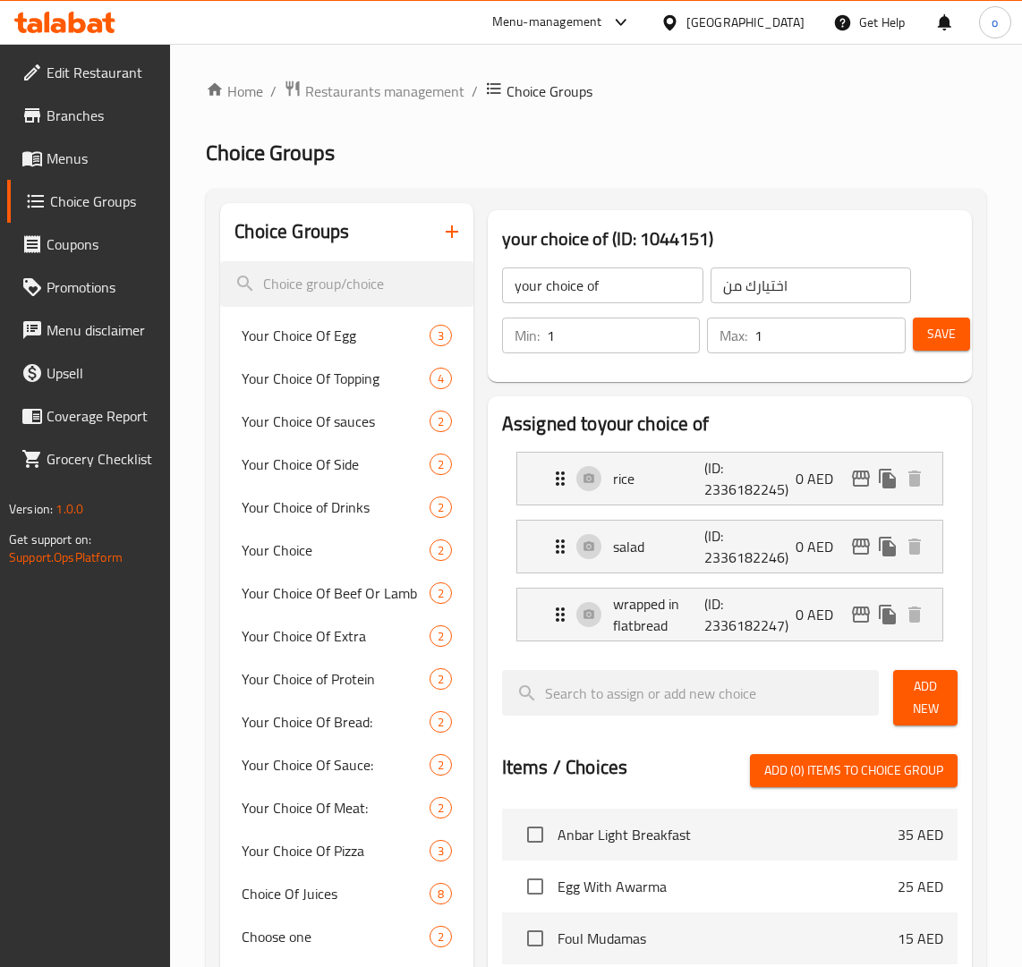
scroll to position [613, 0]
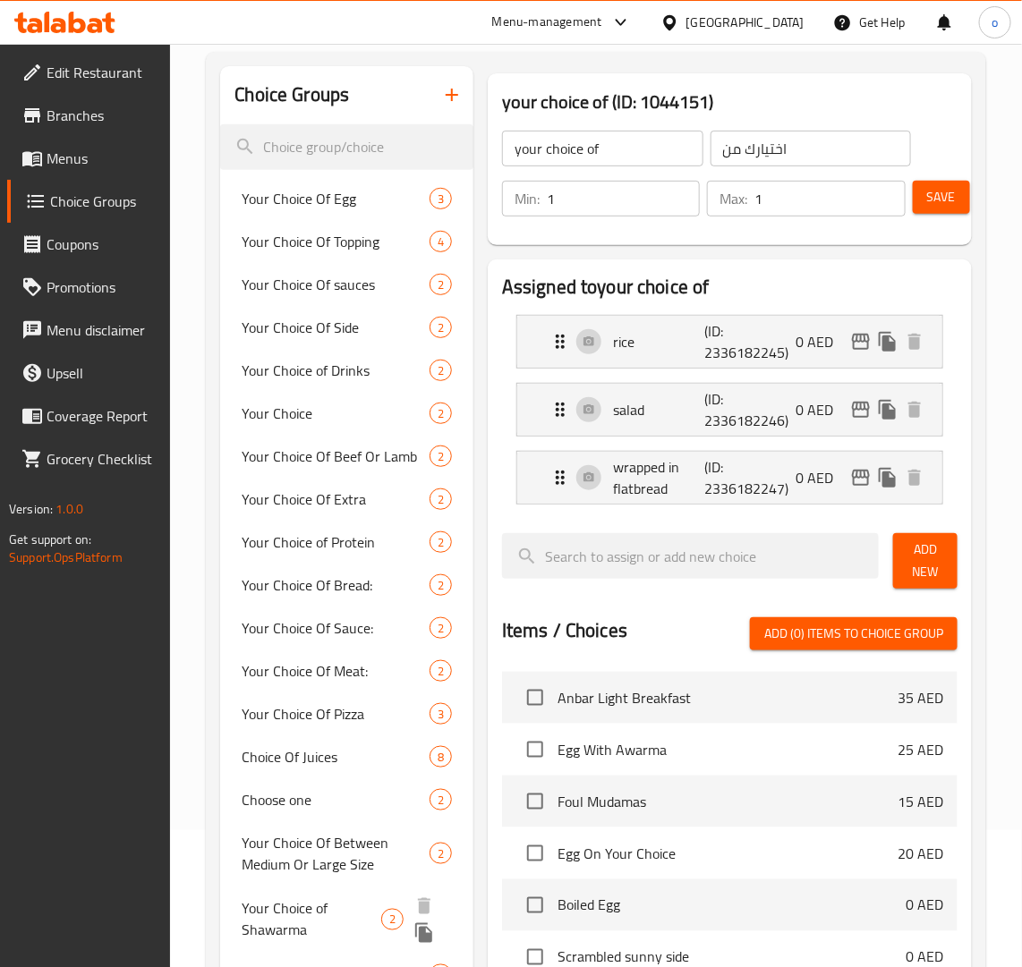
scroll to position [54, 0]
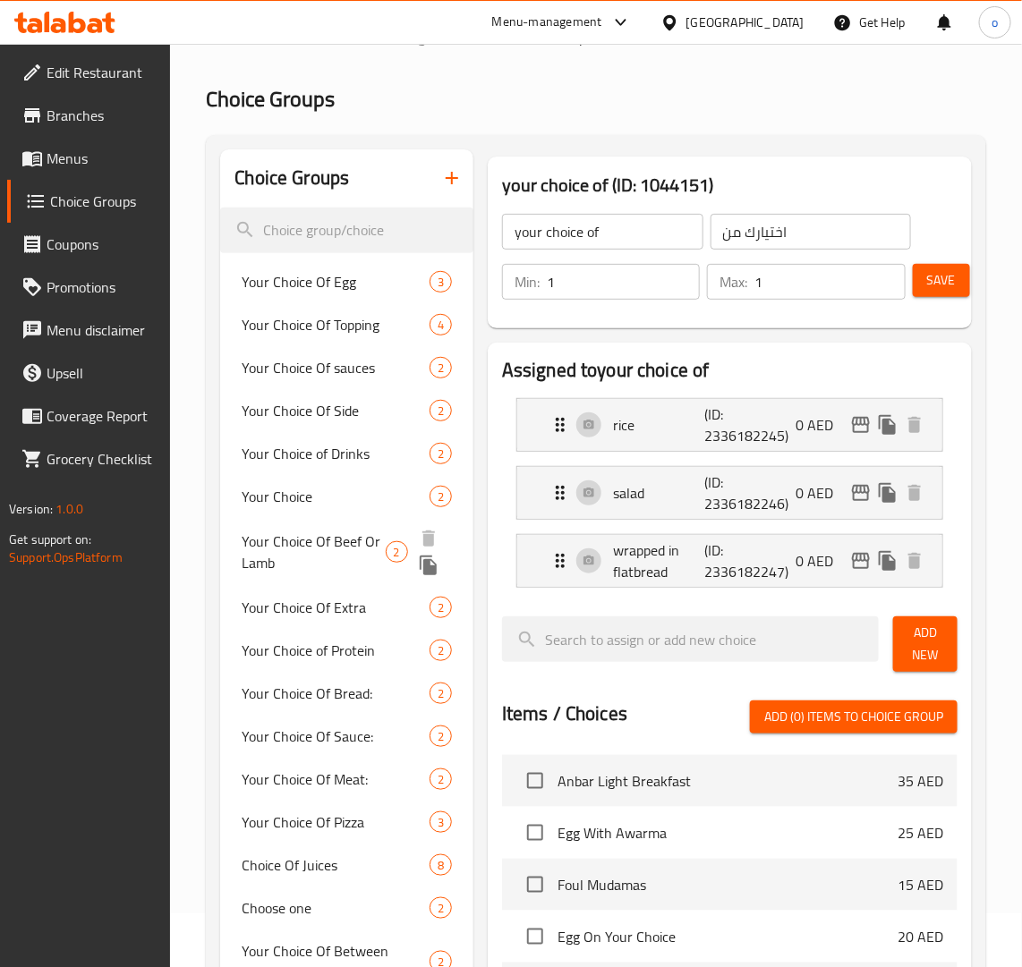
click at [307, 550] on span "Your Choice Of Beef Or Lamb" at bounding box center [313, 552] width 143 height 43
type input "Your Choice Of Beef Or Lamb"
type input "اختيارك لحم البقر أو لحم الضأن"
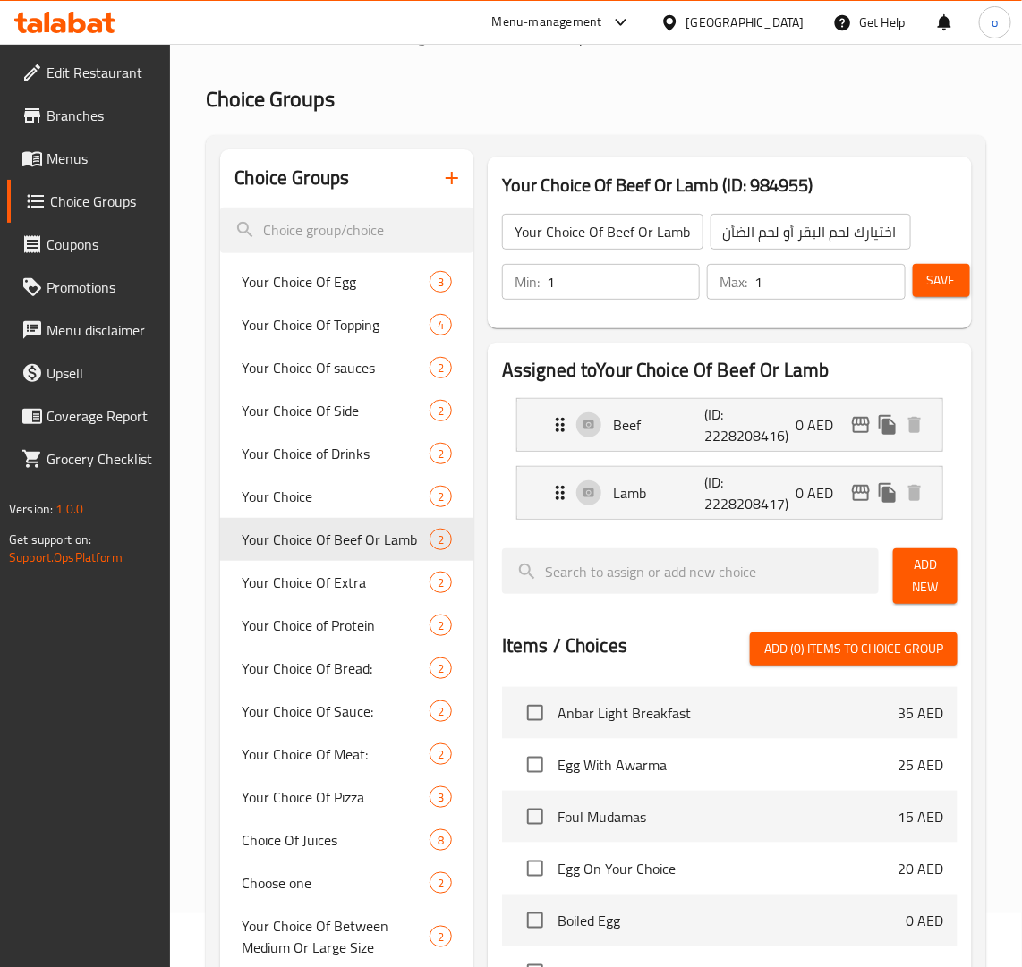
scroll to position [583, 0]
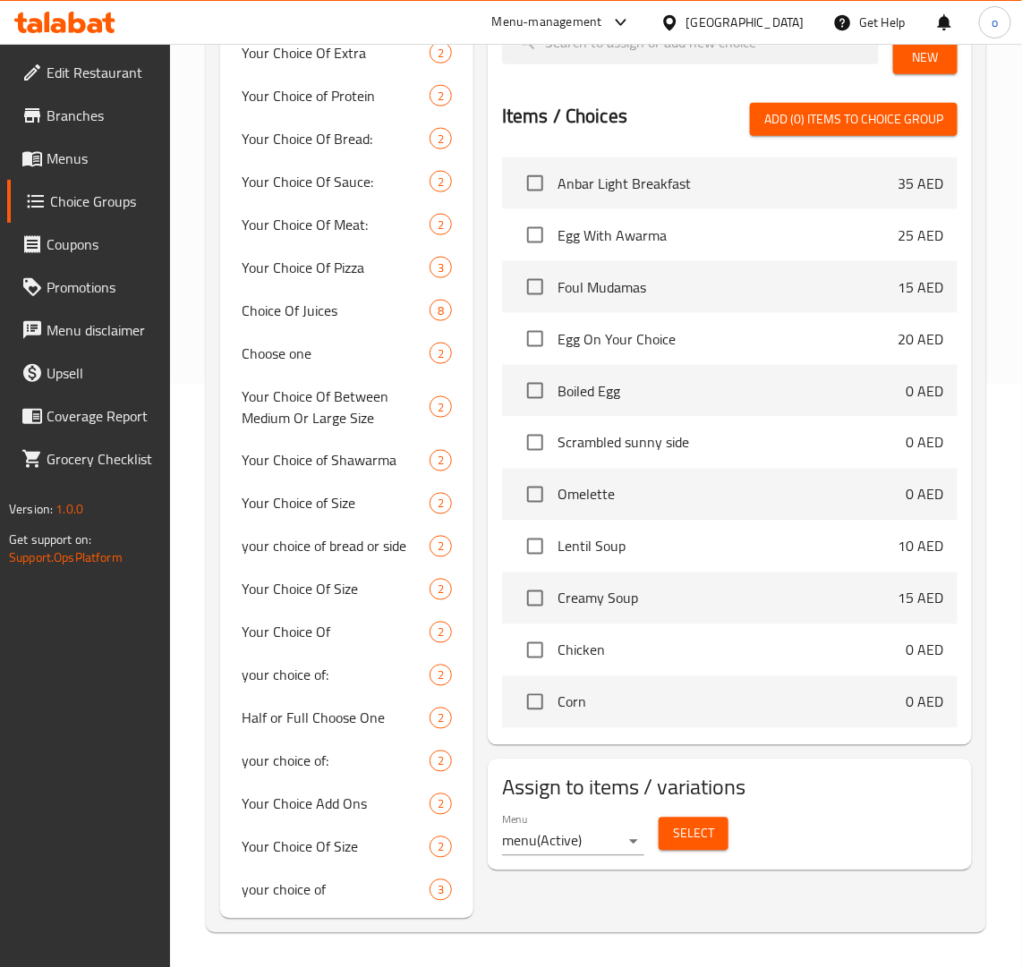
click at [689, 847] on button "Select" at bounding box center [694, 834] width 70 height 33
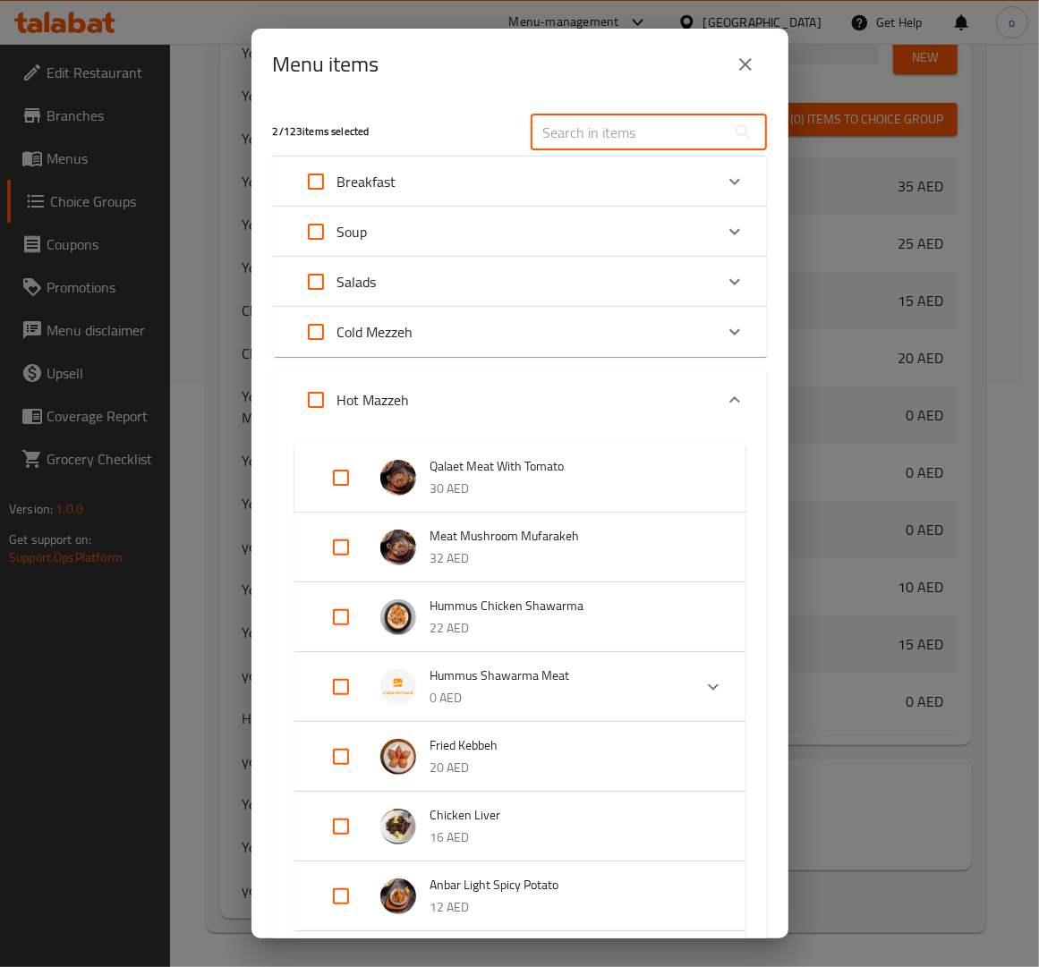
click at [566, 134] on input "text" at bounding box center [628, 133] width 195 height 36
paste input "IRAQI BURGER"
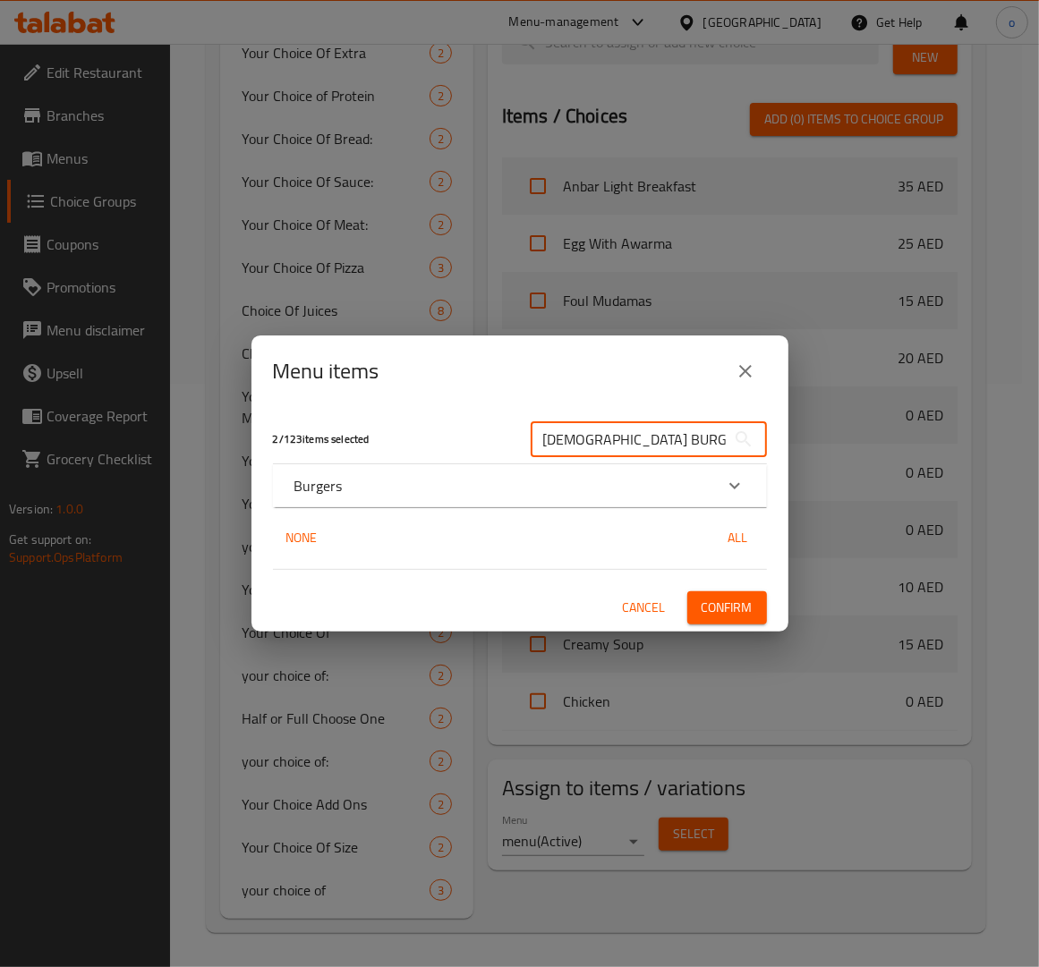
type input "IRAQI BURGER"
click at [365, 499] on div "Burgers" at bounding box center [520, 485] width 494 height 43
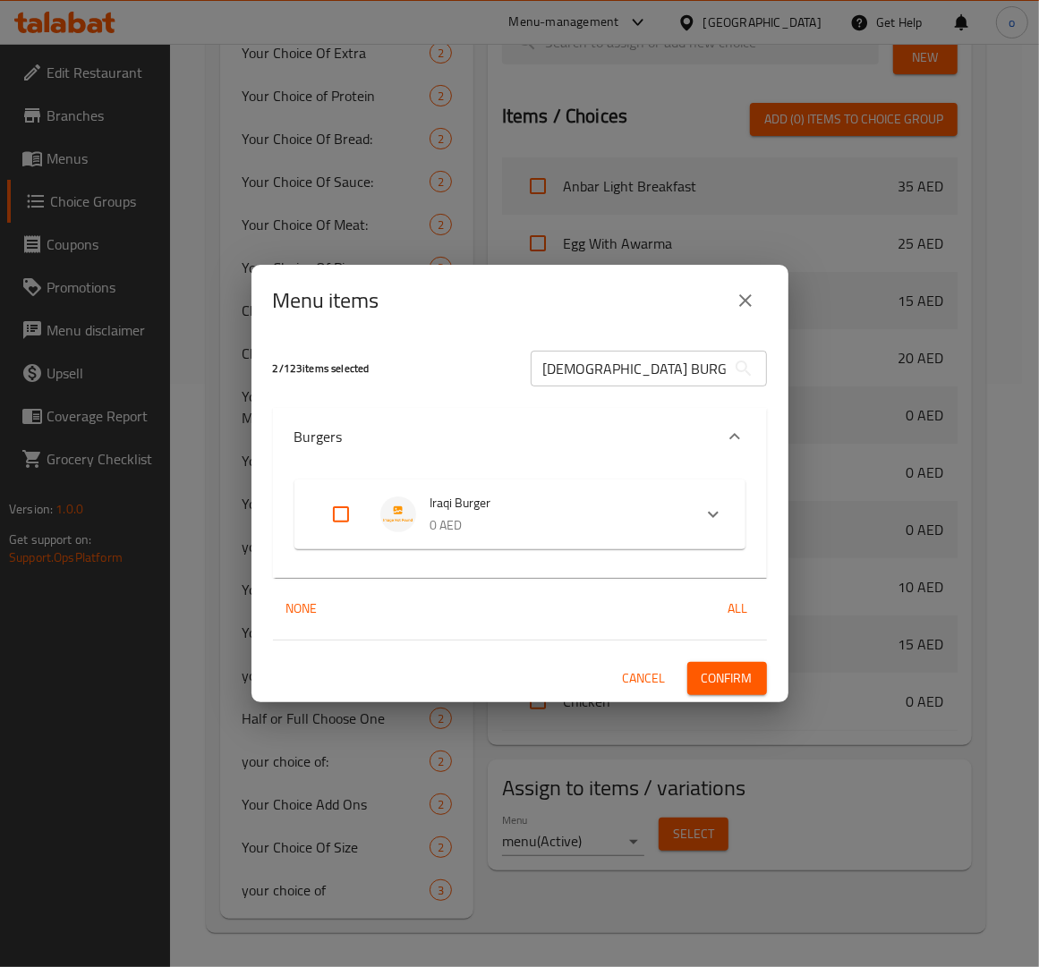
click at [327, 519] on input "Expand" at bounding box center [340, 514] width 43 height 43
checkbox input "true"
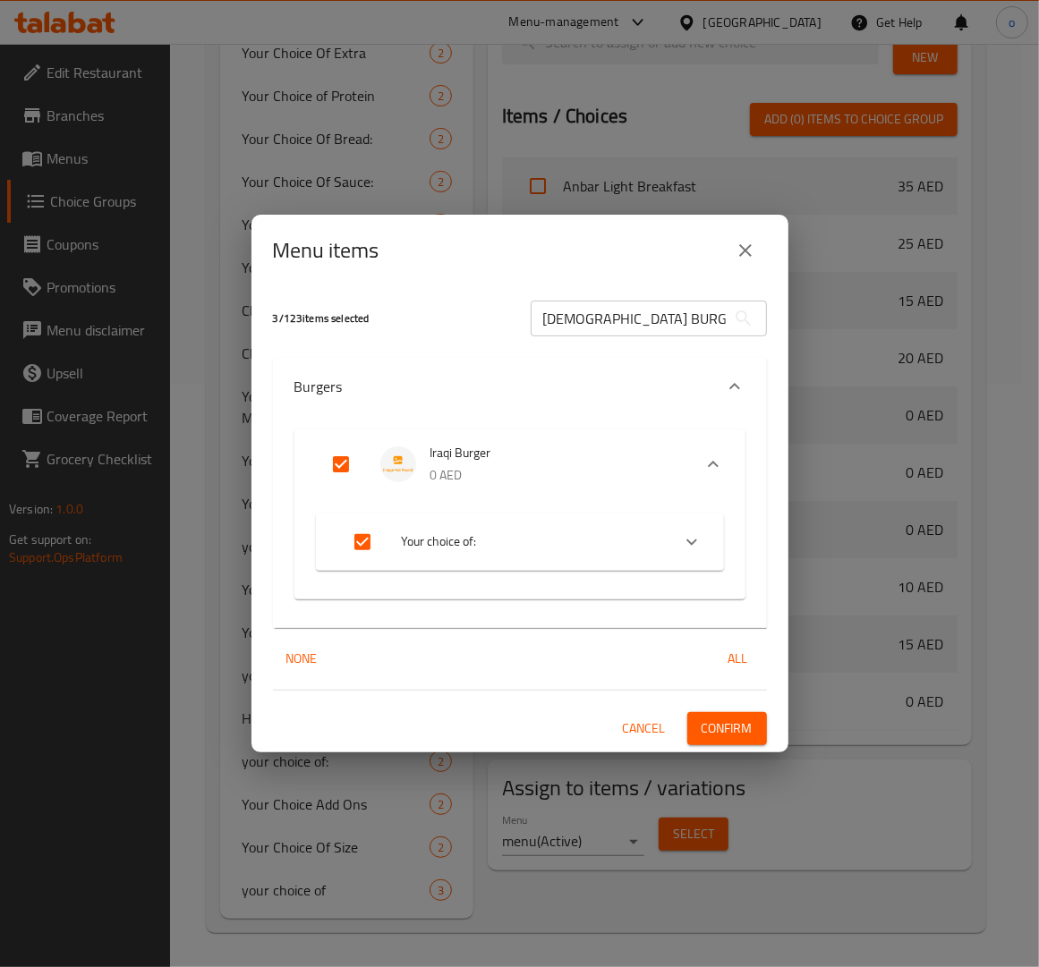
click at [542, 564] on li "Your choice of:" at bounding box center [503, 542] width 333 height 50
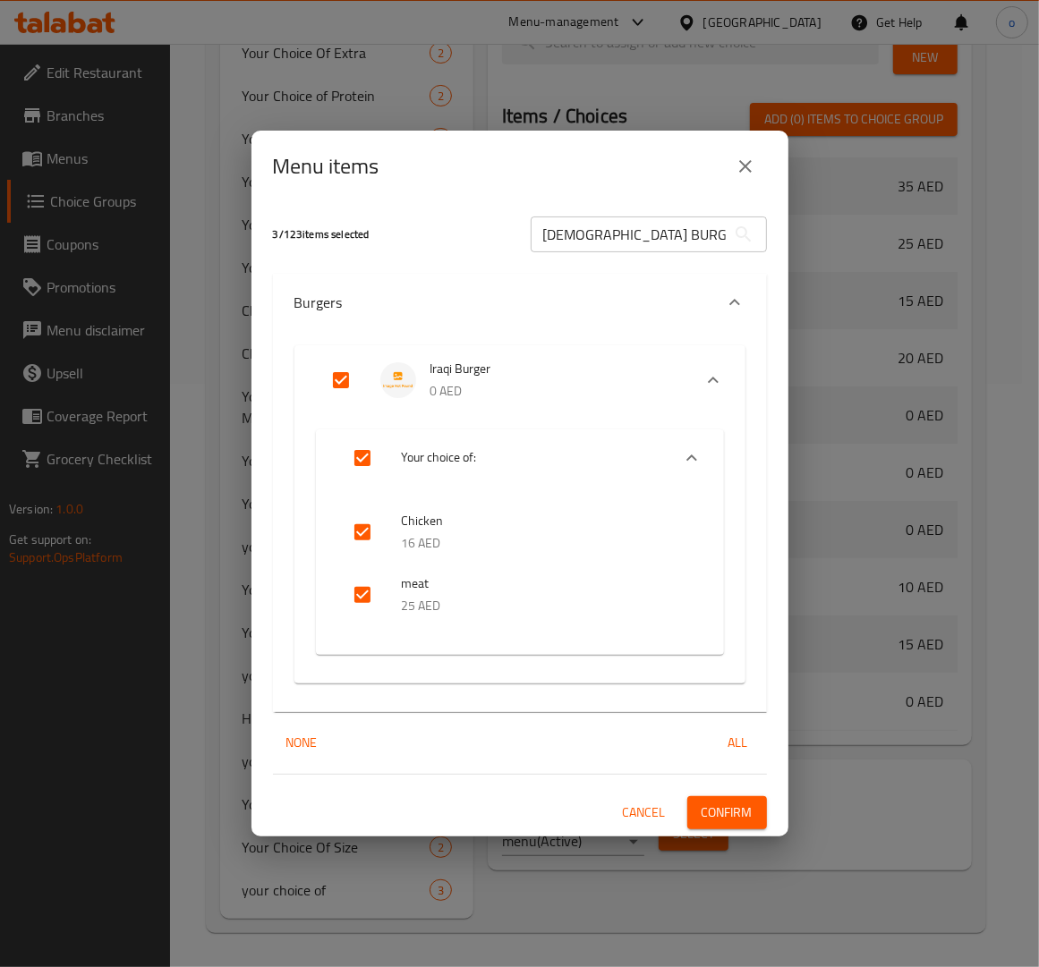
click at [355, 533] on input "checkbox" at bounding box center [362, 532] width 43 height 43
checkbox input "false"
click at [732, 798] on button "Confirm" at bounding box center [727, 812] width 80 height 33
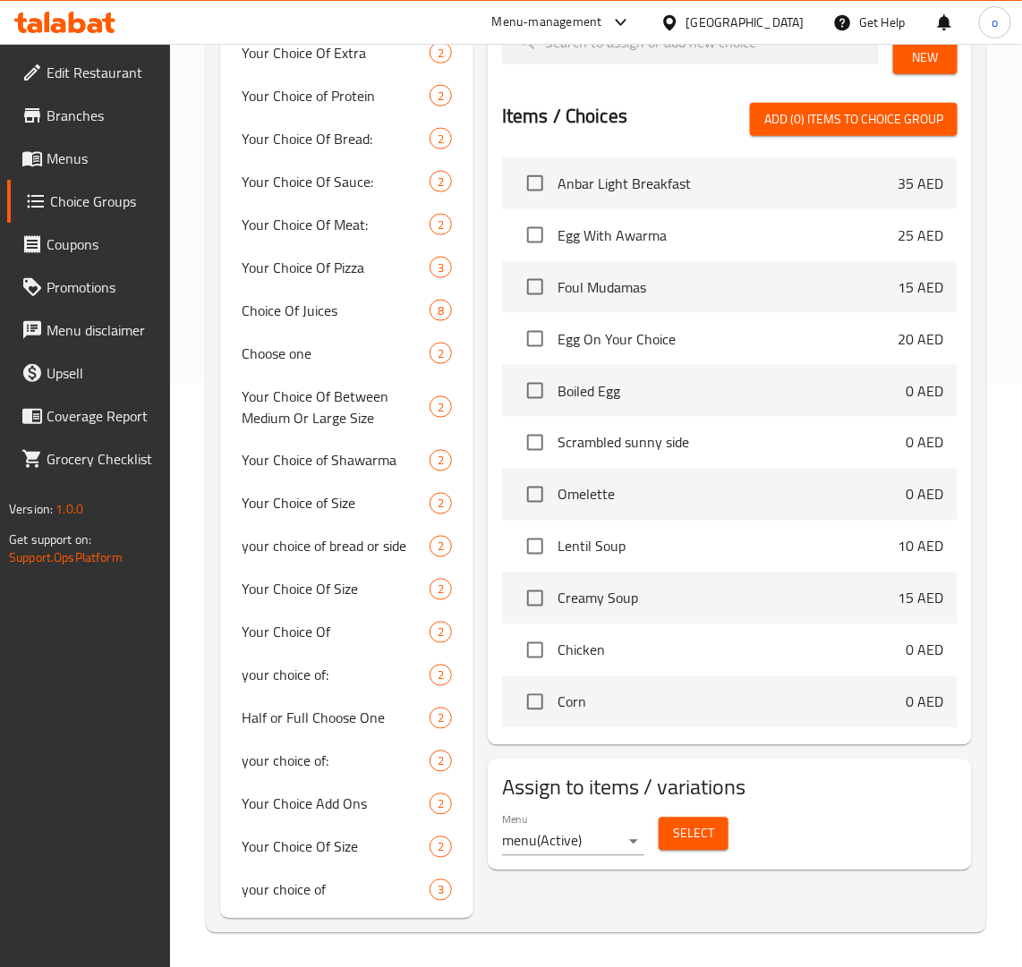
scroll to position [530, 0]
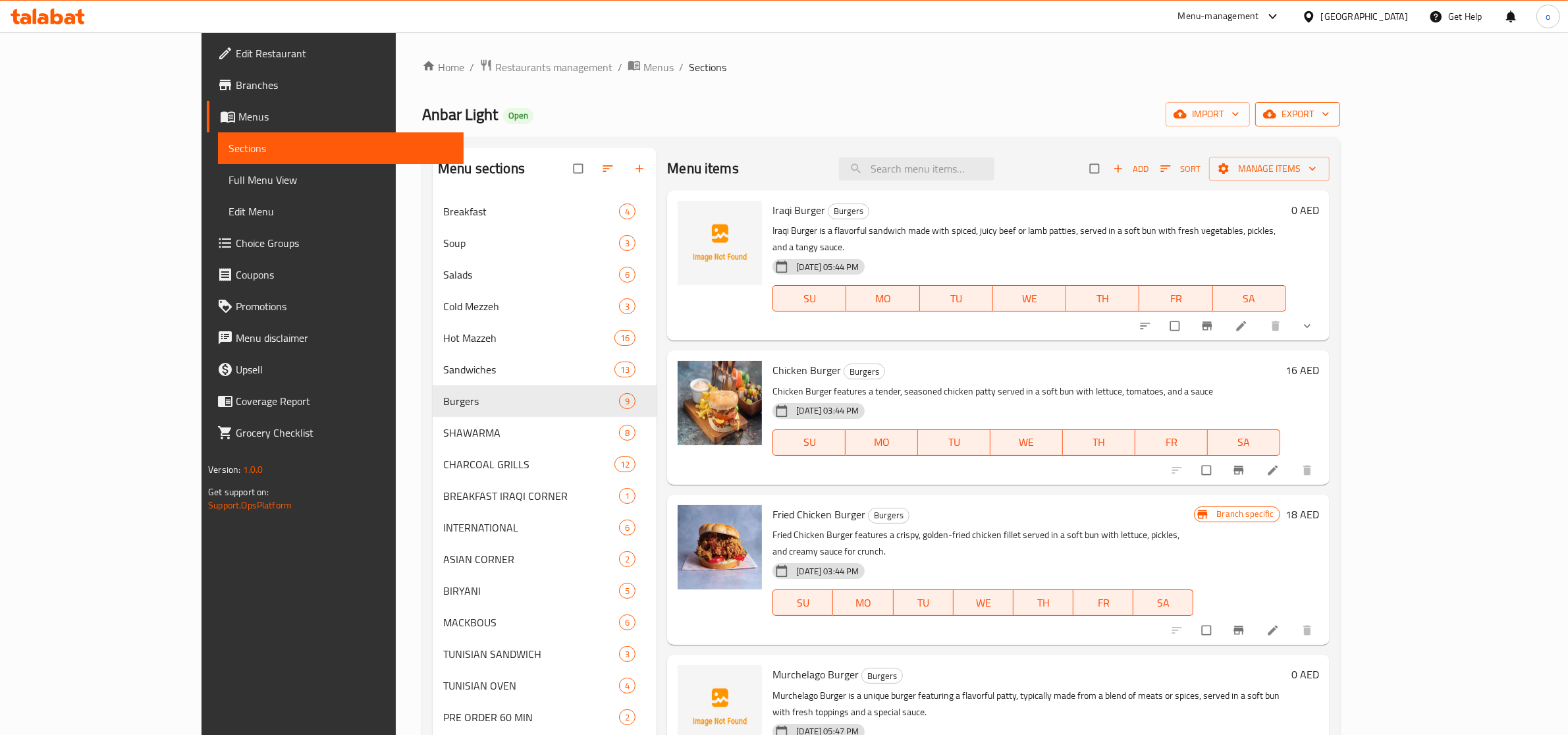
click at [1330, 113] on span "export" at bounding box center [1298, 114] width 64 height 16
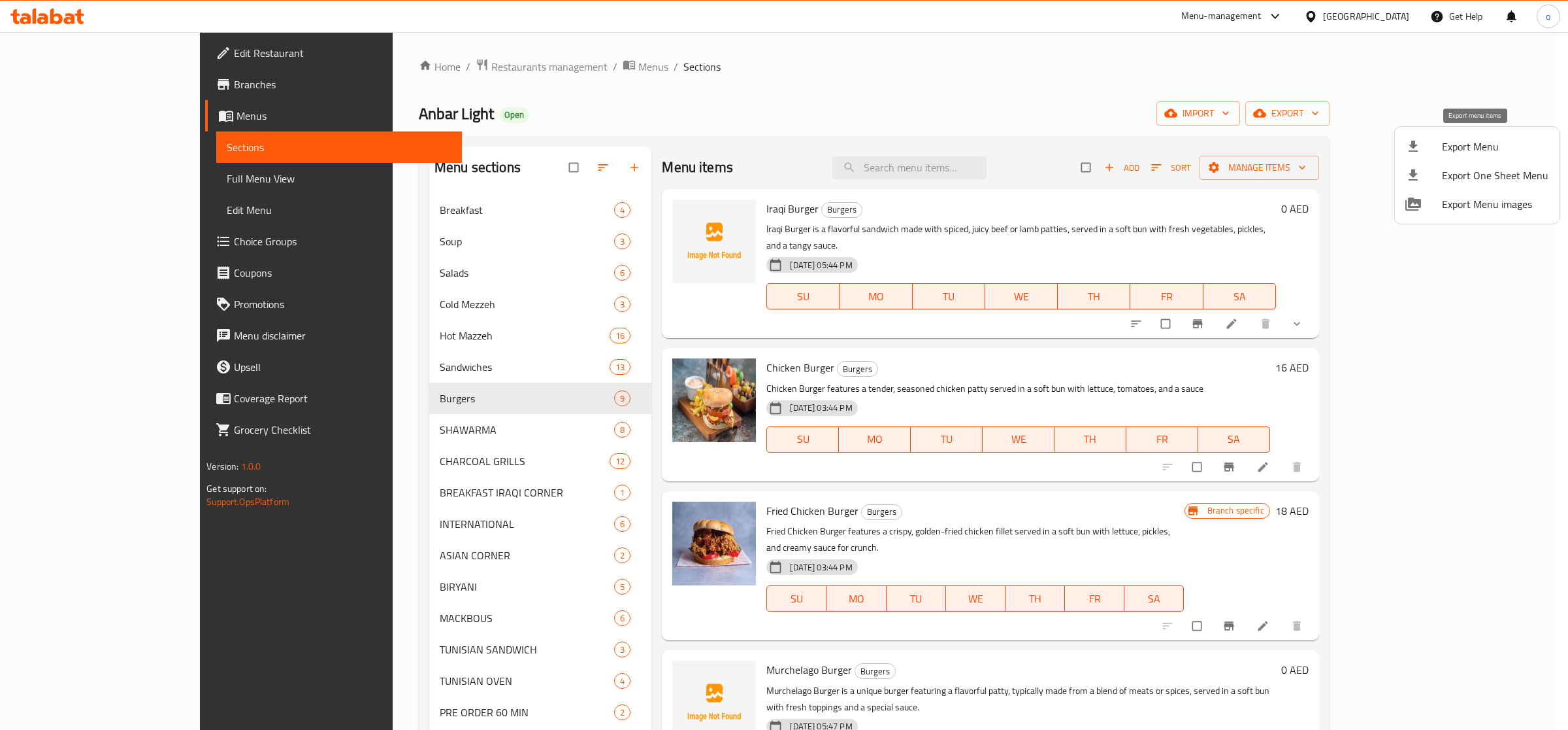
click at [1447, 149] on span "Export Menu" at bounding box center [1496, 146] width 107 height 15
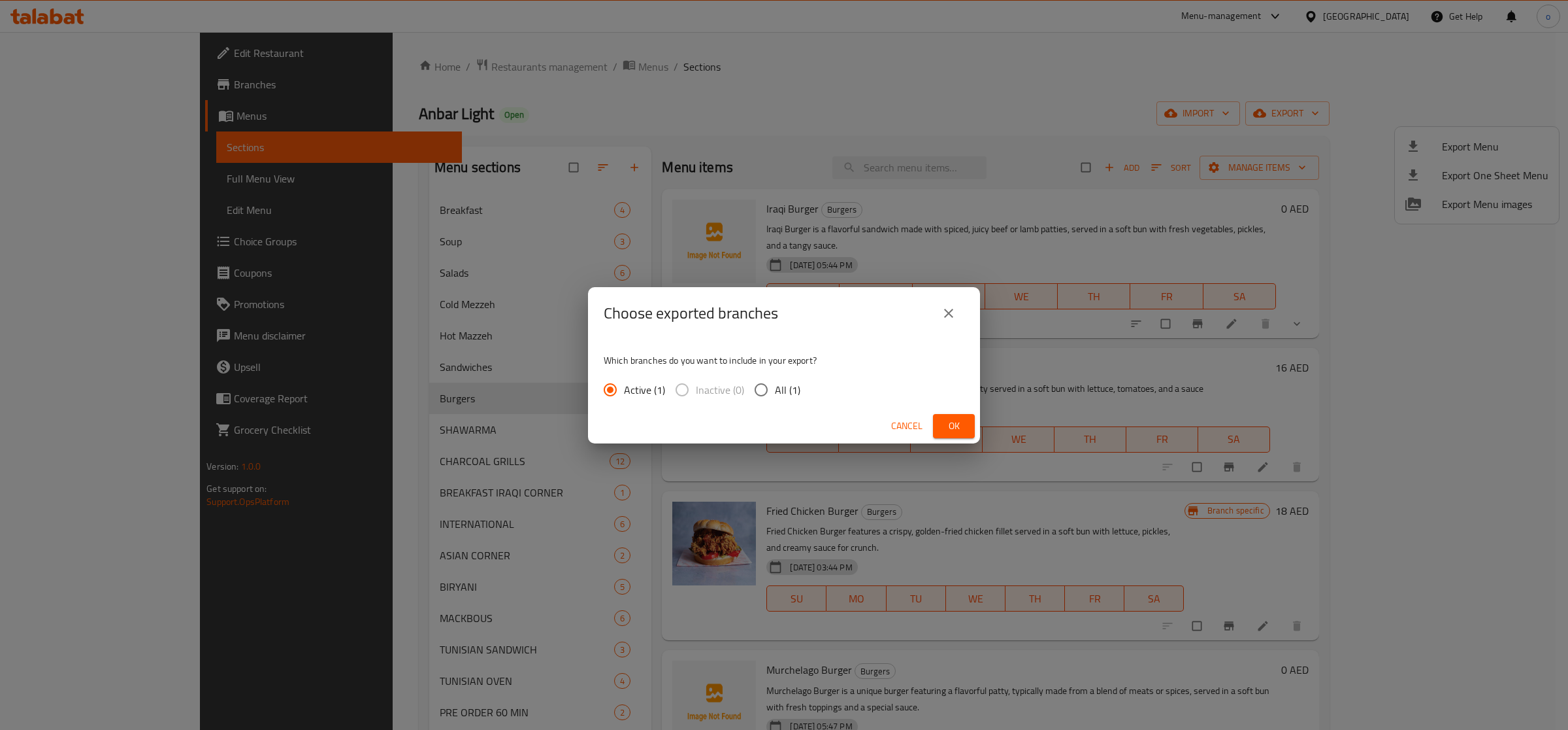
click at [795, 382] on span "All (1)" at bounding box center [787, 389] width 26 height 15
click at [775, 379] on input "All (1)" at bounding box center [762, 389] width 28 height 28
radio input "true"
click at [969, 422] on button "Ok" at bounding box center [954, 425] width 42 height 24
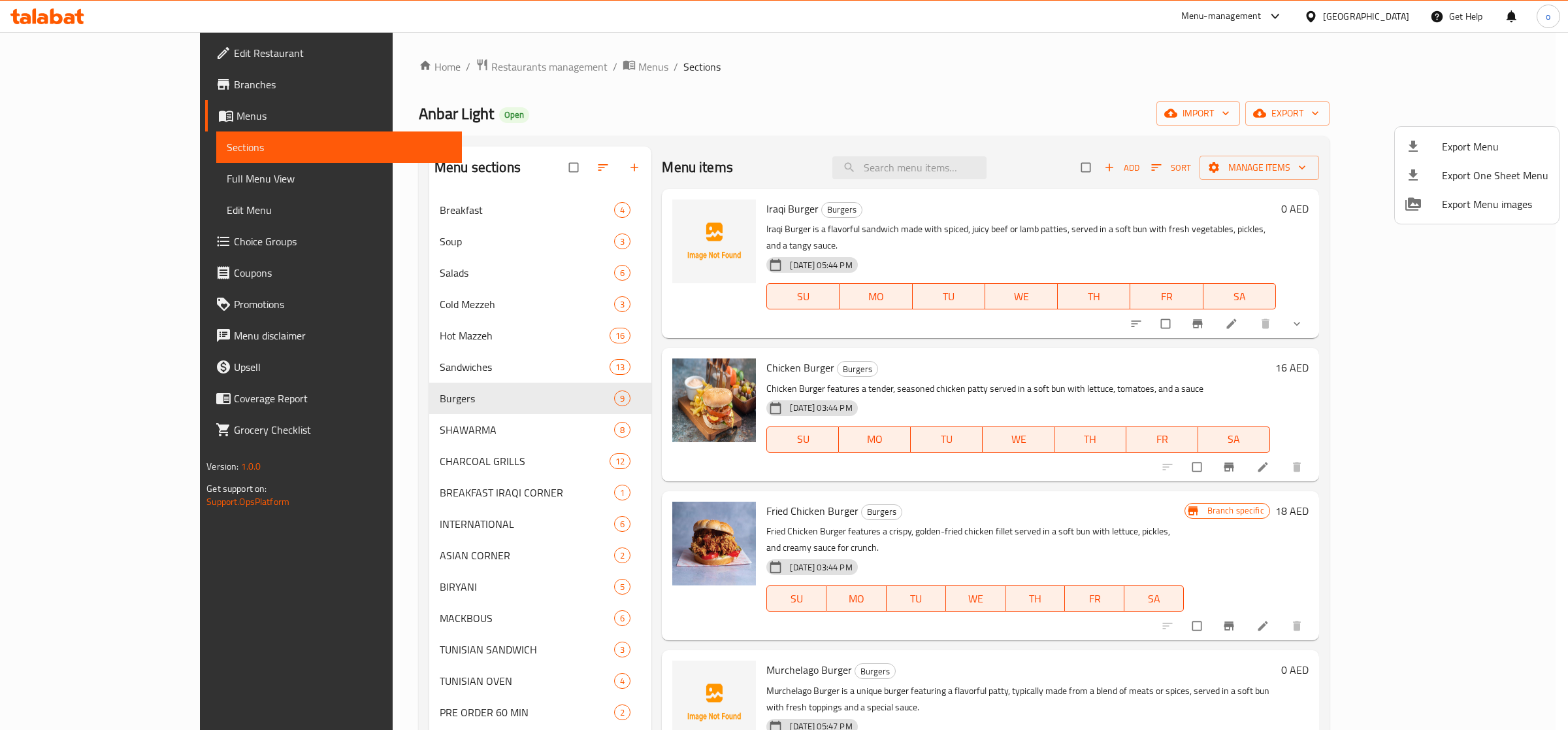
click at [70, 125] on div at bounding box center [784, 365] width 1568 height 730
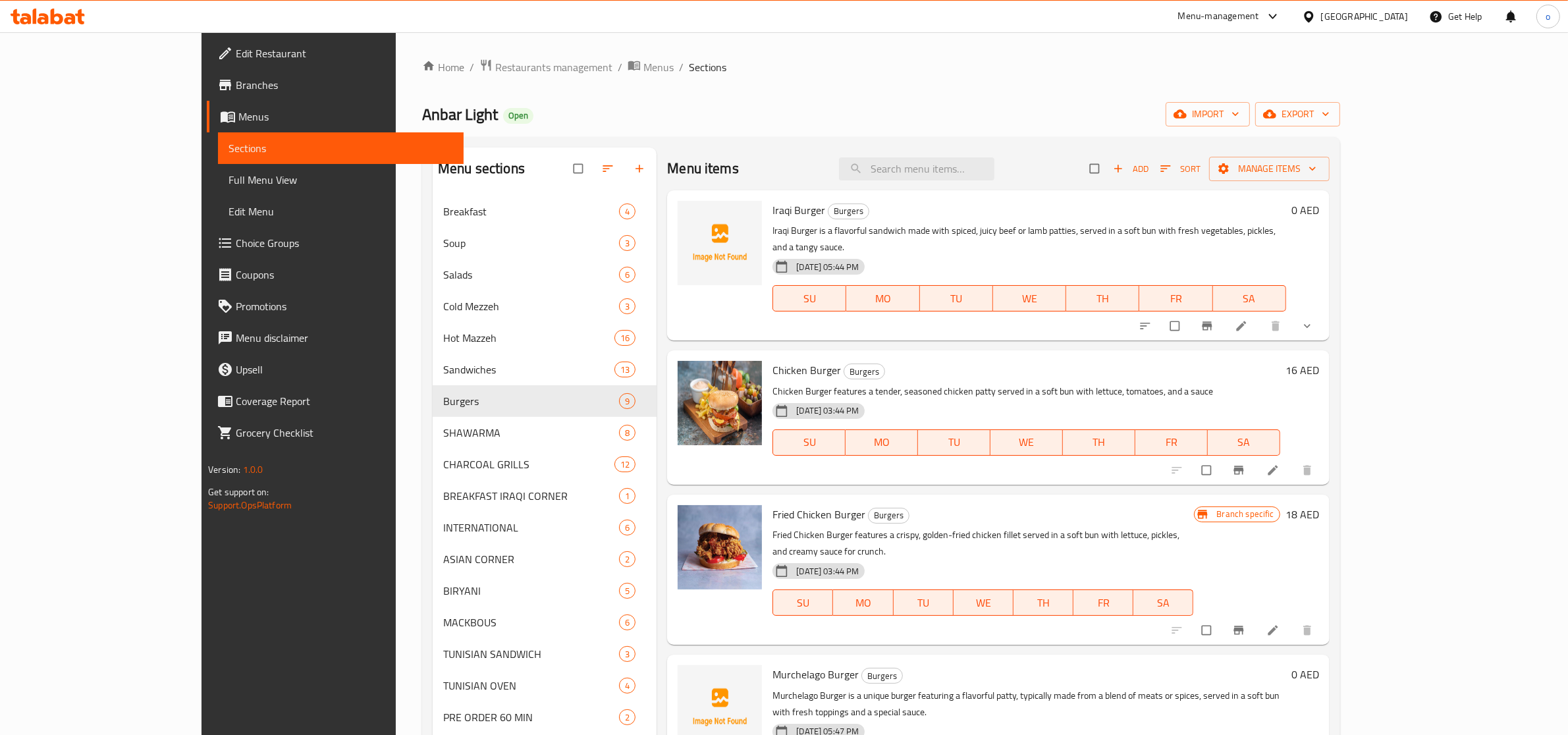
click at [239, 117] on span "Menus" at bounding box center [346, 116] width 215 height 15
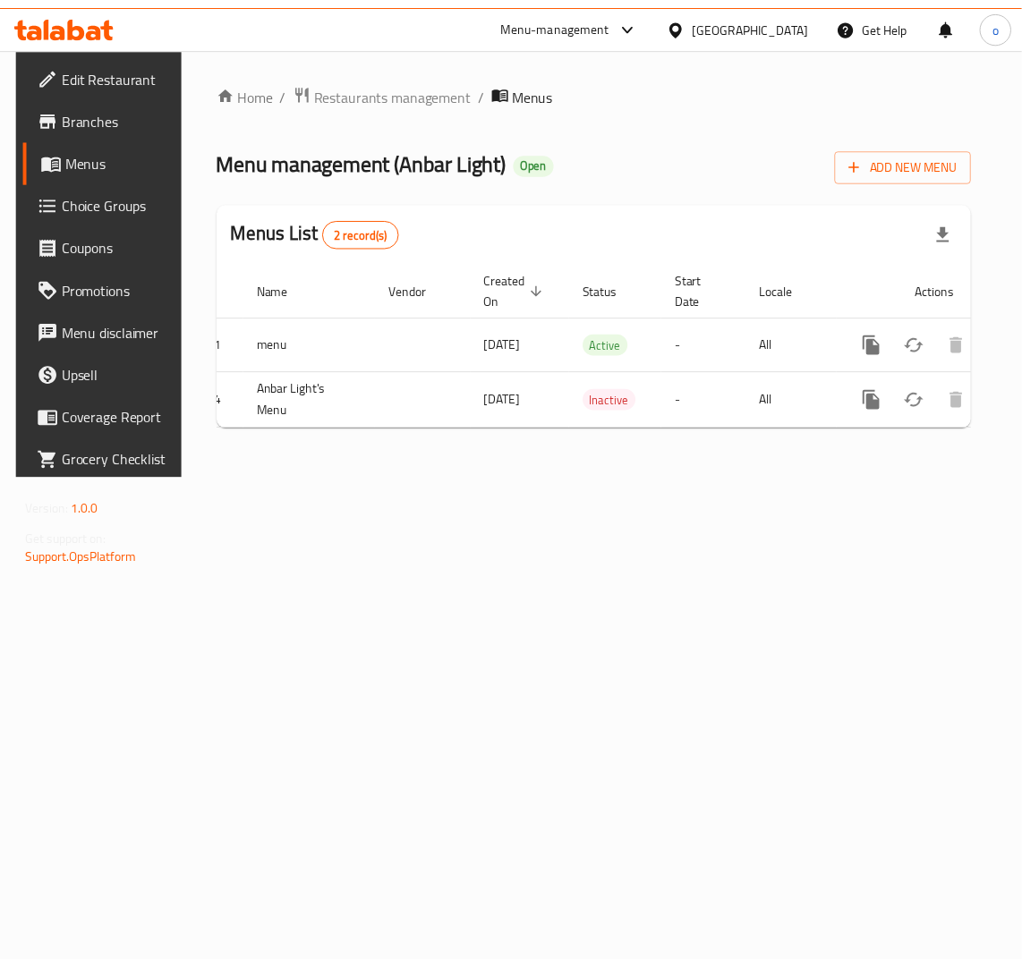
scroll to position [0, 95]
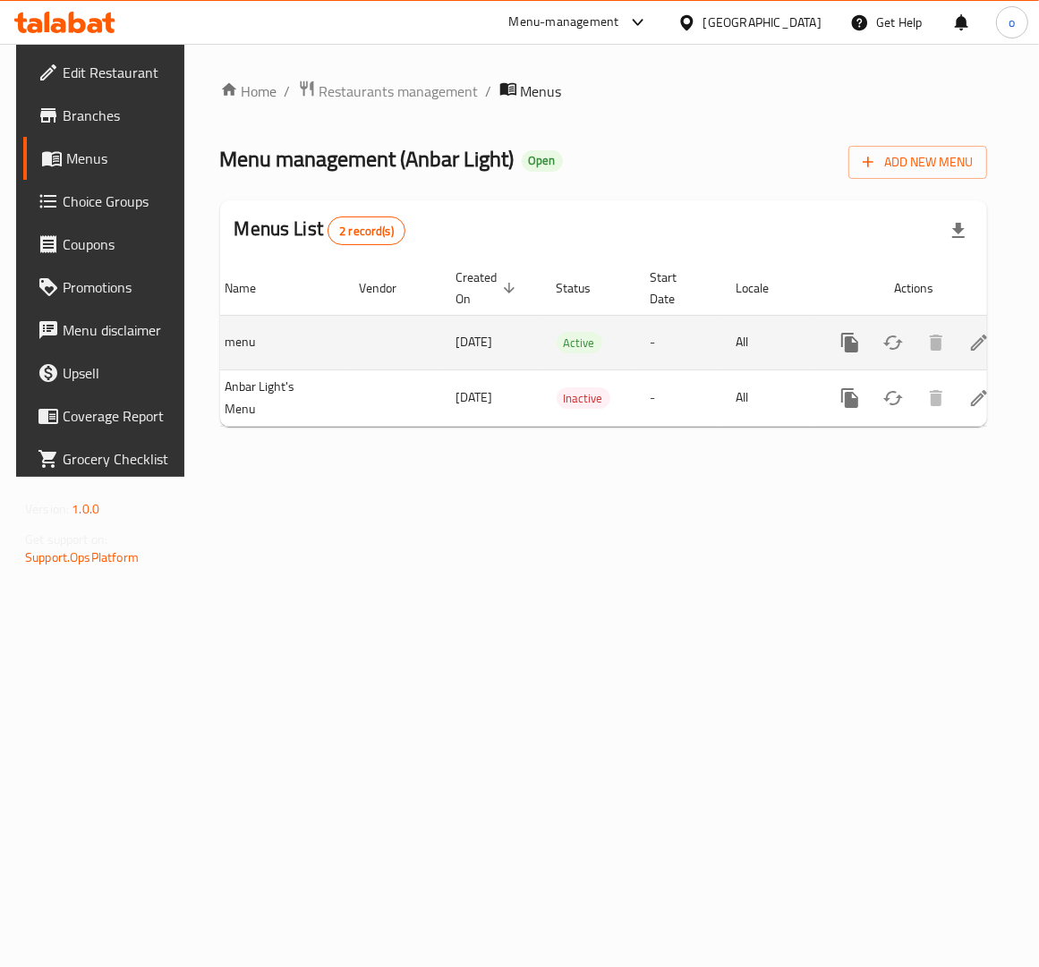
click at [974, 350] on icon "enhanced table" at bounding box center [978, 342] width 21 height 21
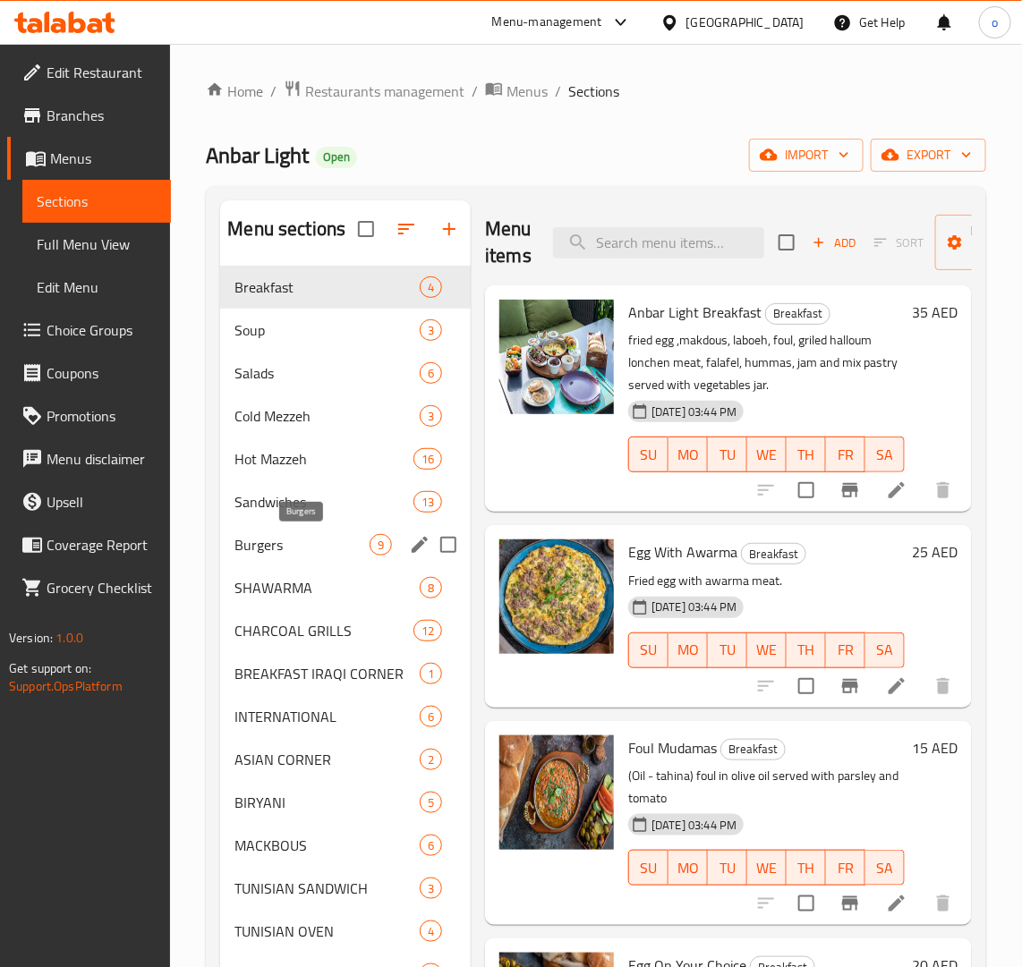
click at [289, 541] on span "Burgers" at bounding box center [301, 544] width 135 height 21
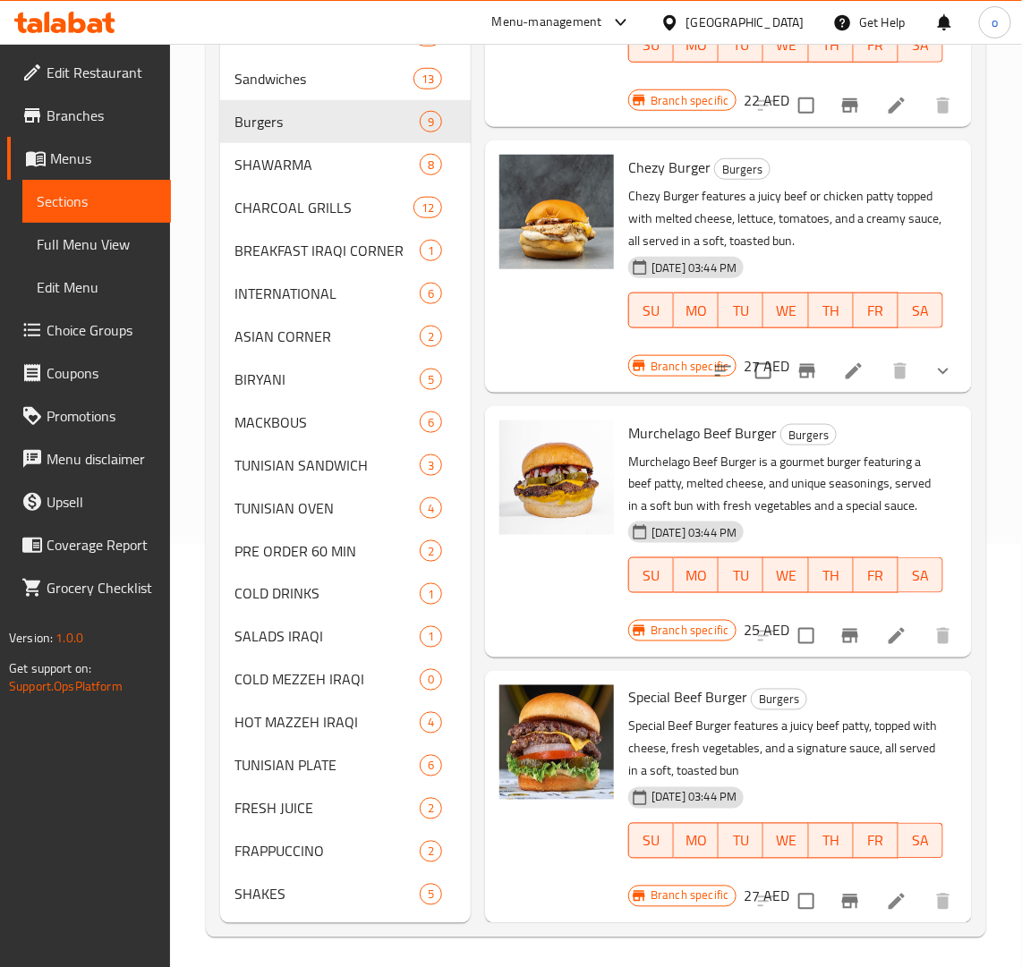
scroll to position [428, 0]
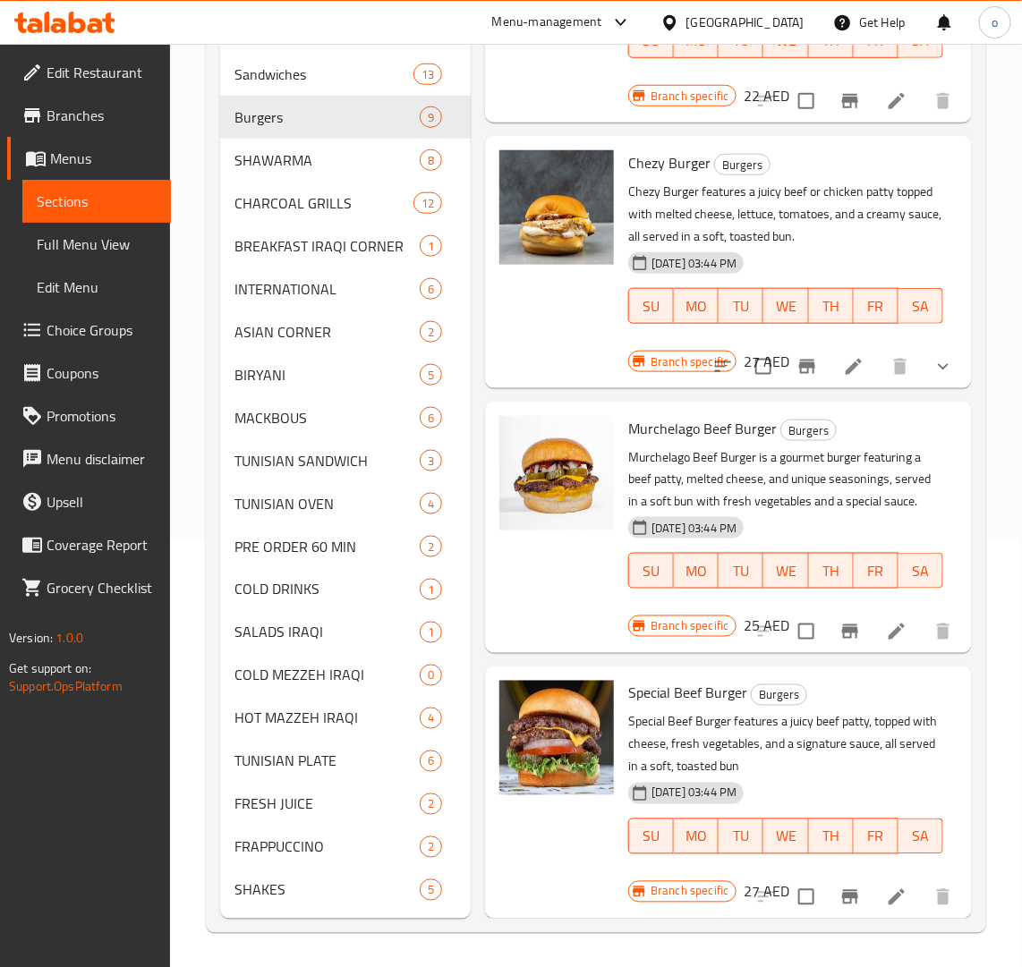
click at [872, 881] on li at bounding box center [897, 897] width 50 height 32
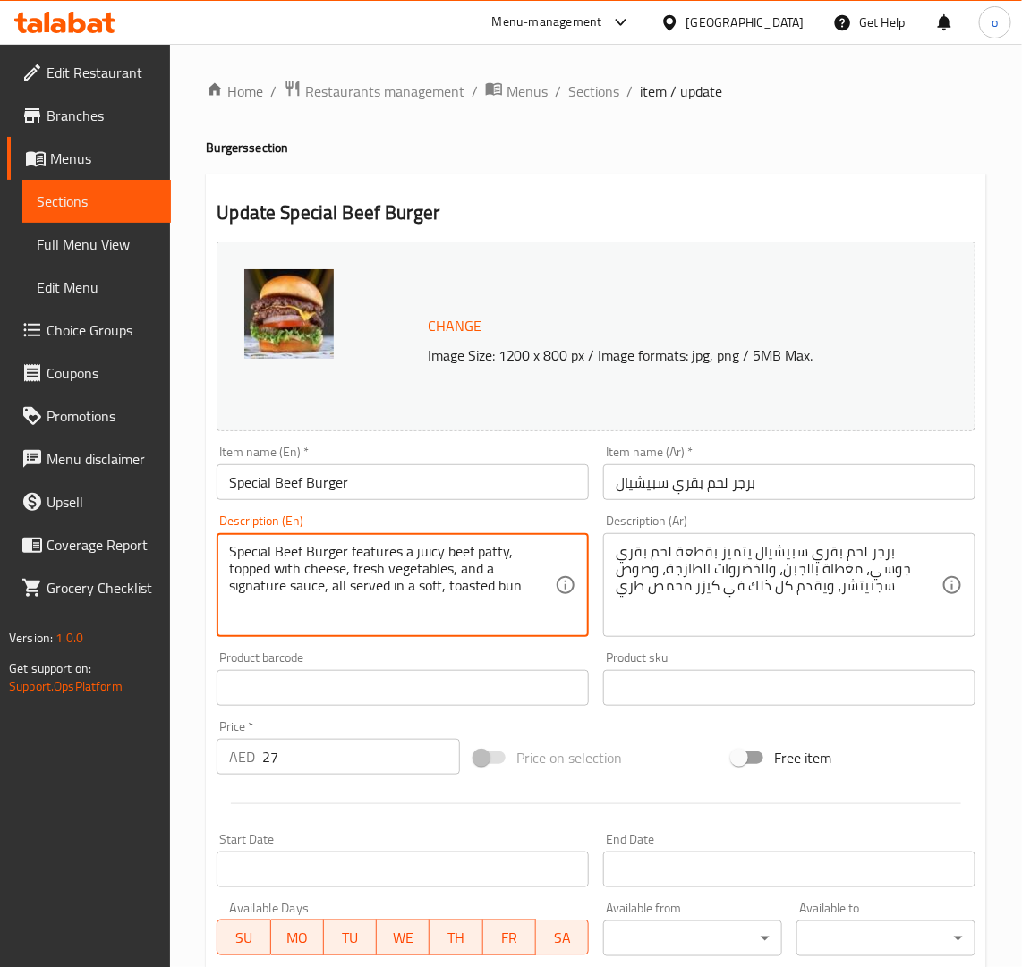
drag, startPoint x: 448, startPoint y: 598, endPoint x: 58, endPoint y: 507, distance: 400.5
click at [58, 507] on div "Edit Restaurant Branches Menus Sections Full Menu View Edit Menu Choice Groups …" at bounding box center [511, 667] width 1022 height 1246
paste textarea "for a delicious bite."
click at [456, 601] on textarea "Special Beef Burger features a juicy beef patty, topped with cheese, fresh vege…" at bounding box center [392, 585] width 326 height 85
drag, startPoint x: 531, startPoint y: 589, endPoint x: 189, endPoint y: 529, distance: 347.0
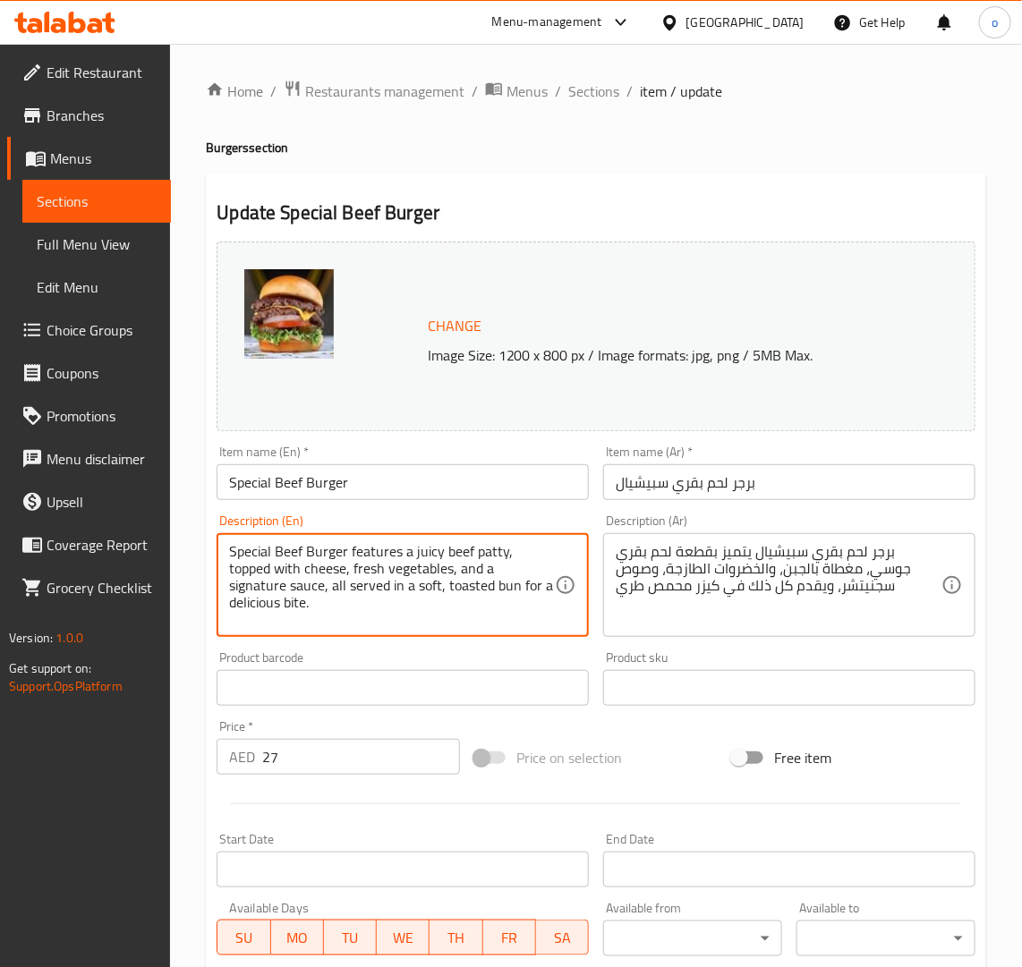
click at [189, 529] on div "Home / Restaurants management / Menus / Sections / item / update Burgers sectio…" at bounding box center [596, 667] width 852 height 1246
type textarea "Special Beef Burger features a juicy beef patty, topped with cheese, fresh vege…"
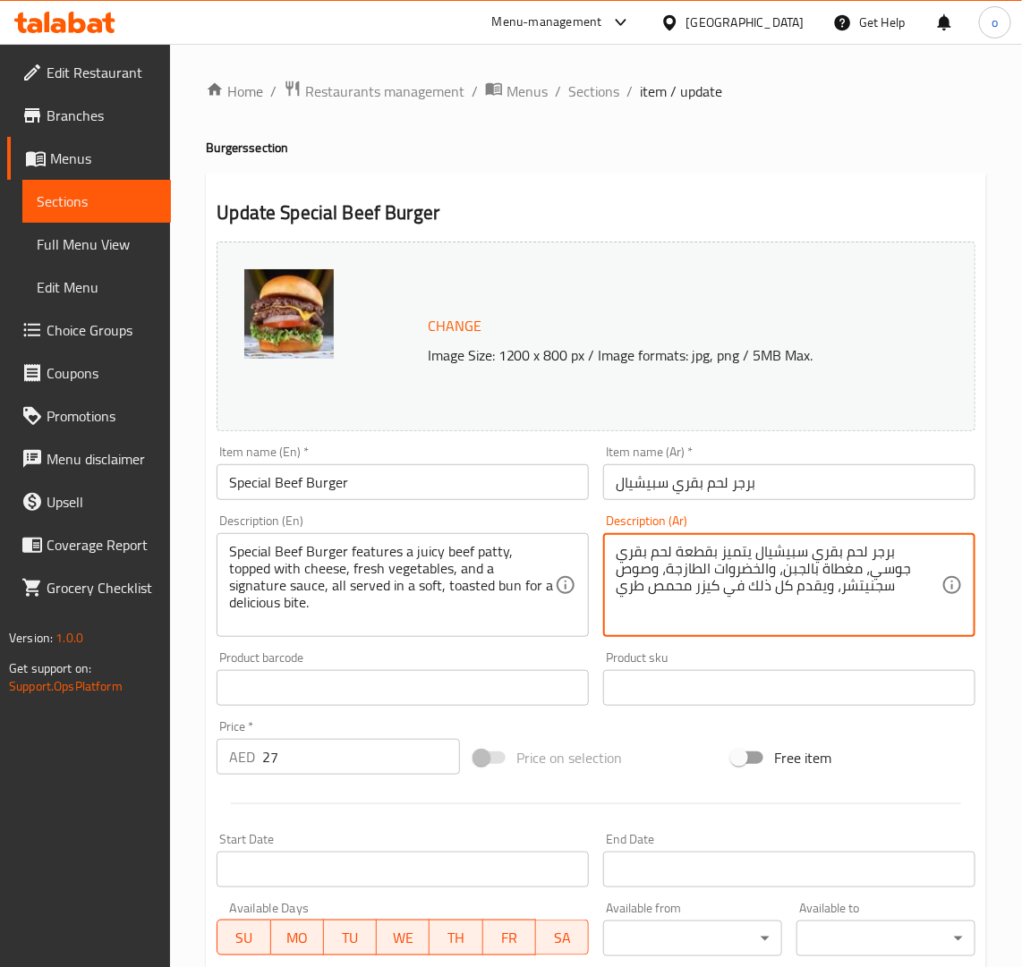
click at [771, 574] on textarea "برجر لحم بقري سبيشيال يتميز بقطعة لحم بقري جوسي، مغطاة بالجبن، والخضروات الطازج…" at bounding box center [779, 585] width 326 height 85
paste textarea "يتميز برجر اللحم البقري الخاص بقطعة لحم بقري شهية، مغطاة بالجبن والخضروات الطاز…"
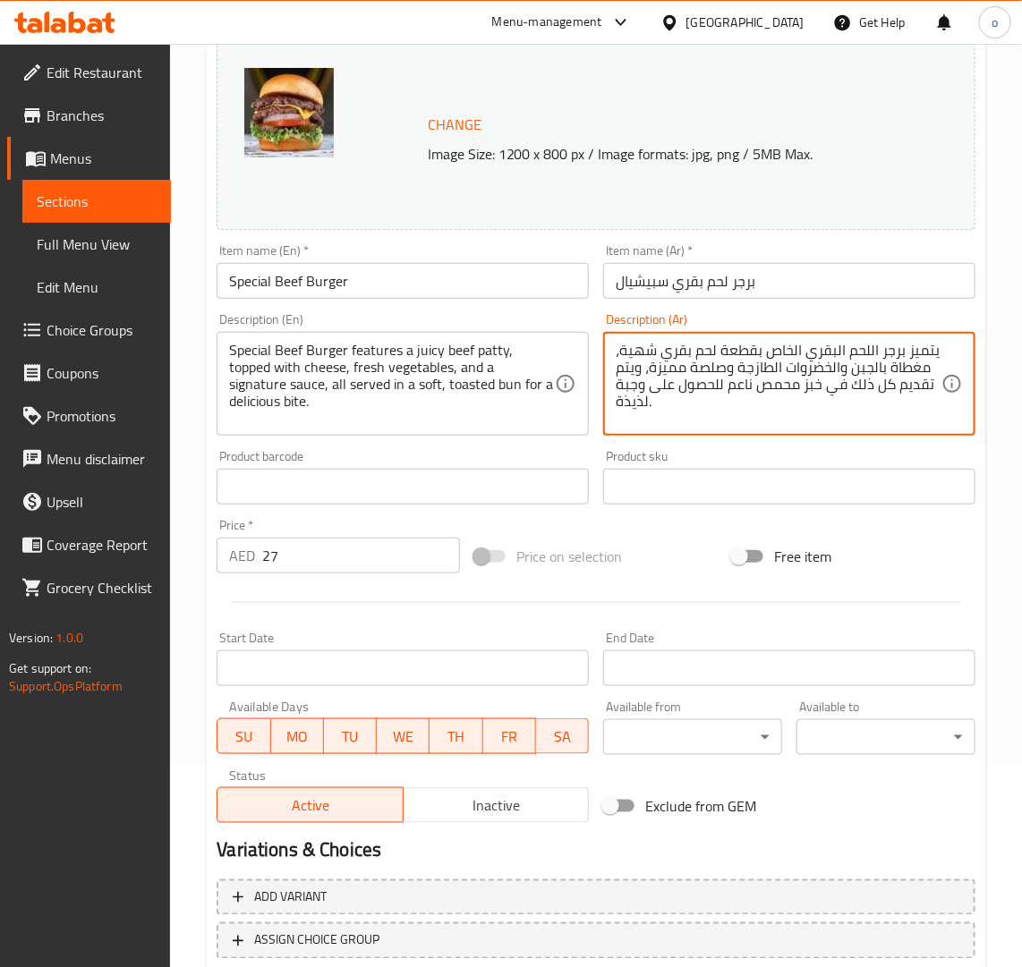
scroll to position [320, 0]
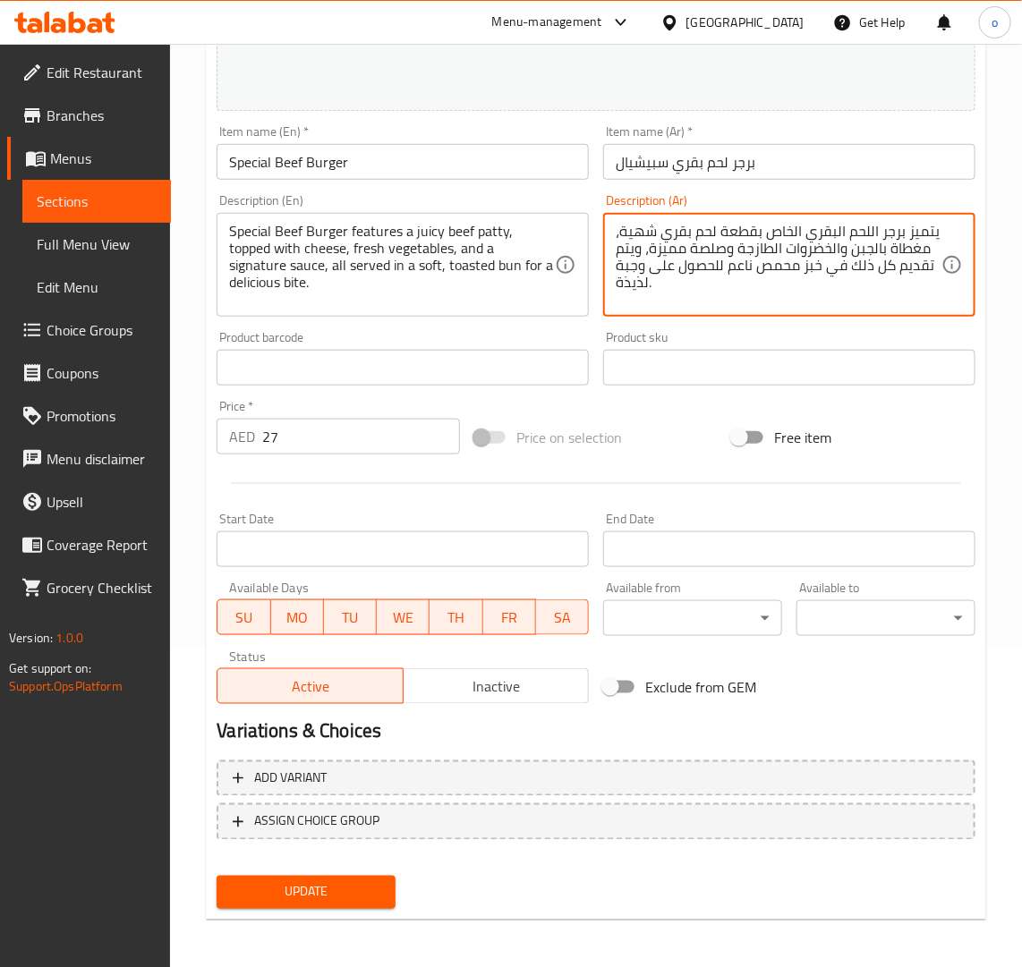
type textarea "يتميز برجر اللحم البقري الخاص بقطعة لحم بقري شهية، مغطاة بالجبن والخضروات الطاز…"
click at [332, 889] on span "Update" at bounding box center [306, 892] width 150 height 22
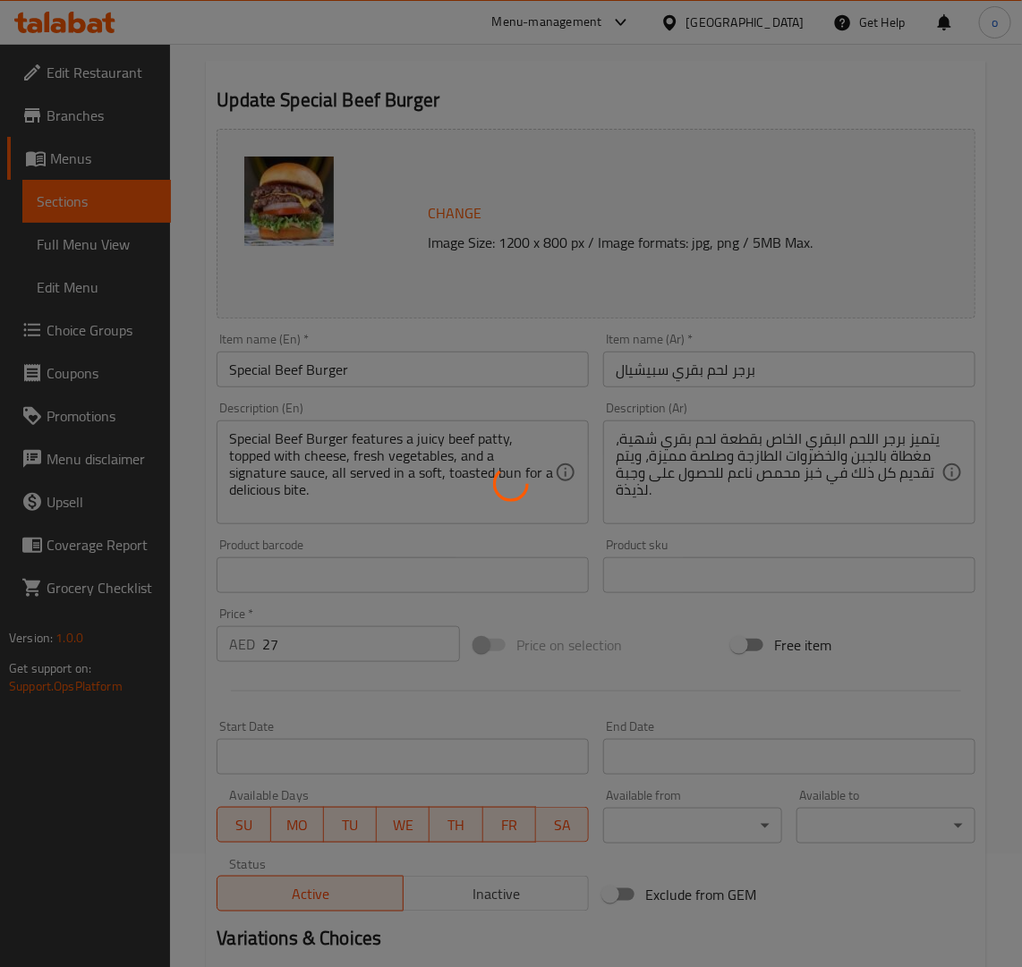
scroll to position [0, 0]
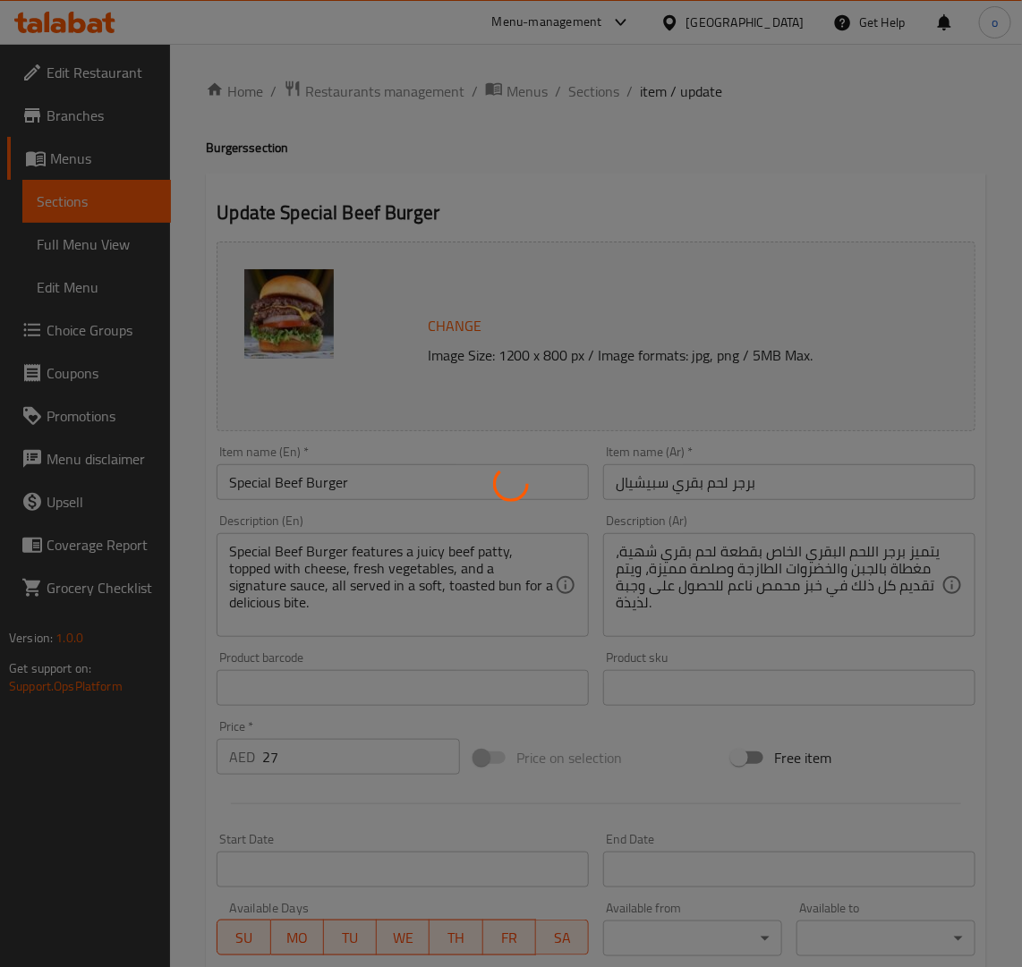
click at [561, 145] on div at bounding box center [511, 483] width 1022 height 967
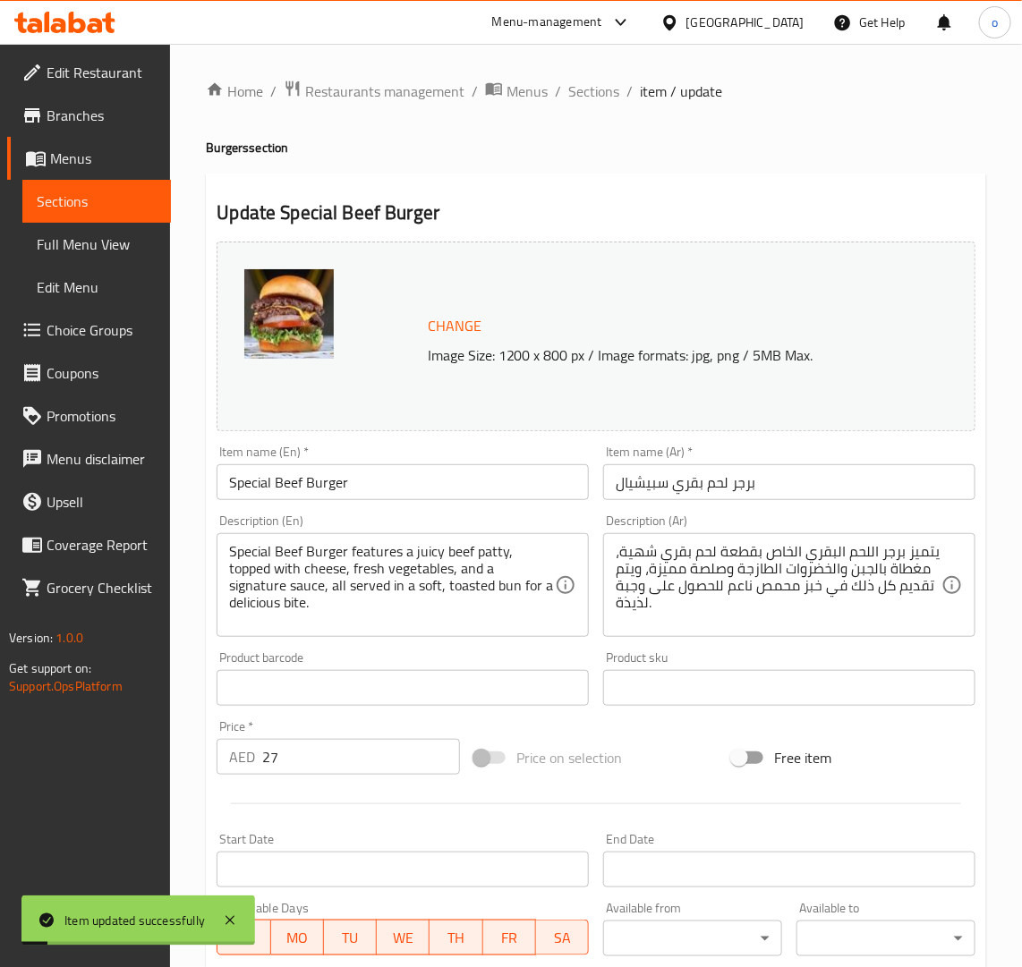
click at [597, 105] on div "Home / Restaurants management / Menus / Sections / item / update Burgers sectio…" at bounding box center [596, 667] width 780 height 1175
click at [598, 92] on span "Sections" at bounding box center [593, 91] width 51 height 21
